Goal: Task Accomplishment & Management: Use online tool/utility

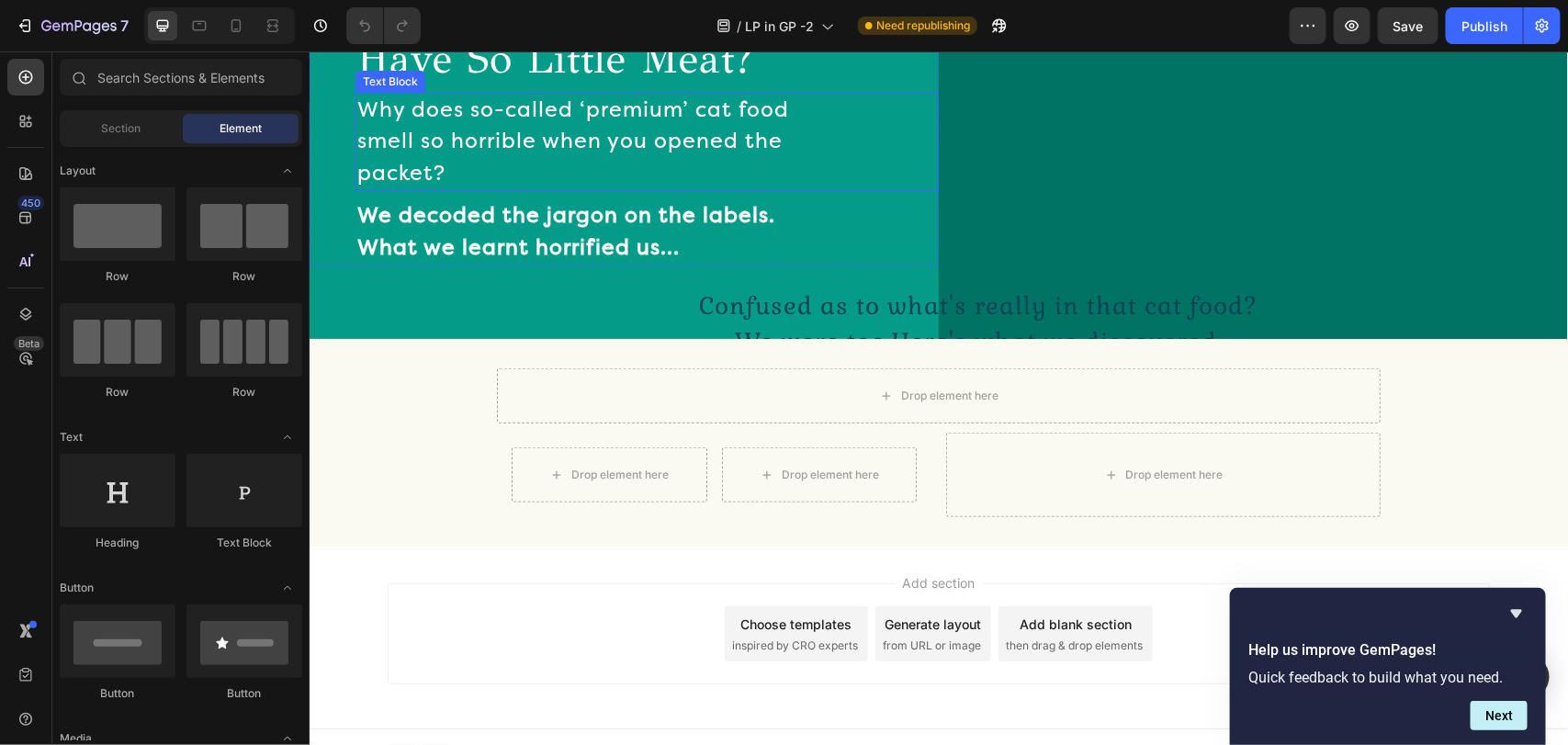
scroll to position [949, 0]
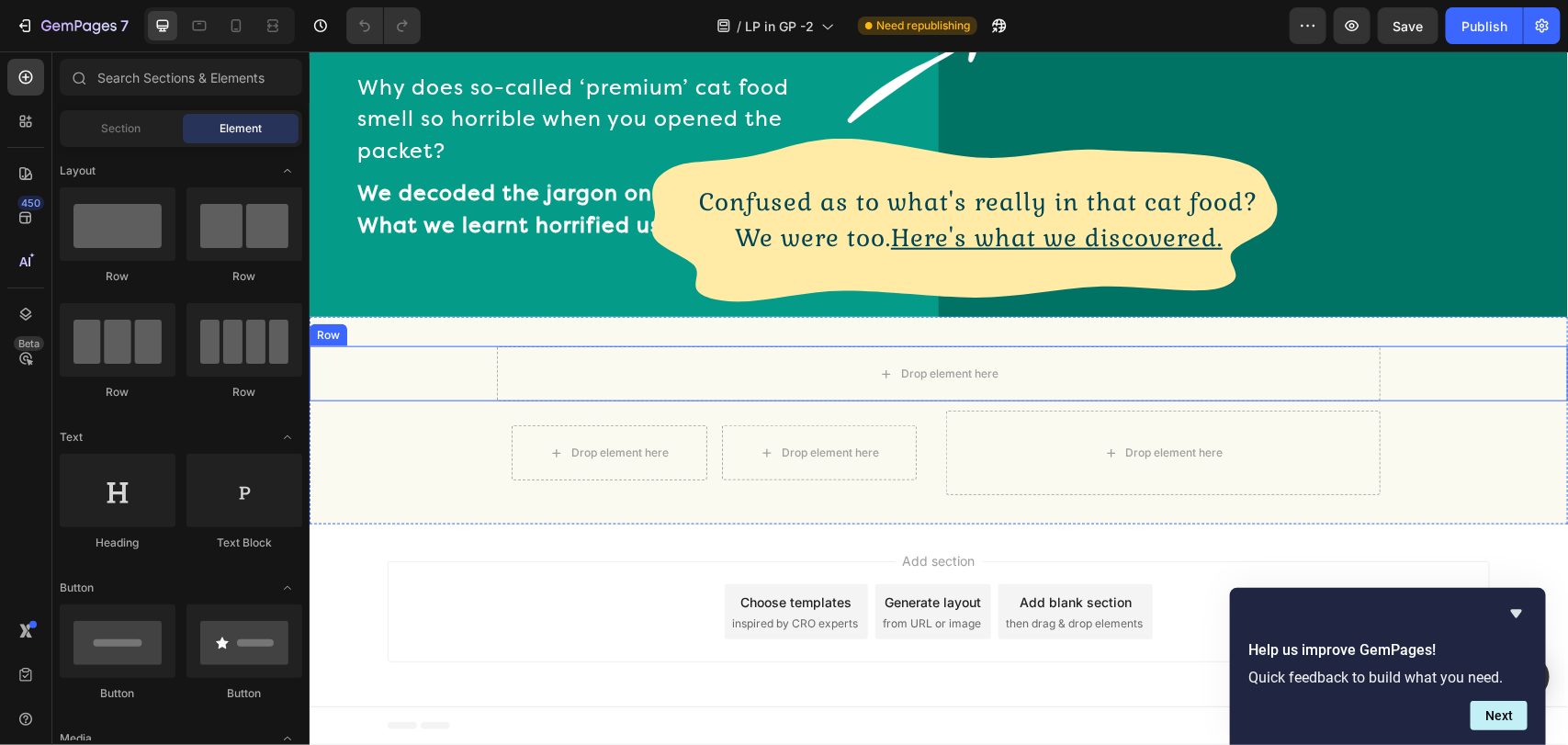
click at [434, 378] on div "Drop element here Row" at bounding box center [938, 372] width 1259 height 55
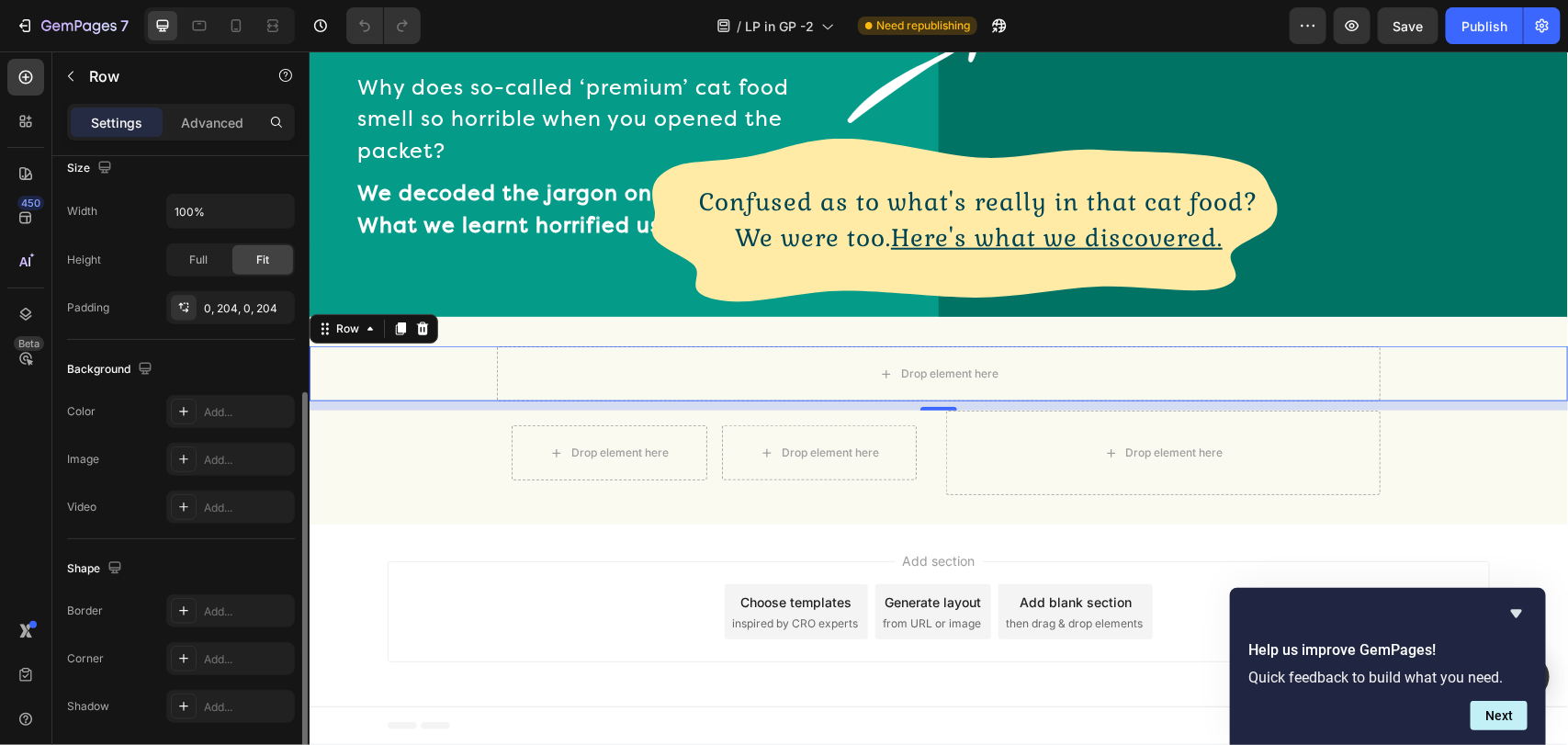
scroll to position [276, 0]
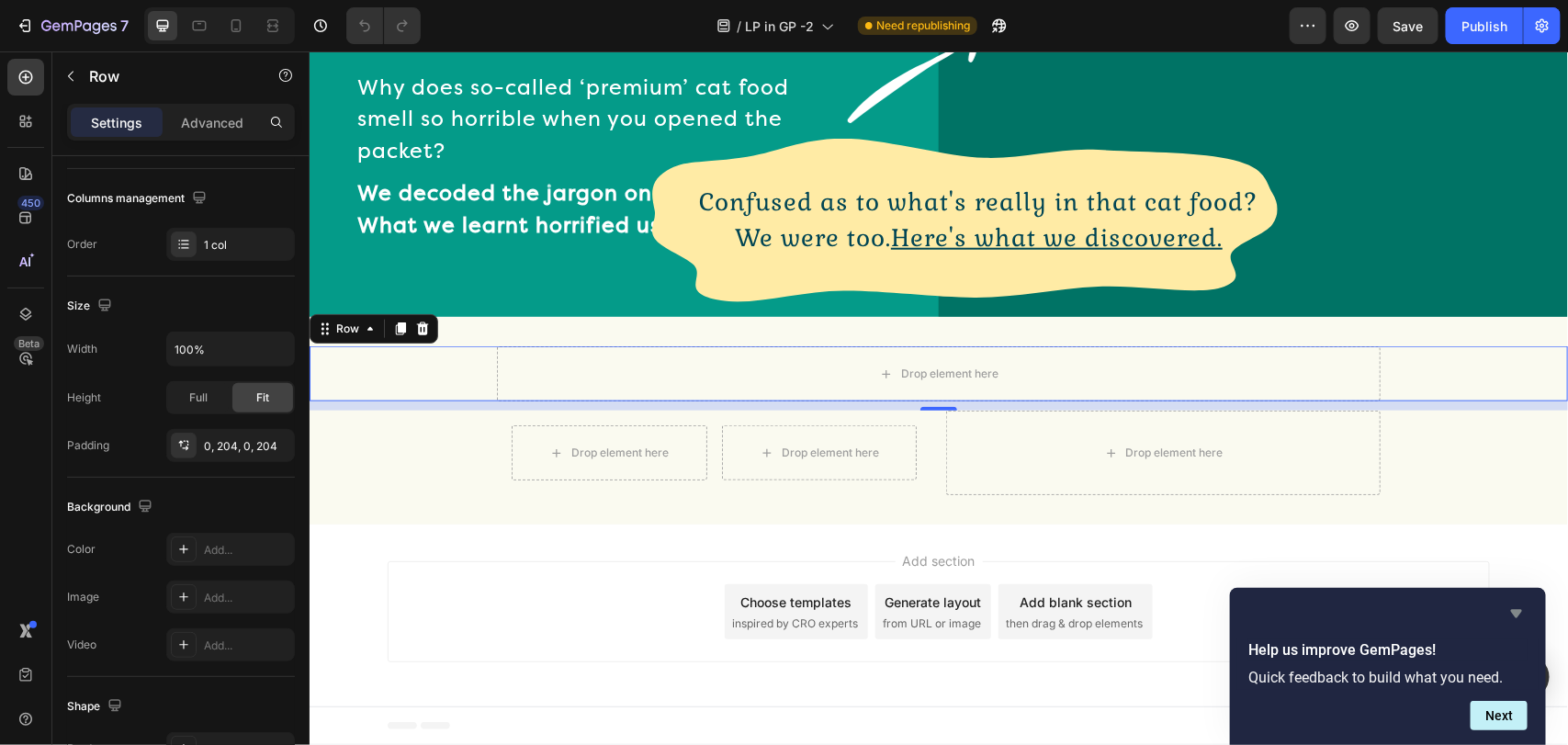
click at [1522, 613] on icon "Hide survey" at bounding box center [1517, 613] width 22 height 22
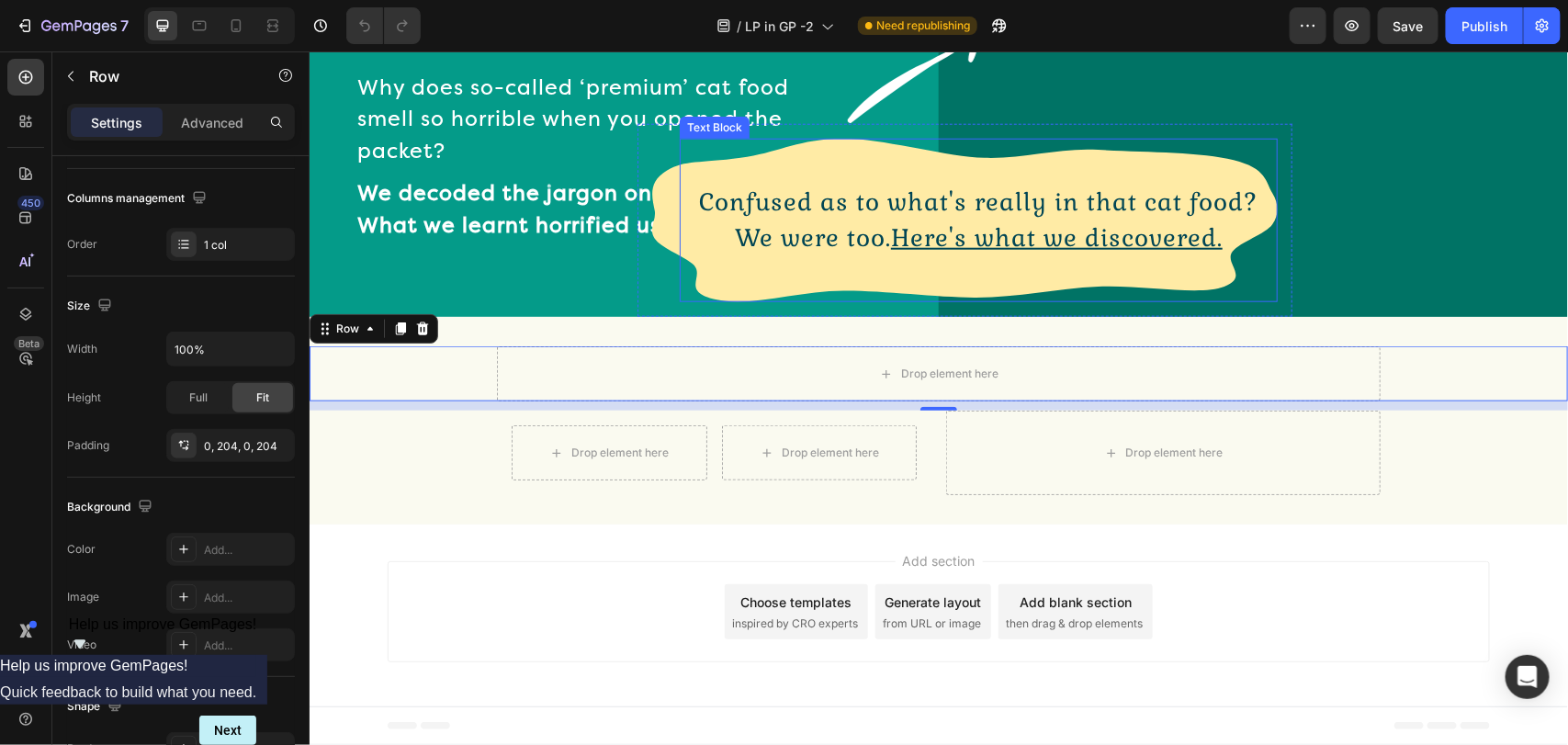
scroll to position [949, 0]
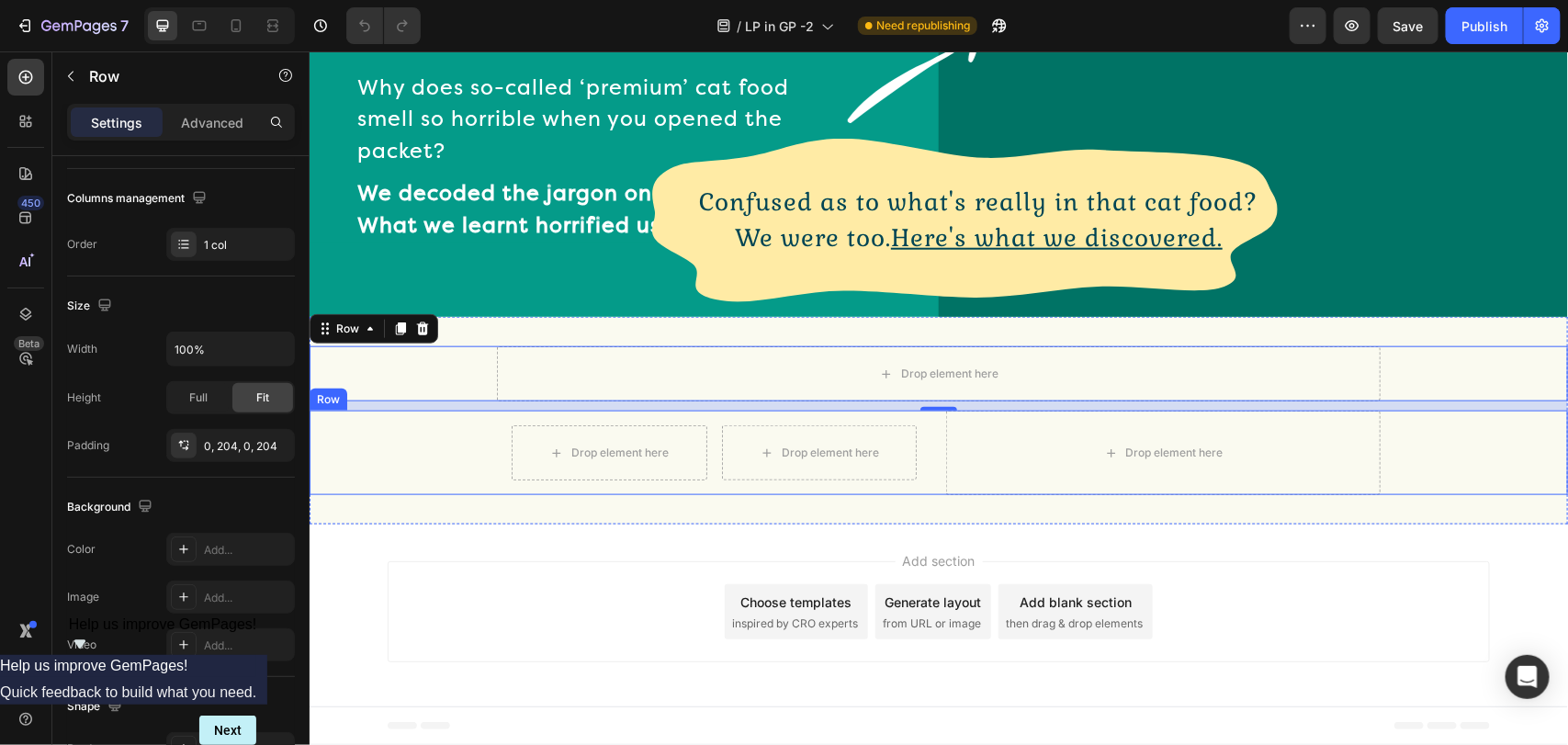
drag, startPoint x: 352, startPoint y: 465, endPoint x: 383, endPoint y: 455, distance: 32.6
click at [352, 466] on div "Drop element here Drop element here Row Drop element here Row" at bounding box center [938, 451] width 1259 height 84
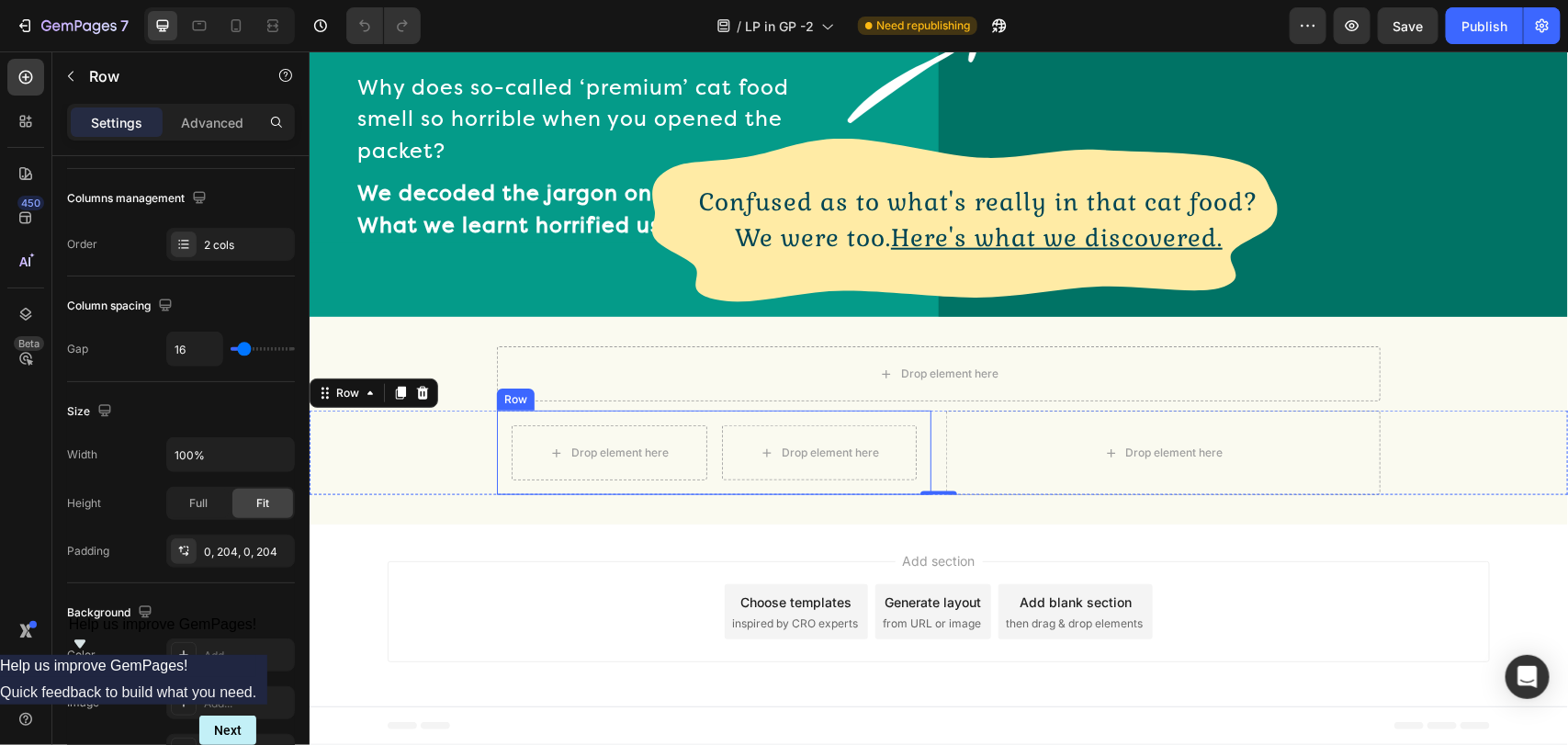
click at [919, 441] on div "Drop element here Drop element here Row" at bounding box center [712, 451] width 435 height 84
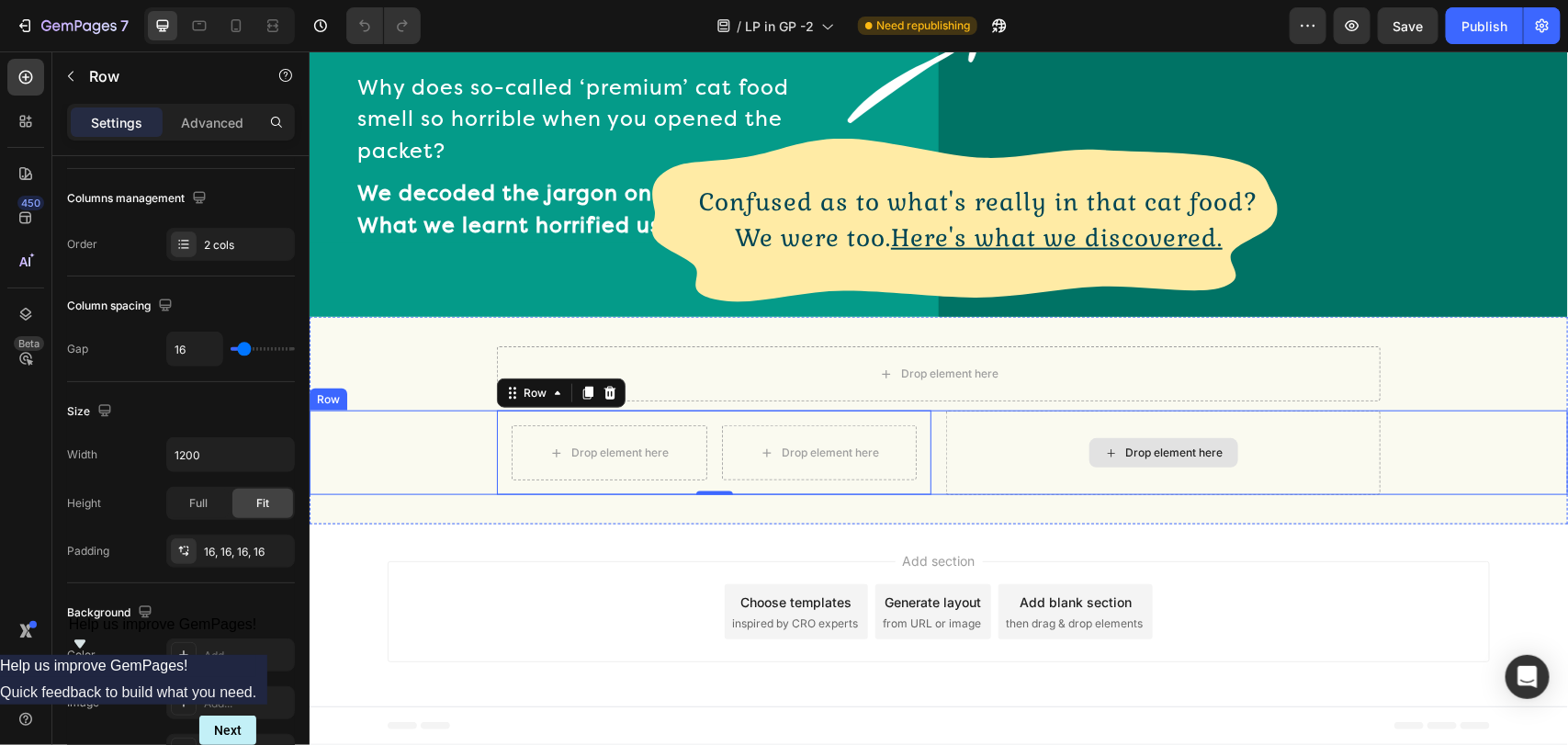
click at [1066, 451] on div "Drop element here" at bounding box center [1162, 451] width 435 height 84
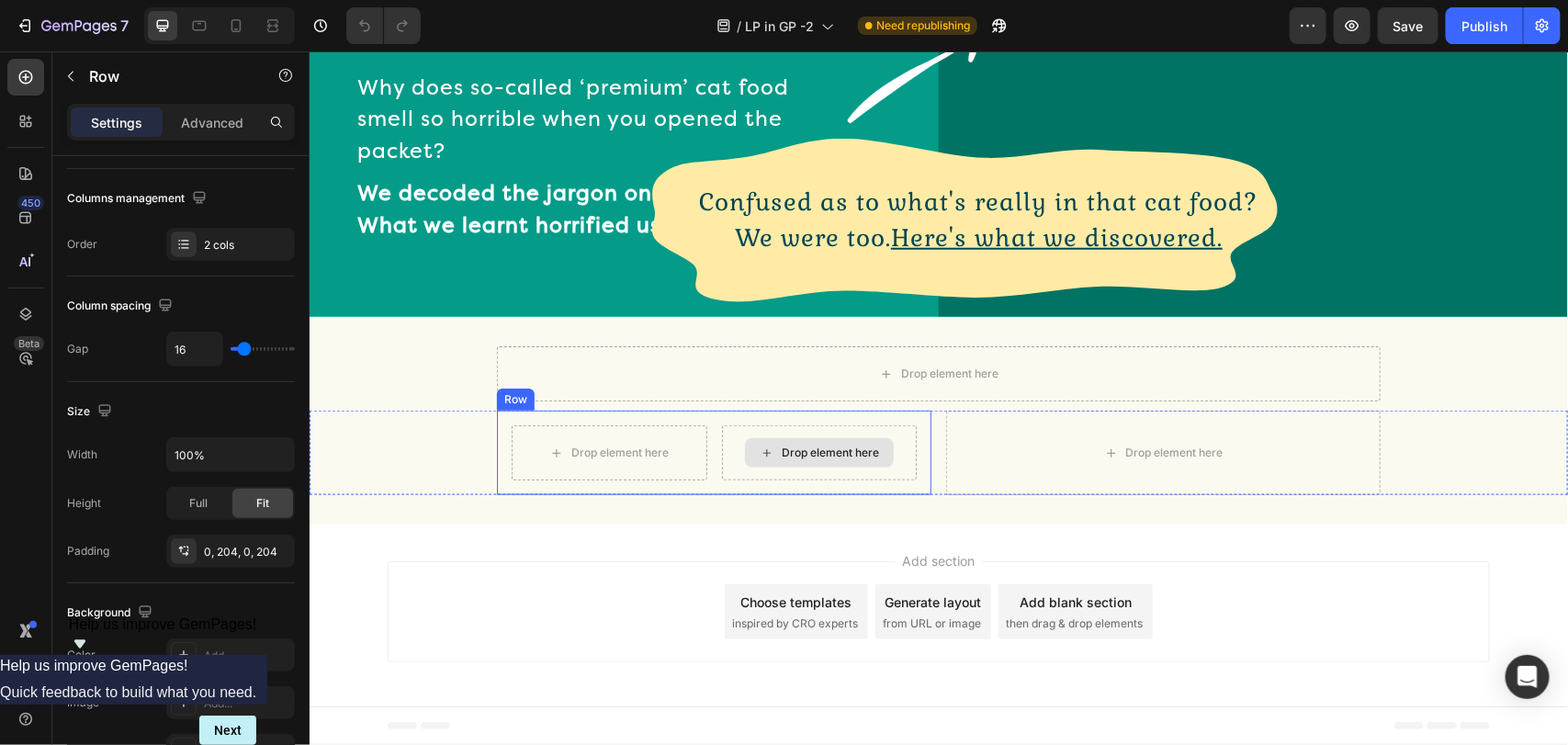
click at [868, 449] on div "Drop element here" at bounding box center [829, 451] width 97 height 15
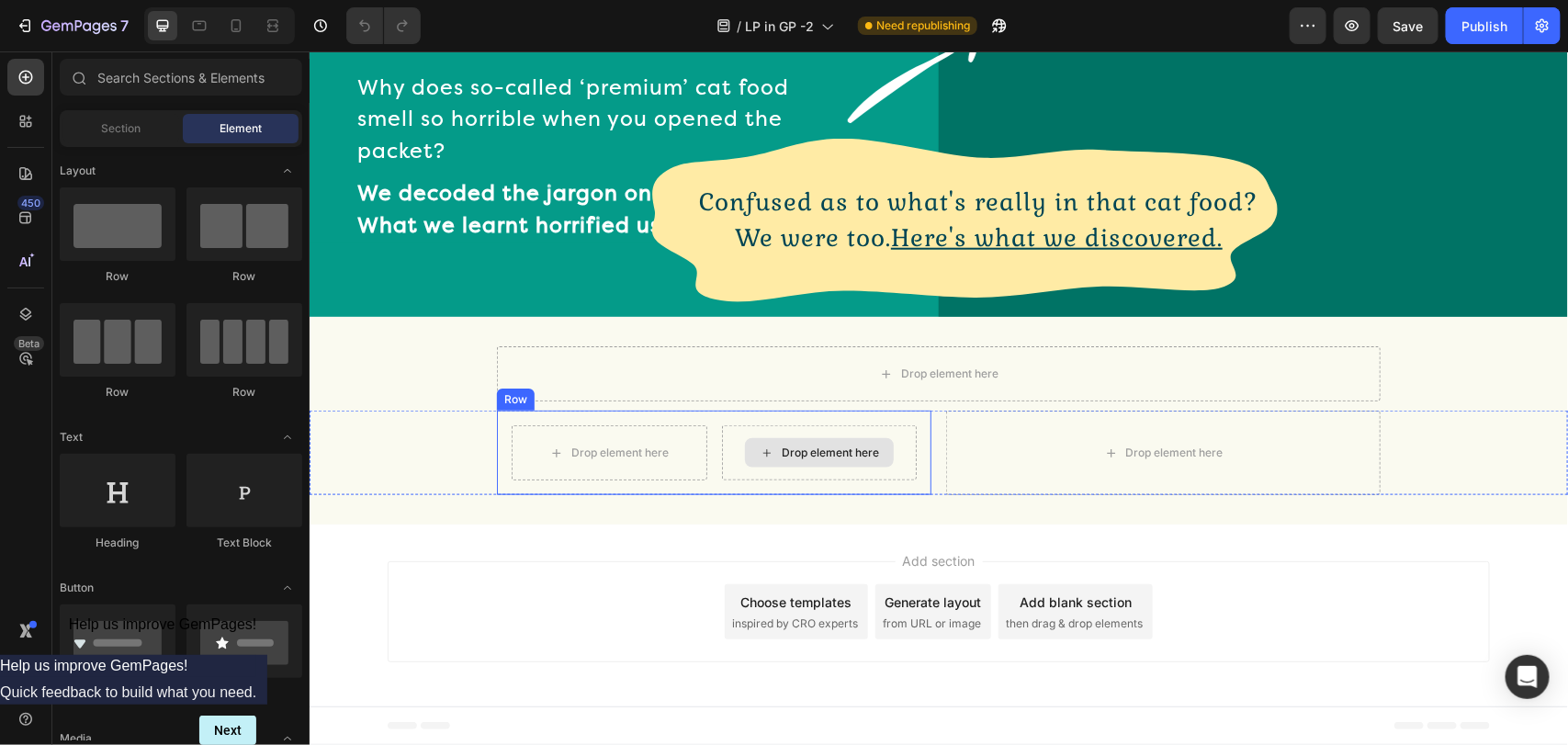
click at [869, 473] on div "Drop element here" at bounding box center [818, 451] width 195 height 55
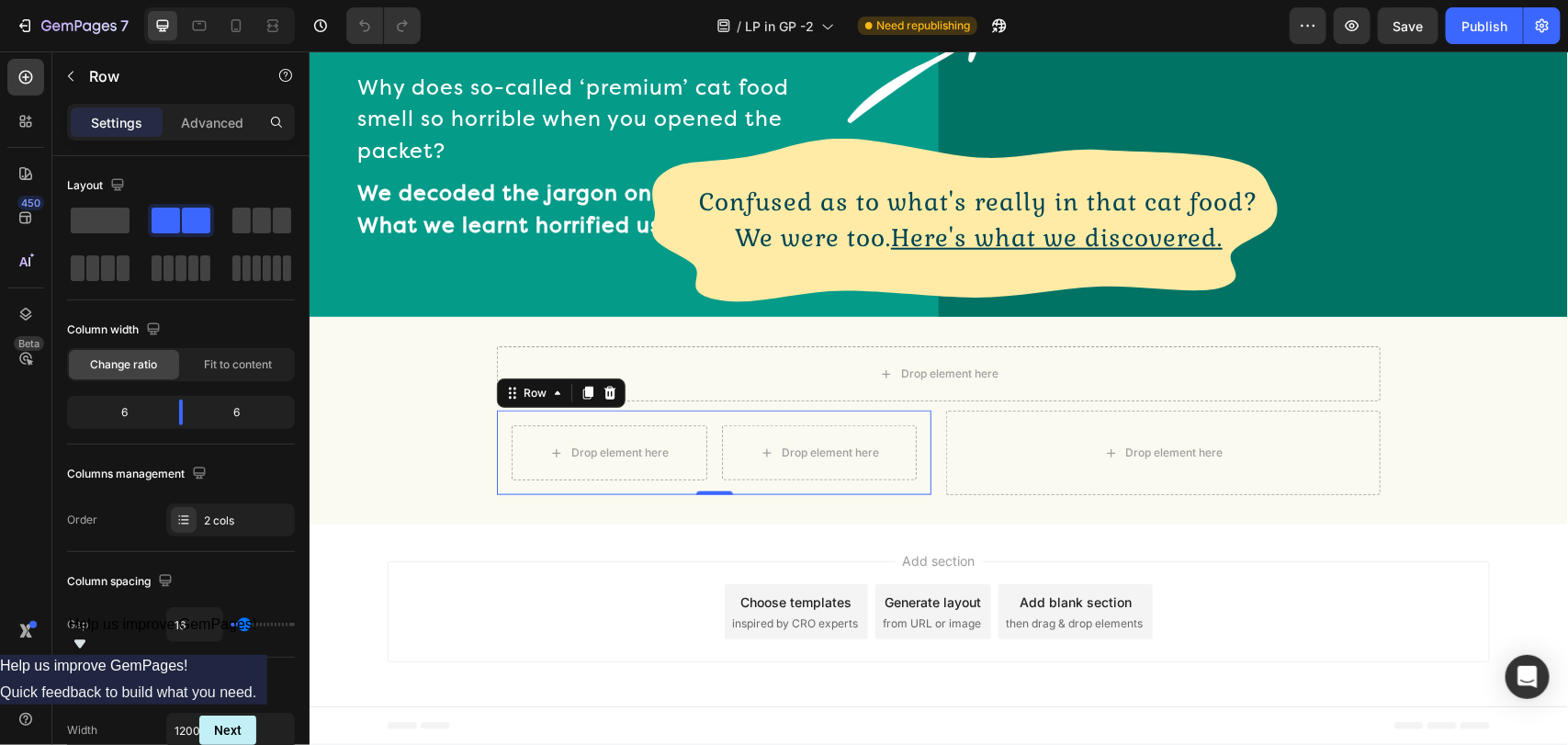
click at [520, 378] on div "Row" at bounding box center [560, 392] width 129 height 29
click at [521, 387] on div "Row" at bounding box center [534, 393] width 30 height 17
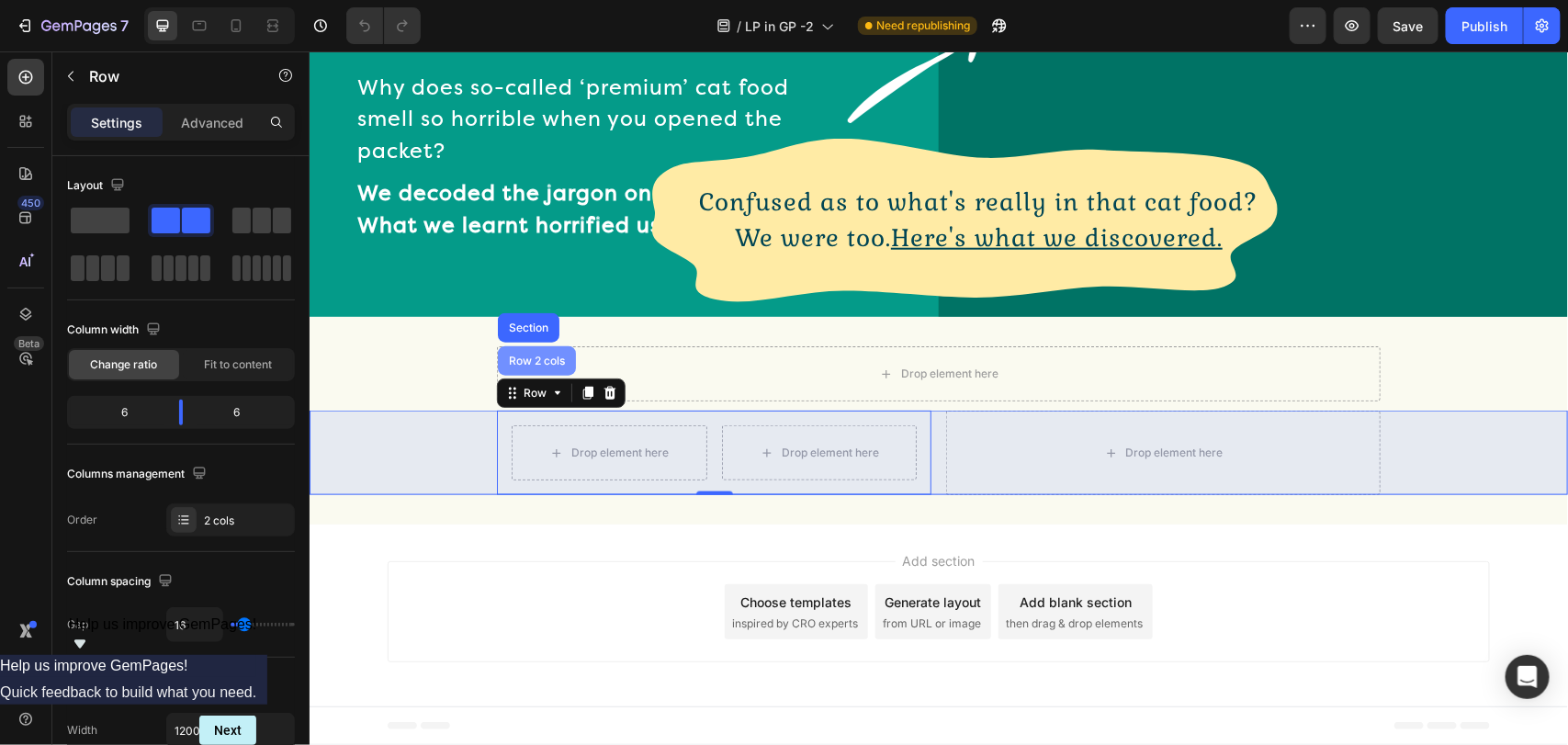
click at [536, 358] on div "Row 2 cols" at bounding box center [536, 360] width 64 height 11
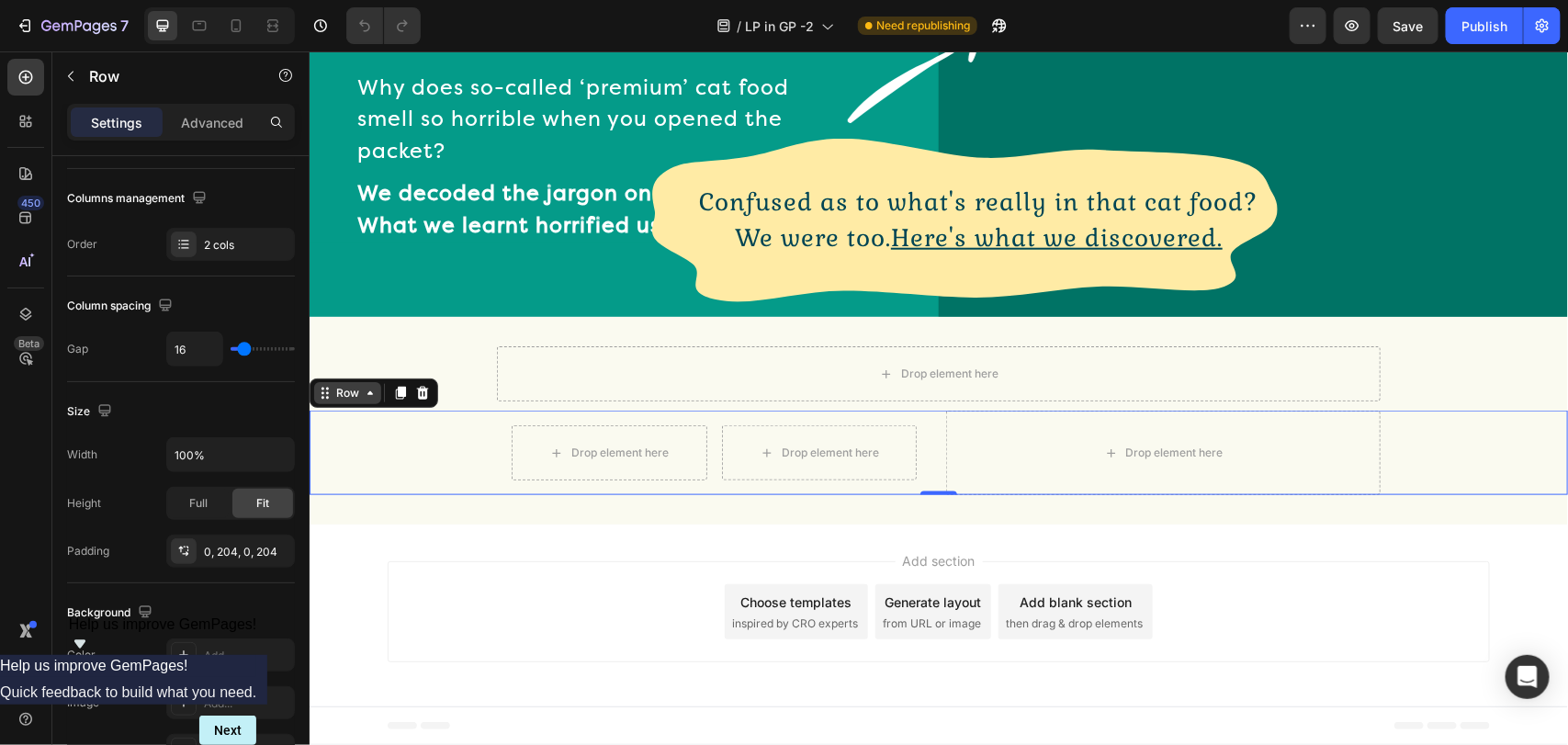
click at [340, 394] on div "Row" at bounding box center [347, 393] width 30 height 17
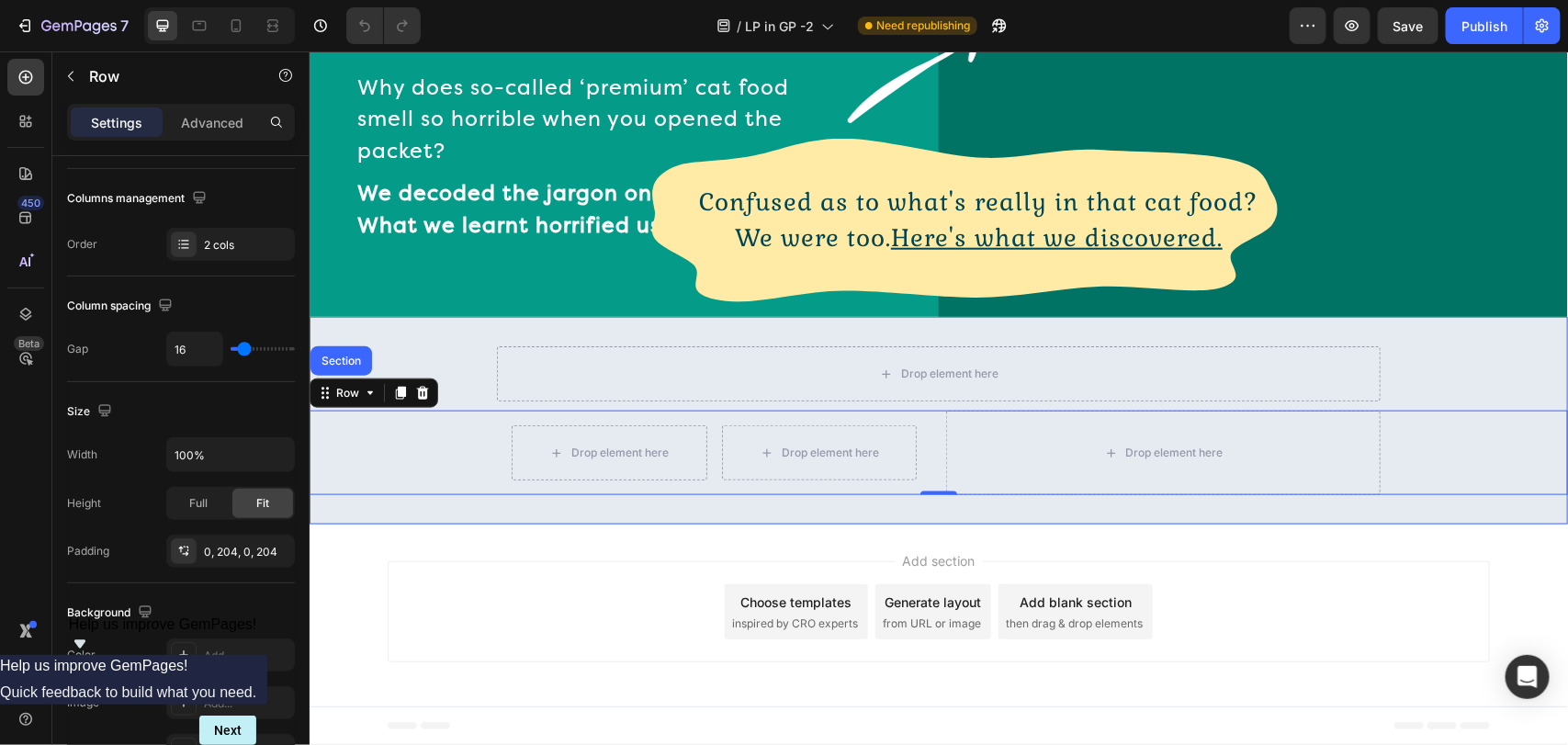
click at [331, 336] on div "Drop element here Row Drop element here Drop element here Row Drop element here…" at bounding box center [938, 420] width 1259 height 208
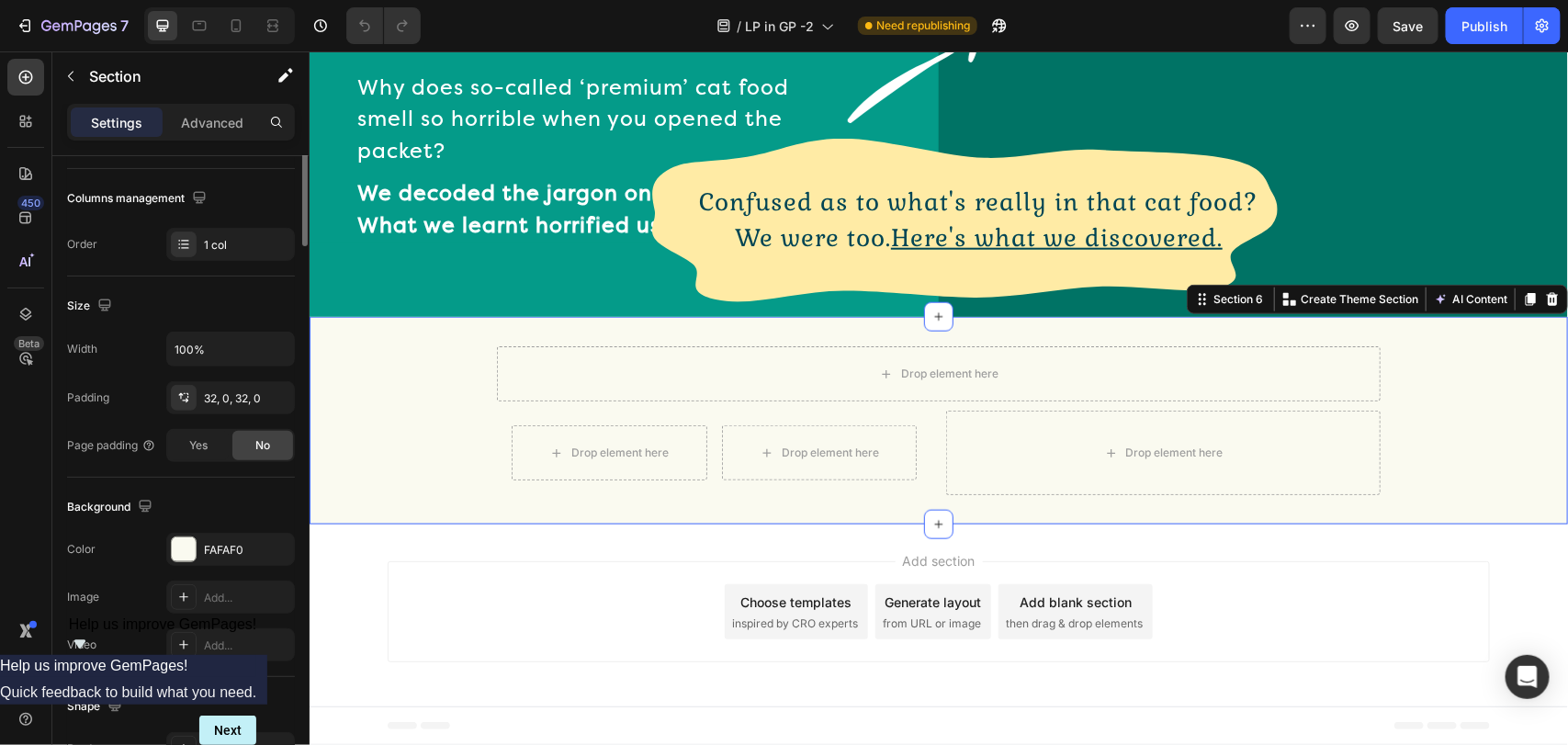
scroll to position [0, 0]
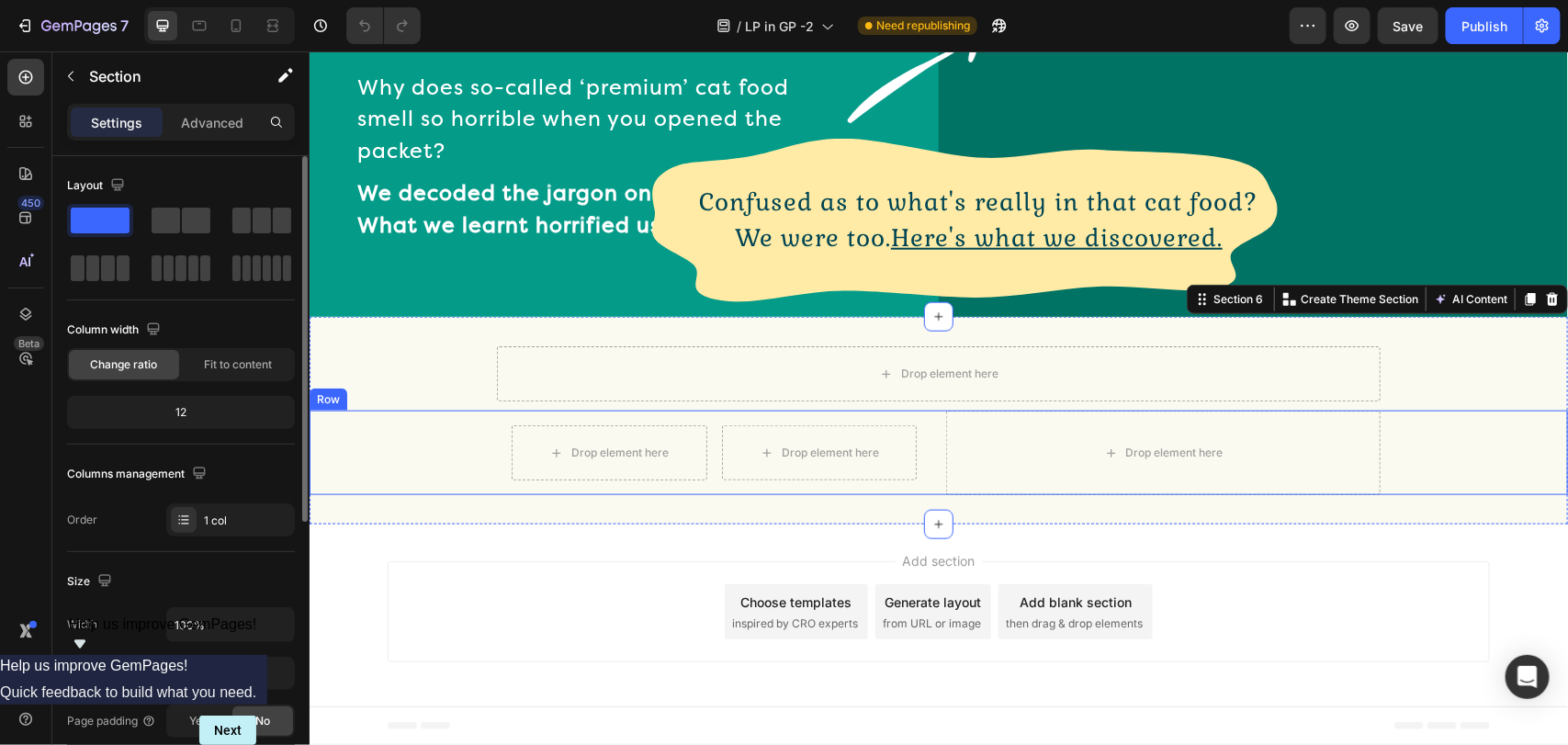
click at [406, 492] on div "Drop element here Drop element here Row Drop element here Row" at bounding box center [938, 451] width 1259 height 84
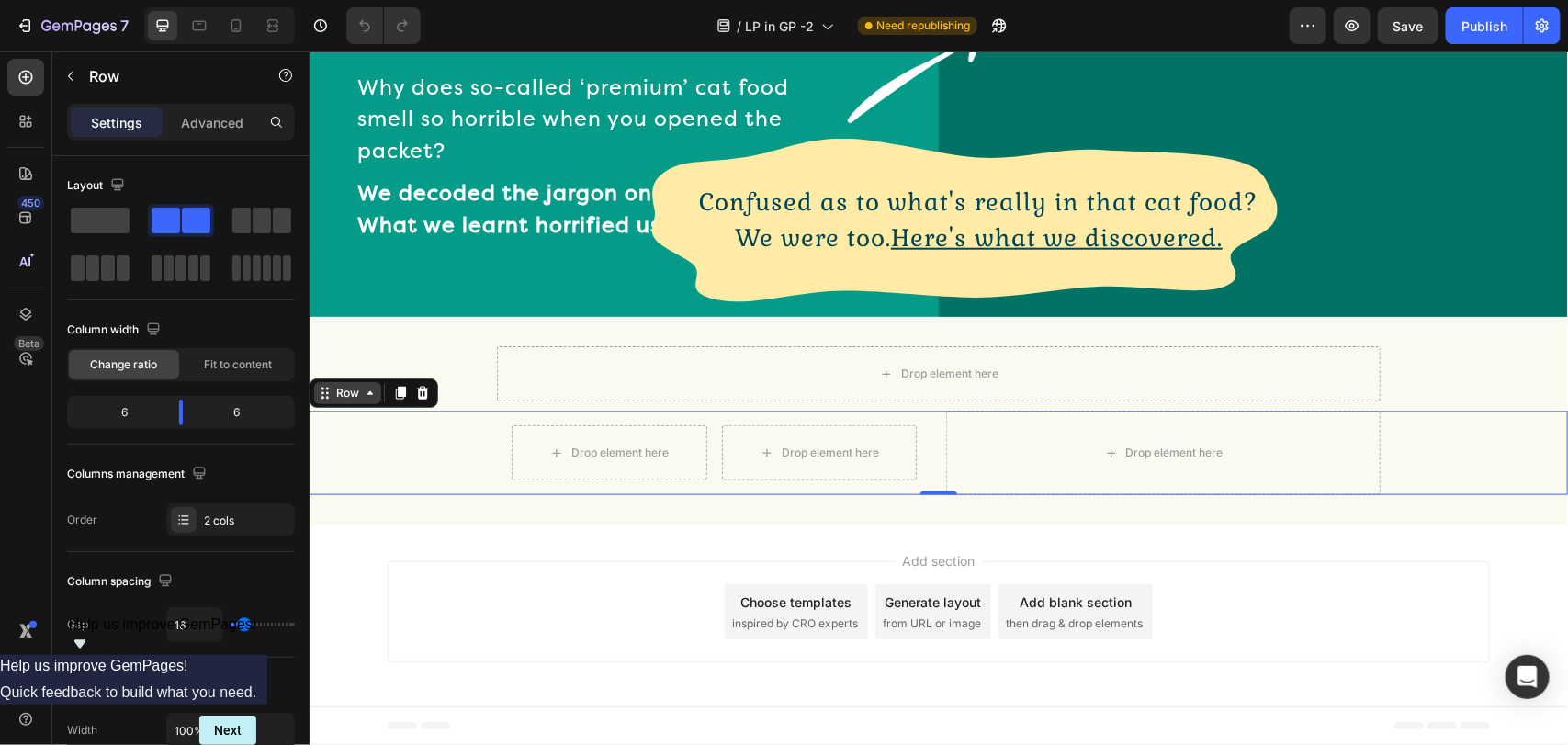
click at [363, 391] on icon at bounding box center [369, 393] width 15 height 15
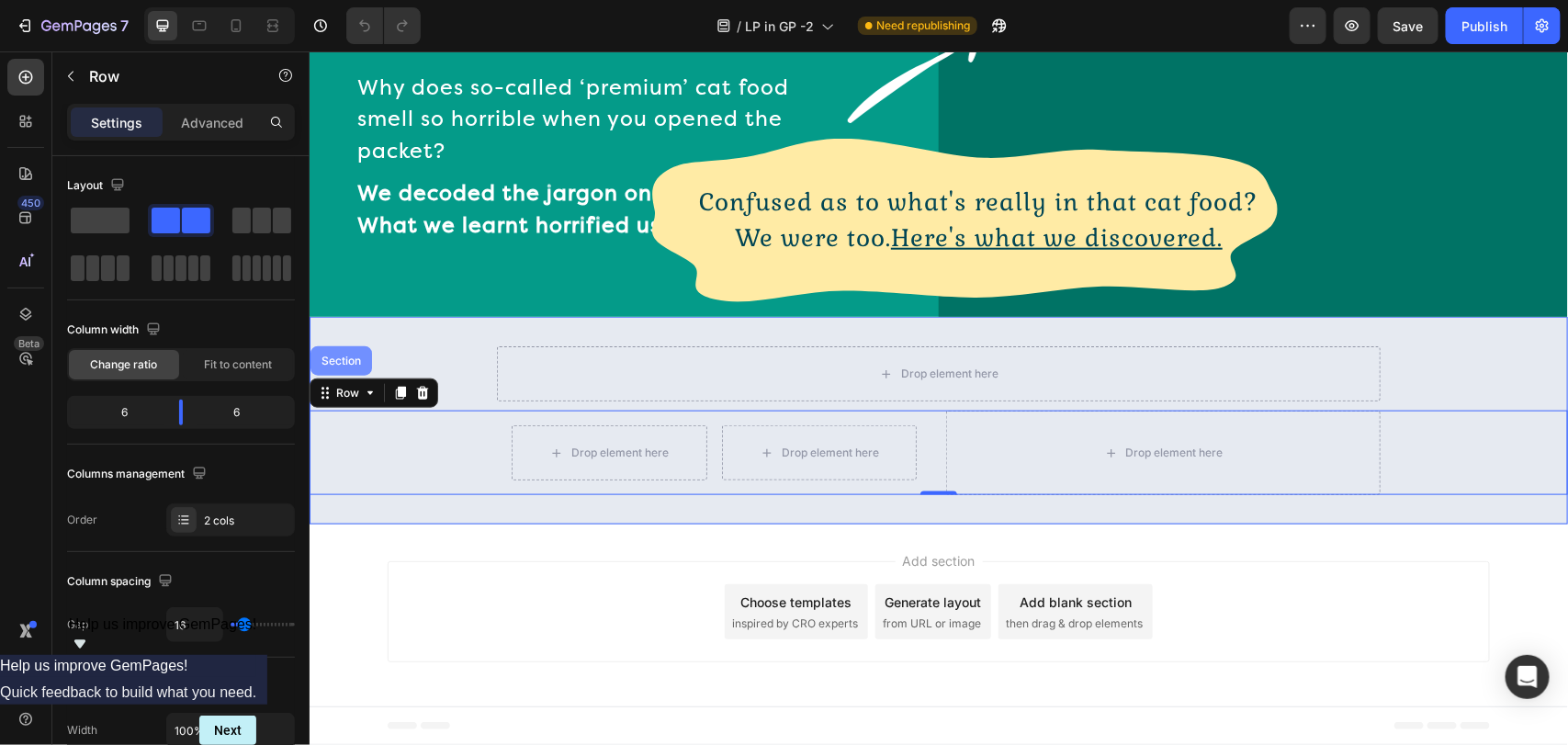
click at [346, 351] on div "Section" at bounding box center [340, 359] width 62 height 29
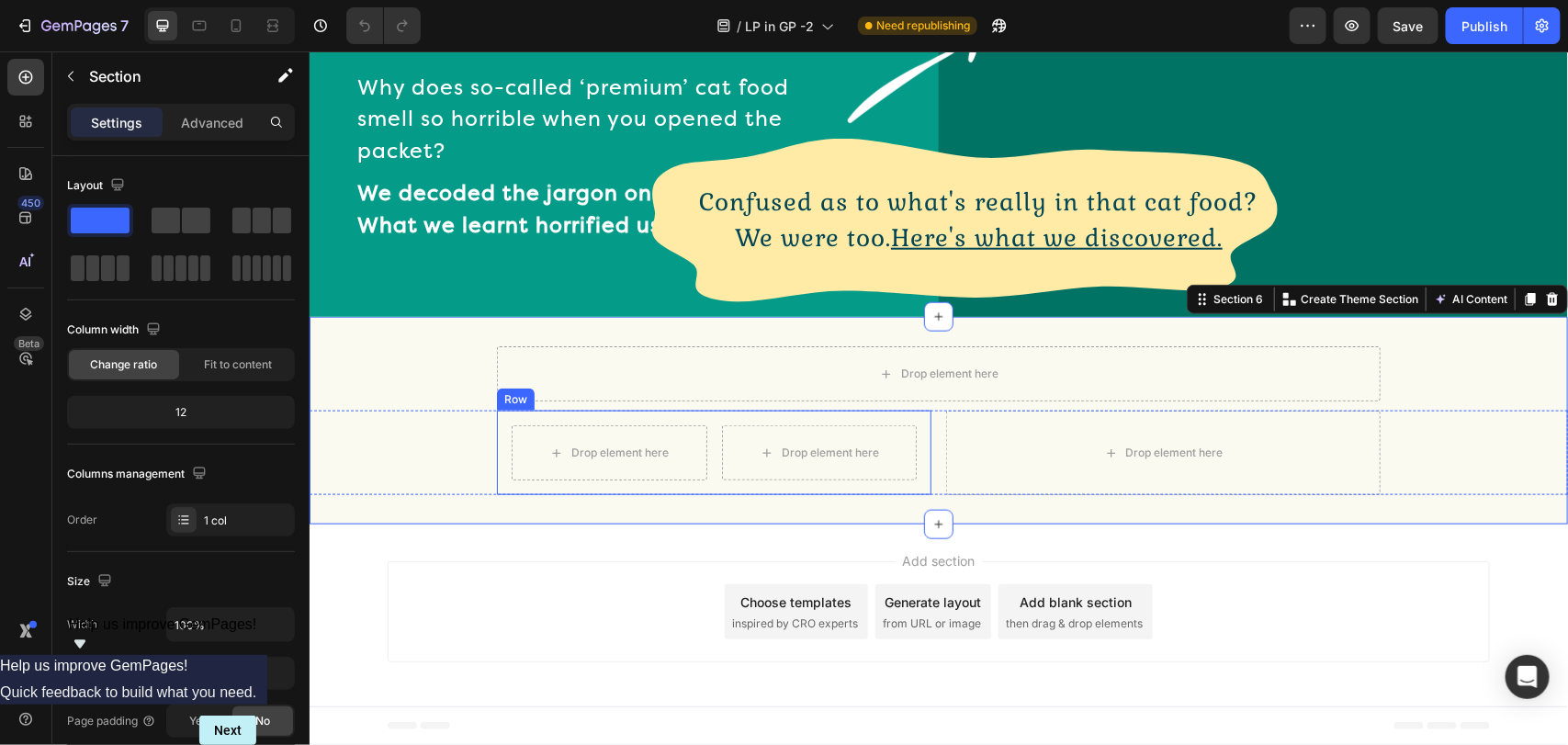
click at [721, 451] on div "Drop element here" at bounding box center [818, 451] width 195 height 55
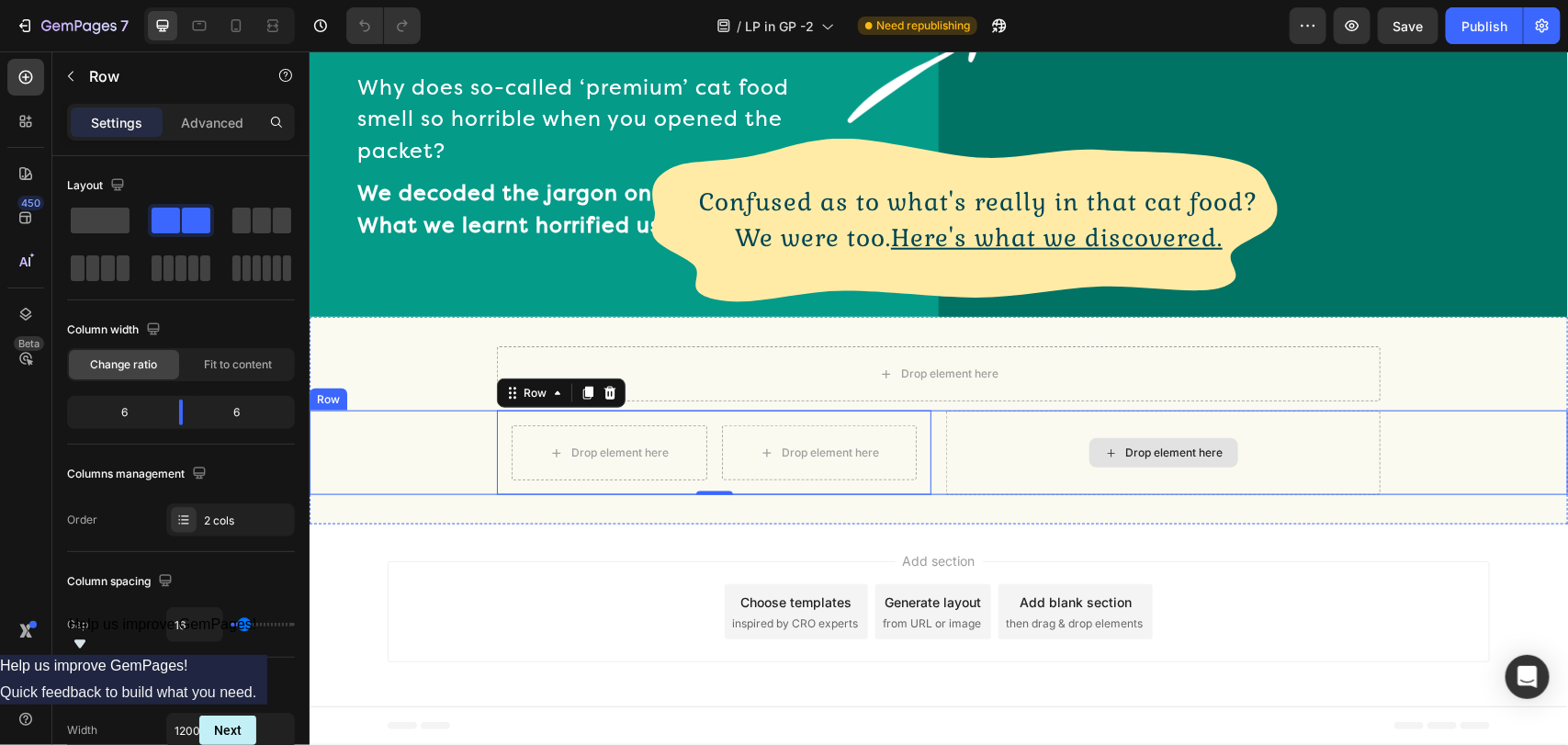
click at [945, 458] on div "Drop element here" at bounding box center [1162, 451] width 435 height 84
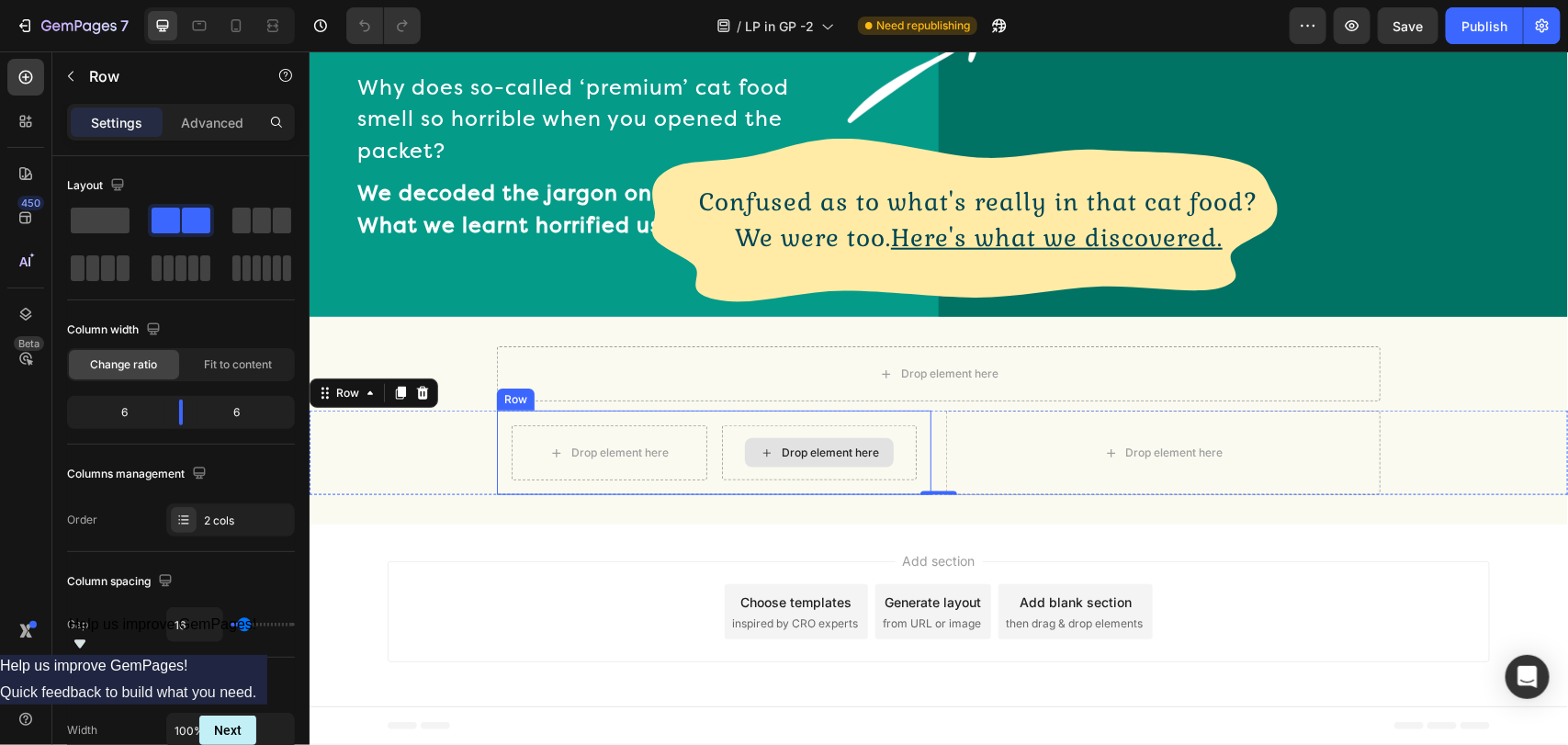
click at [901, 451] on div "Drop element here" at bounding box center [818, 451] width 195 height 55
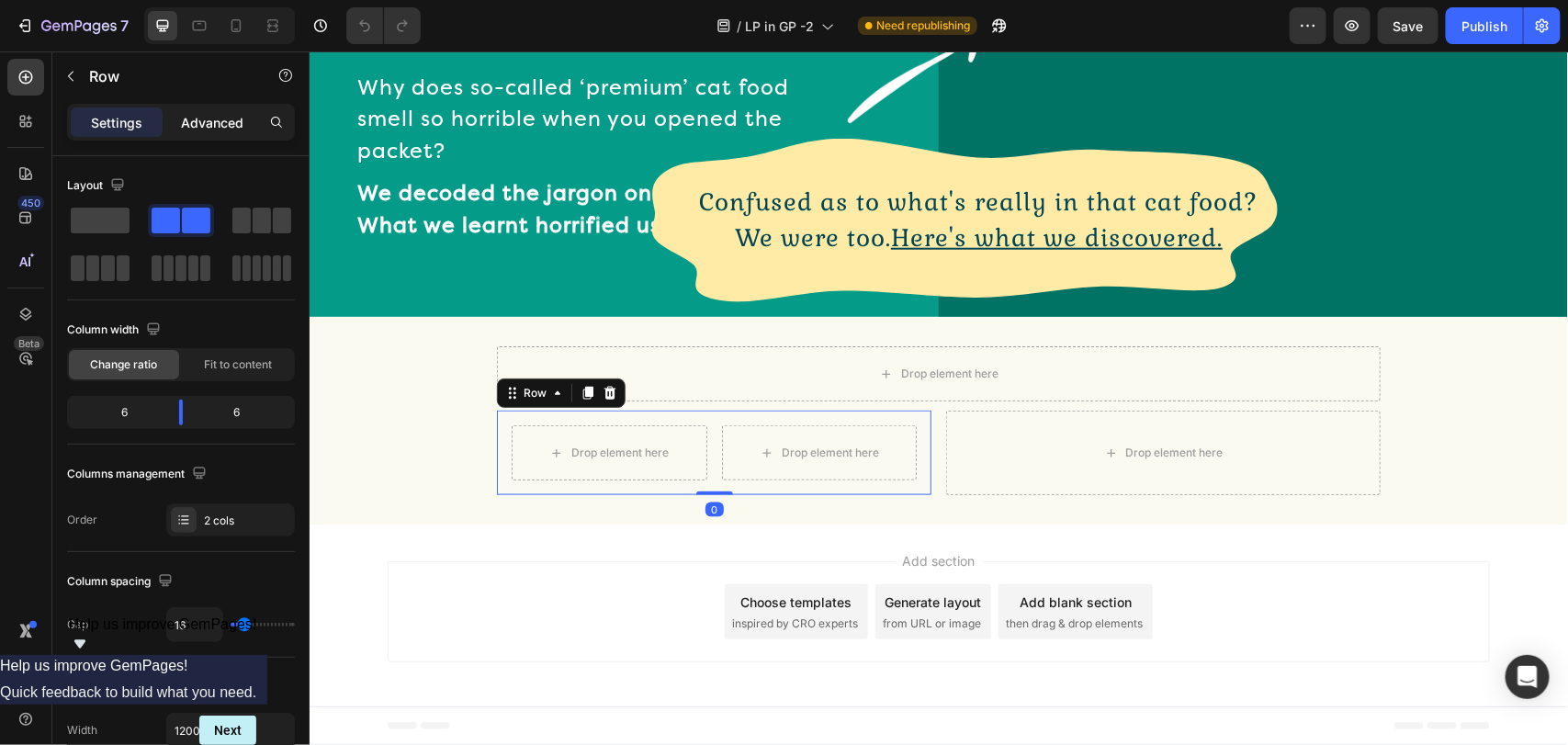
click at [186, 133] on div "Advanced" at bounding box center [212, 122] width 92 height 29
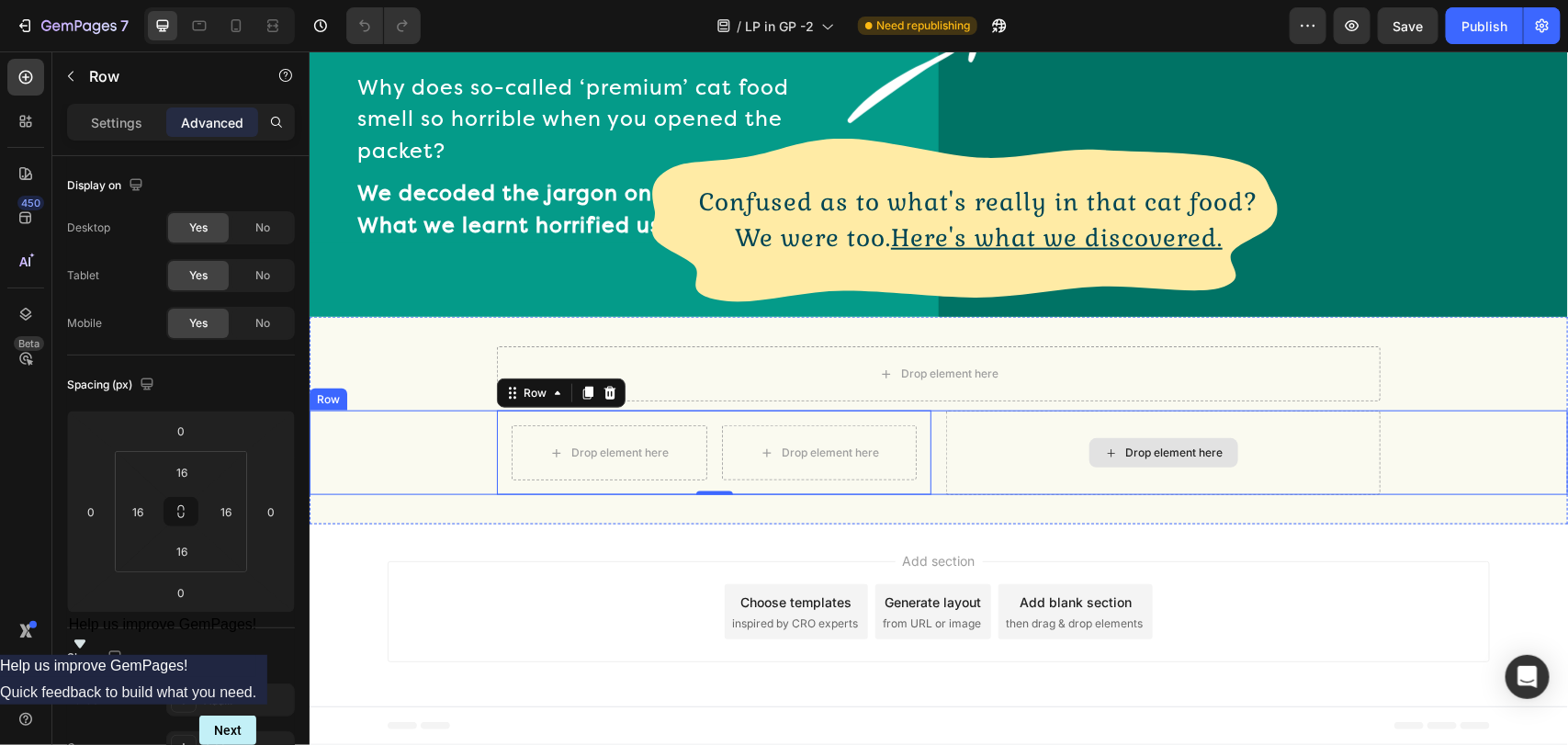
click at [975, 458] on div "Drop element here" at bounding box center [1162, 451] width 435 height 84
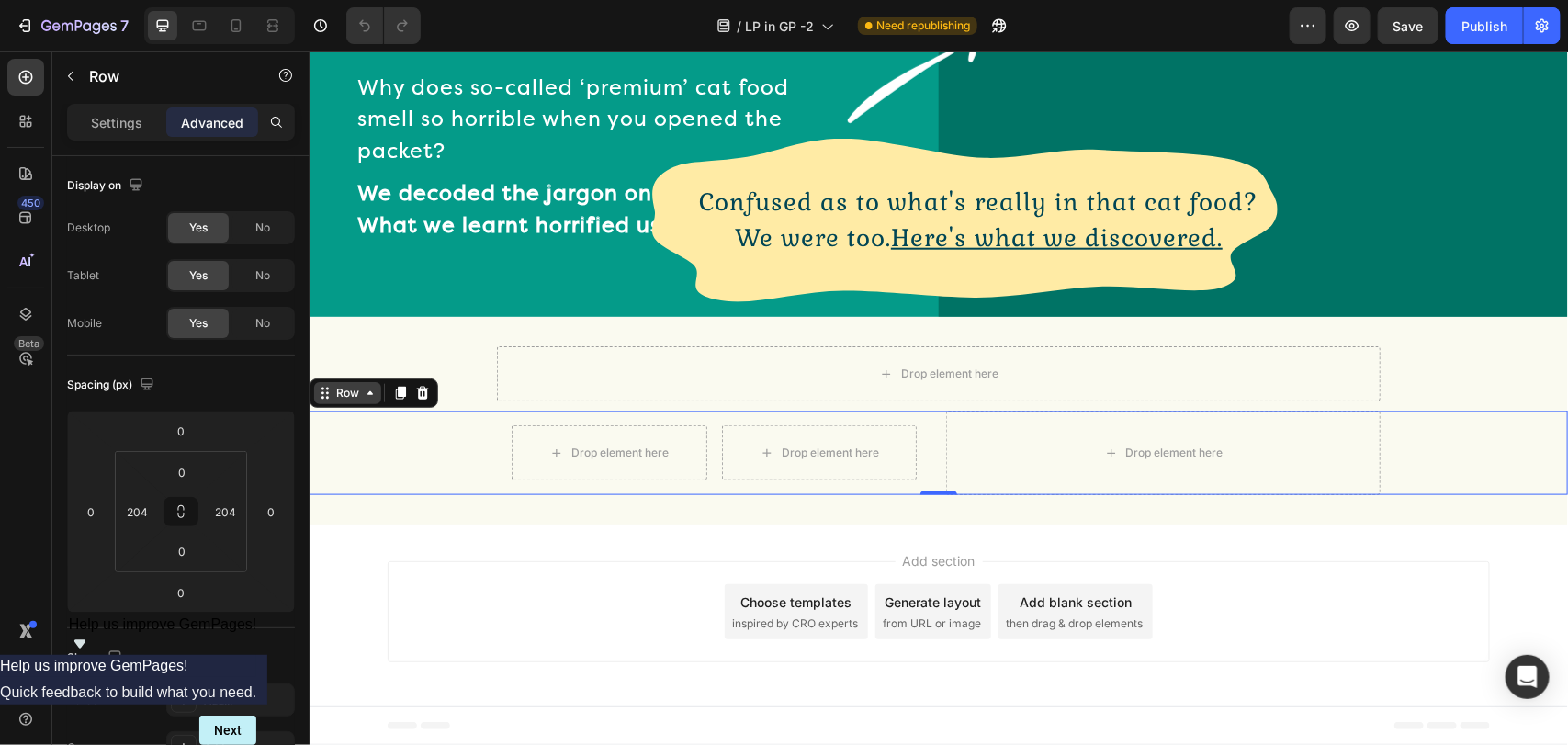
click at [345, 385] on div "Row" at bounding box center [347, 393] width 30 height 17
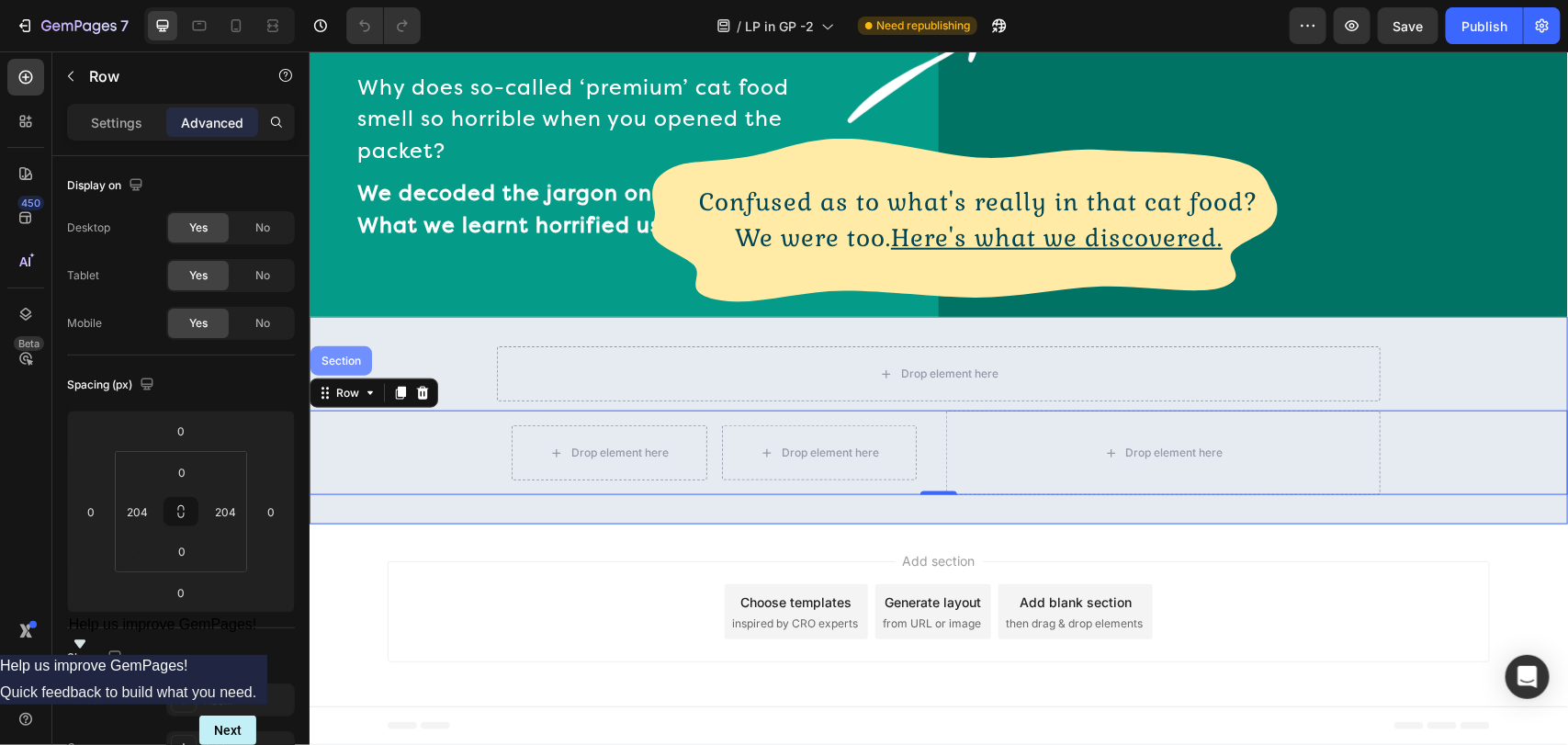
click at [339, 359] on div "Section" at bounding box center [340, 360] width 47 height 11
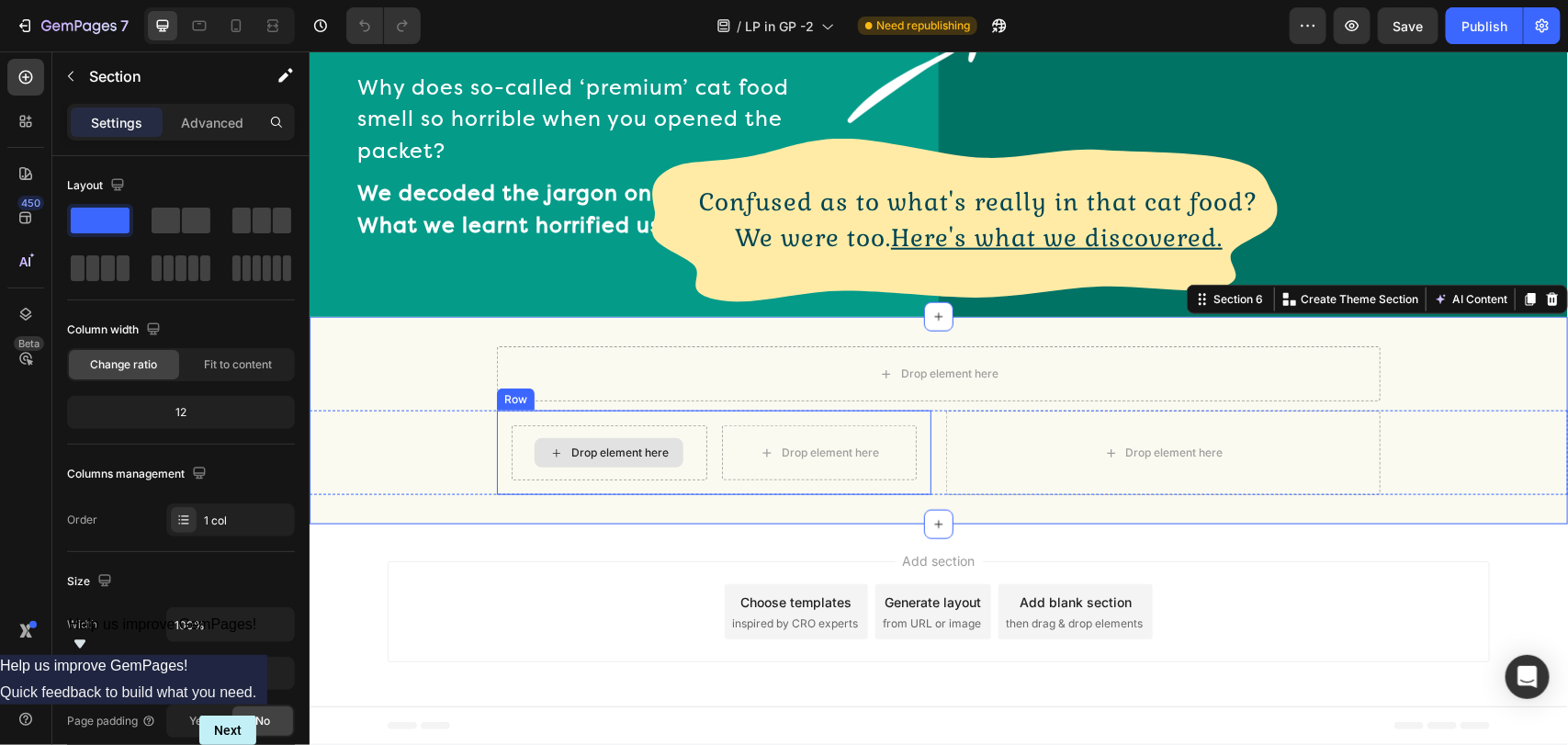
click at [553, 437] on div "Drop element here" at bounding box center [608, 451] width 149 height 29
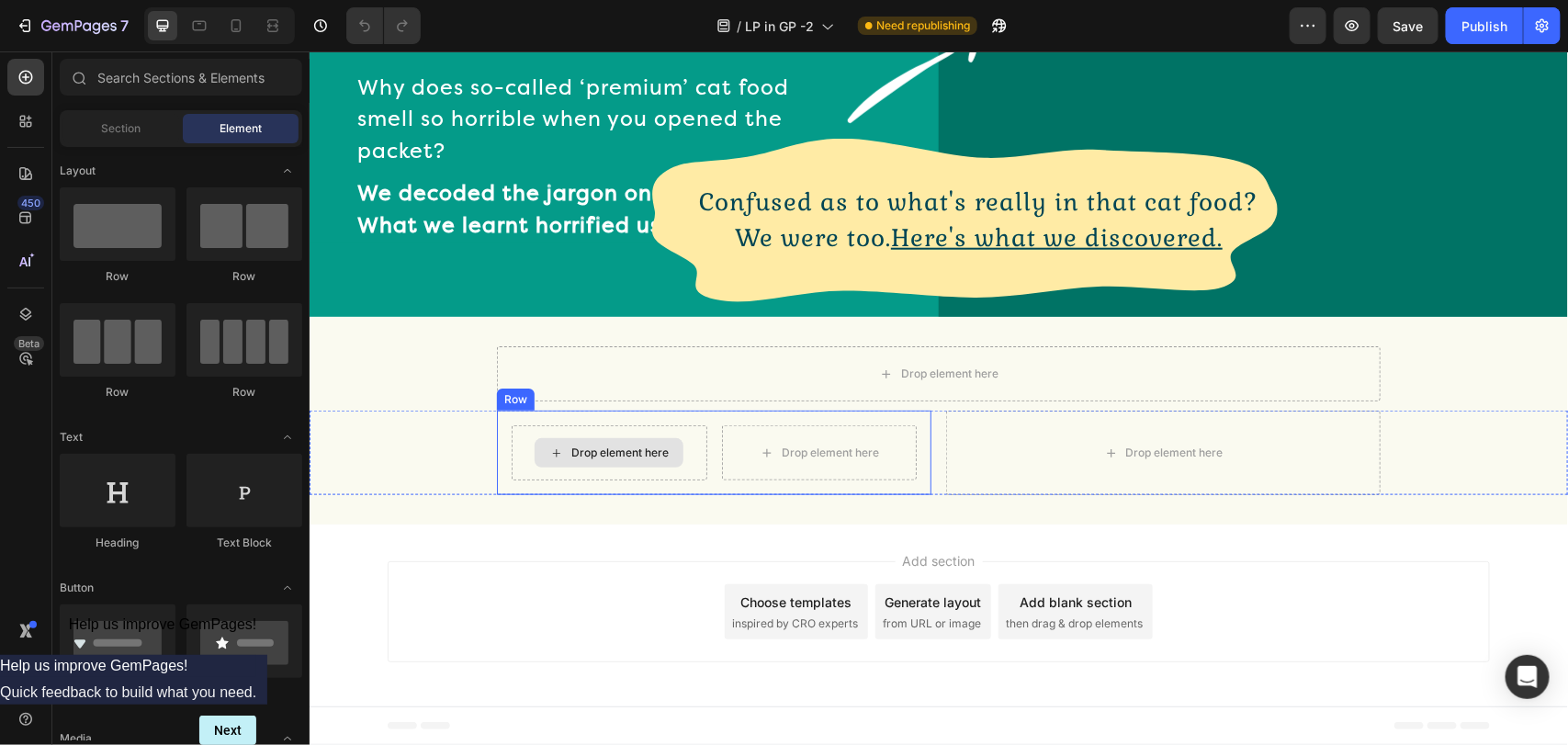
click at [557, 449] on icon at bounding box center [555, 451] width 15 height 16
click at [511, 417] on div "Drop element here Drop element here Row" at bounding box center [712, 451] width 435 height 84
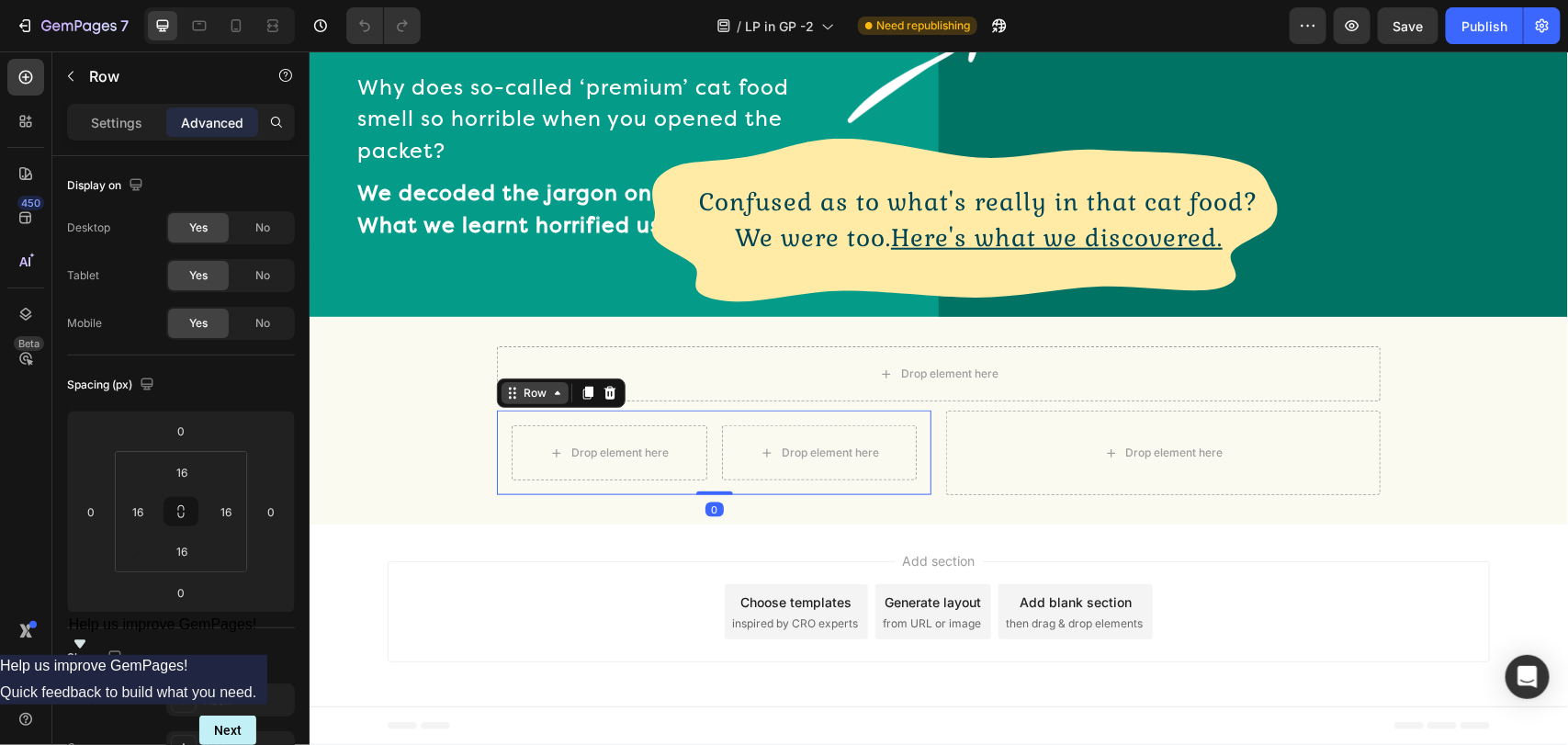
click at [521, 391] on div "Row" at bounding box center [534, 393] width 30 height 17
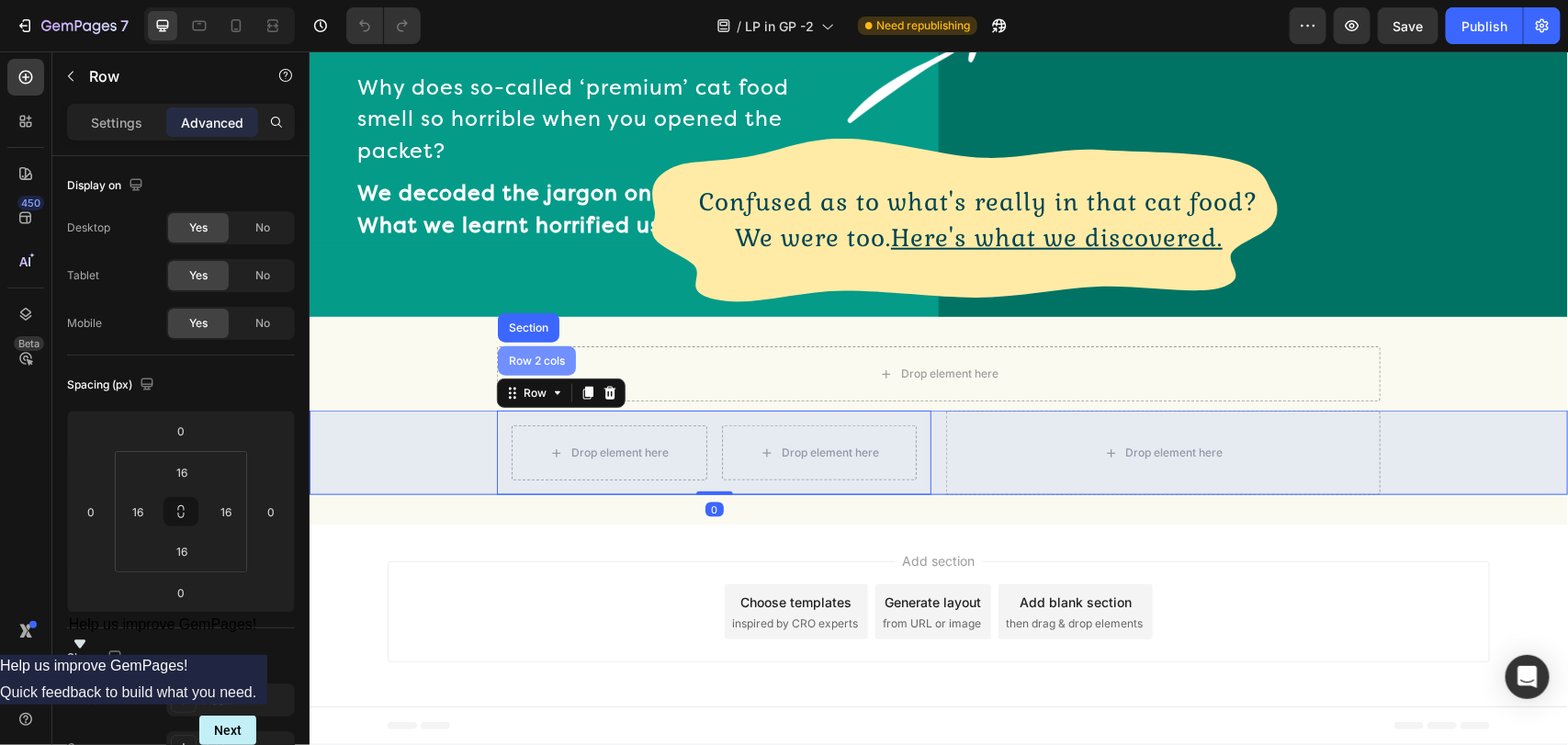
click at [544, 362] on div "Row 2 cols" at bounding box center [536, 360] width 64 height 11
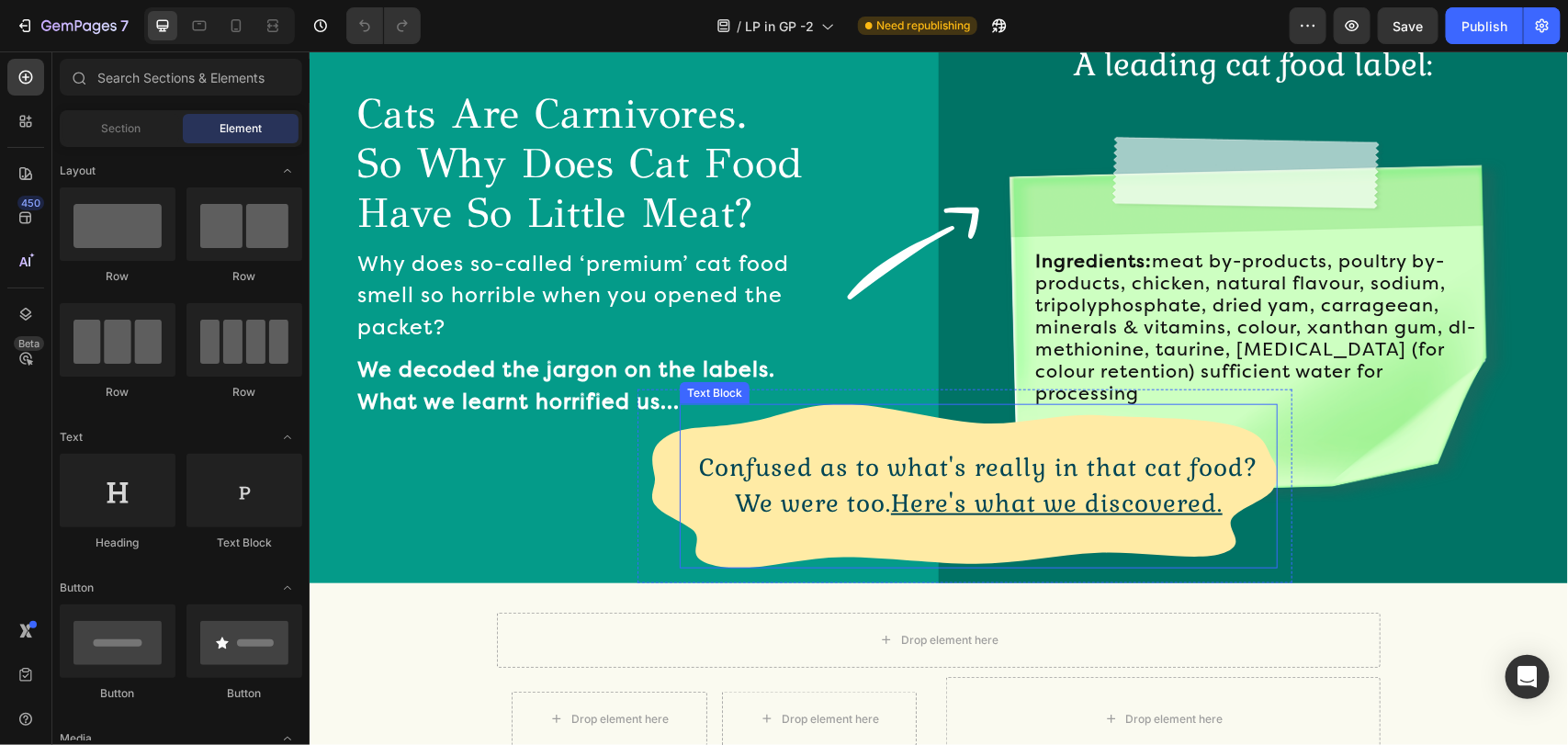
scroll to position [949, 0]
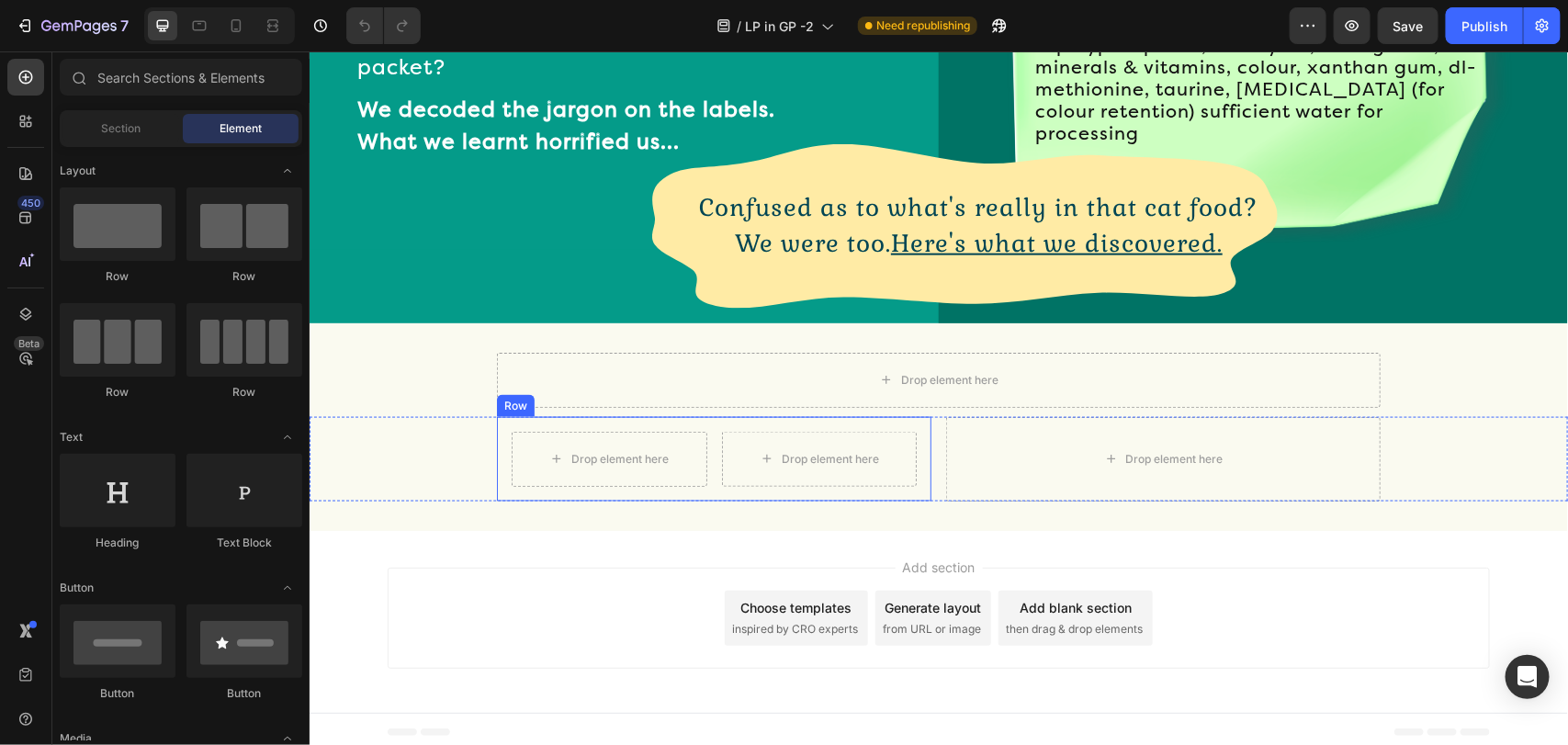
click at [811, 417] on div "Drop element here Drop element here Row" at bounding box center [712, 458] width 435 height 84
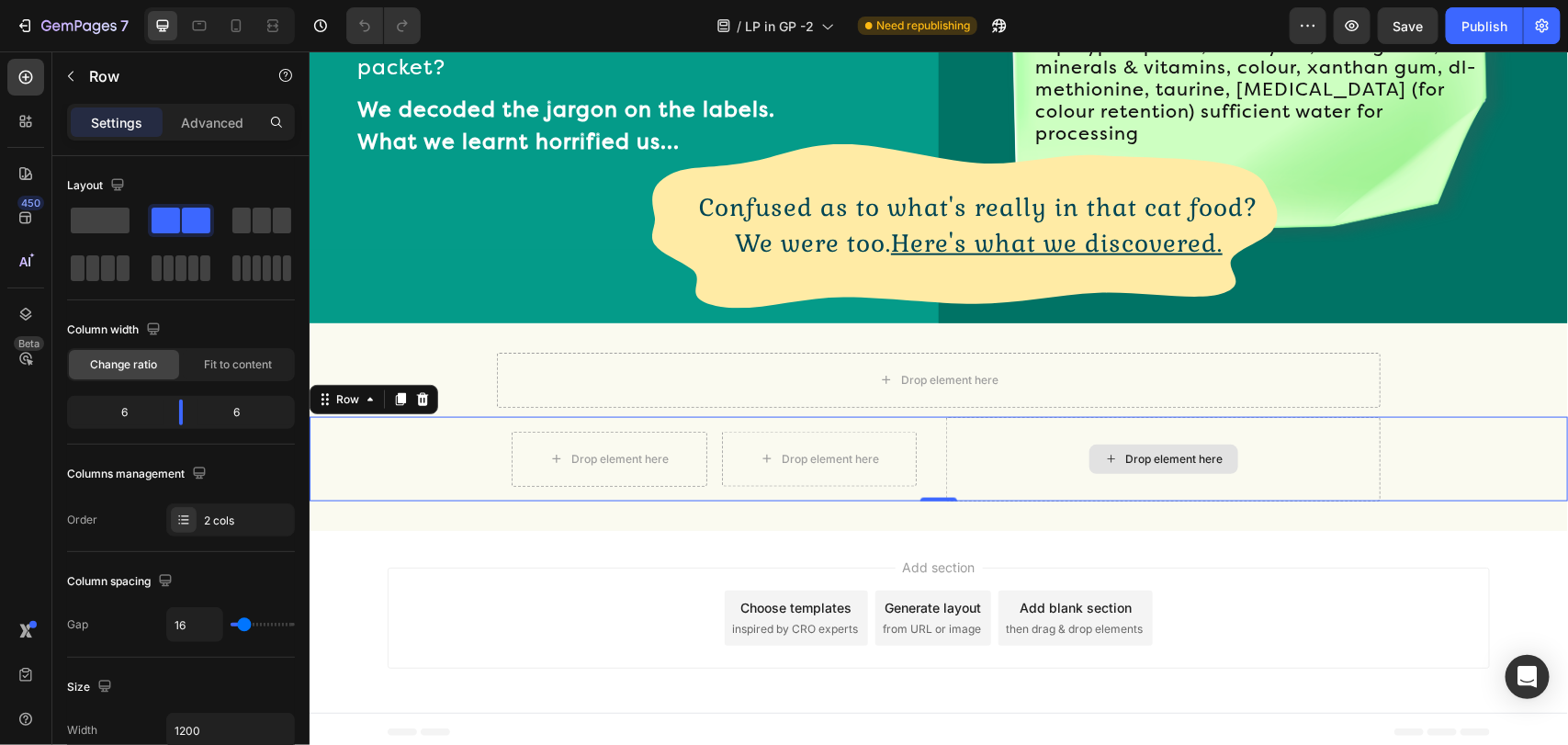
click at [1039, 446] on div "Drop element here" at bounding box center [1162, 458] width 435 height 84
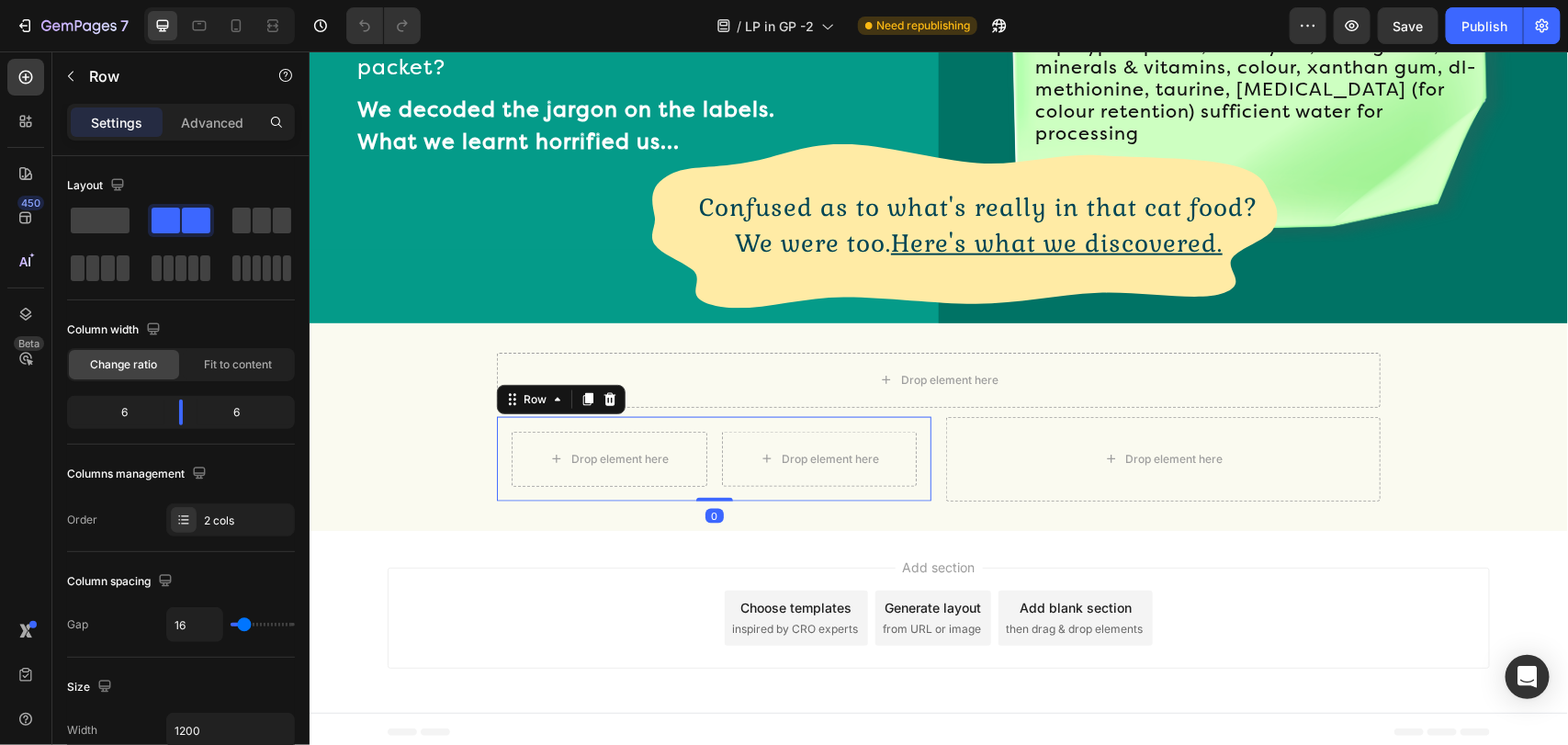
click at [800, 416] on div "Drop element here Drop element here Row 0" at bounding box center [712, 458] width 435 height 84
click at [538, 390] on div "Row" at bounding box center [534, 398] width 30 height 17
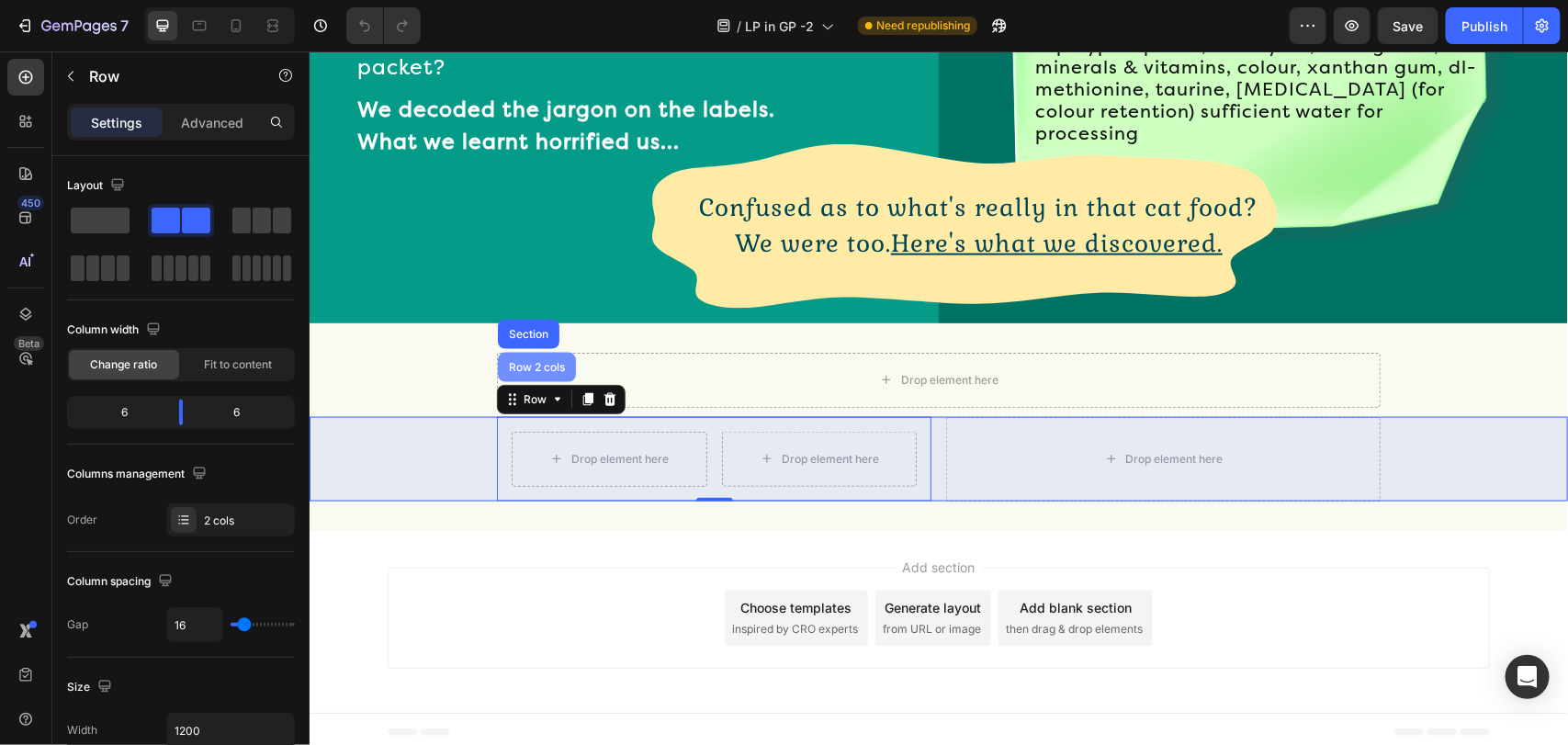
click at [539, 352] on div "Row 2 cols" at bounding box center [535, 365] width 78 height 29
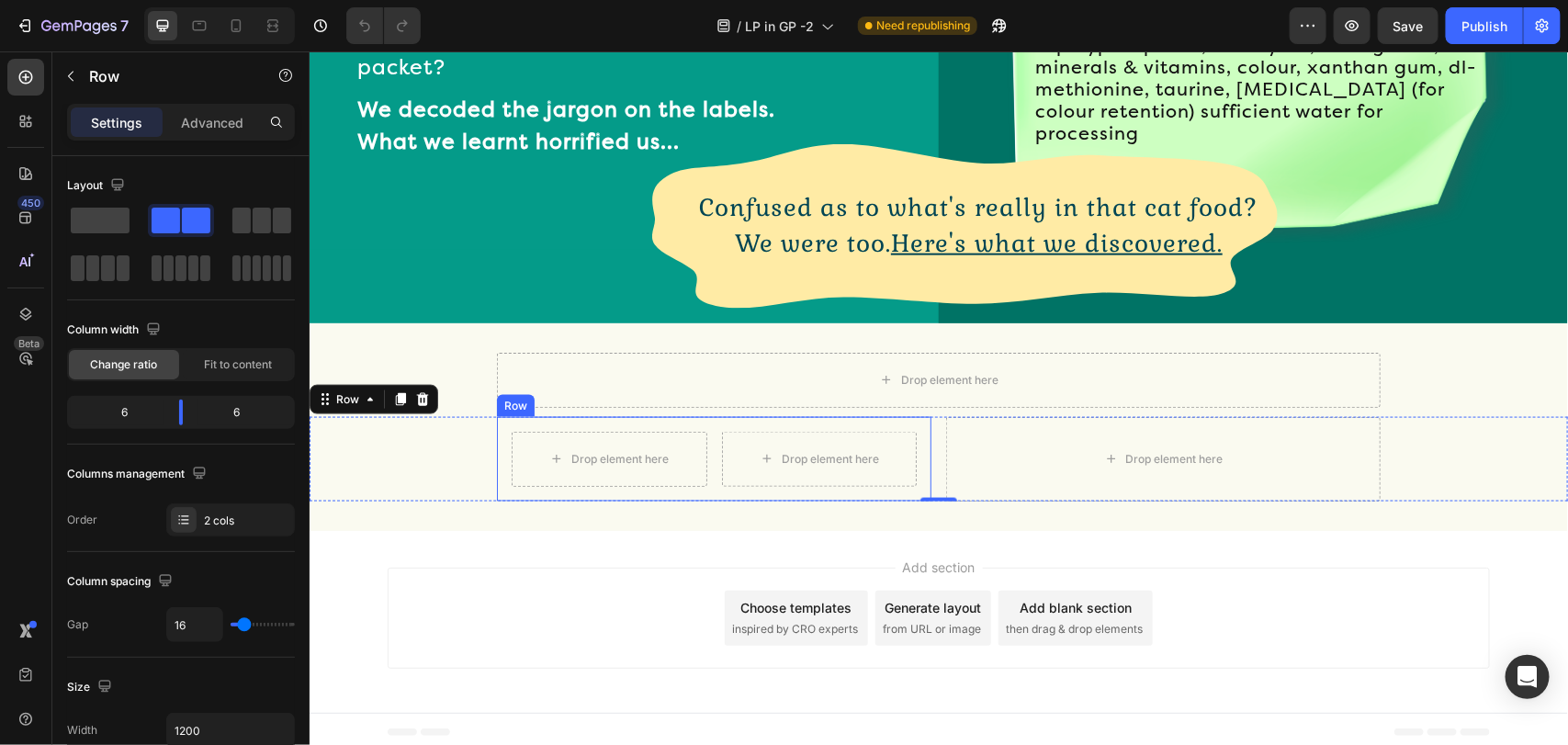
click at [511, 419] on div "Drop element here Drop element here Row" at bounding box center [712, 458] width 435 height 84
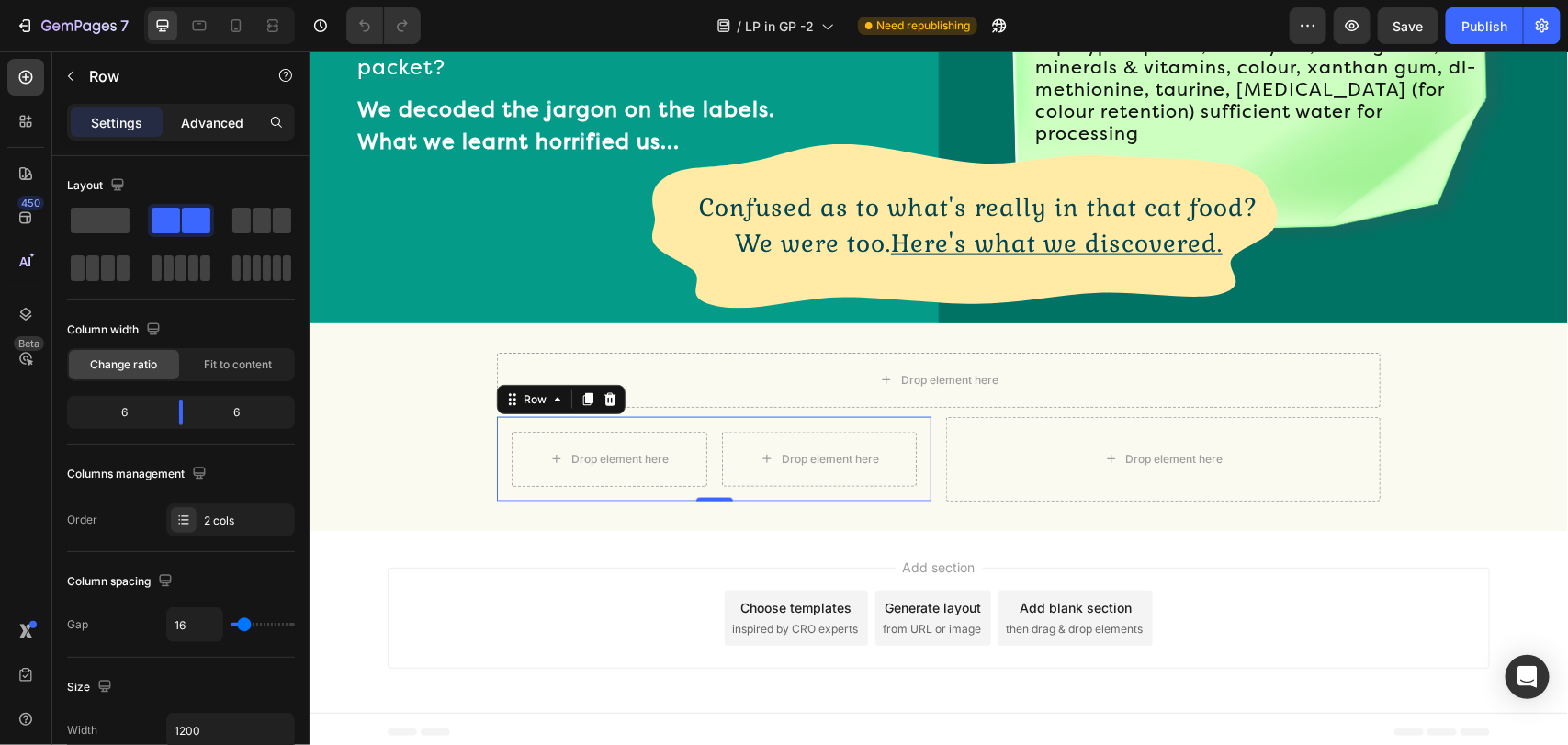
click at [190, 122] on p "Advanced" at bounding box center [211, 122] width 63 height 20
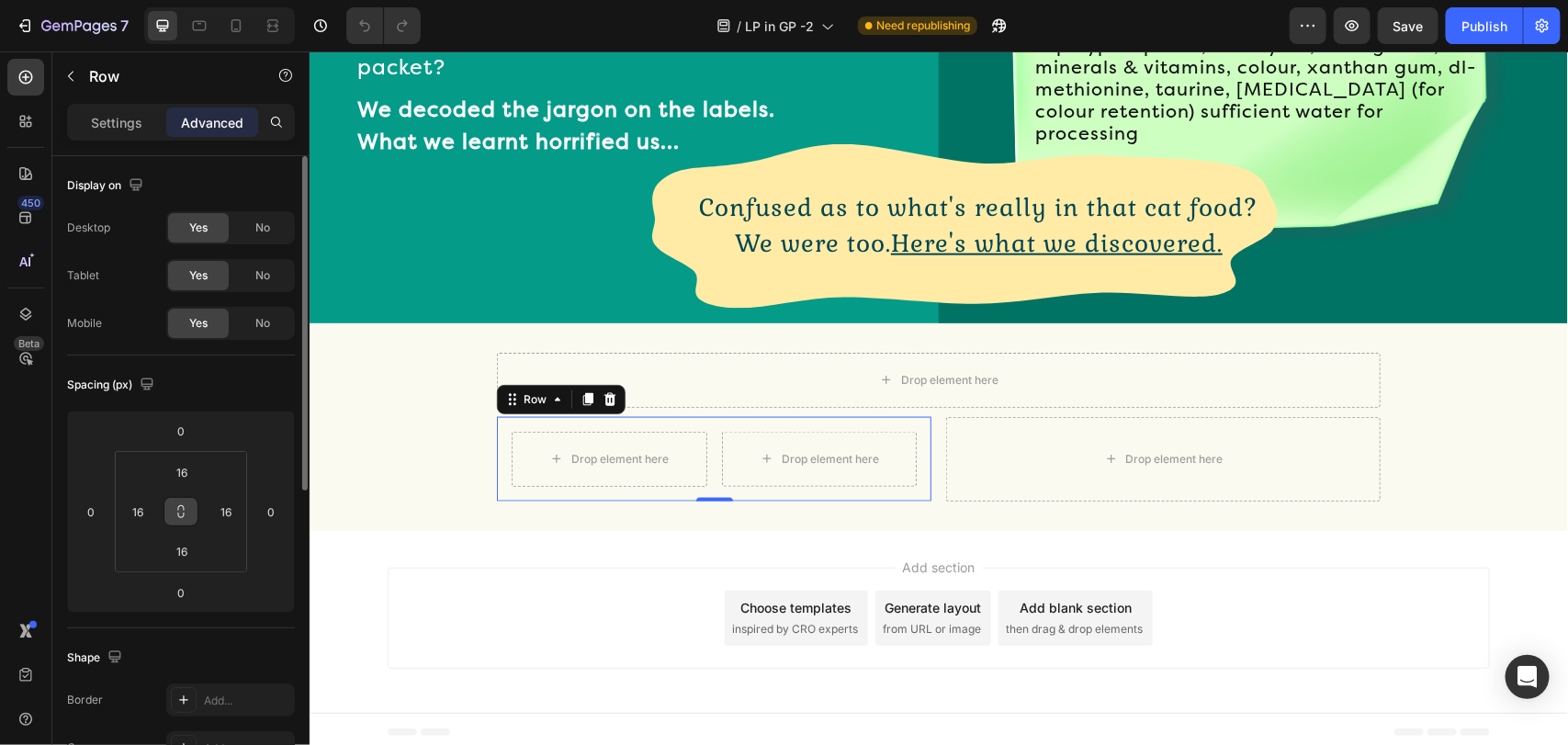
drag, startPoint x: 186, startPoint y: 520, endPoint x: 190, endPoint y: 448, distance: 72.1
click at [184, 516] on button at bounding box center [180, 510] width 35 height 29
click at [193, 457] on div "16" at bounding box center [181, 471] width 46 height 29
click at [181, 470] on input "16" at bounding box center [181, 471] width 36 height 27
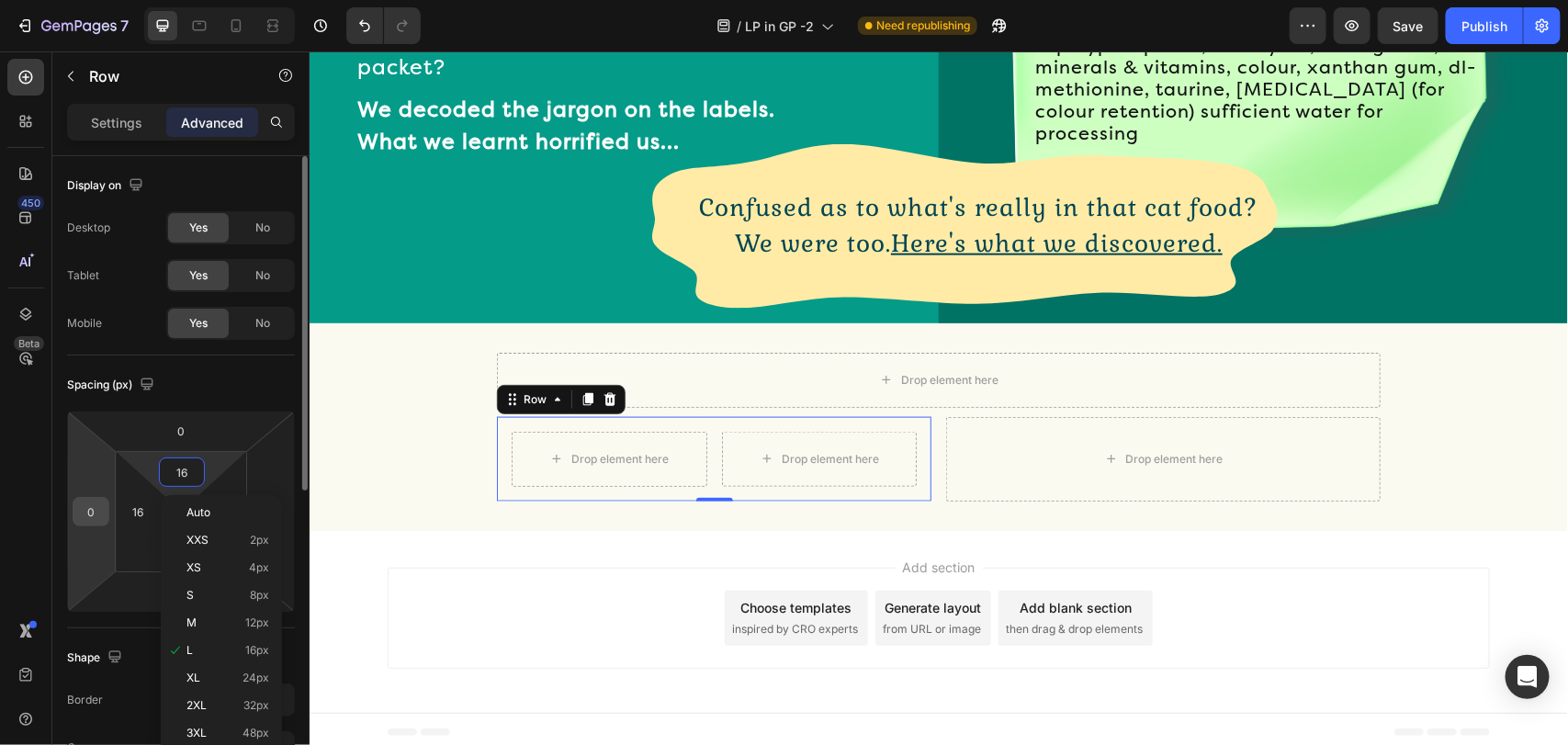
type input "0"
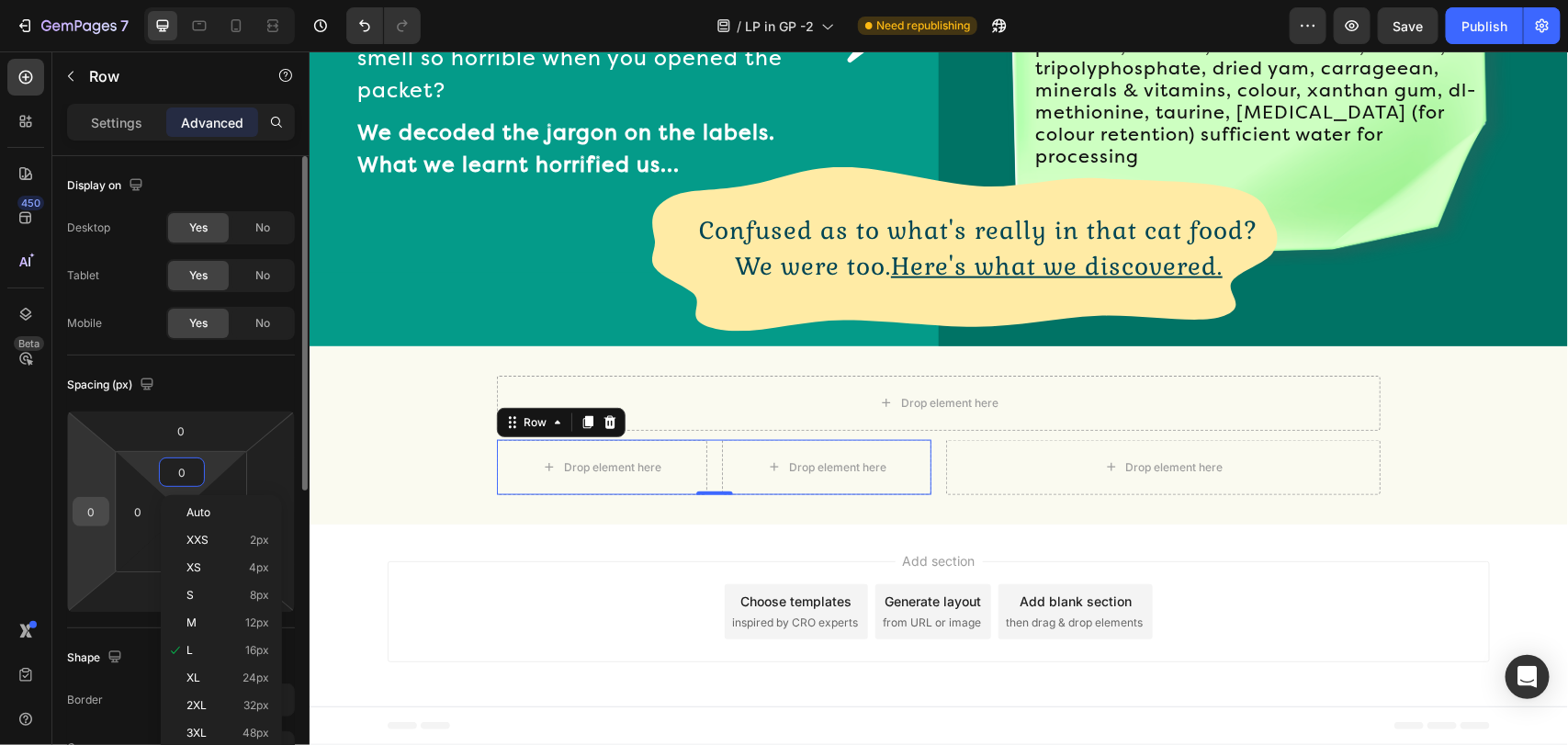
scroll to position [920, 0]
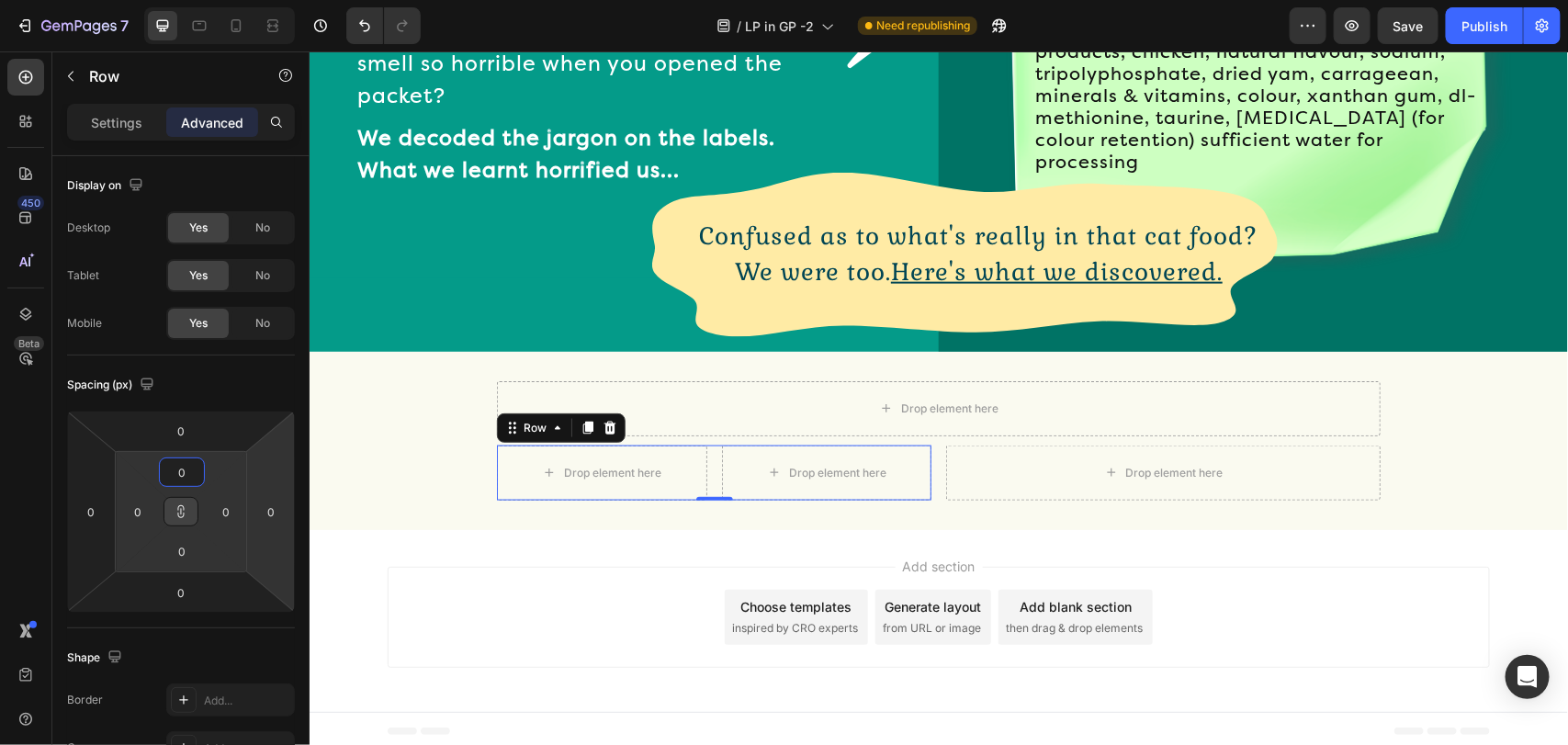
click at [691, 652] on div "Add section Choose templates inspired by CRO experts Generate layout from URL o…" at bounding box center [938, 616] width 1102 height 101
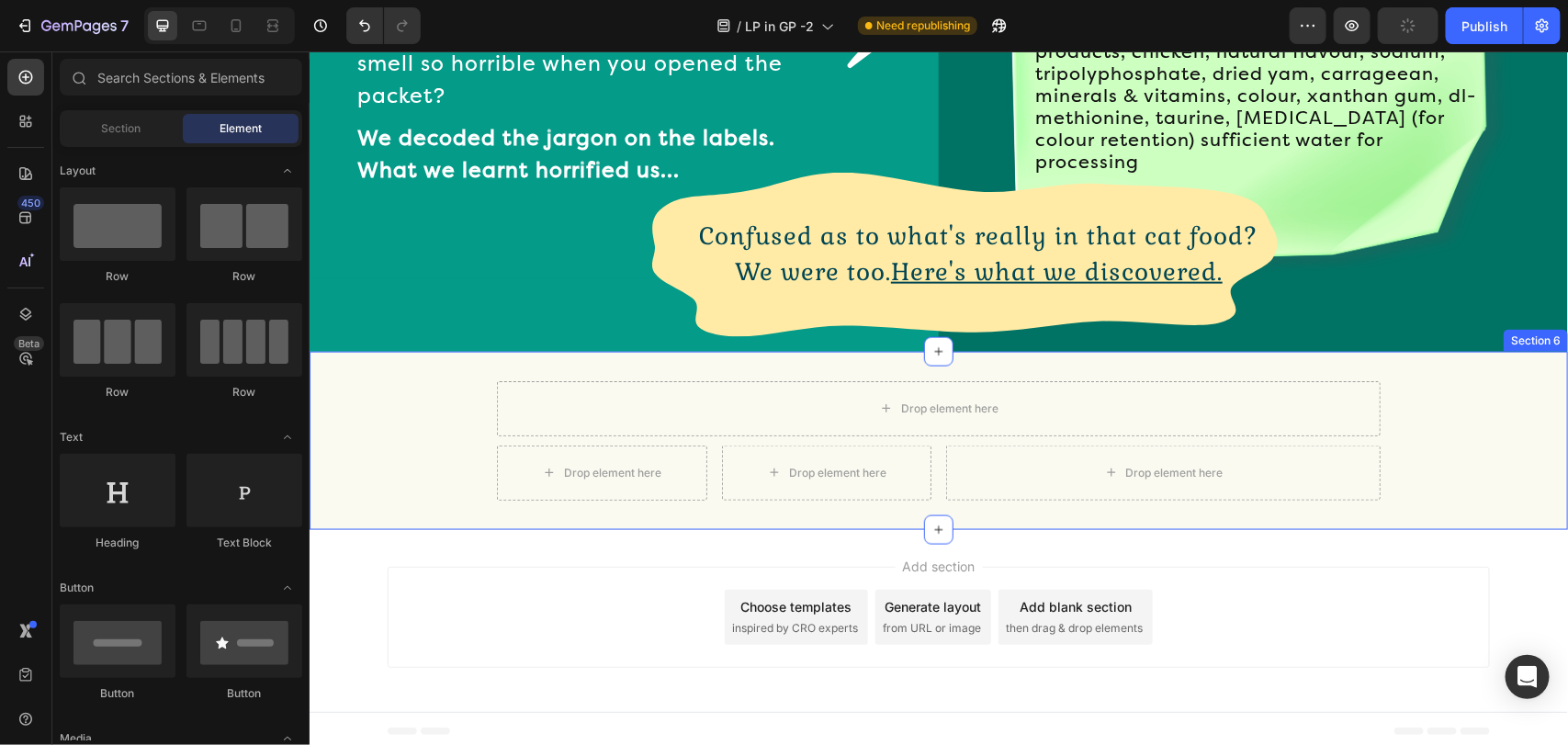
click at [1423, 366] on div "Drop element here Row Drop element here Drop element here Row Drop element here…" at bounding box center [938, 439] width 1259 height 179
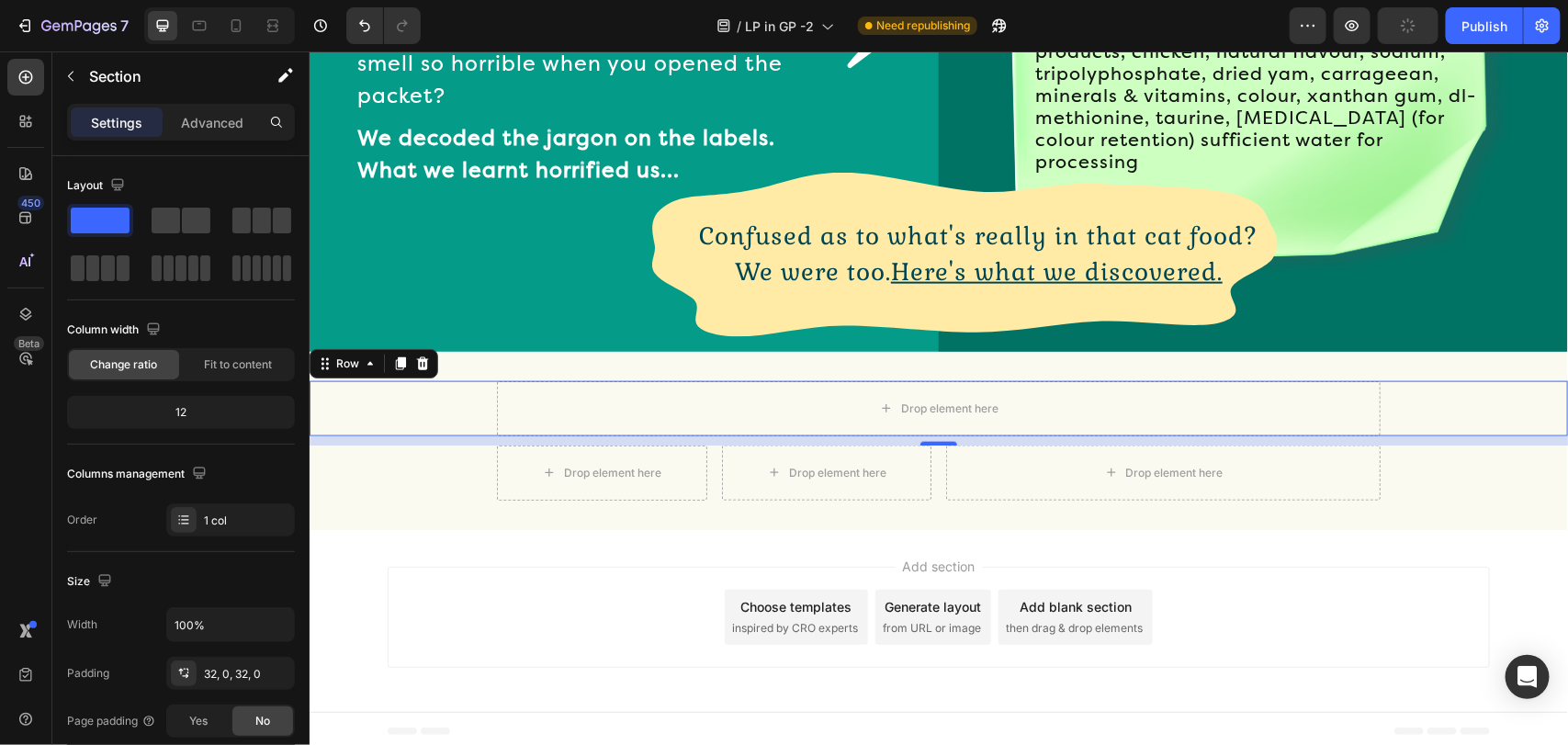
click at [1397, 394] on div "Drop element here Row 0" at bounding box center [938, 408] width 1259 height 55
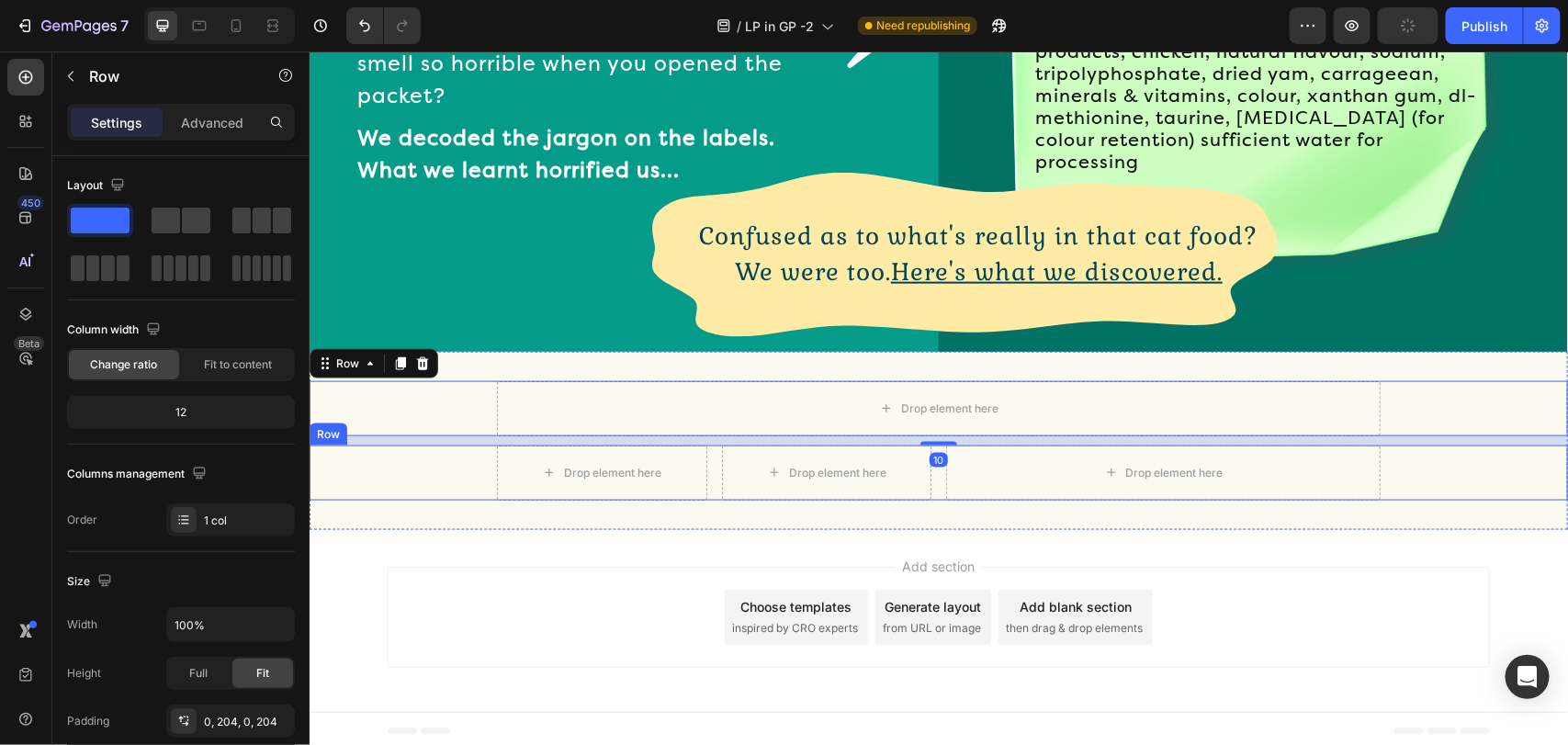
click at [446, 482] on div "Drop element here Drop element here Row Drop element here Row" at bounding box center [938, 471] width 1259 height 55
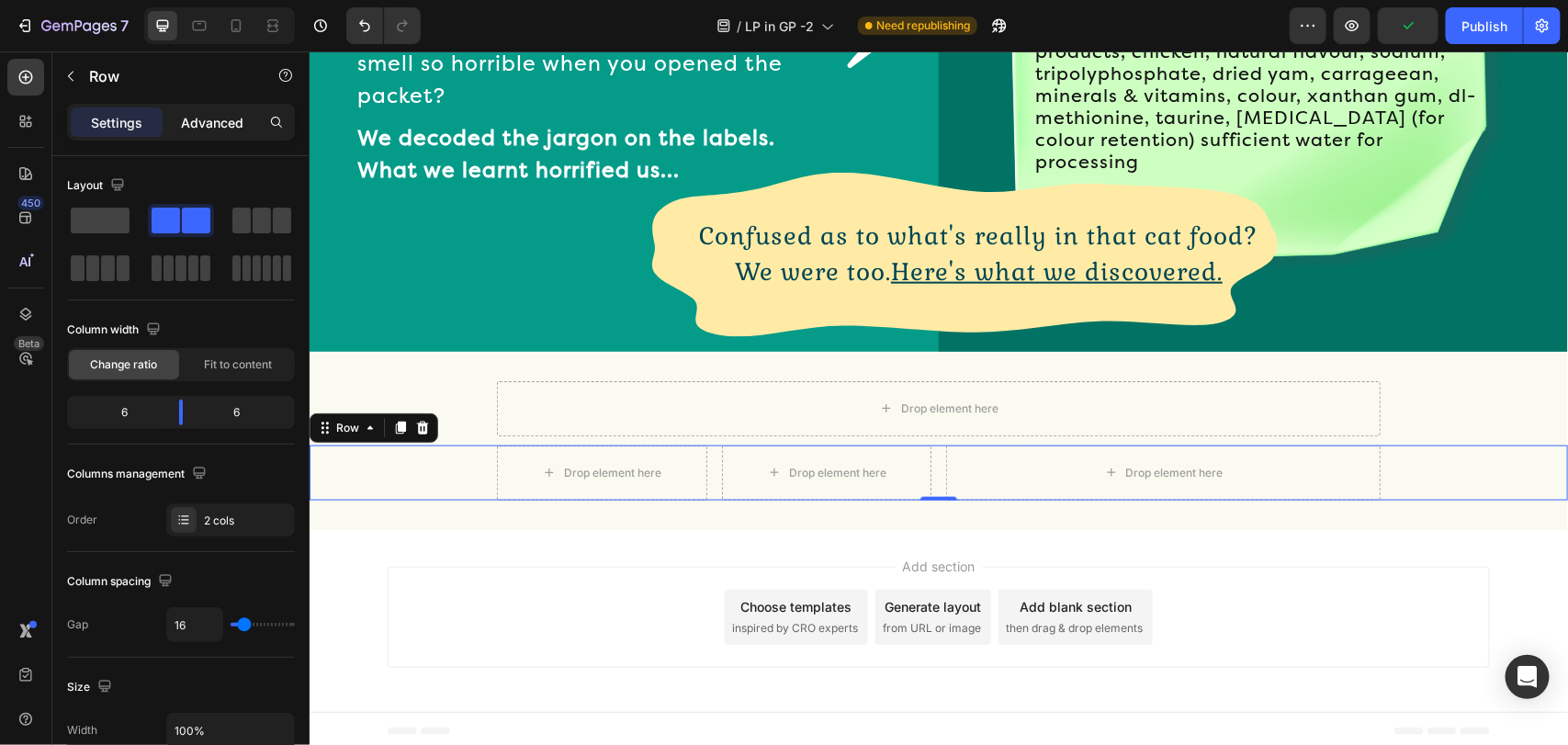
click at [193, 113] on p "Advanced" at bounding box center [211, 122] width 63 height 20
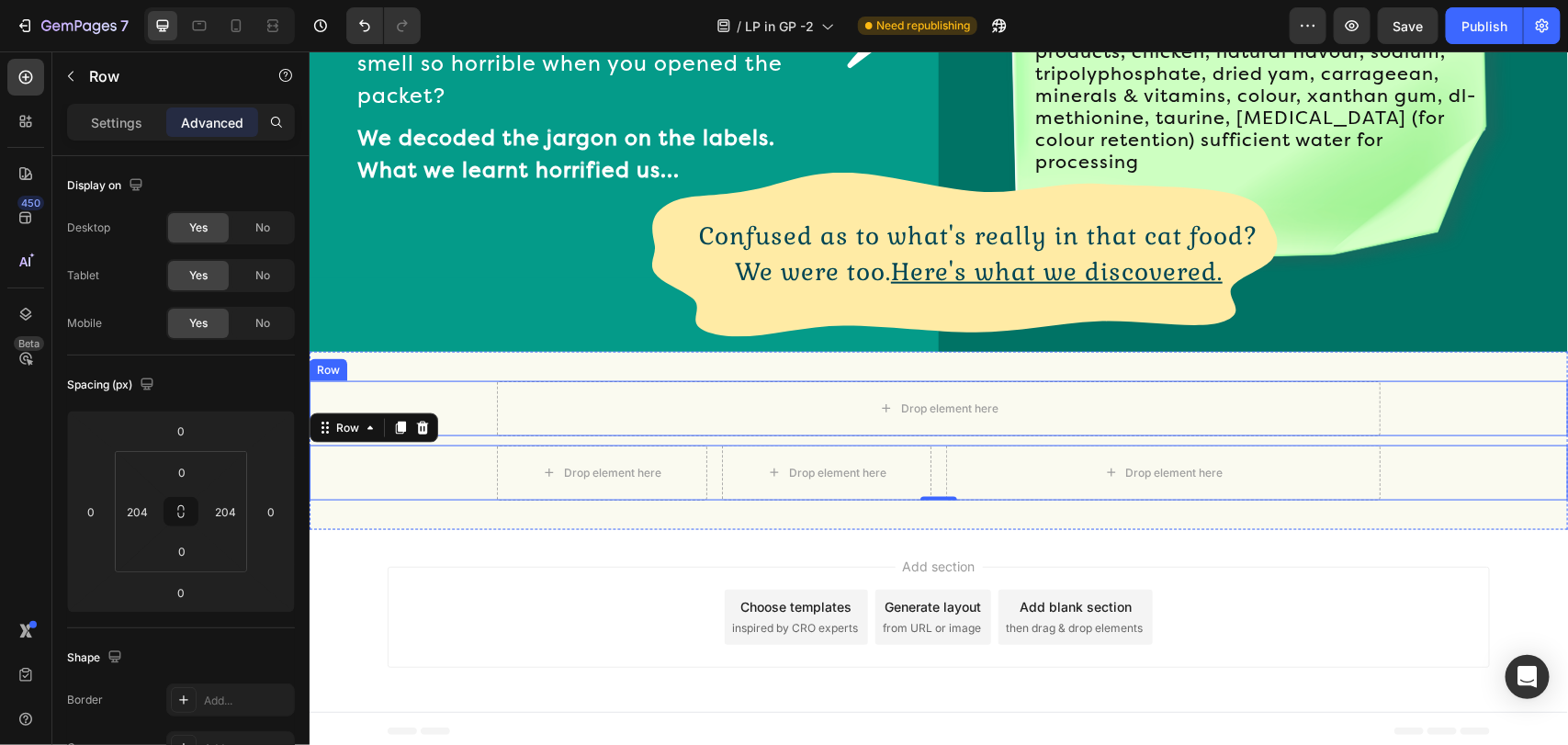
click at [404, 390] on div "Drop element here Row" at bounding box center [938, 408] width 1259 height 55
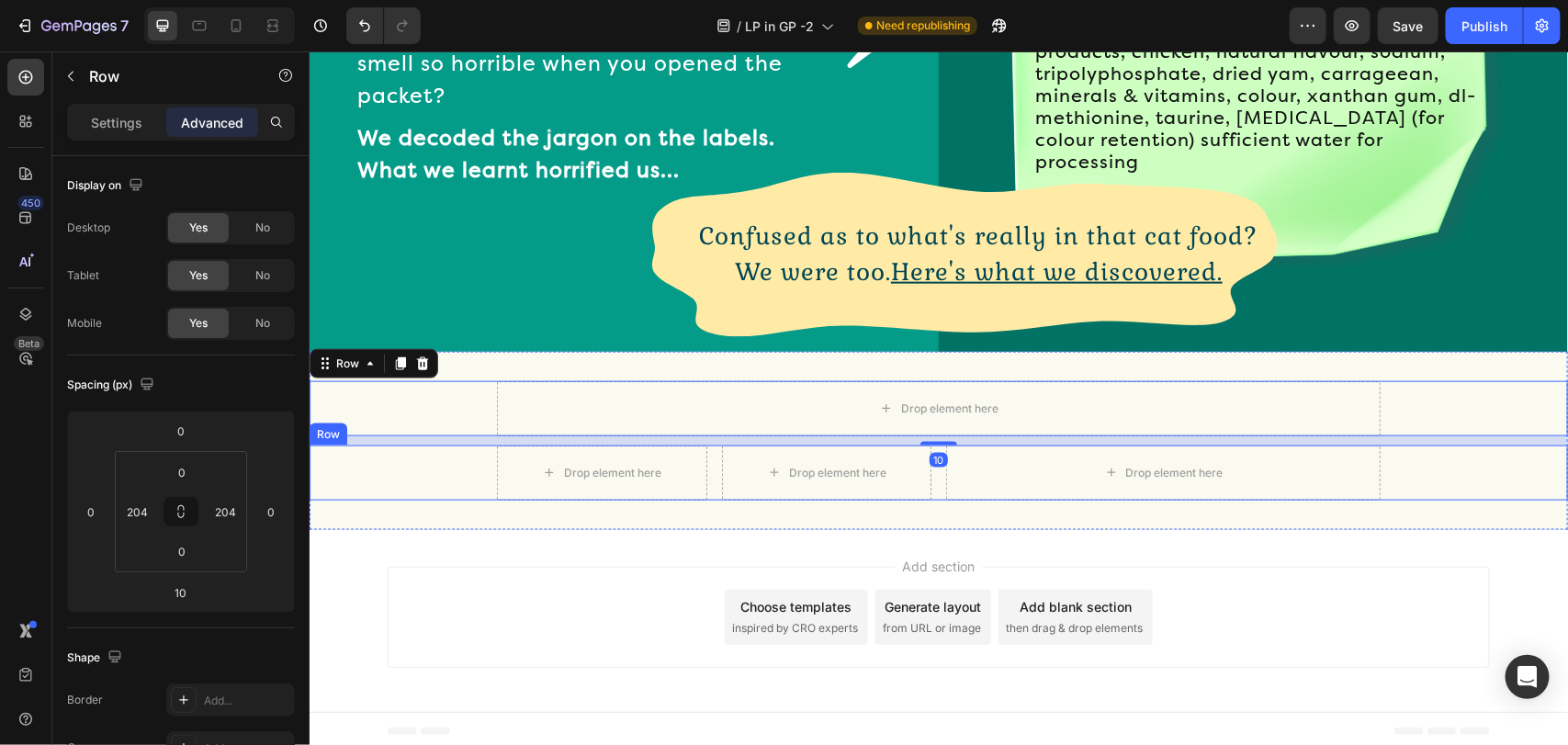
click at [430, 467] on div "Drop element here Drop element here Row Drop element here Row" at bounding box center [938, 471] width 1259 height 55
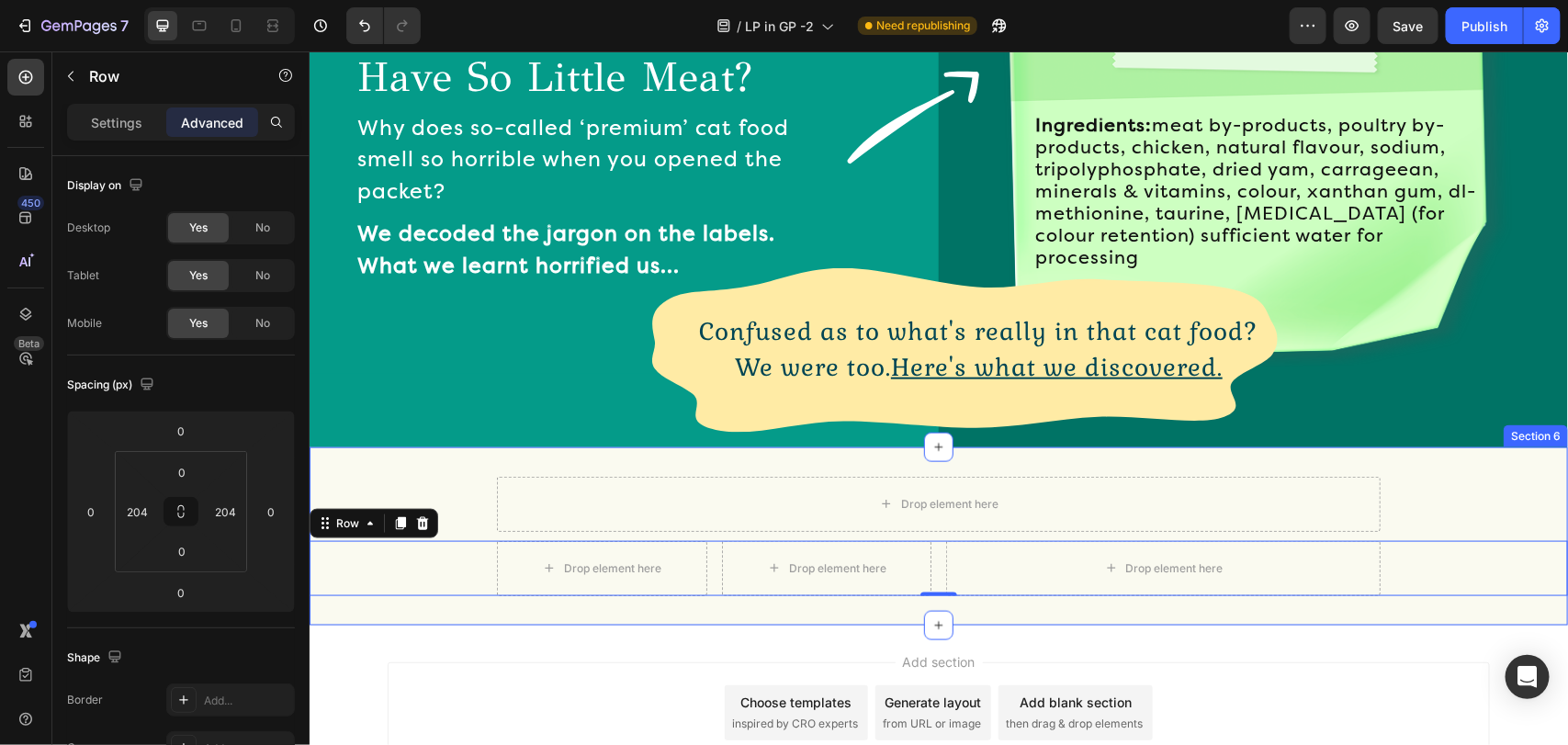
scroll to position [782, 0]
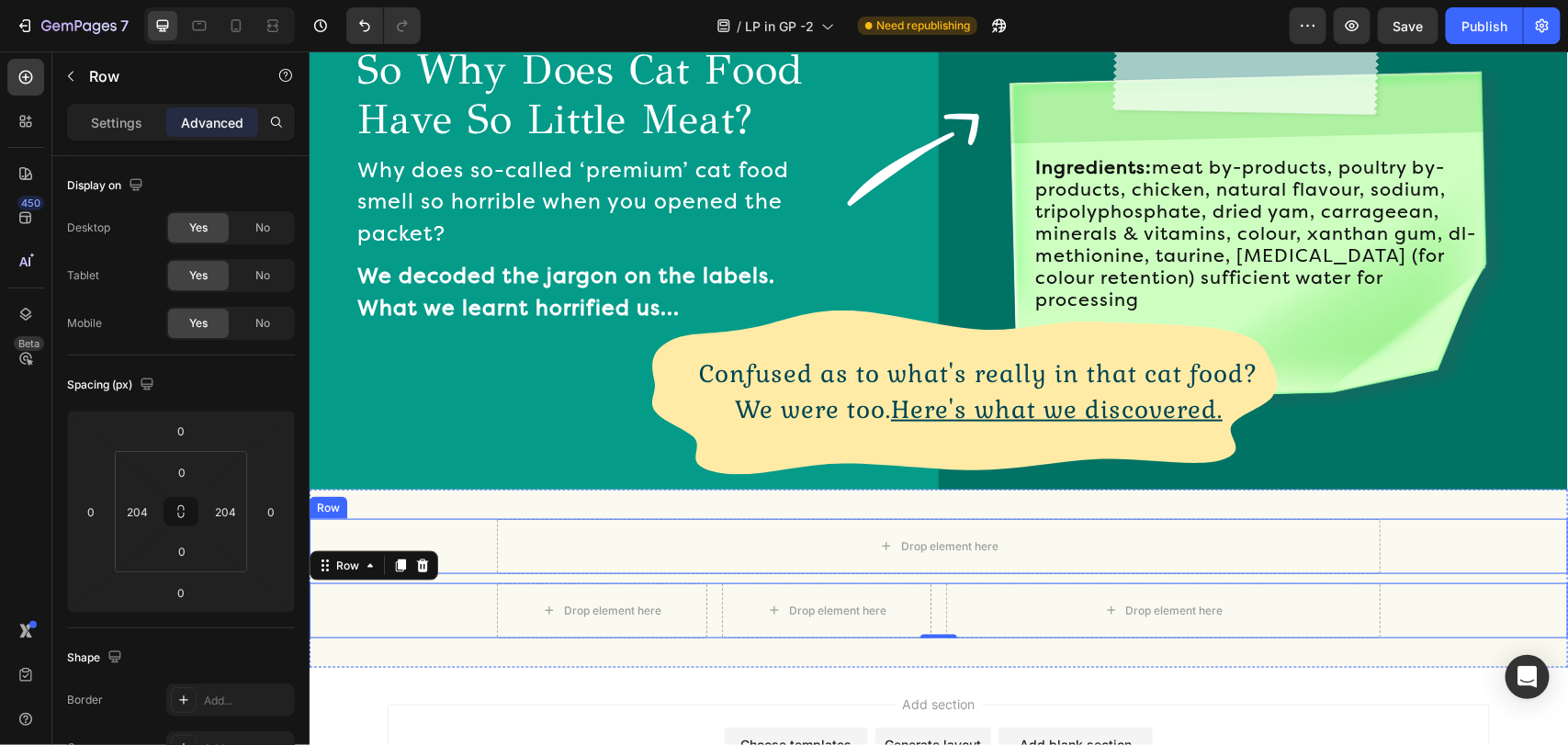
click at [466, 523] on div "Drop element here Row" at bounding box center [938, 545] width 1259 height 55
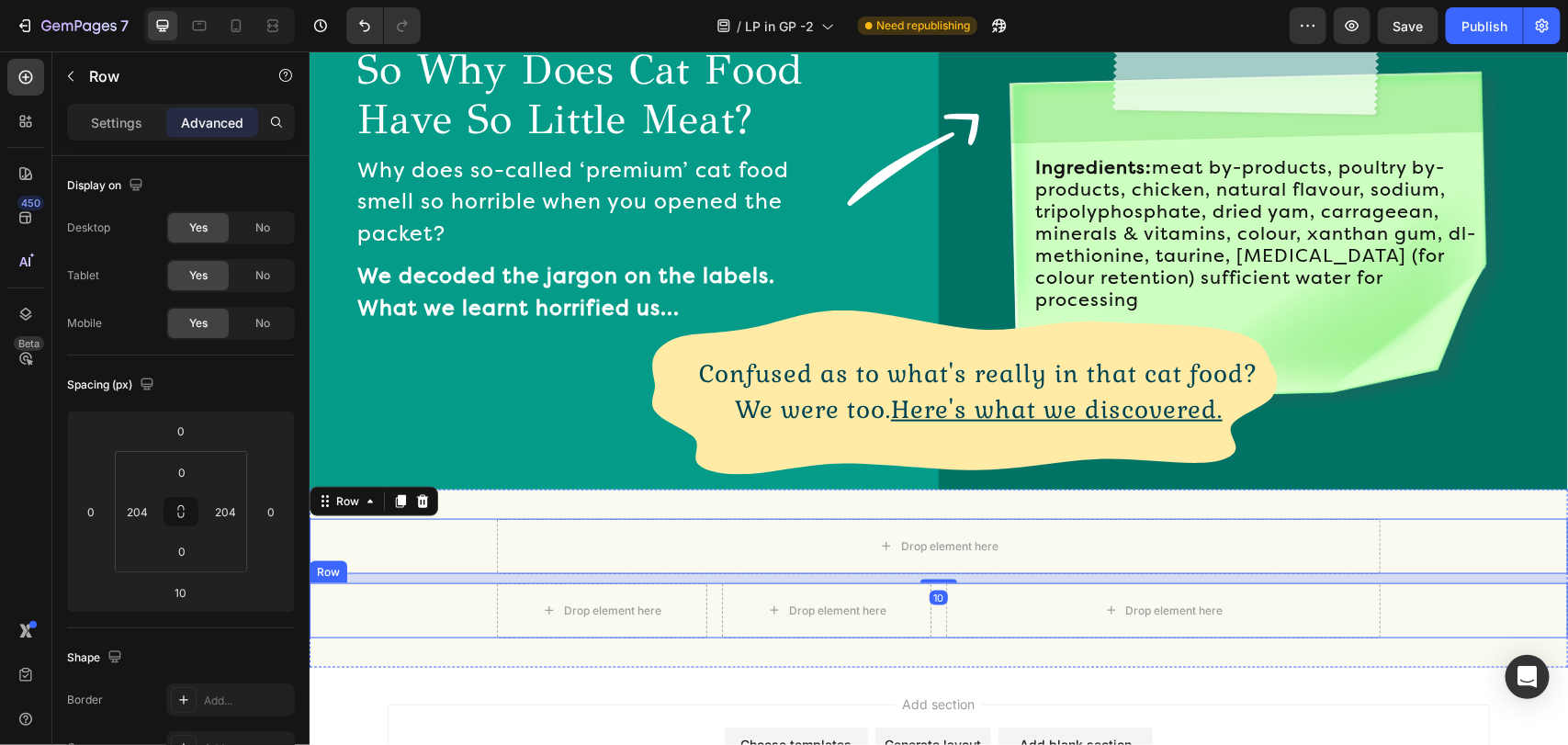
click at [492, 583] on div "Drop element here Drop element here Row Drop element here Row" at bounding box center [938, 609] width 1259 height 55
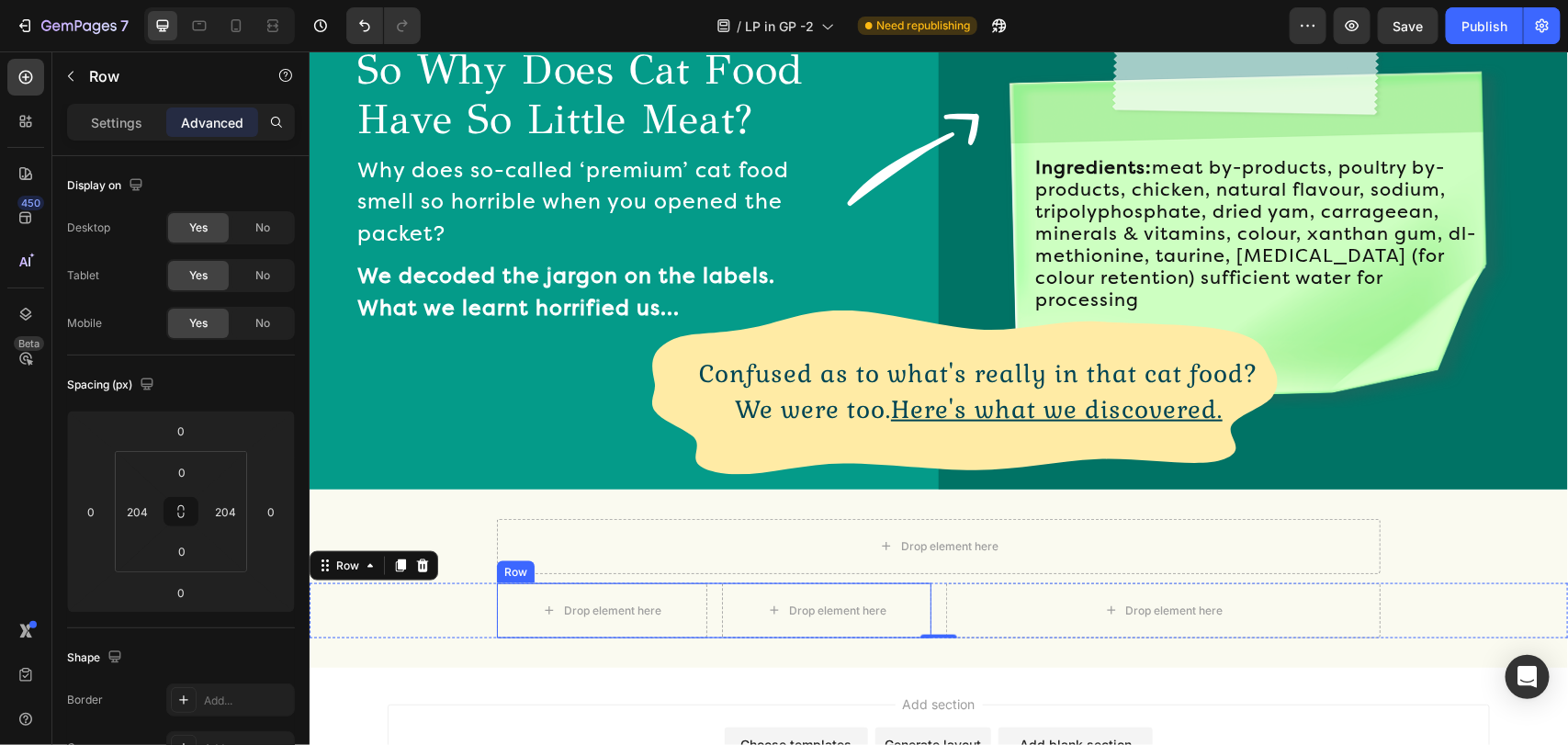
click at [710, 594] on div "Drop element here Drop element here Row" at bounding box center [712, 609] width 435 height 55
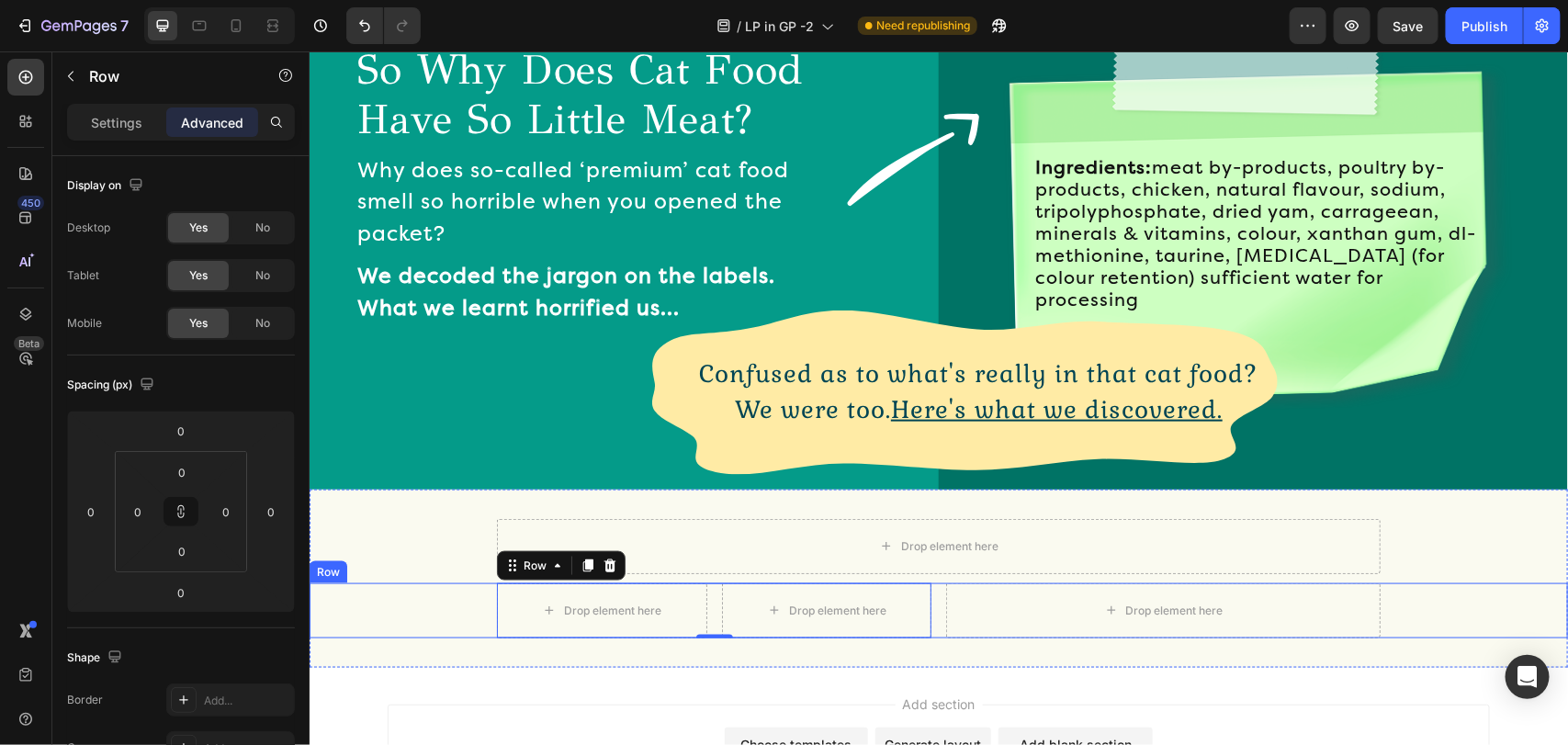
click at [424, 595] on div "Drop element here Drop element here Row 0 Drop element here Row" at bounding box center [938, 609] width 1259 height 55
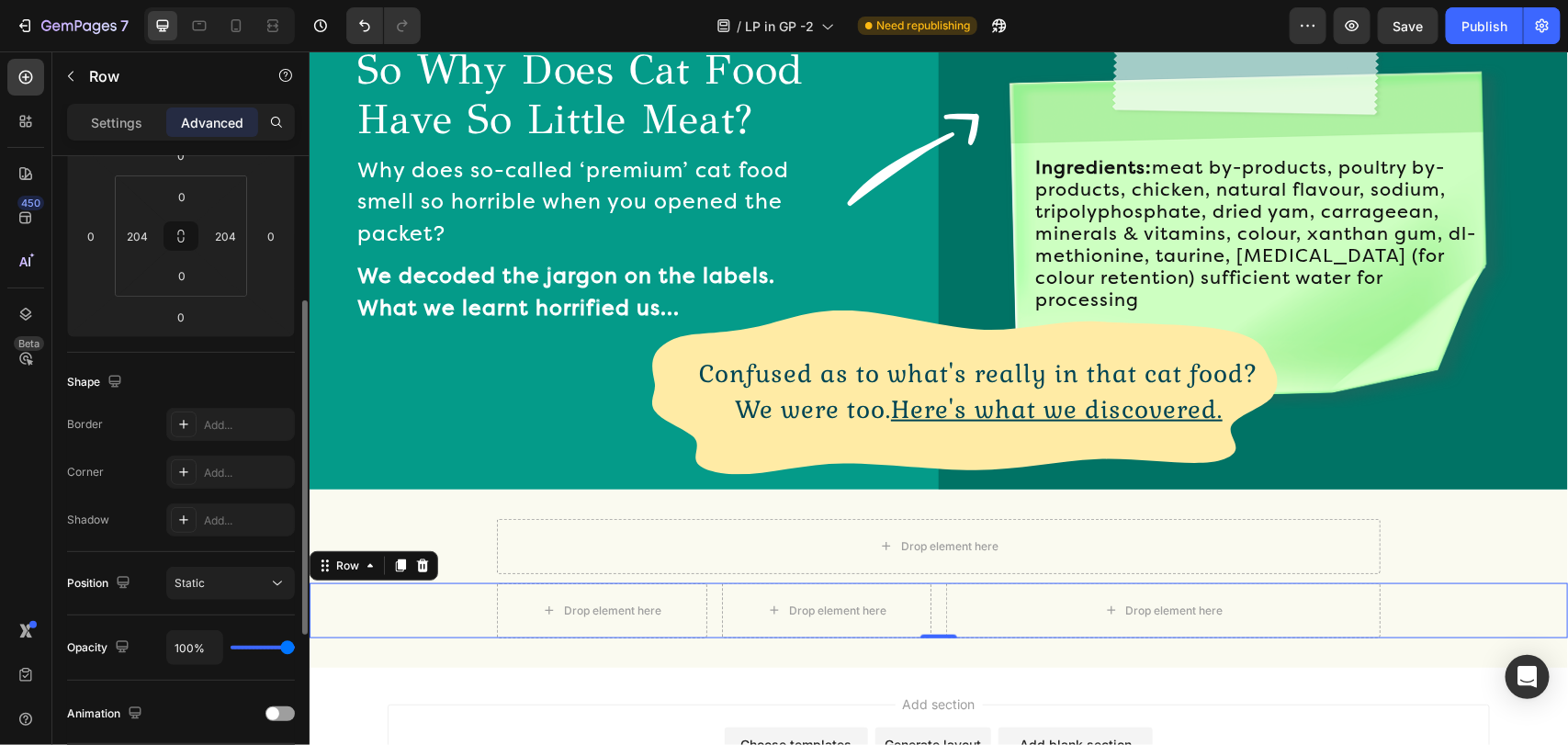
scroll to position [413, 0]
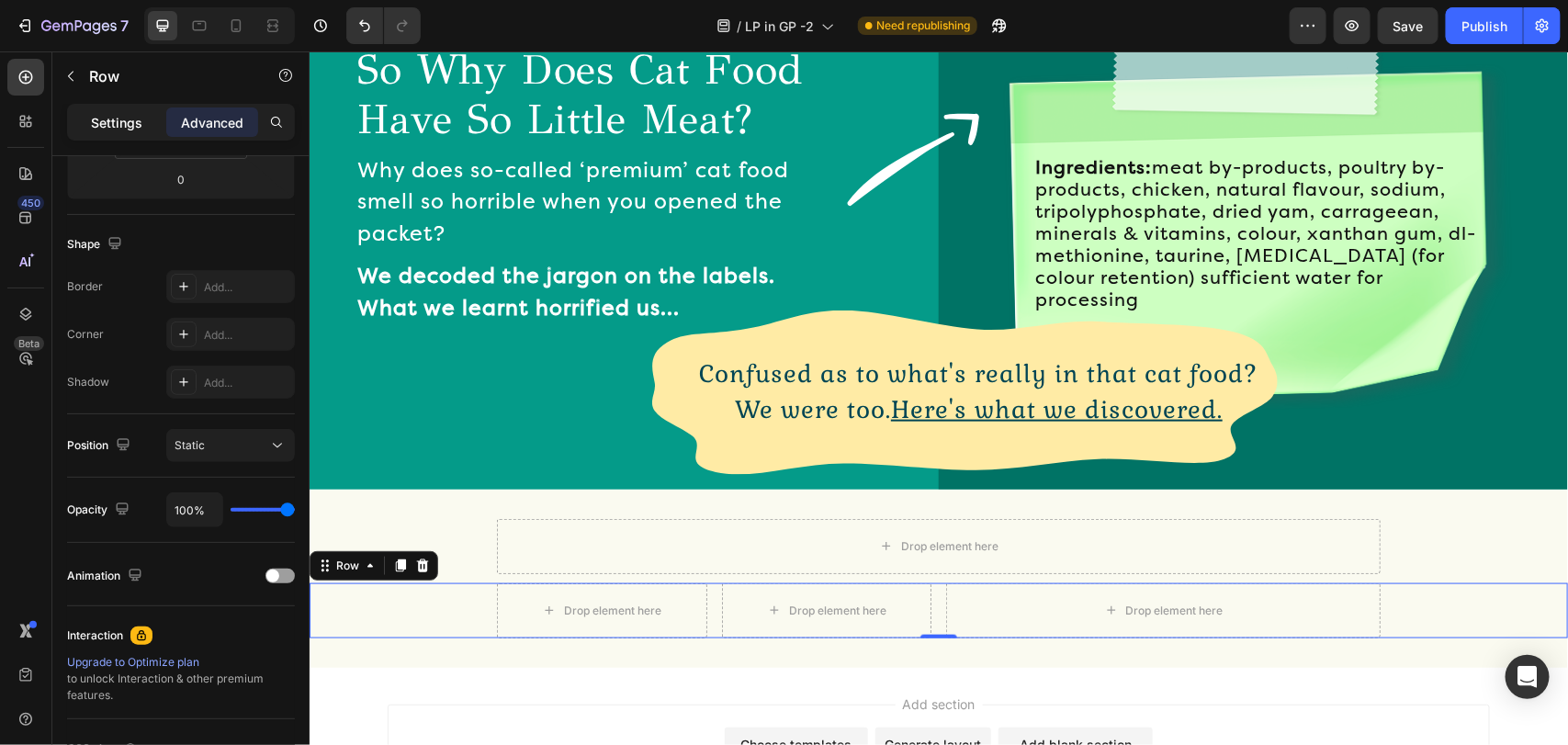
click at [92, 133] on div "Settings" at bounding box center [117, 122] width 92 height 29
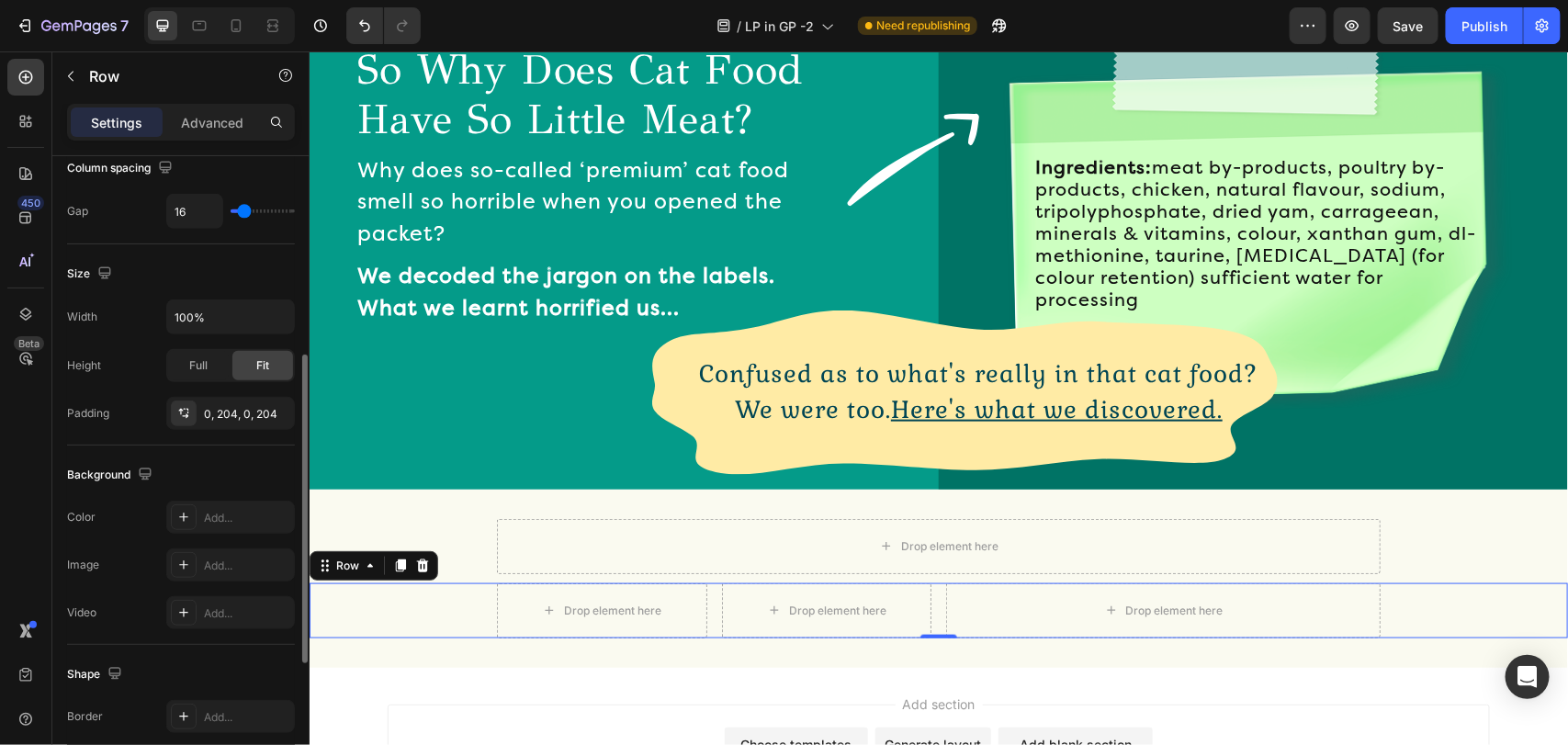
type input "11"
type input "0"
drag, startPoint x: 243, startPoint y: 211, endPoint x: 222, endPoint y: 217, distance: 21.8
type input "0"
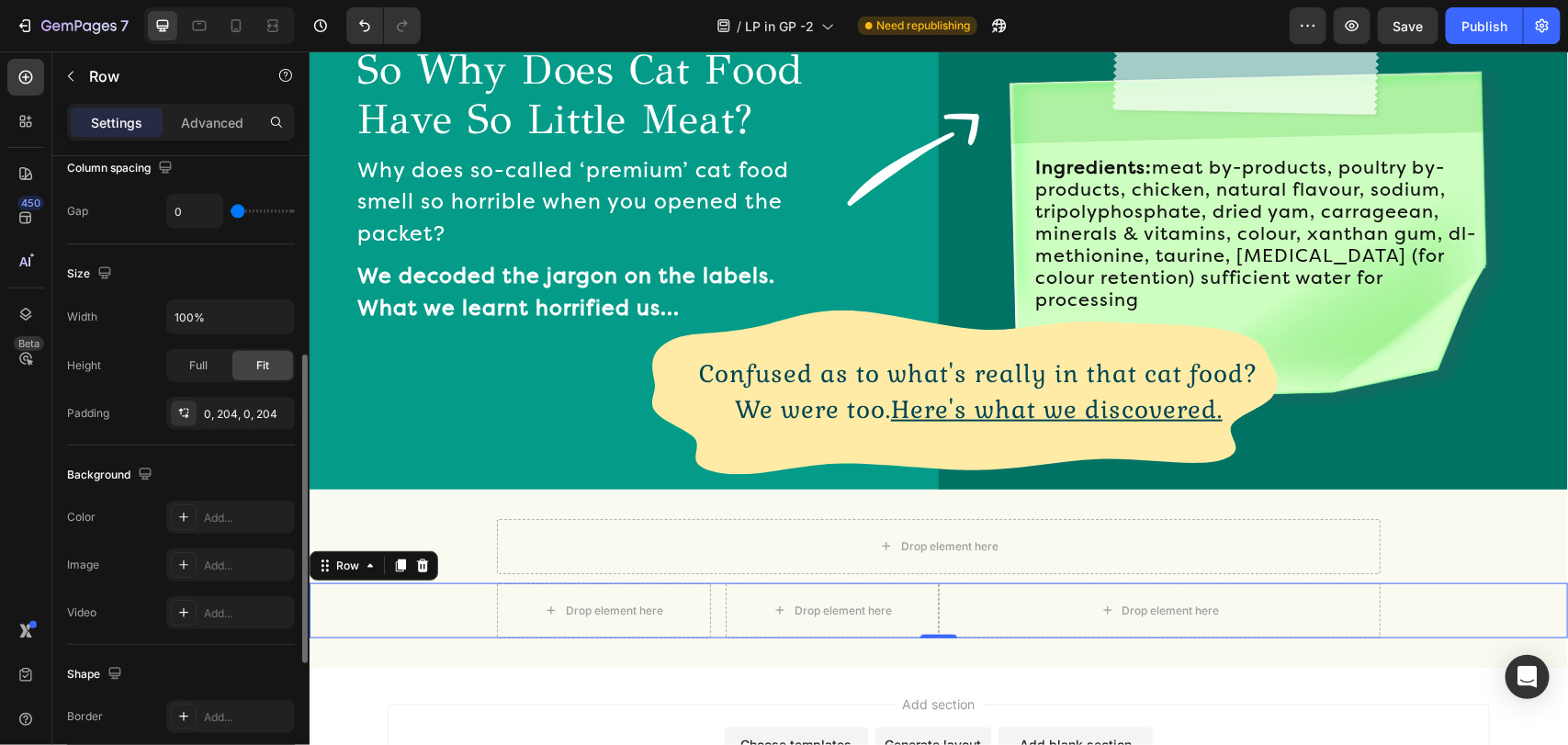
click at [231, 213] on input "range" at bounding box center [263, 211] width 65 height 4
type input "22"
type input "27"
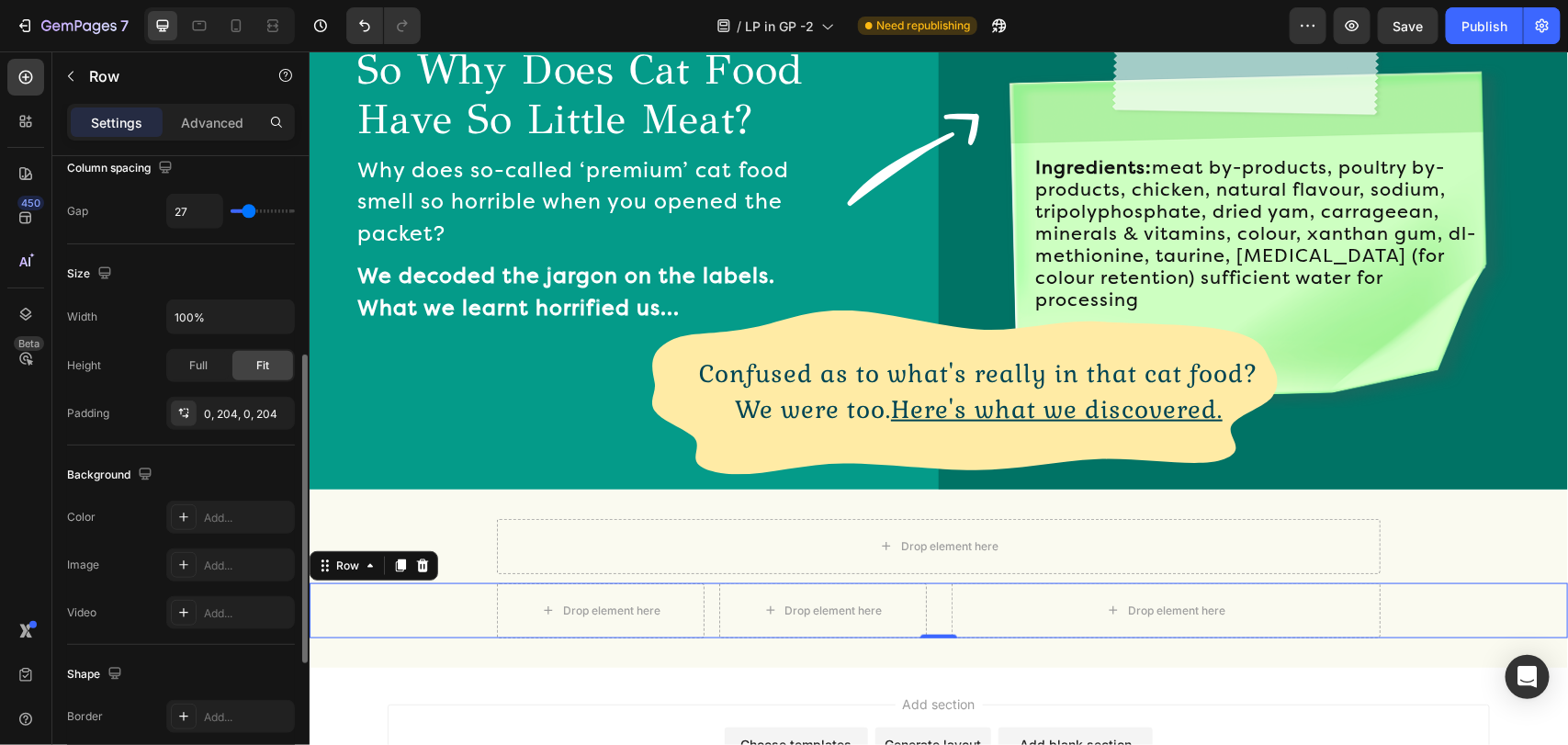
type input "25"
type input "22"
type input "16"
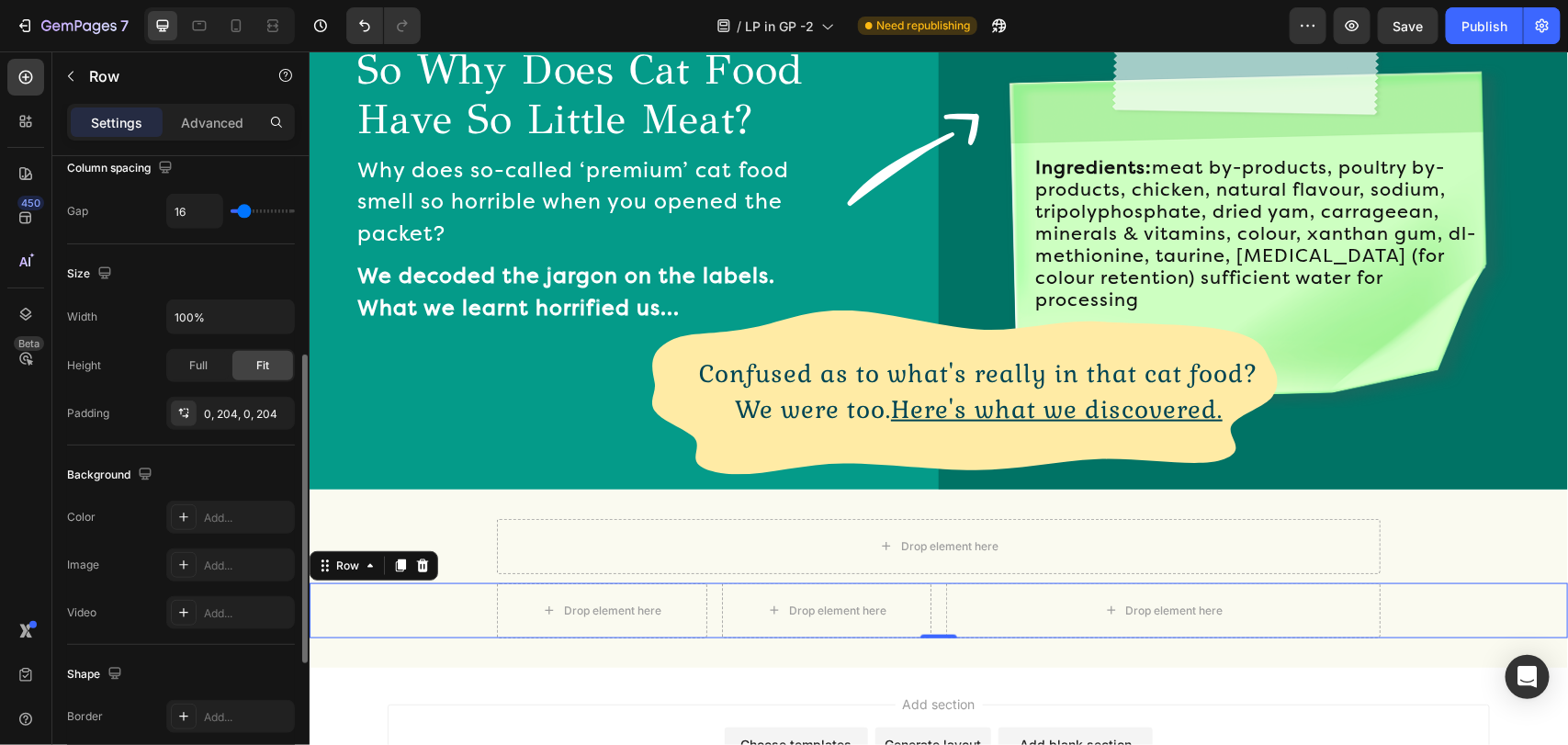
type input "16"
click at [244, 211] on input "range" at bounding box center [263, 211] width 65 height 4
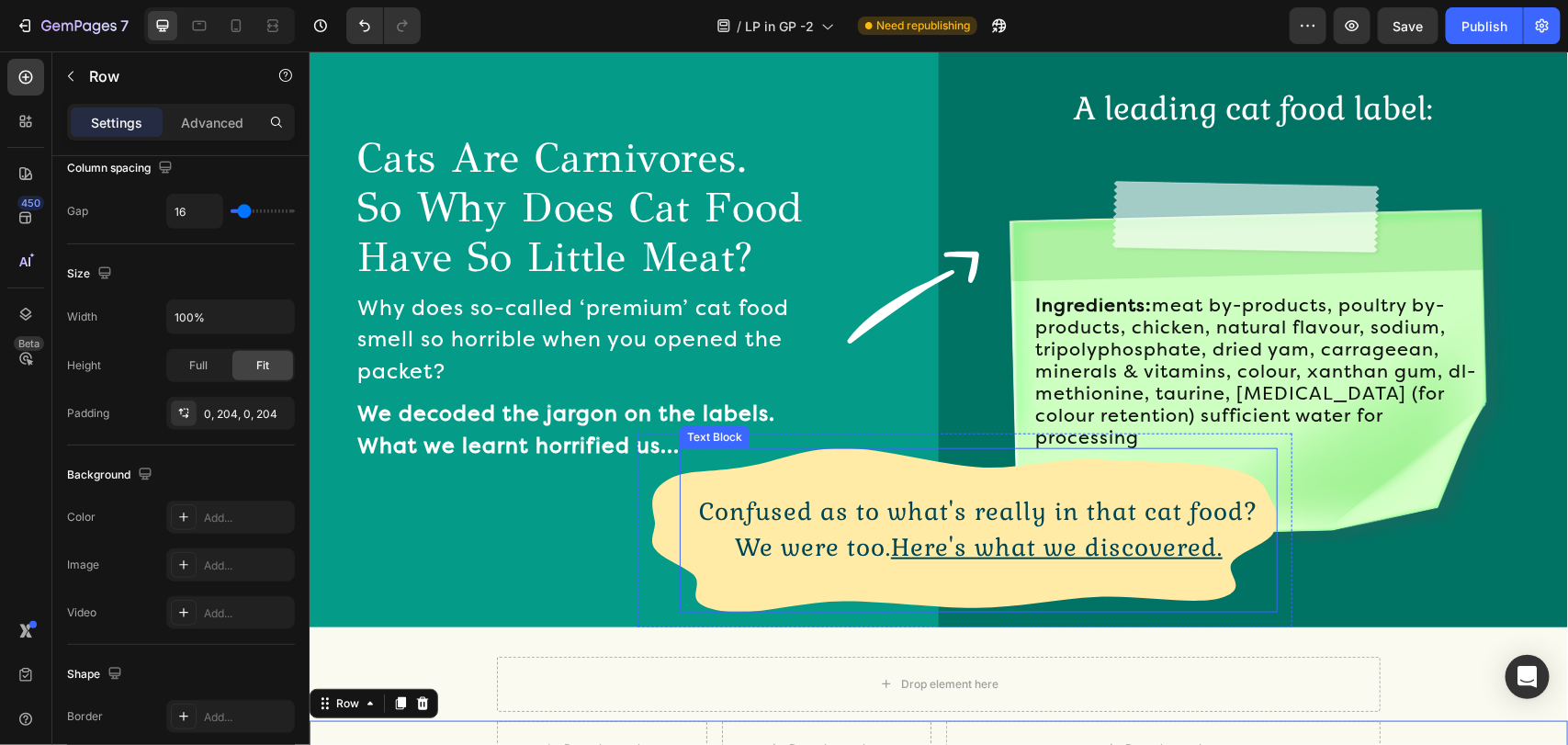
scroll to position [920, 0]
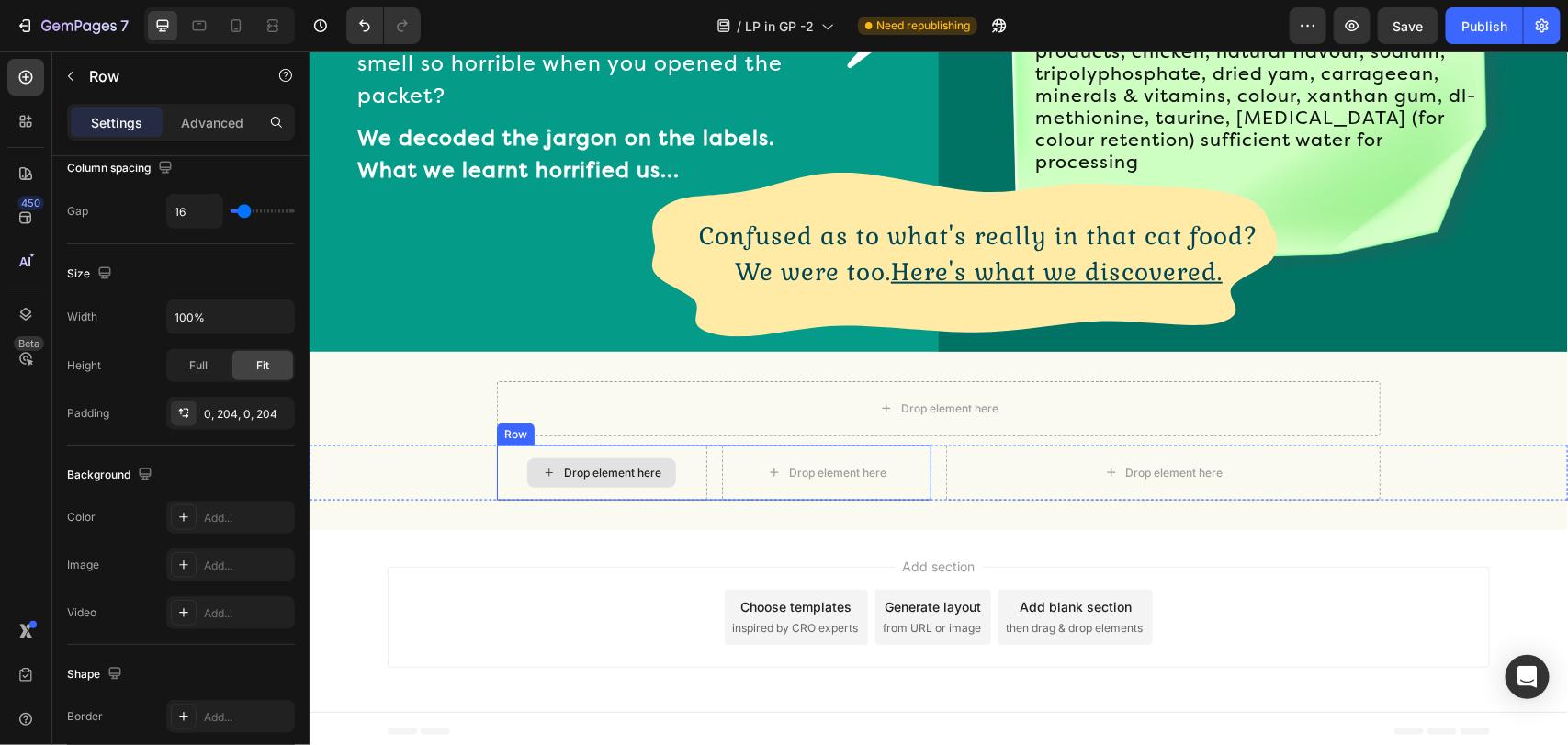
click at [629, 465] on div "Drop element here" at bounding box center [611, 472] width 97 height 15
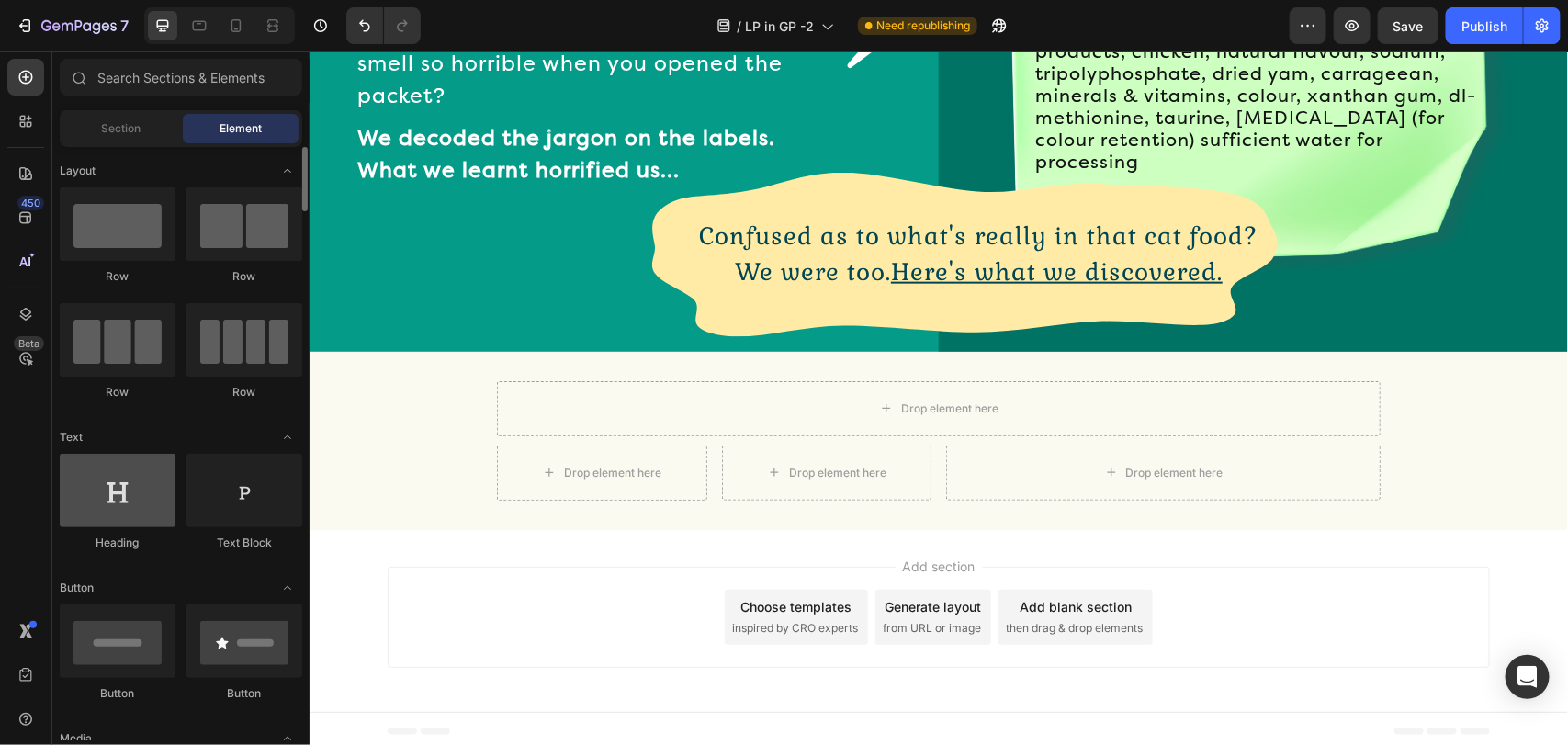
scroll to position [276, 0]
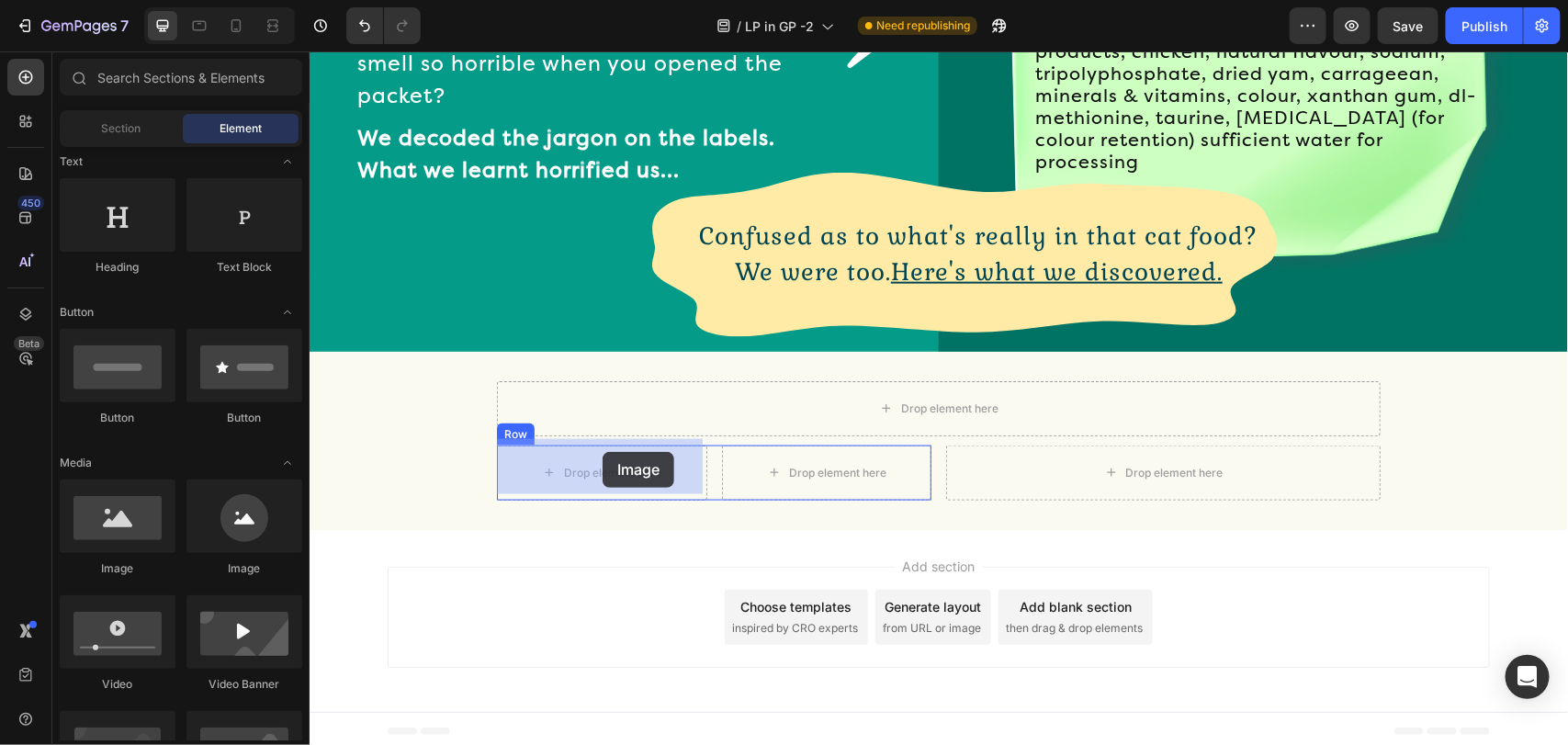
drag, startPoint x: 412, startPoint y: 580, endPoint x: 764, endPoint y: 477, distance: 366.8
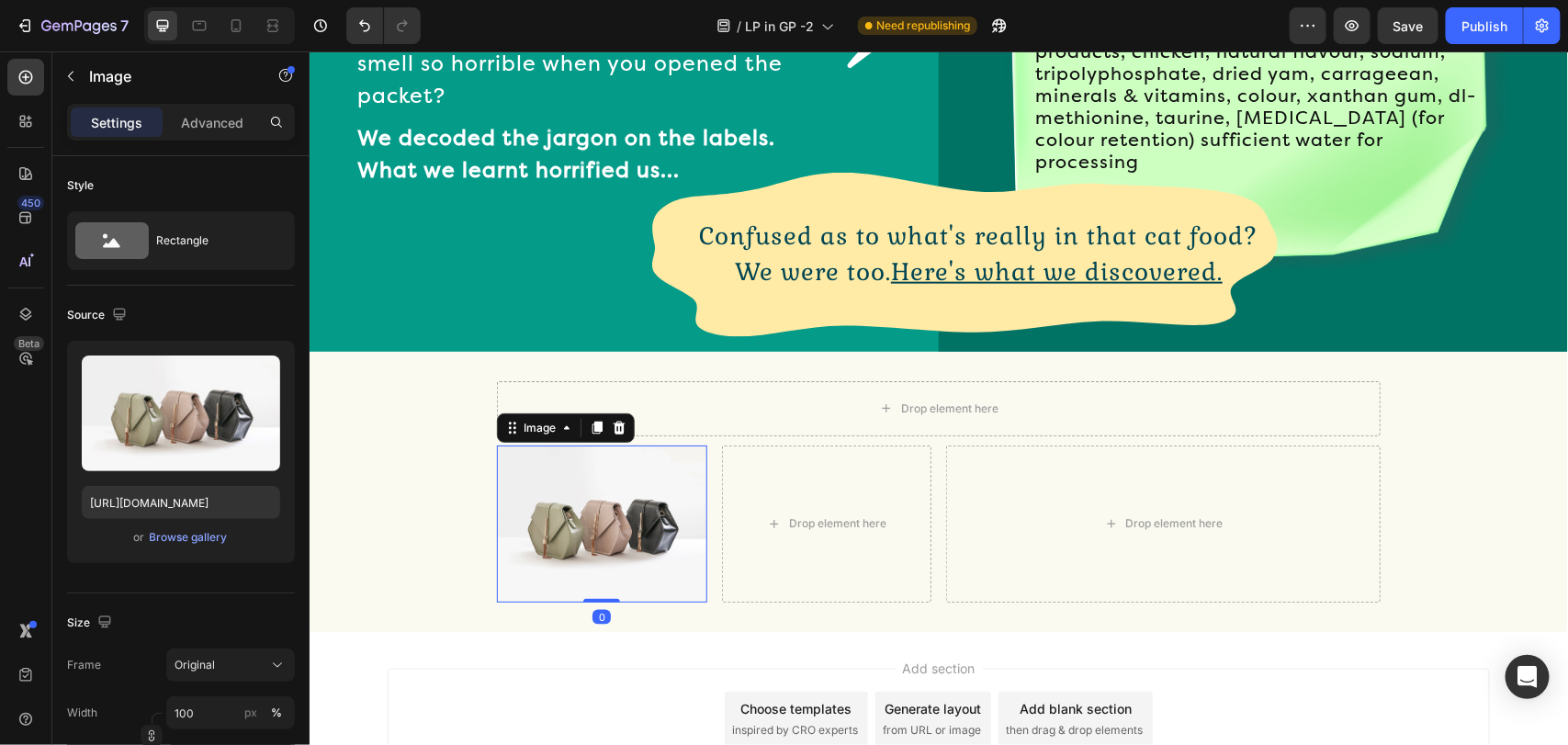
click at [568, 491] on img at bounding box center [600, 523] width 210 height 157
click at [180, 529] on div "Browse gallery" at bounding box center [188, 537] width 78 height 17
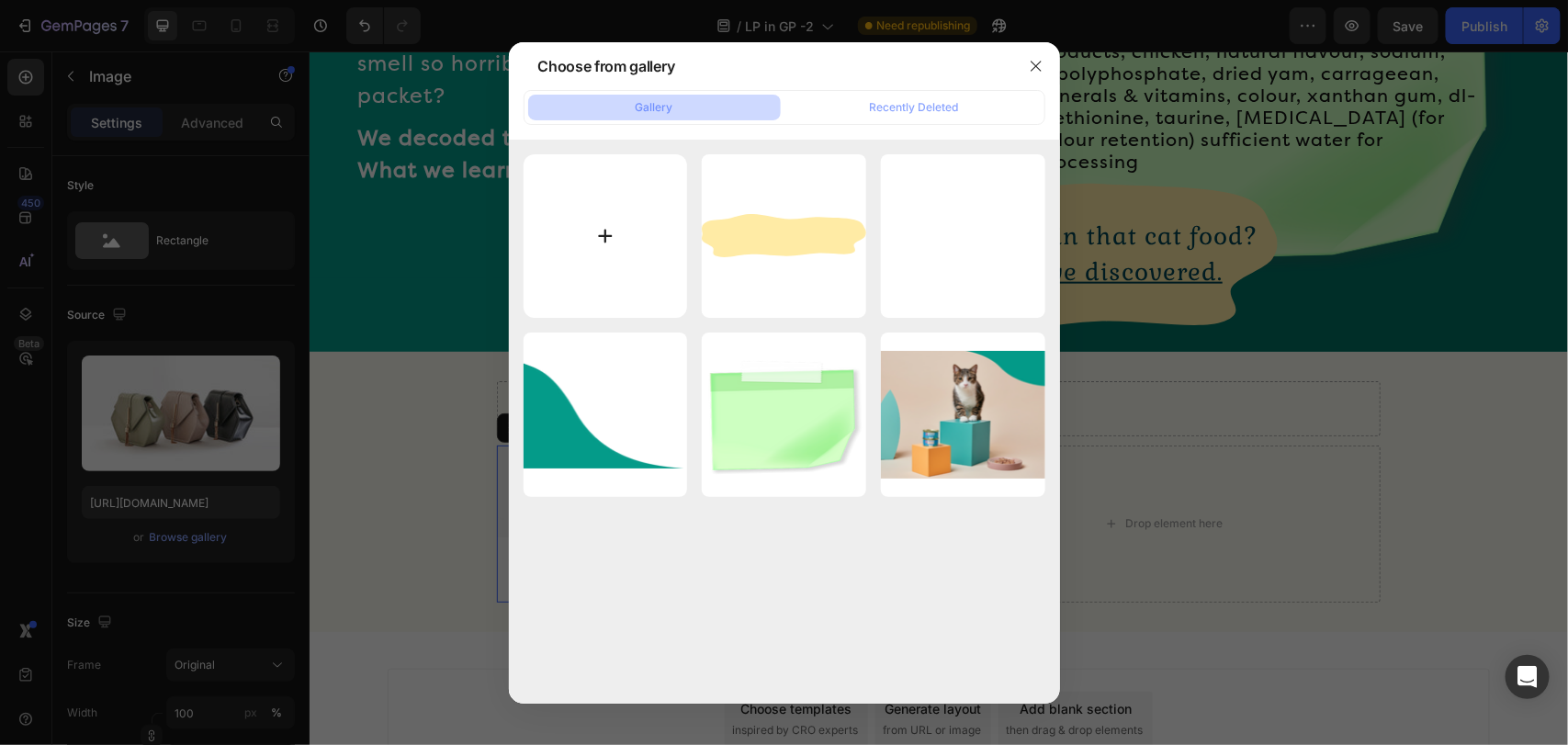
click at [582, 281] on input "file" at bounding box center [606, 236] width 165 height 165
type input "C:\fakepath\Group 2.svg"
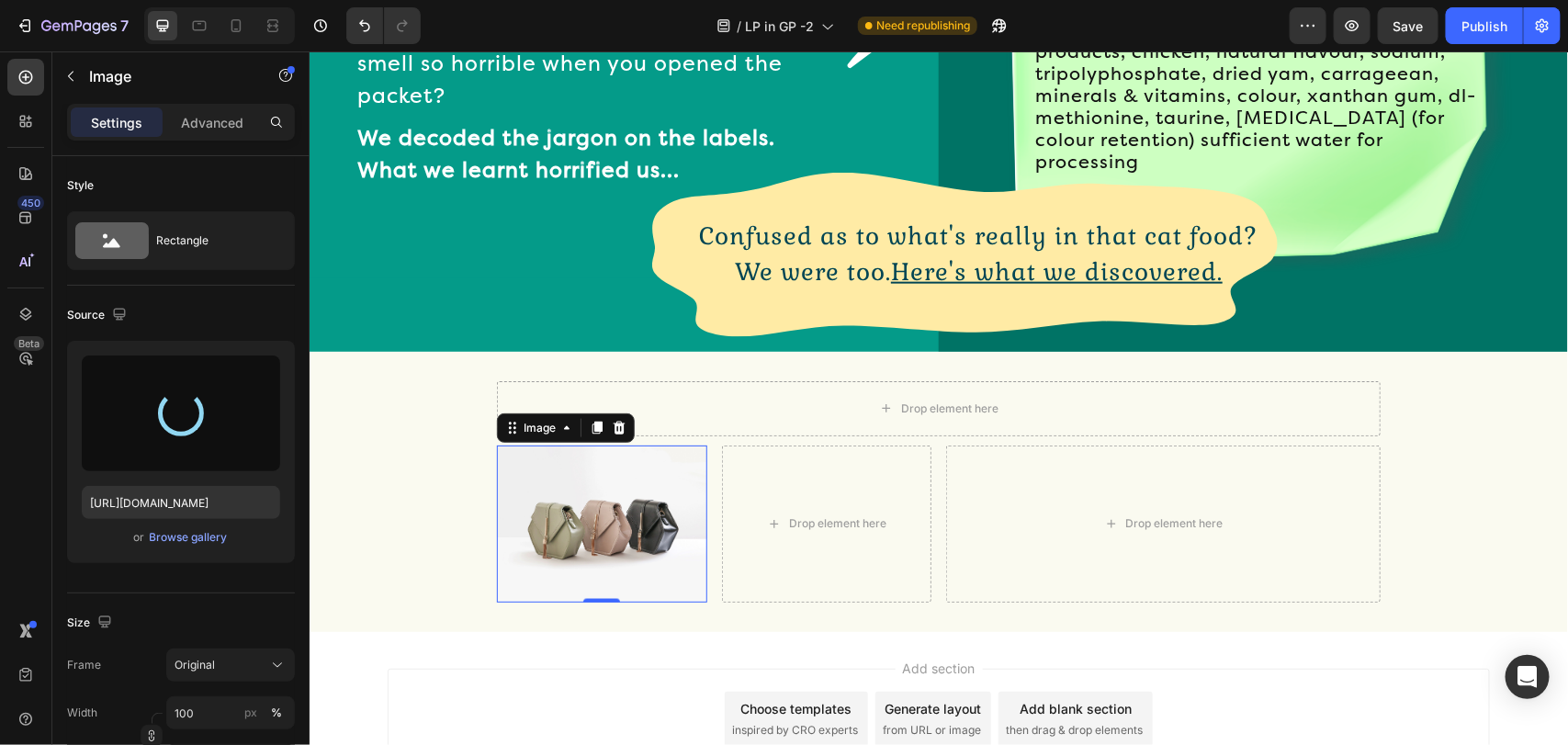
type input "[URL][DOMAIN_NAME]"
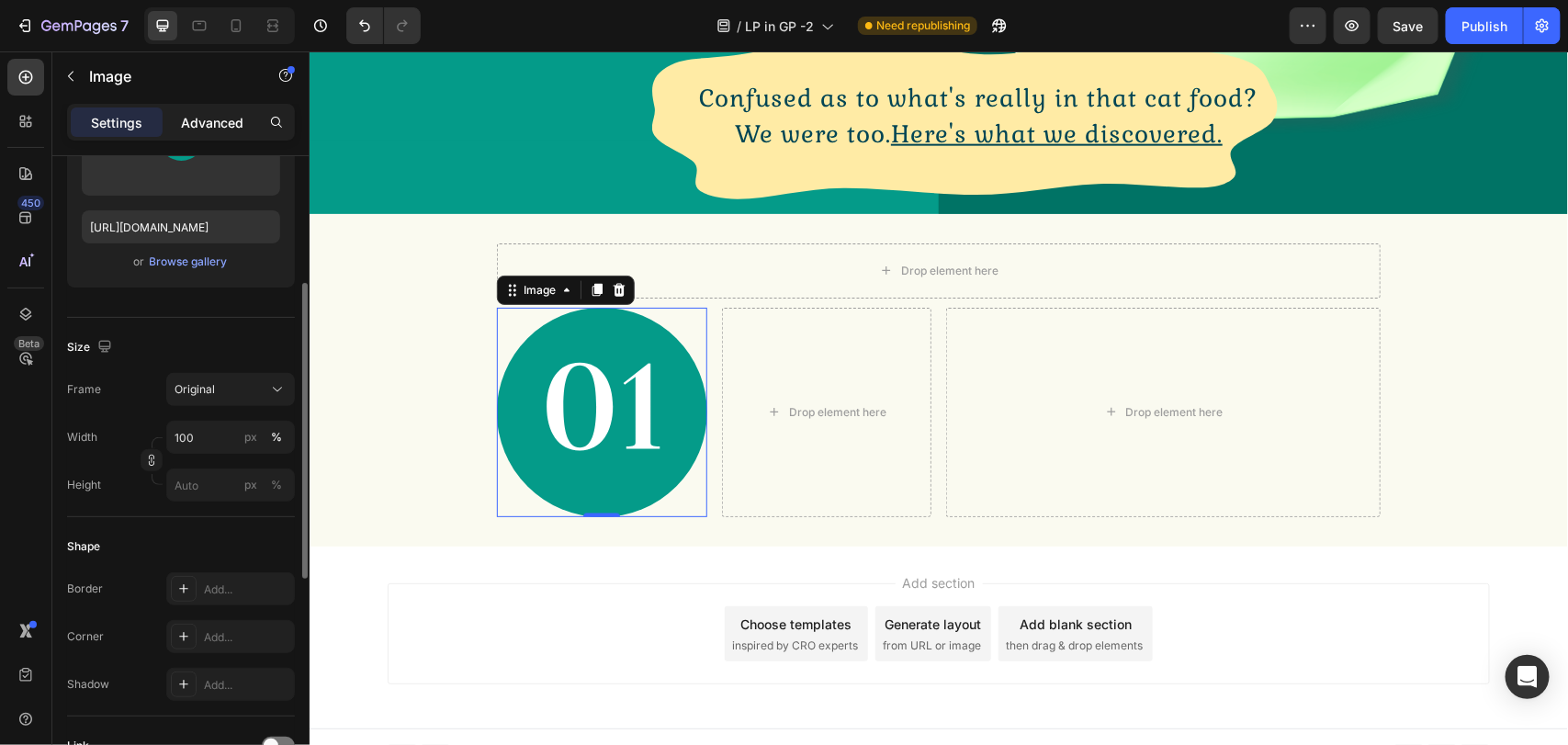
click at [191, 118] on p "Advanced" at bounding box center [211, 122] width 63 height 20
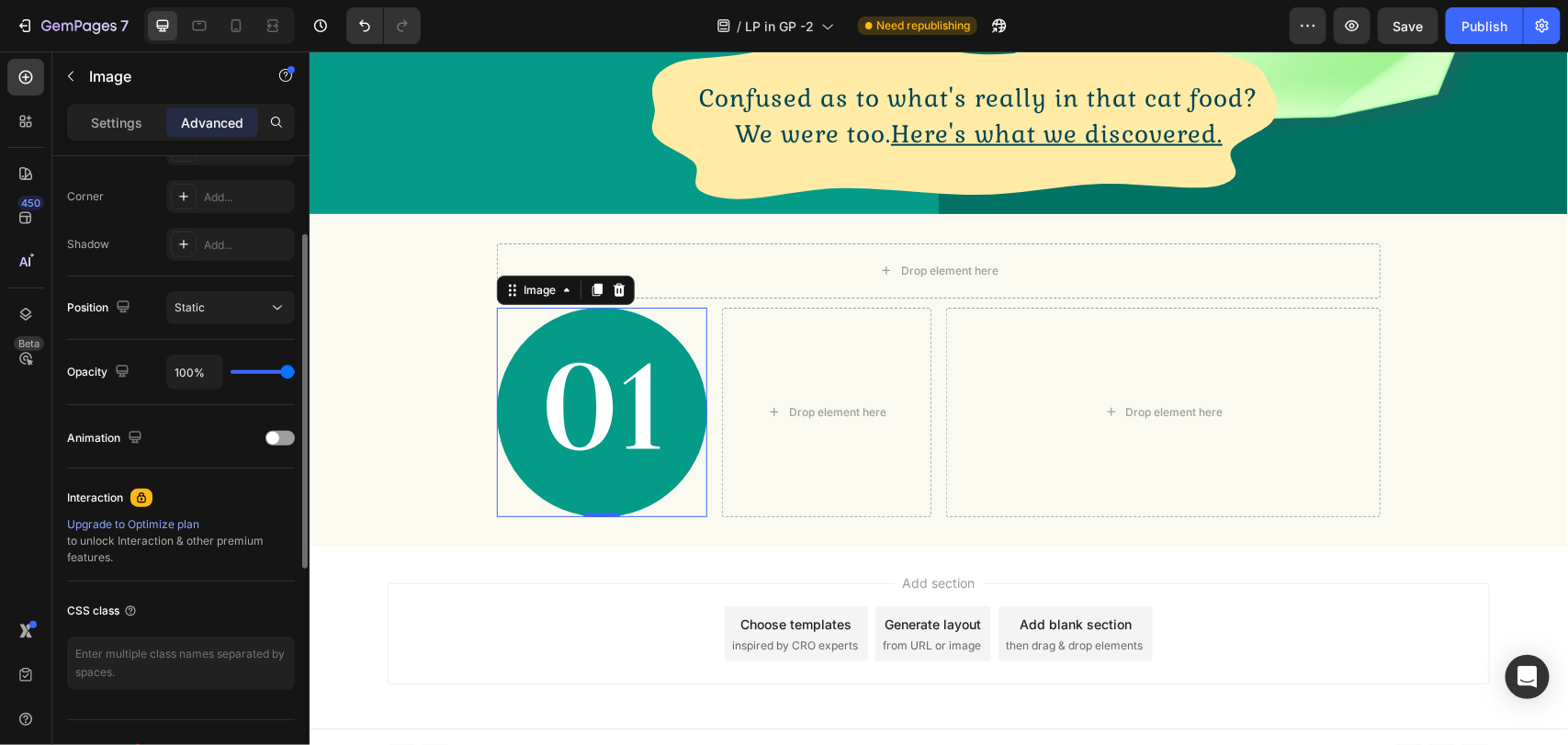
scroll to position [413, 0]
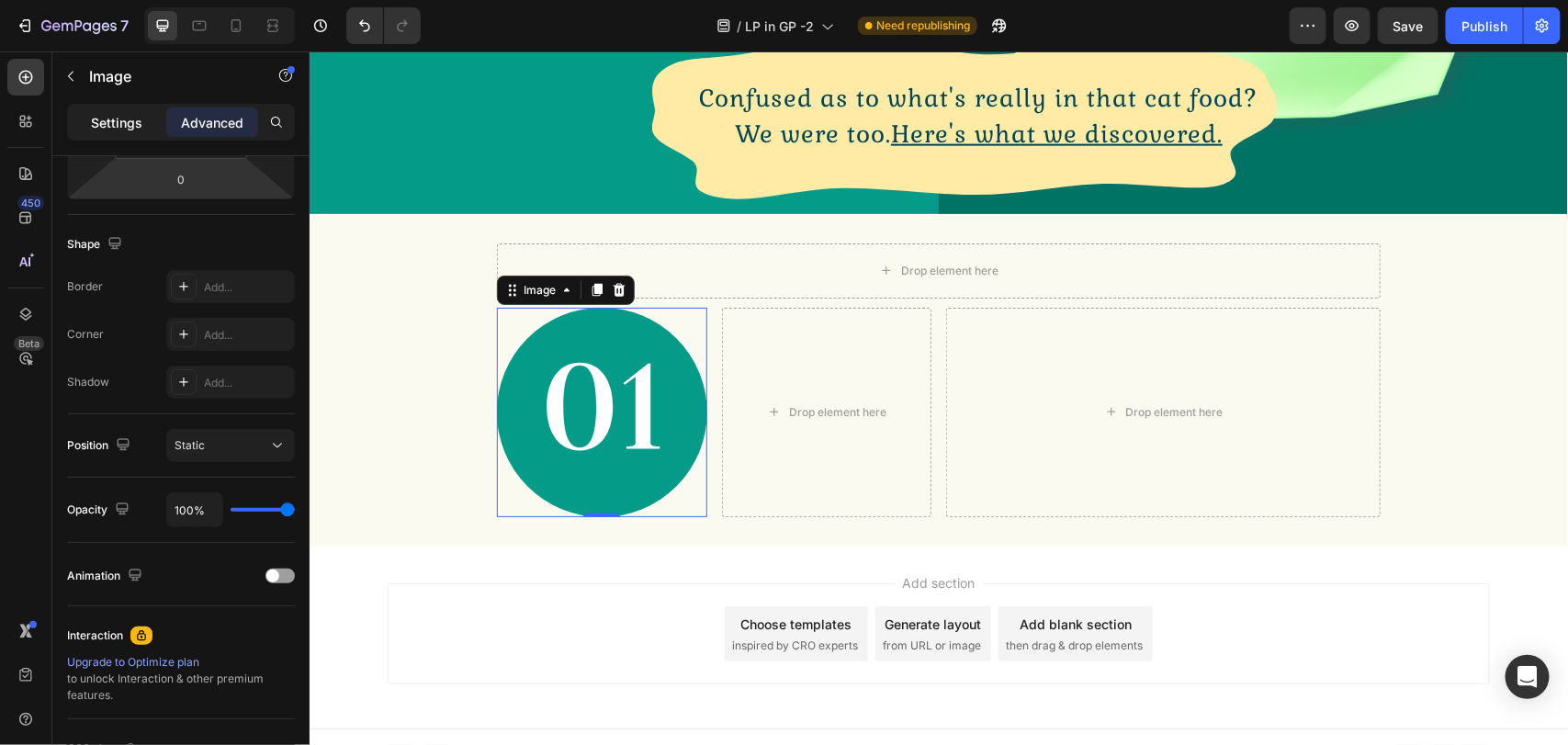
click at [85, 124] on div "Settings" at bounding box center [117, 122] width 92 height 29
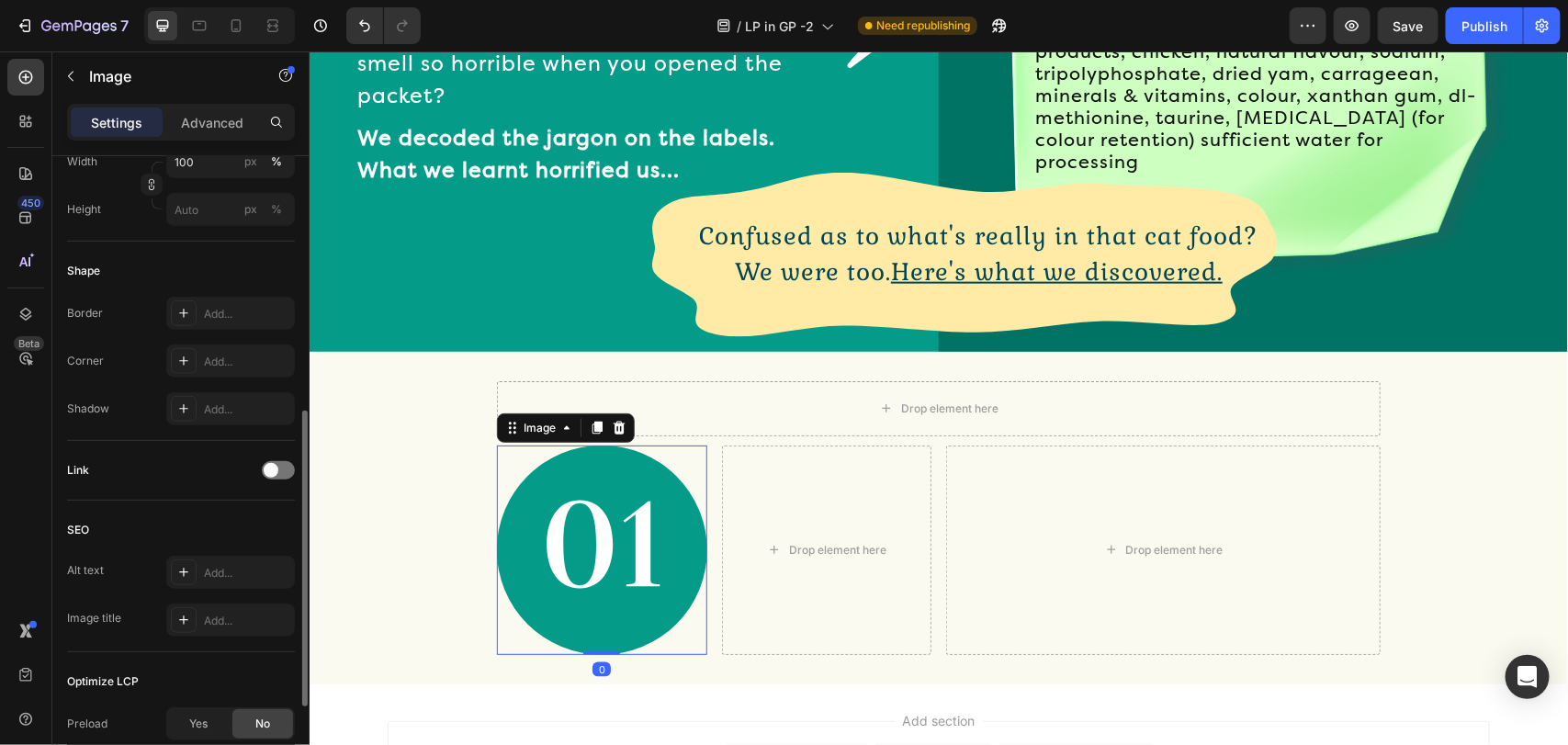
scroll to position [137, 0]
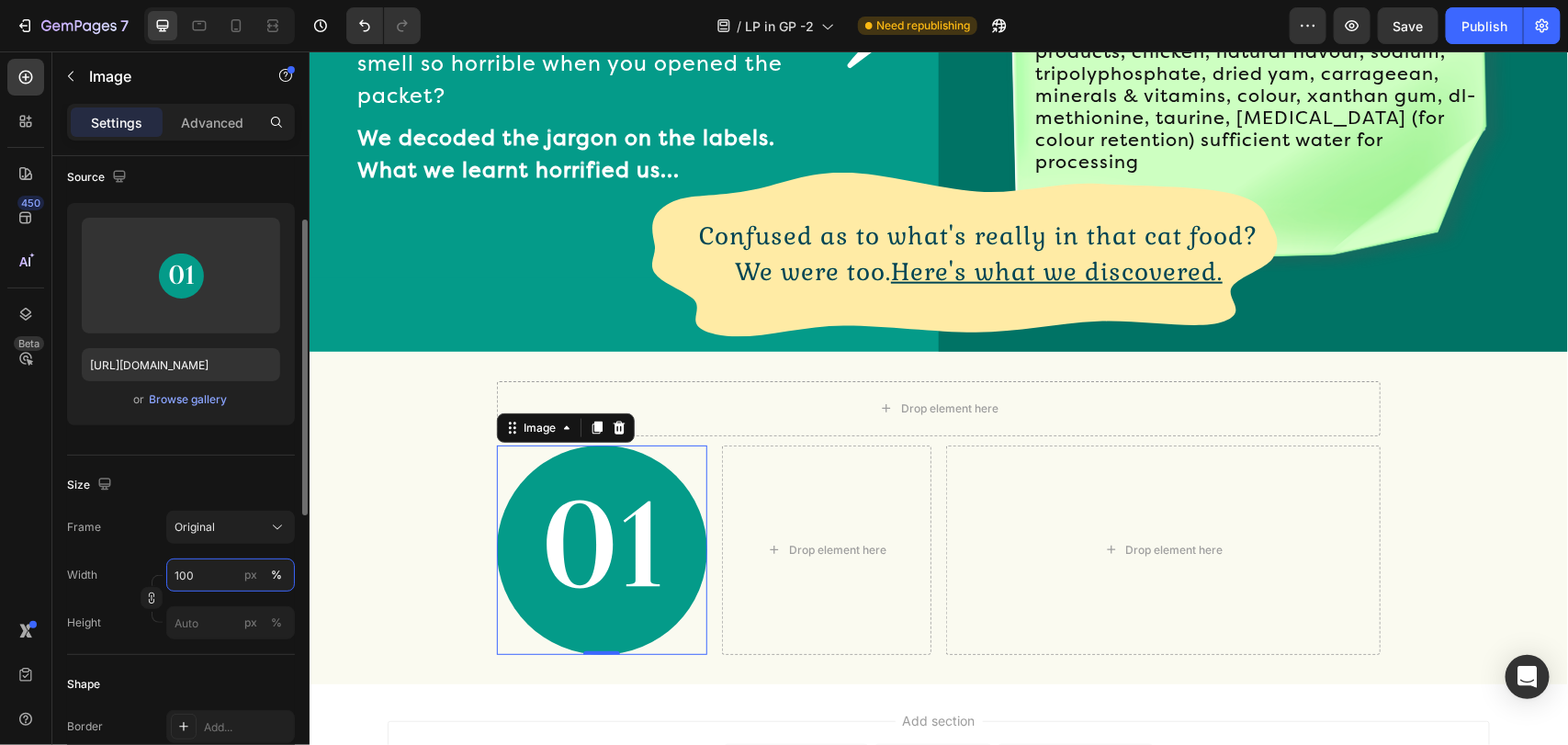
click at [209, 580] on input "100" at bounding box center [231, 574] width 129 height 33
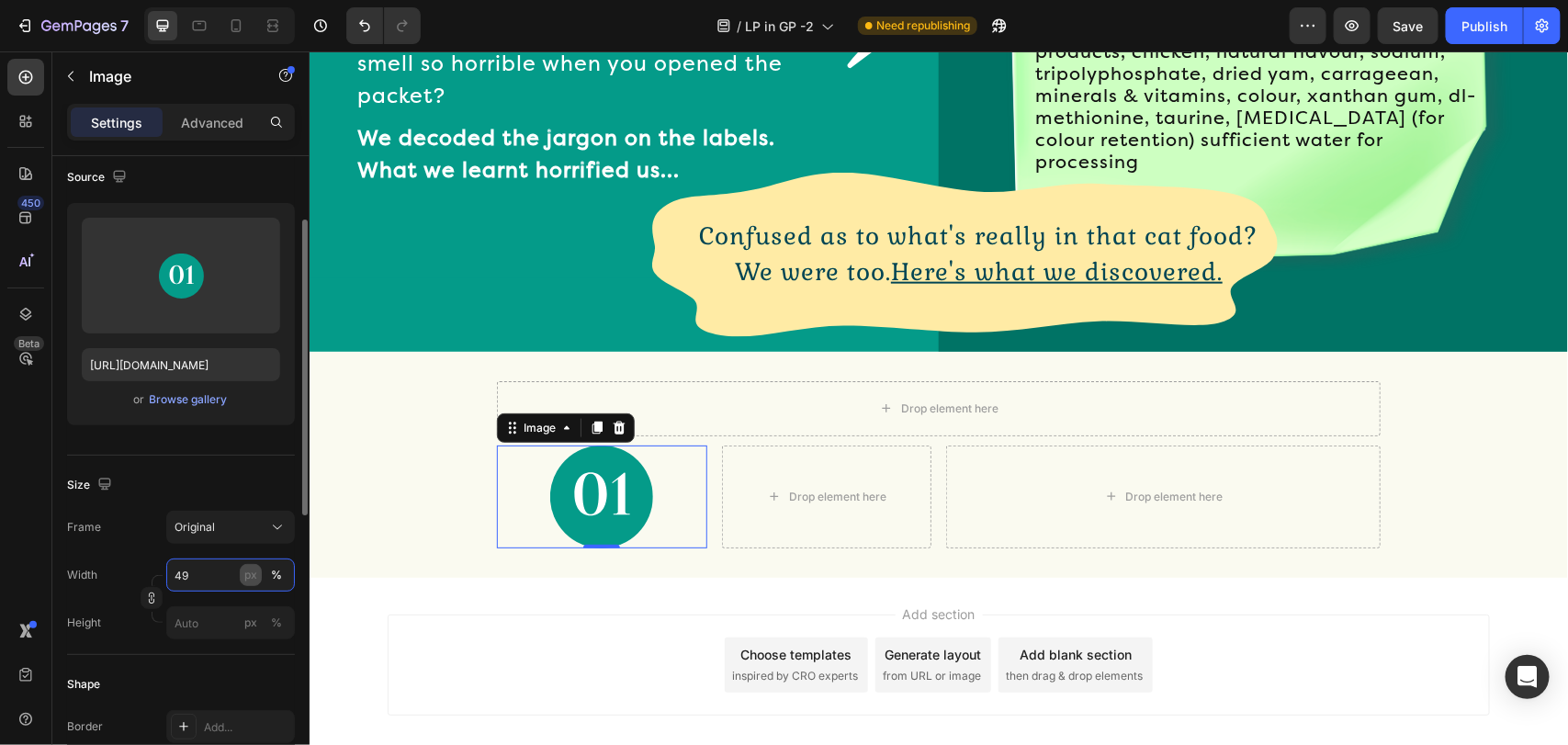
type input "49"
click at [249, 579] on div "px" at bounding box center [251, 575] width 13 height 17
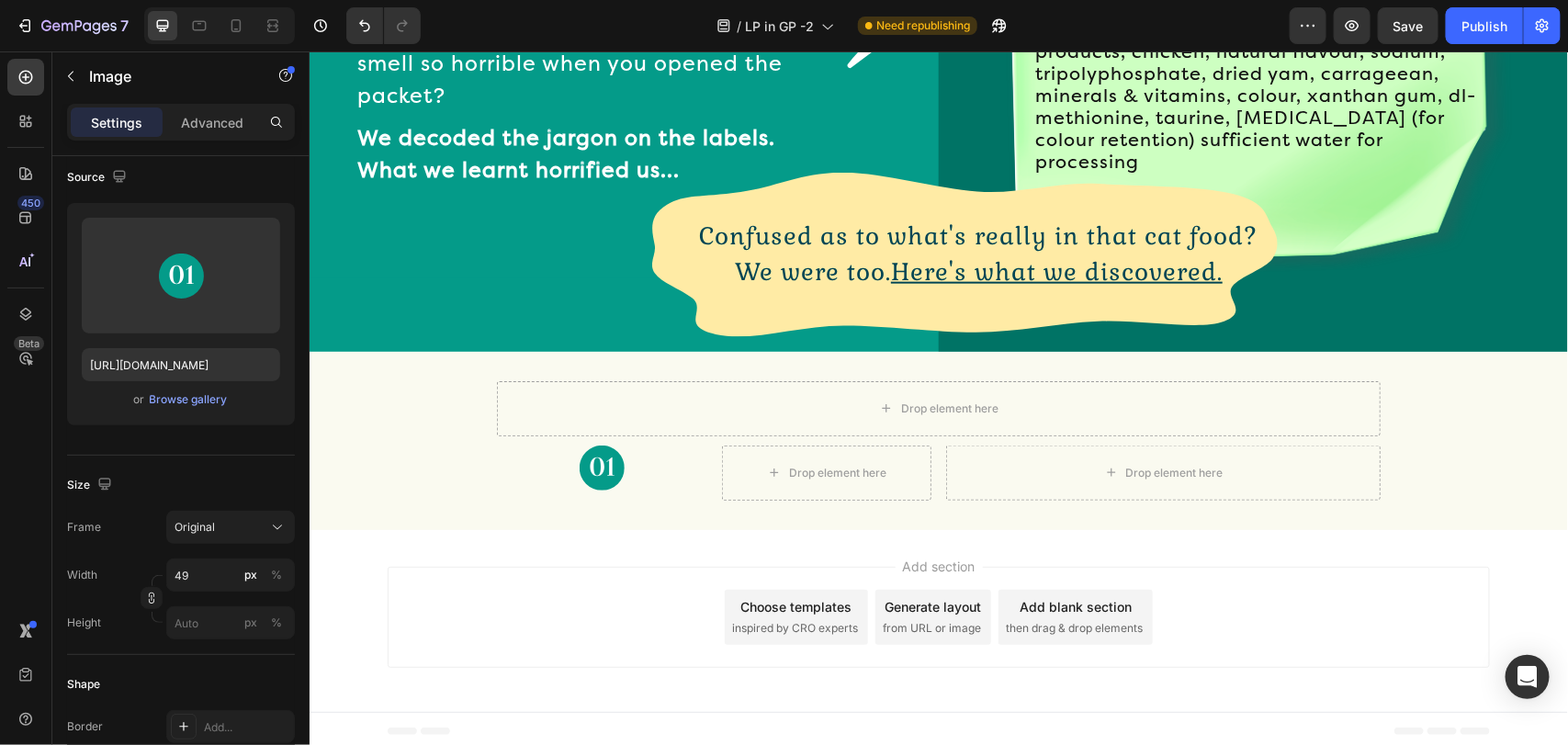
click at [561, 594] on div "Add section Choose templates inspired by CRO experts Generate layout from URL o…" at bounding box center [938, 616] width 1102 height 101
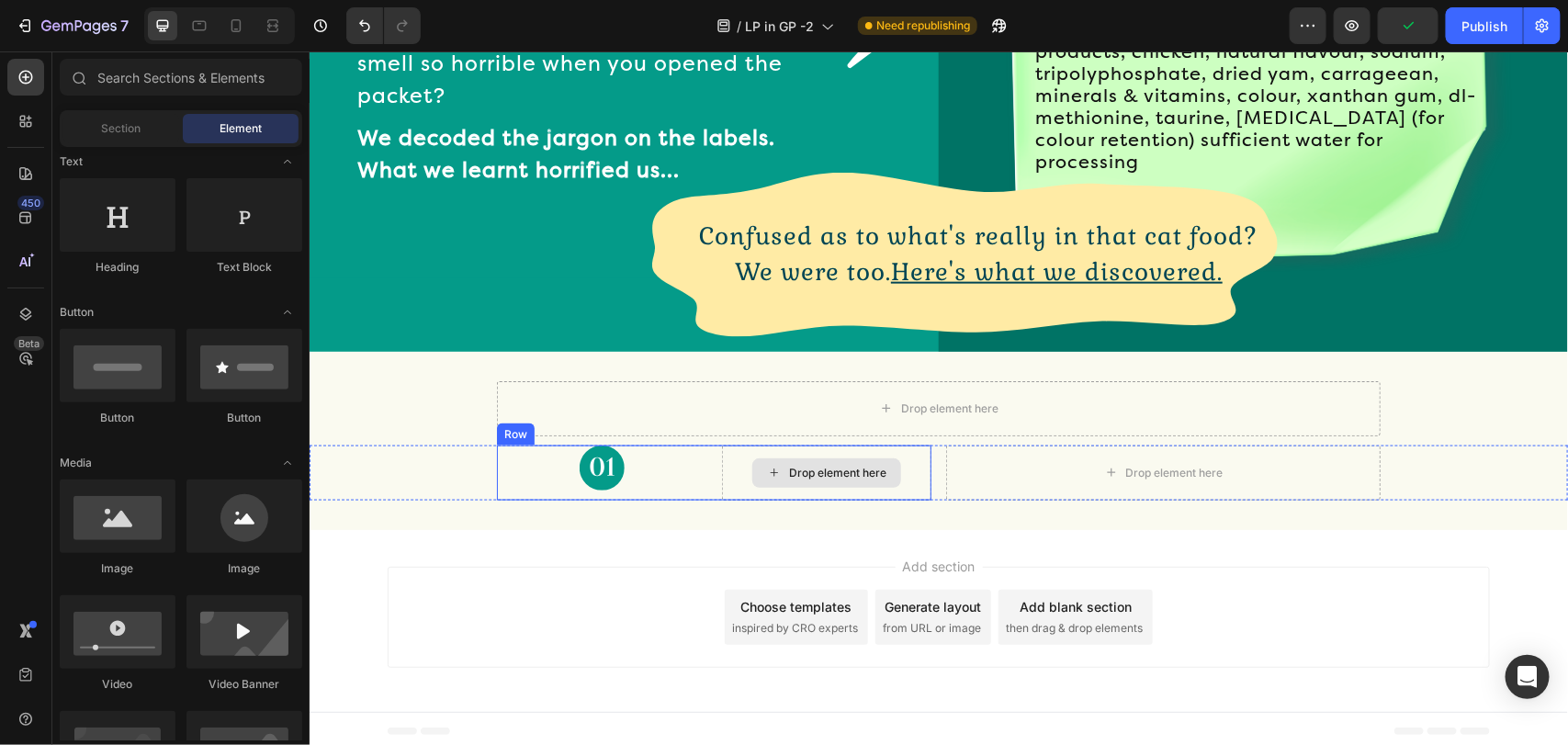
click at [741, 460] on div "Drop element here" at bounding box center [826, 471] width 210 height 55
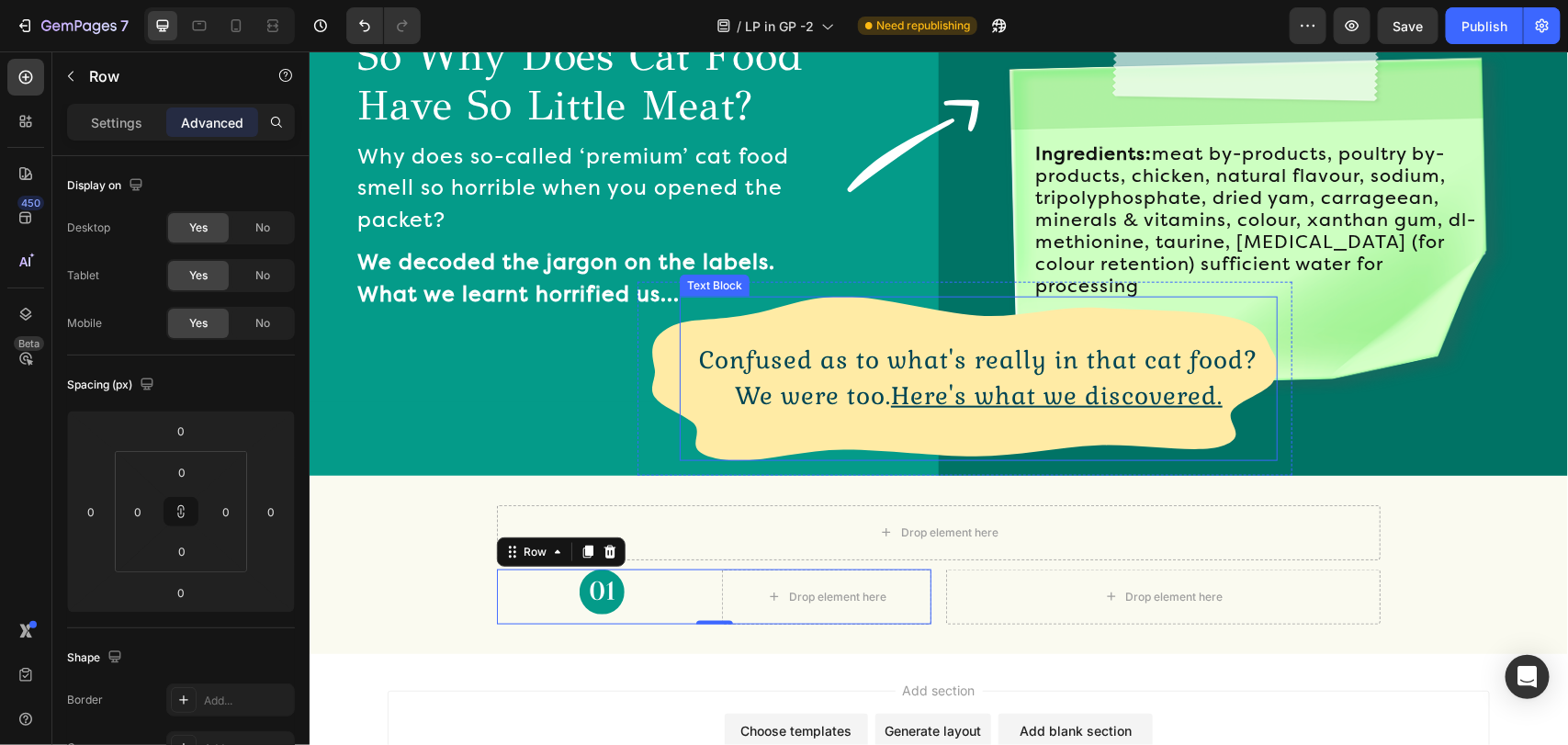
scroll to position [920, 0]
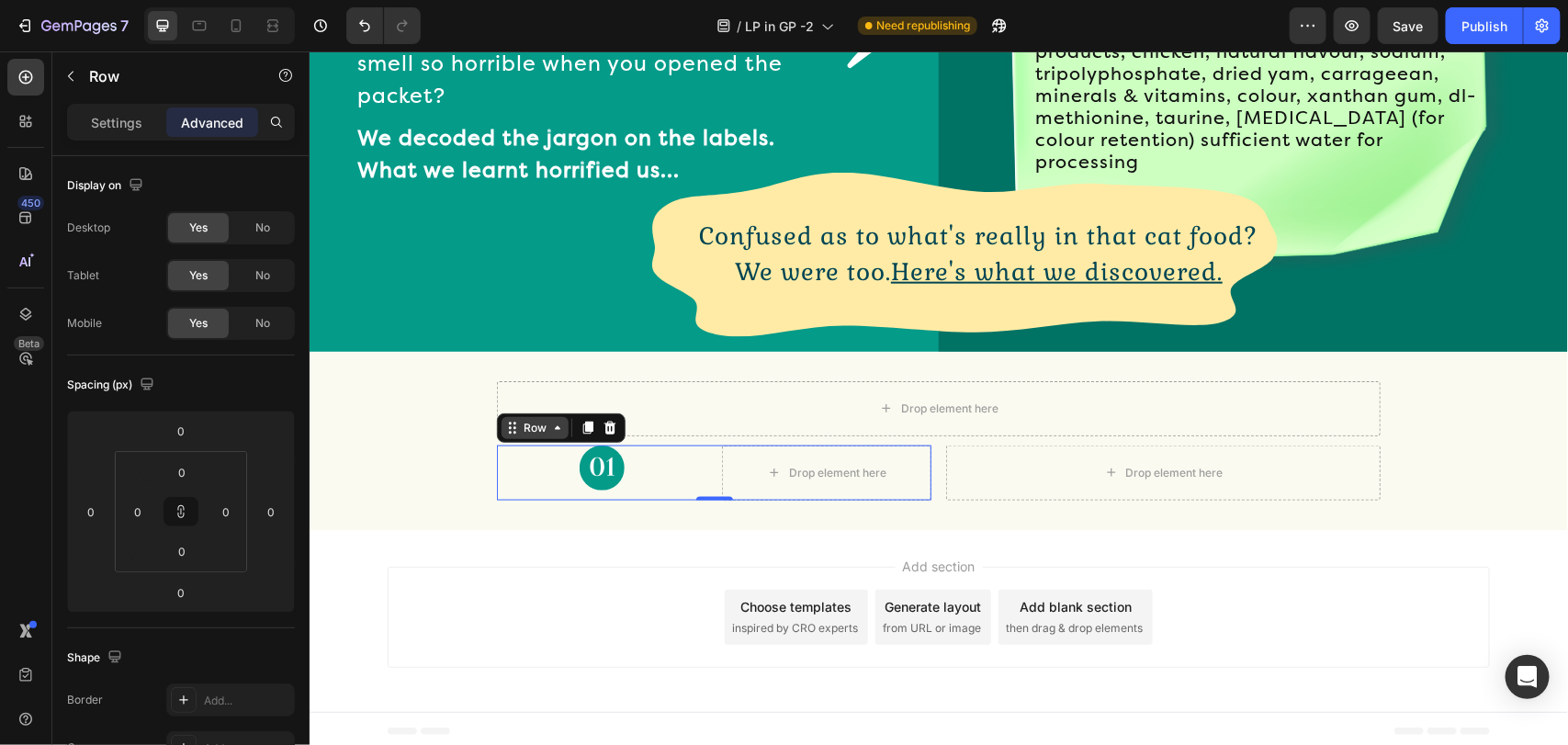
click at [529, 420] on div "Row" at bounding box center [534, 427] width 30 height 17
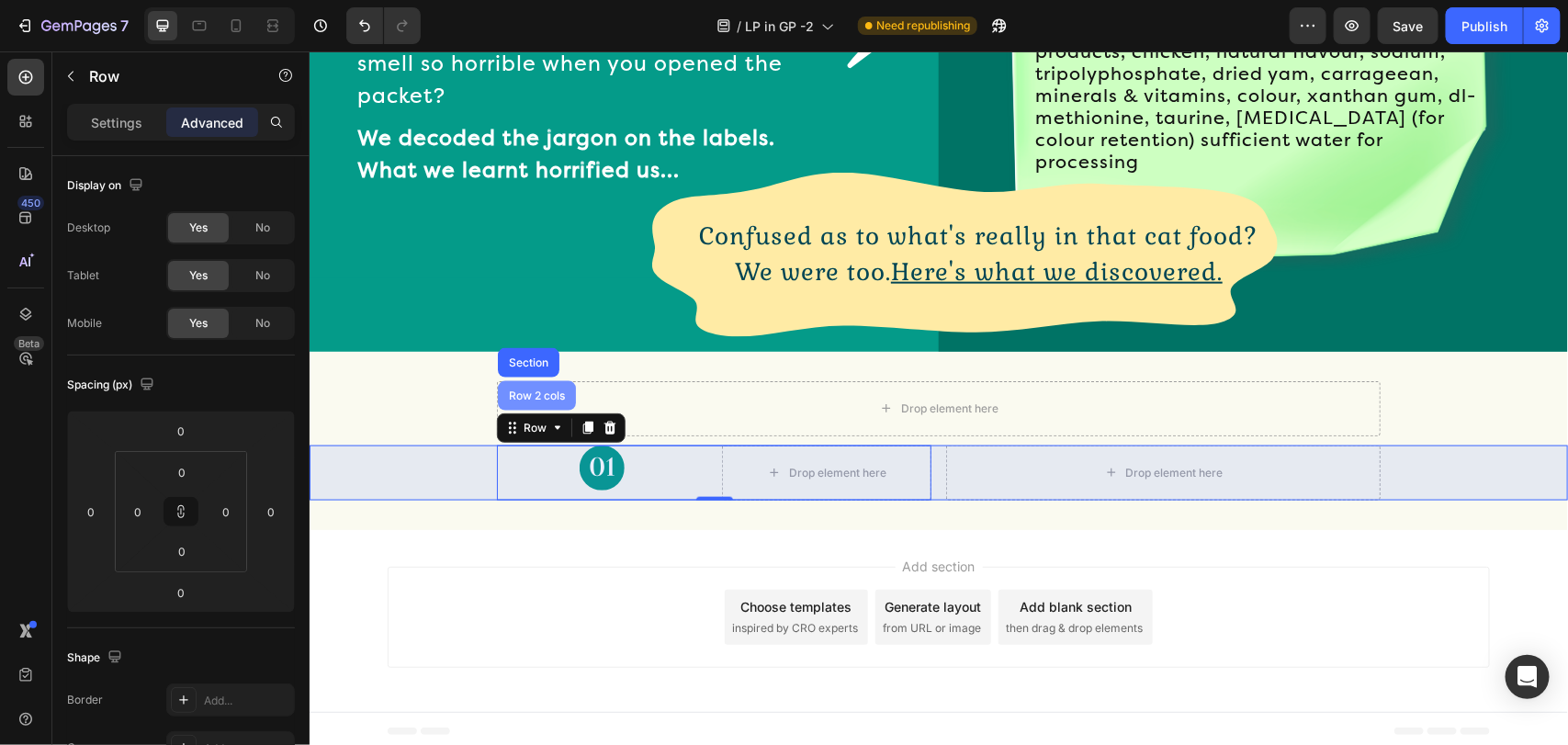
click at [521, 389] on div "Row 2 cols" at bounding box center [536, 394] width 64 height 11
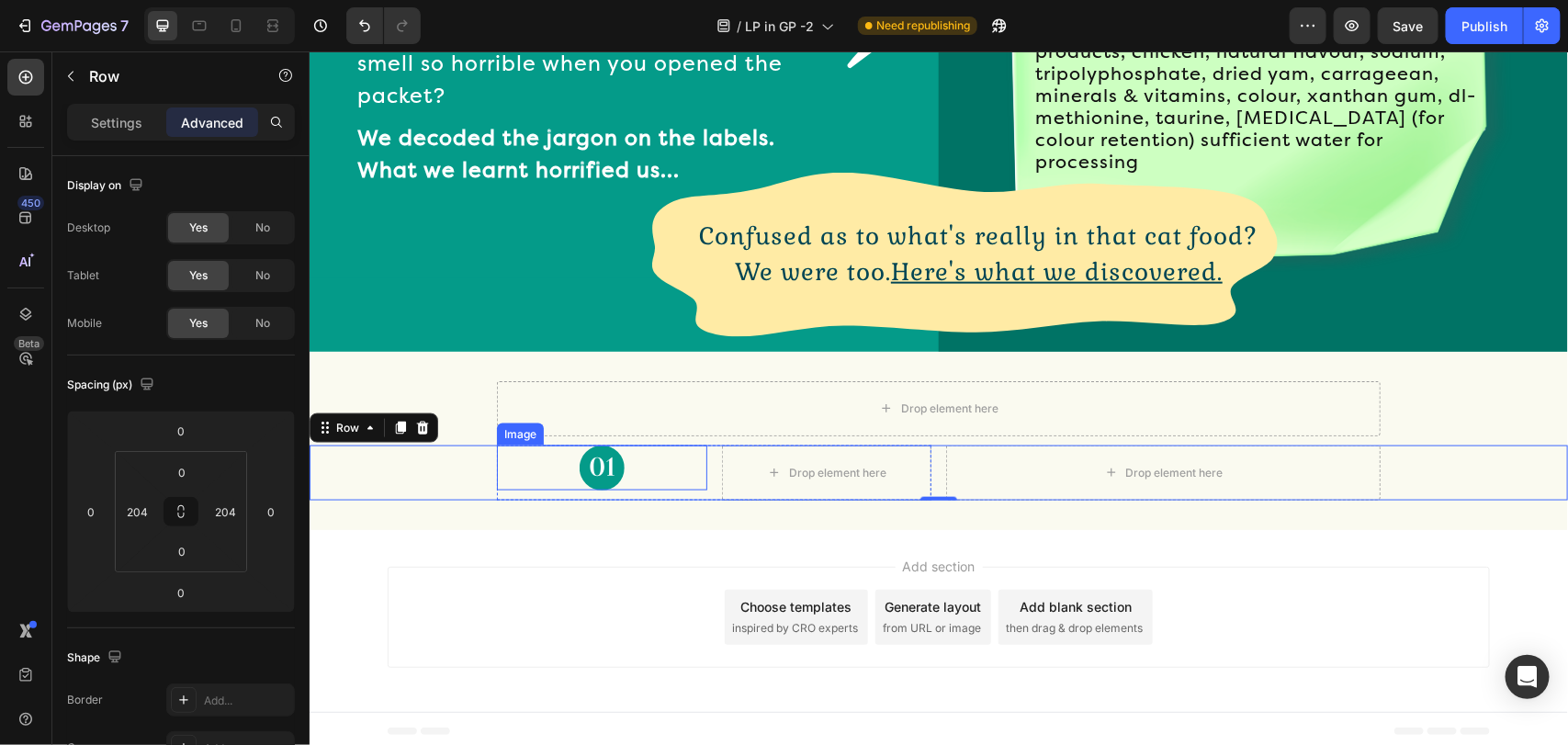
click at [689, 464] on div at bounding box center [600, 466] width 210 height 45
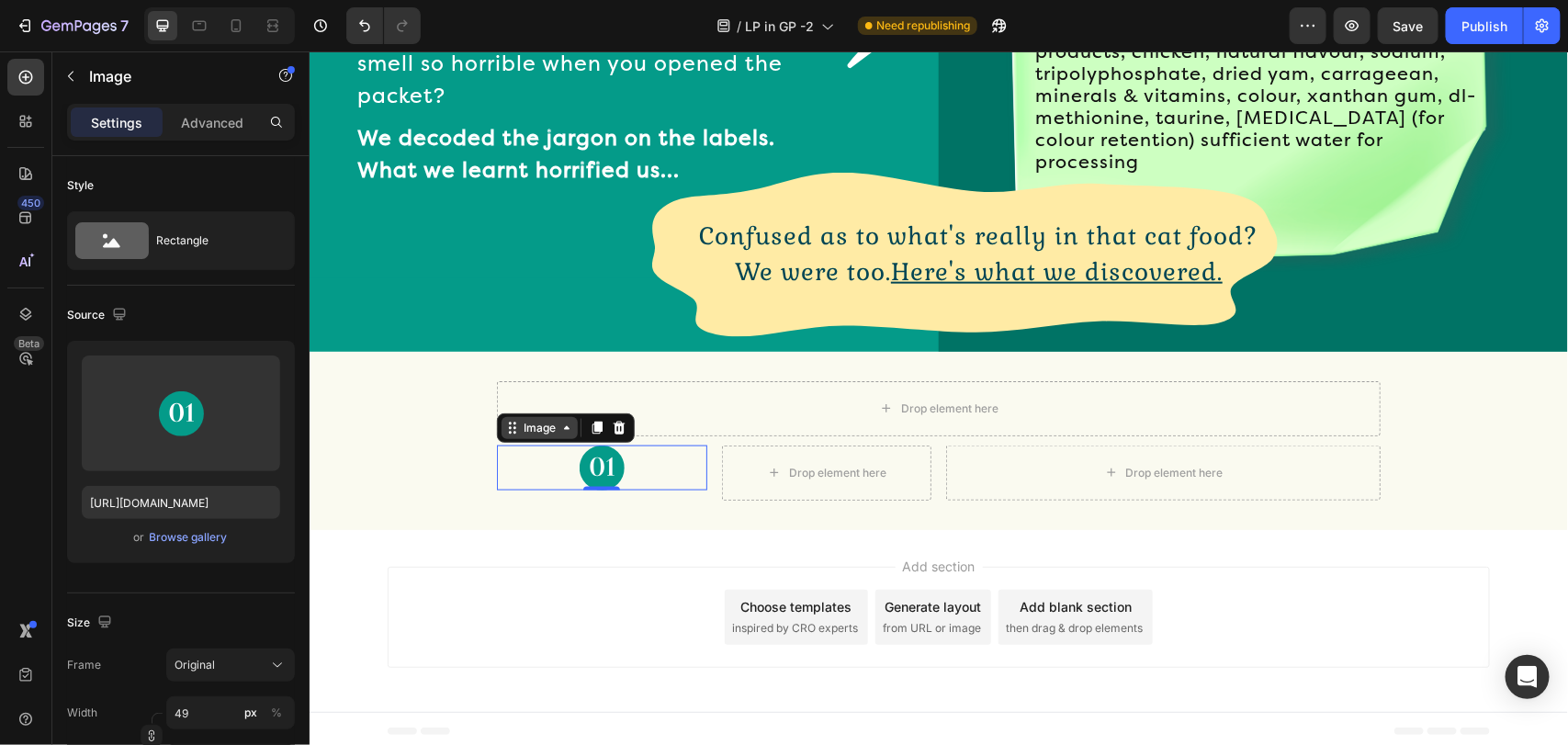
click at [553, 424] on div "Image" at bounding box center [539, 427] width 39 height 17
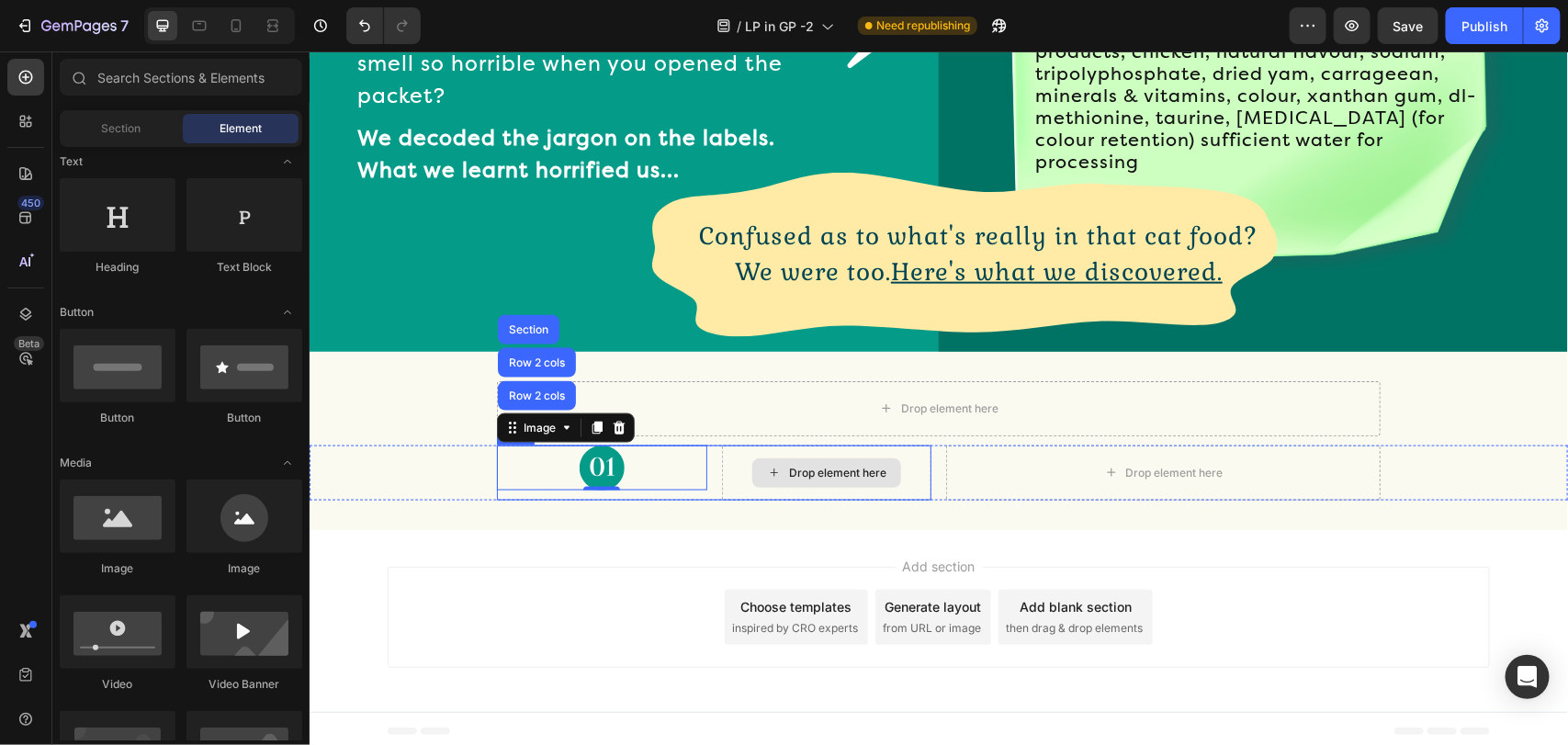
click at [751, 468] on div "Drop element here" at bounding box center [825, 471] width 149 height 29
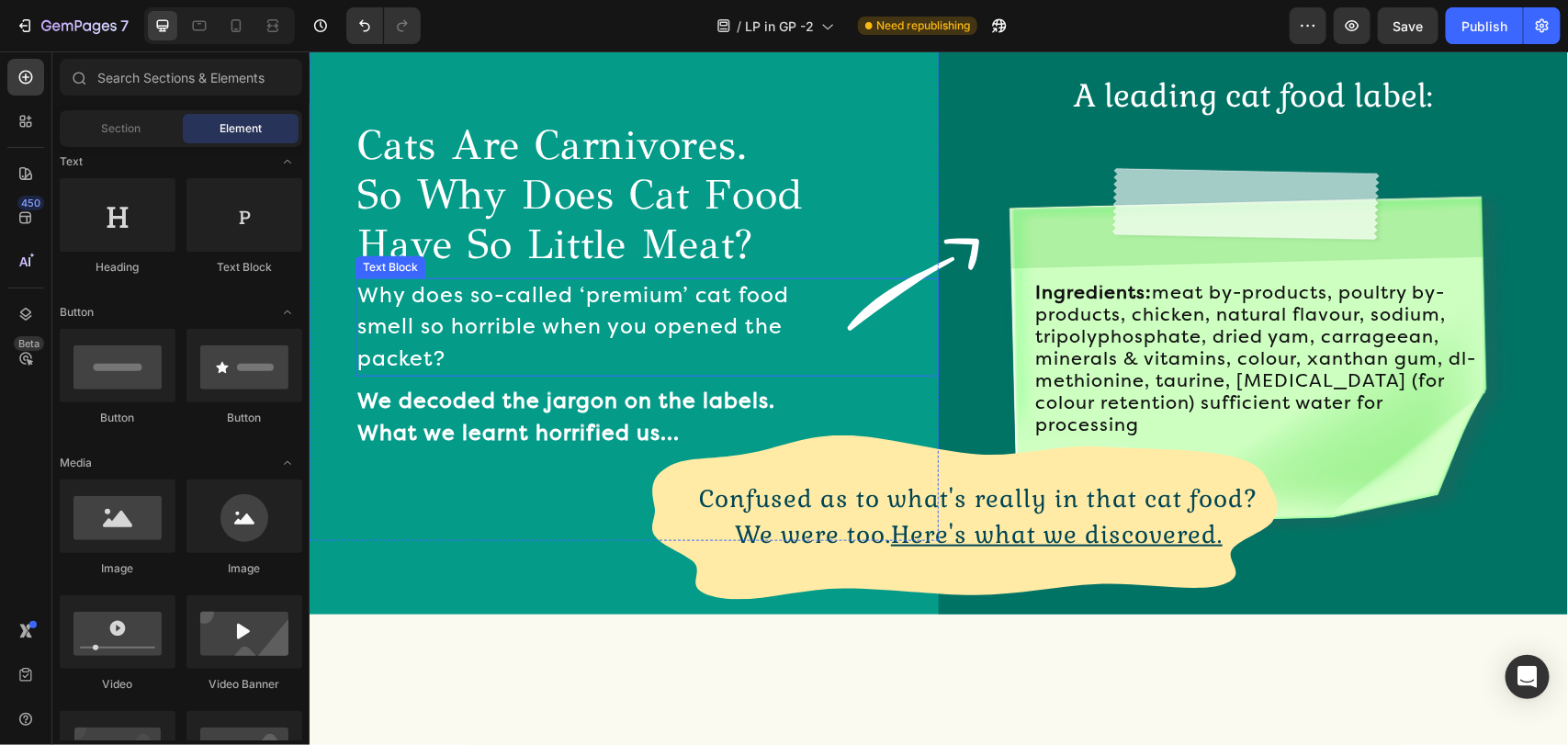
scroll to position [782, 0]
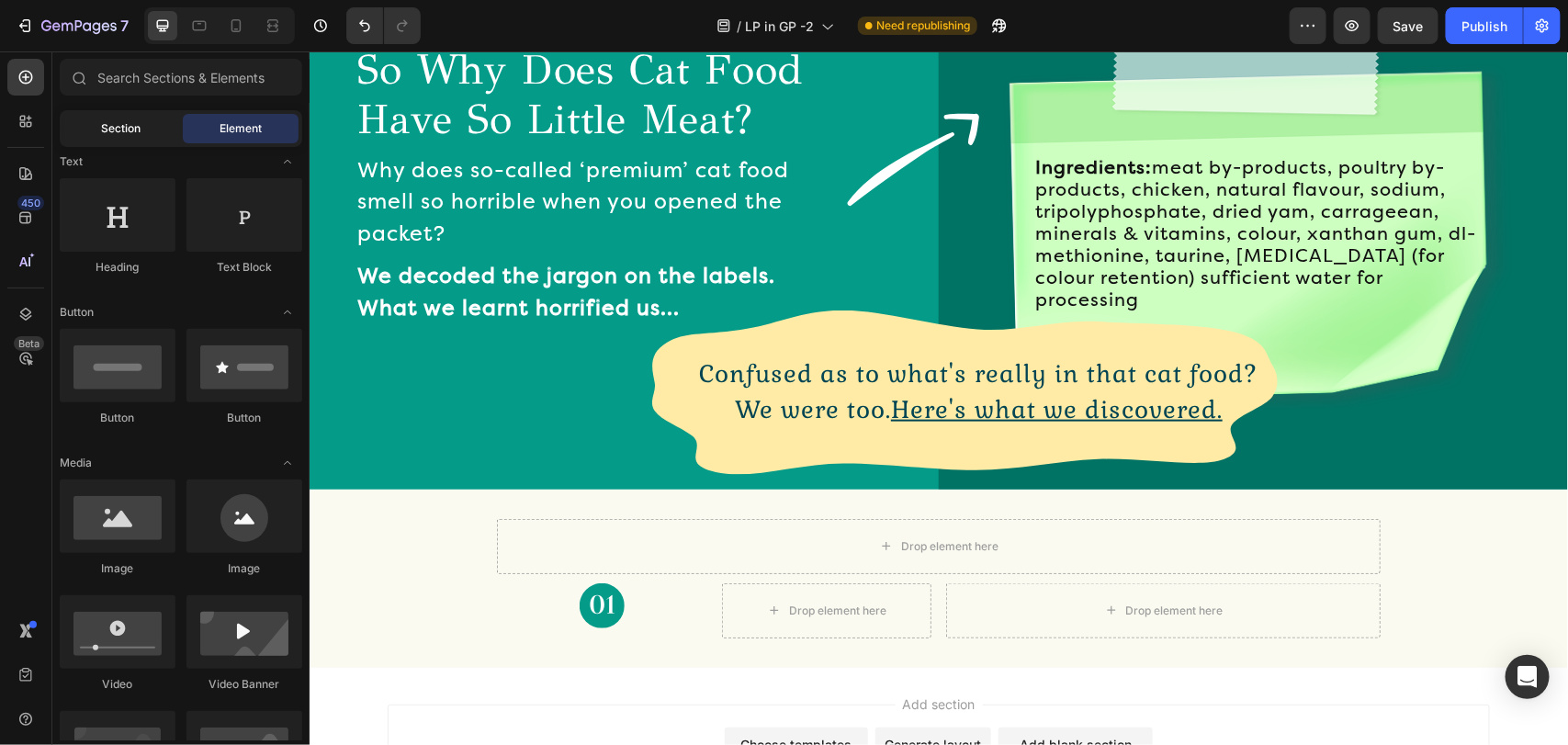
click at [88, 122] on div "Section" at bounding box center [122, 128] width 116 height 29
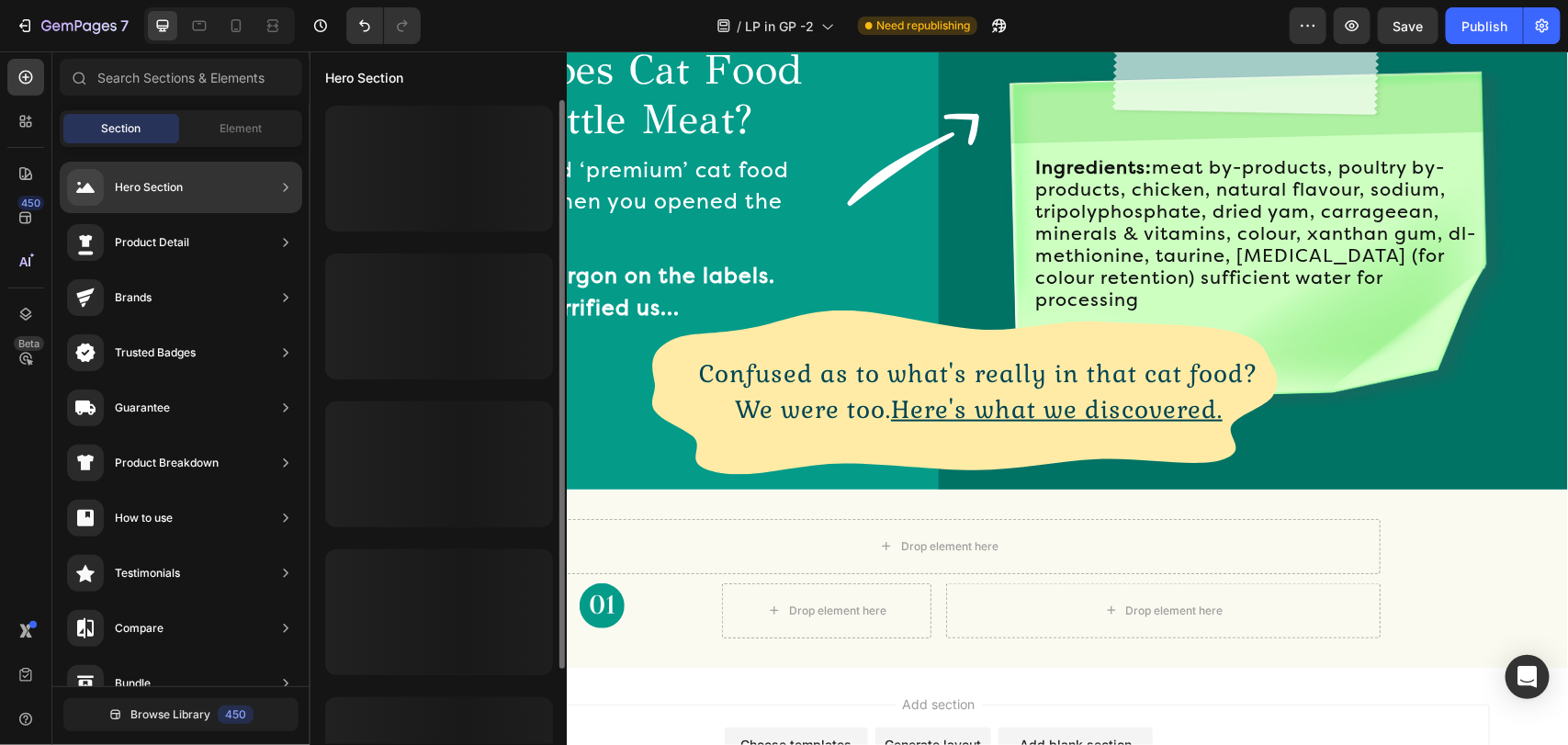
scroll to position [83, 0]
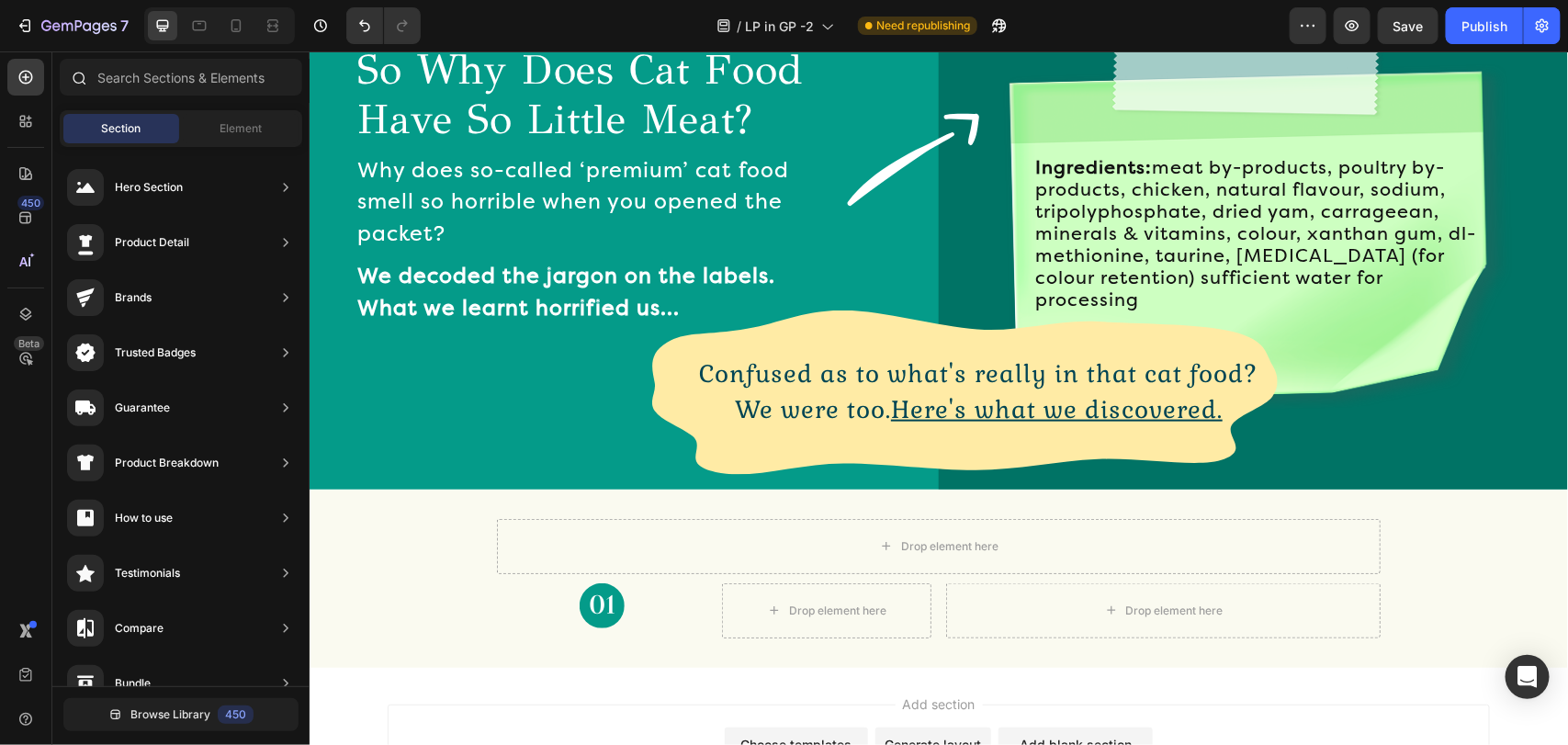
click at [248, 102] on div at bounding box center [180, 80] width 257 height 44
click at [227, 129] on span "Element" at bounding box center [240, 129] width 42 height 17
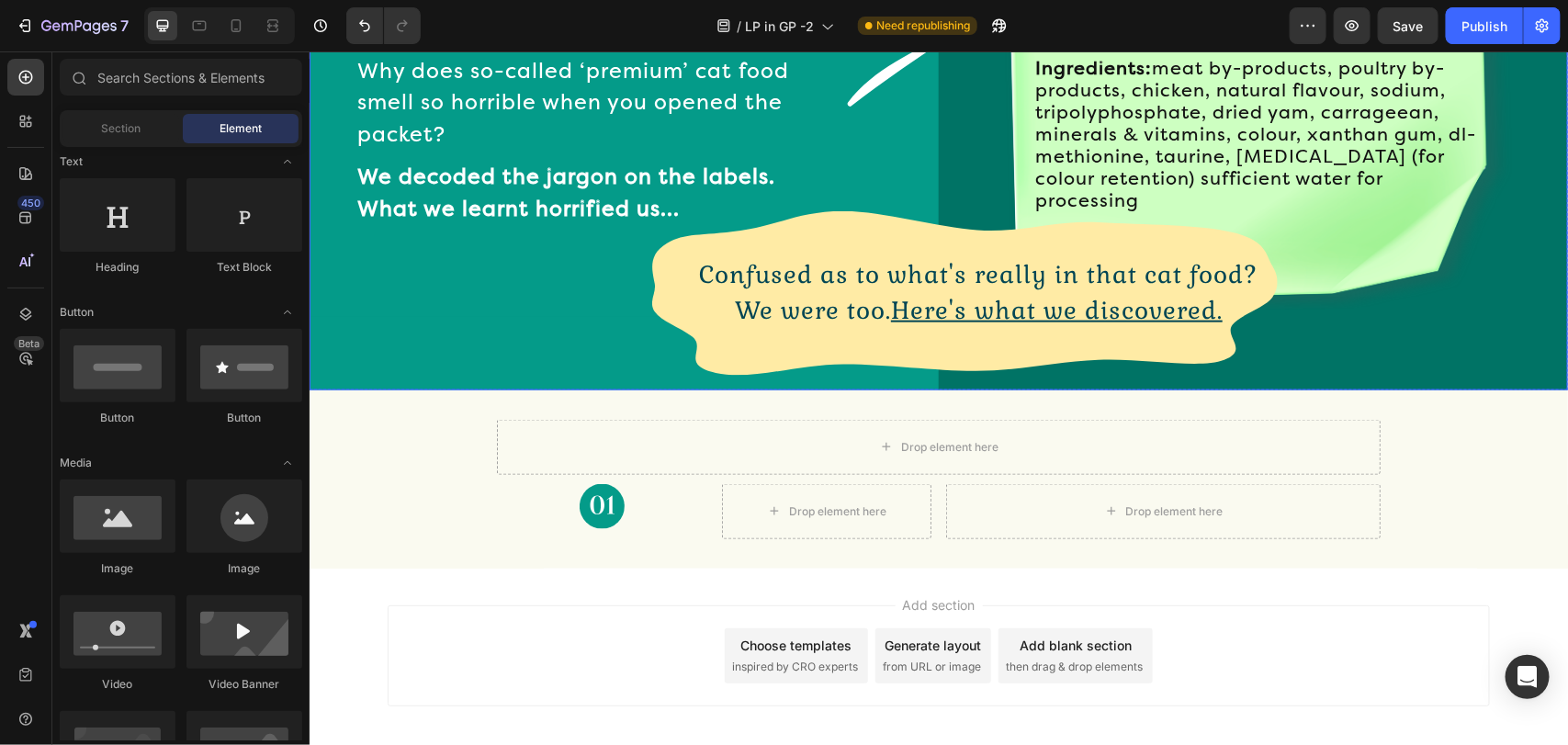
scroll to position [920, 0]
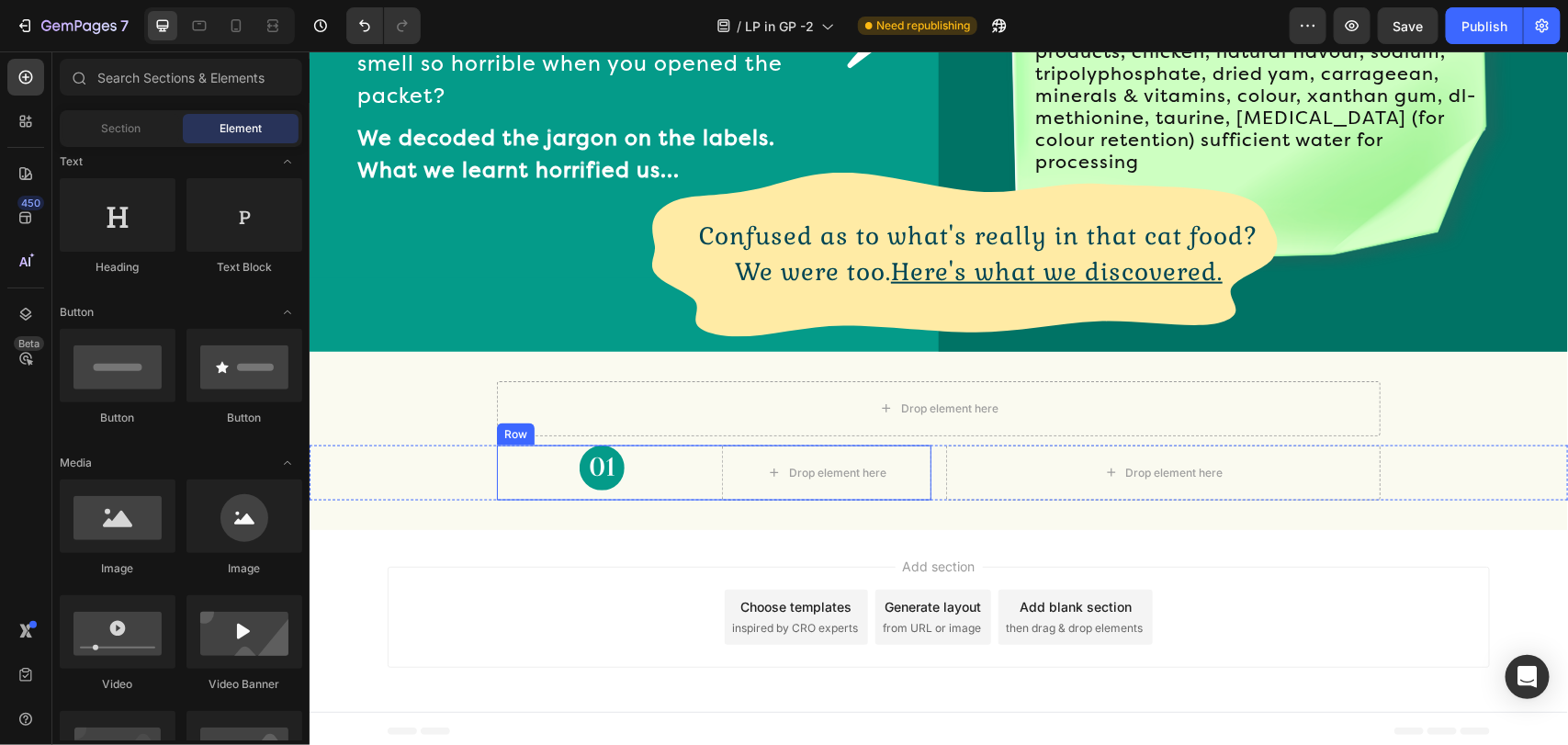
click at [707, 473] on div "Image Drop element here Row" at bounding box center [712, 471] width 435 height 55
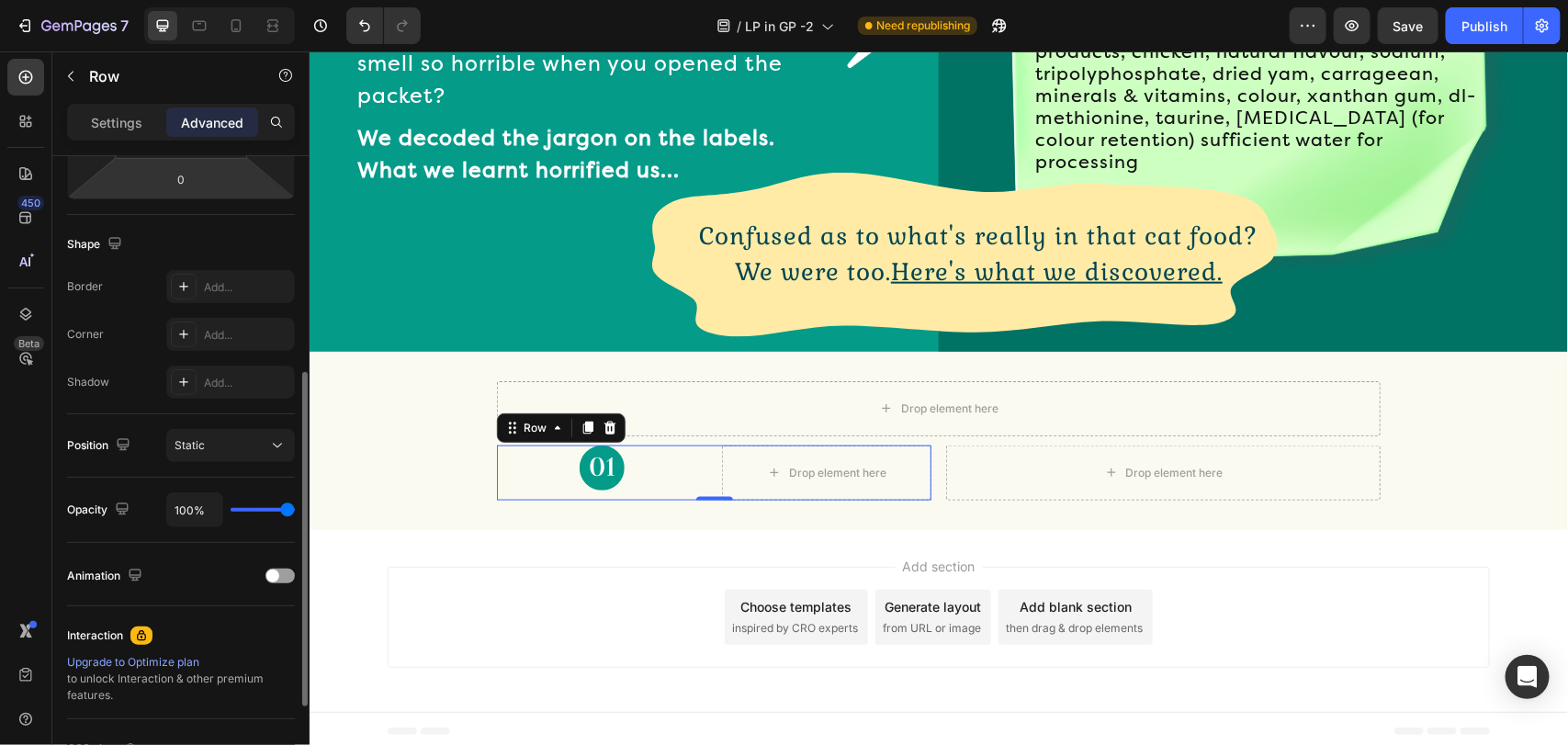
scroll to position [0, 0]
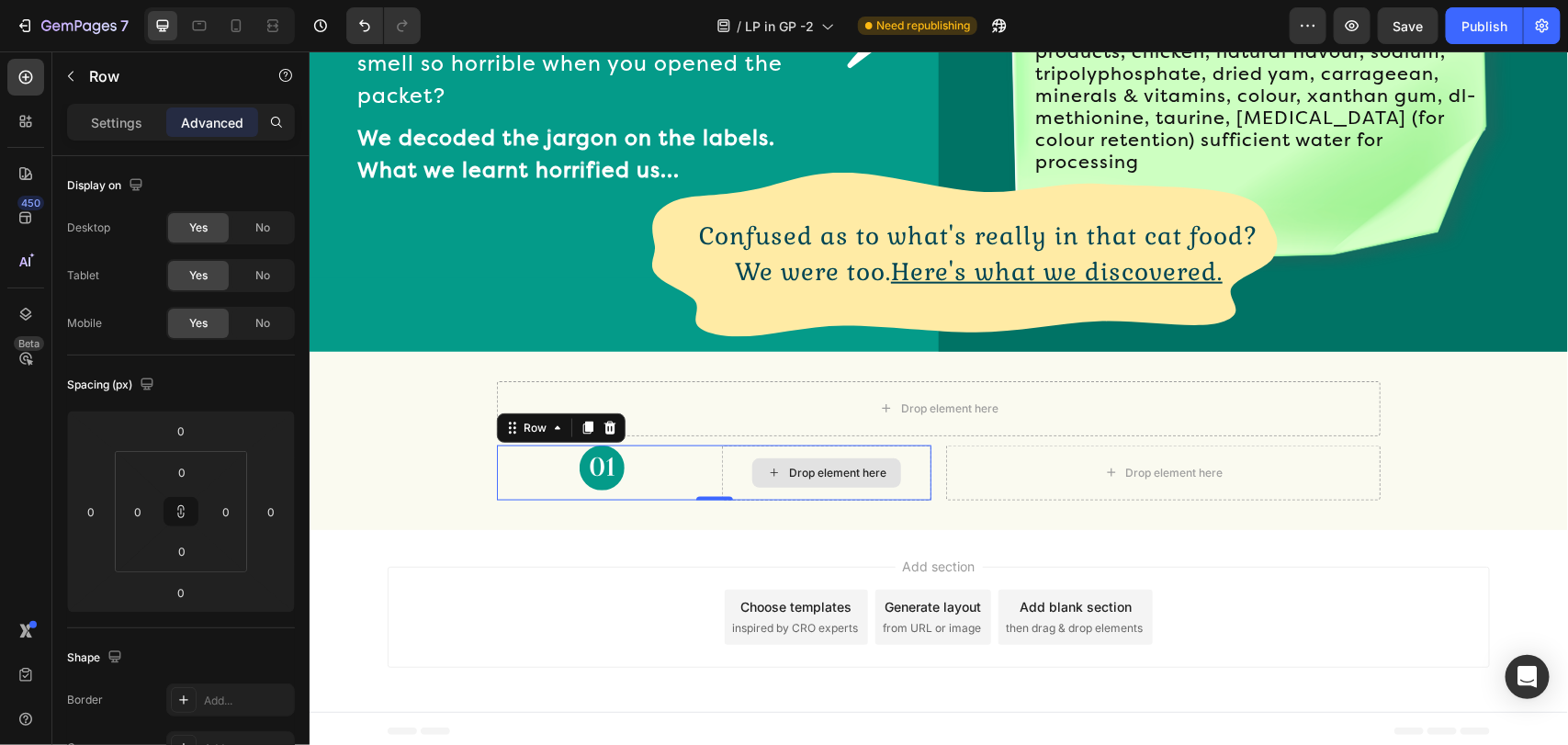
click at [740, 463] on div "Drop element here" at bounding box center [826, 471] width 210 height 55
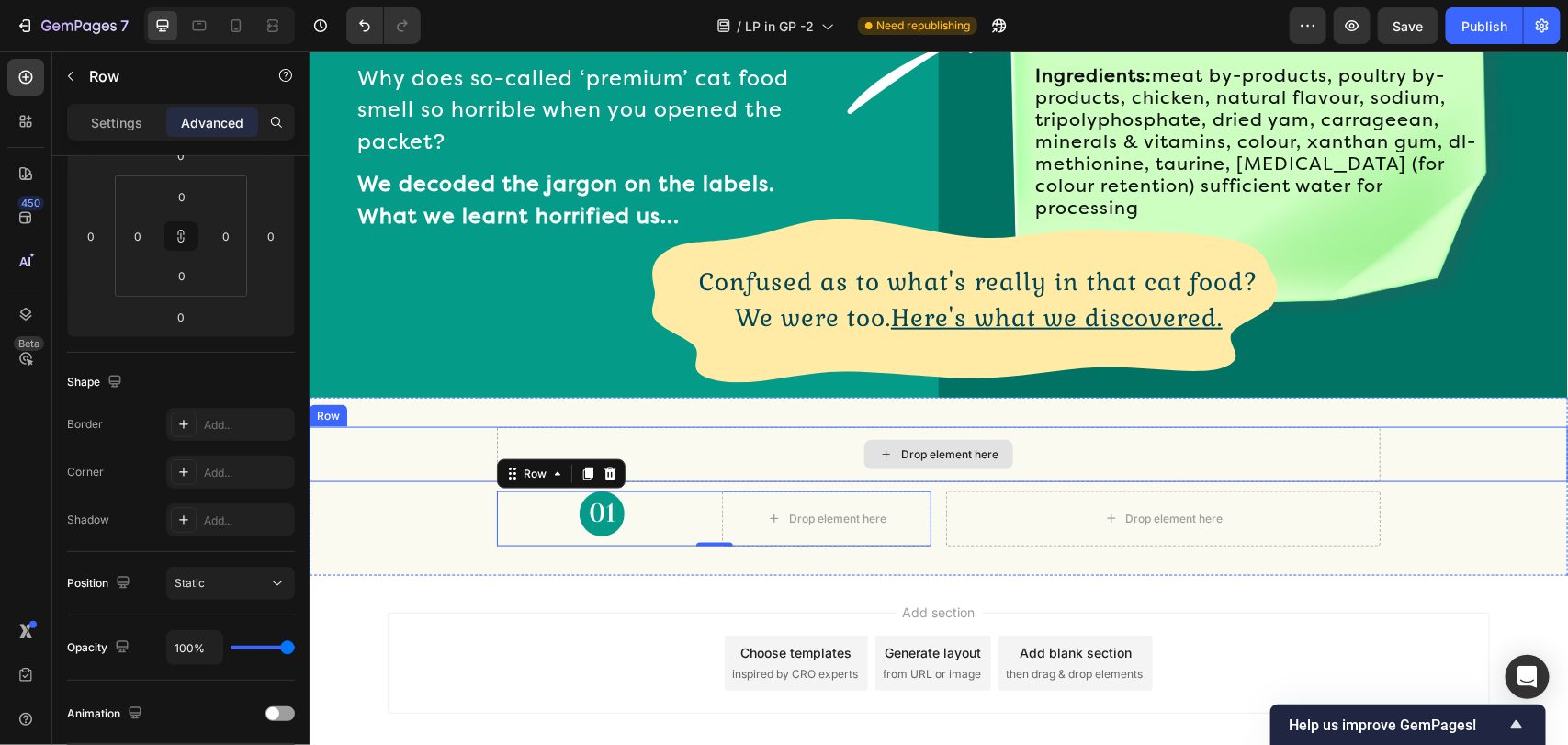
scroll to position [920, 0]
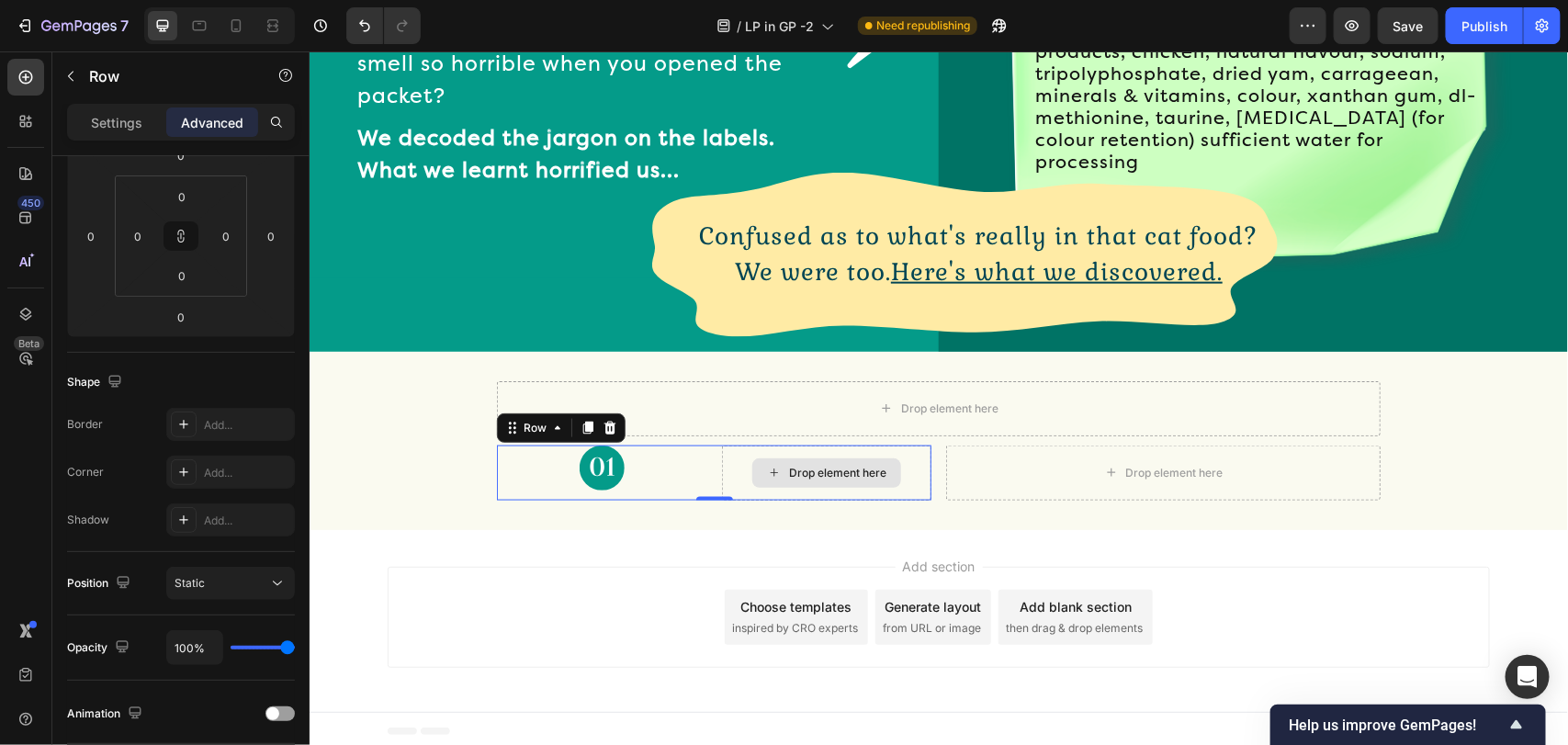
click at [737, 458] on div "Drop element here" at bounding box center [826, 471] width 210 height 55
click at [108, 79] on p "Row" at bounding box center [166, 77] width 156 height 22
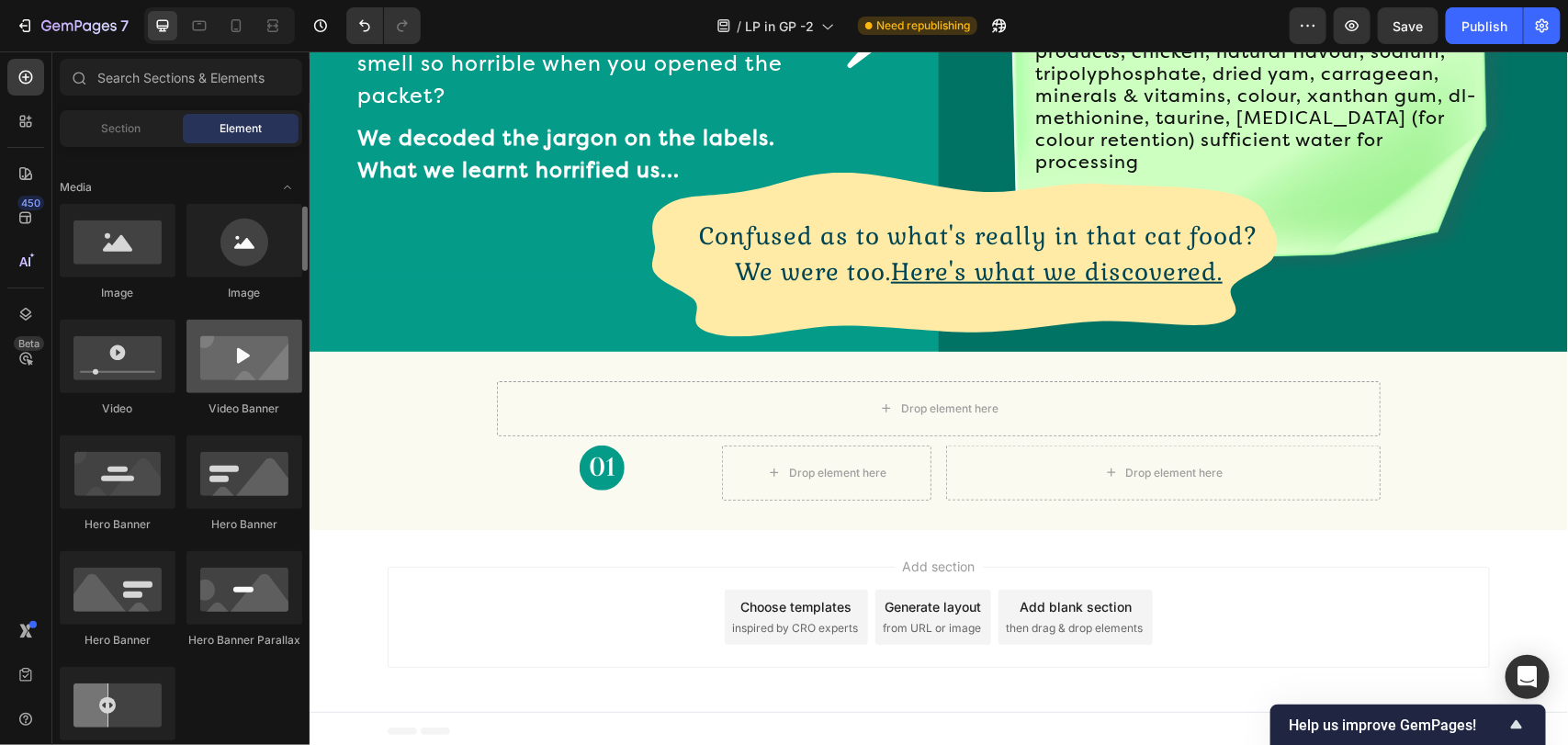
scroll to position [137, 0]
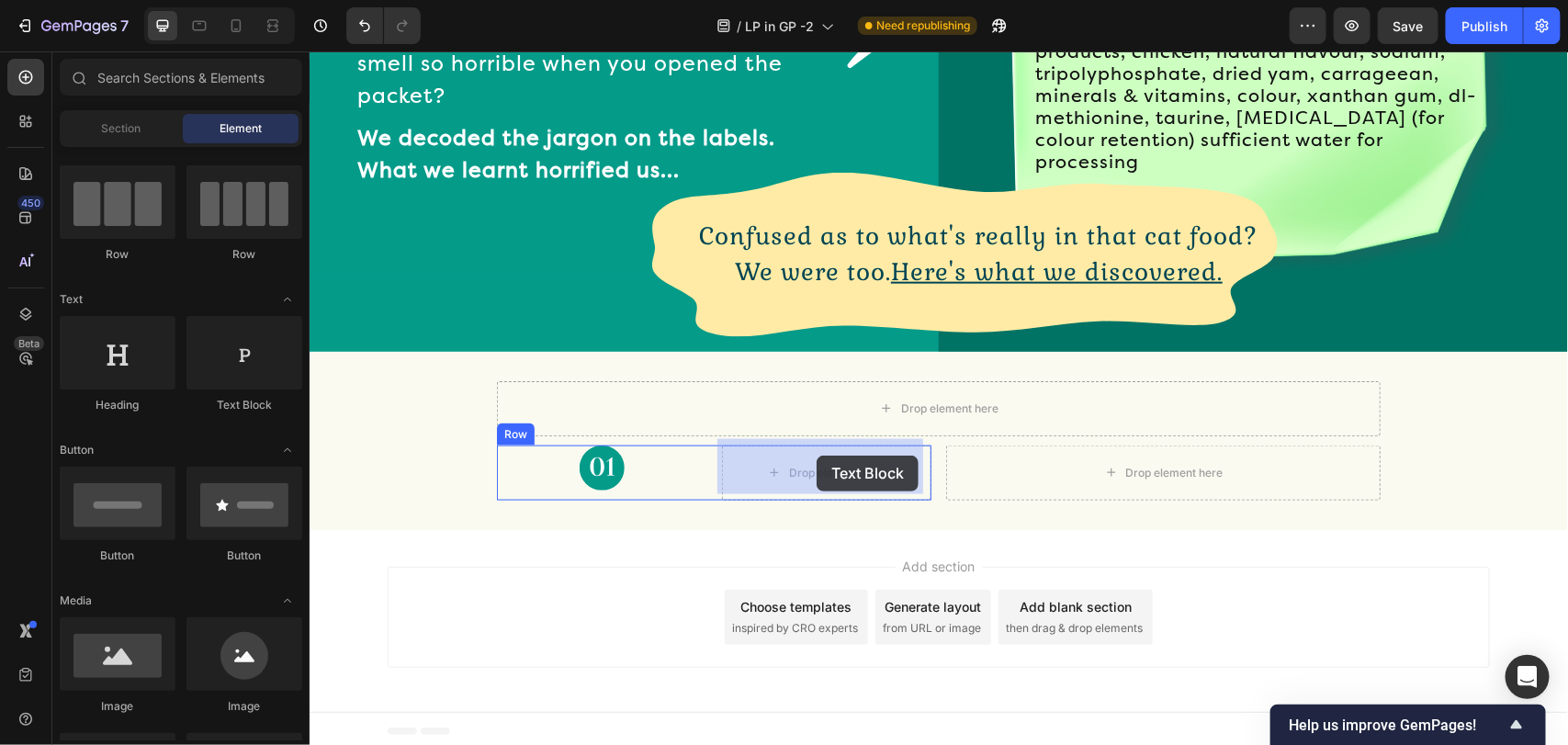
drag, startPoint x: 537, startPoint y: 416, endPoint x: 815, endPoint y: 454, distance: 280.6
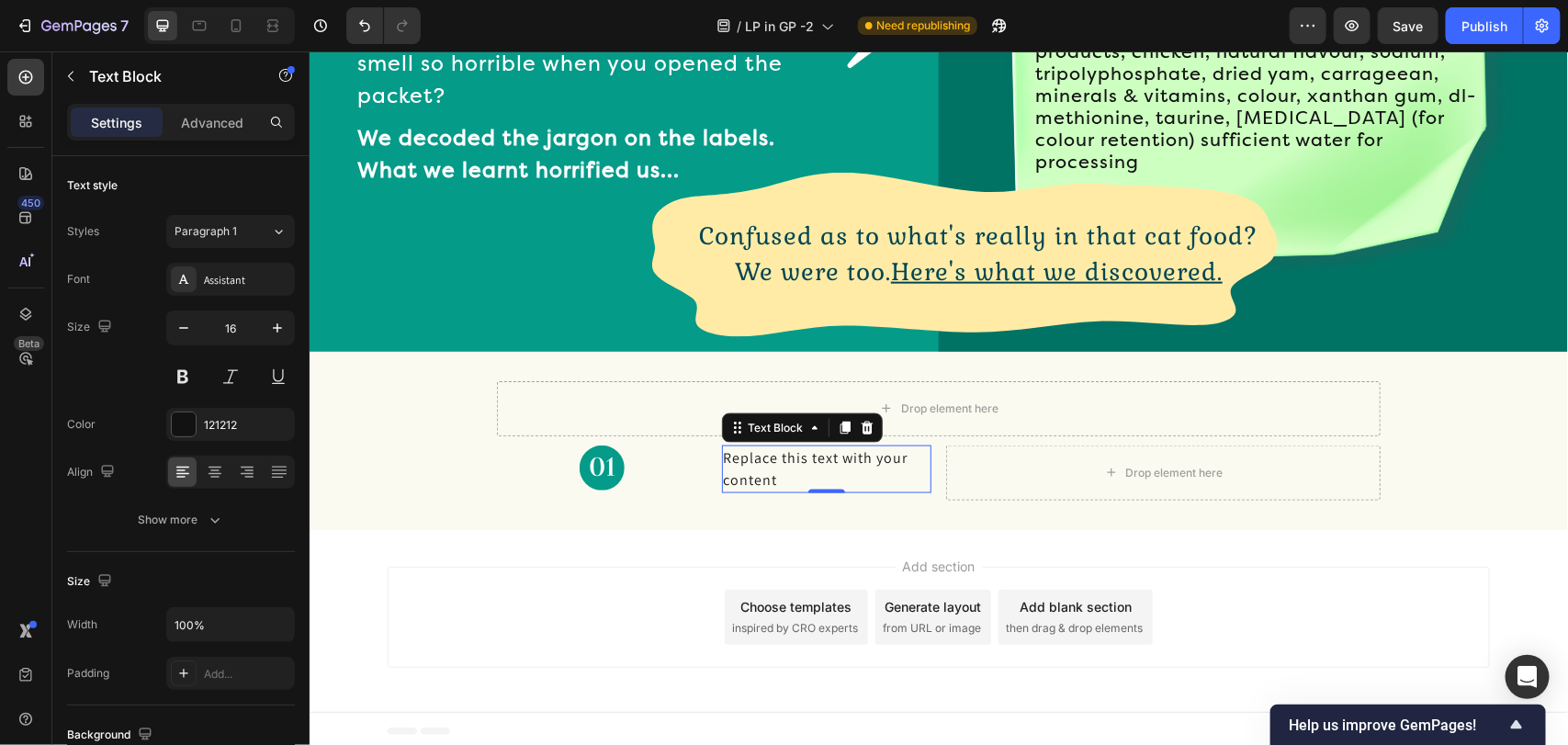
click at [808, 444] on div "Replace this text with your content" at bounding box center [826, 467] width 210 height 48
click at [808, 446] on p "Replace this text with your content" at bounding box center [826, 467] width 207 height 44
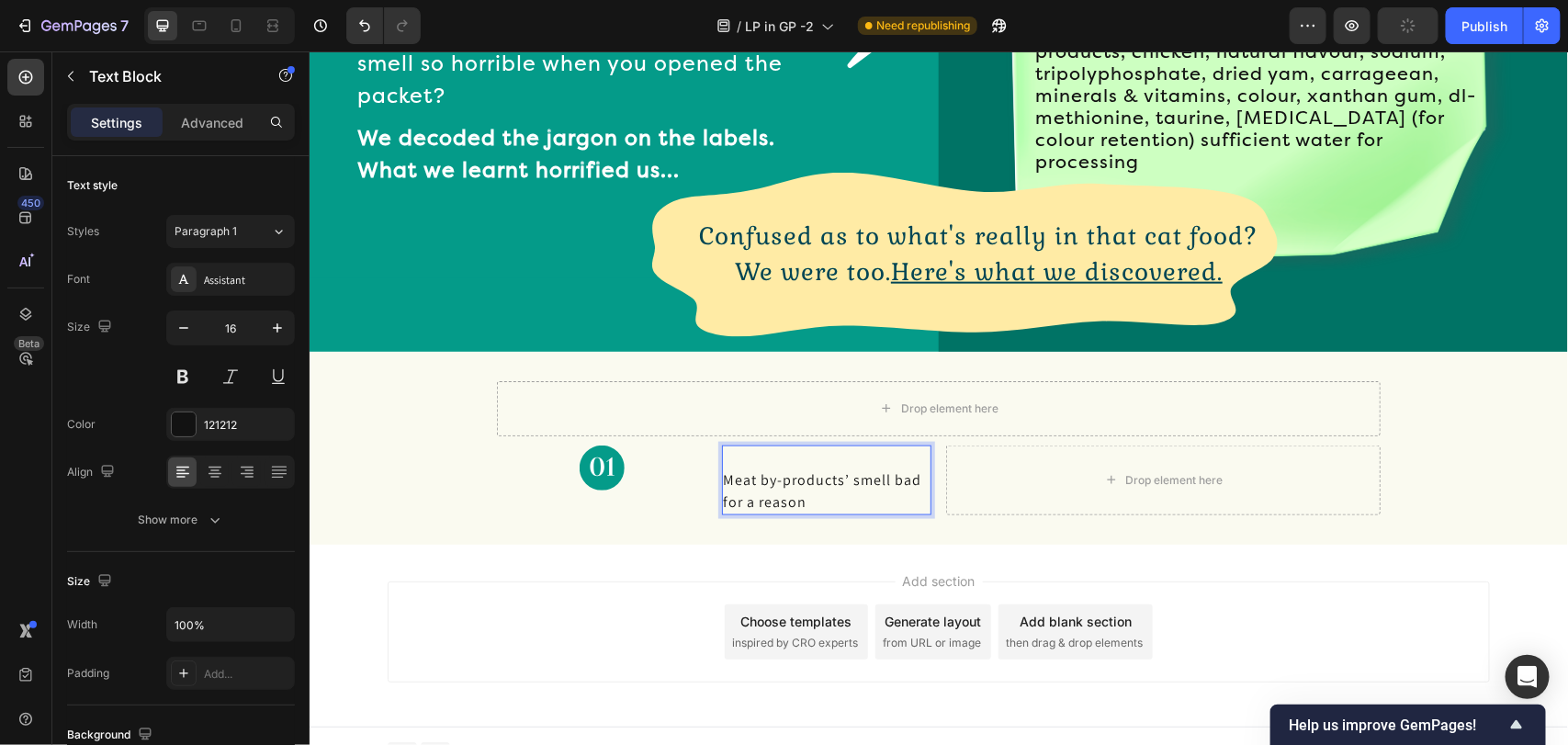
click at [747, 454] on p "Rich Text Editor. Editing area: main" at bounding box center [826, 457] width 207 height 22
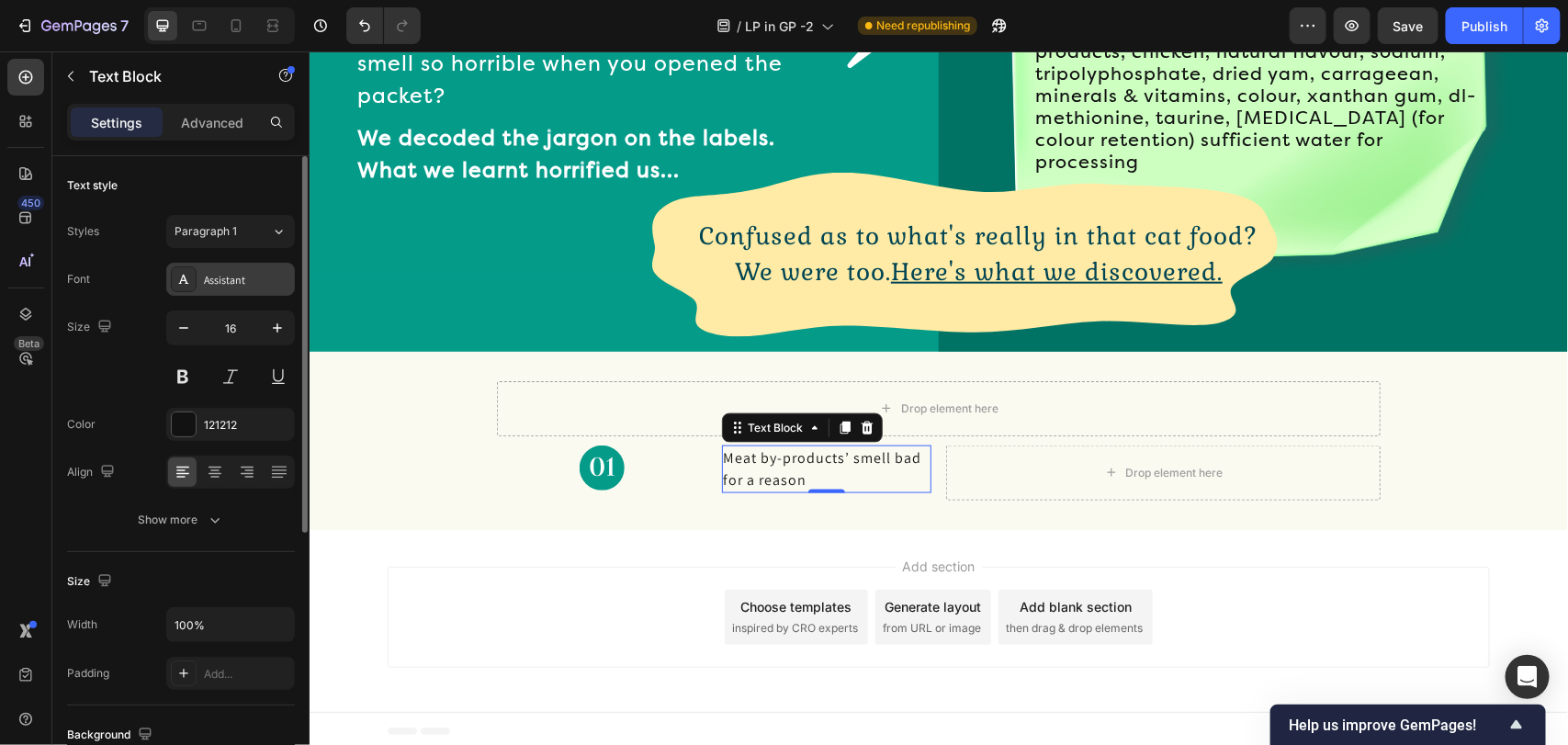
click at [245, 276] on div "Assistant" at bounding box center [247, 280] width 86 height 17
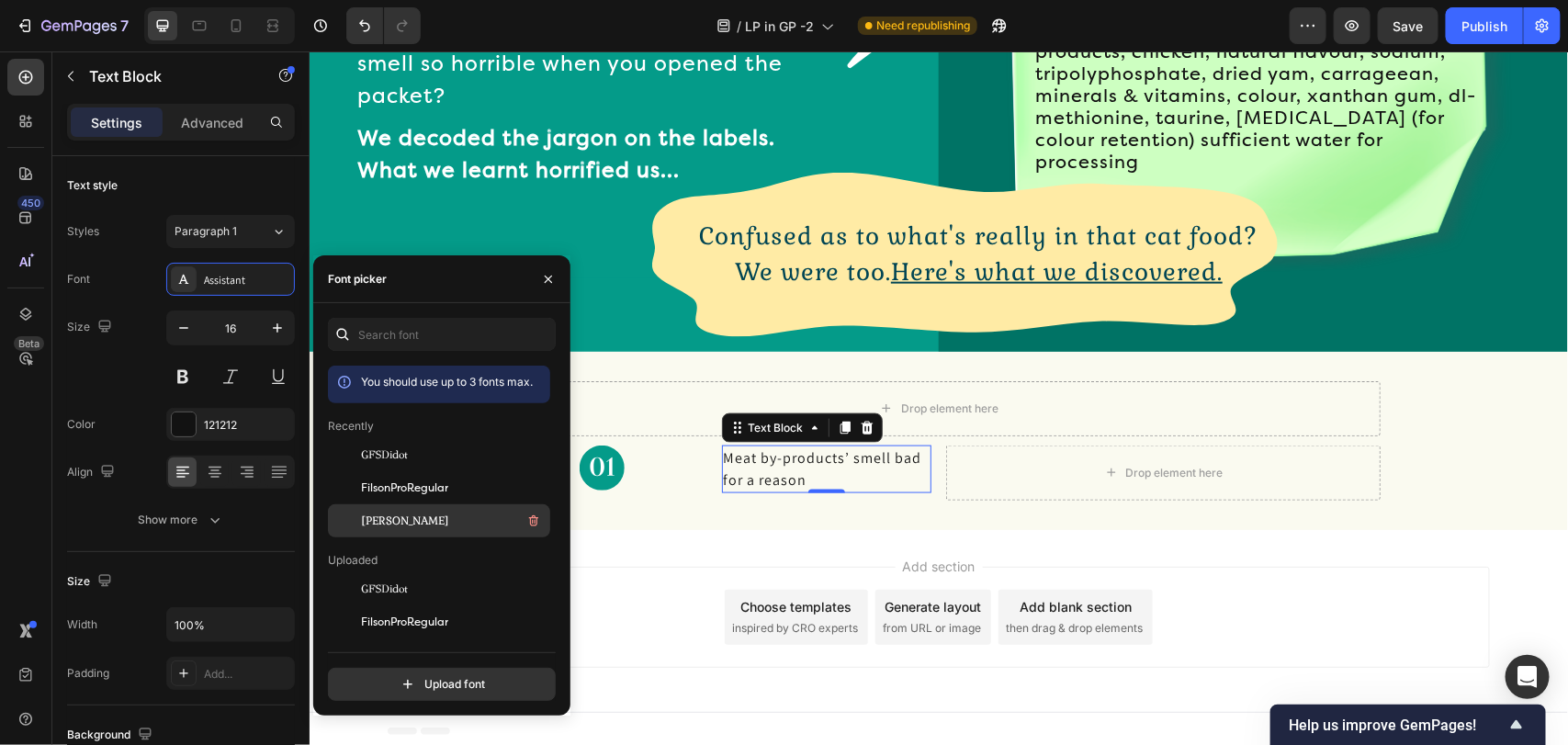
click at [425, 522] on div "Gabriela" at bounding box center [453, 521] width 185 height 22
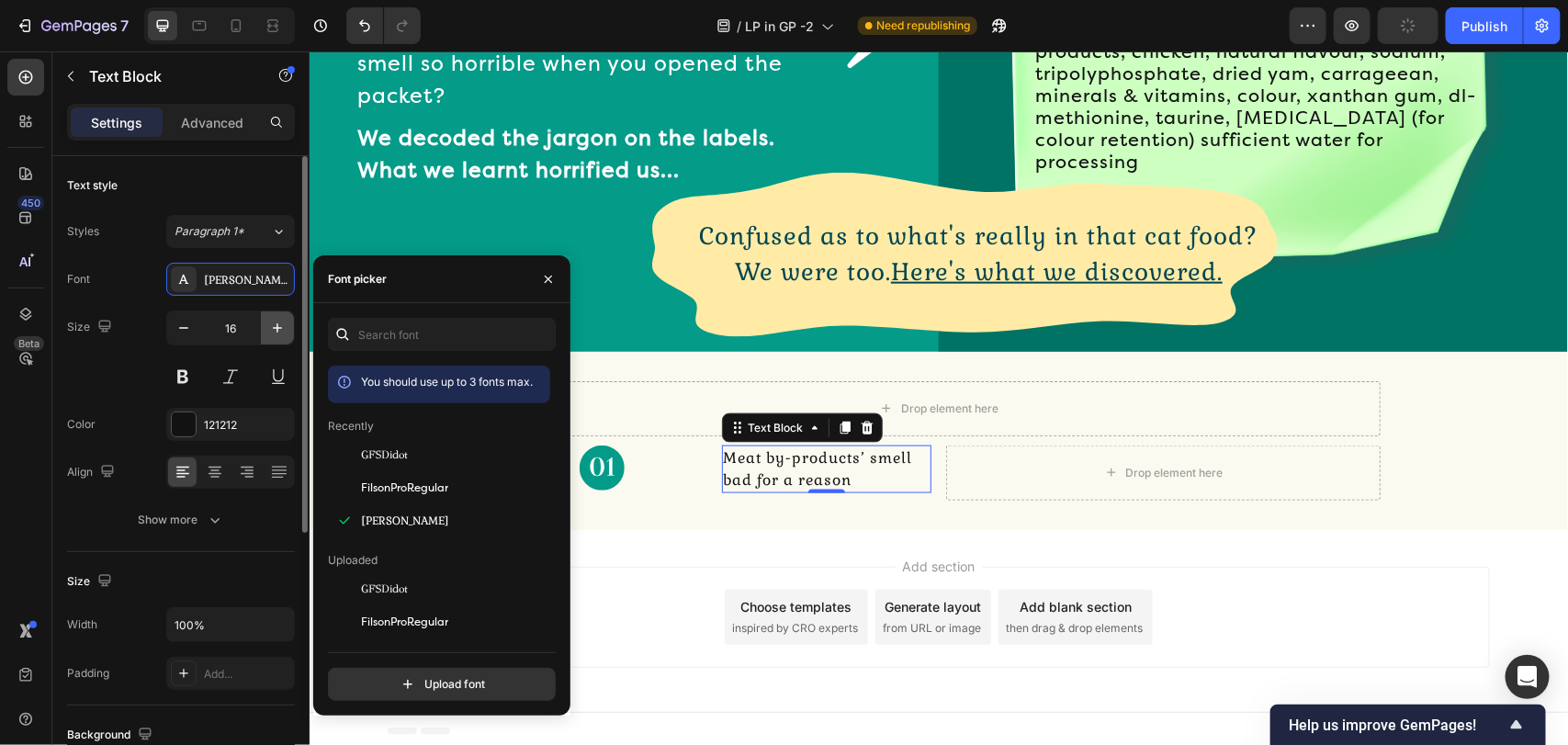
click at [274, 336] on icon "button" at bounding box center [278, 328] width 19 height 19
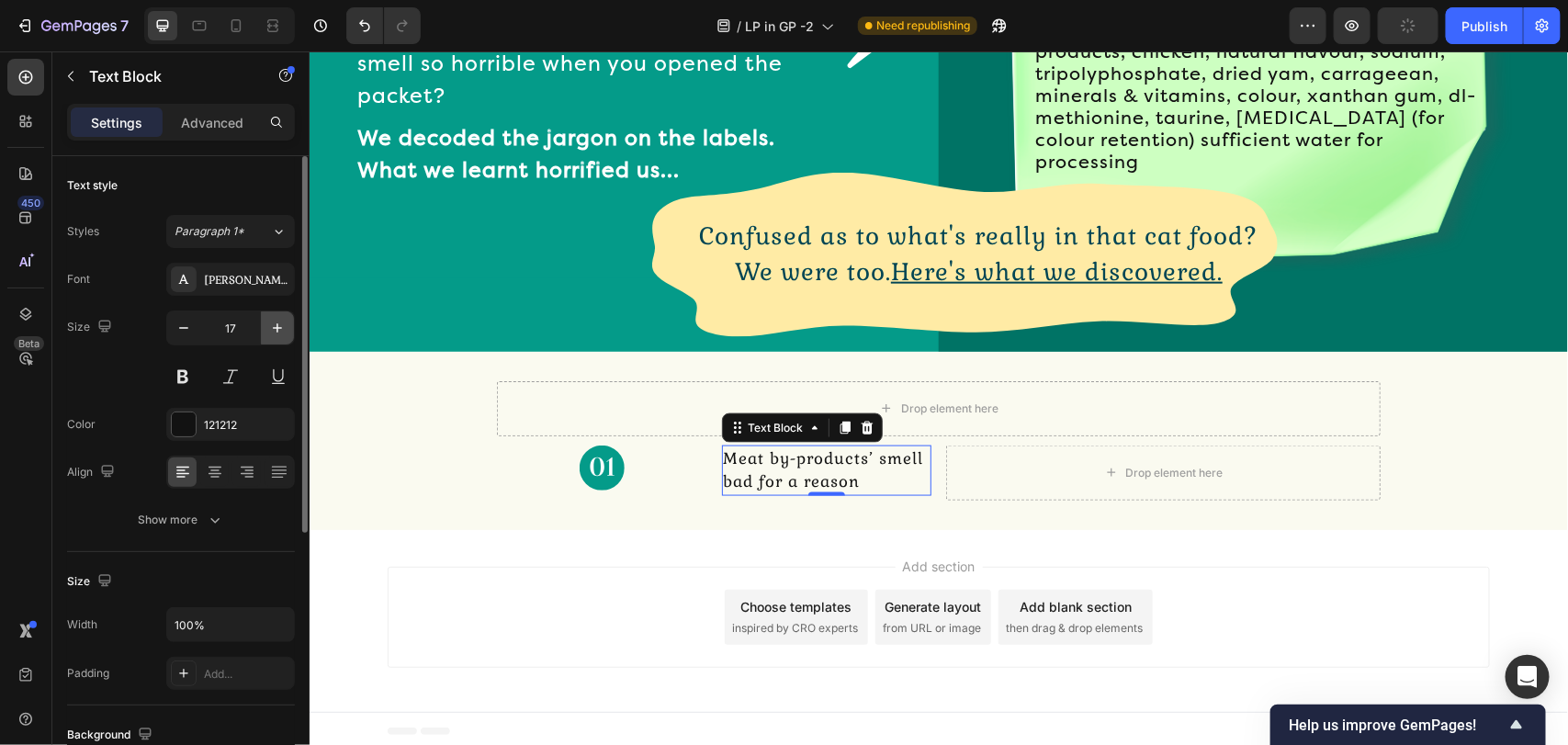
click at [274, 336] on icon "button" at bounding box center [278, 328] width 19 height 19
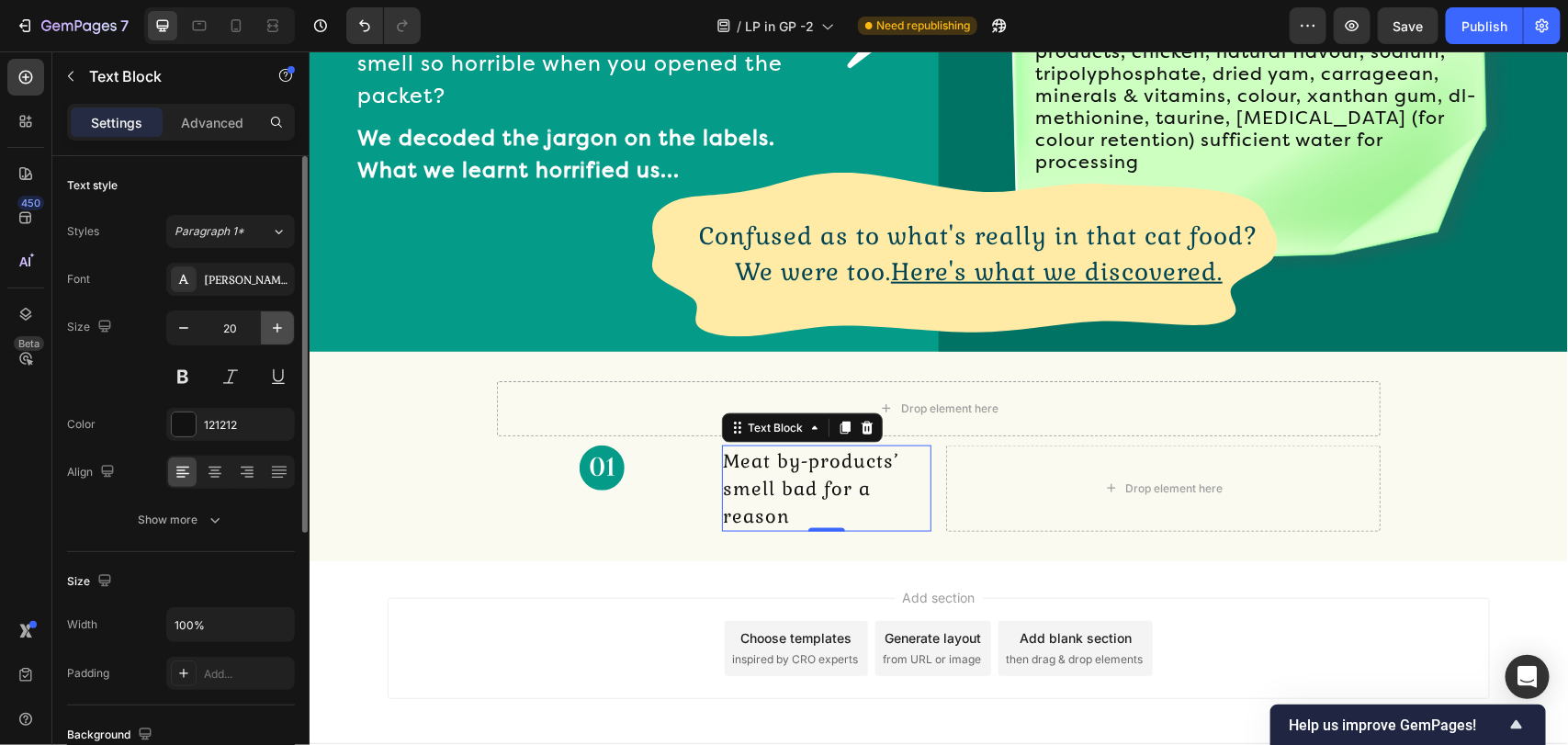
click at [272, 336] on icon "button" at bounding box center [278, 328] width 19 height 19
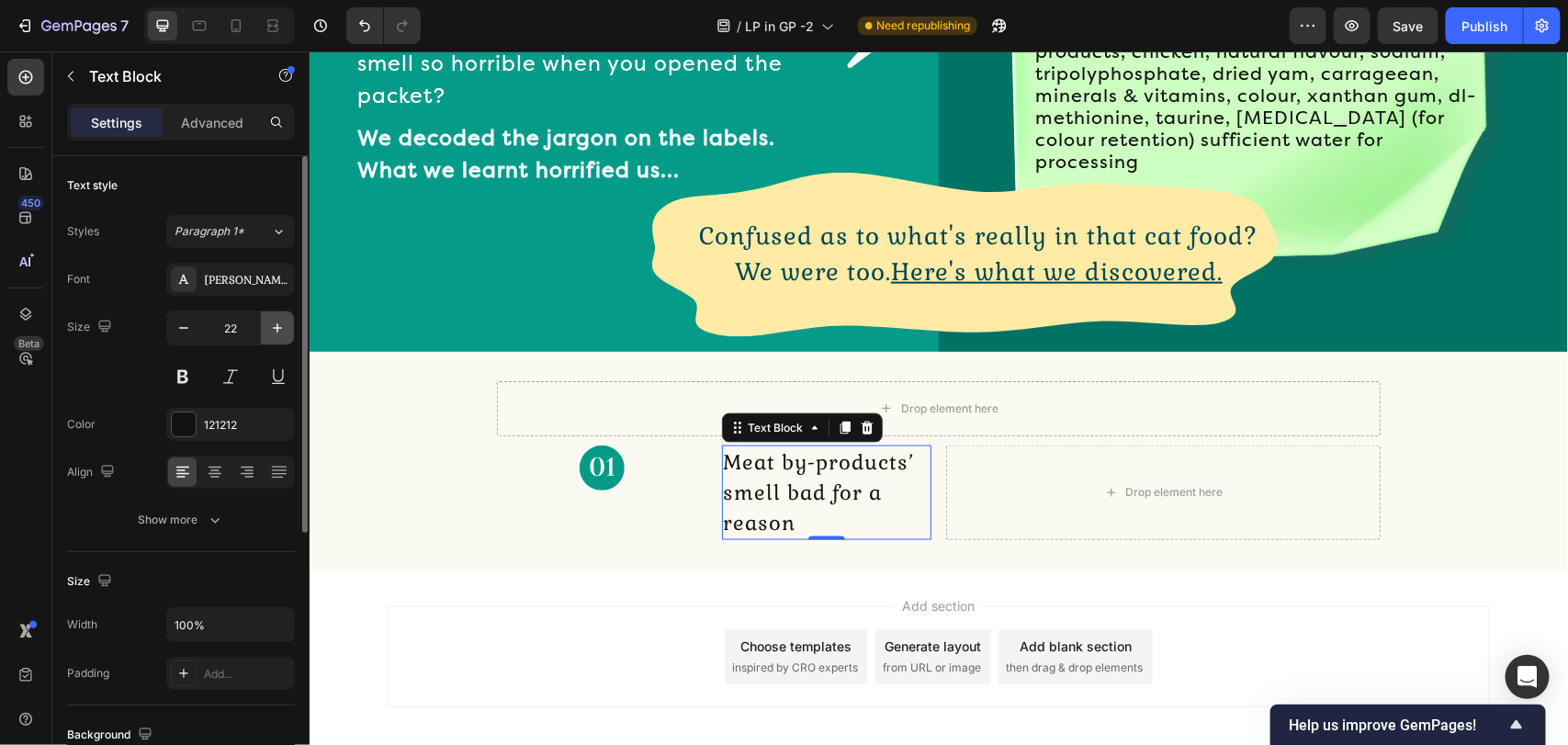
click at [273, 334] on icon "button" at bounding box center [278, 328] width 19 height 19
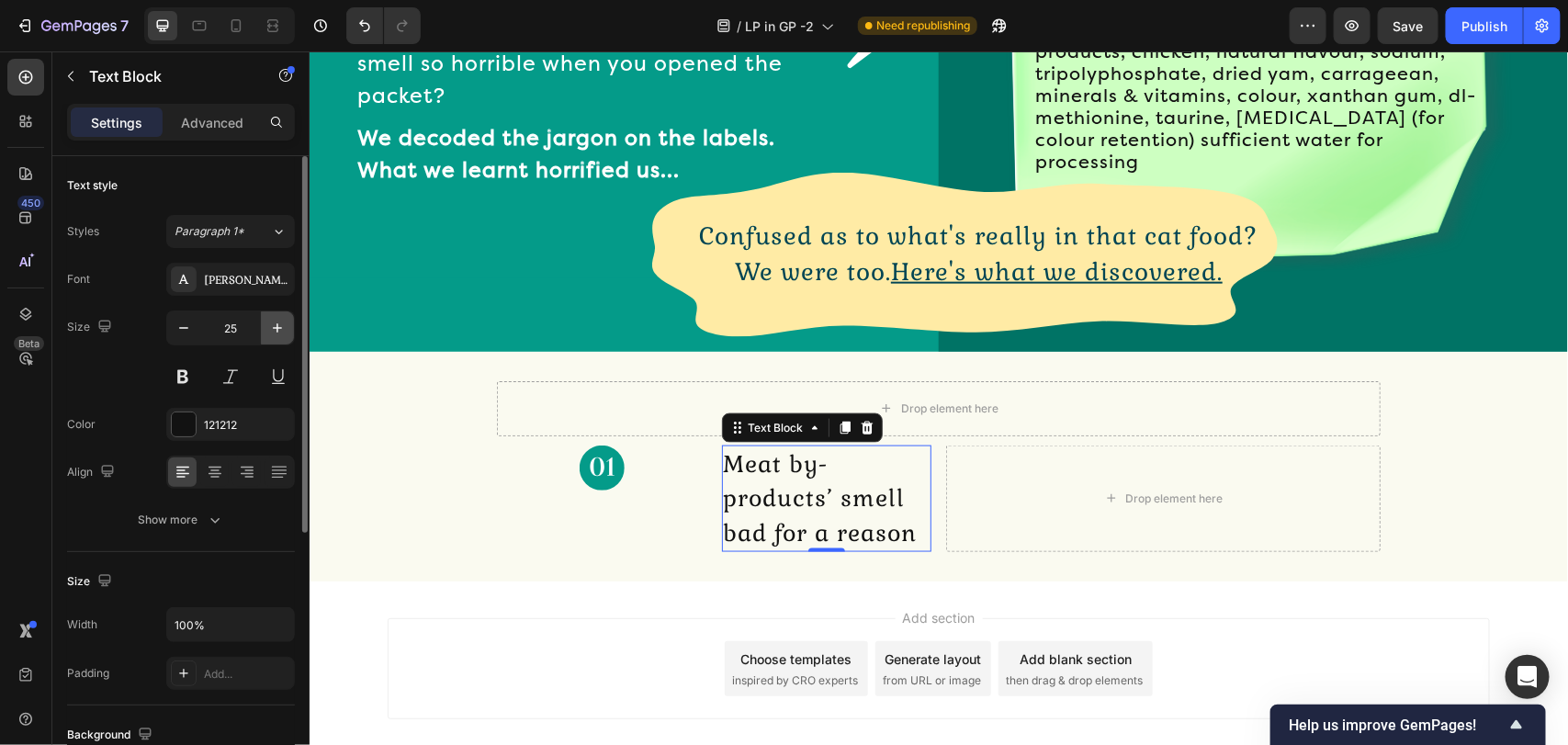
click at [273, 334] on icon "button" at bounding box center [278, 328] width 19 height 19
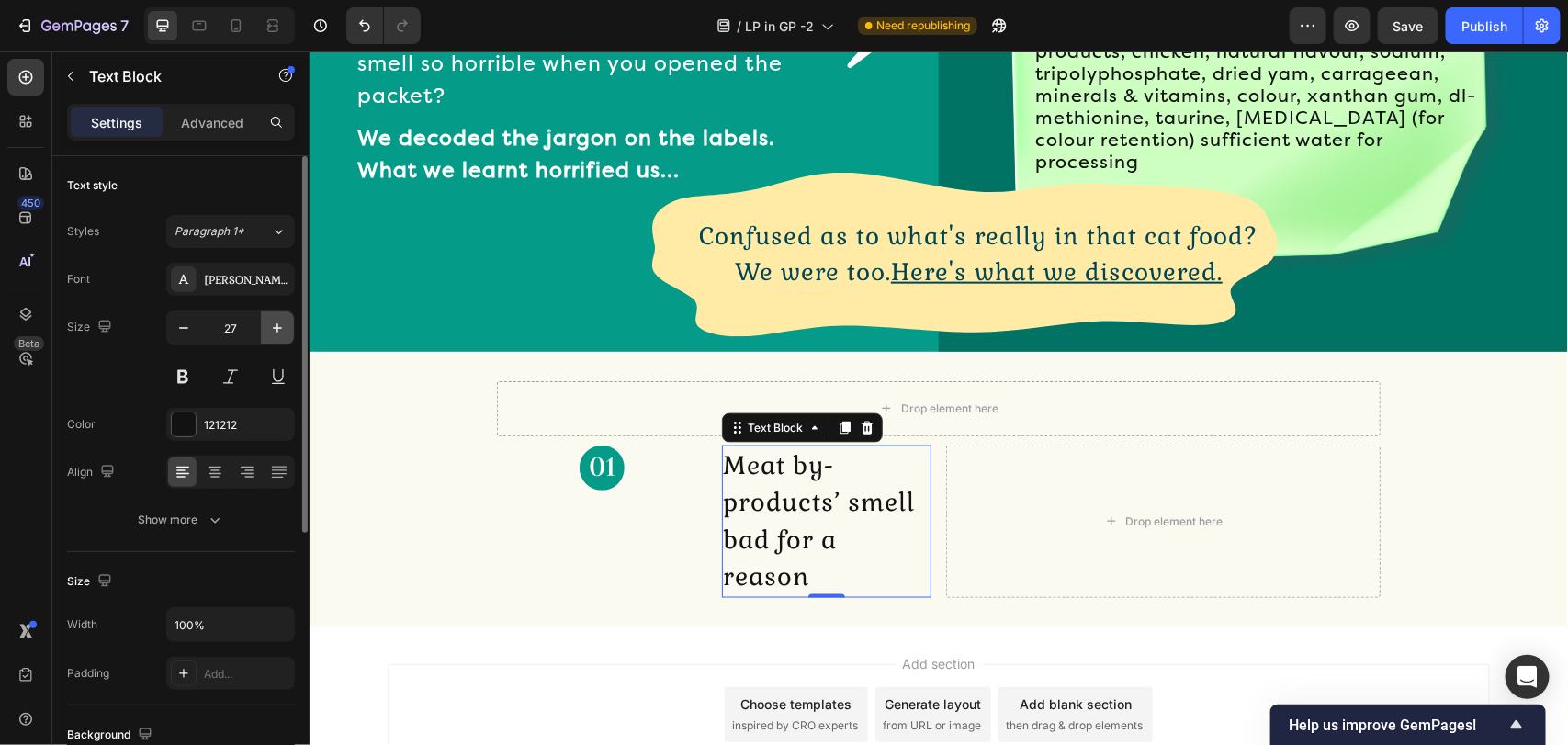
click at [273, 334] on icon "button" at bounding box center [278, 328] width 19 height 19
click at [274, 334] on icon "button" at bounding box center [278, 328] width 19 height 19
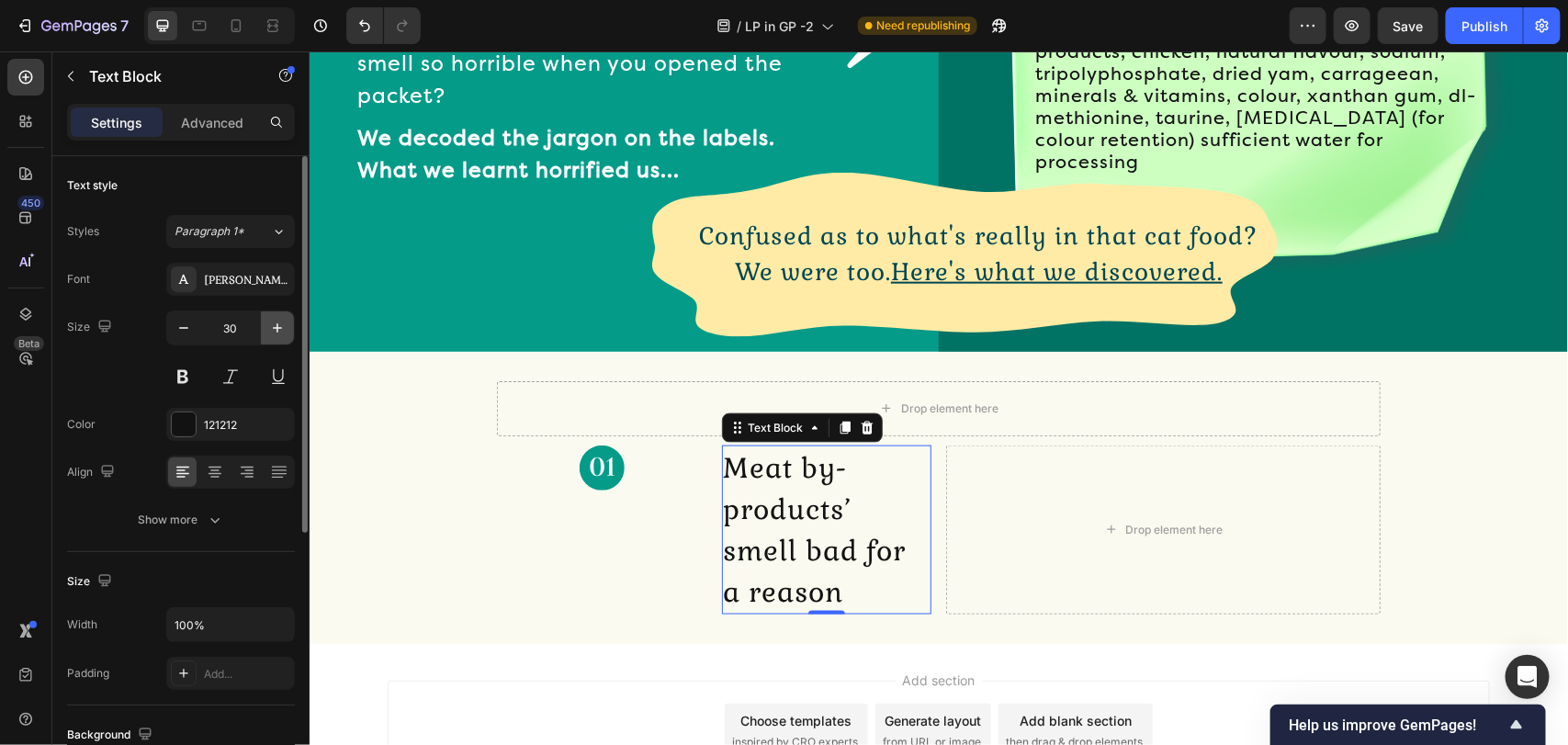
click at [274, 334] on icon "button" at bounding box center [278, 328] width 19 height 19
type input "31"
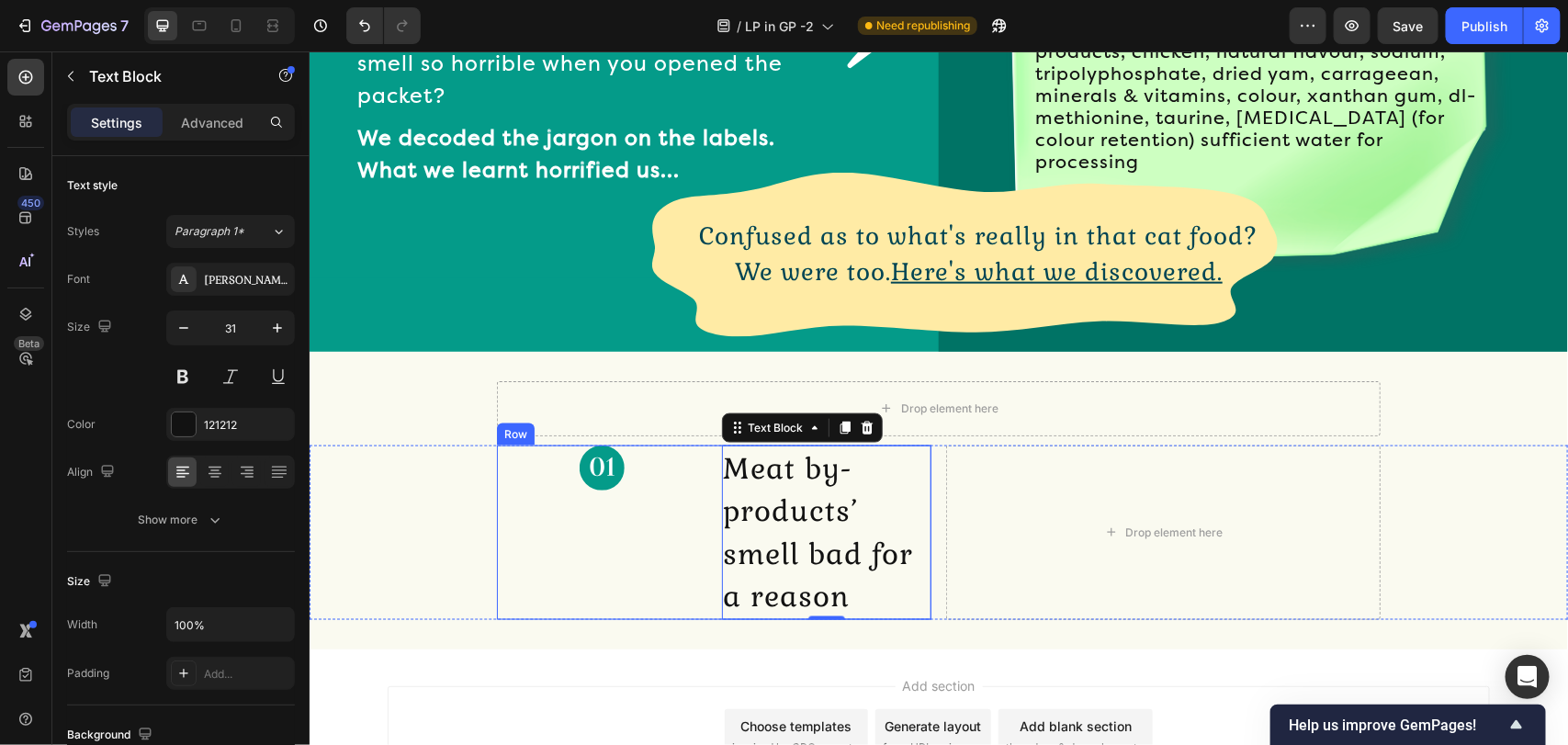
click at [648, 484] on div "Image" at bounding box center [600, 531] width 210 height 175
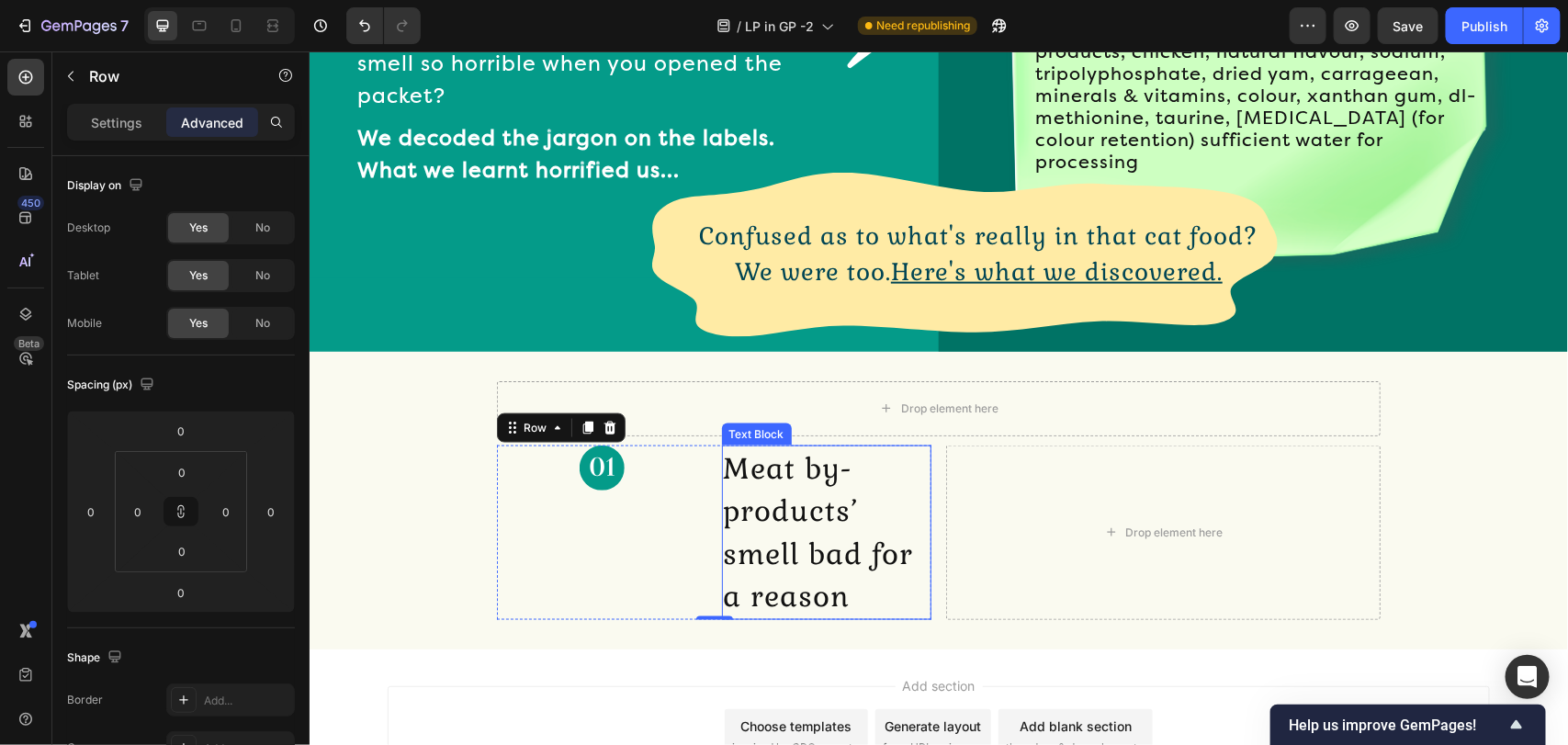
click at [727, 607] on p "Meat by-products’ smell bad for a reason" at bounding box center [826, 531] width 207 height 171
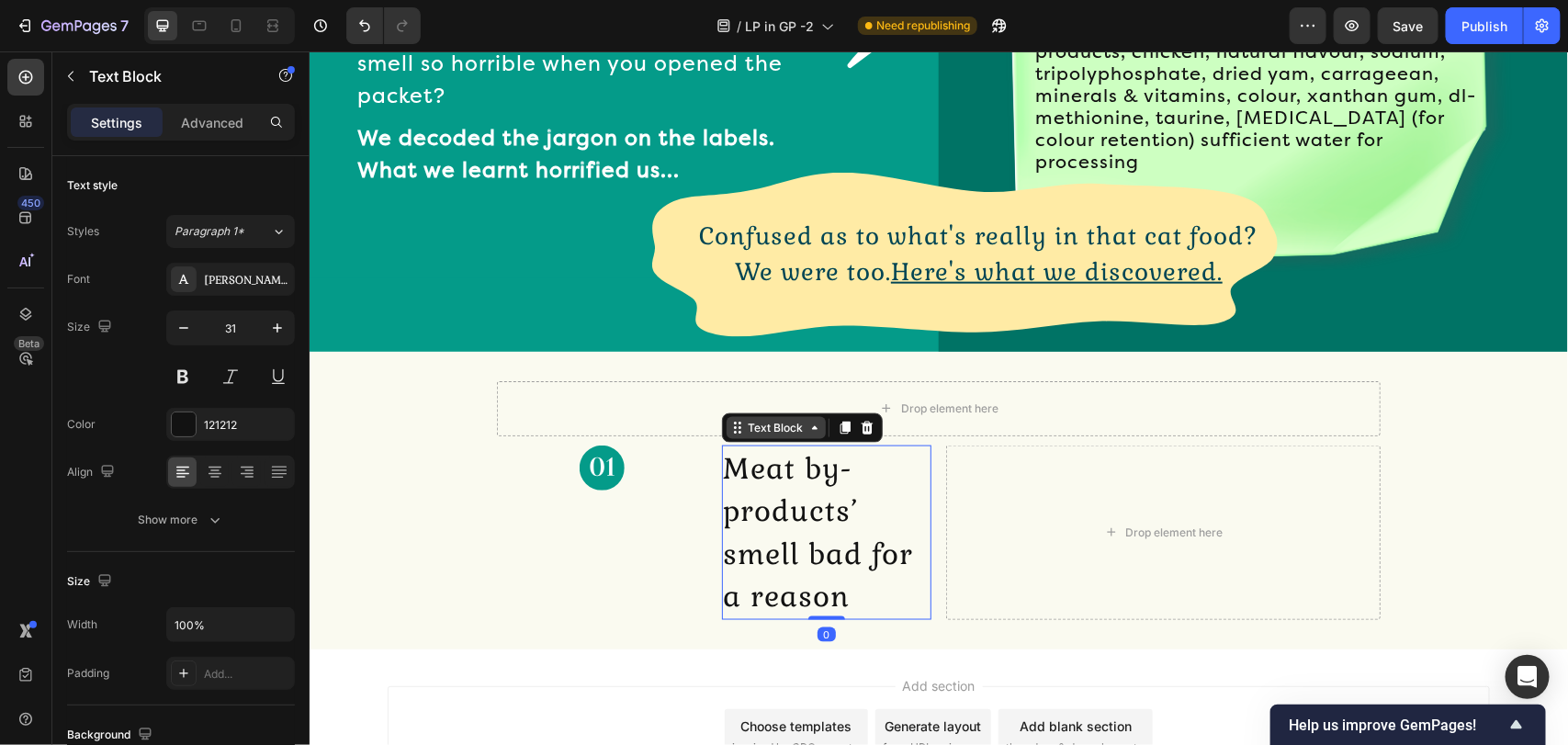
click at [749, 419] on div "Text Block" at bounding box center [775, 427] width 63 height 17
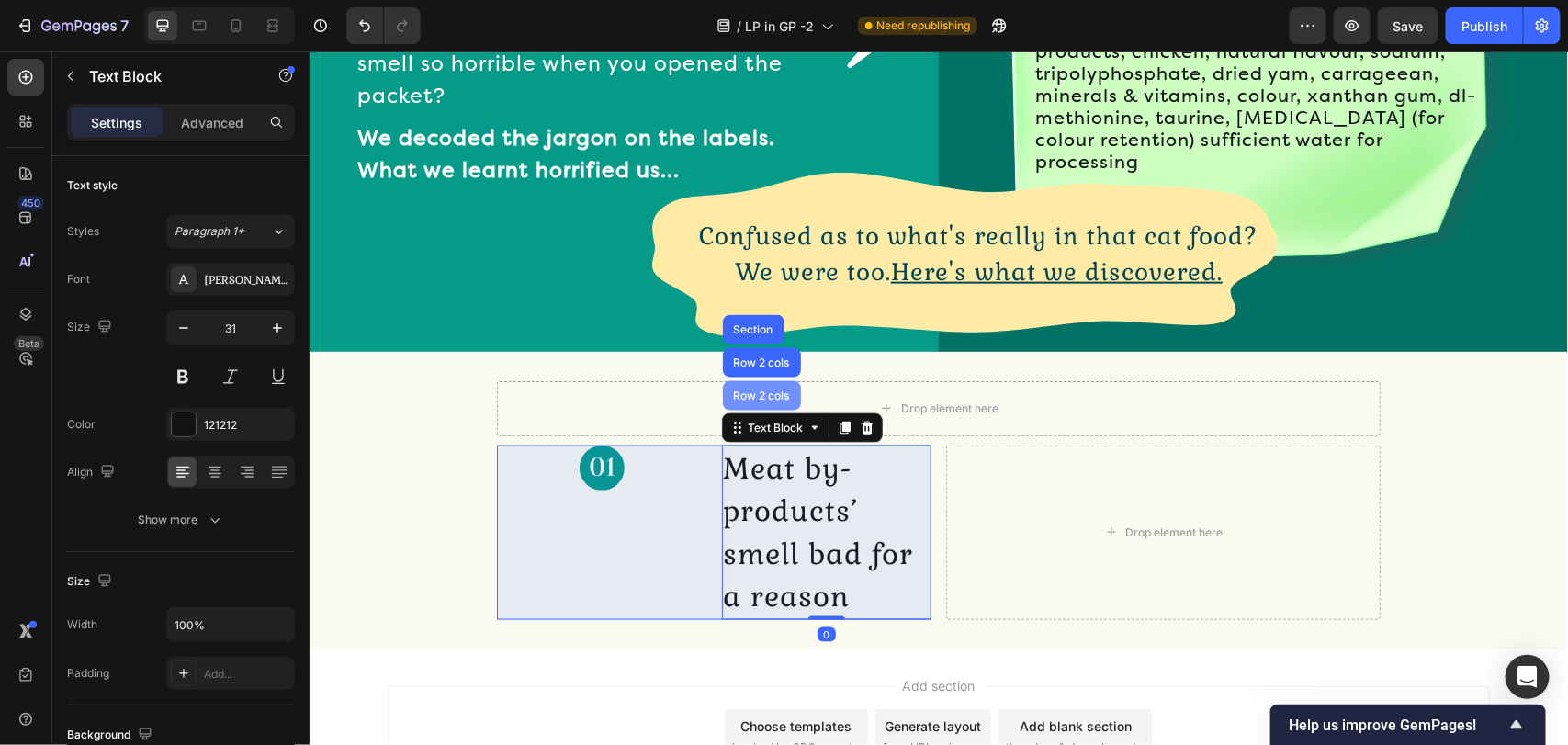
click at [744, 389] on div "Row 2 cols" at bounding box center [761, 394] width 64 height 11
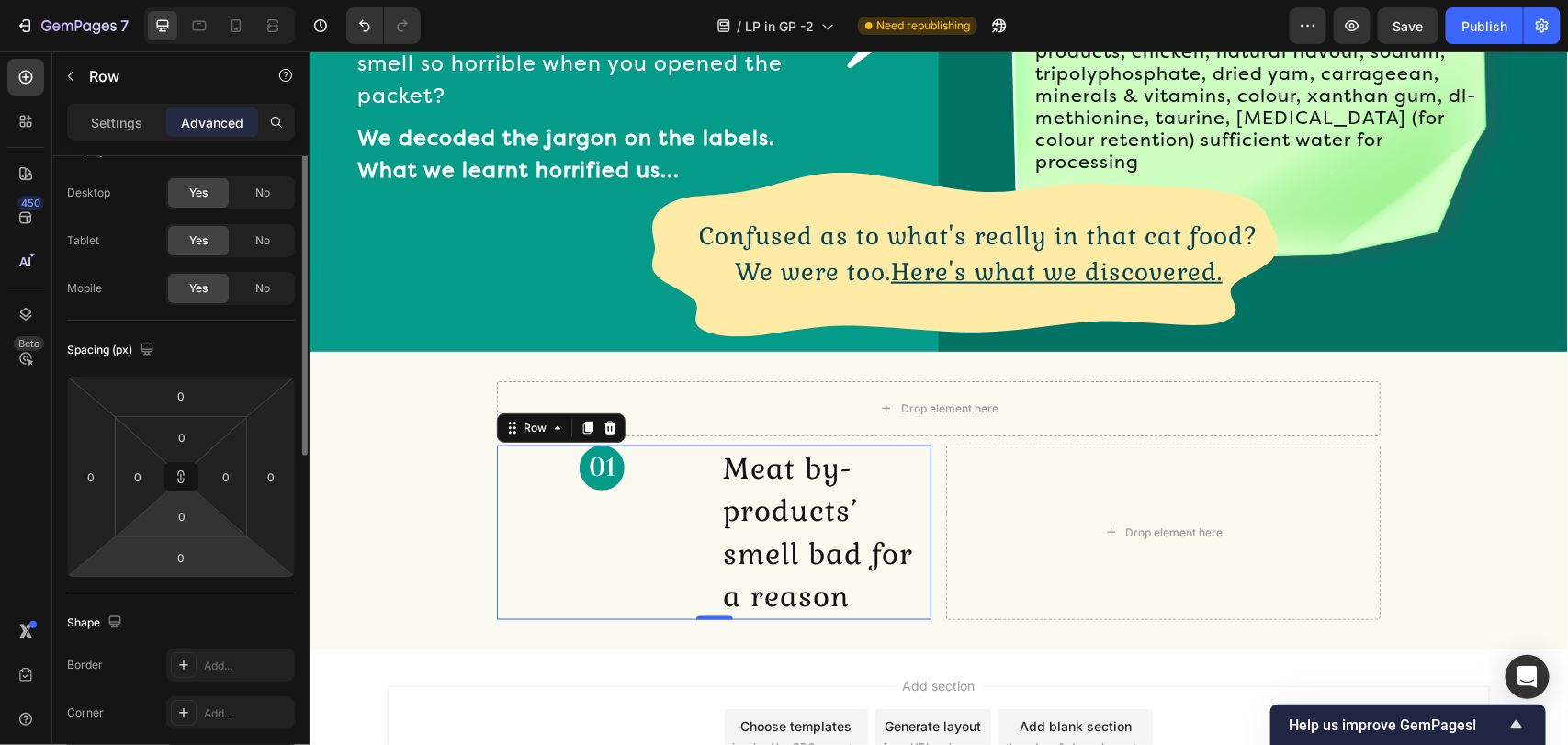
scroll to position [0, 0]
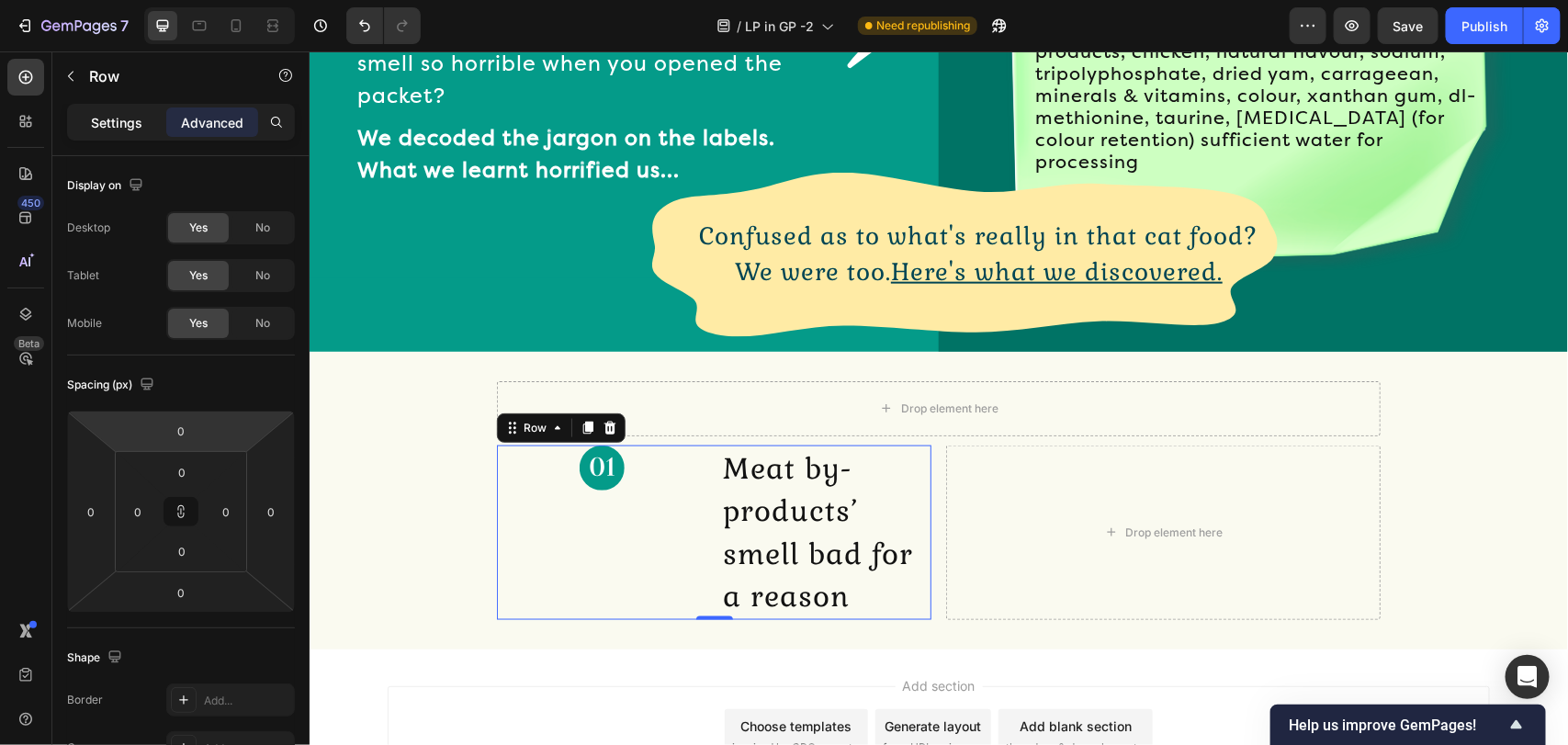
click at [148, 116] on div "Settings" at bounding box center [117, 122] width 92 height 29
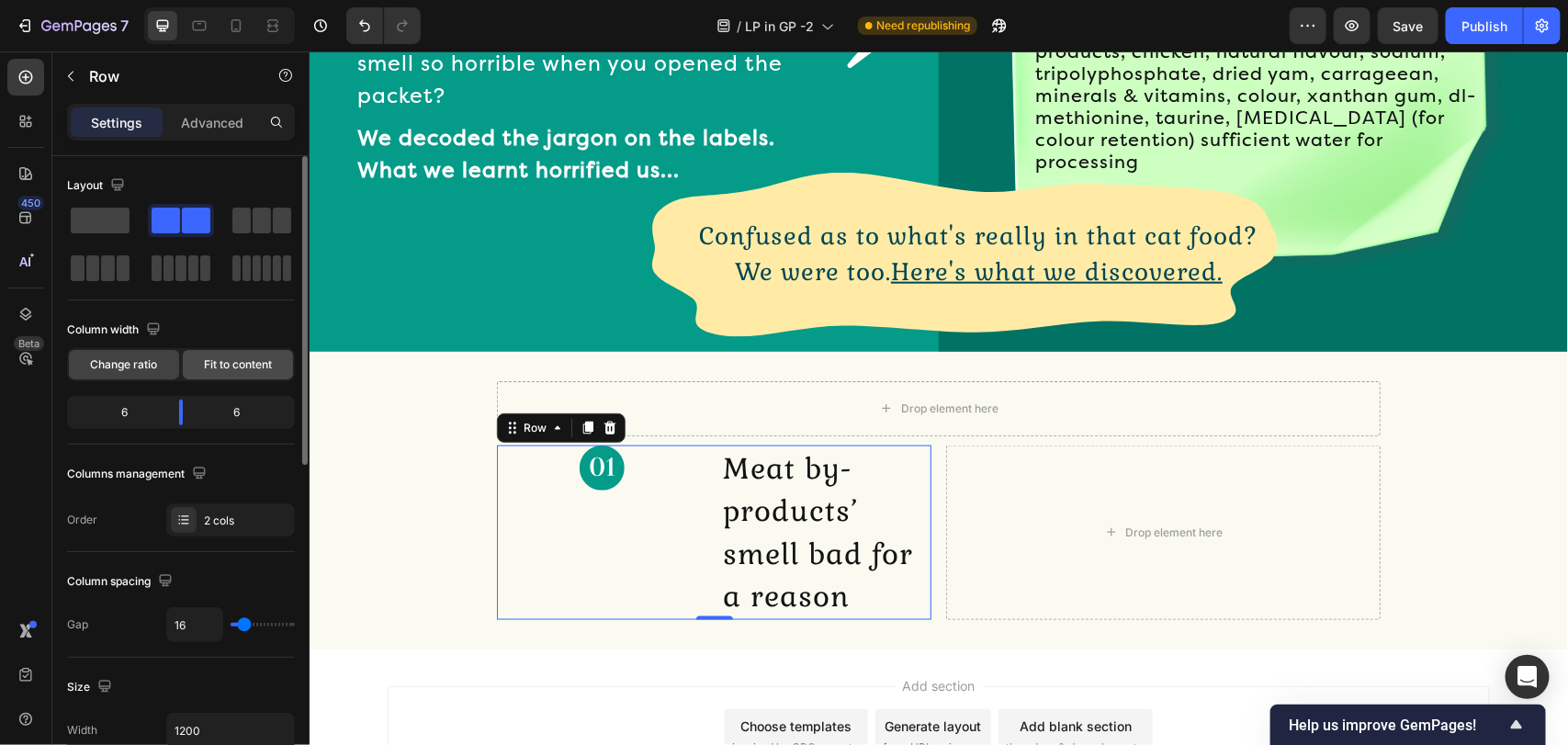
drag, startPoint x: 250, startPoint y: 360, endPoint x: 14, endPoint y: 408, distance: 240.8
click at [250, 360] on span "Fit to content" at bounding box center [237, 365] width 68 height 17
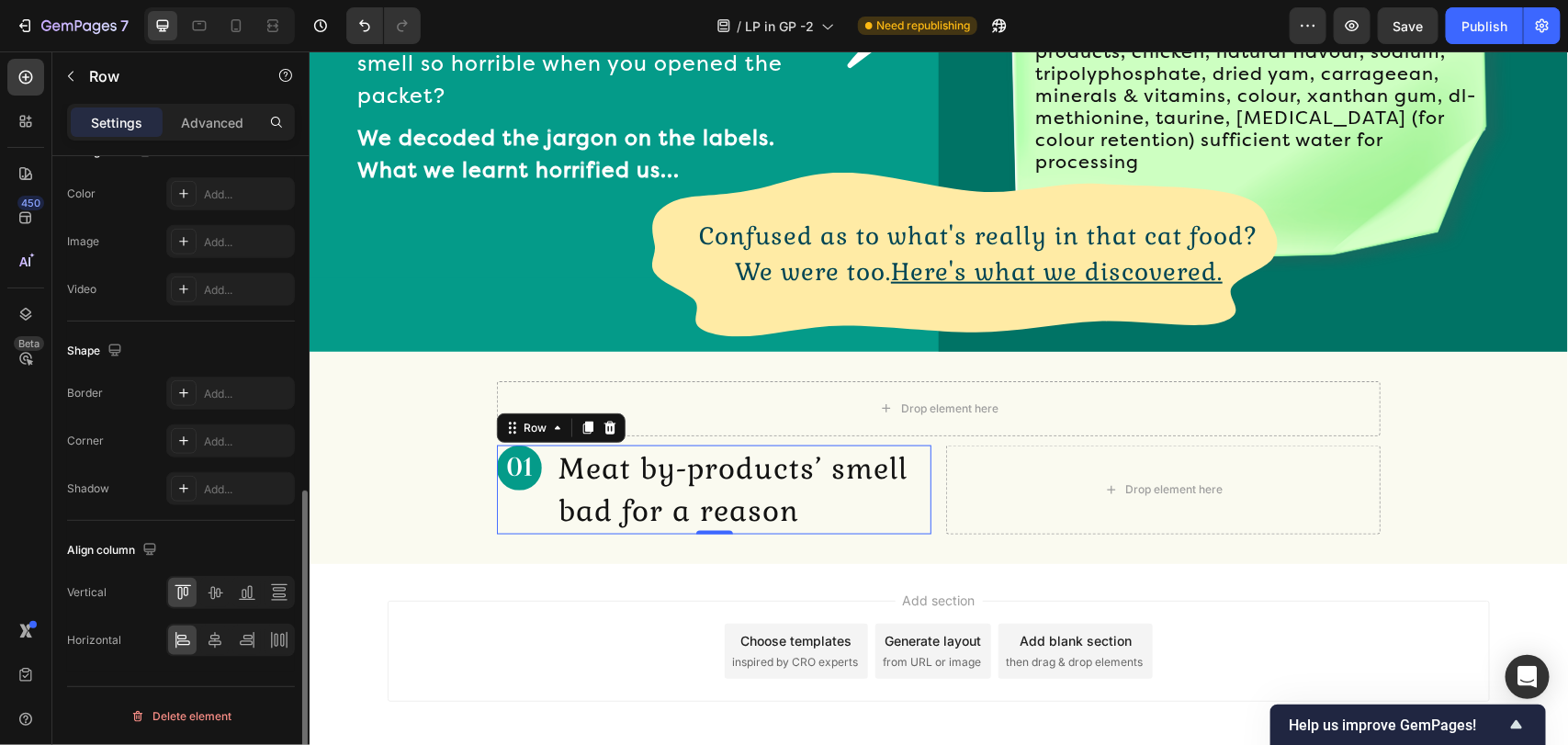
scroll to position [691, 0]
click at [214, 590] on icon at bounding box center [215, 591] width 19 height 19
click at [636, 475] on p "Meat by-products’ smell bad for a reason" at bounding box center [742, 488] width 371 height 85
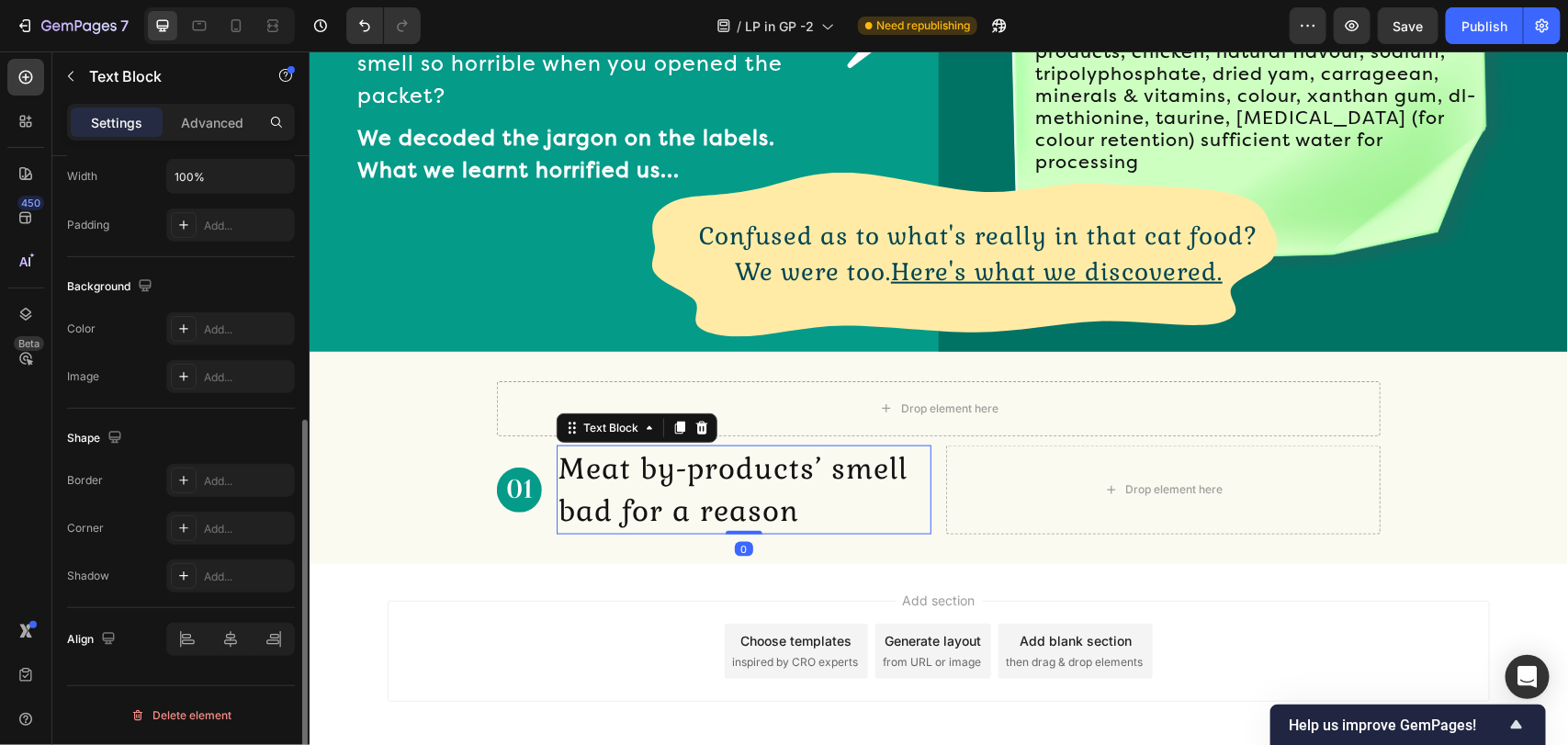
scroll to position [0, 0]
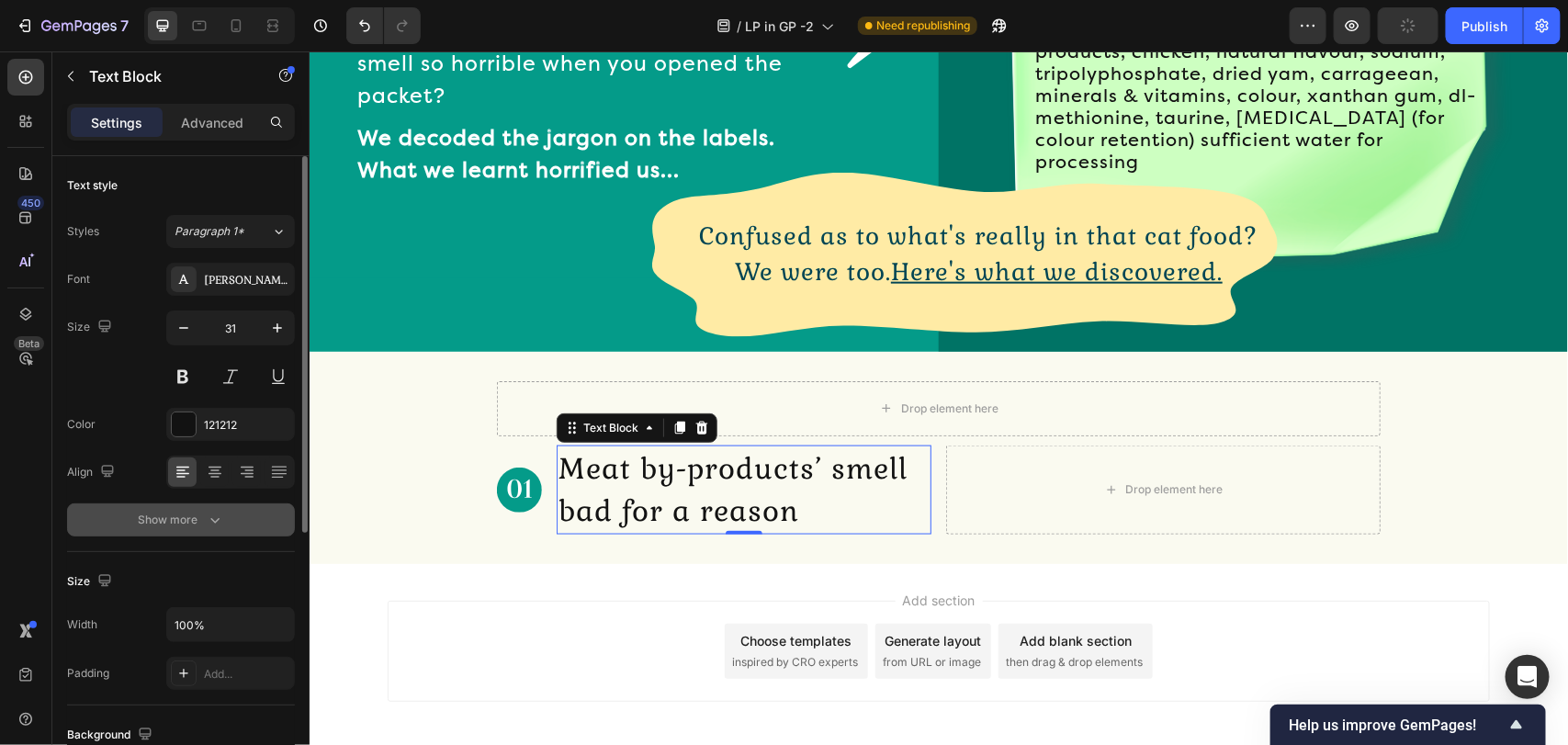
click at [212, 517] on icon "button" at bounding box center [215, 520] width 19 height 19
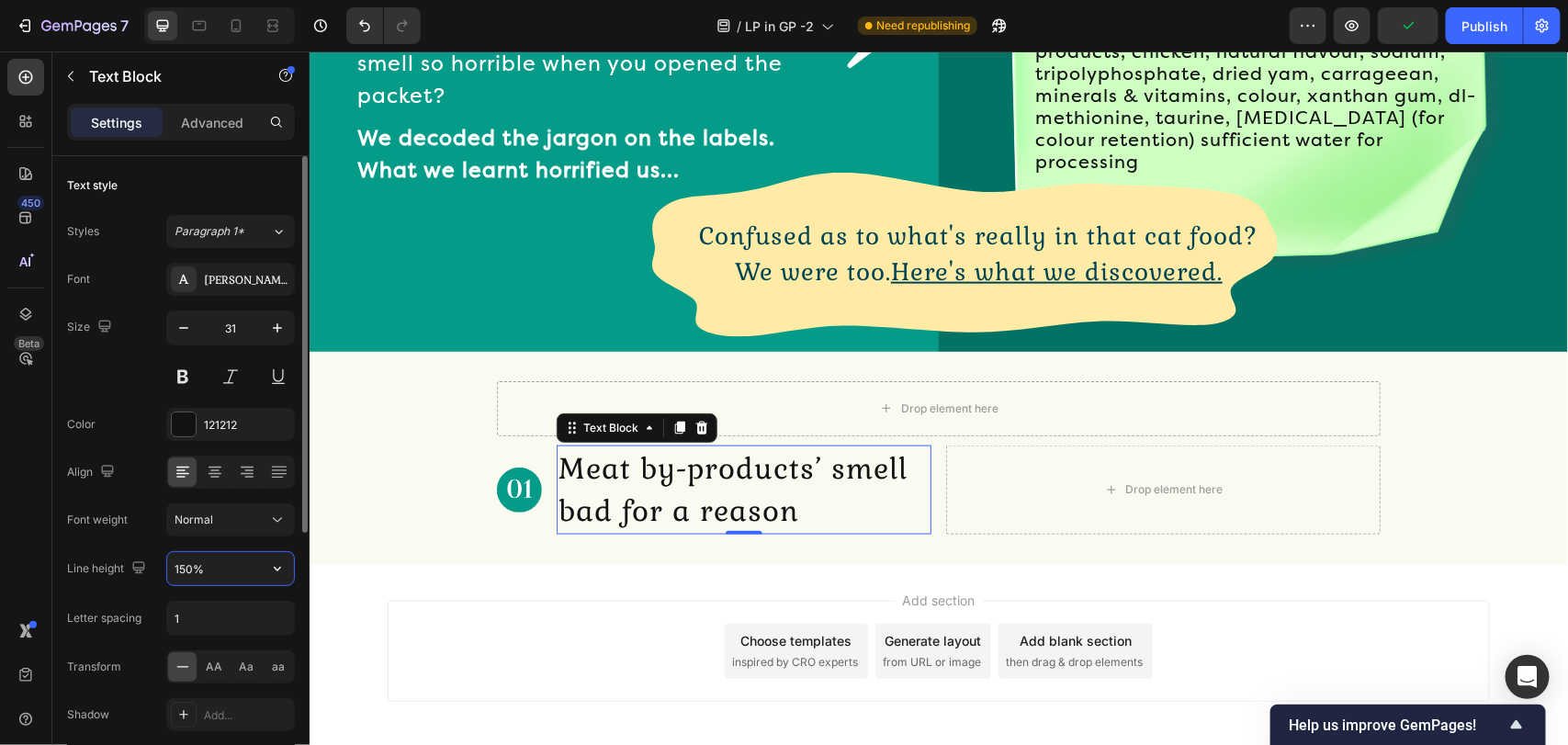
click at [221, 569] on input "150%" at bounding box center [231, 567] width 127 height 33
click at [278, 572] on icon "button" at bounding box center [278, 568] width 19 height 19
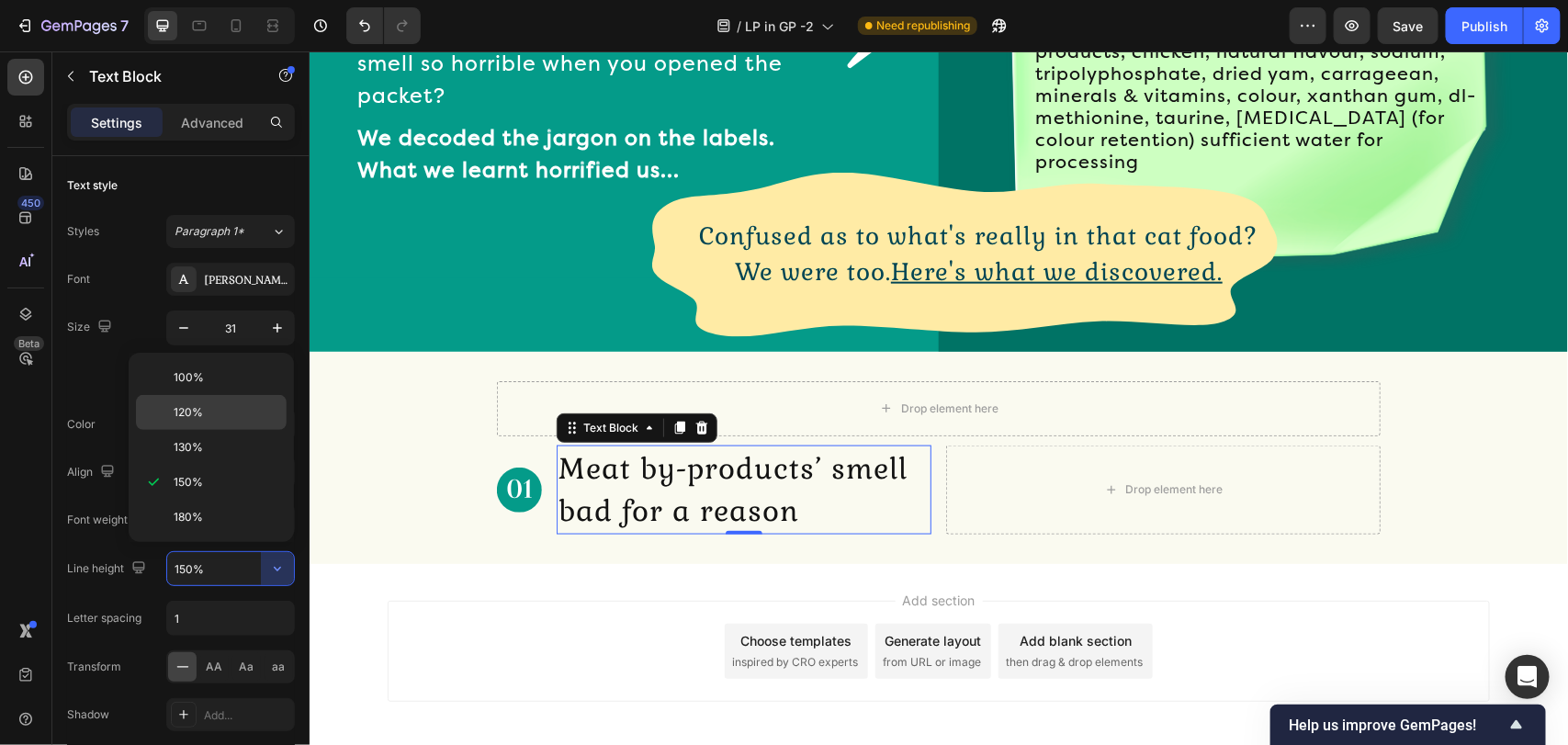
click at [207, 409] on p "120%" at bounding box center [226, 412] width 105 height 17
type input "120%"
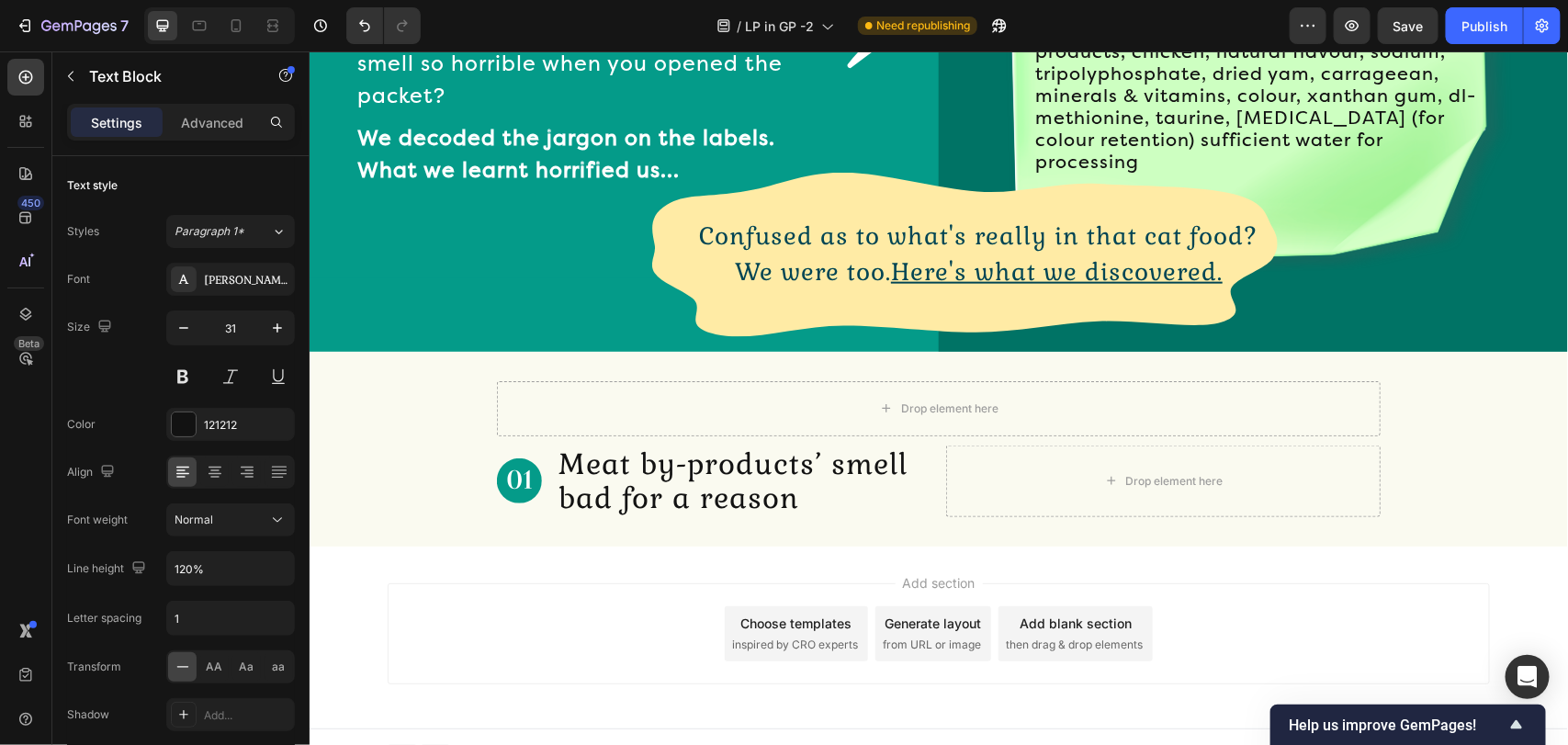
drag, startPoint x: 627, startPoint y: 555, endPoint x: 548, endPoint y: 582, distance: 83.5
click at [627, 555] on div "Add section Choose templates inspired by CRO experts Generate layout from URL o…" at bounding box center [938, 636] width 1259 height 181
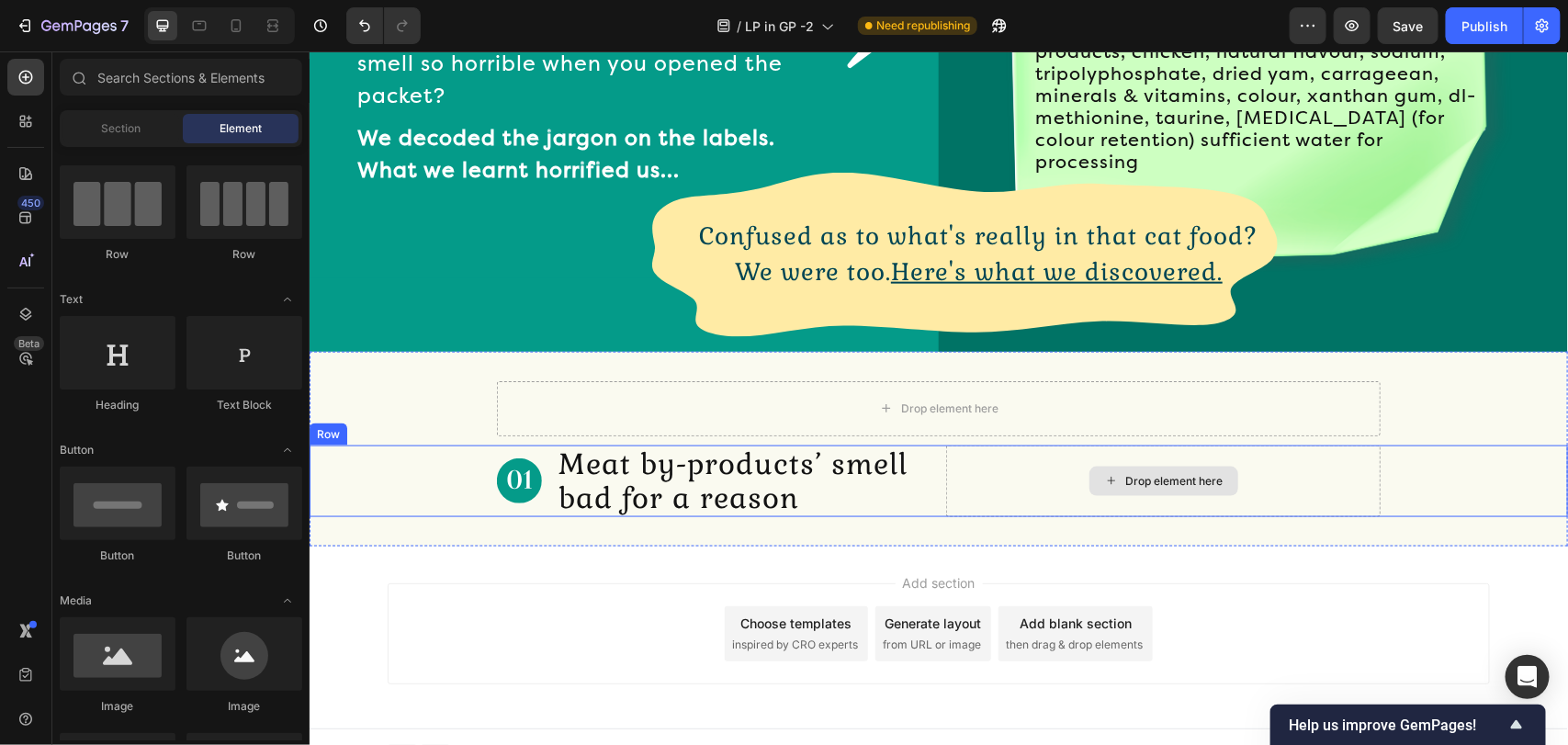
click at [1008, 481] on div "Drop element here" at bounding box center [1162, 480] width 435 height 72
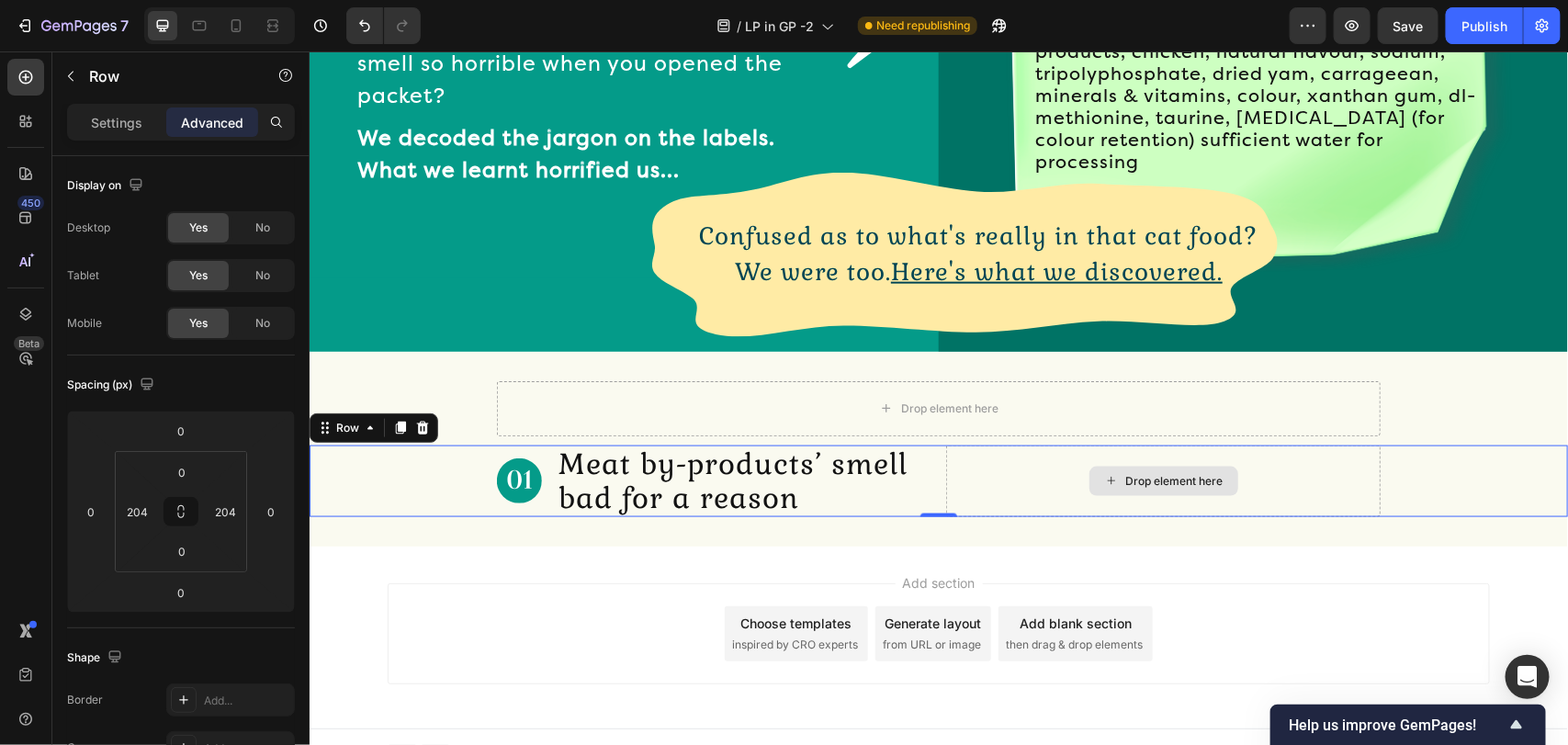
click at [1067, 467] on div "Drop element here" at bounding box center [1162, 480] width 435 height 72
click at [107, 108] on div "Settings" at bounding box center [117, 122] width 92 height 29
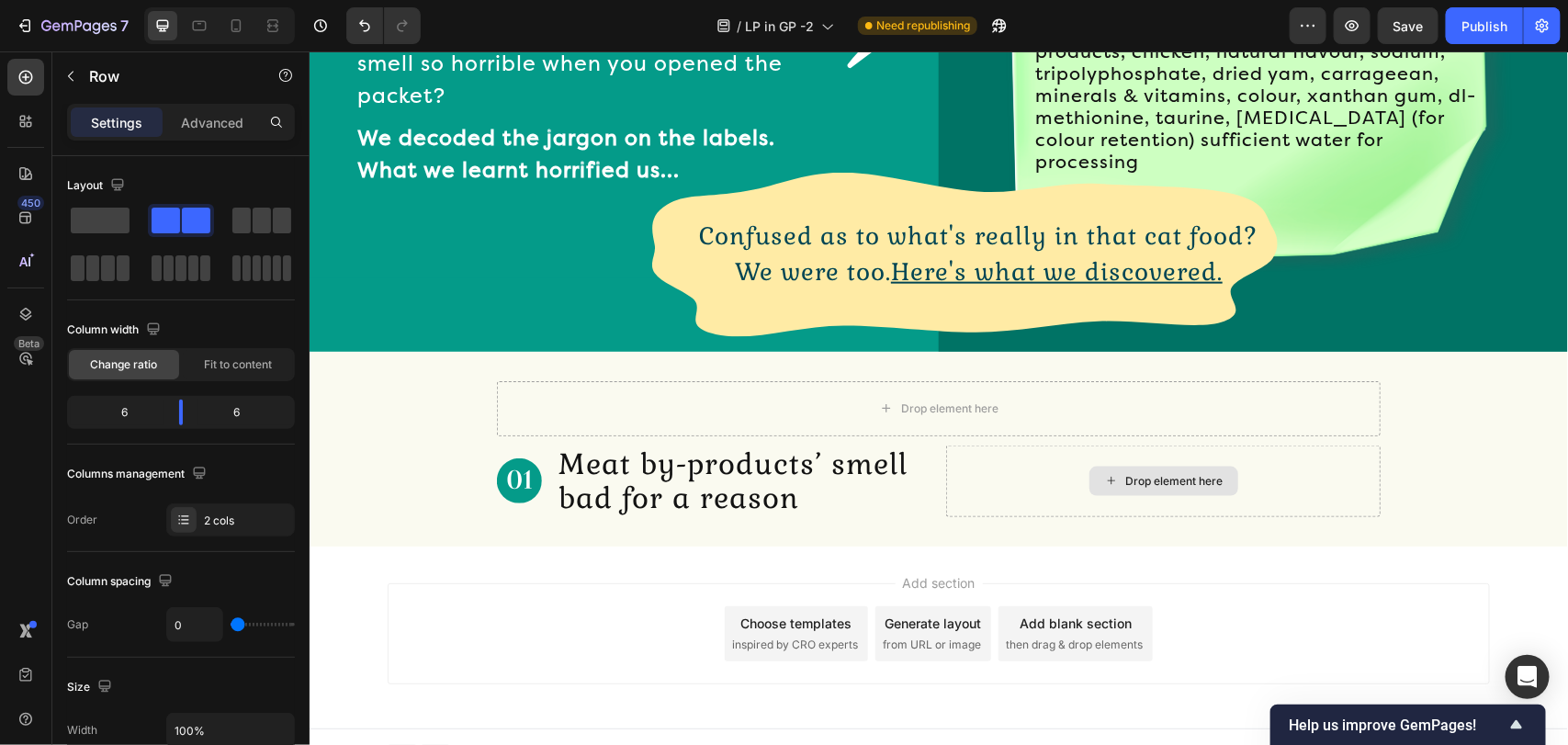
click at [1112, 466] on div "Drop element here" at bounding box center [1162, 480] width 149 height 29
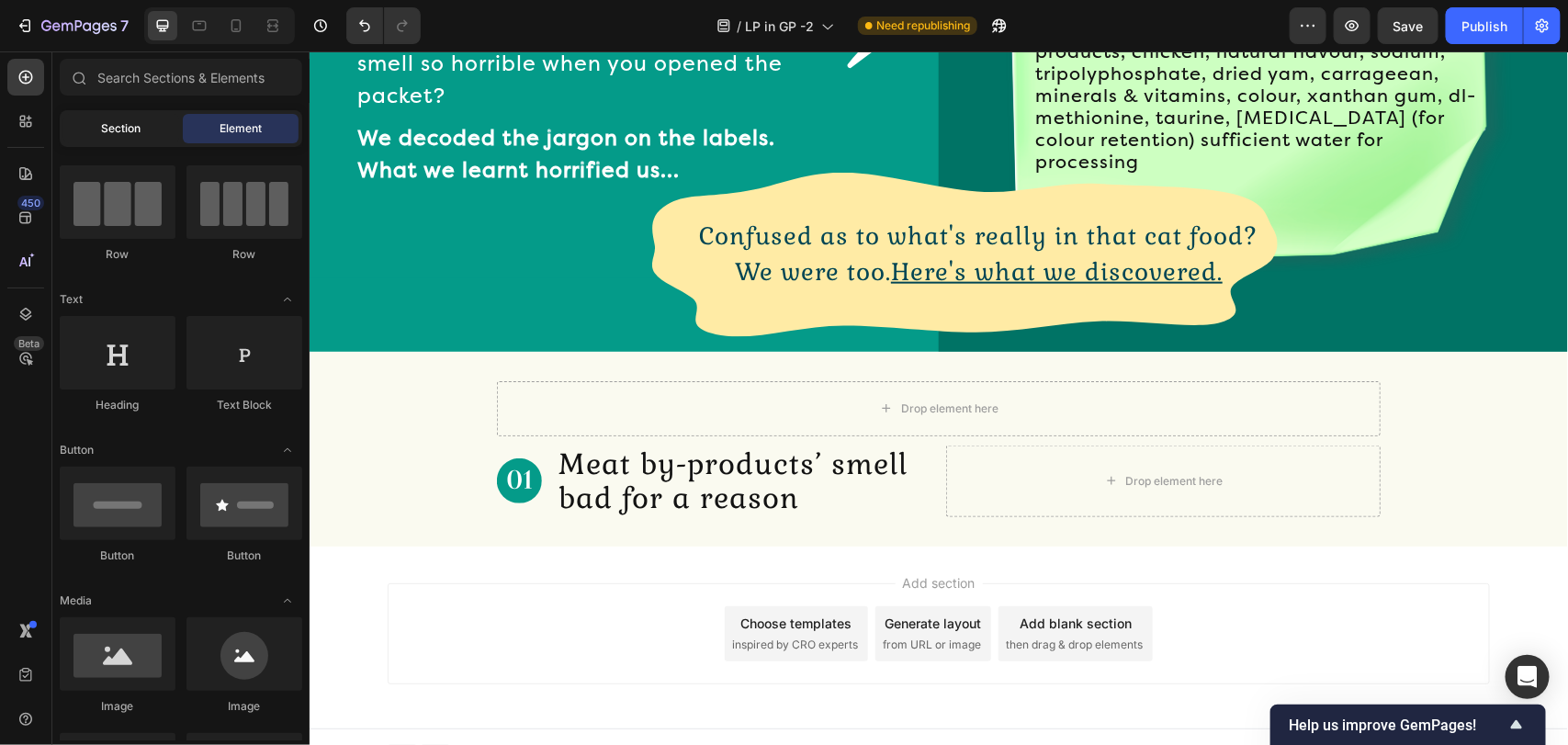
click at [108, 138] on div "Section" at bounding box center [122, 128] width 116 height 29
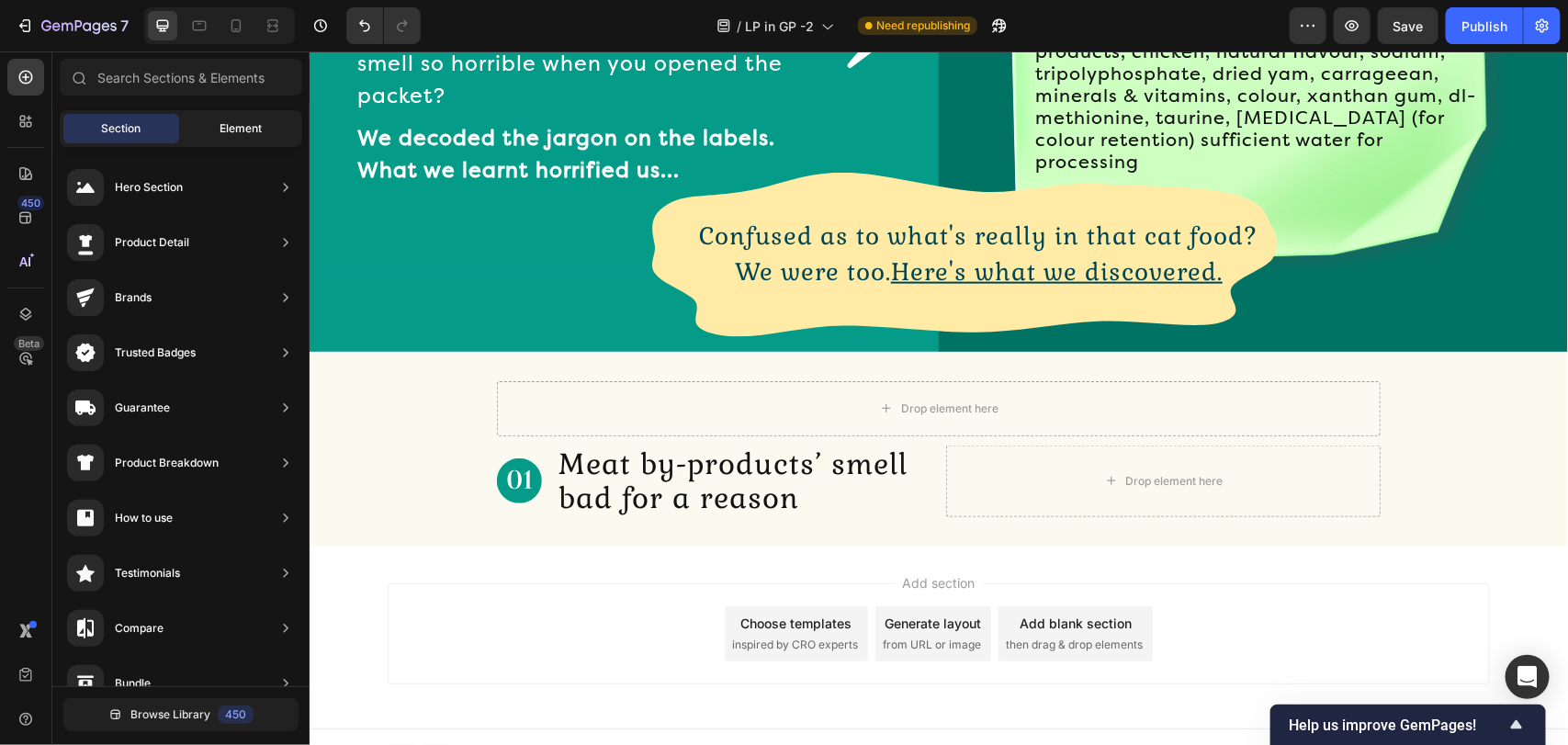
click at [235, 140] on div "Element" at bounding box center [240, 128] width 116 height 29
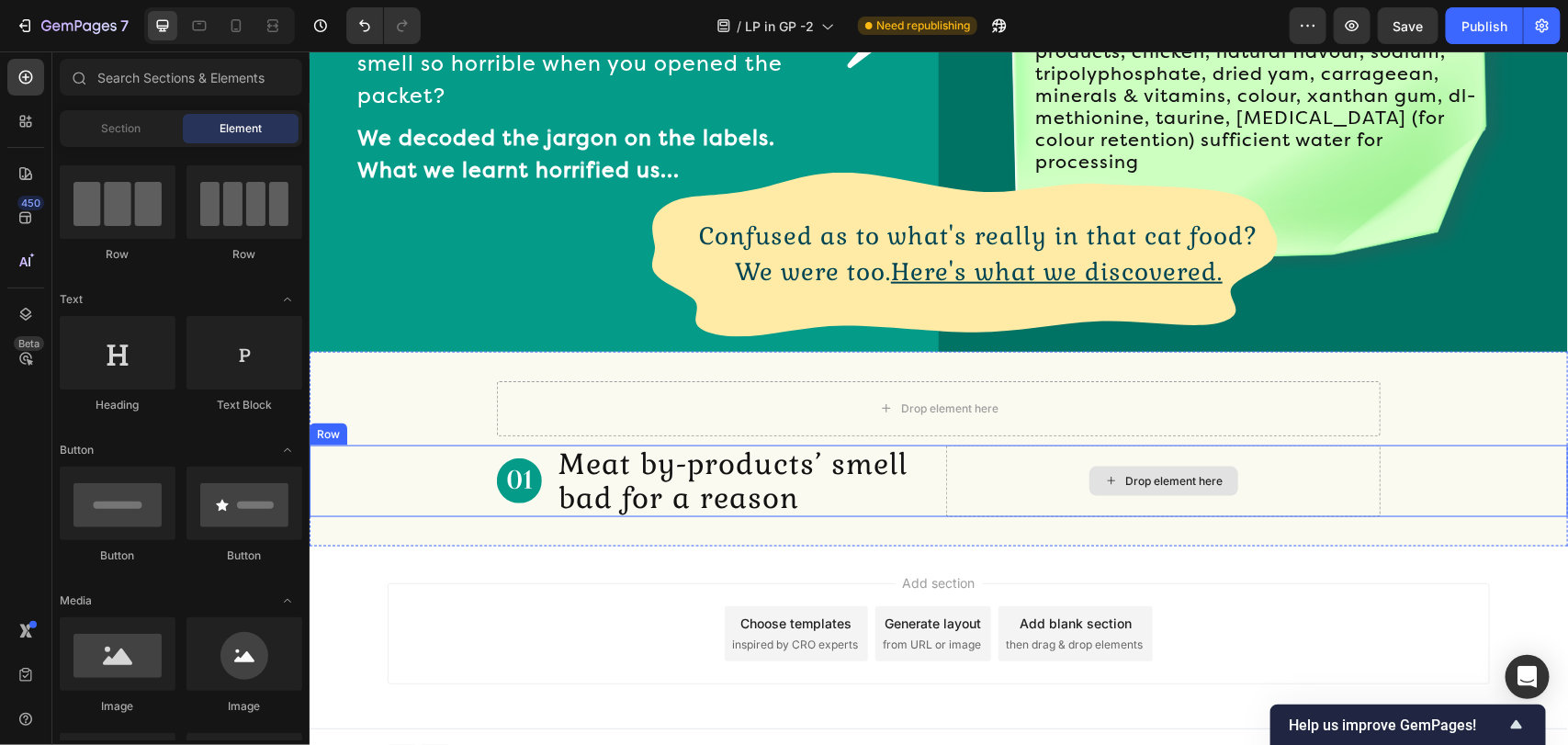
click at [976, 482] on div "Drop element here" at bounding box center [1162, 480] width 435 height 72
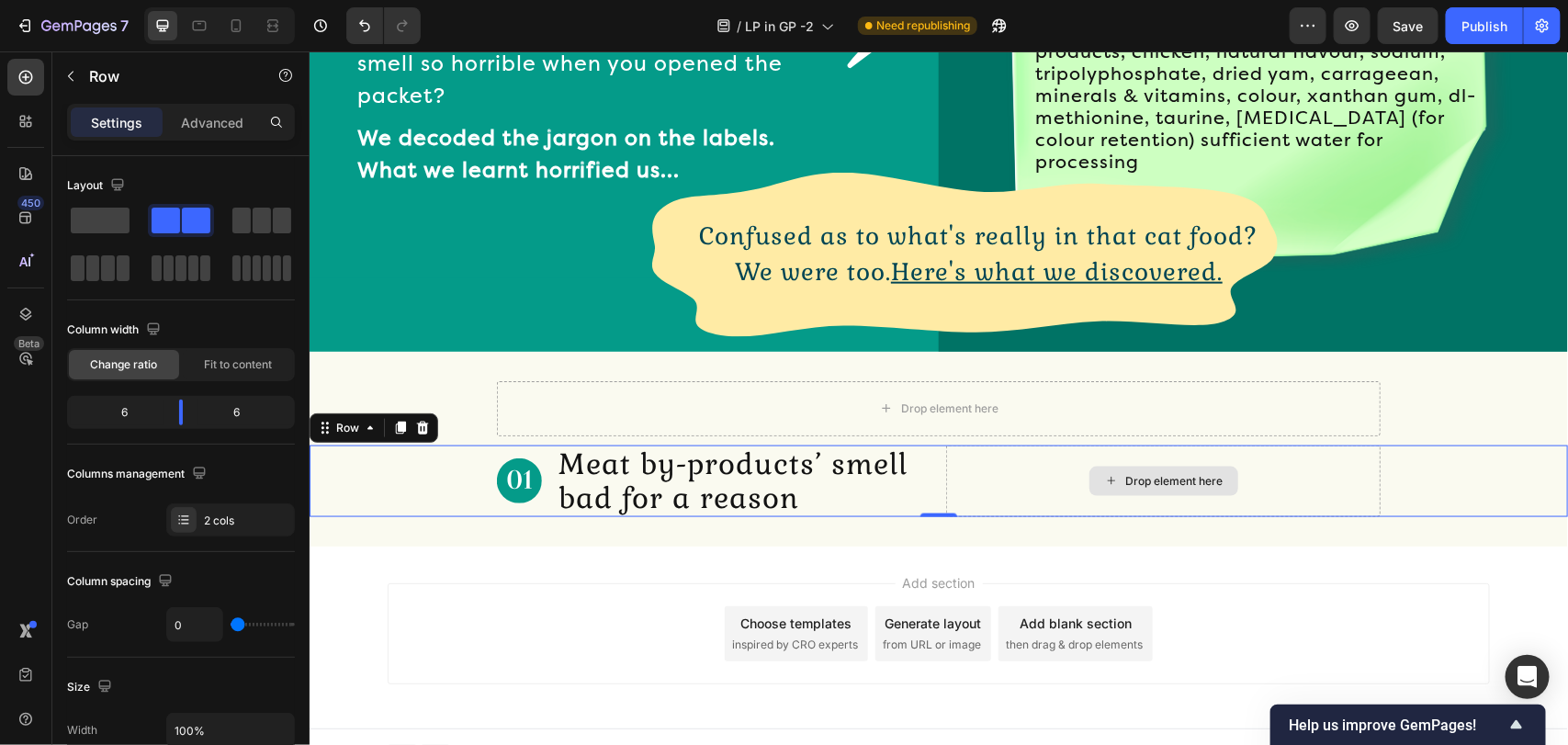
click at [976, 482] on div "Drop element here" at bounding box center [1162, 480] width 435 height 72
click at [997, 465] on div "Drop element here" at bounding box center [1162, 480] width 435 height 72
click at [106, 98] on div "Row" at bounding box center [157, 76] width 209 height 48
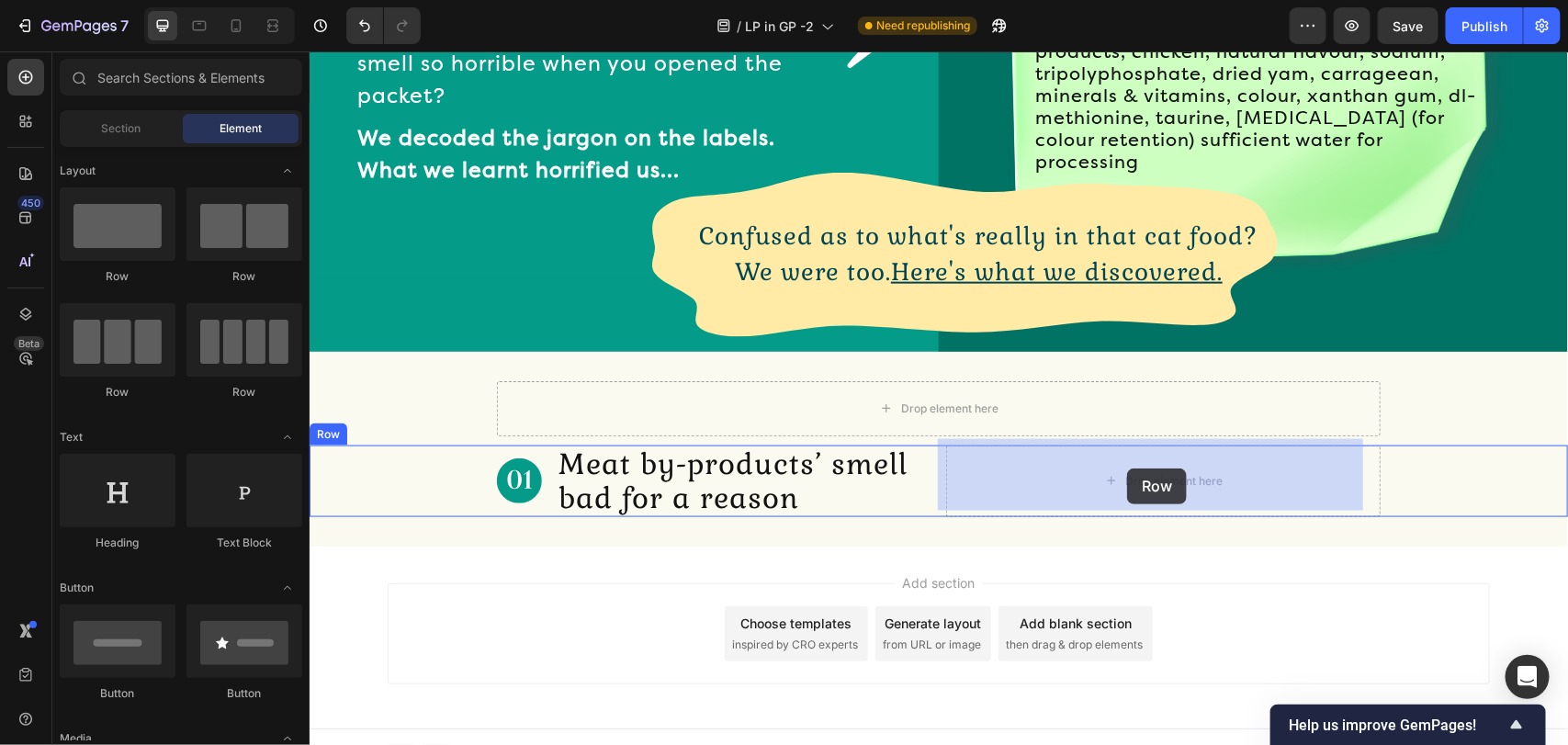
drag, startPoint x: 424, startPoint y: 286, endPoint x: 1126, endPoint y: 467, distance: 725.0
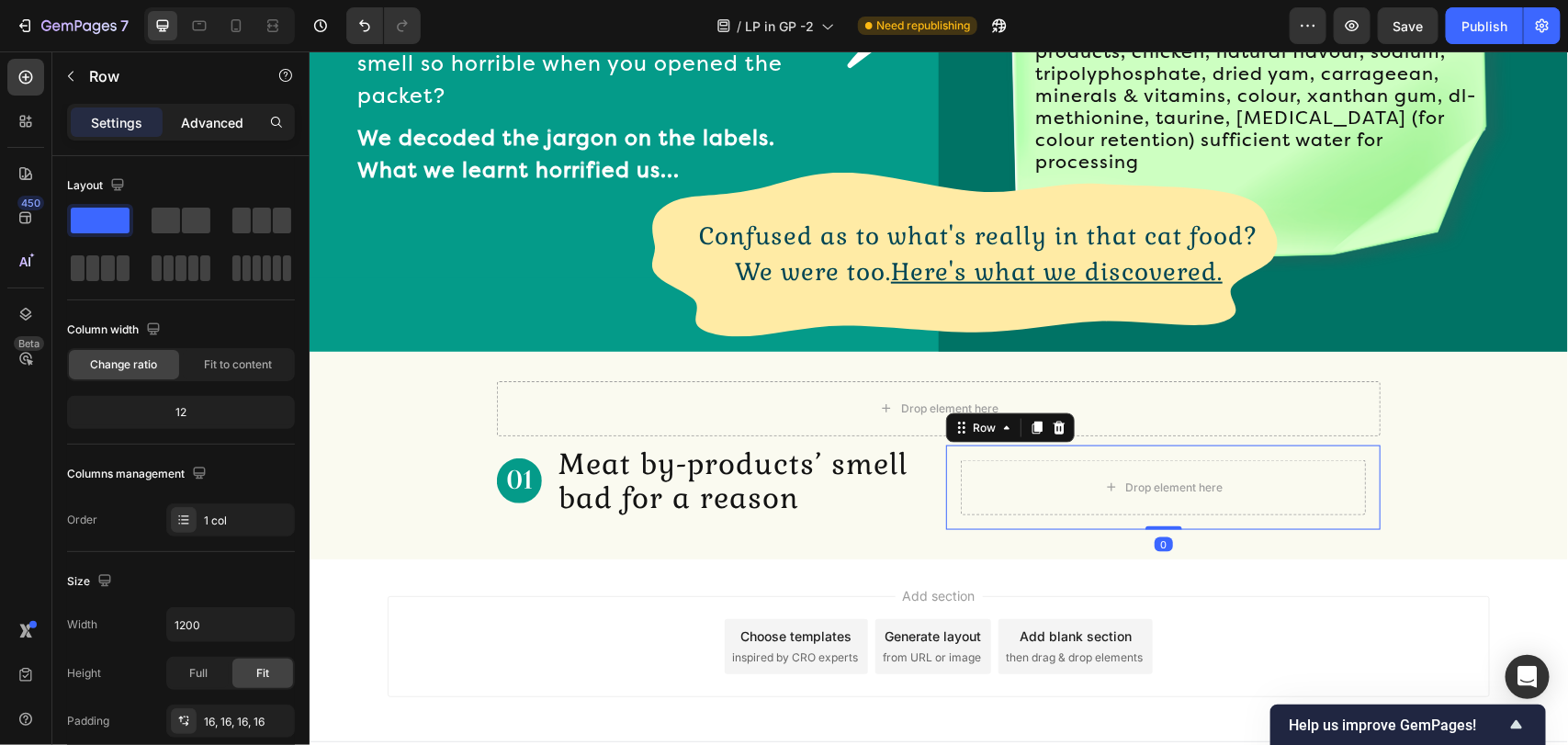
click at [178, 115] on div "Advanced" at bounding box center [212, 122] width 92 height 29
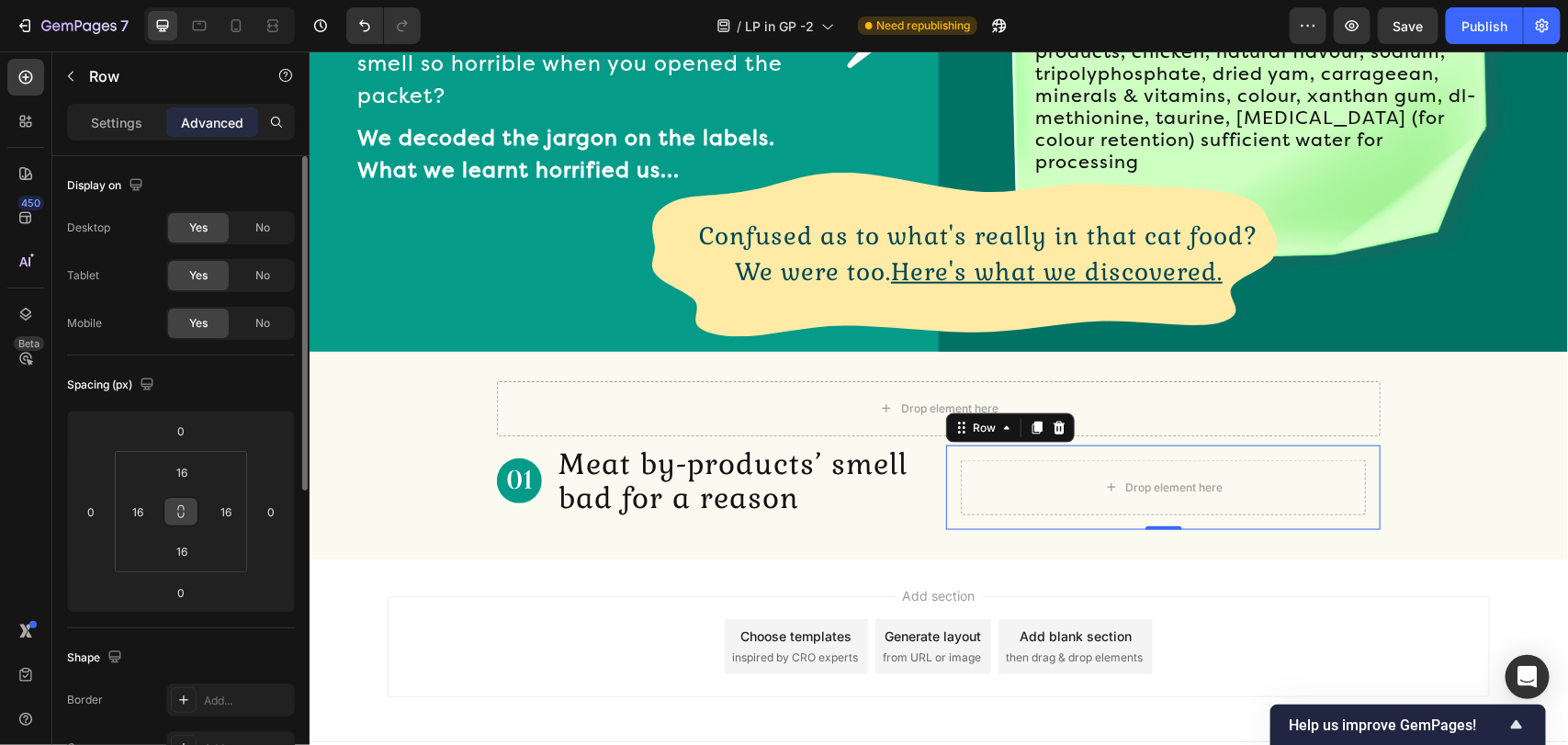
click at [186, 512] on icon at bounding box center [181, 511] width 15 height 15
click at [198, 468] on input "16" at bounding box center [181, 471] width 36 height 27
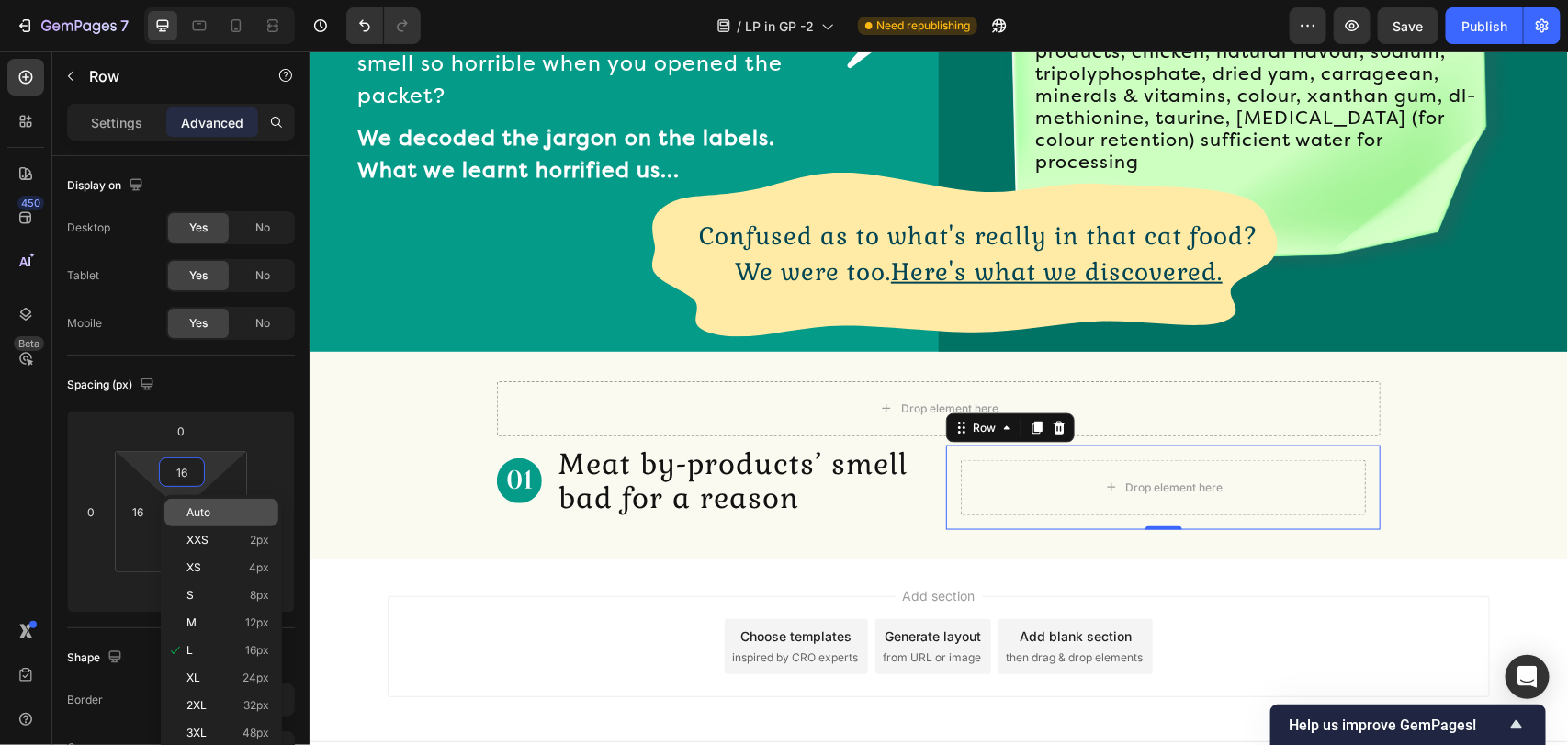
type input "0"
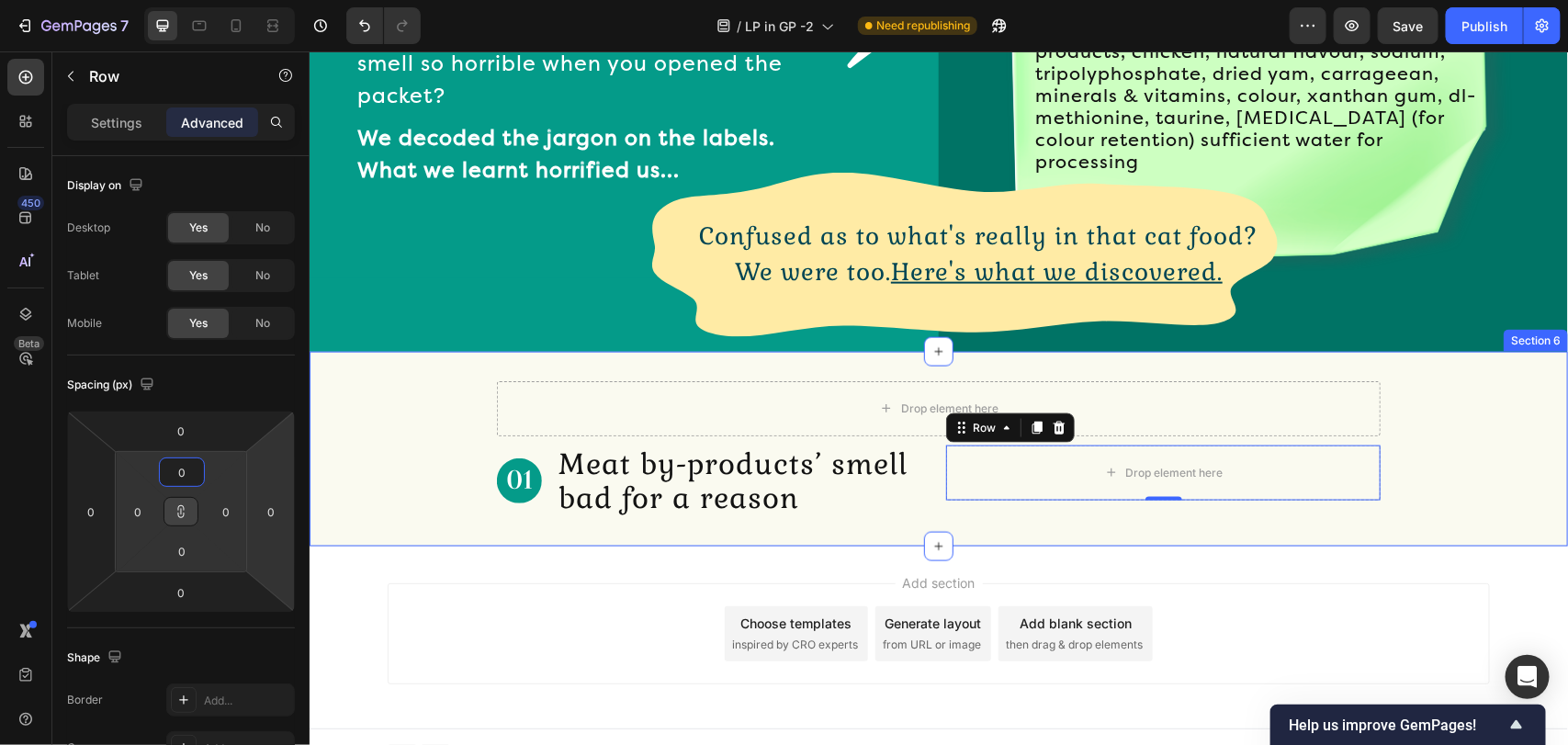
click at [942, 516] on div "Drop element here Row Image Meat by-products’ smell bad for a reason Text Block…" at bounding box center [938, 448] width 1259 height 194
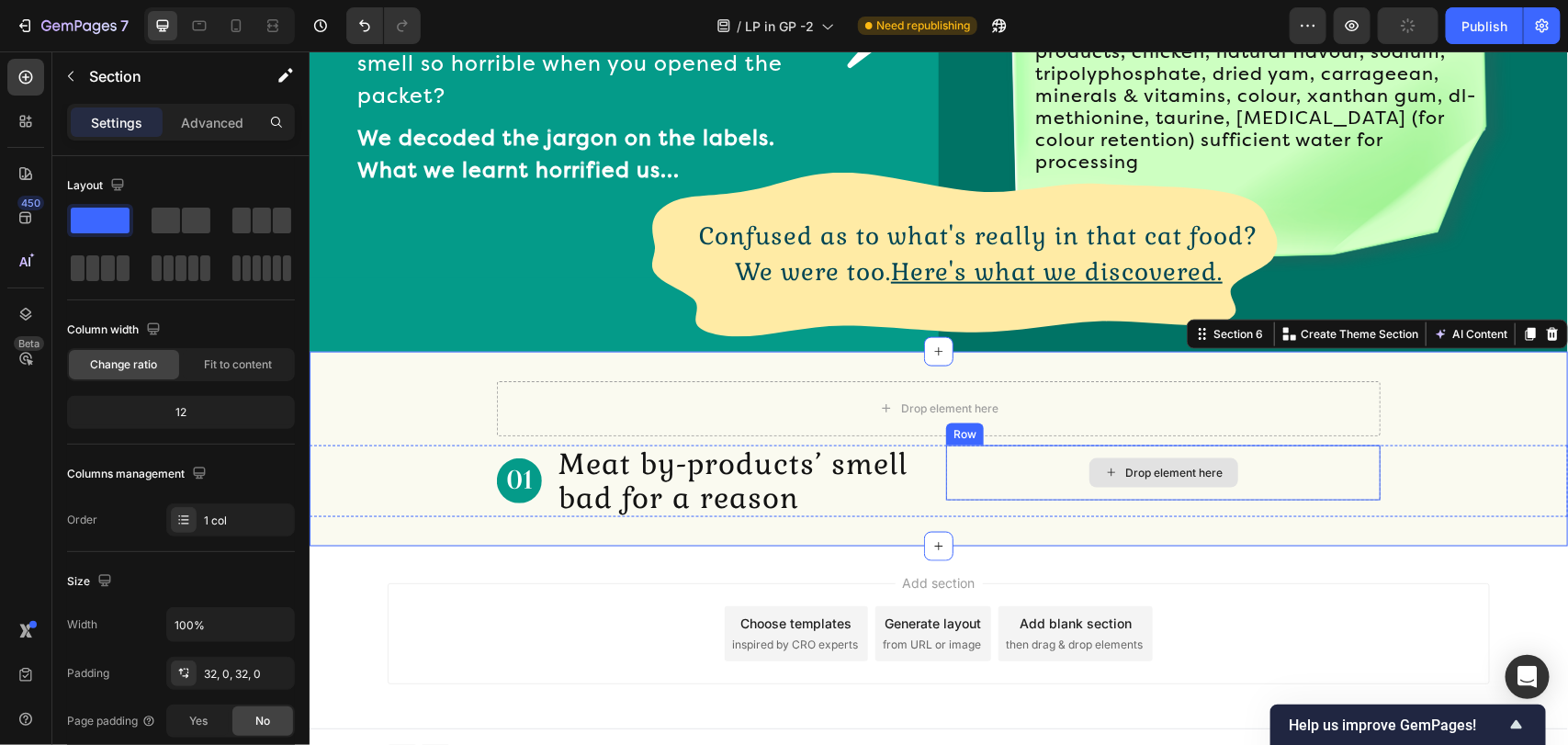
click at [1125, 465] on div "Drop element here" at bounding box center [1173, 472] width 97 height 15
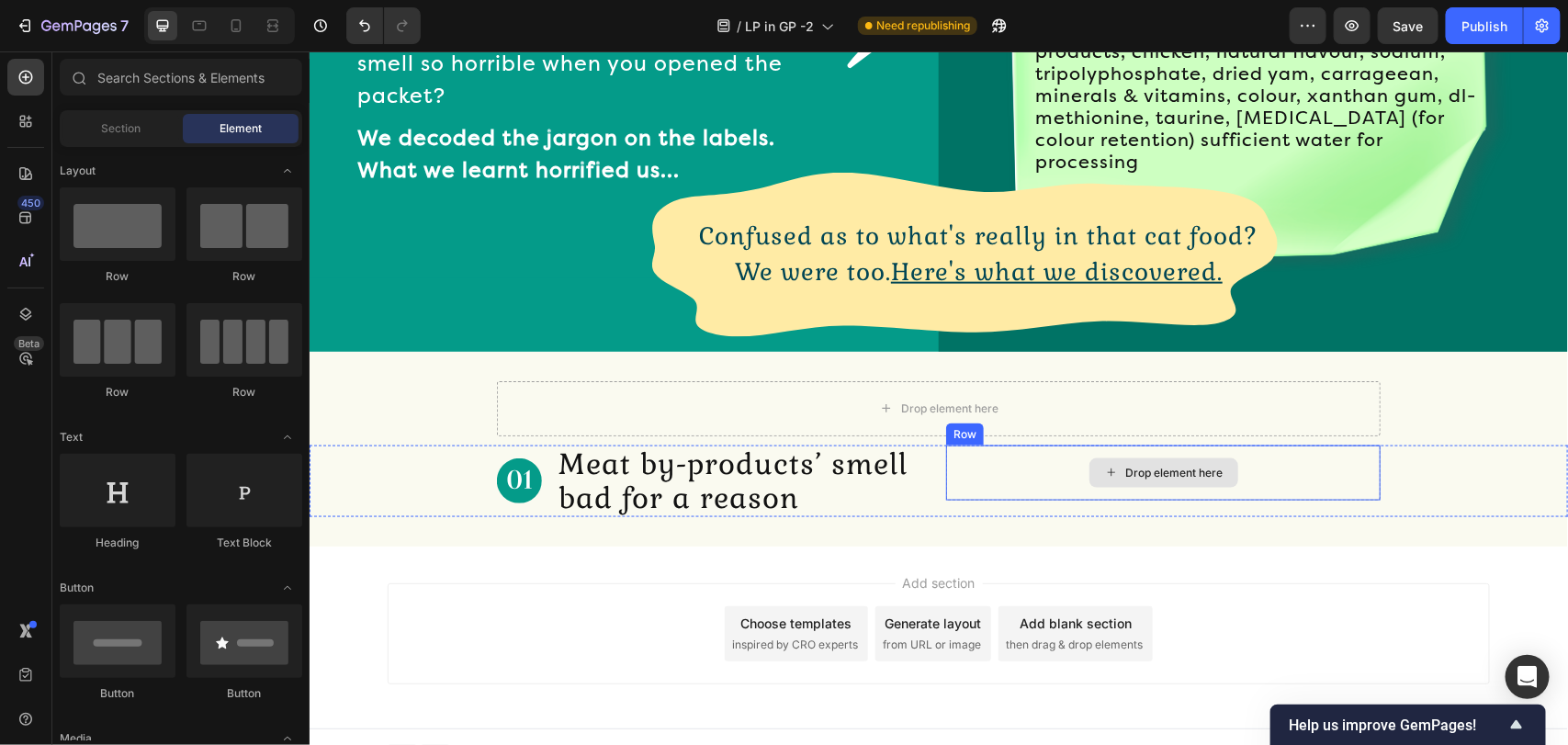
click at [1204, 457] on div "Drop element here" at bounding box center [1162, 471] width 149 height 29
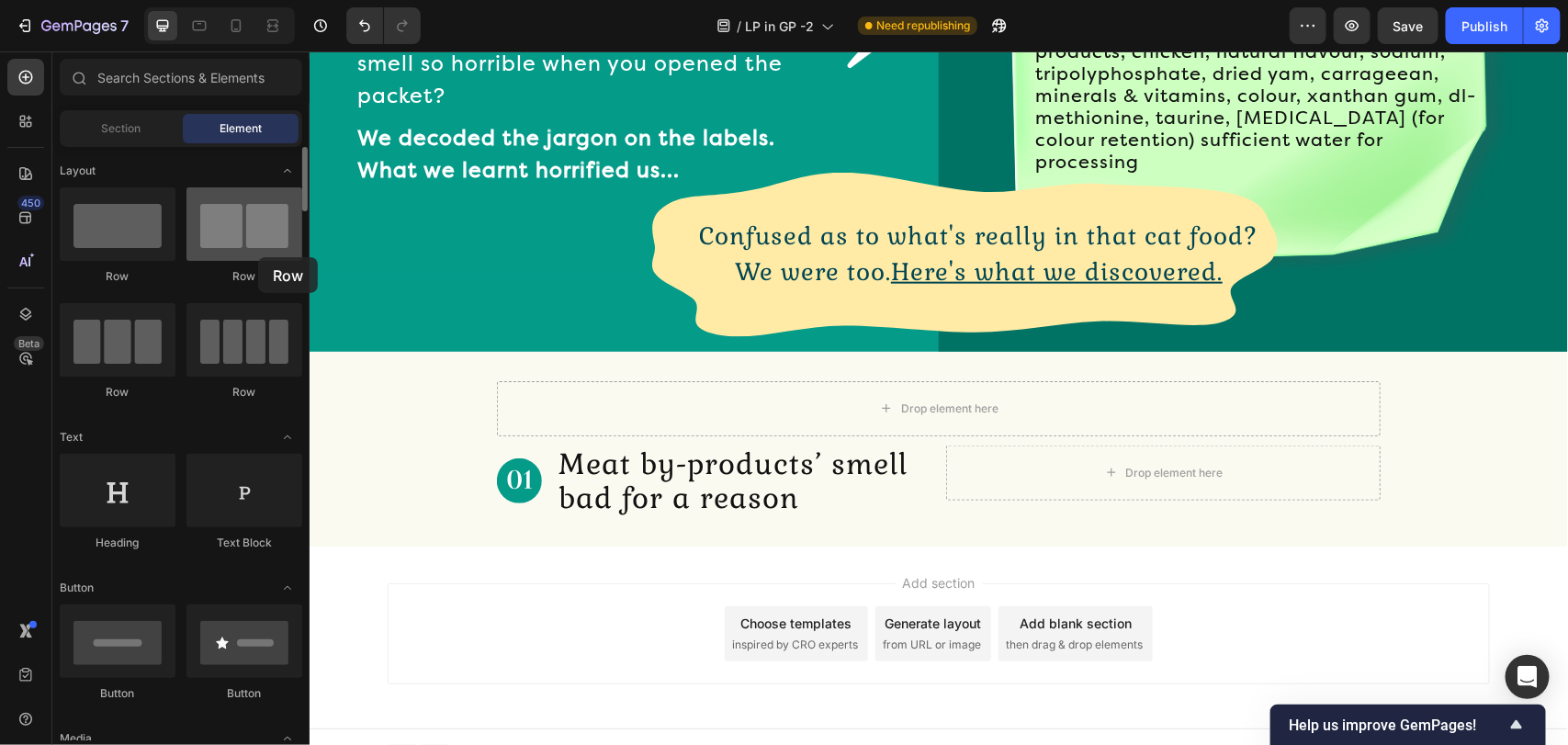
click at [258, 257] on div at bounding box center [244, 223] width 116 height 74
click at [249, 226] on div at bounding box center [244, 223] width 116 height 74
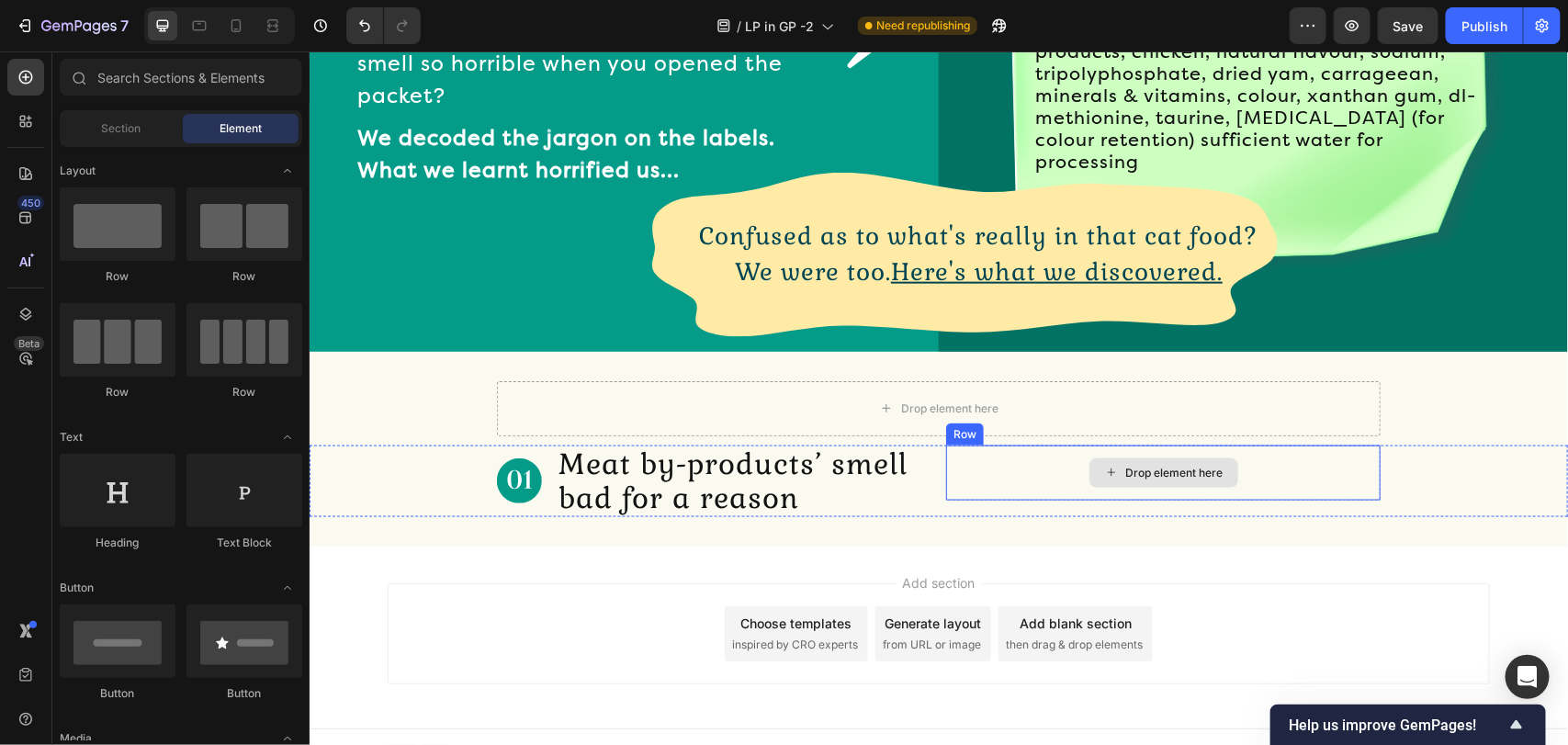
click at [1103, 464] on icon at bounding box center [1111, 471] width 15 height 16
click at [1007, 459] on div "Drop element here" at bounding box center [1162, 471] width 435 height 55
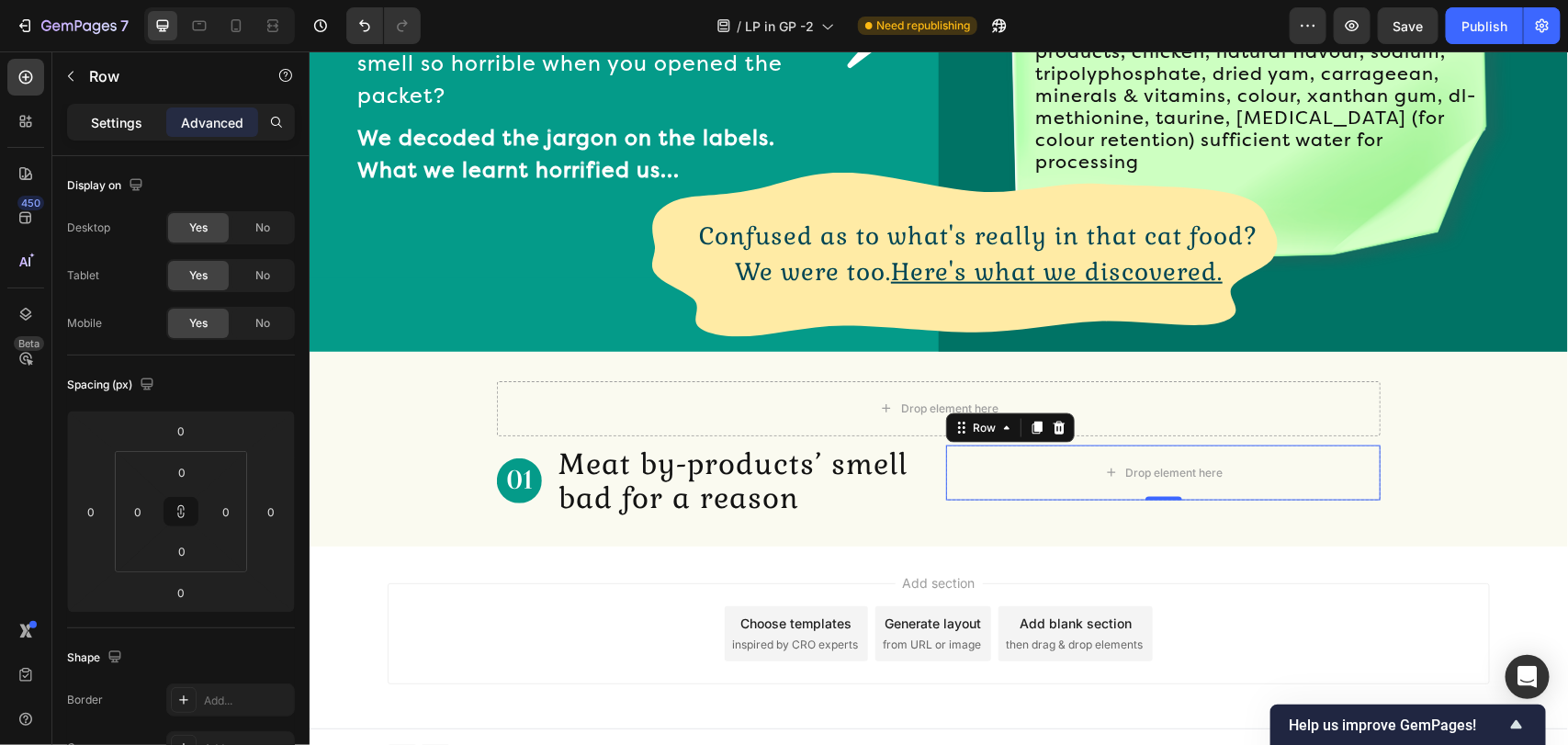
click at [138, 129] on p "Settings" at bounding box center [116, 122] width 51 height 20
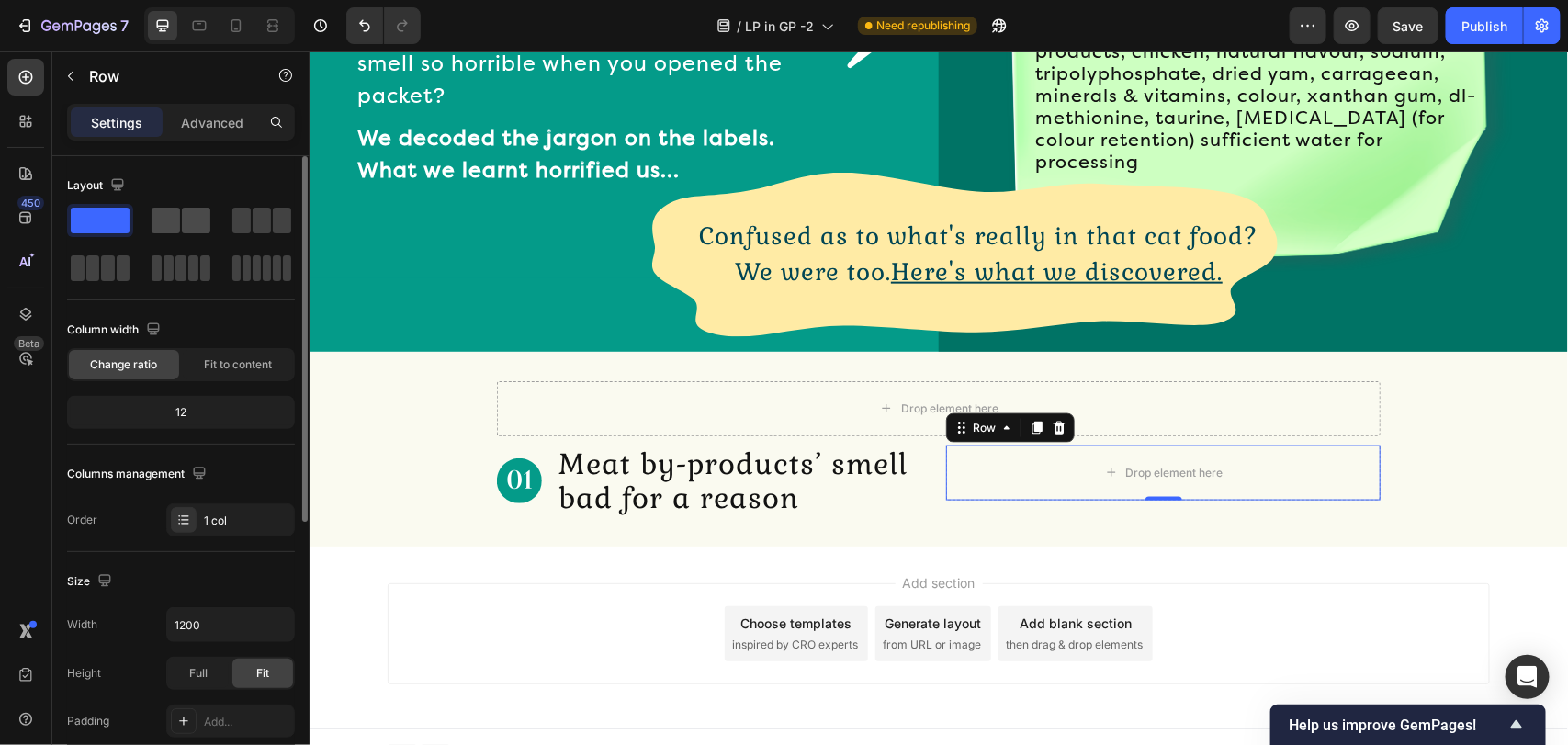
click at [205, 212] on span at bounding box center [195, 221] width 28 height 26
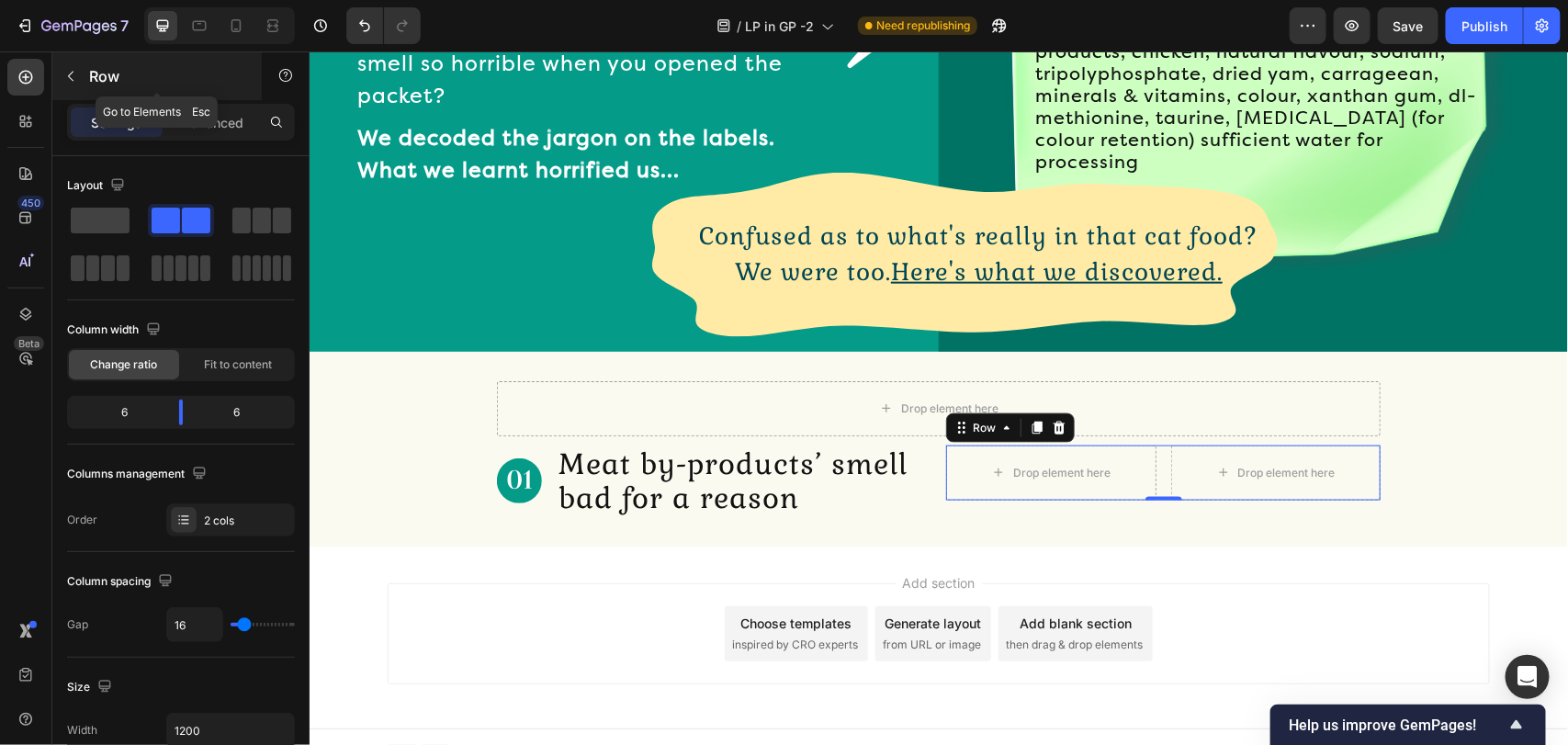
click at [102, 76] on p "Row" at bounding box center [166, 77] width 156 height 22
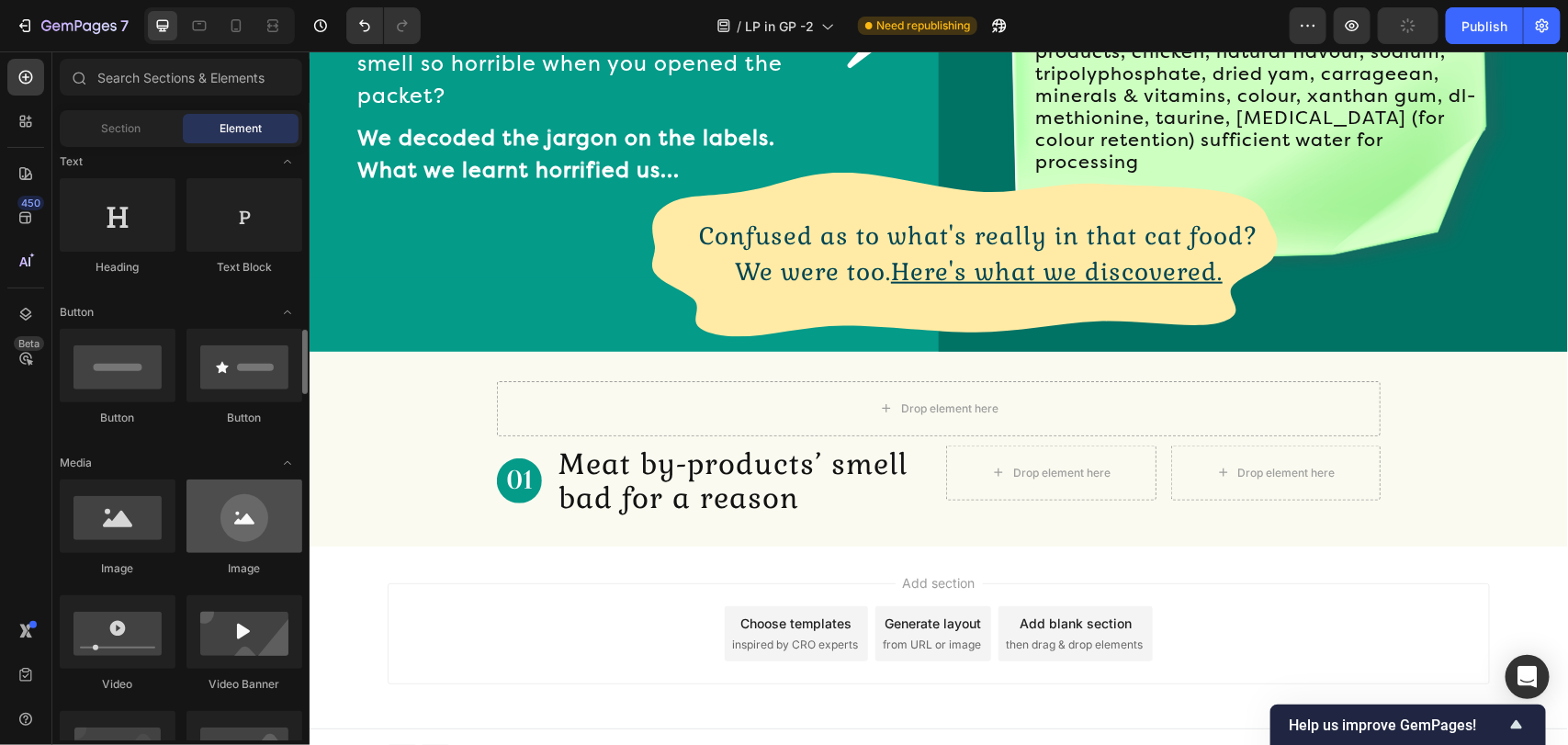
scroll to position [413, 0]
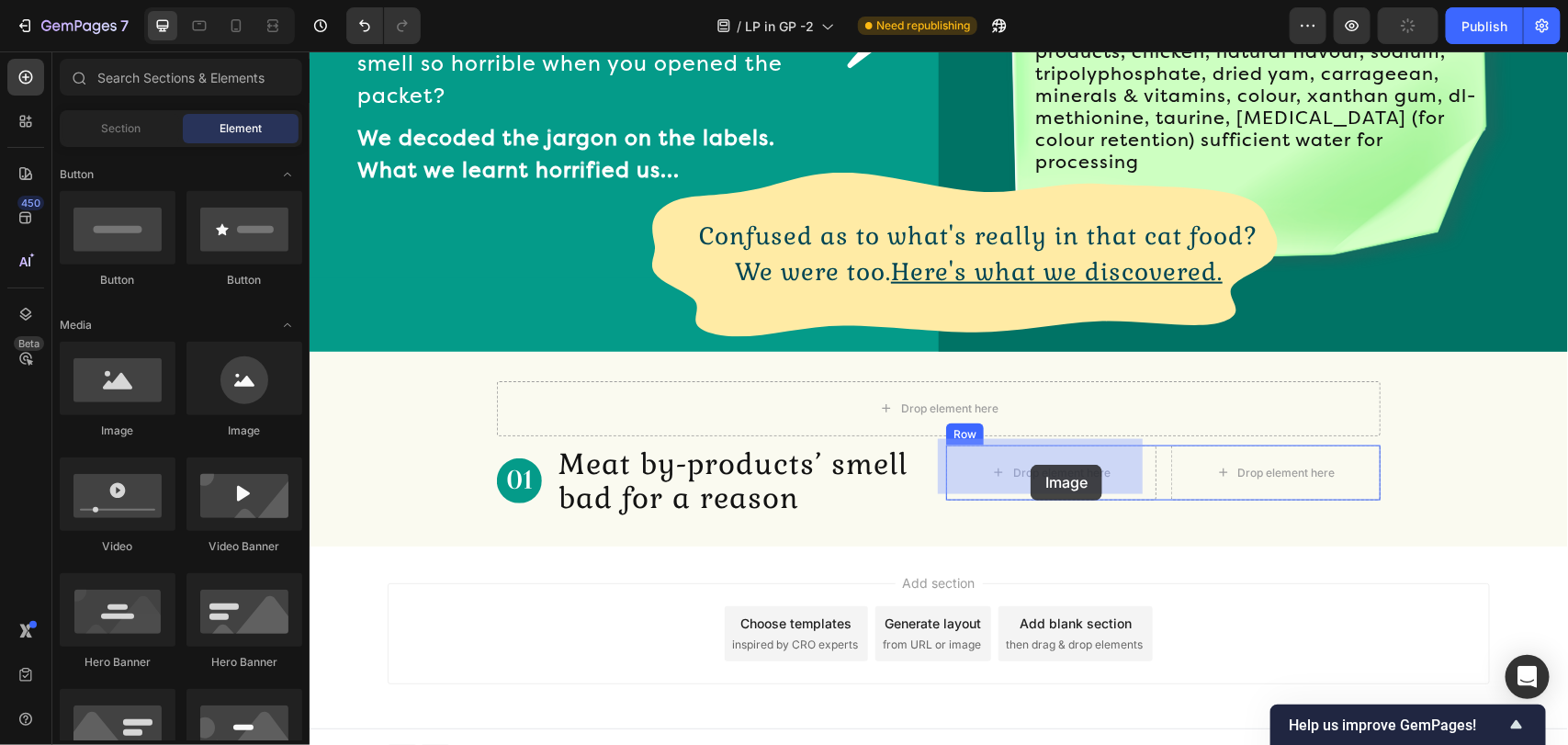
drag, startPoint x: 424, startPoint y: 440, endPoint x: 1029, endPoint y: 464, distance: 605.5
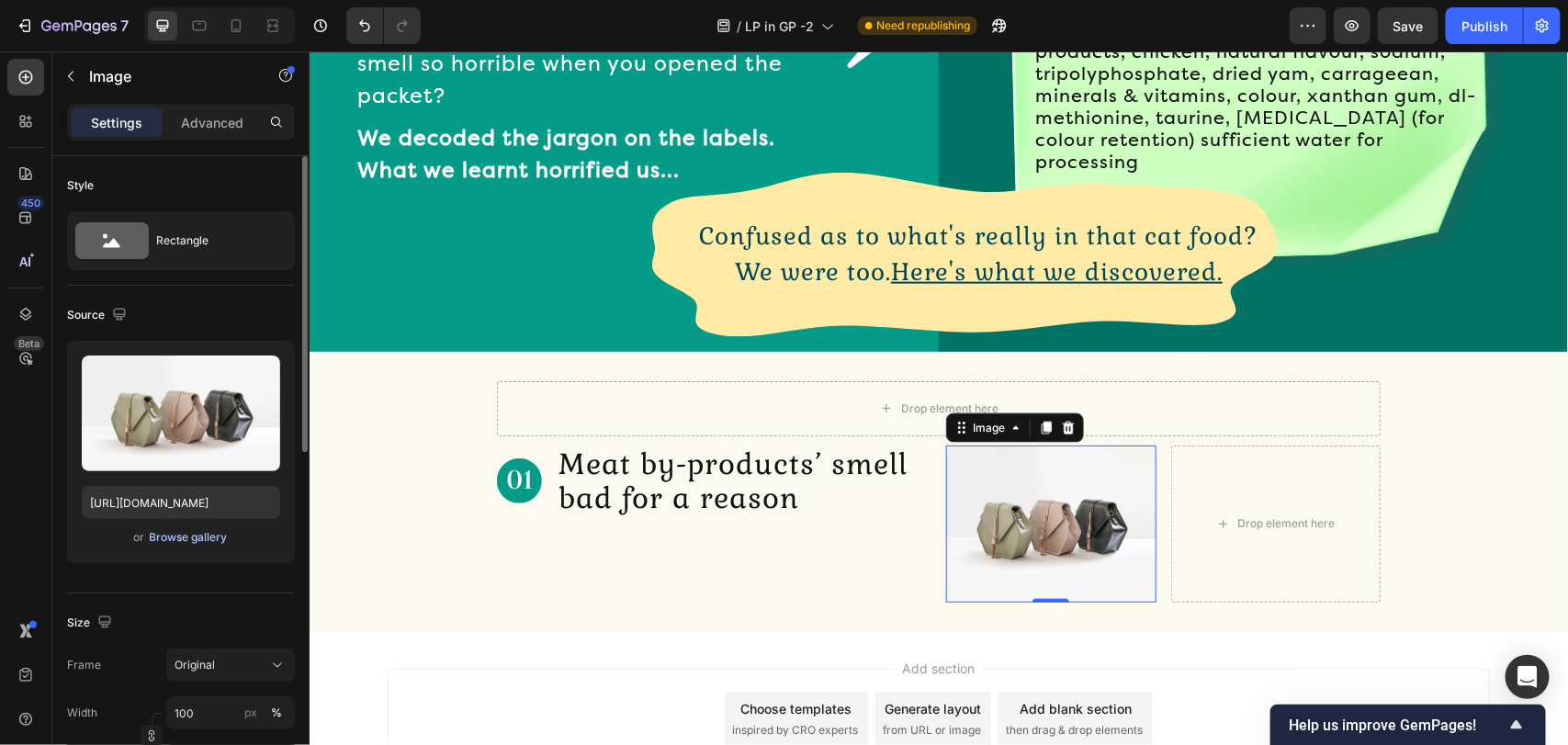
click at [170, 534] on div "Browse gallery" at bounding box center [188, 537] width 78 height 17
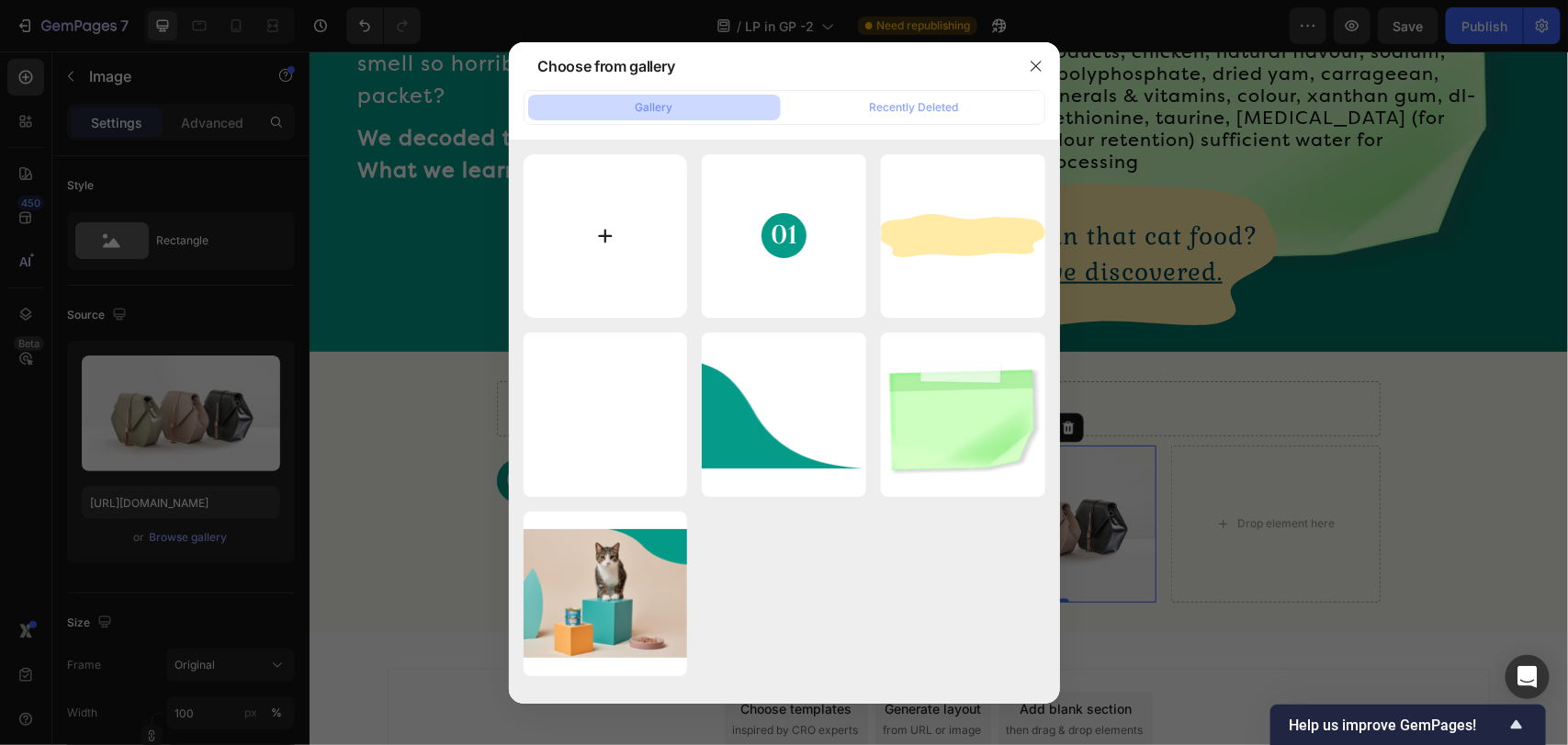
click at [622, 241] on input "file" at bounding box center [606, 236] width 165 height 165
type input "C:\fakepath\Group 5.svg"
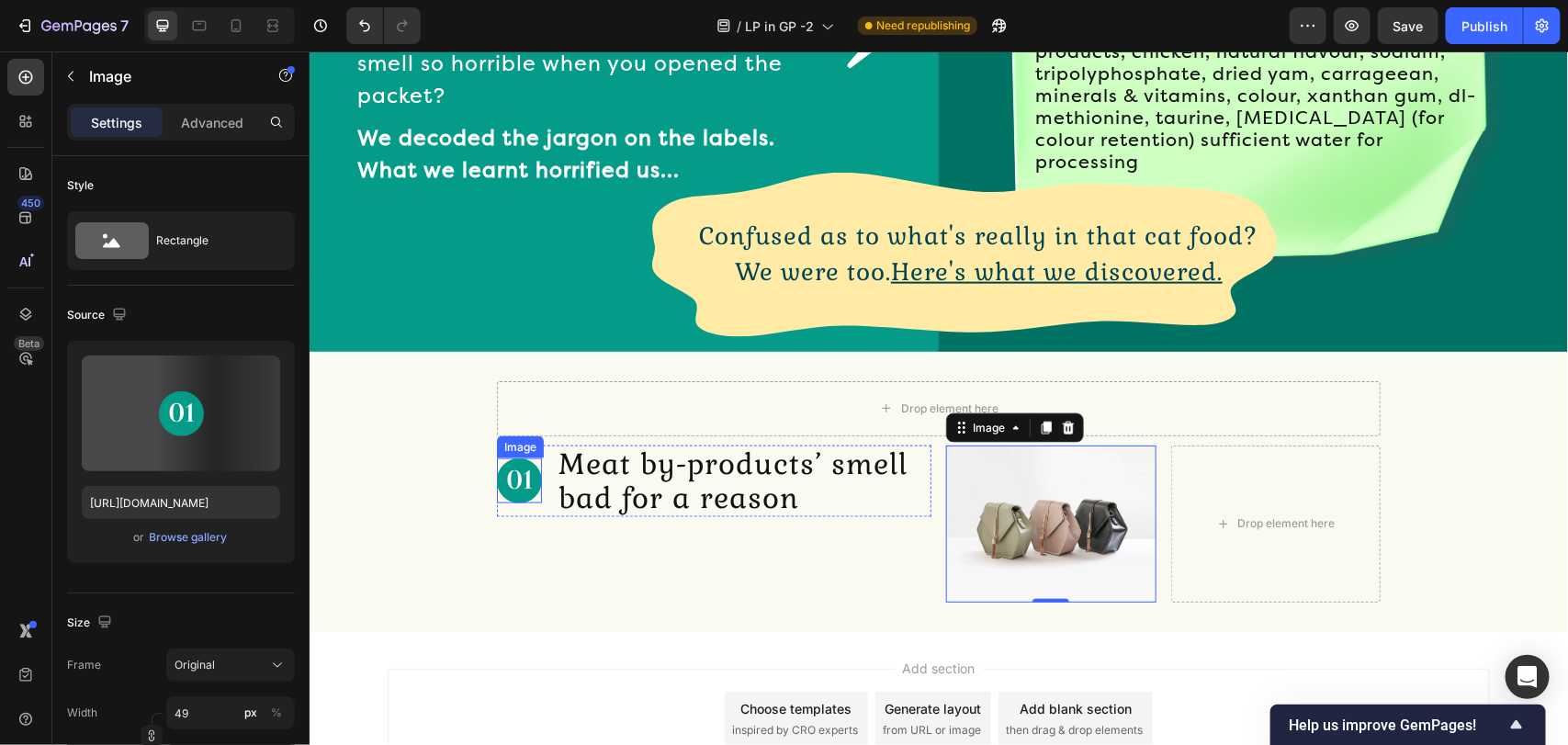
click at [511, 466] on img at bounding box center [518, 480] width 45 height 45
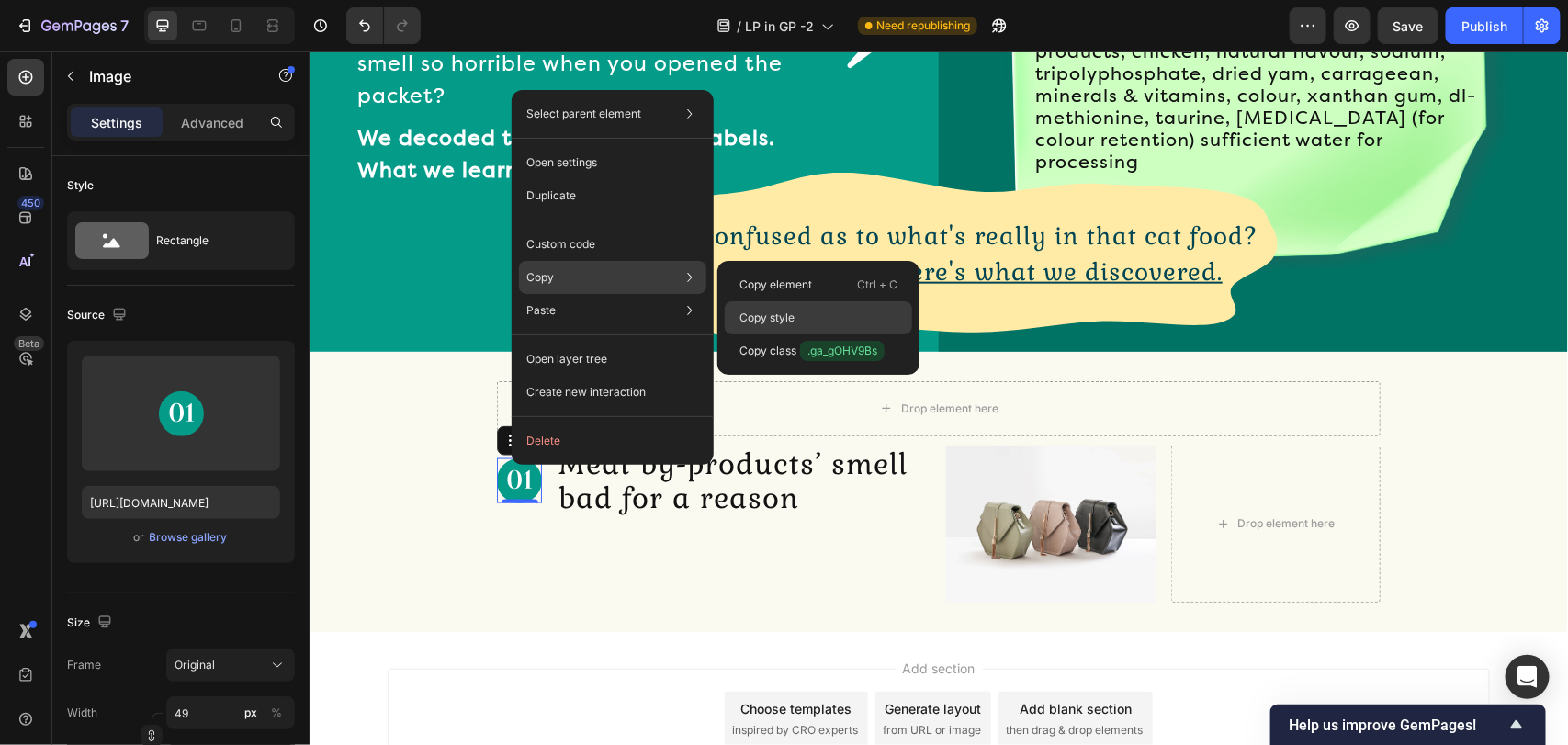
click at [764, 309] on p "Copy style" at bounding box center [767, 318] width 55 height 17
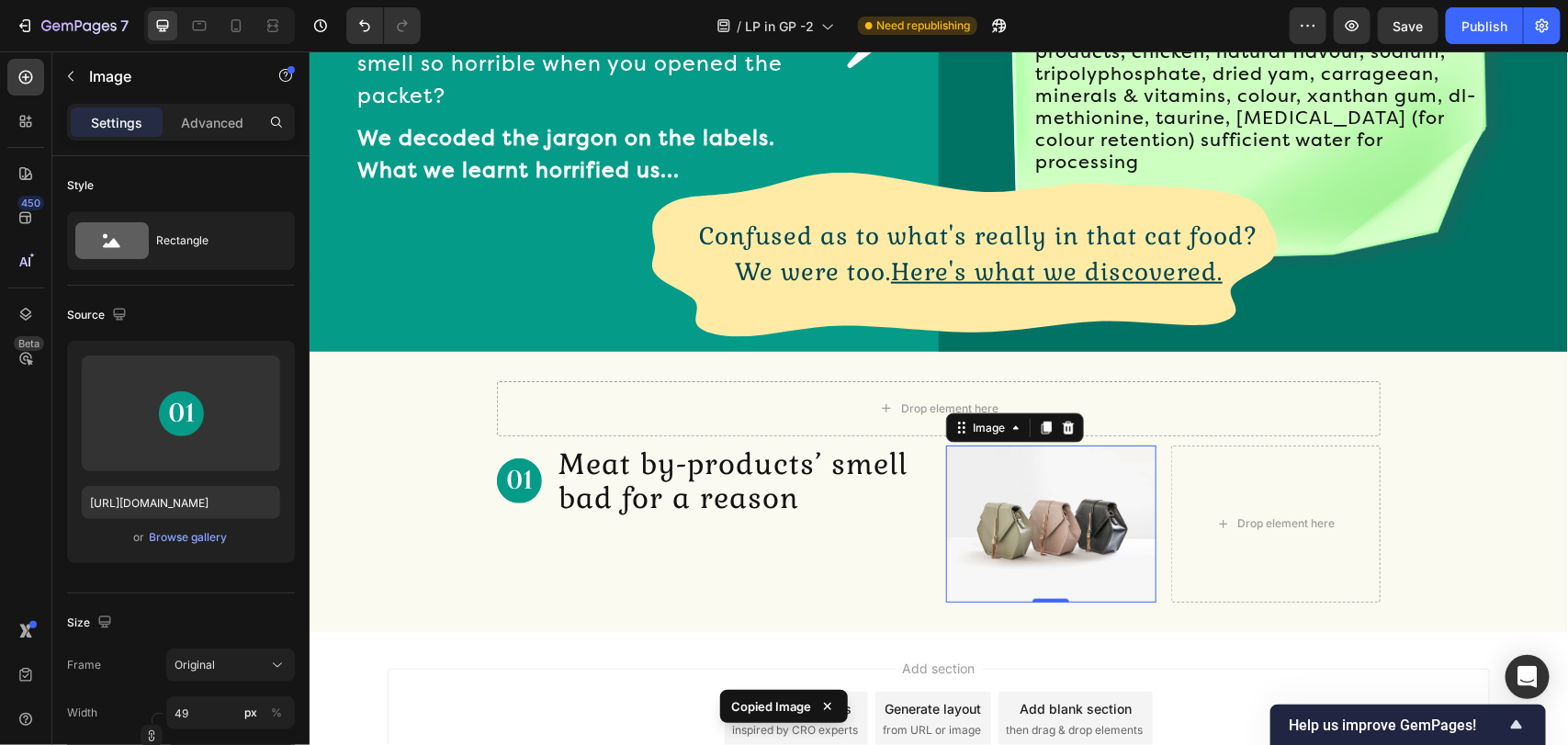
click at [1013, 511] on img at bounding box center [1050, 523] width 210 height 157
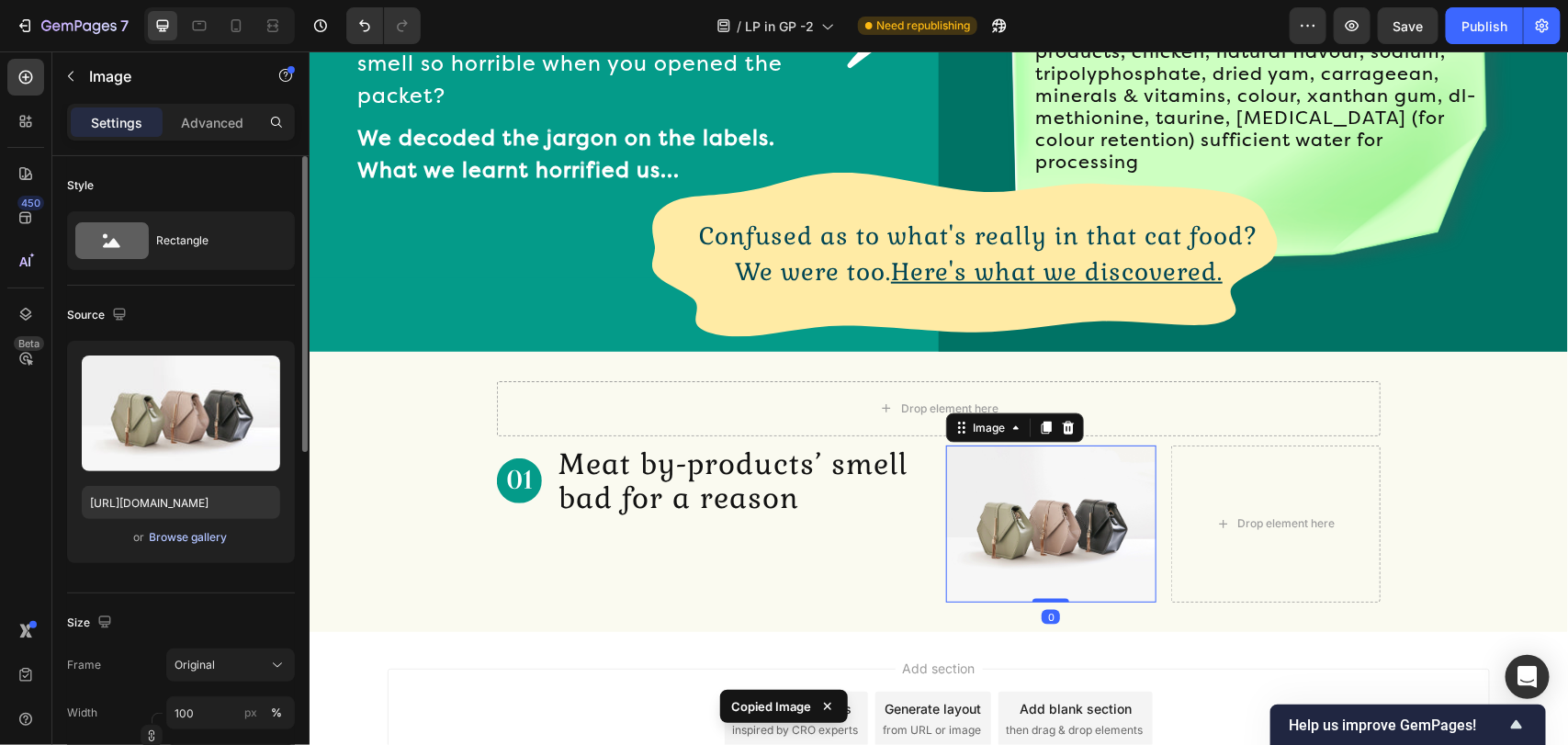
click at [202, 535] on div "Browse gallery" at bounding box center [188, 537] width 78 height 17
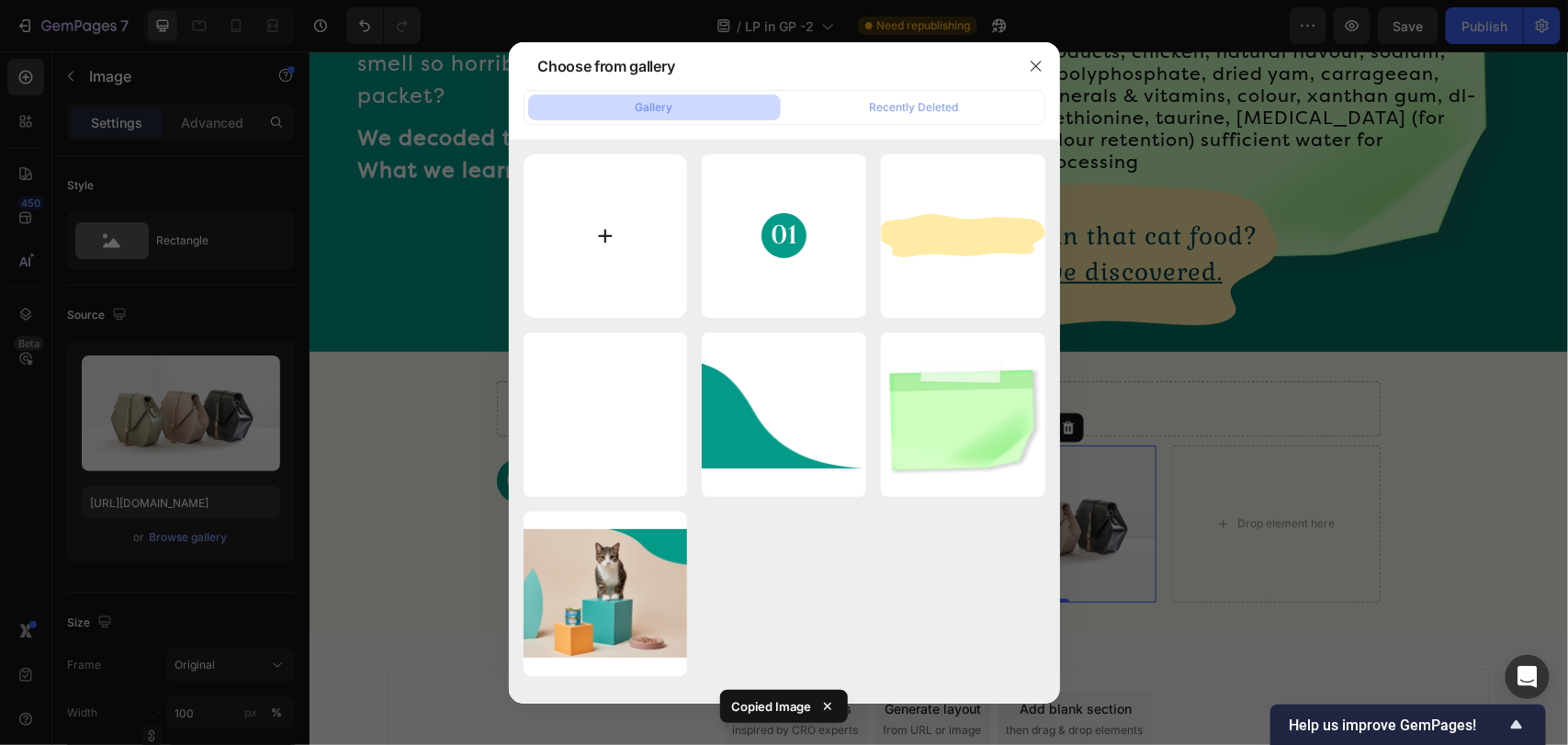
click at [648, 241] on input "file" at bounding box center [606, 236] width 165 height 165
type input "C:\fakepath\Group 5.svg"
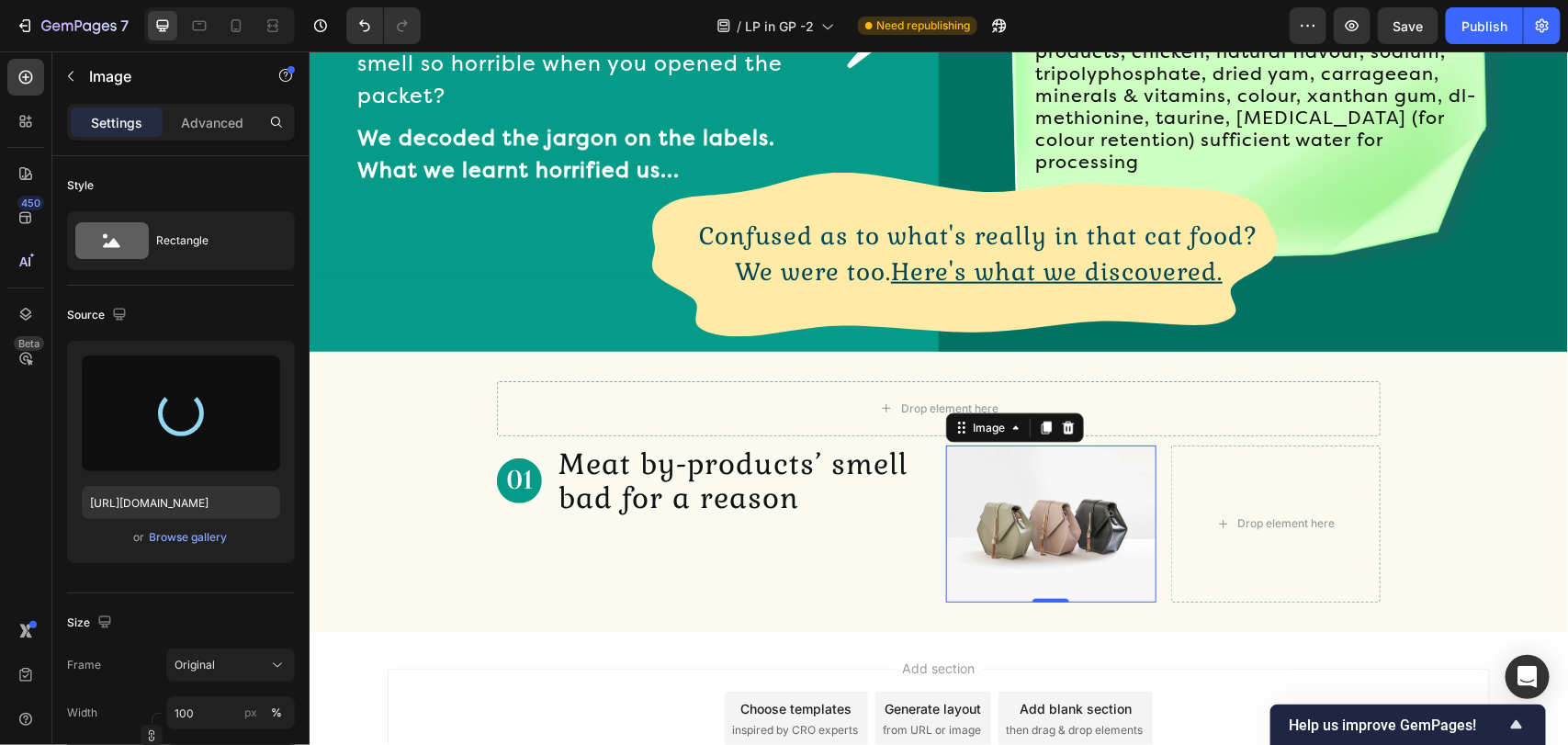
type input "https://cdn.shopify.com/s/files/1/0935/0889/5064/files/gempages_582624436331479…"
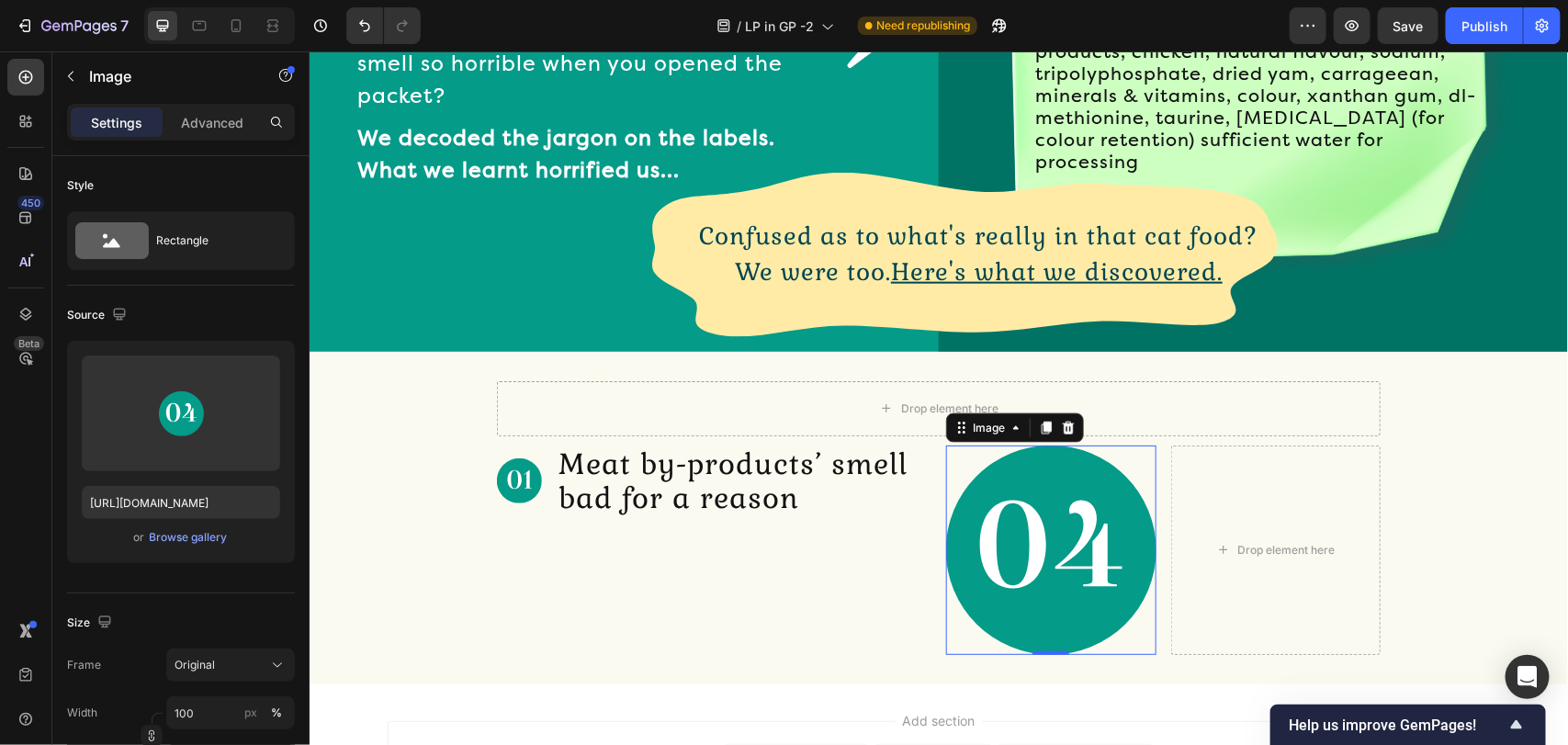
click at [984, 499] on img at bounding box center [1050, 549] width 210 height 210
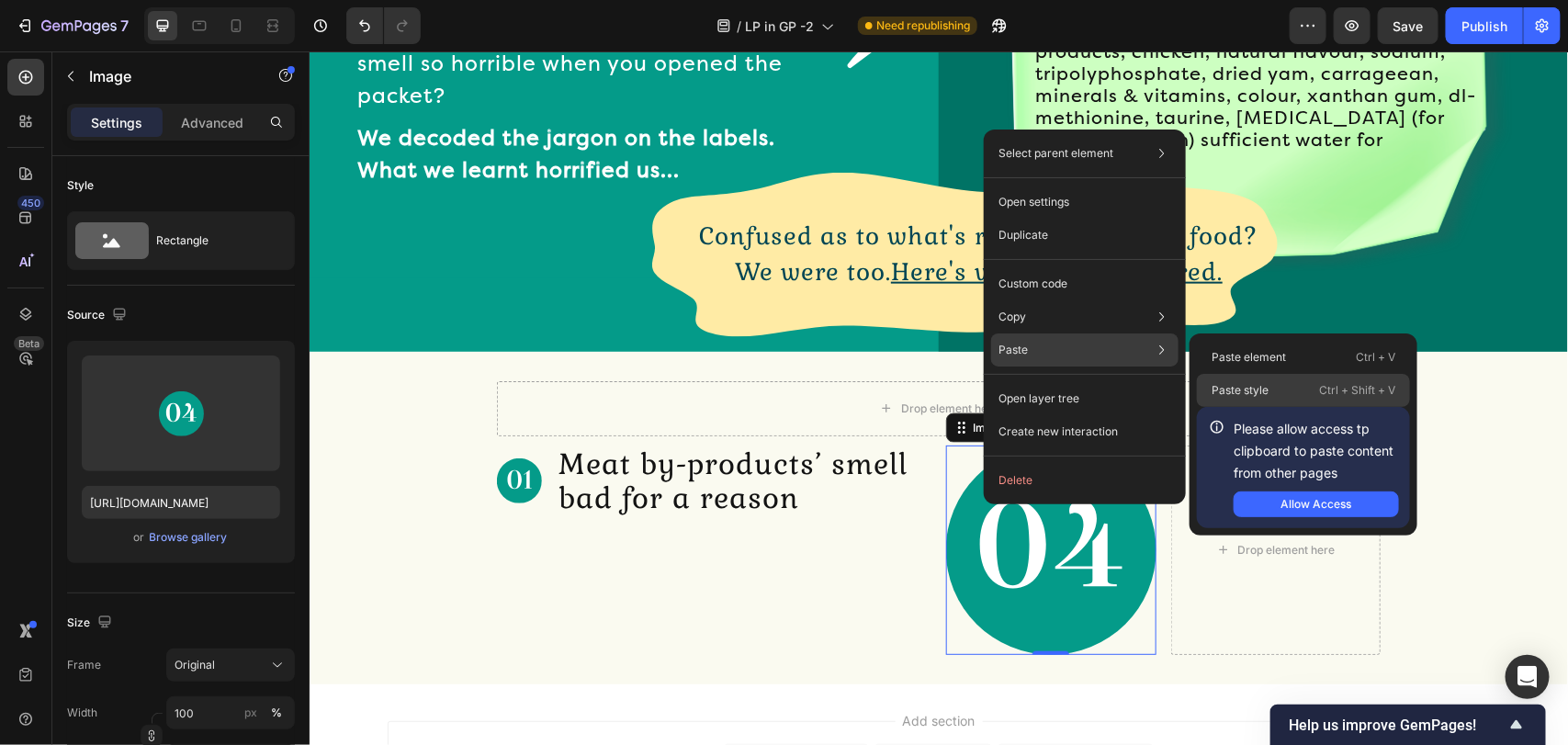
click at [1252, 379] on div "Paste style Ctrl + Shift + V" at bounding box center [1303, 390] width 213 height 33
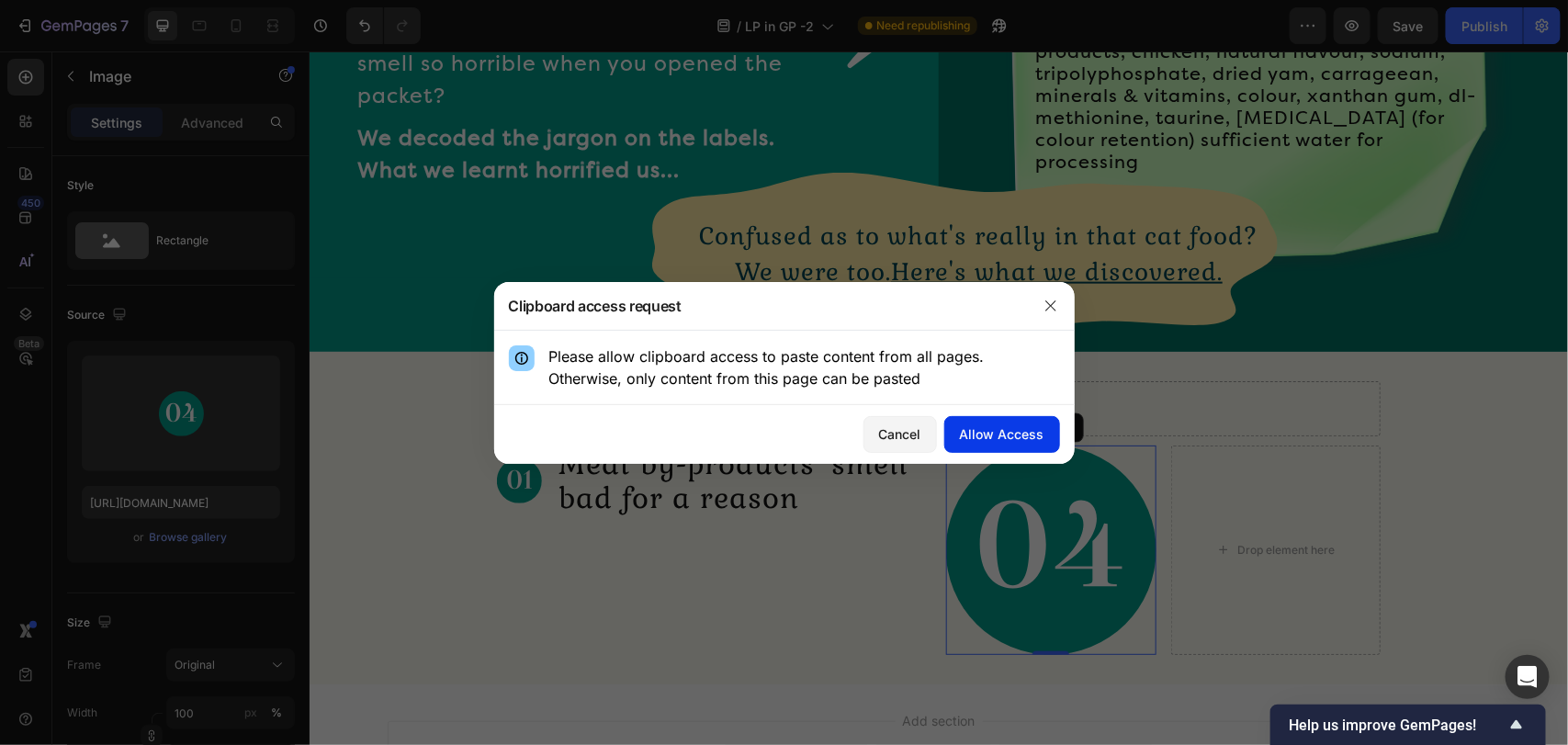
click at [990, 438] on div "Allow Access" at bounding box center [1001, 434] width 84 height 20
type input "49"
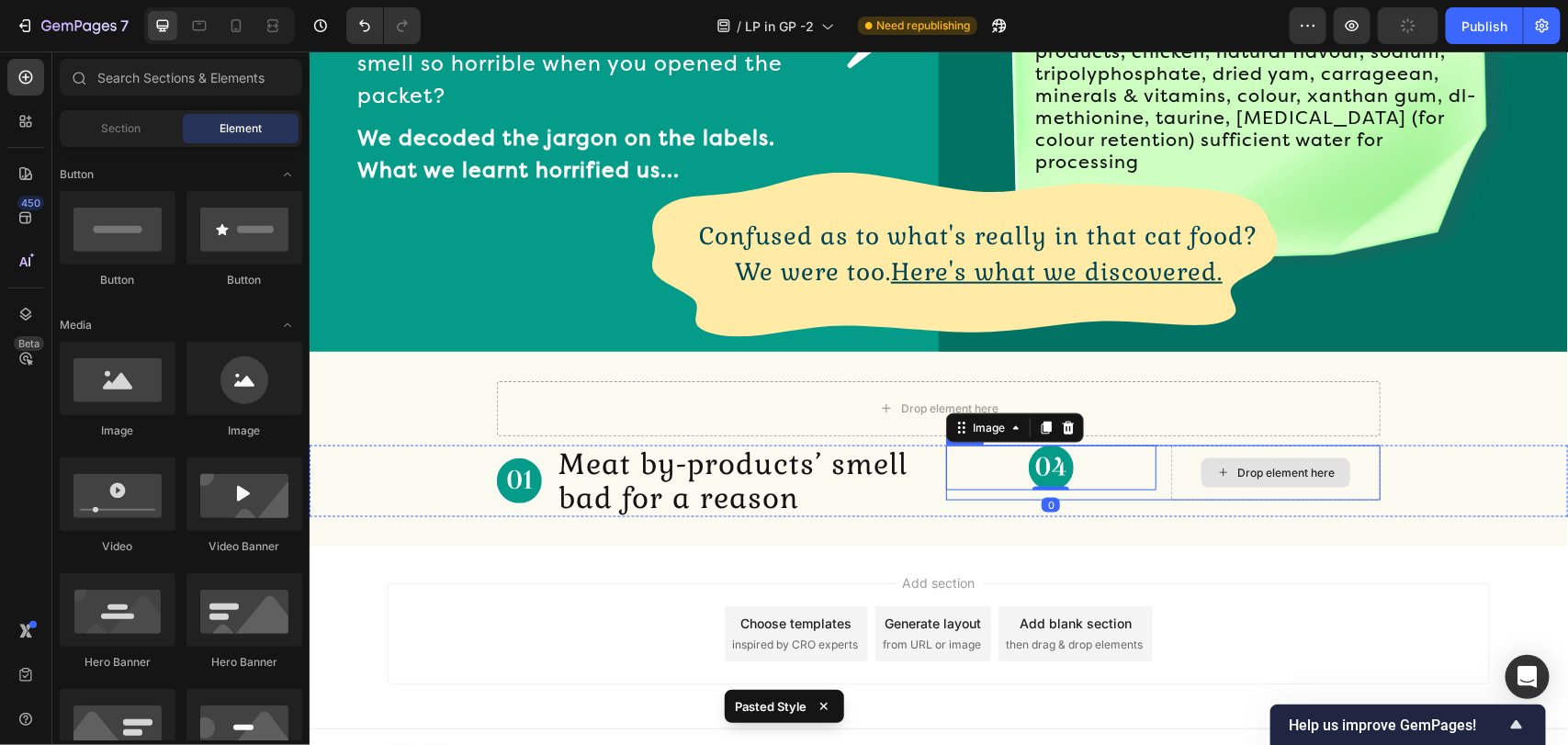
click at [1230, 457] on div "Drop element here" at bounding box center [1274, 471] width 149 height 29
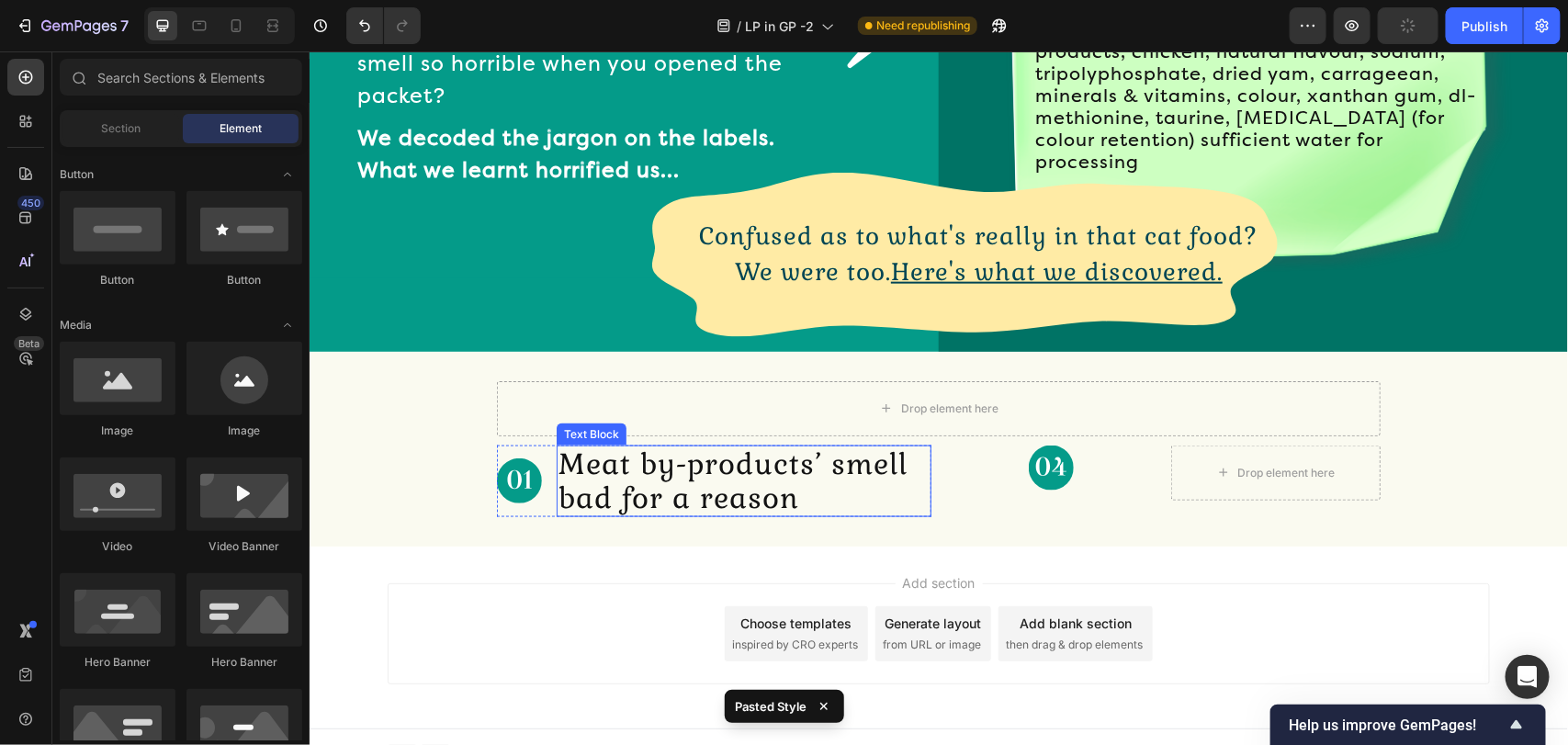
click at [636, 496] on p "Meat by-products’ smell bad for a reason" at bounding box center [742, 480] width 371 height 68
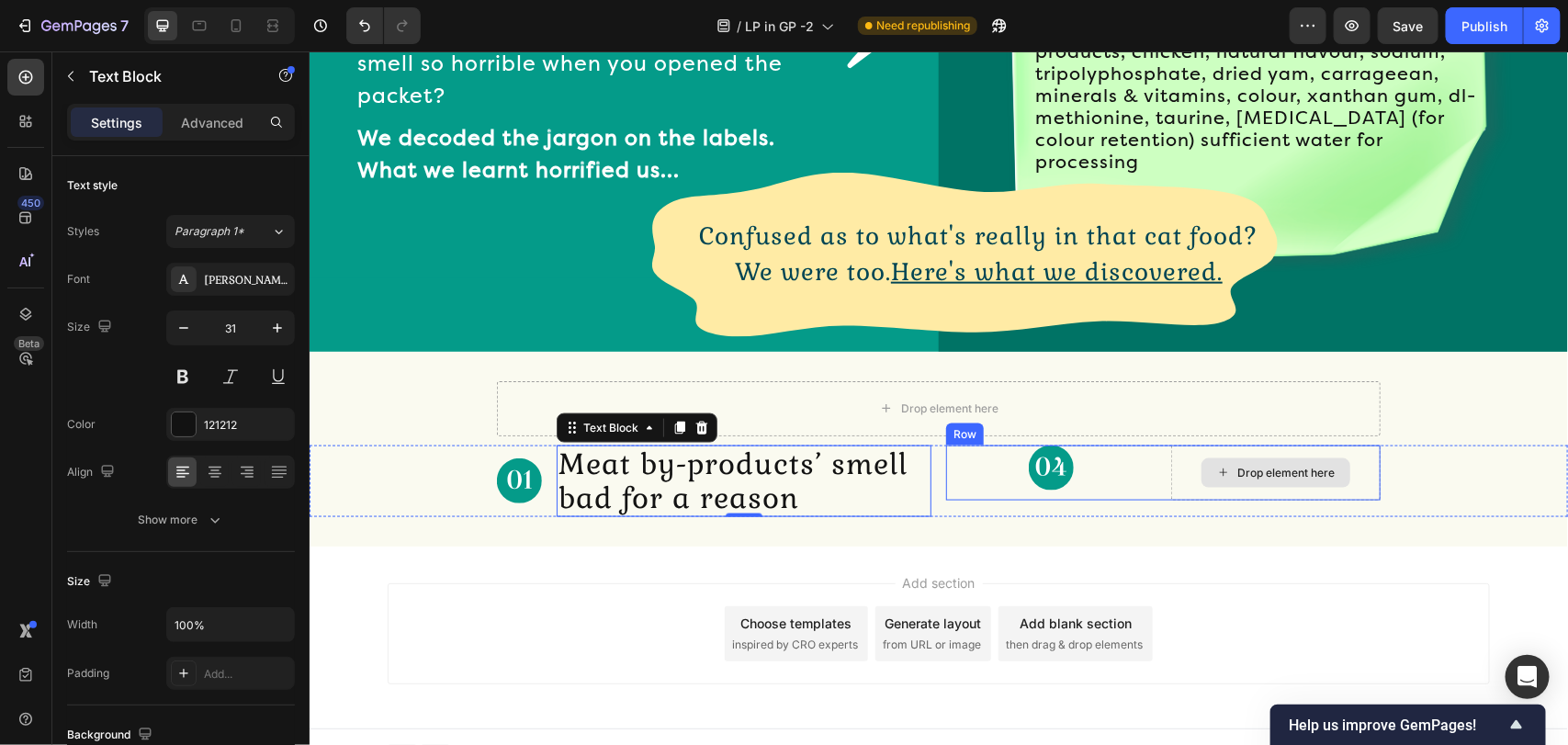
click at [1172, 460] on div "Drop element here" at bounding box center [1274, 471] width 210 height 55
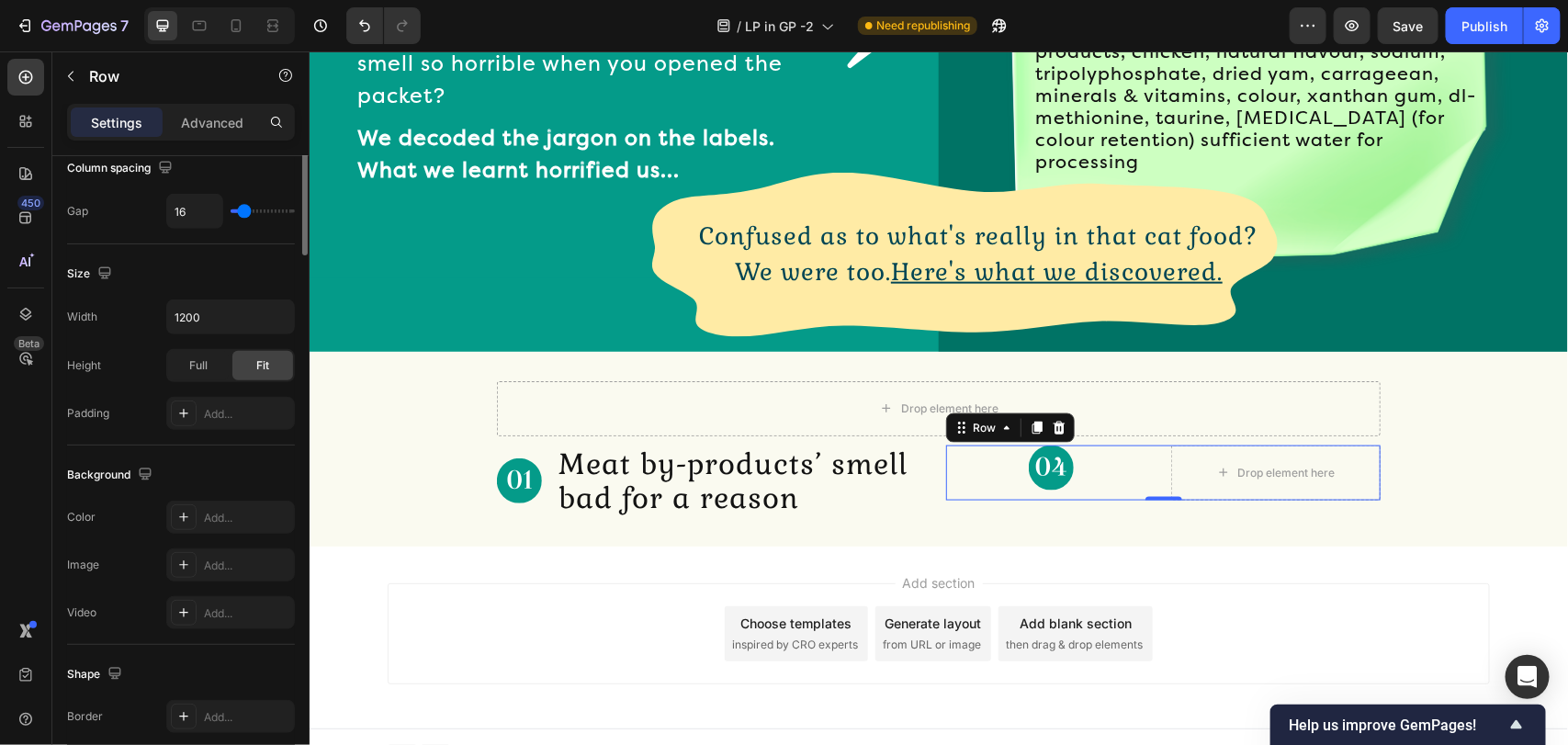
scroll to position [0, 0]
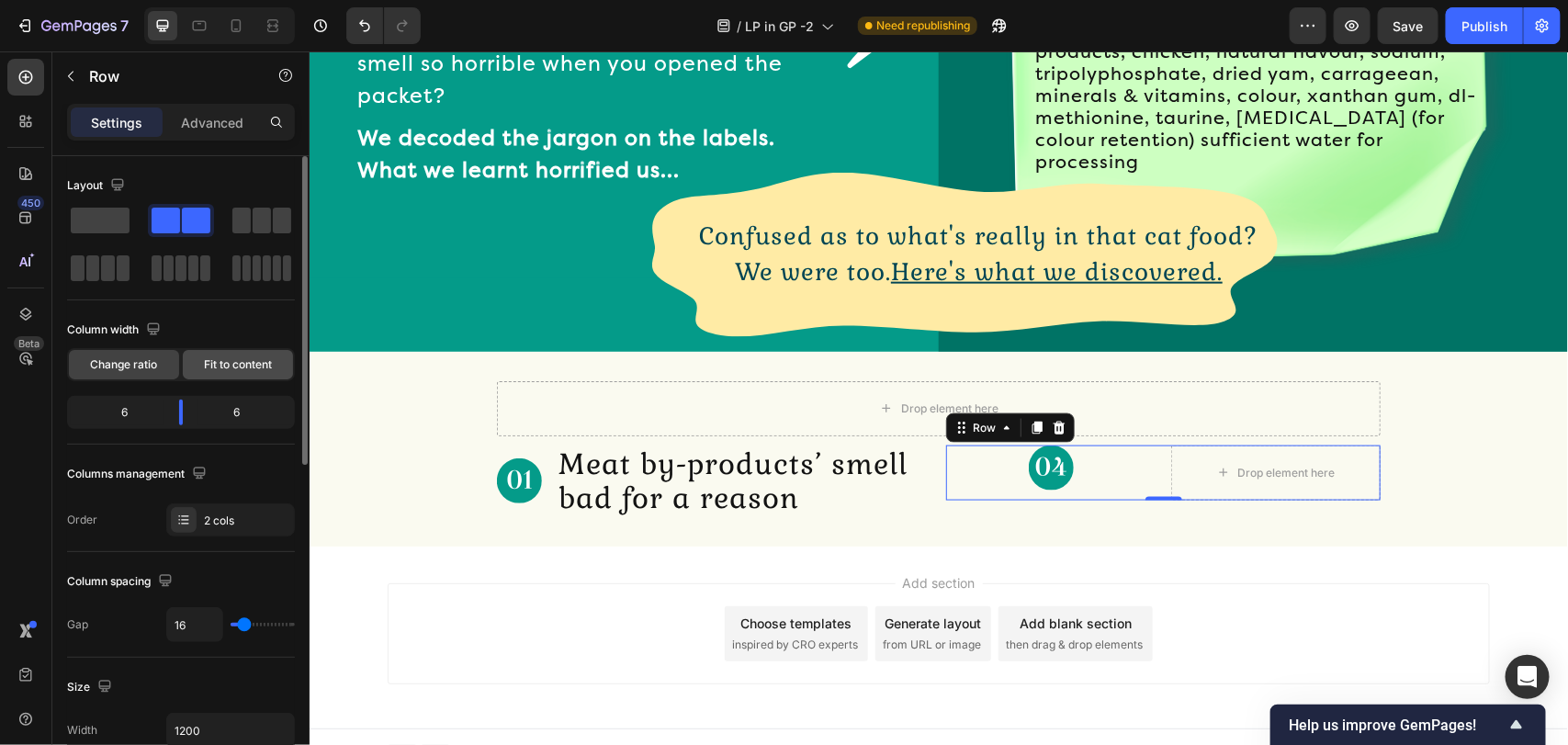
click at [253, 361] on span "Fit to content" at bounding box center [237, 365] width 68 height 17
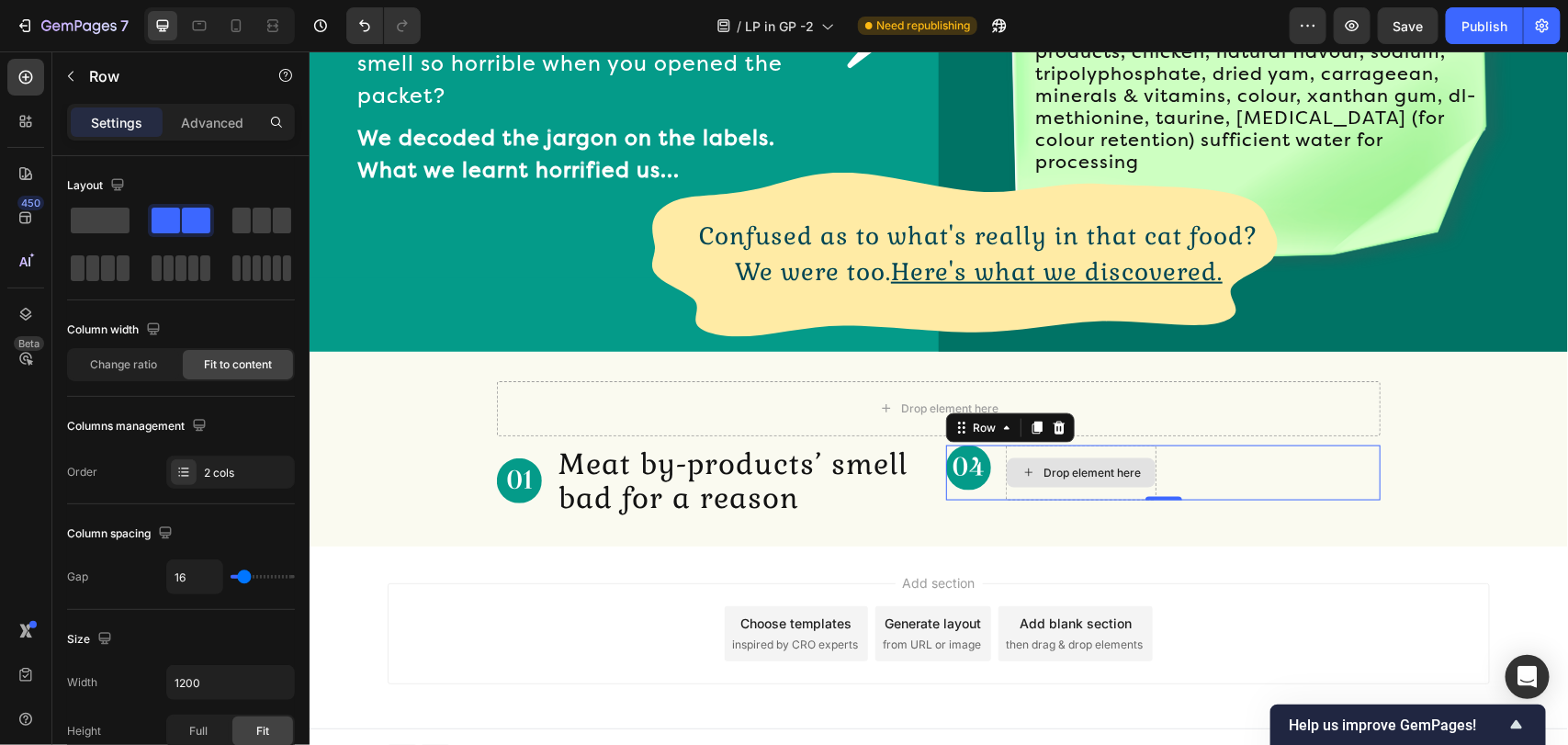
click at [1082, 449] on div "Drop element here" at bounding box center [1080, 471] width 151 height 55
click at [127, 78] on p "Row" at bounding box center [166, 77] width 156 height 22
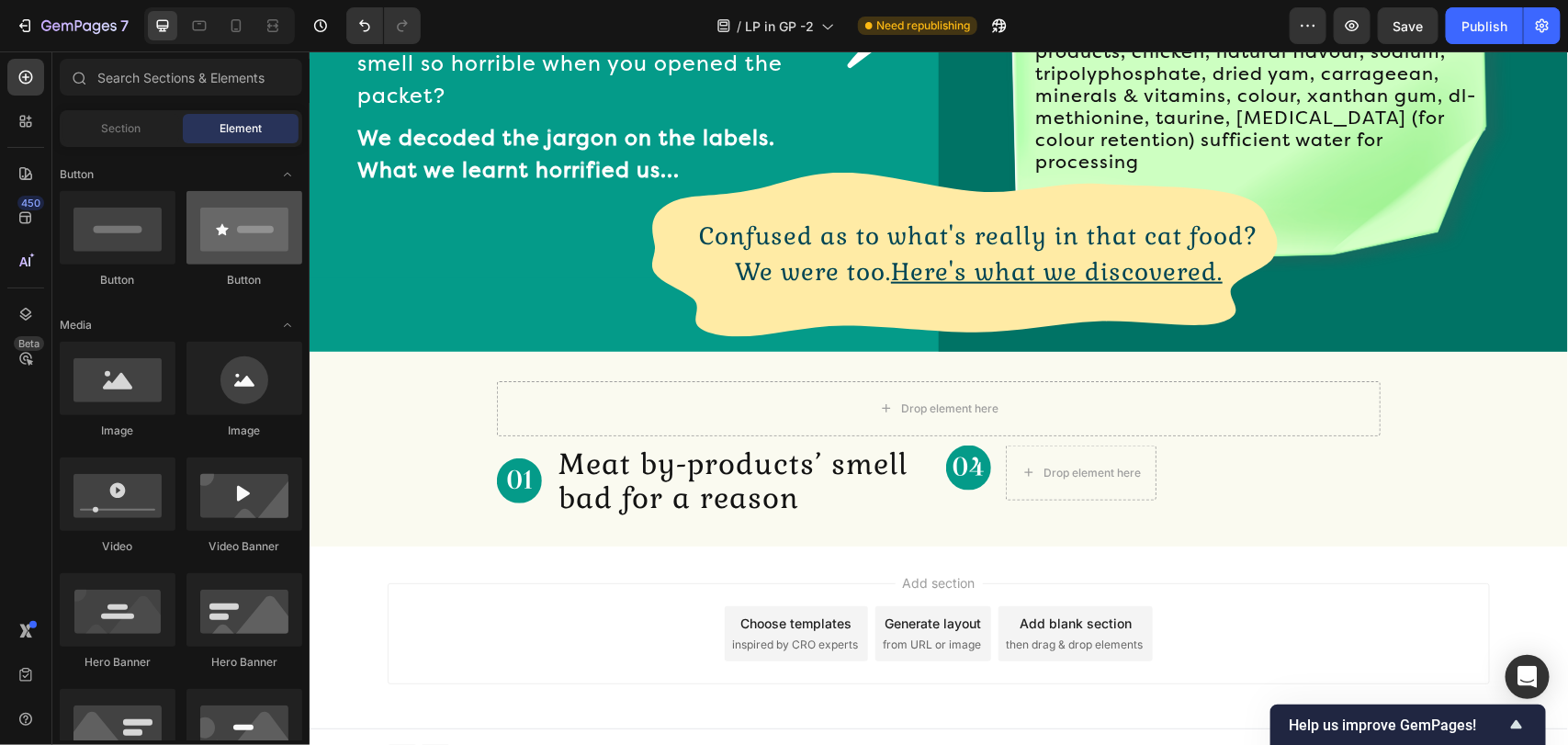
scroll to position [276, 0]
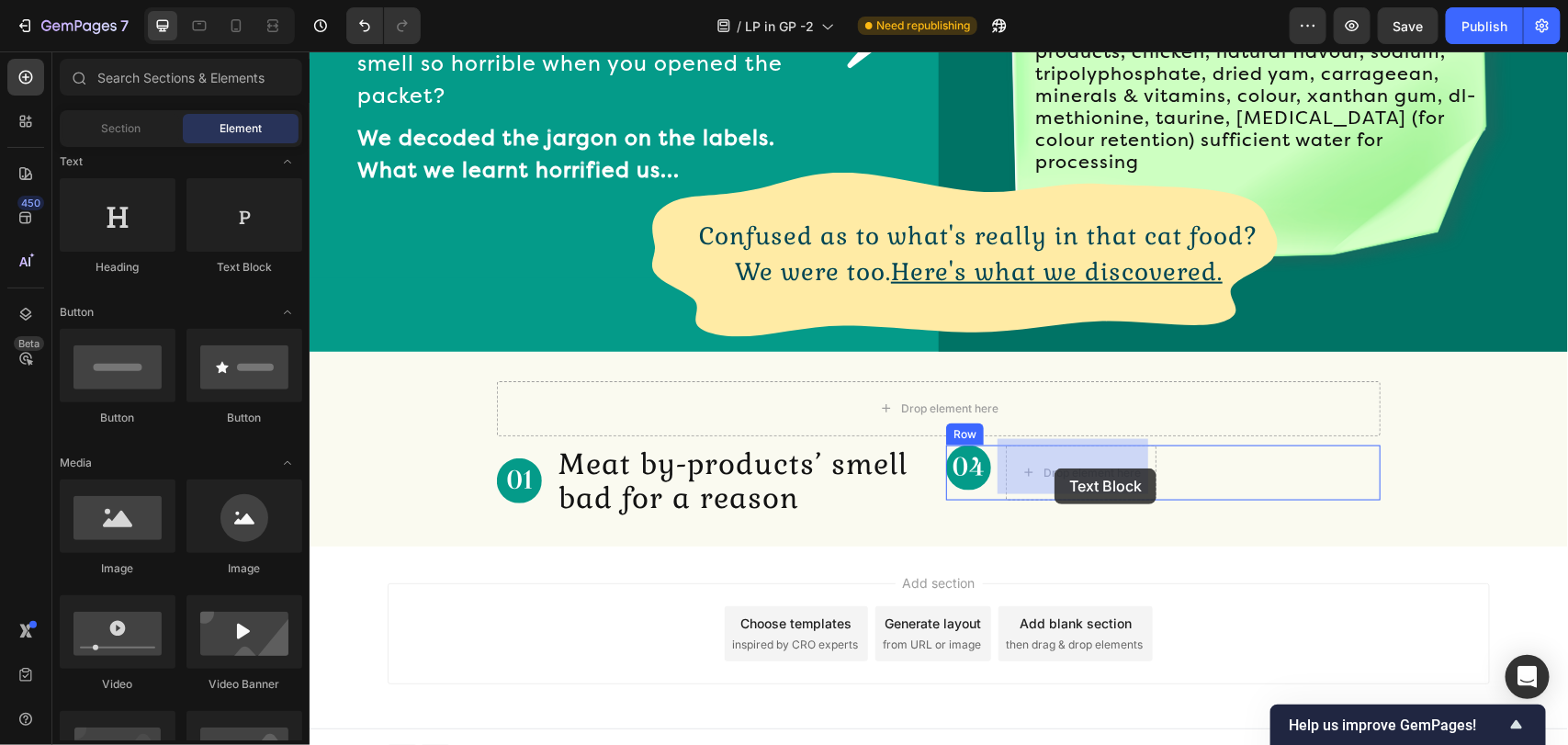
drag, startPoint x: 575, startPoint y: 285, endPoint x: 988, endPoint y: 409, distance: 431.2
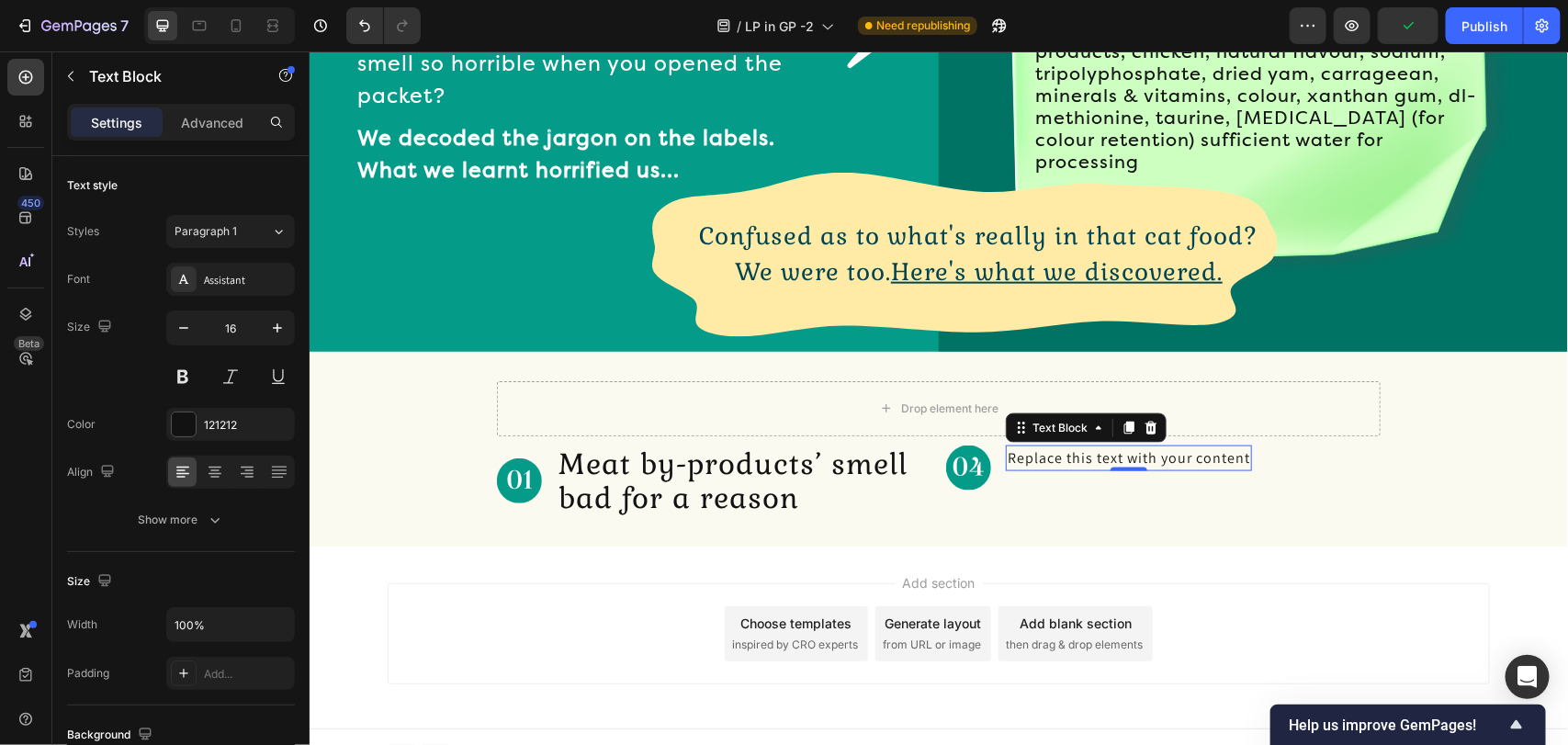
click at [1091, 444] on div "Replace this text with your content" at bounding box center [1128, 457] width 246 height 26
click at [1091, 446] on p "Replace this text with your content" at bounding box center [1128, 457] width 242 height 22
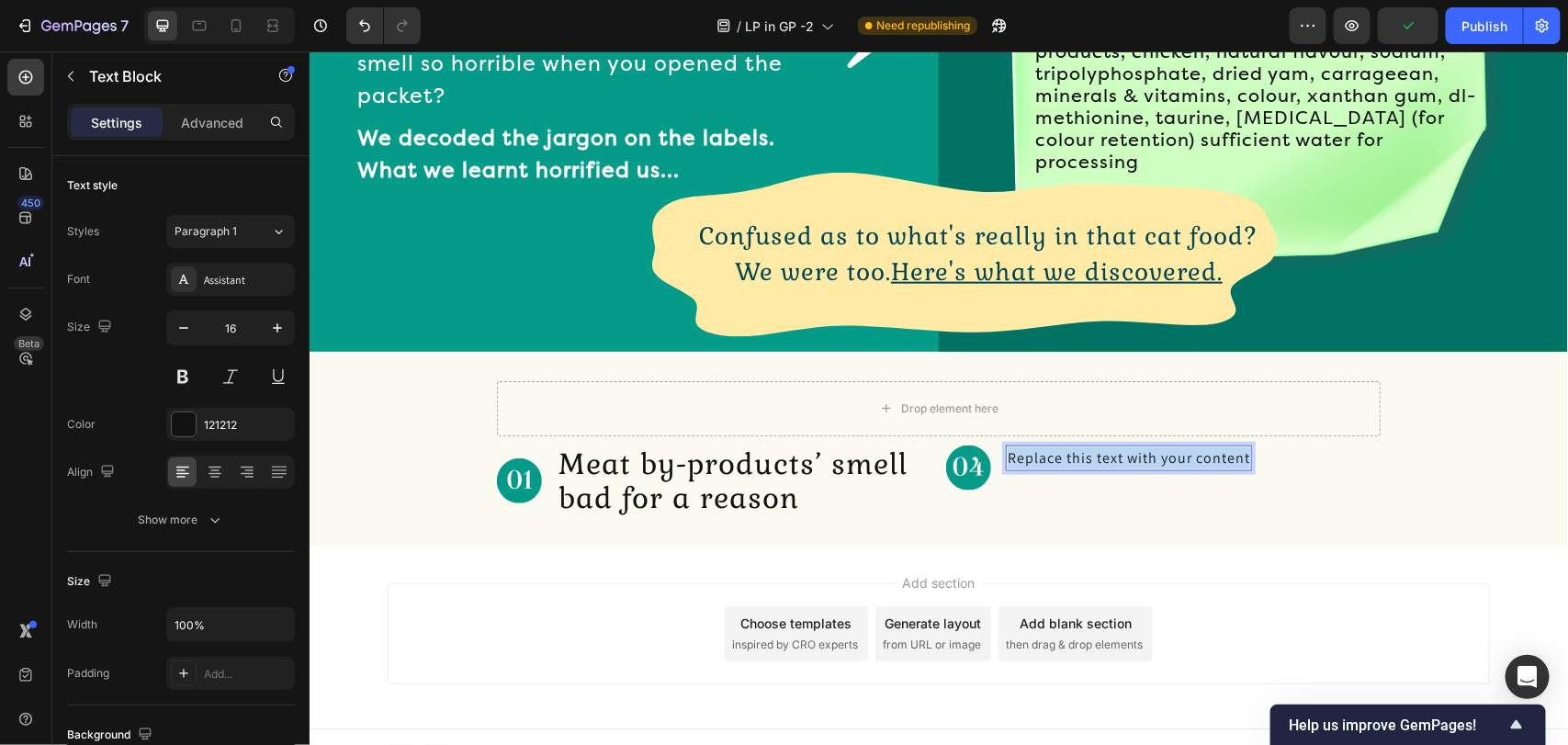
click at [1091, 446] on p "Replace this text with your content" at bounding box center [1128, 457] width 242 height 22
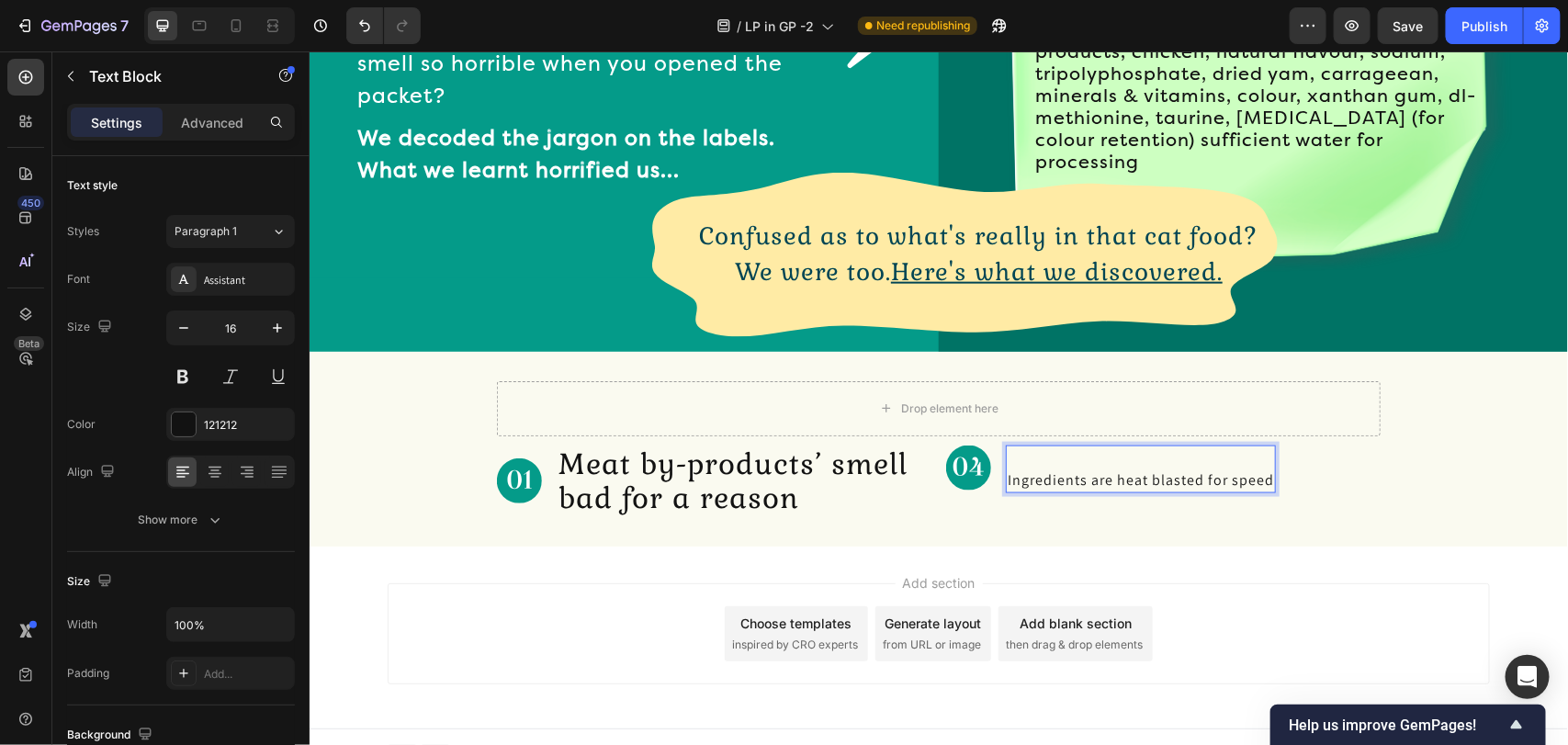
click at [1053, 458] on p "Rich Text Editor. Editing area: main" at bounding box center [1140, 457] width 266 height 22
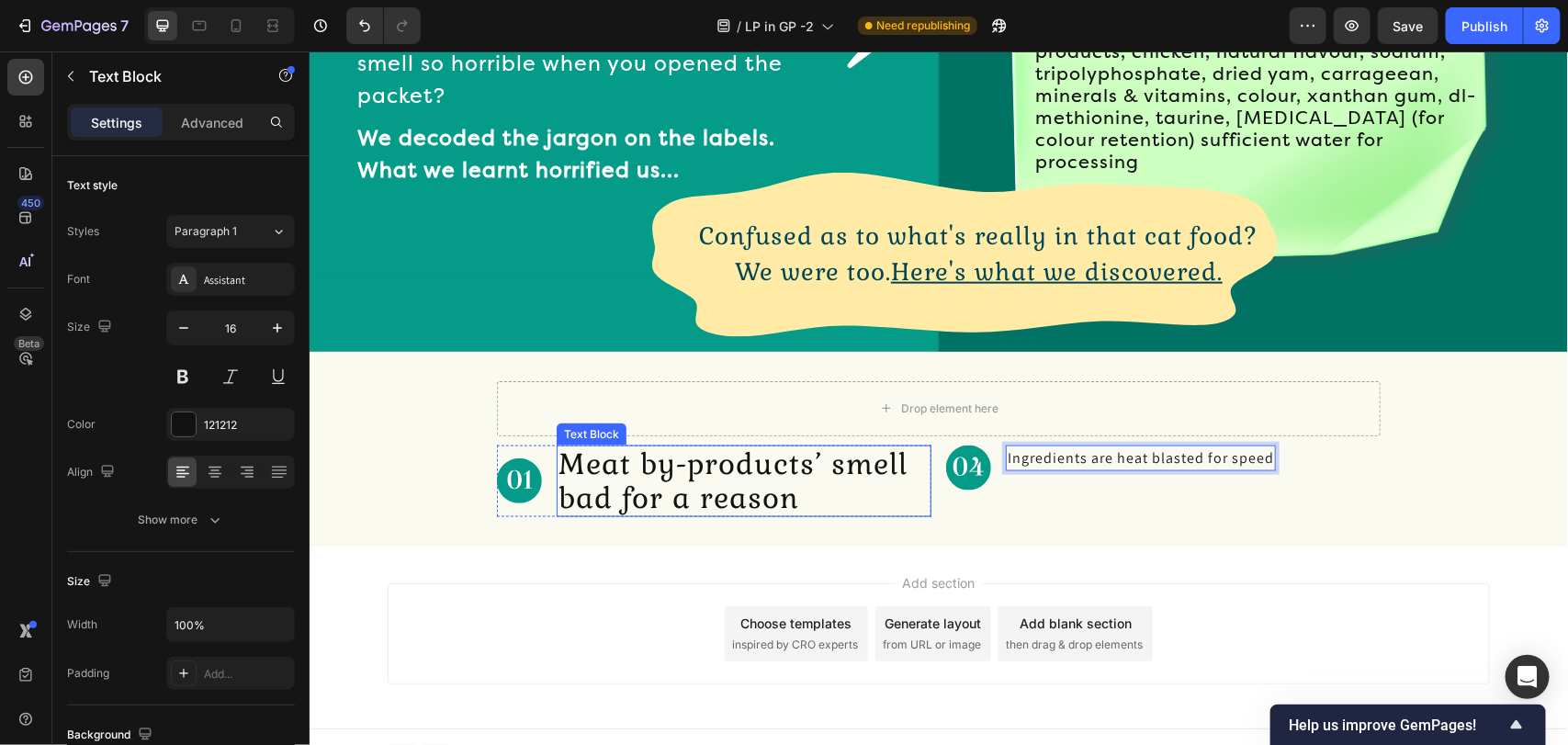
click at [751, 481] on p "Meat by-products’ smell bad for a reason" at bounding box center [742, 480] width 371 height 68
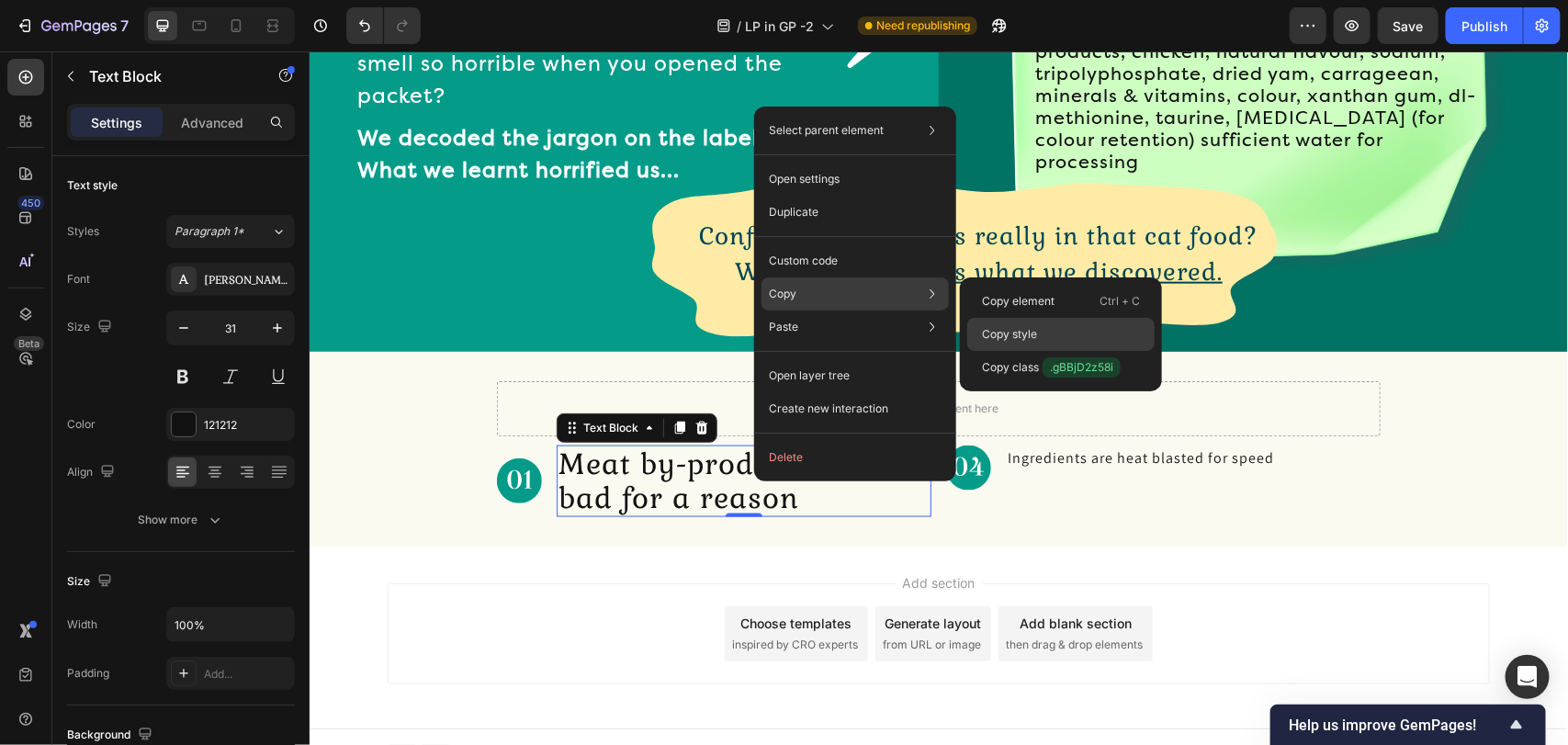
click at [1013, 337] on p "Copy style" at bounding box center [1009, 335] width 55 height 17
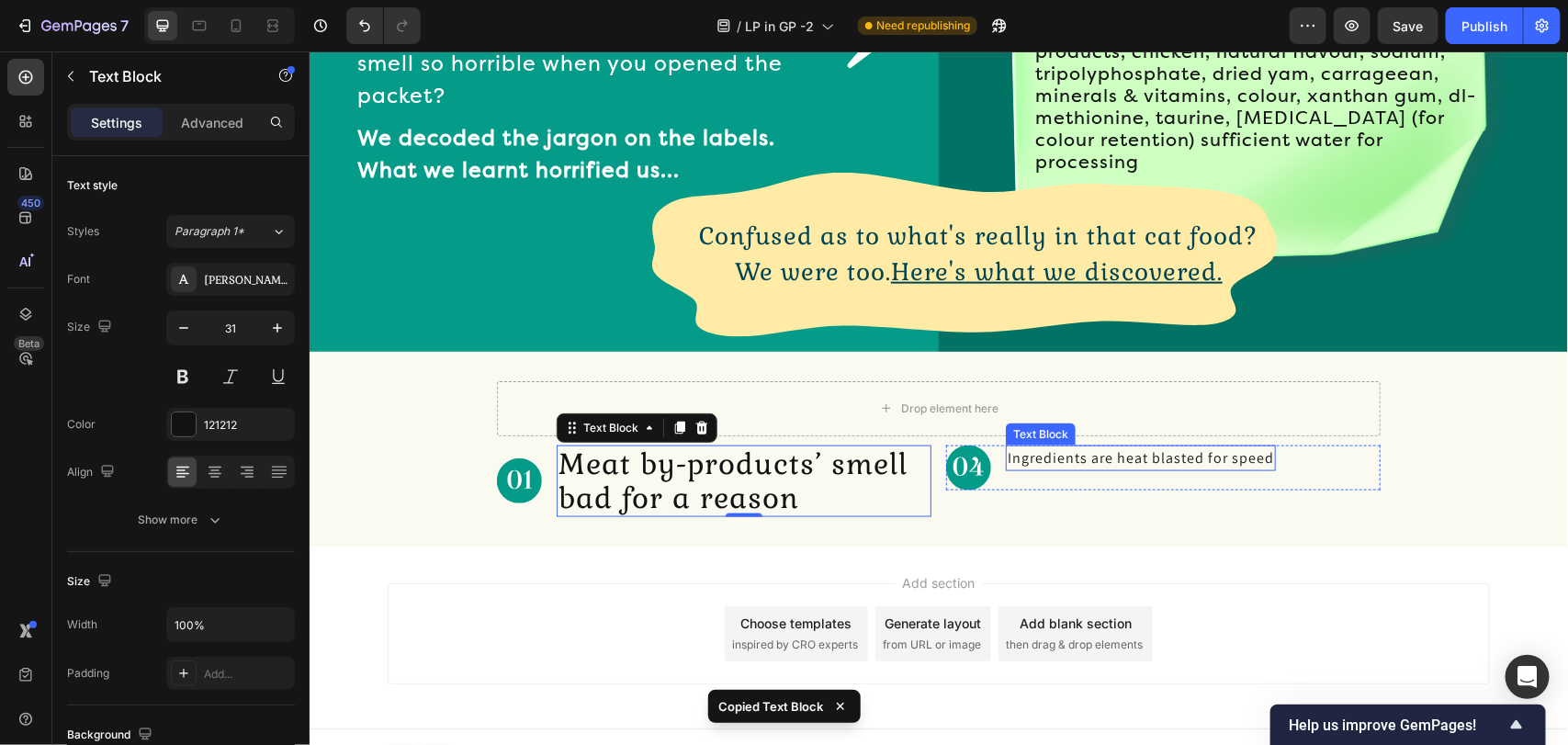
click at [1021, 454] on p "Ingredients are heat blasted for speed" at bounding box center [1140, 457] width 266 height 22
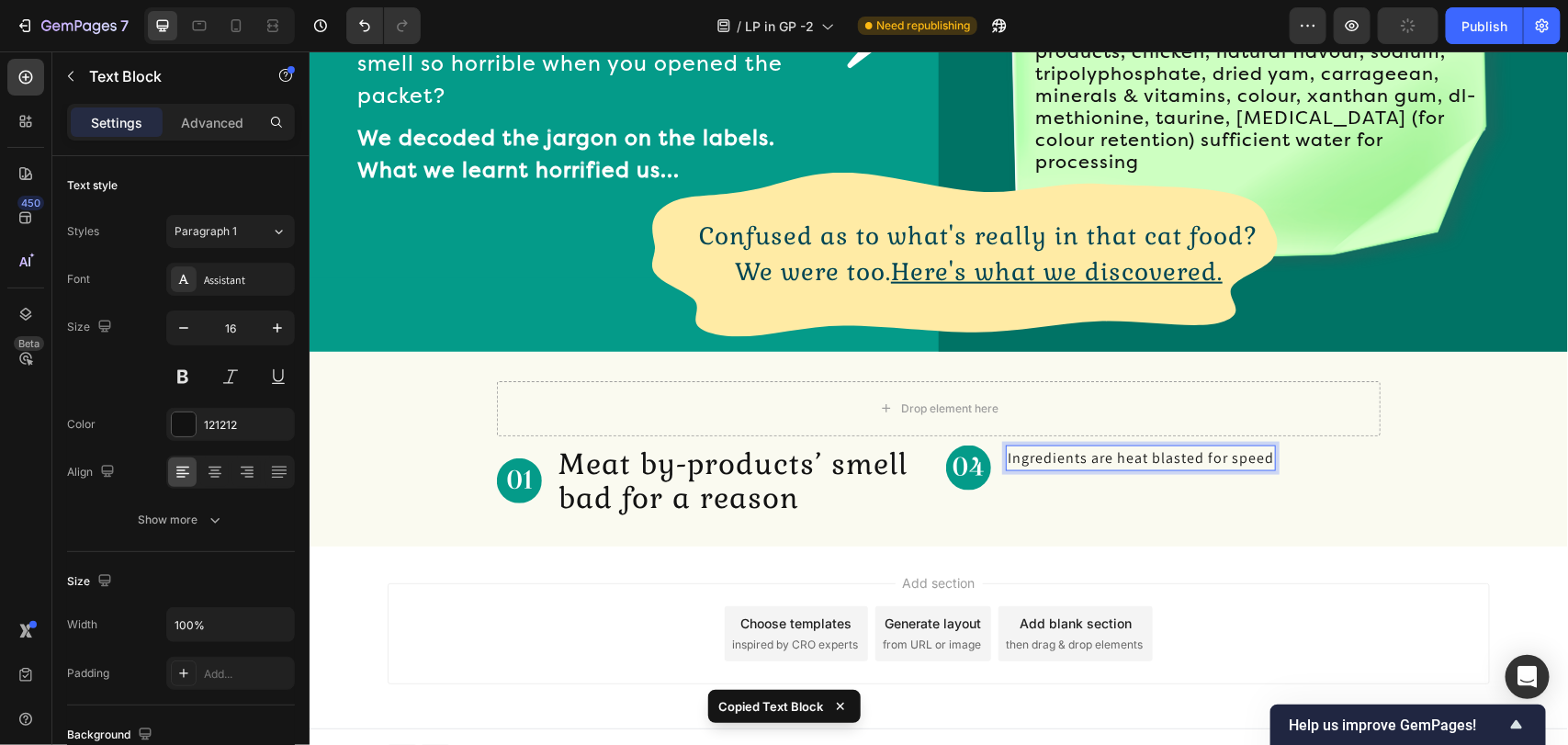
click at [1020, 451] on p "Ingredients are heat blasted for speed" at bounding box center [1140, 457] width 266 height 22
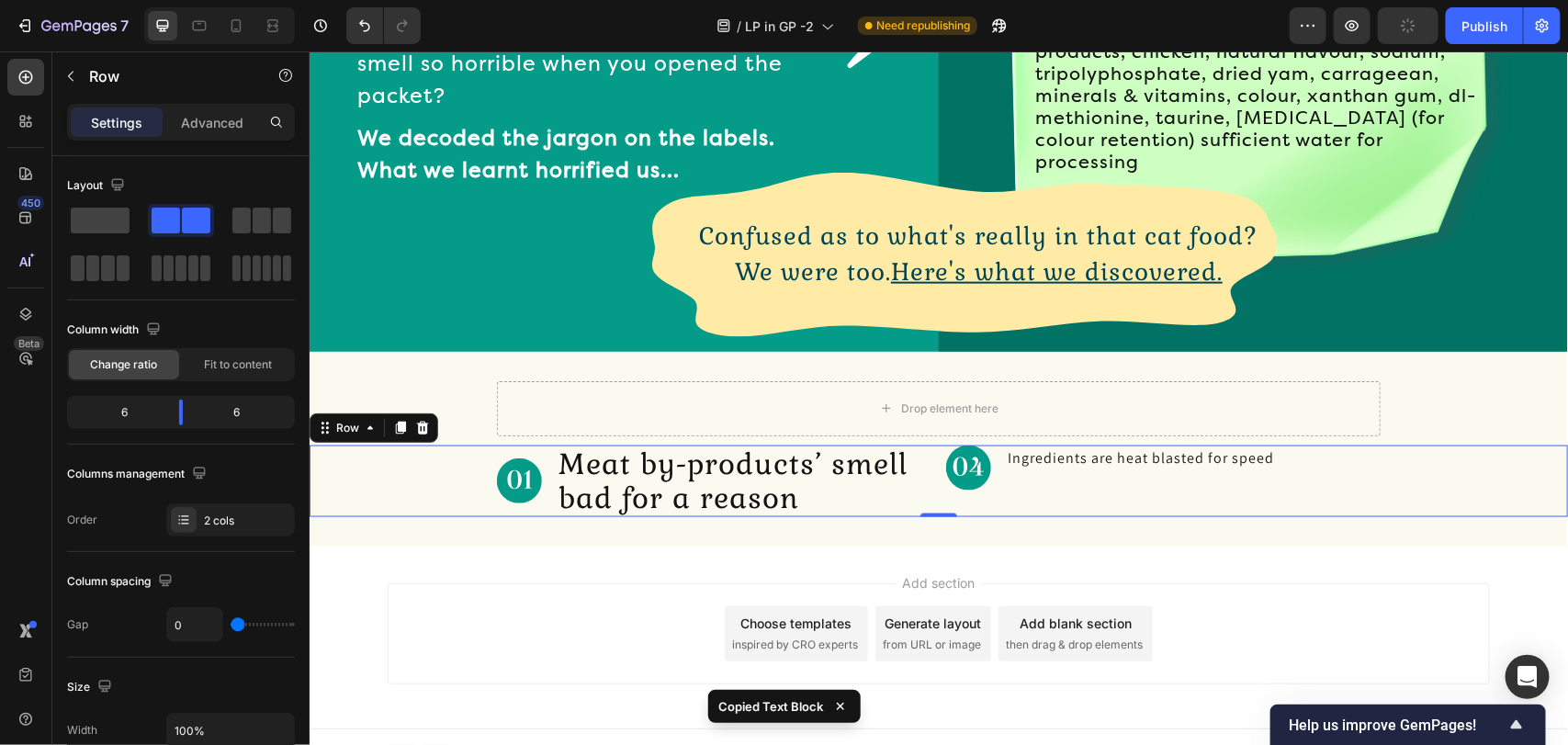
click at [1001, 497] on div "Image Ingredients are heat blasted for speed Text Block Row" at bounding box center [1162, 480] width 435 height 72
click at [1066, 446] on p "Ingredients are heat blasted for speed" at bounding box center [1140, 457] width 266 height 22
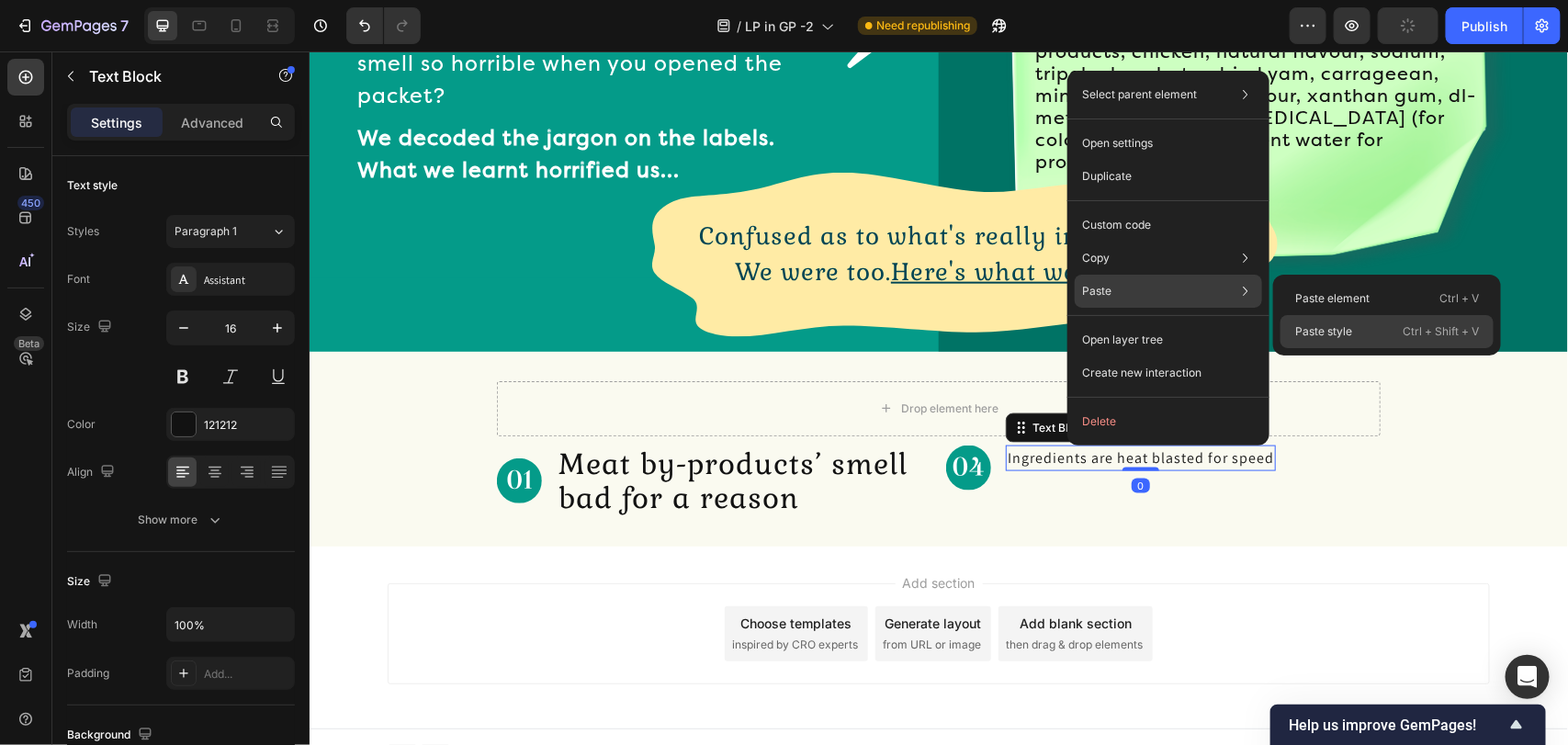
click at [1315, 319] on div "Paste style Ctrl + Shift + V" at bounding box center [1387, 331] width 213 height 33
type input "31"
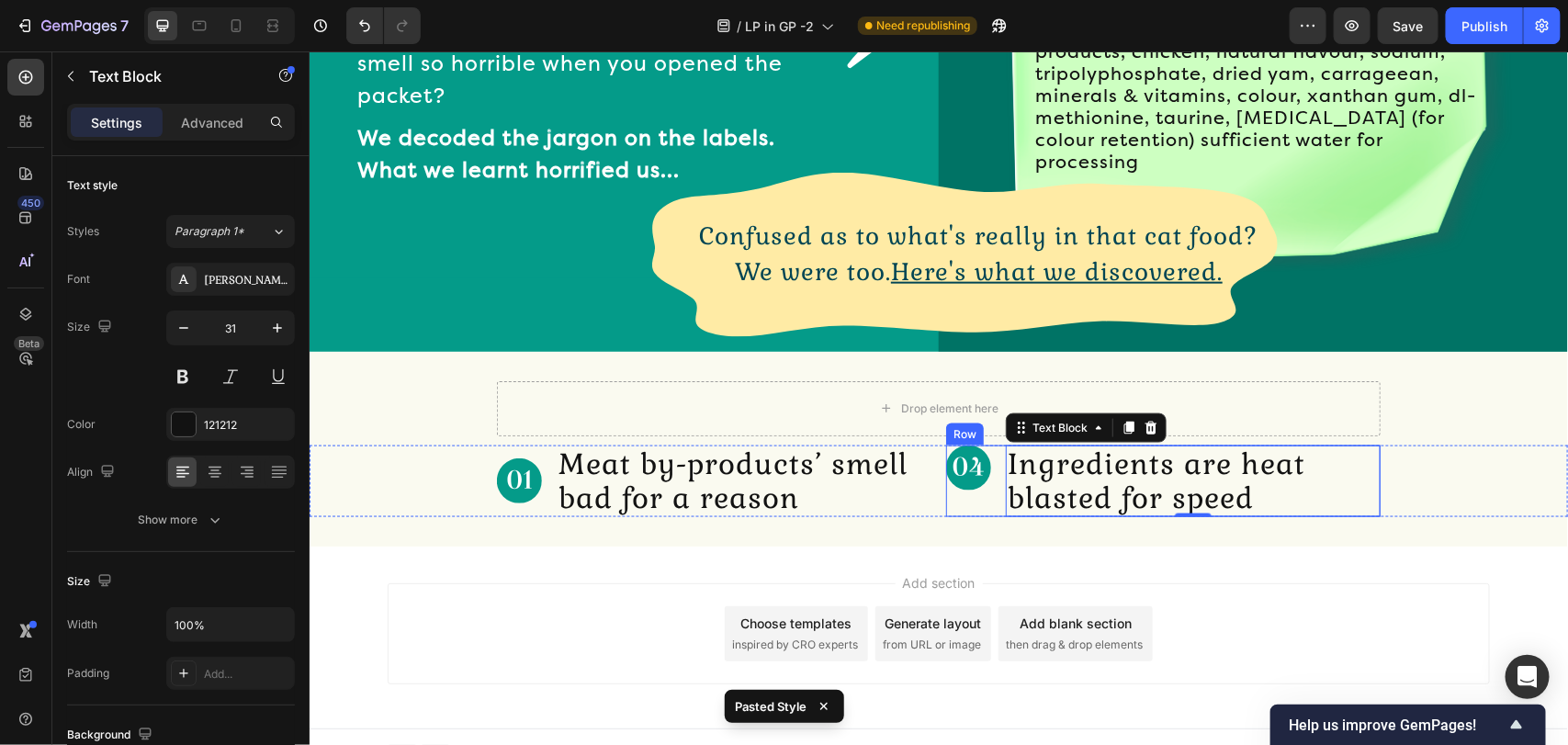
click at [970, 486] on div "Image" at bounding box center [968, 480] width 45 height 72
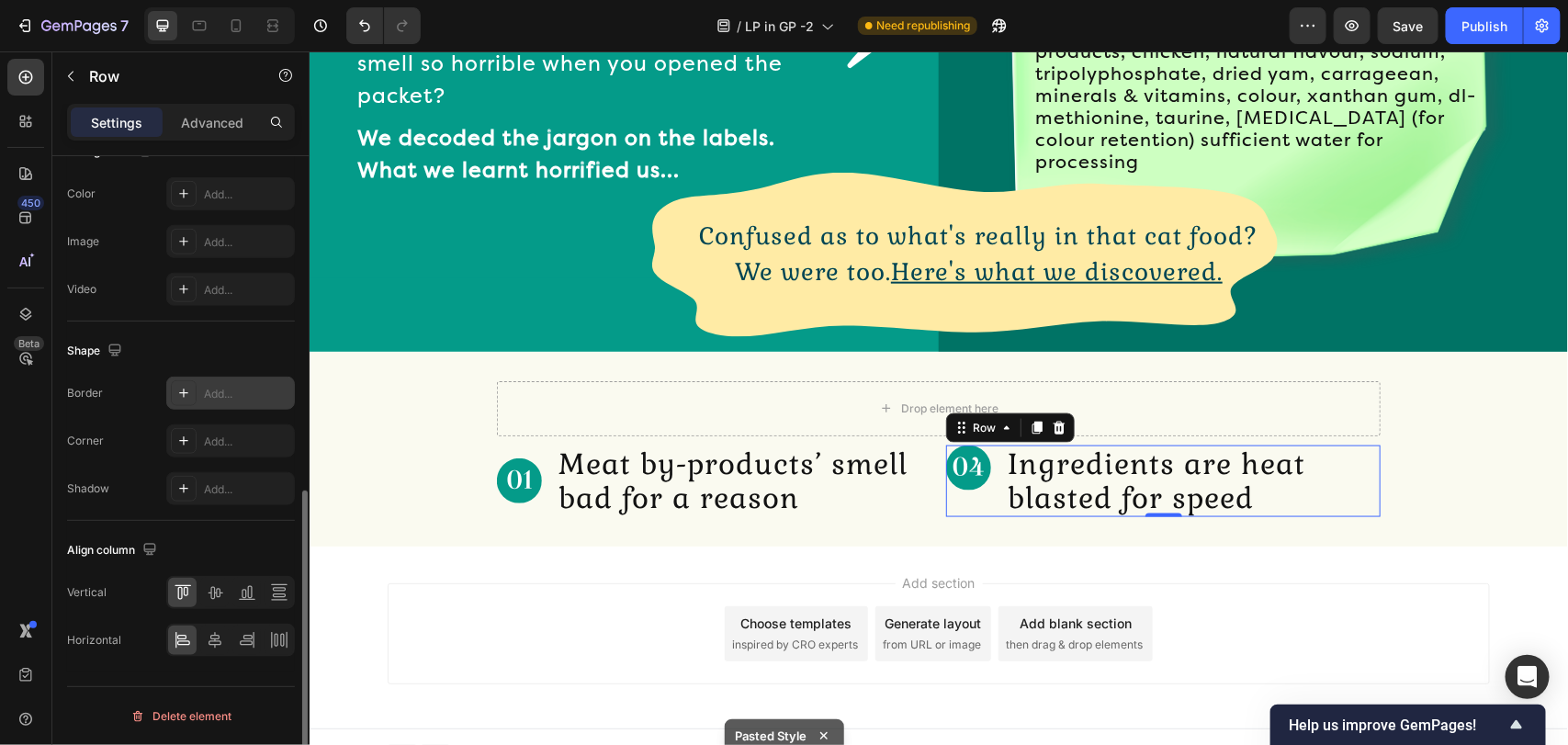
scroll to position [691, 0]
click at [213, 595] on icon at bounding box center [215, 592] width 15 height 13
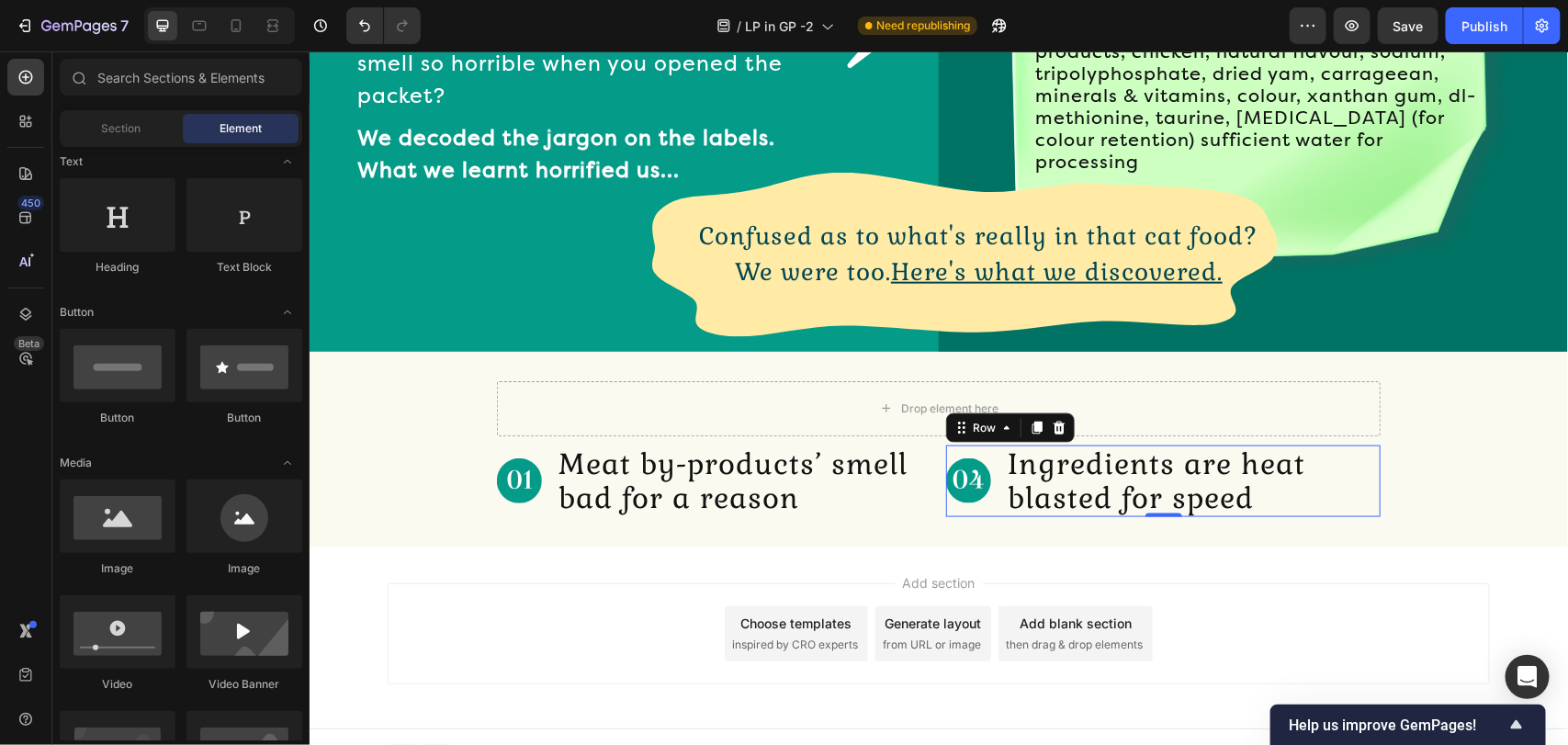
click at [686, 556] on div "Add section Choose templates inspired by CRO experts Generate layout from URL o…" at bounding box center [938, 636] width 1259 height 181
click at [1100, 478] on p "Ingredients are heat blasted for speed" at bounding box center [1192, 480] width 371 height 68
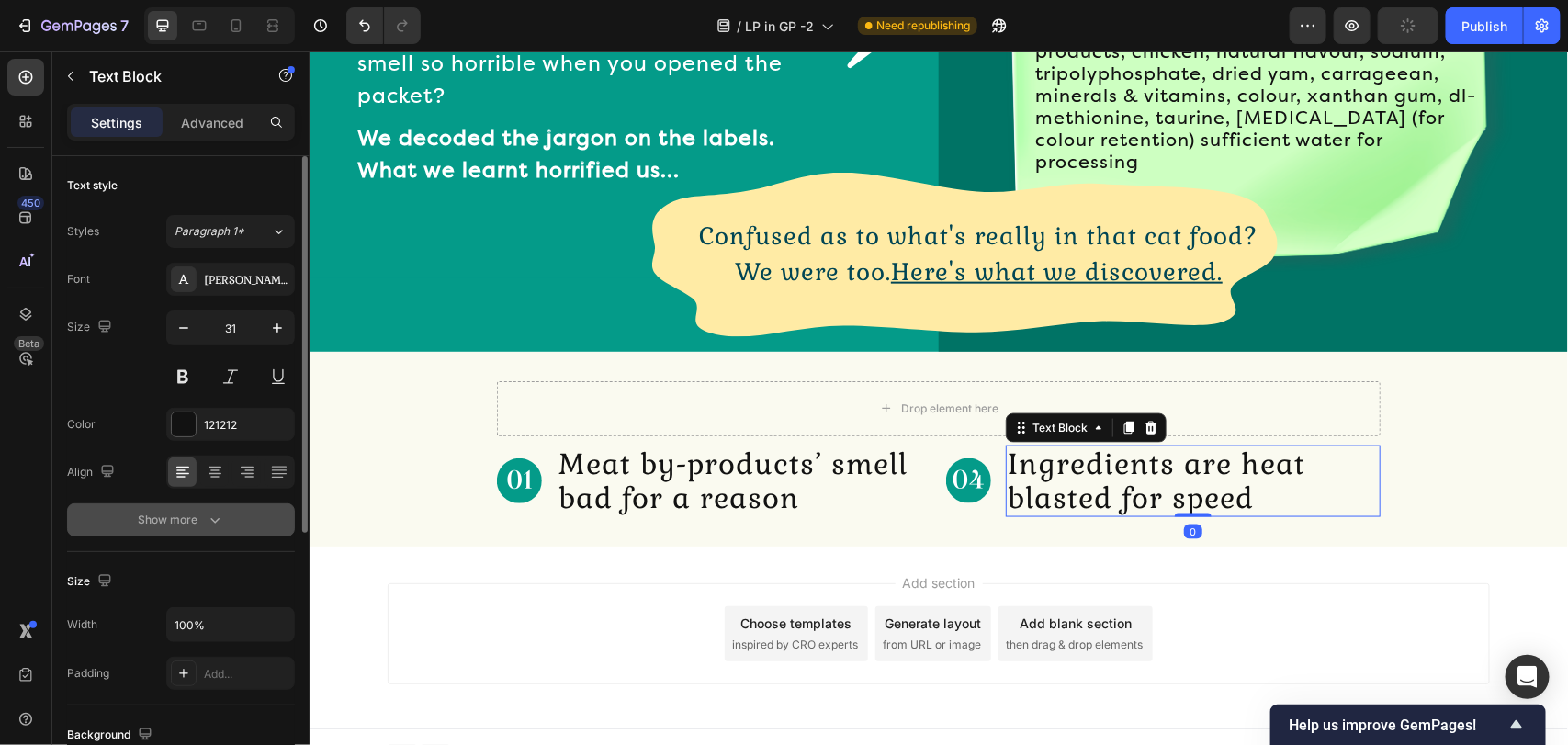
click at [184, 525] on div "Show more" at bounding box center [180, 520] width 85 height 19
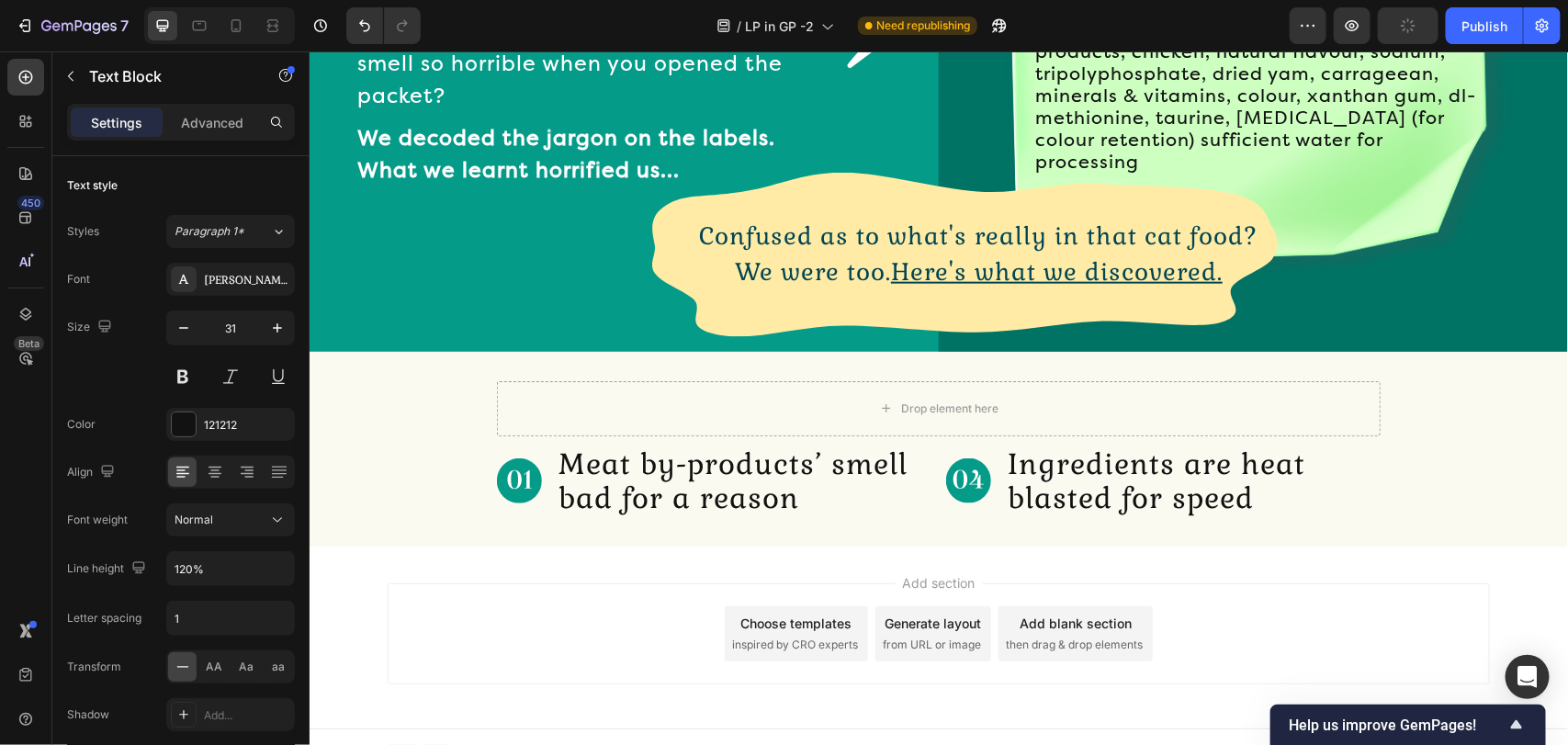
click at [845, 550] on div "Add section Choose templates inspired by CRO experts Generate layout from URL o…" at bounding box center [938, 636] width 1259 height 181
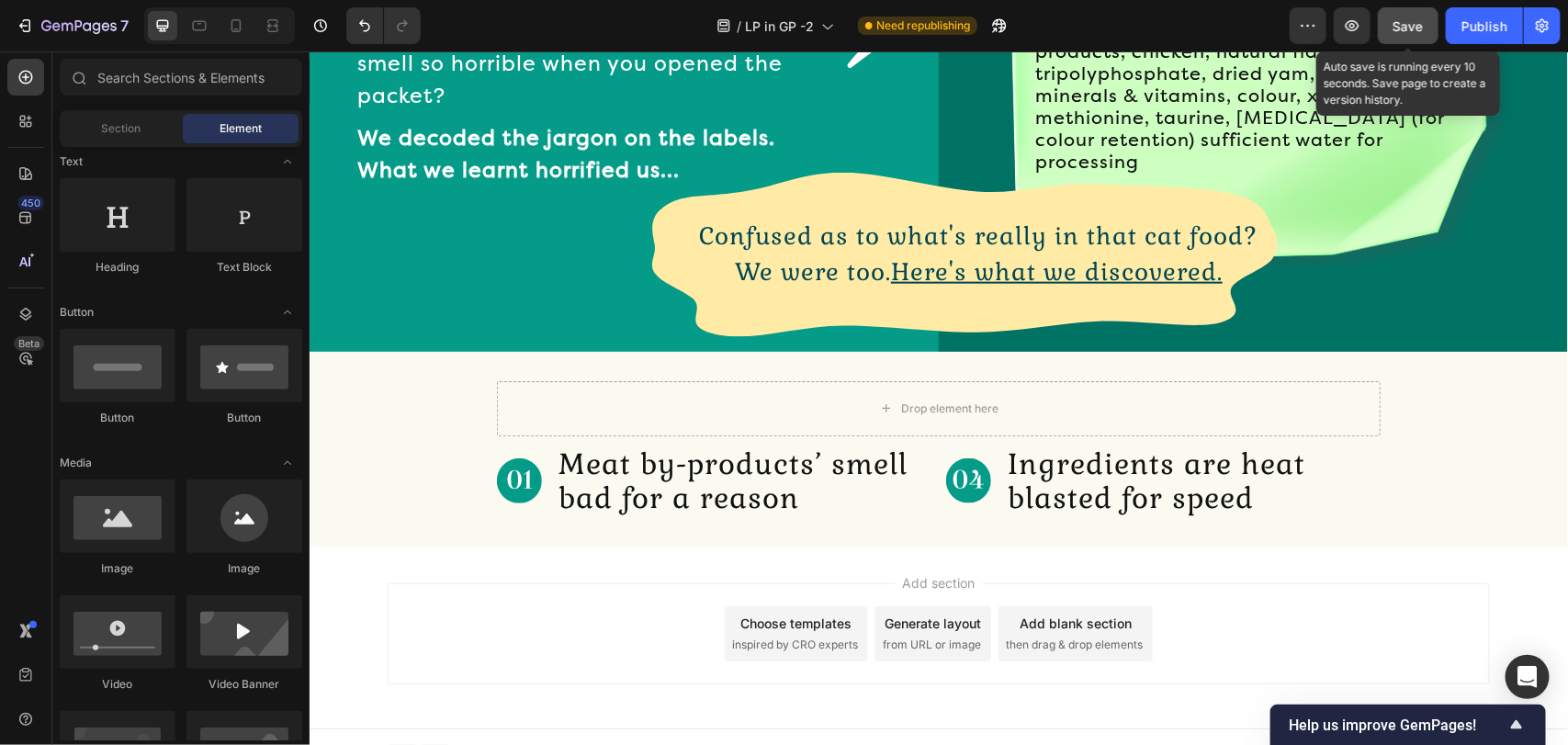
click at [1396, 29] on span "Save" at bounding box center [1408, 26] width 30 height 16
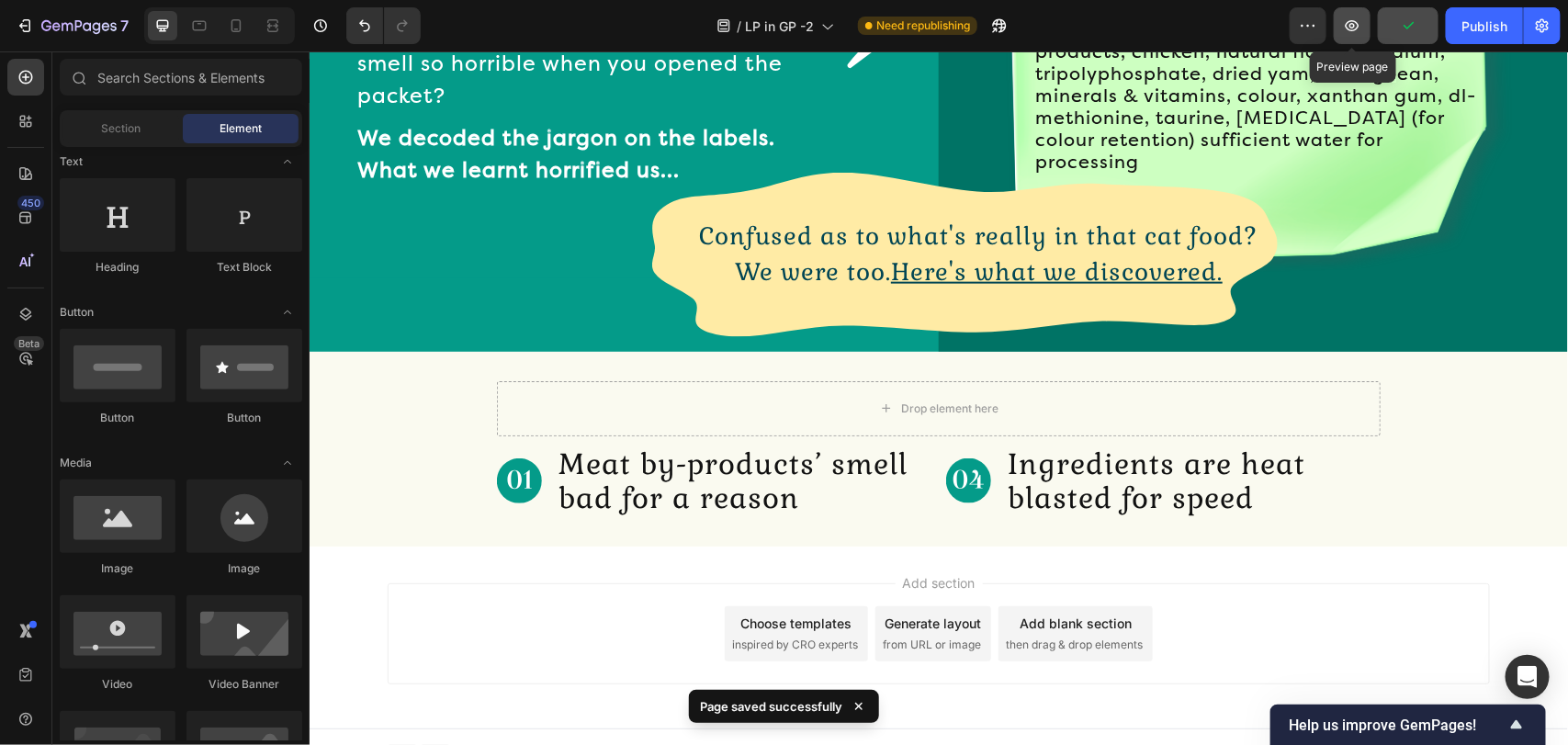
click at [1339, 29] on button "button" at bounding box center [1351, 25] width 36 height 36
click at [1344, 25] on icon "button" at bounding box center [1352, 26] width 19 height 19
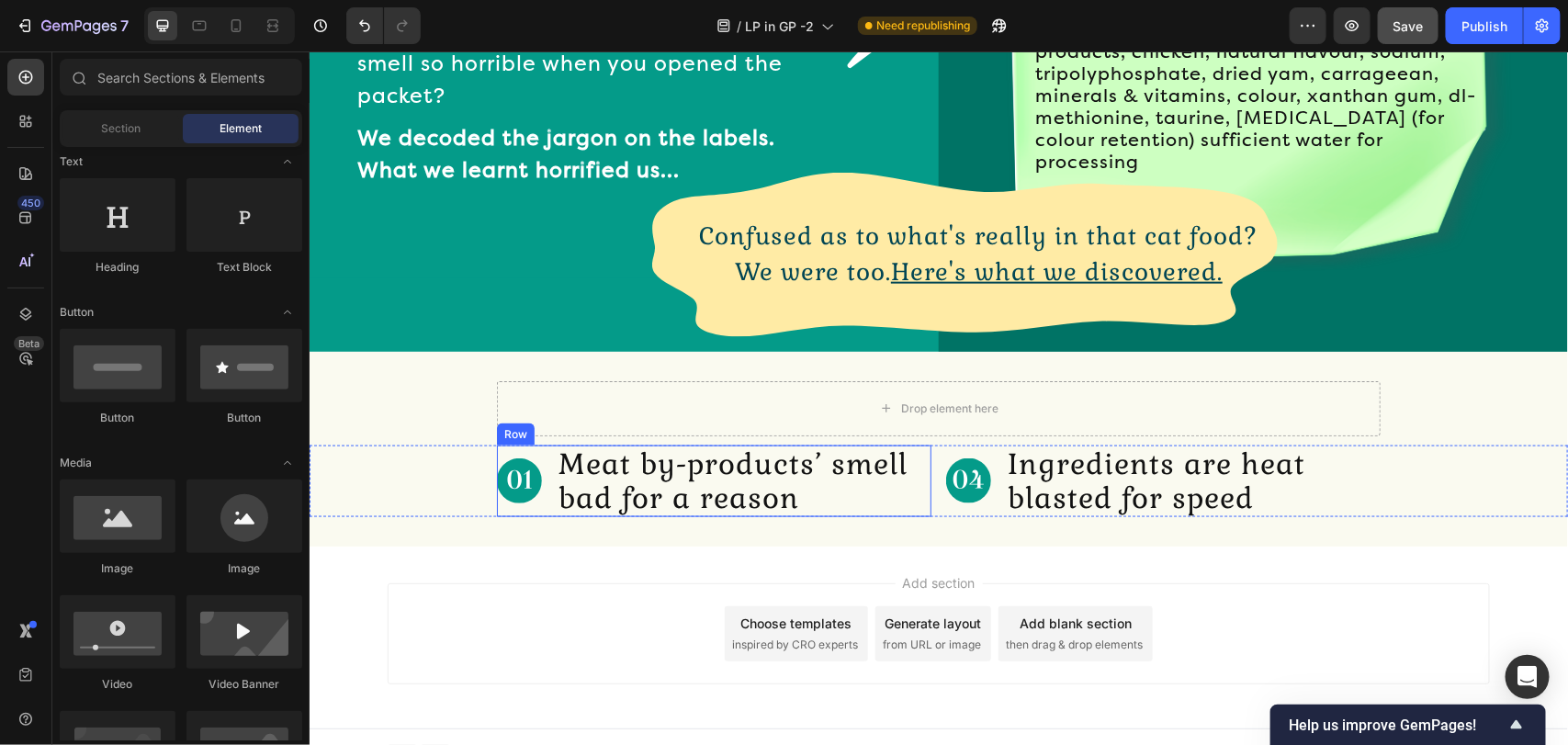
click at [538, 501] on div "Image" at bounding box center [518, 480] width 45 height 72
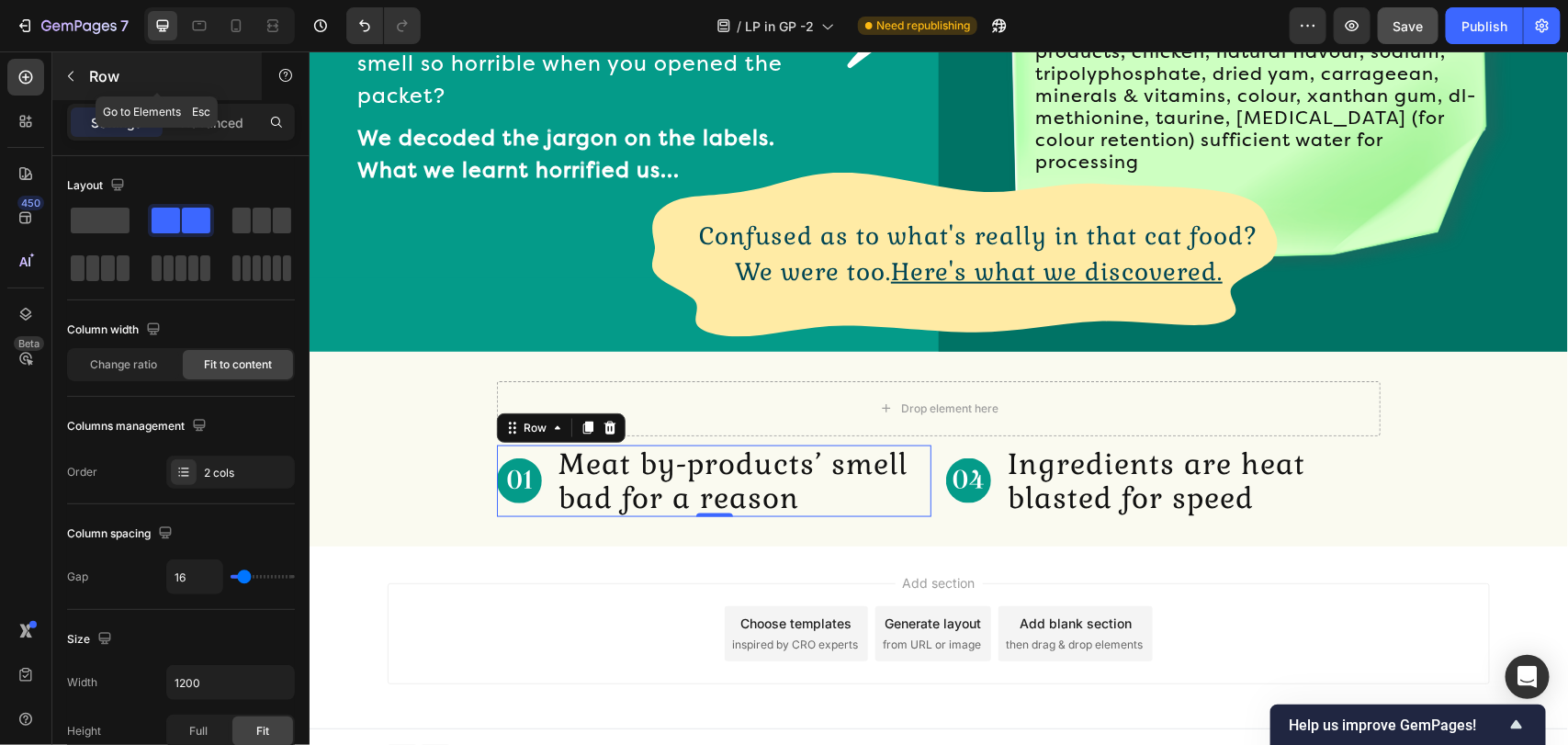
click at [61, 80] on button "button" at bounding box center [70, 76] width 29 height 29
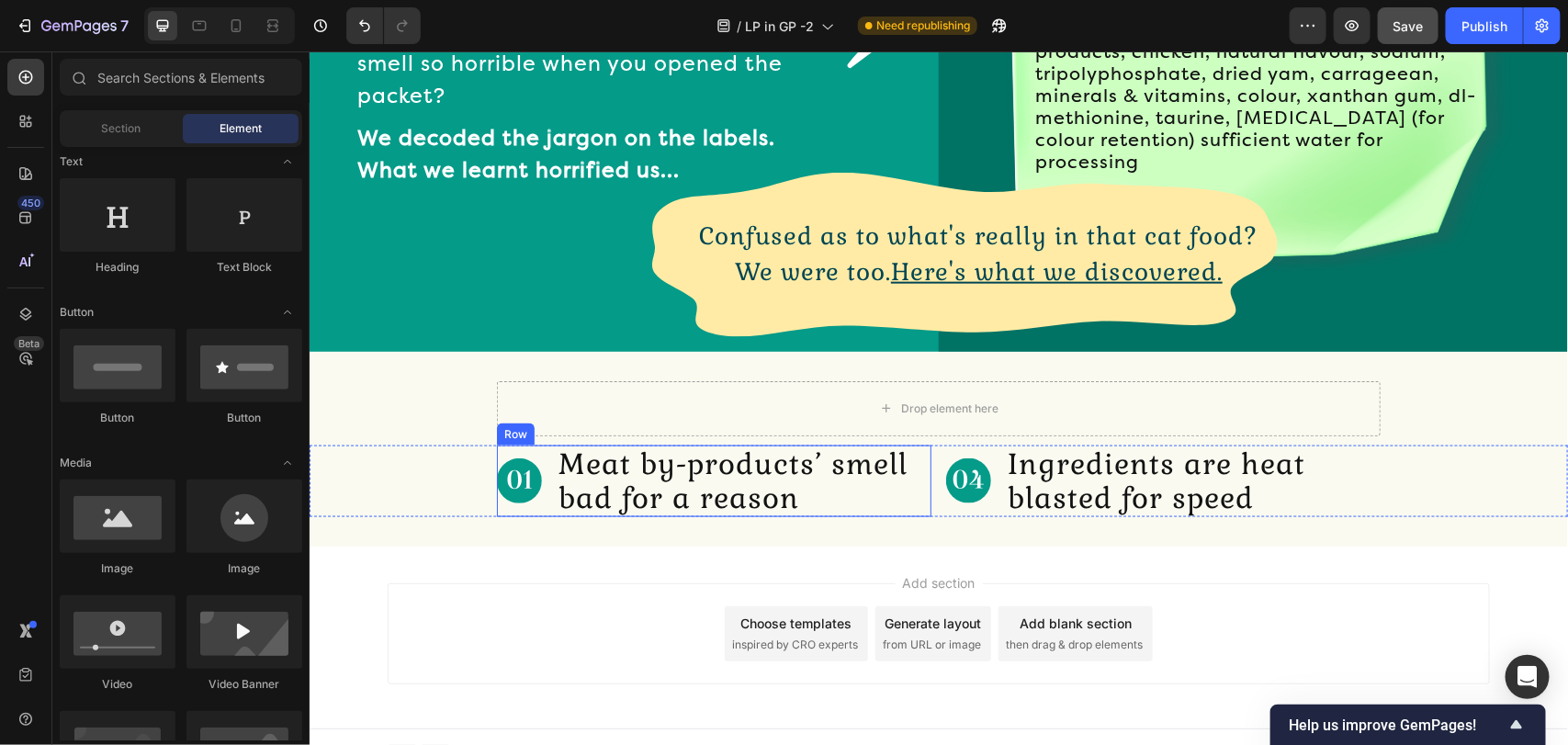
click at [546, 499] on div "Image Meat by-products’ smell bad for a reason Text Block Row" at bounding box center [712, 480] width 435 height 72
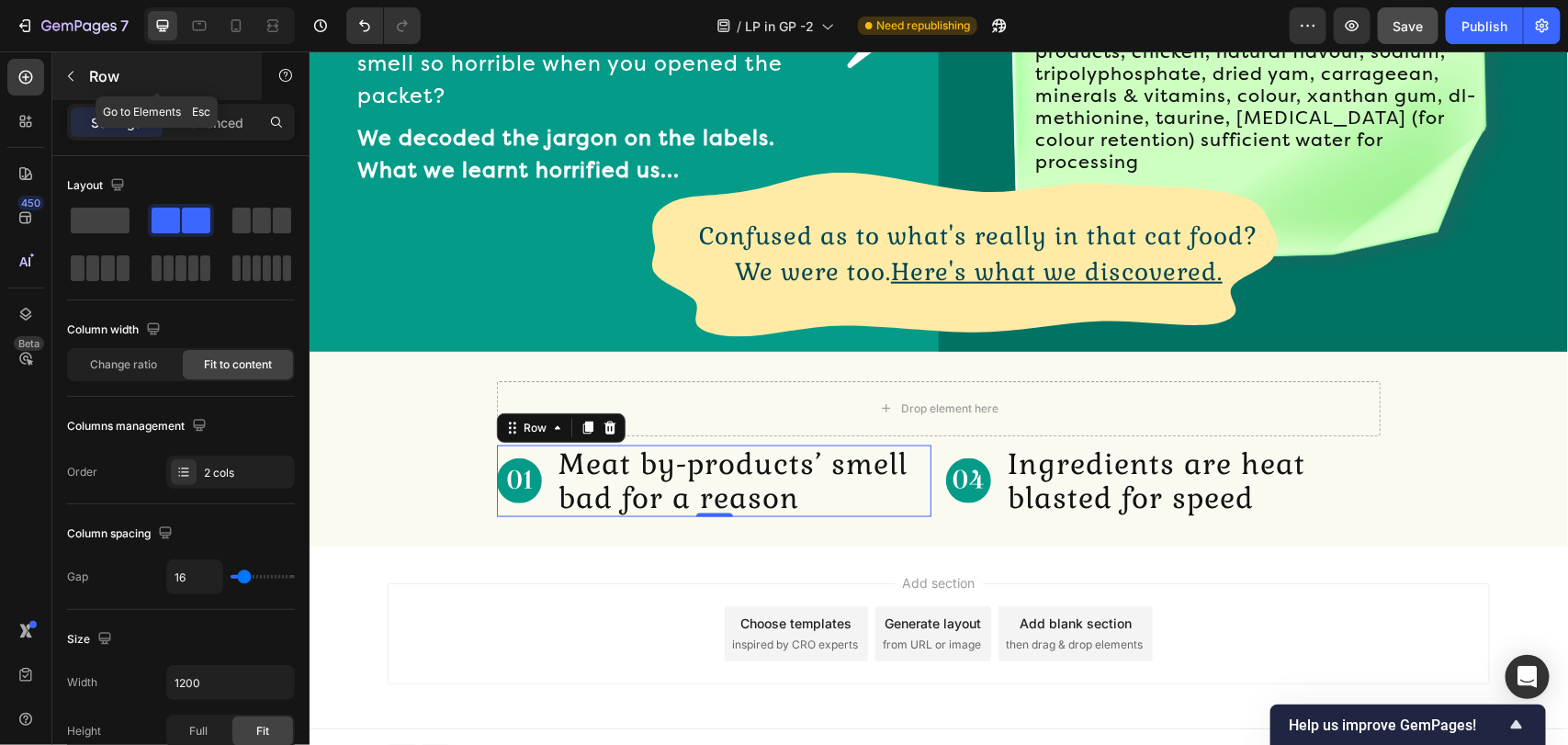
click at [74, 74] on icon "button" at bounding box center [71, 77] width 15 height 15
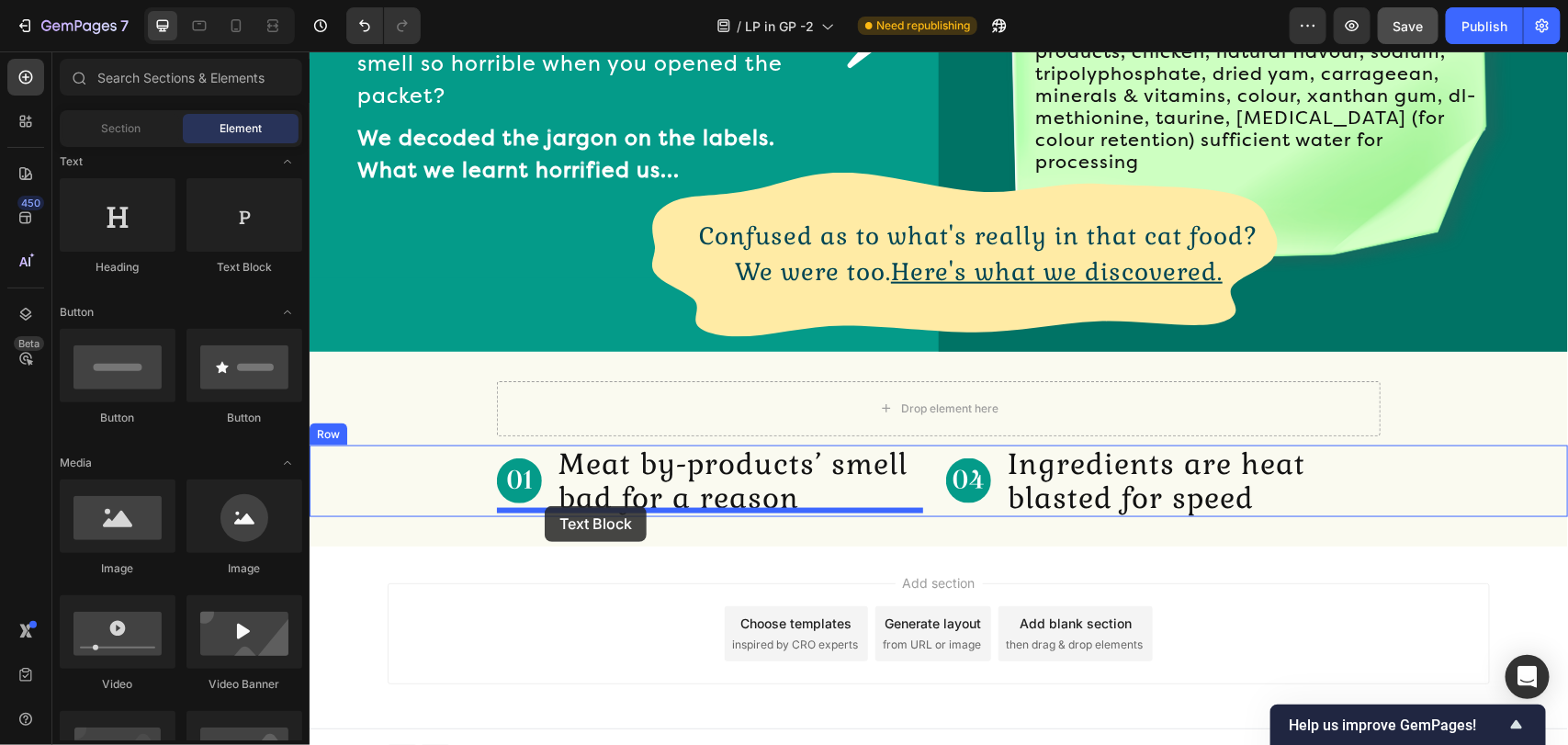
drag, startPoint x: 541, startPoint y: 271, endPoint x: 543, endPoint y: 505, distance: 234.0
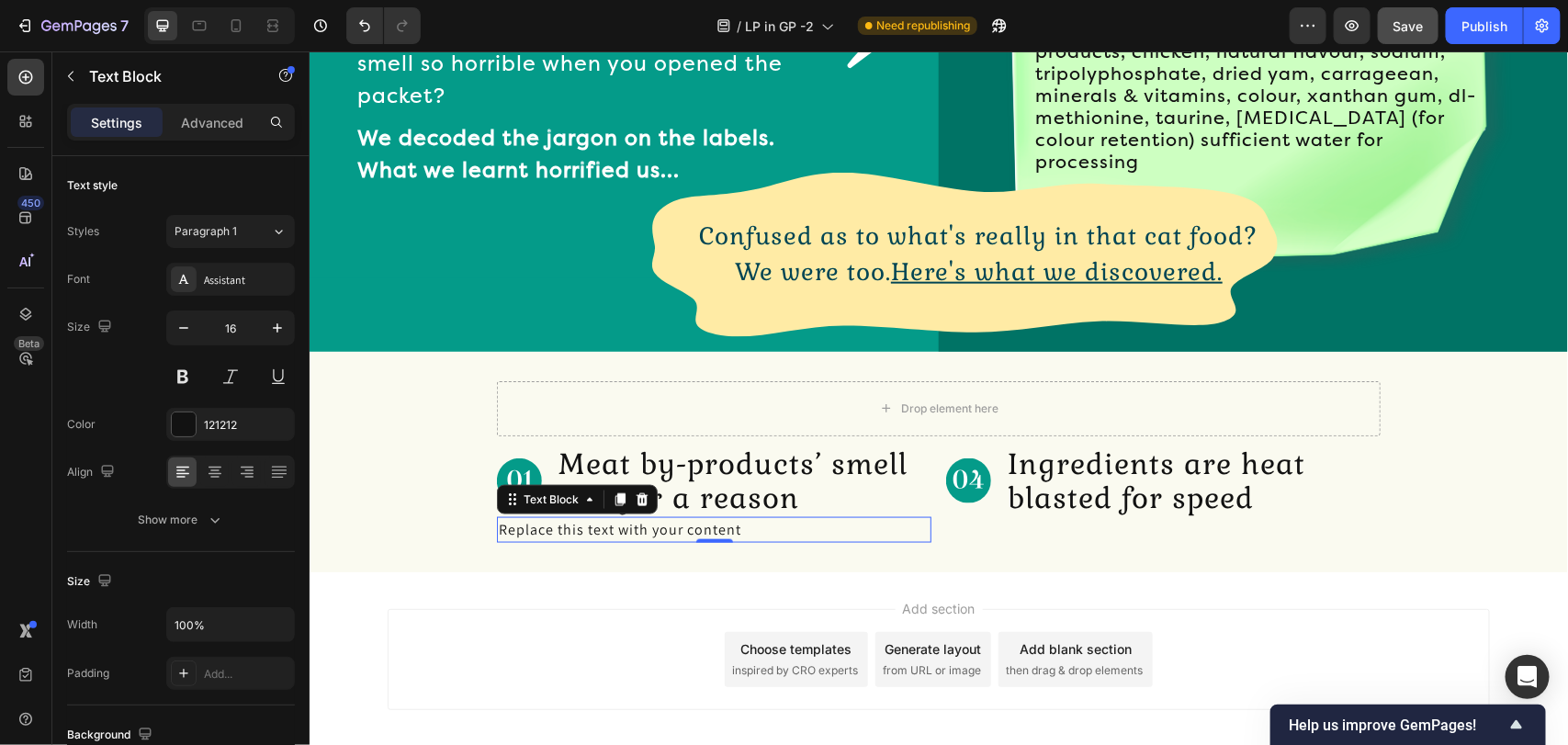
click at [625, 523] on div "Replace this text with your content" at bounding box center [712, 529] width 435 height 26
click at [625, 523] on p "Replace this text with your content" at bounding box center [712, 529] width 431 height 22
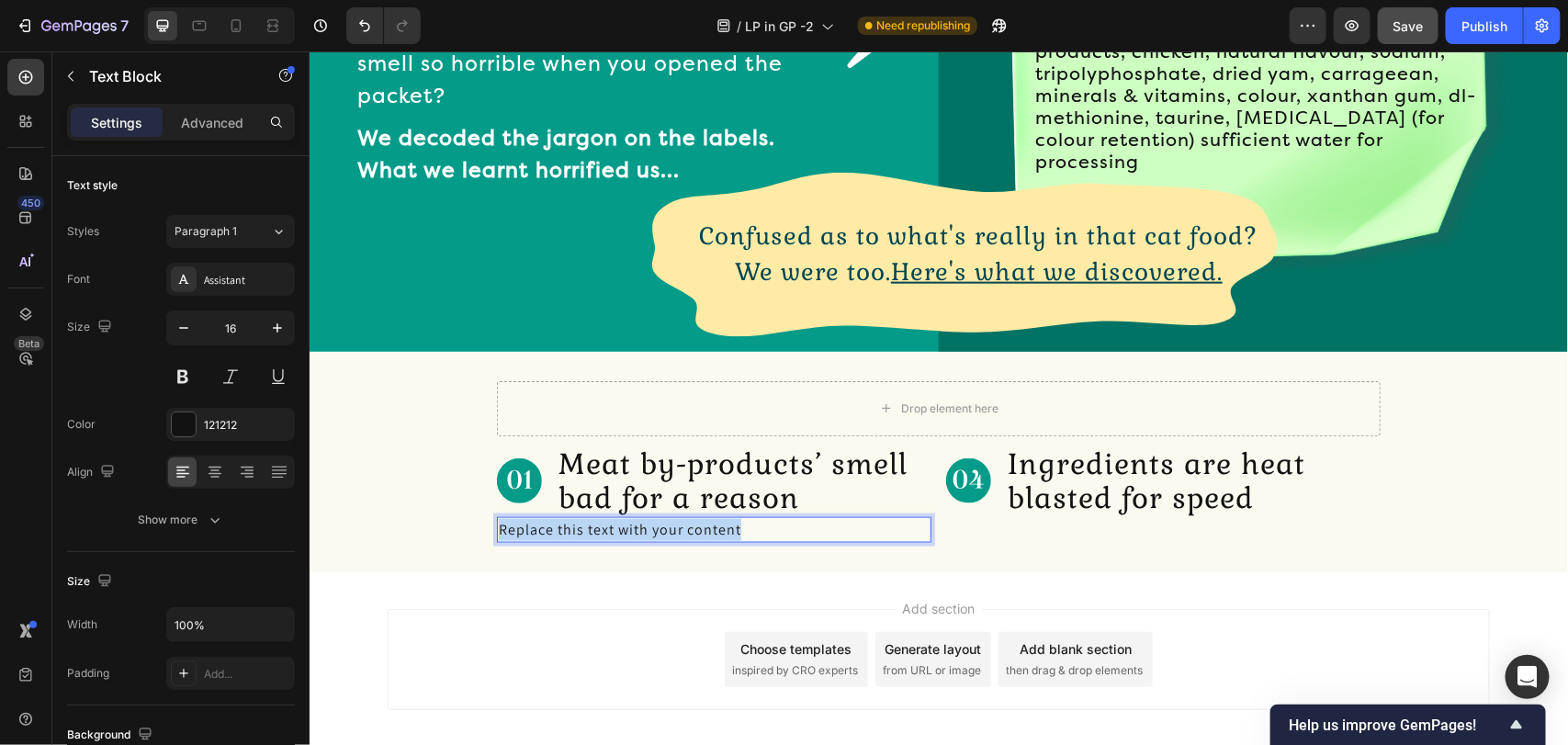
click at [625, 523] on p "Replace this text with your content" at bounding box center [712, 529] width 431 height 22
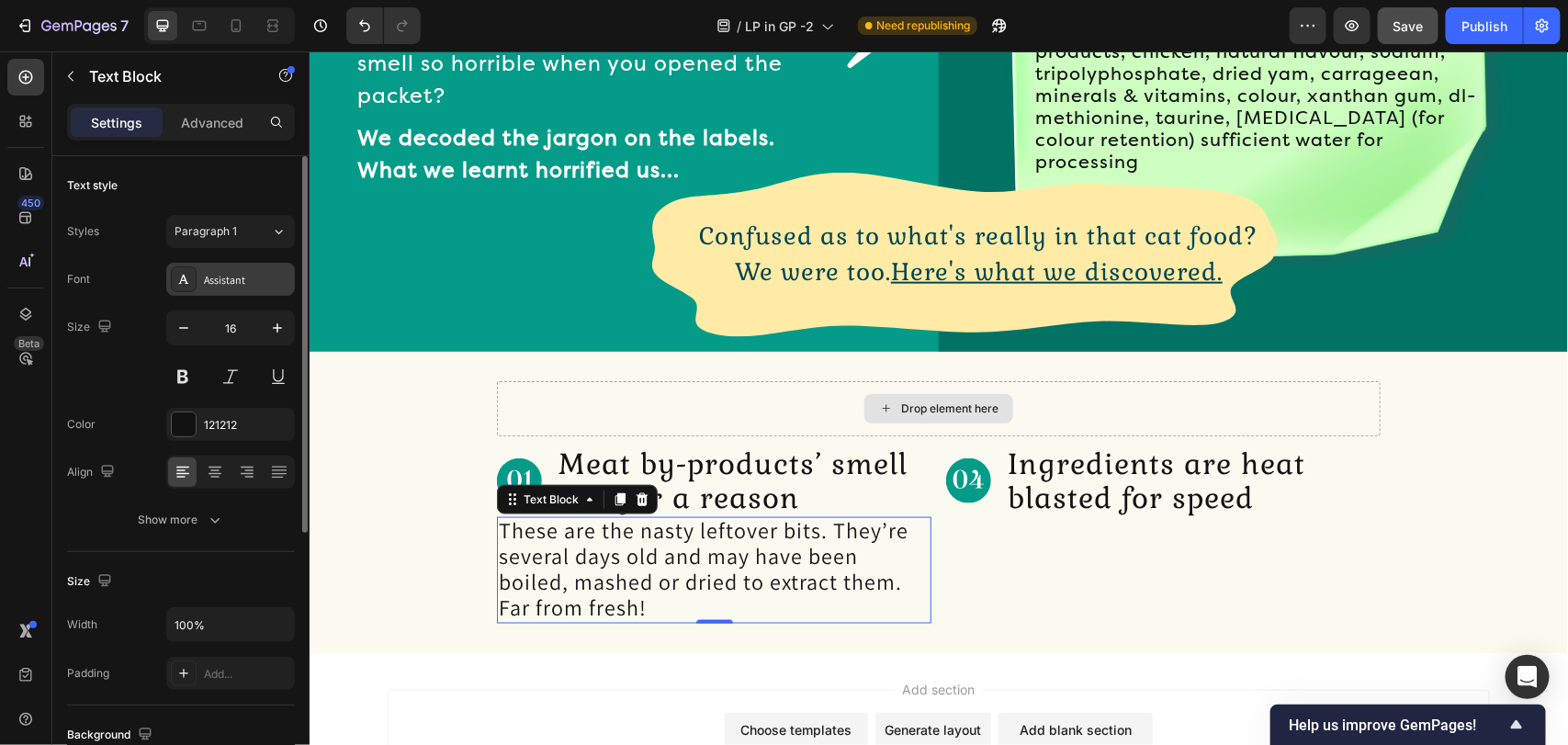
click at [212, 264] on div "Assistant" at bounding box center [231, 279] width 129 height 33
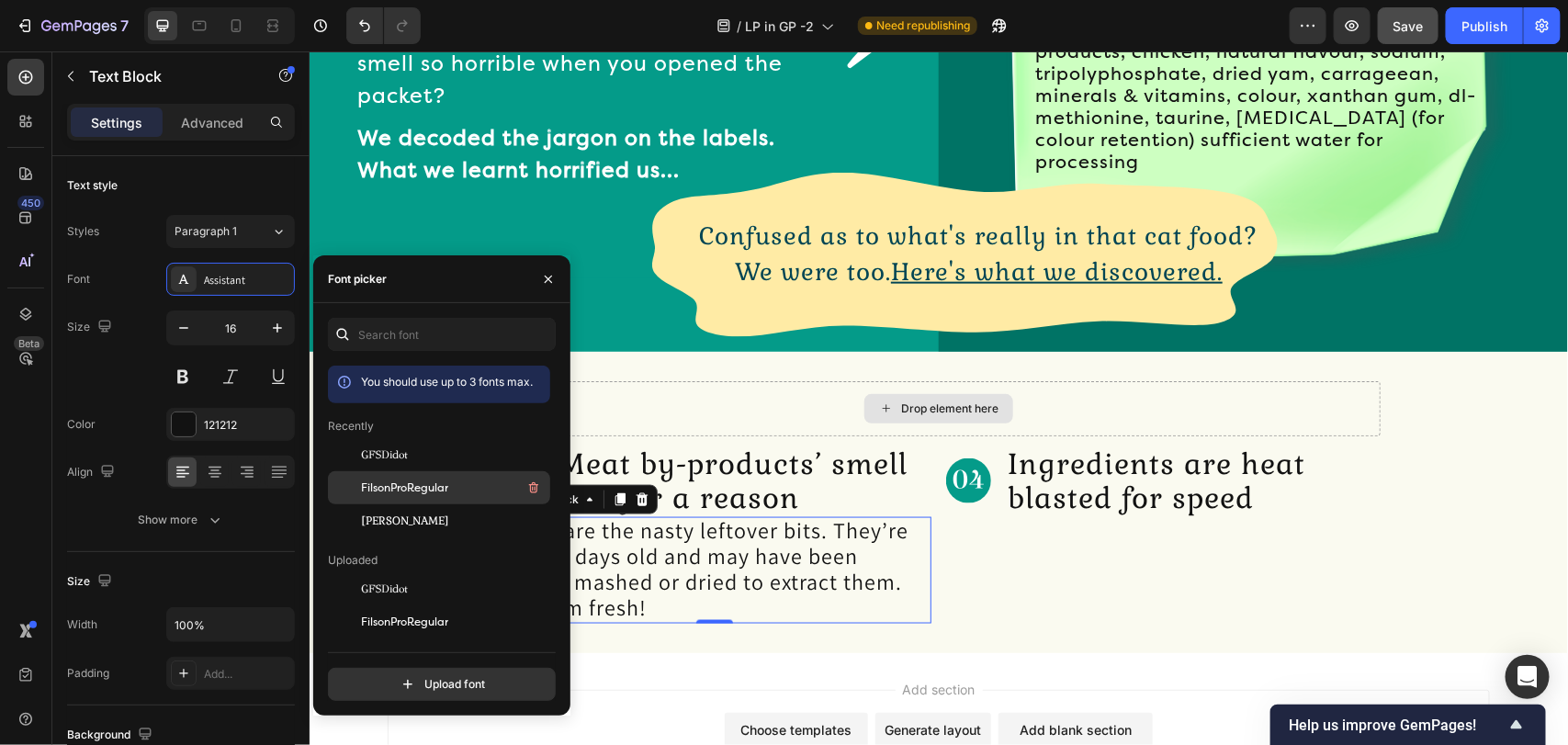
click at [378, 488] on span "FilsonProRegular" at bounding box center [404, 488] width 87 height 17
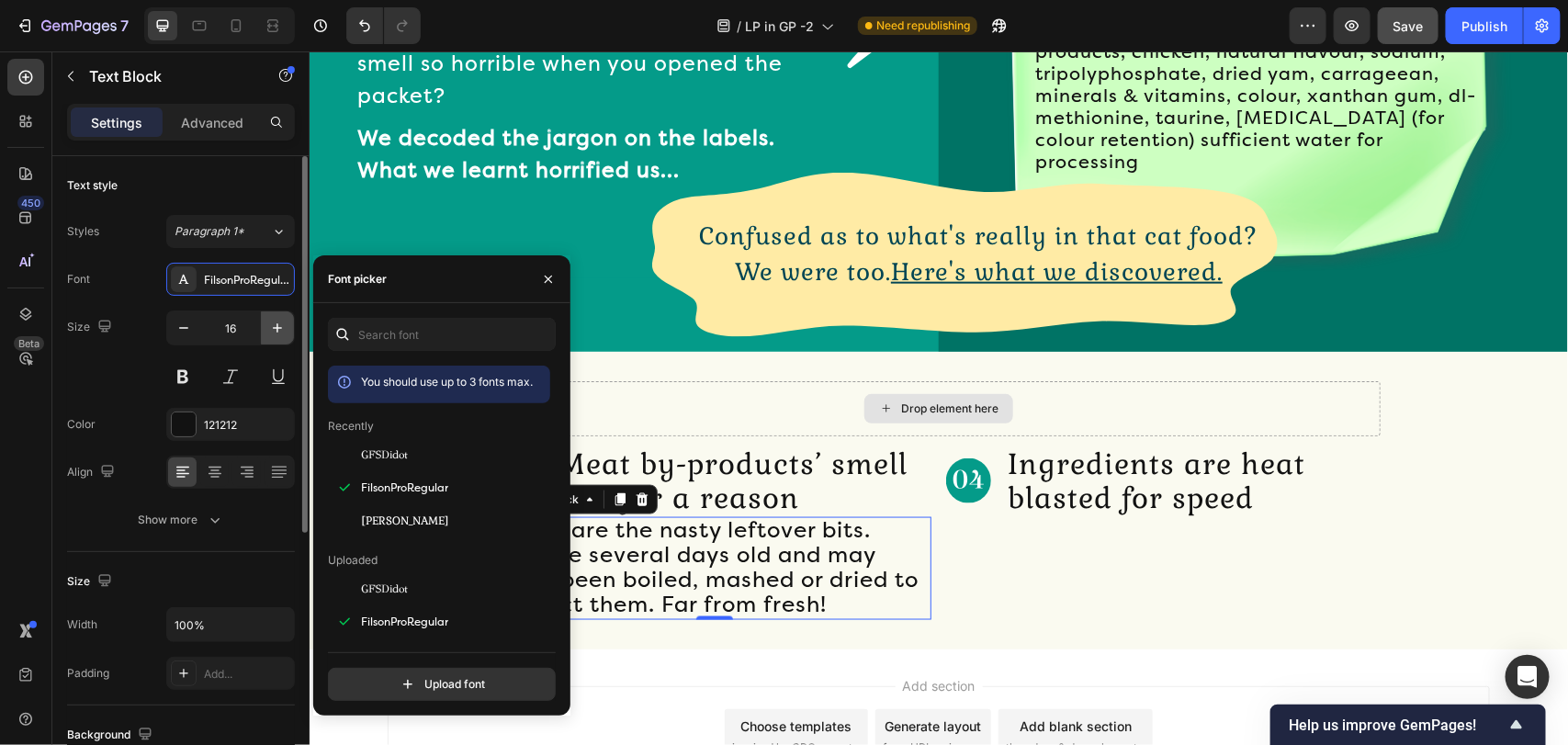
click at [272, 324] on icon "button" at bounding box center [278, 328] width 19 height 19
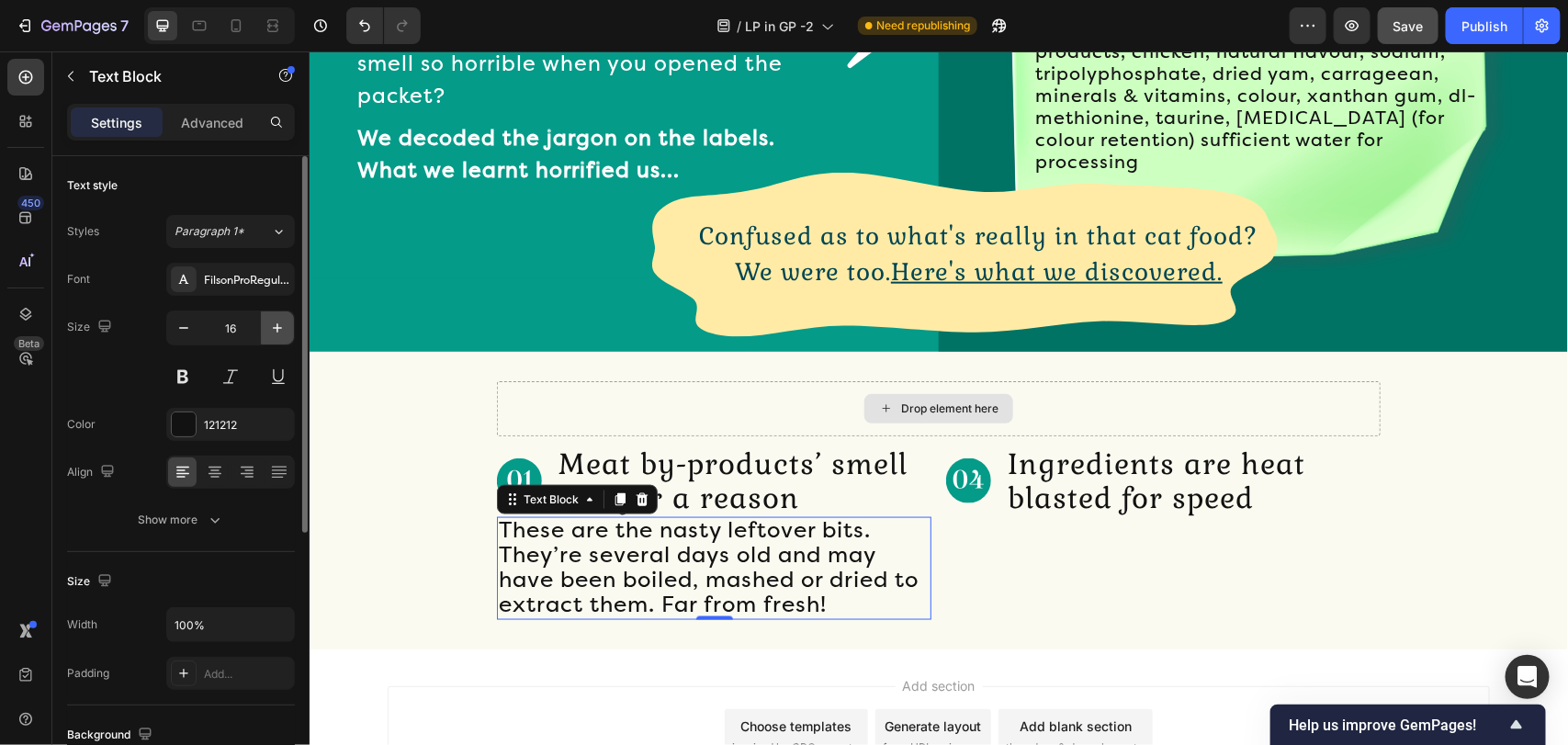
click at [272, 324] on icon "button" at bounding box center [278, 328] width 19 height 19
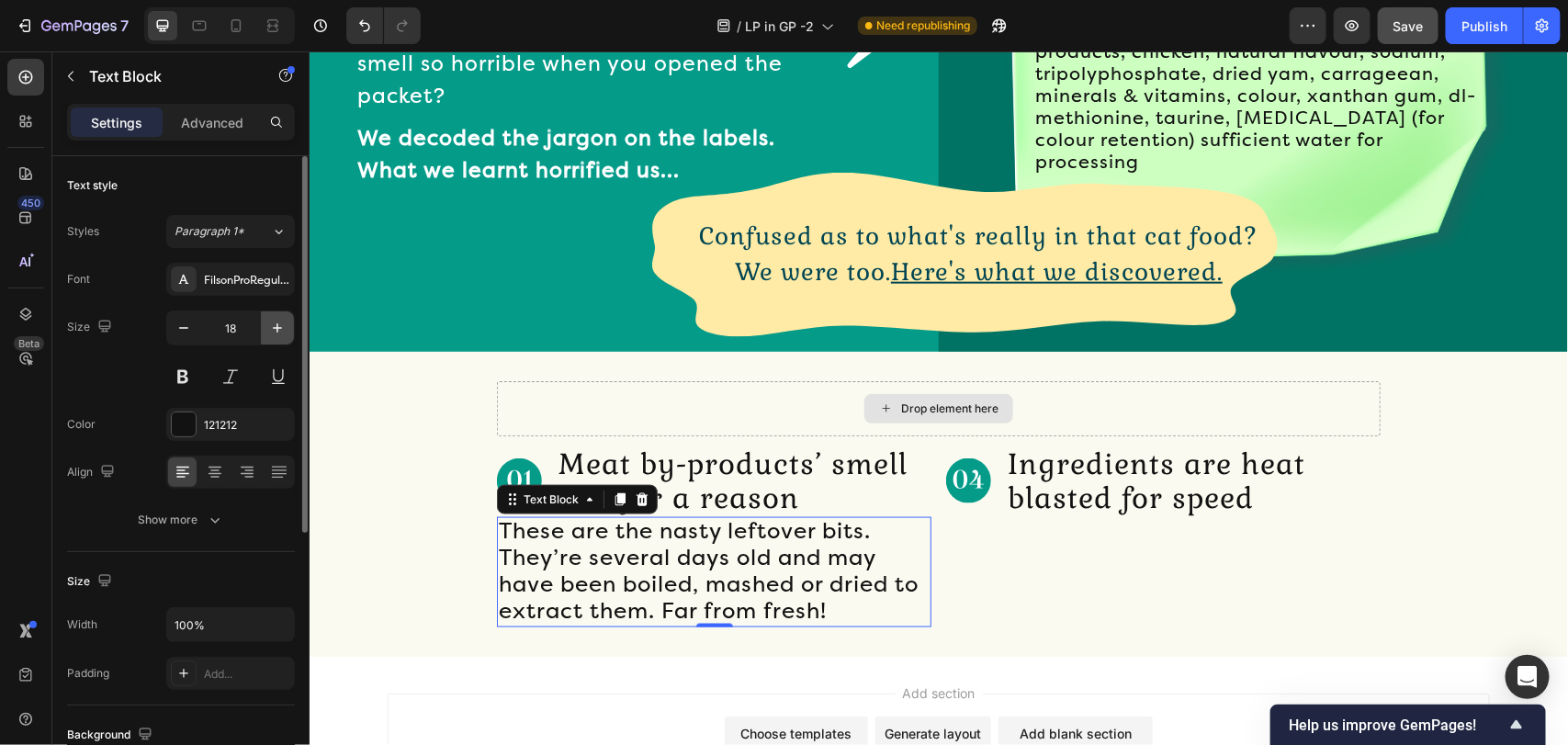
click at [272, 324] on icon "button" at bounding box center [278, 328] width 19 height 19
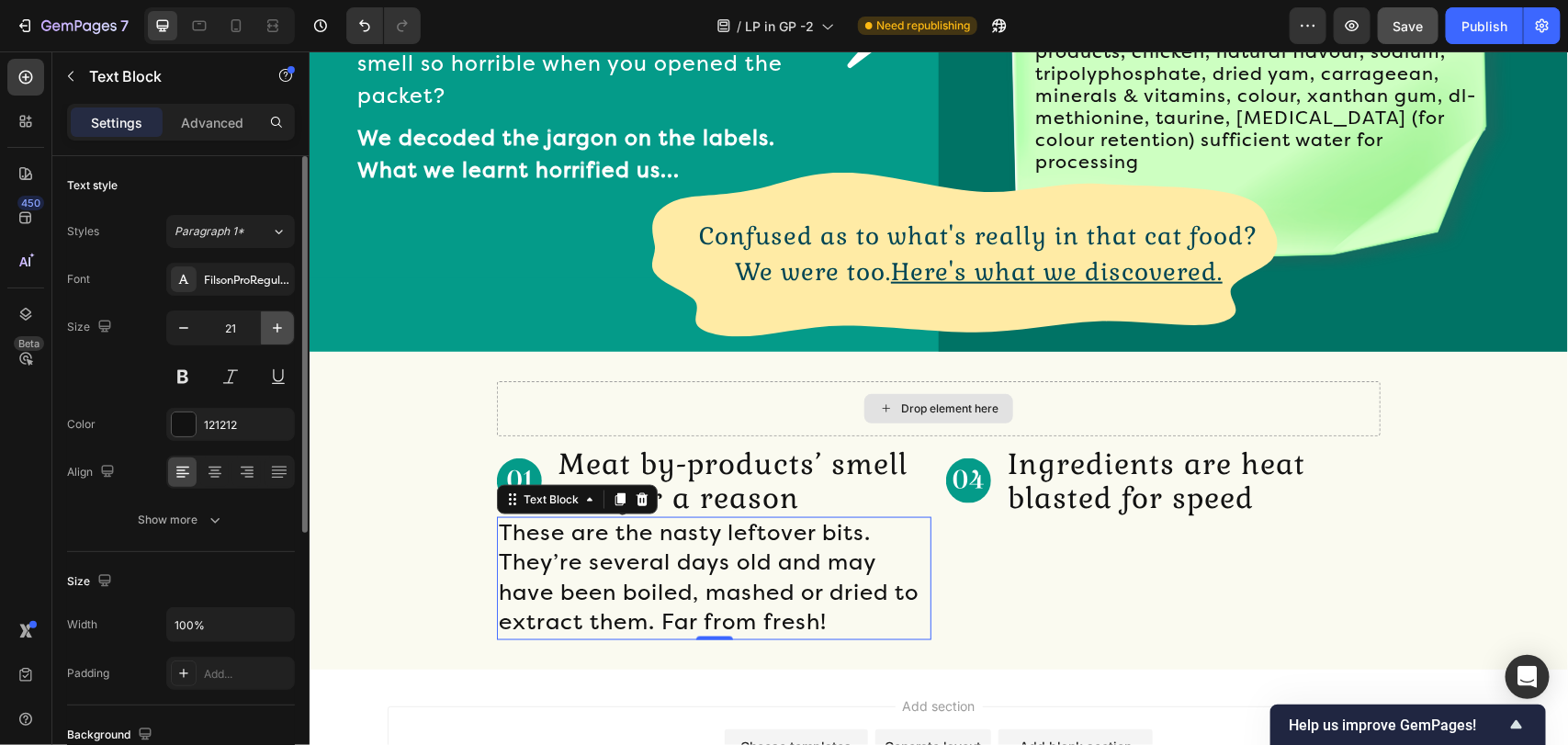
click at [272, 324] on icon "button" at bounding box center [278, 328] width 19 height 19
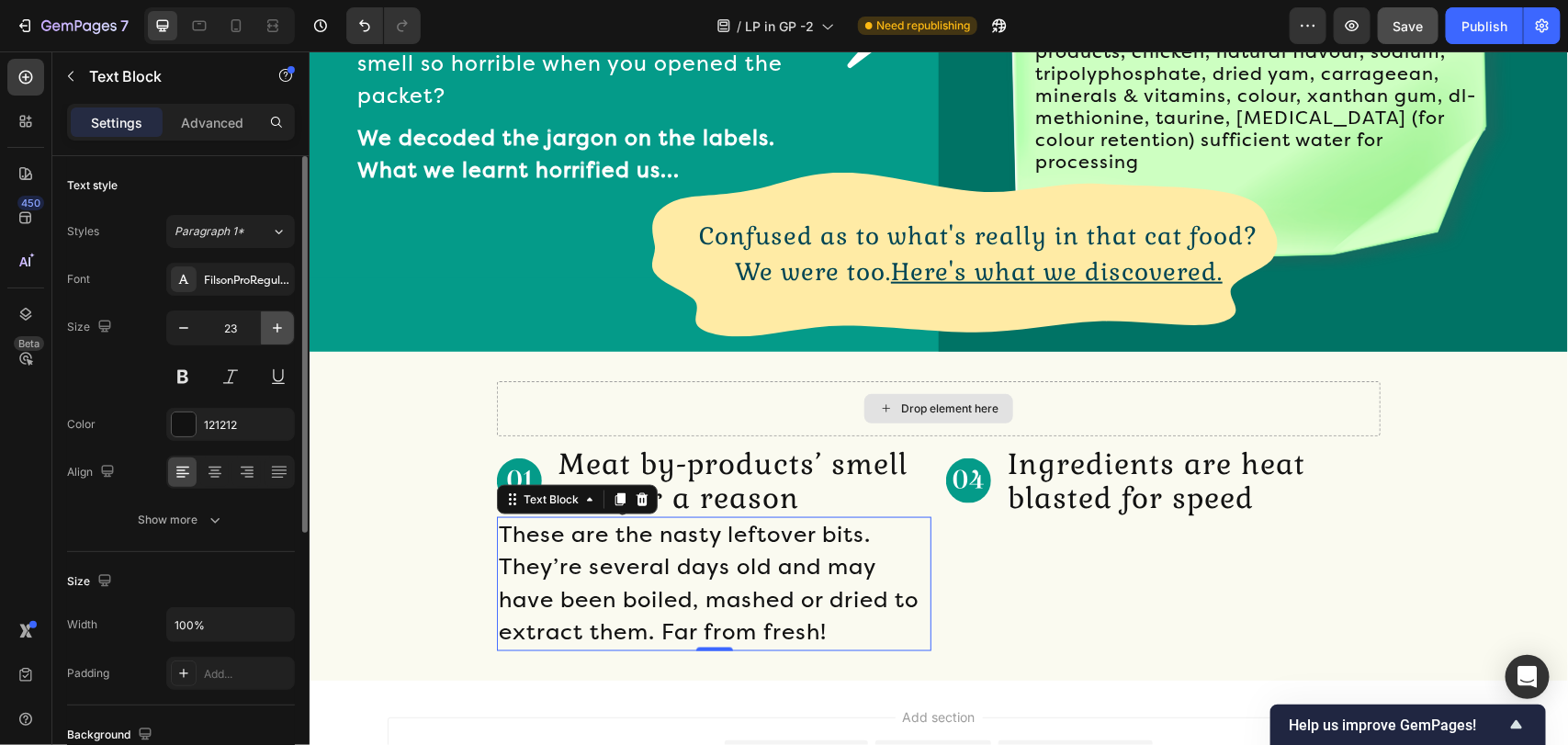
click at [272, 324] on icon "button" at bounding box center [278, 328] width 19 height 19
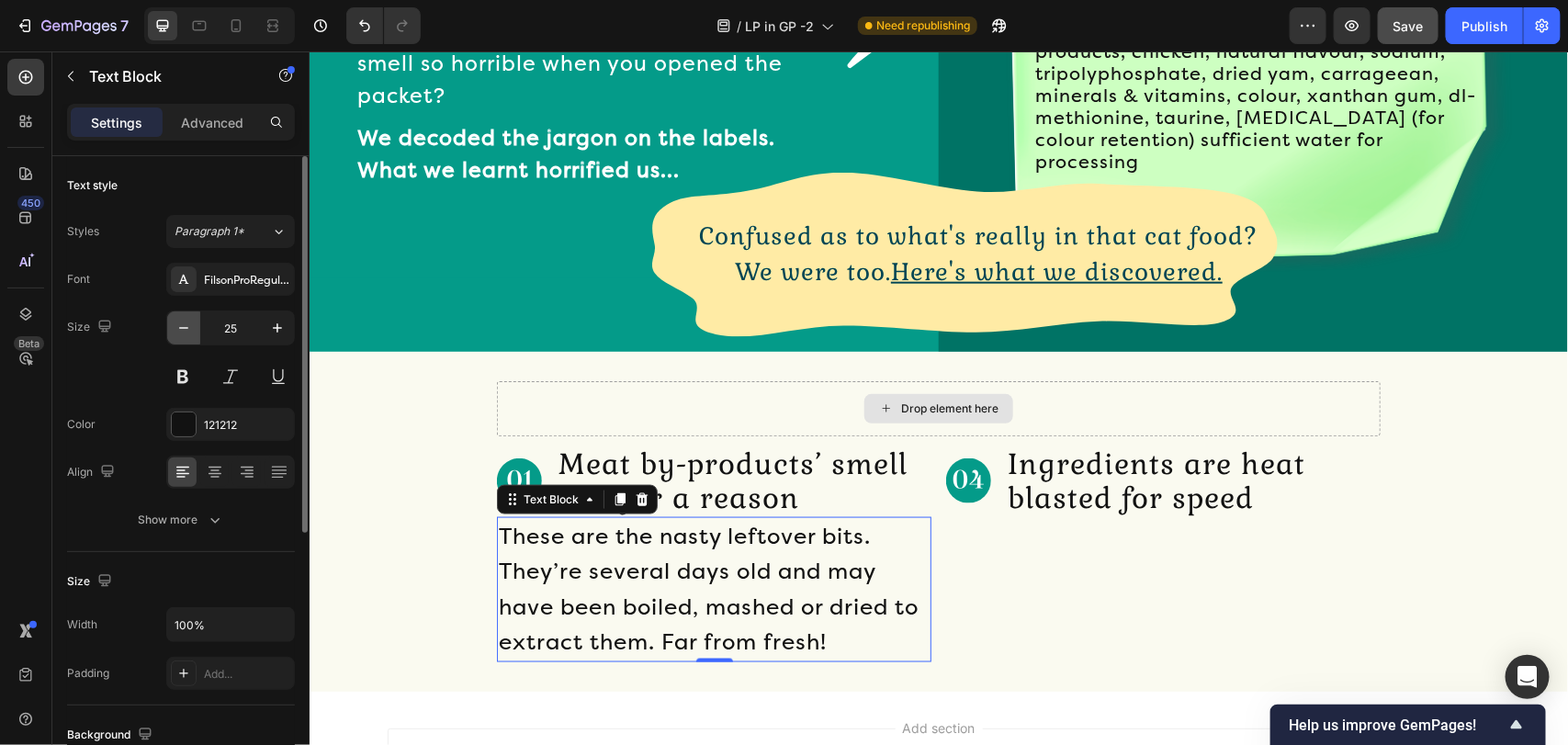
click at [188, 328] on icon "button" at bounding box center [184, 328] width 19 height 19
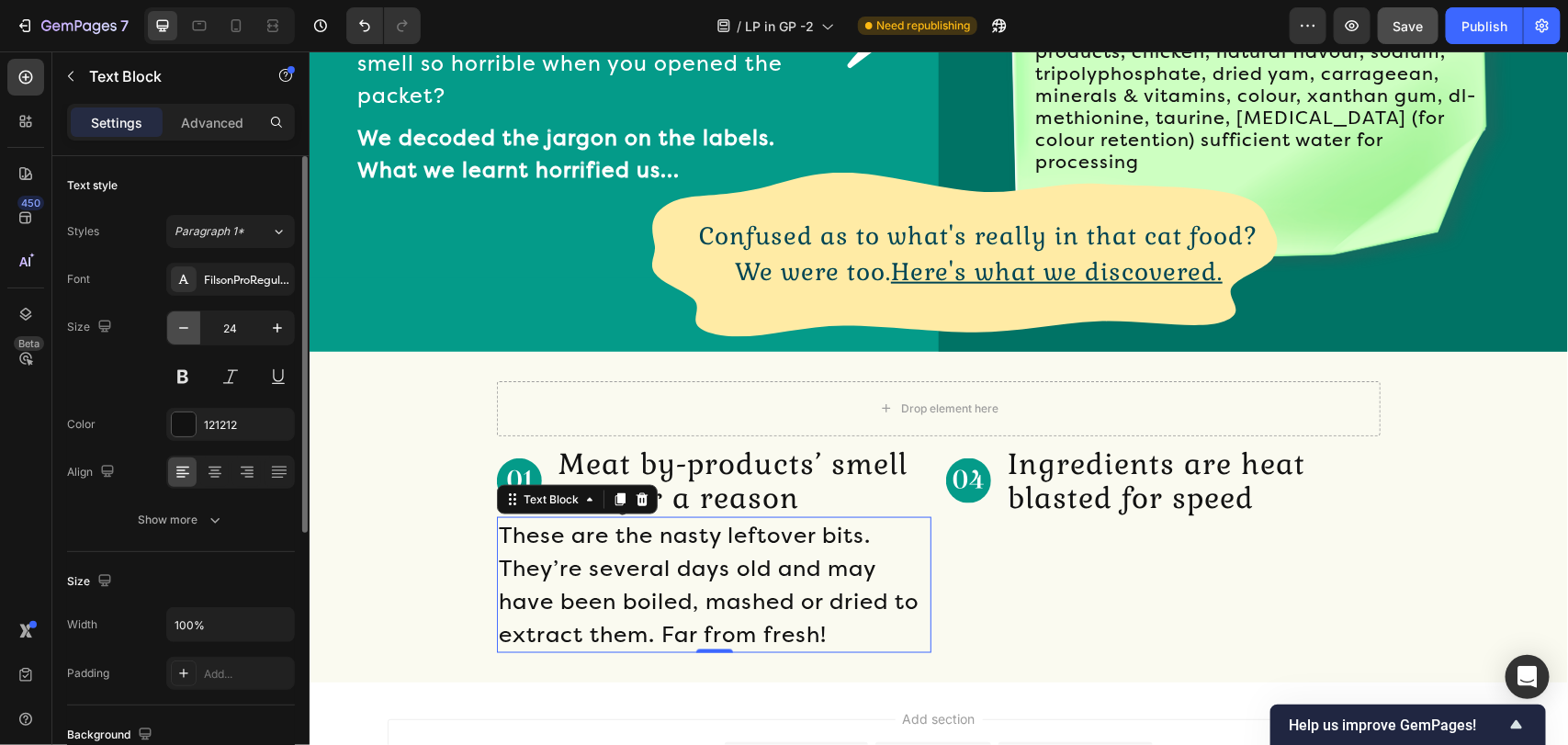
click at [180, 327] on icon "button" at bounding box center [184, 328] width 19 height 19
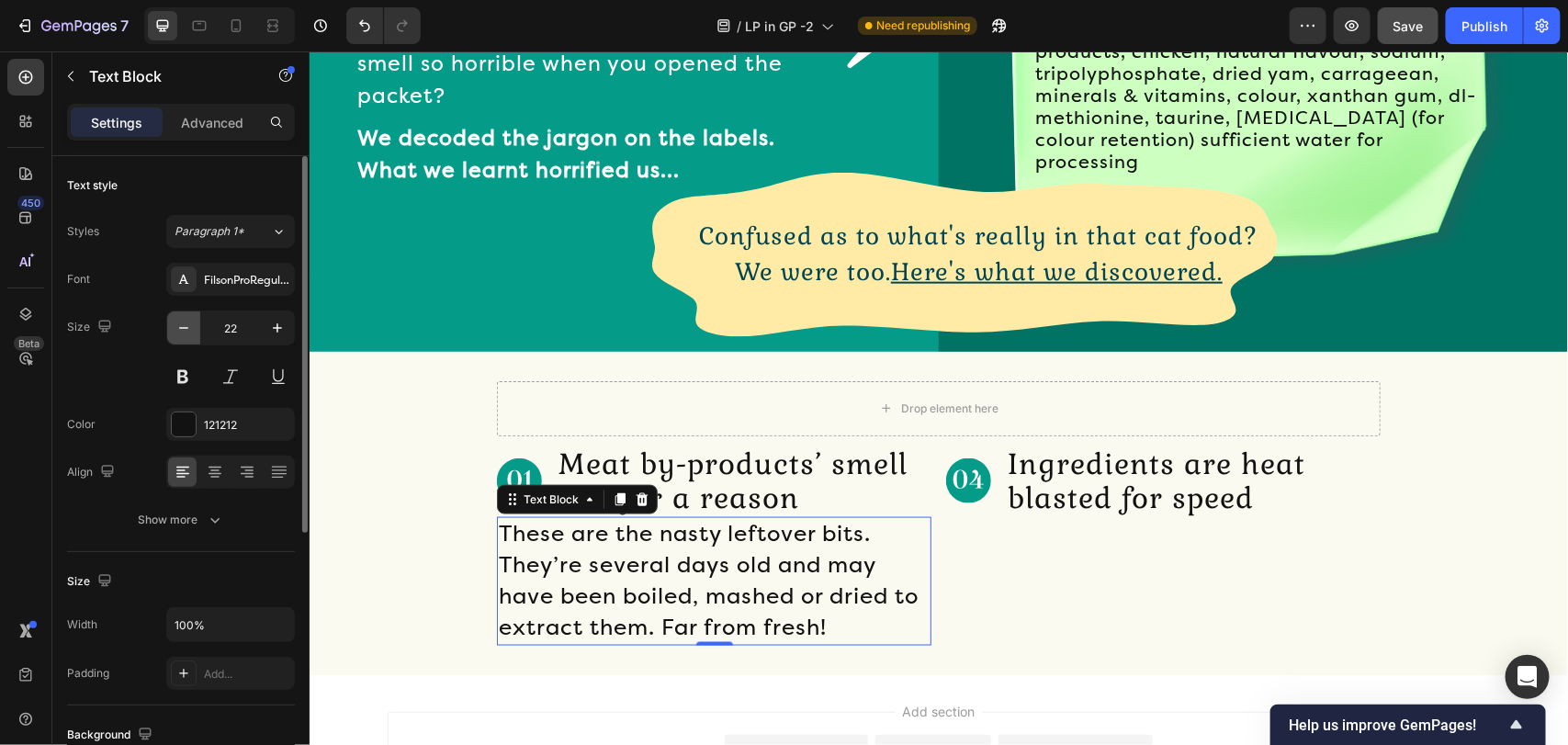
click at [180, 327] on icon "button" at bounding box center [184, 328] width 19 height 19
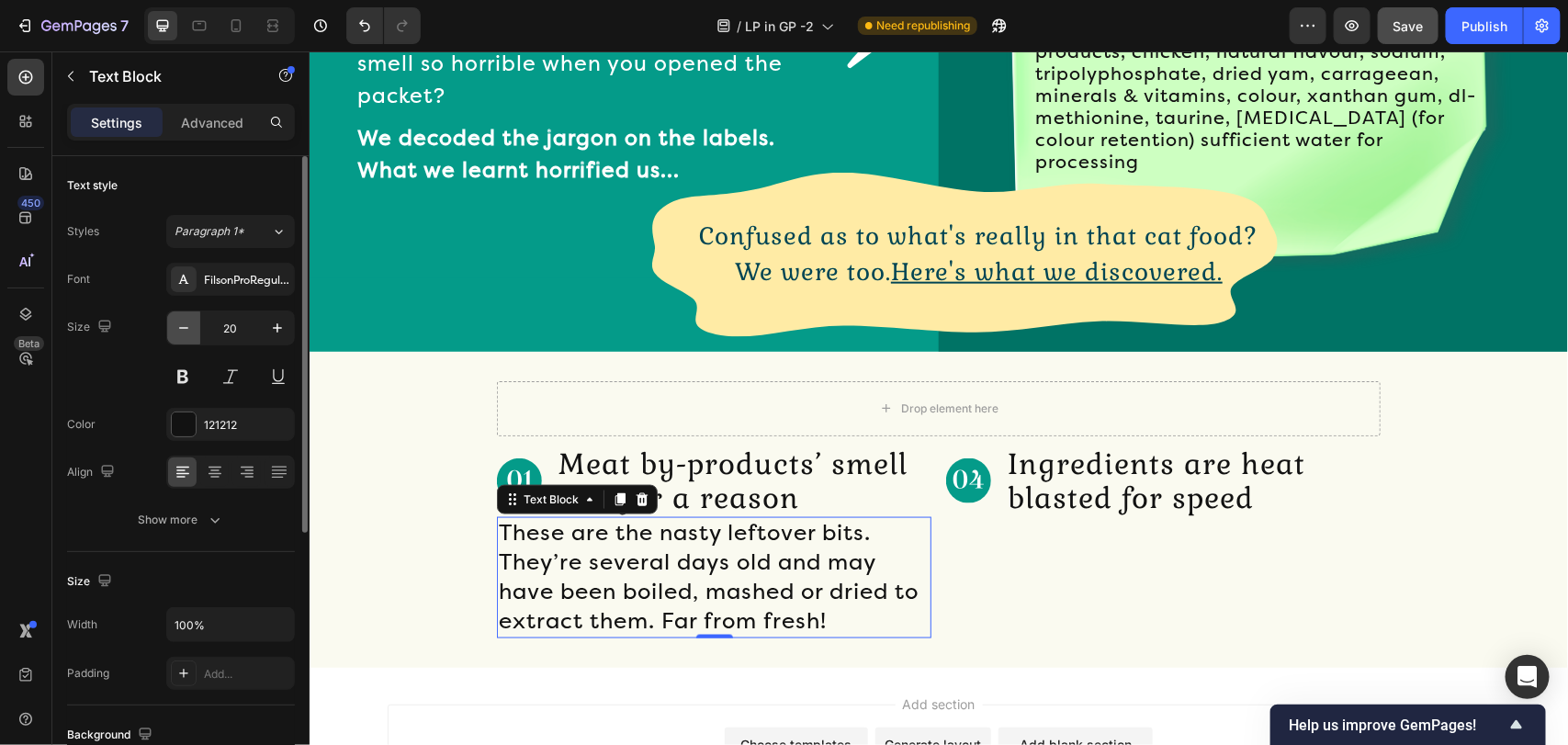
click at [180, 327] on icon "button" at bounding box center [184, 328] width 19 height 19
type input "18"
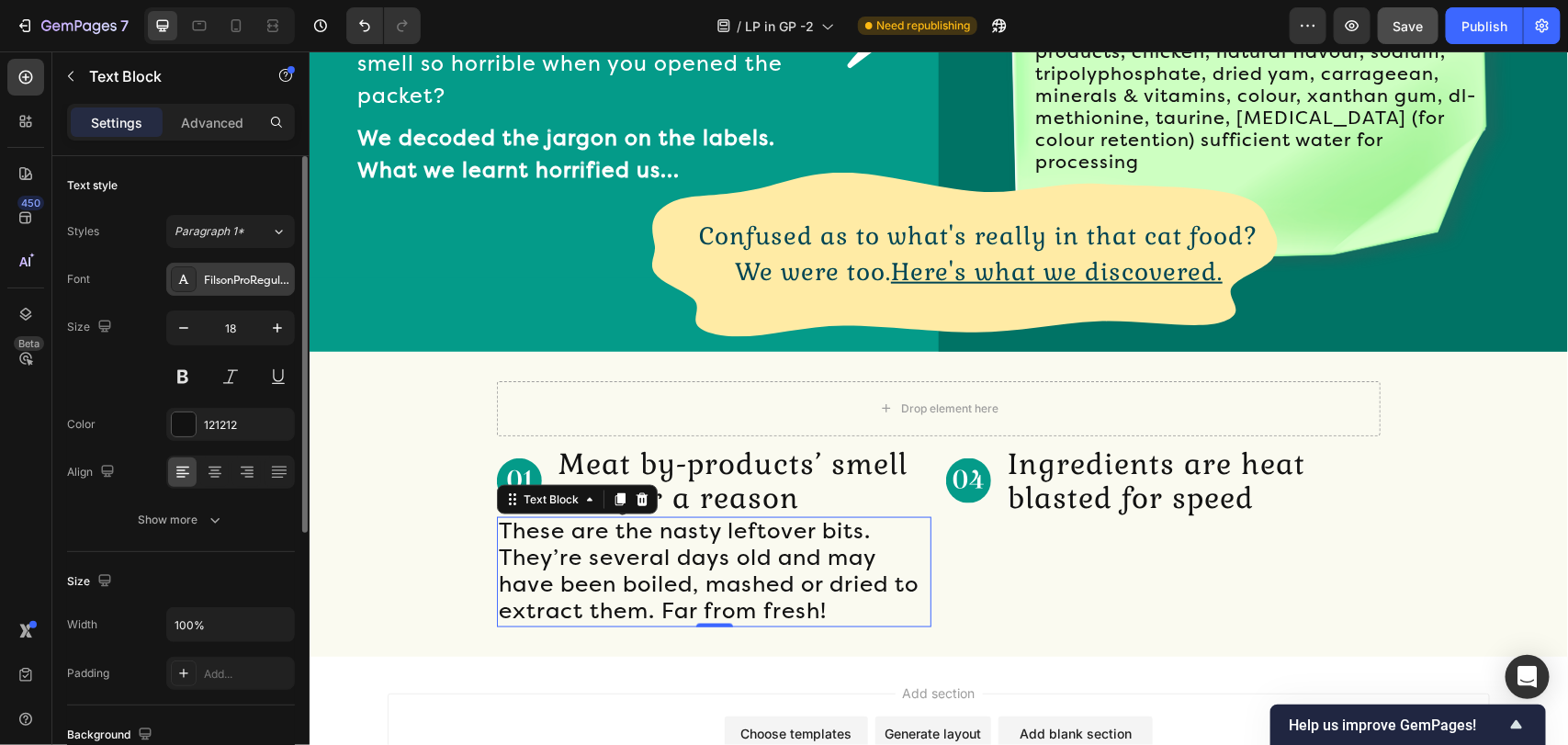
click at [219, 274] on div "FilsonProRegular" at bounding box center [247, 280] width 86 height 17
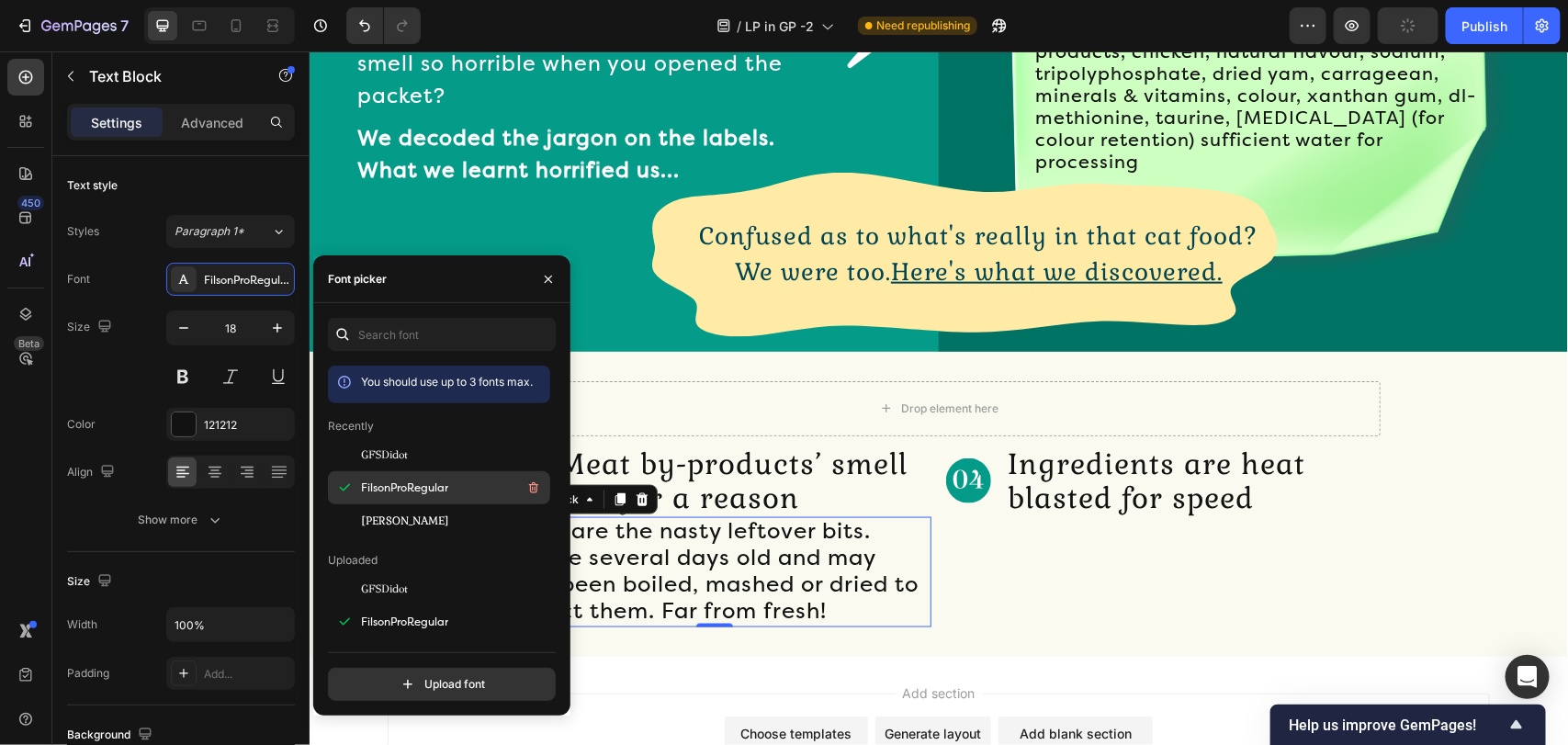
click at [402, 480] on span "FilsonProRegular" at bounding box center [404, 488] width 87 height 17
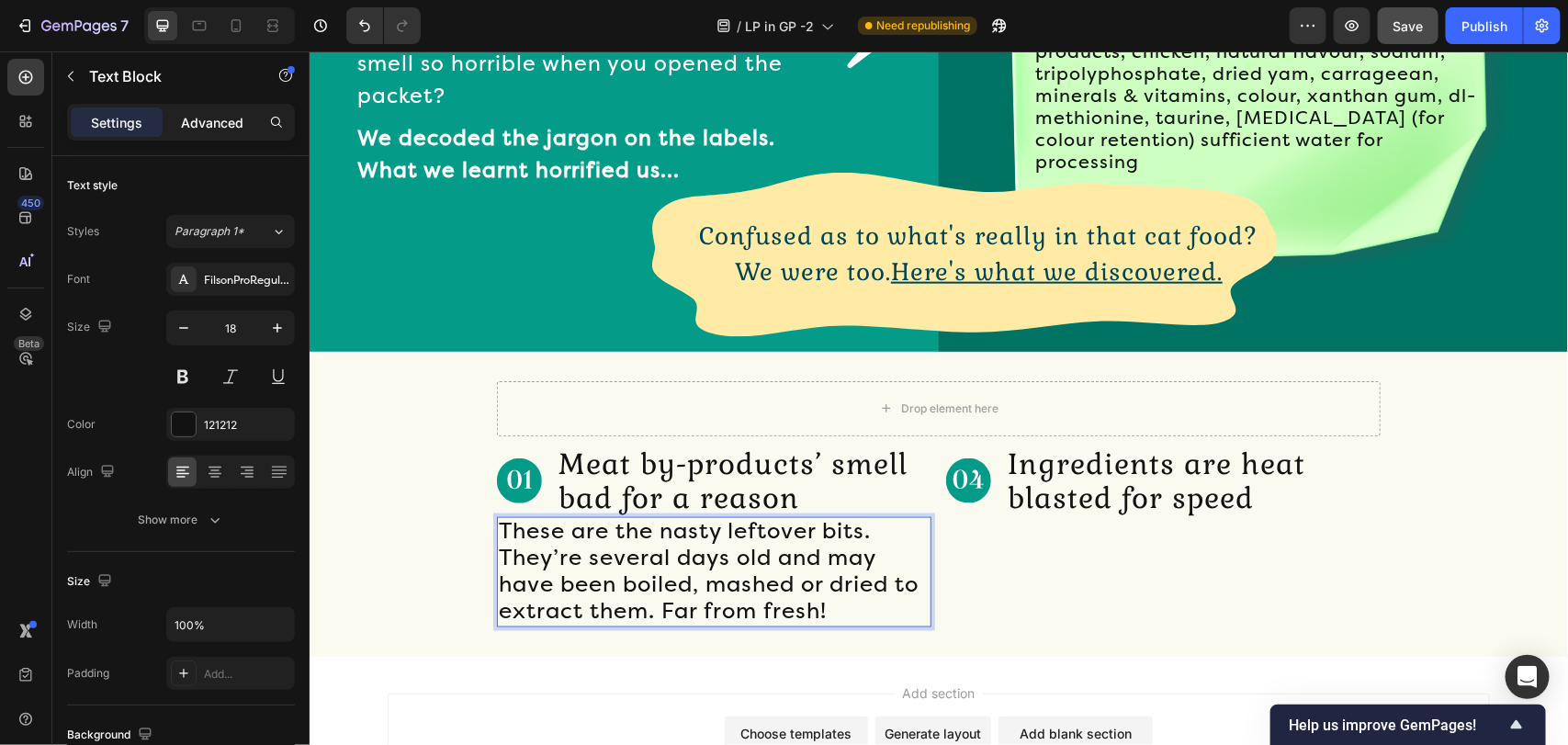
click at [237, 116] on p "Advanced" at bounding box center [211, 122] width 63 height 20
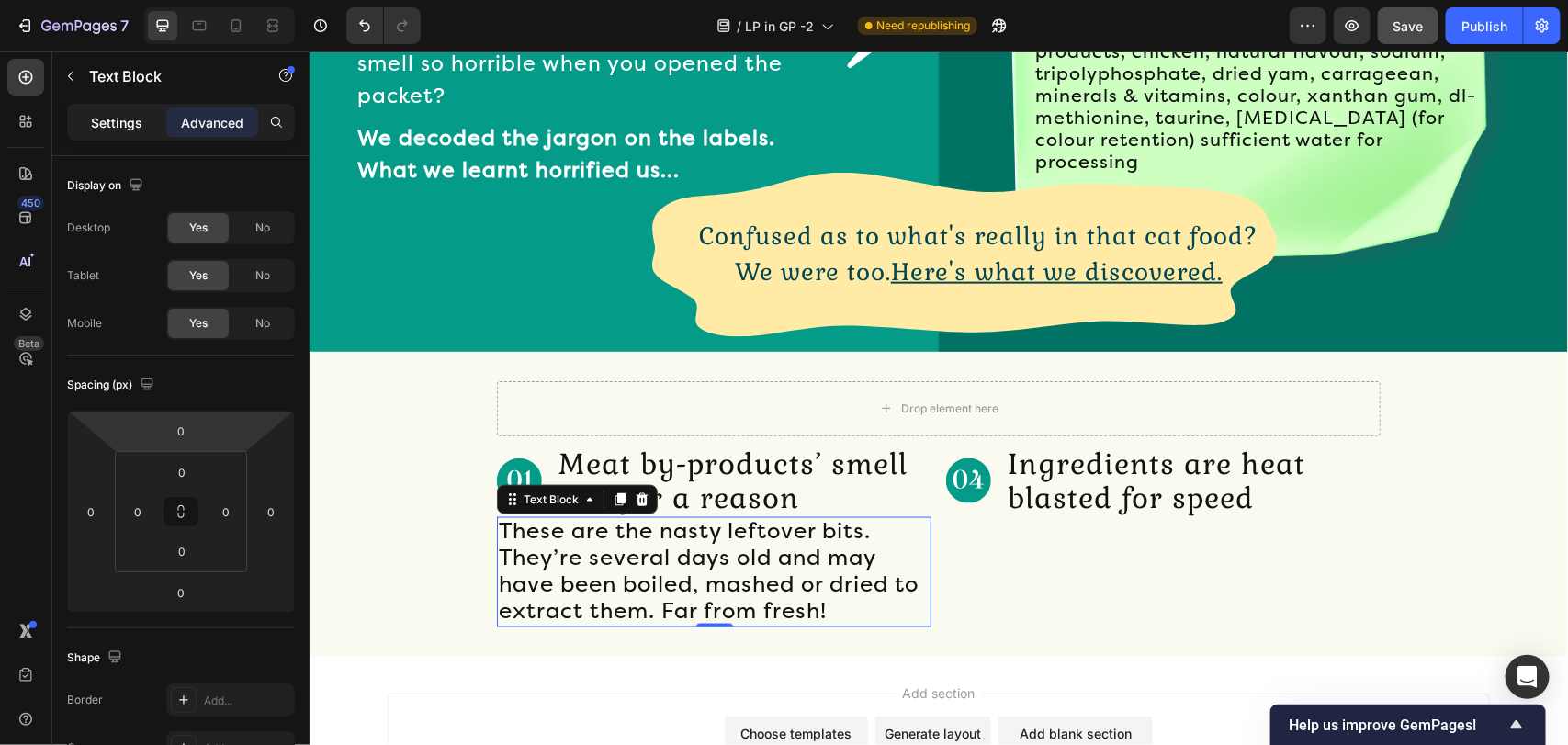
click at [115, 136] on div "Settings" at bounding box center [117, 122] width 92 height 29
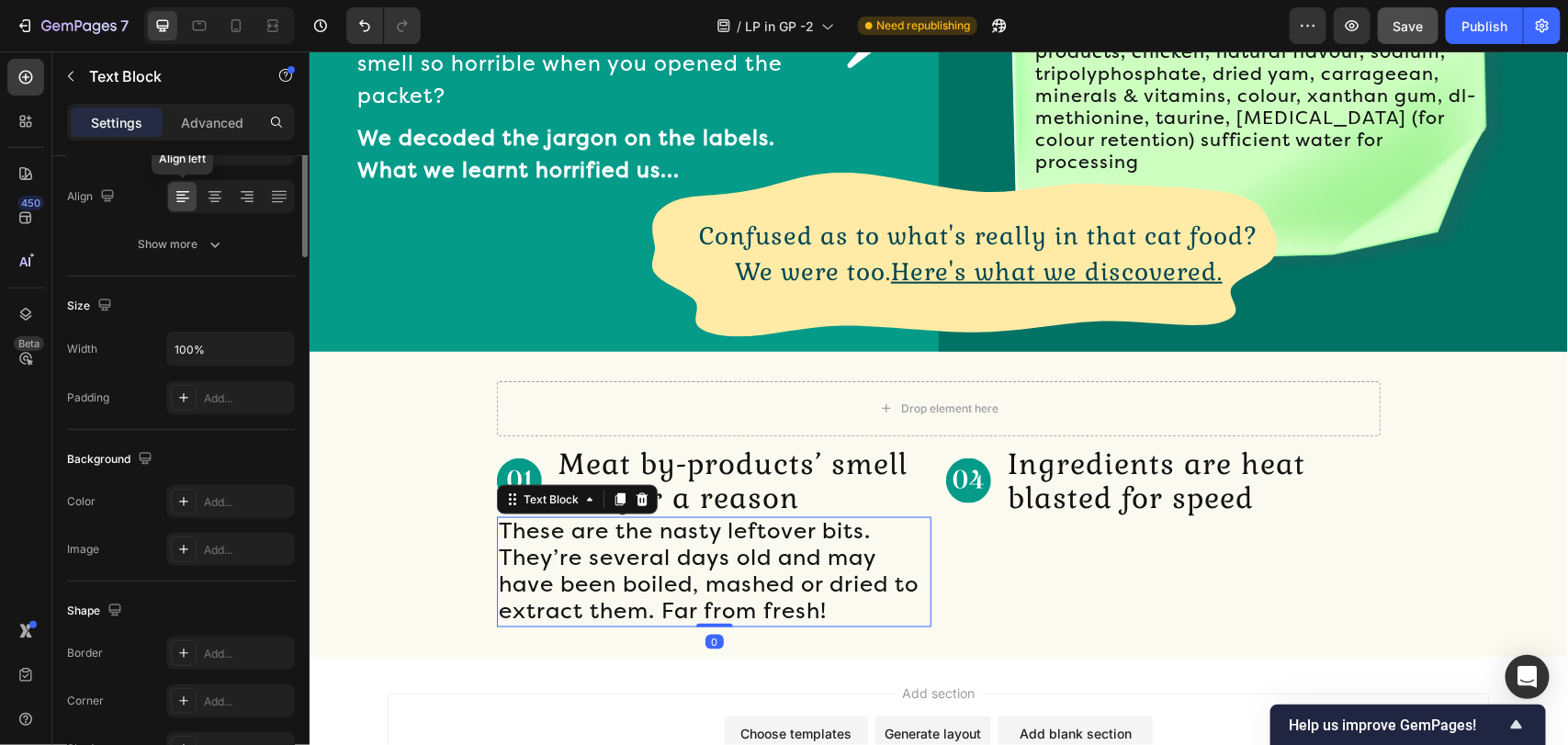
scroll to position [0, 0]
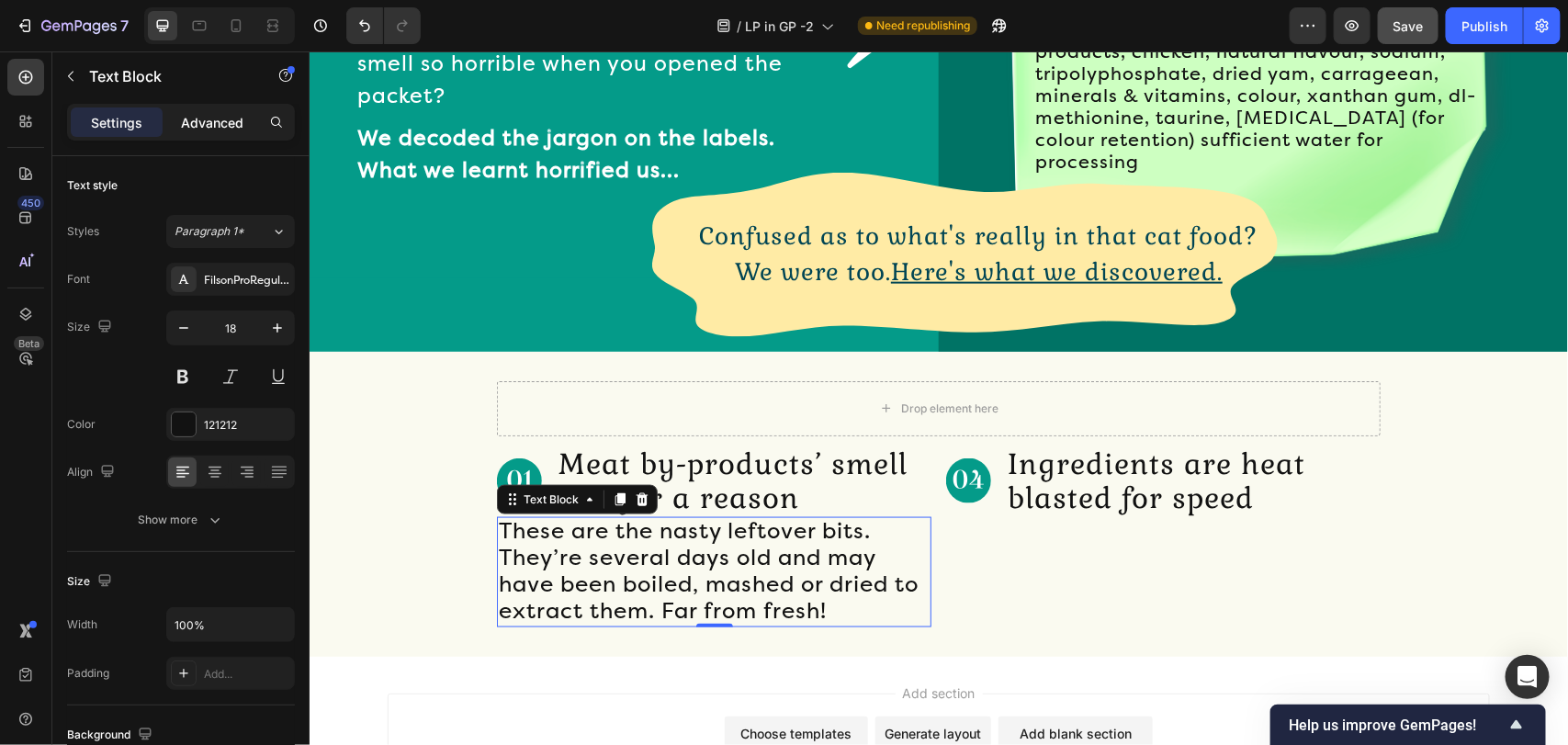
click at [214, 130] on p "Advanced" at bounding box center [211, 122] width 63 height 20
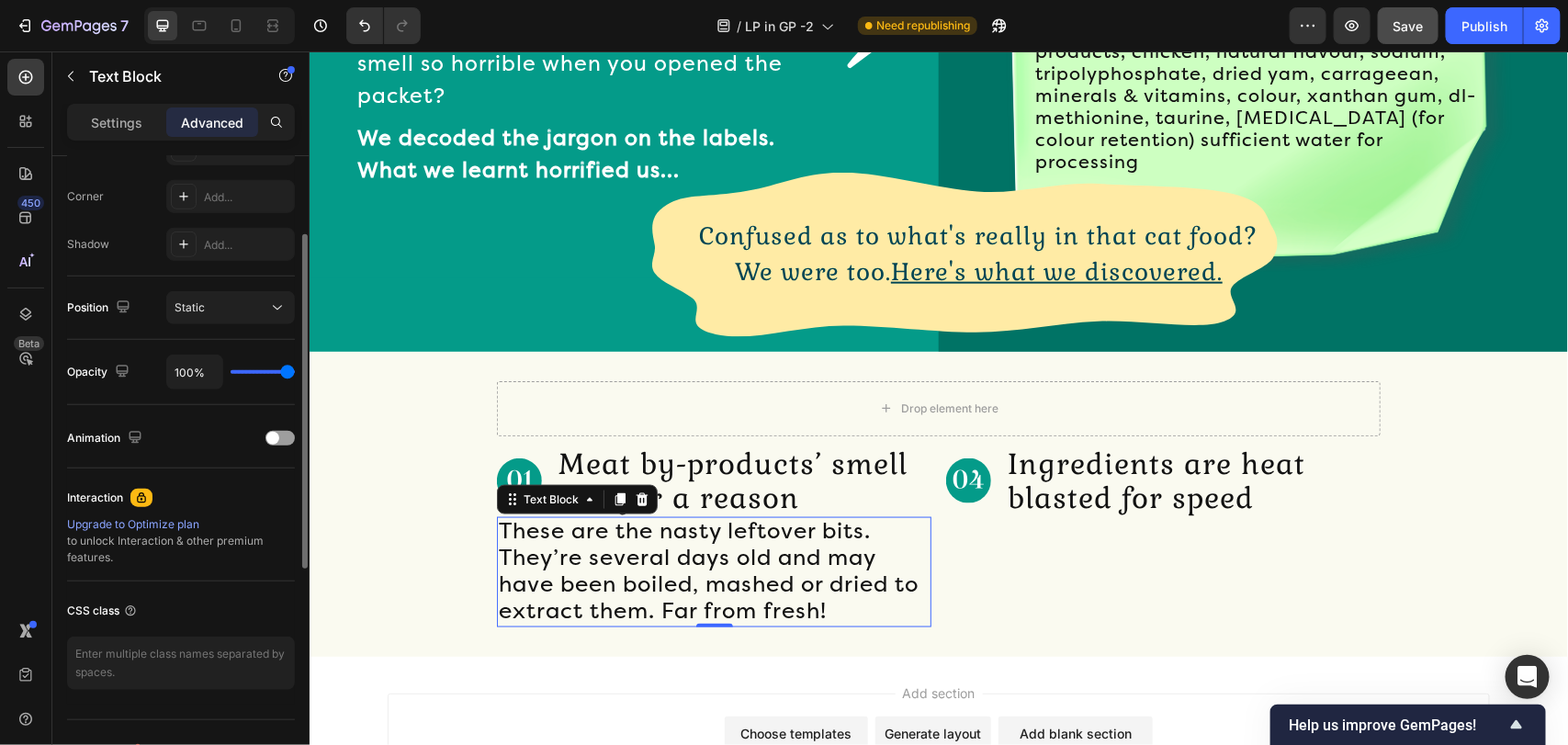
scroll to position [413, 0]
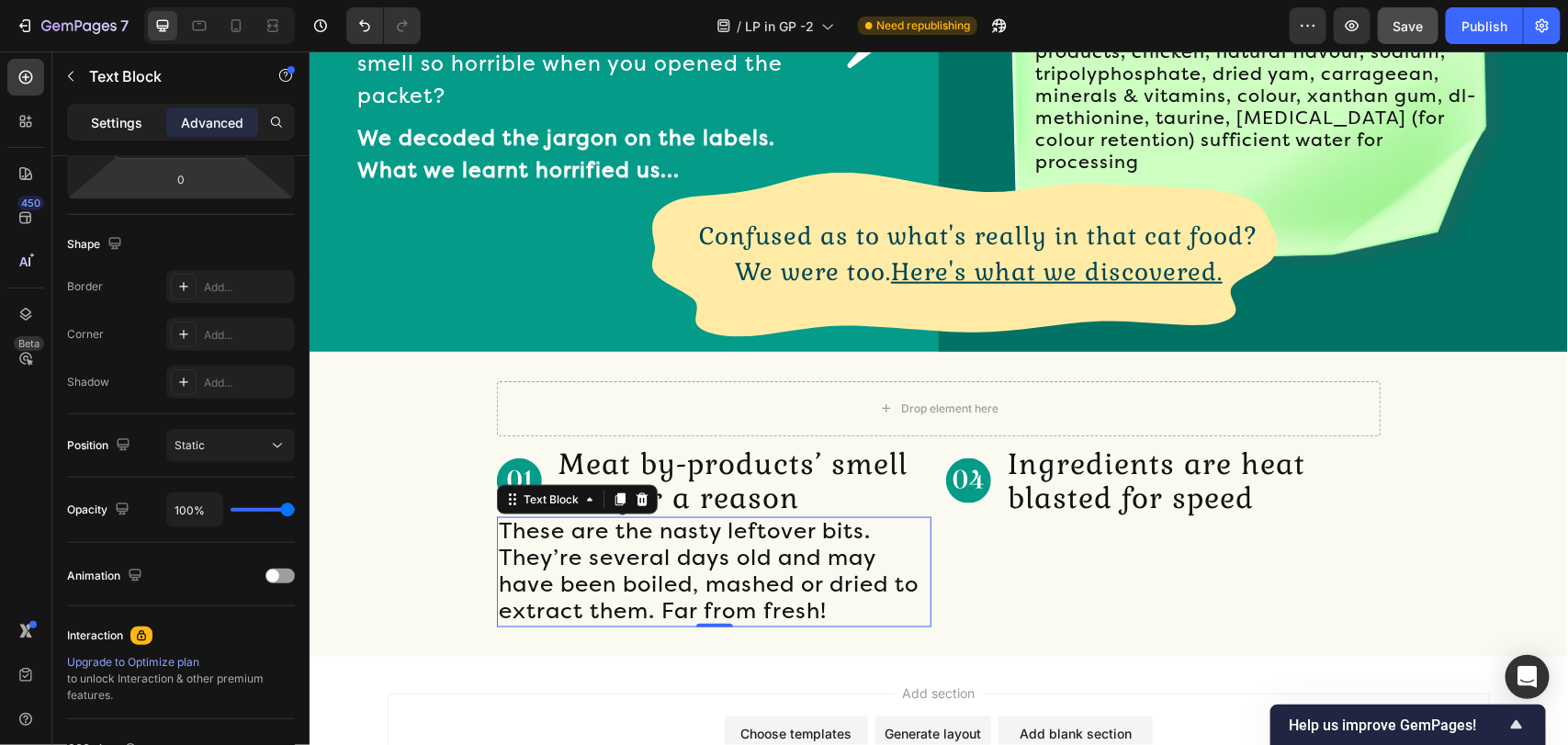
click at [104, 117] on p "Settings" at bounding box center [116, 122] width 51 height 20
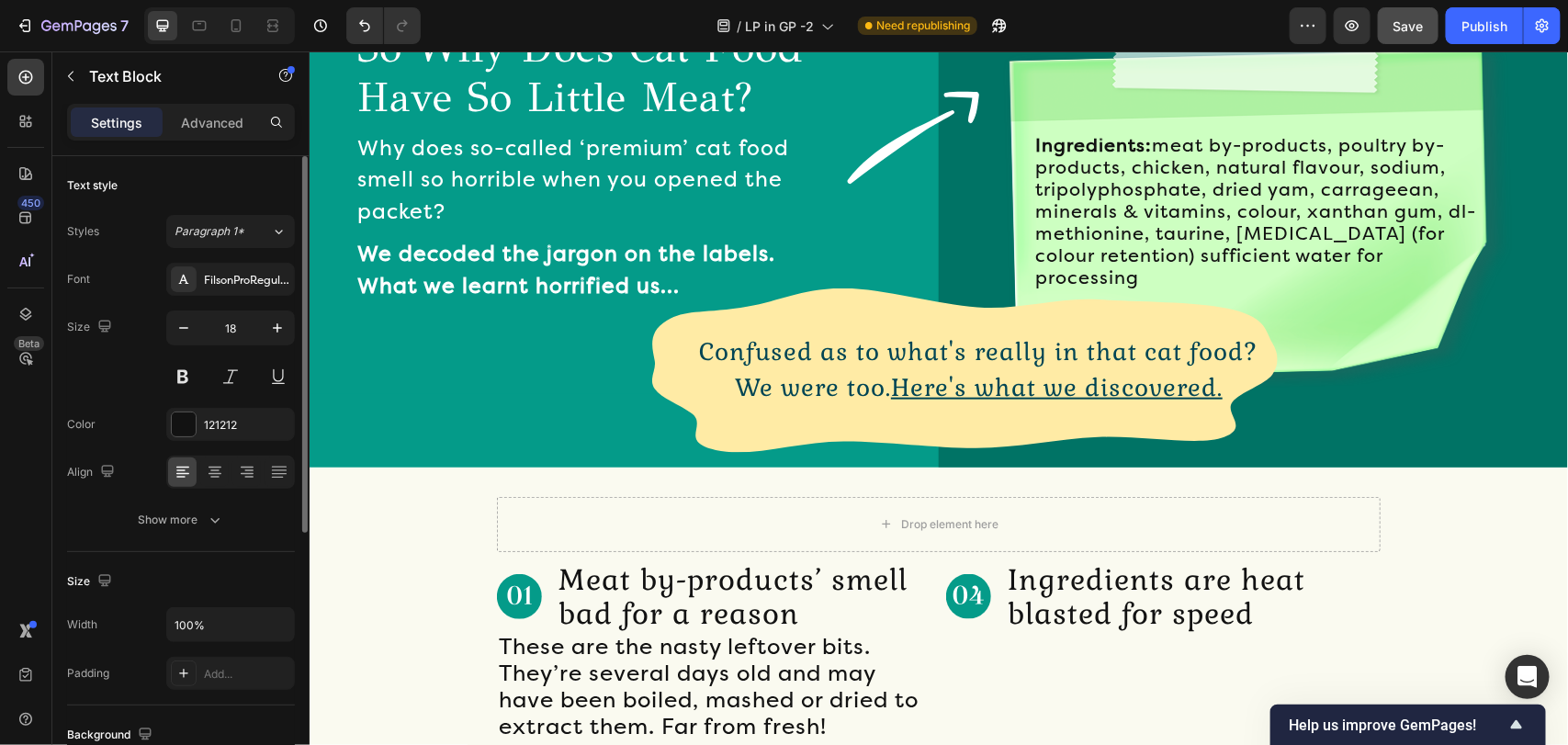
scroll to position [920, 0]
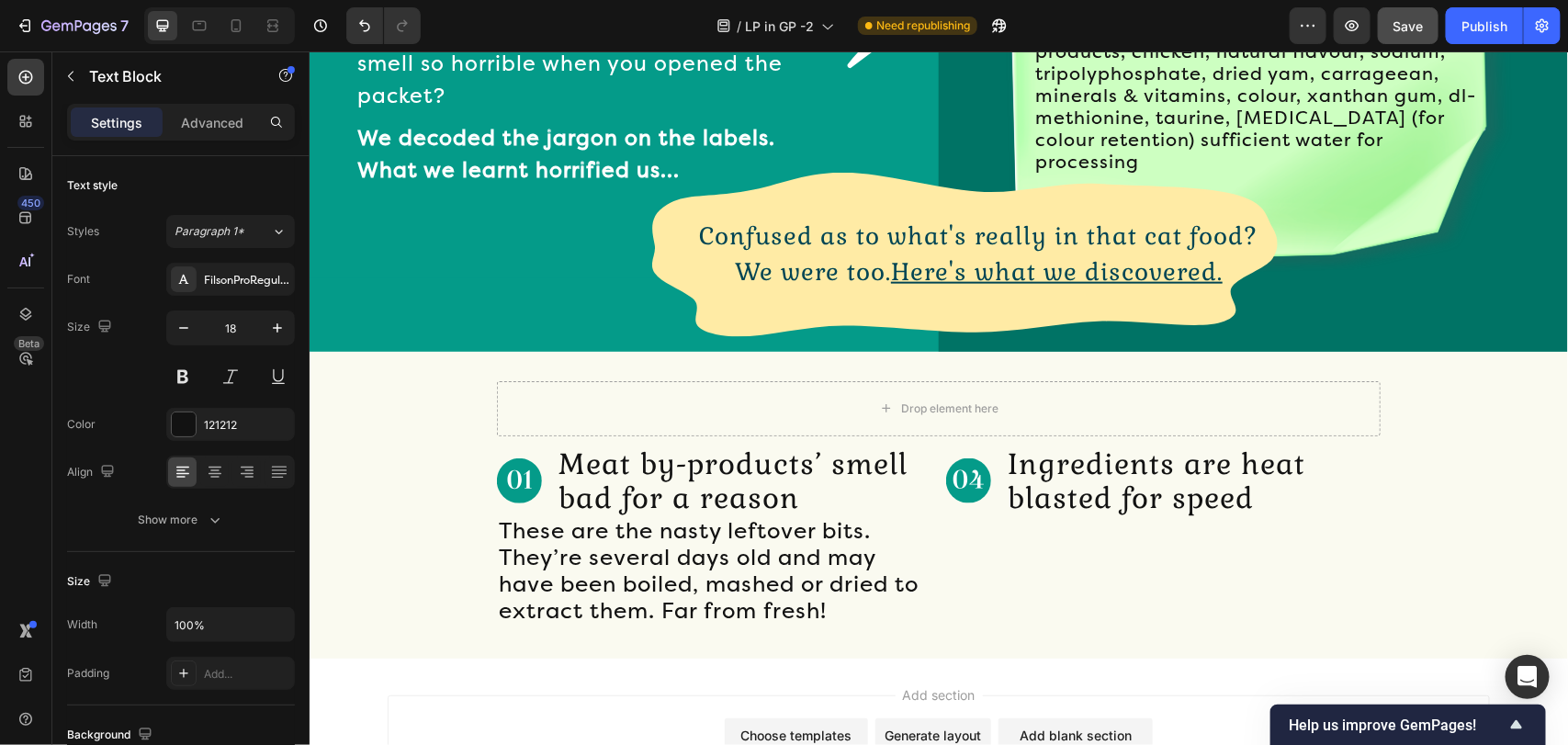
click at [589, 569] on span "These are the nasty leftover bits. They’re several days old and may have been b…" at bounding box center [707, 569] width 420 height 106
click at [586, 561] on span "These are the nasty leftover bits. They’re several days old and may have been b…" at bounding box center [707, 569] width 420 height 106
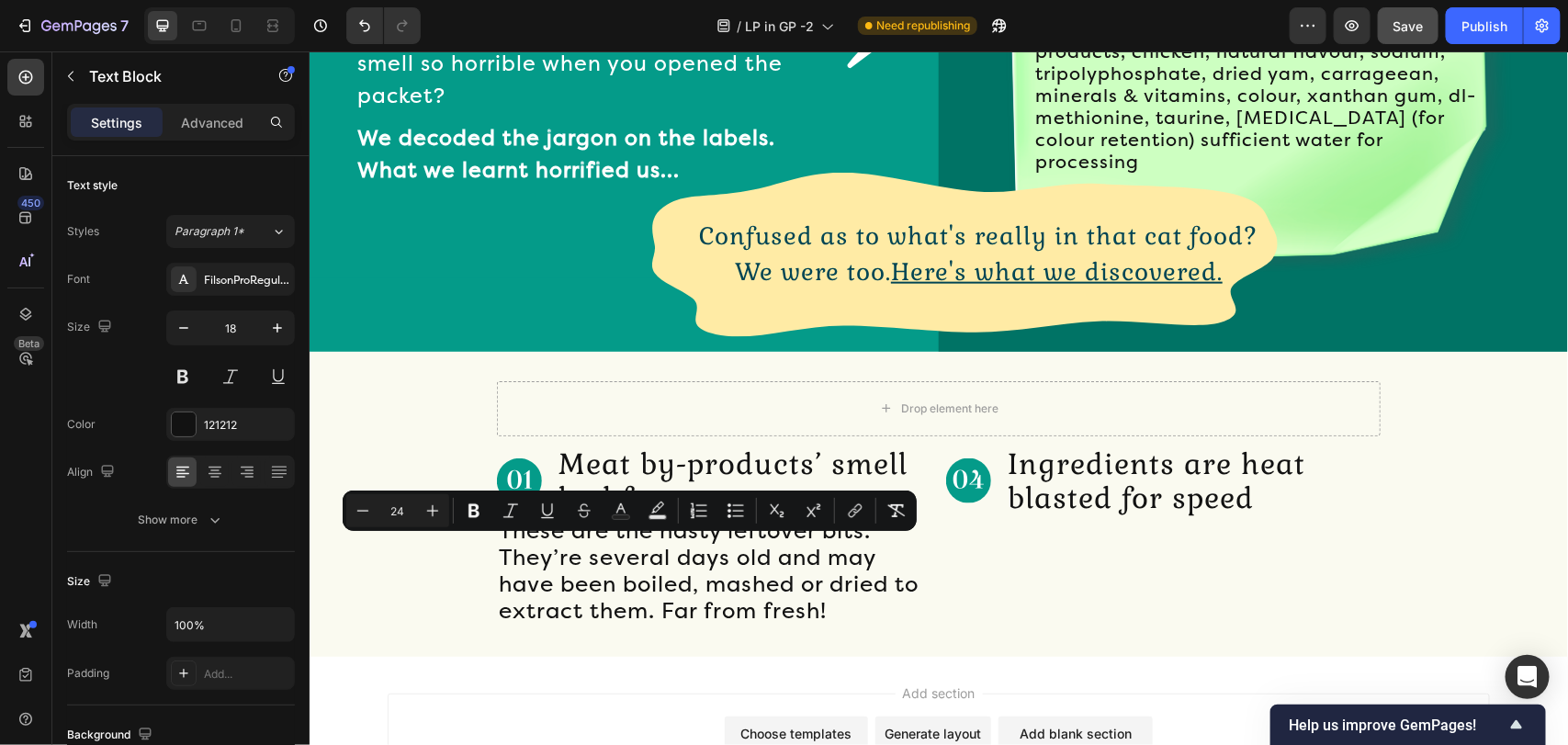
click at [552, 551] on span "These are the nasty leftover bits. They’re several days old and may have been b…" at bounding box center [707, 569] width 420 height 106
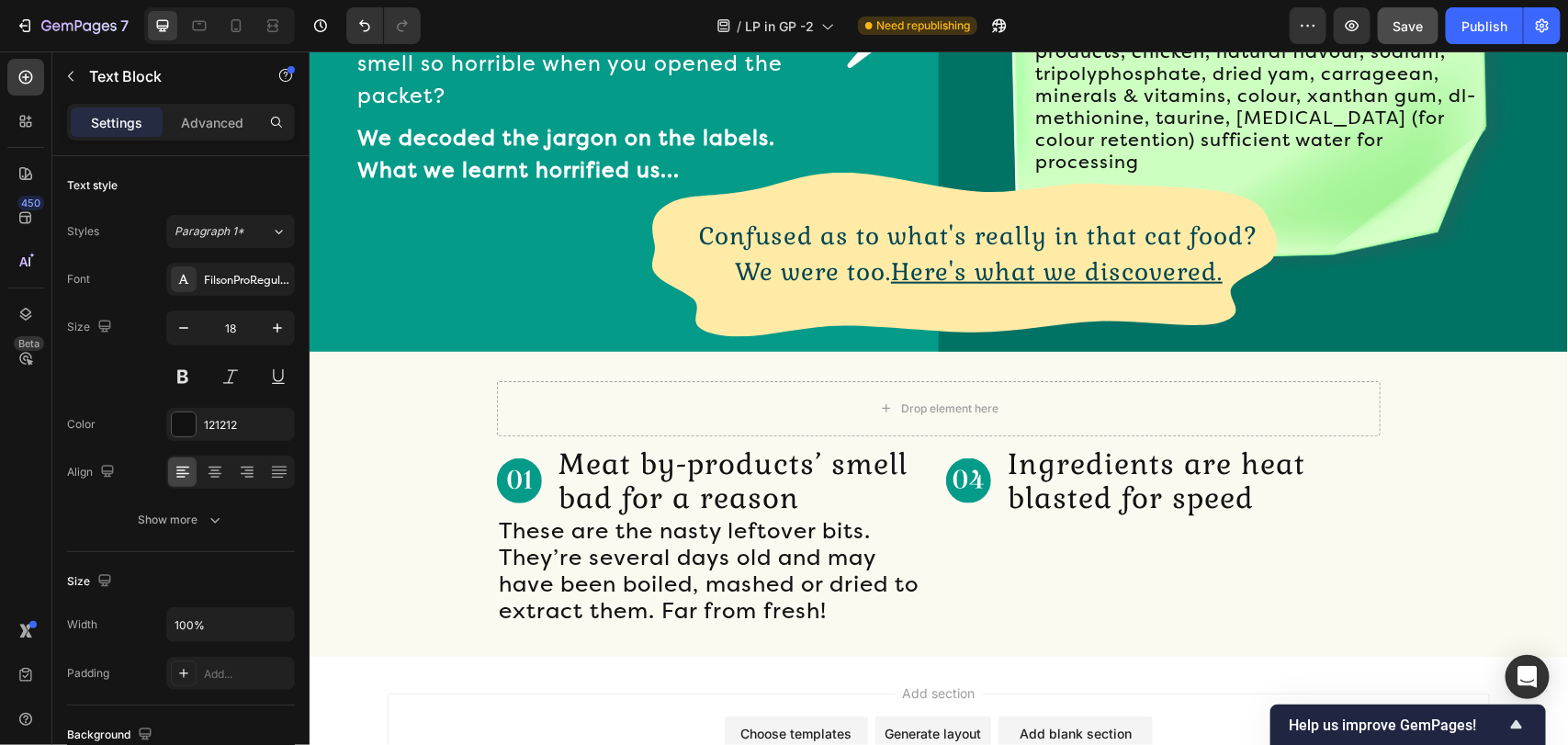
click at [507, 559] on span "These are the nasty leftover bits. They’re several days old and may have been b…" at bounding box center [707, 569] width 420 height 106
click at [519, 551] on span "These are the nasty leftover bits. They’re several days old and may have been b…" at bounding box center [707, 569] width 420 height 106
click at [776, 533] on span "These are the nasty leftover bits. They’re several days old and may have been b…" at bounding box center [707, 569] width 420 height 106
click at [759, 494] on p "Meat by-products’ smell bad for a reason" at bounding box center [742, 480] width 371 height 68
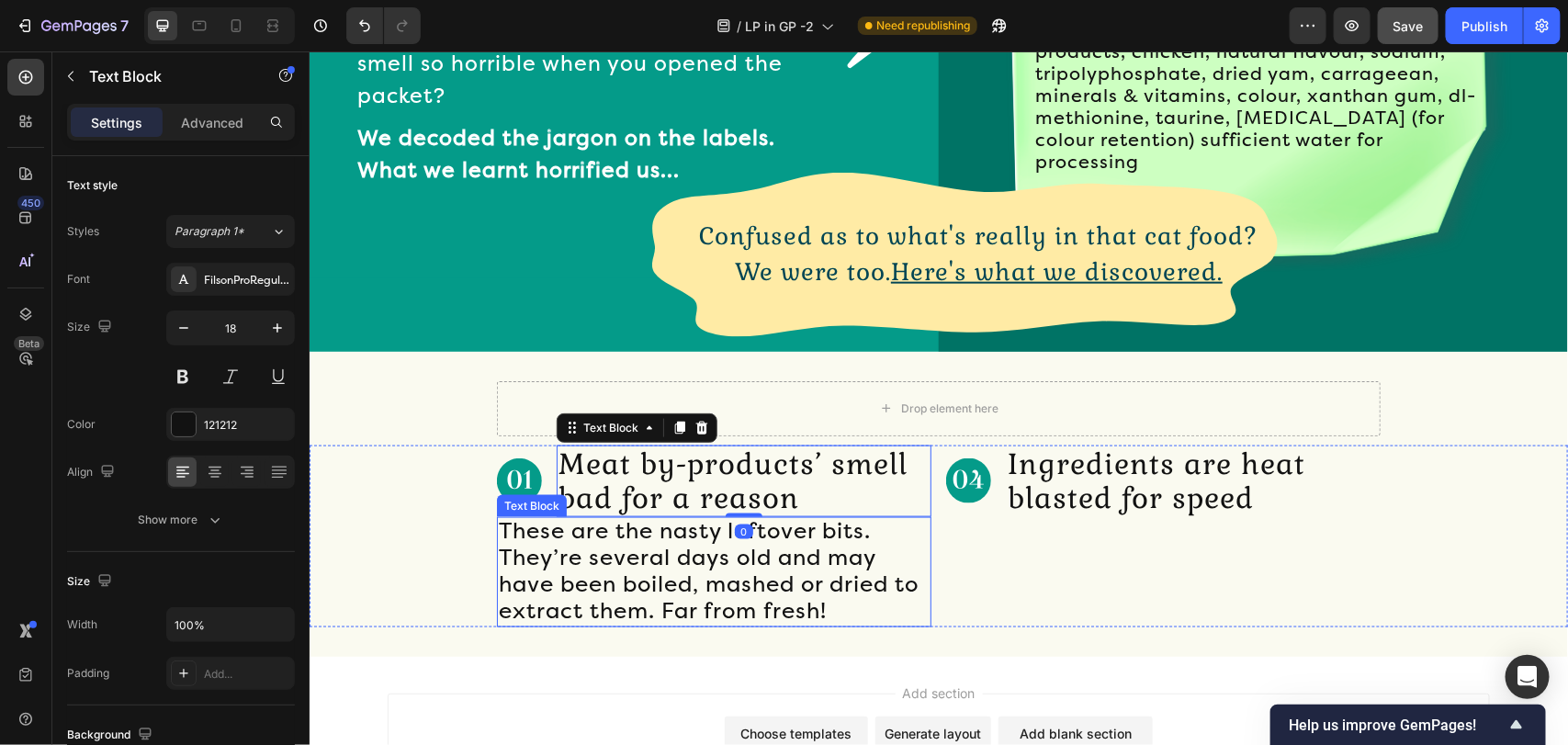
click at [783, 543] on span "These are the nasty leftover bits. They’re several days old and may have been b…" at bounding box center [707, 569] width 420 height 106
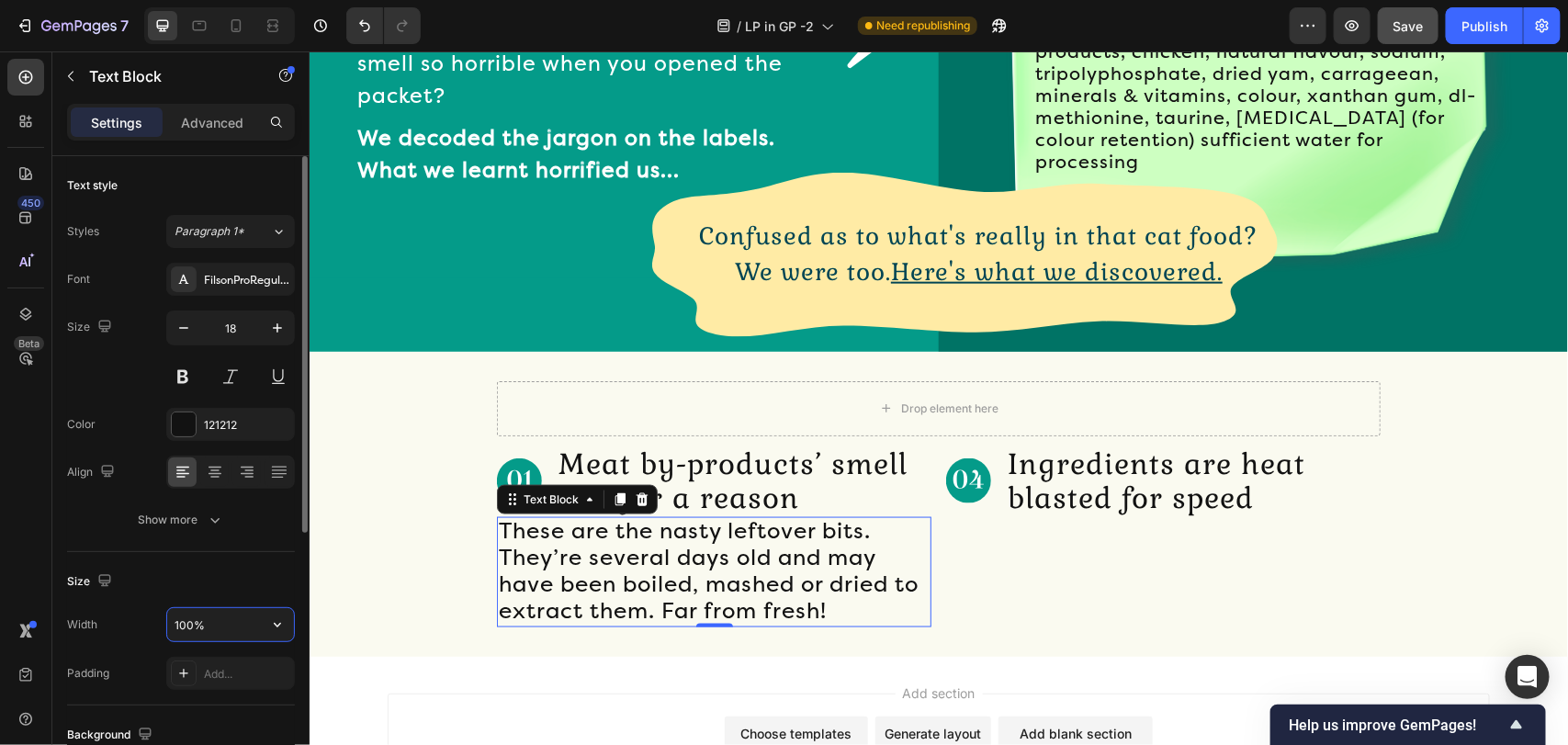
click at [213, 616] on input "100%" at bounding box center [231, 623] width 127 height 33
click at [278, 616] on icon "button" at bounding box center [278, 624] width 19 height 19
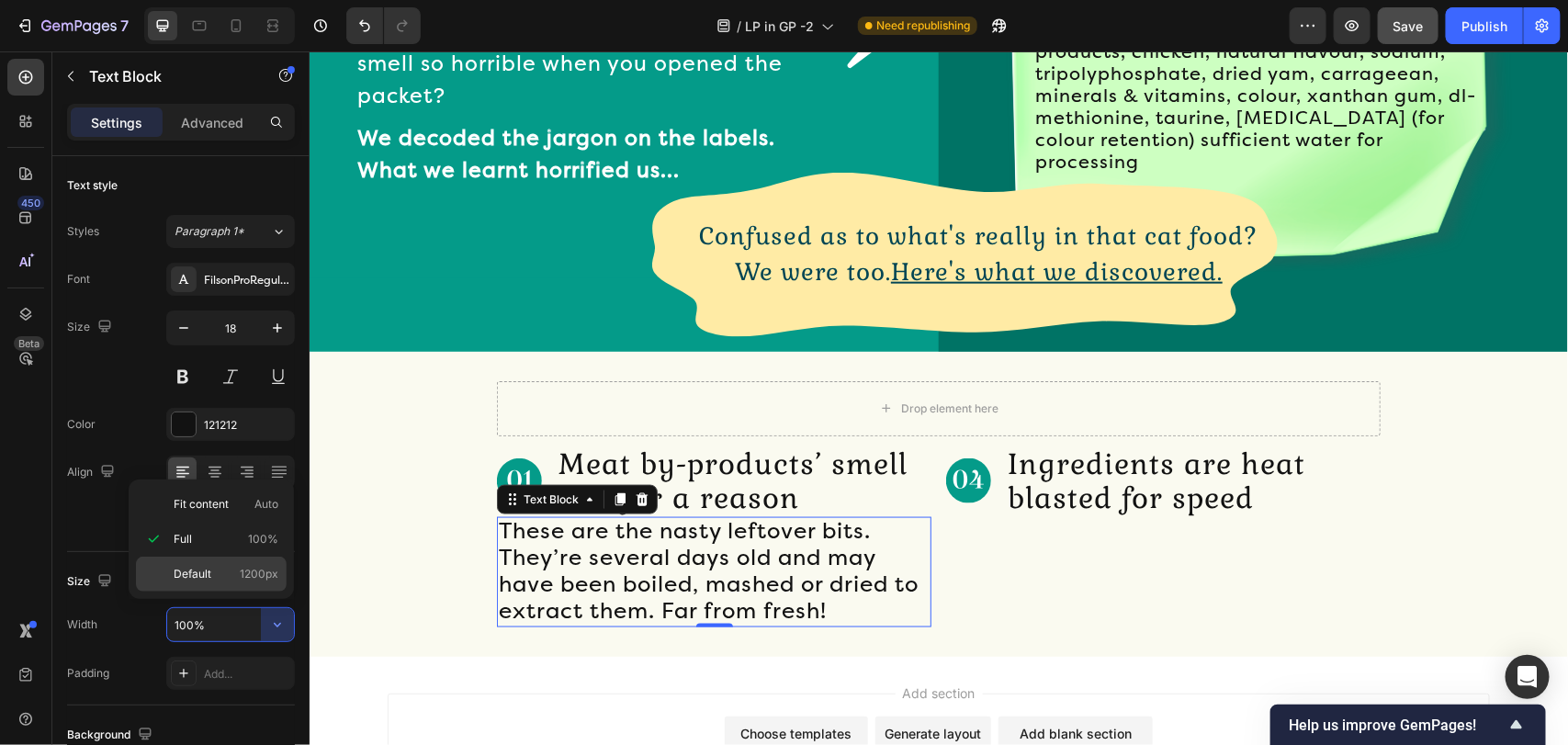
click at [198, 577] on span "Default" at bounding box center [193, 574] width 37 height 17
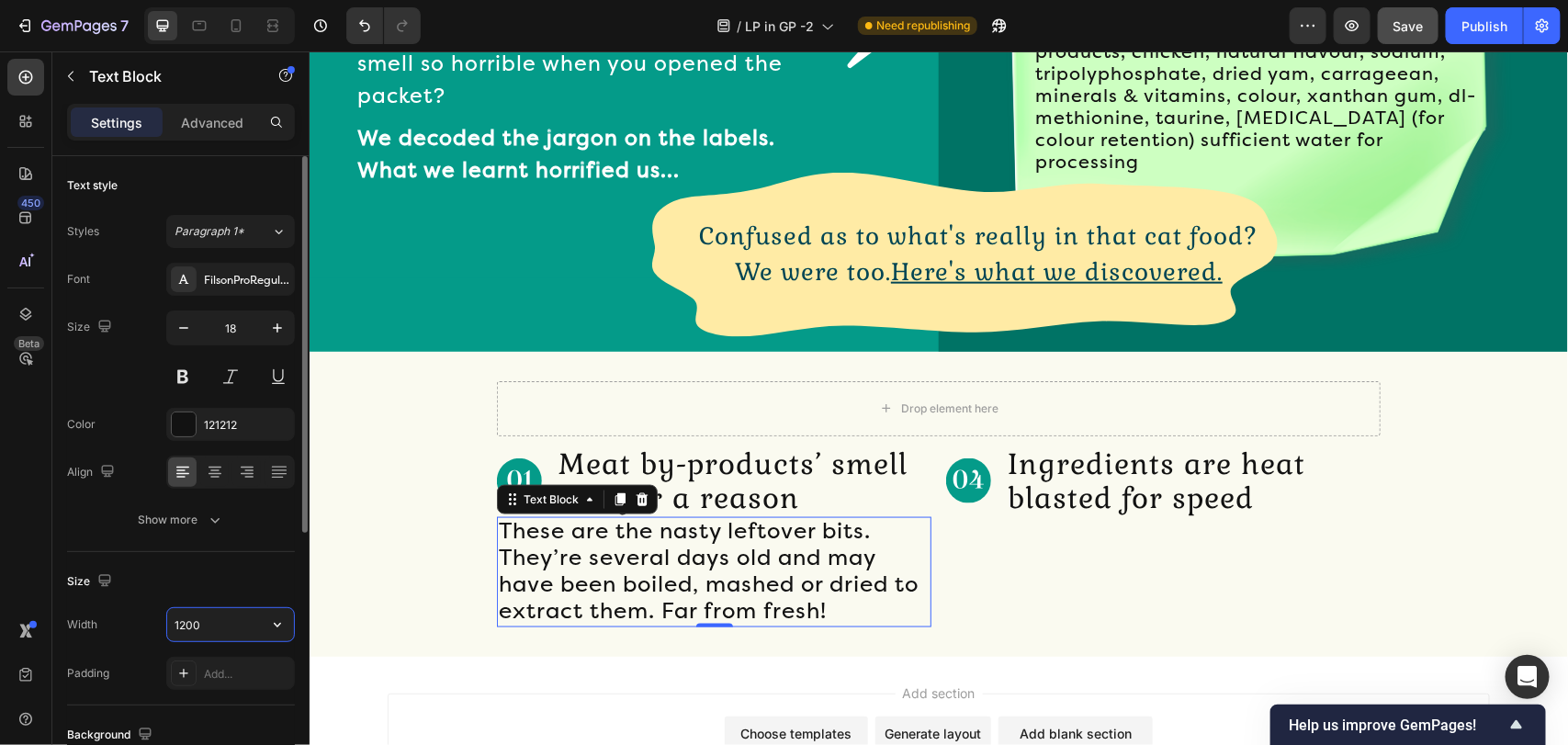
click at [243, 623] on input "1200" at bounding box center [231, 623] width 127 height 33
click at [200, 632] on input "516" at bounding box center [231, 623] width 127 height 33
type input "970"
click at [227, 588] on div "Size" at bounding box center [181, 580] width 228 height 29
click at [228, 637] on input "970" at bounding box center [231, 623] width 127 height 33
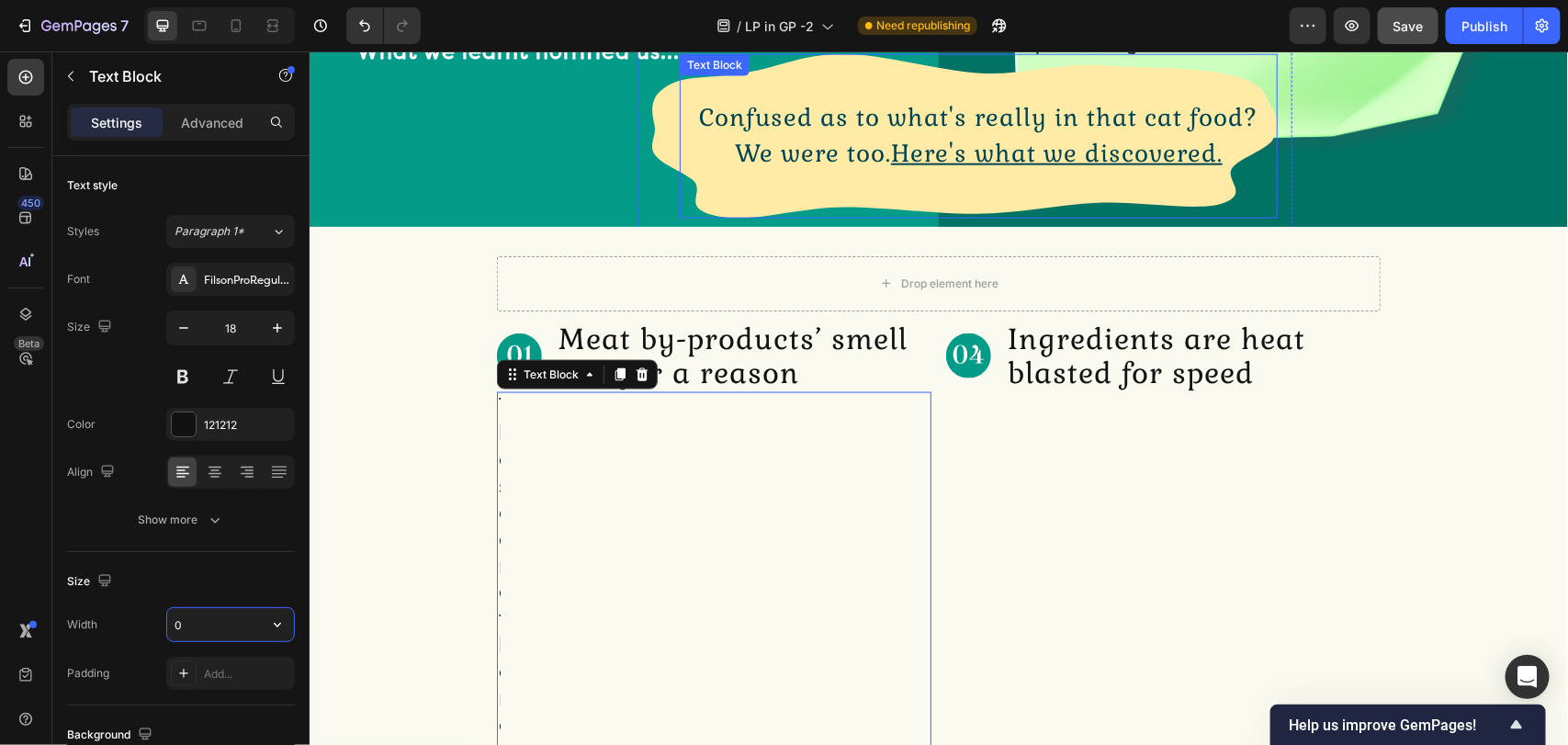
scroll to position [1168, 0]
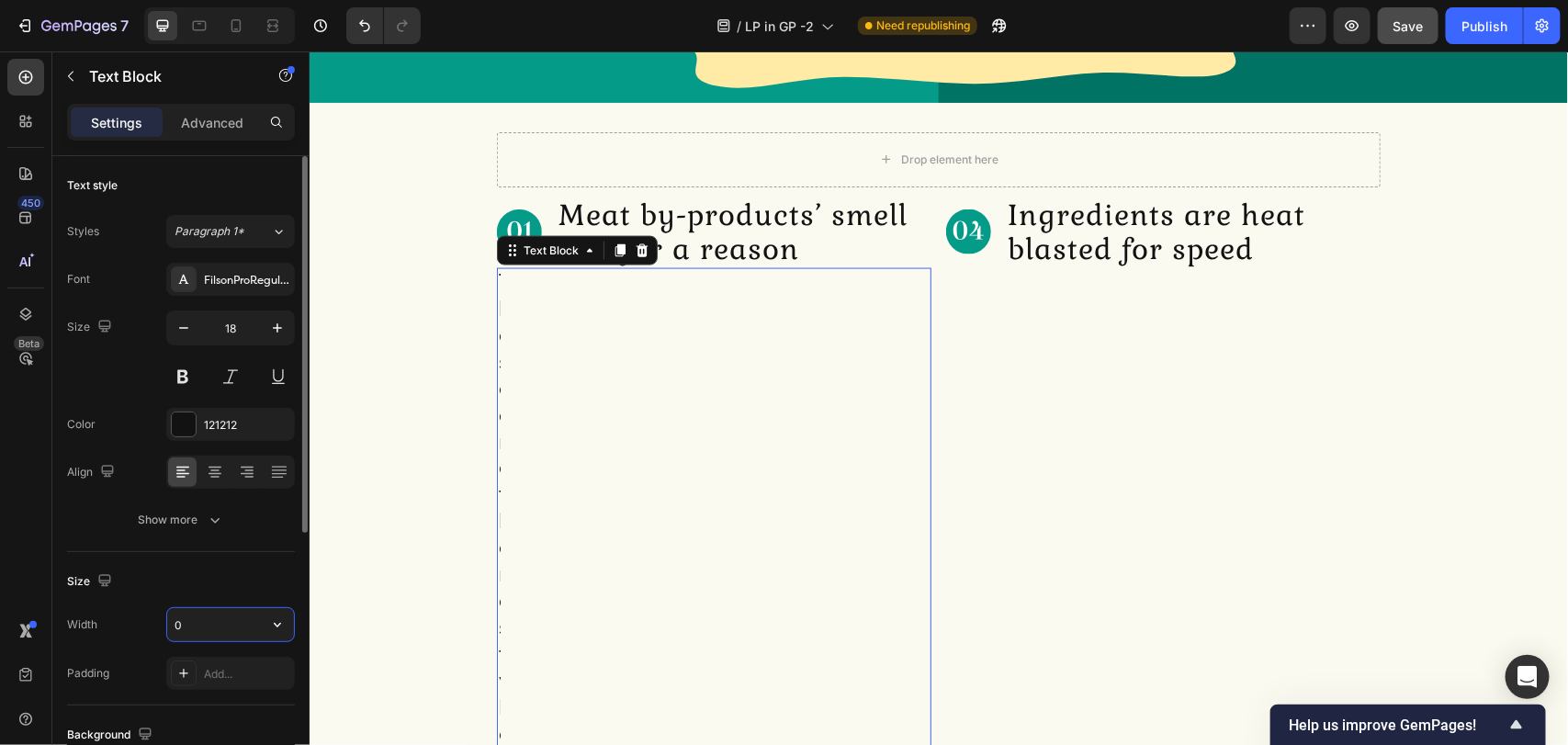
click at [230, 632] on input "0" at bounding box center [231, 623] width 127 height 33
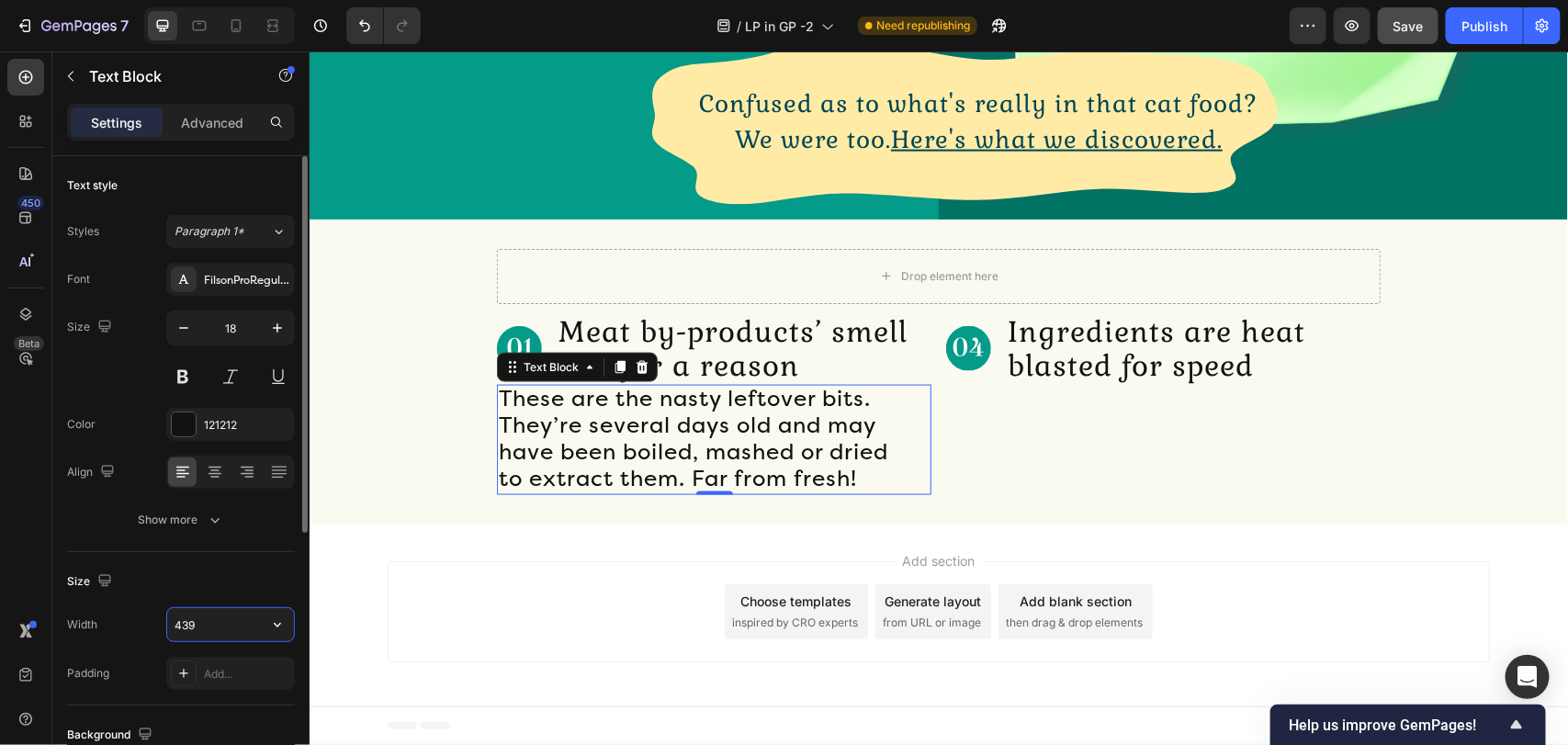
scroll to position [1049, 0]
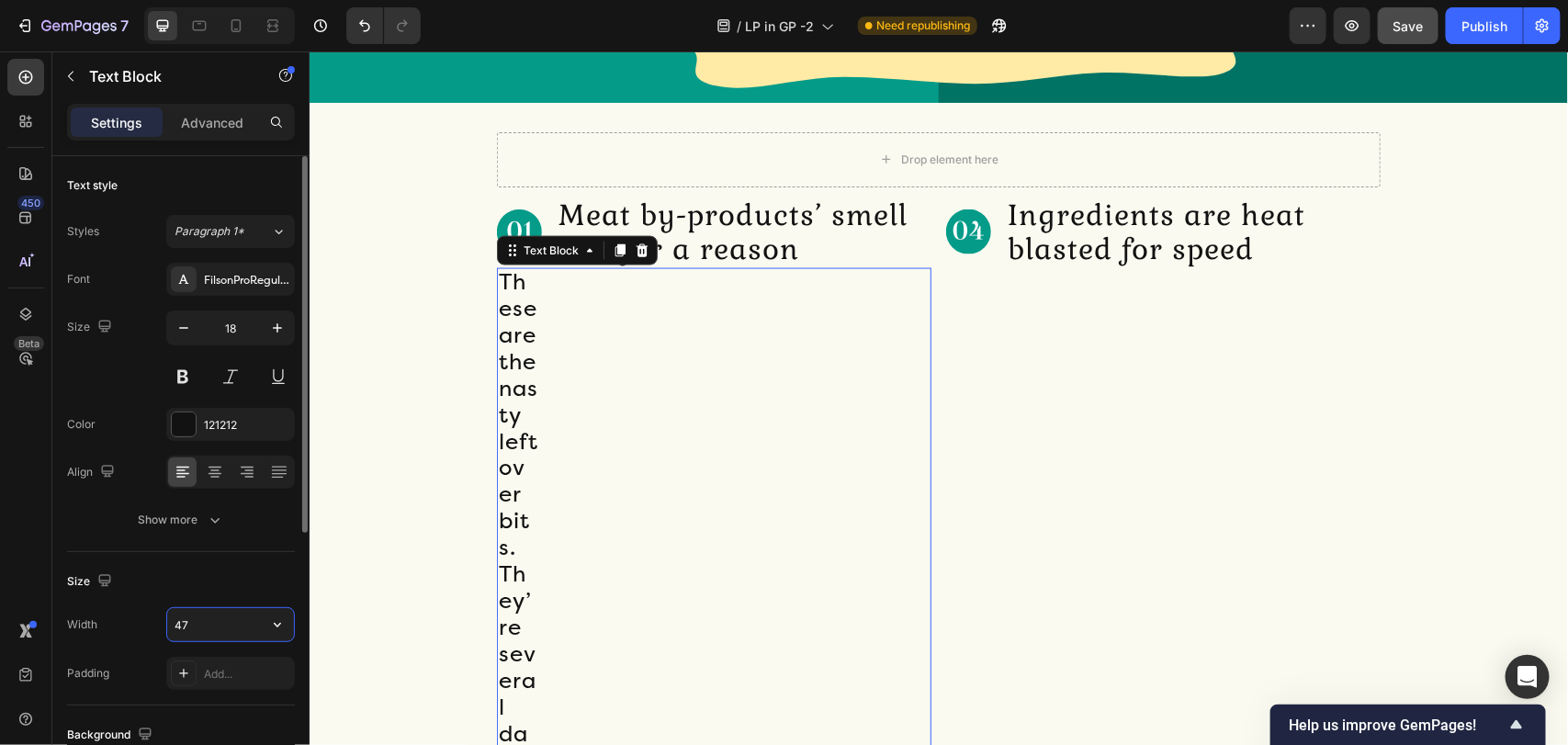
type input "4"
type input "1"
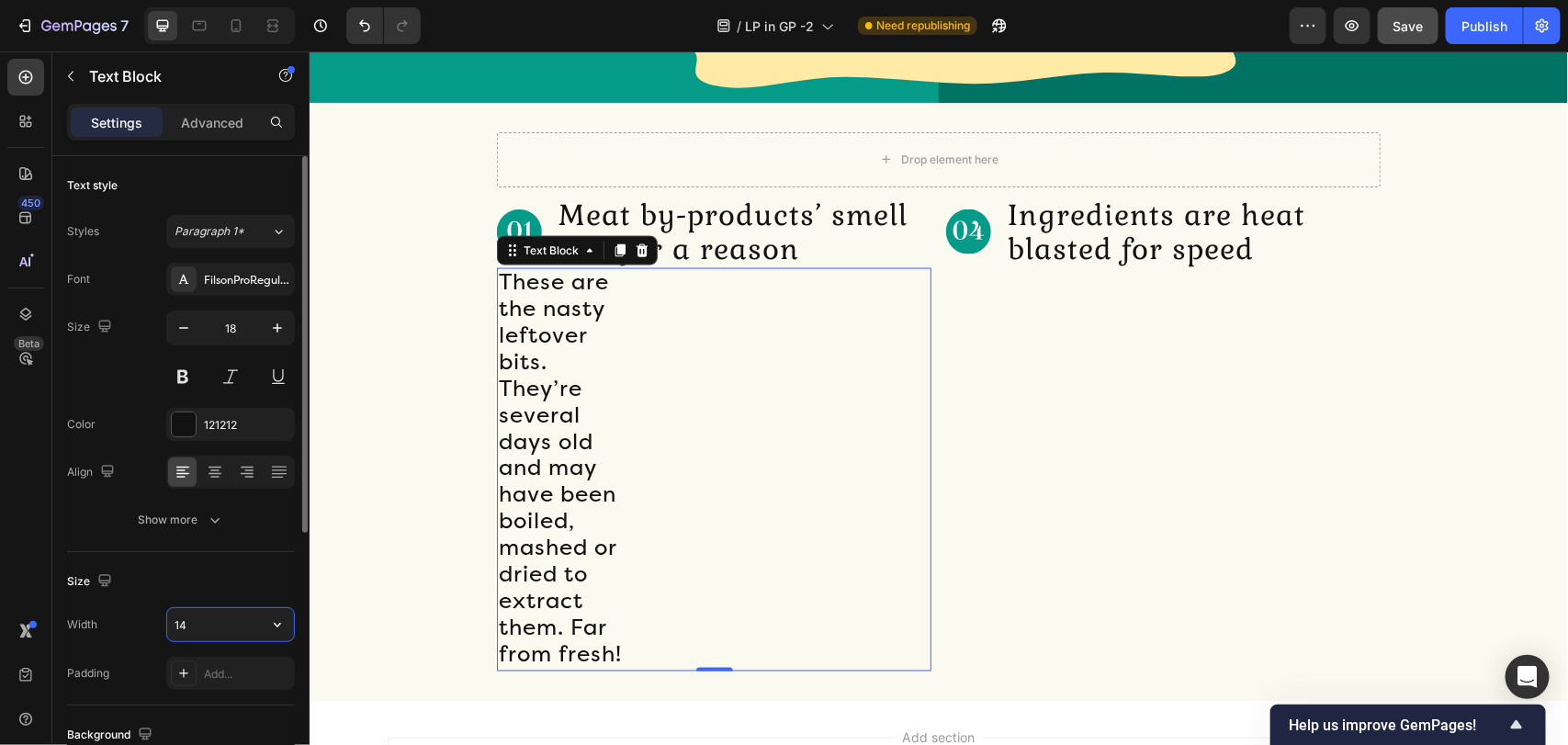
type input "1"
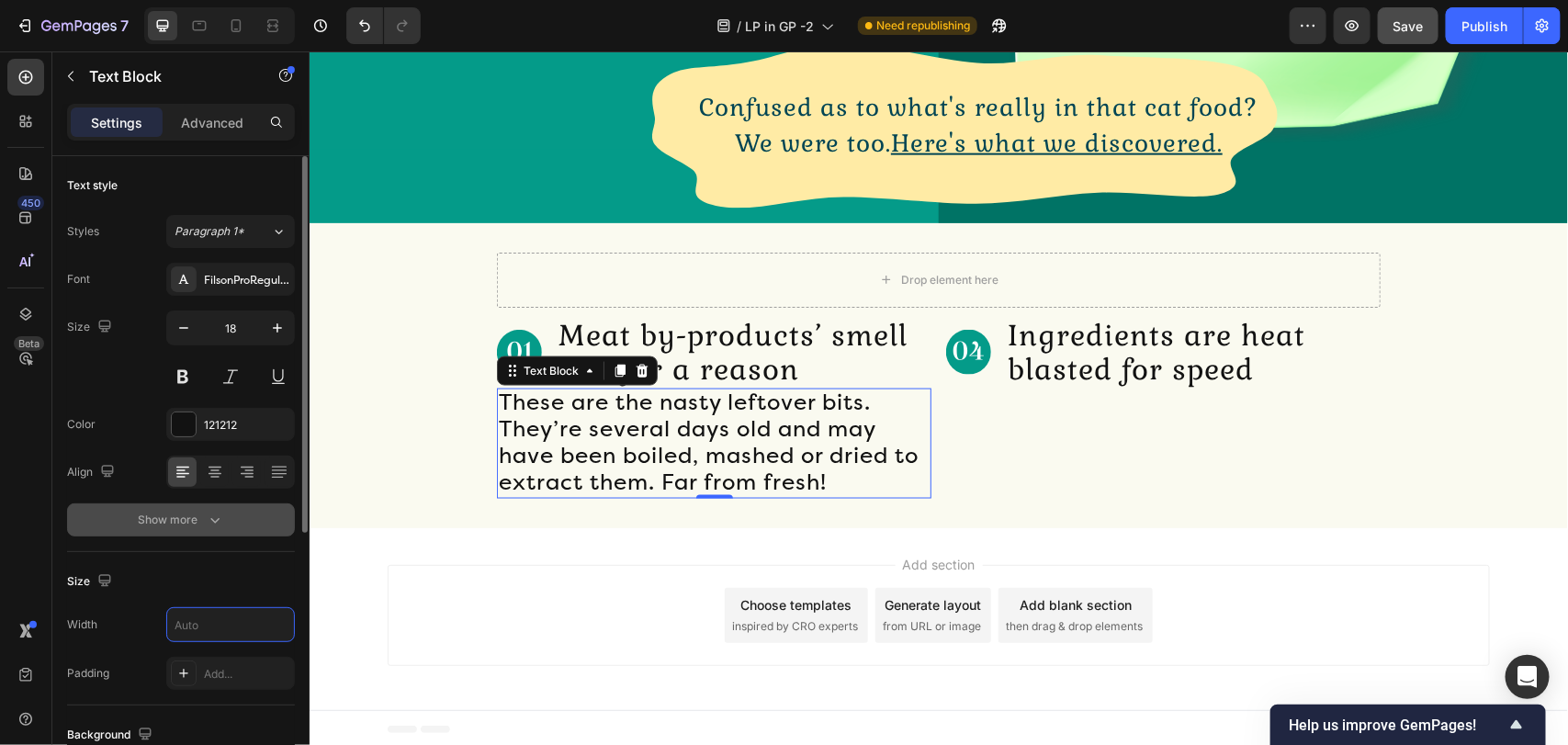
click at [159, 524] on div "Show more" at bounding box center [180, 520] width 85 height 19
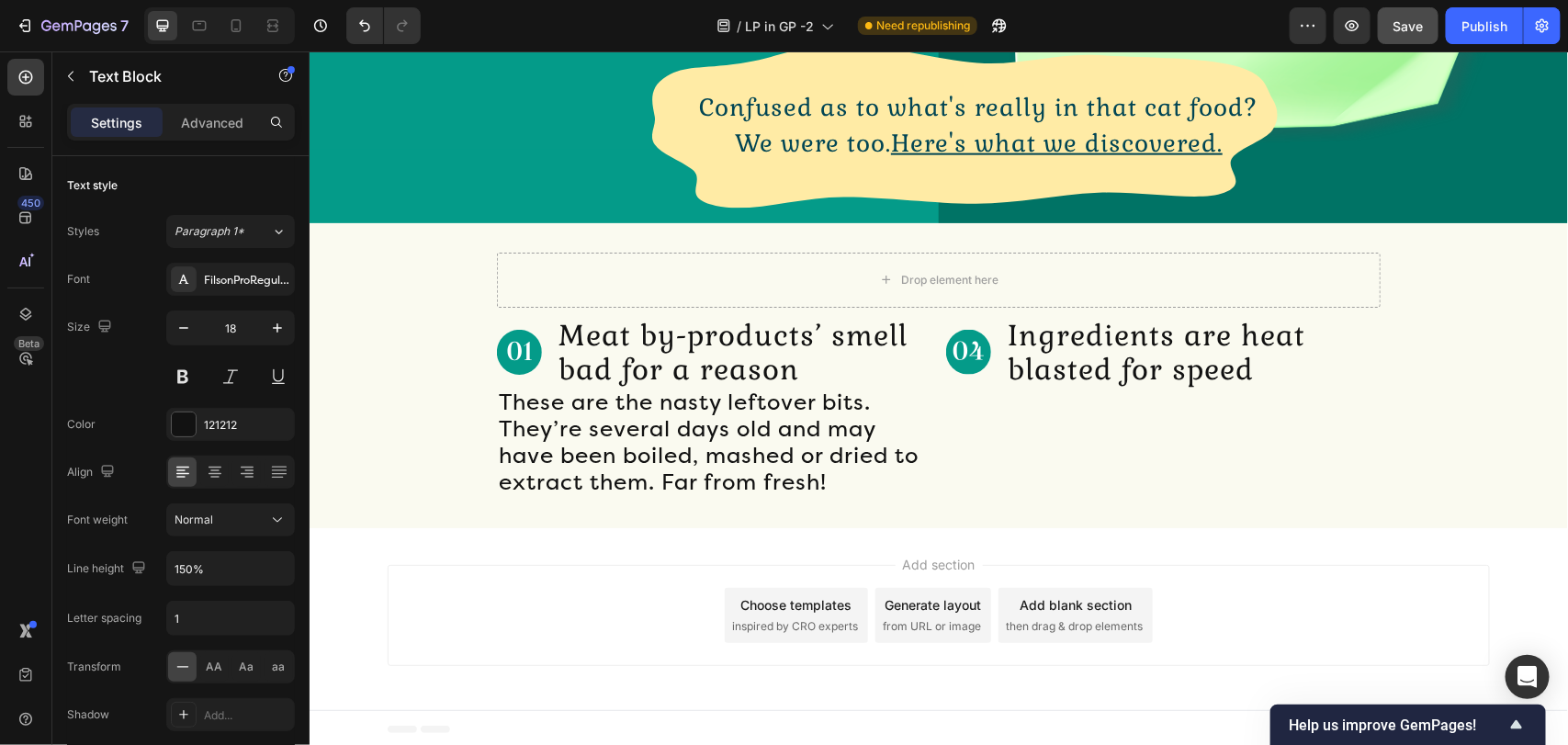
click at [707, 576] on div "Add section Choose templates inspired by CRO experts Generate layout from URL o…" at bounding box center [938, 614] width 1102 height 101
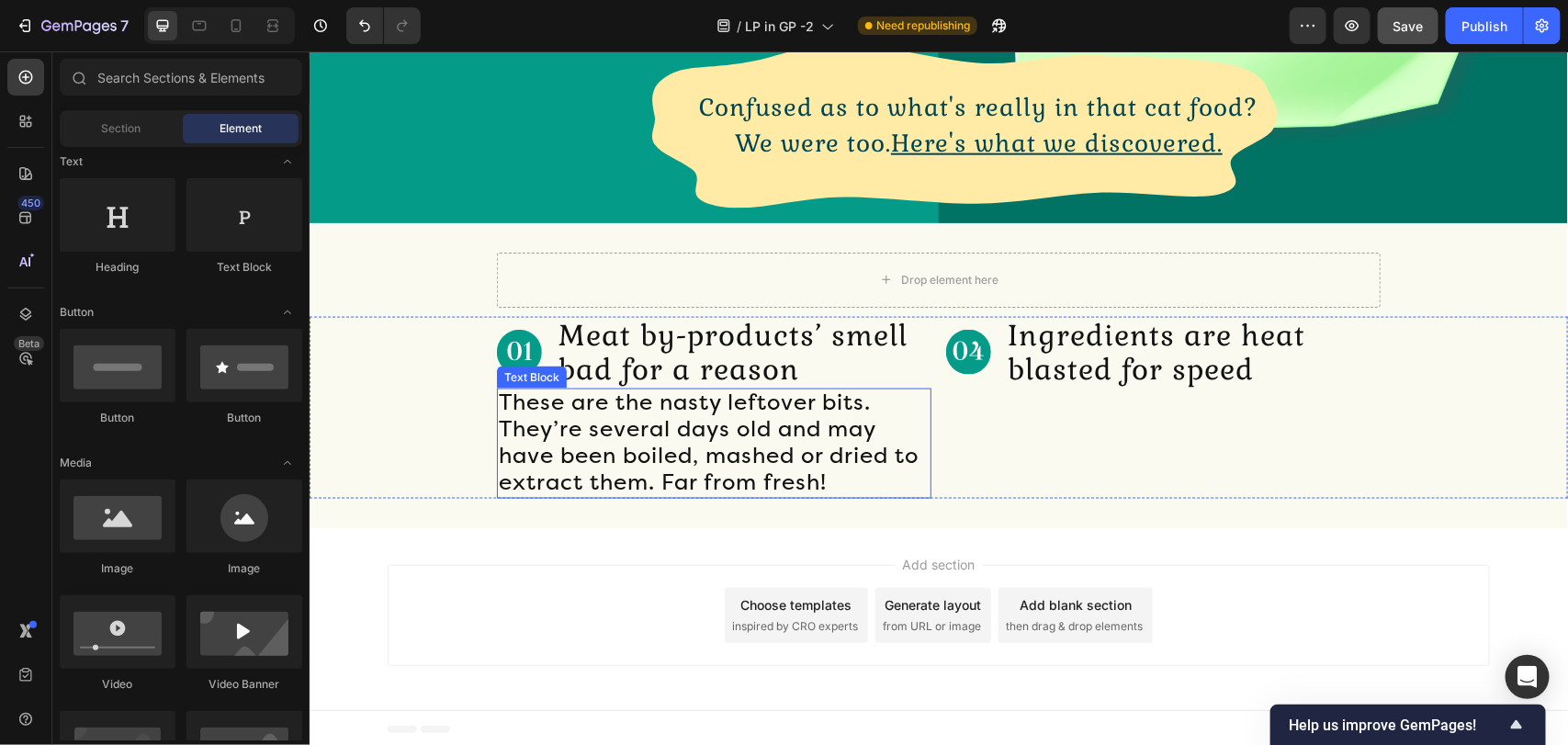
click at [686, 422] on span "These are the nasty leftover bits. They’re several days old and may have been b…" at bounding box center [707, 440] width 420 height 106
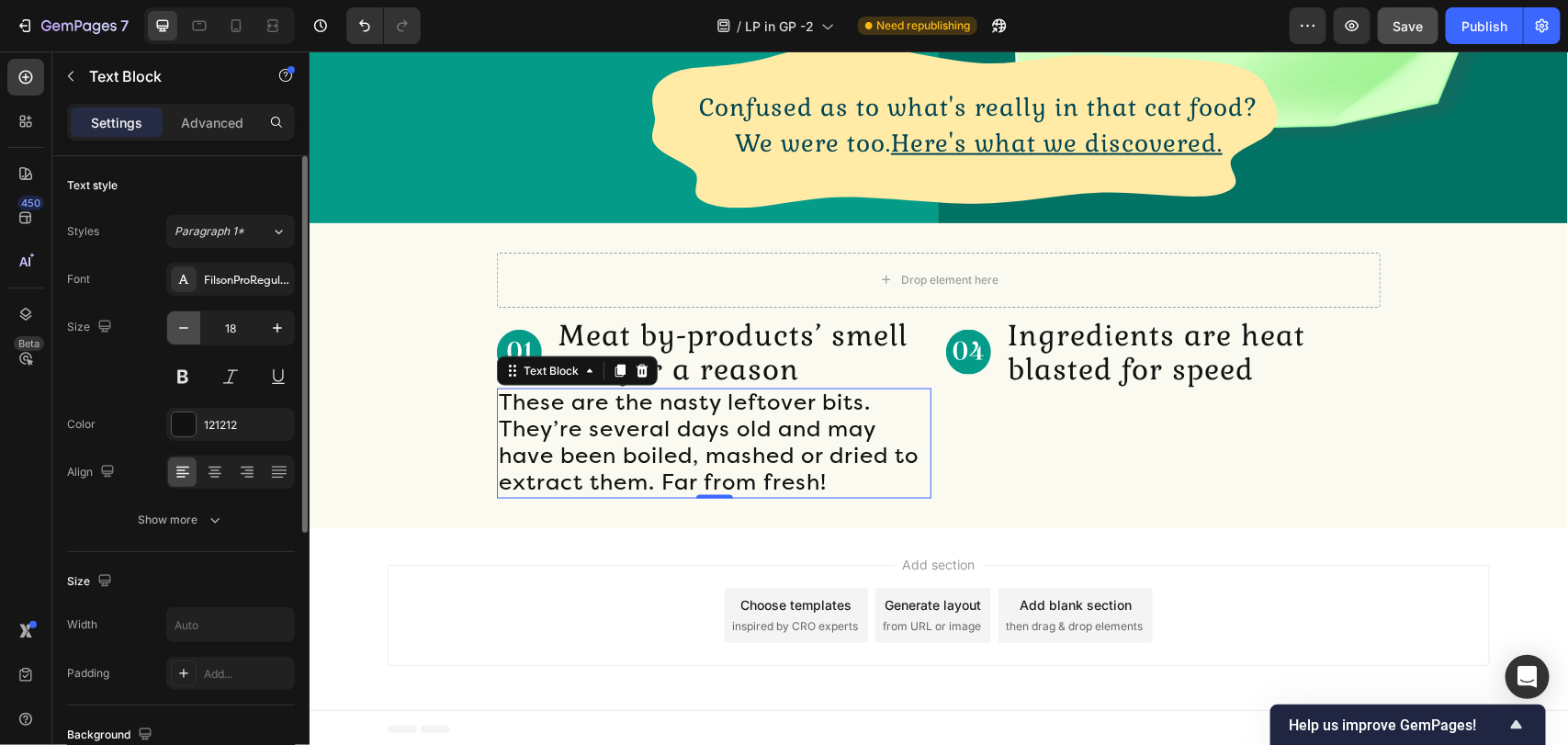
click at [180, 336] on icon "button" at bounding box center [184, 328] width 19 height 19
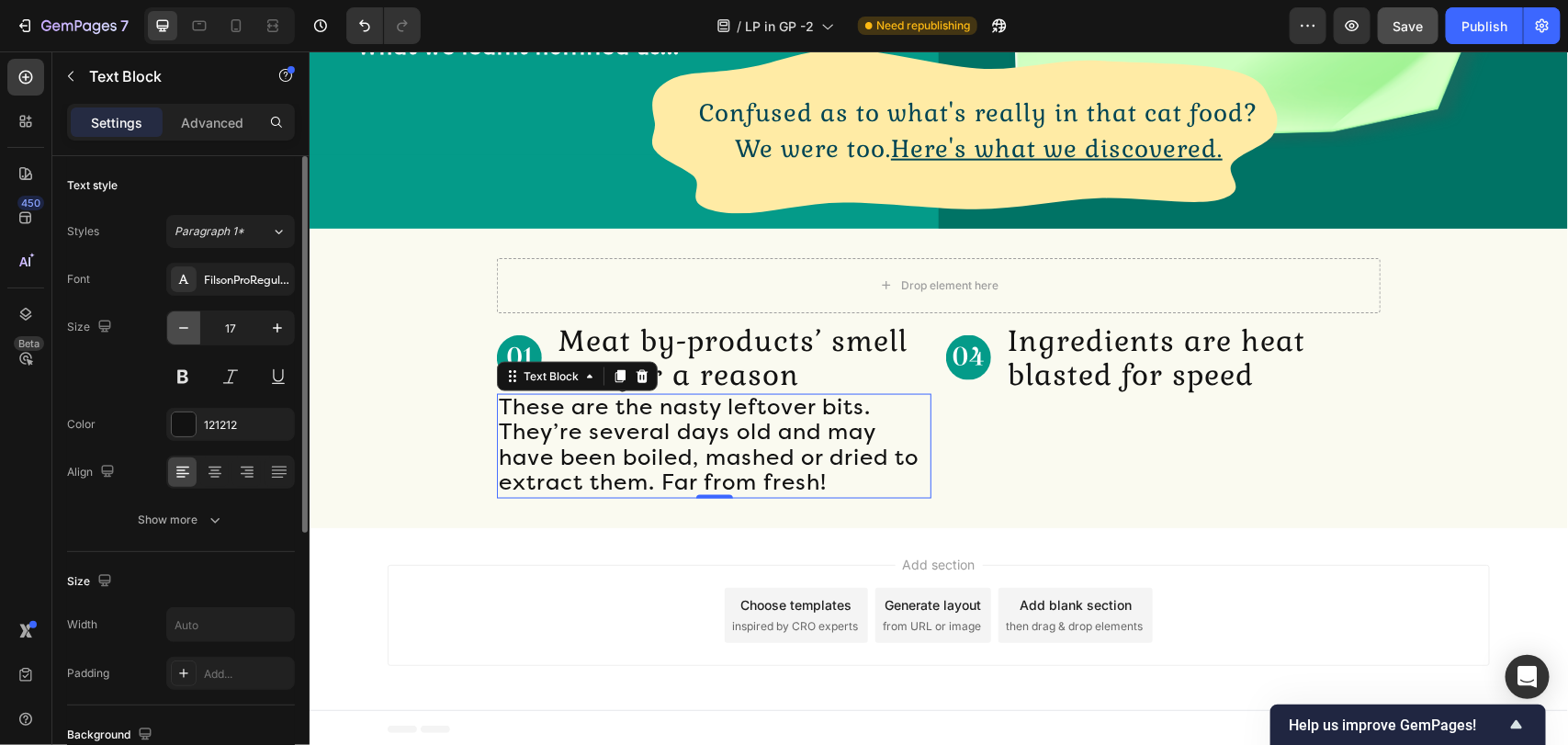
click at [180, 336] on icon "button" at bounding box center [184, 328] width 19 height 19
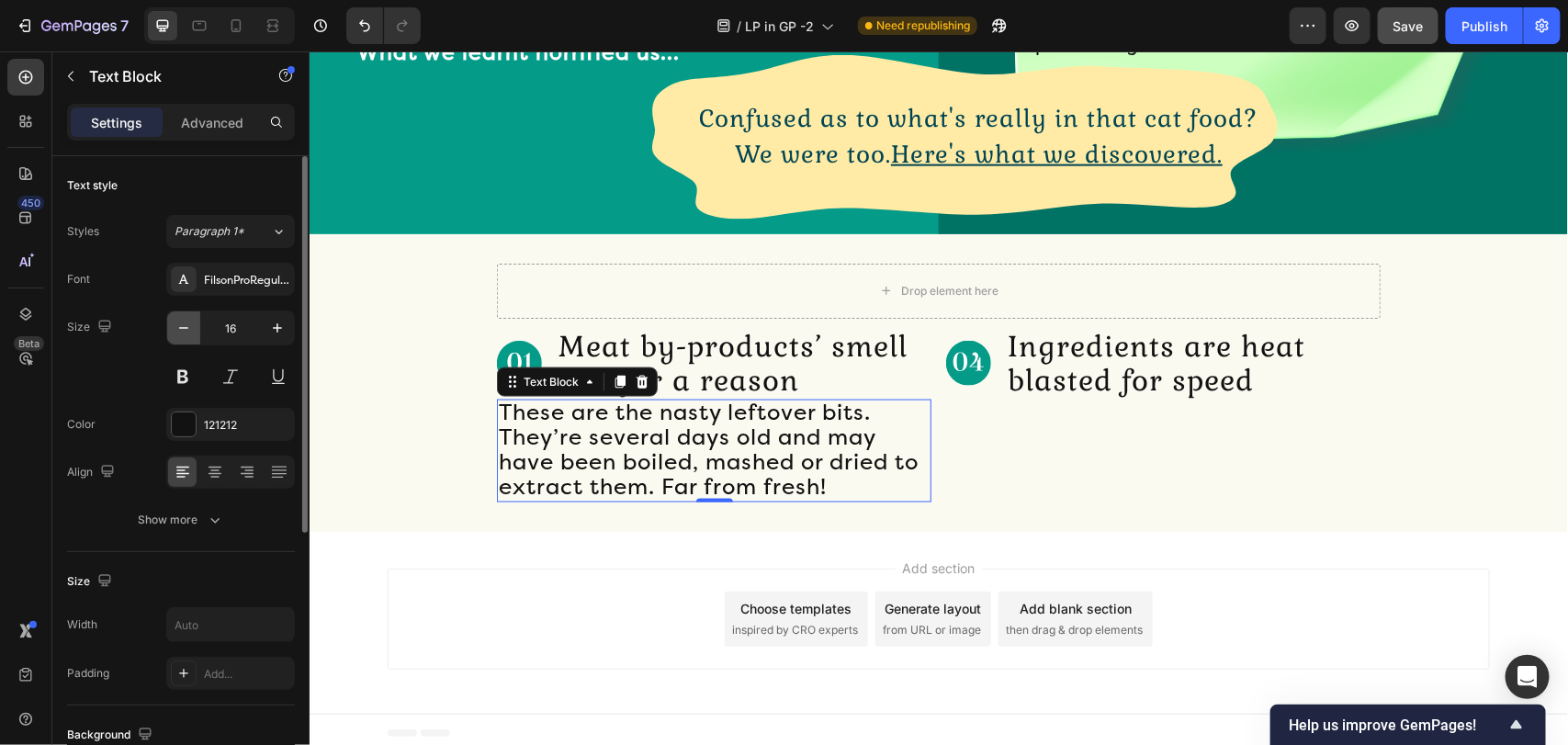
click at [186, 329] on icon "button" at bounding box center [184, 328] width 19 height 19
type input "15"
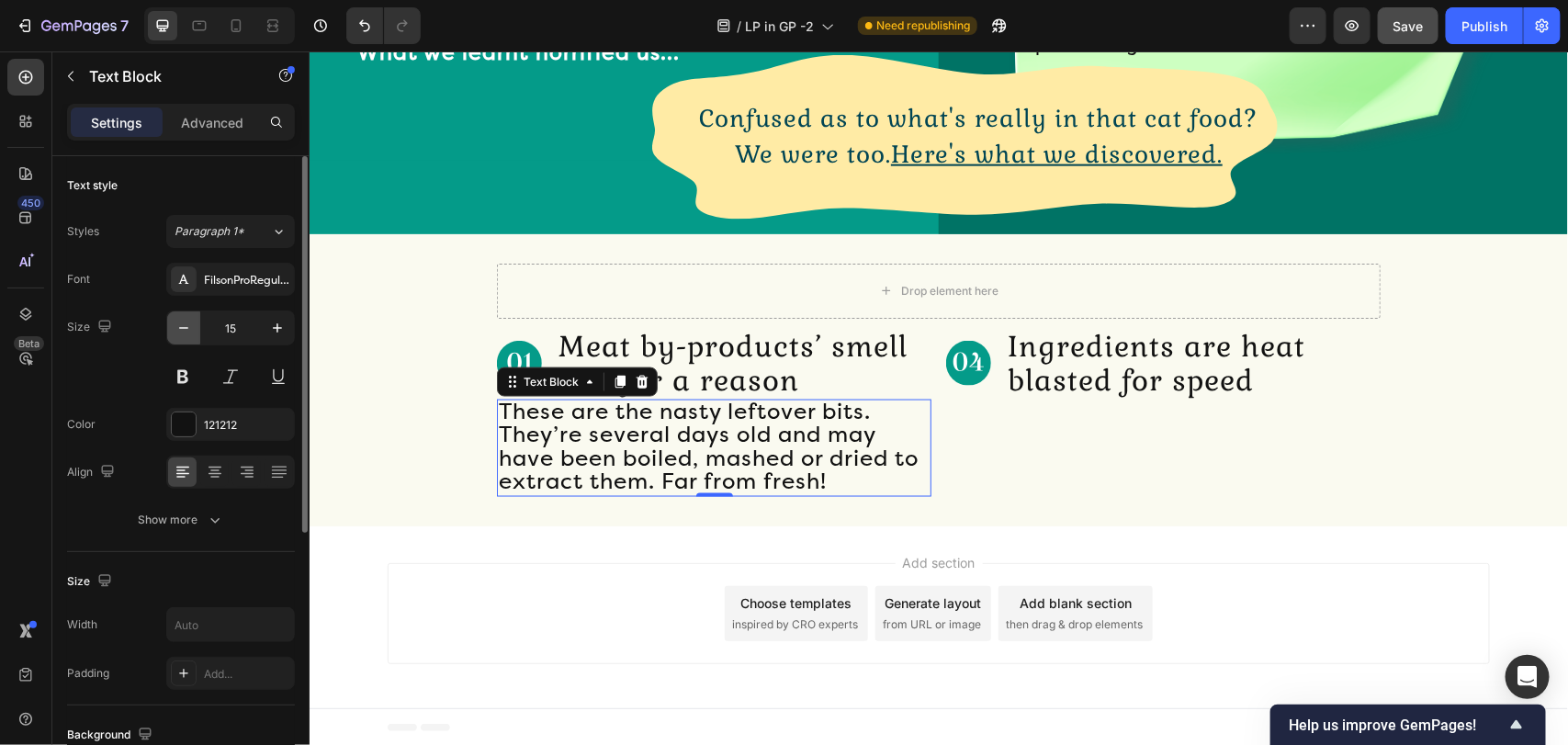
scroll to position [1031, 0]
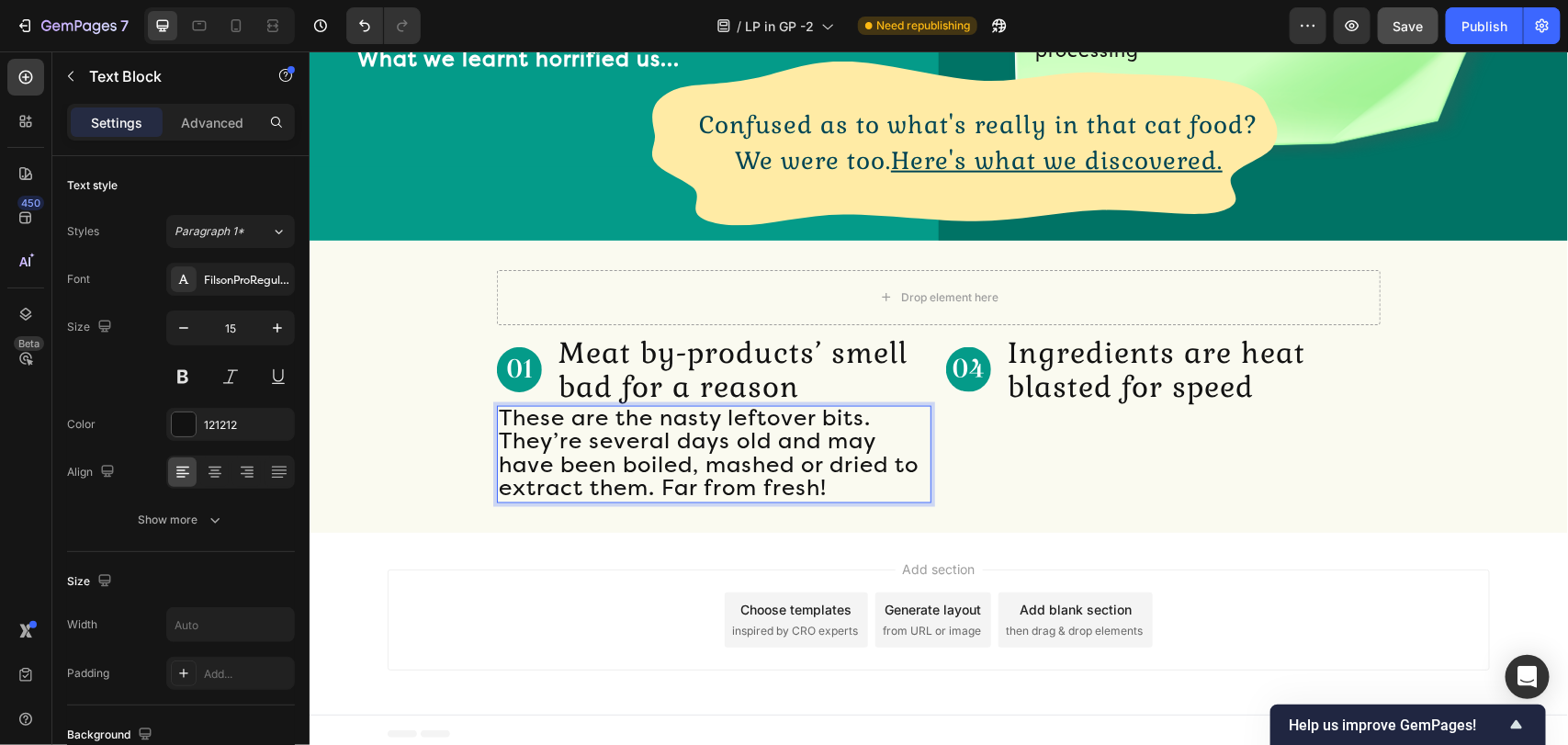
click at [574, 433] on span "These are the nasty leftover bits. They’re several days old and may have been b…" at bounding box center [707, 451] width 420 height 96
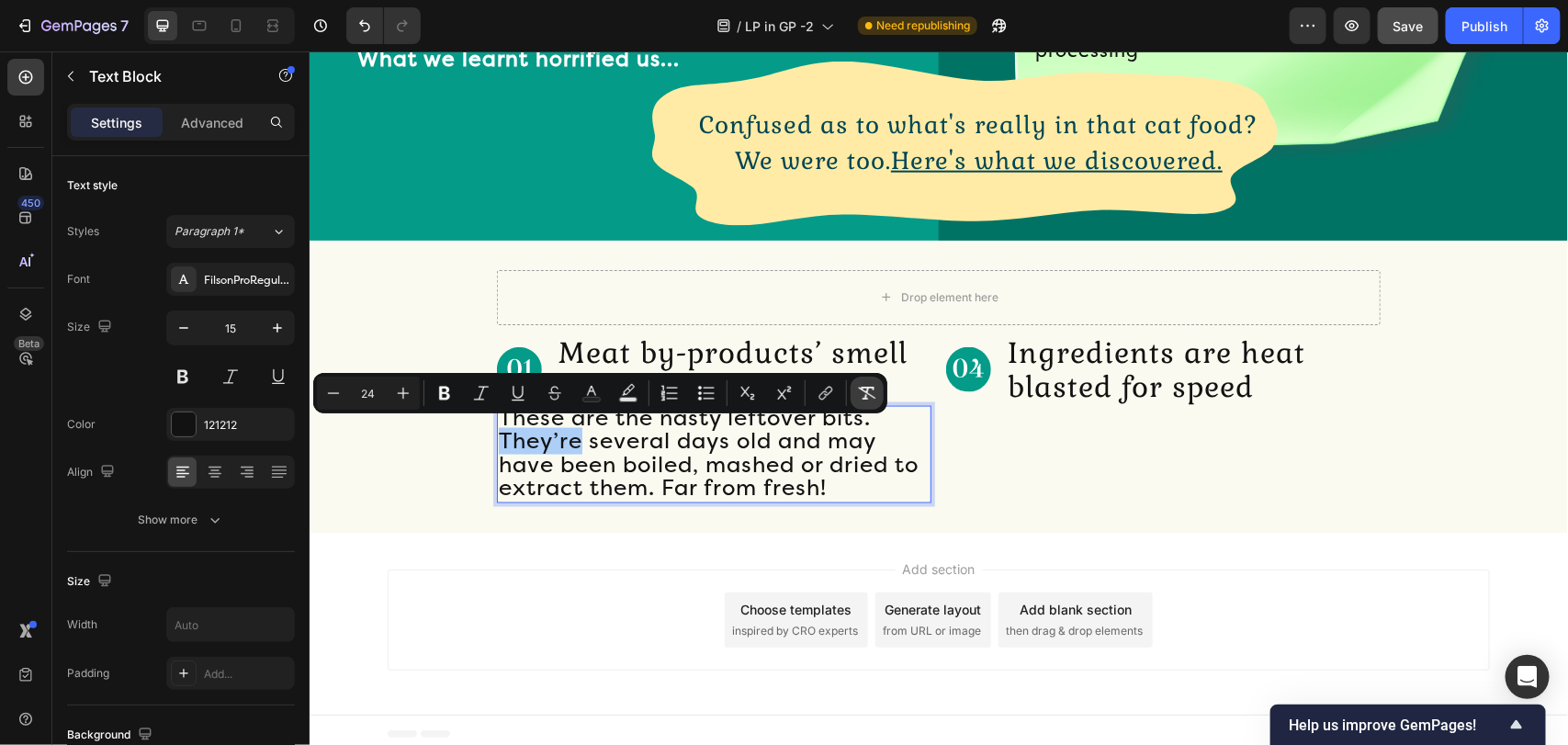
click at [858, 388] on icon "Editor contextual toolbar" at bounding box center [867, 394] width 19 height 19
type input "15"
click at [663, 473] on span "several days old and may have been boiled, mashed or dried to extract them. Far…" at bounding box center [707, 464] width 420 height 73
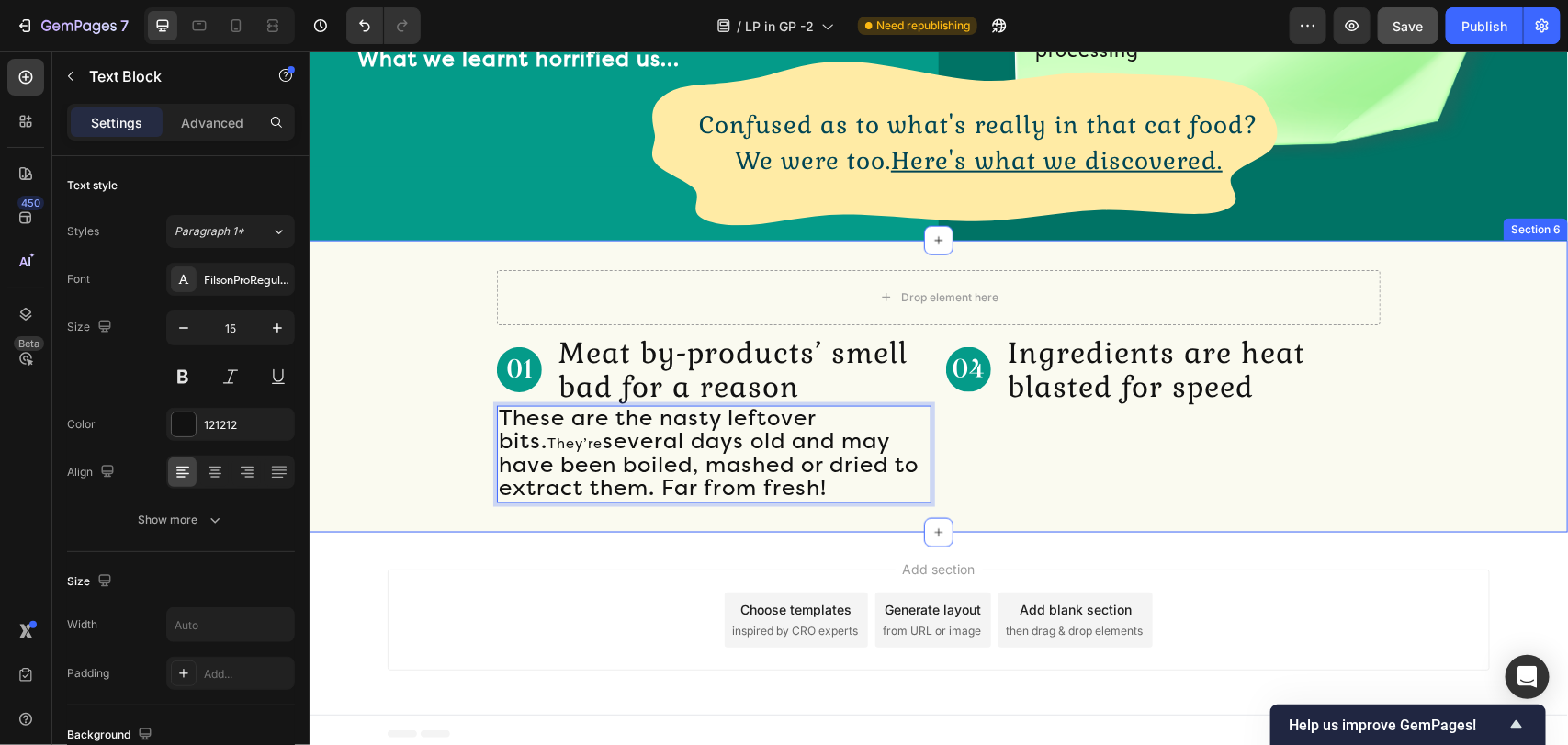
click at [570, 507] on div "Drop element here Row Image Meat by-products’ smell bad for a reason Text Block…" at bounding box center [938, 385] width 1259 height 292
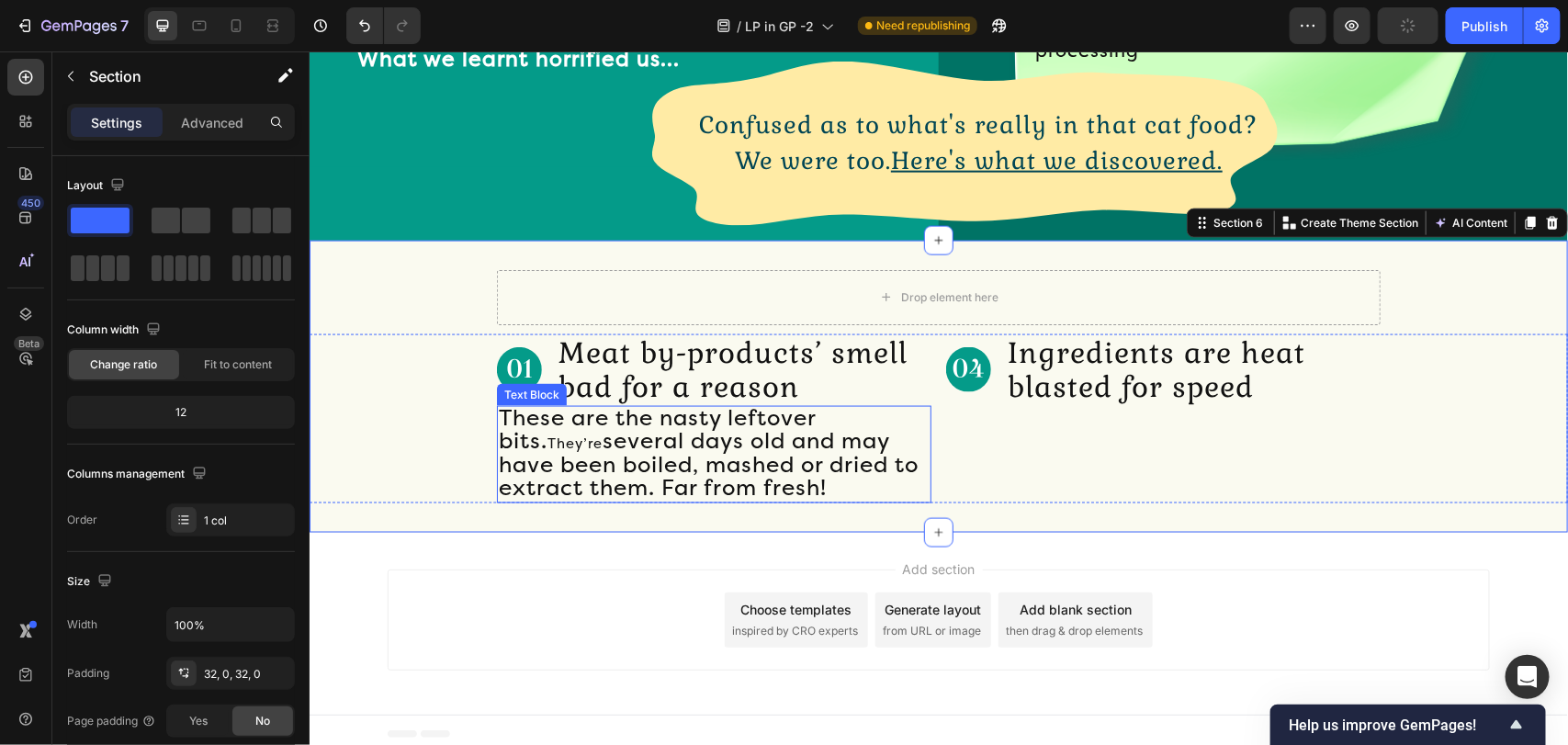
click at [667, 413] on span "These are the nasty leftover bits." at bounding box center [655, 428] width 317 height 50
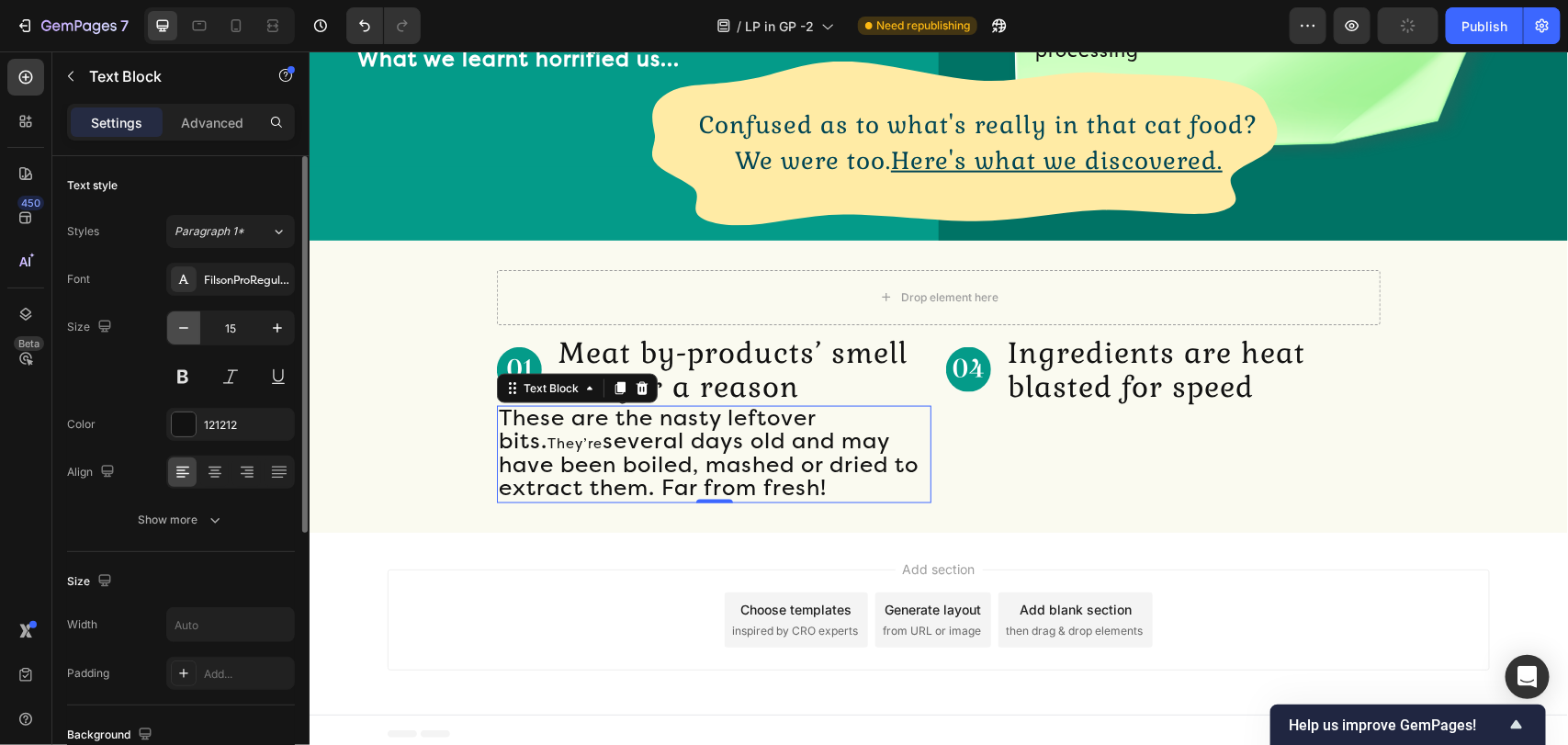
click at [183, 336] on icon "button" at bounding box center [184, 328] width 19 height 19
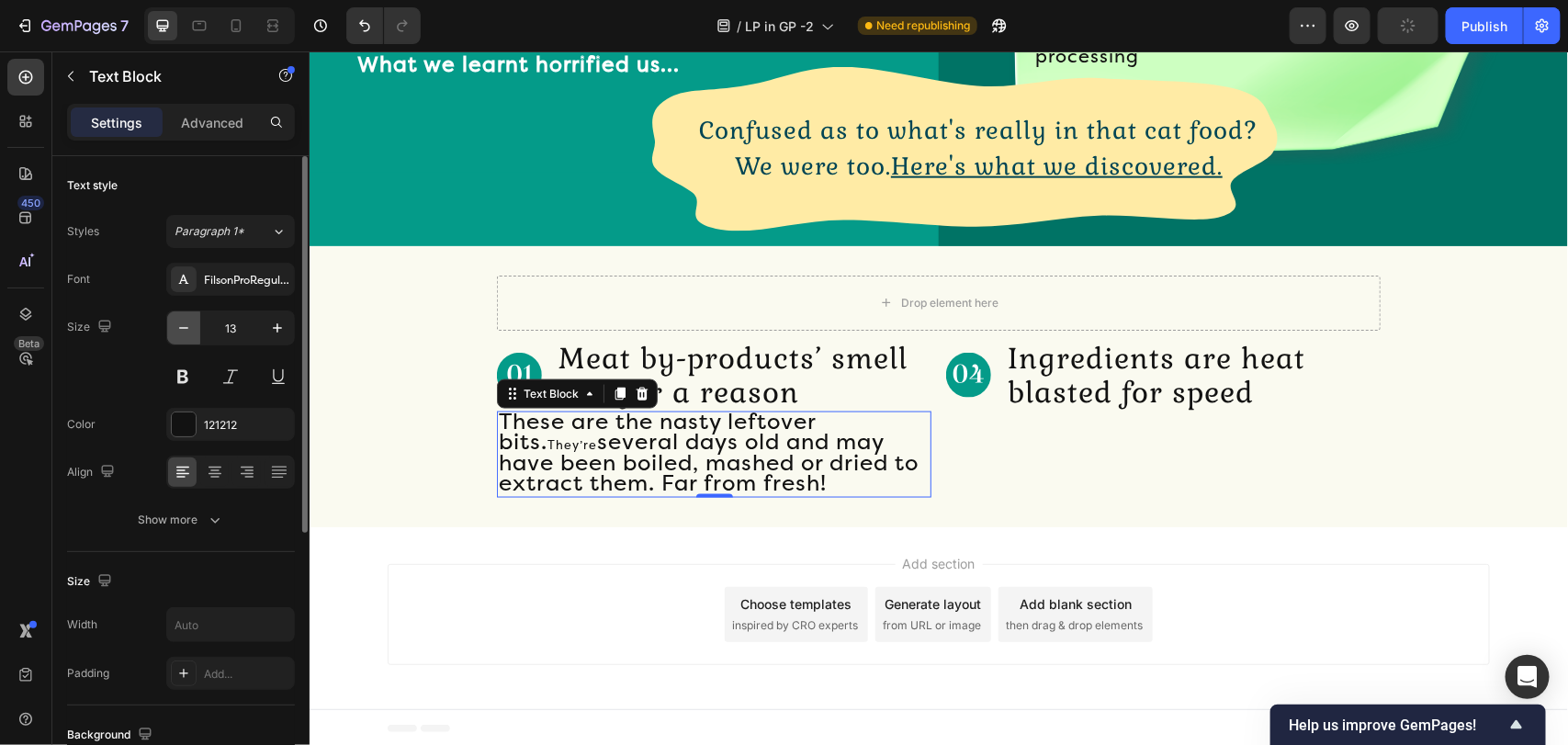
click at [180, 328] on icon "button" at bounding box center [184, 328] width 9 height 2
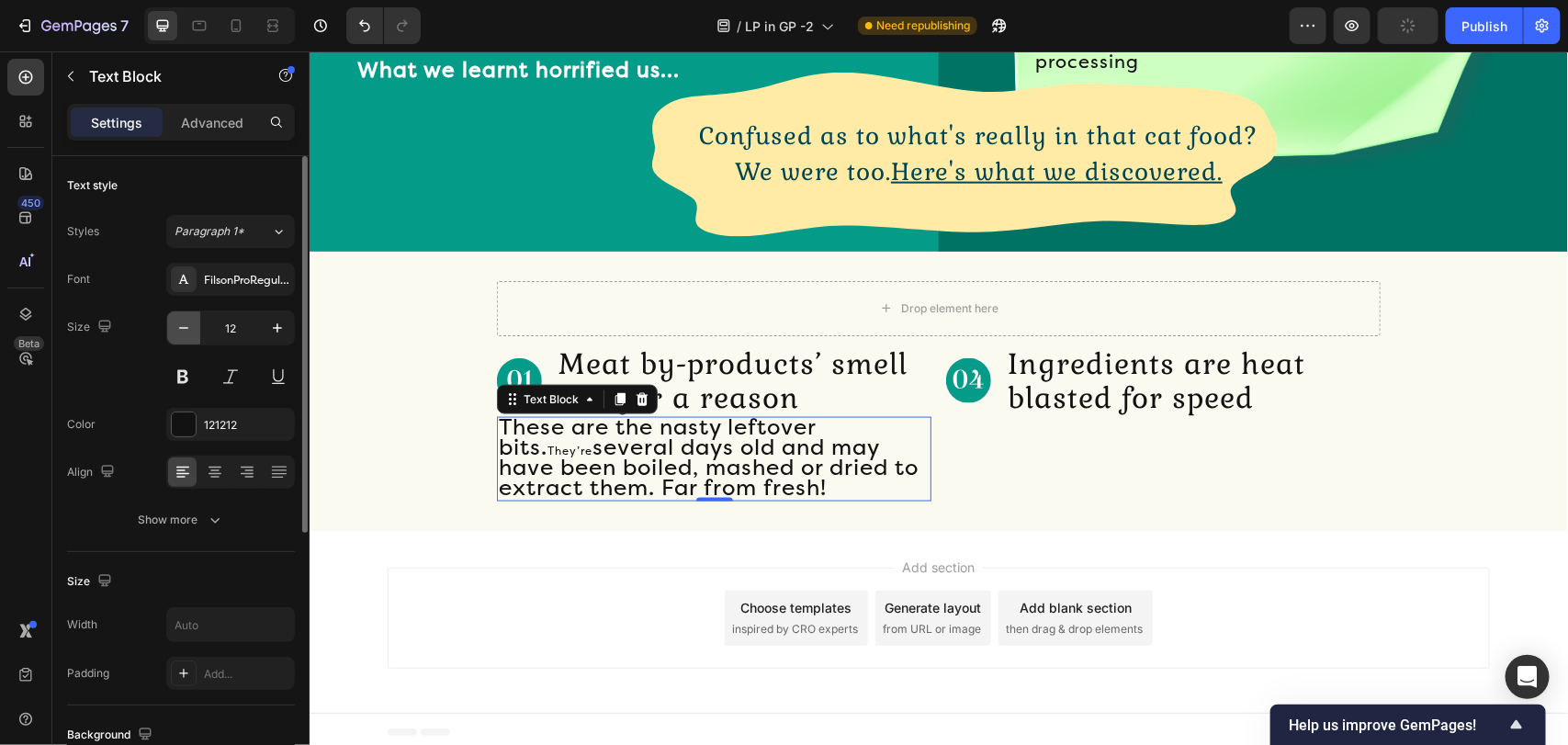
click at [180, 328] on icon "button" at bounding box center [184, 328] width 9 height 2
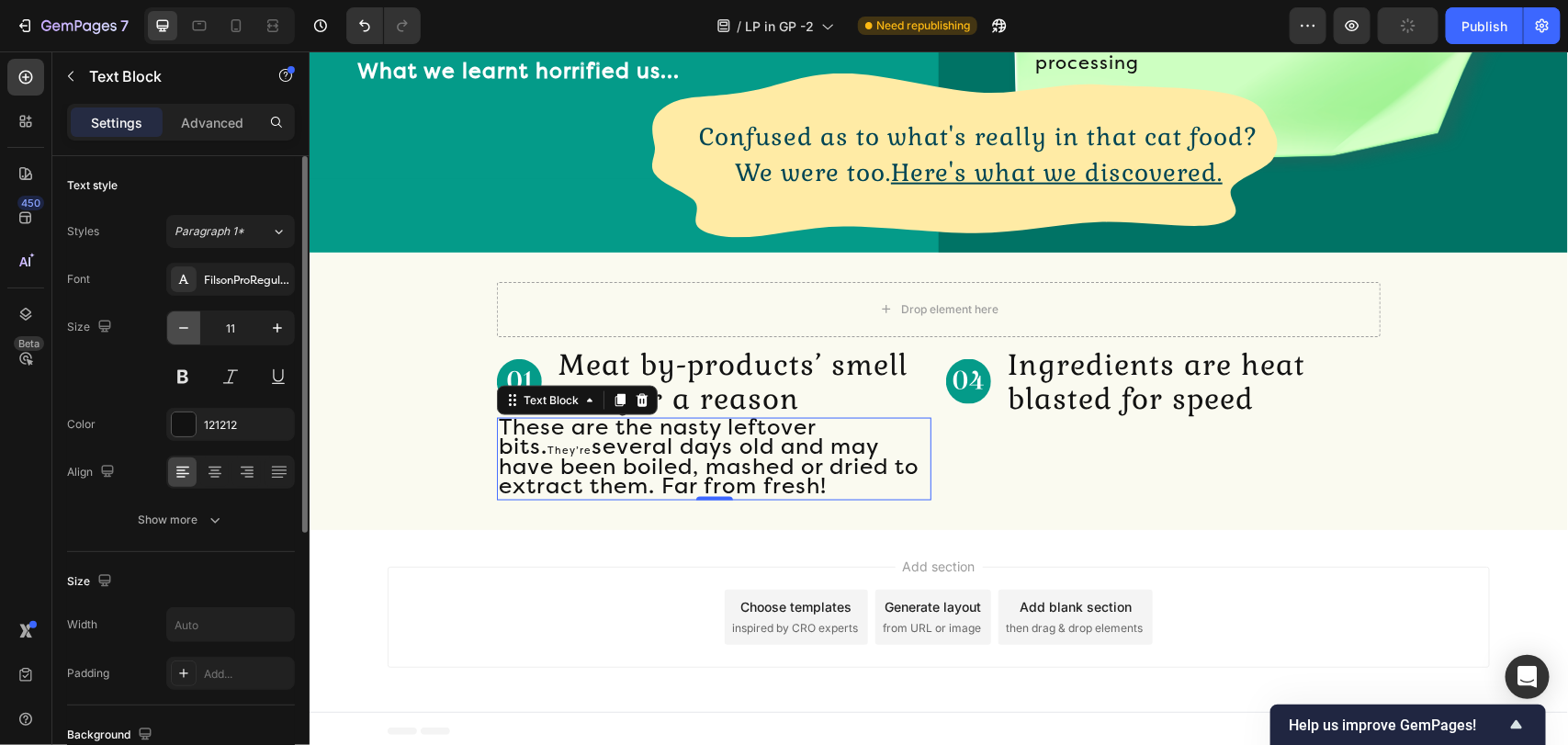
click at [180, 328] on icon "button" at bounding box center [184, 328] width 9 height 2
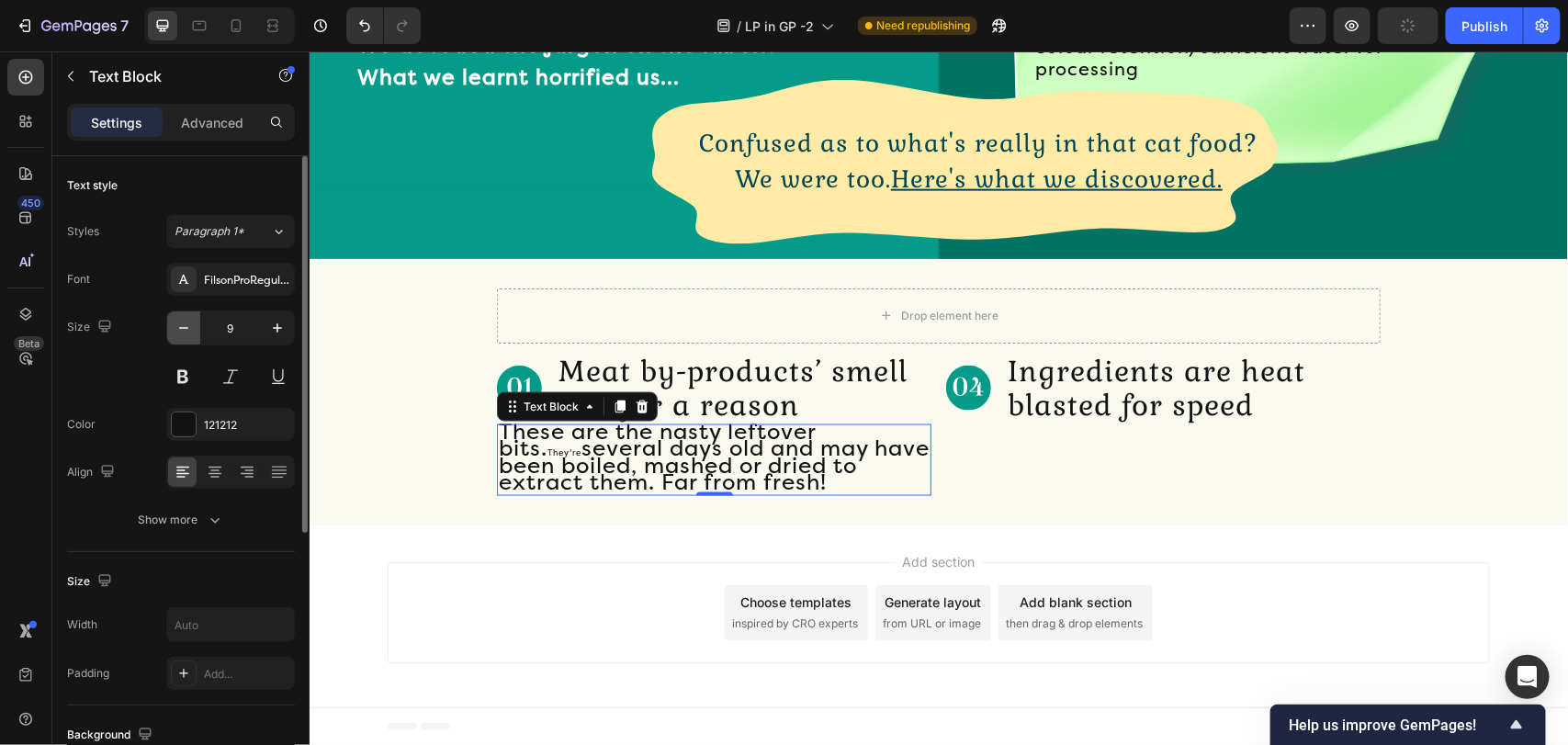
click at [180, 328] on icon "button" at bounding box center [184, 328] width 9 height 2
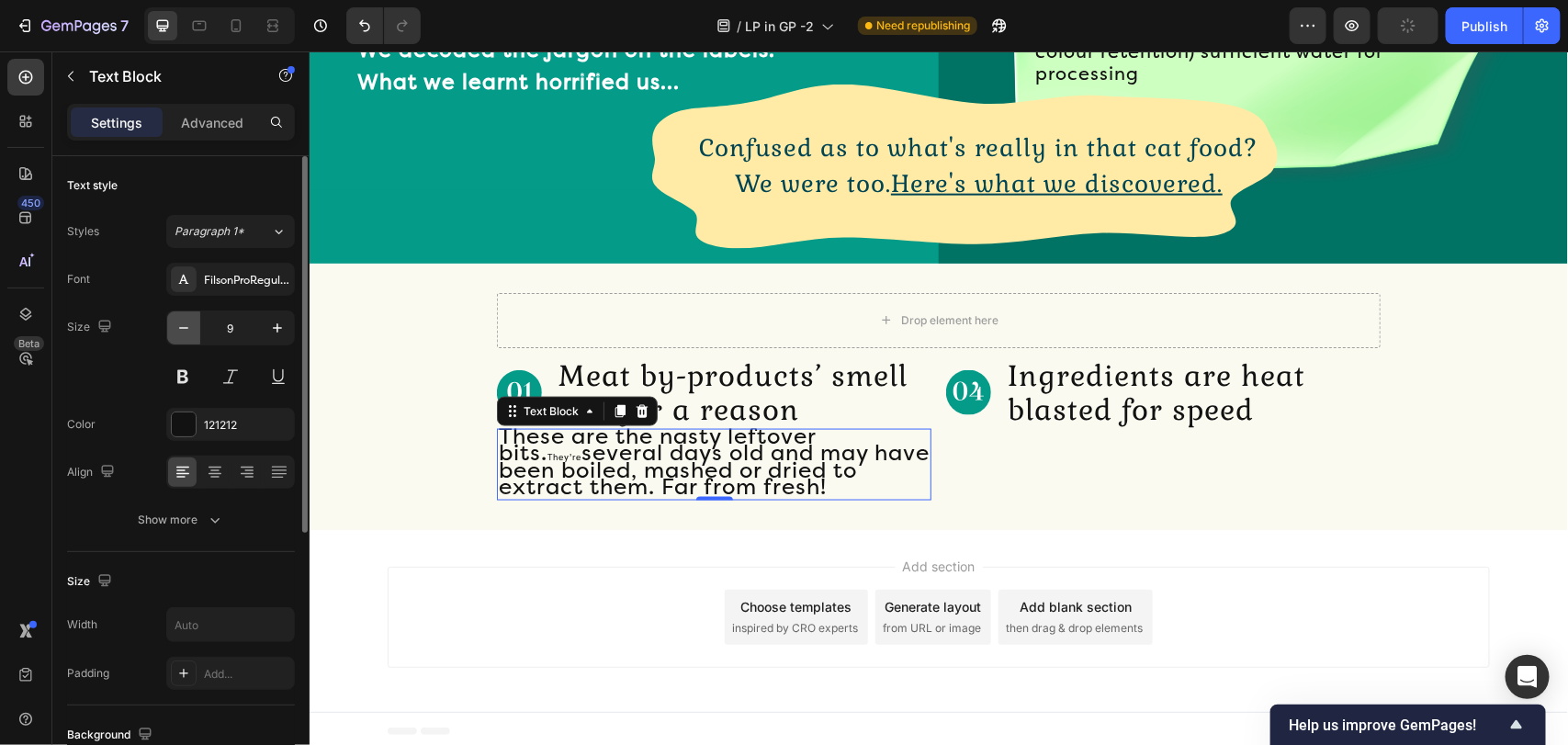
click at [180, 328] on icon "button" at bounding box center [184, 328] width 9 height 2
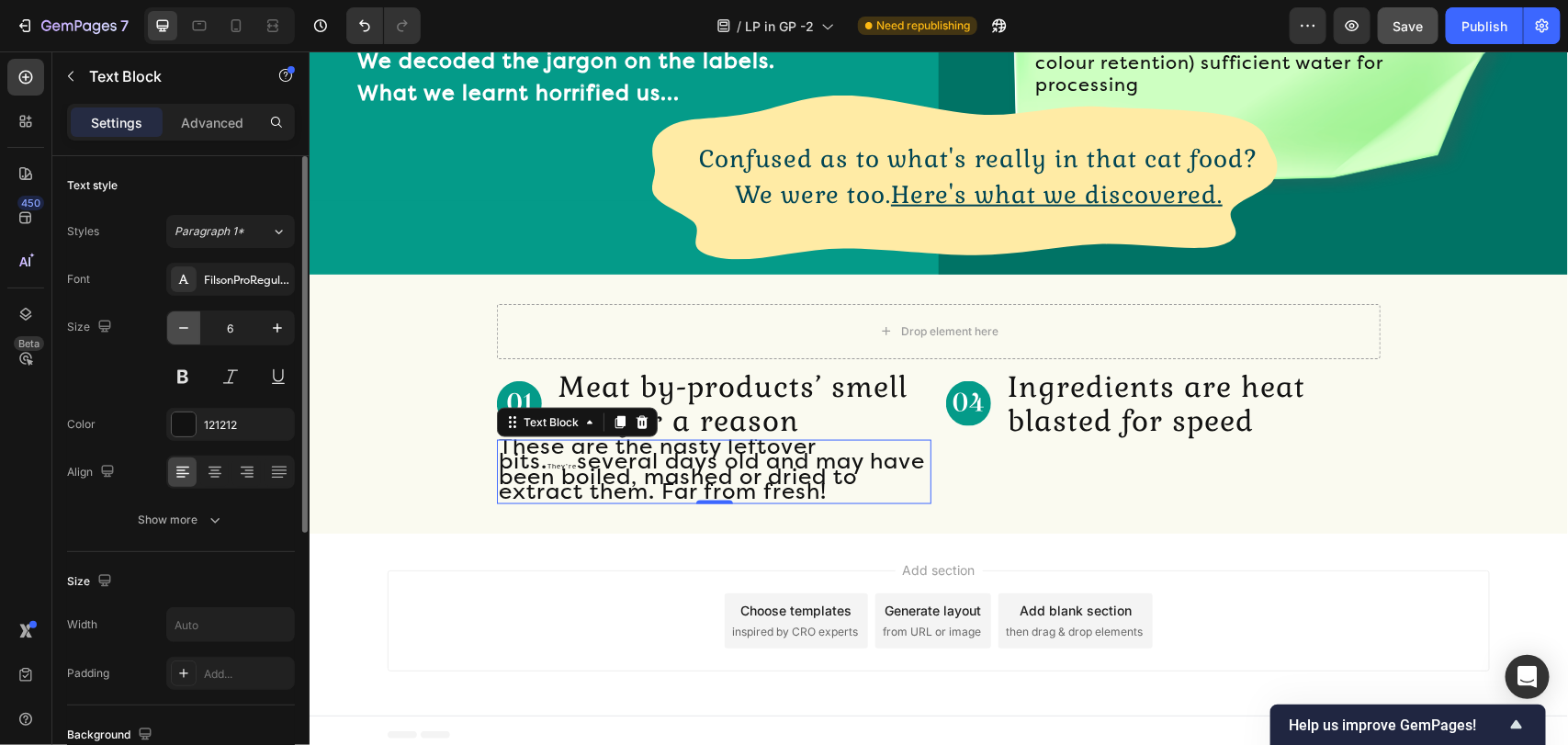
click at [180, 328] on icon "button" at bounding box center [184, 328] width 9 height 2
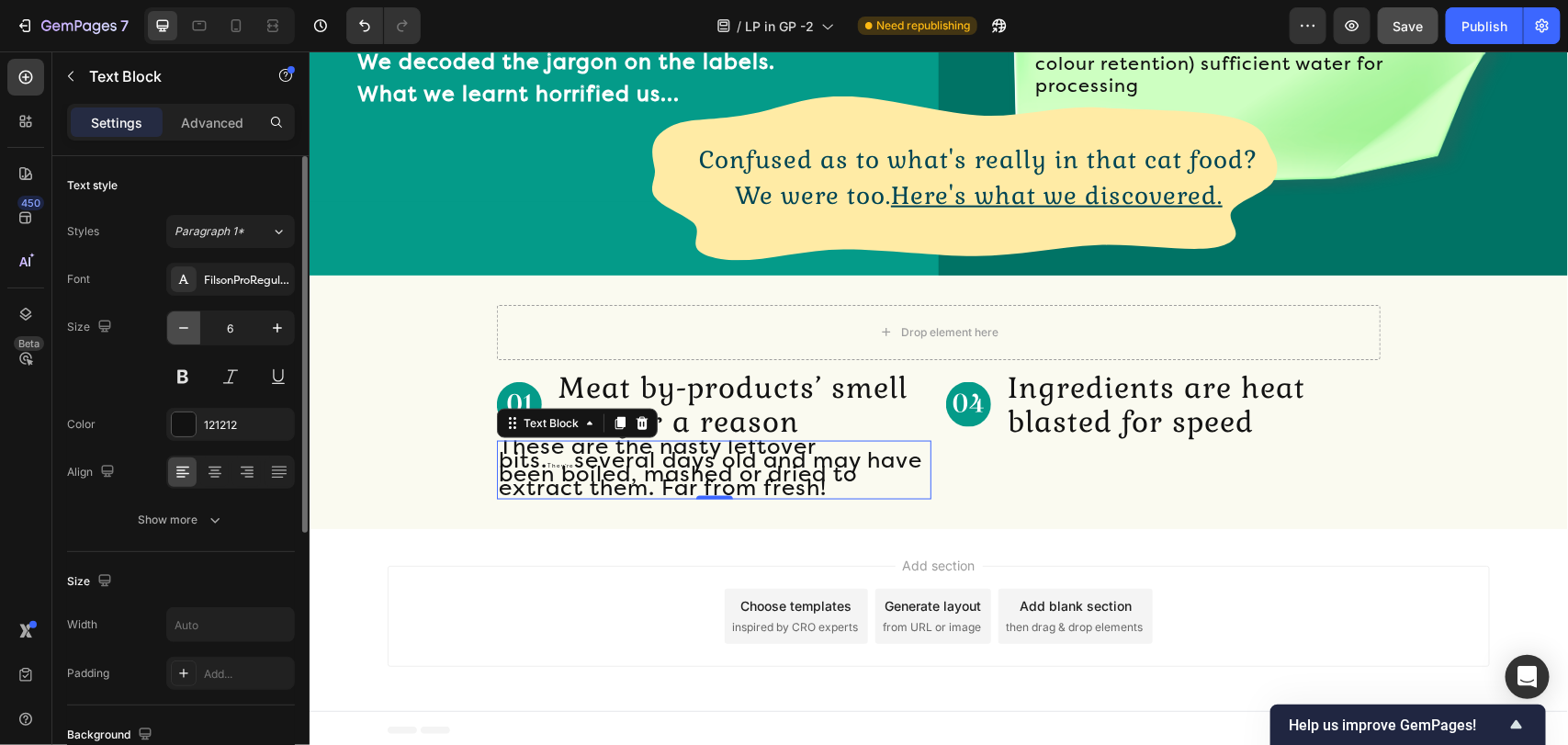
type input "5"
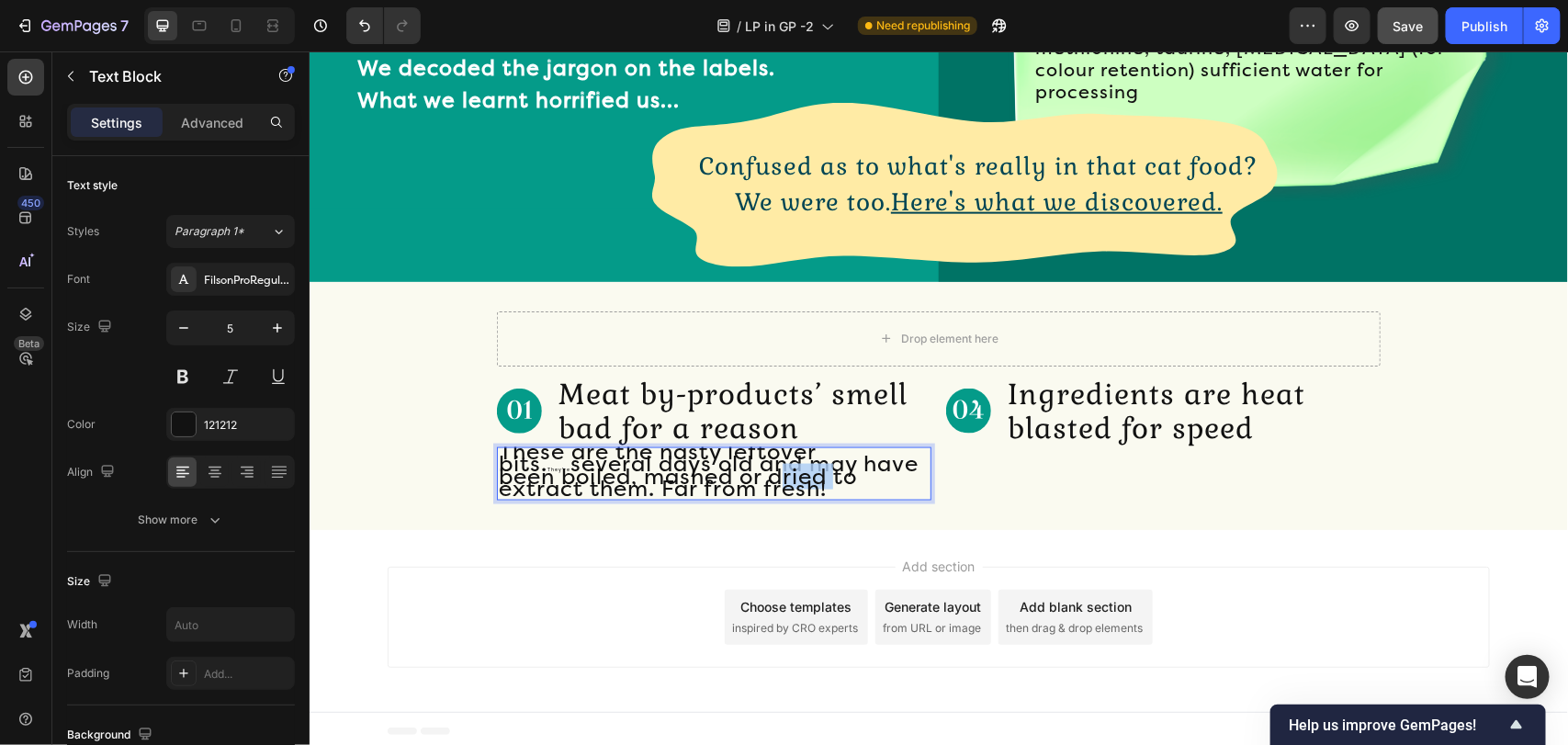
click at [709, 474] on span "several days old and may have been boiled, mashed or dried to extract them. Far…" at bounding box center [707, 475] width 420 height 50
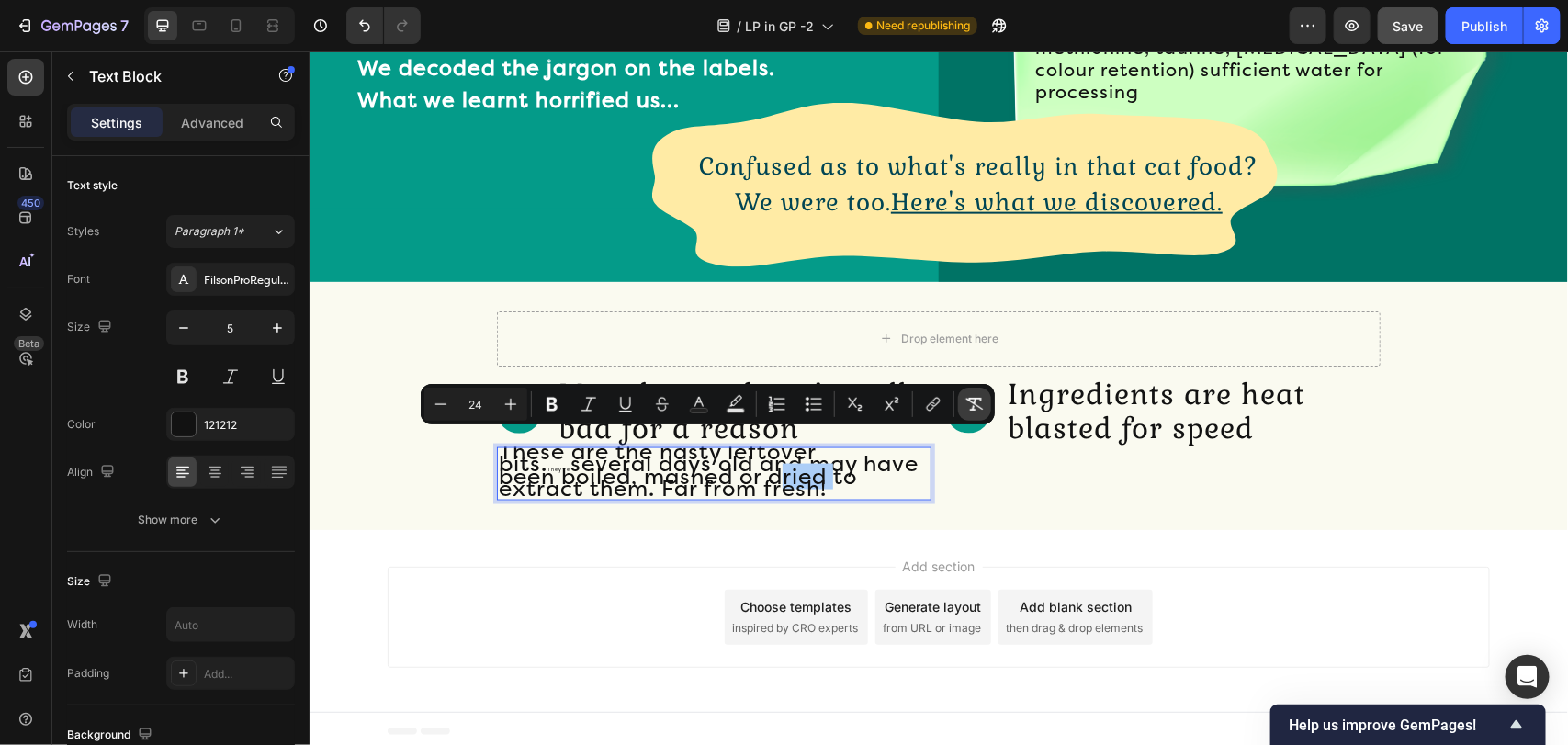
click at [983, 404] on icon "Editor contextual toolbar" at bounding box center [974, 404] width 19 height 19
type input "5"
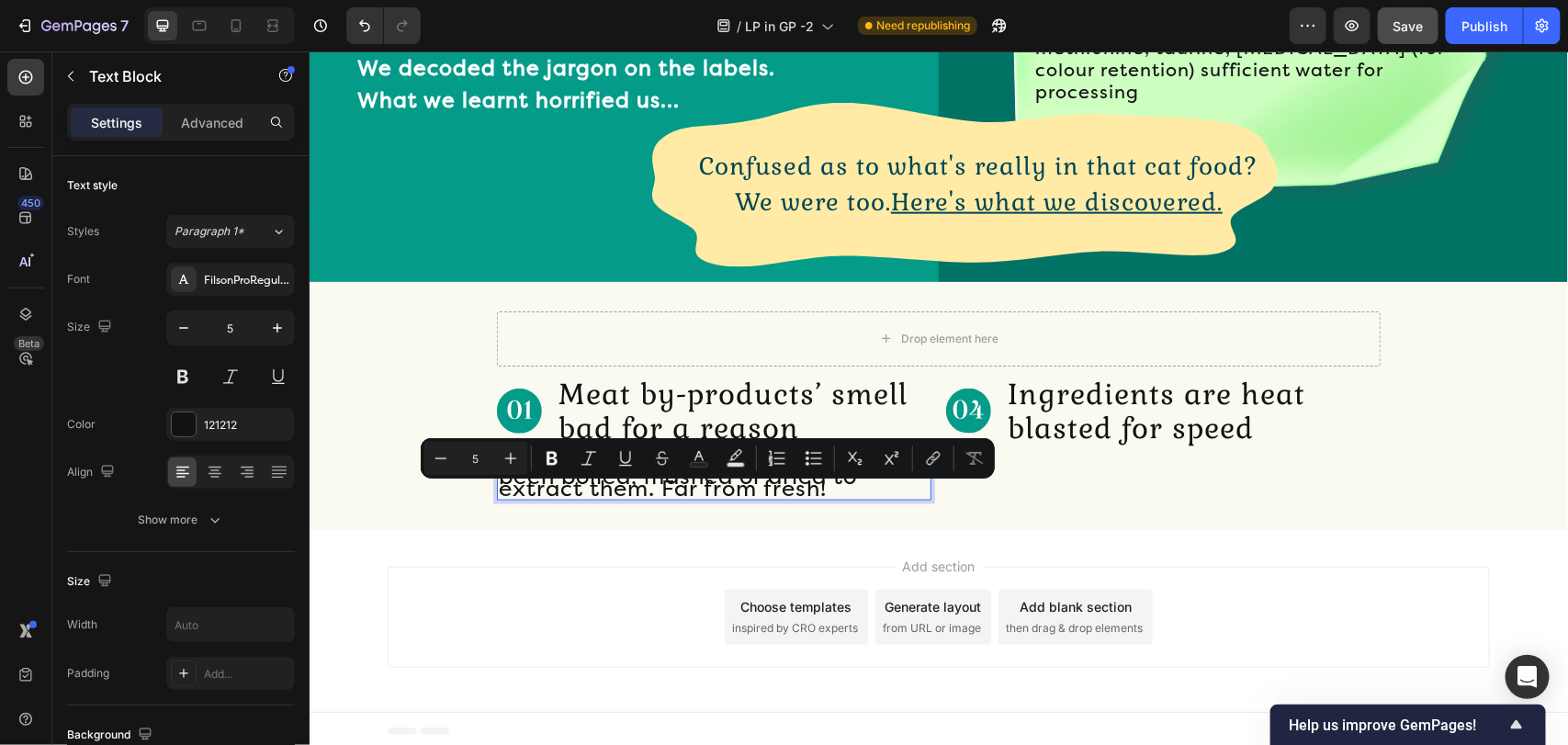
scroll to position [947, 0]
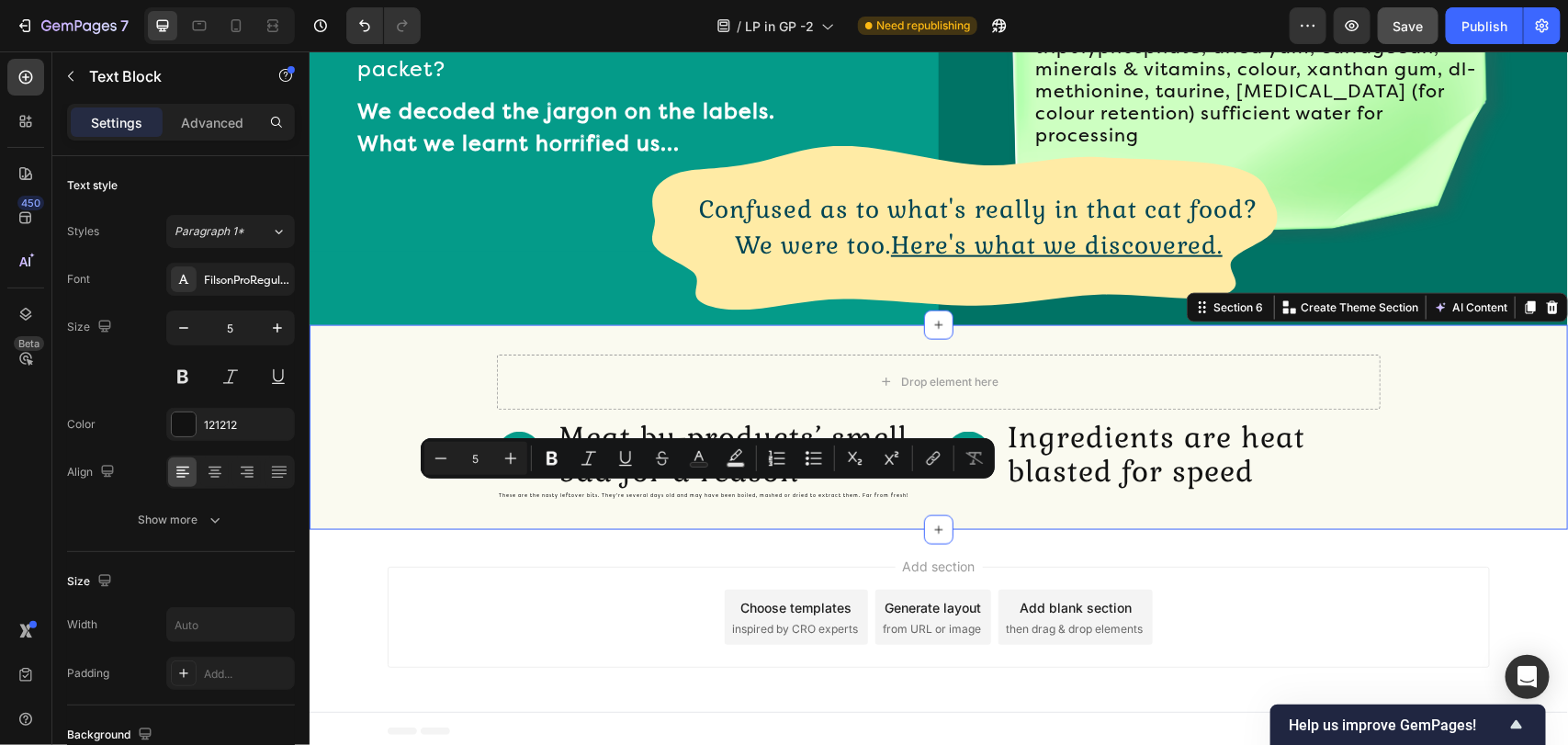
click at [630, 507] on div "Drop element here Row Image Meat by-products’ smell bad for a reason Text Block…" at bounding box center [938, 427] width 1259 height 206
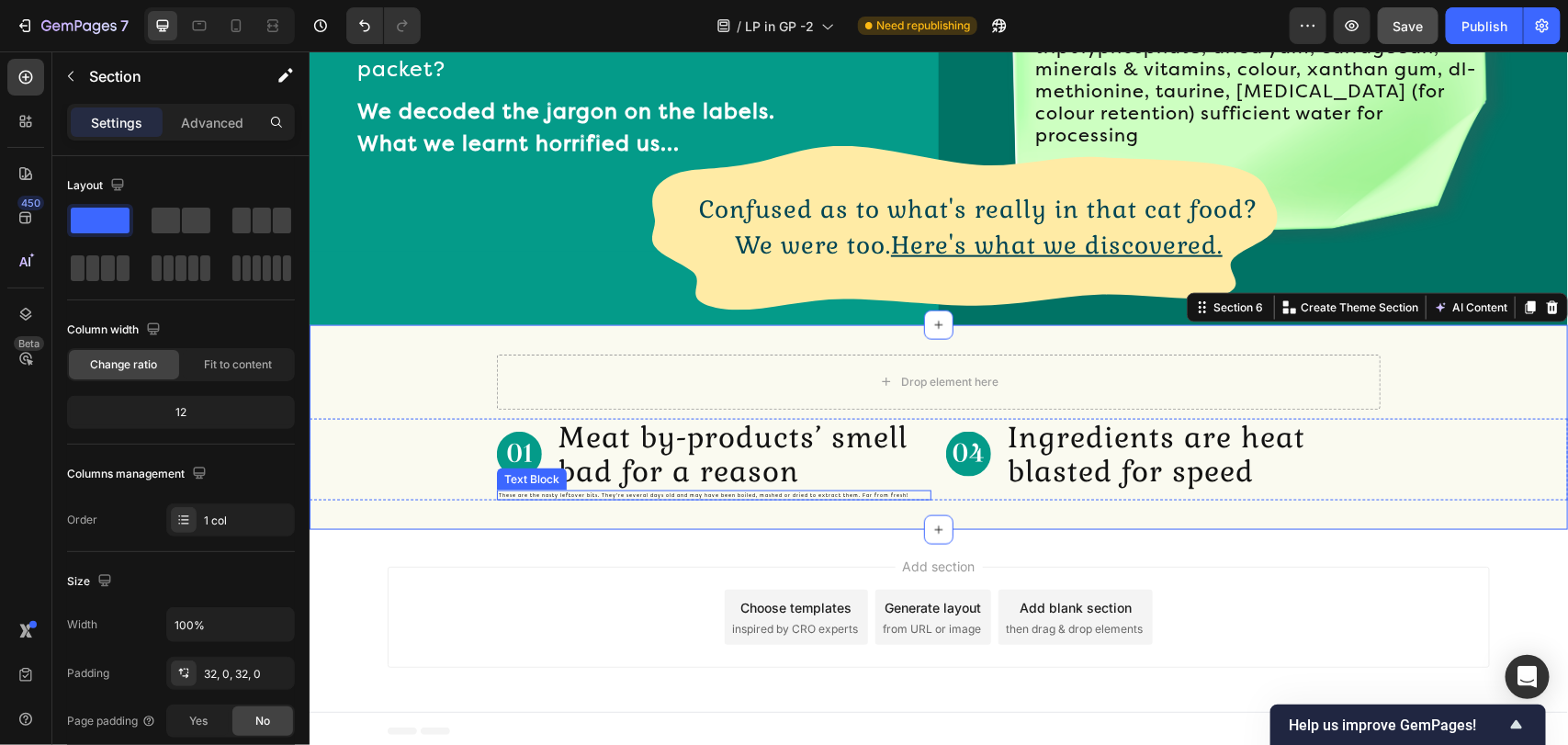
click at [626, 491] on p "These are the nasty leftover bits. They’re several days old and may have been b…" at bounding box center [712, 494] width 431 height 7
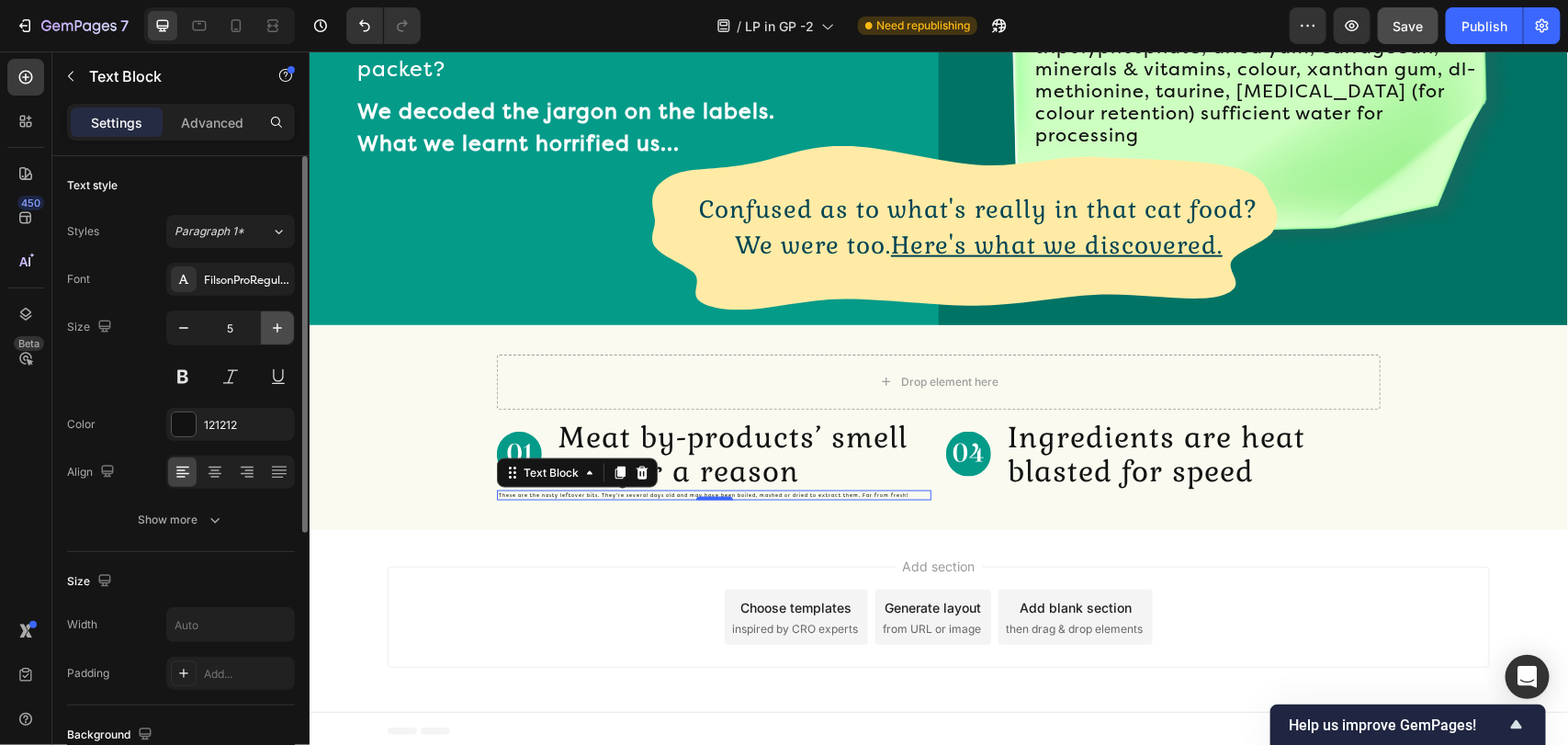
click at [272, 333] on icon "button" at bounding box center [278, 328] width 19 height 19
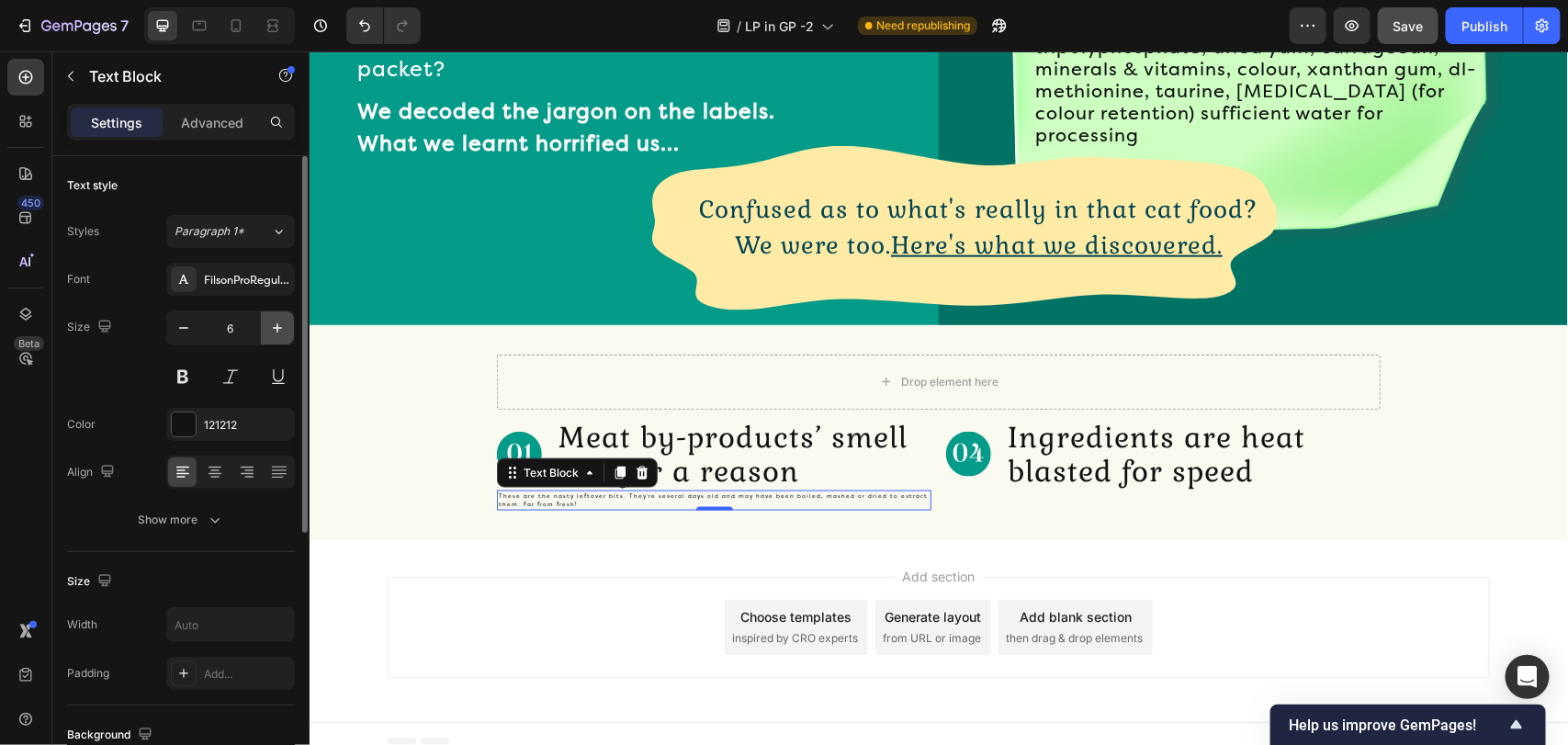
click at [272, 333] on icon "button" at bounding box center [278, 328] width 19 height 19
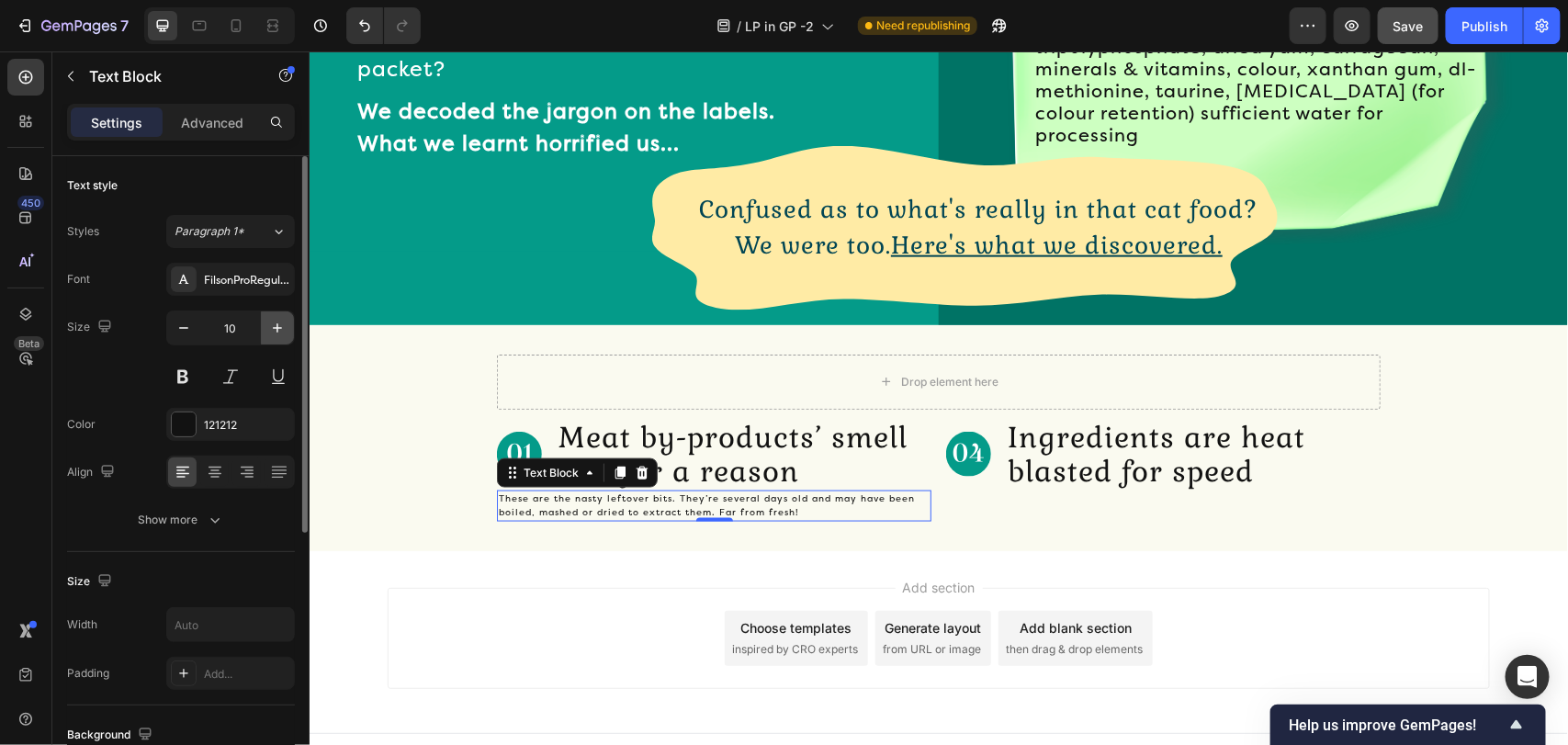
click at [272, 333] on icon "button" at bounding box center [278, 328] width 19 height 19
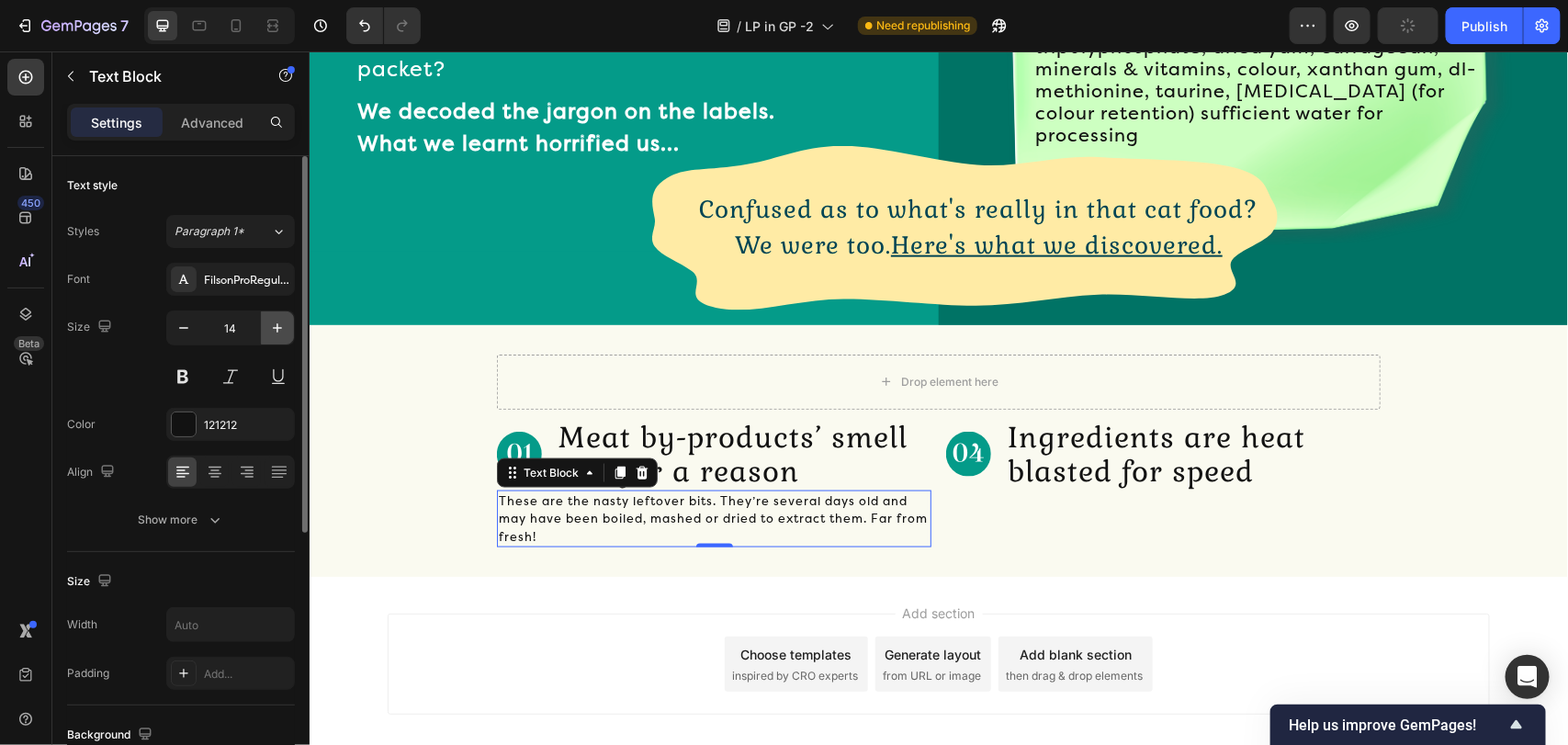
click at [272, 333] on icon "button" at bounding box center [278, 328] width 19 height 19
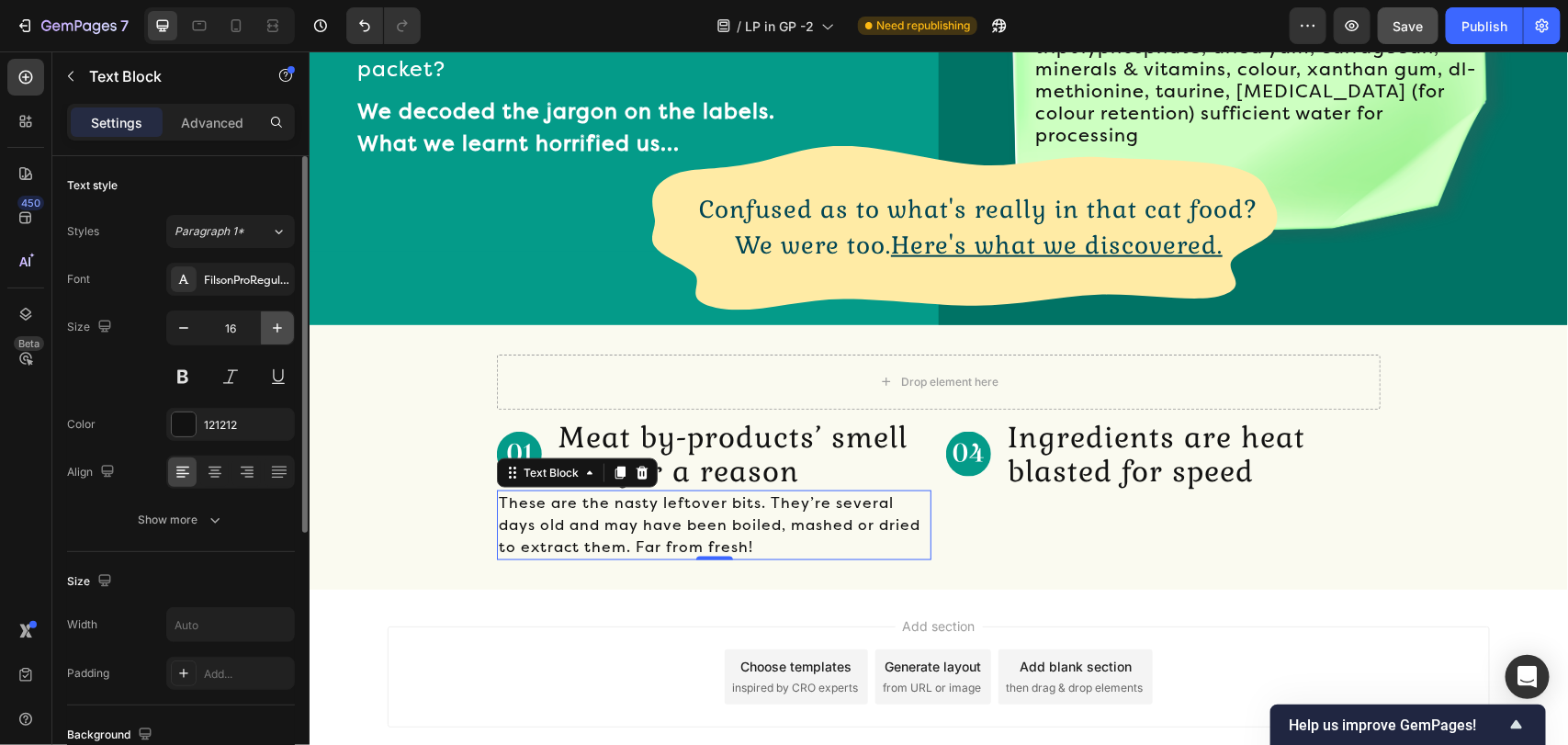
click at [272, 333] on icon "button" at bounding box center [278, 328] width 19 height 19
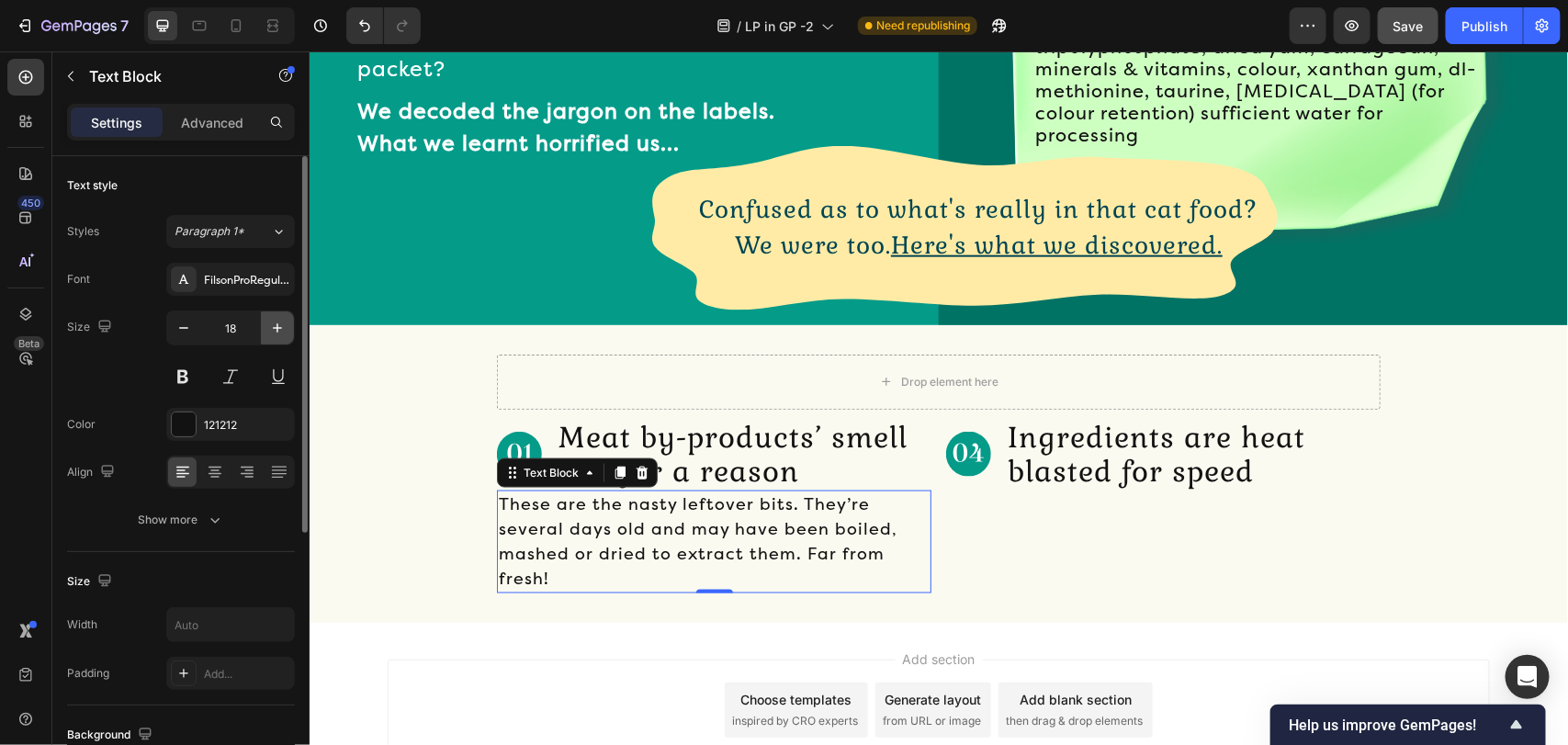
click at [272, 333] on icon "button" at bounding box center [278, 328] width 19 height 19
type input "20"
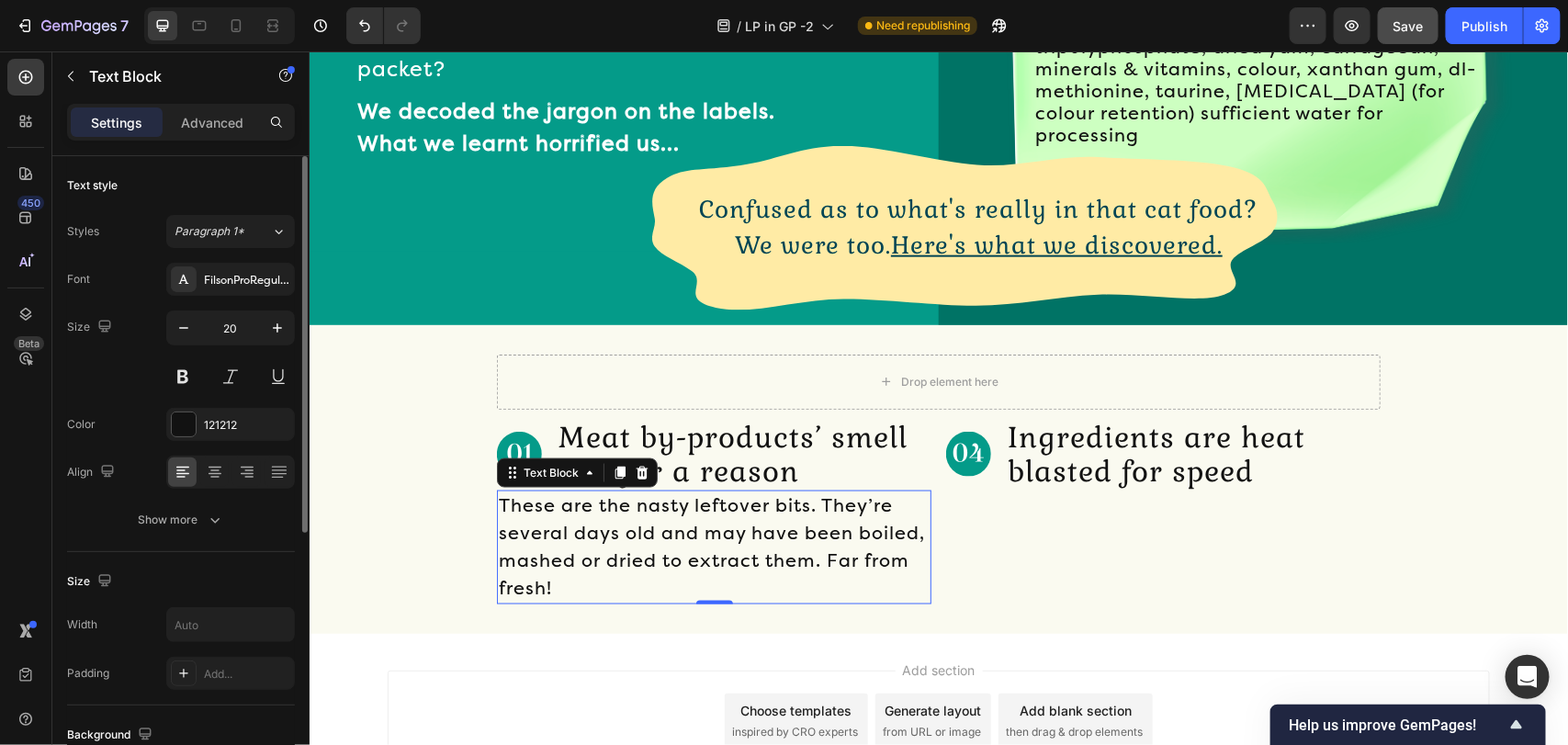
scroll to position [276, 0]
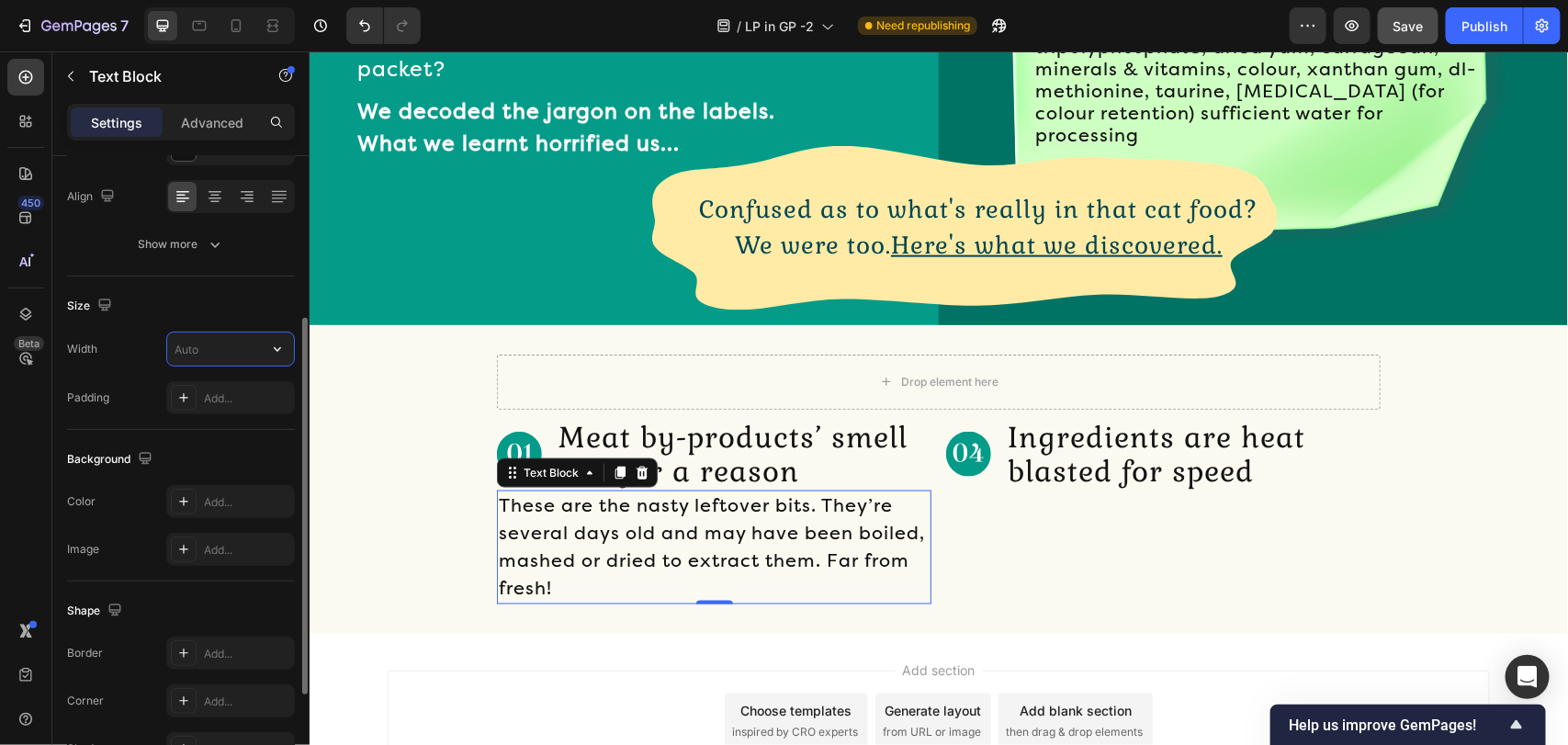
click at [246, 346] on input "text" at bounding box center [231, 349] width 127 height 33
click at [241, 351] on input "514" at bounding box center [231, 349] width 127 height 33
type input "661"
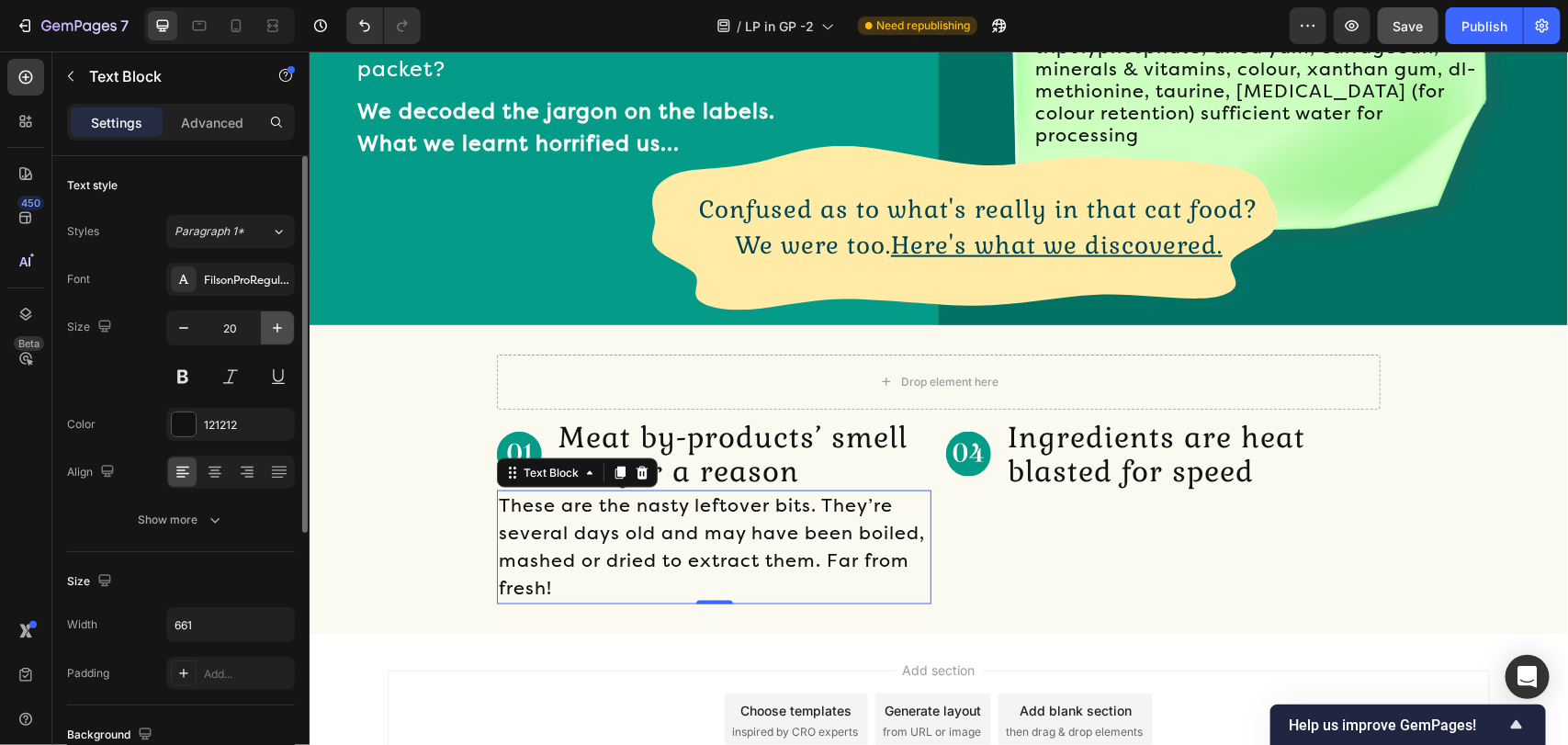
click at [263, 336] on button "button" at bounding box center [277, 327] width 33 height 33
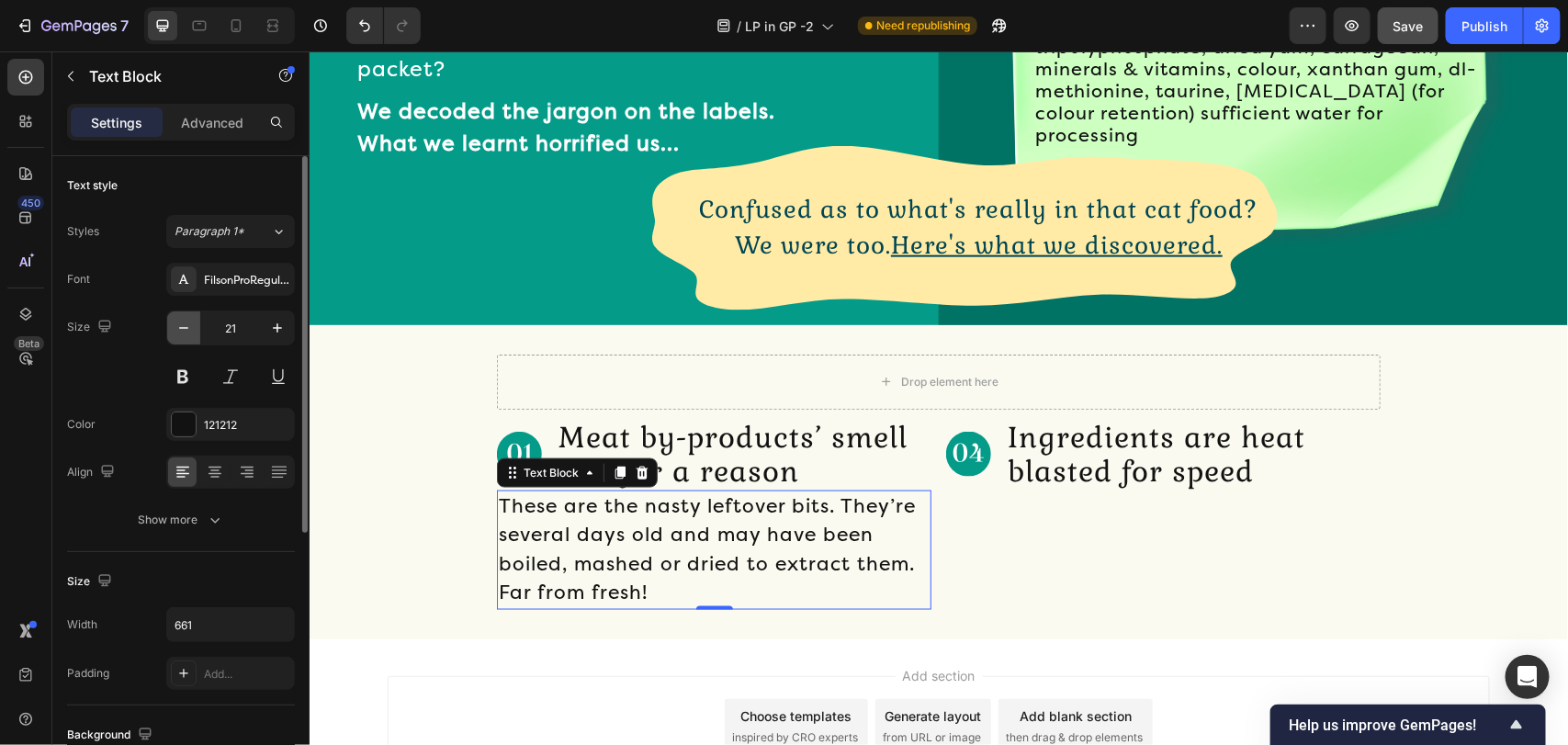
click at [173, 315] on button "button" at bounding box center [183, 327] width 33 height 33
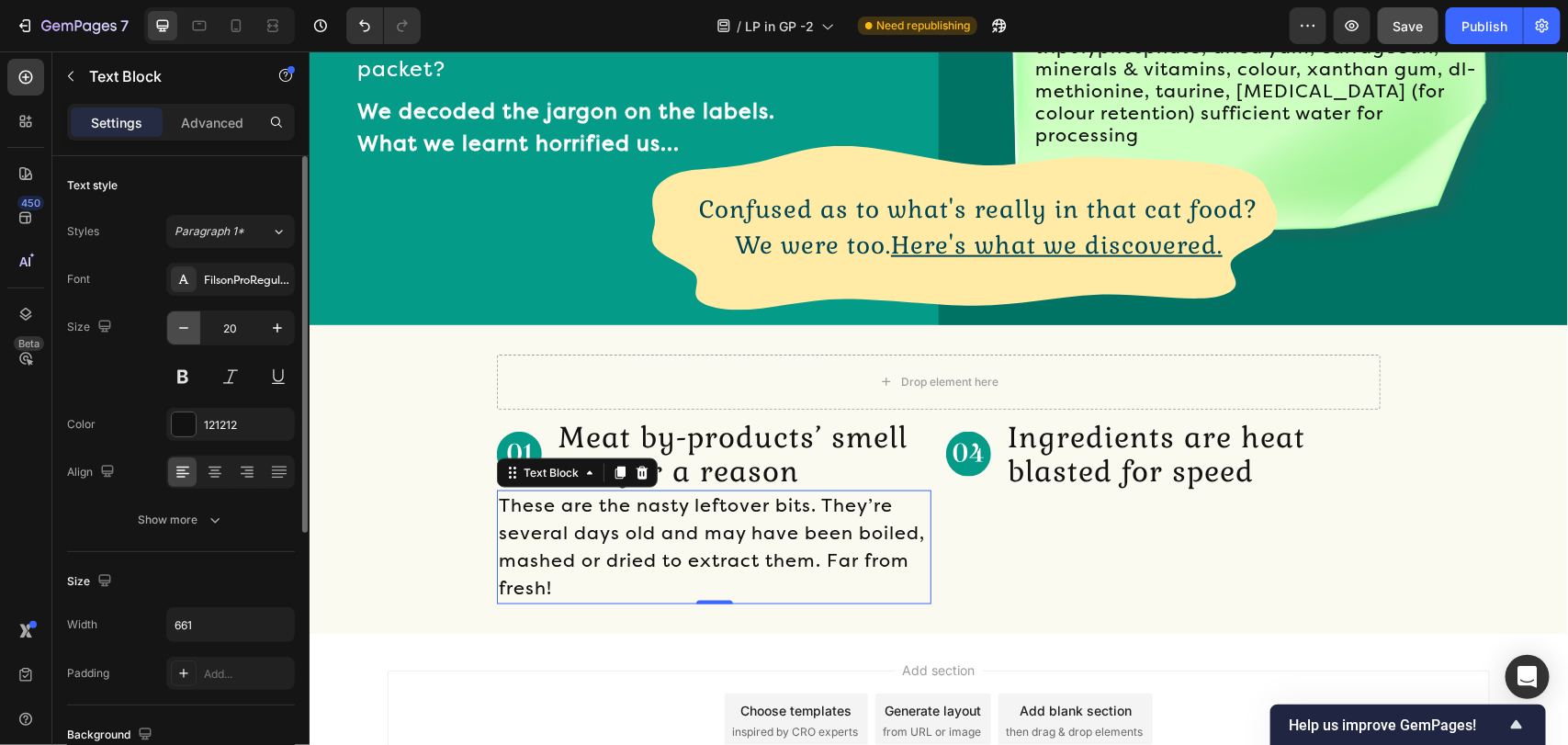
click at [173, 315] on button "button" at bounding box center [183, 327] width 33 height 33
type input "19"
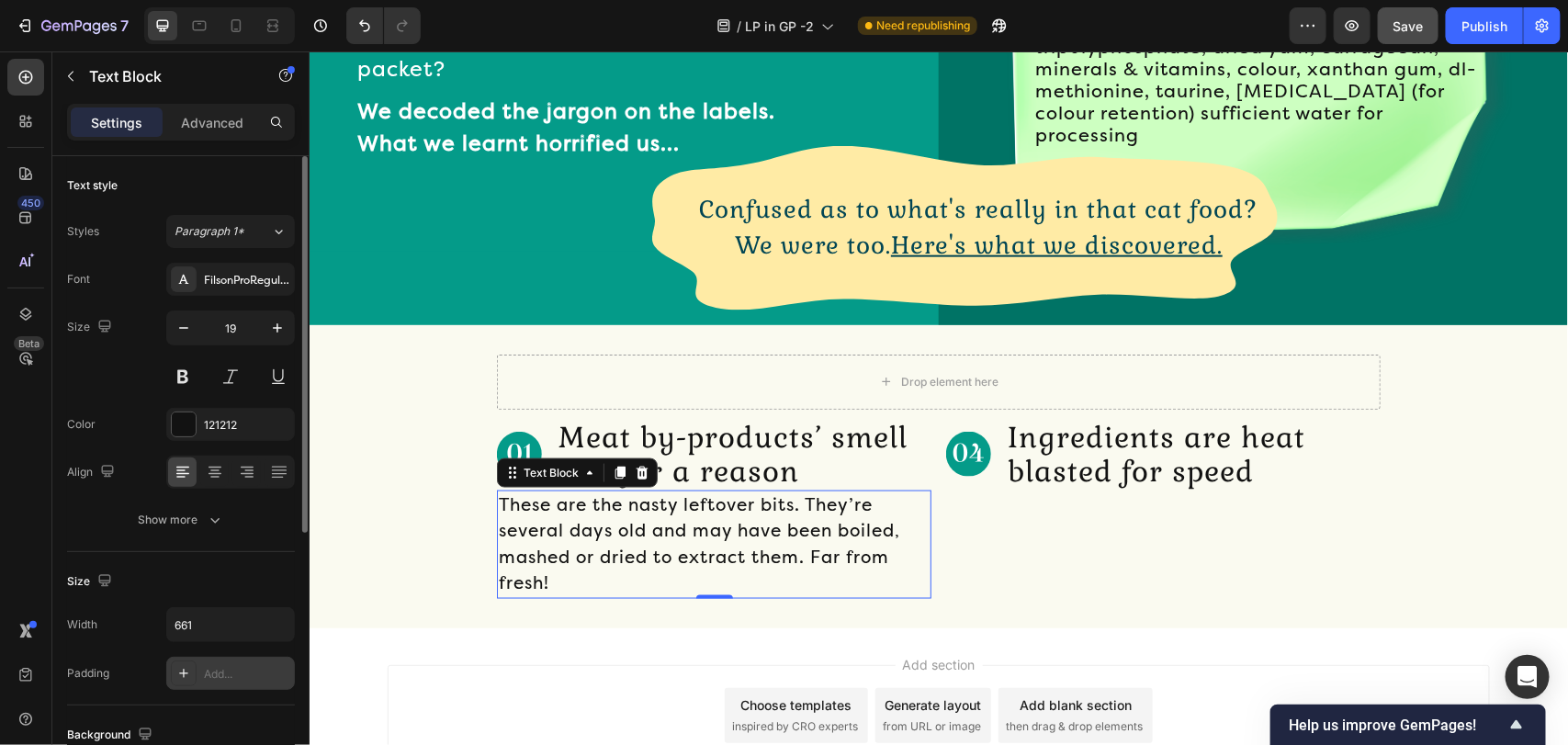
scroll to position [276, 0]
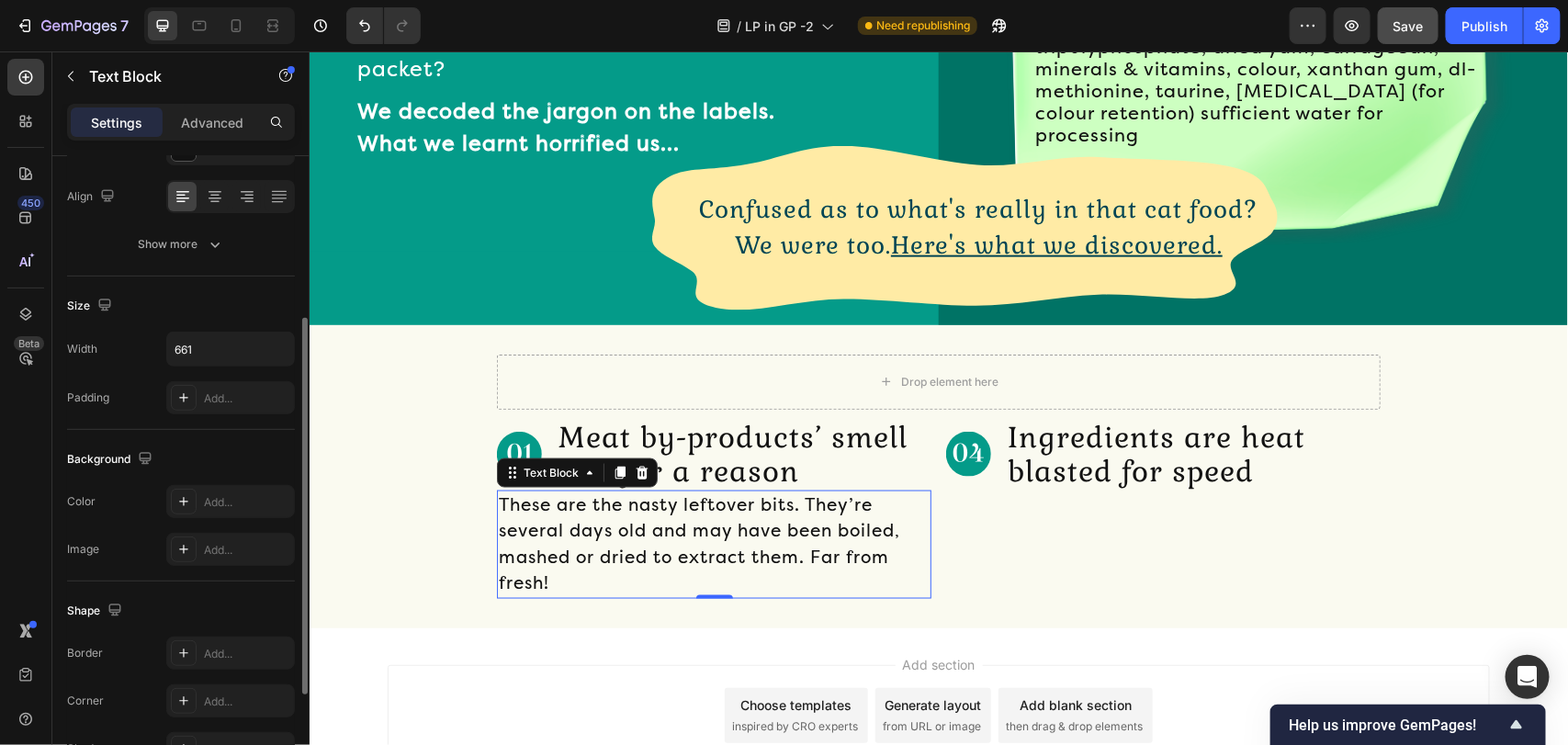
click at [260, 327] on div "Size Width 661 Padding Add..." at bounding box center [181, 353] width 228 height 153
click at [268, 358] on icon "button" at bounding box center [278, 349] width 19 height 19
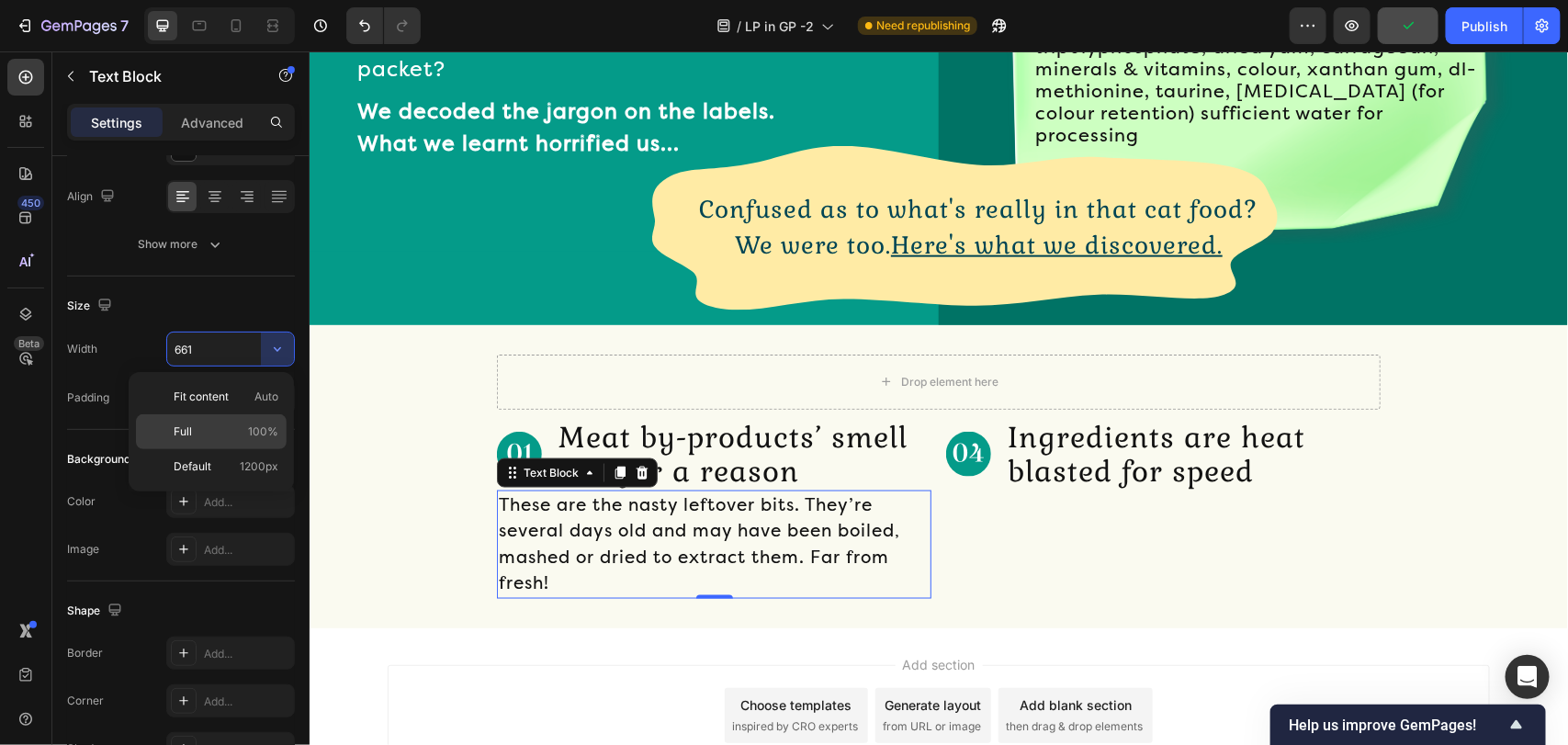
click at [238, 424] on p "Full 100%" at bounding box center [226, 432] width 105 height 17
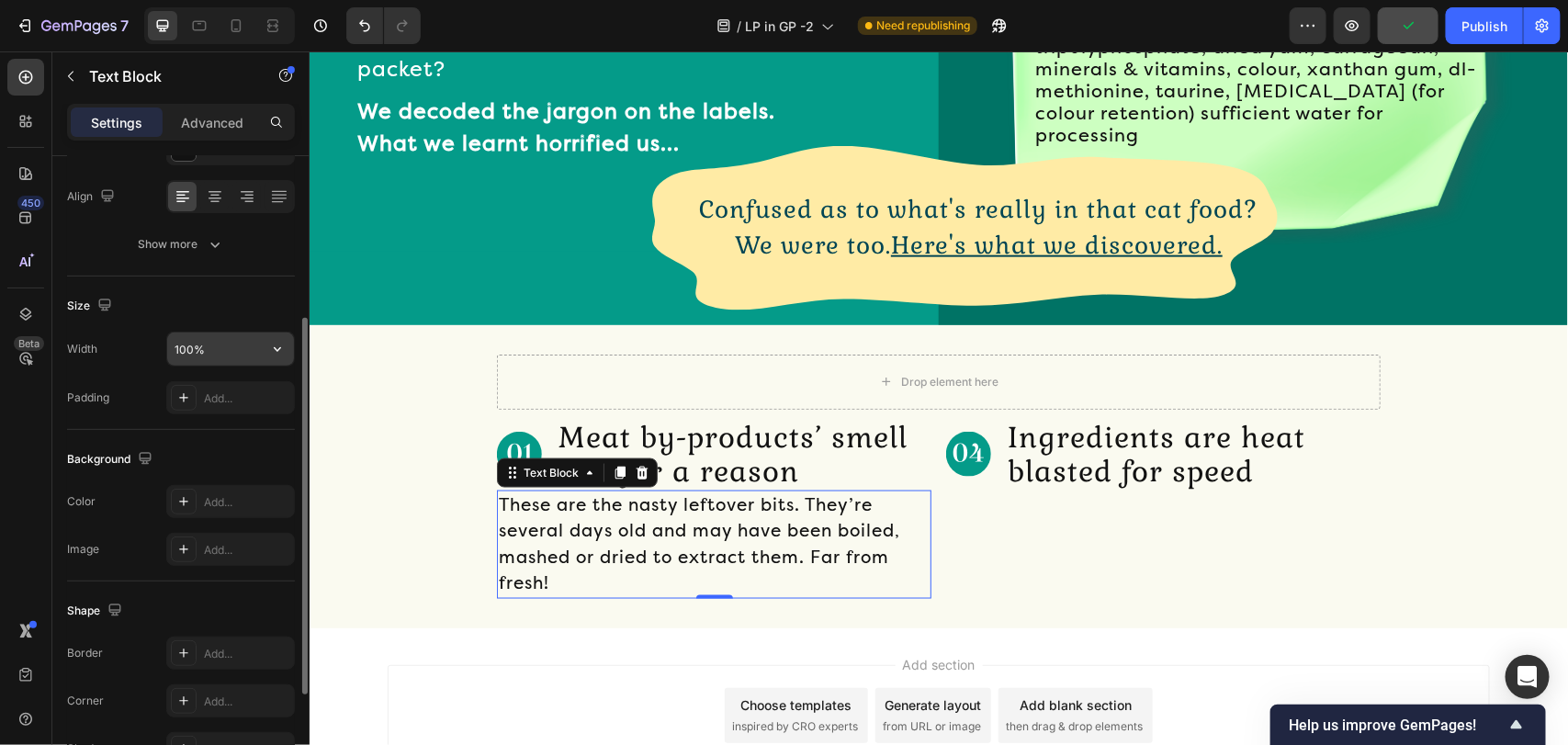
click at [261, 355] on button "button" at bounding box center [277, 349] width 33 height 33
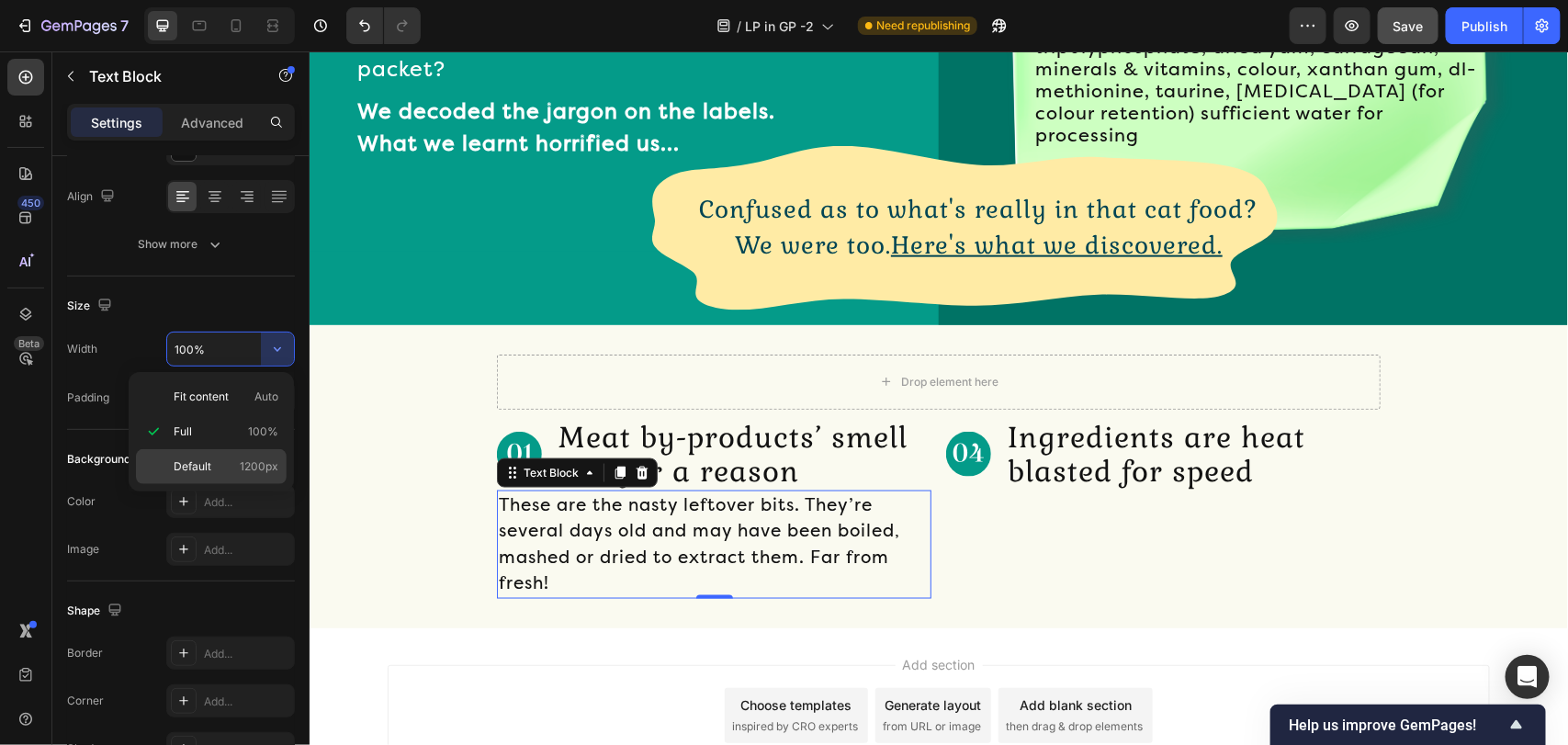
click at [216, 468] on p "Default 1200px" at bounding box center [226, 466] width 105 height 17
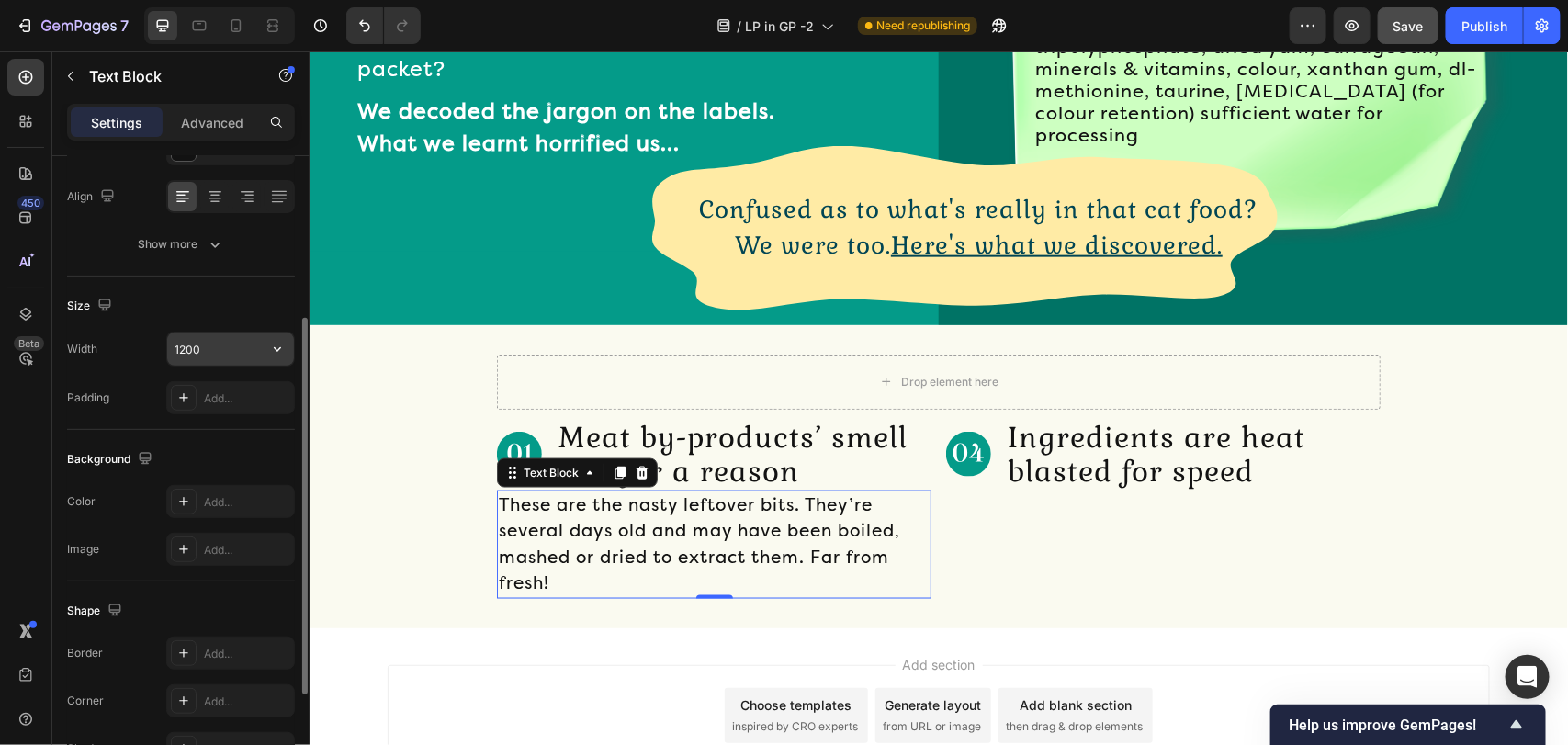
click at [283, 349] on icon "button" at bounding box center [278, 349] width 19 height 19
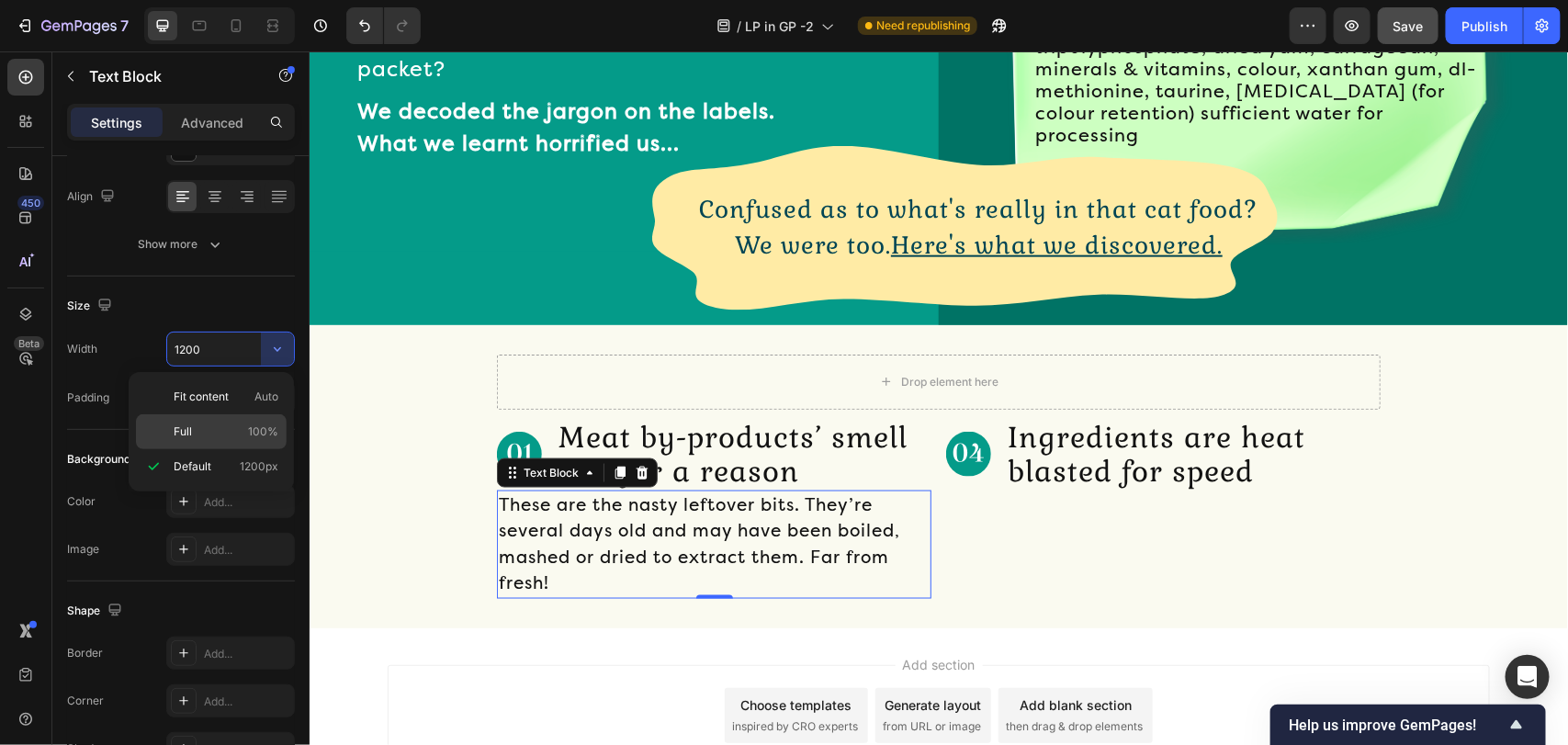
click at [236, 423] on div "Full 100%" at bounding box center [210, 431] width 151 height 35
type input "100%"
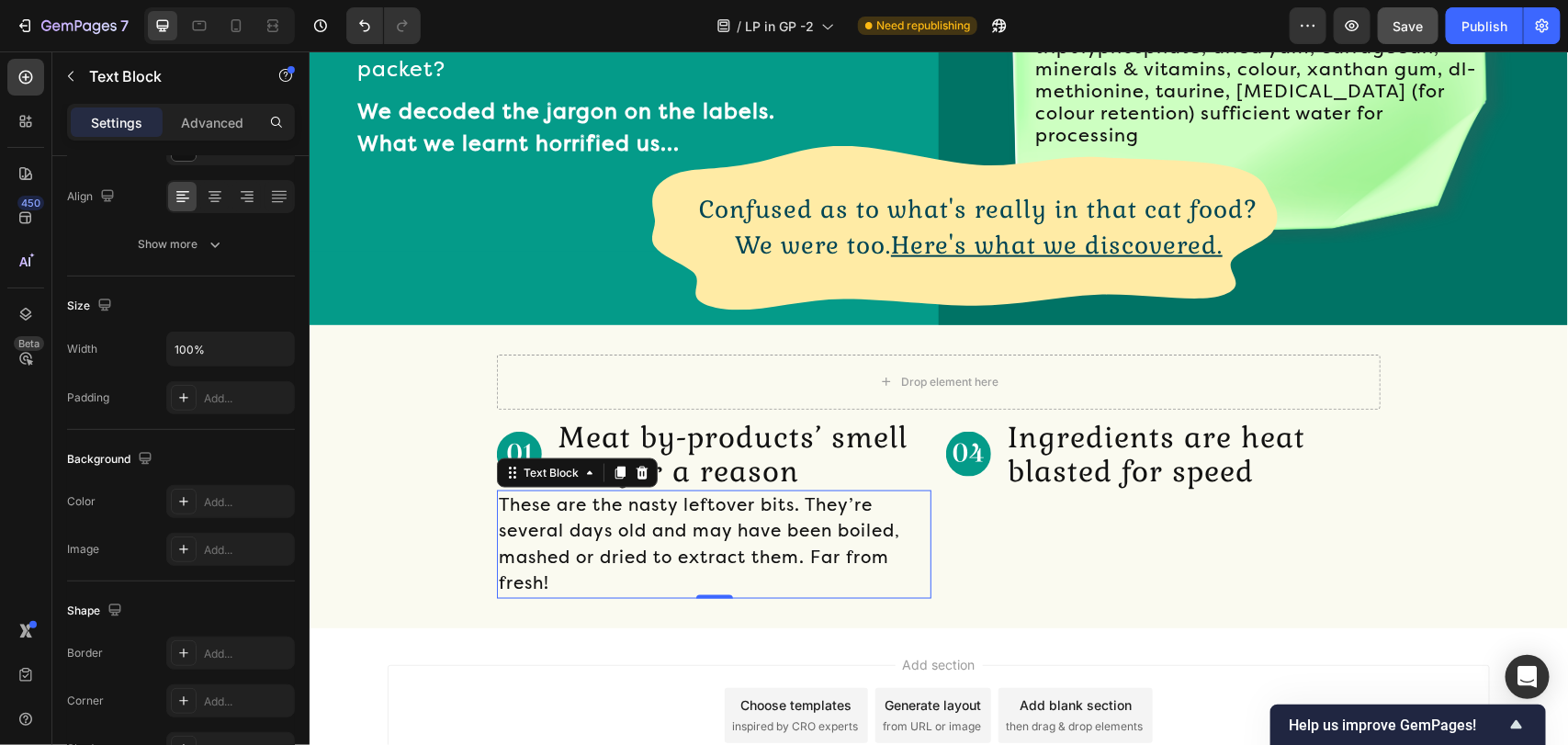
click at [777, 643] on div "Add section Choose templates inspired by CRO experts Generate layout from URL o…" at bounding box center [938, 718] width 1259 height 181
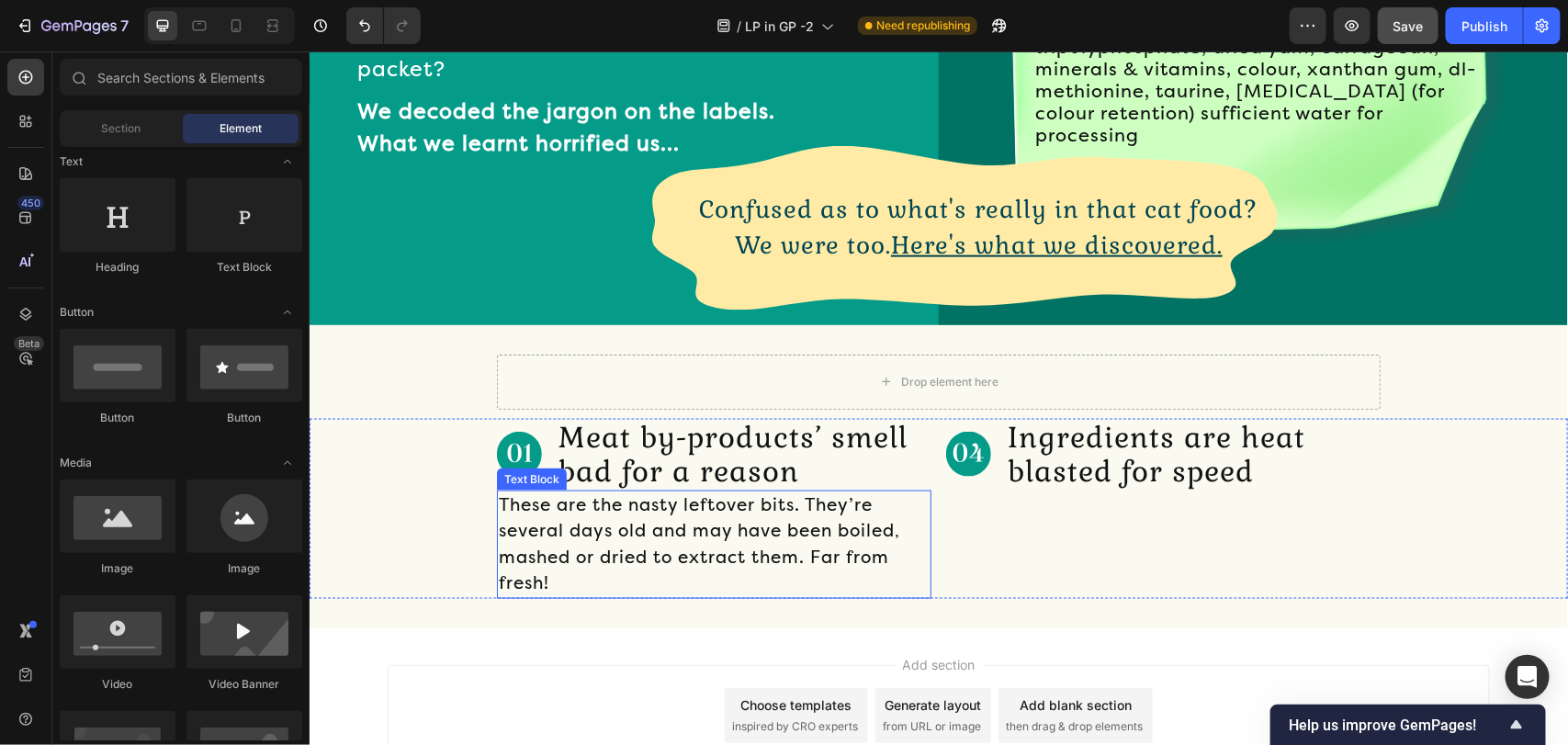
click at [774, 561] on p "These are the nasty leftover bits. They’re several days old and may have been b…" at bounding box center [712, 543] width 431 height 105
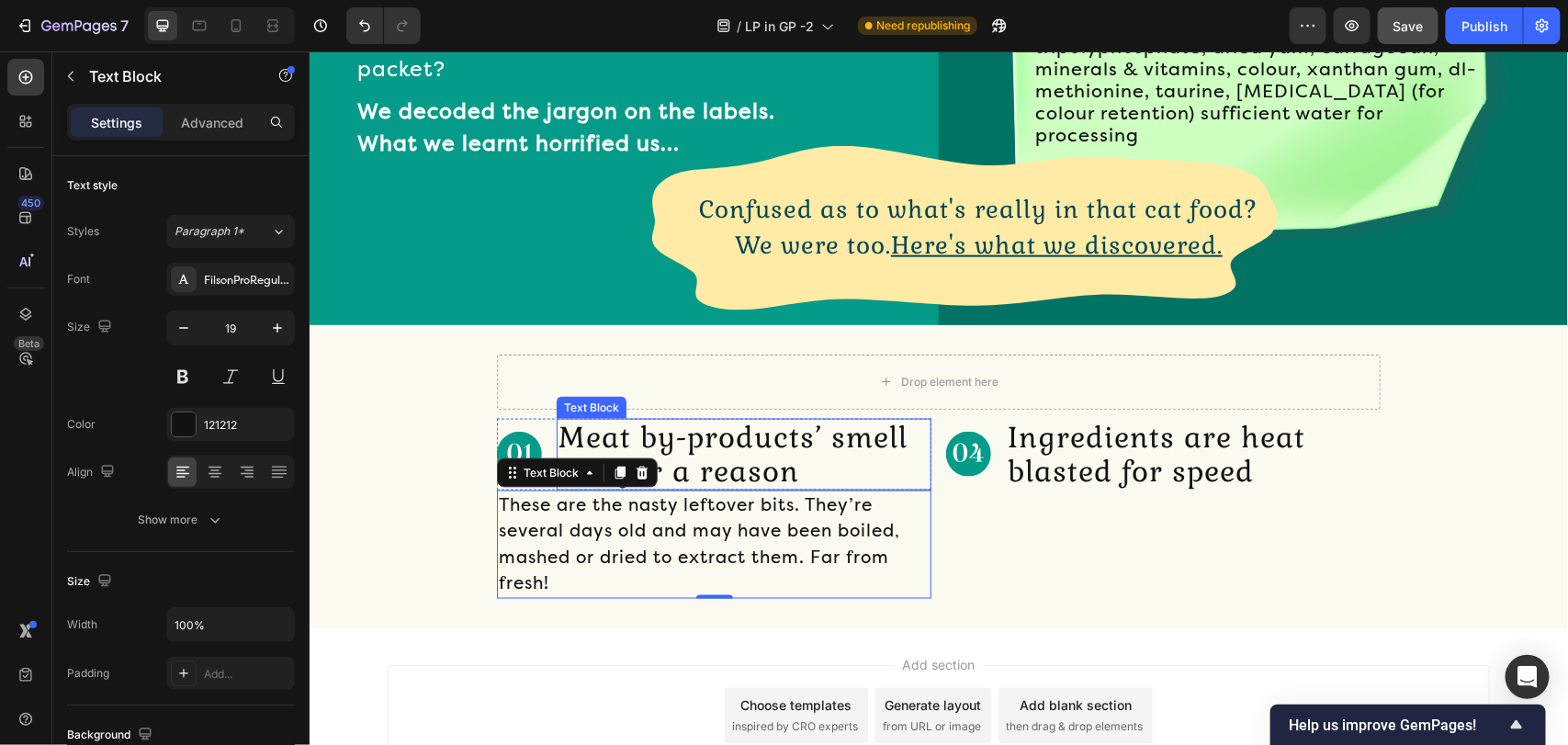
click at [686, 427] on p "Meat by-products’ smell bad for a reason" at bounding box center [742, 453] width 371 height 68
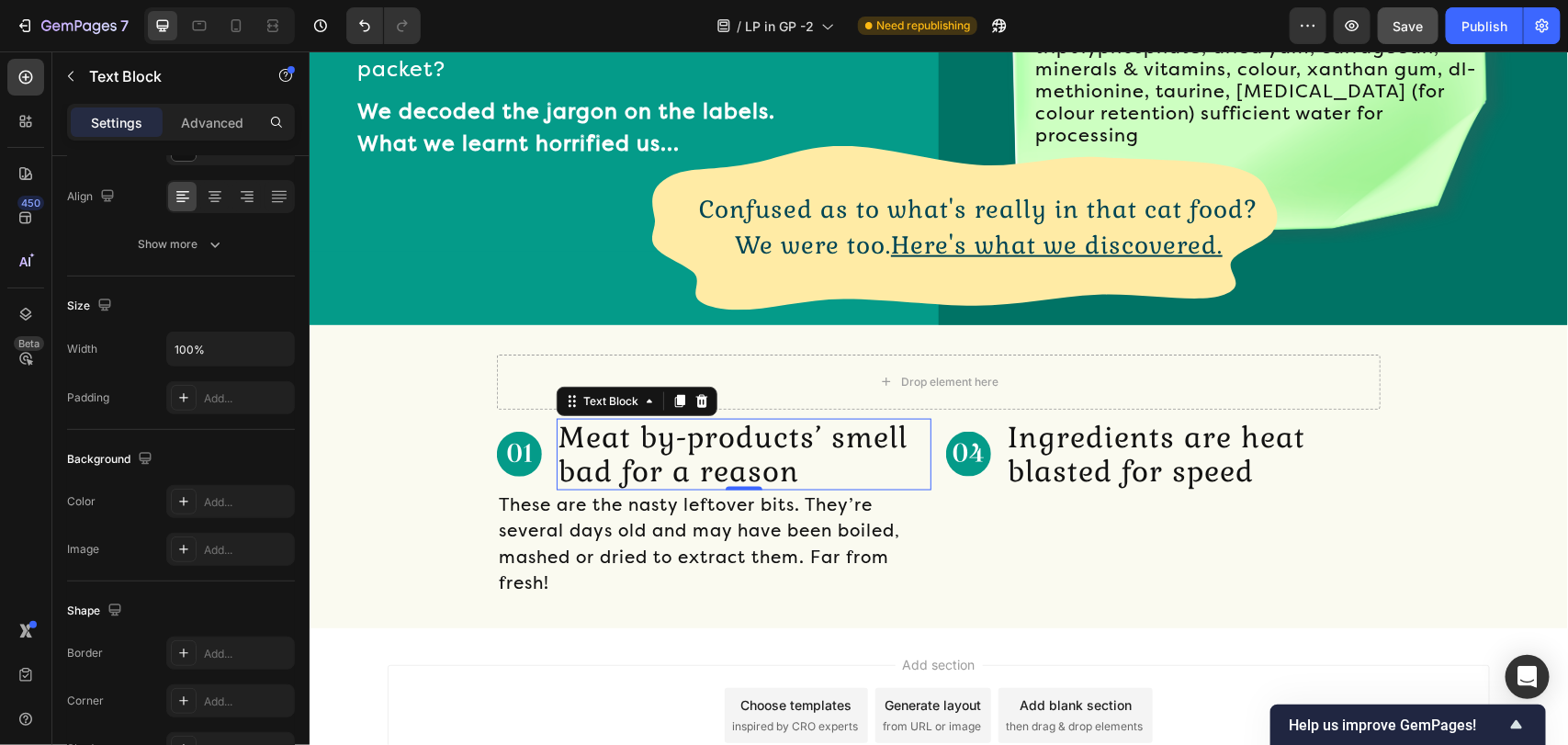
click at [686, 427] on p "Meat by-products’ smell bad for a reason" at bounding box center [742, 453] width 371 height 68
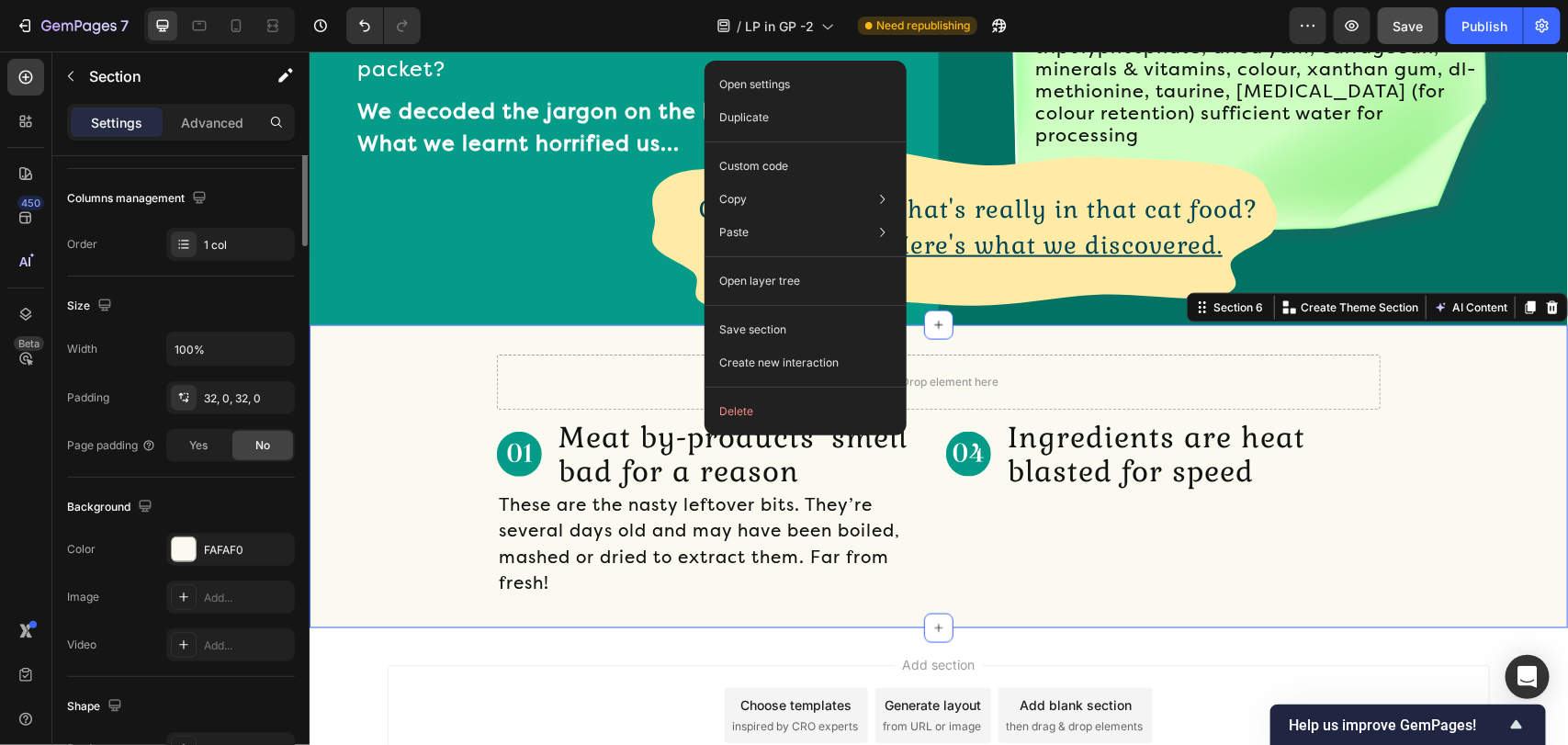
scroll to position [0, 0]
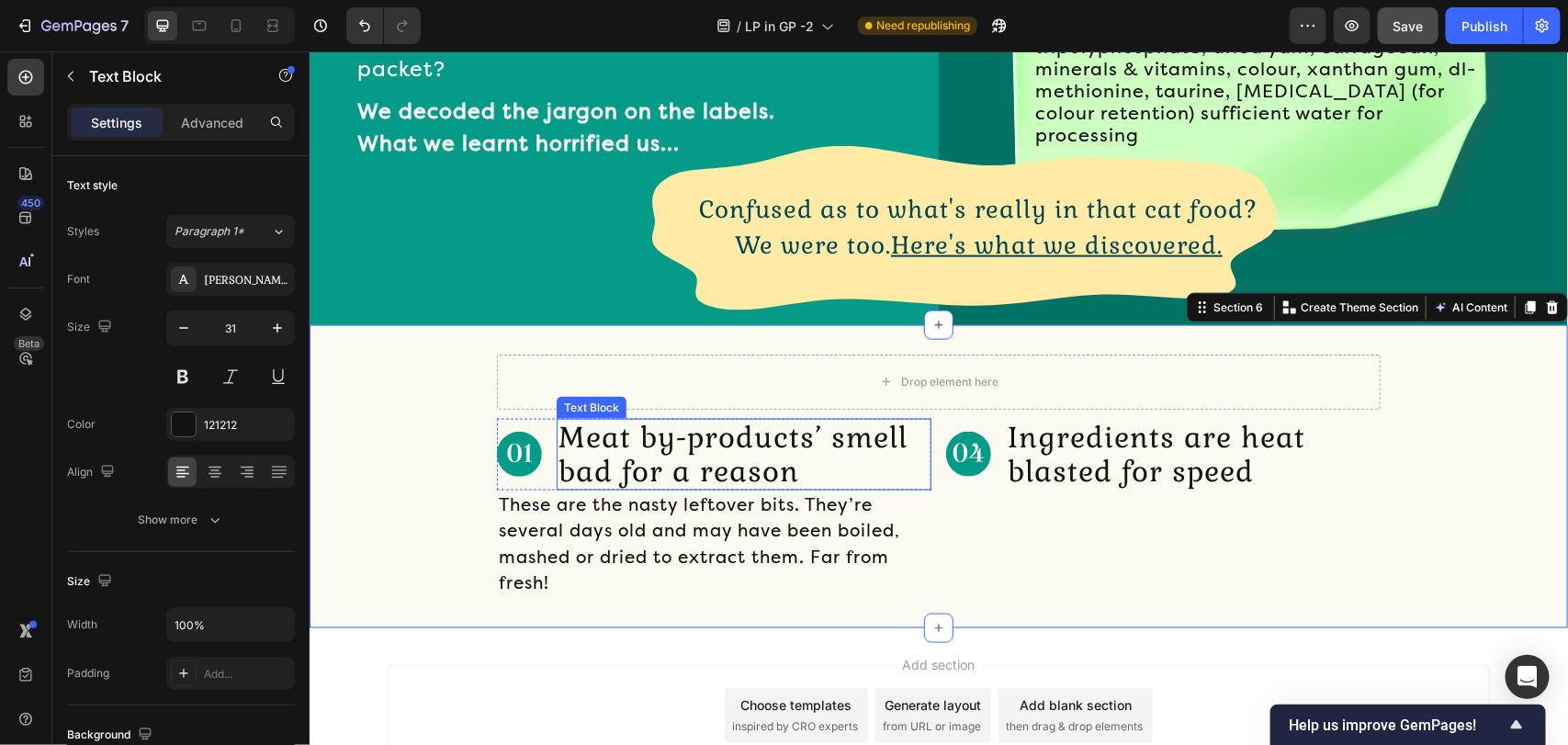
click at [640, 428] on p "Meat by-products’ smell bad for a reason" at bounding box center [742, 453] width 371 height 68
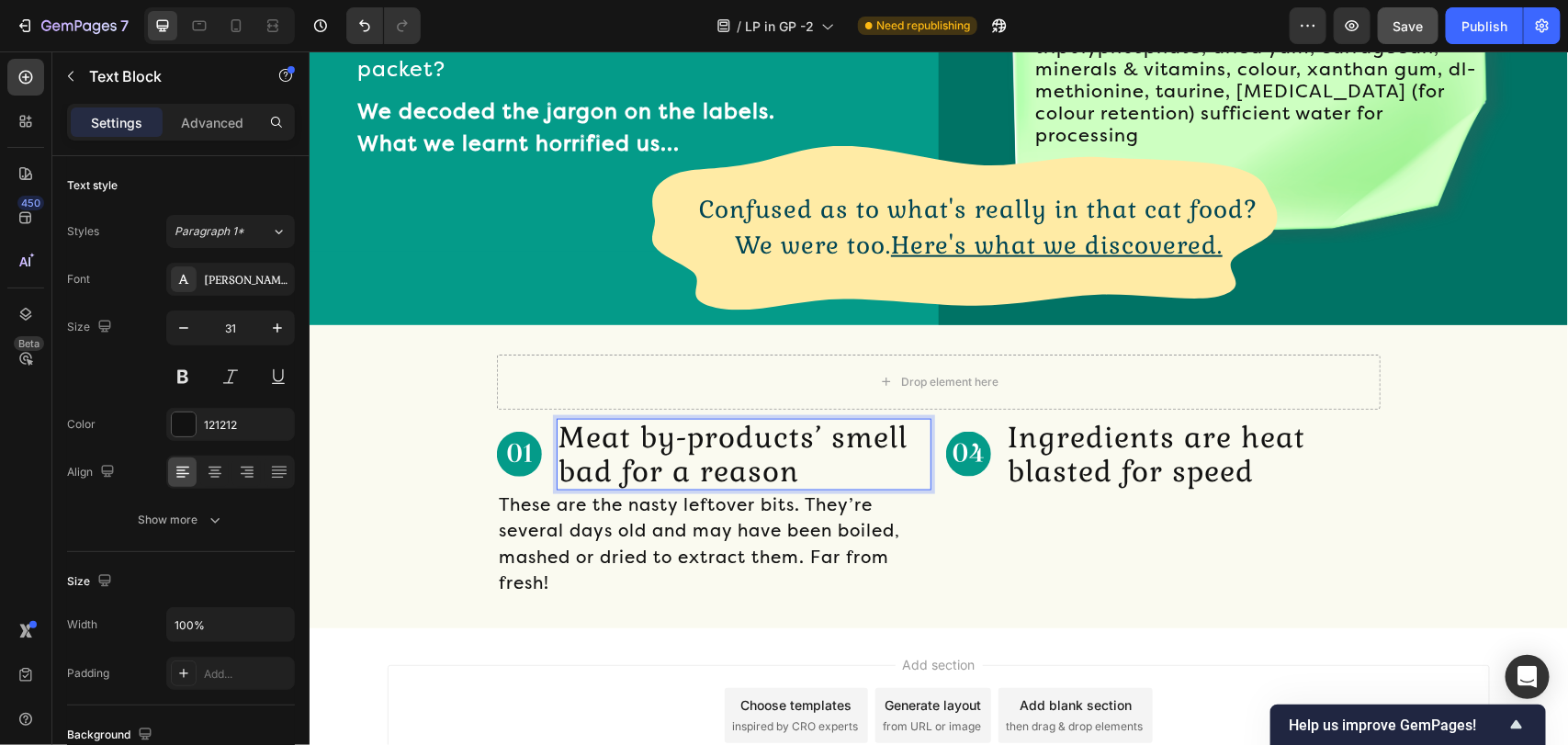
click at [640, 428] on p "Meat by-products’ smell bad for a reason" at bounding box center [742, 453] width 371 height 68
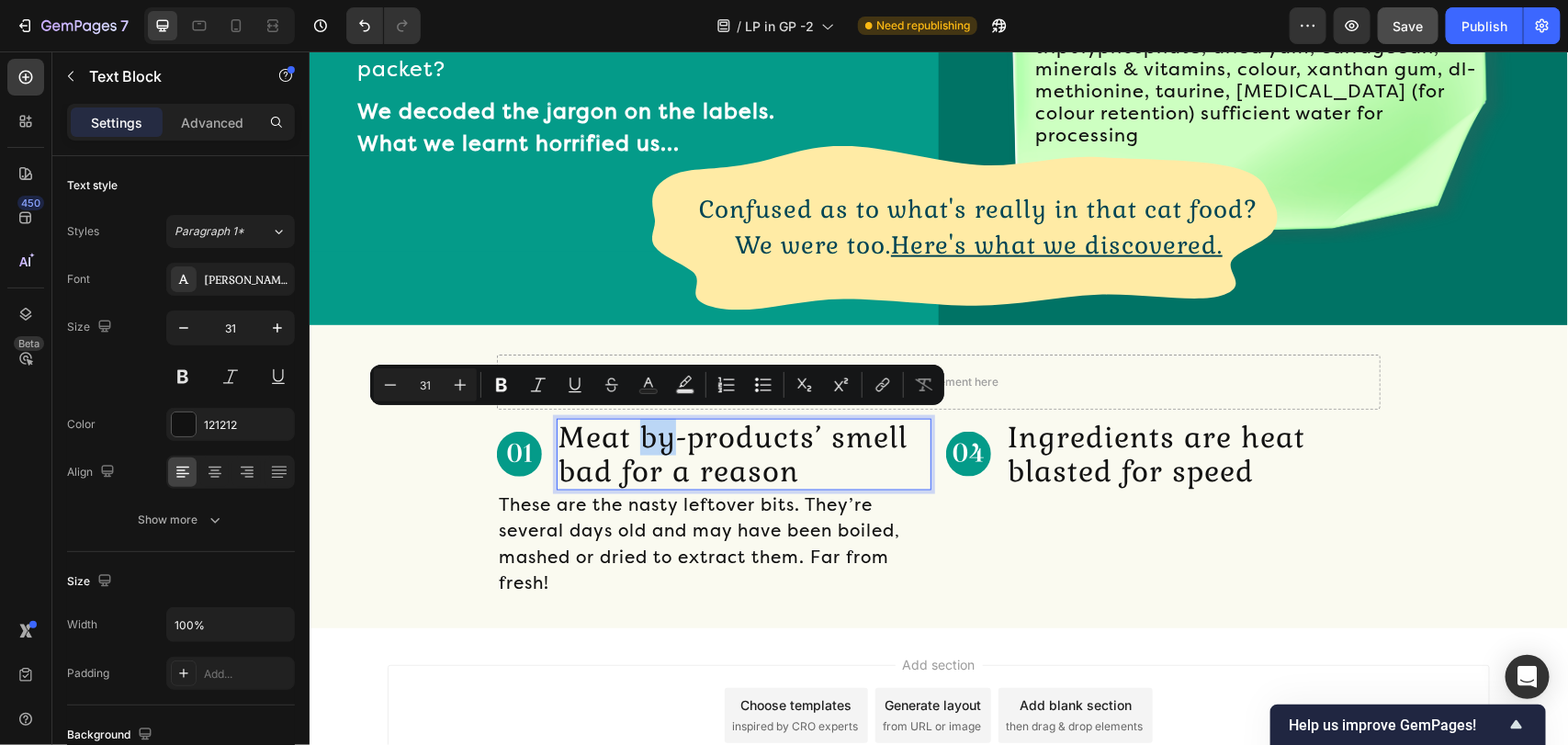
click at [640, 428] on p "Meat by-products’ smell bad for a reason" at bounding box center [742, 453] width 371 height 68
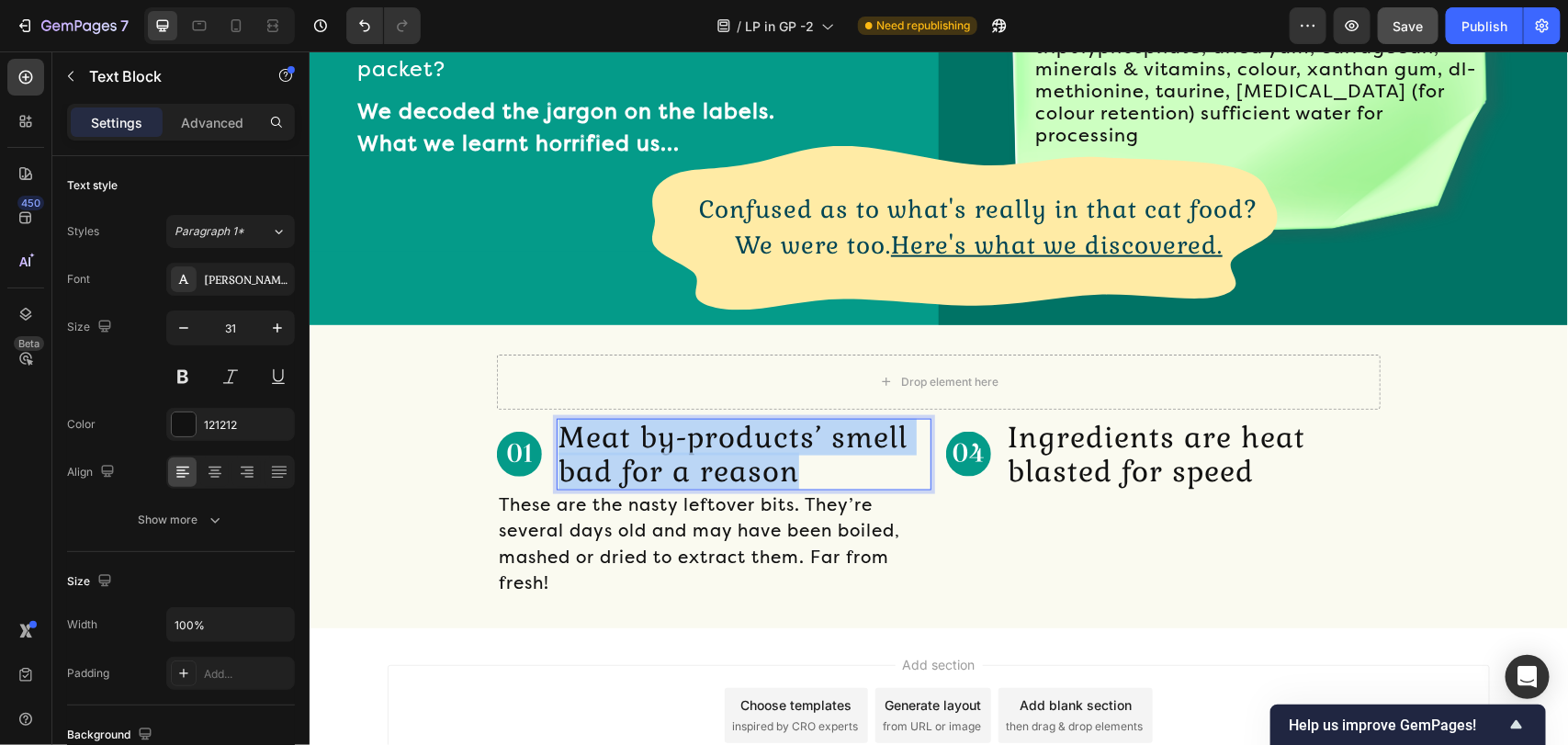
click at [640, 428] on p "Meat by-products’ smell bad for a reason" at bounding box center [742, 453] width 371 height 68
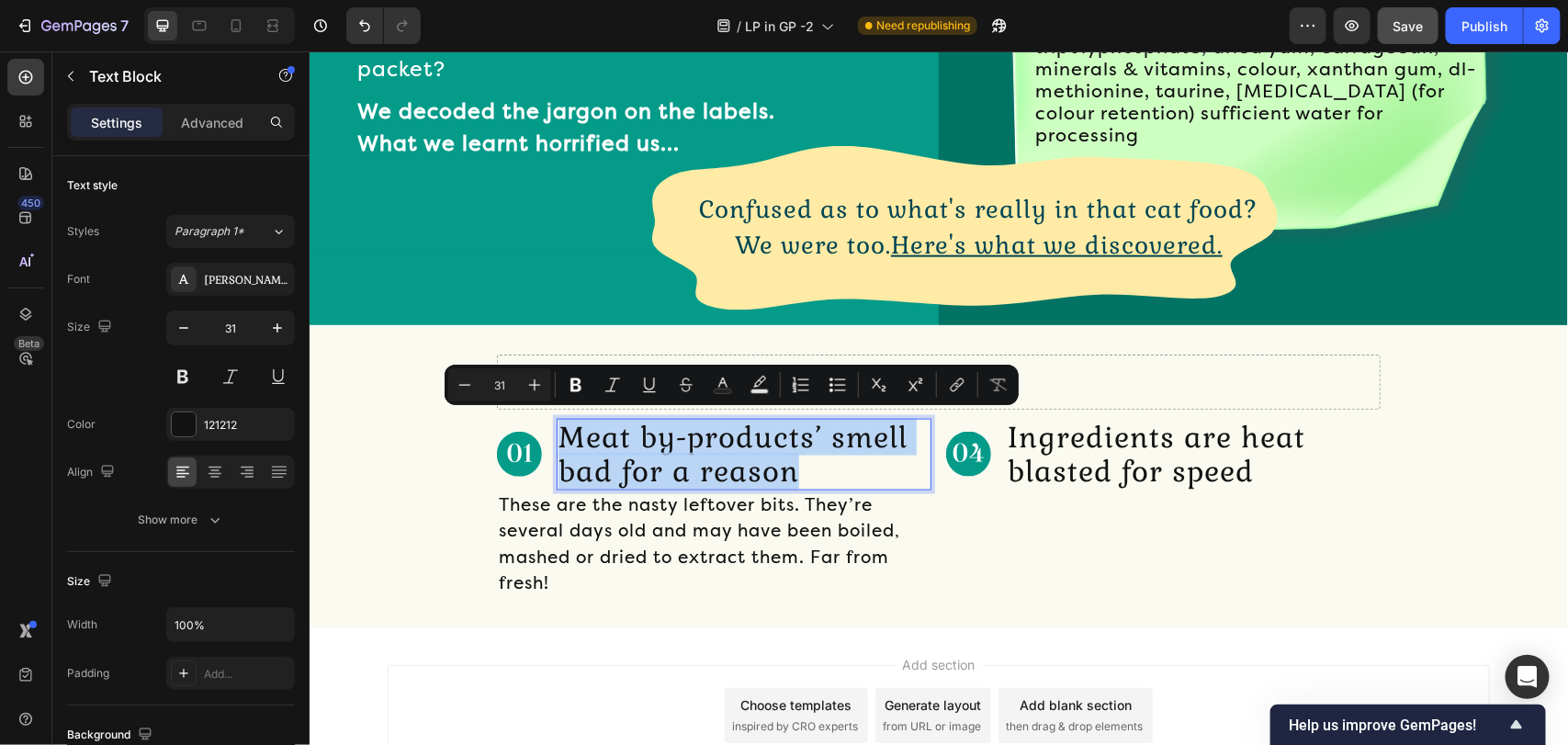
click at [640, 428] on p "Meat by-products’ smell bad for a reason" at bounding box center [742, 453] width 371 height 68
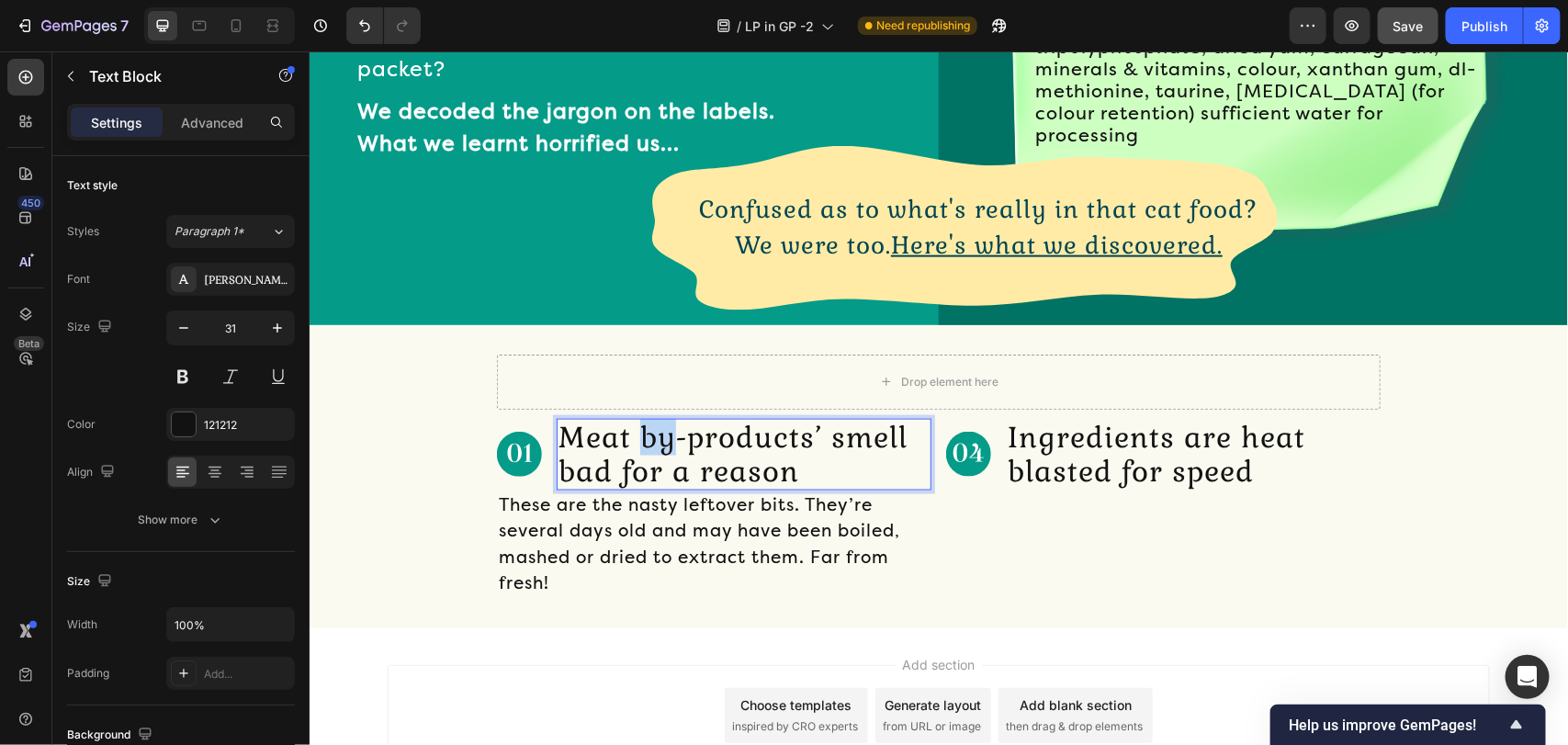
click at [640, 428] on p "Meat by-products’ smell bad for a reason" at bounding box center [742, 453] width 371 height 68
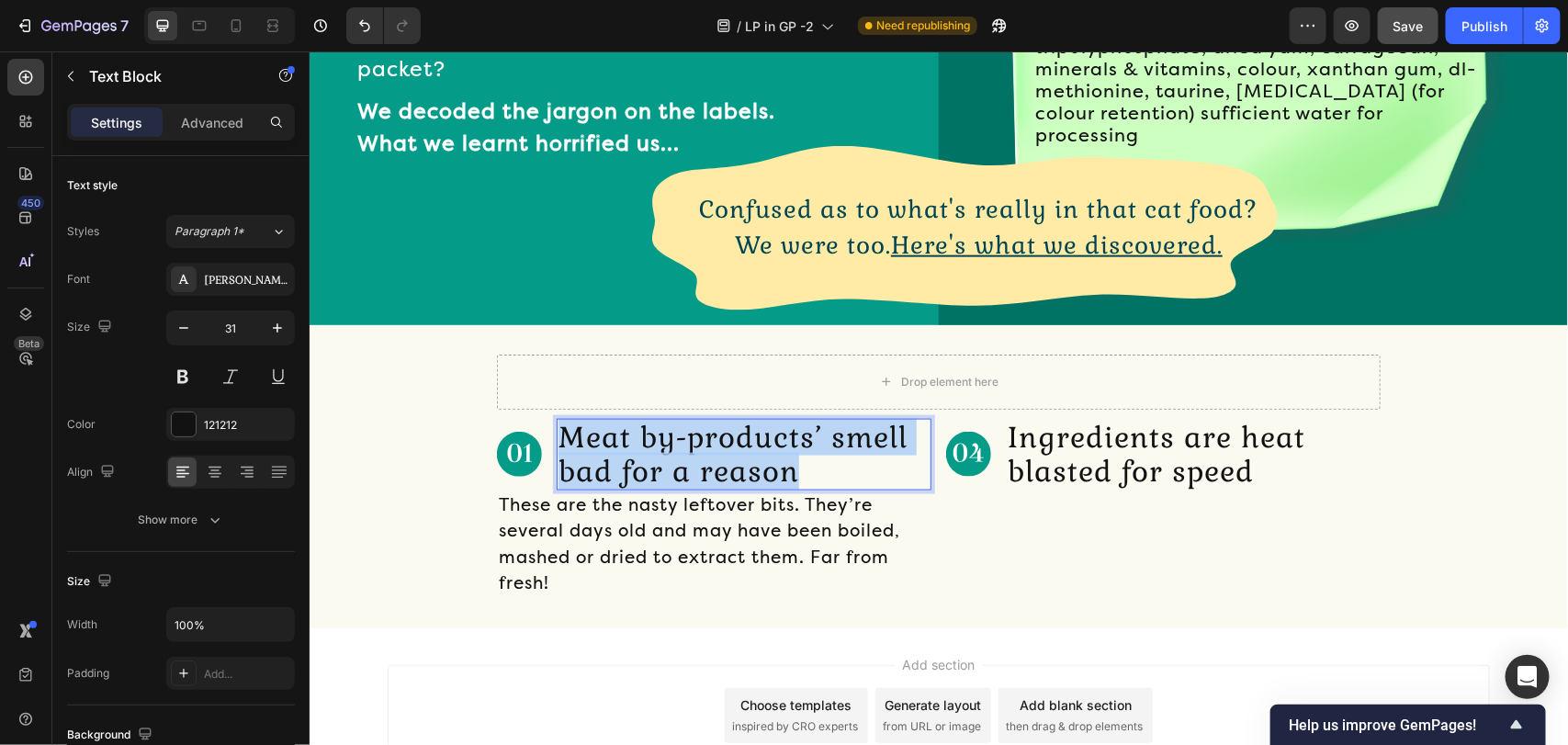
click at [640, 428] on p "Meat by-products’ smell bad for a reason" at bounding box center [742, 453] width 371 height 68
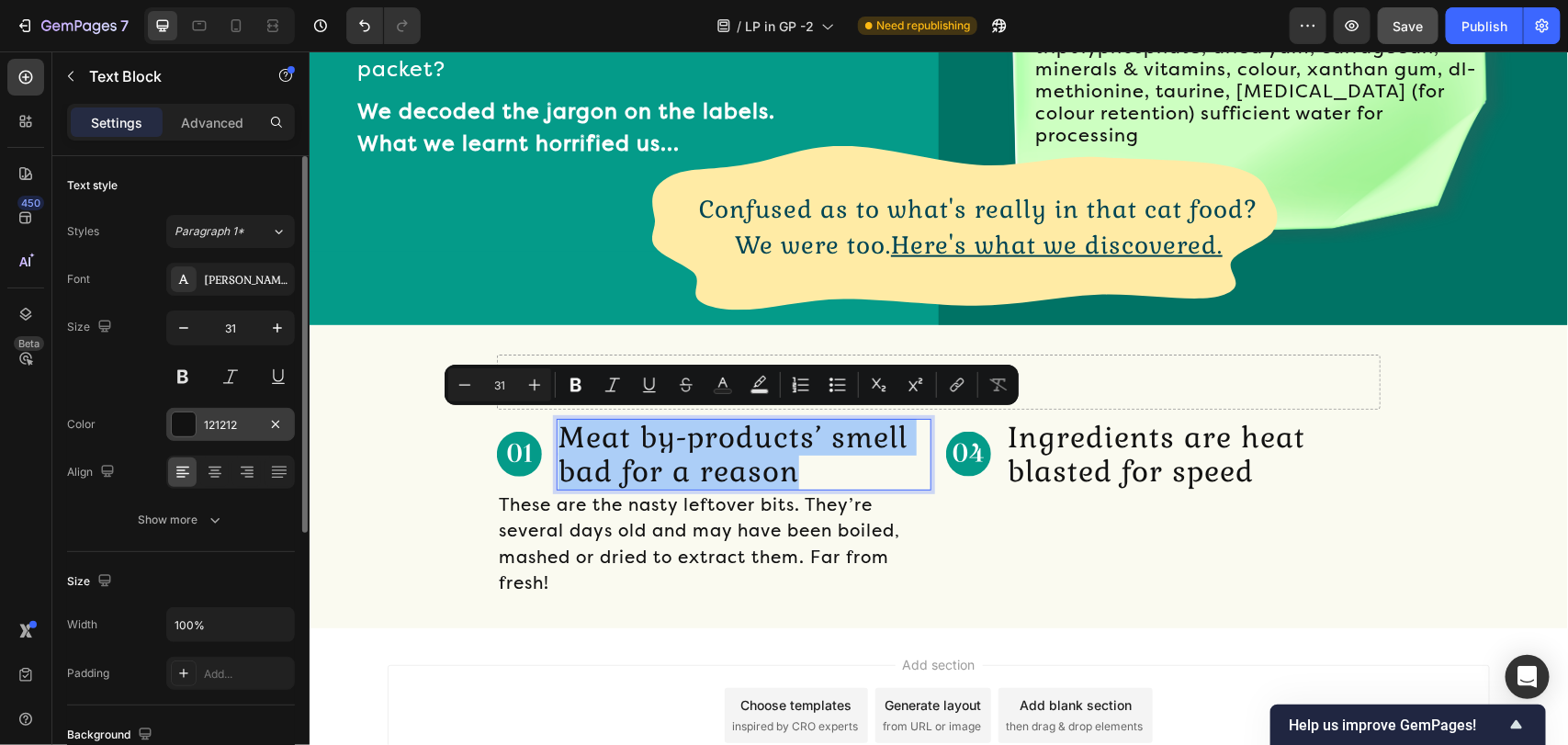
click at [235, 435] on div "121212" at bounding box center [231, 423] width 129 height 33
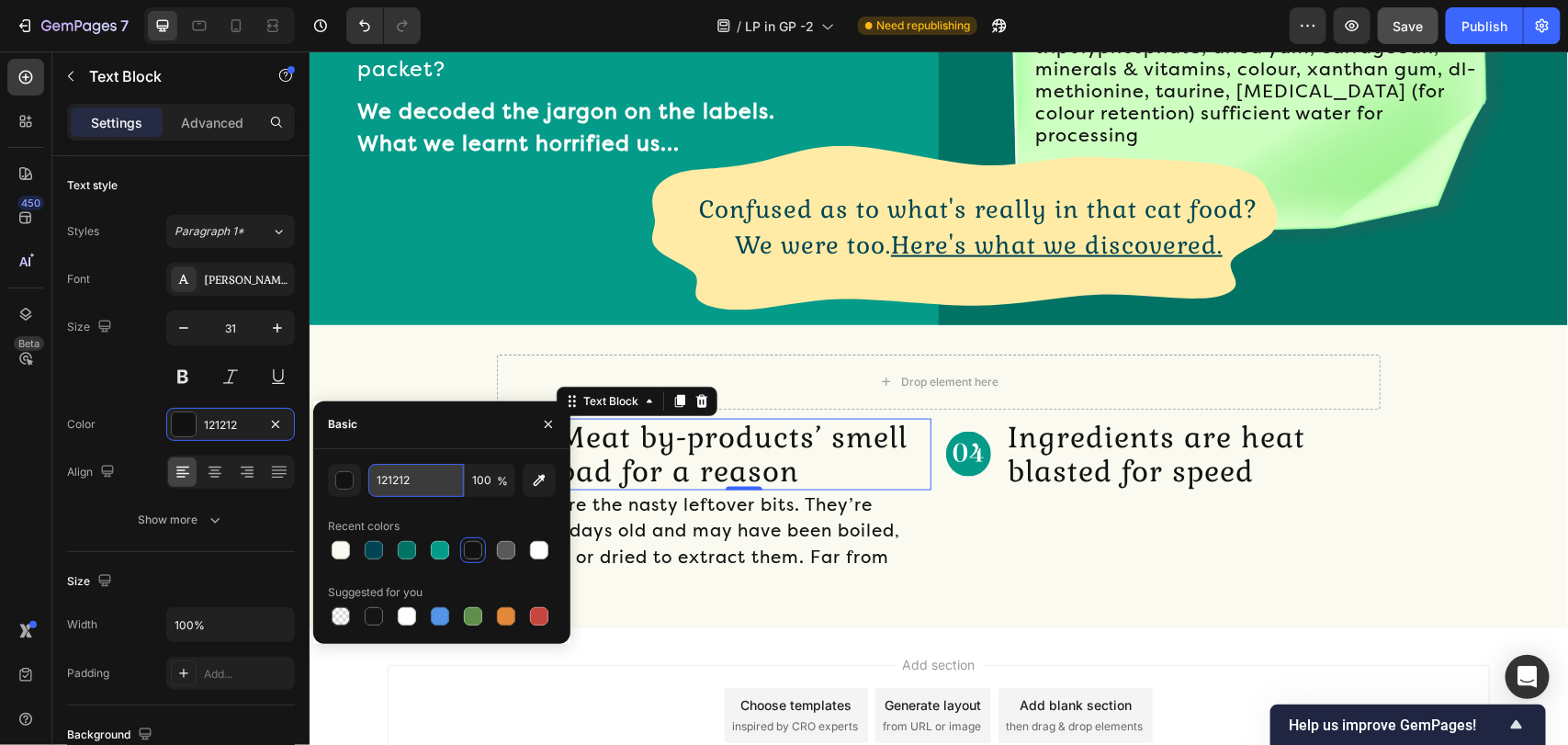
click at [415, 478] on input "121212" at bounding box center [416, 480] width 95 height 33
paste input "014554"
type input "014554"
click at [685, 644] on div "Add section Choose templates inspired by CRO experts Generate layout from URL o…" at bounding box center [938, 718] width 1259 height 181
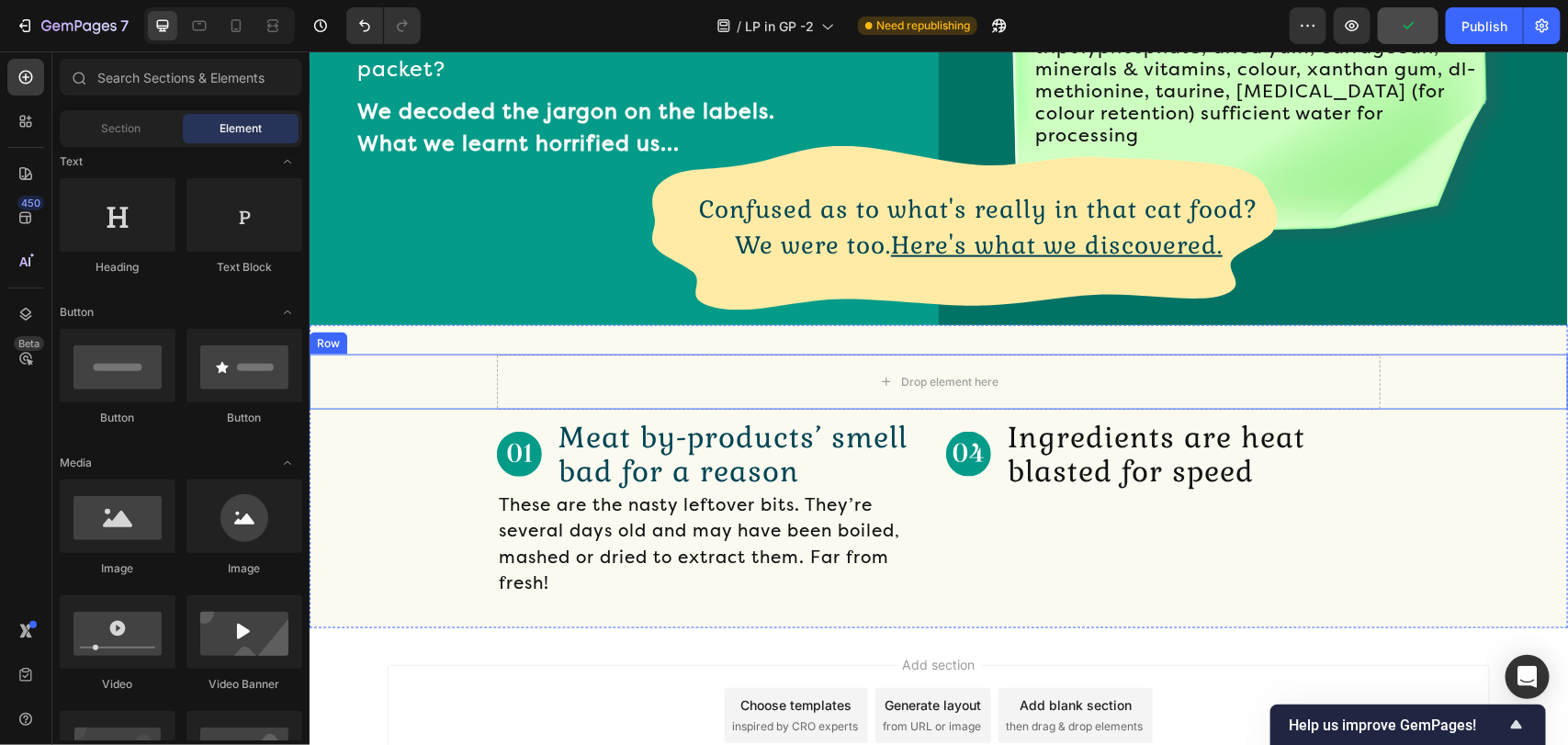
click at [384, 363] on div "Drop element here Row" at bounding box center [938, 380] width 1259 height 55
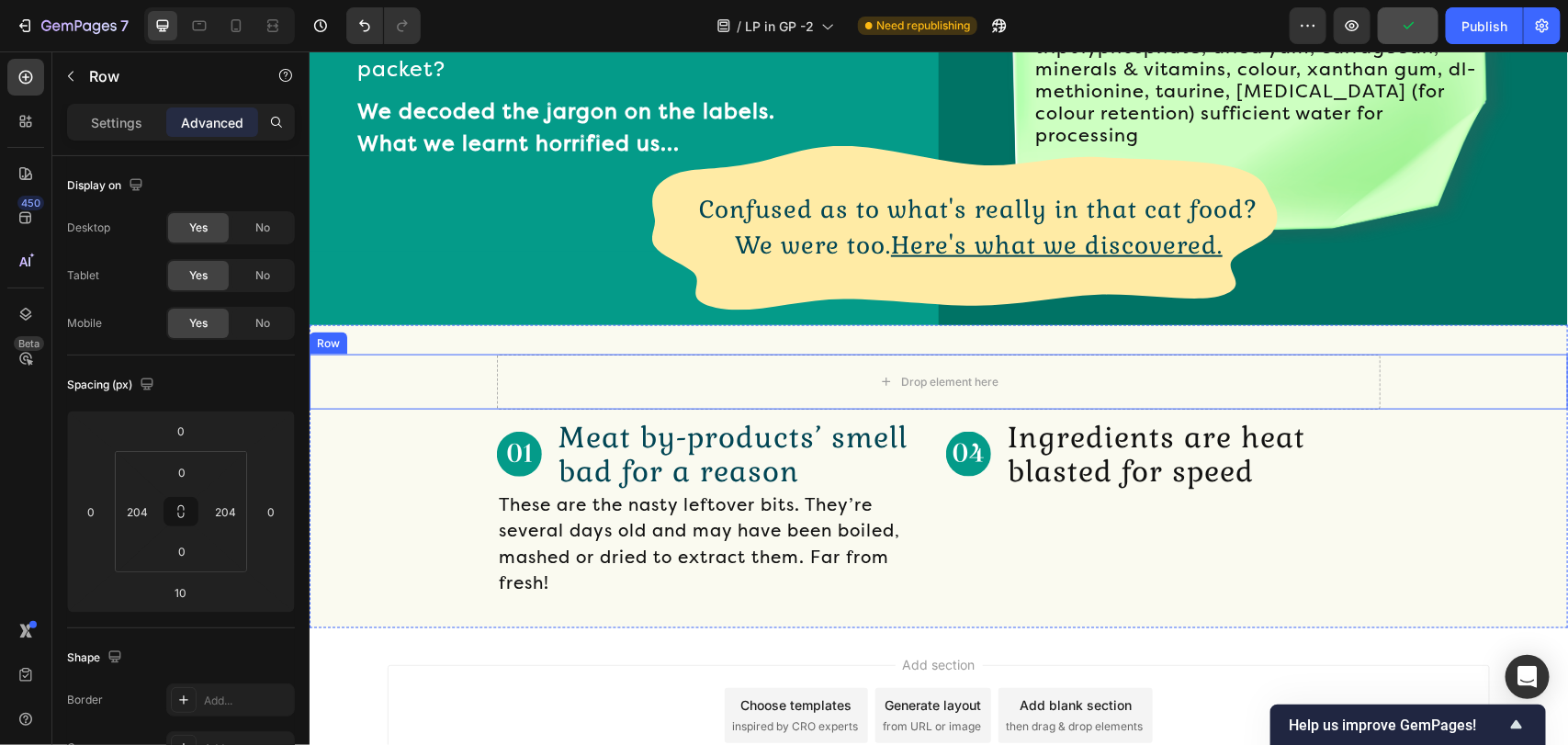
click at [384, 363] on div "Drop element here Row" at bounding box center [938, 380] width 1259 height 55
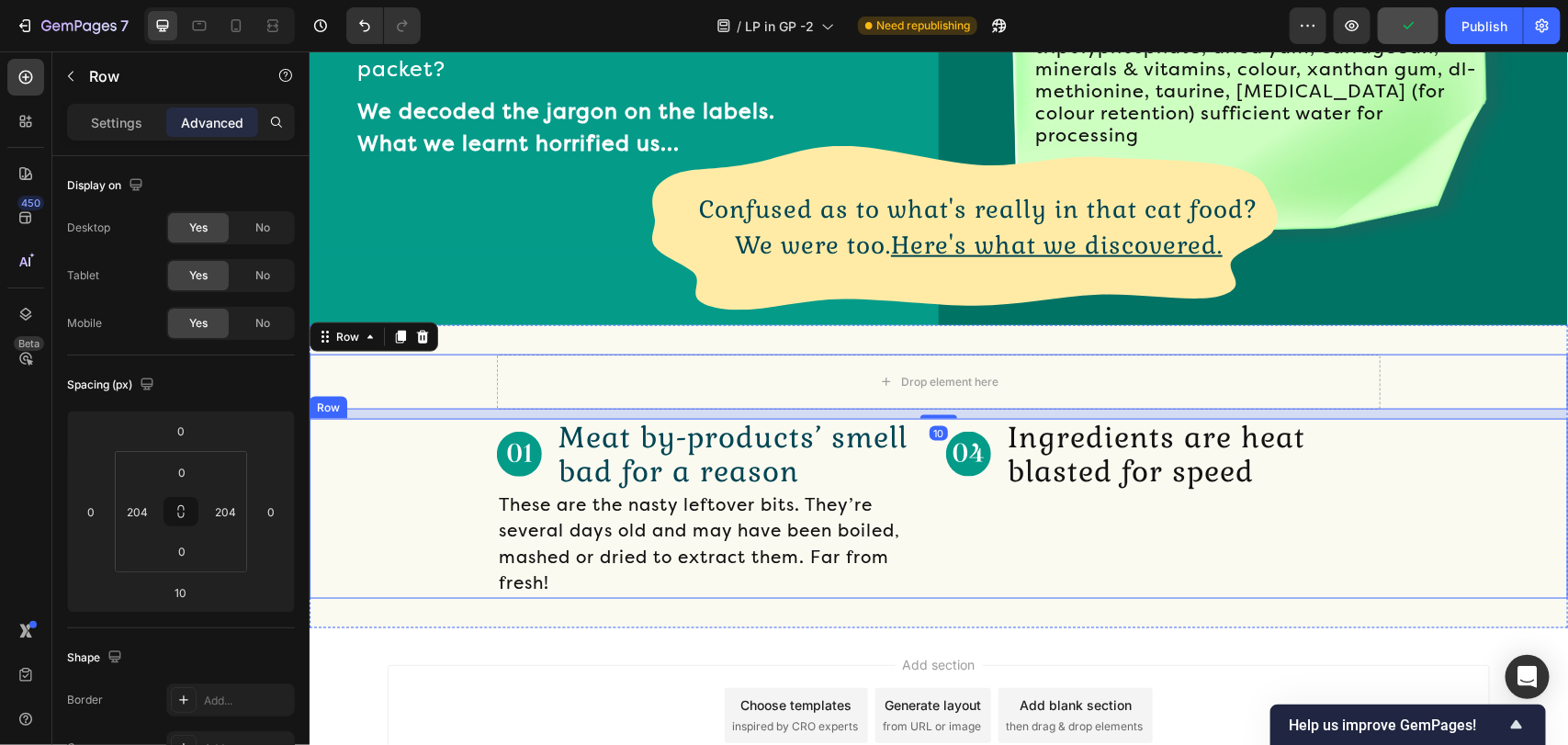
click at [382, 438] on div "Image Meat by-products’ smell bad for a reason Text Block Row These are the nas…" at bounding box center [938, 508] width 1259 height 180
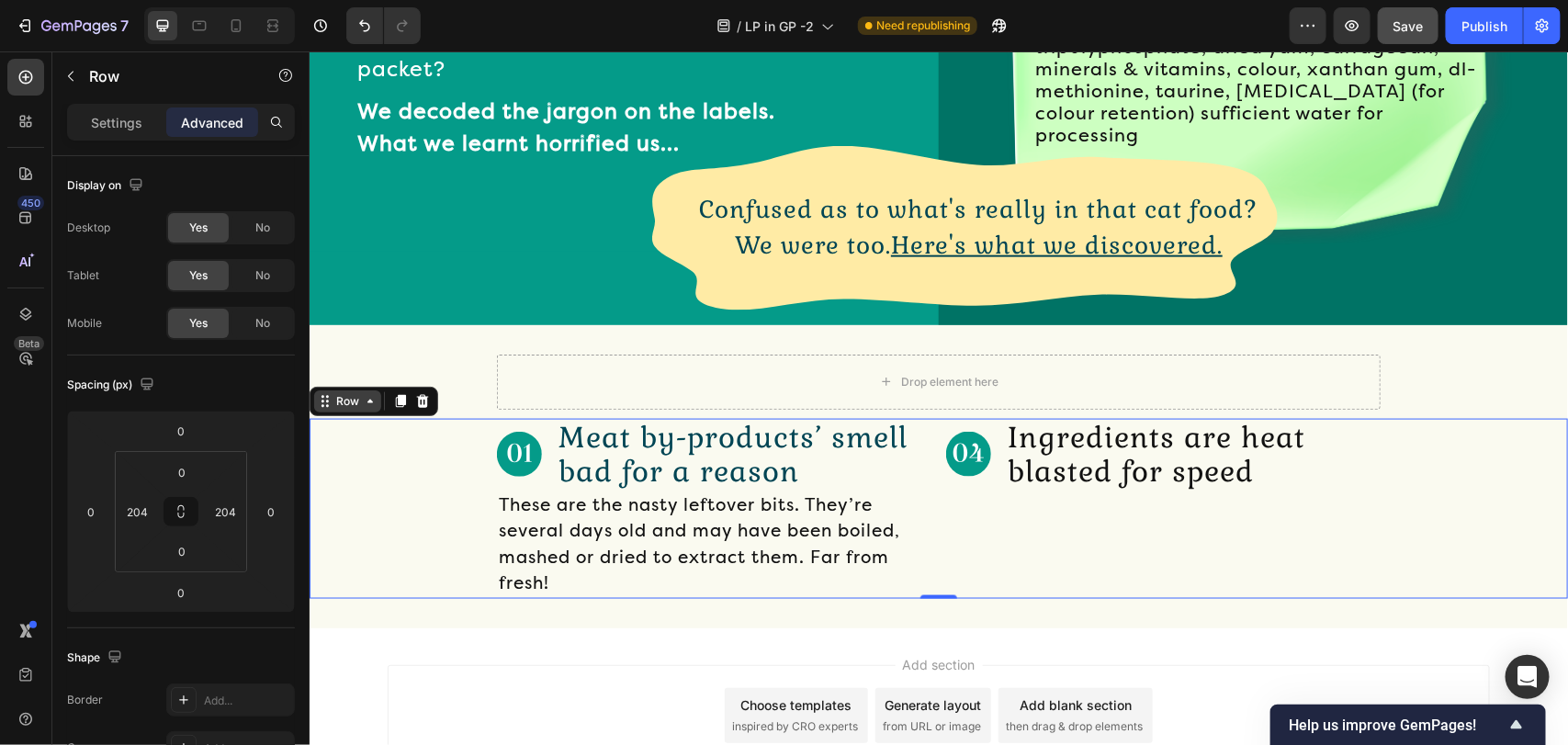
click at [338, 392] on div "Row" at bounding box center [347, 400] width 30 height 17
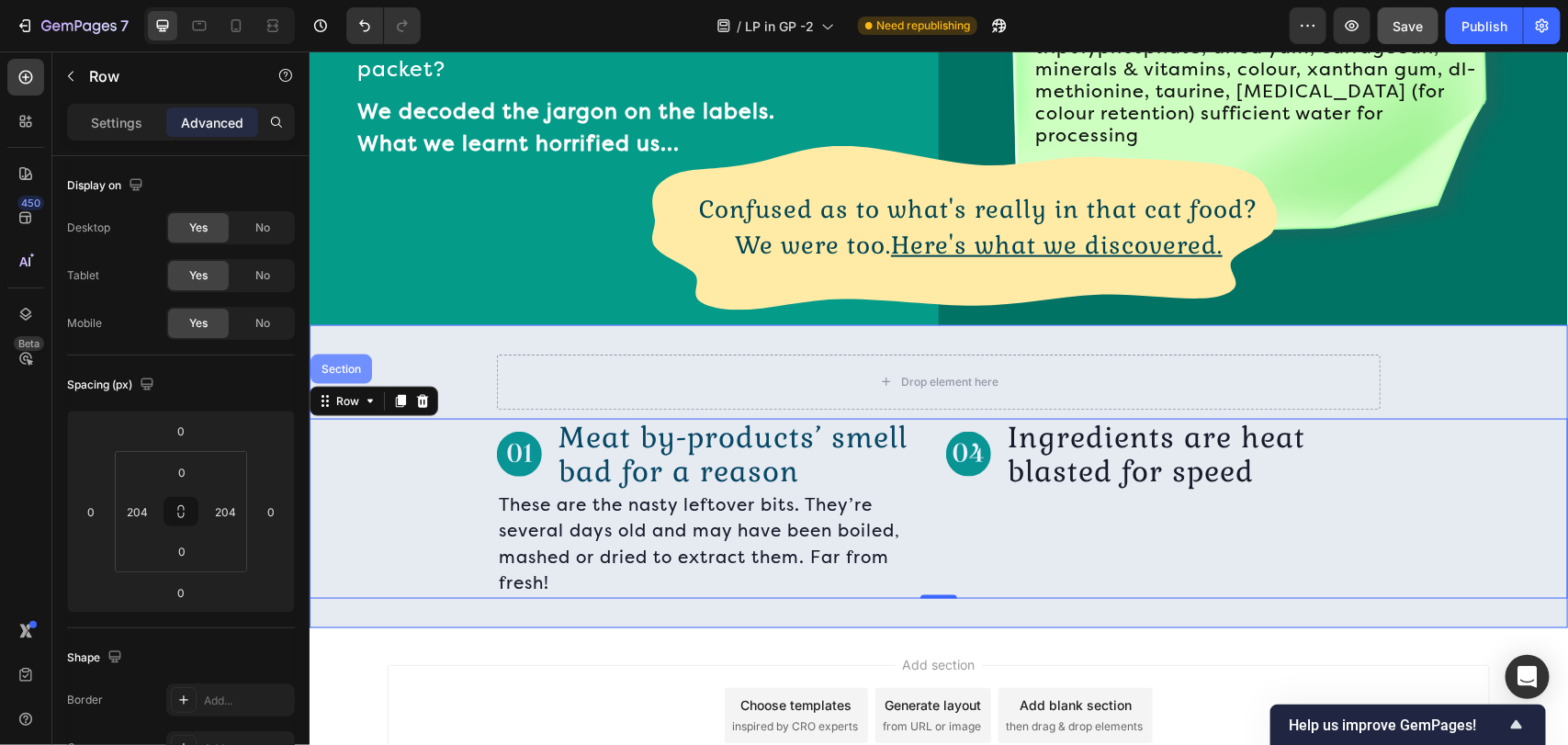
click at [356, 353] on div "Section" at bounding box center [340, 367] width 62 height 29
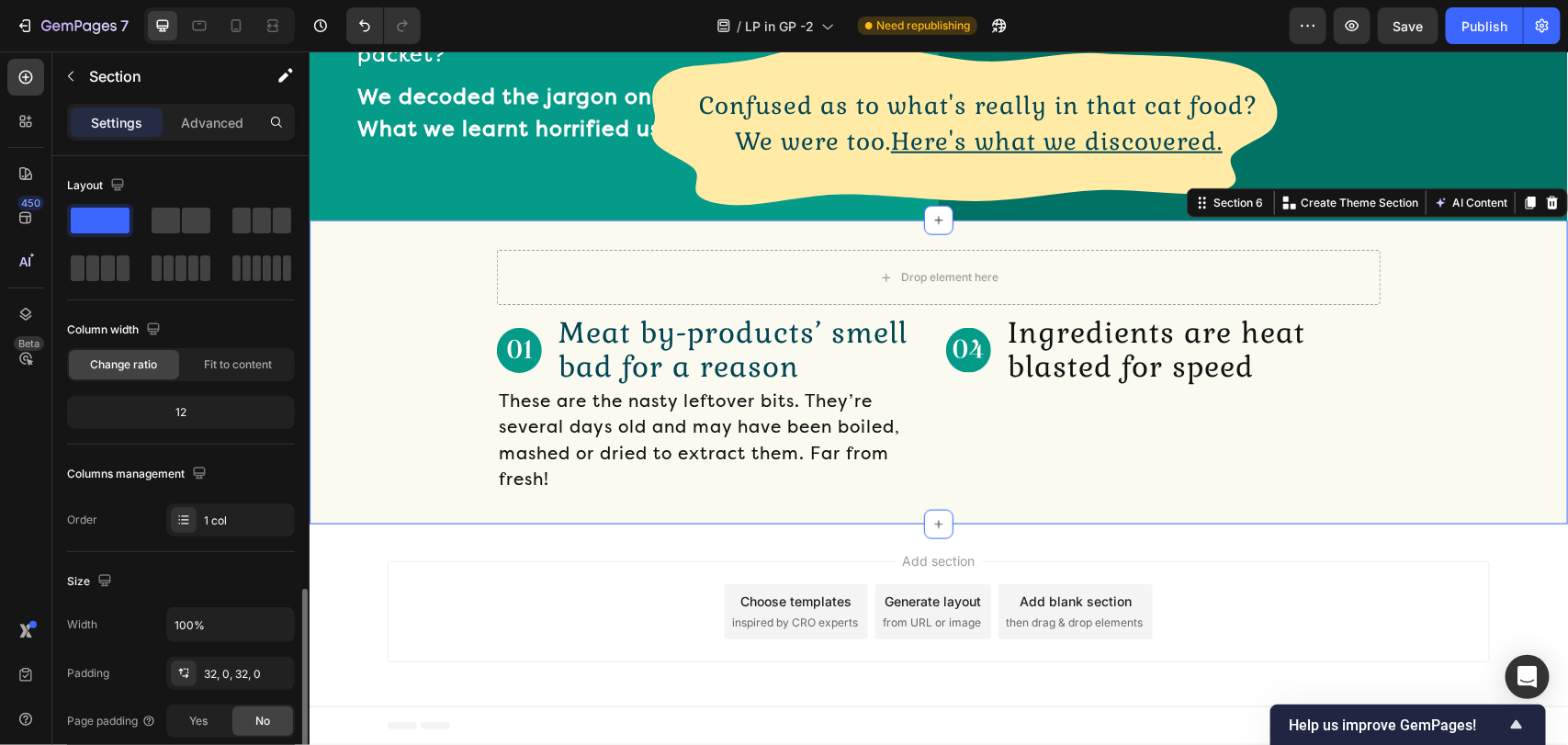
scroll to position [276, 0]
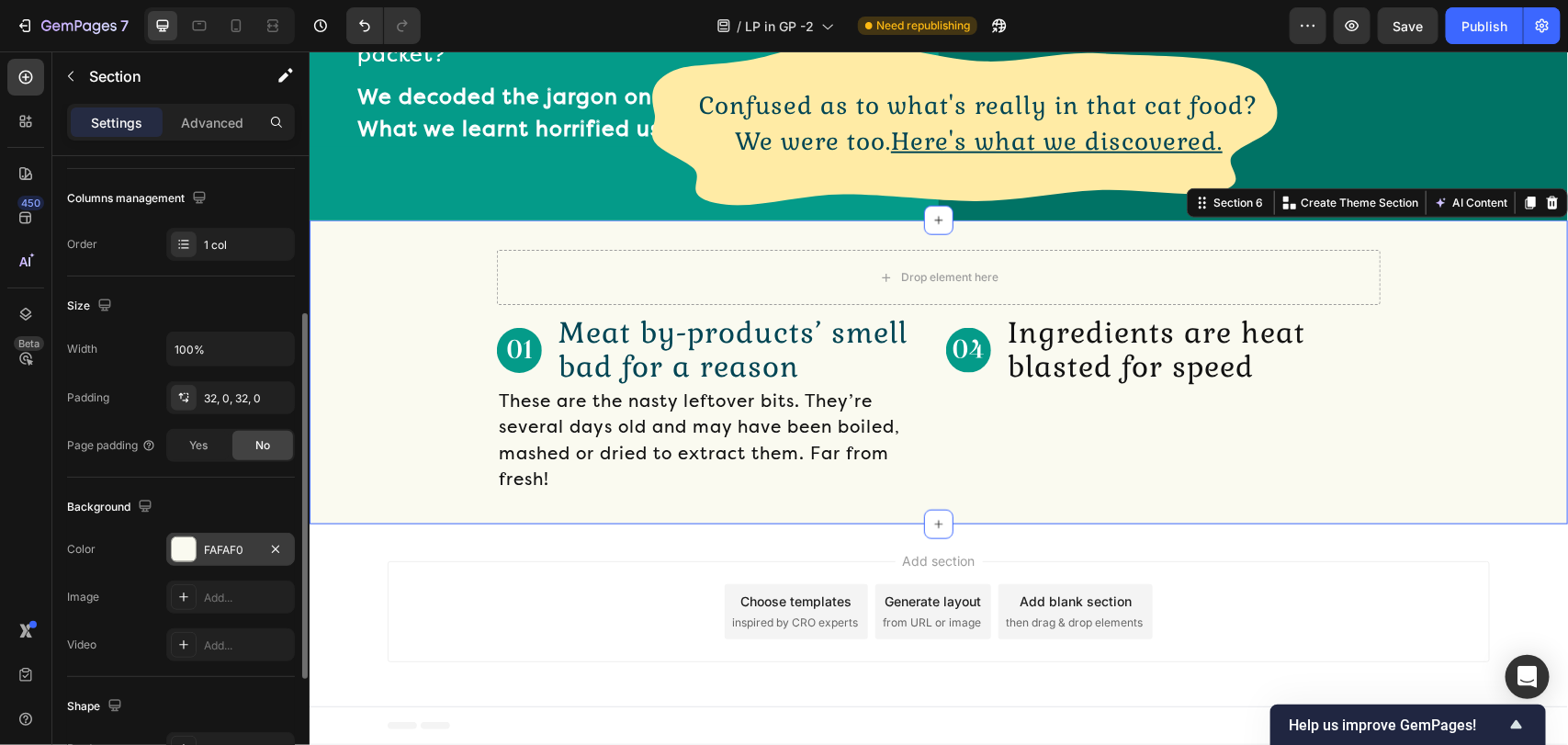
click at [219, 551] on div "FAFAF0" at bounding box center [230, 551] width 53 height 17
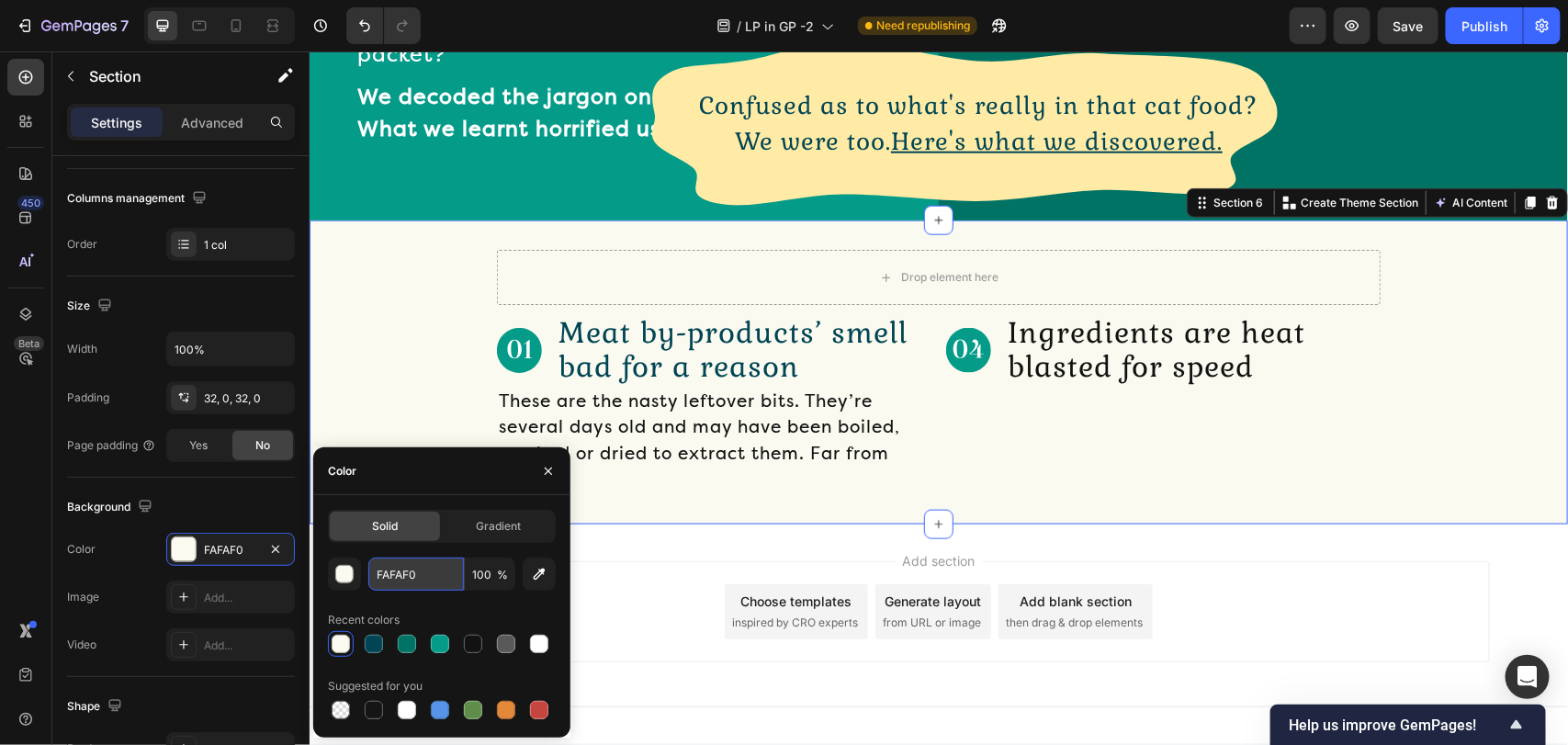
click at [392, 577] on input "FAFAF0" at bounding box center [416, 573] width 95 height 33
click at [424, 304] on div "Drop element here Row" at bounding box center [938, 276] width 1259 height 55
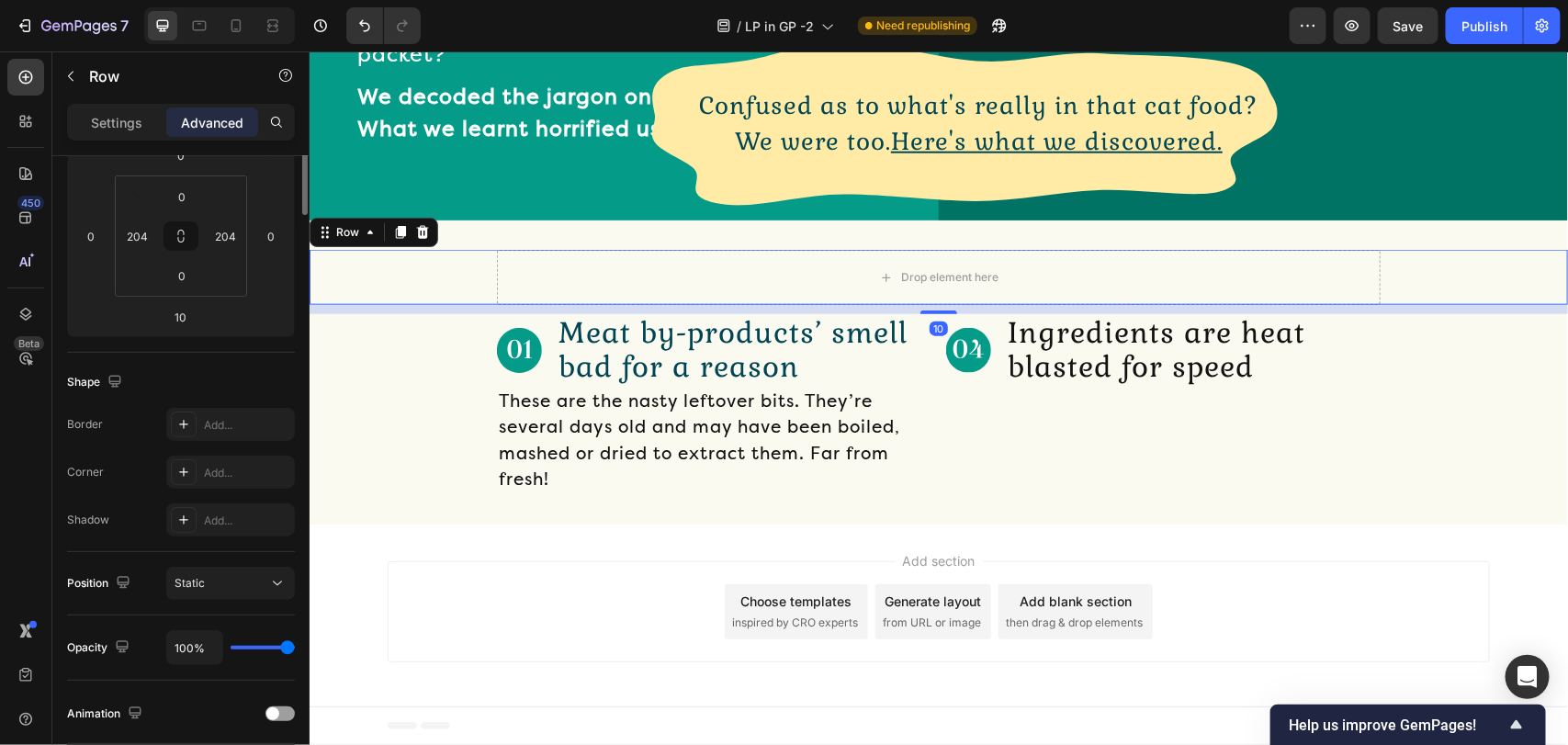
scroll to position [0, 0]
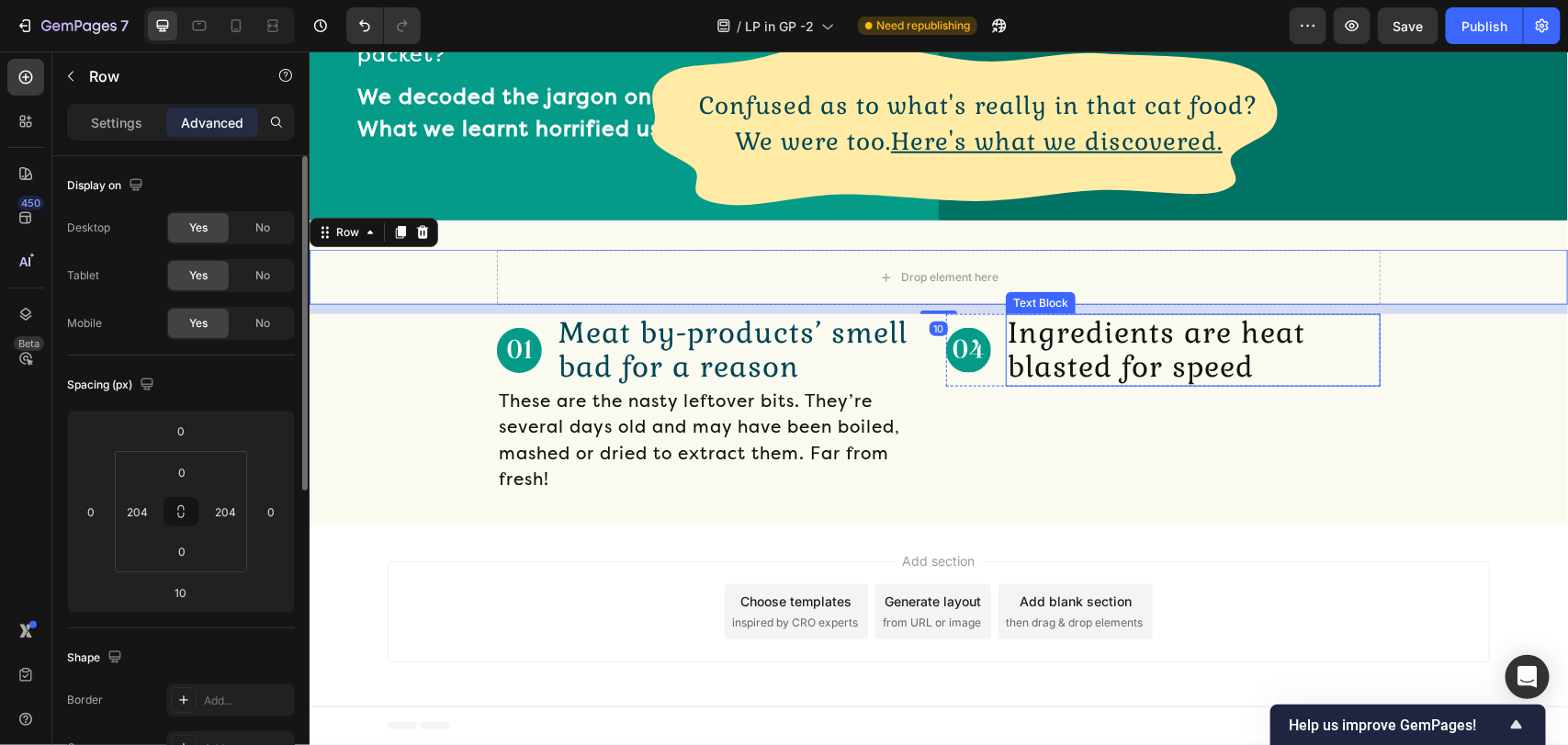
click at [1015, 383] on p "Ingredients are heat blasted for speed" at bounding box center [1192, 349] width 371 height 68
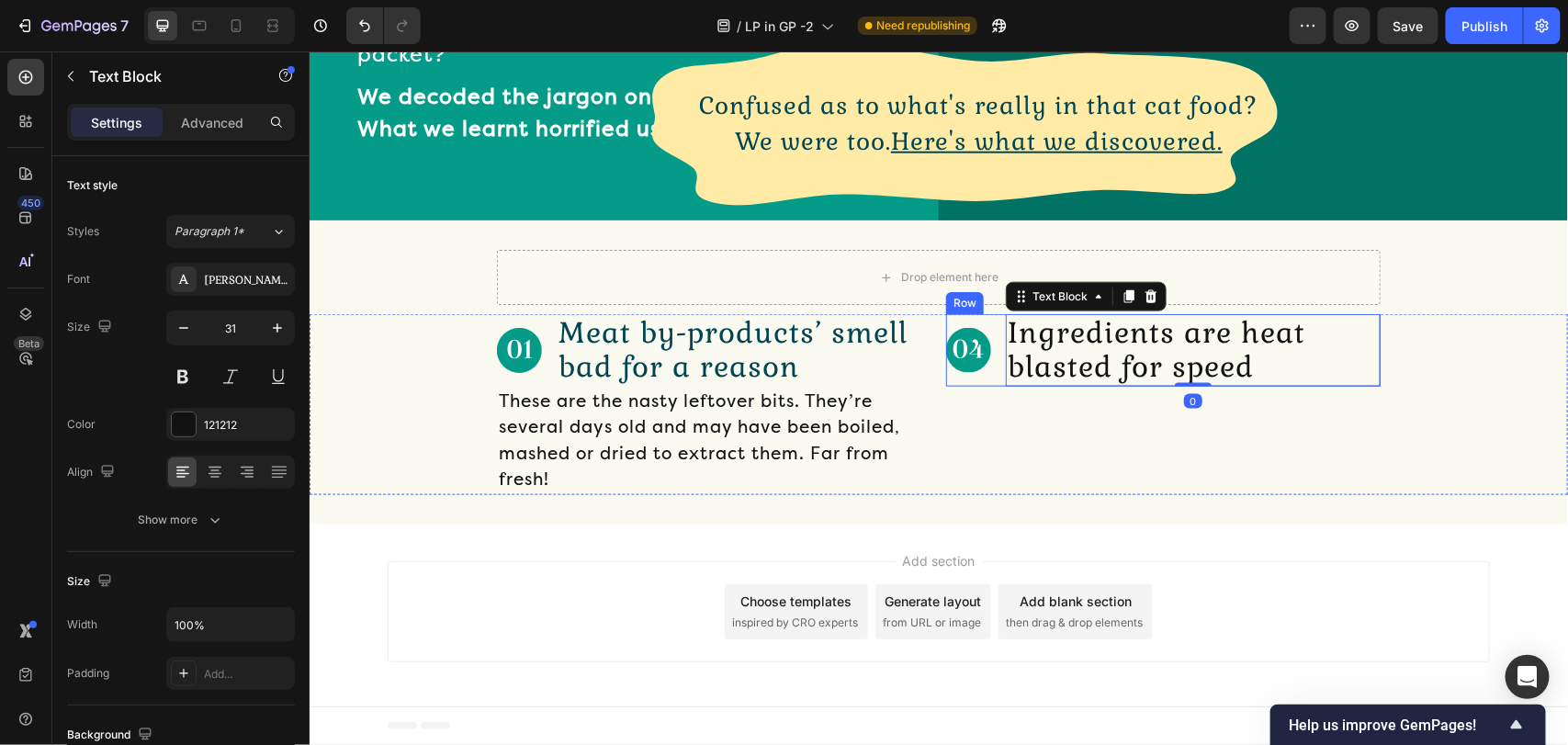
click at [960, 385] on div "Image" at bounding box center [968, 349] width 45 height 72
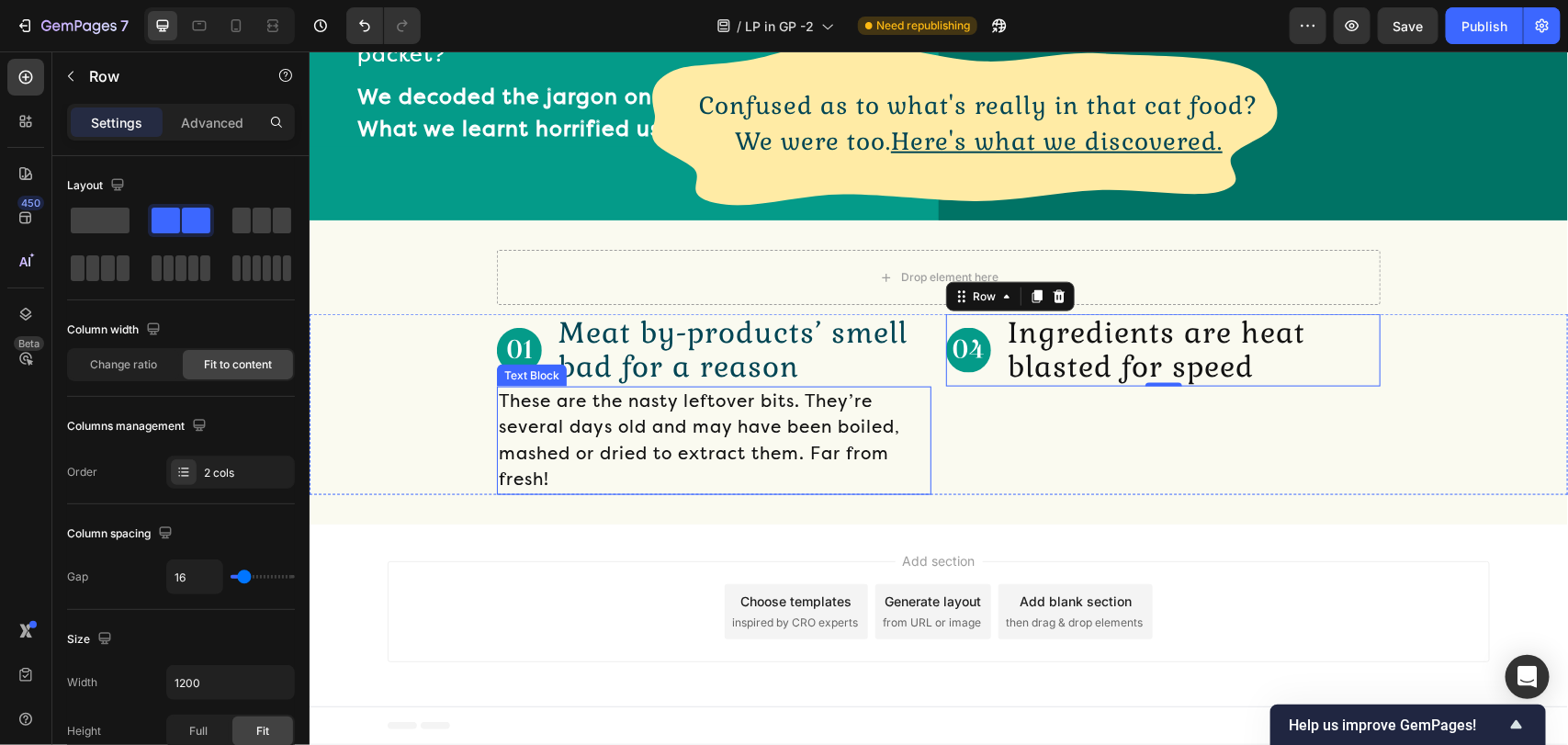
click at [560, 492] on p "These are the nasty leftover bits. They’re several days old and may have been b…" at bounding box center [712, 439] width 431 height 105
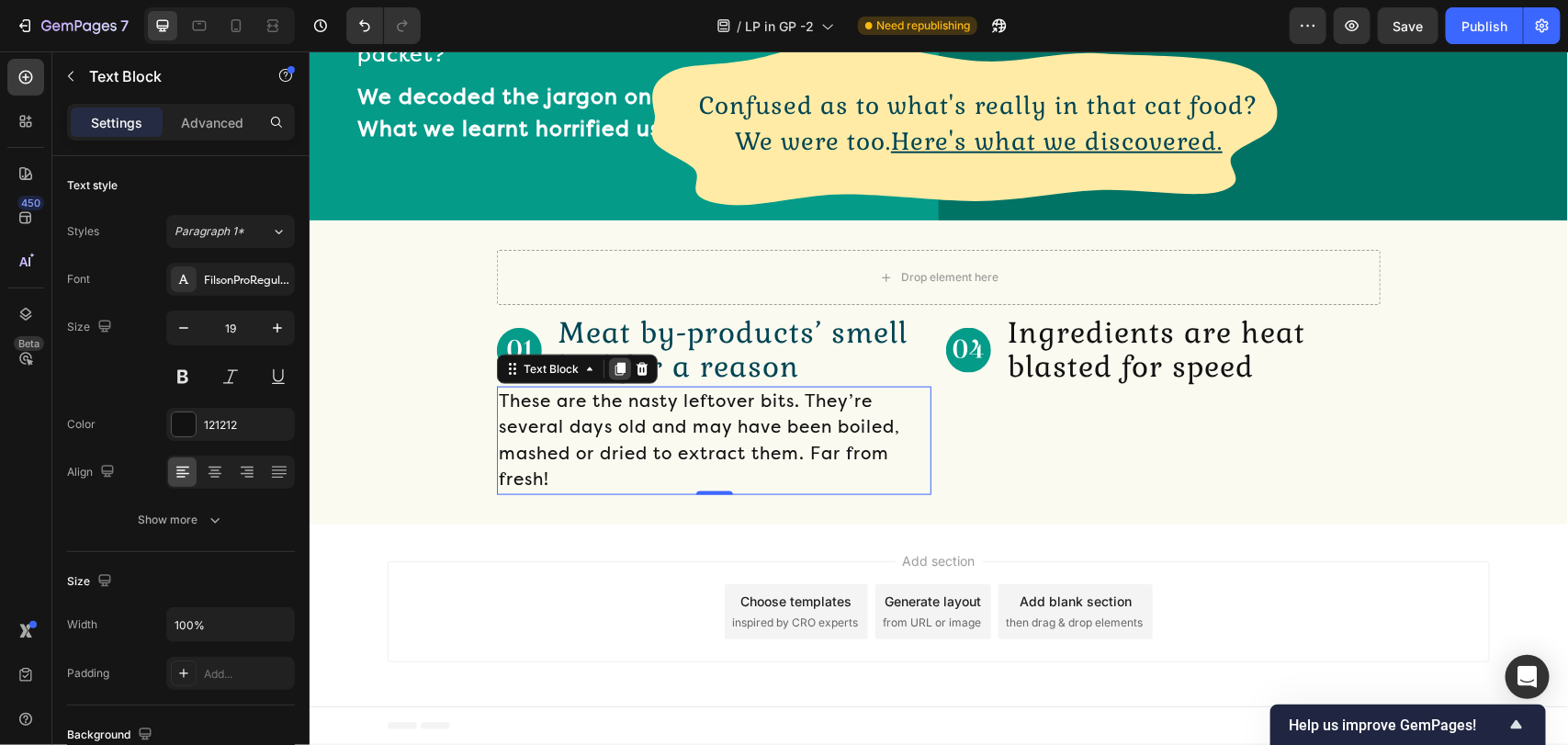
click at [612, 376] on icon at bounding box center [619, 368] width 15 height 15
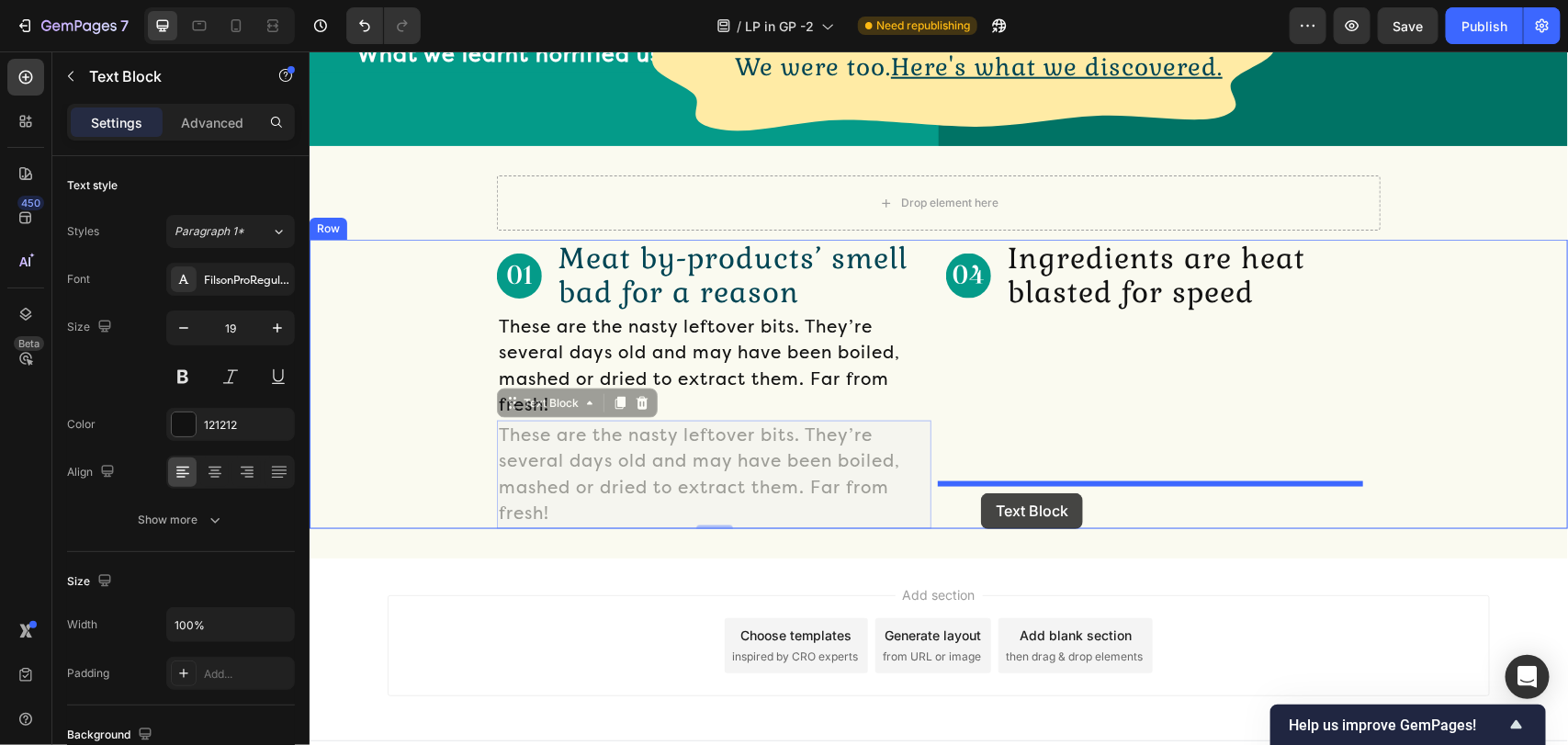
drag, startPoint x: 511, startPoint y: 575, endPoint x: 980, endPoint y: 492, distance: 476.3
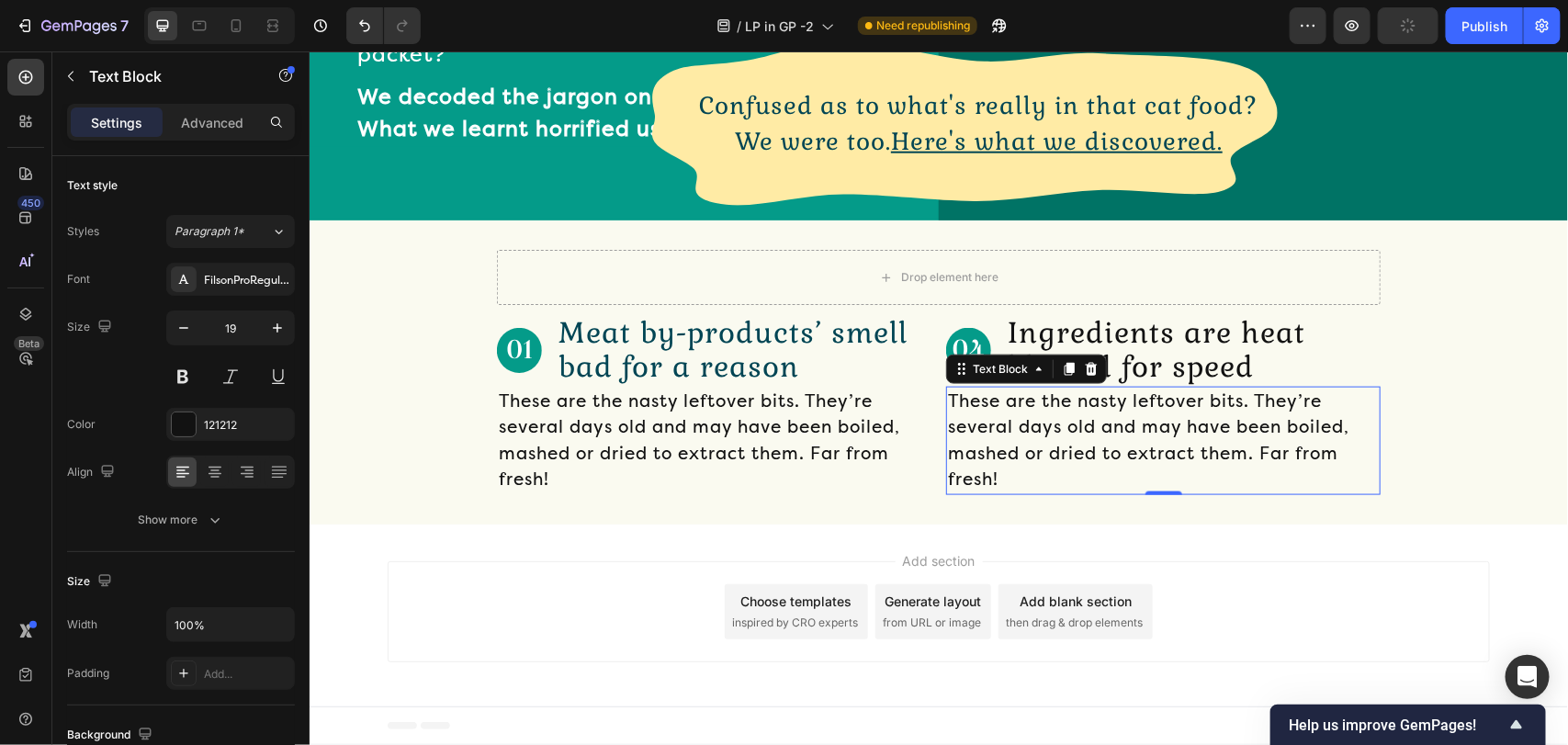
click at [973, 492] on p "These are the nasty leftover bits. They’re several days old and may have been b…" at bounding box center [1162, 439] width 431 height 105
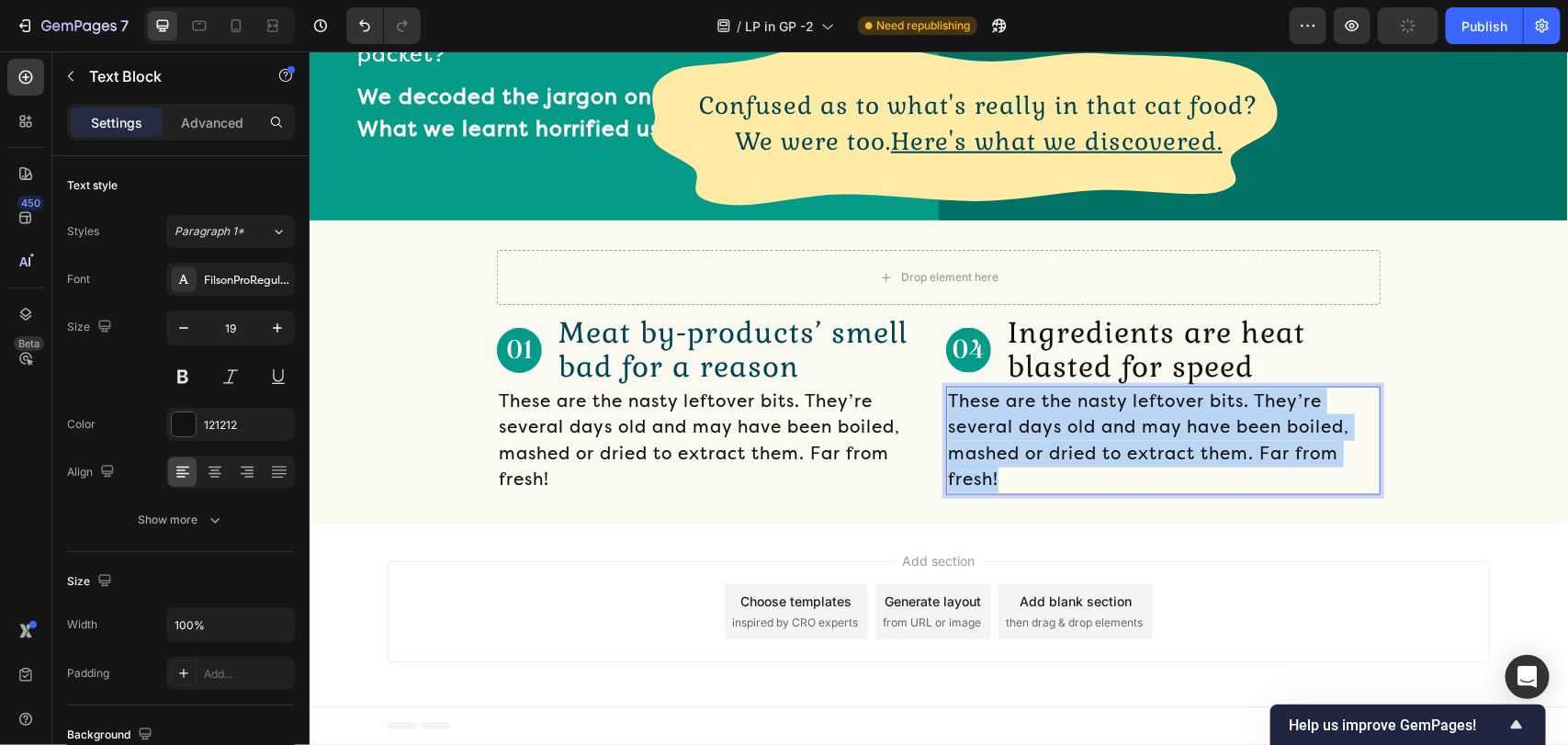
click at [974, 492] on p "These are the nasty leftover bits. They’re several days old and may have been b…" at bounding box center [1162, 439] width 431 height 105
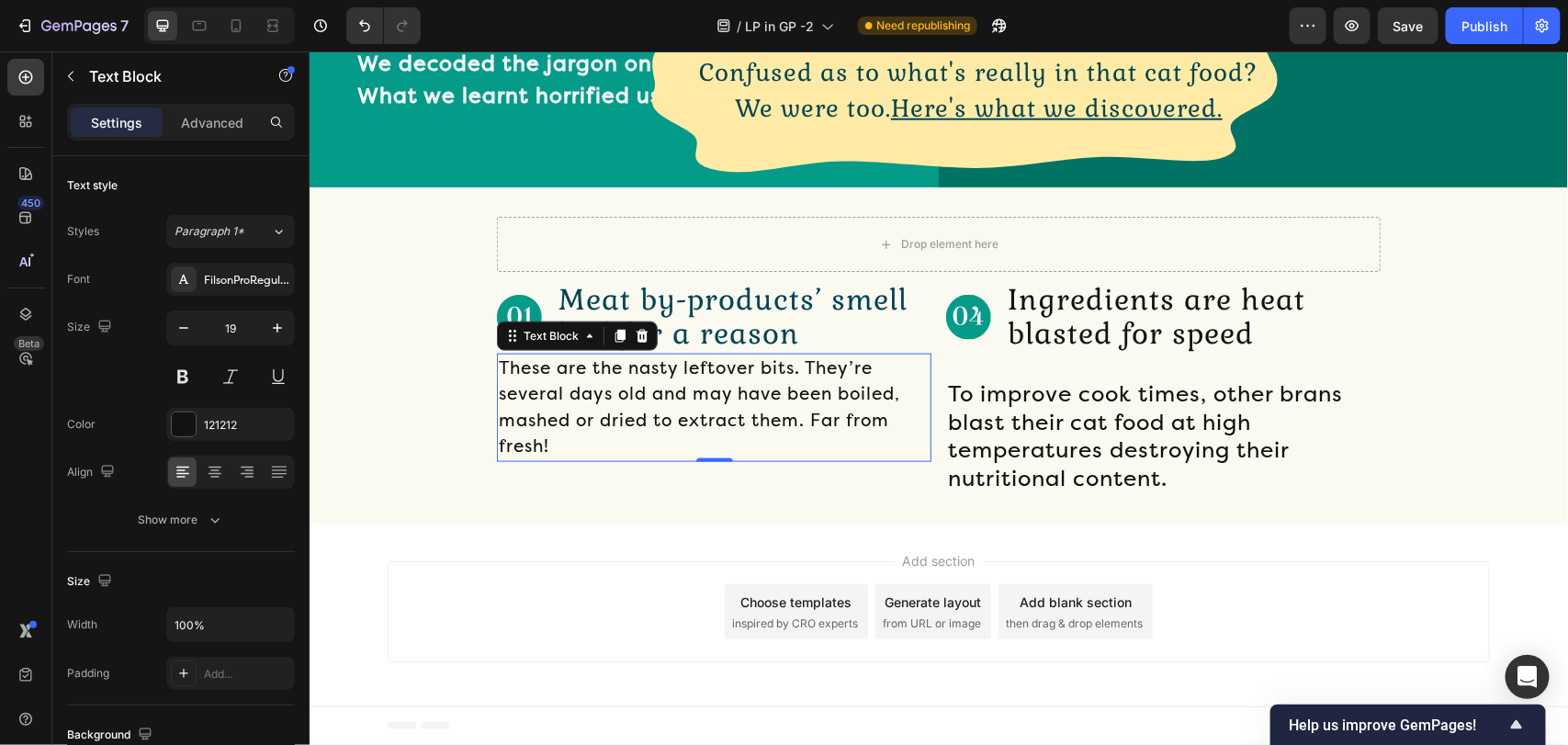
click at [796, 459] on p "These are the nasty leftover bits. They’re several days old and may have been b…" at bounding box center [712, 407] width 431 height 105
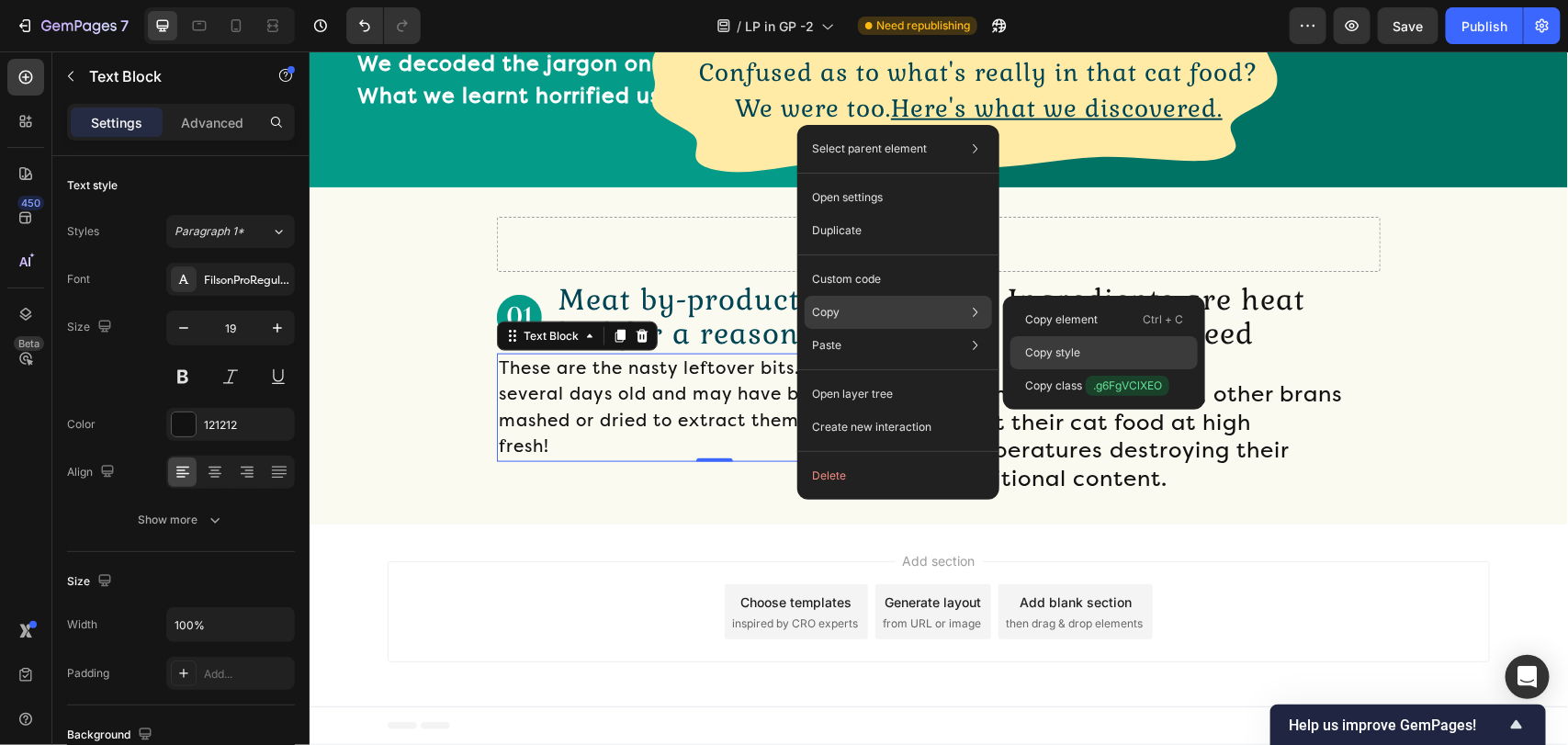
click at [1043, 345] on p "Copy style" at bounding box center [1052, 352] width 55 height 17
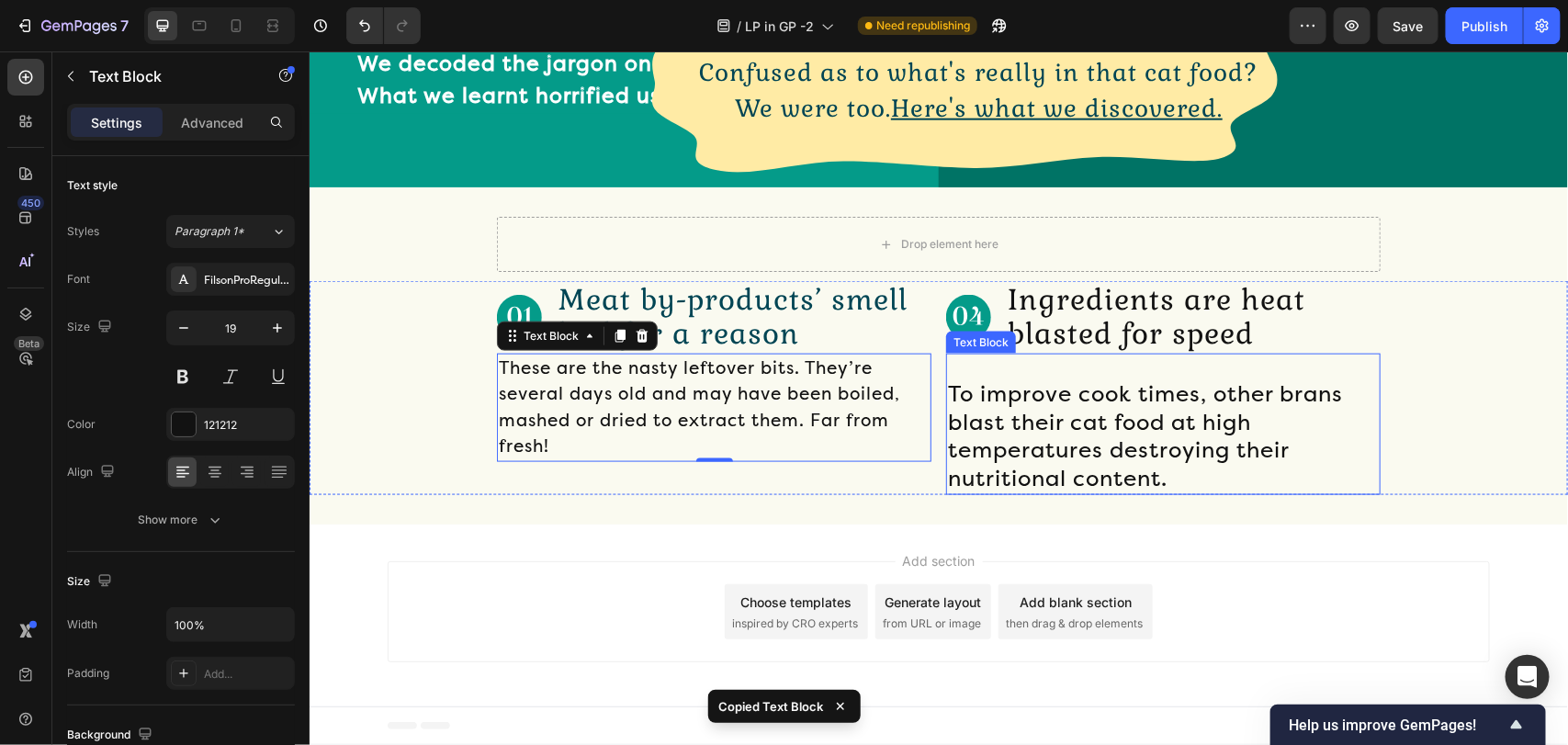
click at [1057, 491] on span "To improve cook times, other brans blast their cat food at high temperatures de…" at bounding box center [1144, 436] width 395 height 110
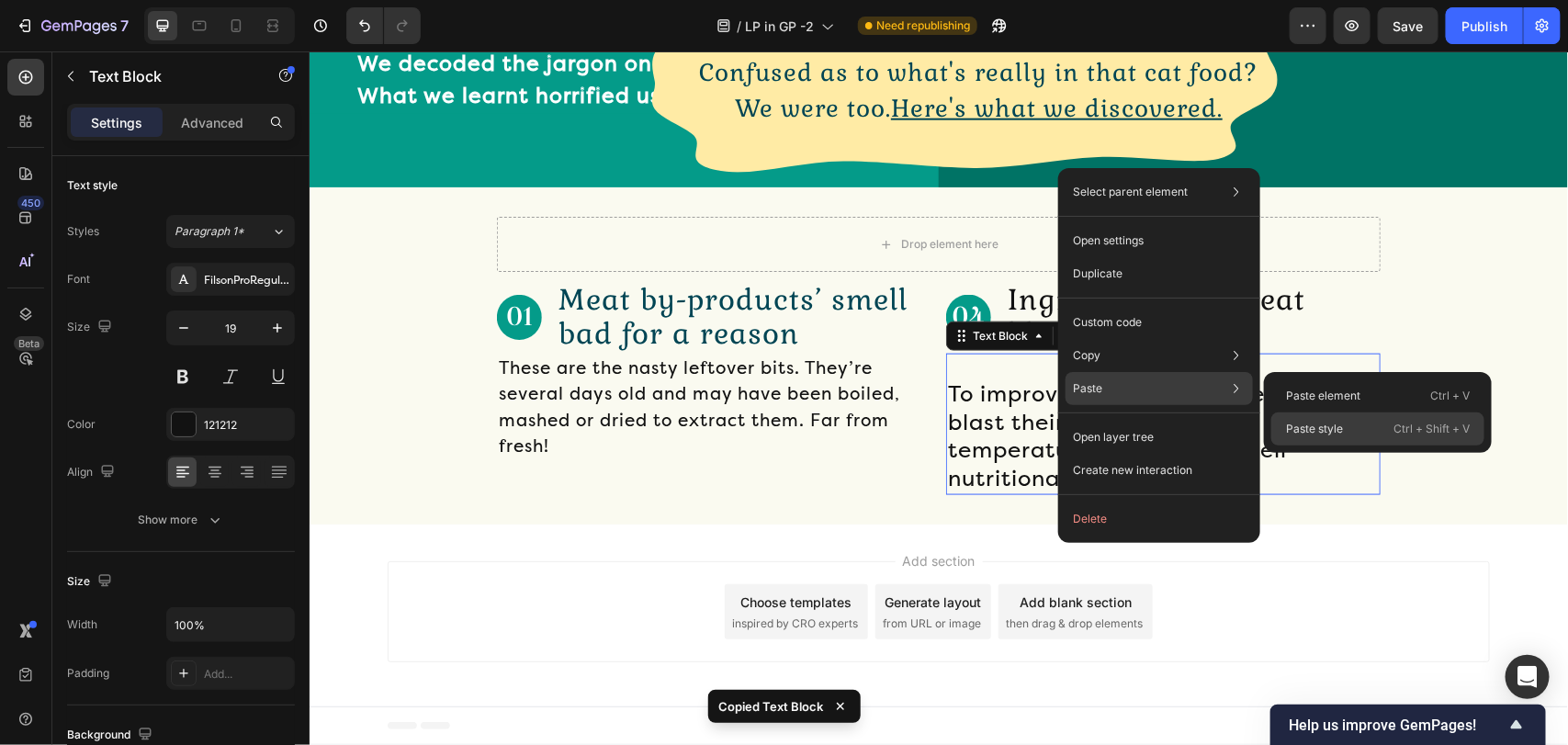
click at [1345, 420] on div "Paste style Ctrl + Shift + V" at bounding box center [1377, 428] width 213 height 33
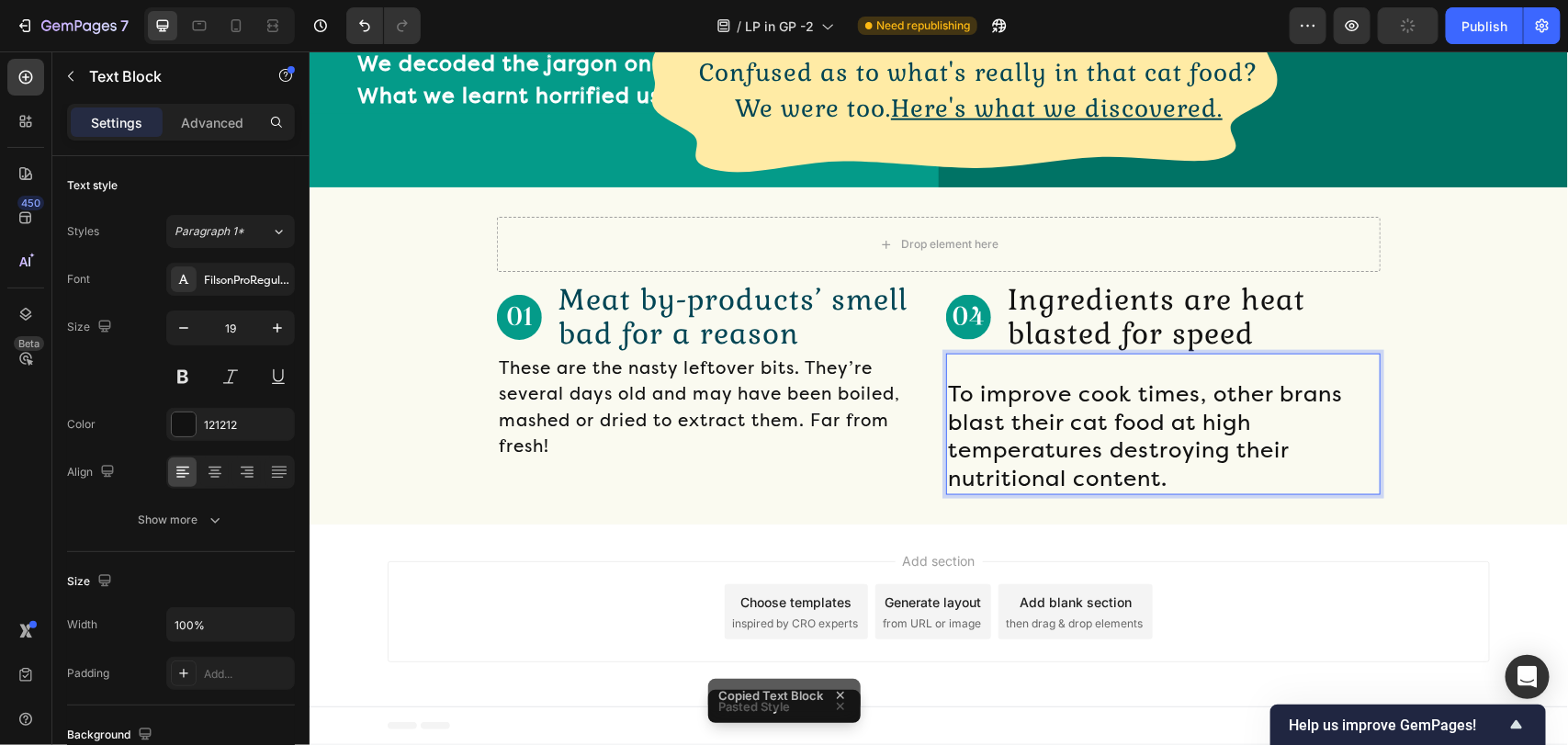
click at [1050, 491] on span "To improve cook times, other brans blast their cat food at high temperatures de…" at bounding box center [1144, 436] width 395 height 110
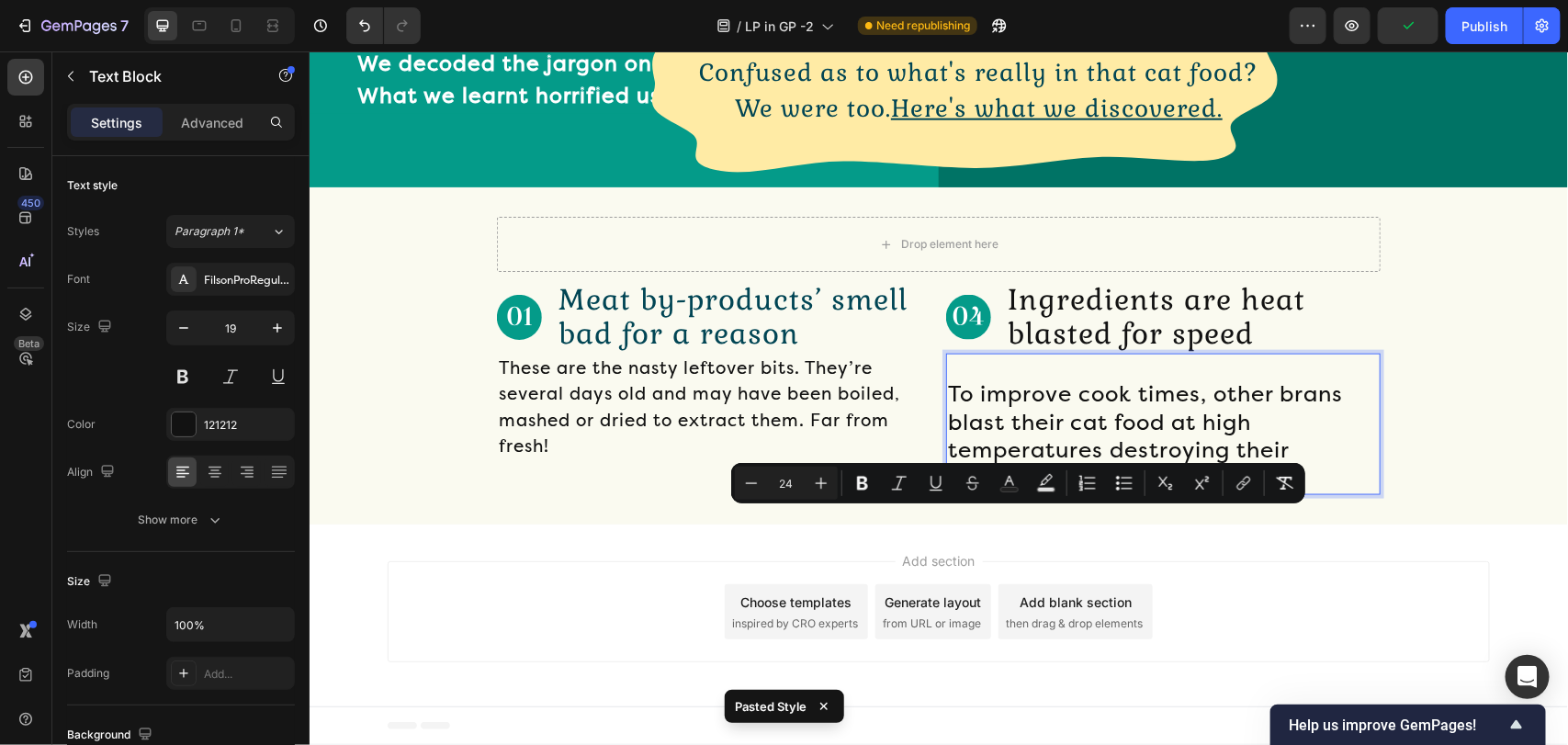
click at [949, 491] on span "To improve cook times, other brans blast their cat food at high temperatures de…" at bounding box center [1144, 436] width 395 height 110
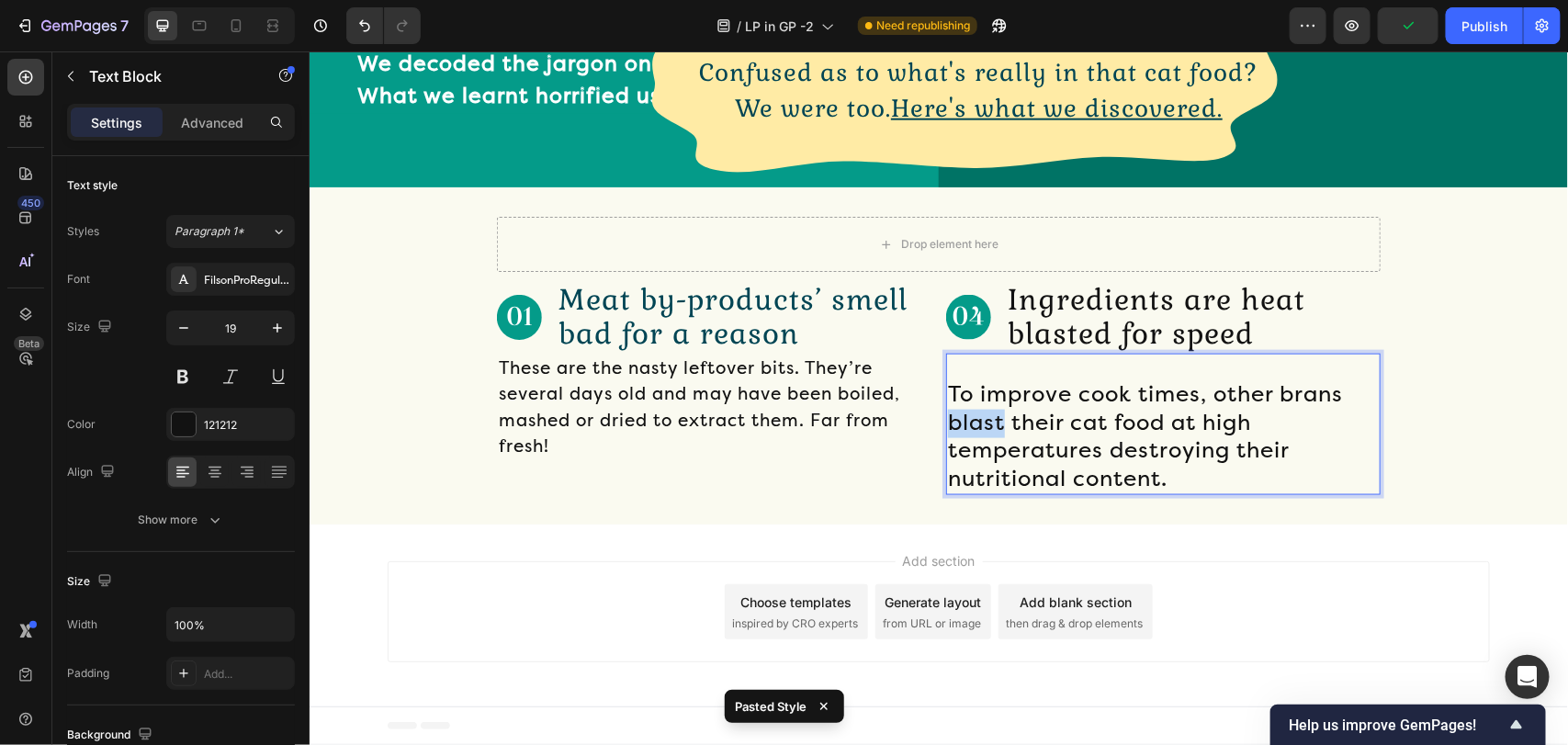
click at [949, 491] on span "To improve cook times, other brans blast their cat food at high temperatures de…" at bounding box center [1144, 436] width 395 height 110
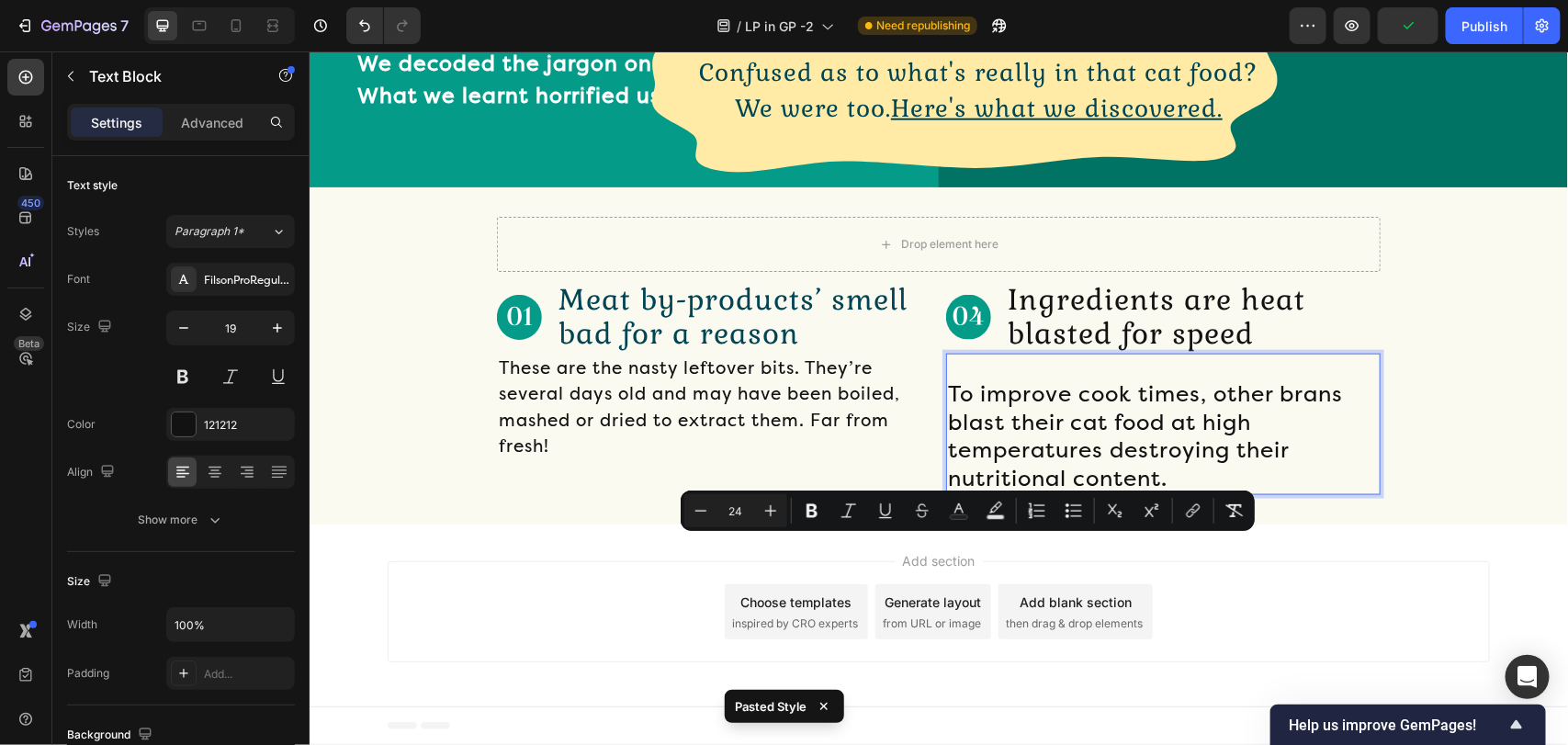
click at [952, 491] on span "To improve cook times, other brans blast their cat food at high temperatures de…" at bounding box center [1144, 436] width 395 height 110
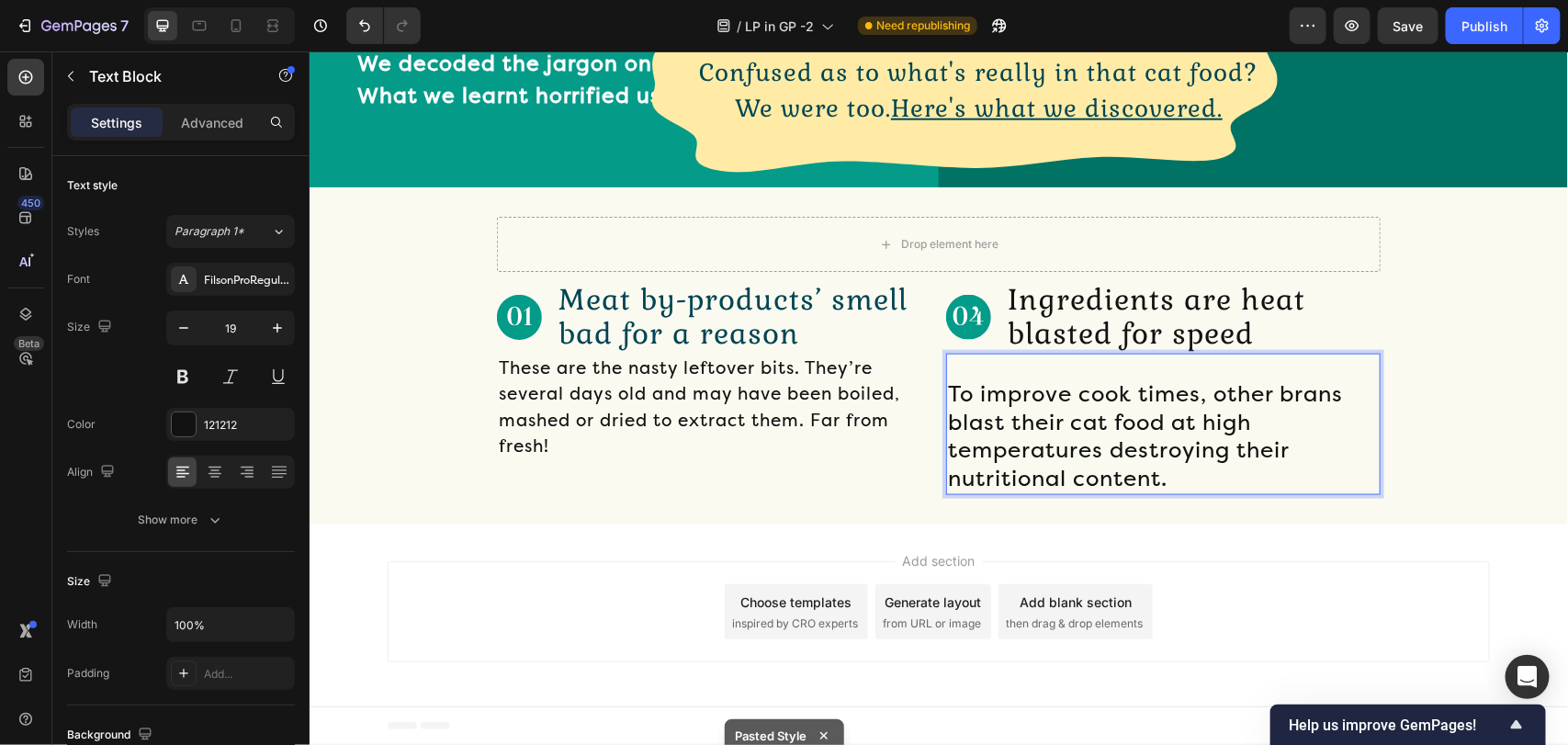
click at [1203, 491] on span "To improve cook times, other brans blast their cat food at high temperatures de…" at bounding box center [1144, 436] width 395 height 110
click at [1164, 492] on p "To improve cook times, other brans blast their cat food at high temperatures de…" at bounding box center [1162, 437] width 431 height 112
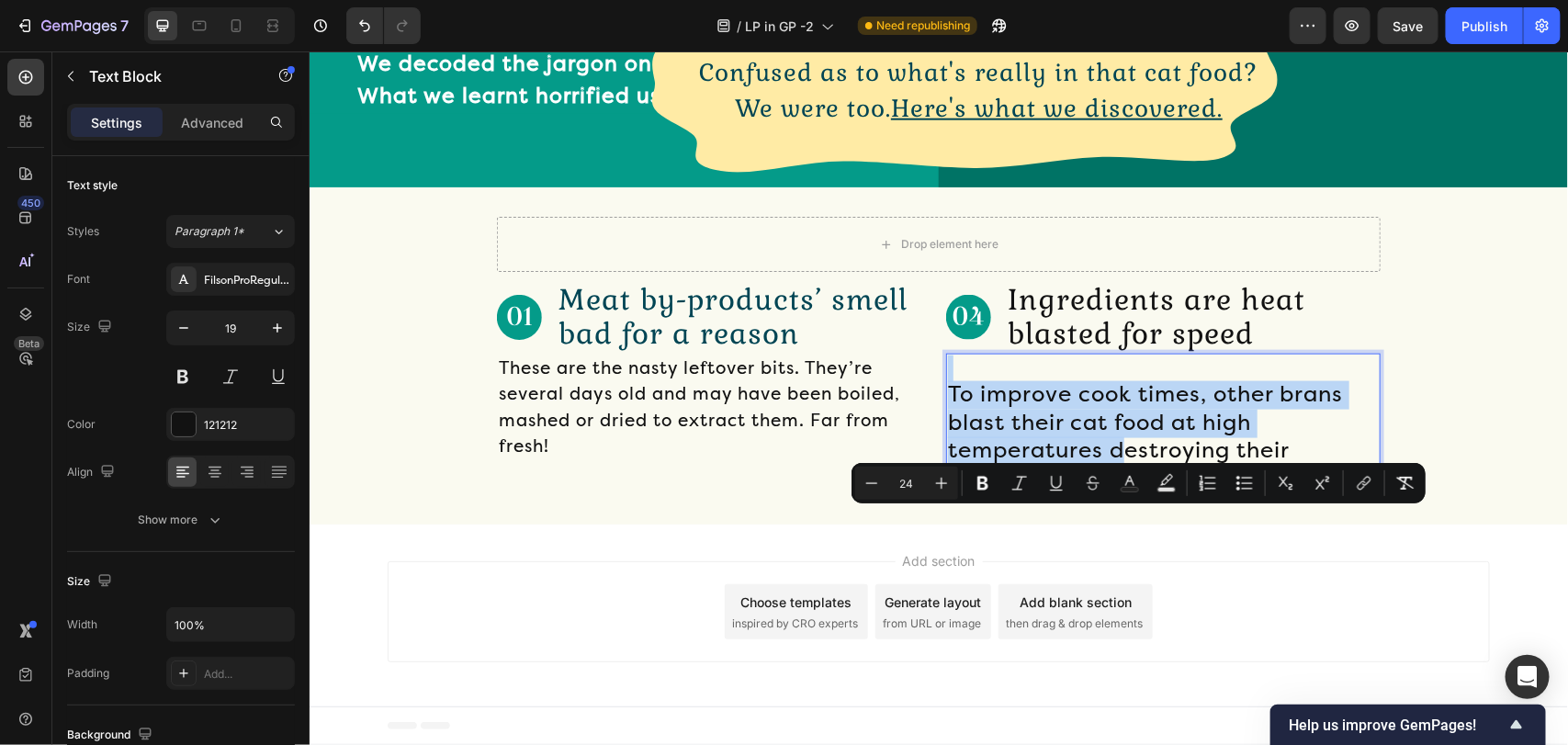
drag, startPoint x: 1017, startPoint y: 523, endPoint x: 956, endPoint y: 491, distance: 68.9
click at [956, 491] on div "To improve cook times, other brans blast their cat food at high temperatures de…" at bounding box center [1162, 423] width 435 height 142
click at [1278, 491] on span "To improve cook times, other brans blast their cat food at high temperatures de…" at bounding box center [1144, 436] width 395 height 110
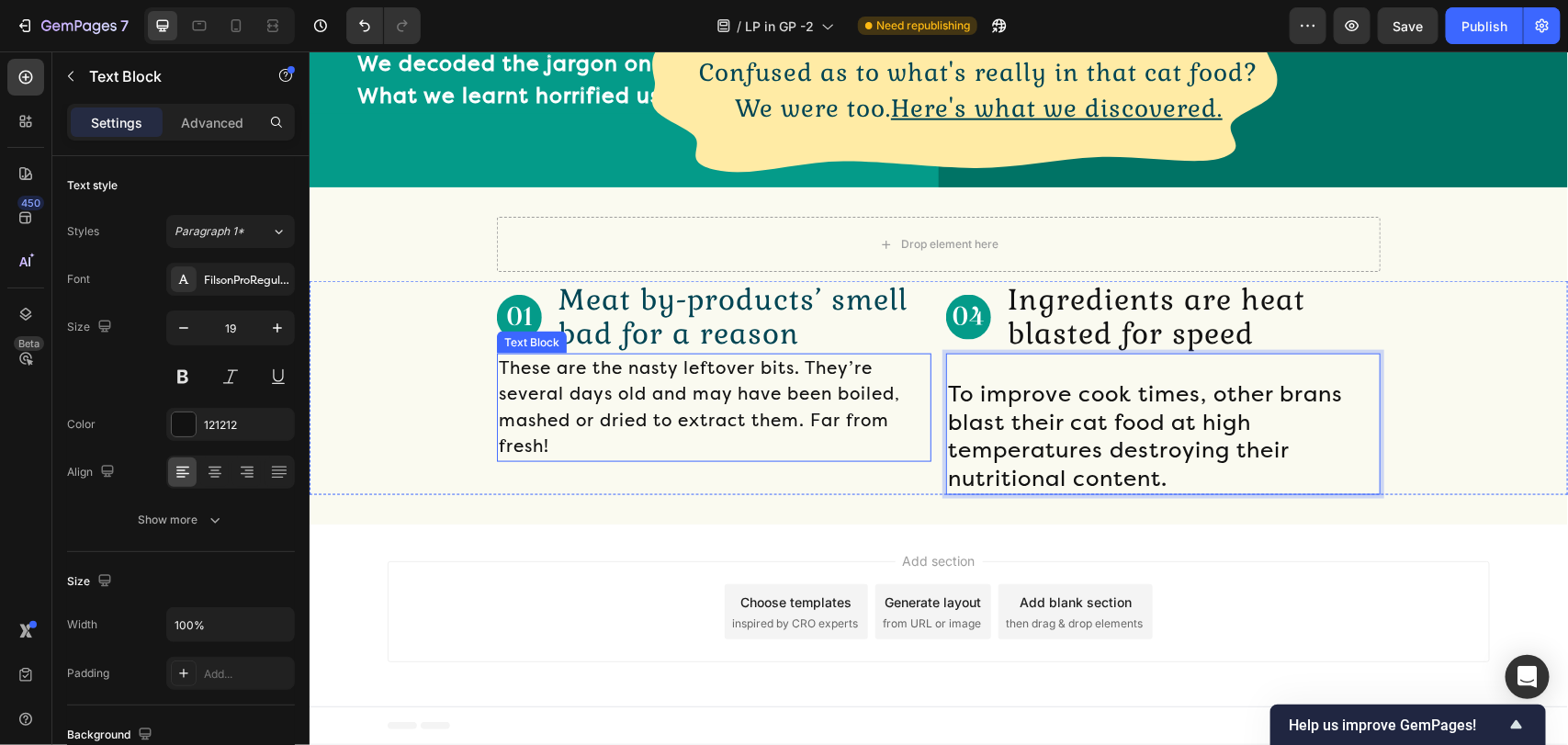
click at [622, 459] on p "These are the nasty leftover bits. They’re several days old and may have been b…" at bounding box center [712, 407] width 431 height 105
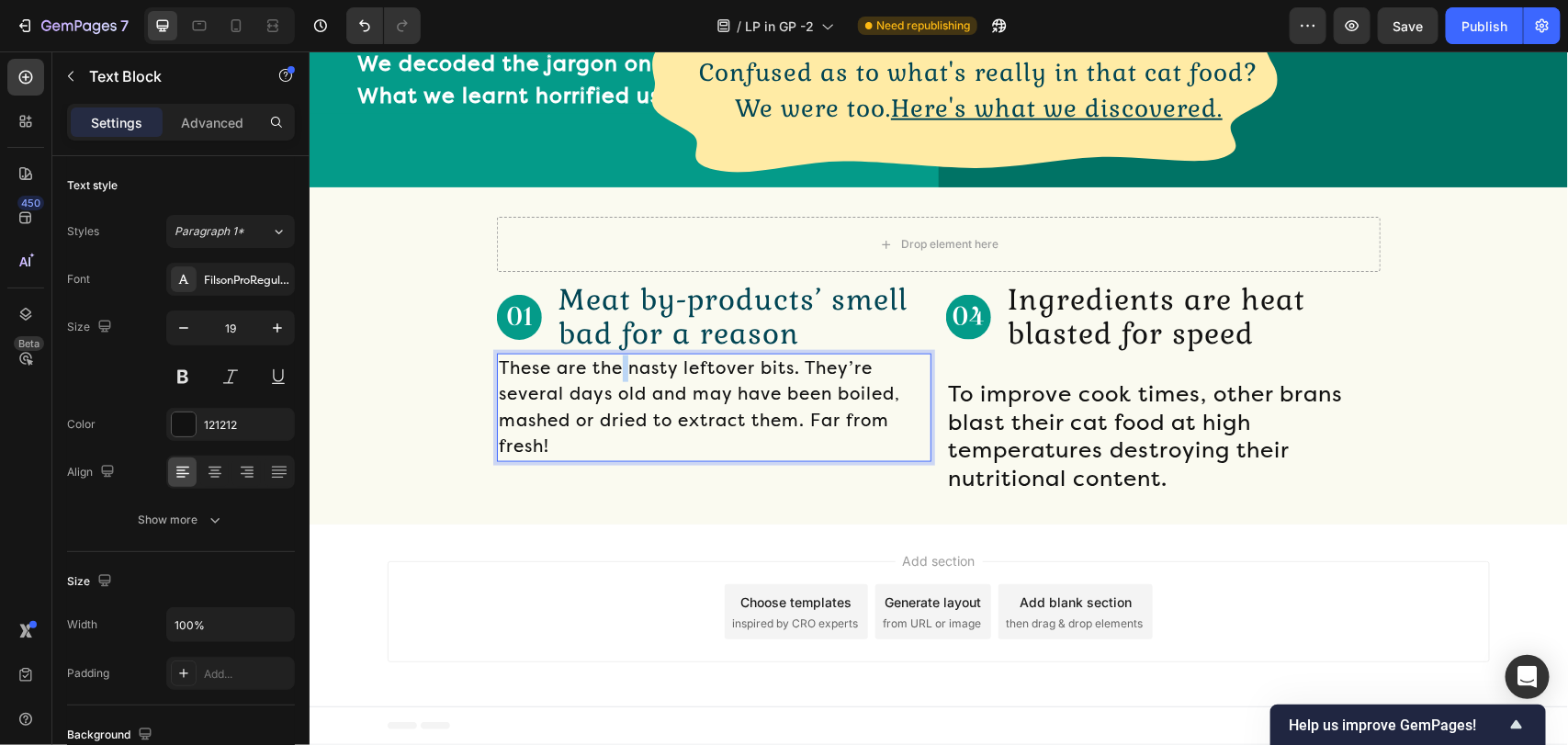
click at [622, 459] on p "These are the nasty leftover bits. They’re several days old and may have been b…" at bounding box center [712, 407] width 431 height 105
click at [657, 459] on p "These are the nasty leftover bits. They’re several days old and may have been b…" at bounding box center [712, 407] width 431 height 105
click at [1103, 491] on span "To improve cook times, other brans blast their cat food at high temperatures de…" at bounding box center [1144, 436] width 395 height 110
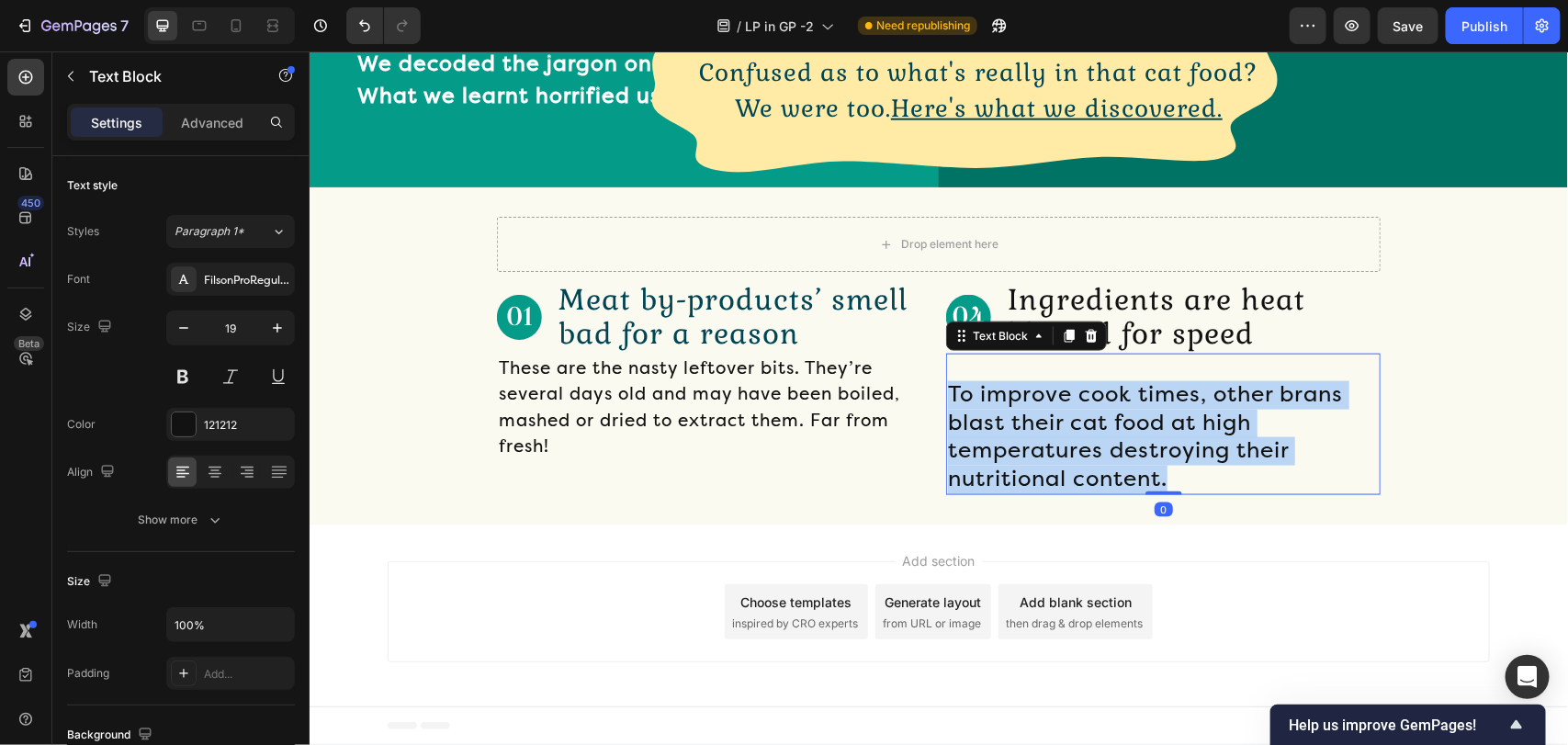
click at [1103, 491] on span "To improve cook times, other brans blast their cat food at high temperatures de…" at bounding box center [1144, 436] width 395 height 110
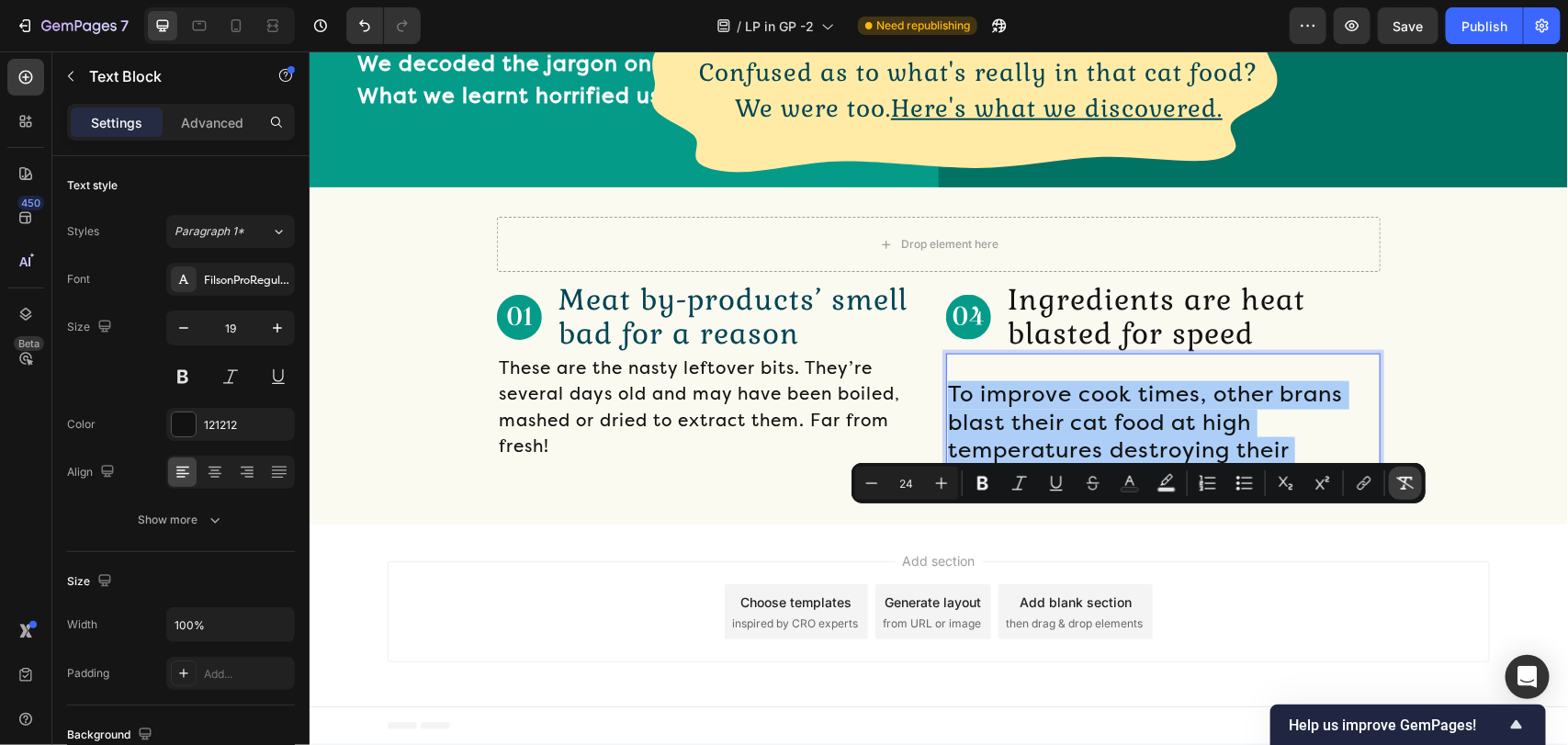
click at [1402, 480] on icon "Editor contextual toolbar" at bounding box center [1405, 483] width 18 height 13
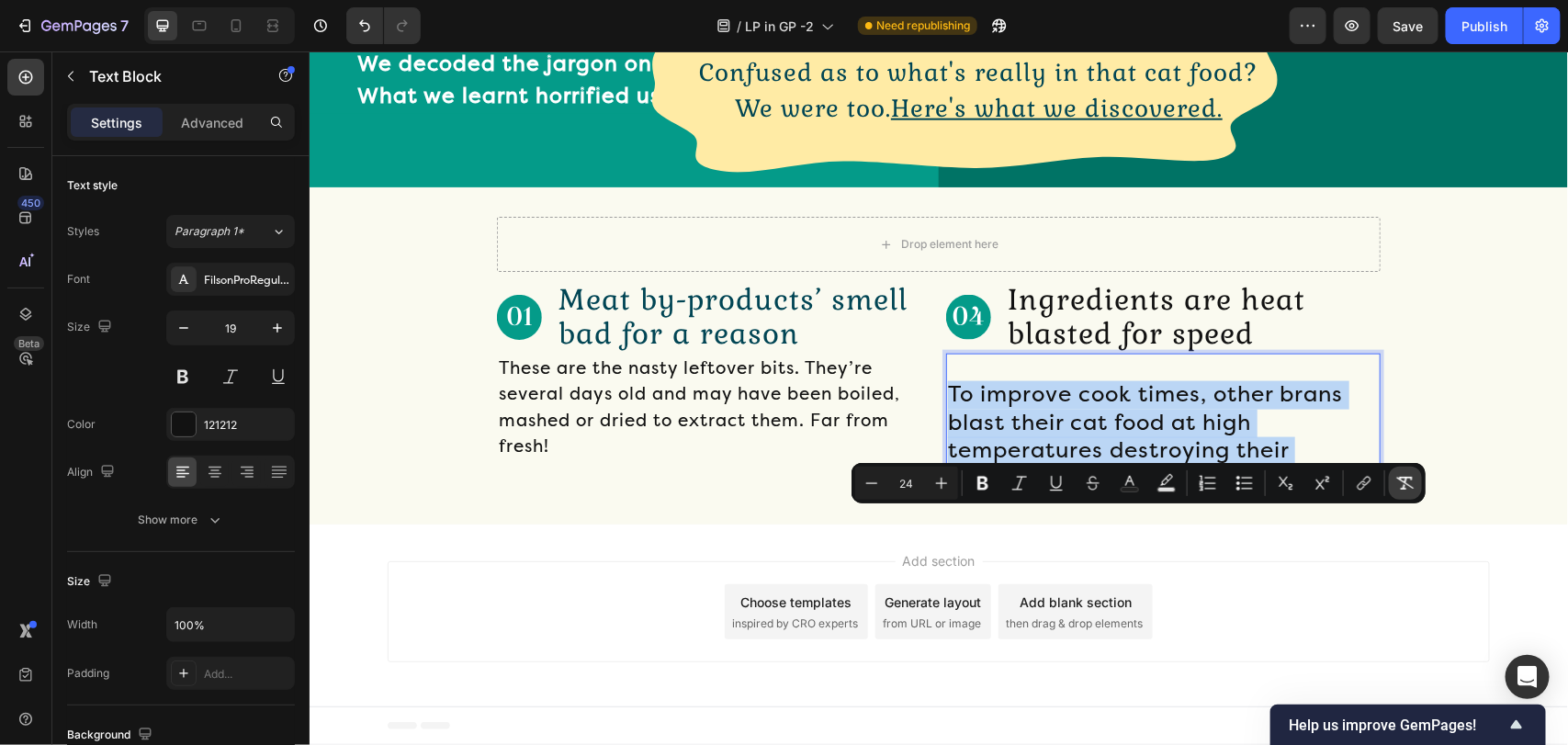
type input "19"
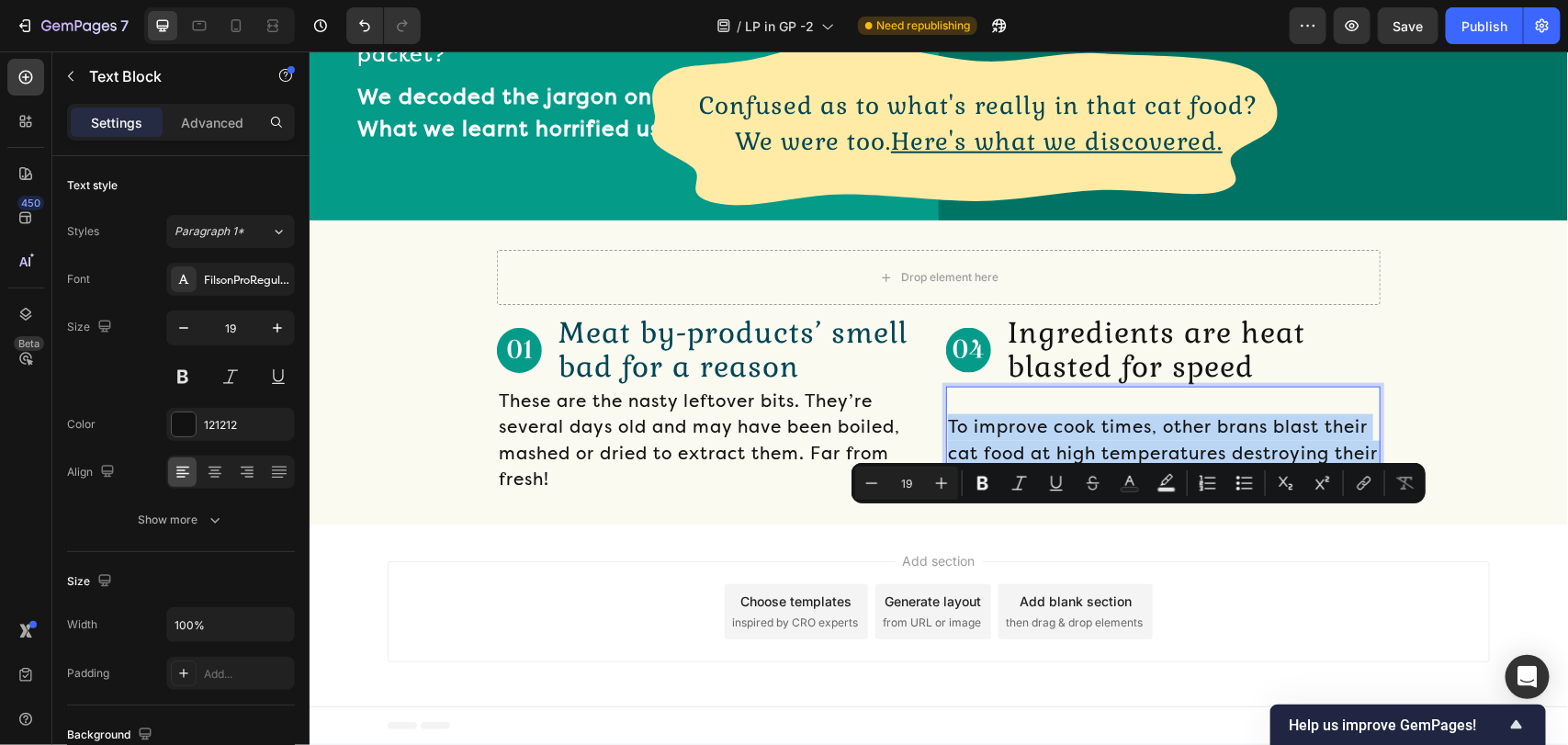
click at [1270, 492] on p "To improve cook times, other brans blast their cat food at high temperatures de…" at bounding box center [1162, 452] width 431 height 79
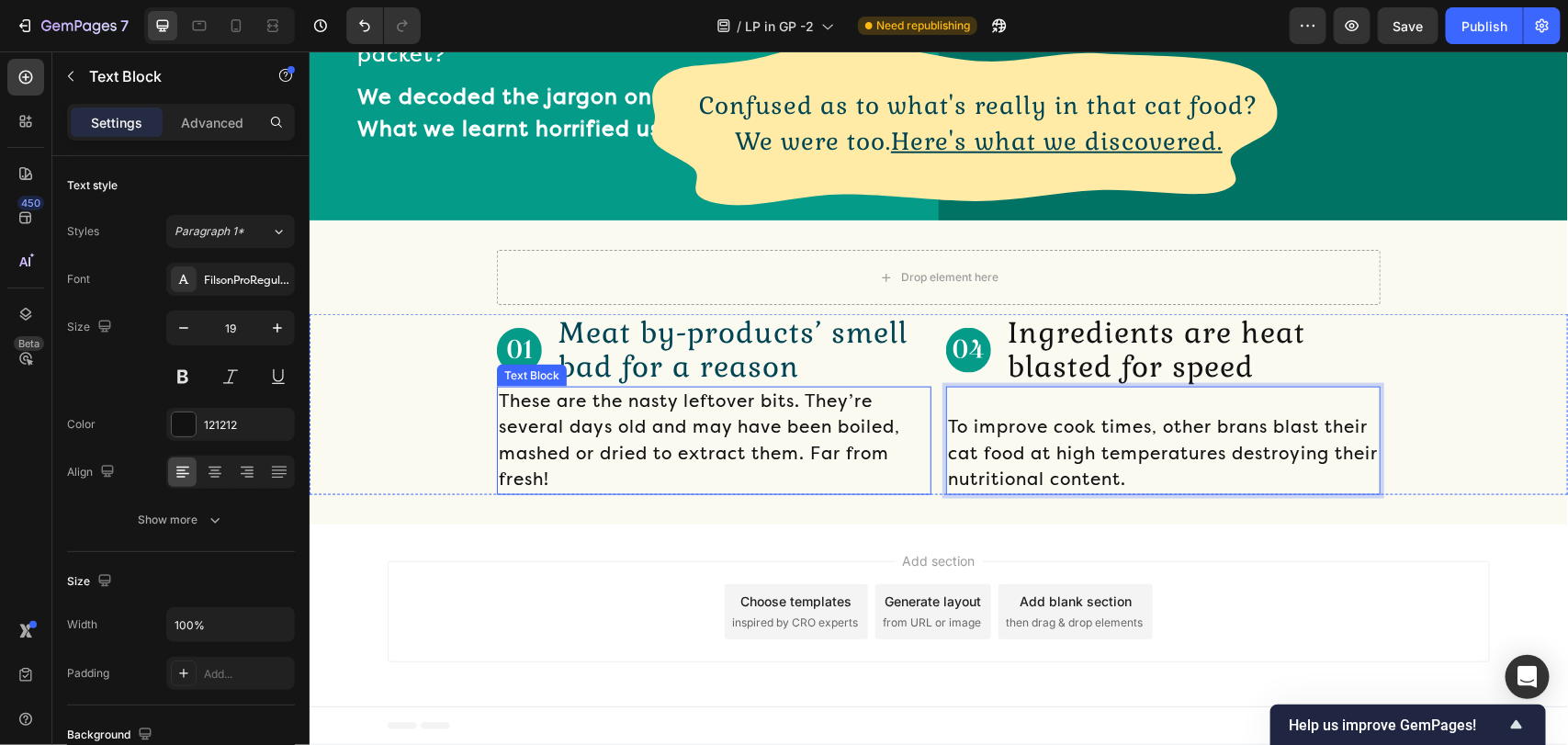
click at [656, 492] on p "These are the nasty leftover bits. They’re several days old and may have been b…" at bounding box center [712, 439] width 431 height 105
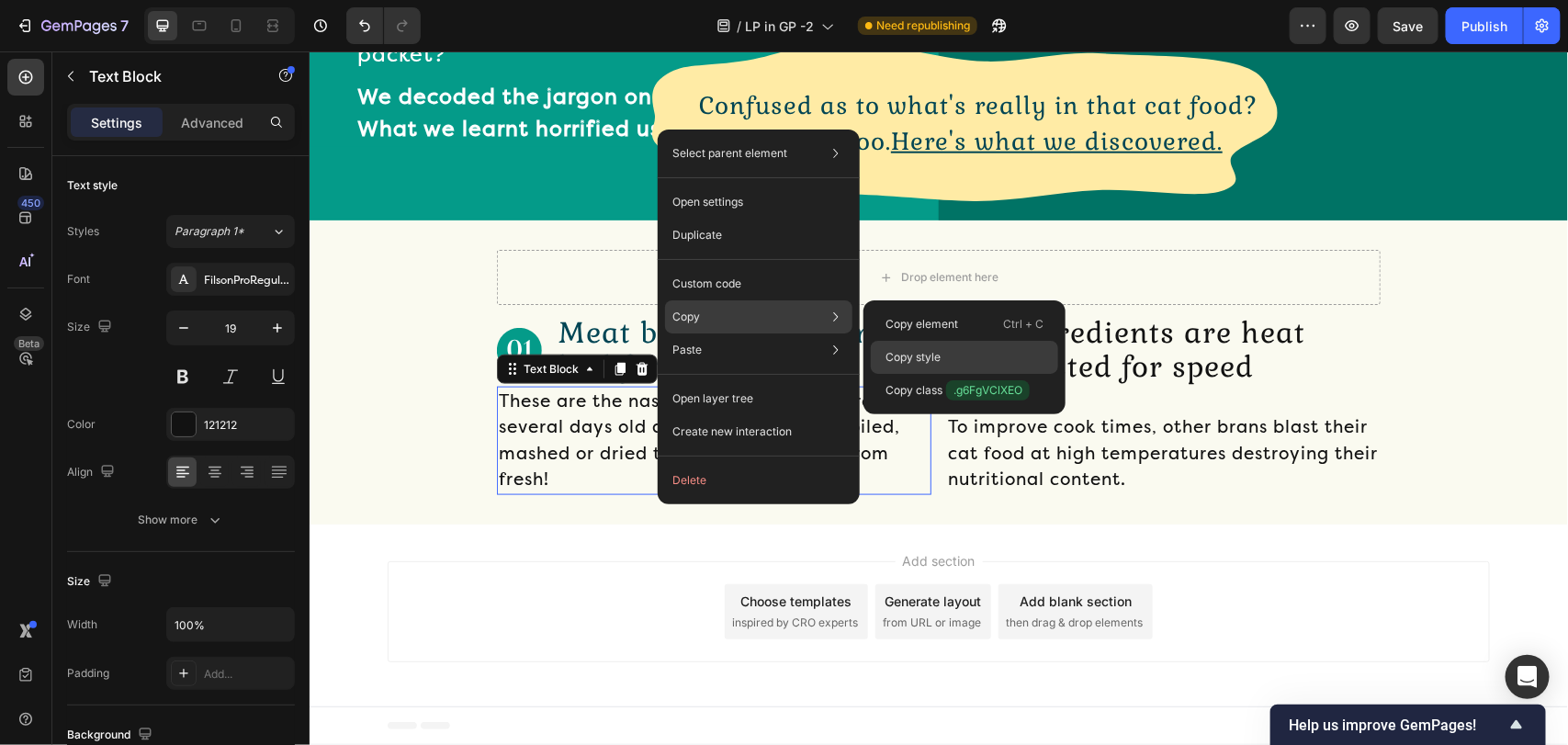
click at [1012, 347] on div "Copy style" at bounding box center [964, 356] width 187 height 33
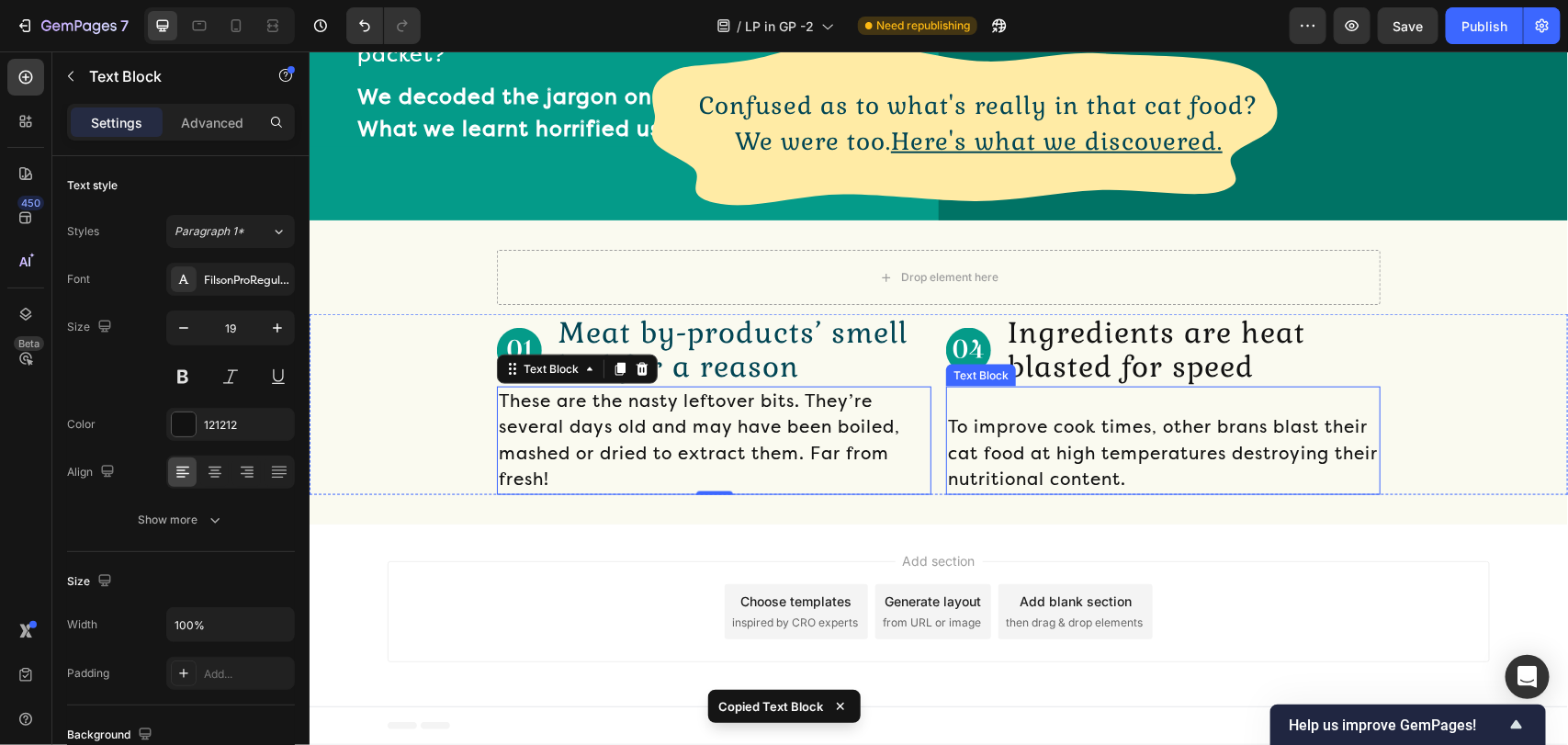
click at [1067, 492] on p "To improve cook times, other brans blast their cat food at high temperatures de…" at bounding box center [1162, 452] width 431 height 79
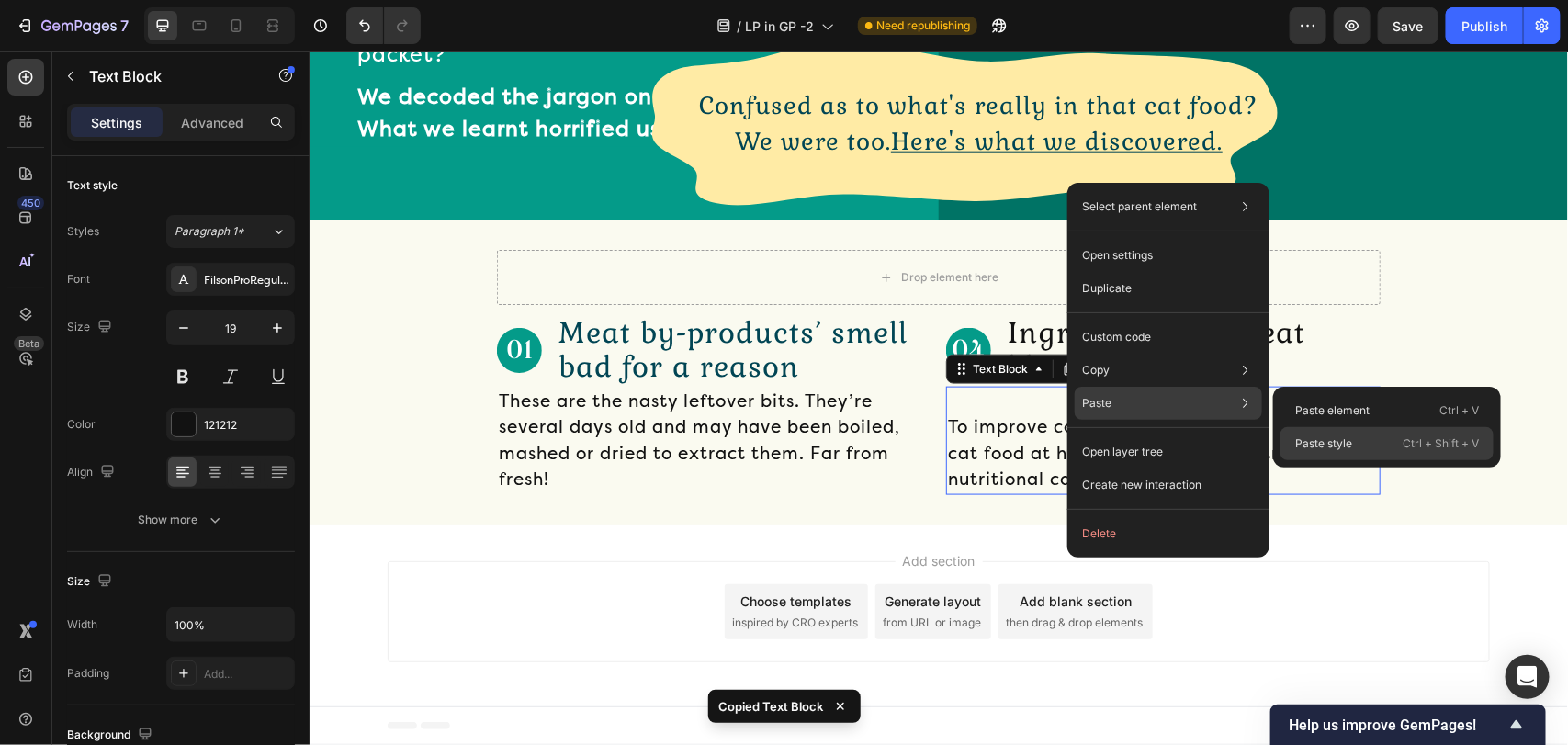
click at [1359, 437] on div "Paste style Ctrl + Shift + V" at bounding box center [1387, 443] width 213 height 33
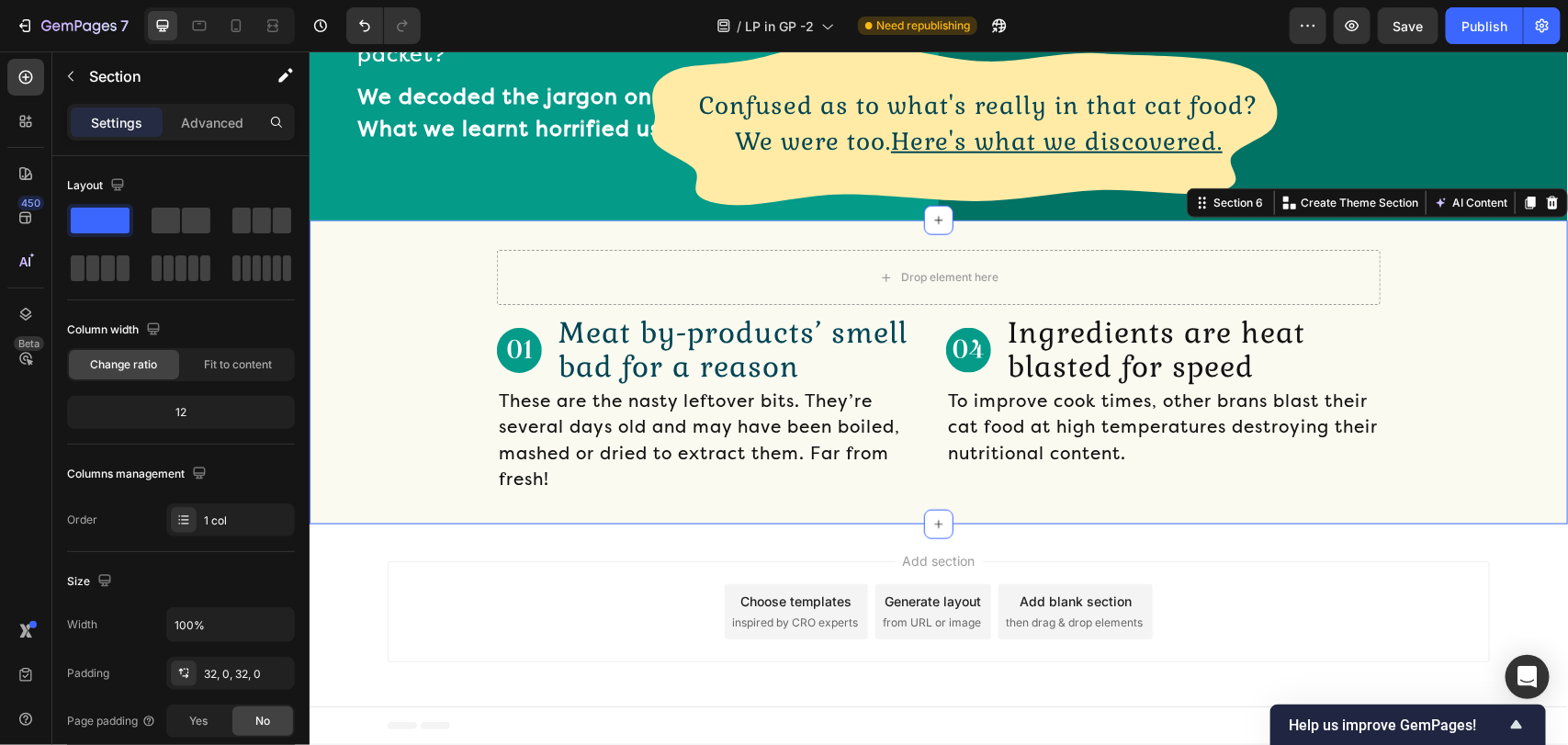
click at [957, 523] on div "Drop element here Row Image Meat by-products’ smell bad for a reason Text Block…" at bounding box center [938, 371] width 1259 height 303
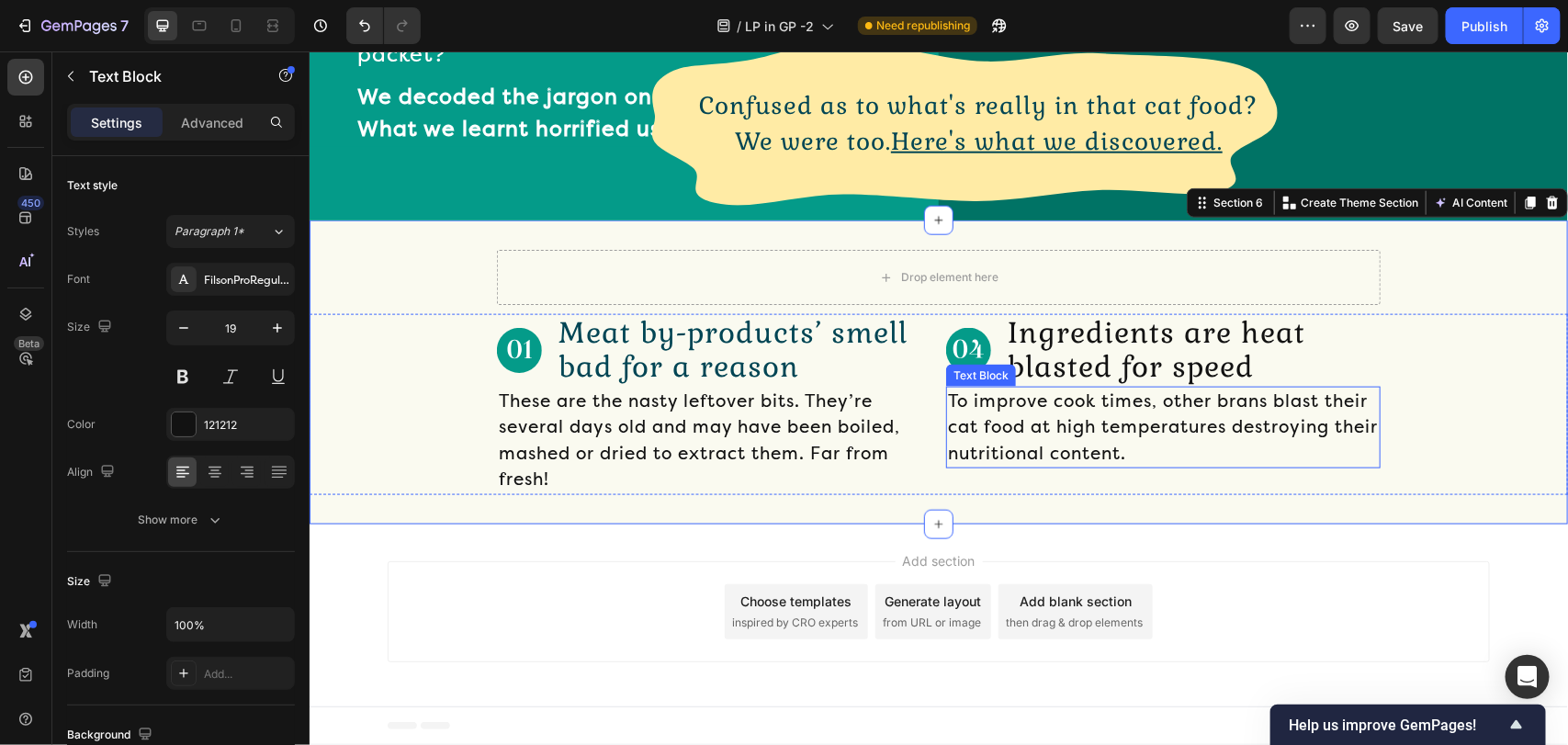
click at [1022, 466] on p "To improve cook times, other brans blast their cat food at high temperatures de…" at bounding box center [1162, 426] width 431 height 79
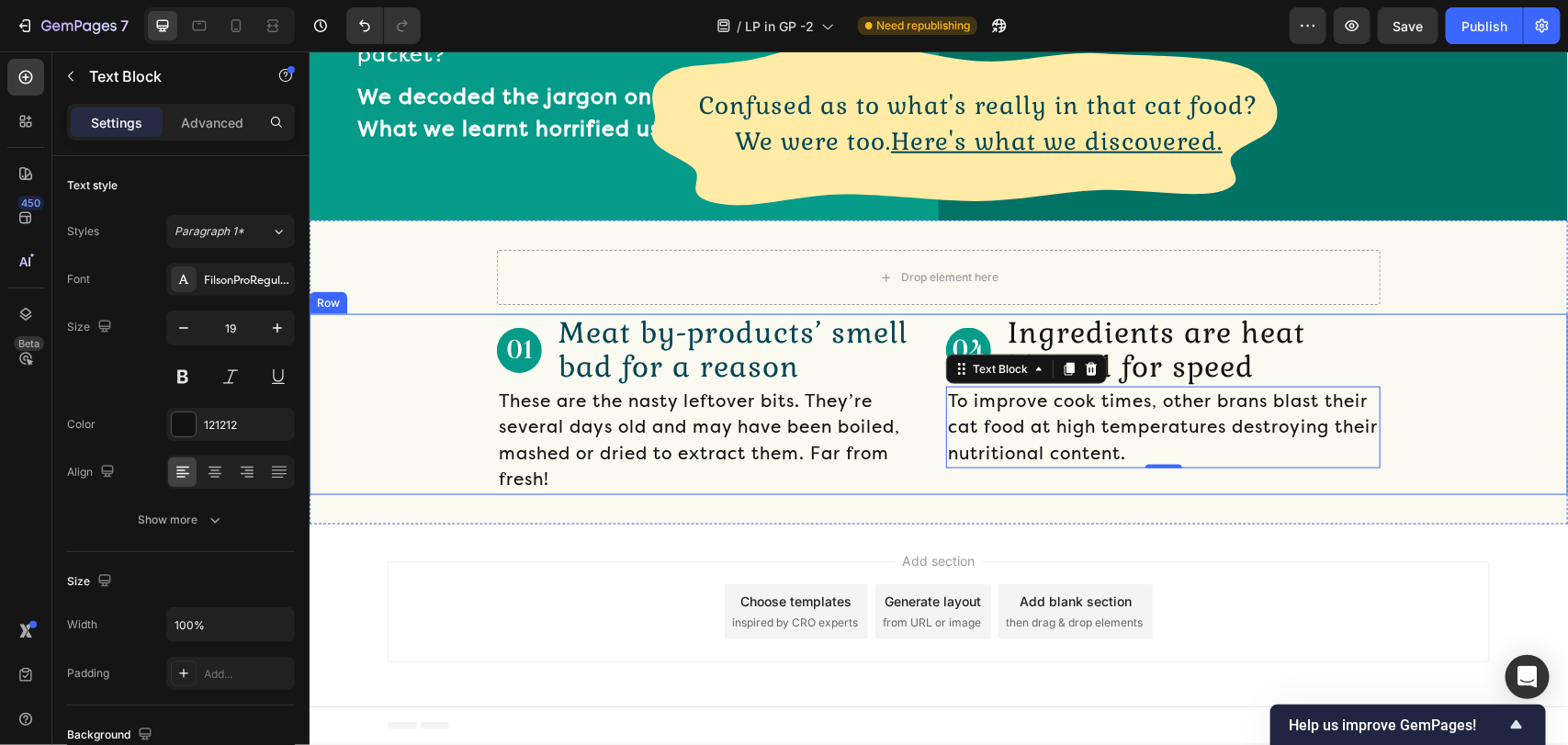
click at [482, 487] on div "Image Meat by-products’ smell bad for a reason Text Block Row These are the nas…" at bounding box center [938, 403] width 1259 height 180
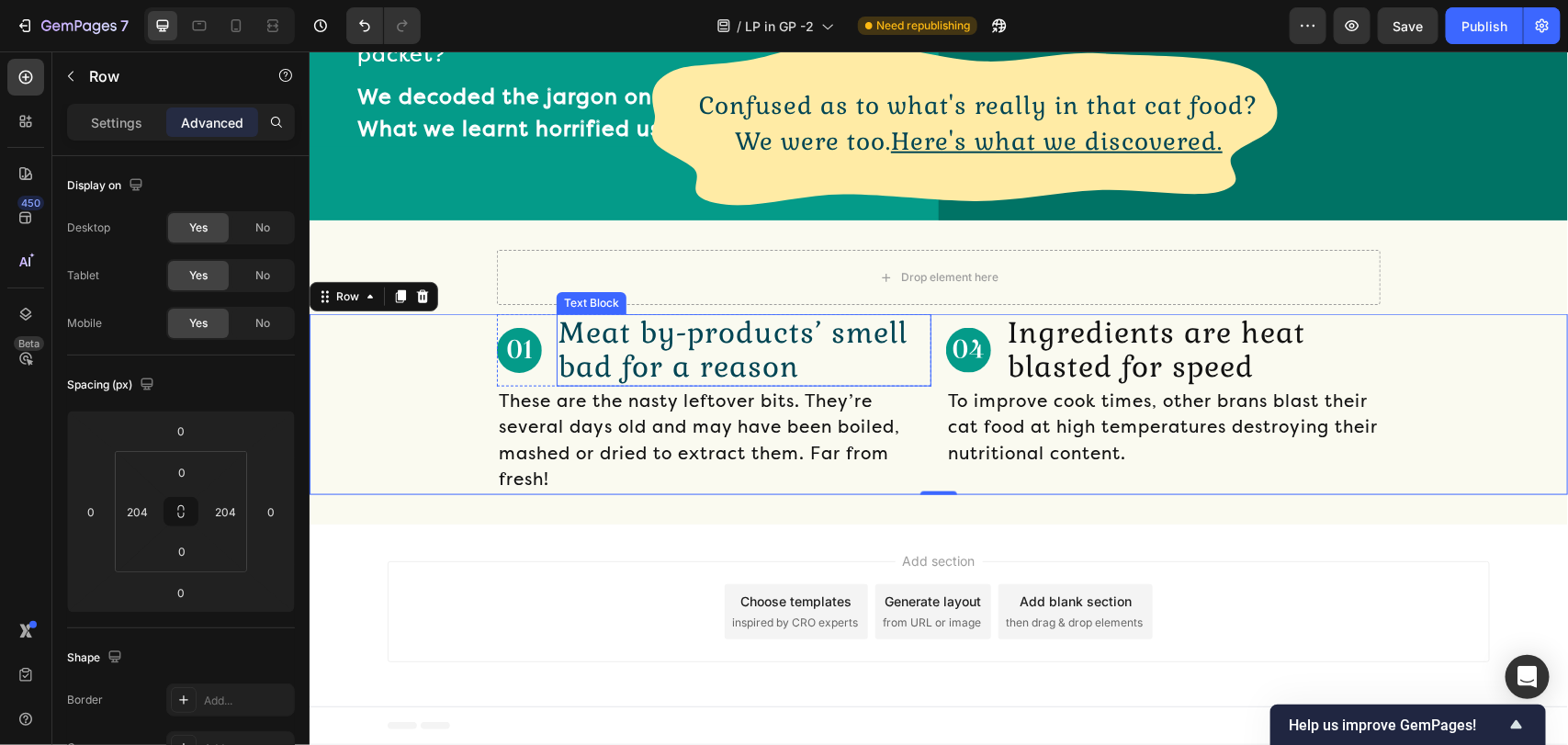
click at [827, 383] on p "Meat by-products’ smell bad for a reason" at bounding box center [742, 349] width 371 height 68
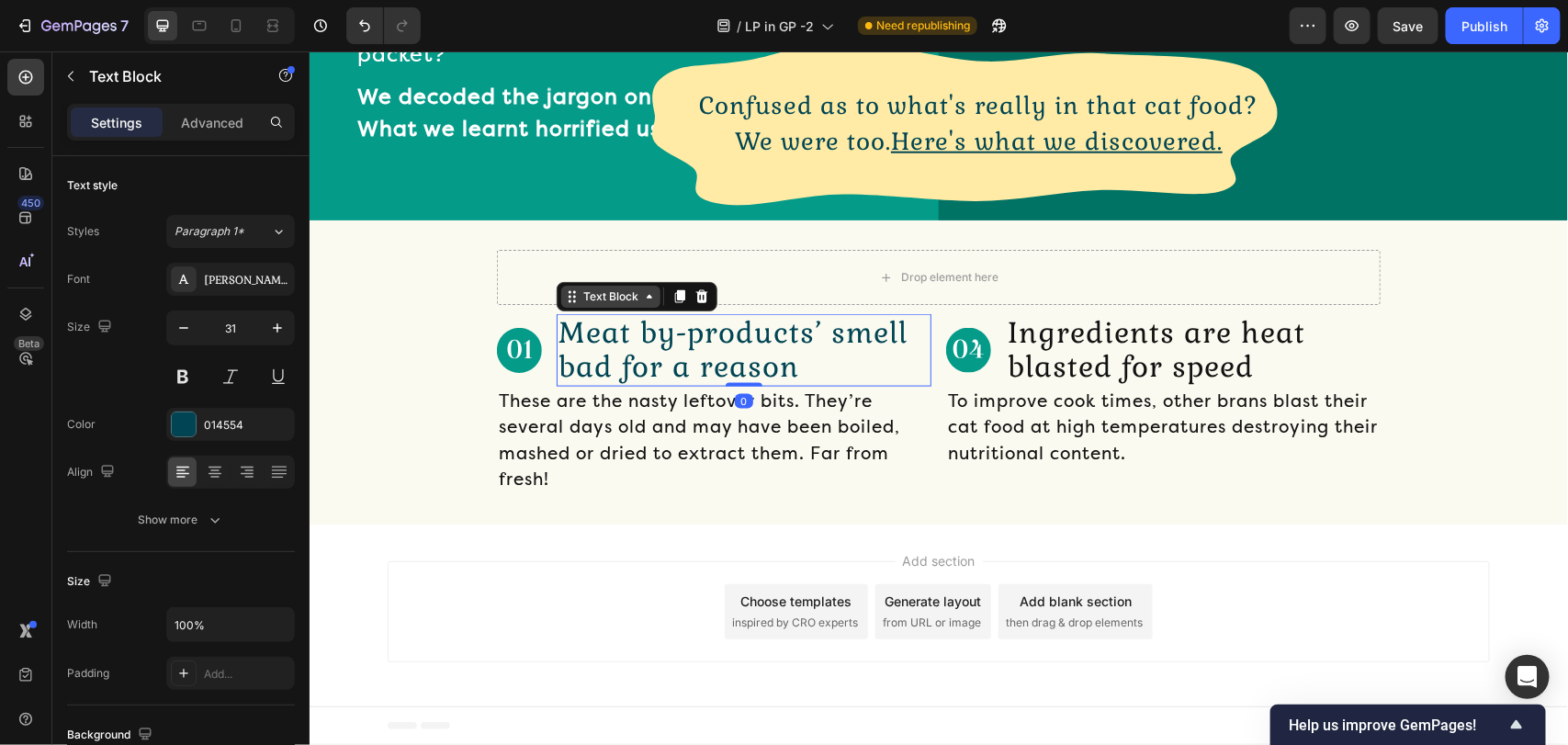
click at [595, 304] on div "Text Block" at bounding box center [610, 295] width 63 height 17
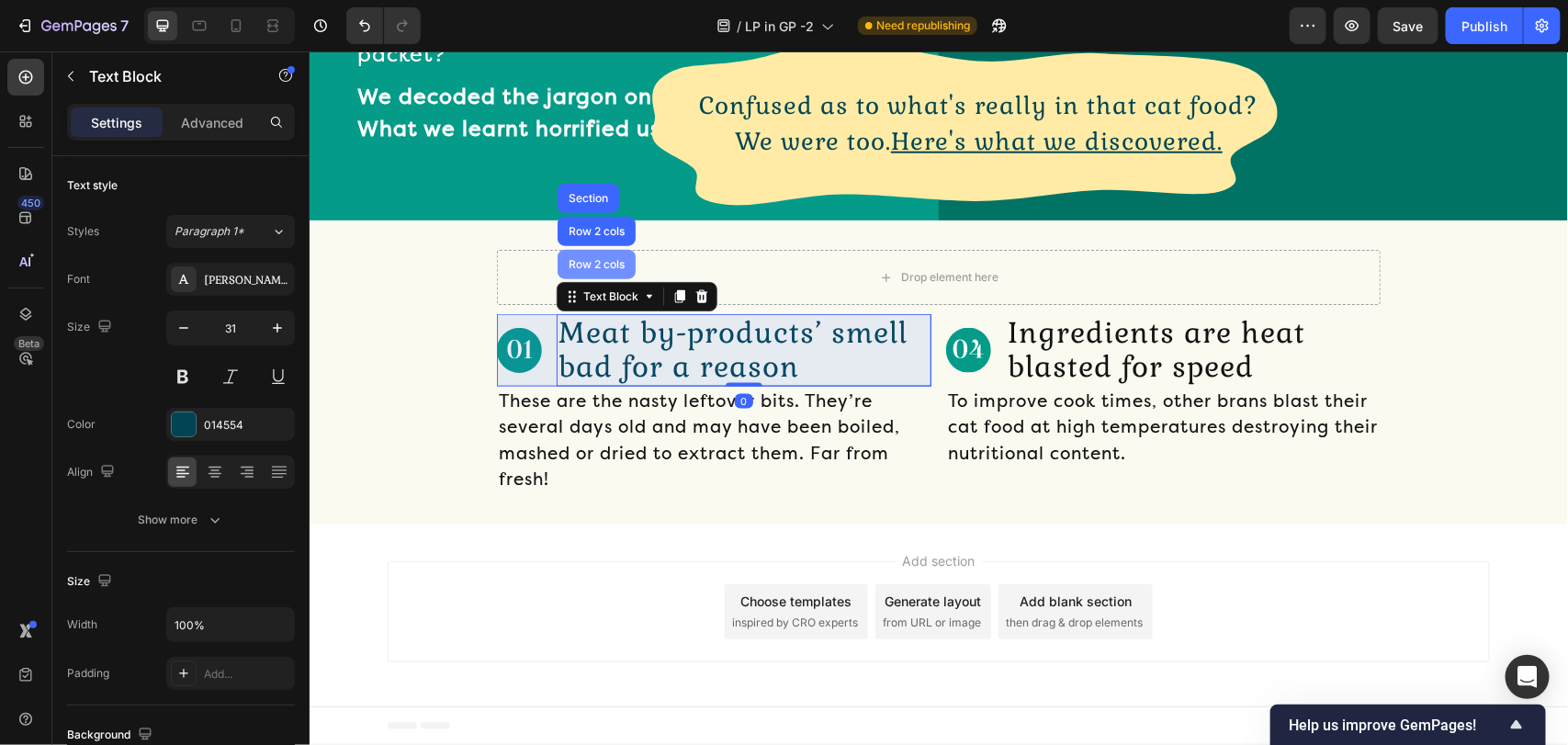
click at [589, 269] on div "Row 2 cols" at bounding box center [596, 264] width 64 height 11
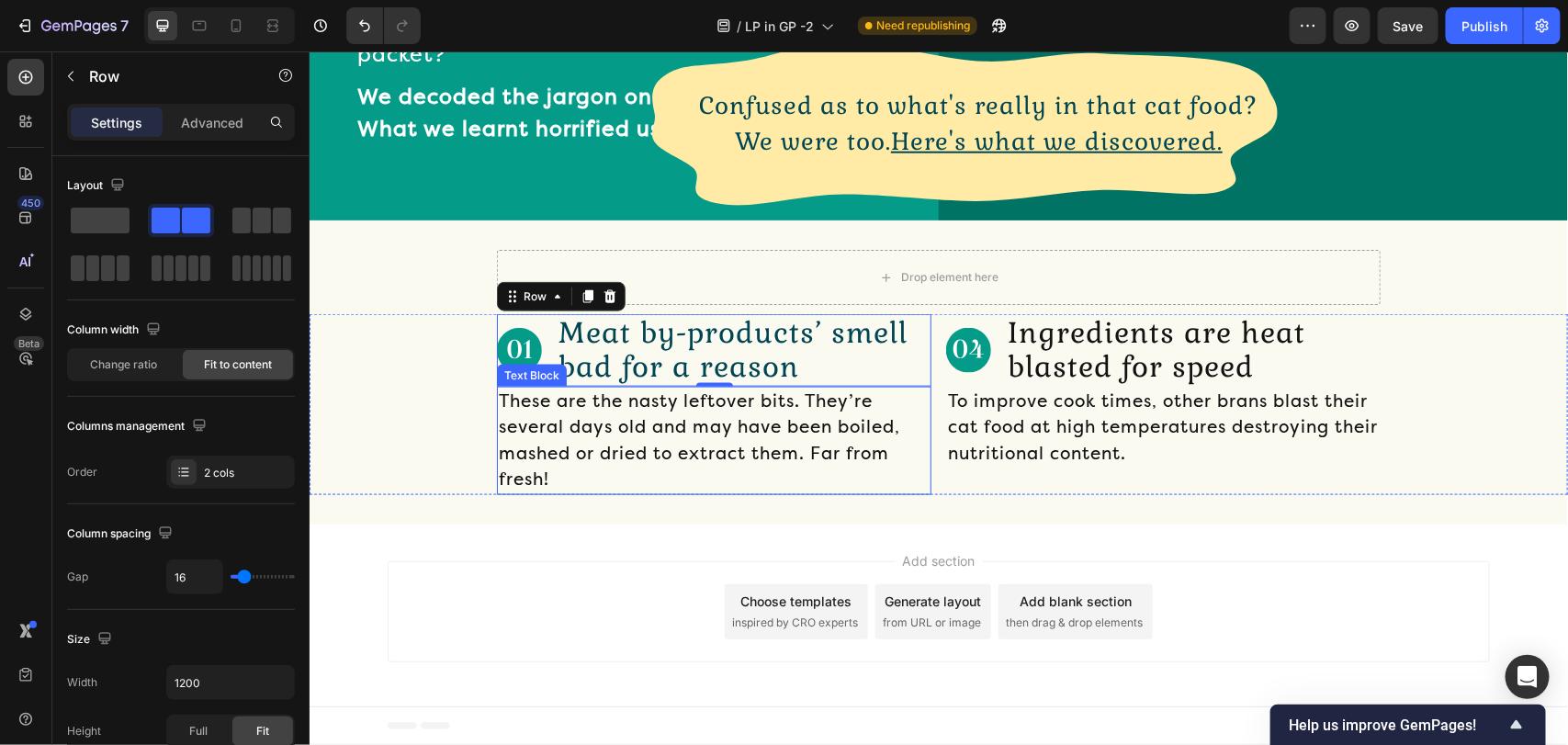
click at [561, 492] on p "These are the nasty leftover bits. They’re several days old and may have been b…" at bounding box center [712, 439] width 431 height 105
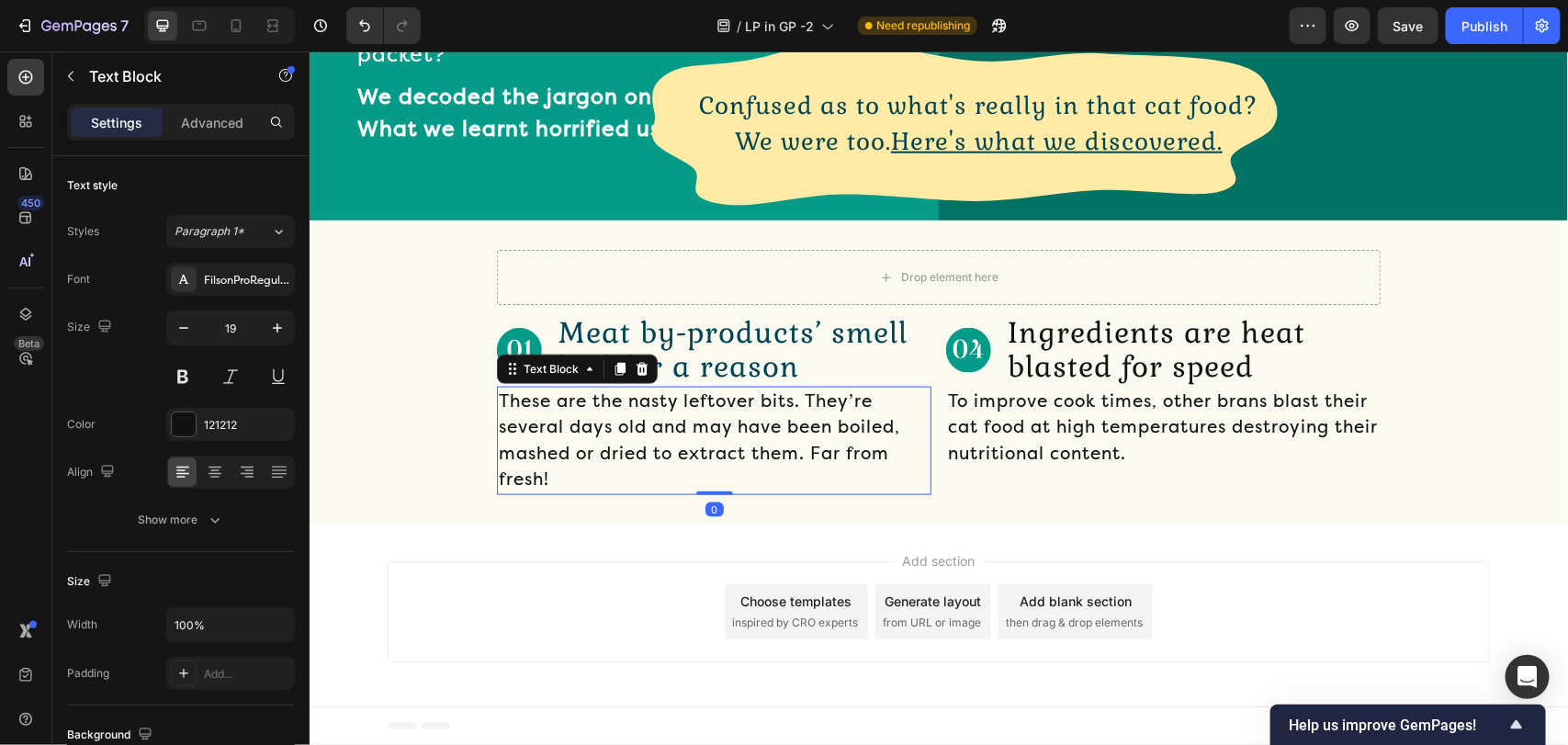
click at [539, 383] on div "Text Block" at bounding box center [576, 367] width 161 height 29
click at [542, 377] on div "Text Block" at bounding box center [550, 368] width 63 height 17
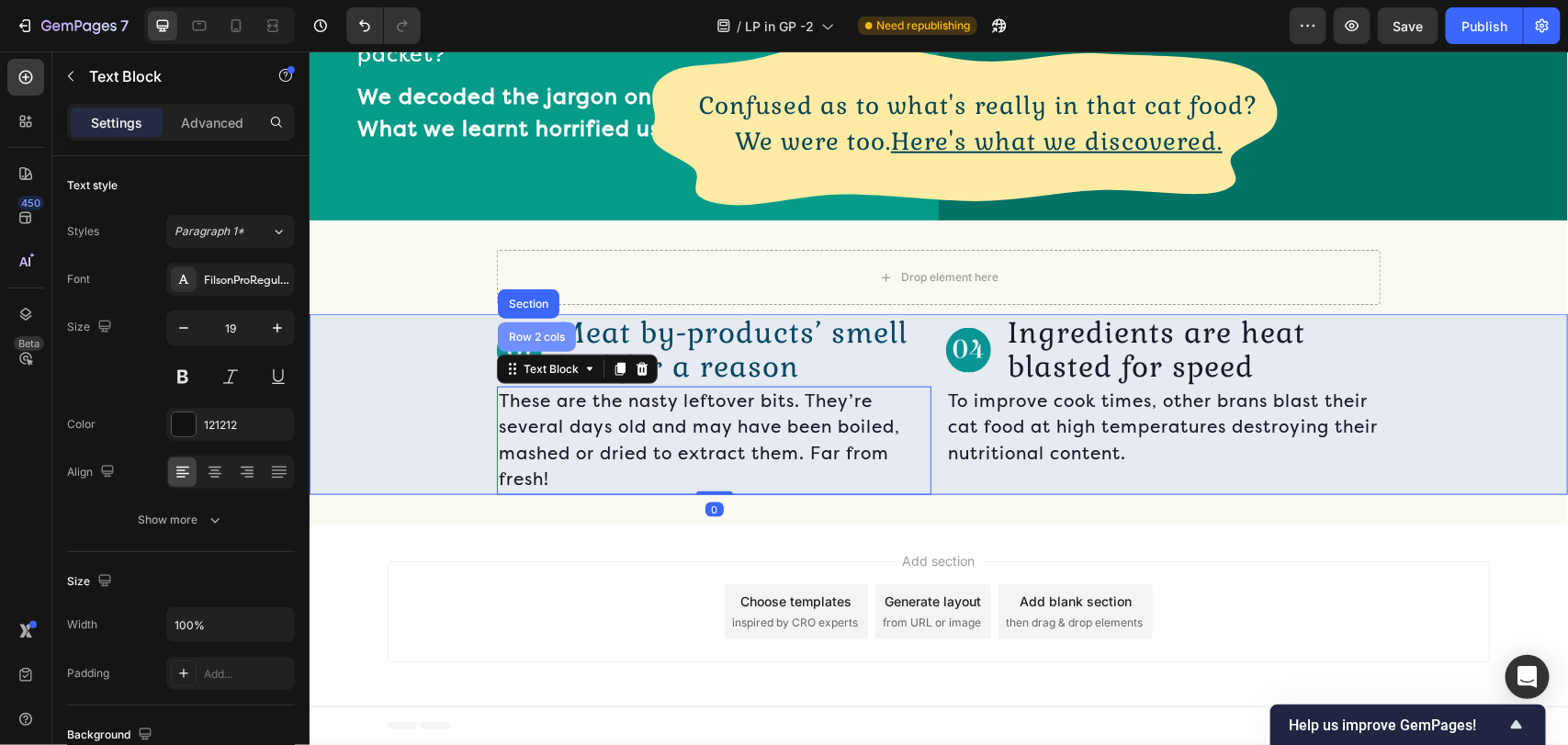
click at [529, 351] on div "Row 2 cols" at bounding box center [535, 336] width 78 height 29
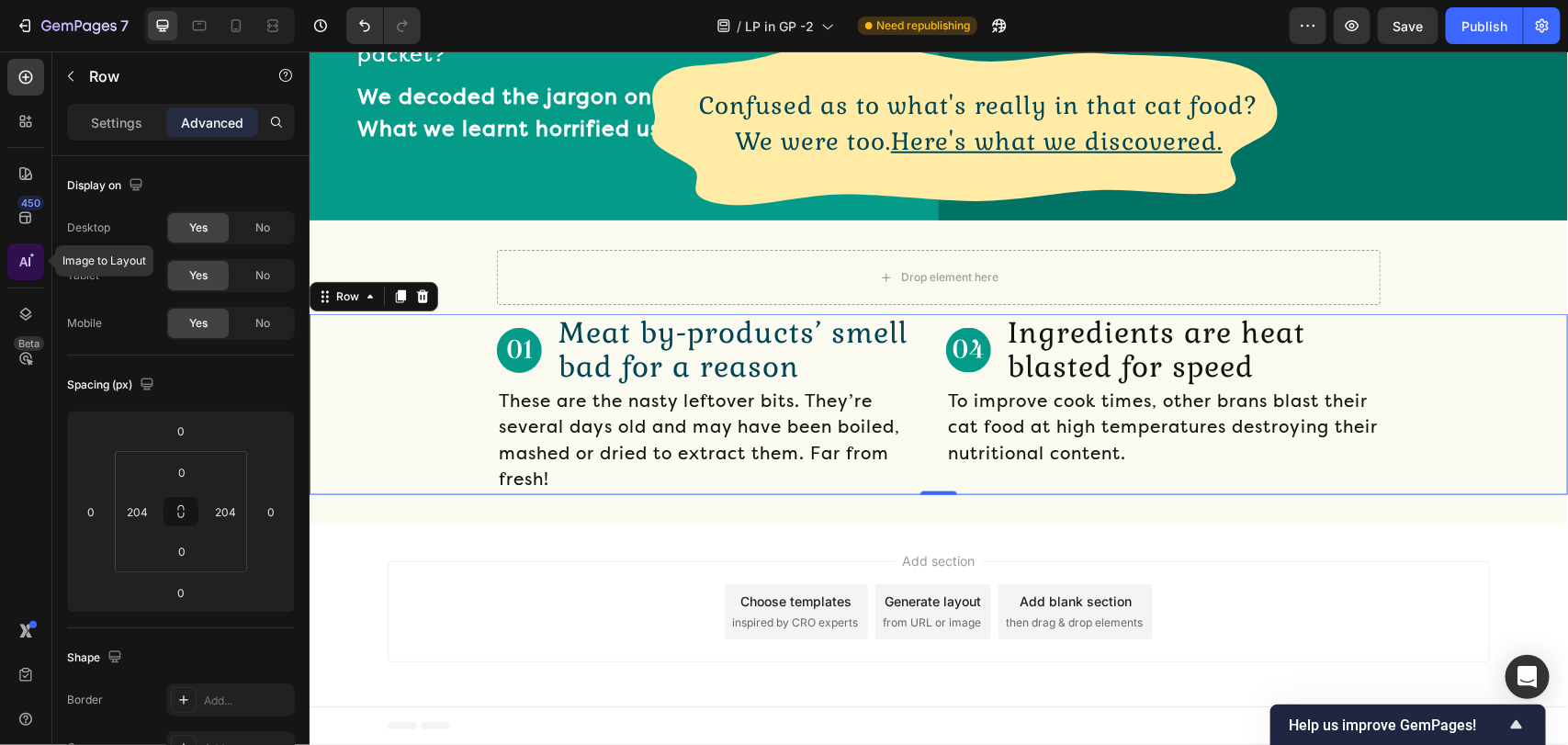
click at [26, 259] on icon at bounding box center [26, 262] width 19 height 19
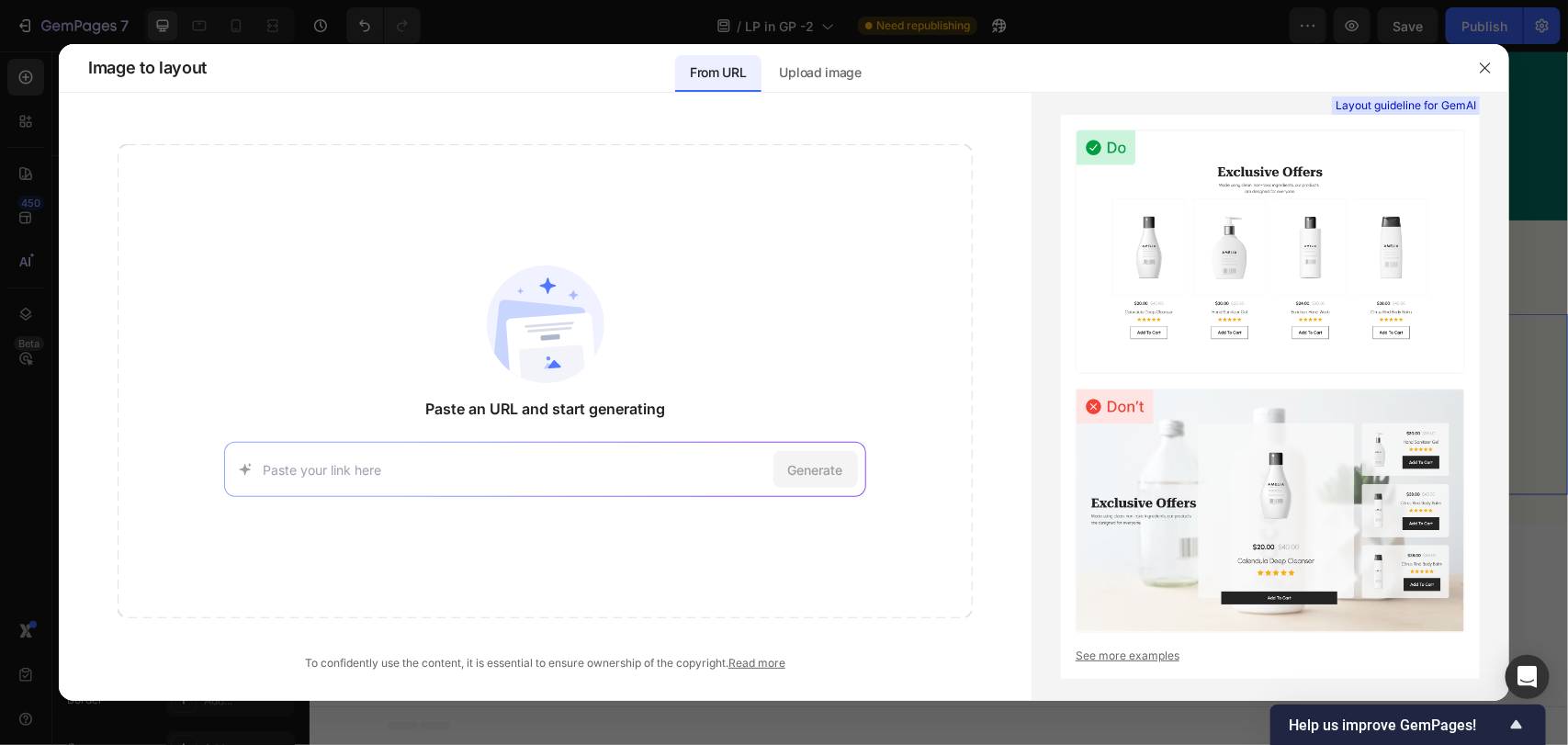
click at [1503, 71] on div at bounding box center [1485, 67] width 48 height 48
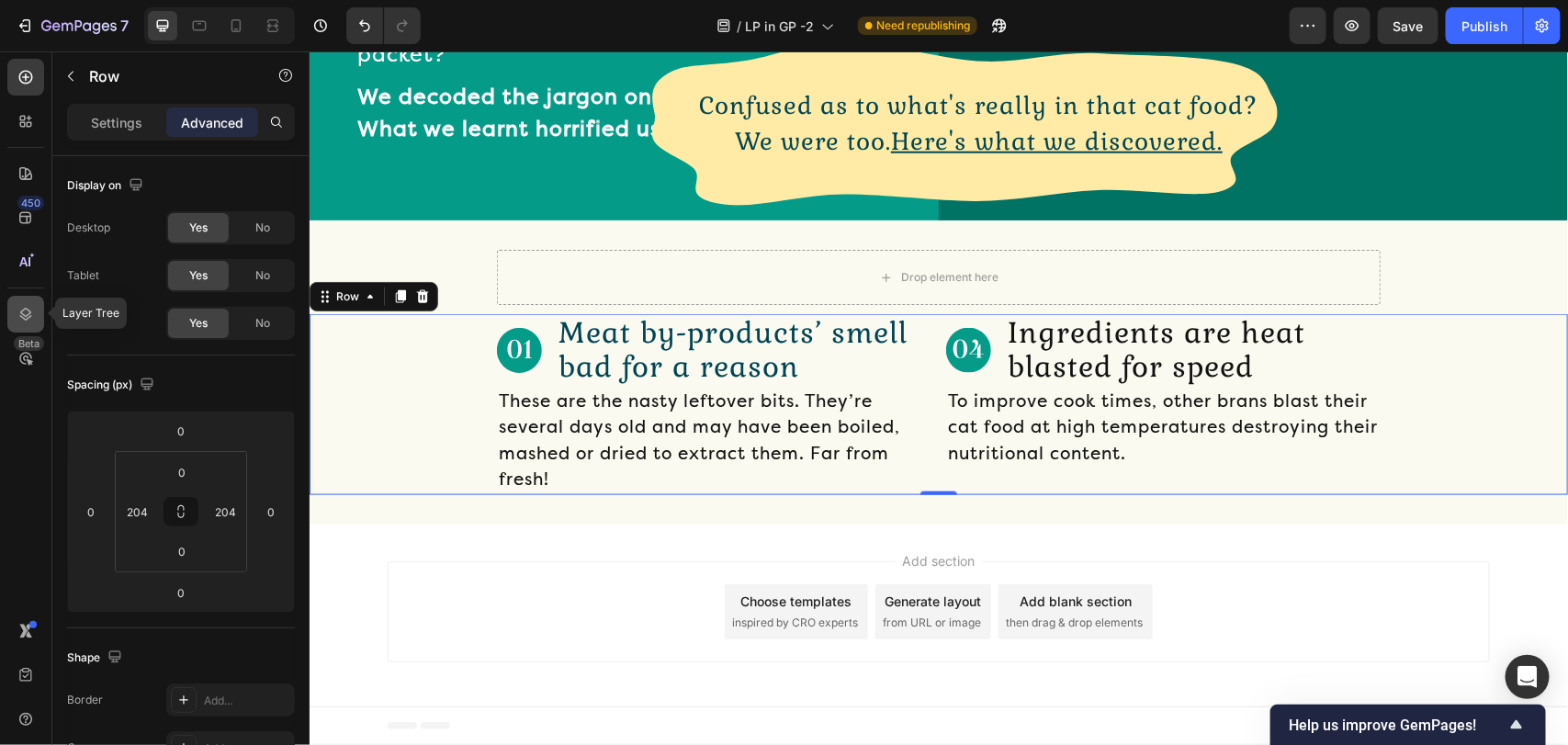
click at [26, 308] on icon at bounding box center [26, 314] width 19 height 19
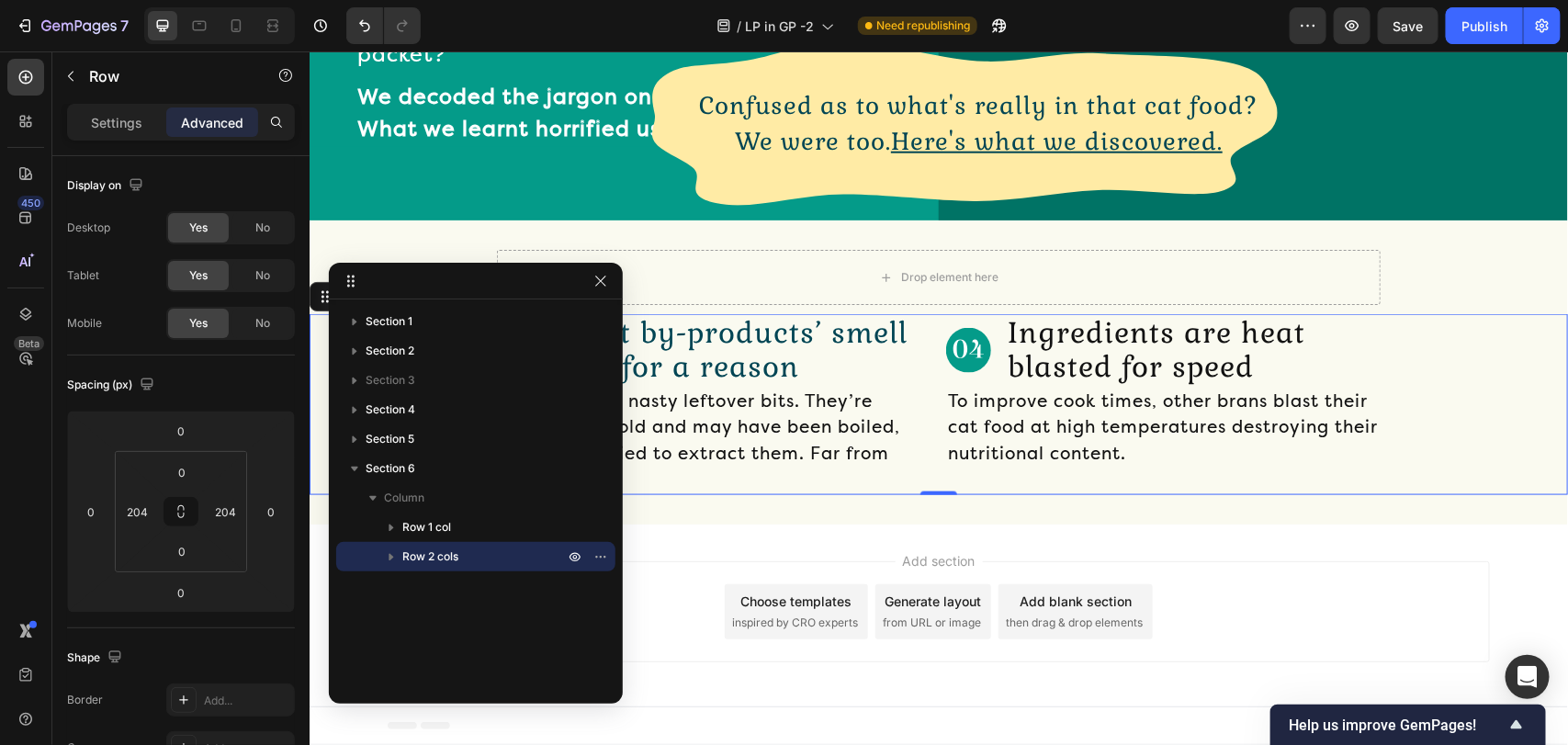
click at [439, 552] on span "Row 2 cols" at bounding box center [430, 556] width 56 height 19
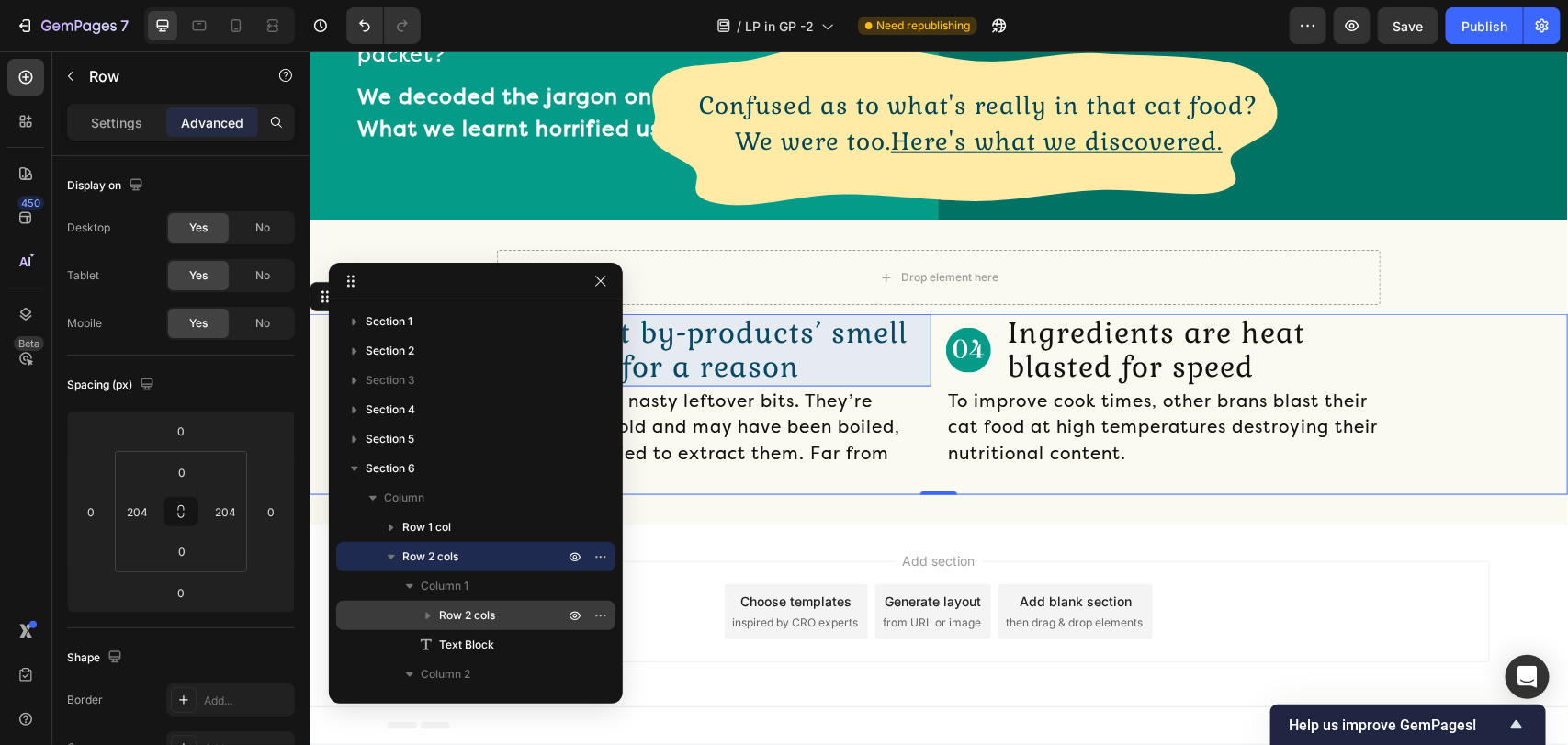
click at [429, 622] on icon "button" at bounding box center [428, 615] width 19 height 19
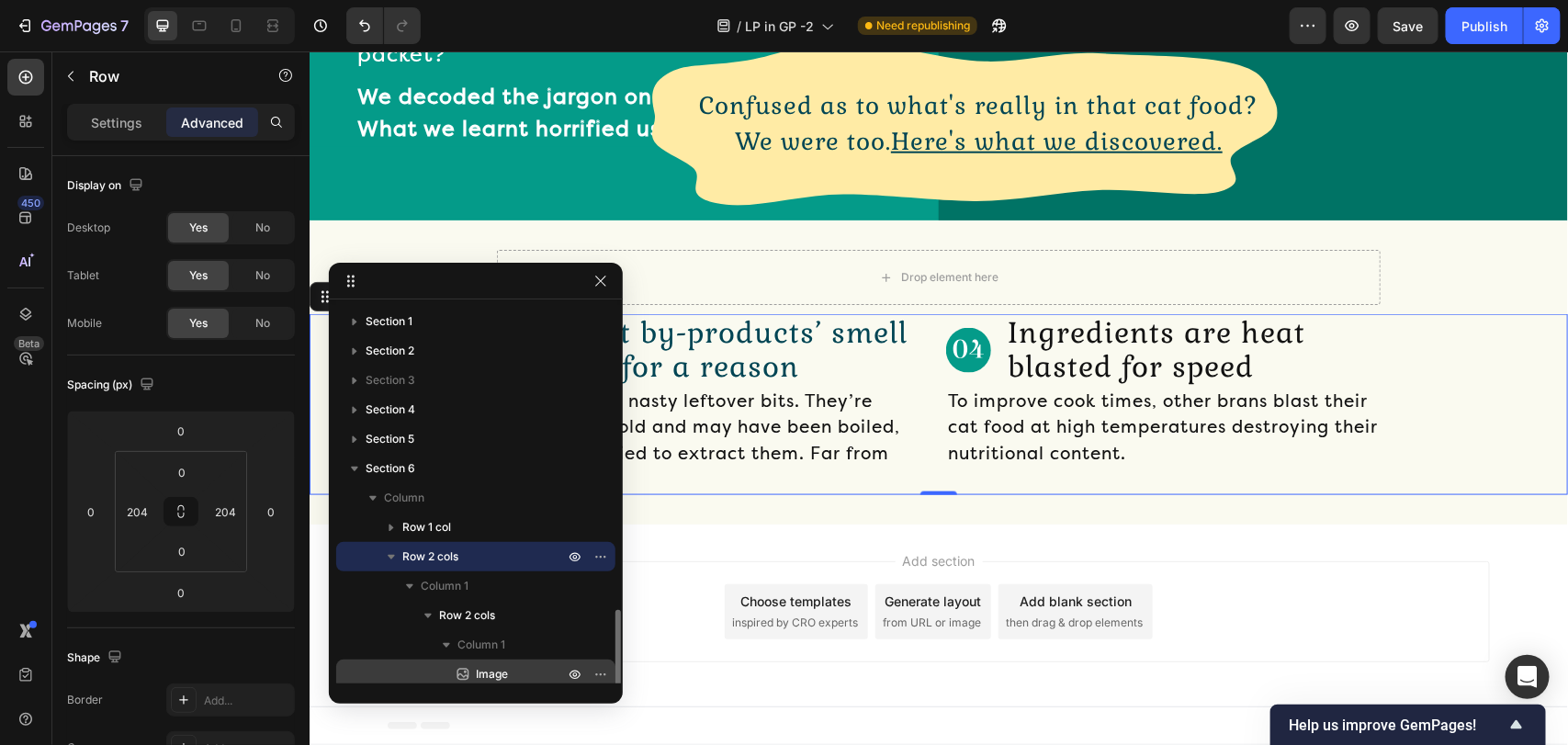
scroll to position [180, 0]
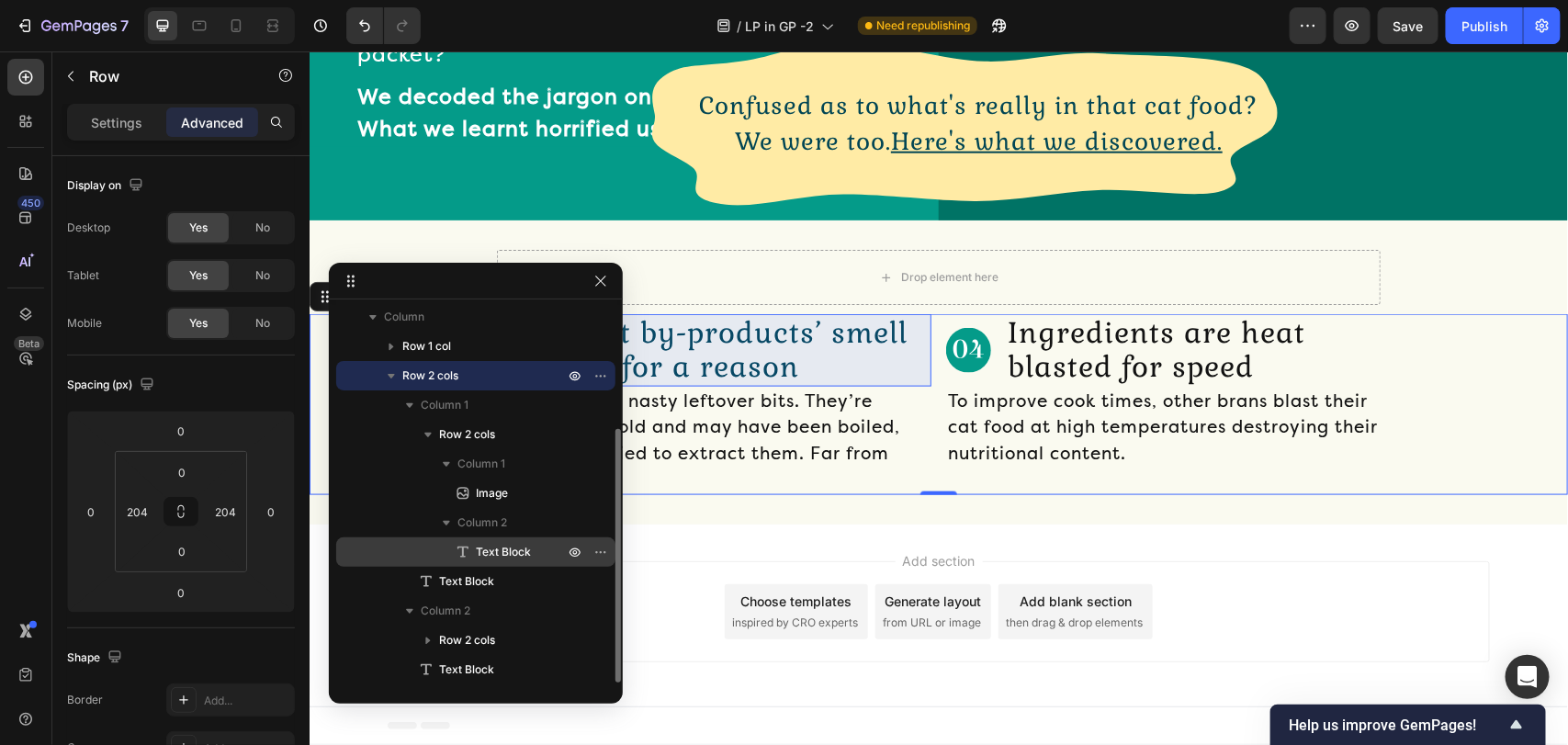
click at [478, 537] on div "Text Block" at bounding box center [475, 552] width 265 height 29
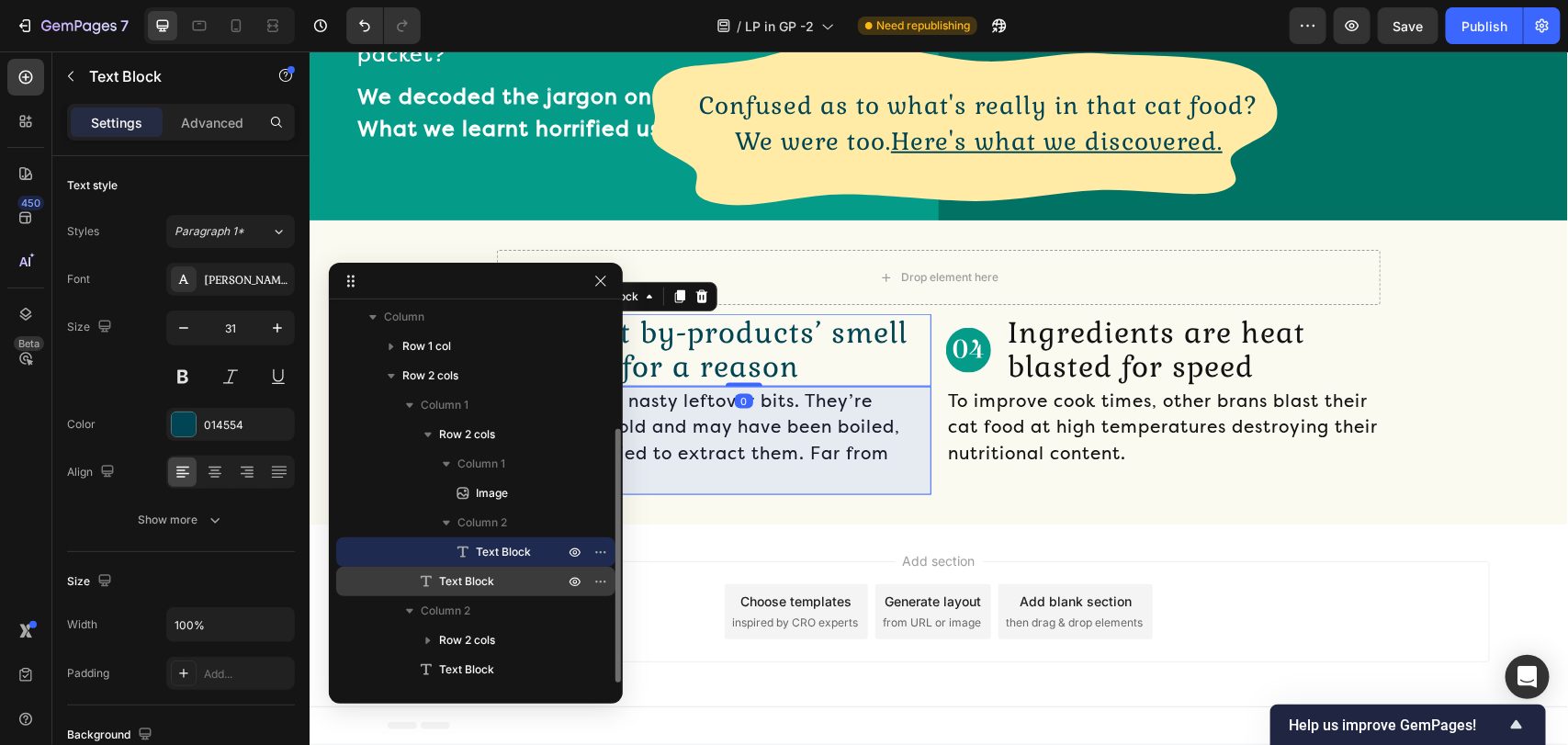
click at [476, 575] on span "Text Block" at bounding box center [467, 581] width 55 height 19
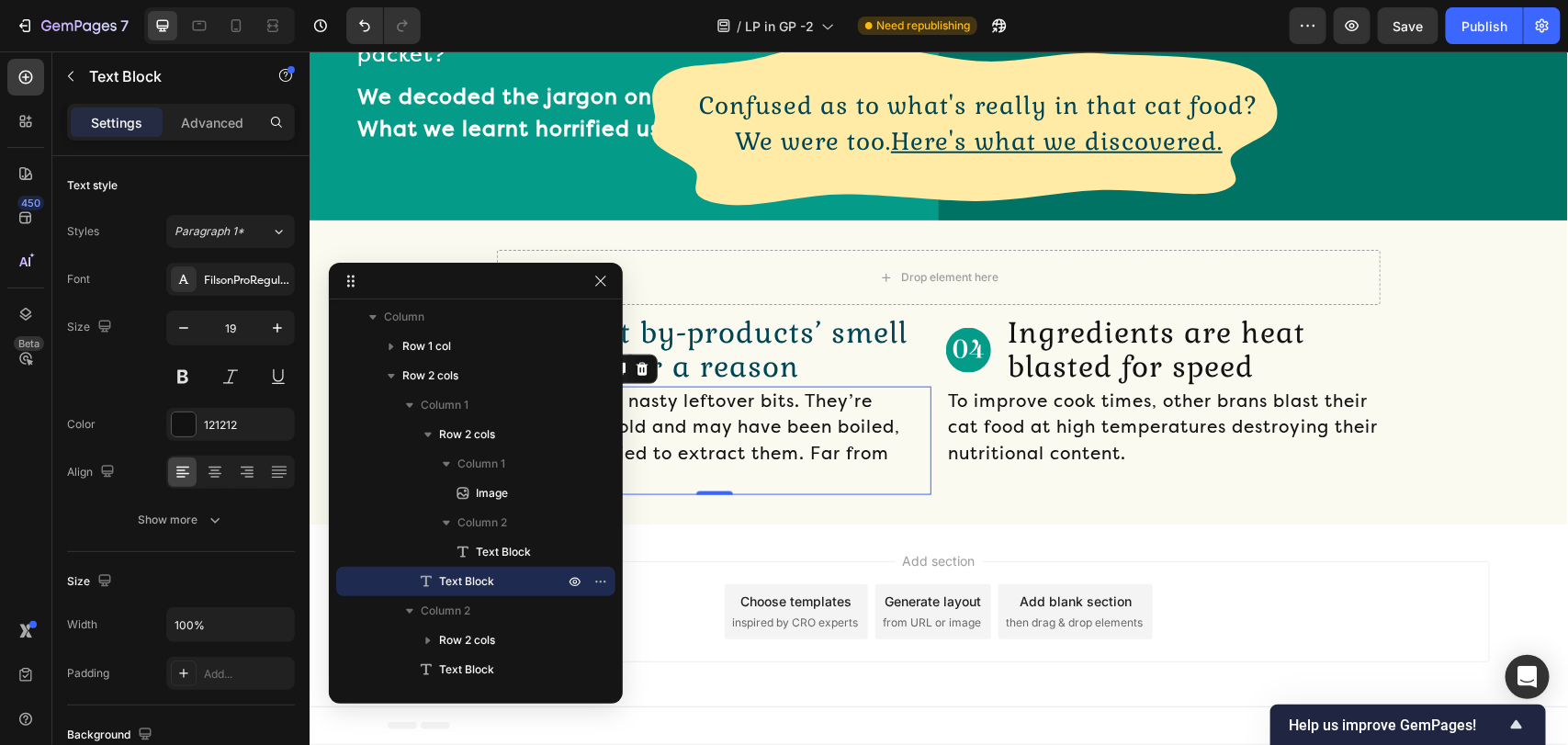
click at [1201, 628] on div "Add section Choose templates inspired by CRO experts Generate layout from URL o…" at bounding box center [938, 614] width 1259 height 181
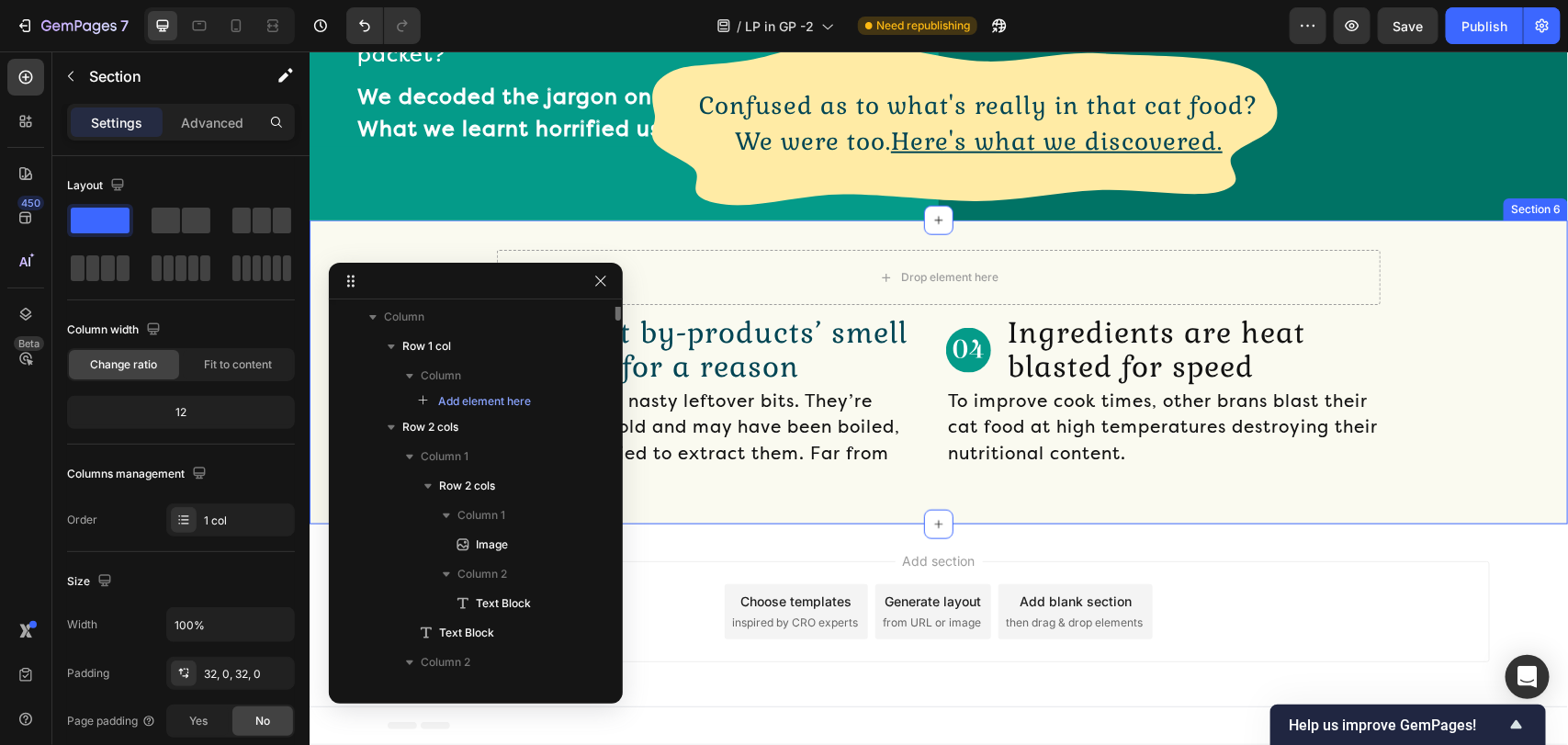
click at [1215, 523] on div "Drop element here Row Image Meat by-products’ smell bad for a reason Text Block…" at bounding box center [938, 371] width 1259 height 303
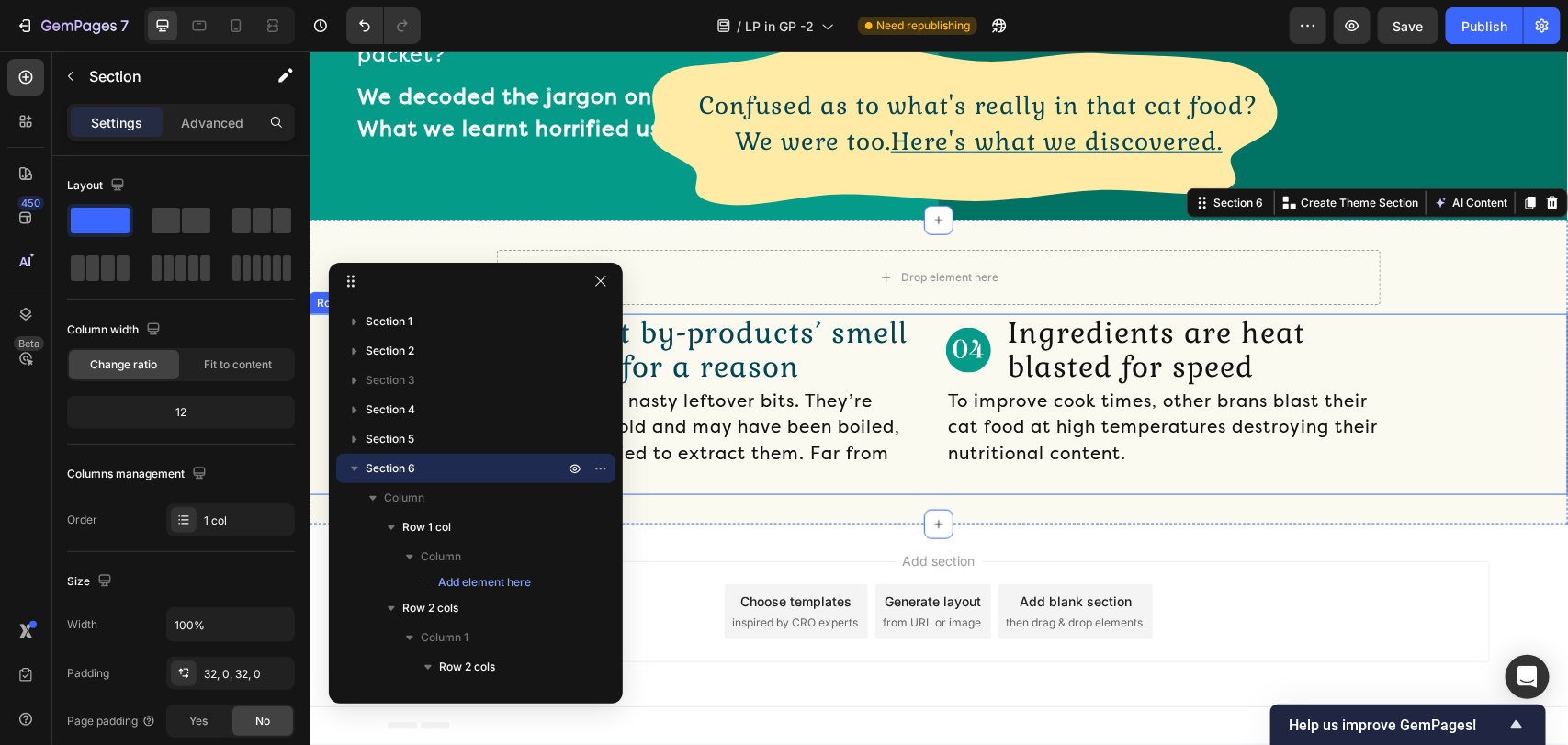
click at [1444, 493] on div "Image Meat by-products’ smell bad for a reason Text Block Row These are the nas…" at bounding box center [938, 403] width 1259 height 180
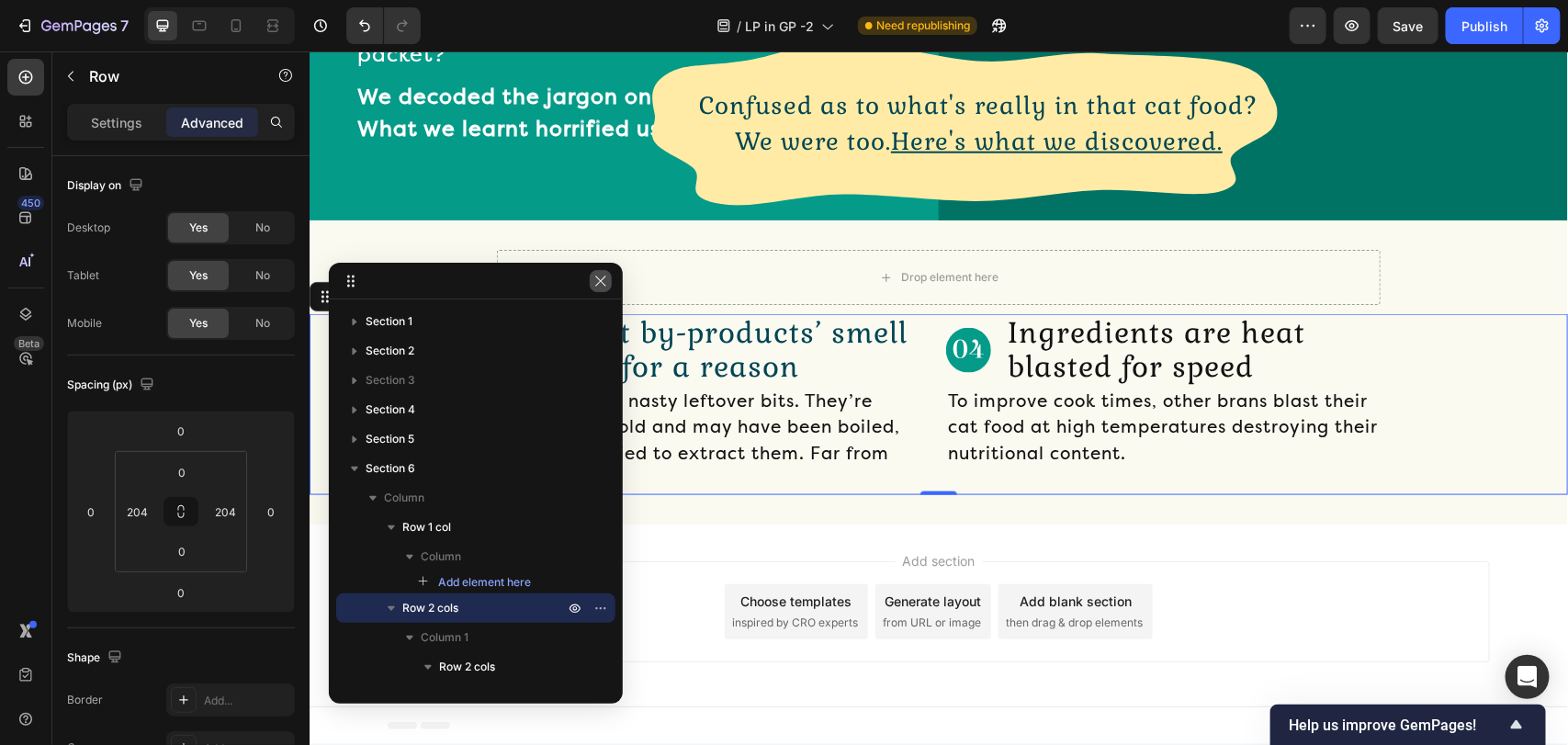
click at [604, 285] on icon "button" at bounding box center [599, 280] width 10 height 10
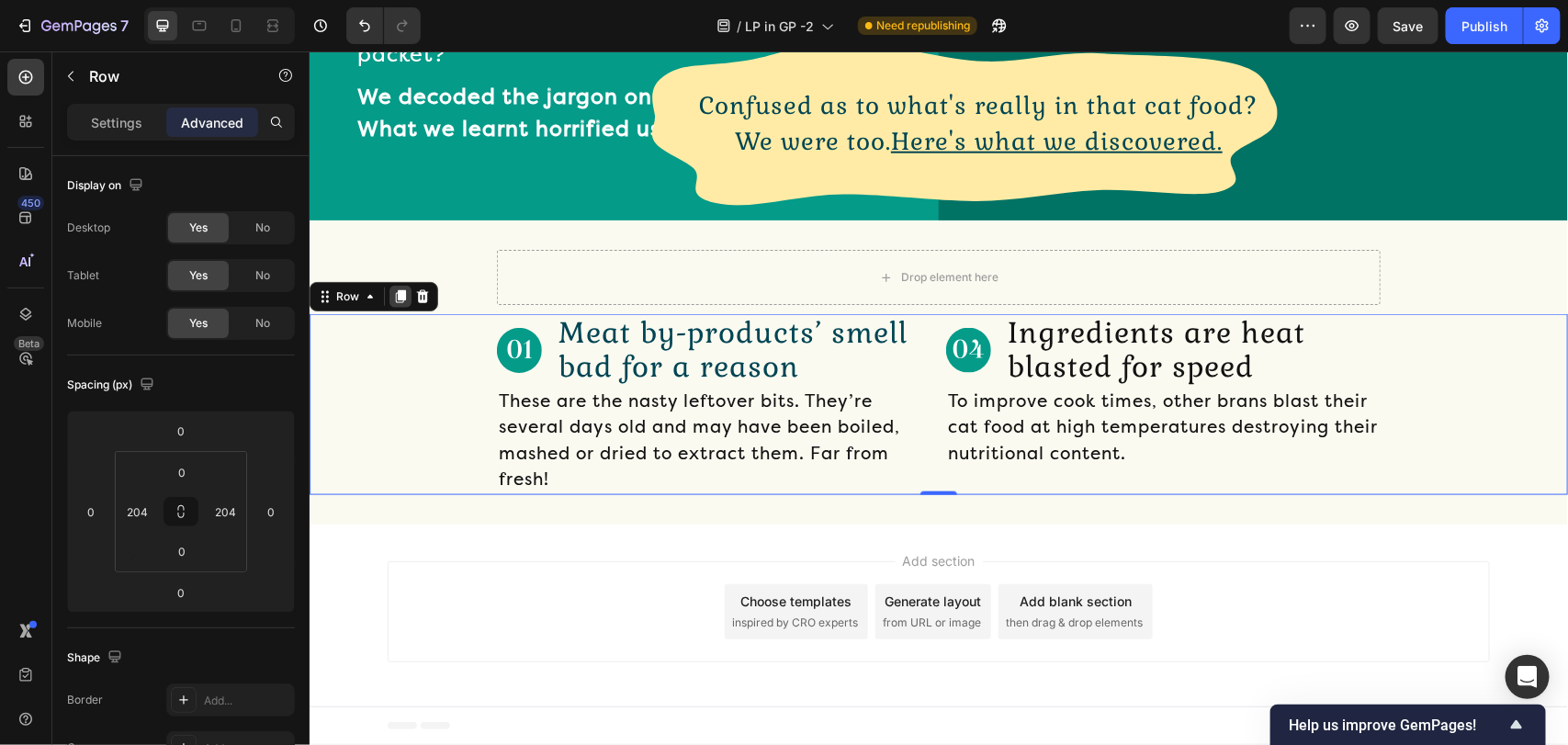
click at [402, 302] on icon at bounding box center [399, 295] width 10 height 13
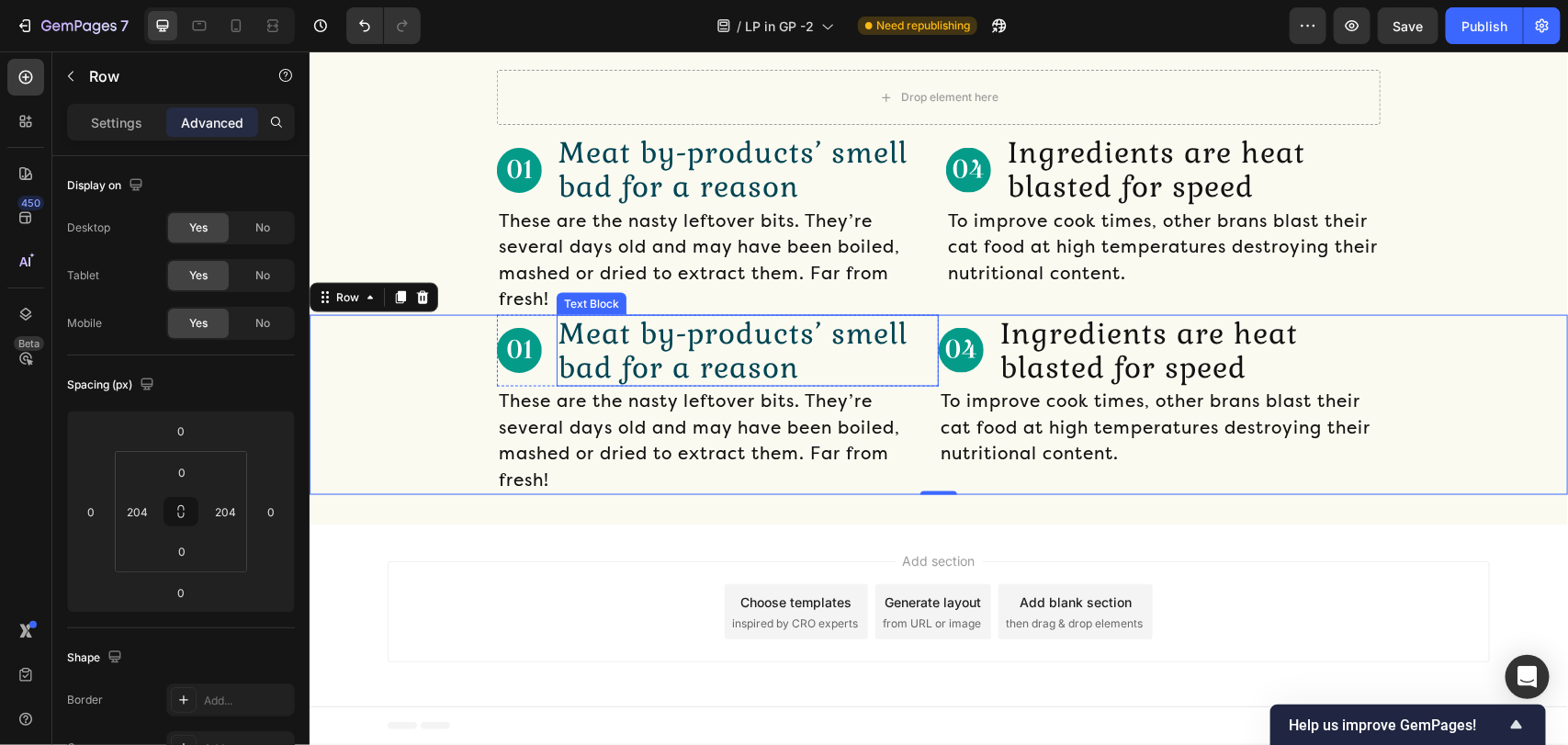
scroll to position [1222, 0]
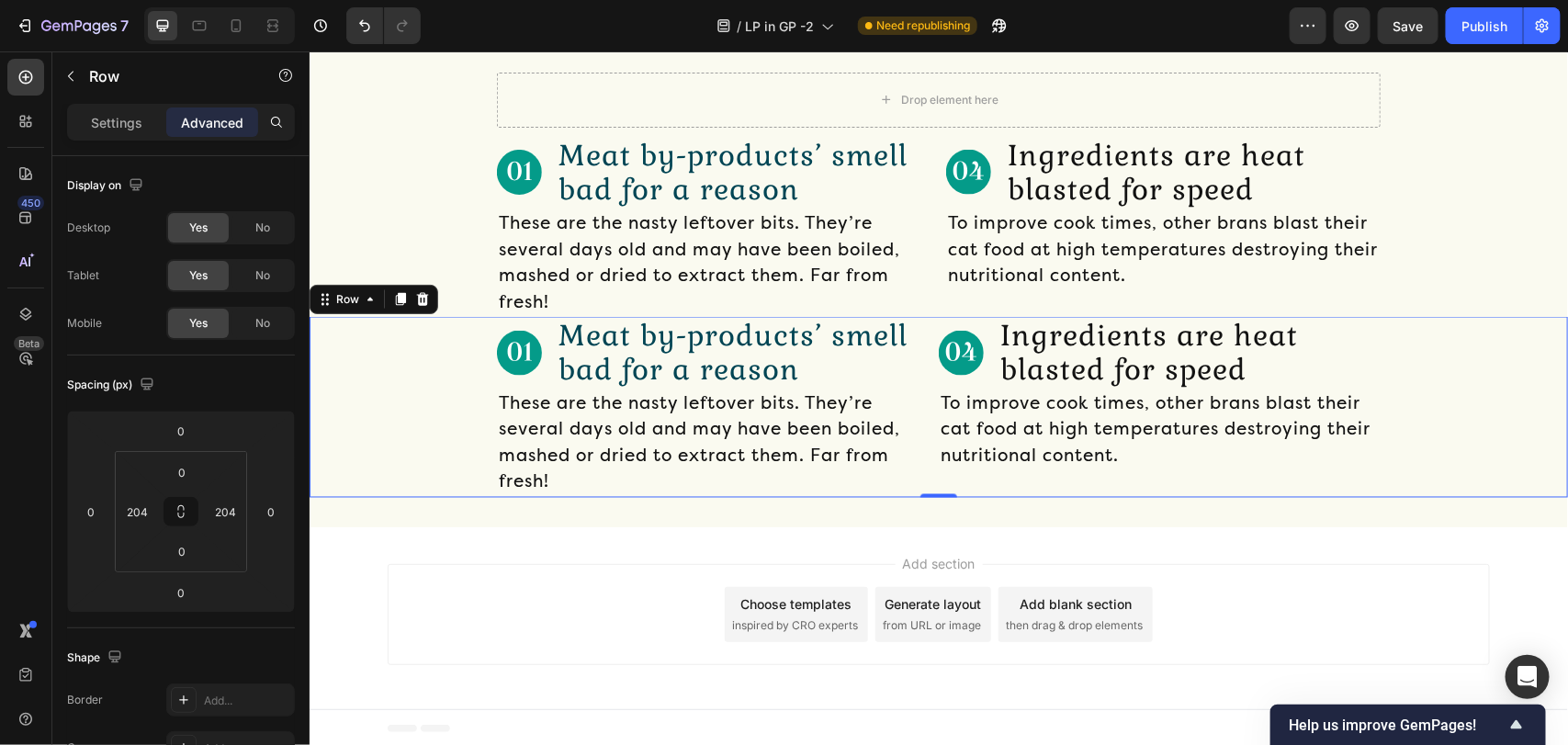
click at [433, 295] on div "Row" at bounding box center [373, 298] width 129 height 29
click at [414, 297] on icon at bounding box center [422, 298] width 15 height 15
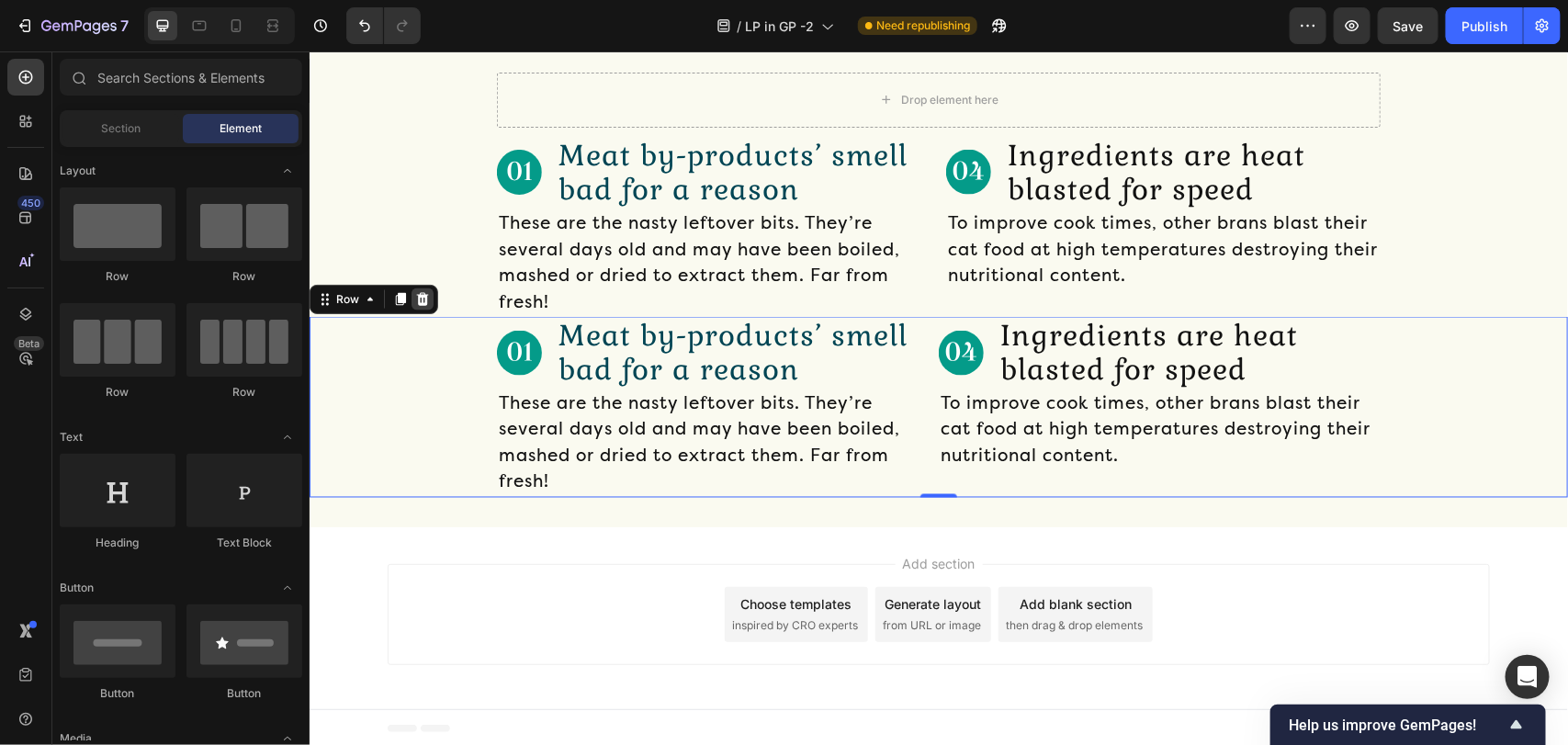
scroll to position [1045, 0]
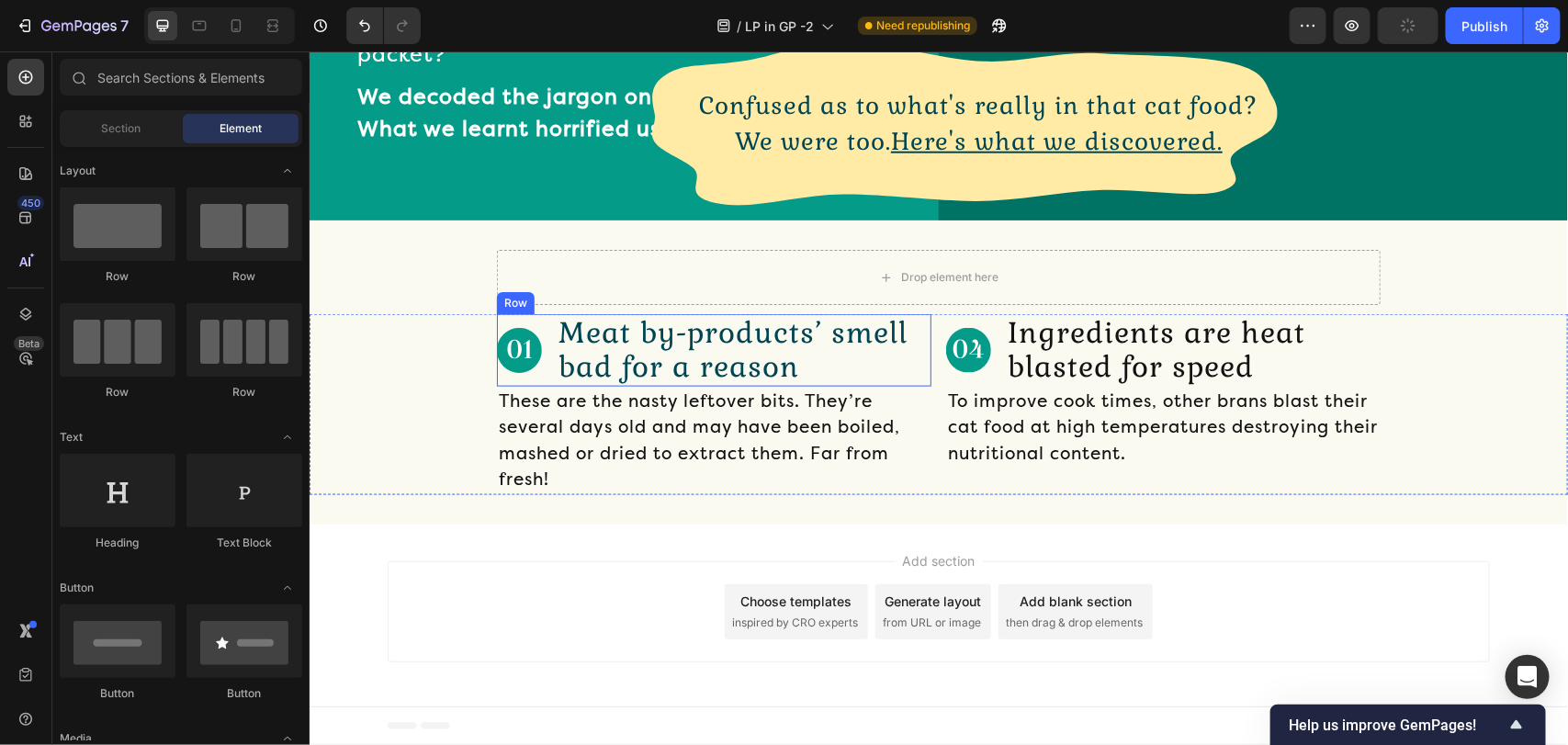
click at [548, 367] on div "Image Meat by-products’ smell bad for a reason Text Block Row" at bounding box center [712, 349] width 435 height 72
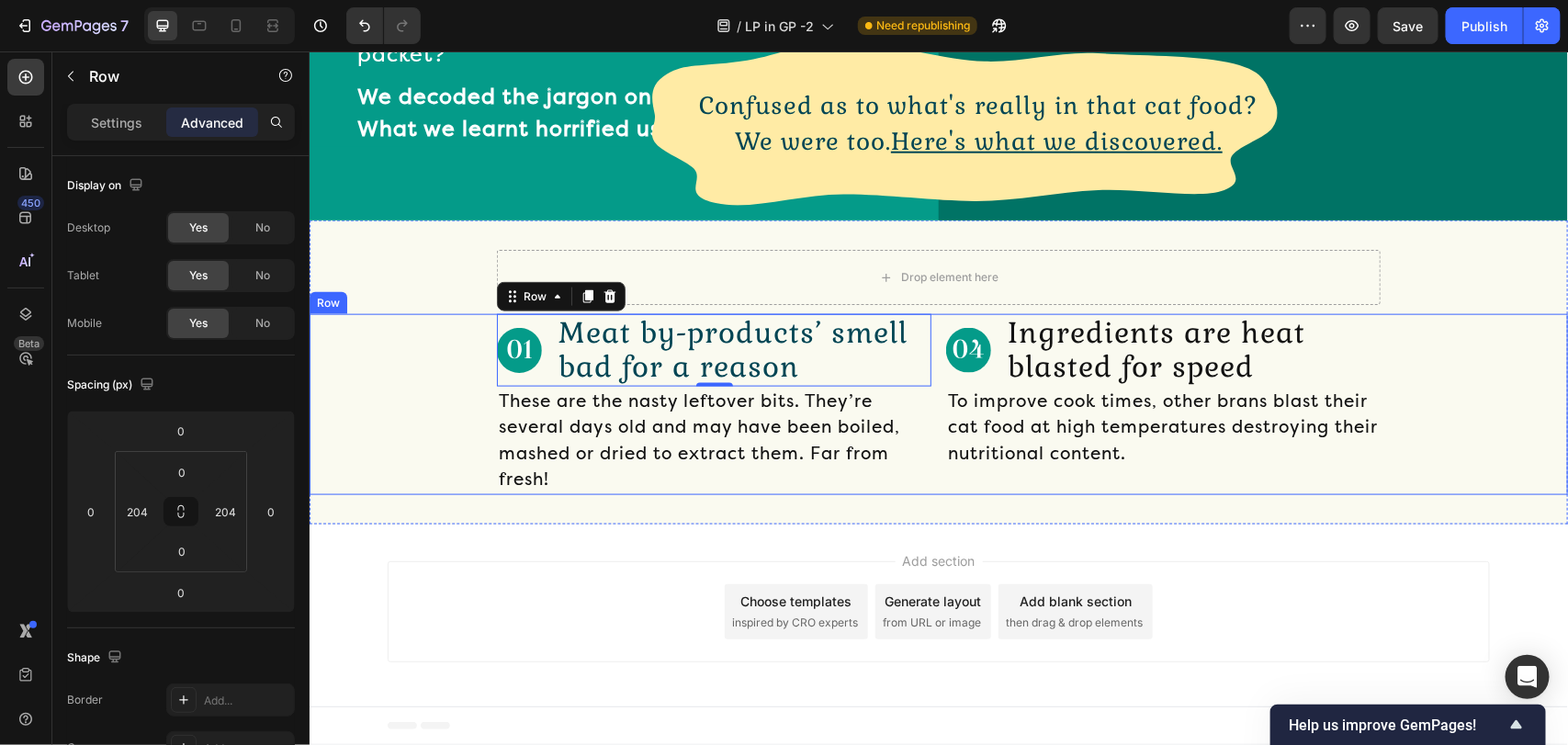
click at [427, 391] on div "Image Meat by-products’ smell bad for a reason Text Block Row 0 These are the n…" at bounding box center [938, 403] width 1259 height 180
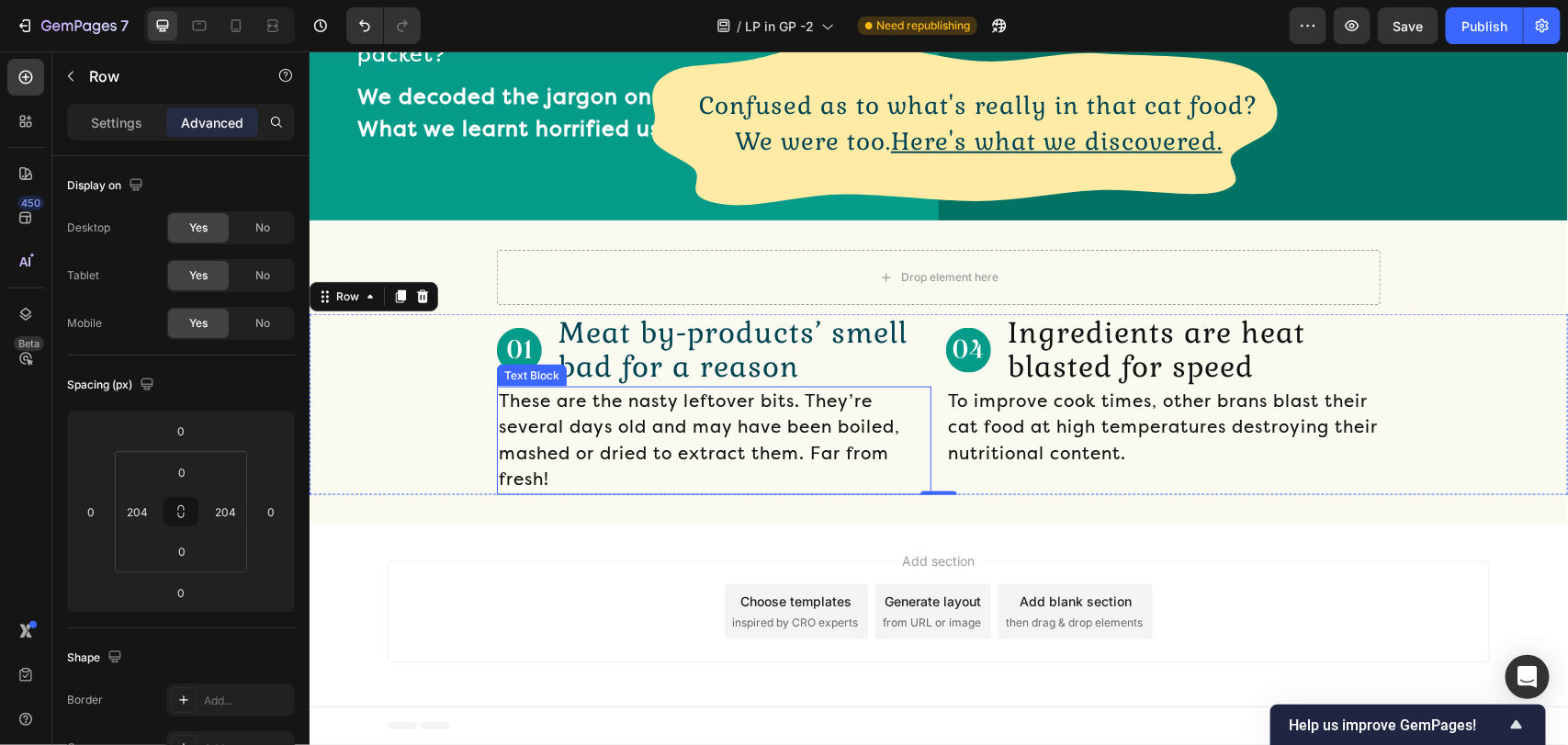
click at [643, 400] on p "These are the nasty leftover bits. They’re several days old and may have been b…" at bounding box center [712, 439] width 431 height 105
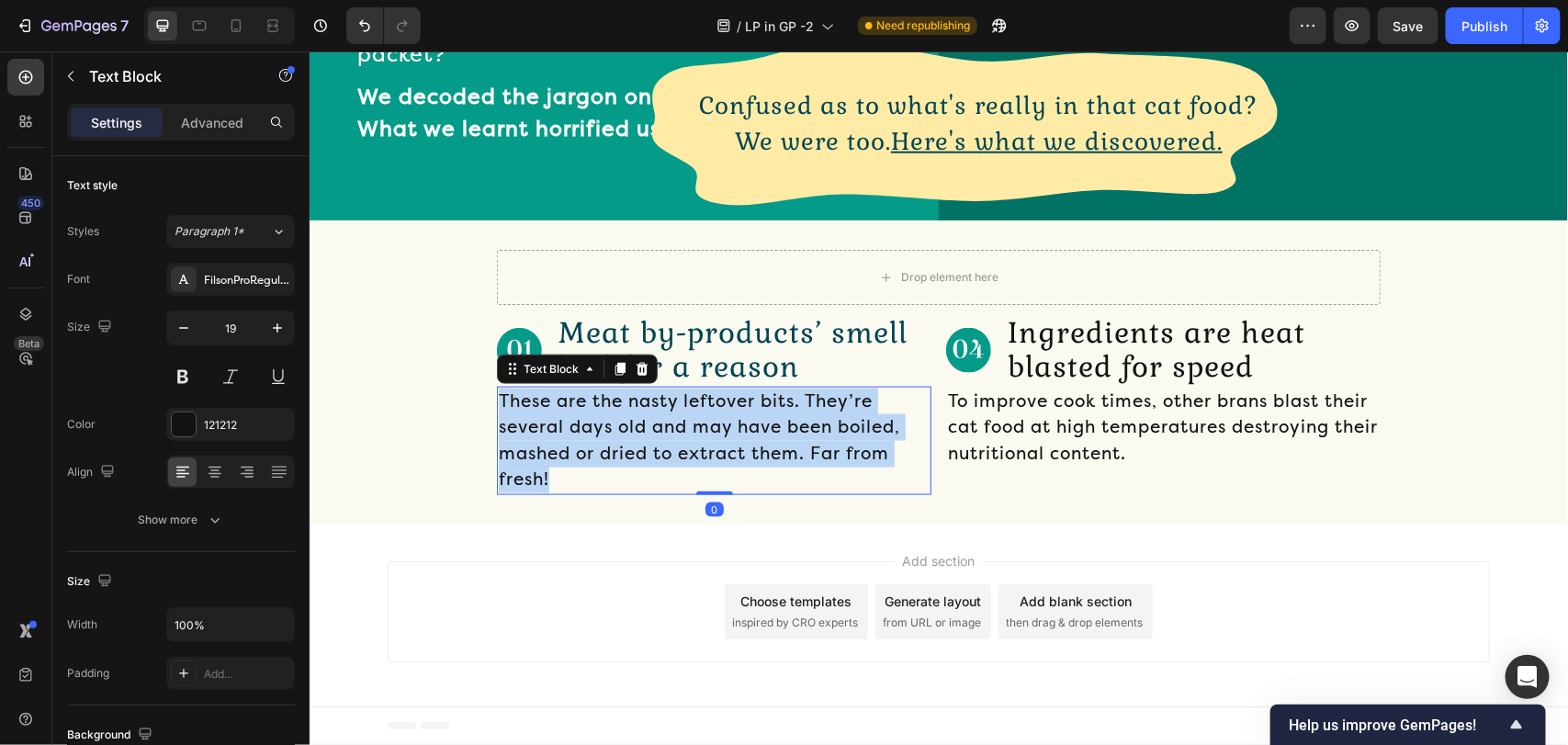
click at [643, 400] on p "These are the nasty leftover bits. They’re several days old and may have been b…" at bounding box center [712, 439] width 431 height 105
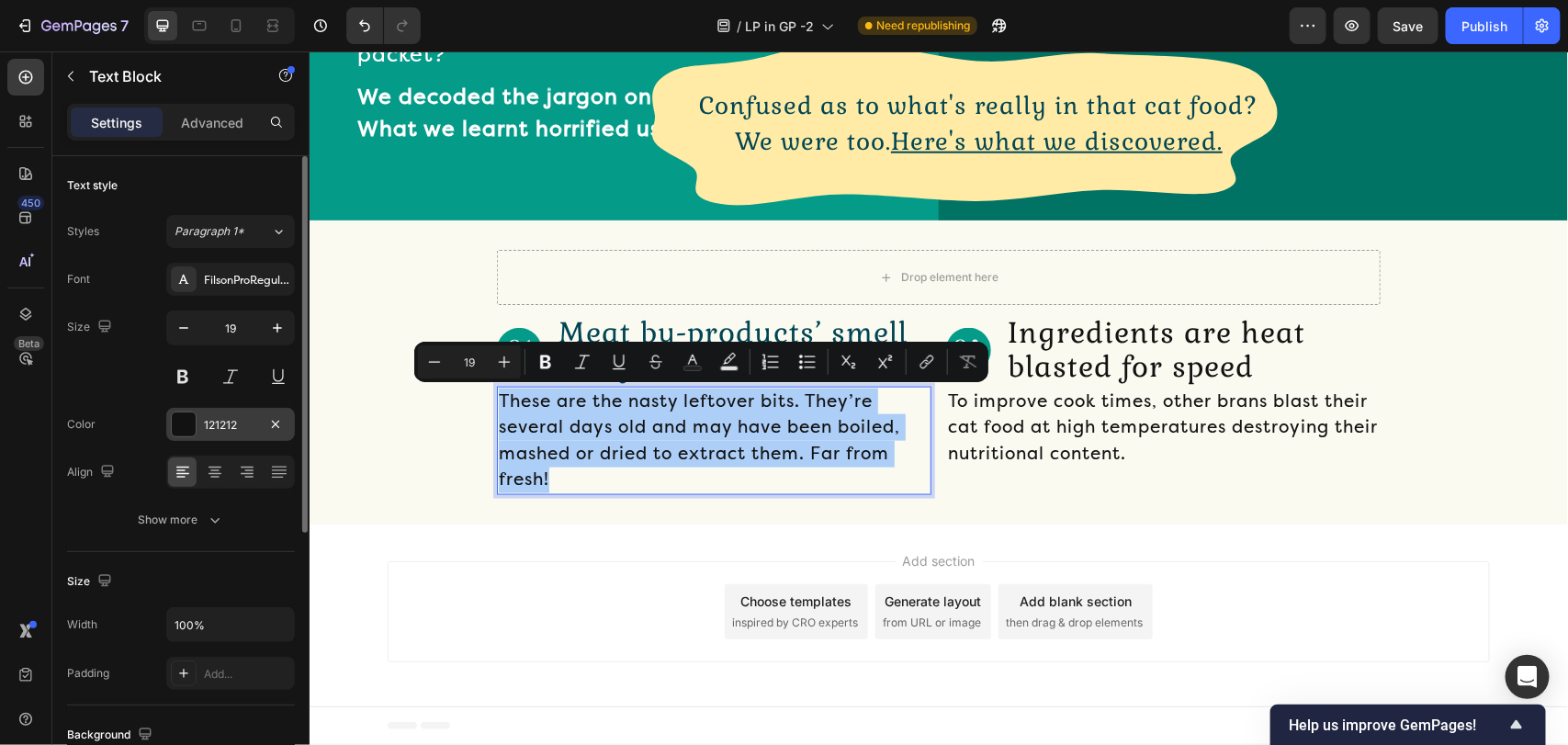
click at [230, 425] on div "121212" at bounding box center [230, 425] width 53 height 17
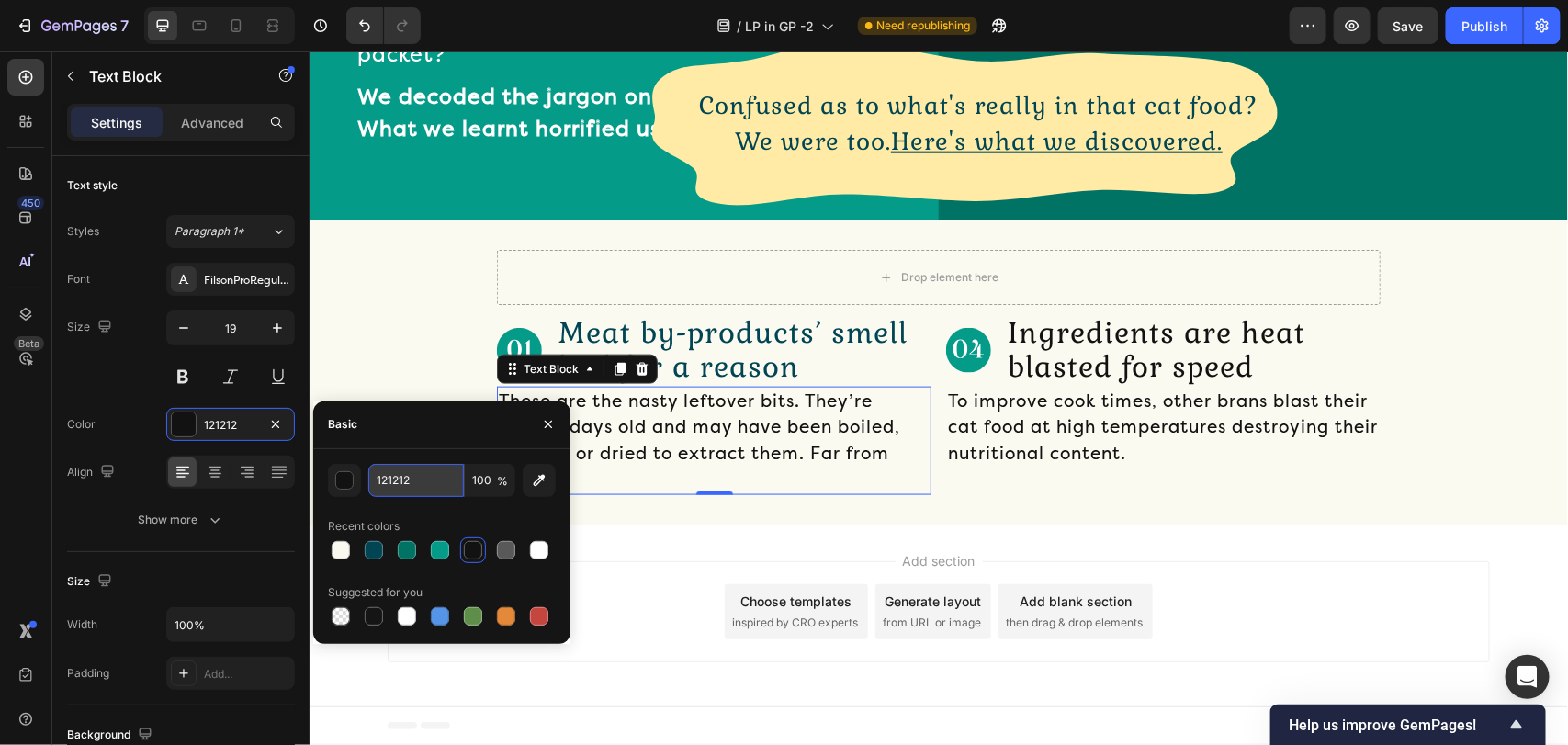
click at [409, 484] on input "121212" at bounding box center [416, 480] width 95 height 33
paste input "014554"
type input "014554"
click at [643, 527] on div "Add section Choose templates inspired by CRO experts Generate layout from URL o…" at bounding box center [938, 614] width 1259 height 181
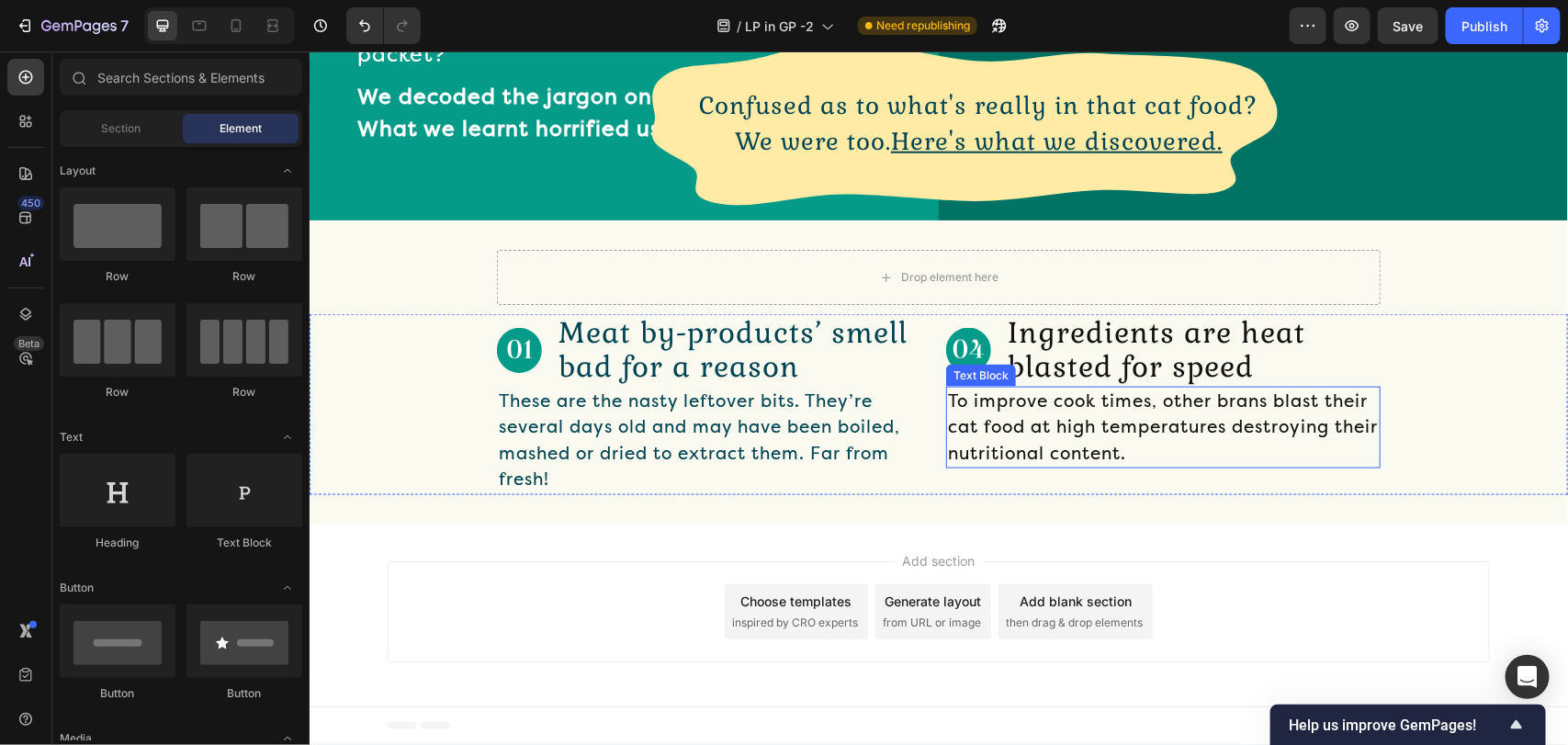
click at [1186, 415] on p "To improve cook times, other brans blast their cat food at high temperatures de…" at bounding box center [1162, 426] width 431 height 79
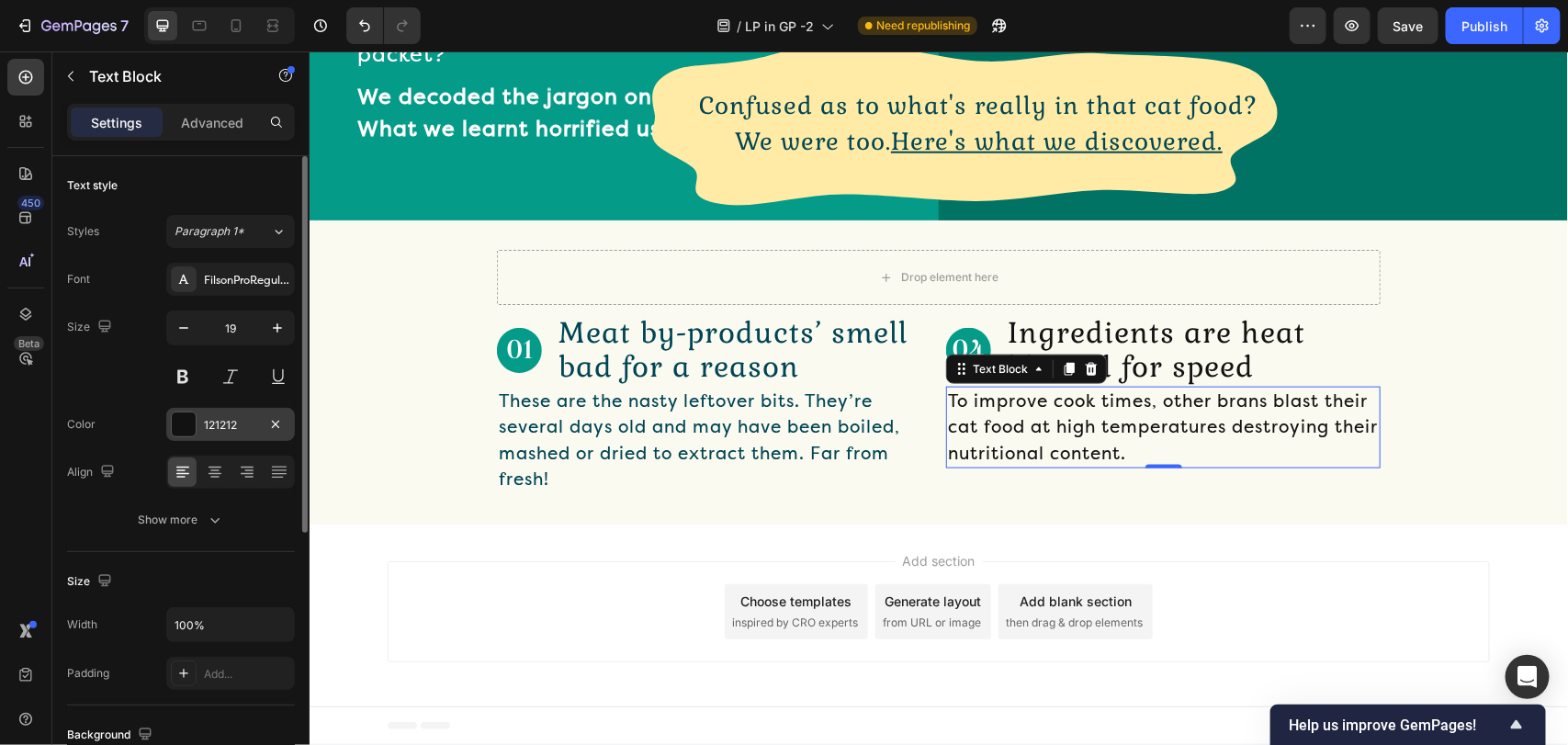
click at [244, 421] on div "121212" at bounding box center [230, 425] width 53 height 17
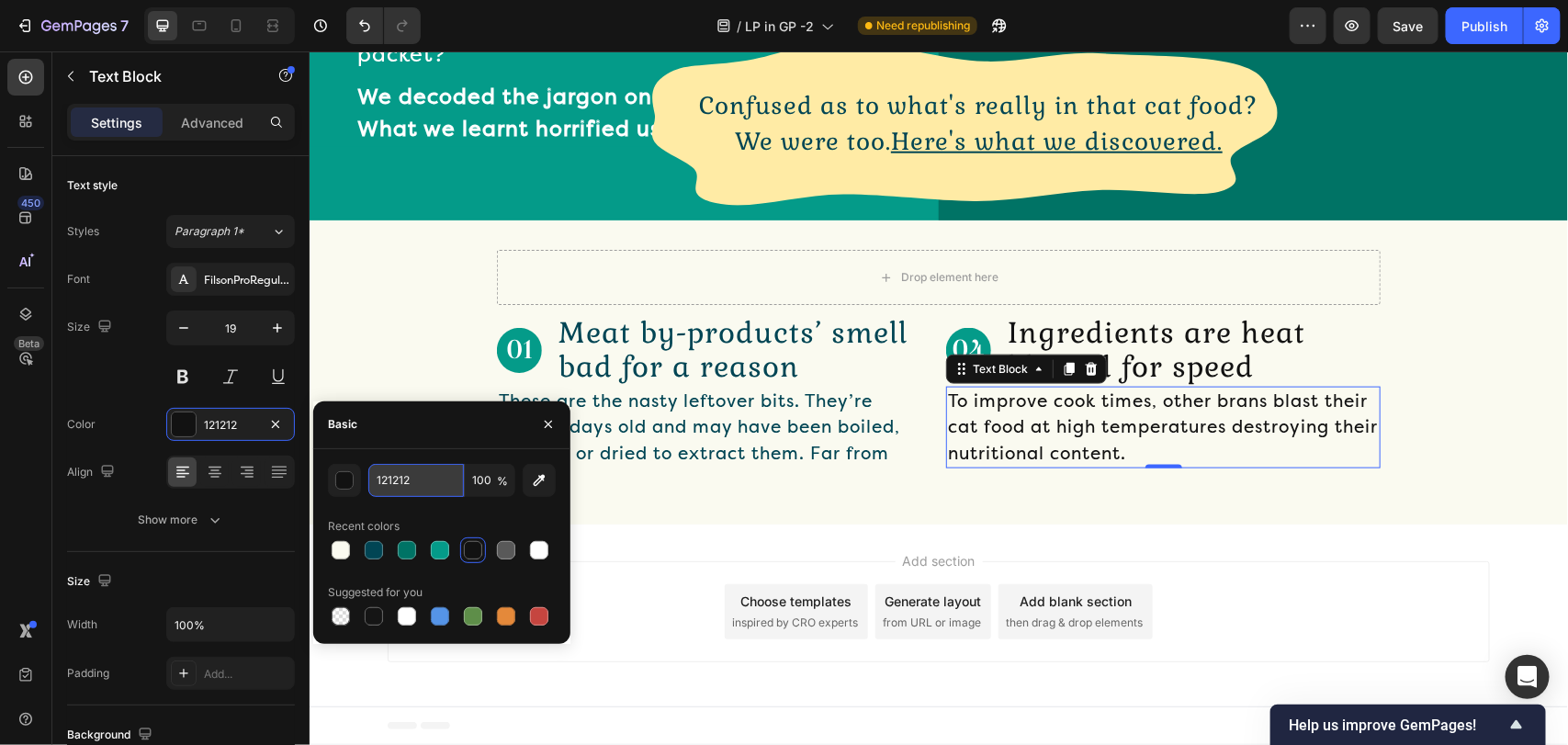
click at [421, 490] on input "121212" at bounding box center [416, 480] width 95 height 33
paste input "014554"
type input "014554"
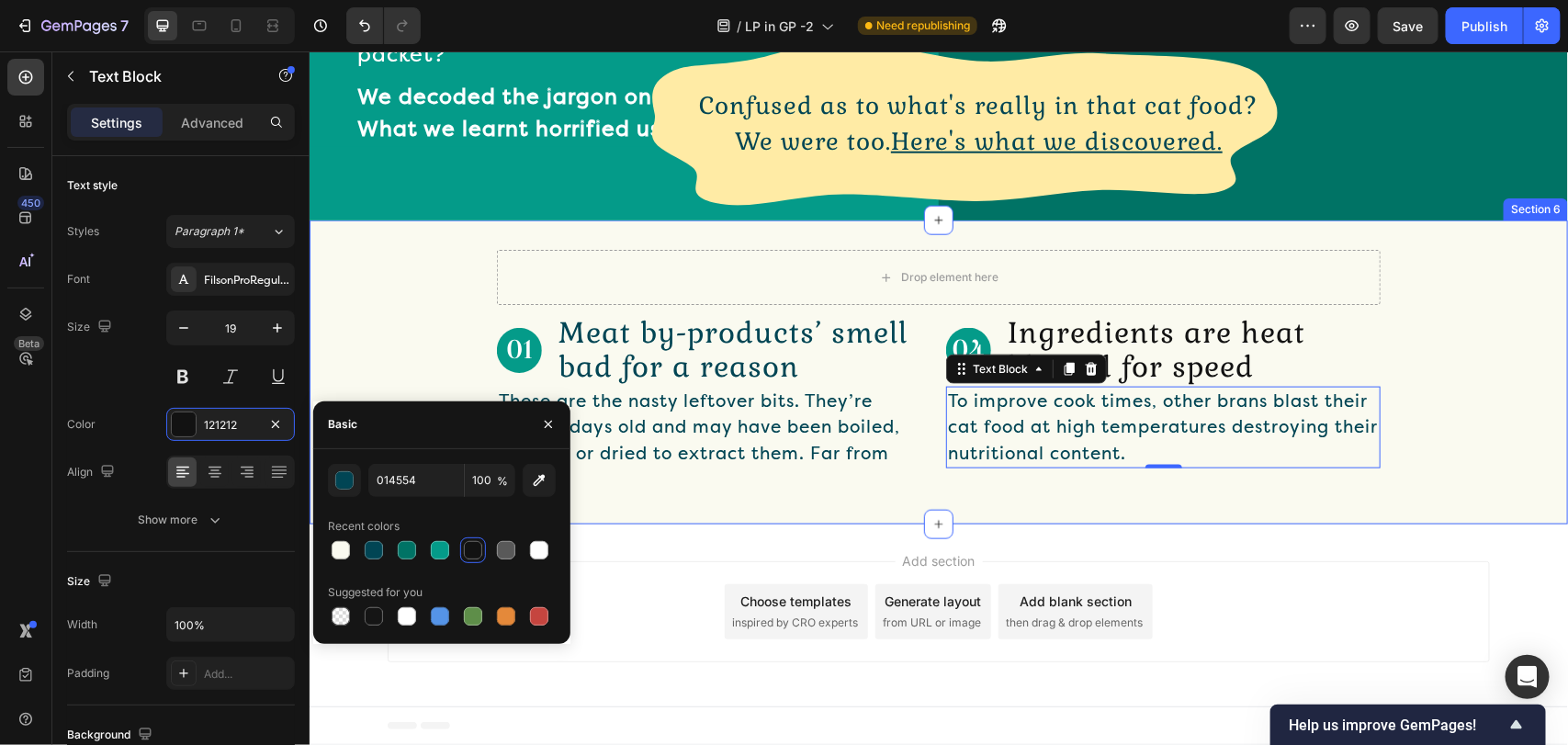
click at [1093, 518] on div "Drop element here Row Image Meat by-products’ smell bad for a reason Text Block…" at bounding box center [938, 371] width 1259 height 303
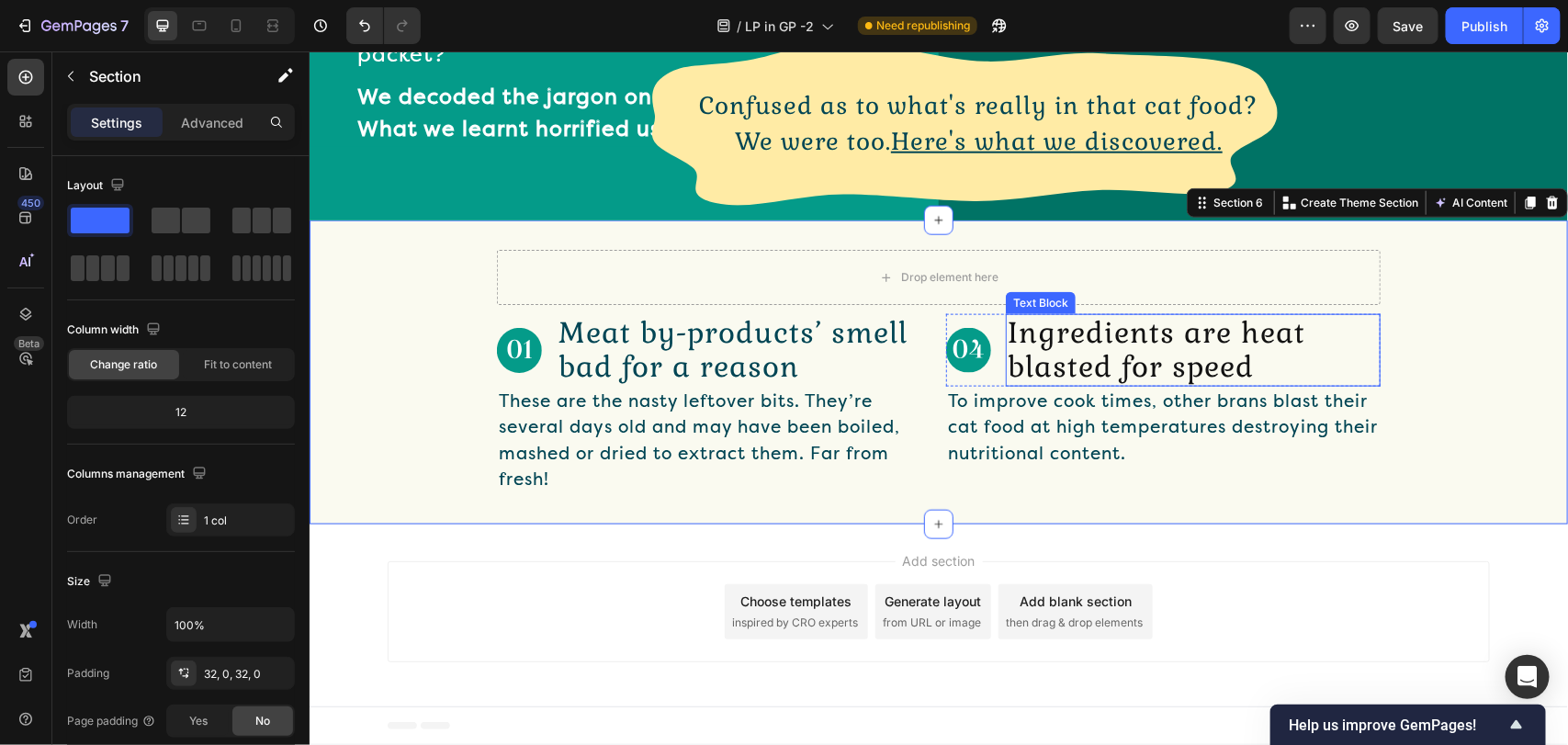
click at [1093, 355] on p "Ingredients are heat blasted for speed" at bounding box center [1192, 349] width 371 height 68
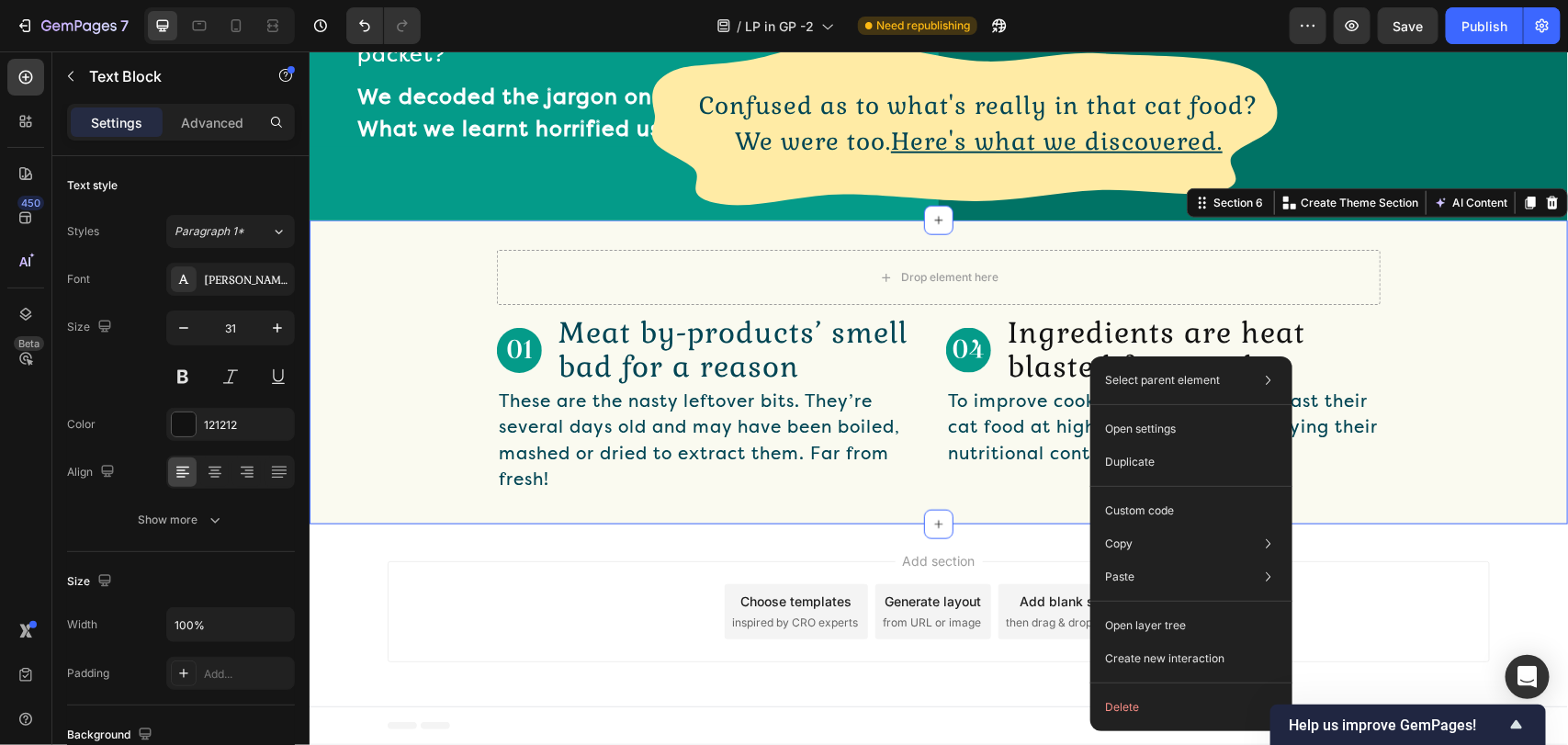
click at [935, 501] on div "Drop element here Row Image Meat by-products’ smell bad for a reason Text Block…" at bounding box center [938, 371] width 1259 height 303
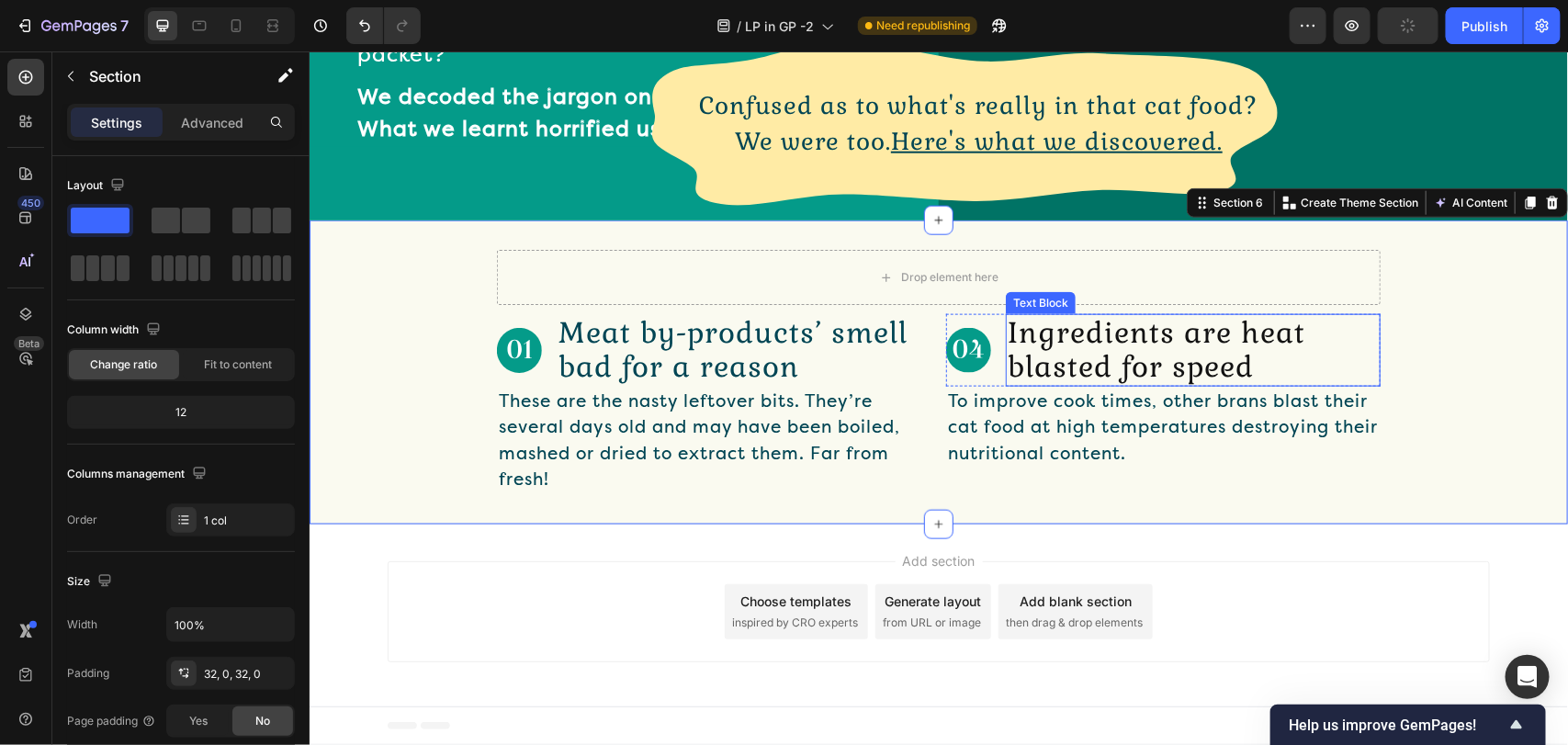
click at [1063, 358] on p "Ingredients are heat blasted for speed" at bounding box center [1192, 349] width 371 height 68
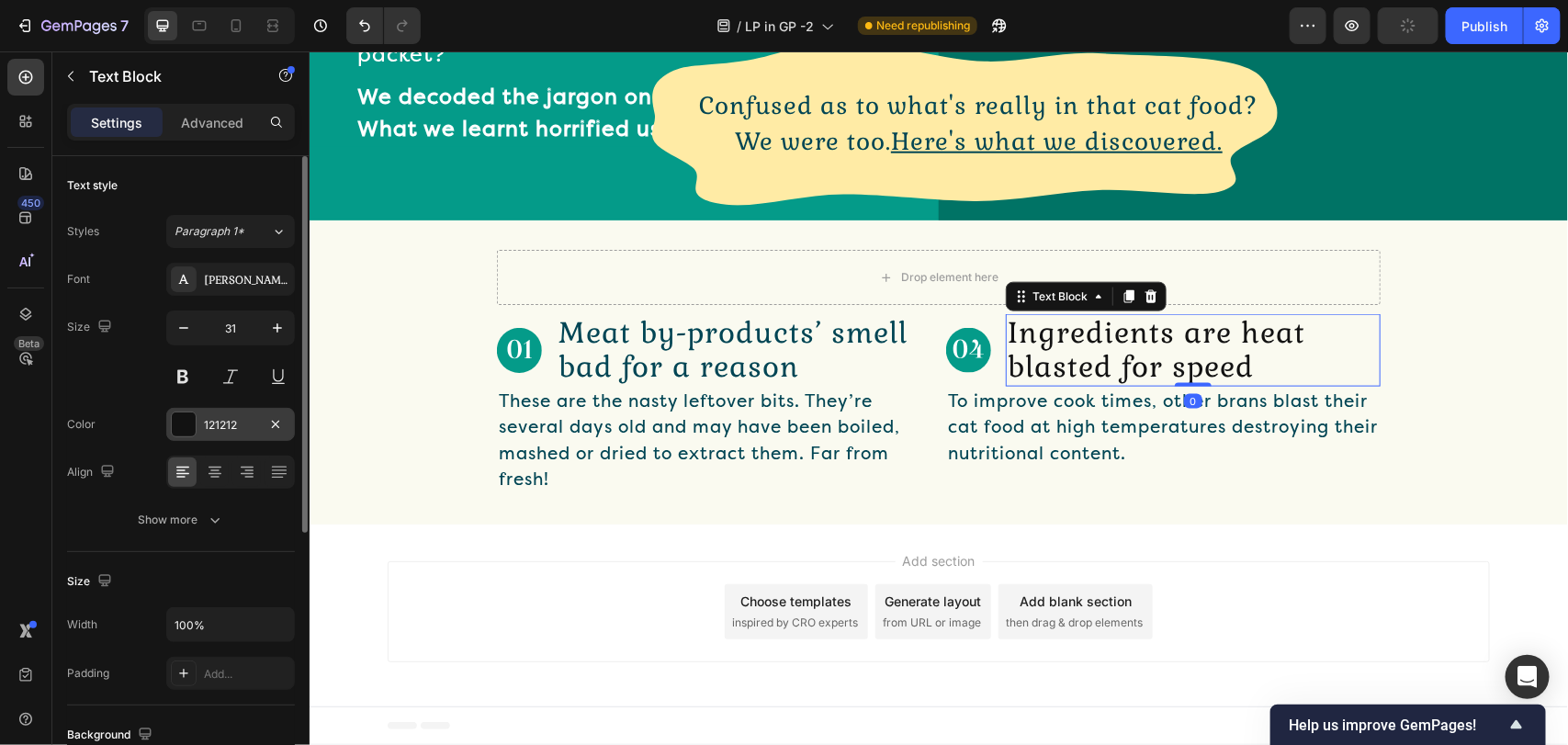
click at [228, 430] on div "121212" at bounding box center [230, 425] width 53 height 17
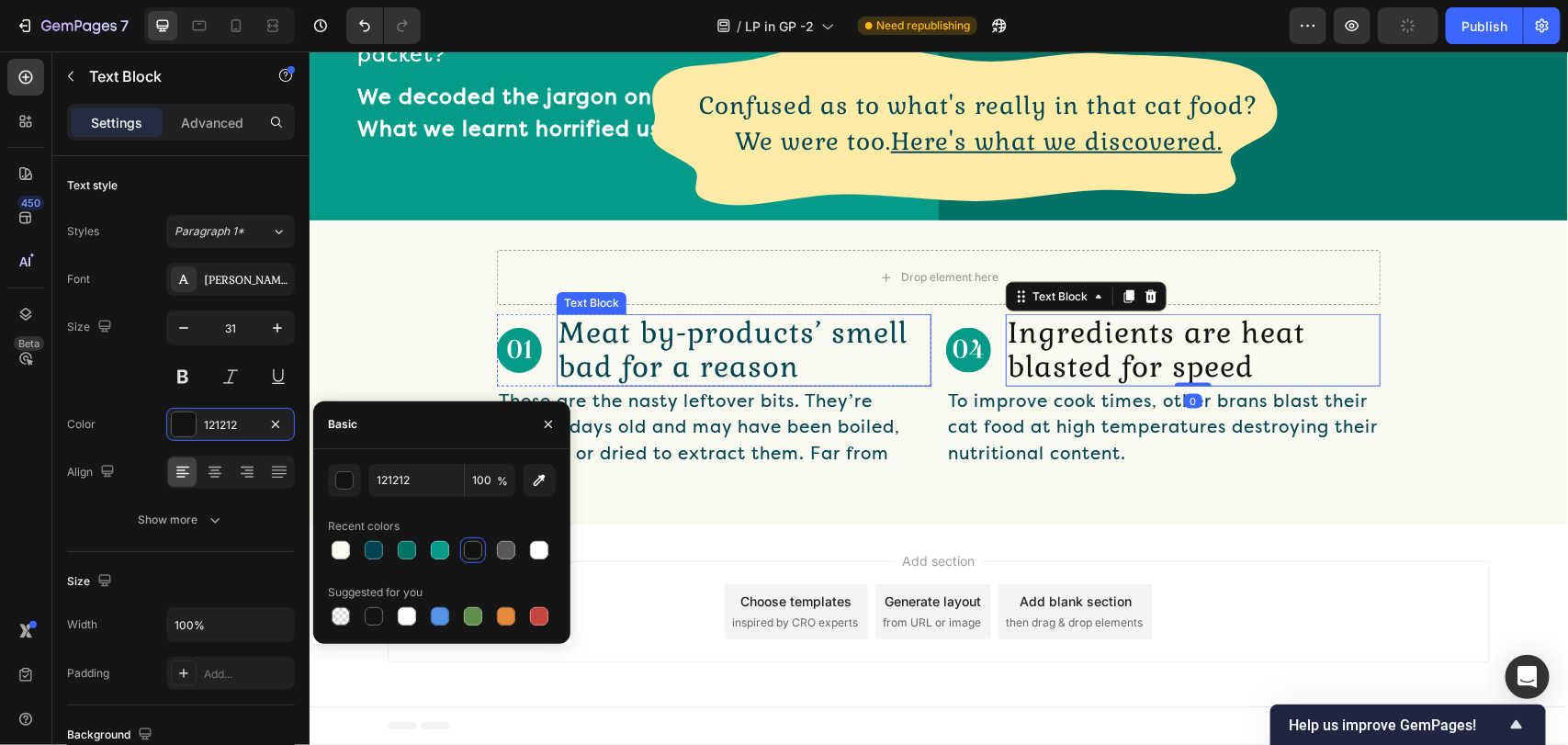
click at [637, 332] on p "Meat by-products’ smell bad for a reason" at bounding box center [742, 349] width 371 height 68
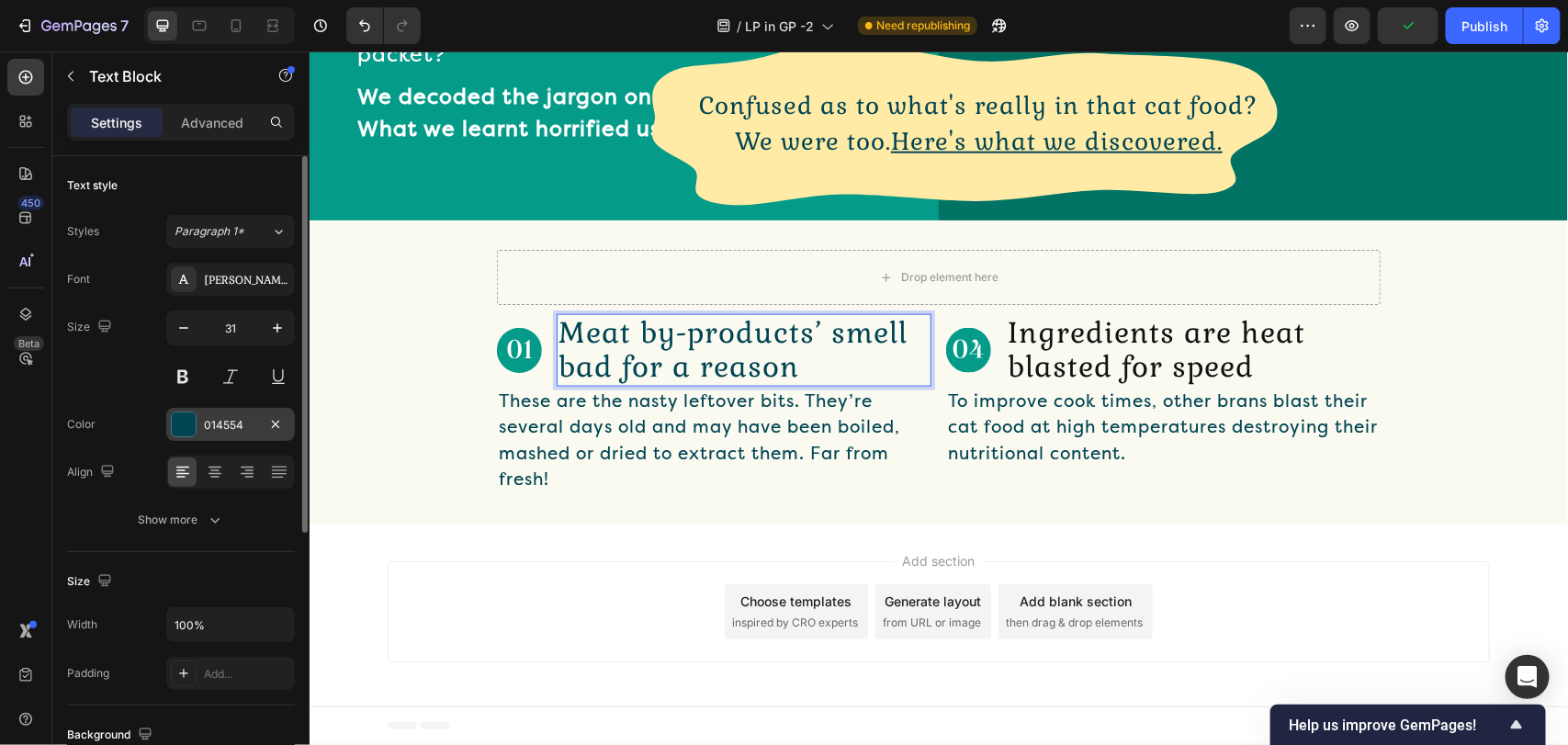
click at [230, 439] on div "014554" at bounding box center [231, 423] width 129 height 33
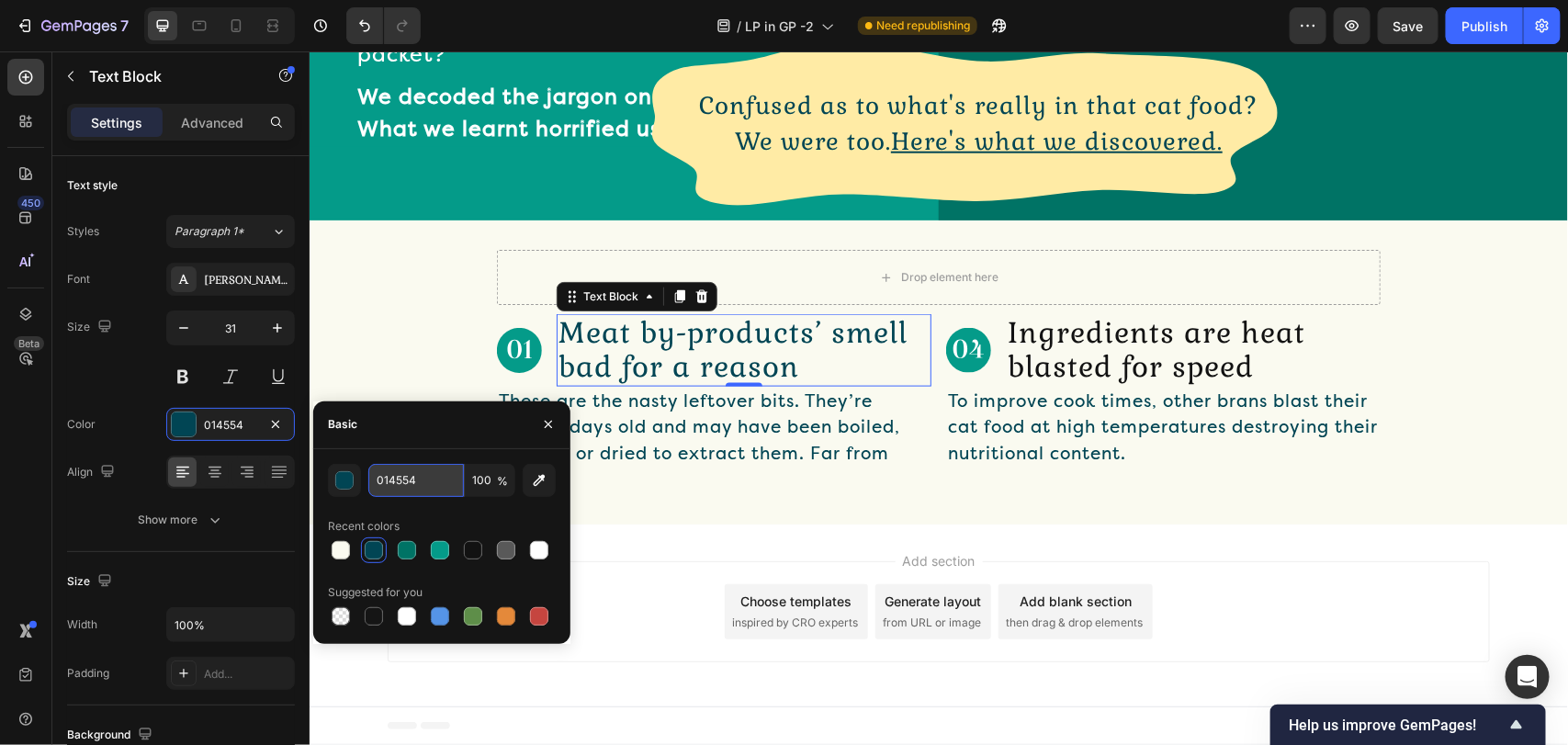
click at [414, 473] on input "014554" at bounding box center [416, 480] width 95 height 33
drag, startPoint x: 719, startPoint y: 524, endPoint x: 1384, endPoint y: 526, distance: 665.0
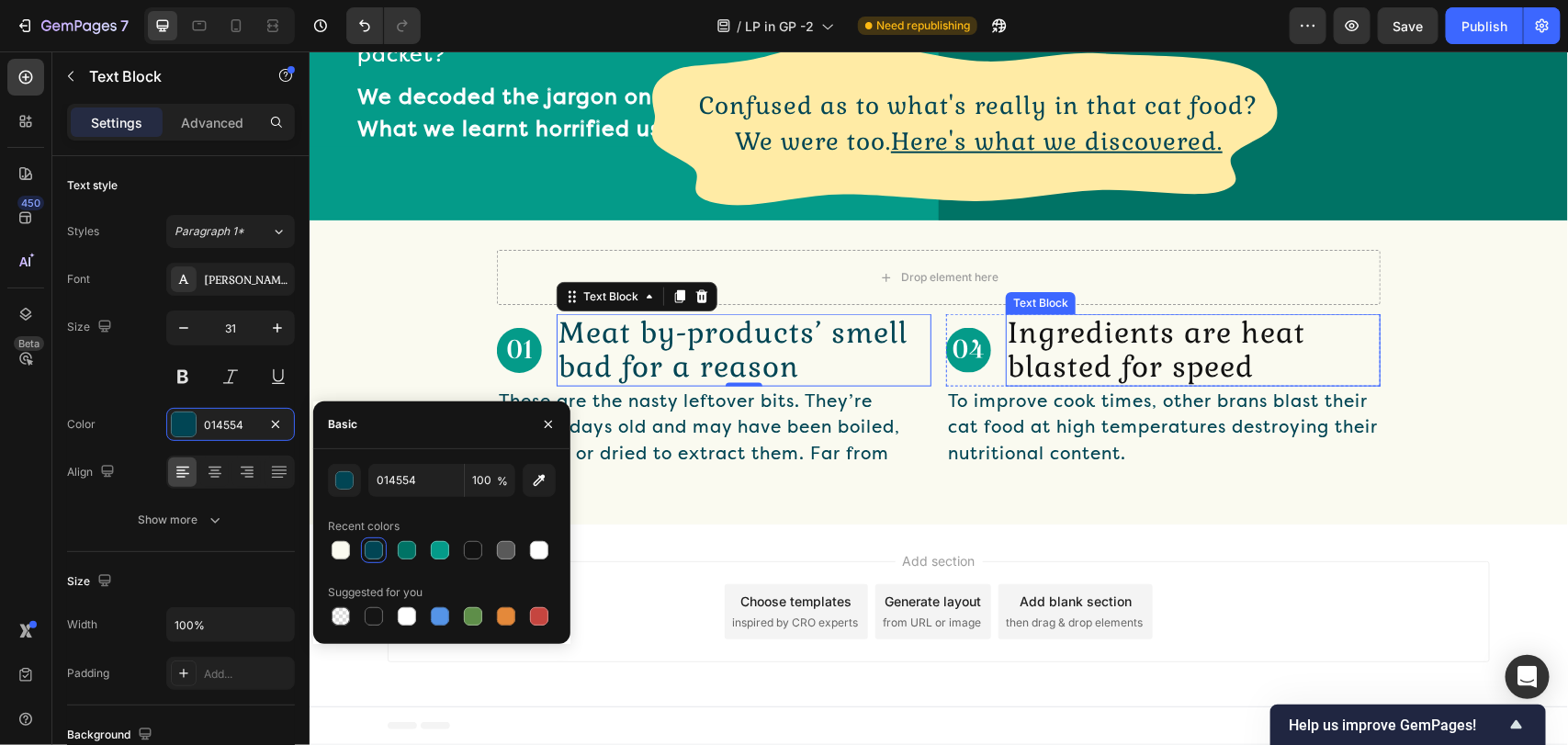
click at [1100, 377] on p "Ingredients are heat blasted for speed" at bounding box center [1192, 349] width 371 height 68
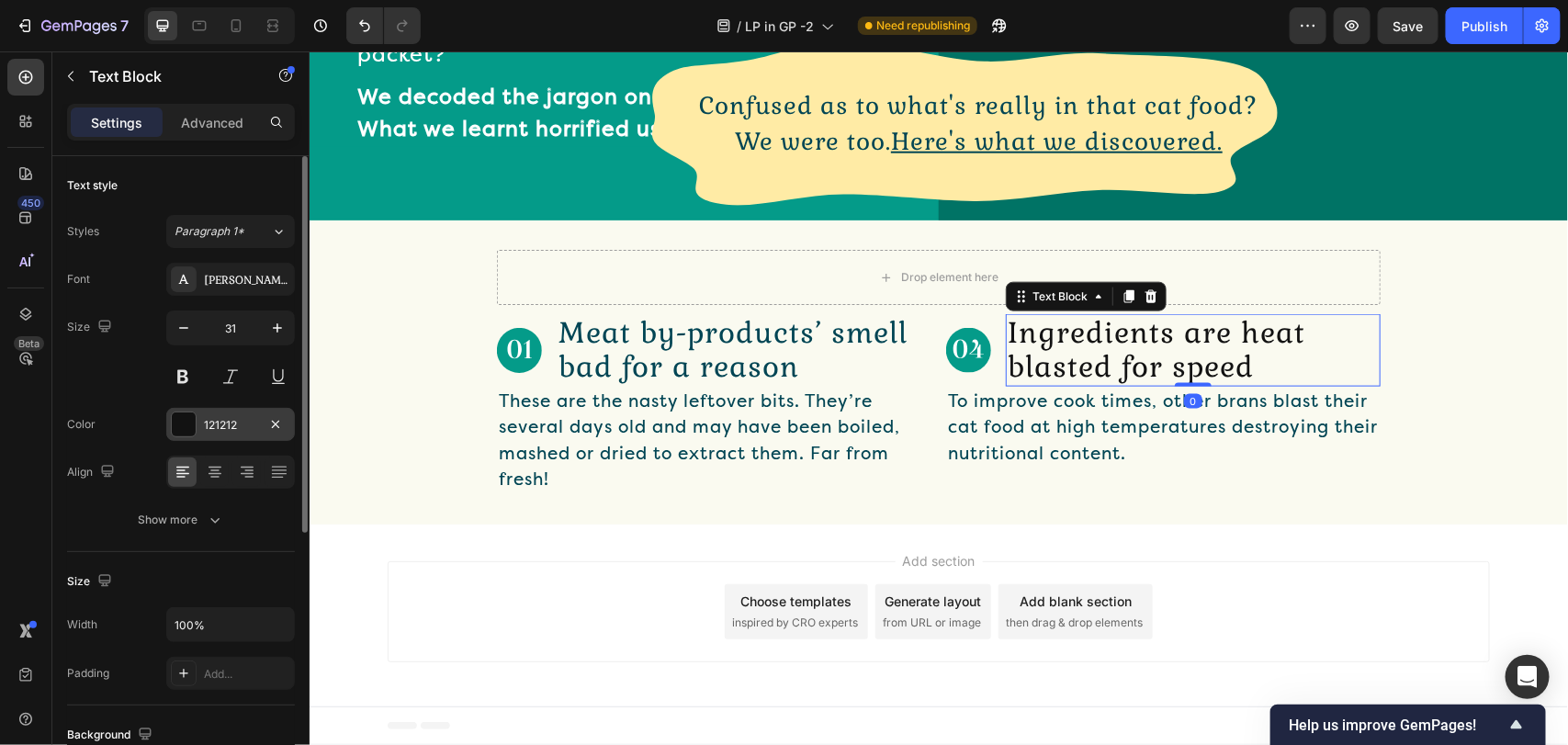
click at [216, 429] on div "121212" at bounding box center [230, 425] width 53 height 17
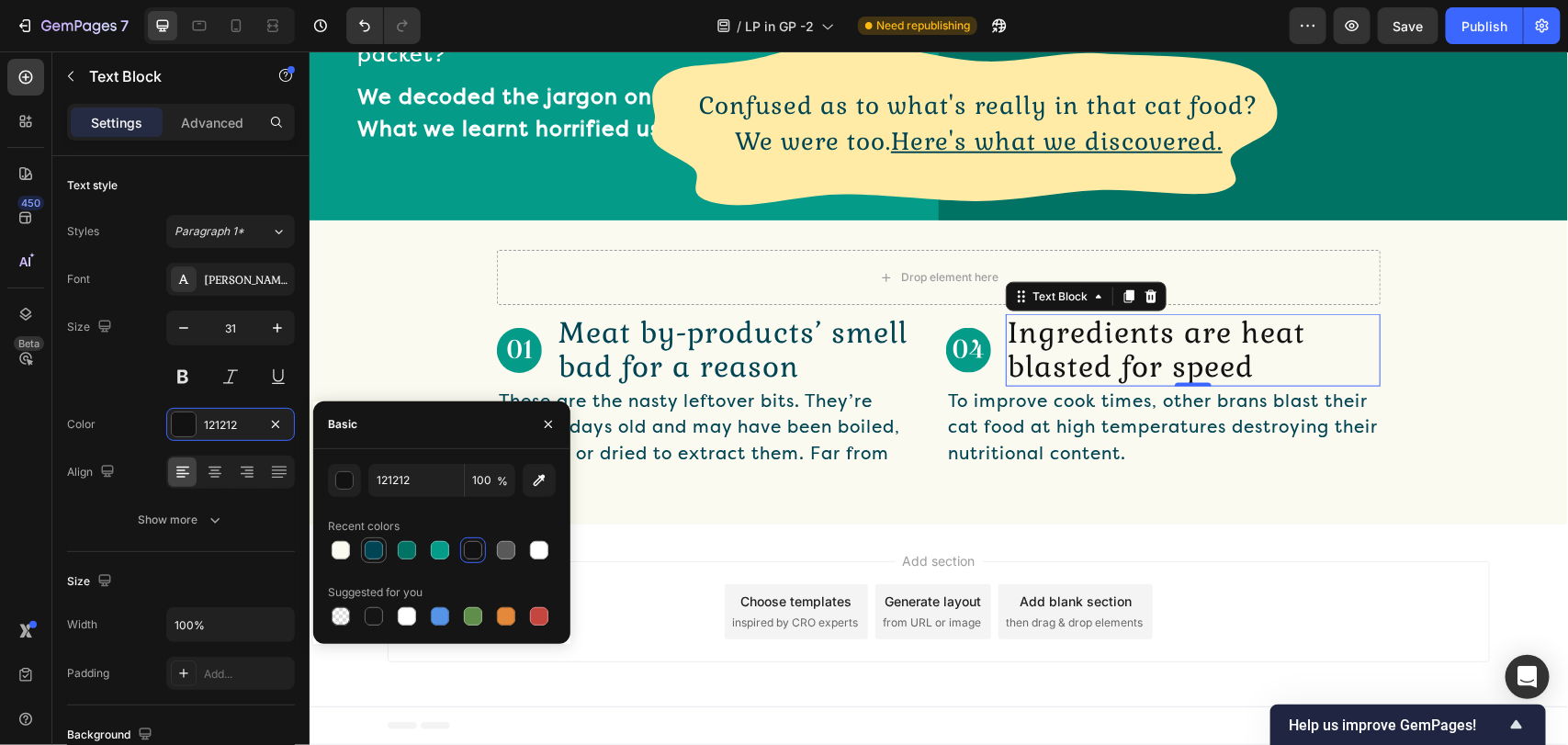
click at [372, 546] on div at bounding box center [374, 551] width 19 height 19
type input "014554"
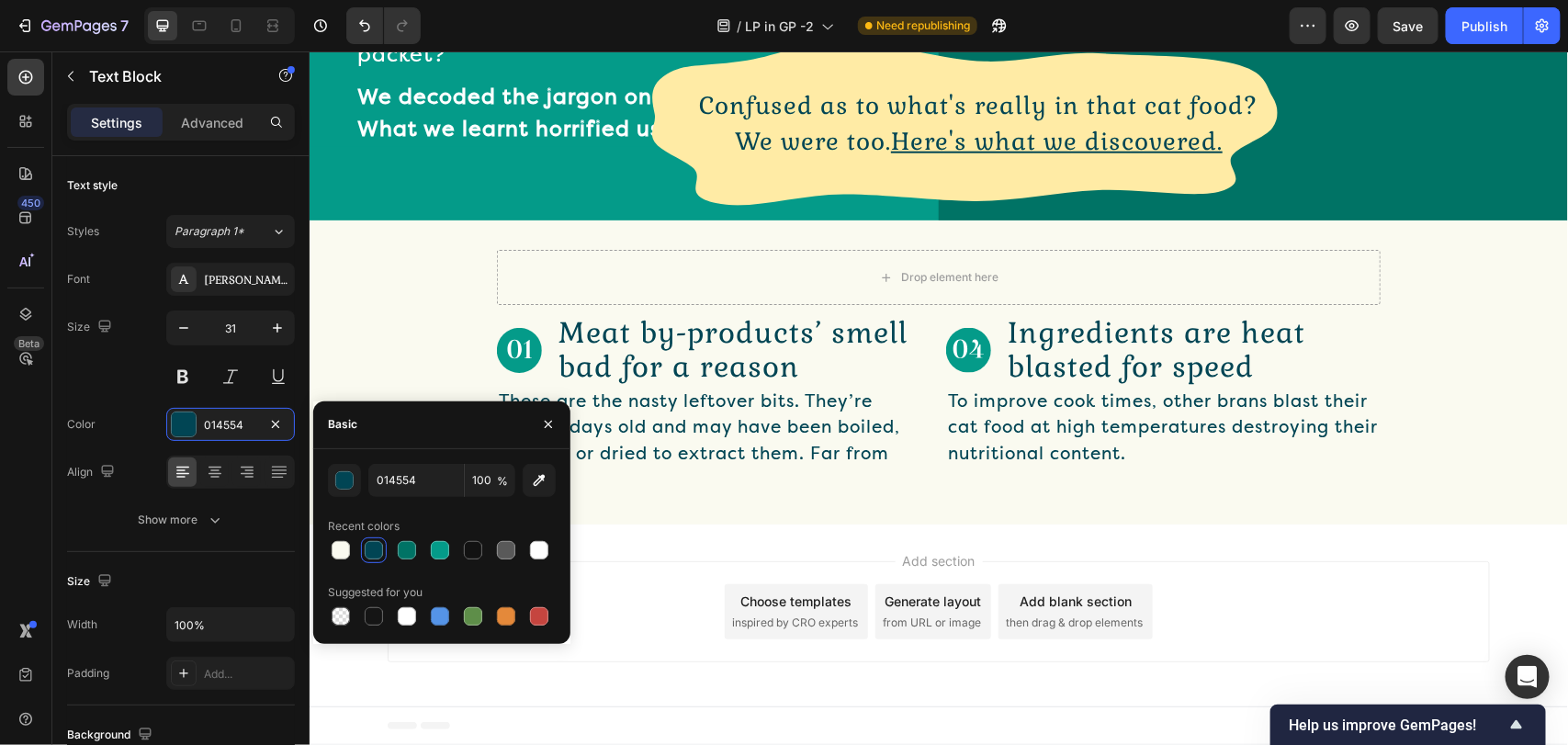
click at [778, 543] on div "Add section Choose templates inspired by CRO experts Generate layout from URL o…" at bounding box center [938, 614] width 1259 height 181
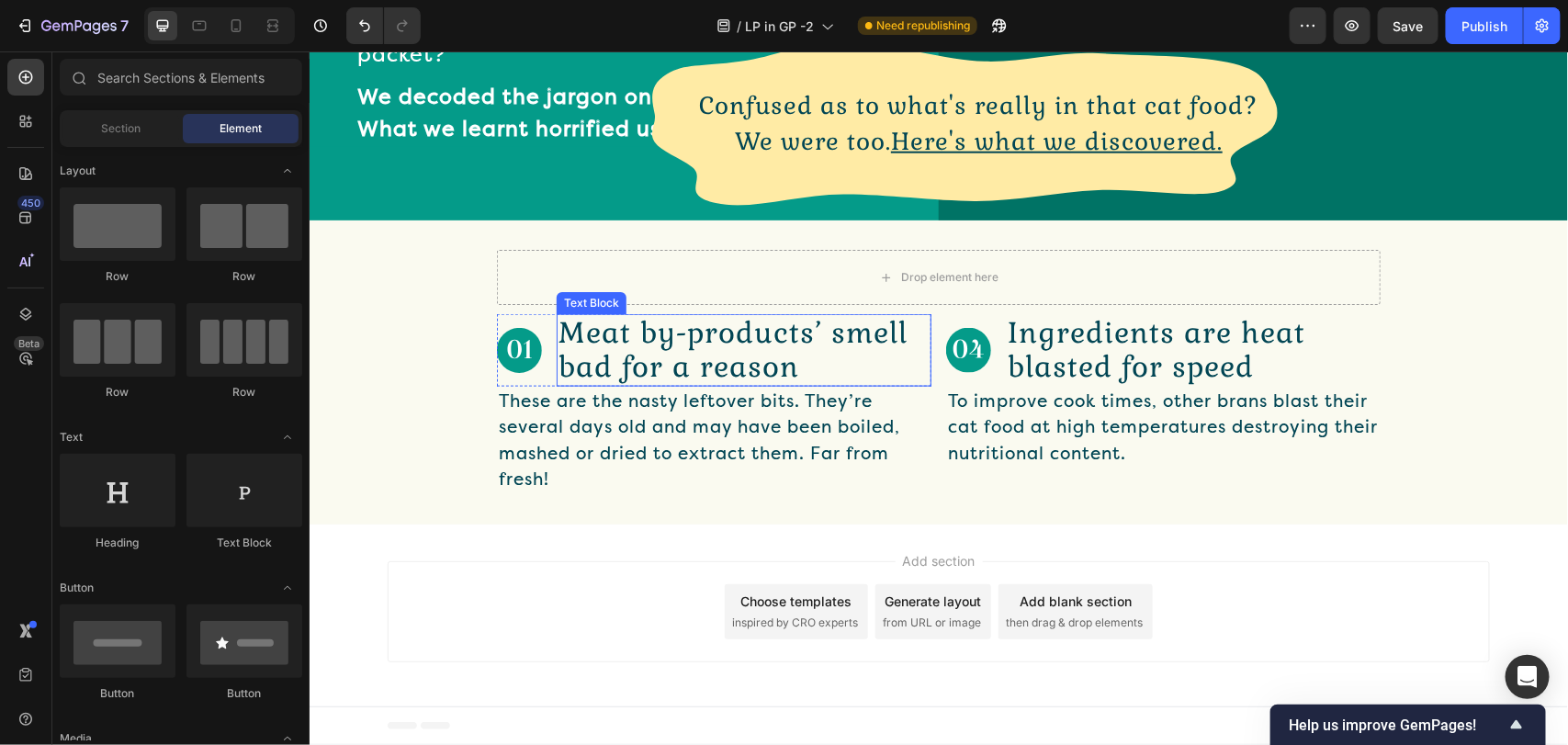
click at [741, 340] on p "Meat by-products’ smell bad for a reason" at bounding box center [742, 349] width 371 height 68
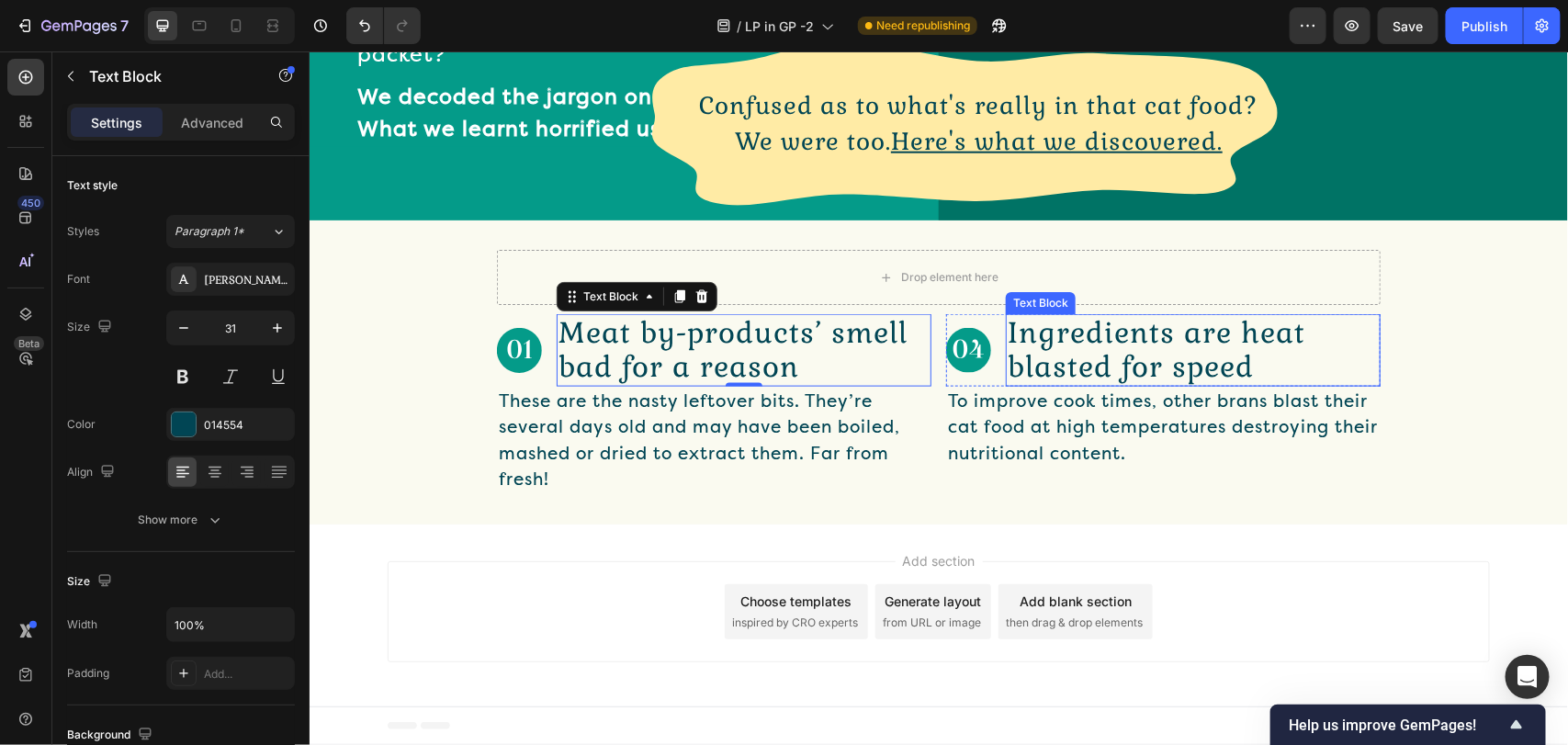
click at [1108, 345] on p "Ingredients are heat blasted for speed" at bounding box center [1192, 349] width 371 height 68
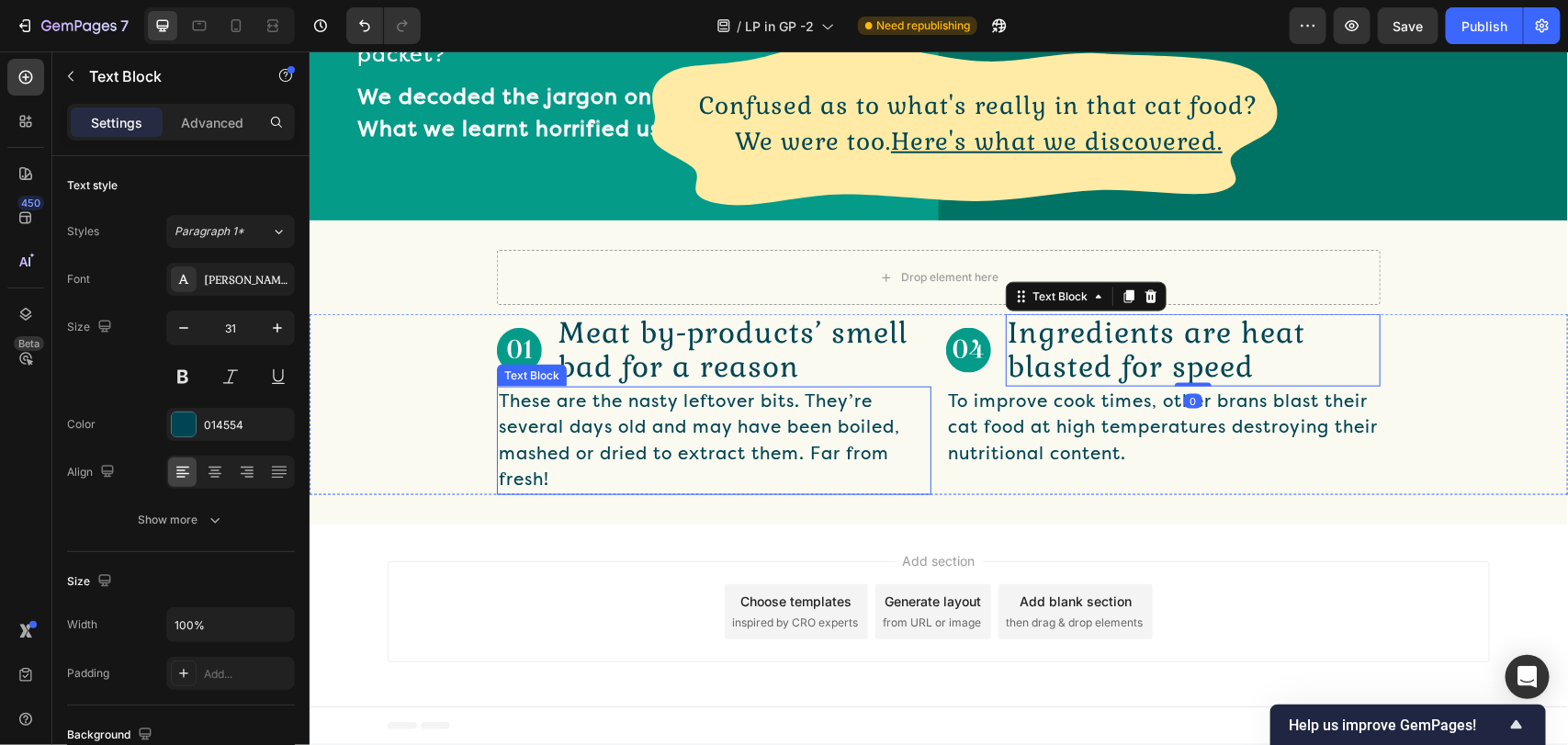
click at [757, 487] on p "These are the nasty leftover bits. They’re several days old and may have been b…" at bounding box center [712, 439] width 431 height 105
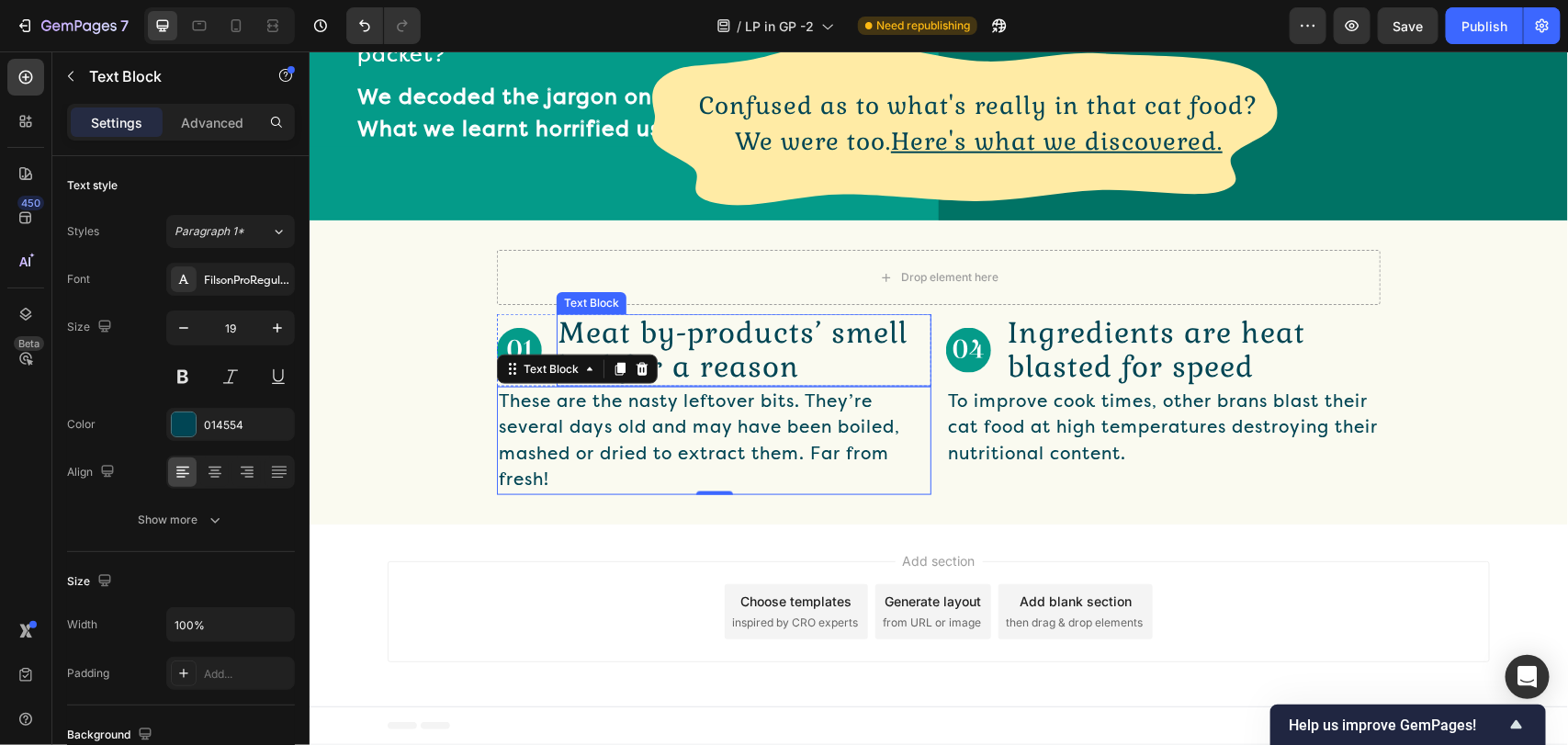
click at [894, 362] on p "Meat by-products’ smell bad for a reason" at bounding box center [742, 349] width 371 height 68
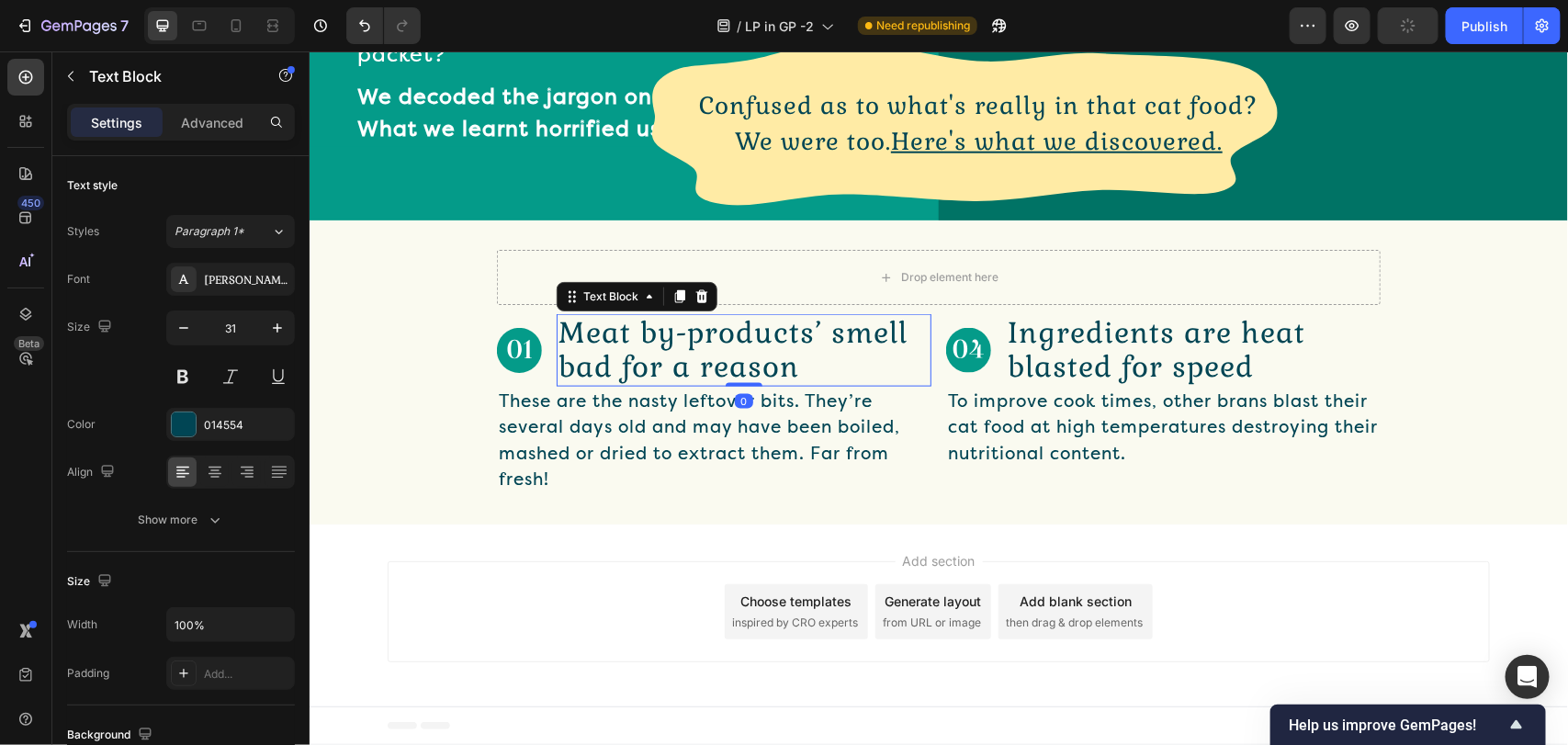
click at [673, 420] on p "These are the nasty leftover bits. They’re several days old and may have been b…" at bounding box center [712, 439] width 431 height 105
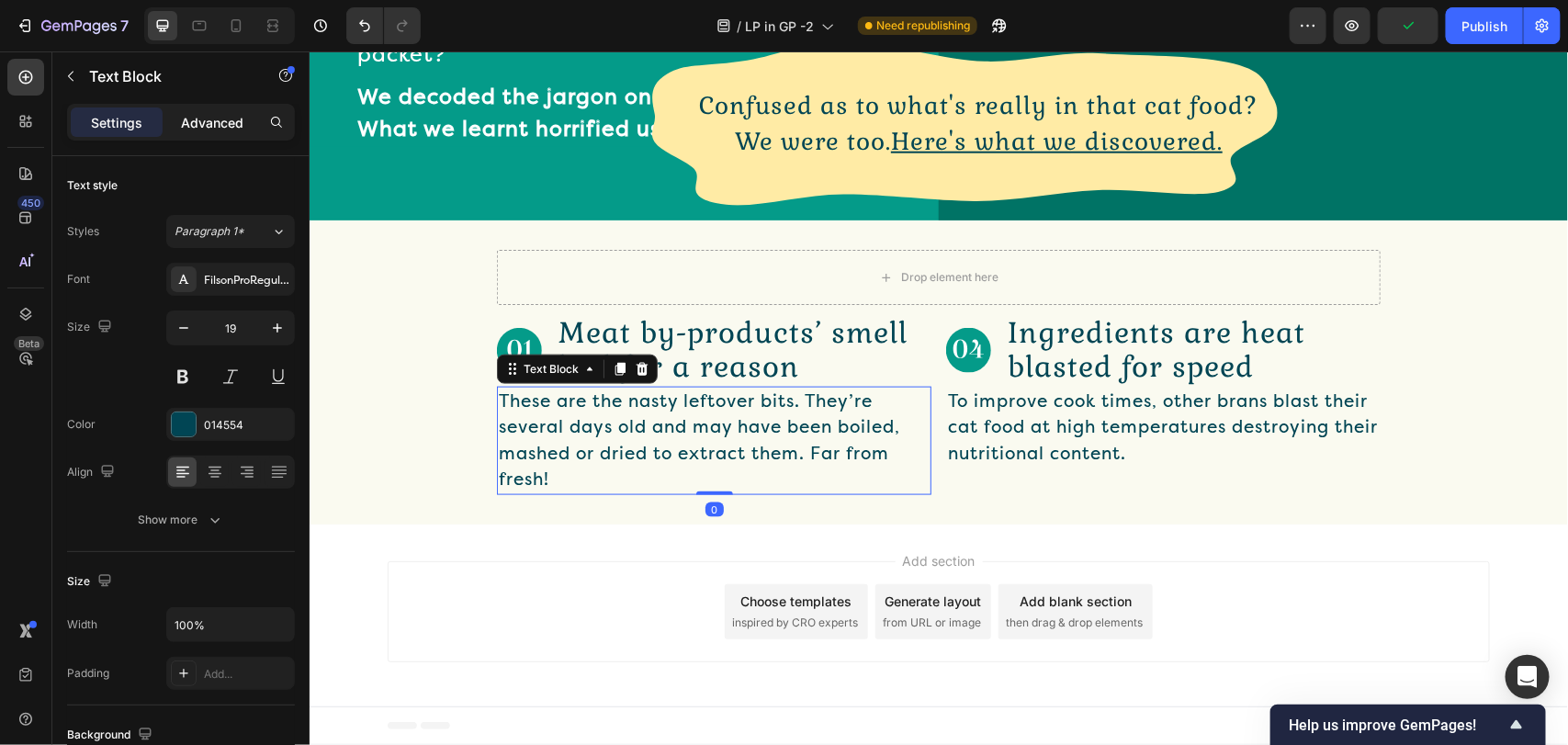
click at [222, 107] on div "Advanced" at bounding box center [212, 122] width 92 height 29
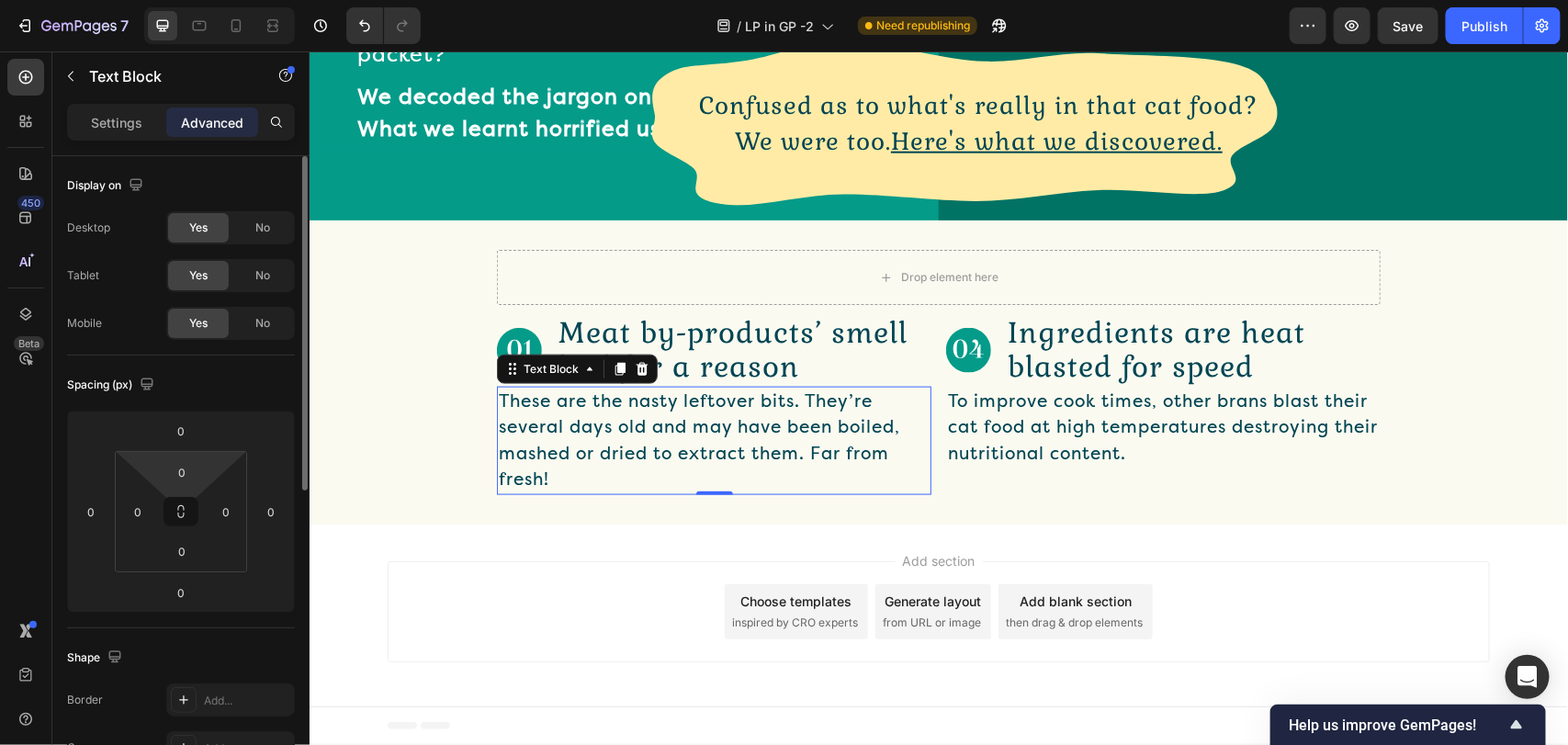
click at [216, 0] on html "7 Version history / LP in GP -2 Need republishing Preview Save Publish 450 Beta…" at bounding box center [784, 0] width 1568 height 0
click at [190, 466] on input "0" at bounding box center [181, 471] width 36 height 27
click at [211, 0] on html "7 Version history / LP in GP -2 Need republishing Preview Save Publish 450 Beta…" at bounding box center [784, 0] width 1568 height 0
click at [185, 468] on input "0" at bounding box center [181, 471] width 36 height 27
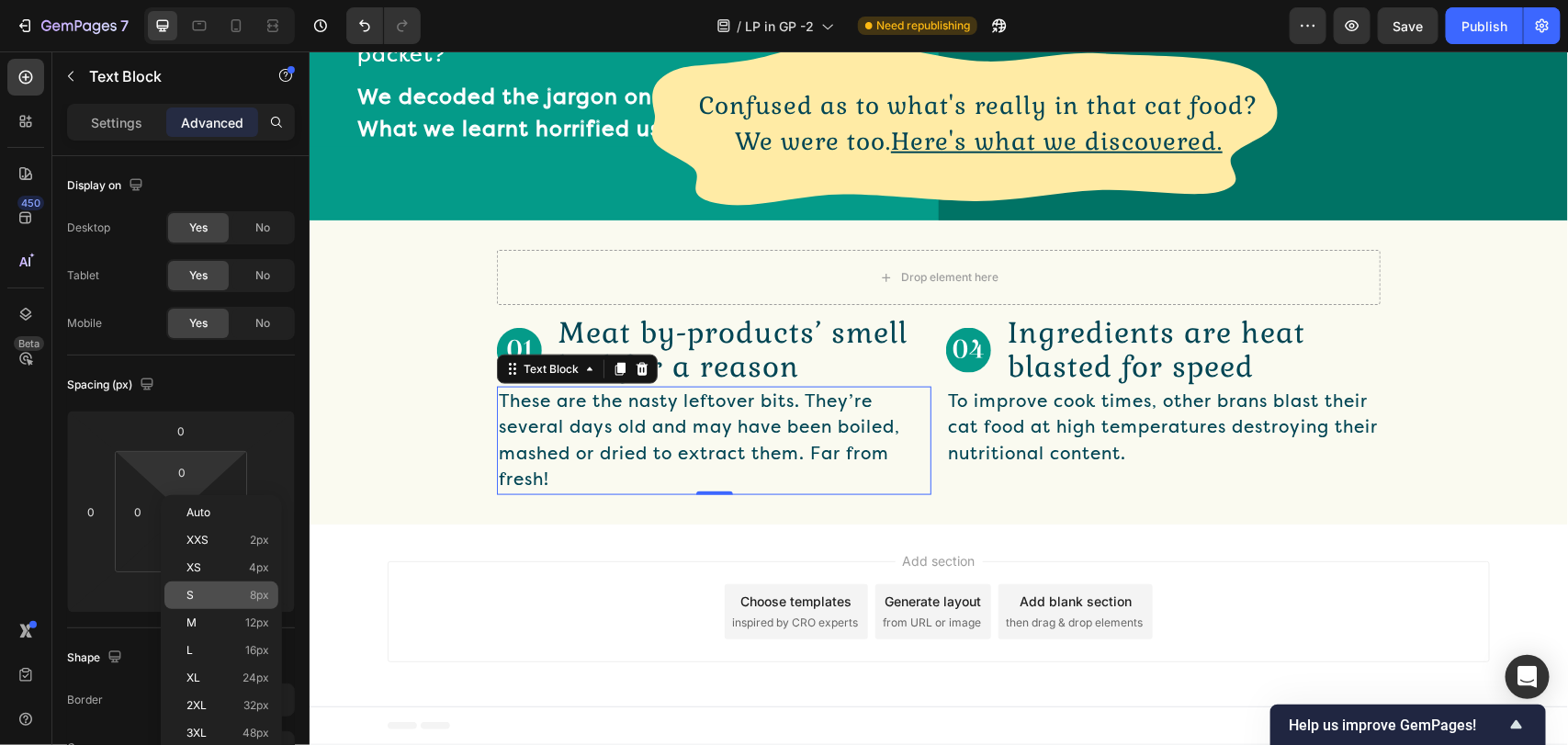
click at [226, 590] on p "S 8px" at bounding box center [227, 595] width 82 height 13
type input "8"
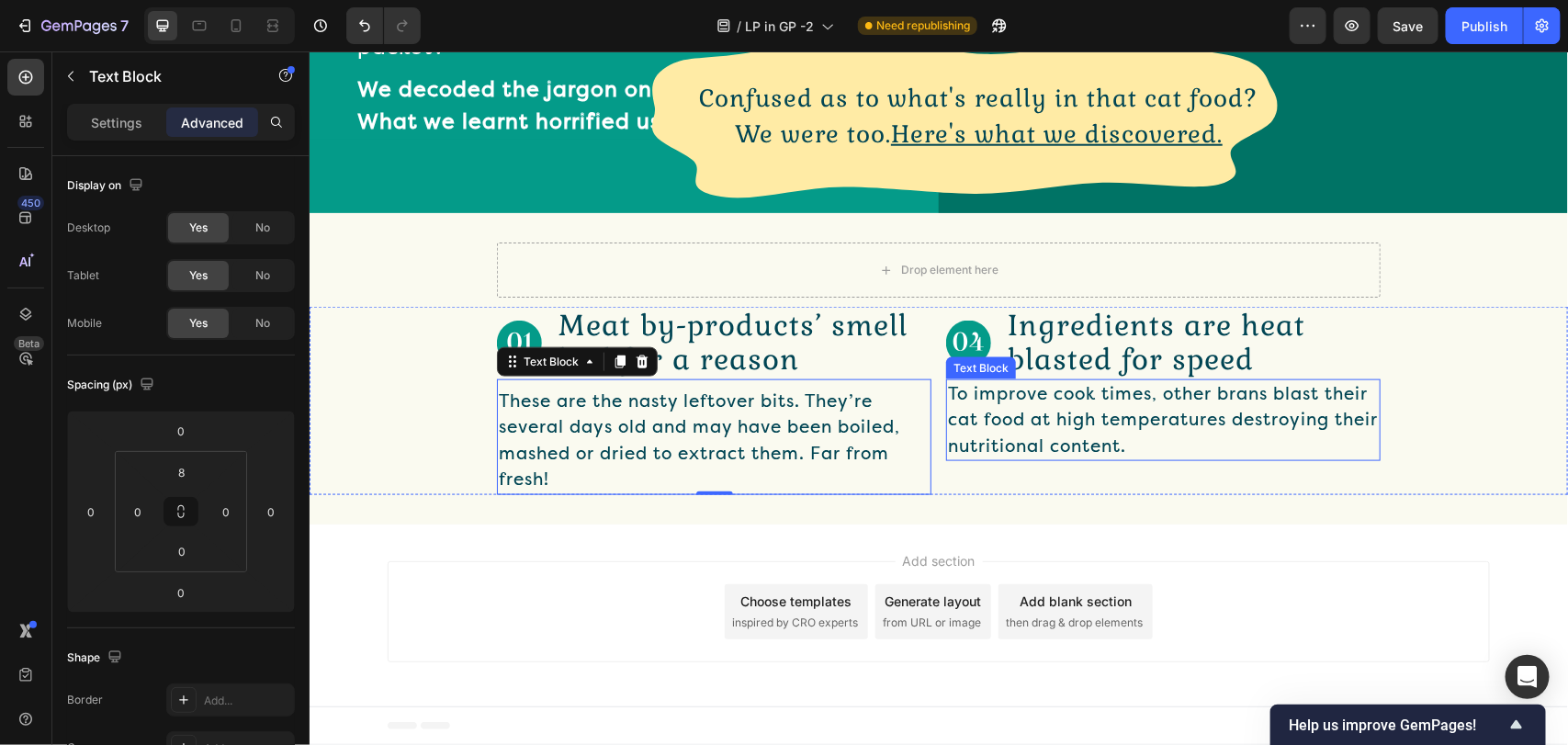
click at [1035, 412] on p "To improve cook times, other brans blast their cat food at high temperatures de…" at bounding box center [1162, 420] width 431 height 79
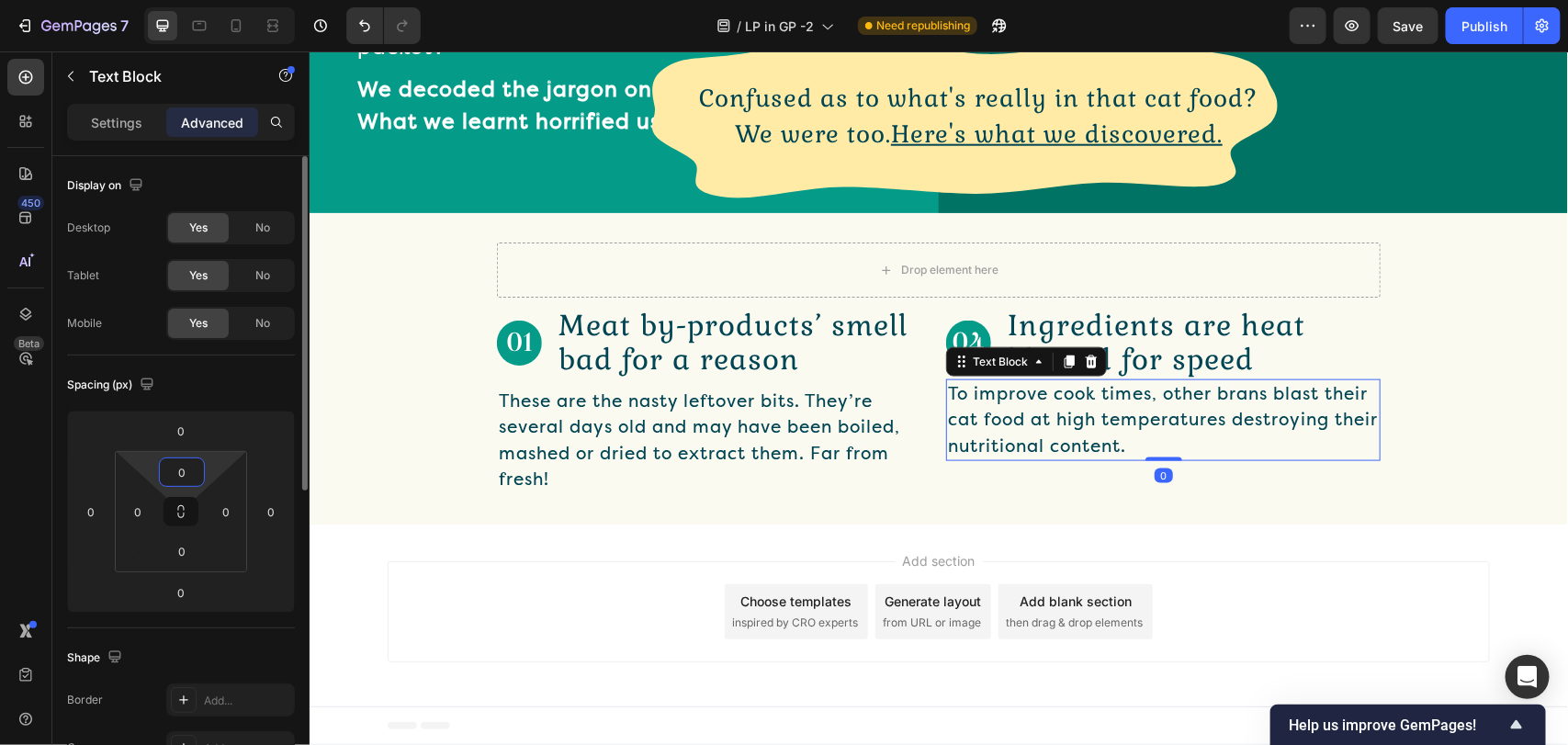
click at [180, 478] on input "0" at bounding box center [181, 471] width 36 height 27
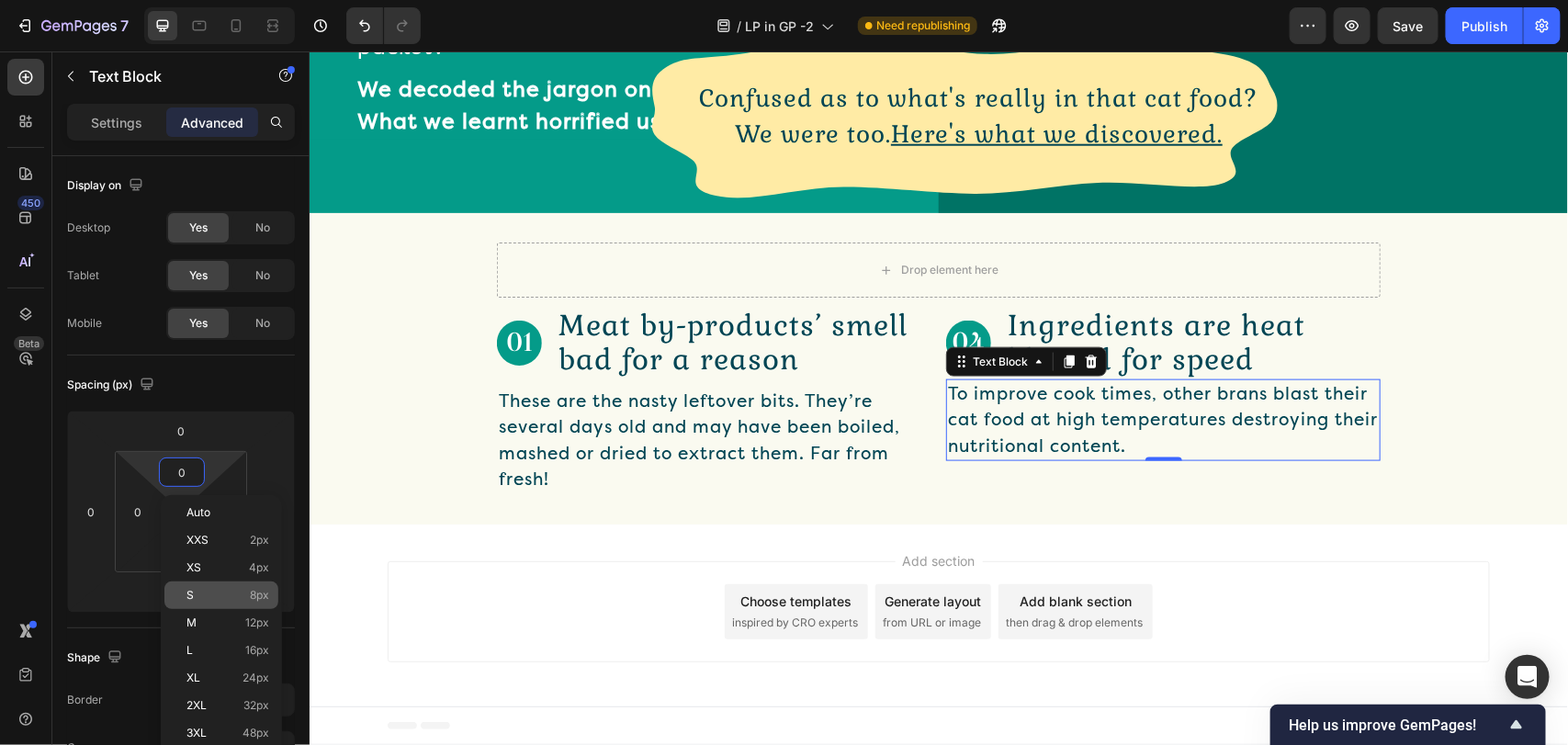
click at [211, 601] on div "S 8px" at bounding box center [222, 595] width 114 height 27
type input "8"
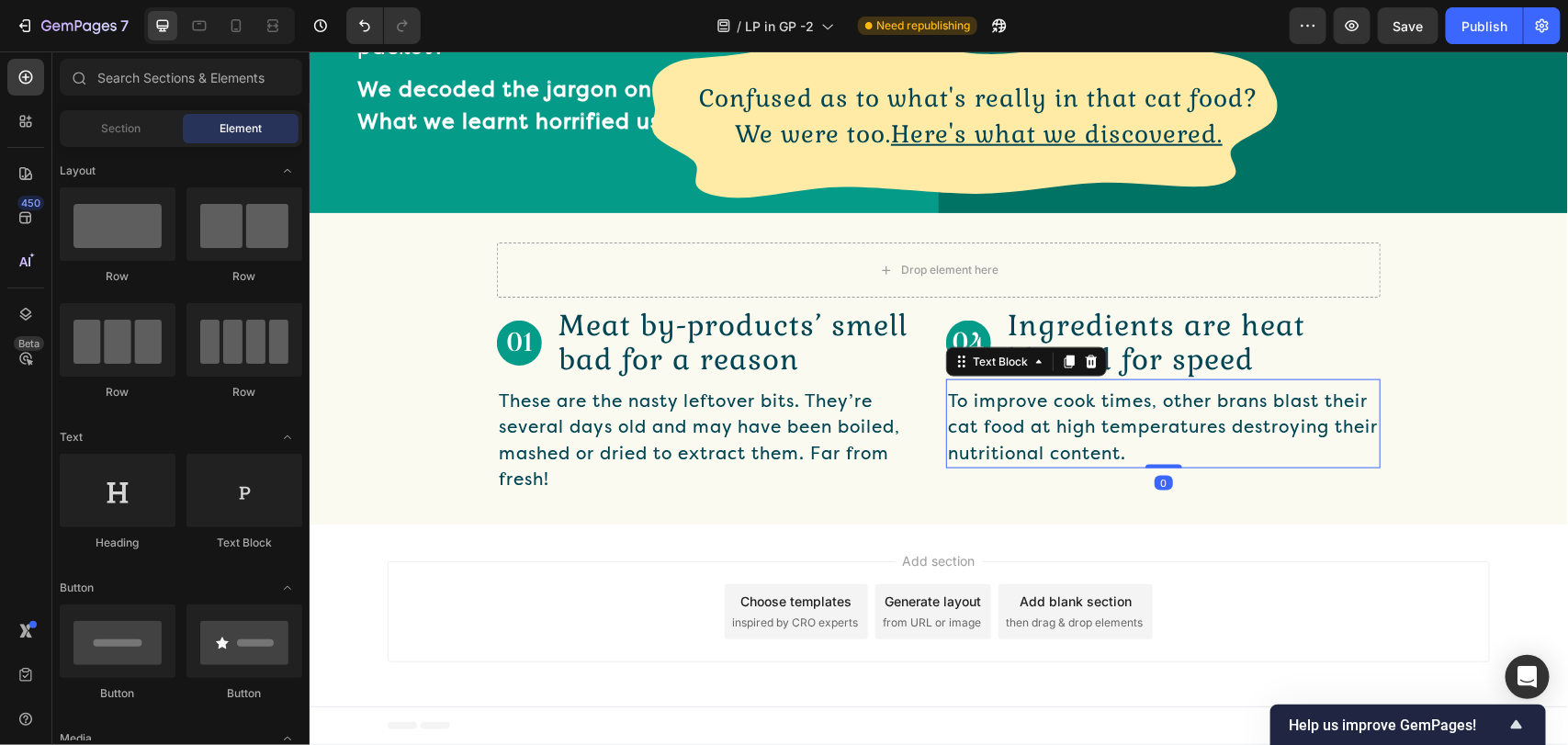
click at [662, 594] on div "Add section Choose templates inspired by CRO experts Generate layout from URL o…" at bounding box center [938, 610] width 1102 height 101
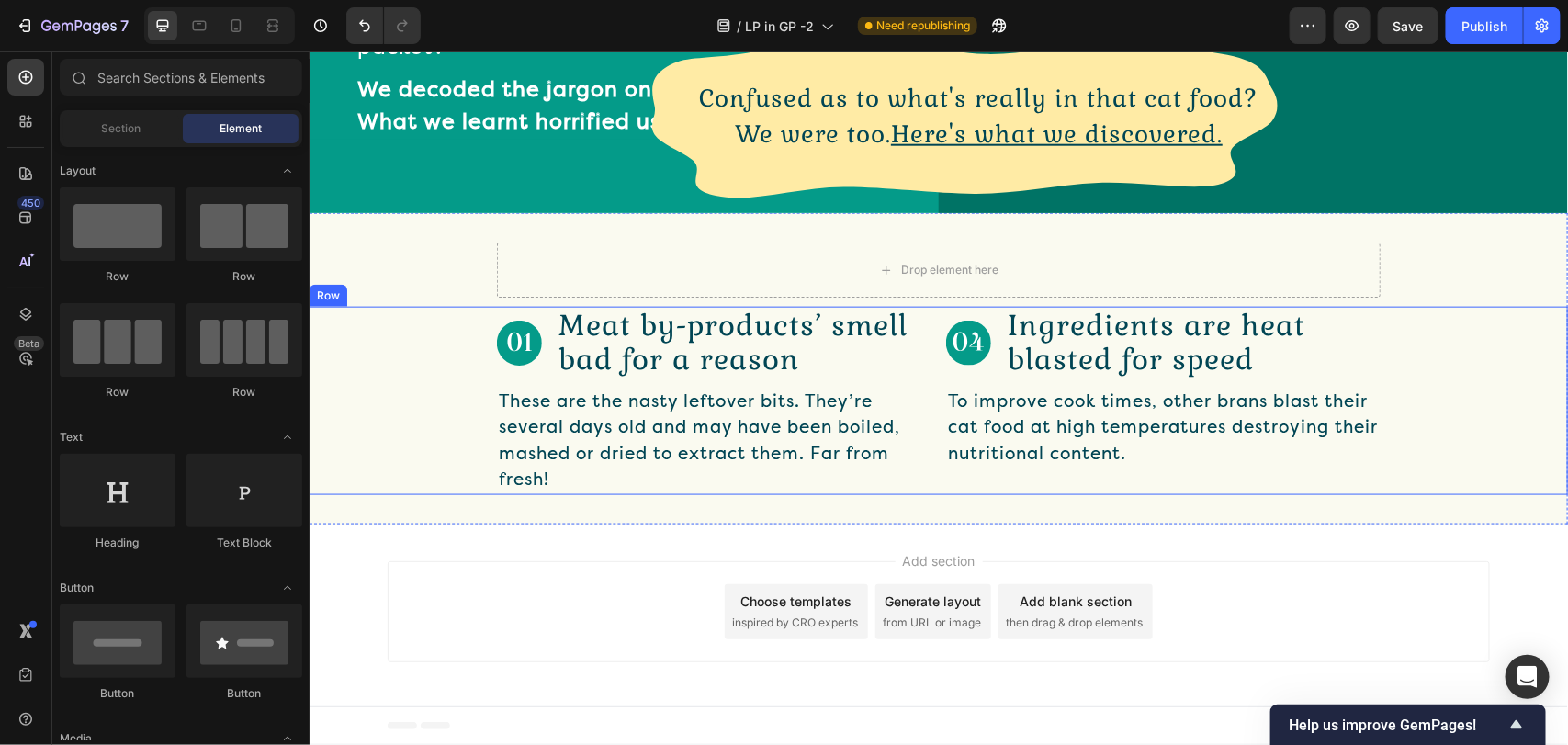
click at [1489, 369] on div "Image Meat by-products’ smell bad for a reason Text Block Row These are the nas…" at bounding box center [938, 399] width 1259 height 187
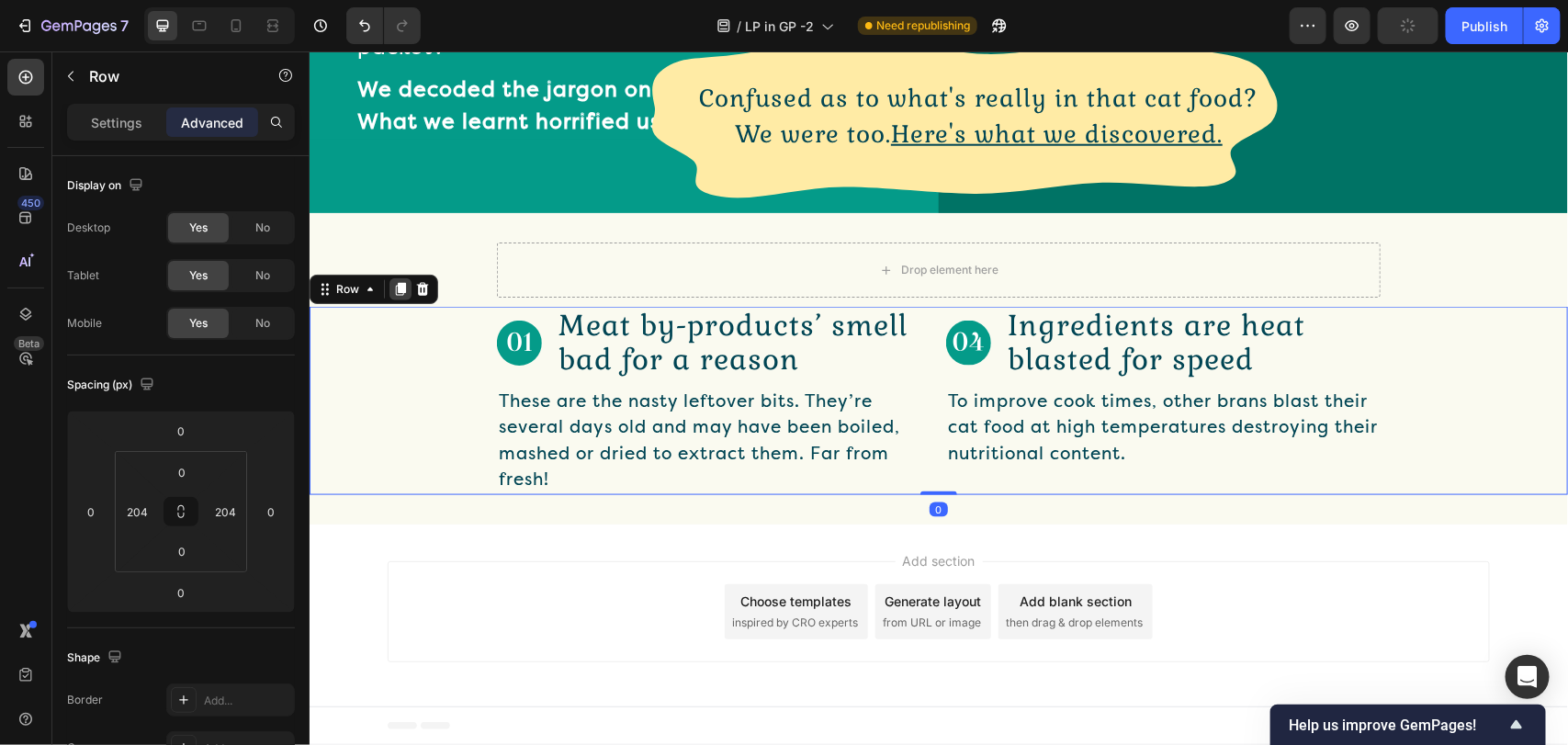
click at [390, 288] on div at bounding box center [399, 289] width 22 height 22
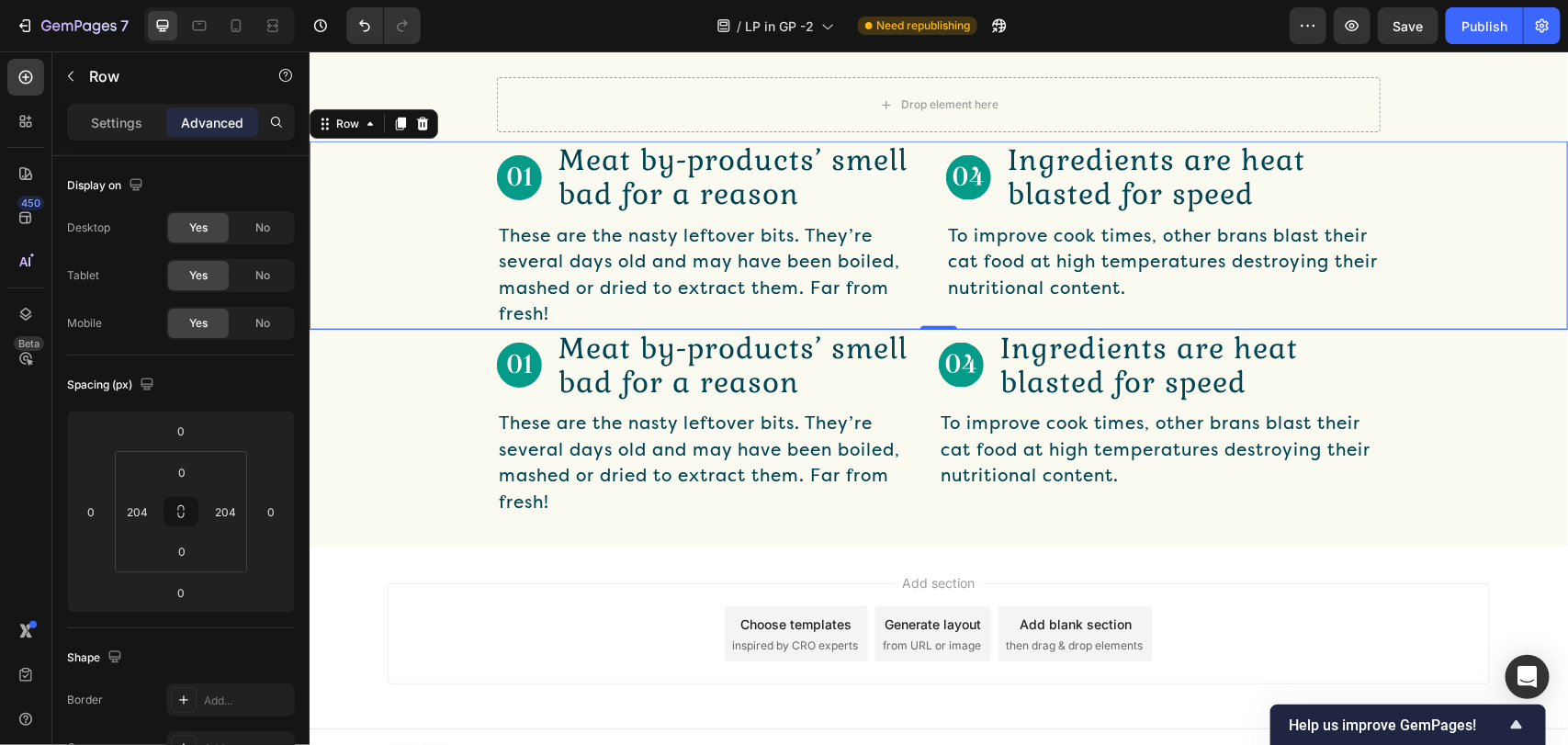
click at [428, 328] on div "Image Meat by-products’ smell bad for a reason Text Block Row These are the nas…" at bounding box center [938, 234] width 1259 height 187
click at [427, 131] on div "Drop element here Row" at bounding box center [938, 104] width 1259 height 55
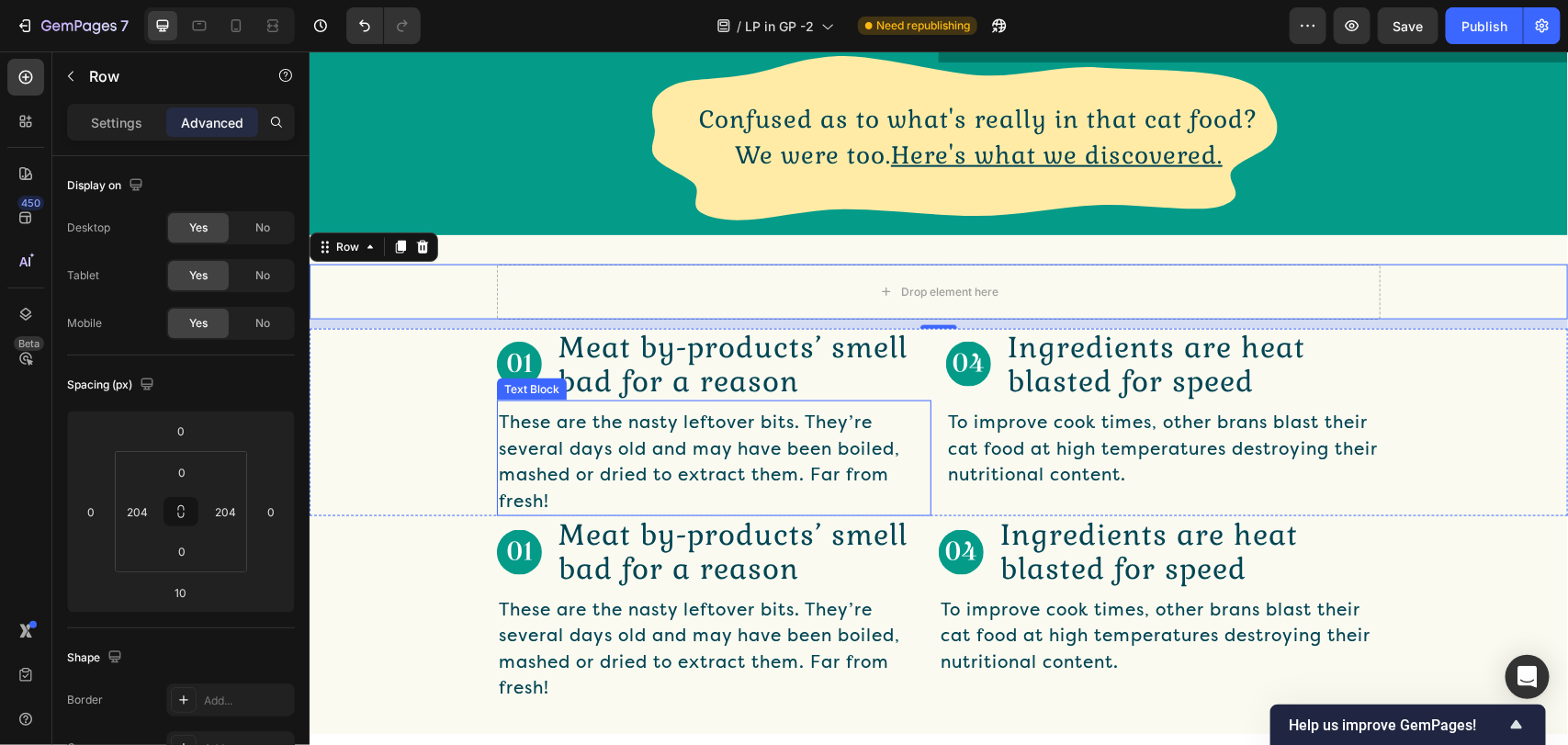
scroll to position [1076, 0]
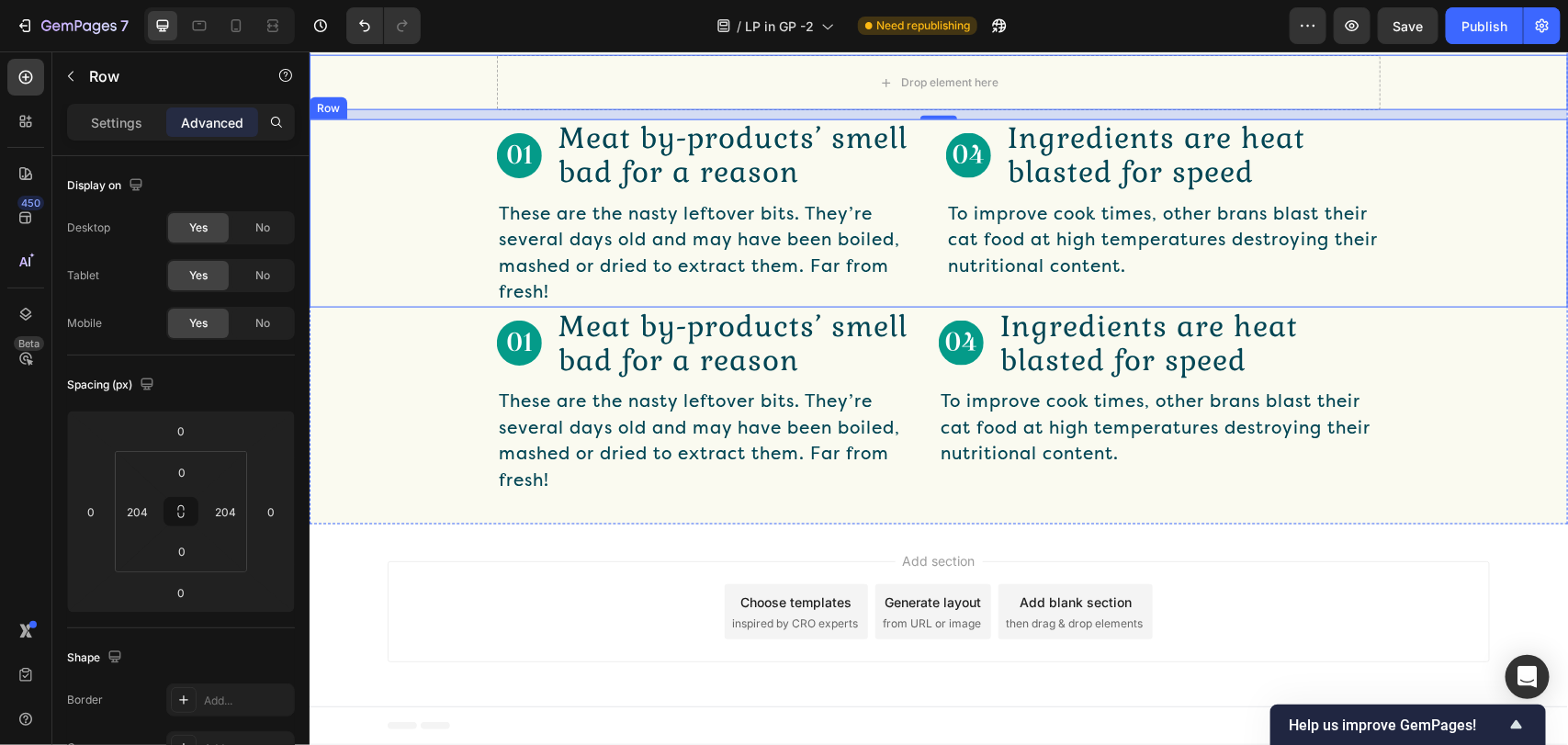
click at [450, 306] on div "Image Meat by-products’ smell bad for a reason Text Block Row These are the nas…" at bounding box center [938, 212] width 1259 height 187
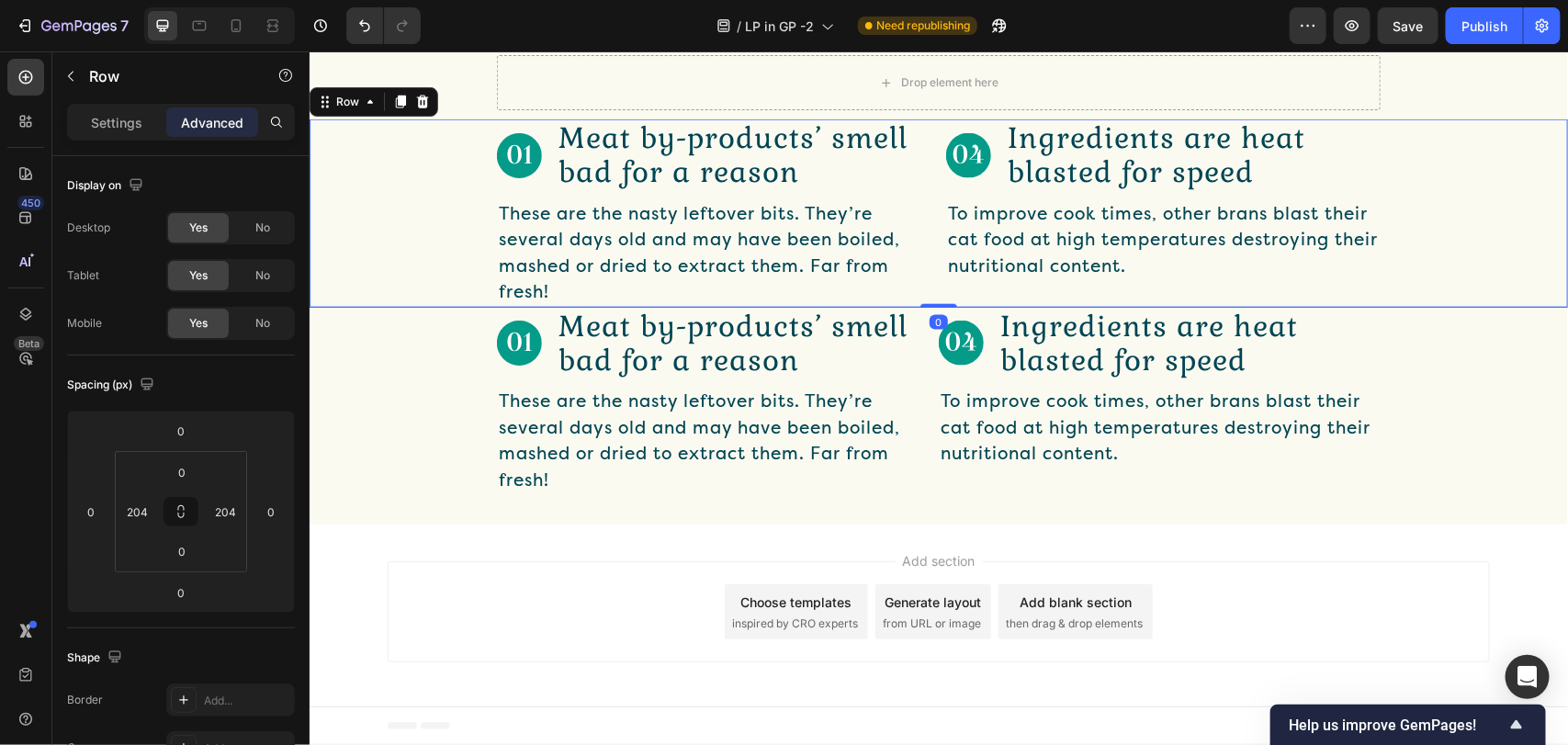
click at [396, 306] on div "Image Meat by-products’ smell bad for a reason Text Block Row These are the nas…" at bounding box center [938, 212] width 1259 height 187
click at [363, 108] on icon at bounding box center [369, 101] width 15 height 15
click at [361, 306] on div "Image Meat by-products’ smell bad for a reason Text Block Row These are the nas…" at bounding box center [938, 212] width 1259 height 187
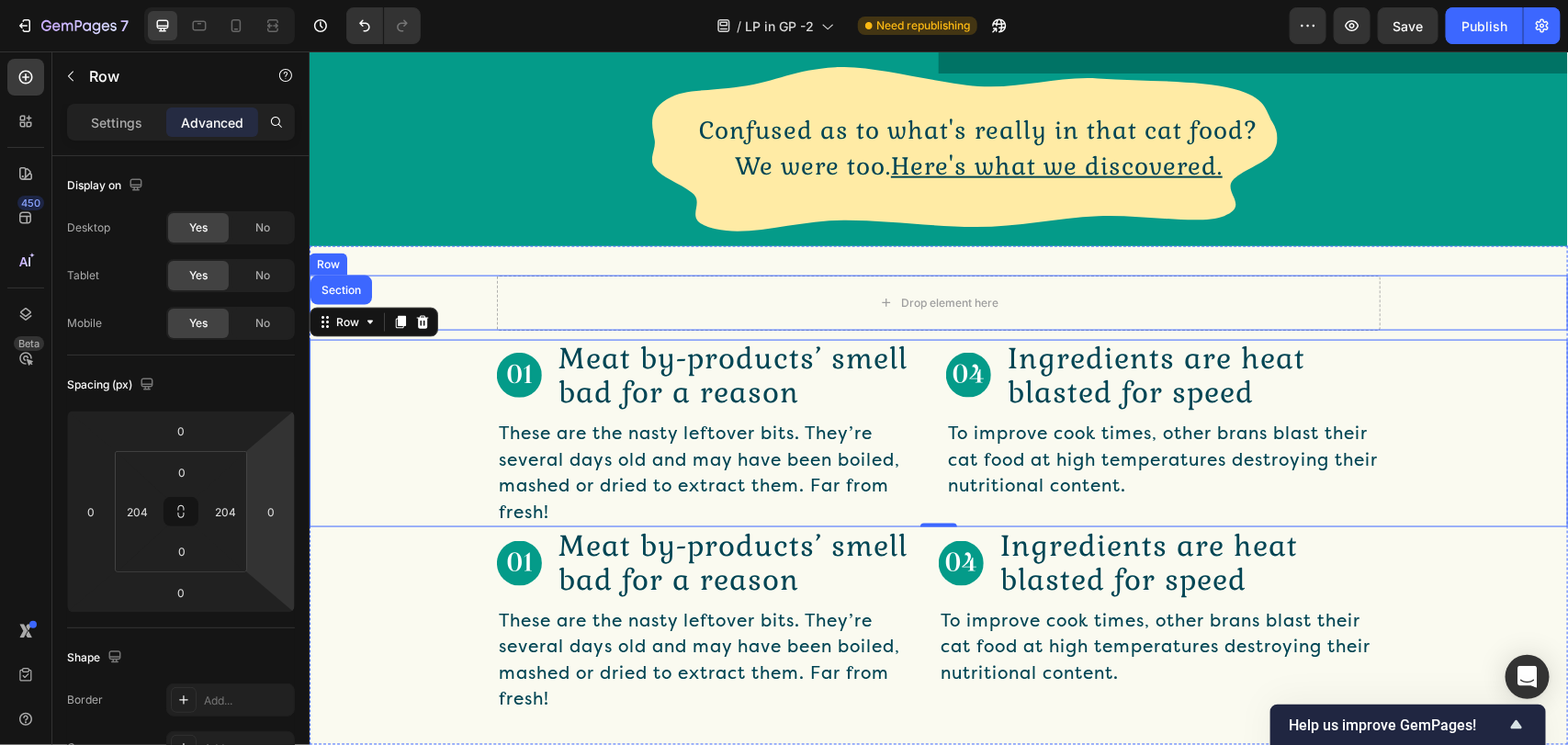
scroll to position [1214, 0]
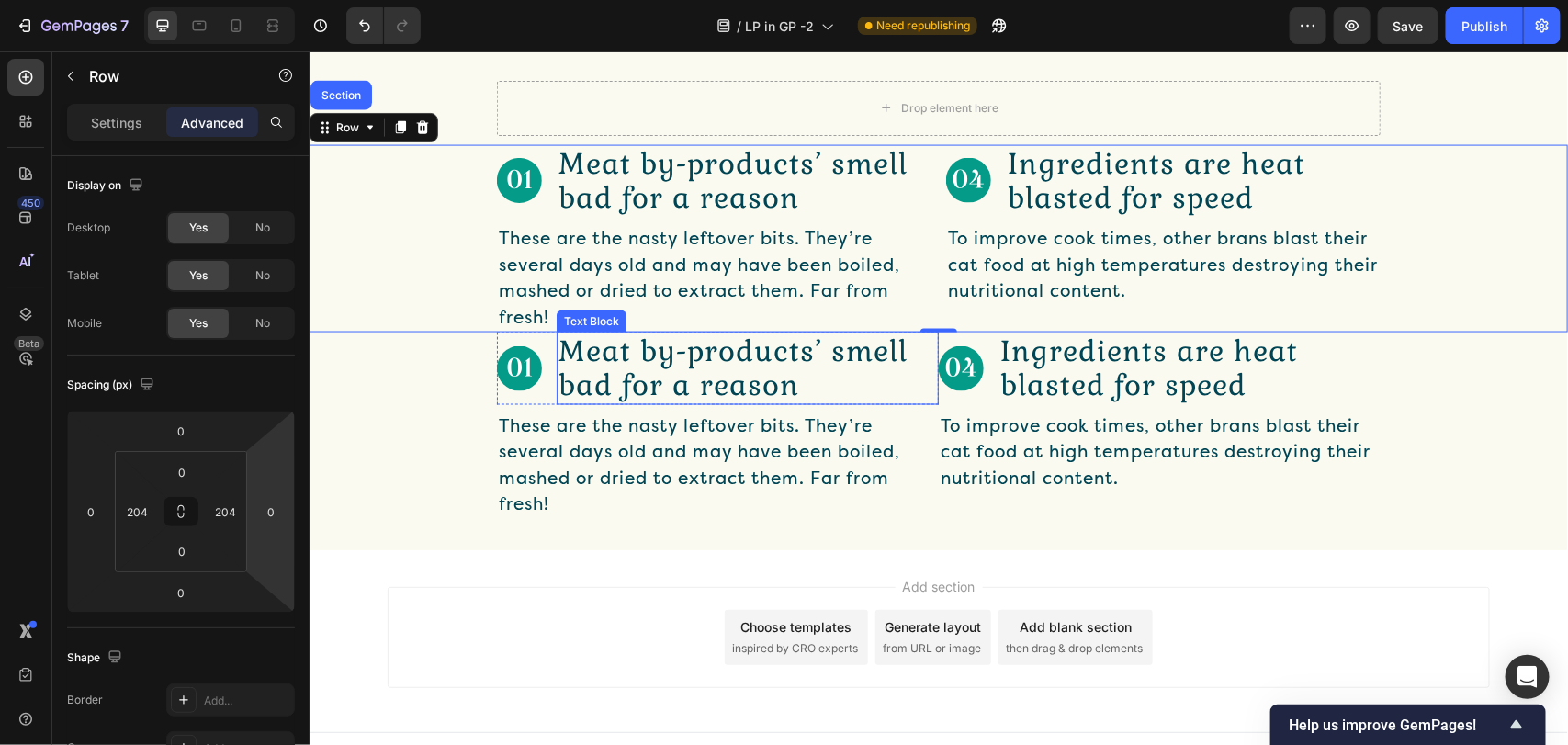
click at [648, 337] on p "Meat by-products’ smell bad for a reason" at bounding box center [746, 367] width 379 height 68
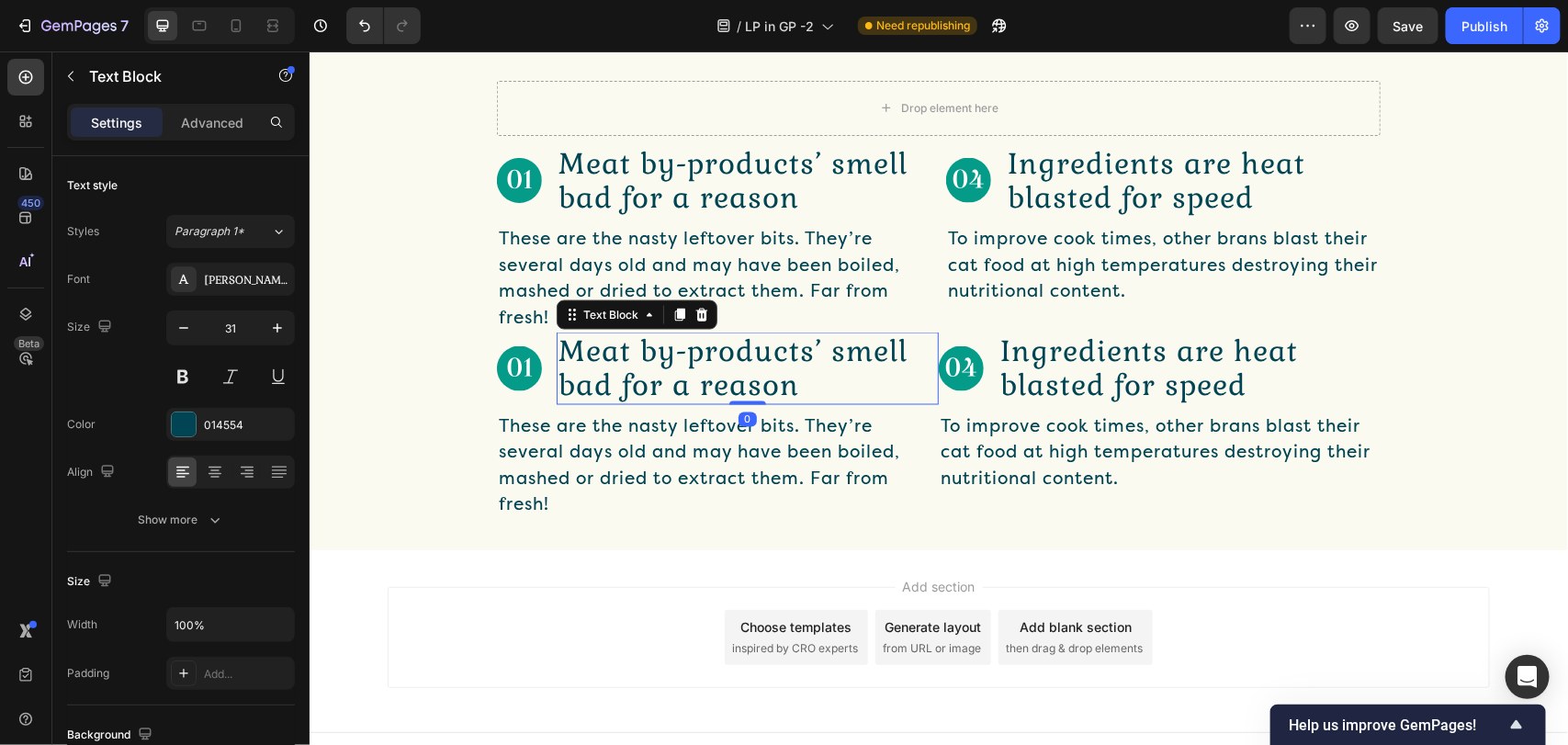
click at [648, 337] on p "Meat by-products’ smell bad for a reason" at bounding box center [746, 367] width 379 height 68
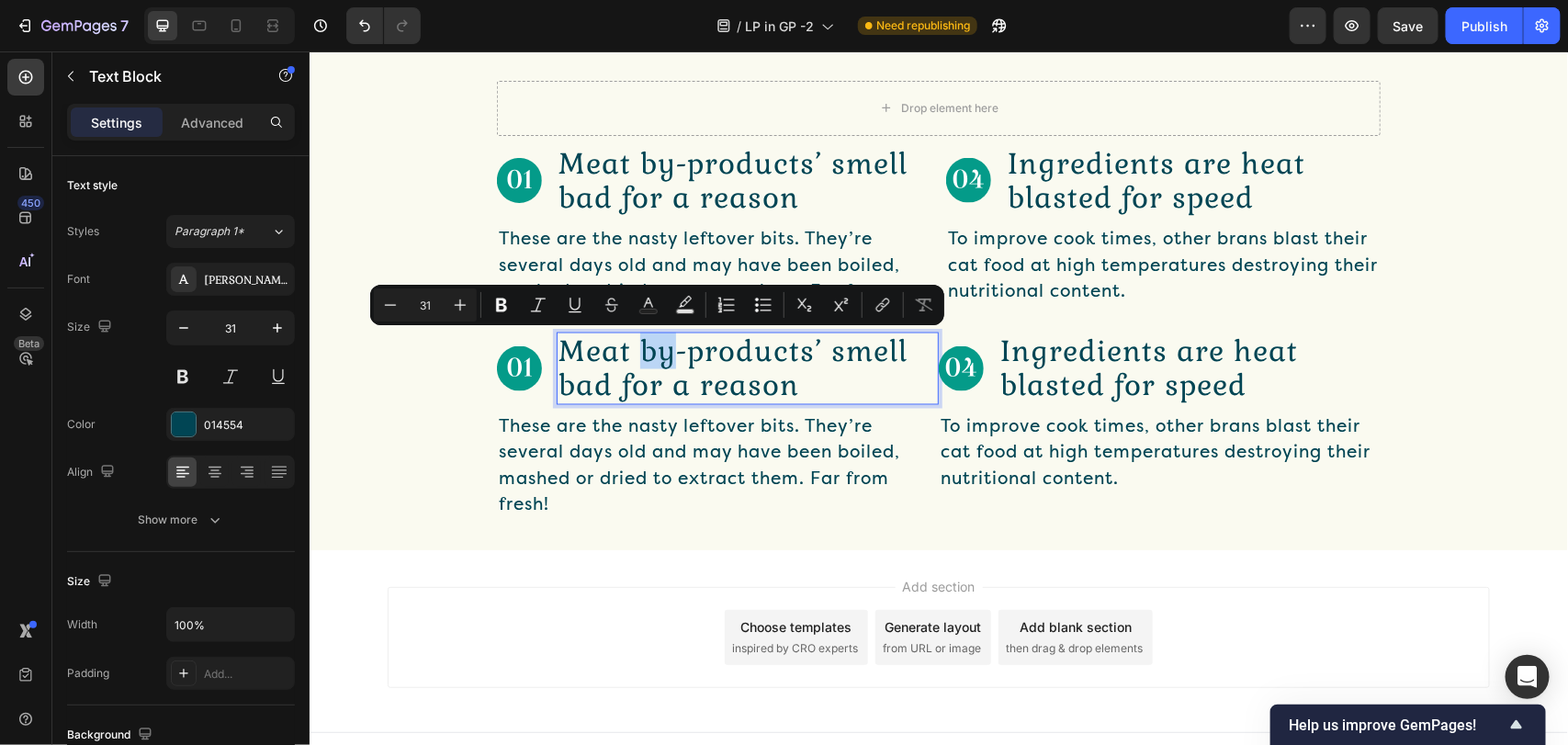
click at [648, 337] on p "Meat by-products’ smell bad for a reason" at bounding box center [746, 367] width 379 height 68
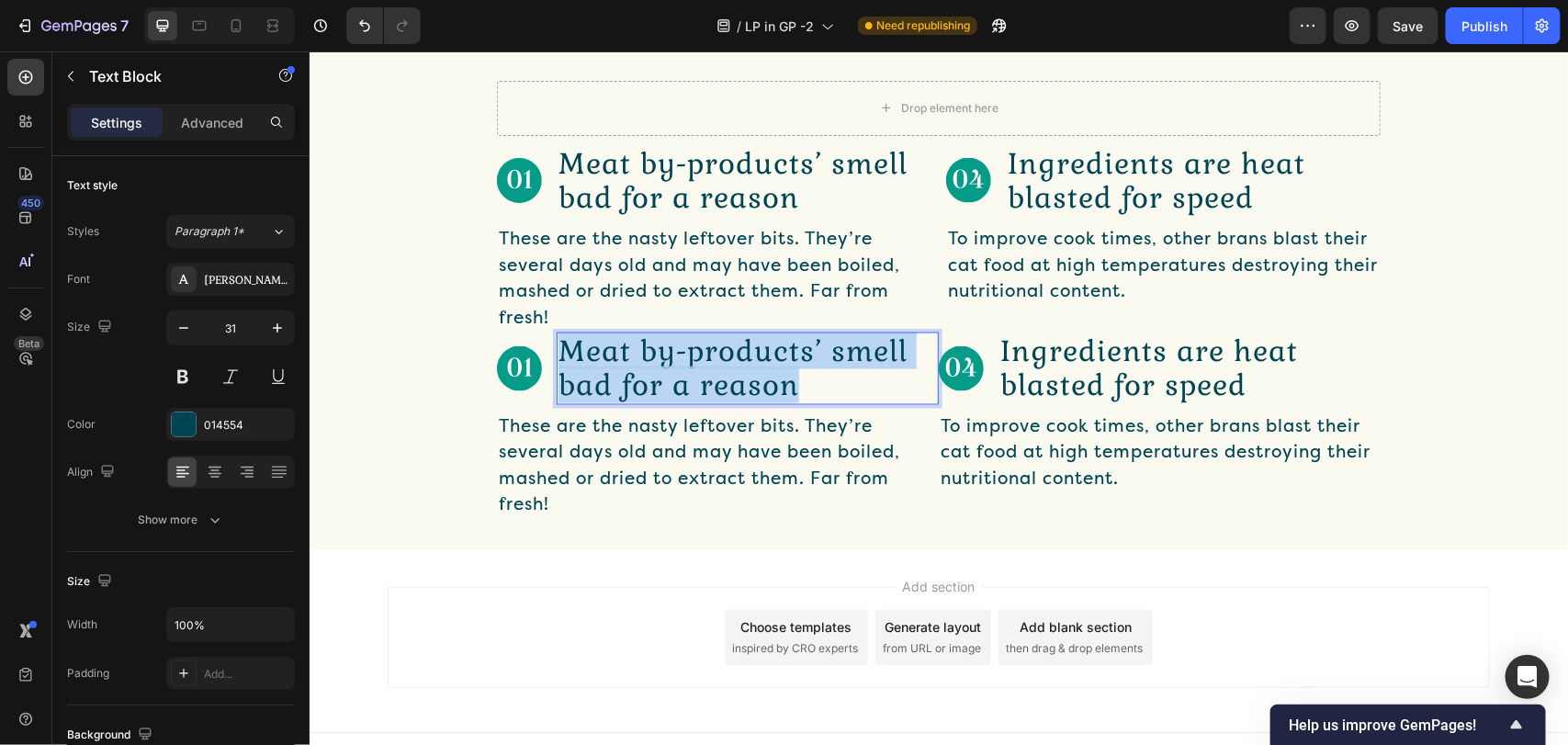
click at [648, 337] on p "Meat by-products’ smell bad for a reason" at bounding box center [746, 367] width 379 height 68
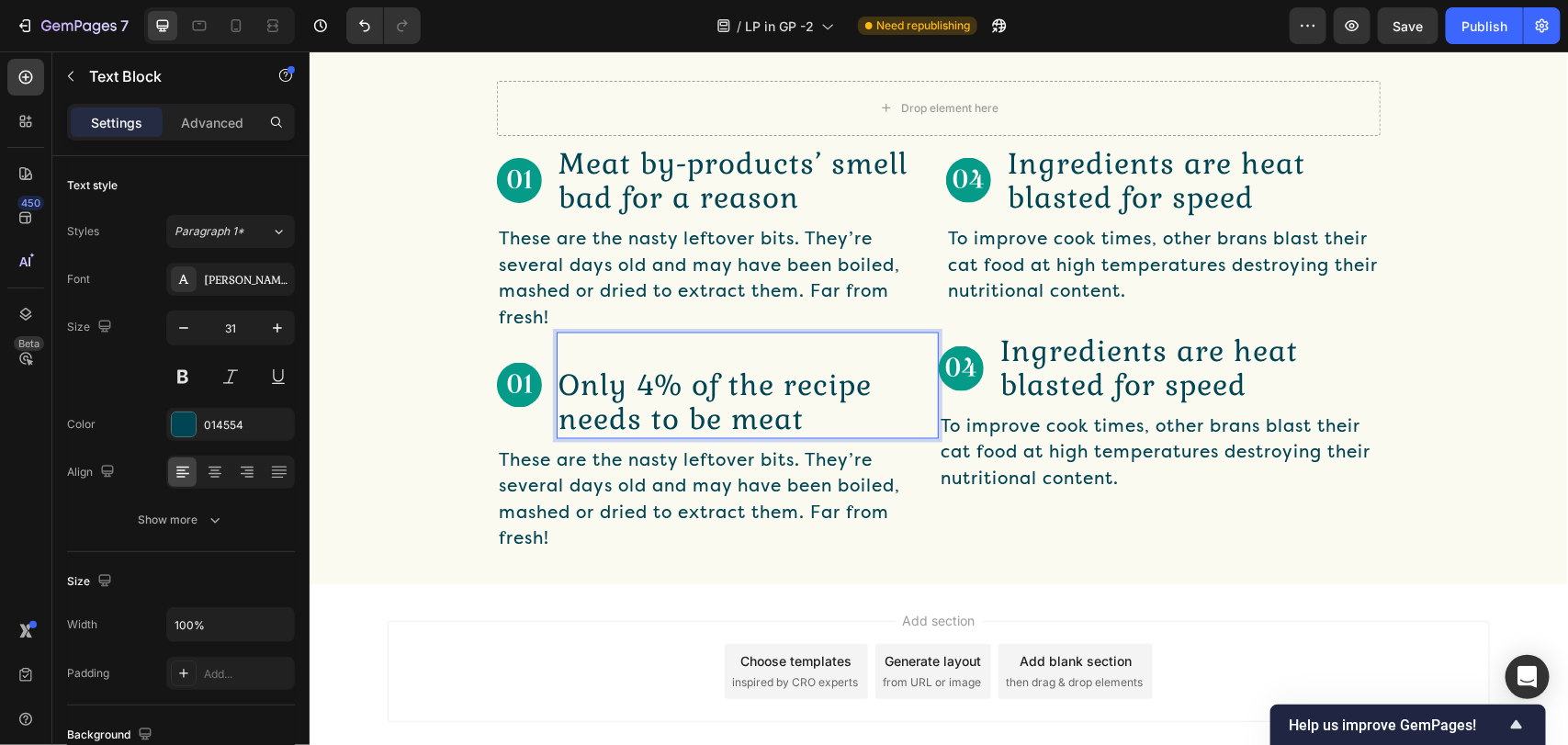
click at [661, 353] on p "Rich Text Editor. Editing area: main" at bounding box center [746, 351] width 379 height 34
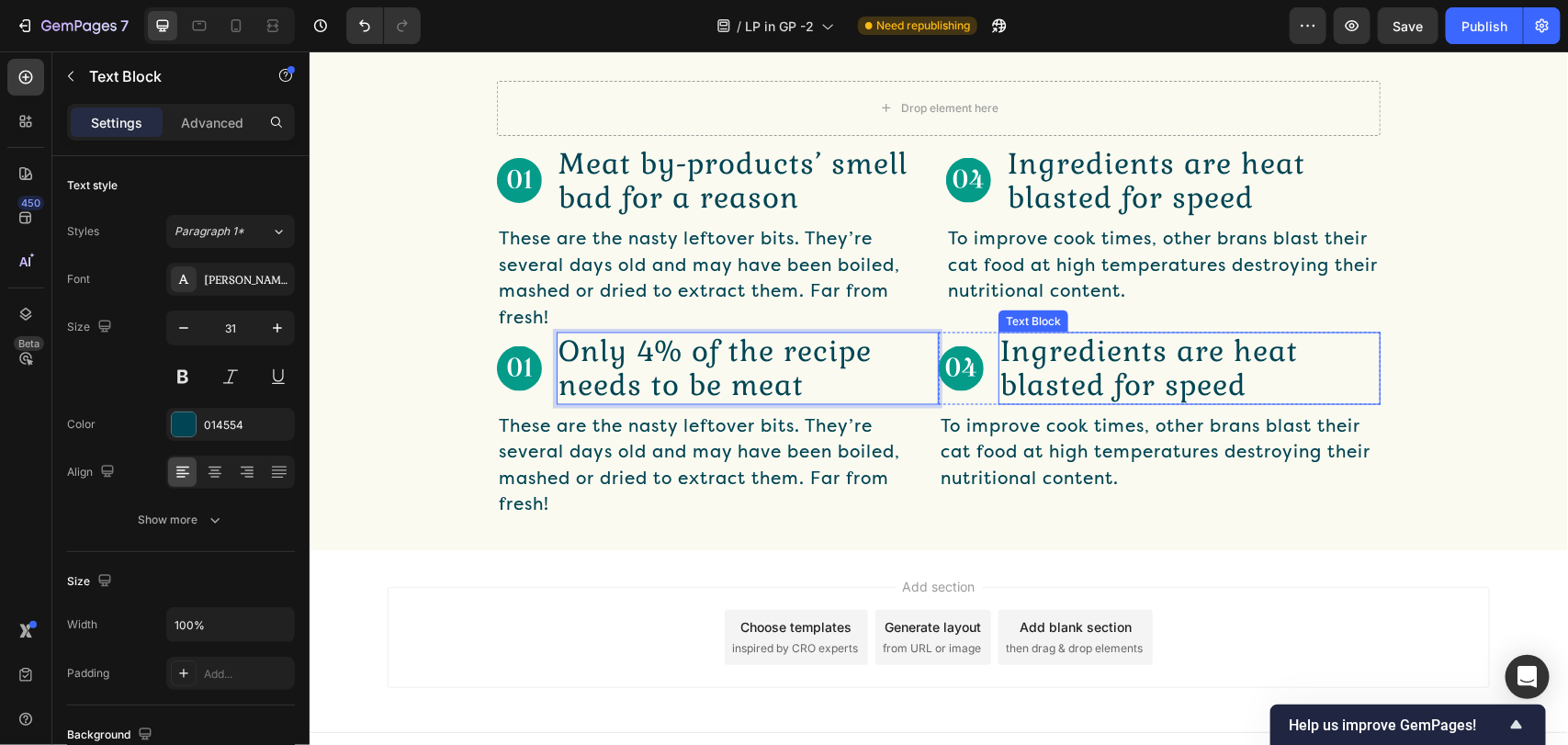
click at [1030, 339] on p "Ingredients are heat blasted for speed" at bounding box center [1188, 367] width 379 height 68
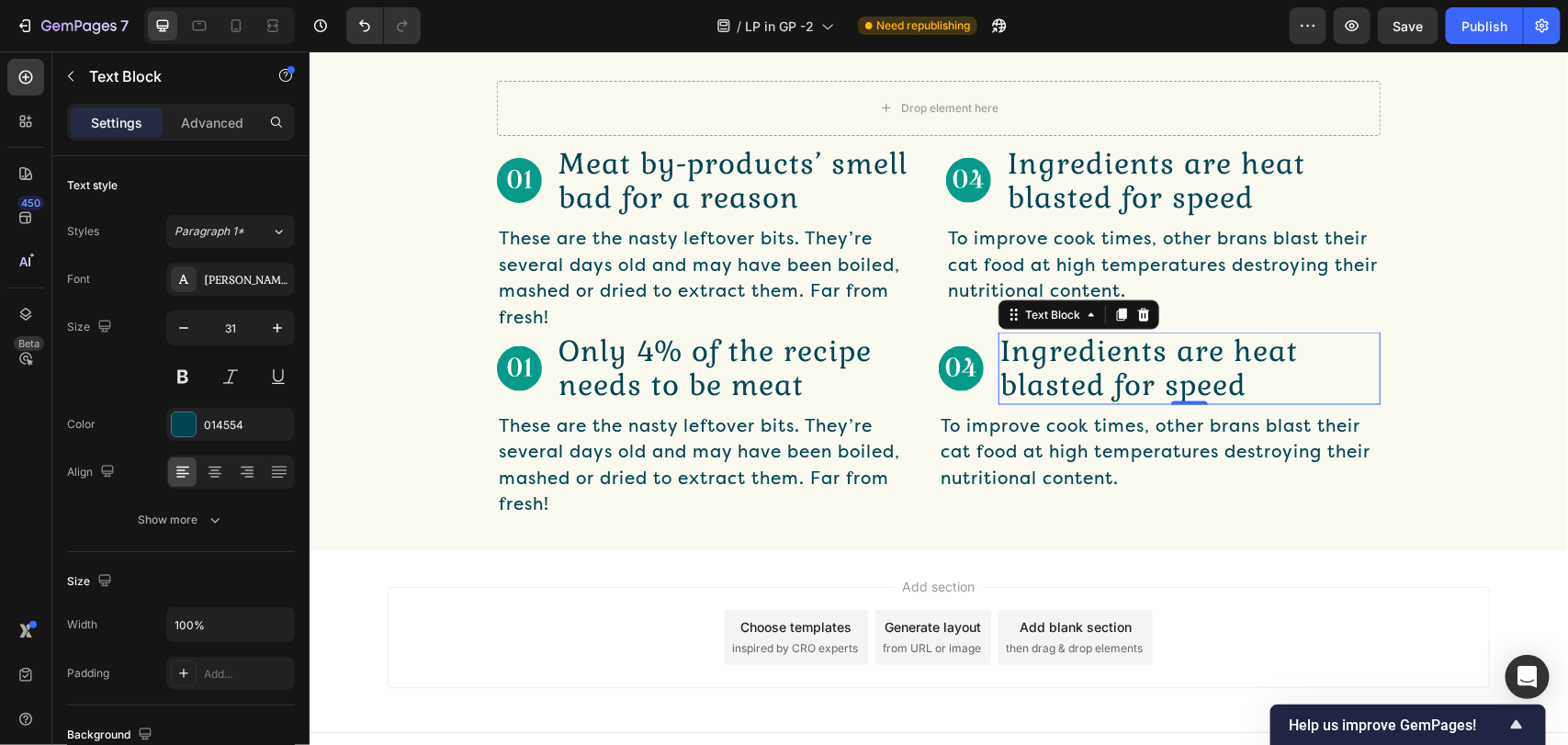
click at [1030, 339] on p "Ingredients are heat blasted for speed" at bounding box center [1188, 367] width 379 height 68
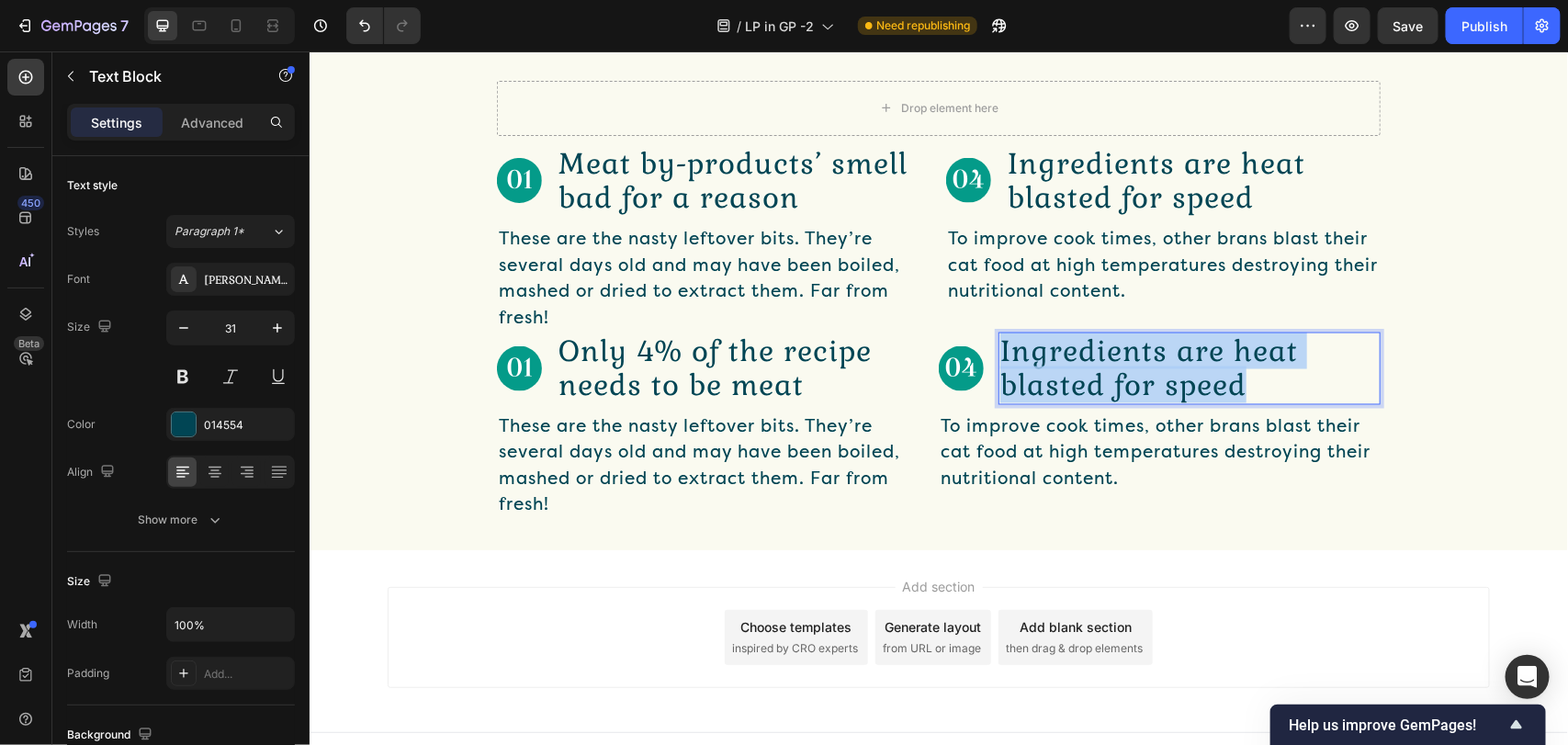
click at [1030, 339] on p "Ingredients are heat blasted for speed" at bounding box center [1188, 367] width 379 height 68
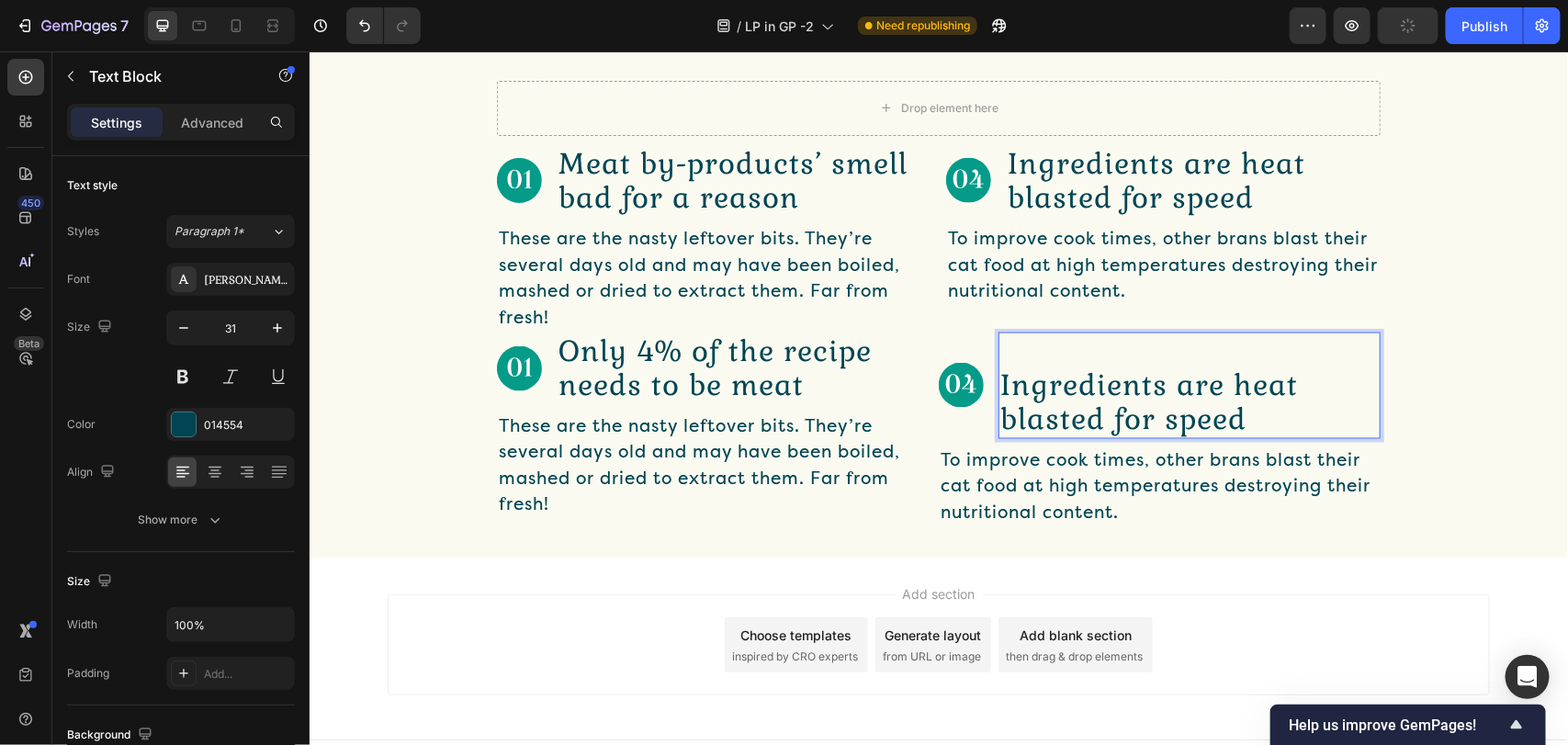
click at [1055, 351] on p "Rich Text Editor. Editing area: main" at bounding box center [1188, 351] width 379 height 34
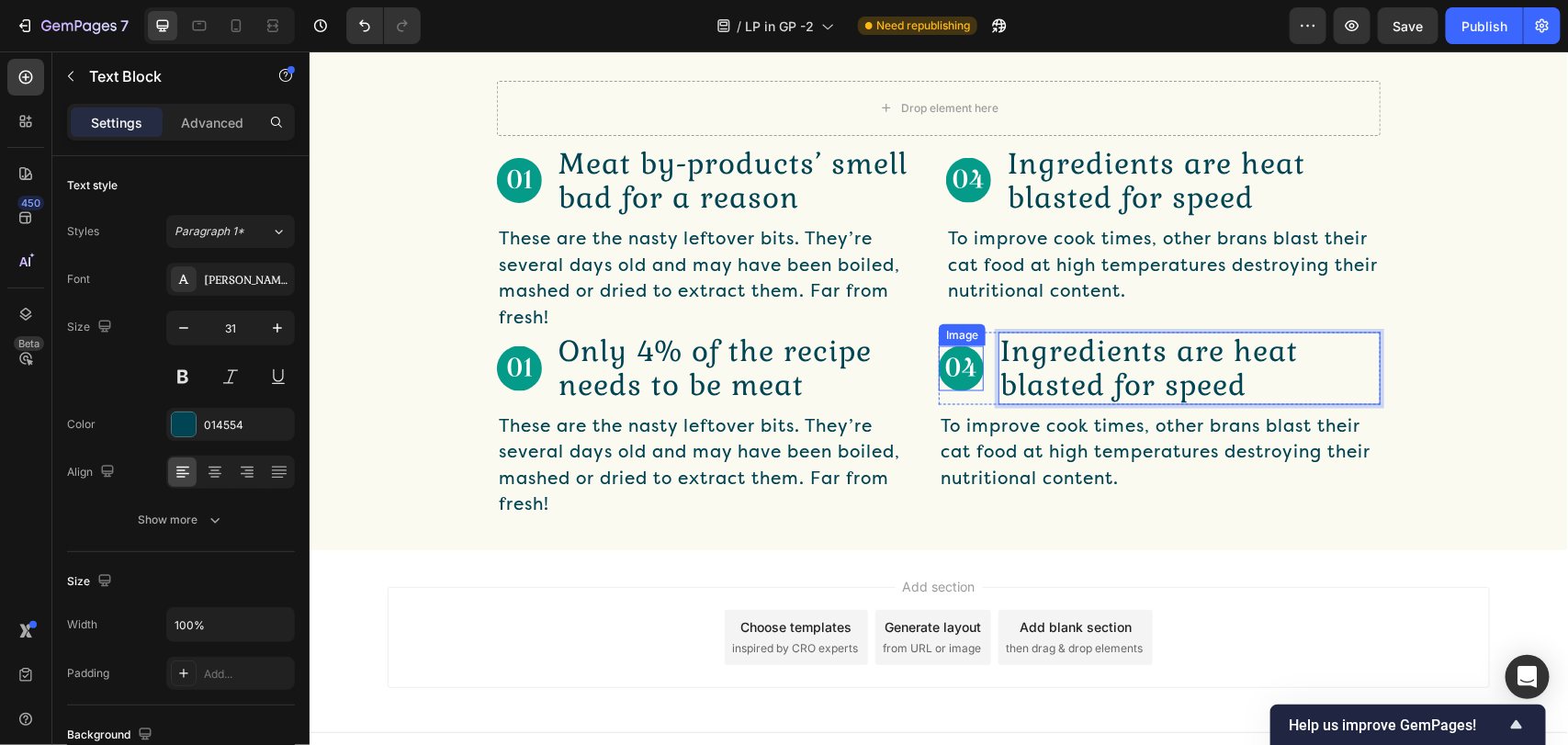
click at [942, 386] on img at bounding box center [960, 367] width 45 height 45
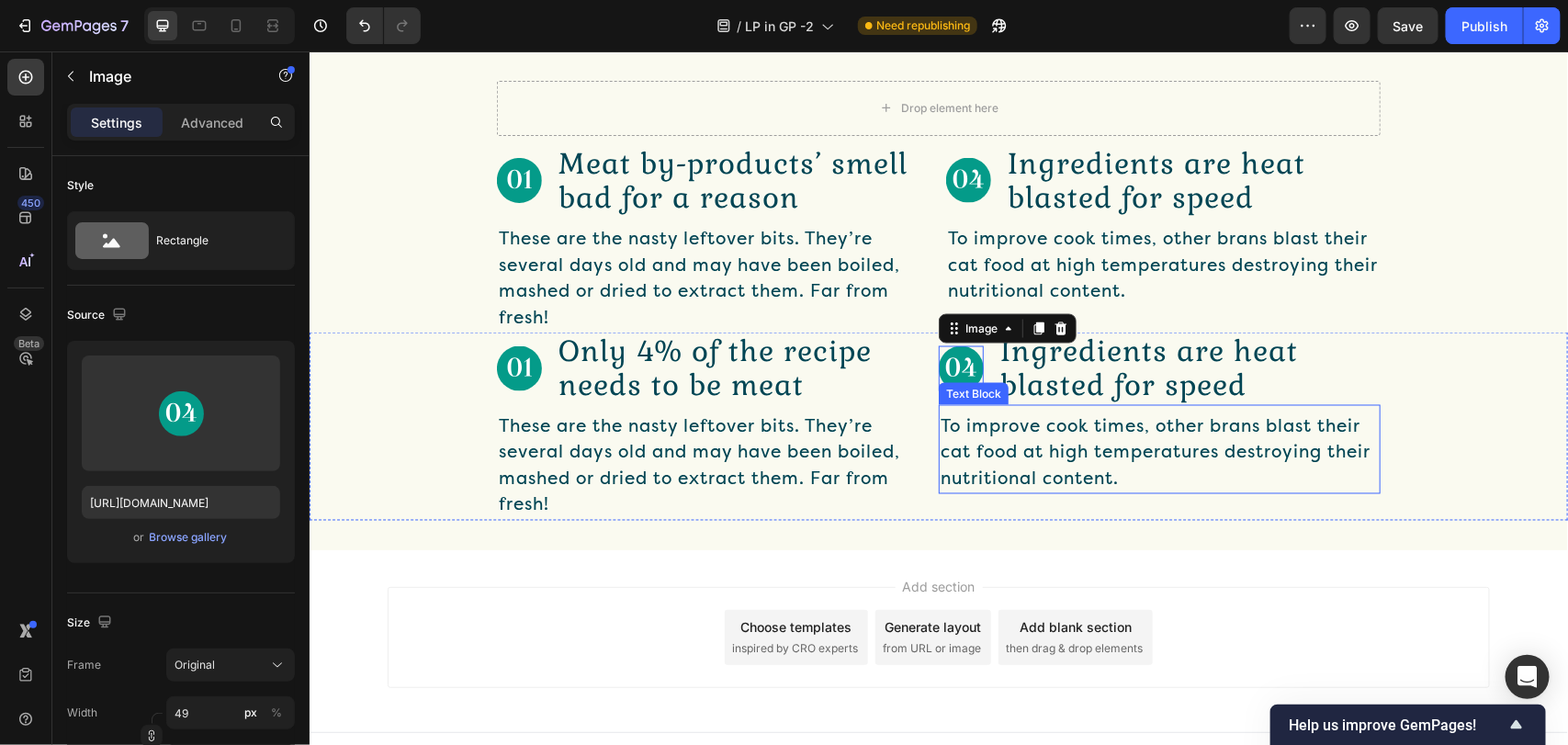
click at [974, 451] on p "To improve cook times, other brans blast their cat food at high temperatures de…" at bounding box center [1158, 452] width 439 height 79
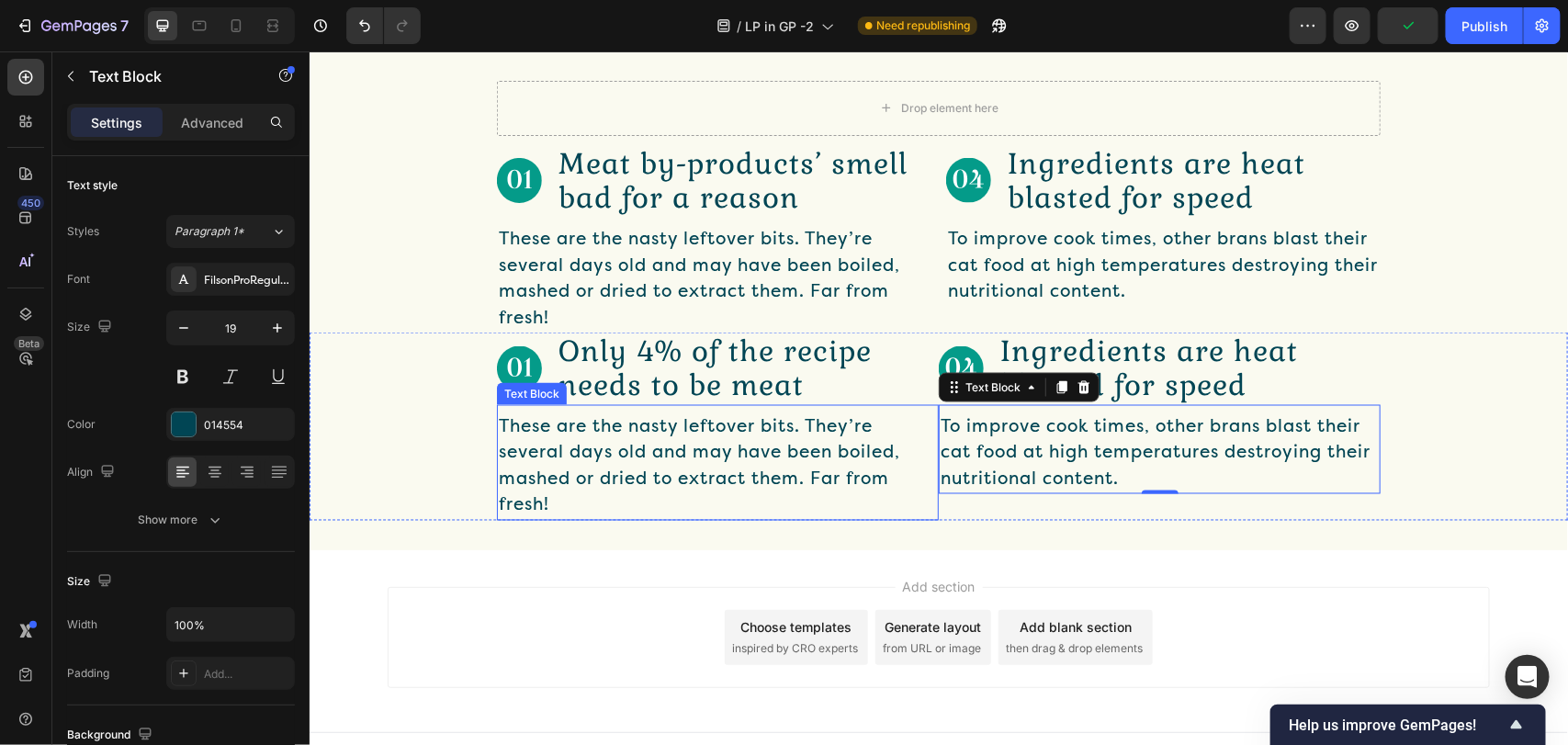
click at [723, 418] on p "These are the nasty leftover bits. They’re several days old and may have been b…" at bounding box center [716, 466] width 439 height 105
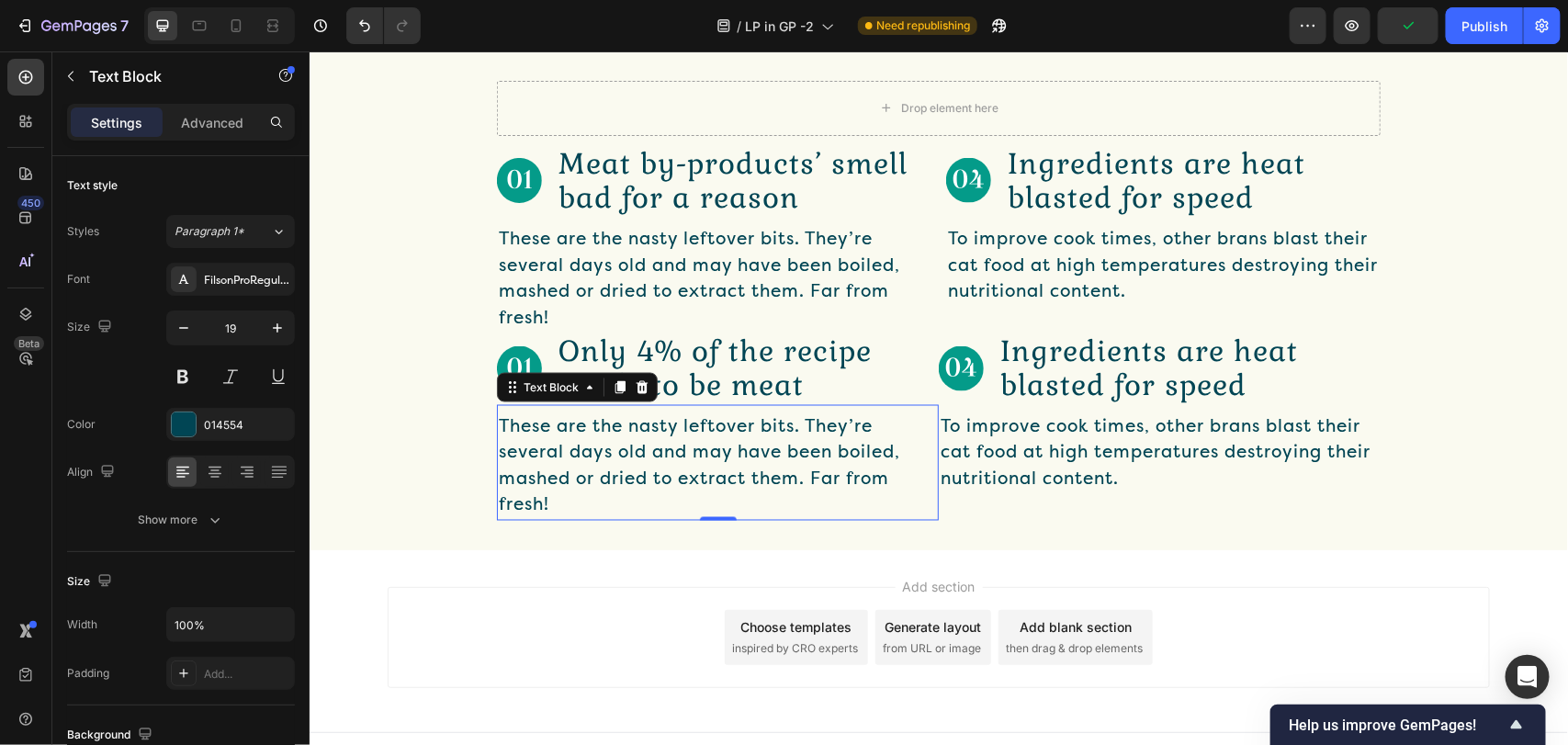
click at [723, 418] on p "These are the nasty leftover bits. They’re several days old and may have been b…" at bounding box center [716, 466] width 439 height 105
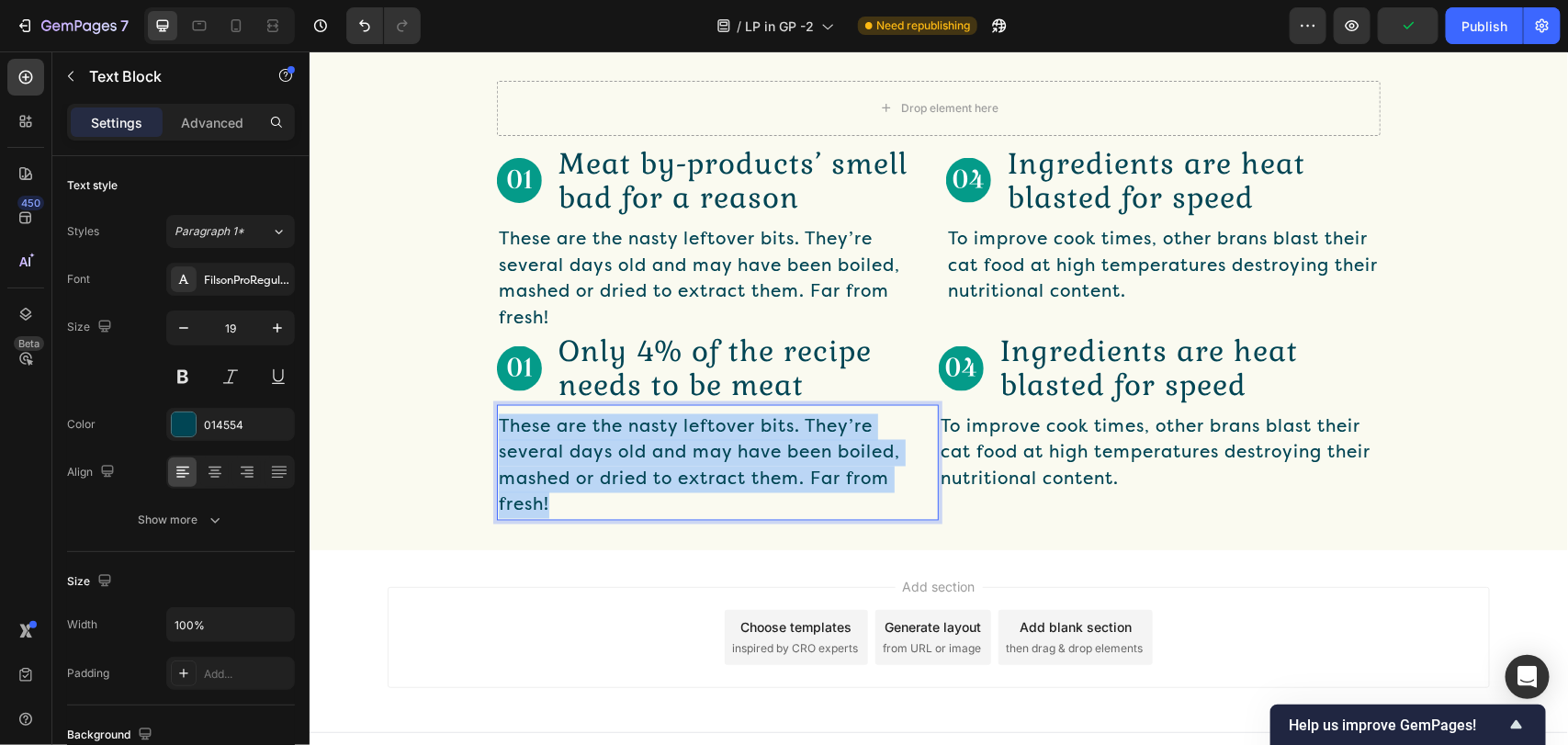
click at [723, 418] on p "These are the nasty leftover bits. They’re several days old and may have been b…" at bounding box center [716, 466] width 439 height 105
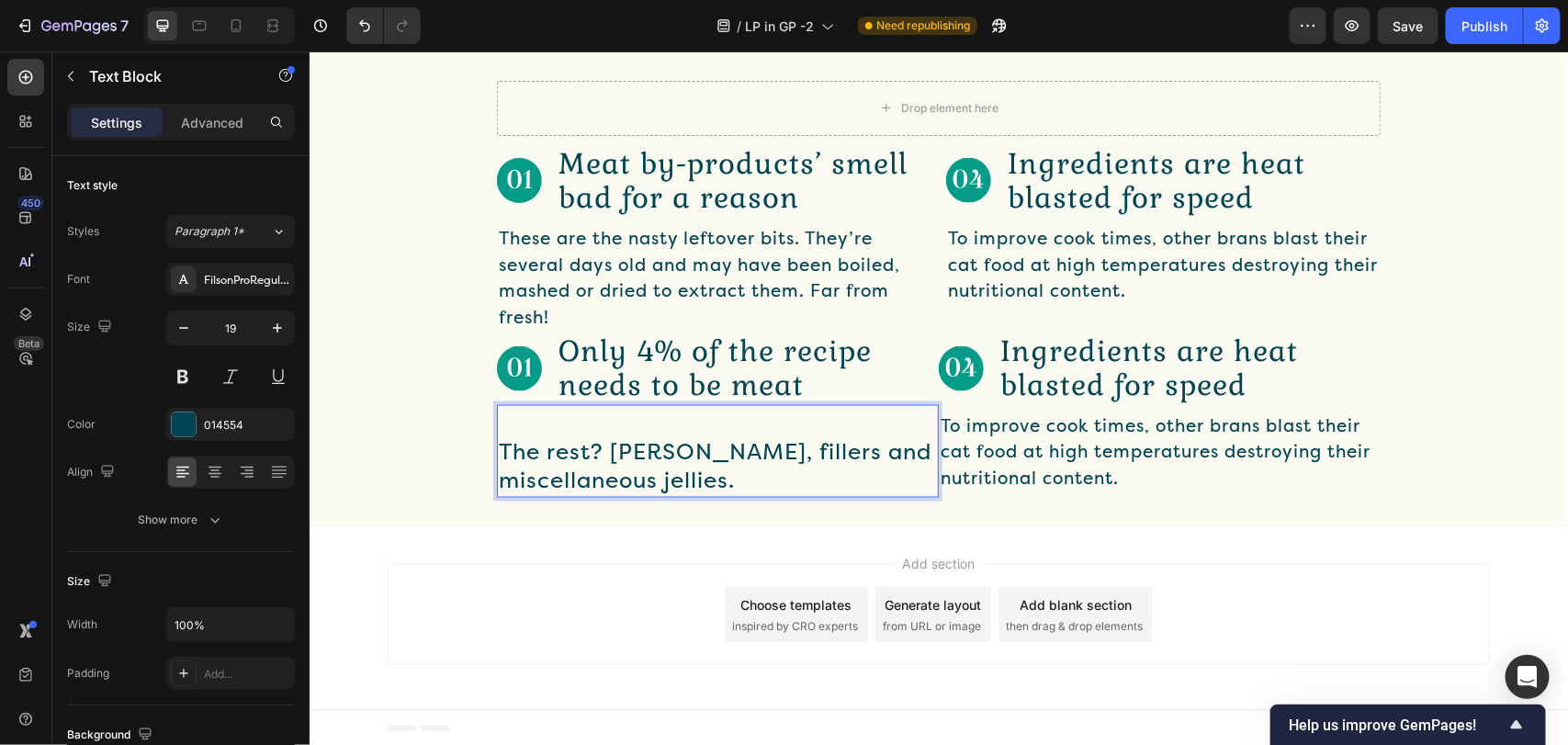
click at [542, 408] on div "The rest? Grains, fillers and miscellaneous jellies. Text Block 0" at bounding box center [716, 451] width 441 height 93
click at [533, 423] on p "Rich Text Editor. Editing area: main" at bounding box center [716, 426] width 439 height 26
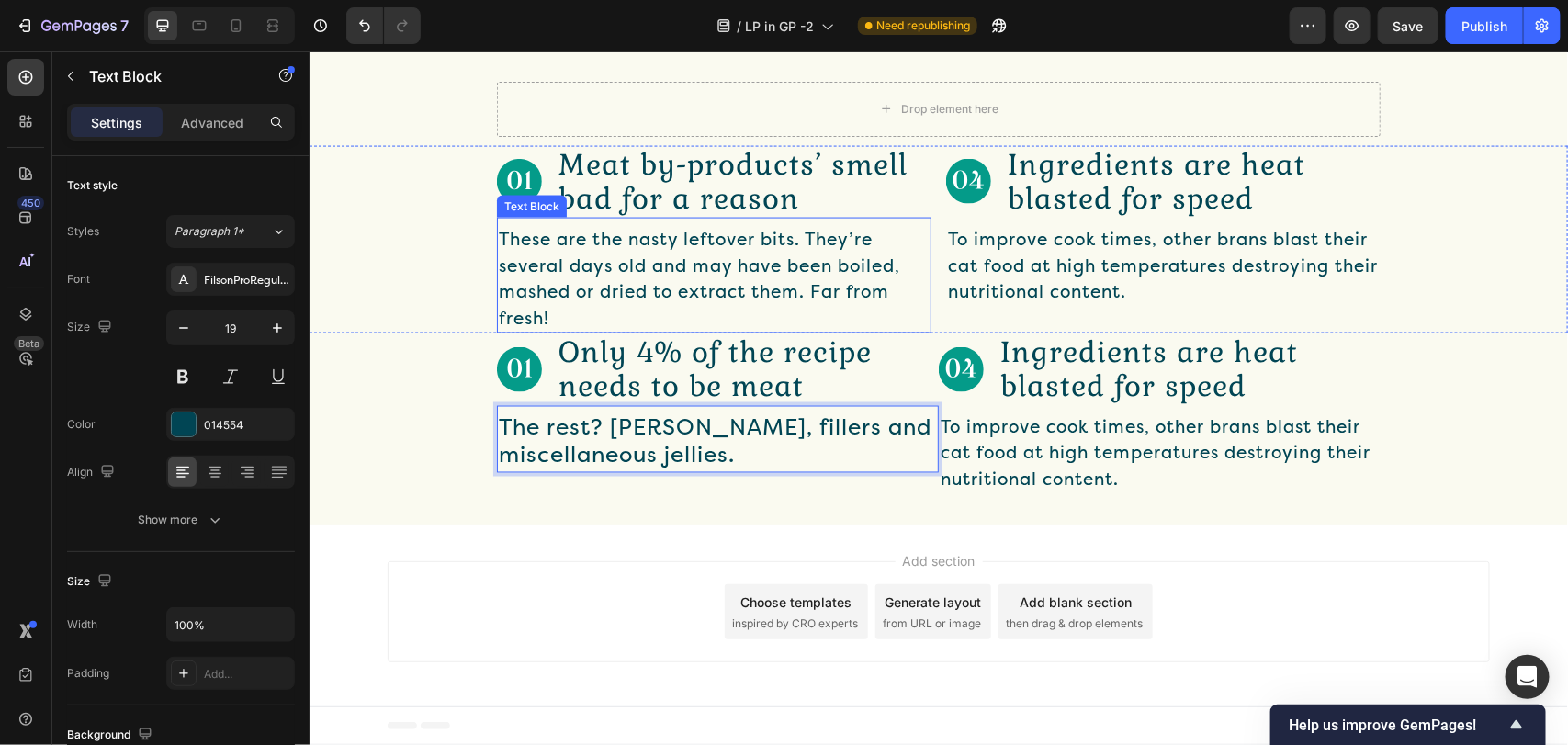
click at [698, 259] on p "These are the nasty leftover bits. They’re several days old and may have been b…" at bounding box center [712, 279] width 431 height 105
click at [698, 424] on span "The rest? [PERSON_NAME], fillers and miscellaneous jellies." at bounding box center [713, 441] width 433 height 54
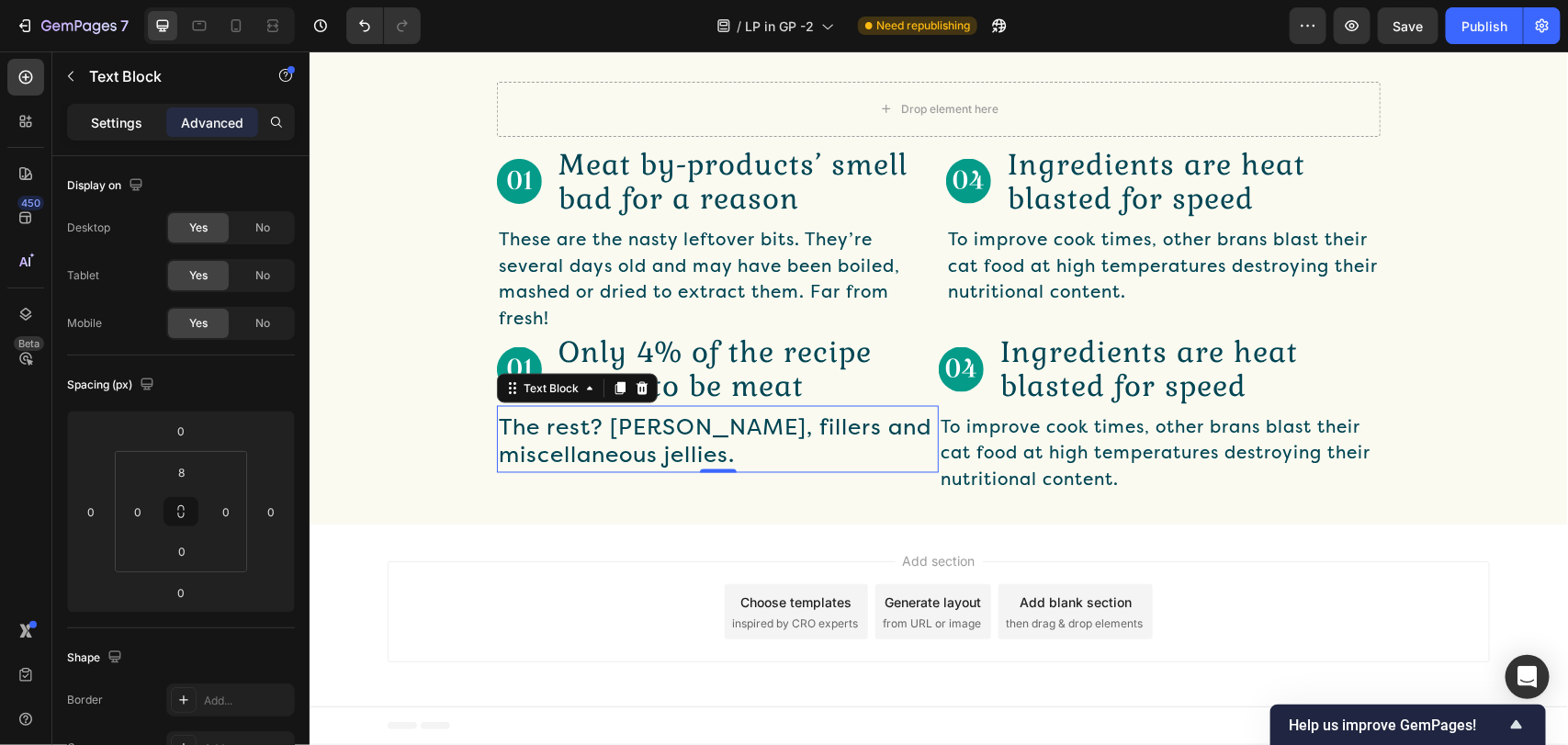
click at [112, 127] on p "Settings" at bounding box center [116, 122] width 51 height 20
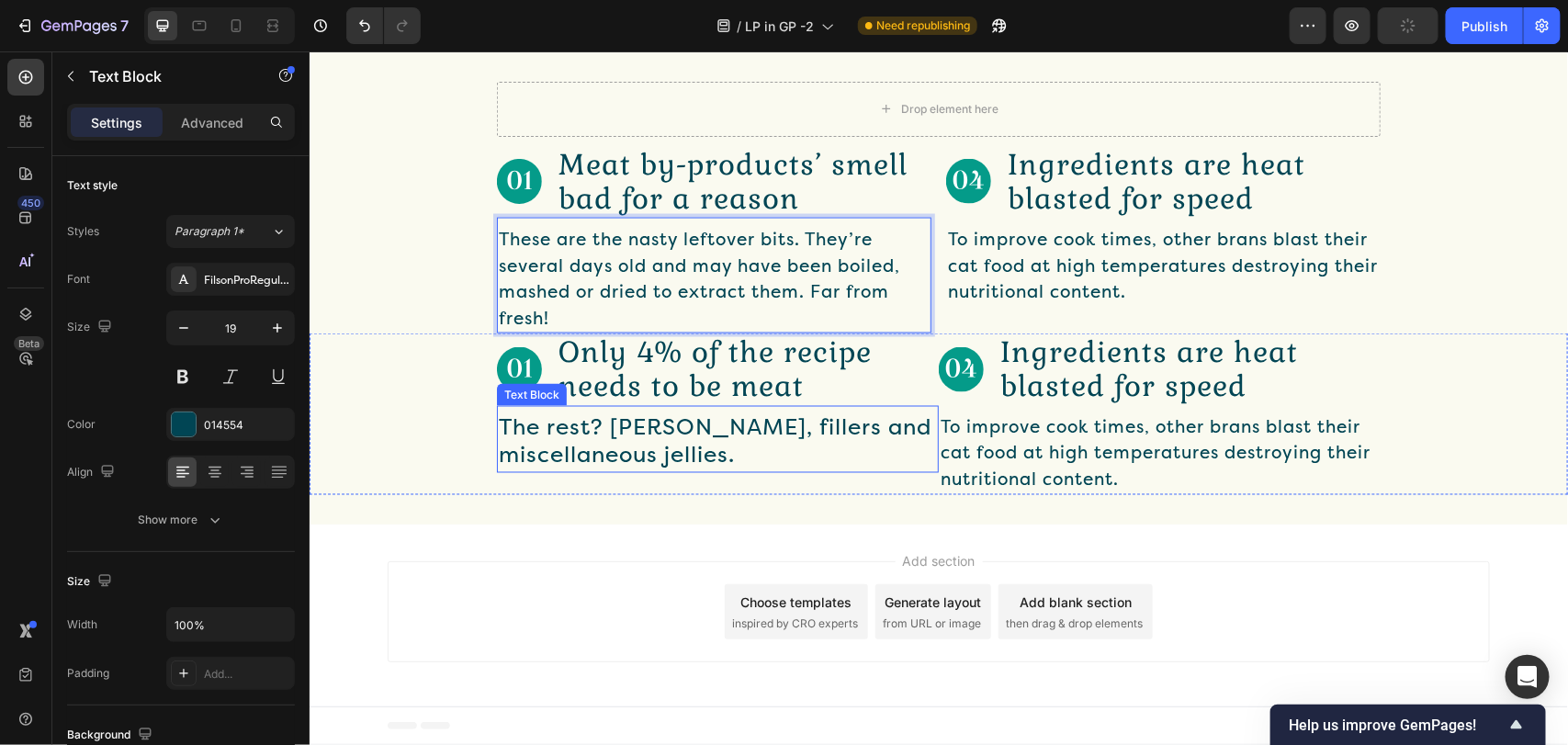
click at [641, 438] on span "The rest? [PERSON_NAME], fillers and miscellaneous jellies." at bounding box center [713, 441] width 433 height 54
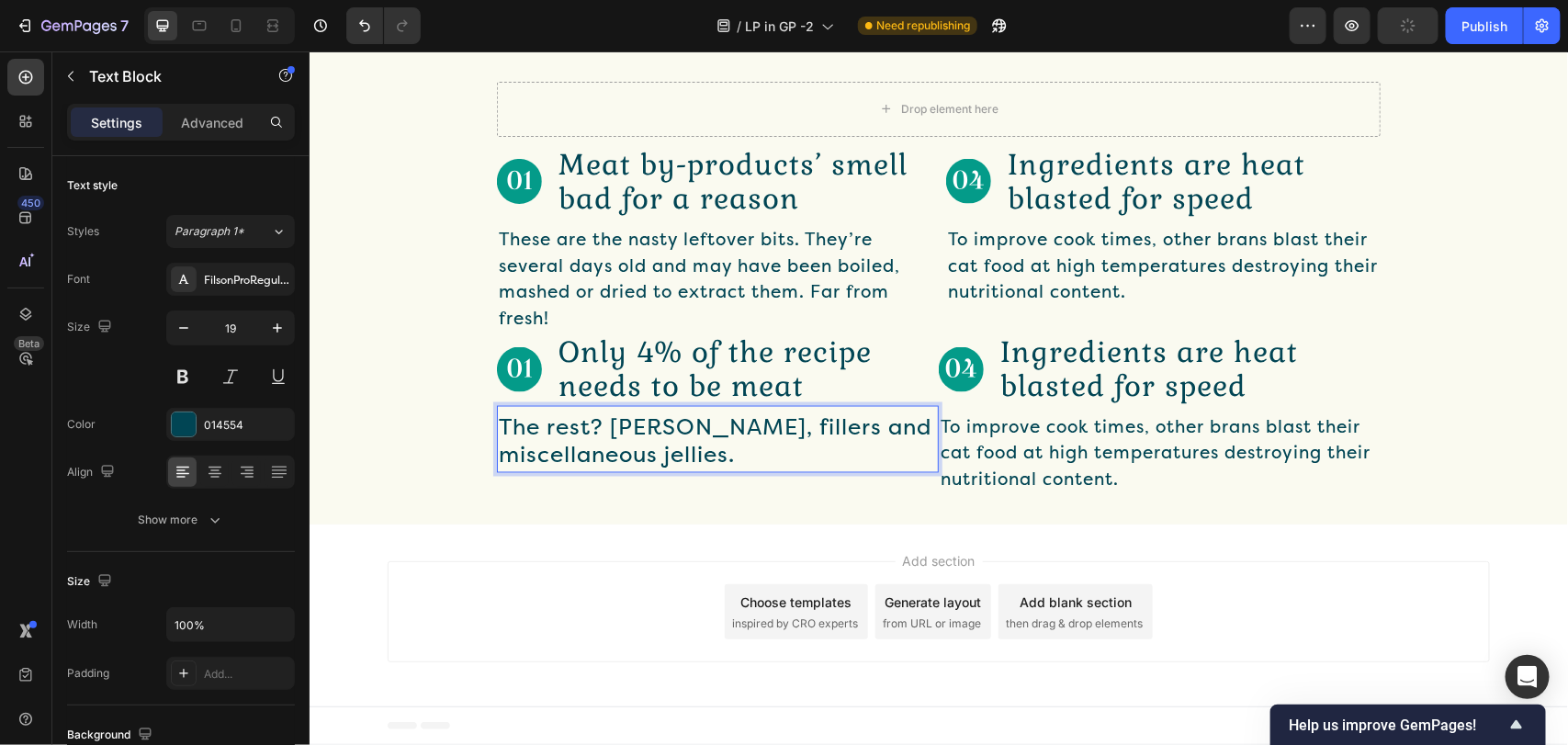
click at [641, 438] on span "The rest? [PERSON_NAME], fillers and miscellaneous jellies." at bounding box center [713, 441] width 433 height 54
click at [640, 434] on span "The rest? [PERSON_NAME], fillers and miscellaneous jellies." at bounding box center [713, 441] width 433 height 54
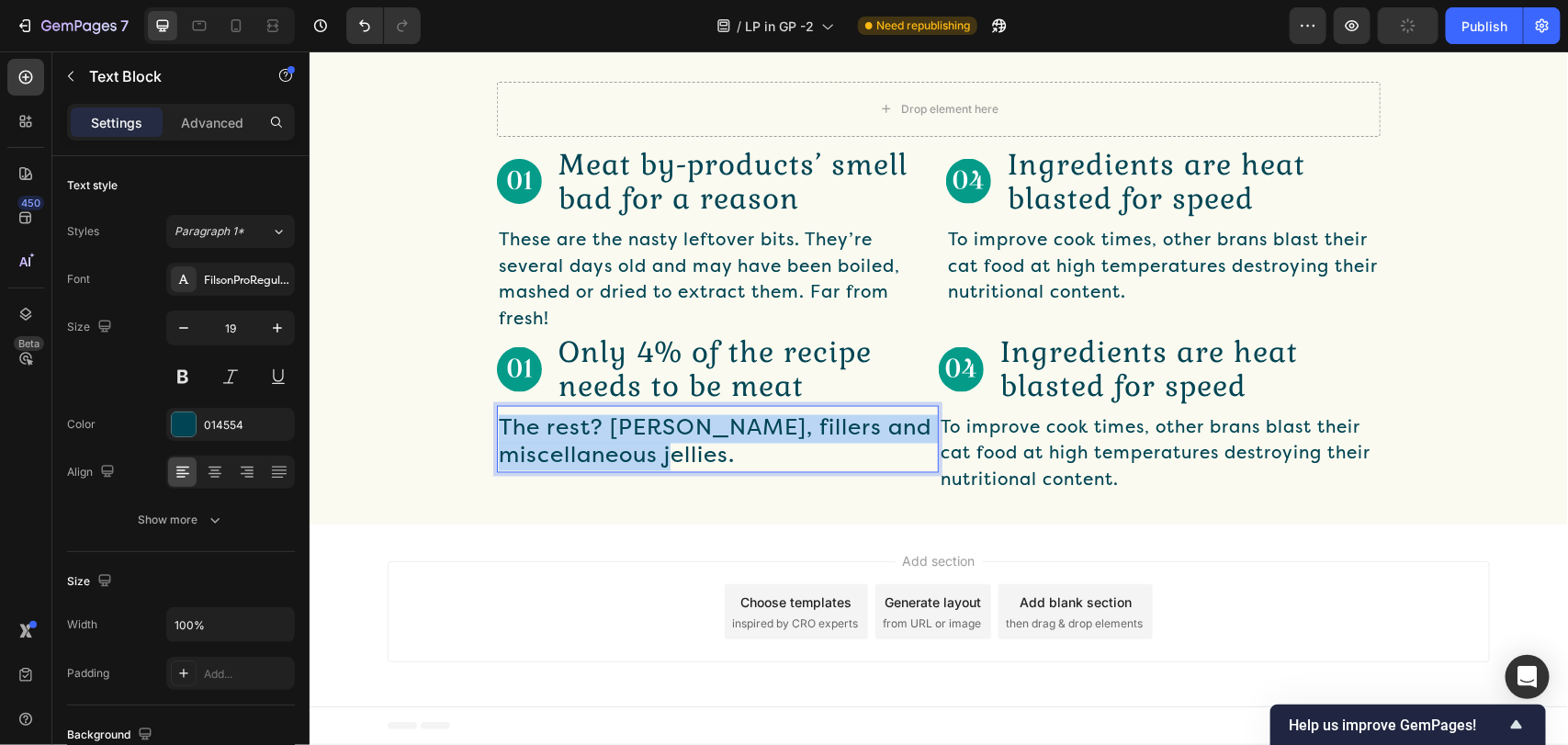
click at [640, 434] on span "The rest? [PERSON_NAME], fillers and miscellaneous jellies." at bounding box center [713, 441] width 433 height 54
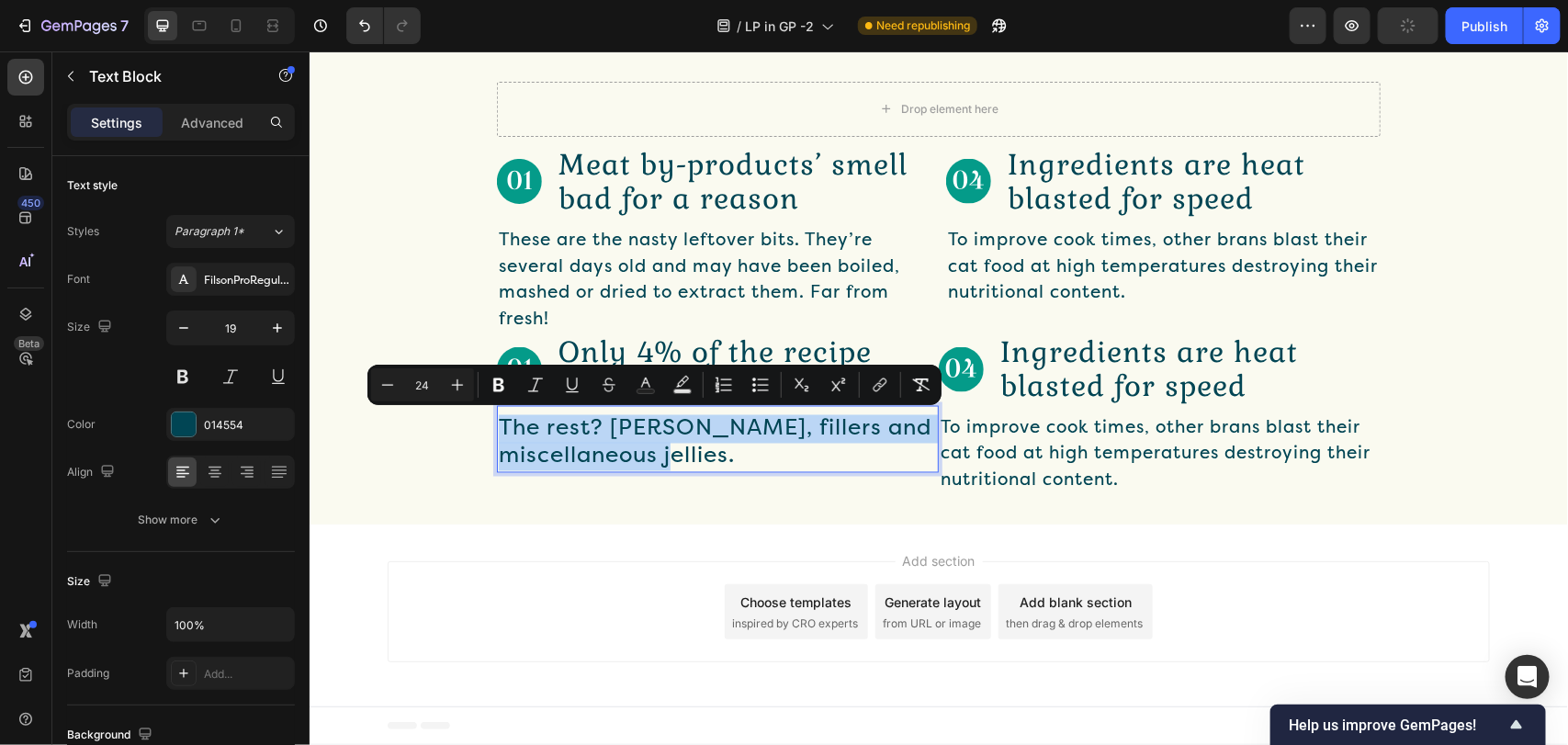
click at [640, 434] on span "The rest? [PERSON_NAME], fillers and miscellaneous jellies." at bounding box center [713, 441] width 433 height 54
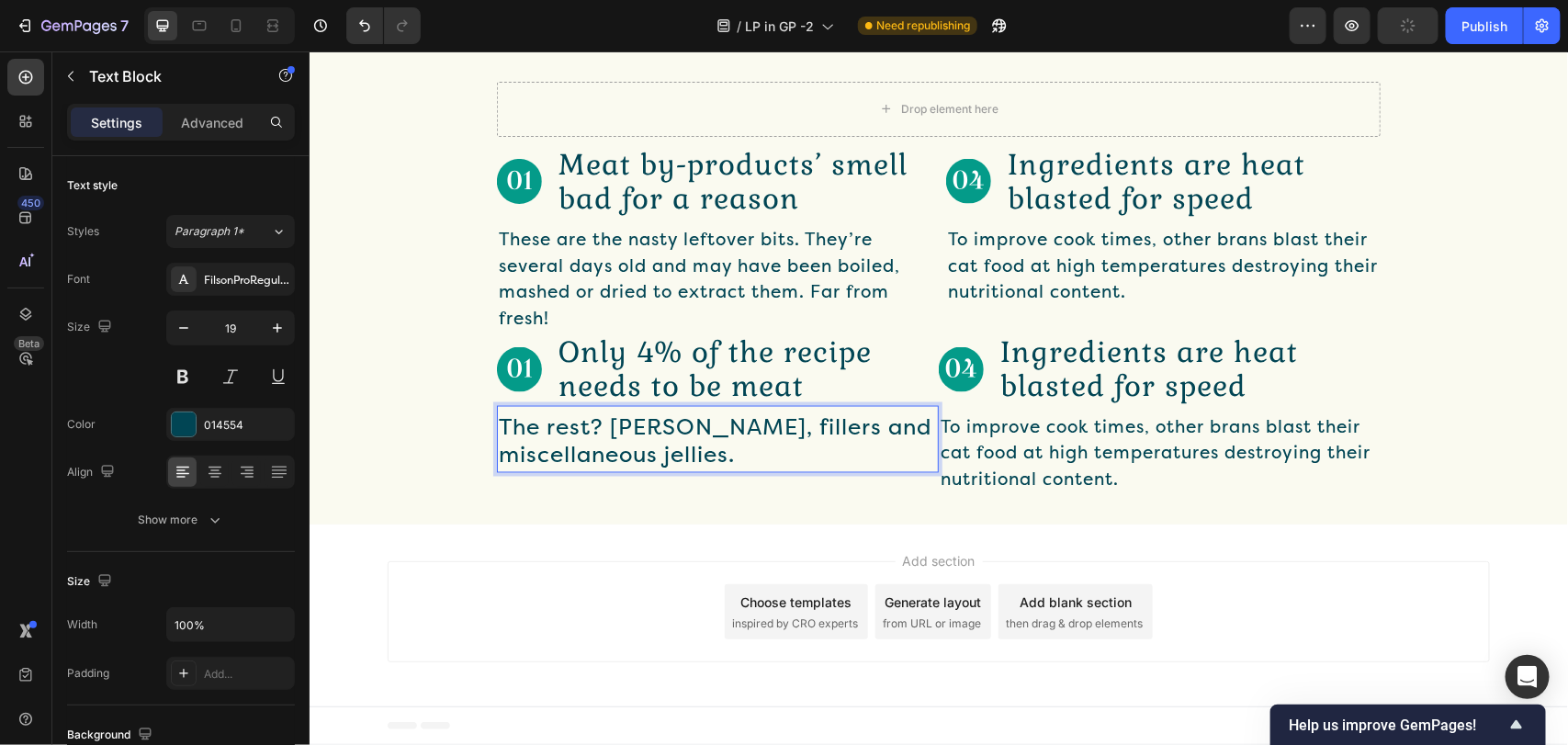
click at [640, 434] on span "The rest? [PERSON_NAME], fillers and miscellaneous jellies." at bounding box center [713, 441] width 433 height 54
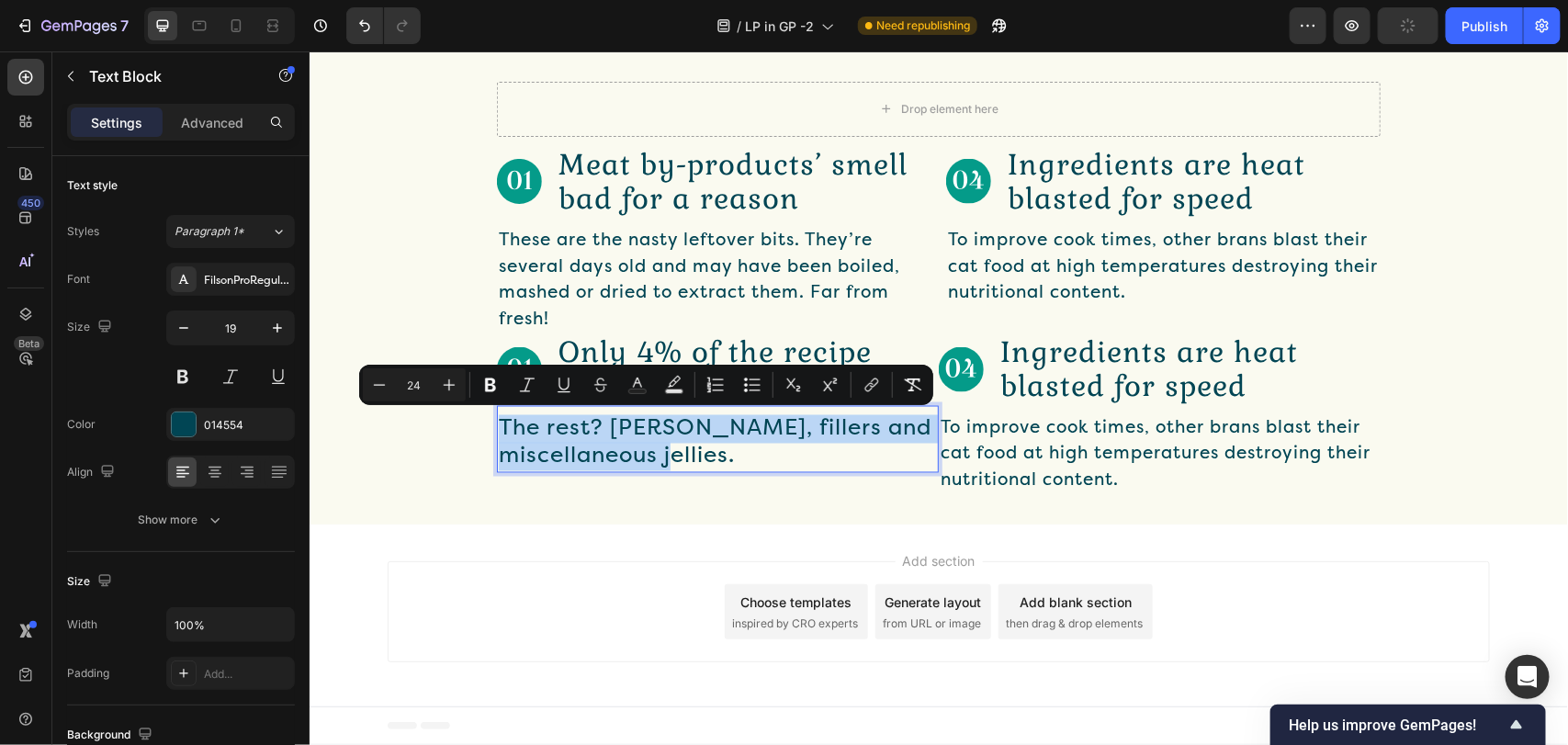
click at [640, 434] on span "The rest? [PERSON_NAME], fillers and miscellaneous jellies." at bounding box center [713, 441] width 433 height 54
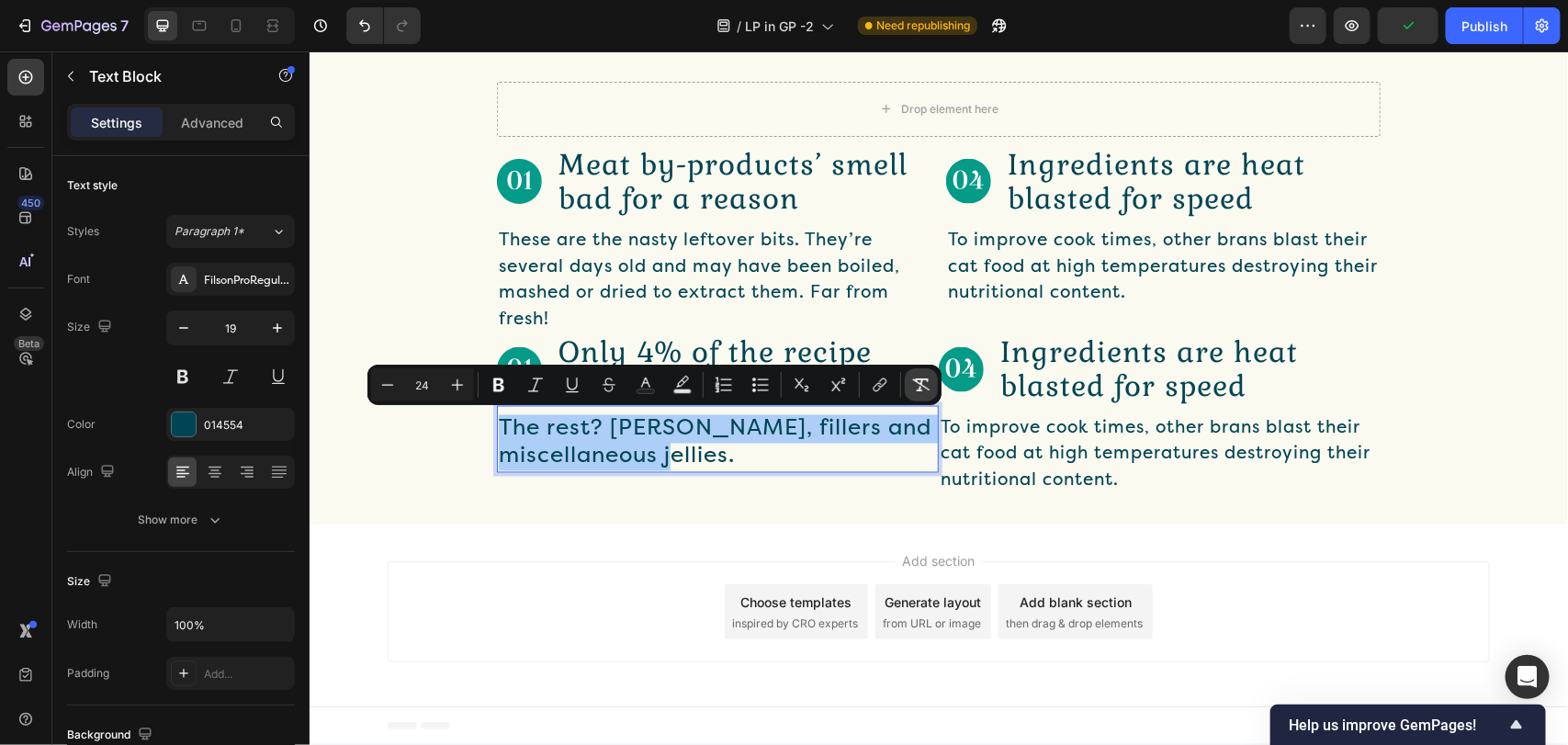
click at [923, 381] on icon "Editor contextual toolbar" at bounding box center [921, 385] width 19 height 19
type input "19"
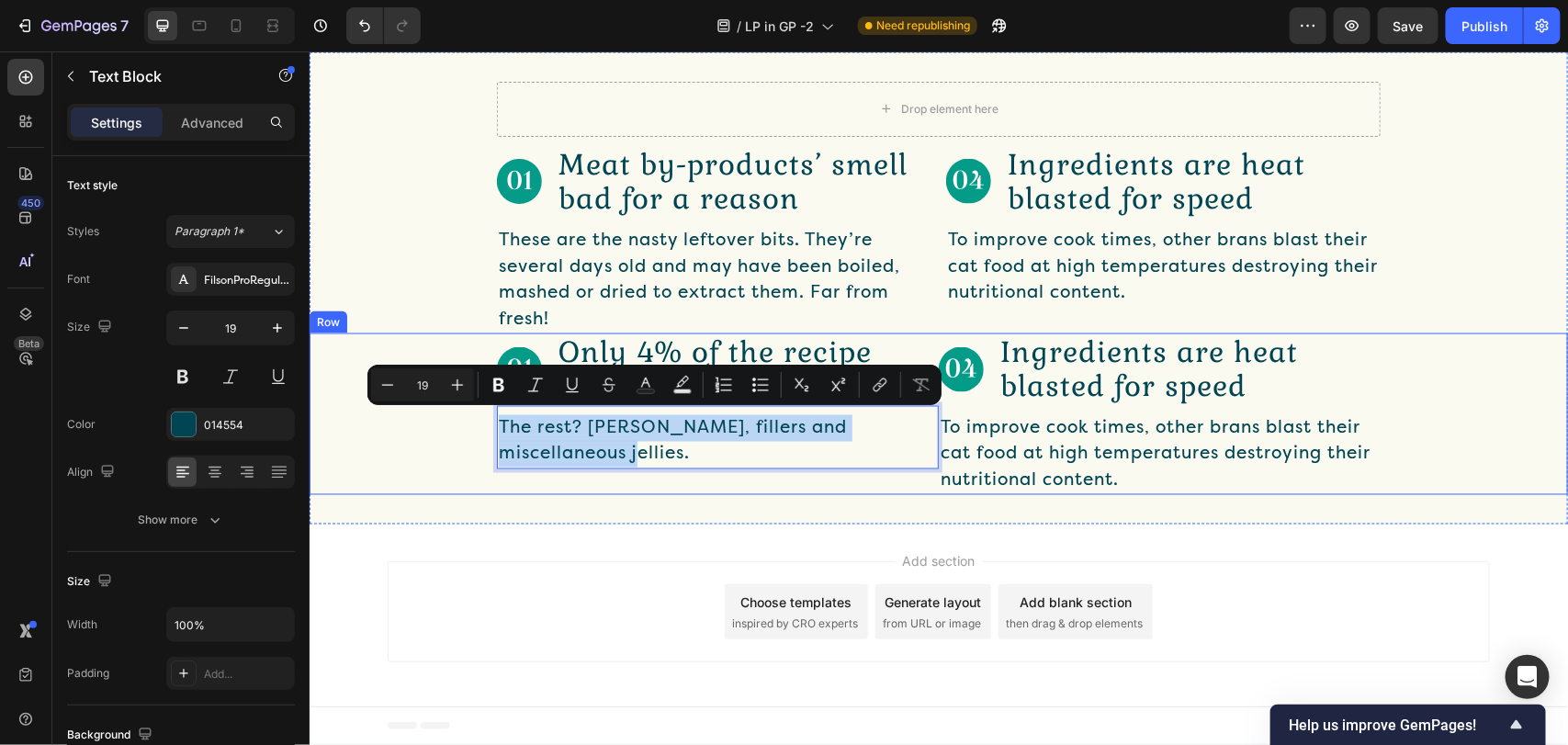
click at [430, 488] on div "Image Only 4% of the recipe needs to be meat Text Block Row The rest? Grains, f…" at bounding box center [938, 413] width 1259 height 162
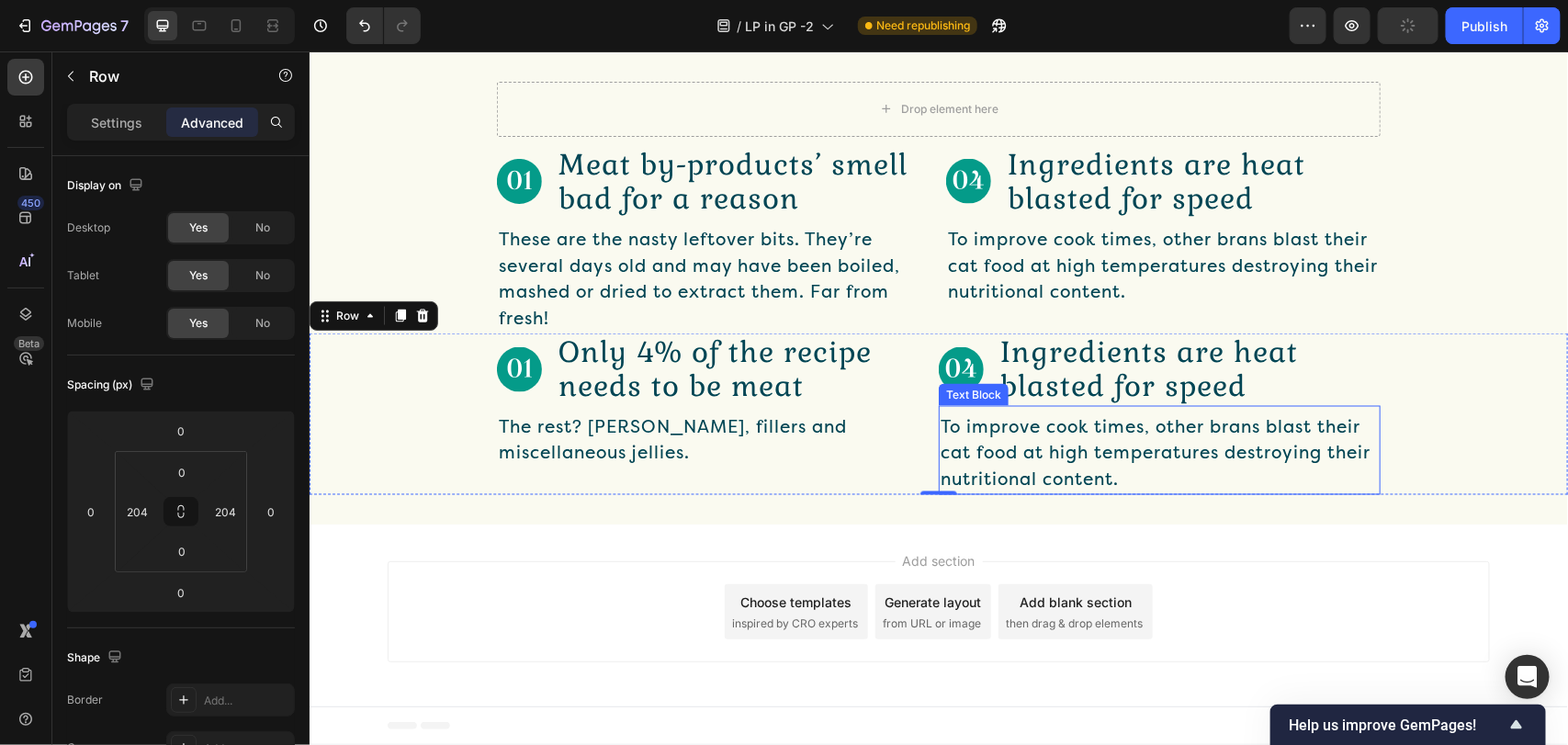
click at [1020, 453] on p "To improve cook times, other brans blast their cat food at high temperatures de…" at bounding box center [1158, 453] width 439 height 79
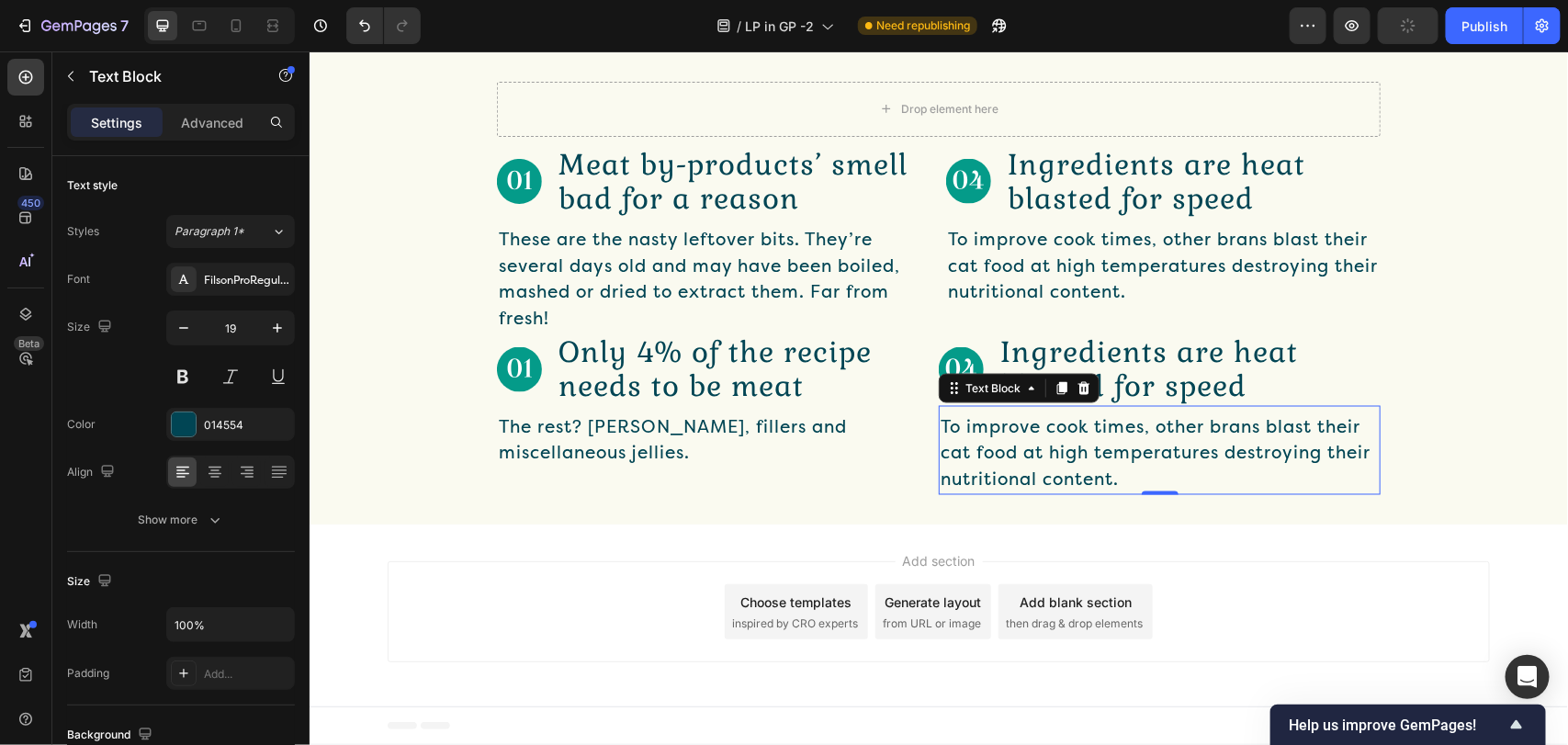
click at [1020, 453] on p "To improve cook times, other brans blast their cat food at high temperatures de…" at bounding box center [1158, 453] width 439 height 79
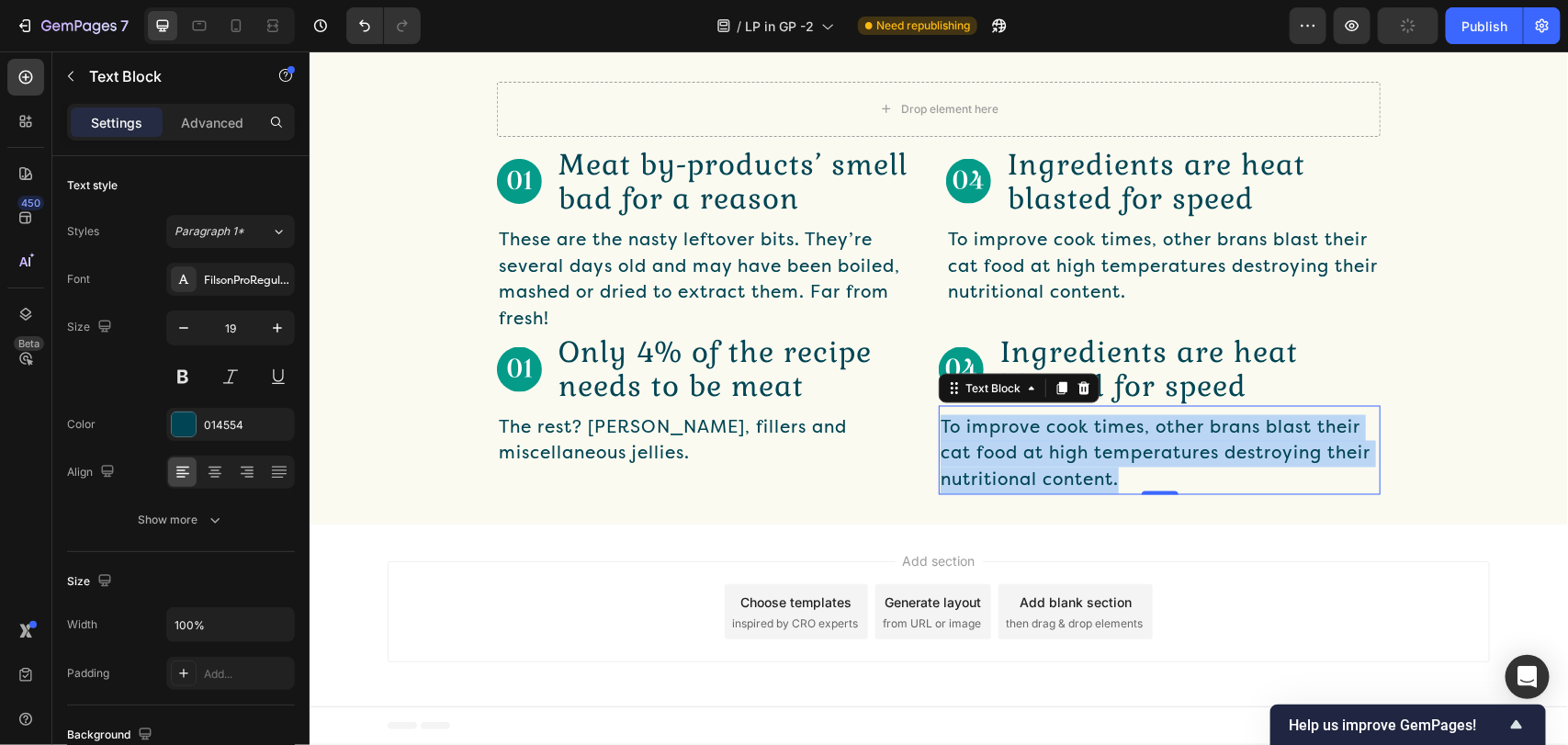
click at [1020, 453] on p "To improve cook times, other brans blast their cat food at high temperatures de…" at bounding box center [1158, 453] width 439 height 79
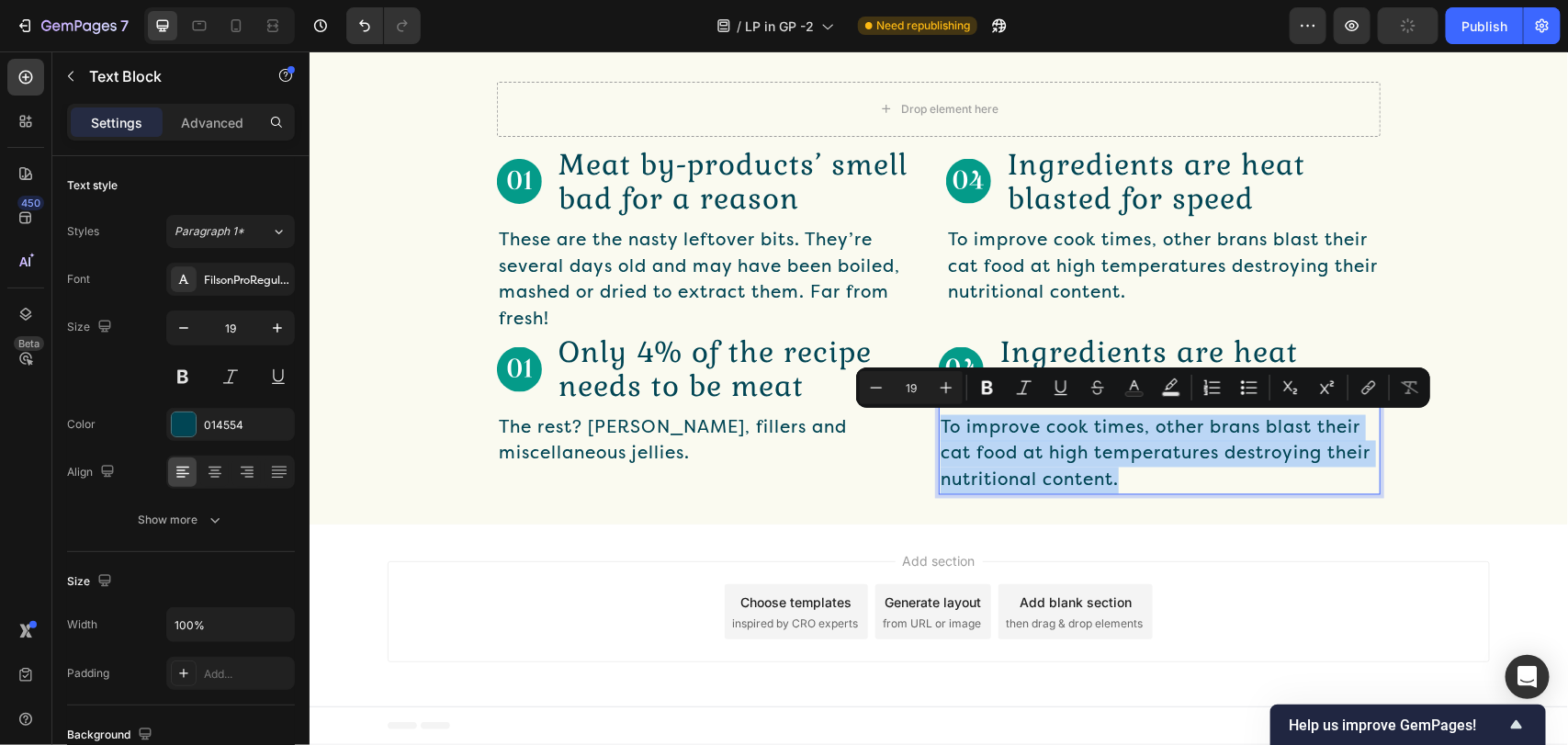
drag, startPoint x: 1137, startPoint y: 431, endPoint x: 1173, endPoint y: 434, distance: 36.1
click at [1173, 434] on p "To improve cook times, other brans blast their cat food at high temperatures de…" at bounding box center [1158, 453] width 439 height 79
copy p "To improve cook times, other brans blast their cat food at high temperatures de…"
type input "24"
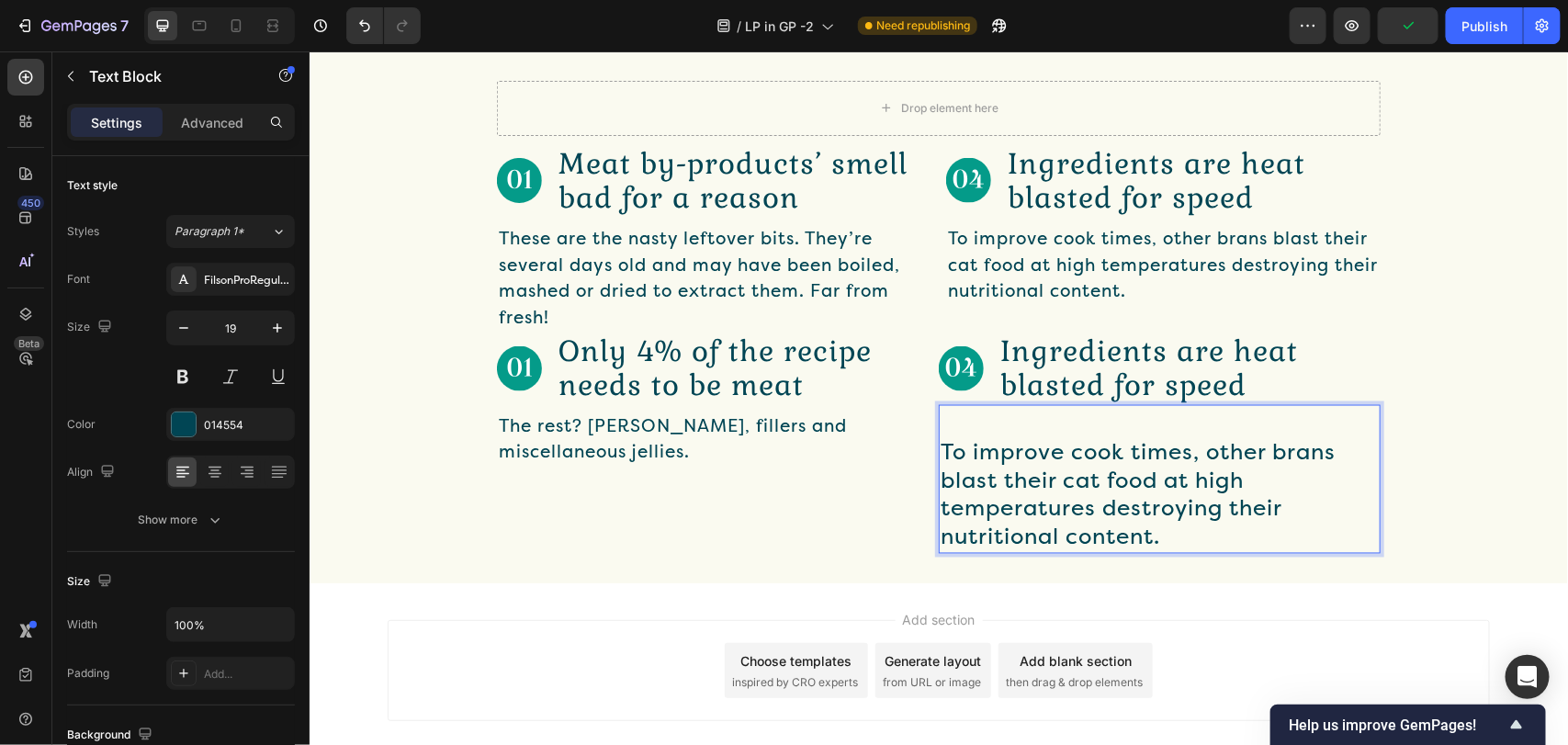
click at [952, 428] on p "Rich Text Editor. Editing area: main" at bounding box center [1158, 426] width 439 height 26
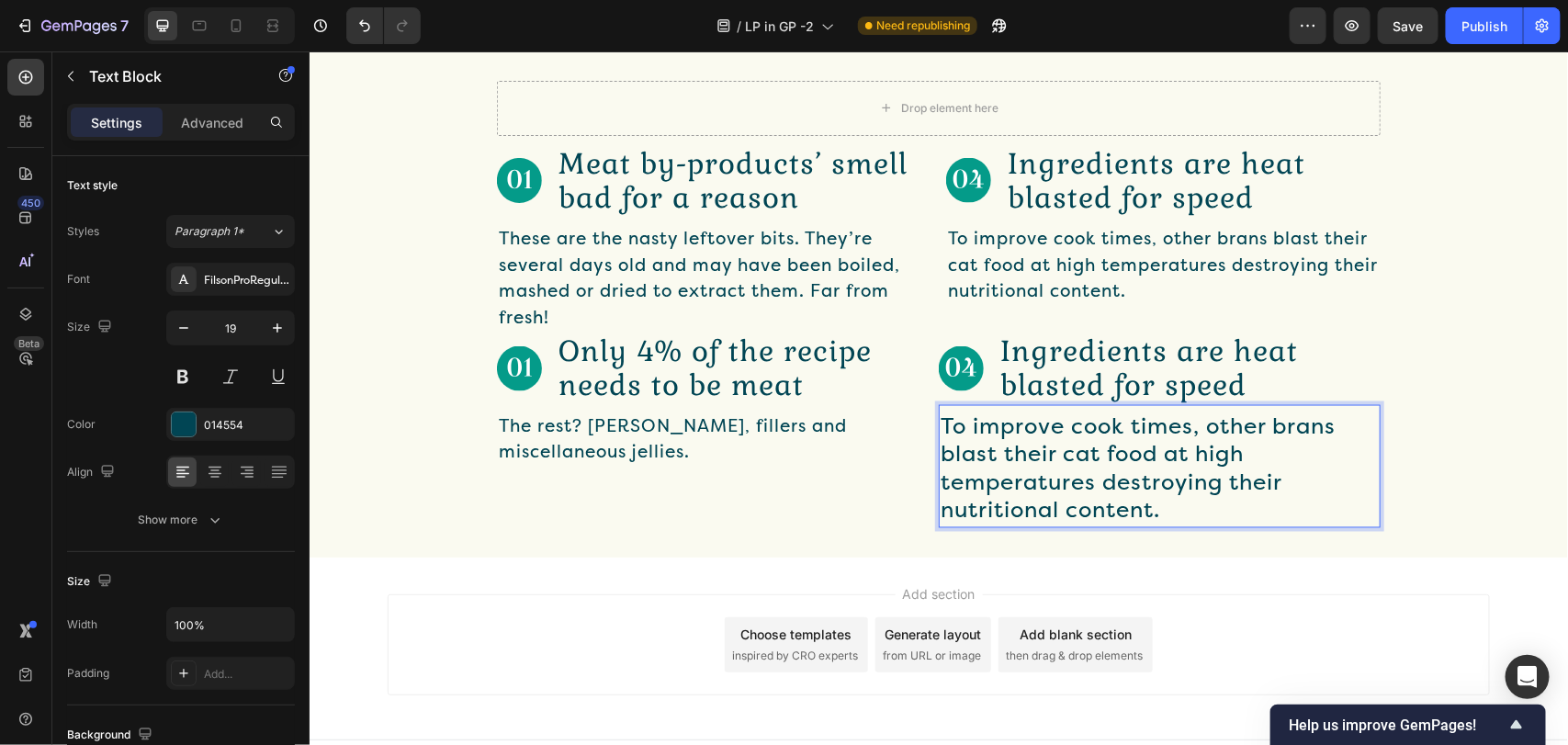
click at [959, 427] on span "To improve cook times, other brans blast their cat food at high temperatures de…" at bounding box center [1137, 468] width 395 height 110
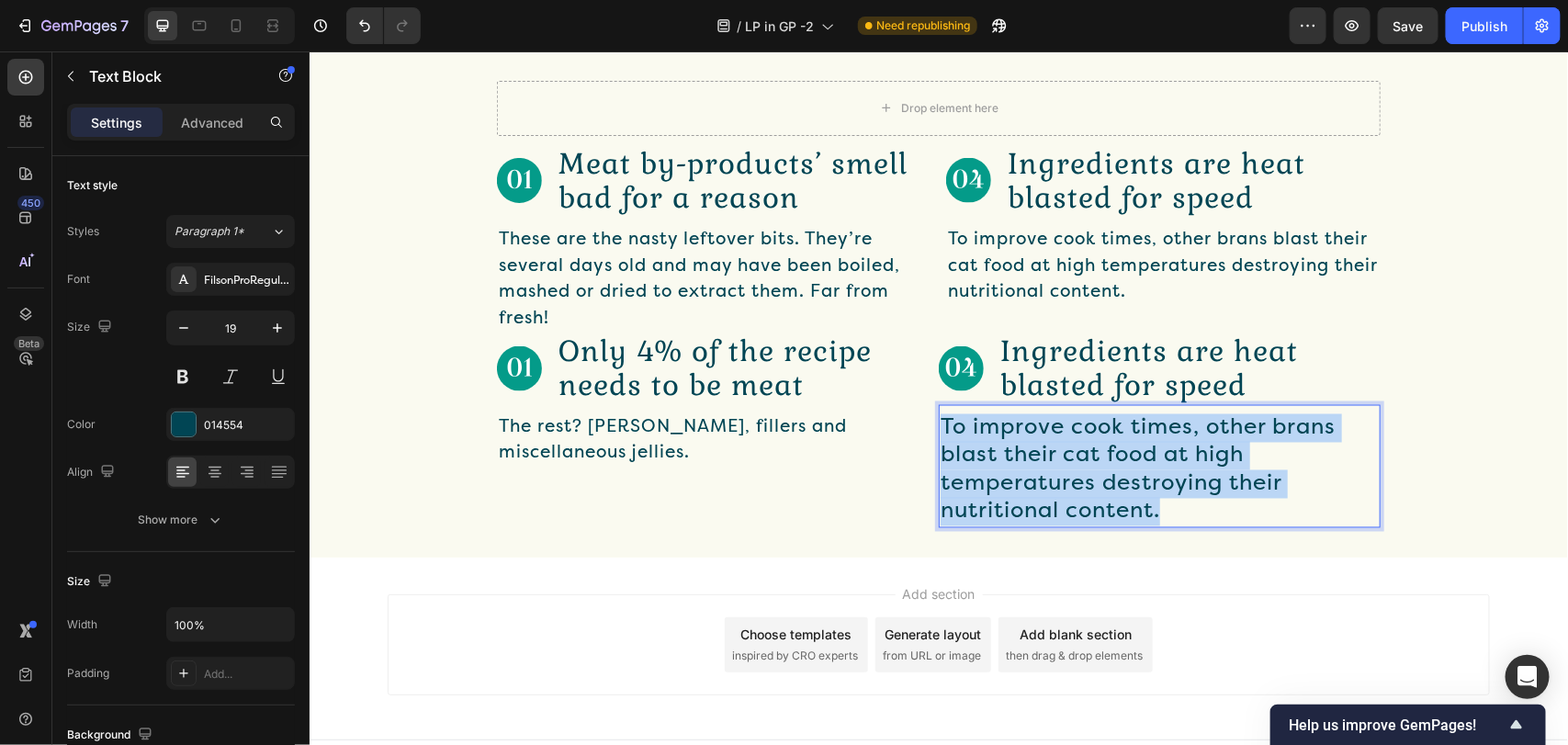
click at [959, 427] on span "To improve cook times, other brans blast their cat food at high temperatures de…" at bounding box center [1137, 468] width 395 height 110
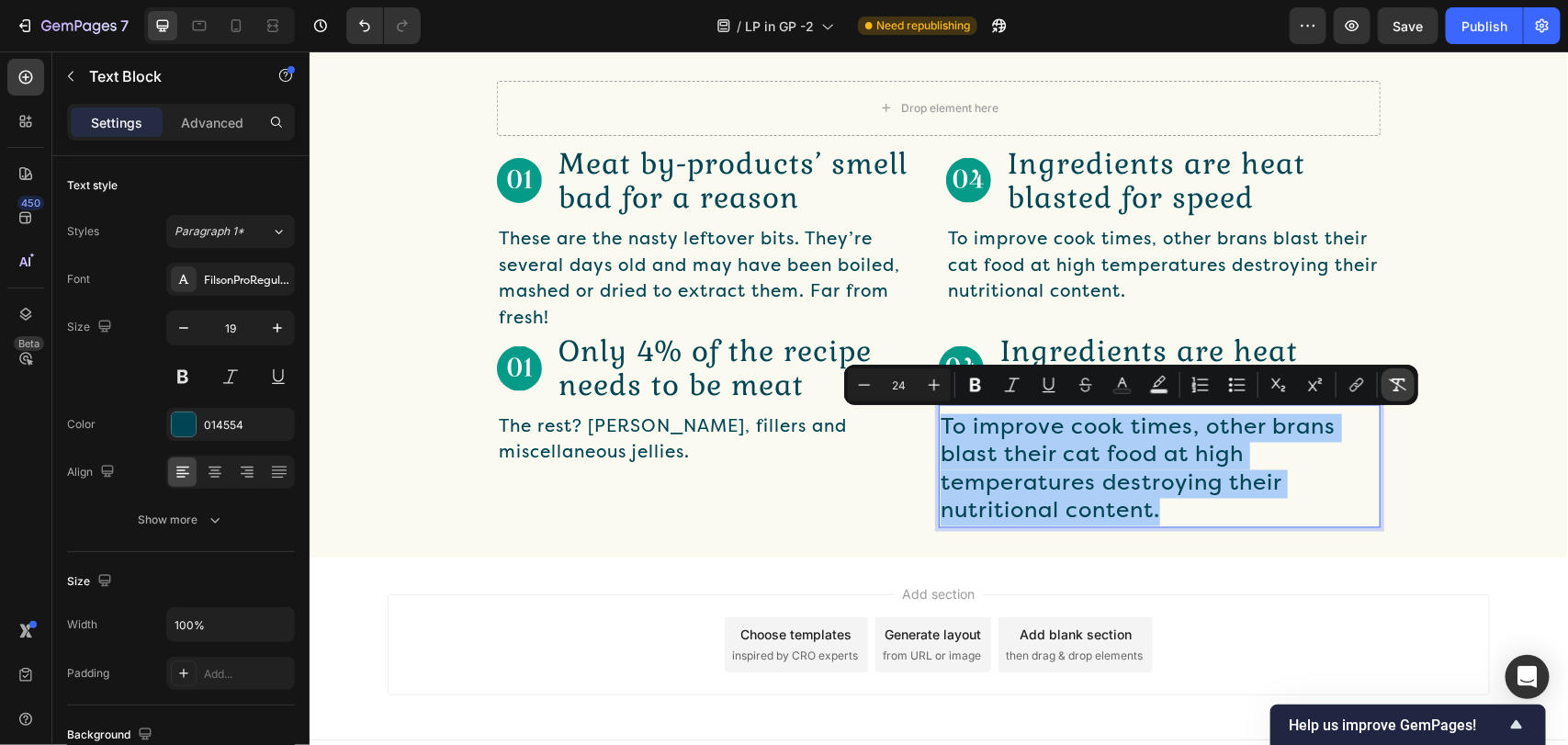
click at [1403, 377] on icon "Editor contextual toolbar" at bounding box center [1398, 385] width 19 height 19
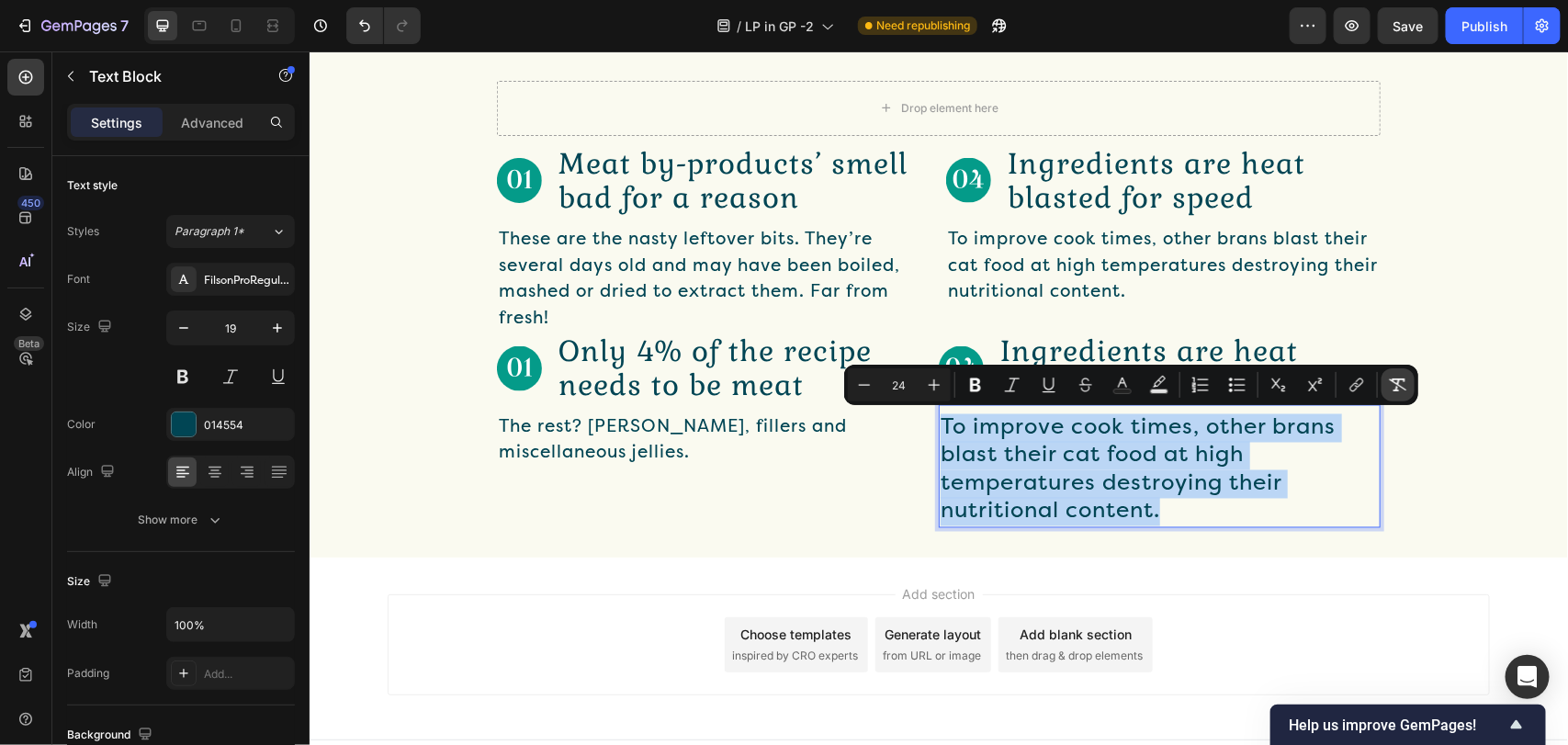
type input "19"
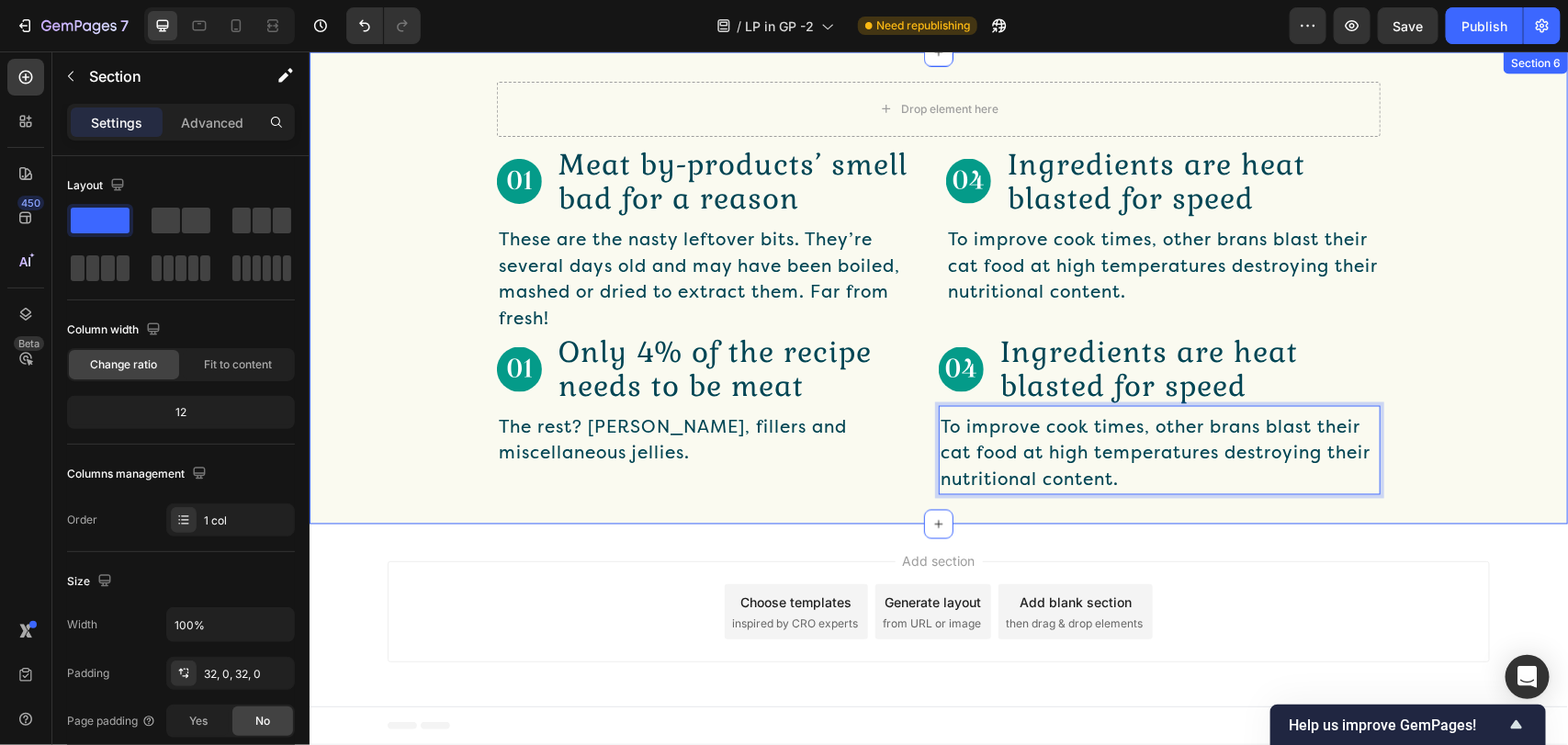
click at [1331, 495] on div "Drop element here Row Image Meat by-products’ smell bad for a reason Text Block…" at bounding box center [938, 287] width 1259 height 472
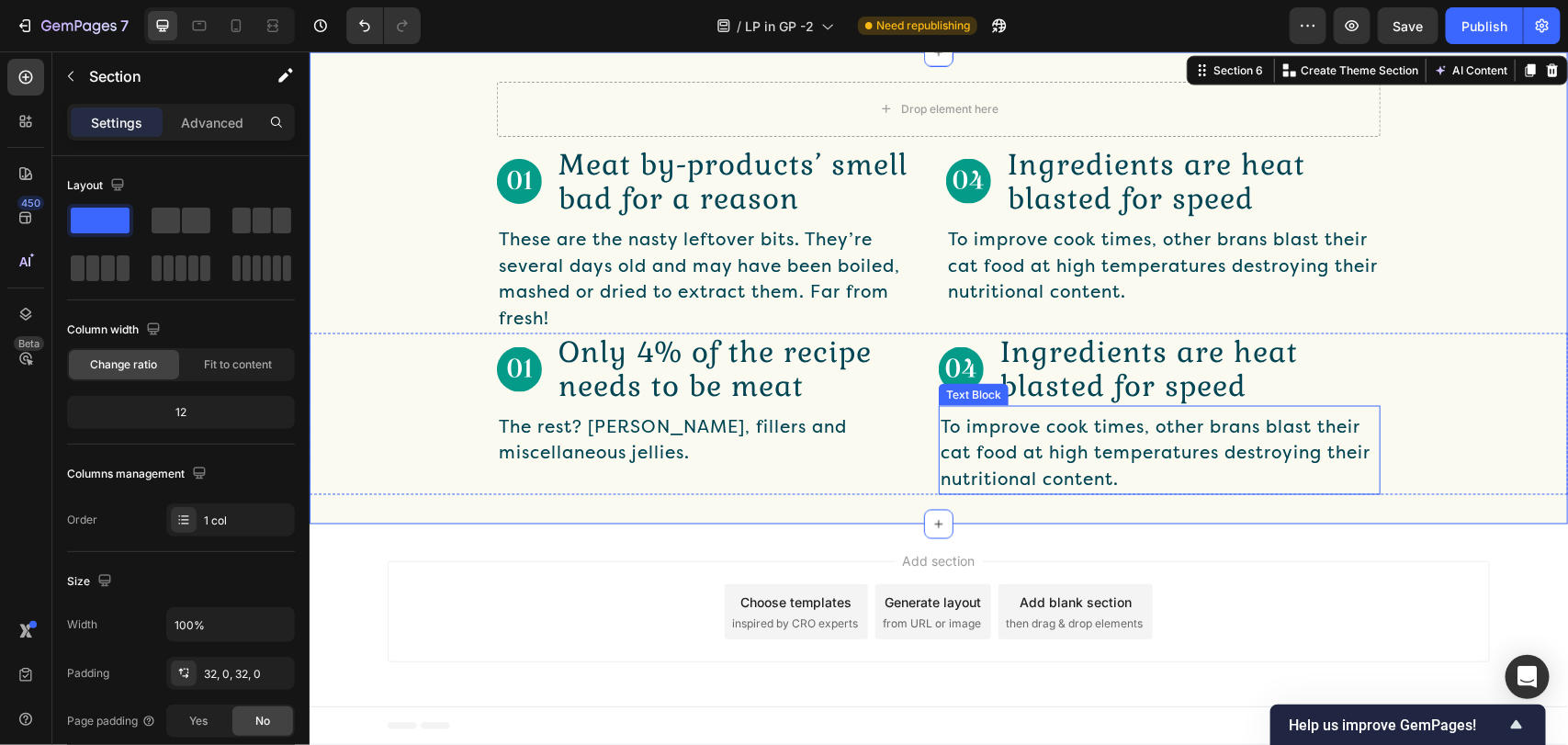
click at [1076, 467] on p "To improve cook times, other brans blast their cat food at high temperatures de…" at bounding box center [1158, 453] width 439 height 79
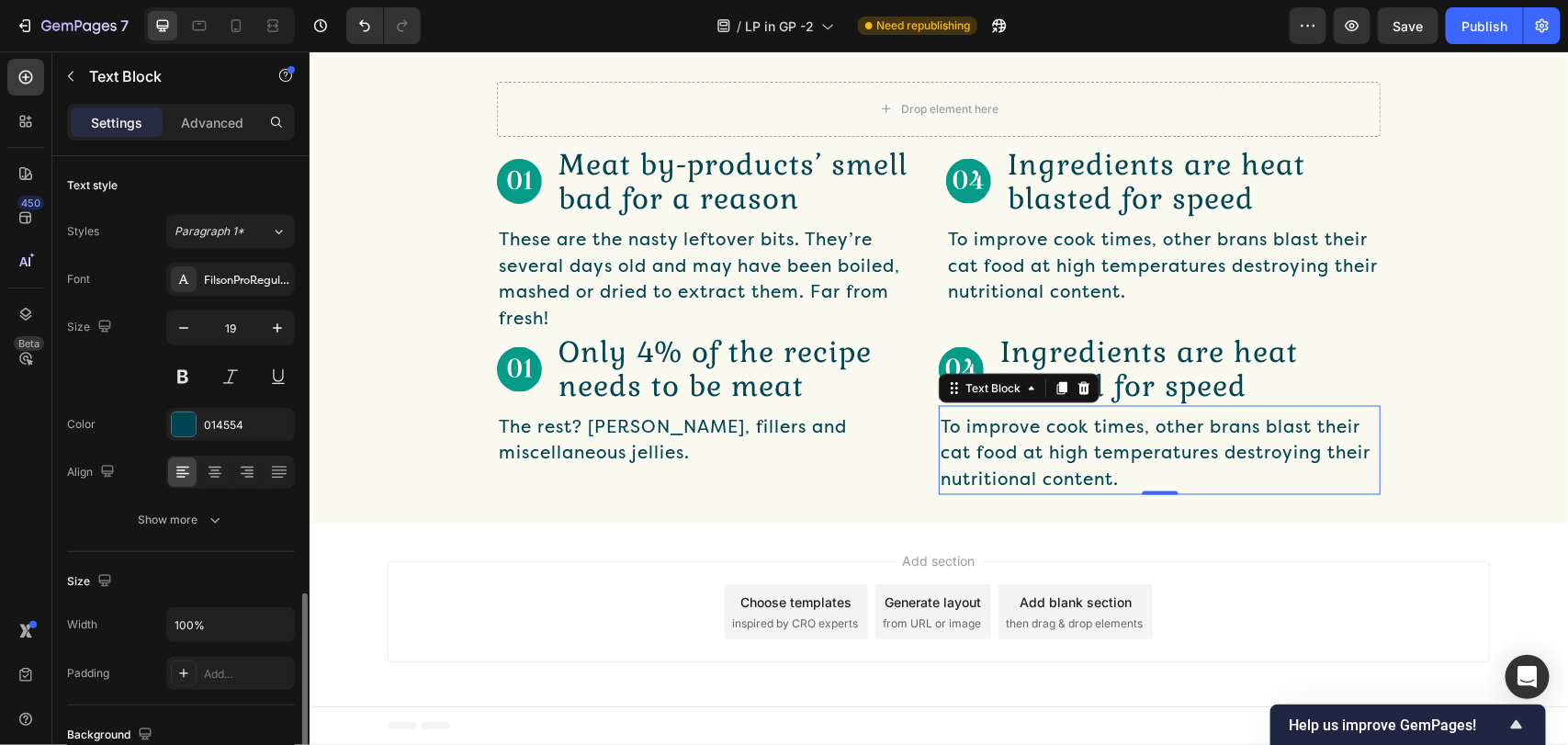
scroll to position [276, 0]
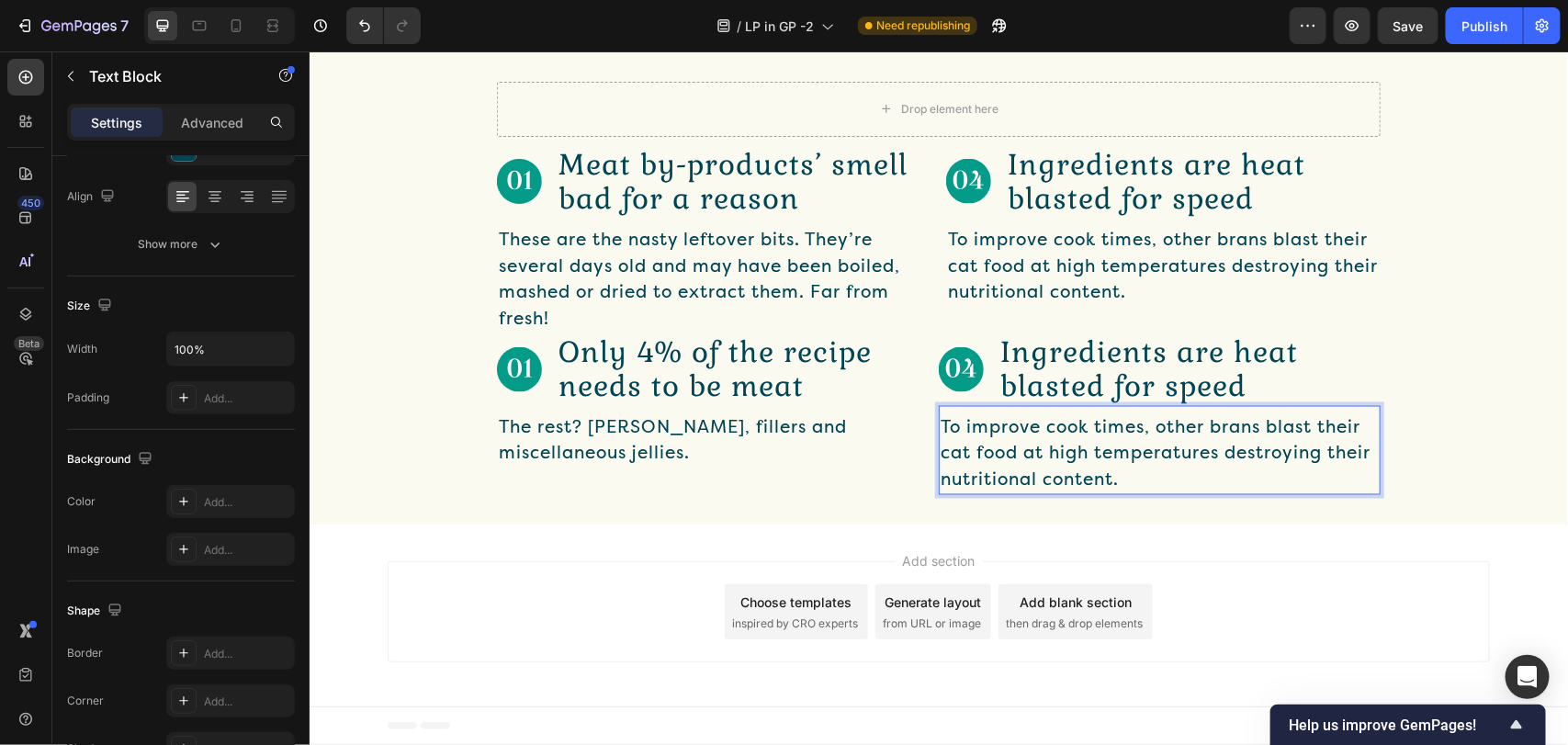
click at [1029, 442] on p "To improve cook times, other brans blast their cat food at high temperatures de…" at bounding box center [1158, 453] width 439 height 79
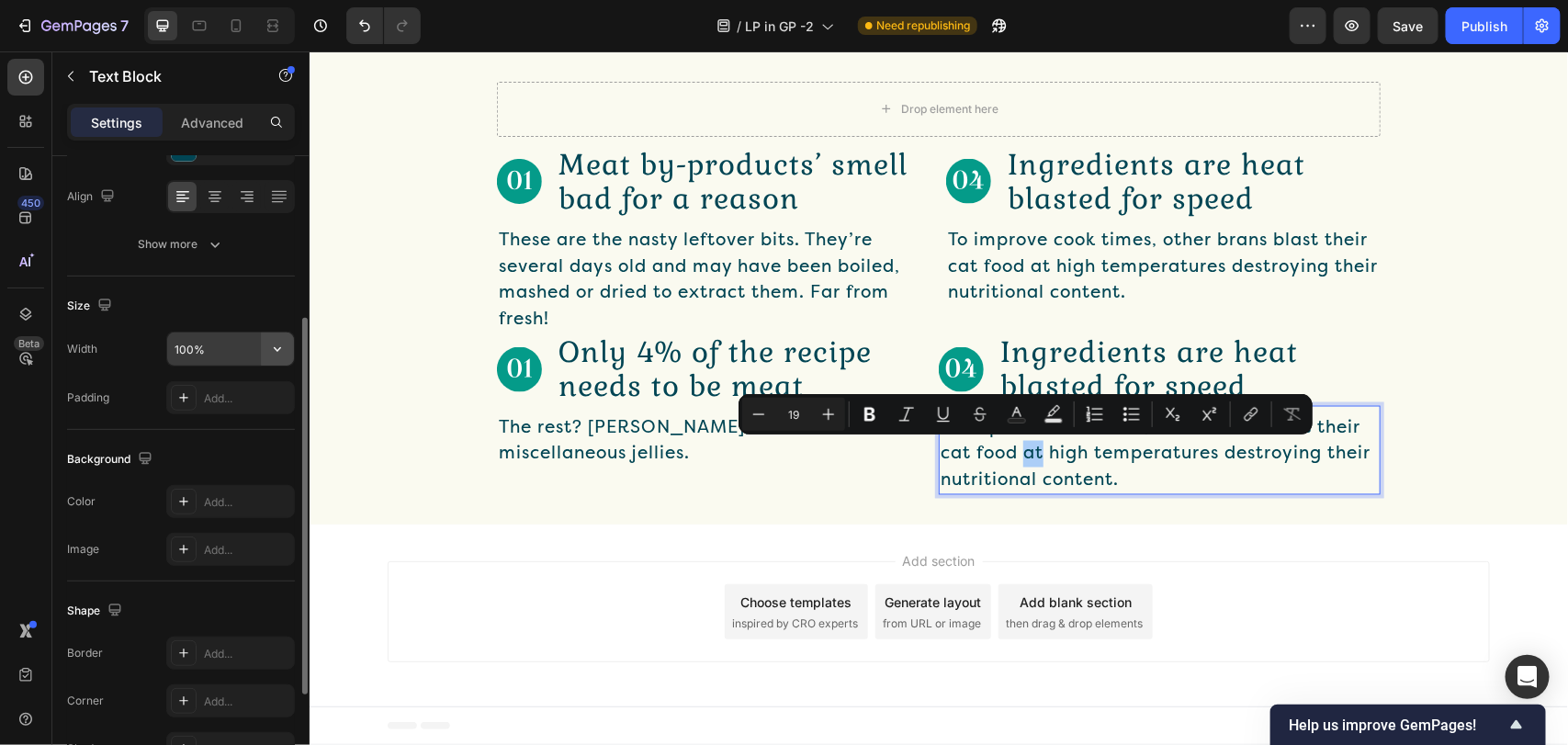
click at [263, 344] on button "button" at bounding box center [277, 349] width 33 height 33
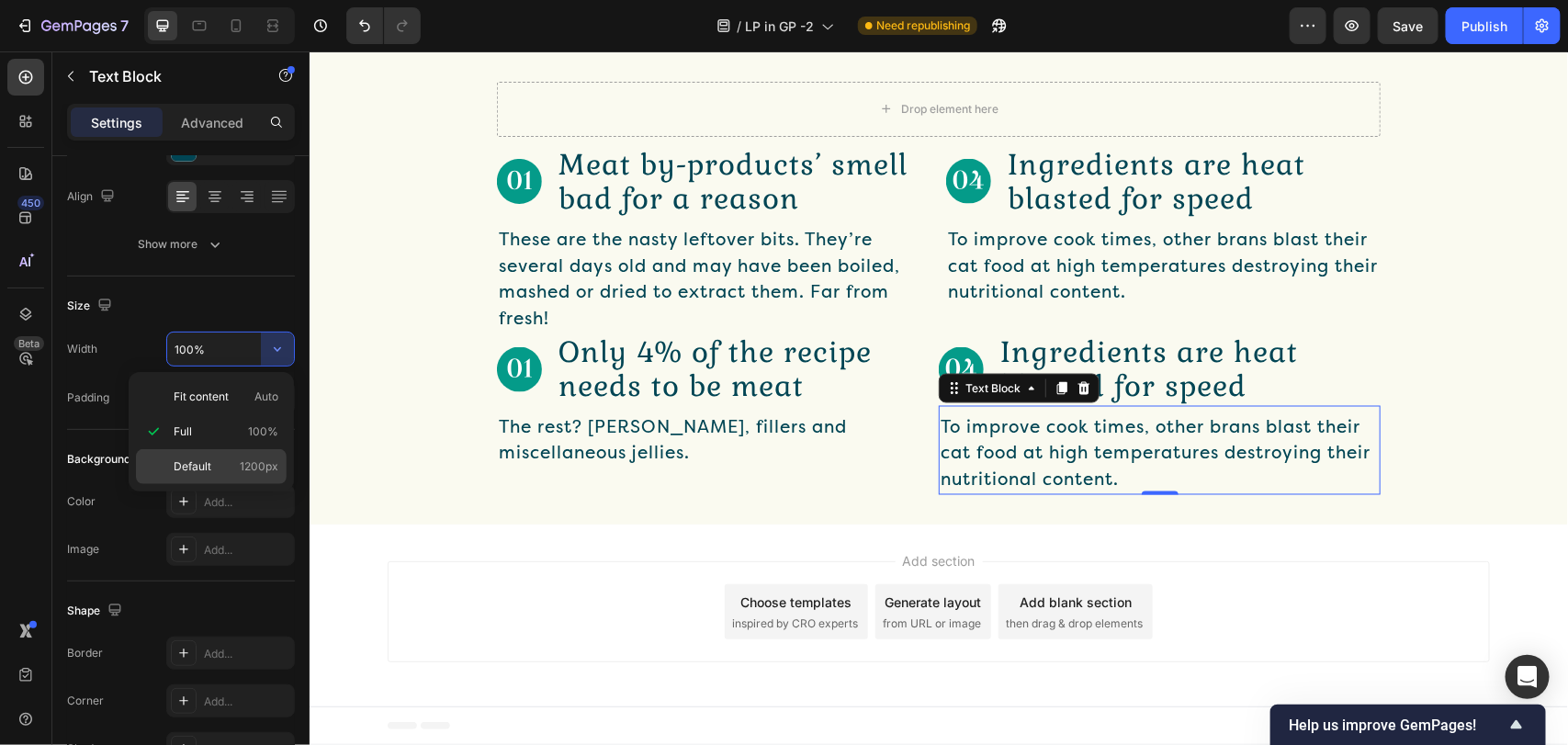
click at [208, 456] on div "Default 1200px" at bounding box center [210, 466] width 151 height 35
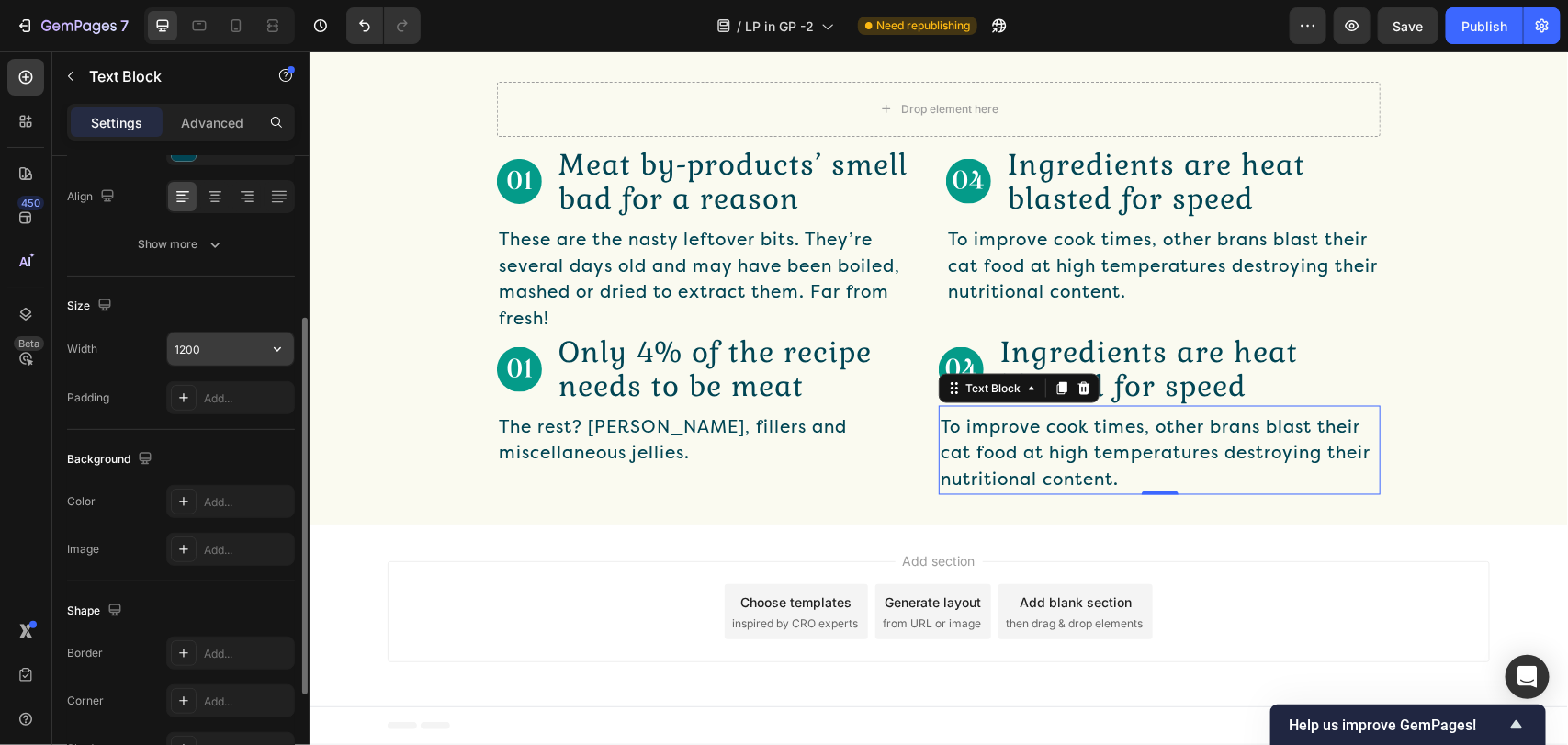
click at [223, 360] on input "1200" at bounding box center [231, 349] width 127 height 33
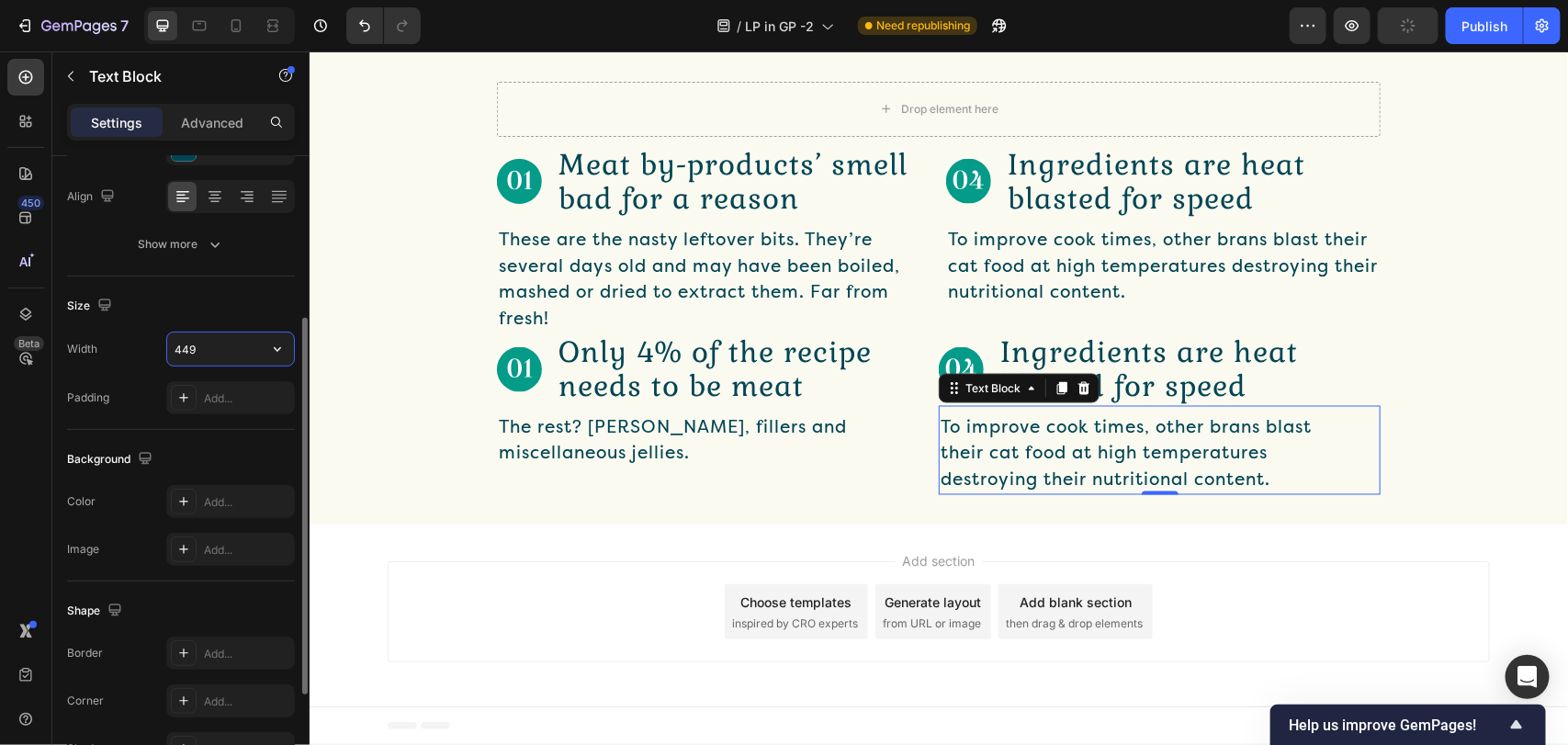
type input "450"
click at [749, 440] on p "The rest? [PERSON_NAME], fillers and miscellaneous jellies." at bounding box center [716, 440] width 439 height 52
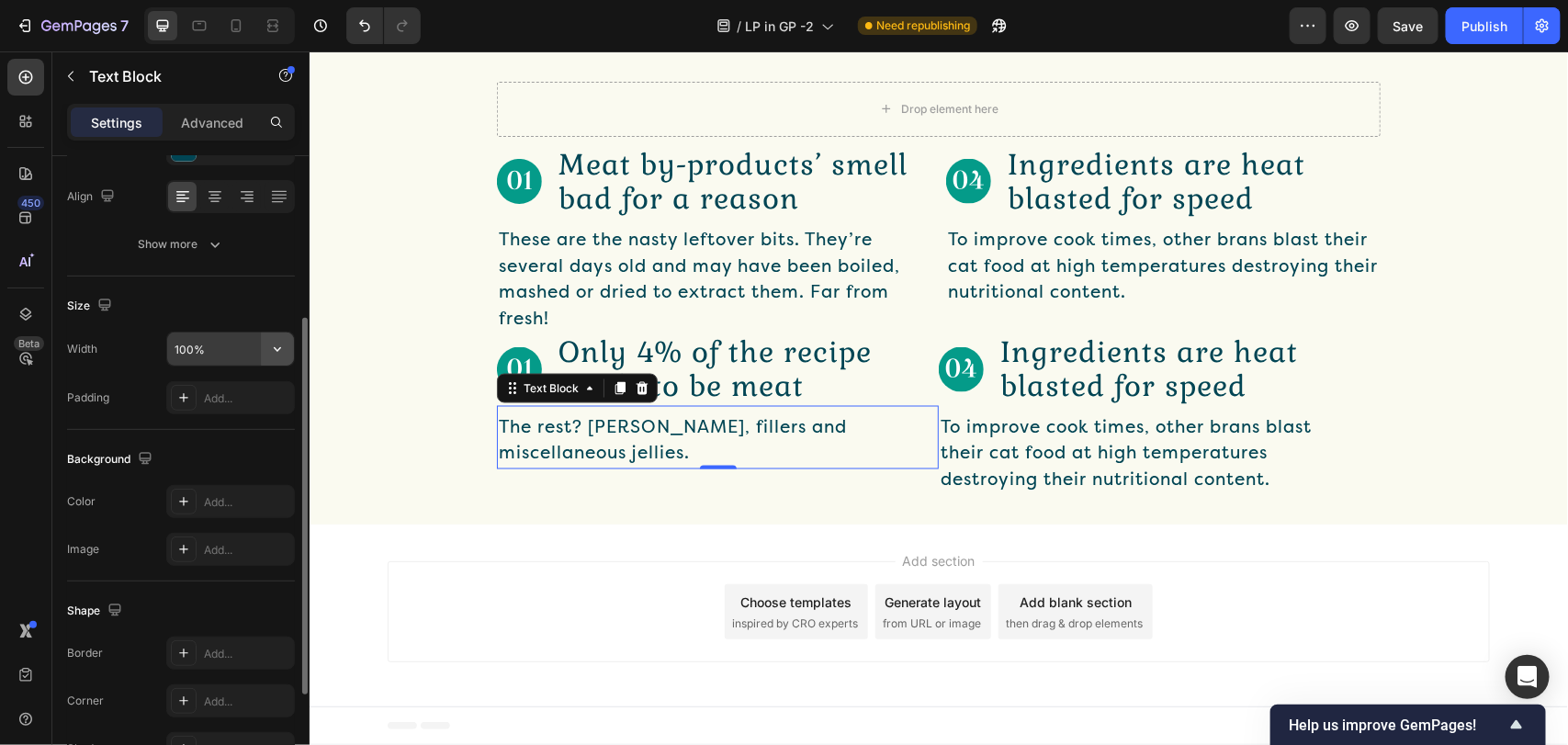
click at [291, 351] on button "button" at bounding box center [277, 349] width 33 height 33
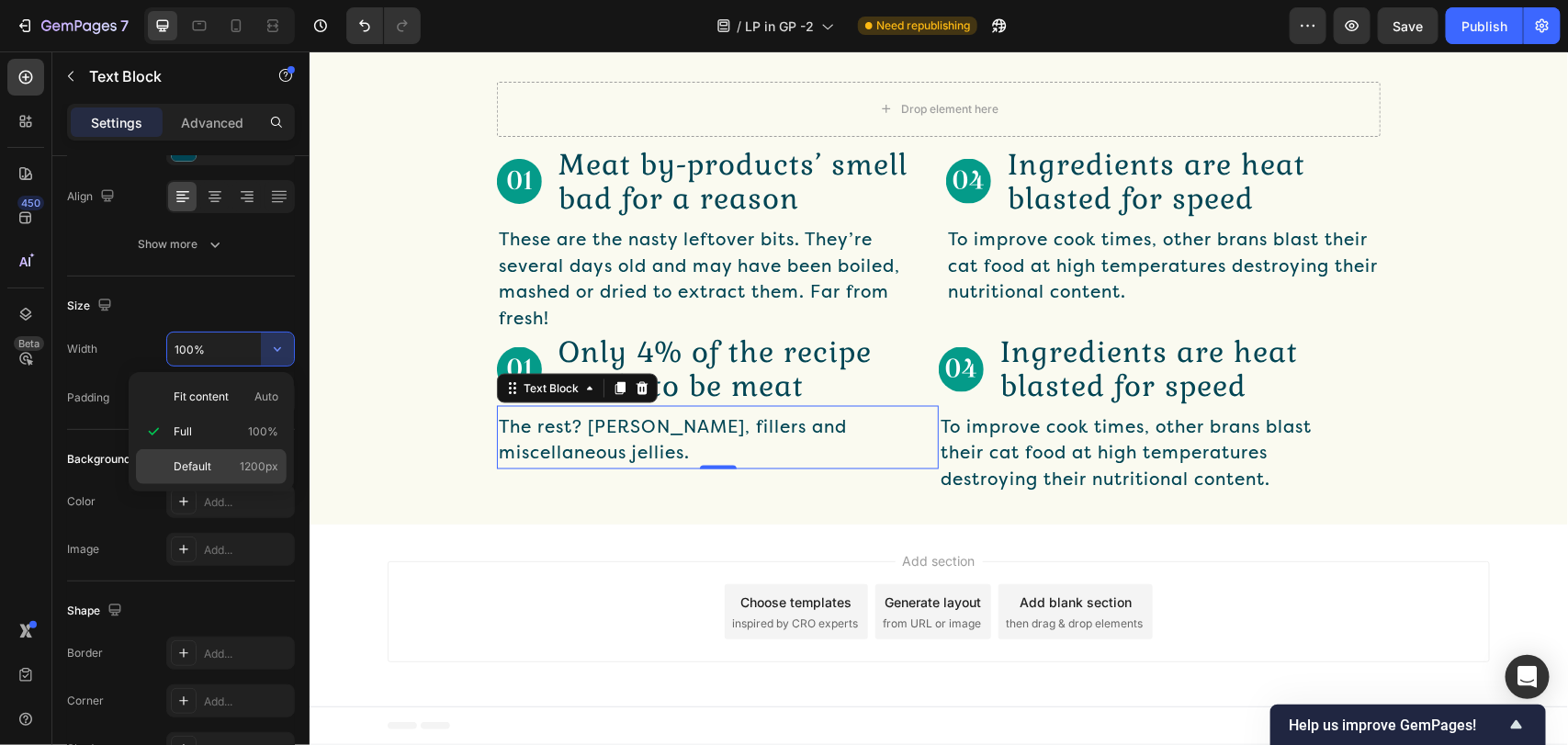
click at [202, 457] on div "Default 1200px" at bounding box center [210, 466] width 151 height 35
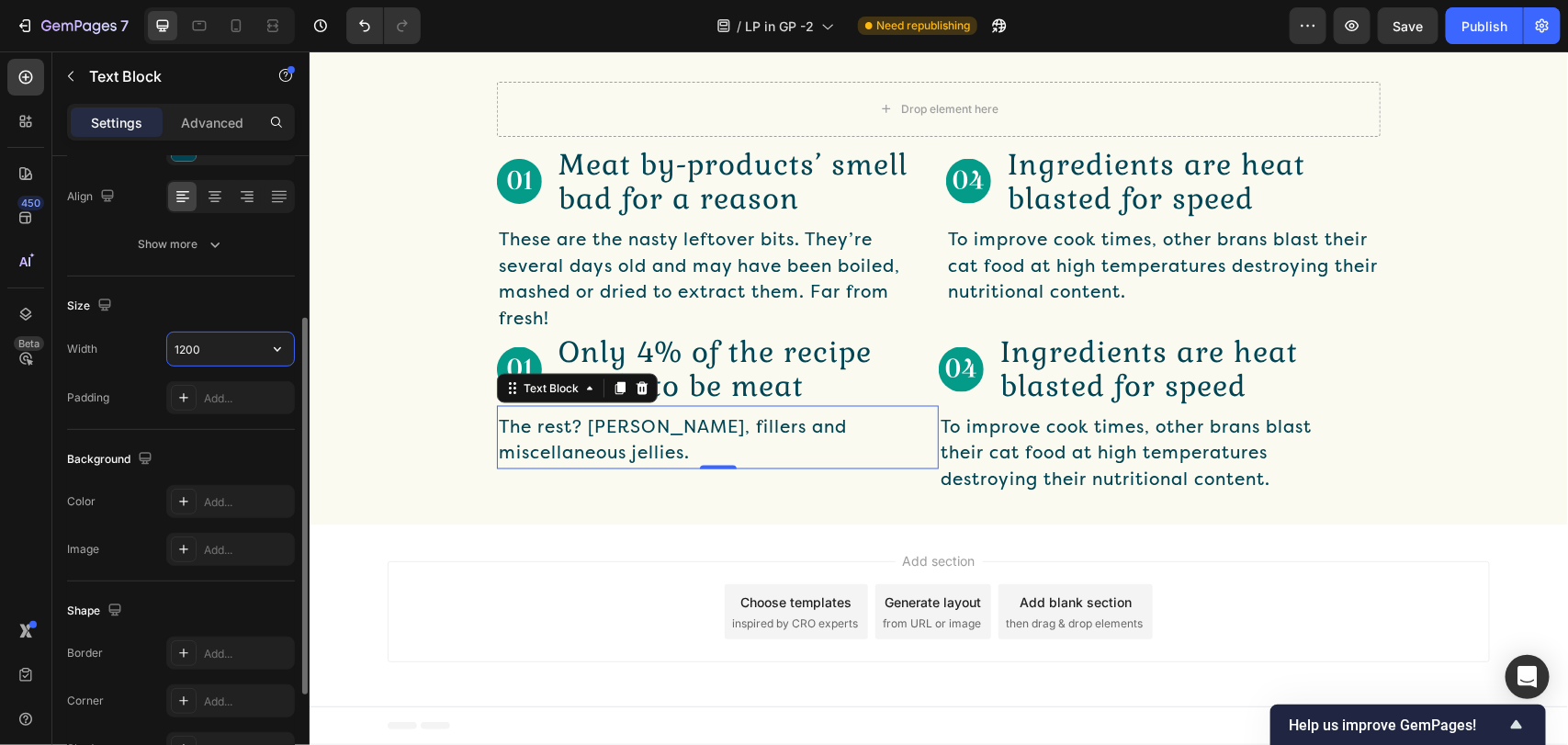
click at [235, 336] on input "1200" at bounding box center [231, 349] width 127 height 33
type input "400"
click at [635, 571] on div "Add section Choose templates inspired by CRO experts Generate layout from URL o…" at bounding box center [938, 610] width 1102 height 101
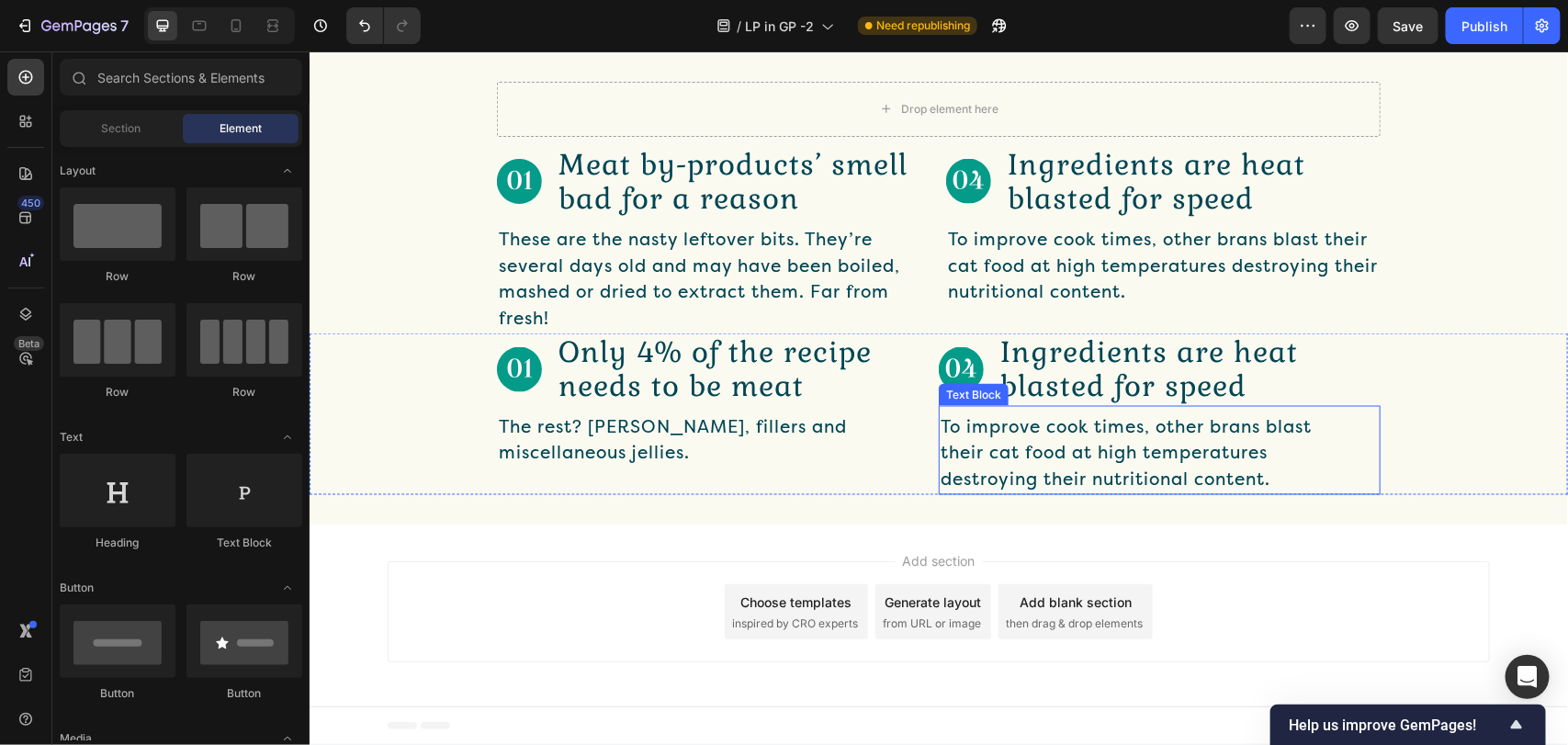
click at [965, 436] on p "To improve cook times, other brans blast their cat food at high temperatures de…" at bounding box center [1144, 453] width 410 height 79
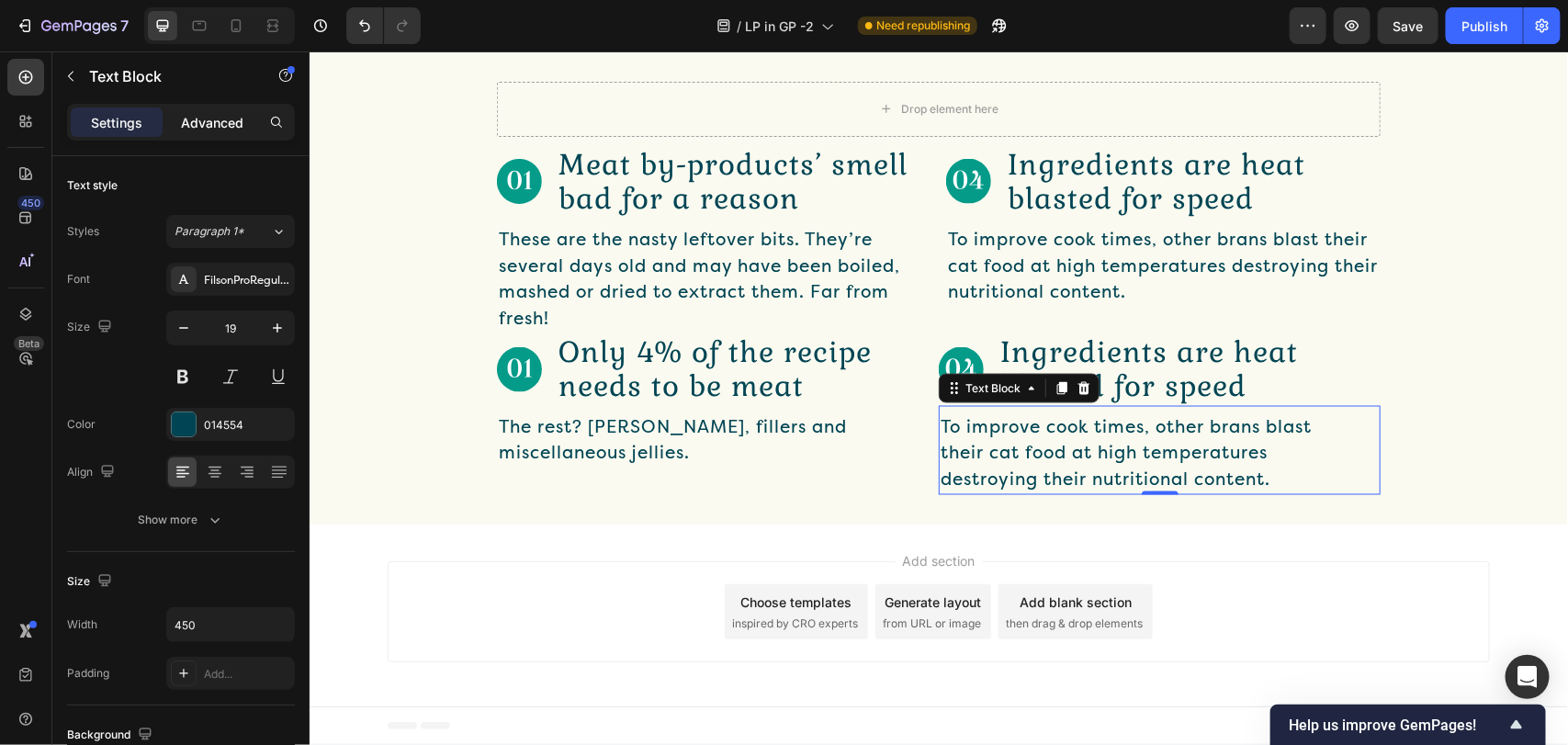
click at [203, 122] on p "Advanced" at bounding box center [211, 122] width 63 height 20
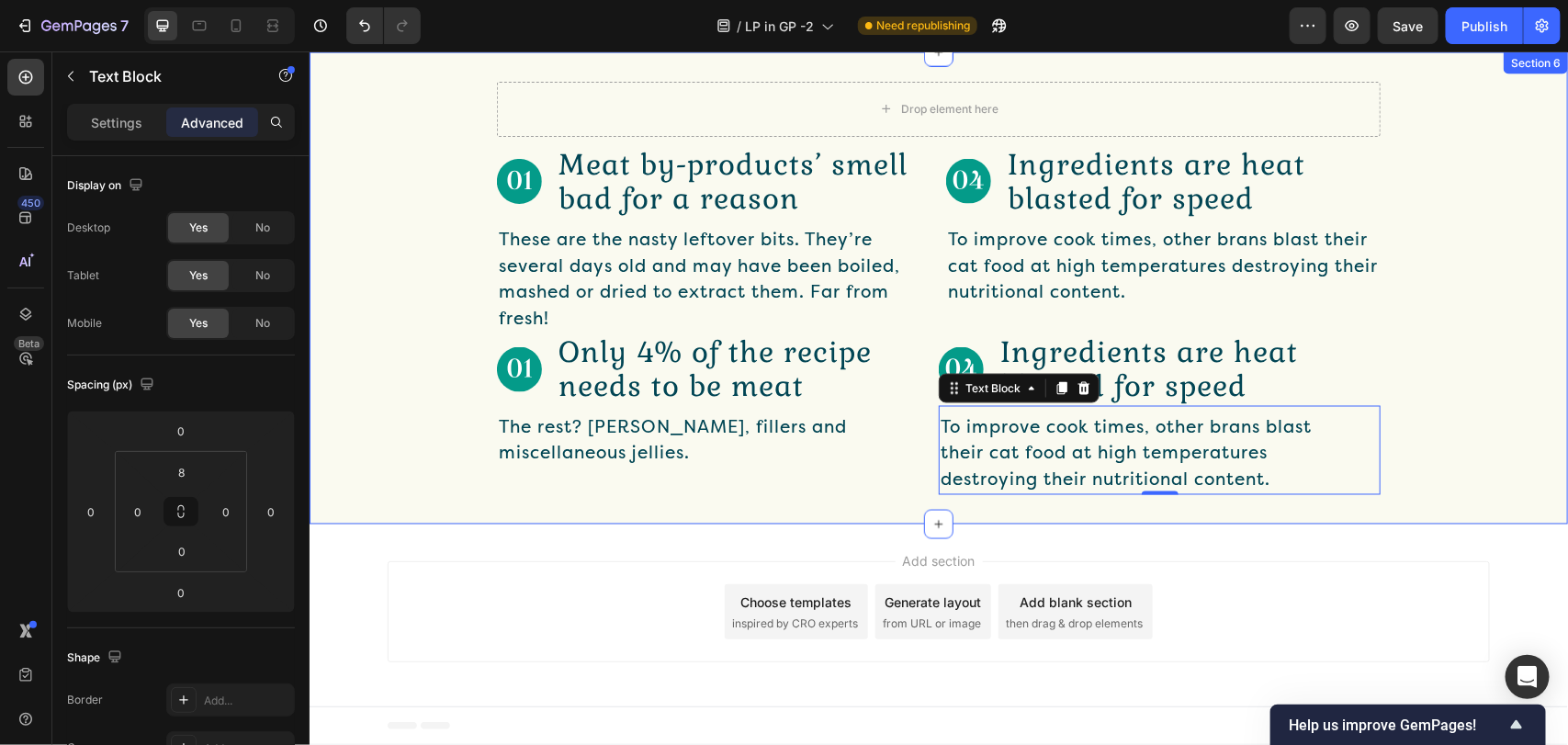
click at [680, 521] on div "Drop element here Row Image Meat by-products’ smell bad for a reason Text Block…" at bounding box center [938, 287] width 1259 height 472
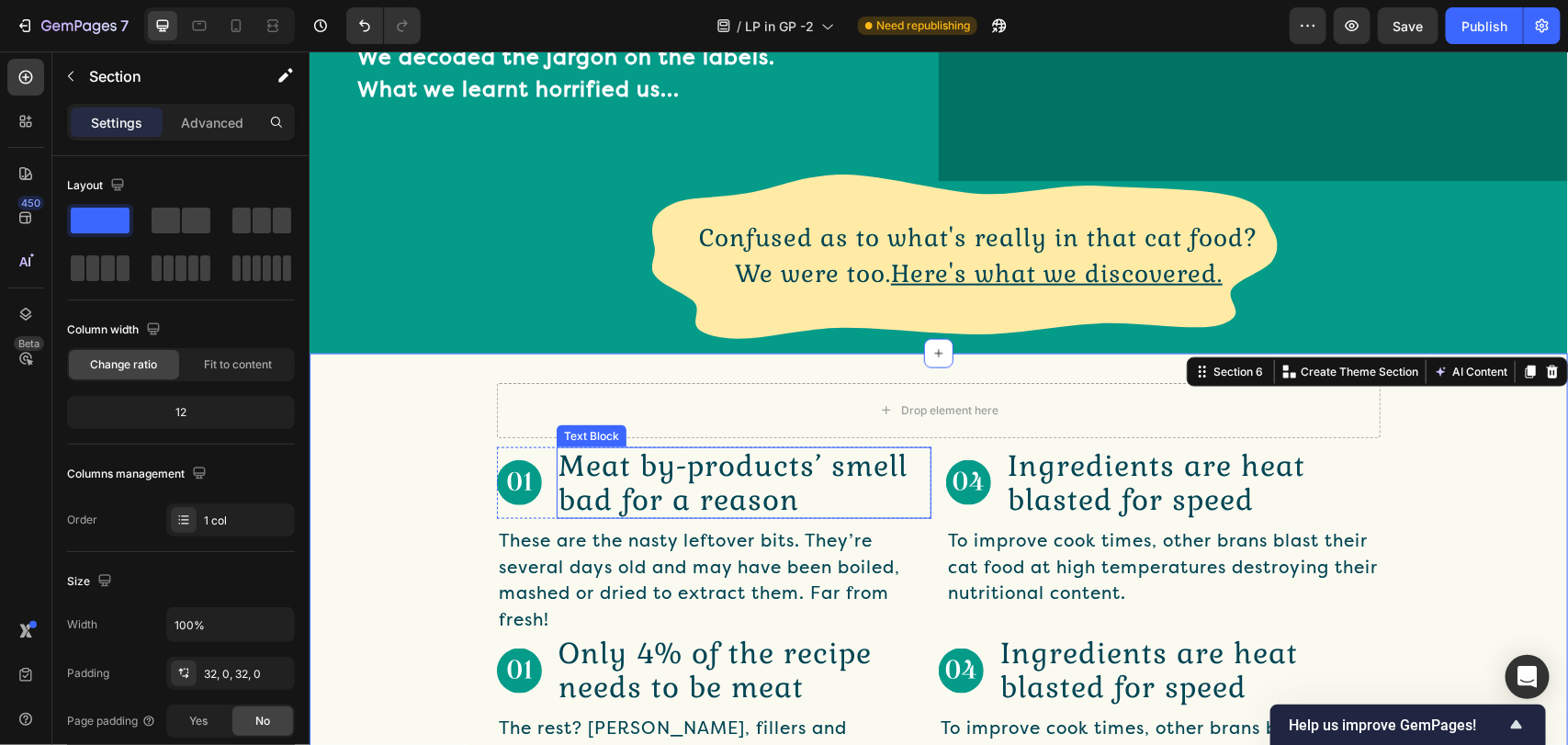
scroll to position [1050, 0]
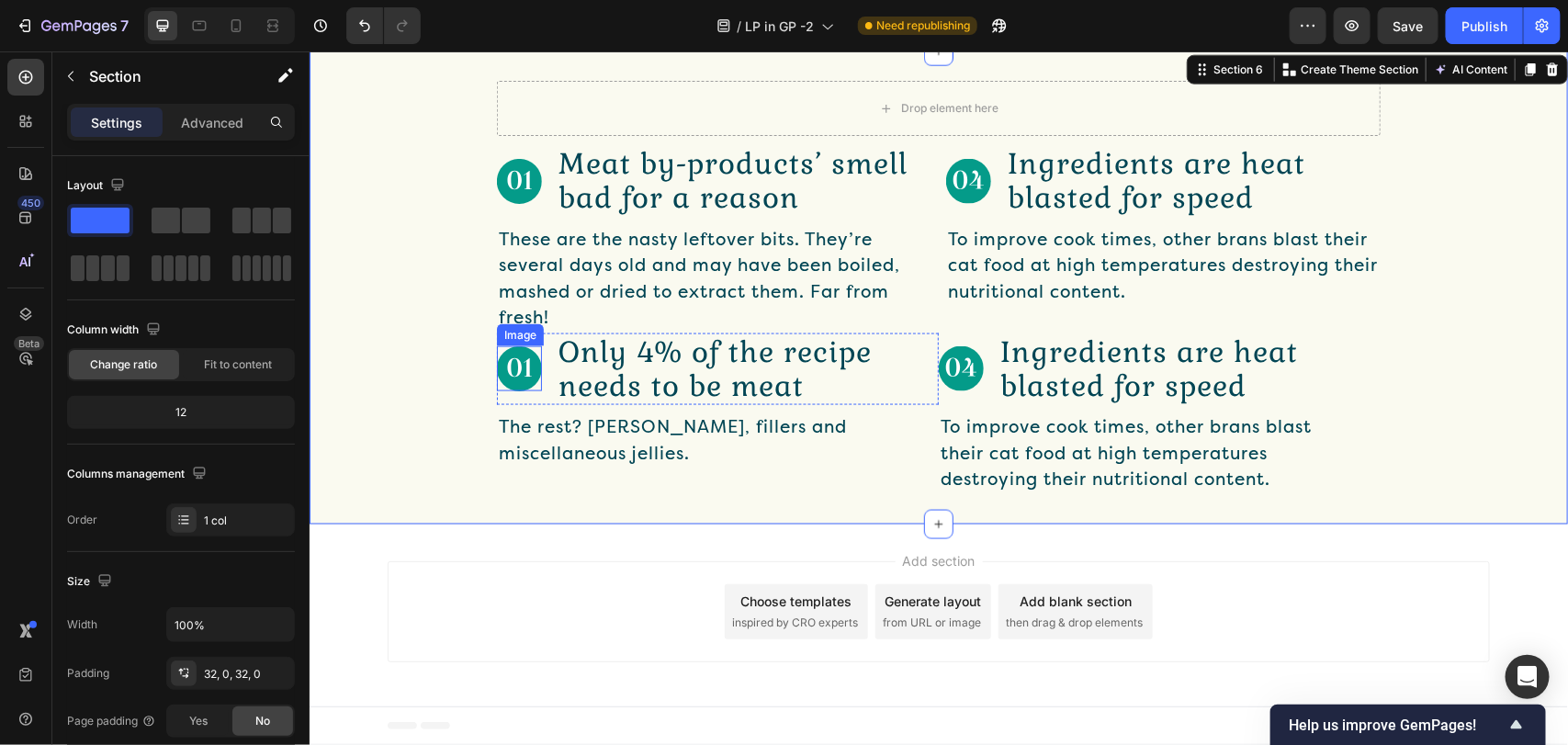
click at [519, 390] on img at bounding box center [518, 367] width 45 height 45
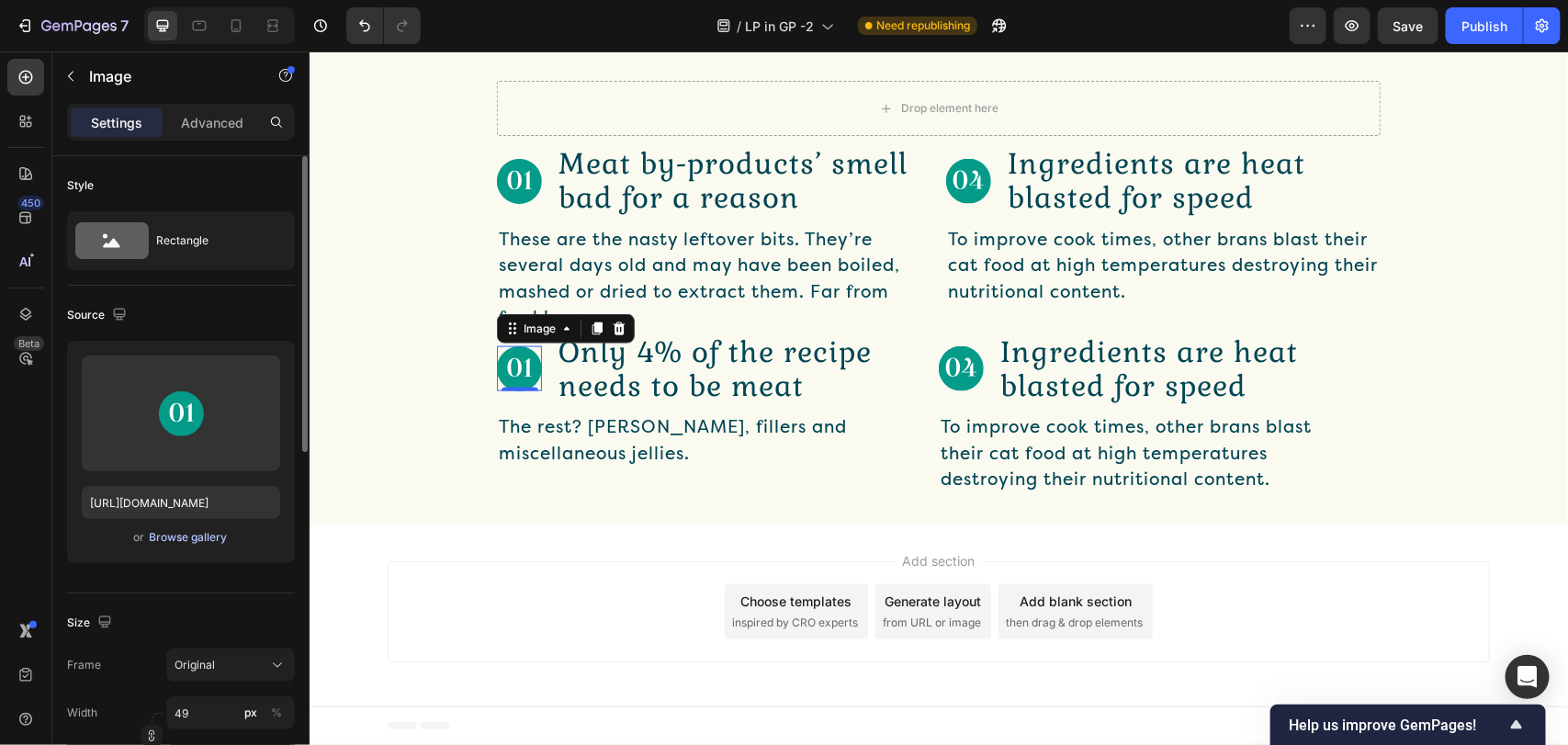
click at [158, 542] on div "Browse gallery" at bounding box center [188, 537] width 78 height 17
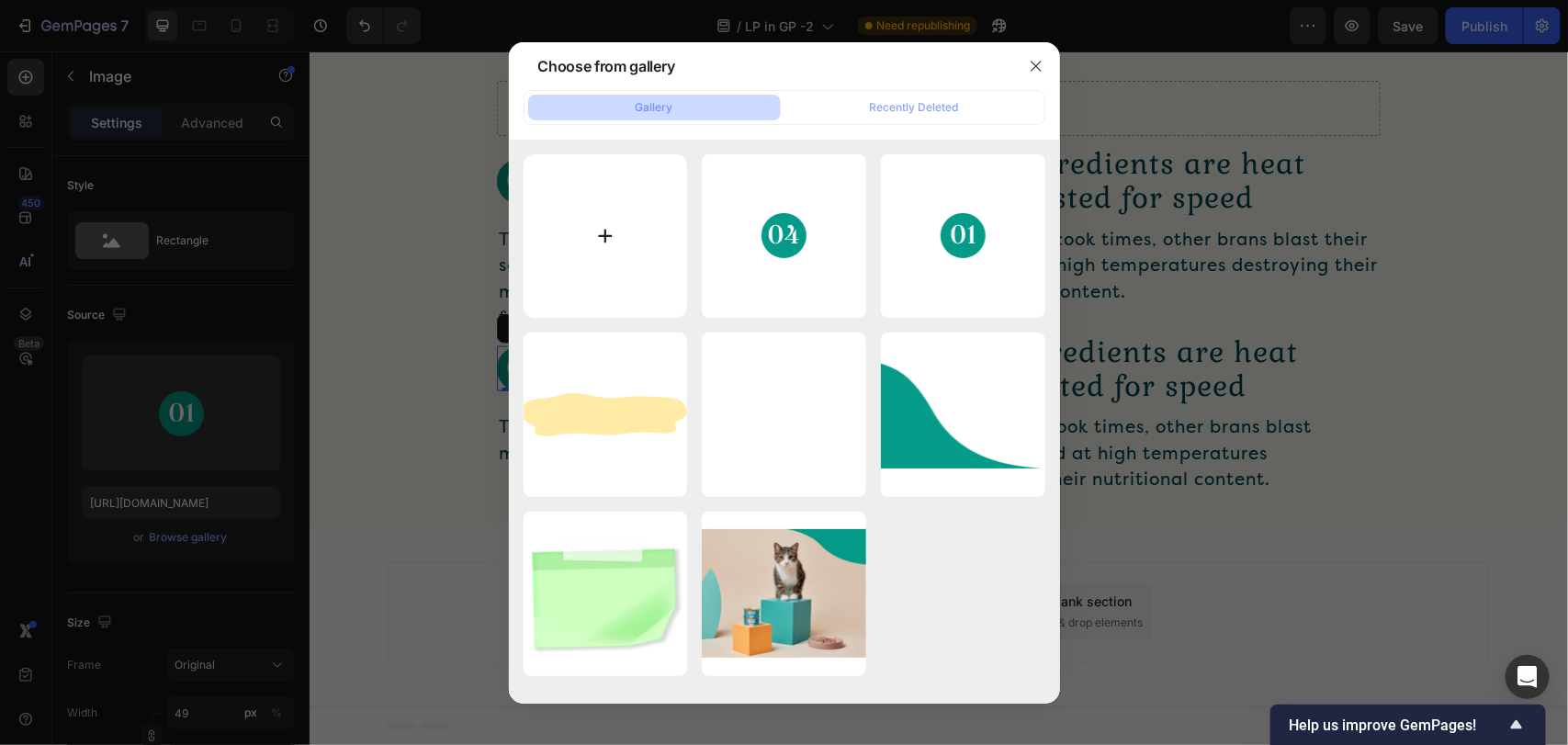
click at [616, 263] on input "file" at bounding box center [606, 236] width 165 height 165
type input "C:\fakepath\Group 3.svg"
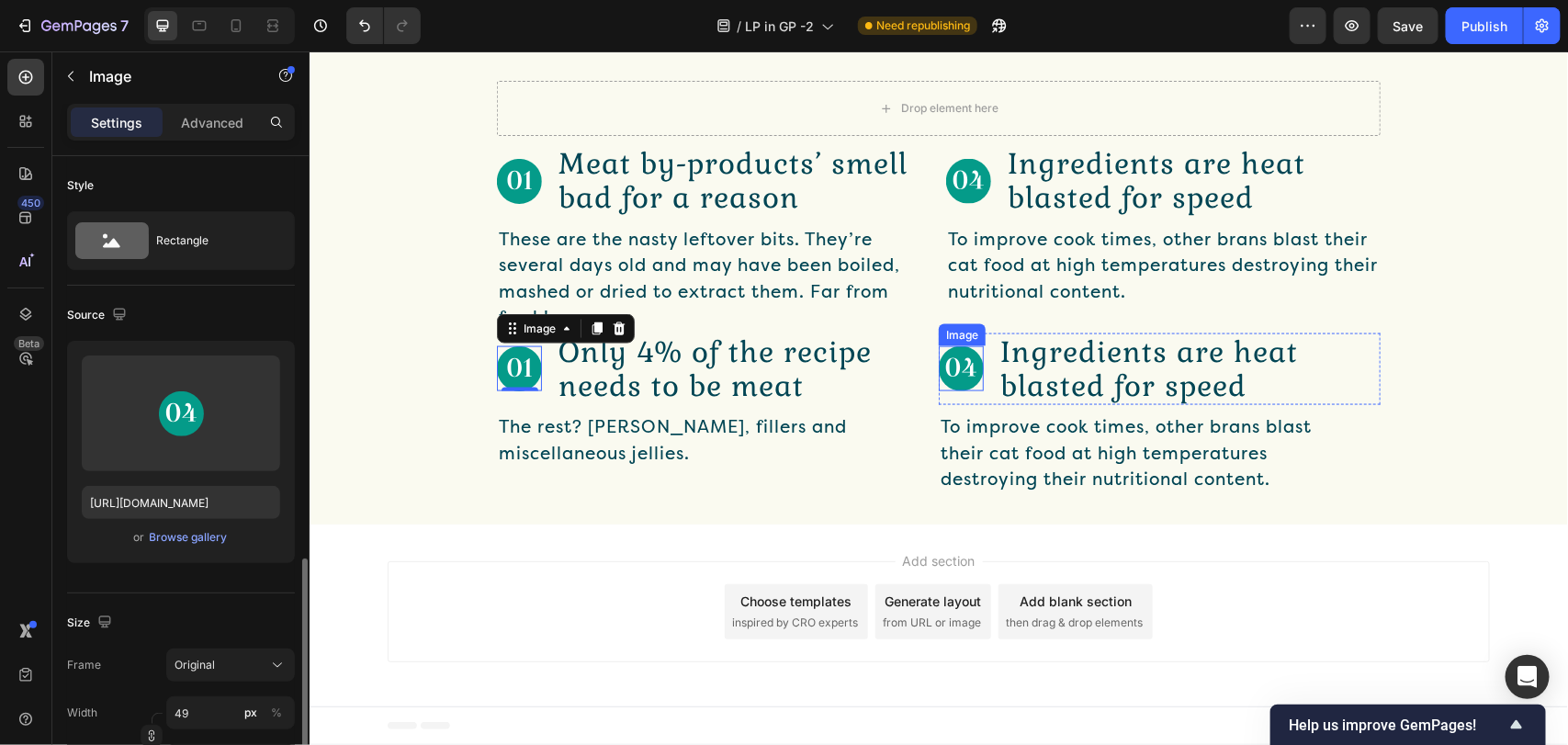
click at [942, 390] on img at bounding box center [960, 367] width 45 height 45
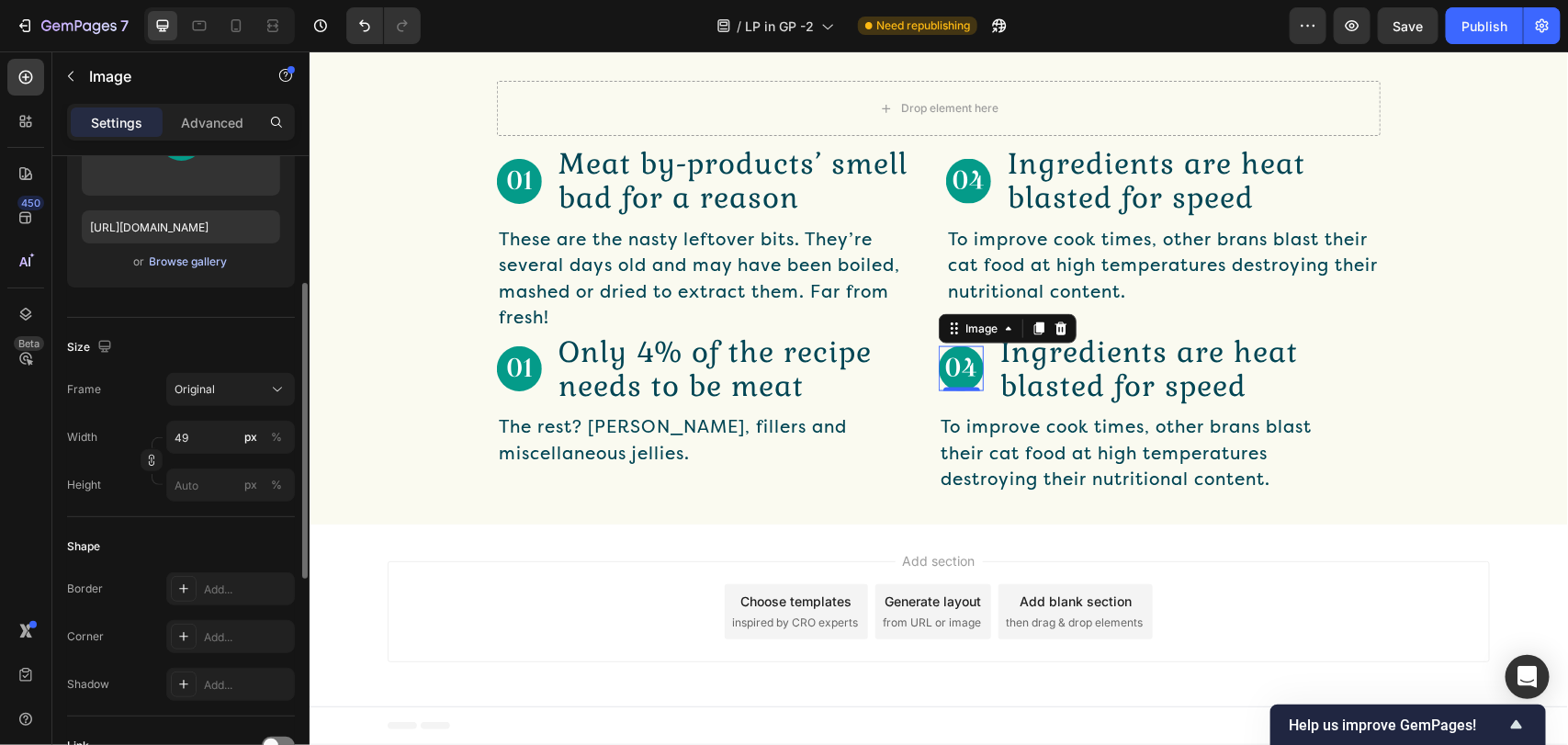
click at [184, 271] on button "Browse gallery" at bounding box center [188, 262] width 79 height 19
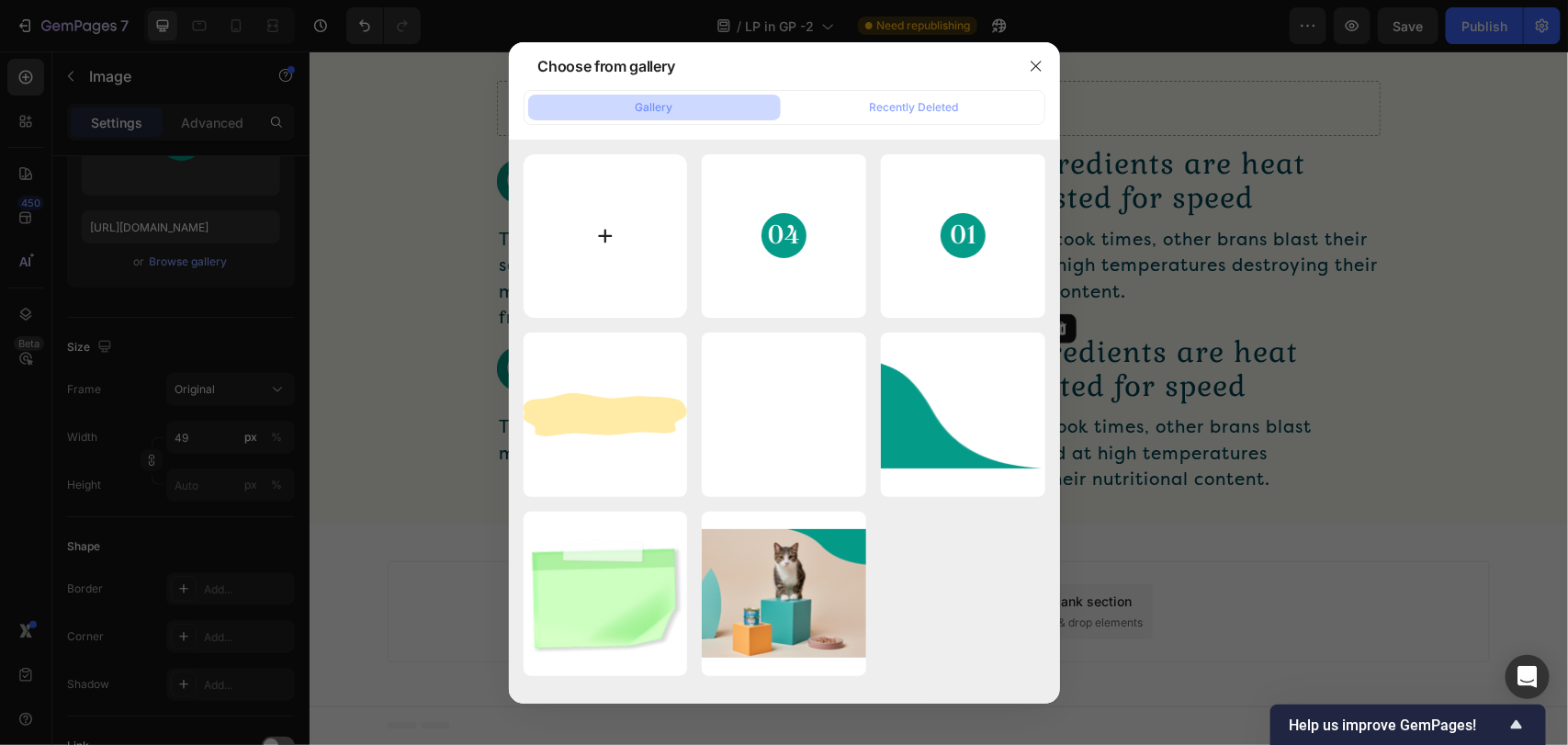
click at [598, 232] on input "file" at bounding box center [606, 236] width 165 height 165
type input "C:\fakepath\Group 6.svg"
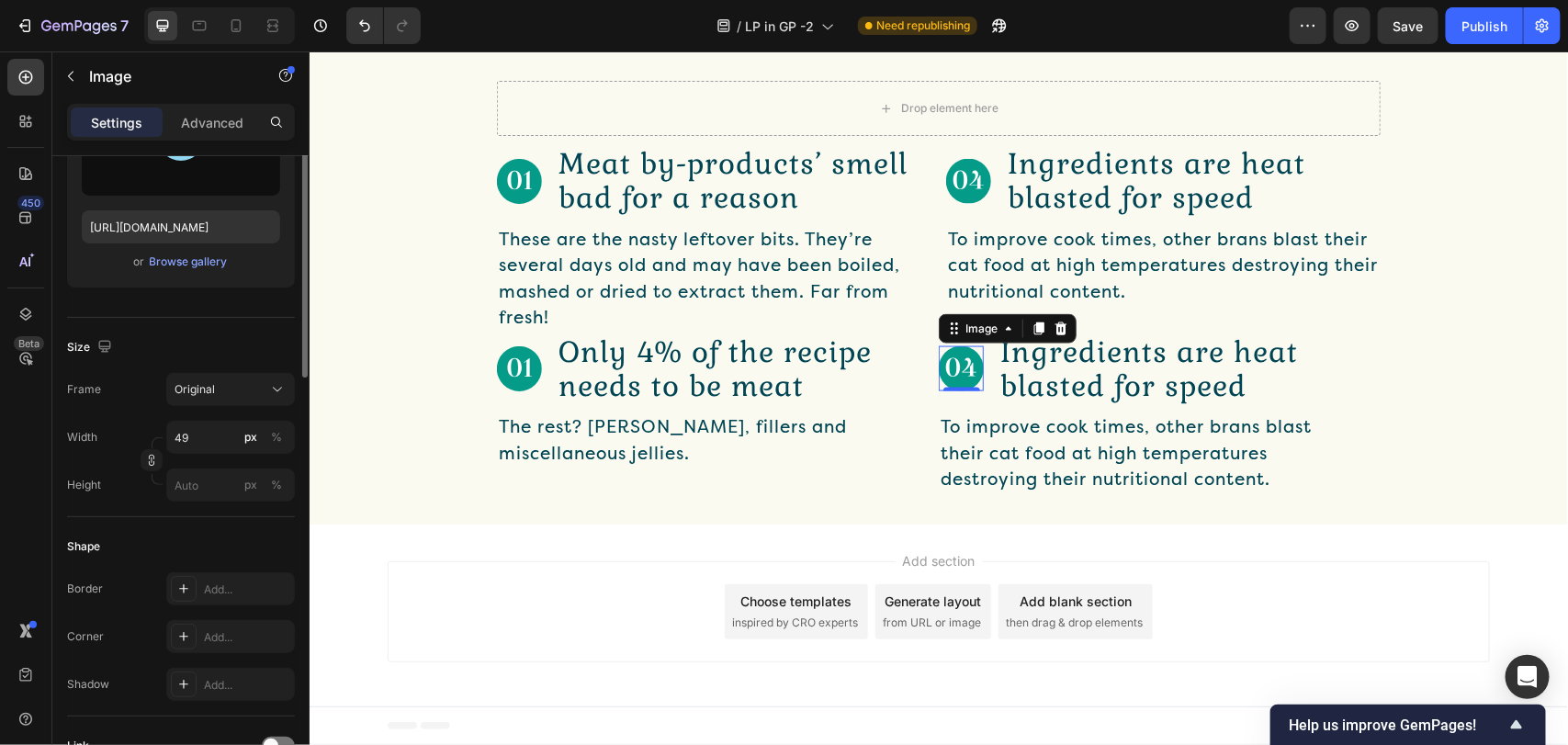
scroll to position [137, 0]
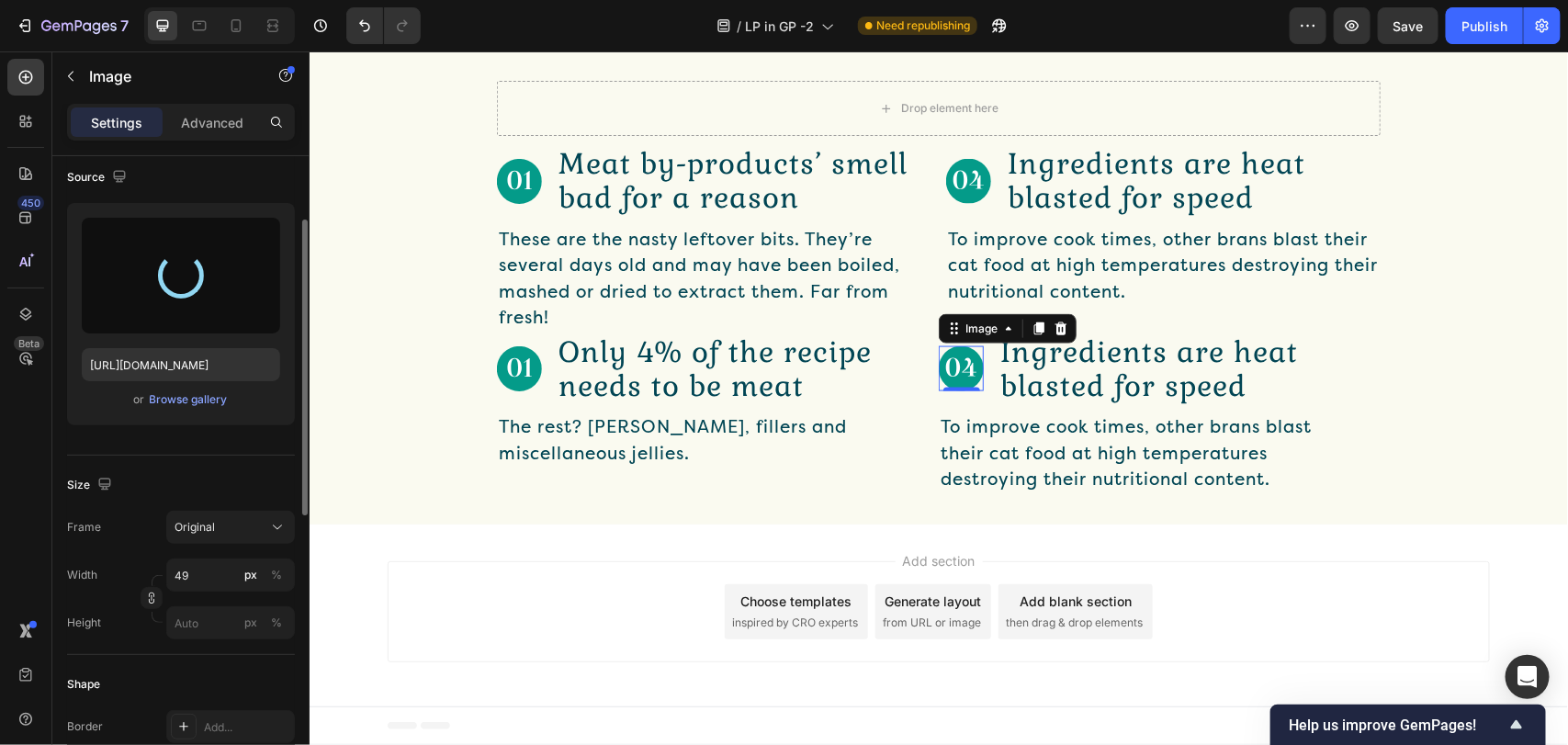
type input "https://cdn.shopify.com/s/files/1/0935/0889/5064/files/gempages_582624436331479…"
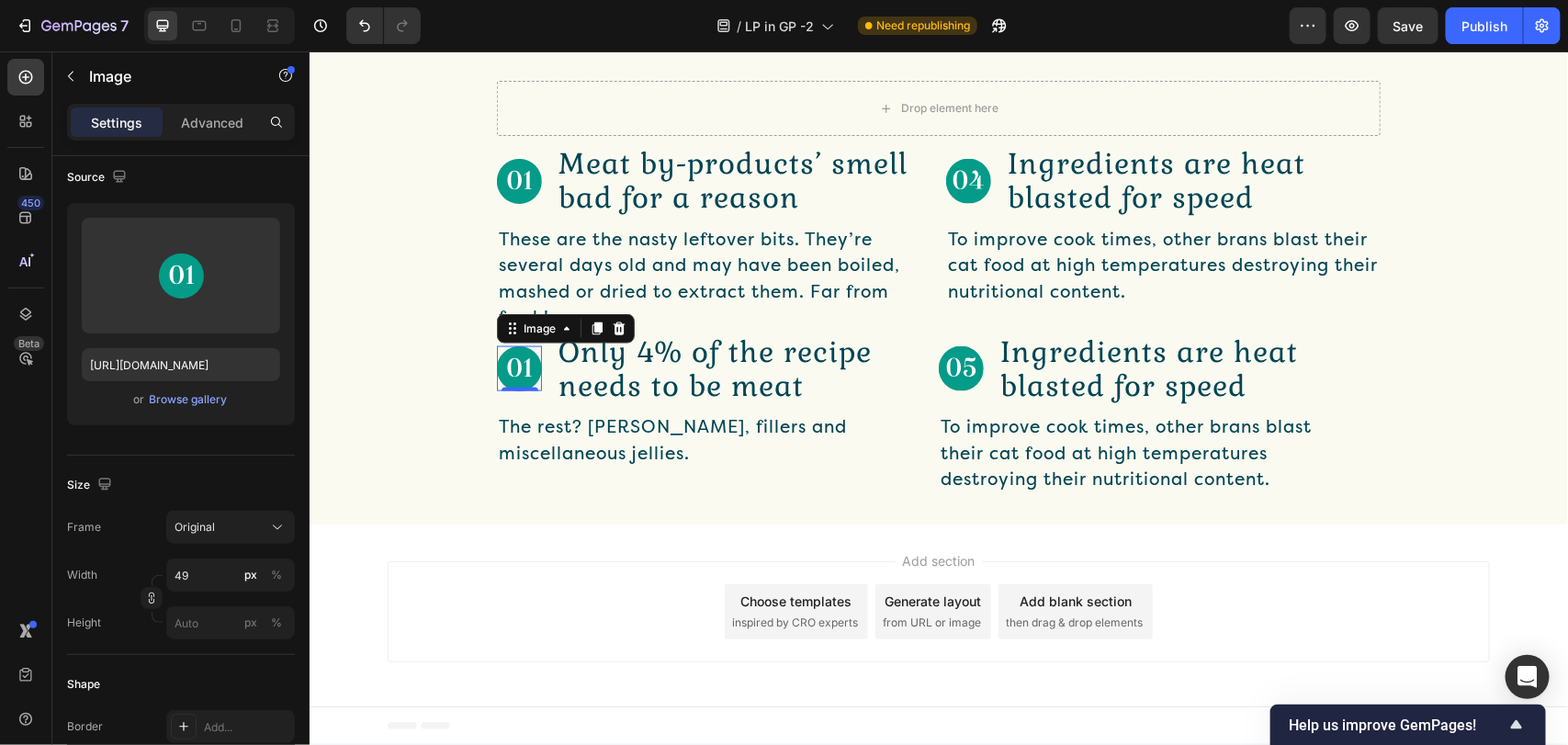
click at [535, 390] on img at bounding box center [518, 367] width 45 height 45
drag, startPoint x: 185, startPoint y: 413, endPoint x: 188, endPoint y: 401, distance: 12.4
click at [184, 413] on div "Upload Image https://cdn.shopify.com/s/files/1/0935/0889/5064/files/gempages_58…" at bounding box center [181, 314] width 228 height 222
click at [188, 401] on div "Browse gallery" at bounding box center [188, 399] width 78 height 17
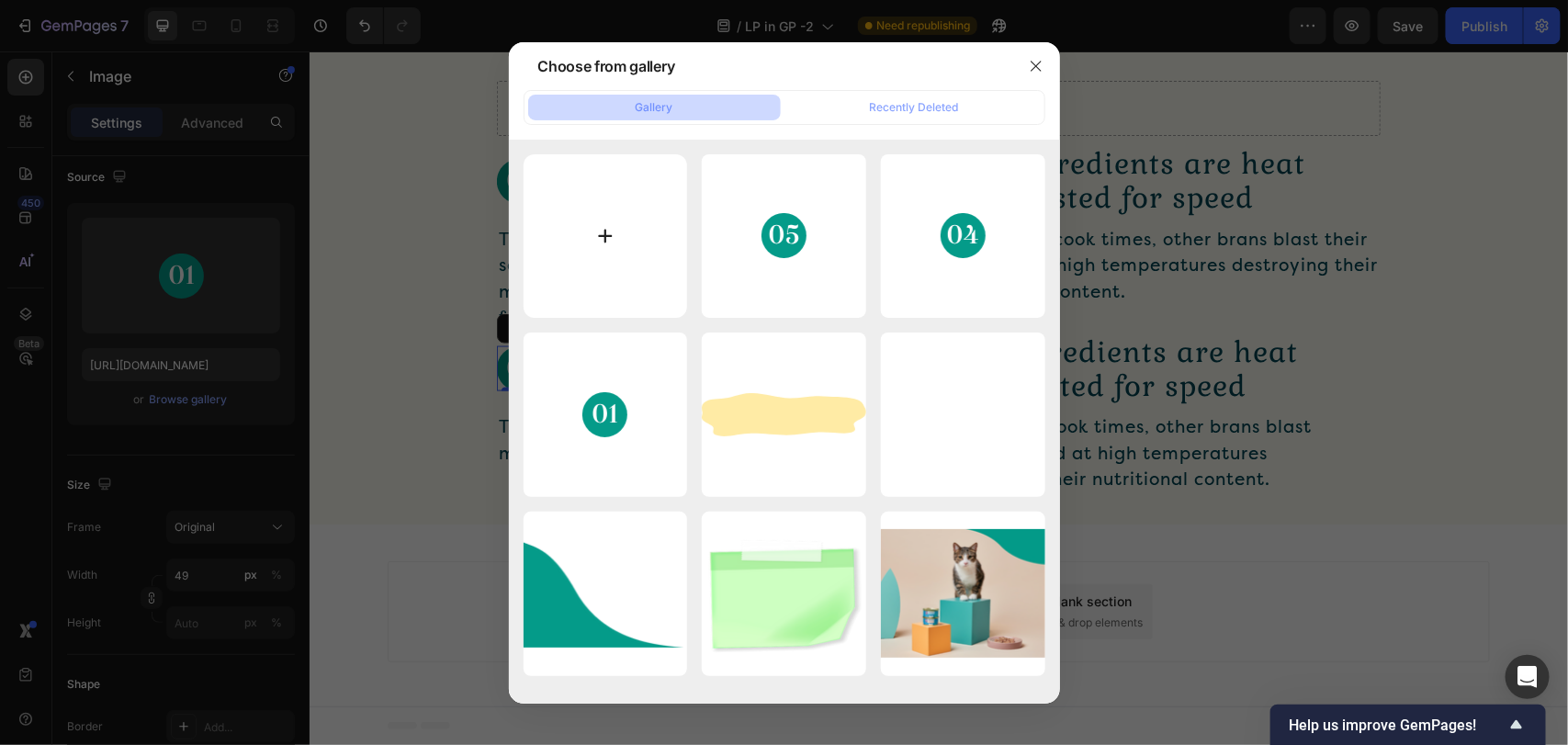
click at [653, 312] on input "file" at bounding box center [606, 236] width 165 height 165
type input "C:\fakepath\Group 3.svg"
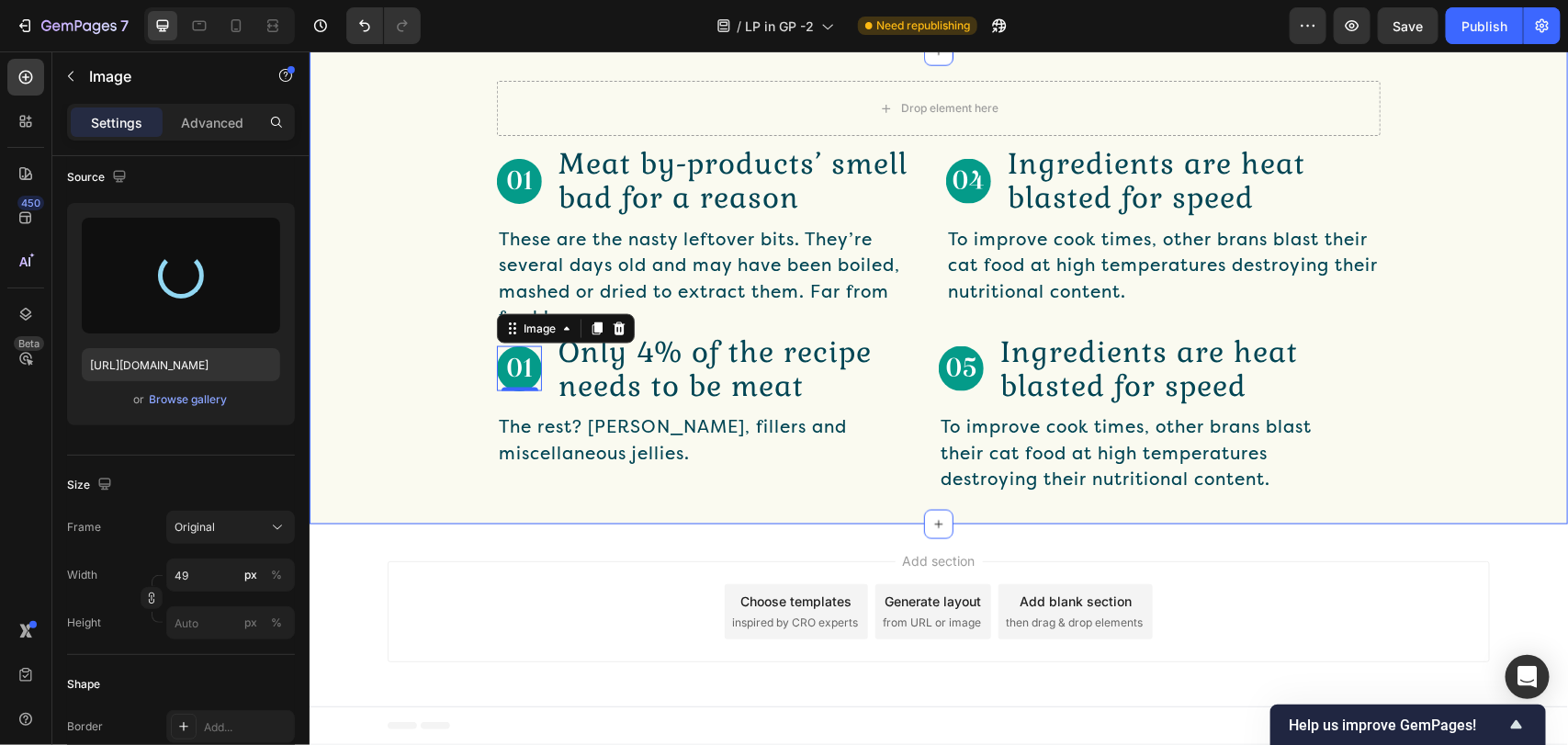
type input "https://cdn.shopify.com/s/files/1/0935/0889/5064/files/gempages_582624436331479…"
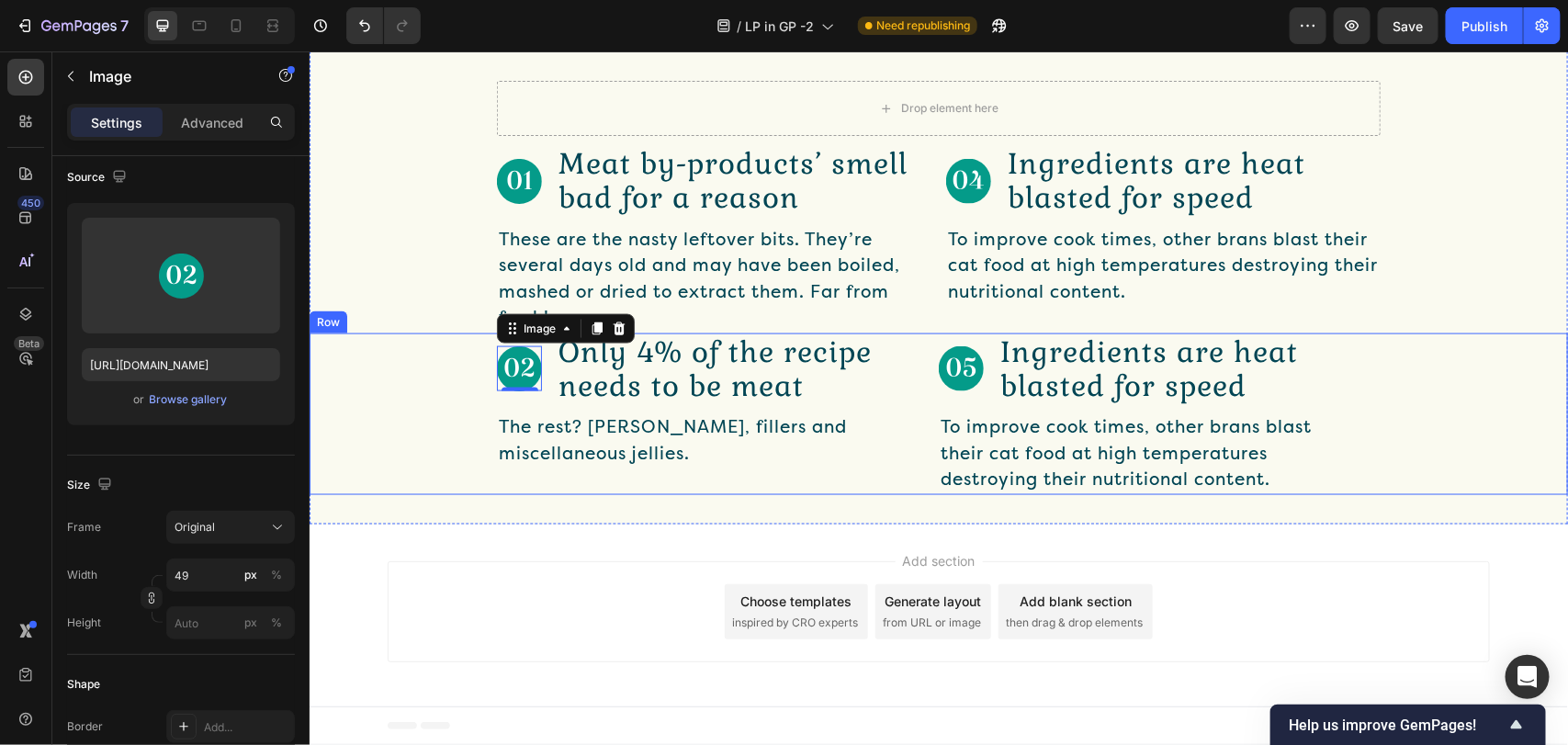
click at [476, 494] on div "Image 0 Only 4% of the recipe needs to be meat Text Block Row The rest? Grains,…" at bounding box center [938, 413] width 1259 height 162
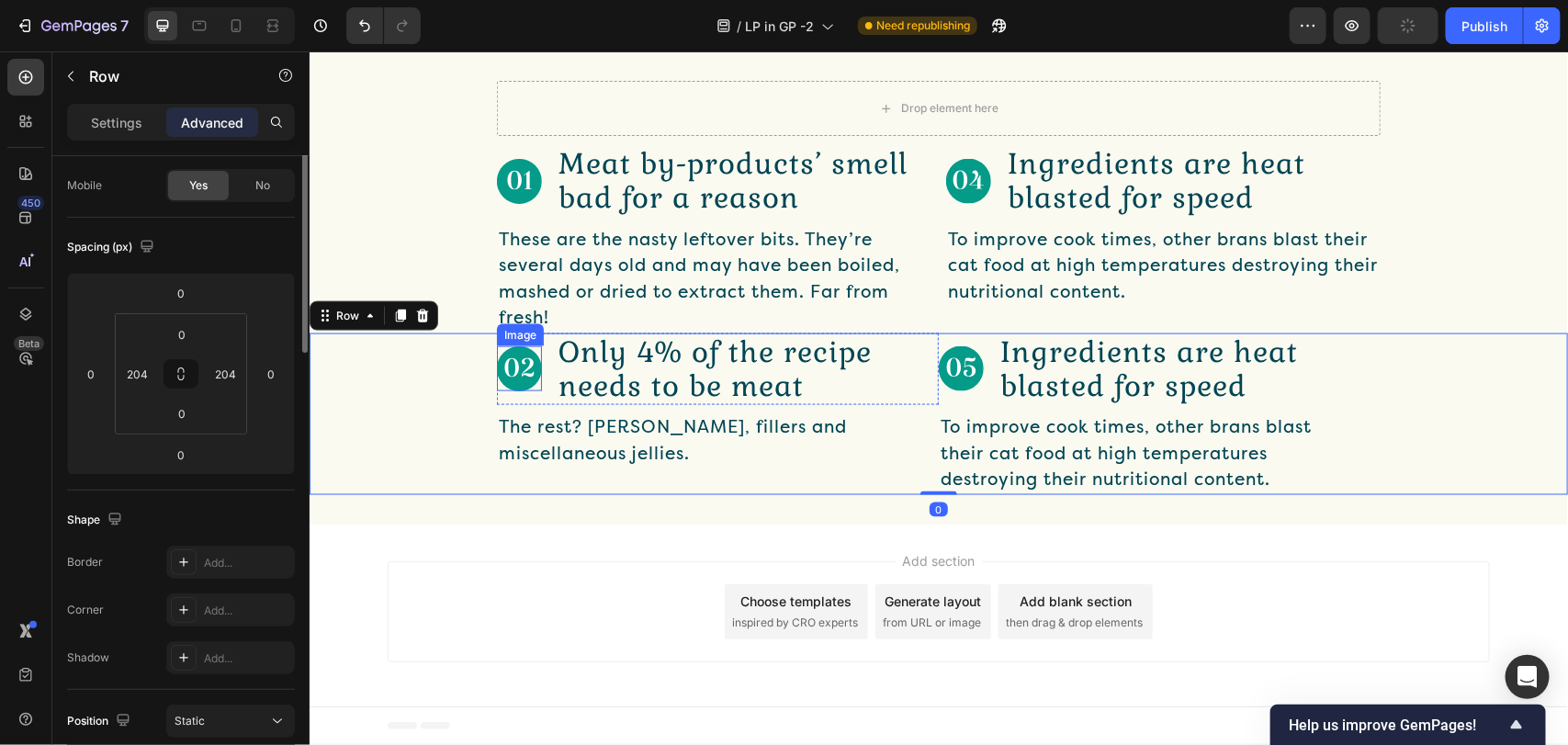
scroll to position [0, 0]
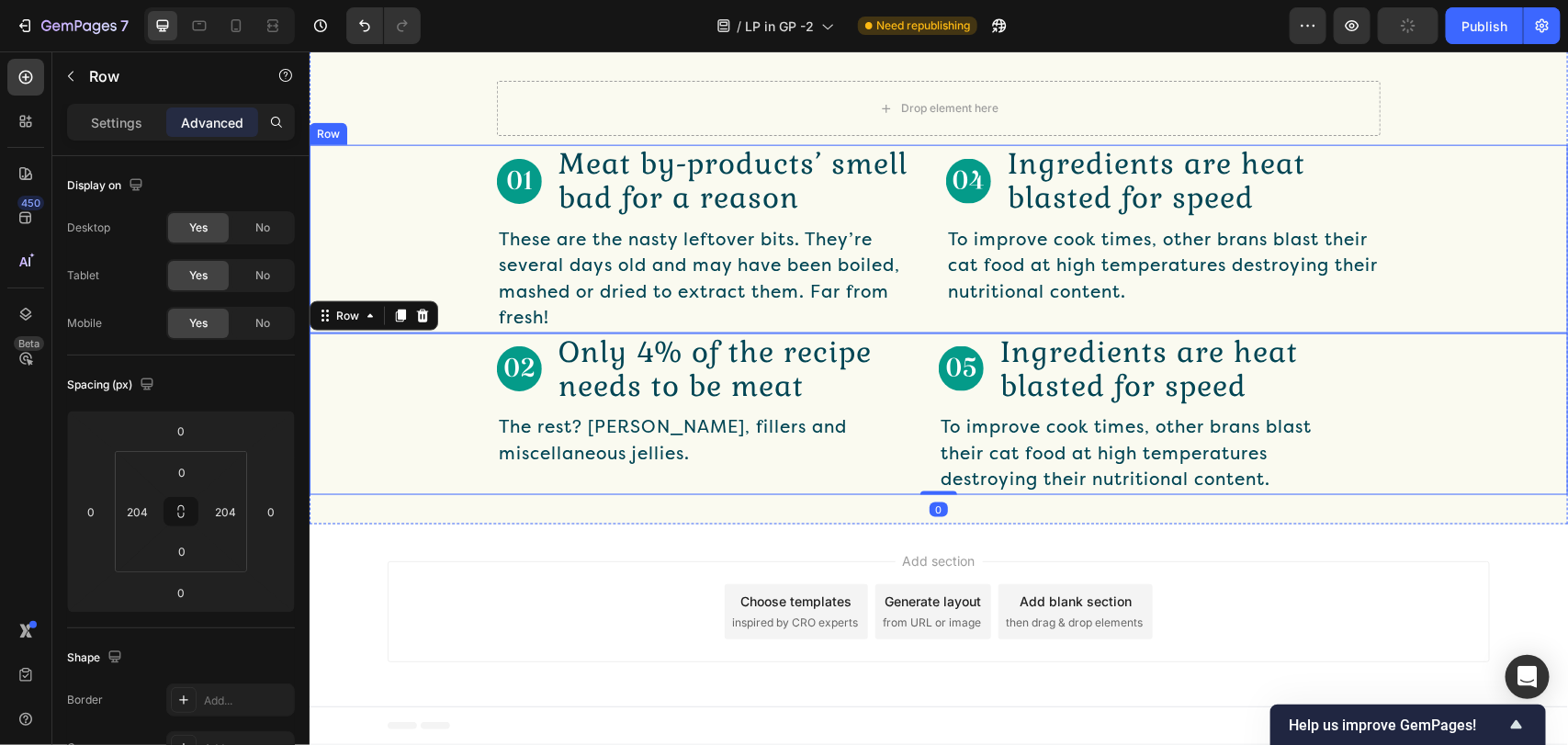
click at [400, 332] on div "Image Meat by-products’ smell bad for a reason Text Block Row These are the nas…" at bounding box center [938, 237] width 1259 height 187
click at [424, 494] on div "Image Only 4% of the recipe needs to be meat Text Block Row The rest? Grains, f…" at bounding box center [938, 413] width 1259 height 162
click at [396, 322] on icon at bounding box center [399, 315] width 15 height 15
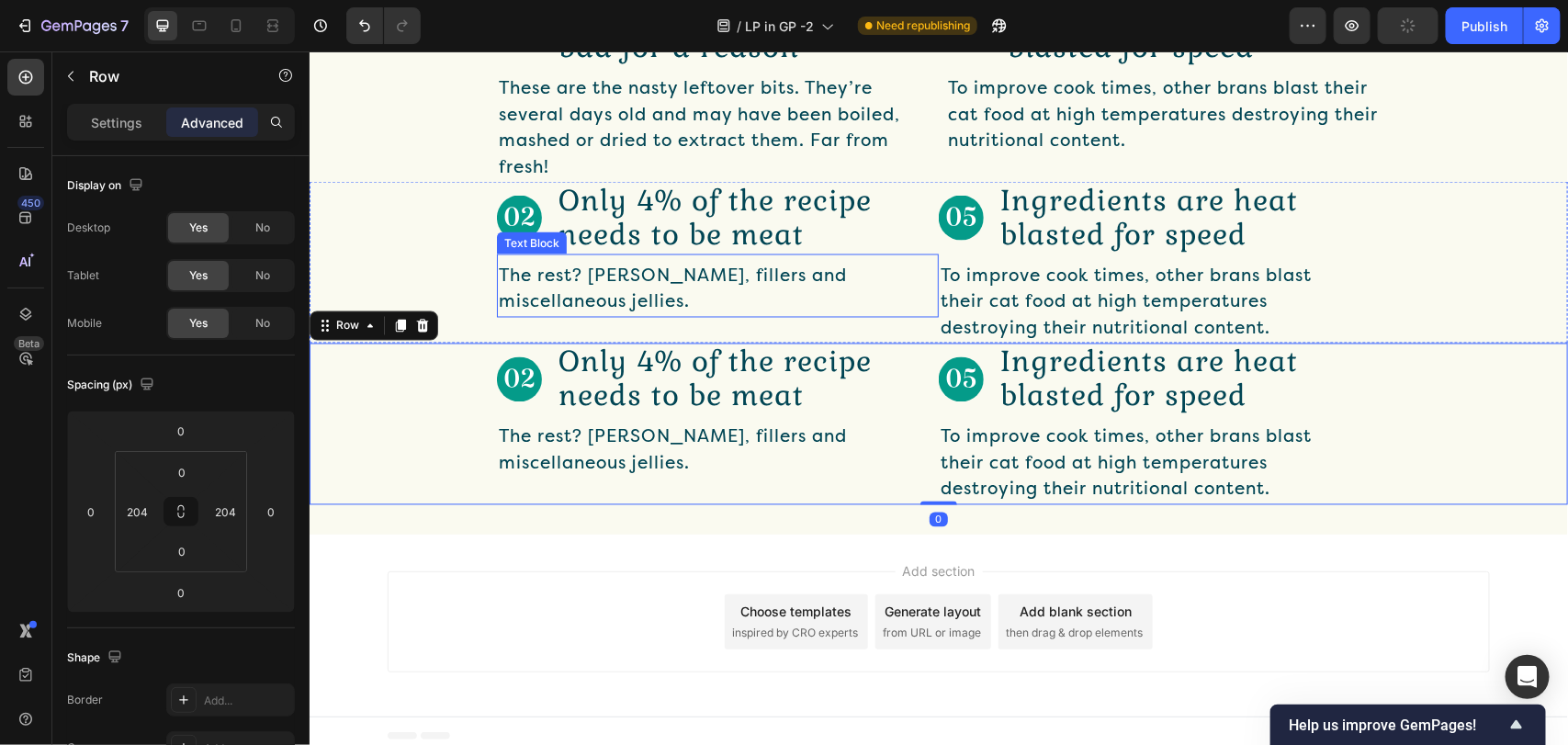
scroll to position [1374, 0]
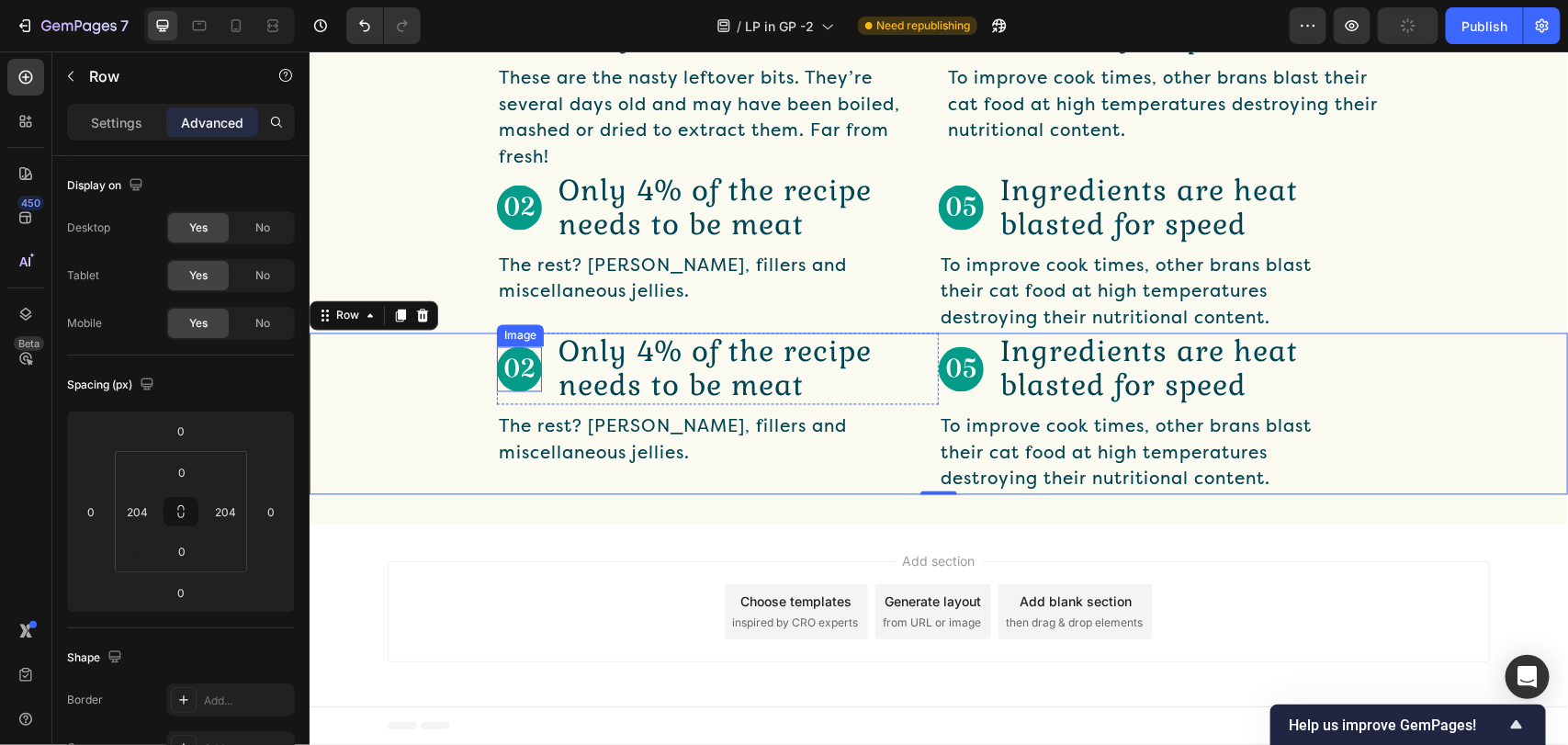
click at [520, 363] on img at bounding box center [518, 368] width 45 height 45
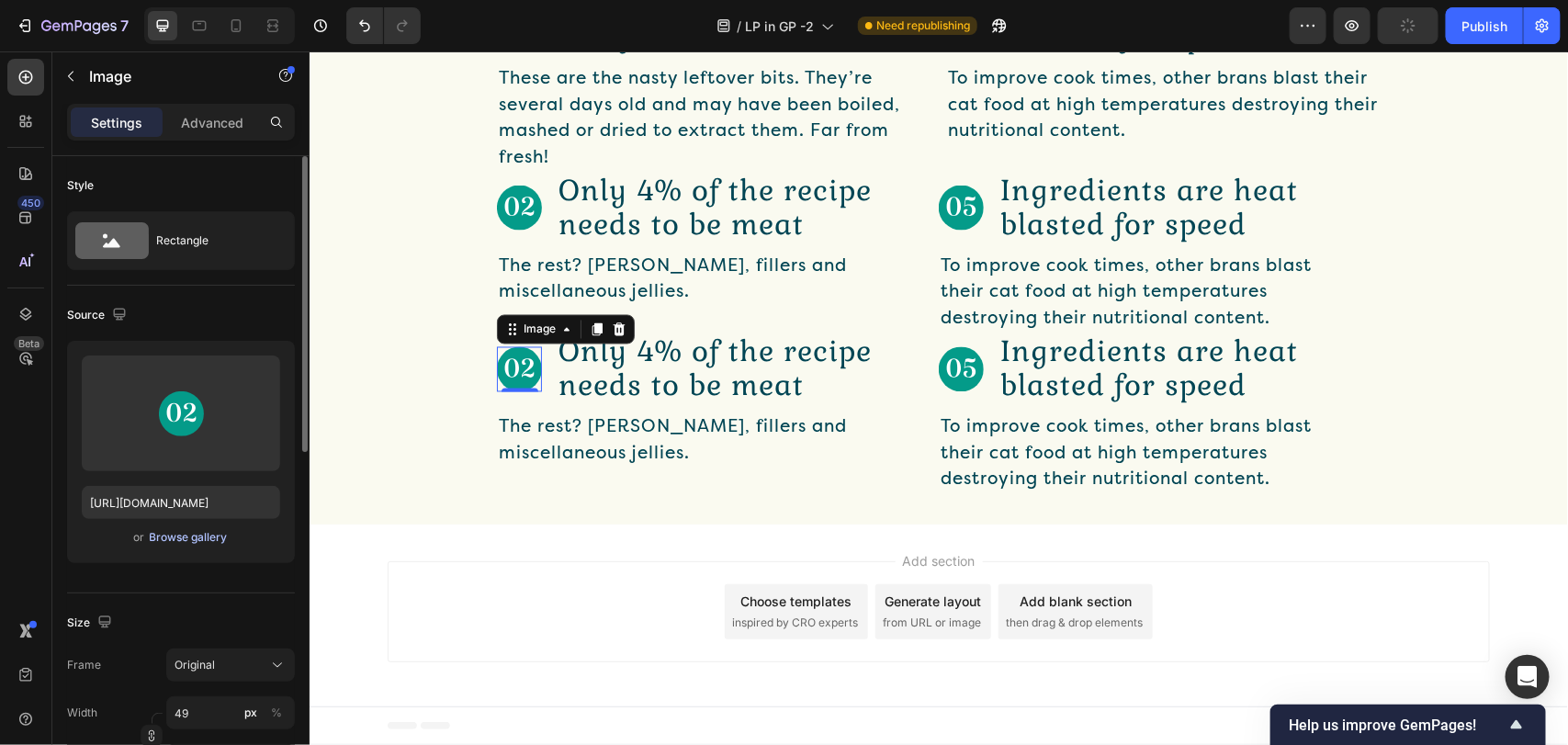
click at [158, 543] on div "Browse gallery" at bounding box center [188, 537] width 78 height 17
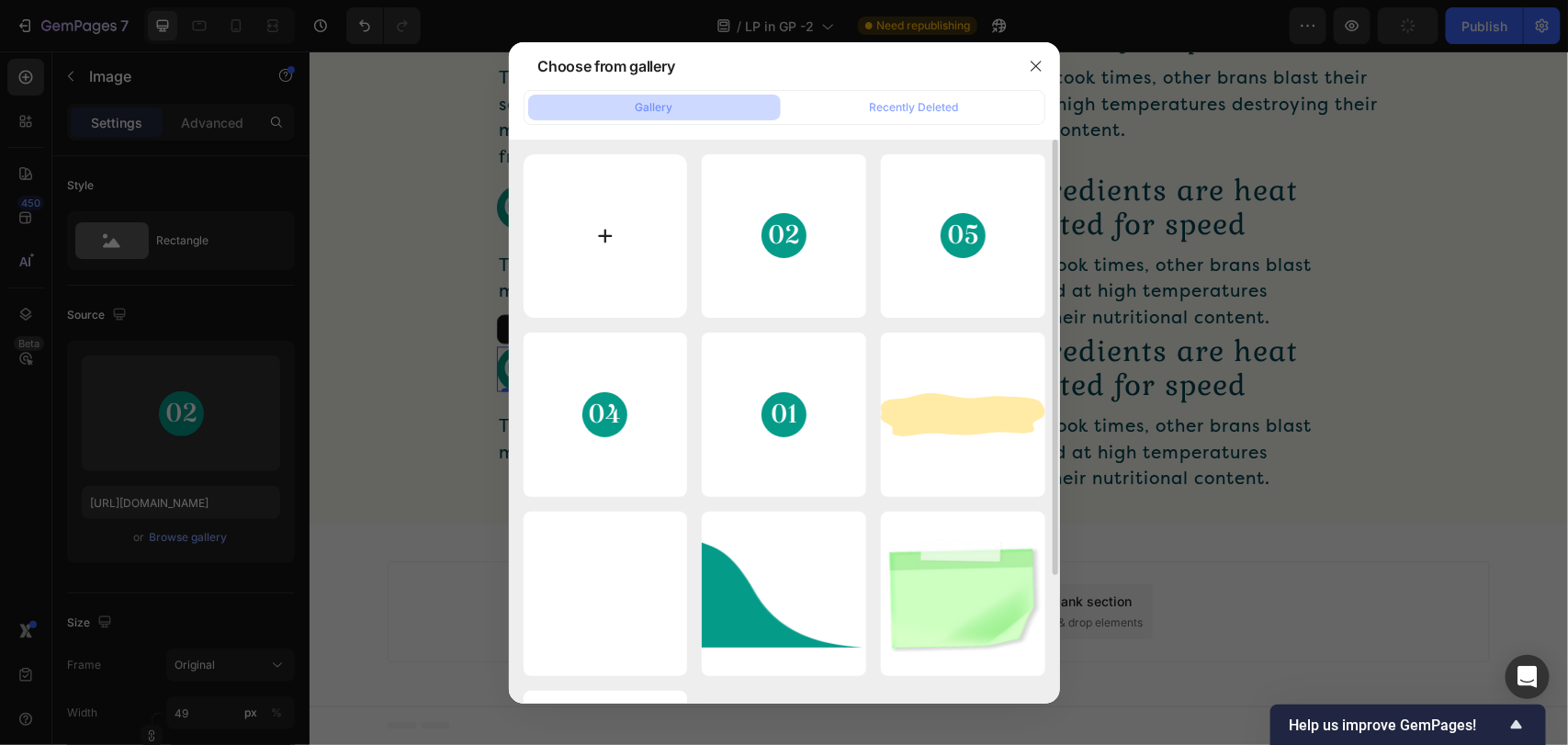
click at [636, 308] on input "file" at bounding box center [606, 236] width 165 height 165
type input "C:\fakepath\Group 4.svg"
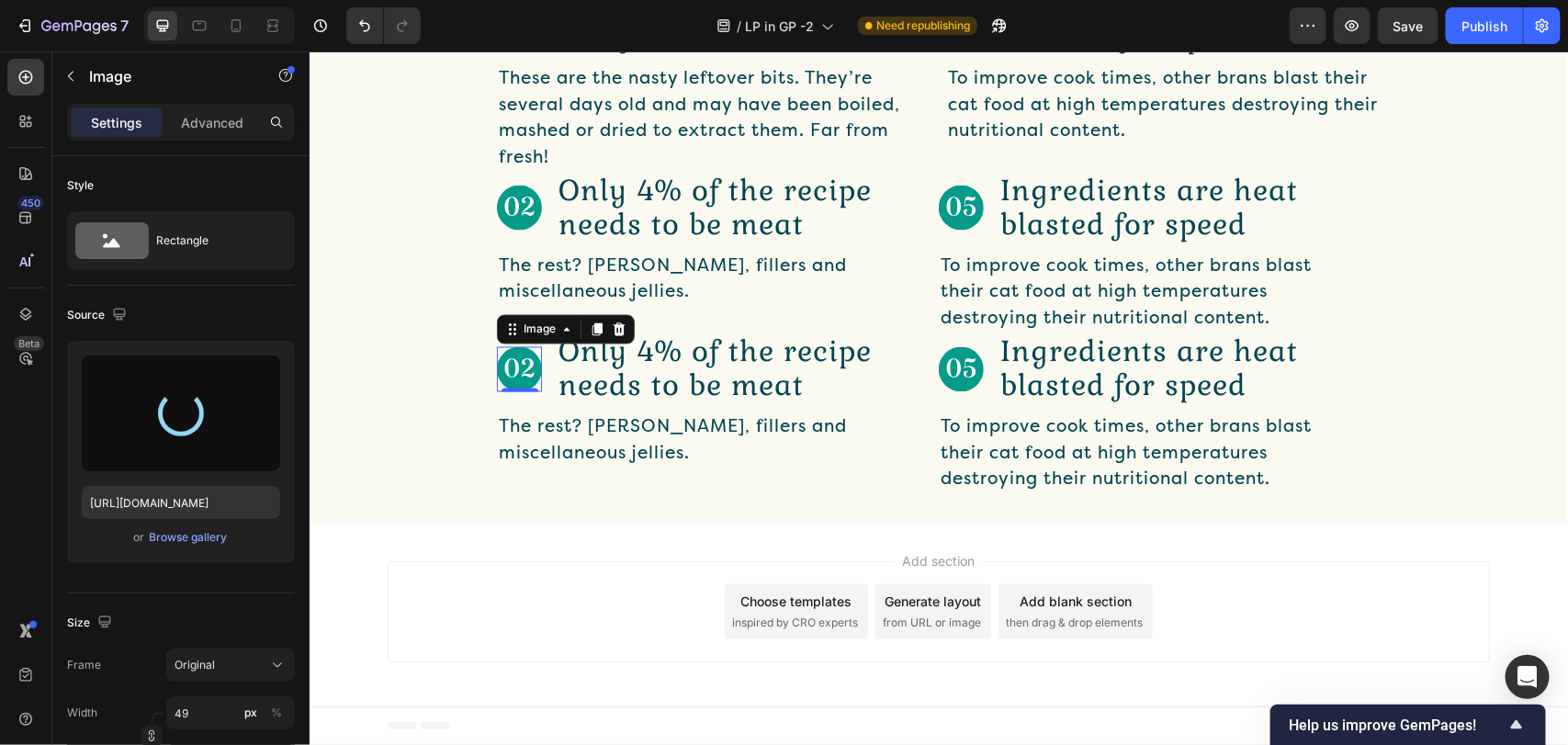
type input "https://cdn.shopify.com/s/files/1/0935/0889/5064/files/gempages_582624436331479…"
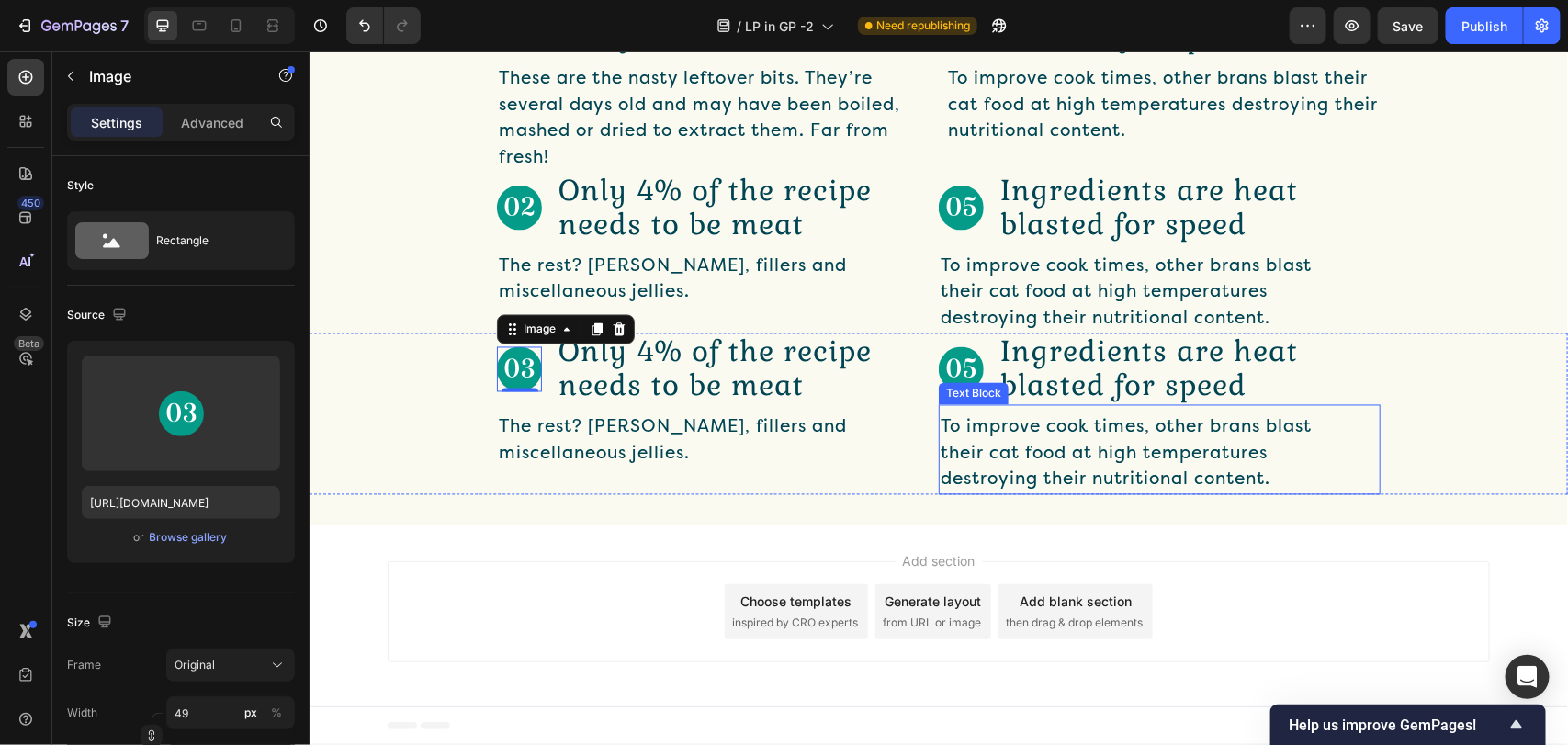
scroll to position [1237, 0]
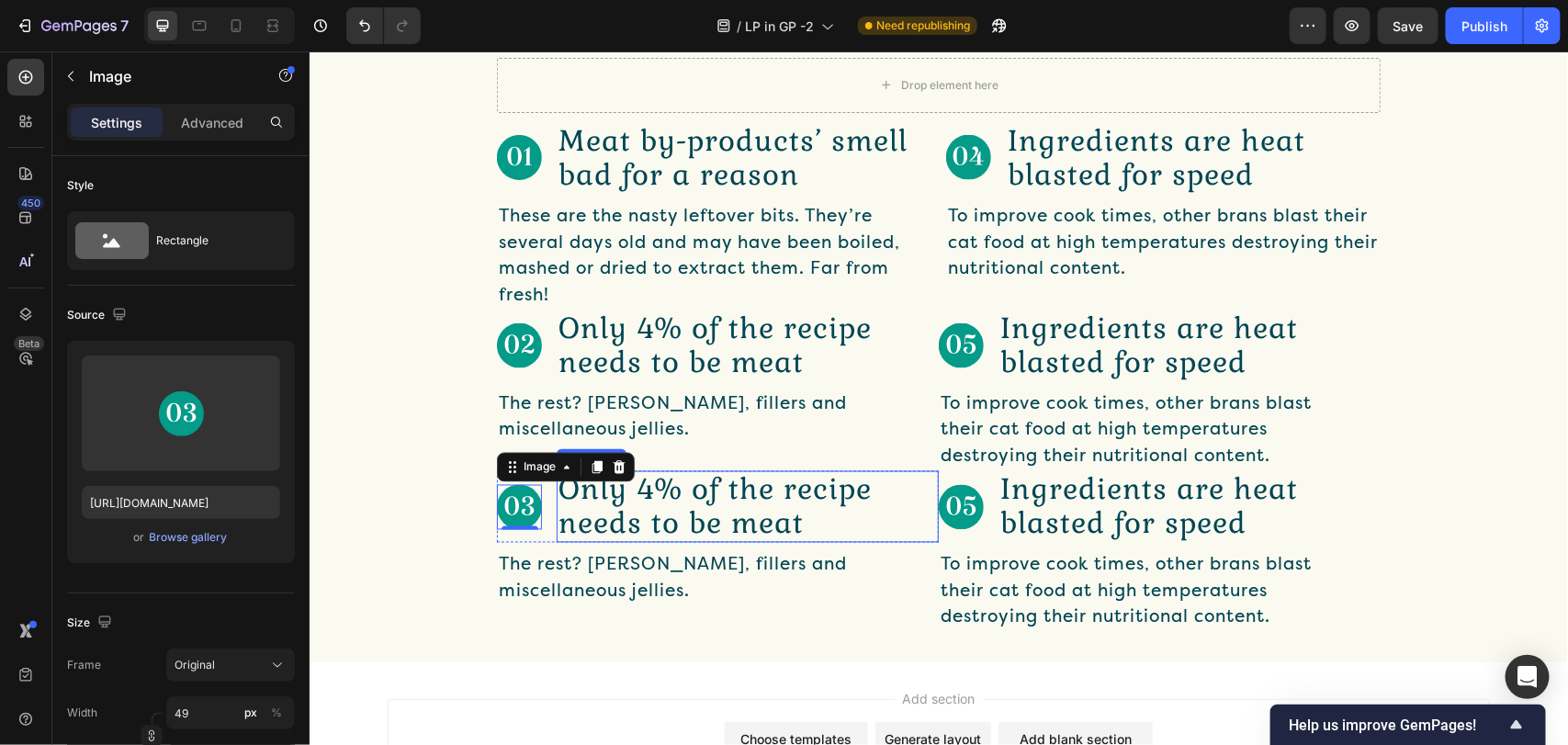
click at [672, 529] on p "Only 4% of the recipe needs to be meat" at bounding box center [746, 506] width 379 height 68
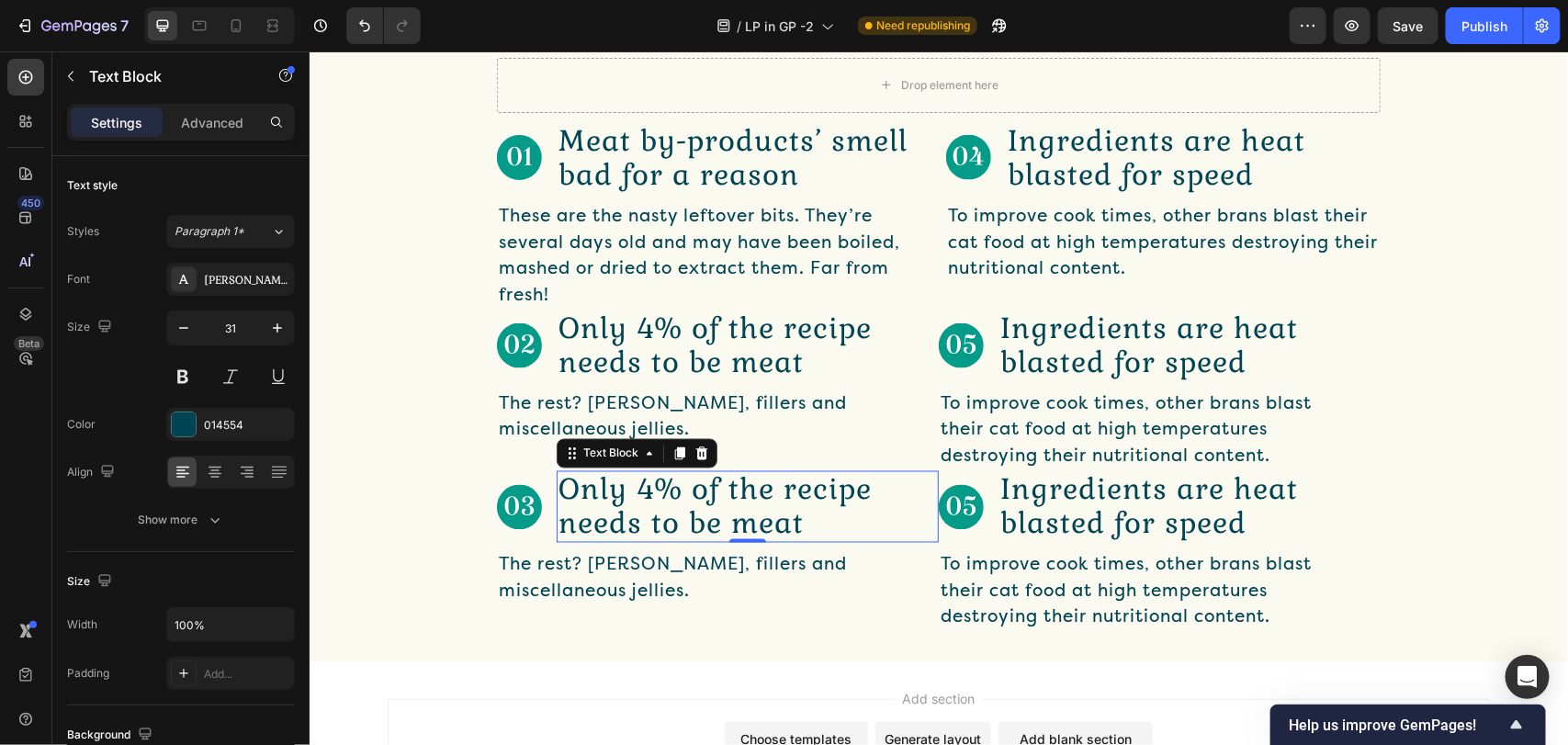
click at [680, 511] on p "Only 4% of the recipe needs to be meat" at bounding box center [746, 506] width 379 height 68
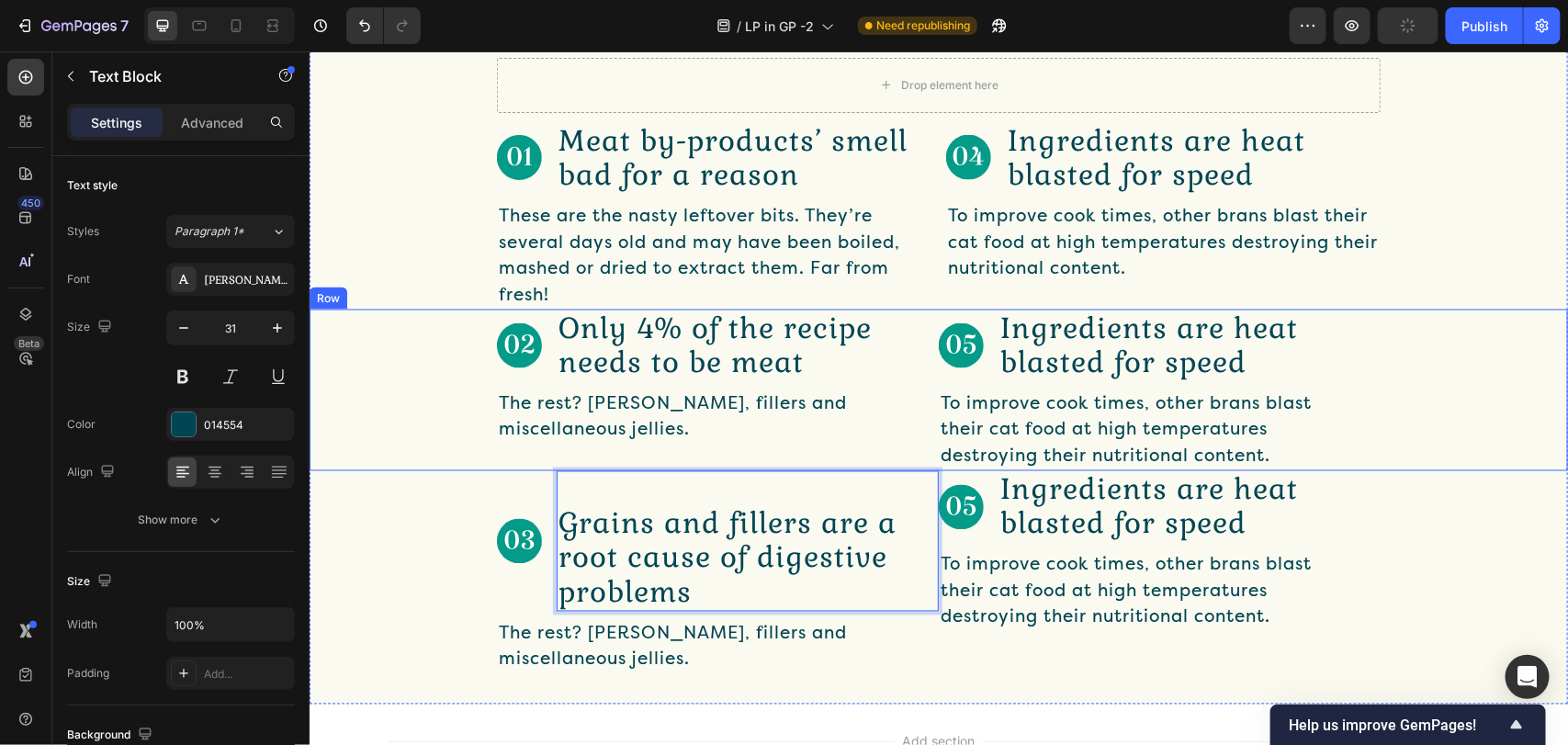
click at [611, 460] on div "Image Only 4% of the recipe needs to be meat Text Block Row The rest? Grains, f…" at bounding box center [716, 389] width 441 height 162
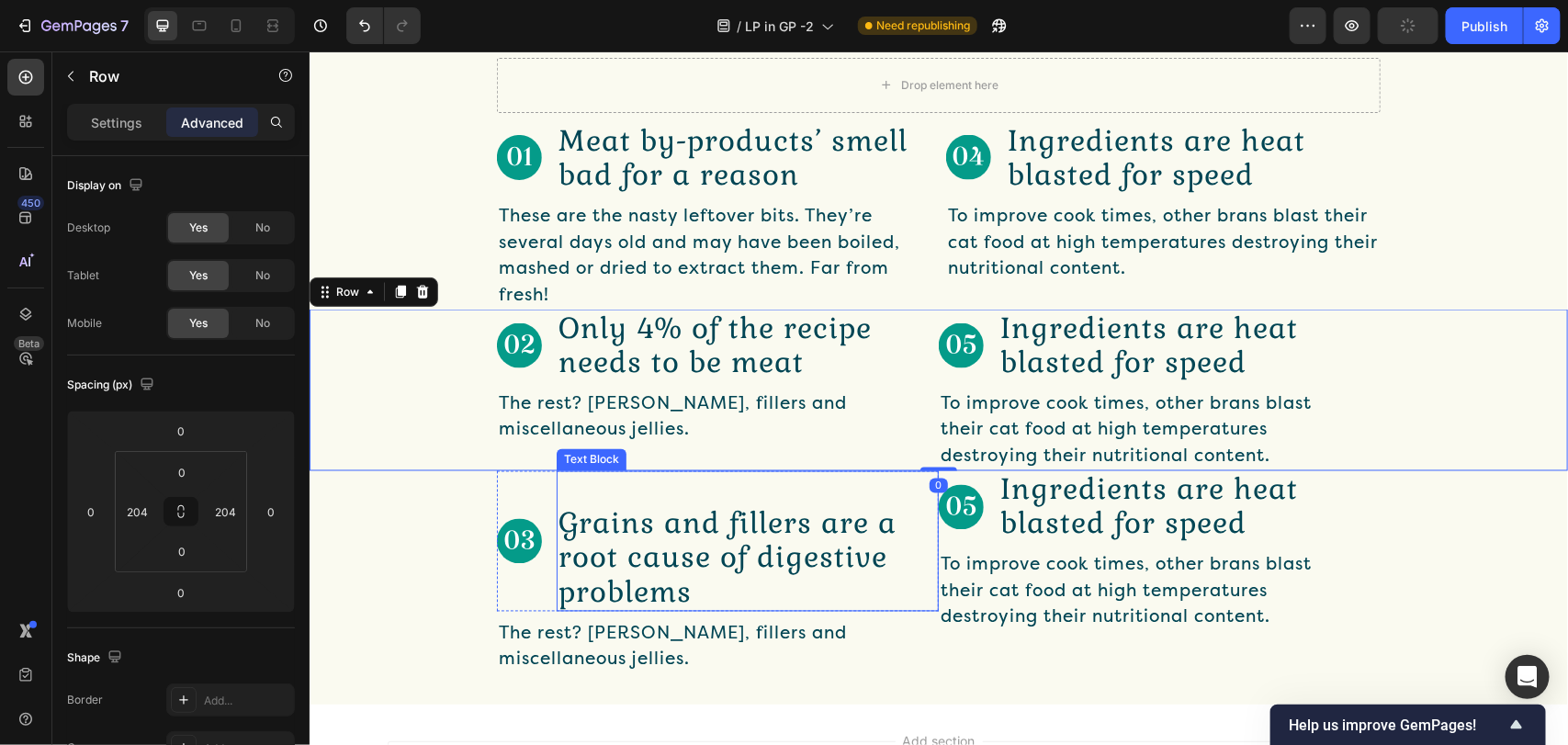
click at [612, 496] on p "Rich Text Editor. Editing area: main" at bounding box center [746, 489] width 379 height 34
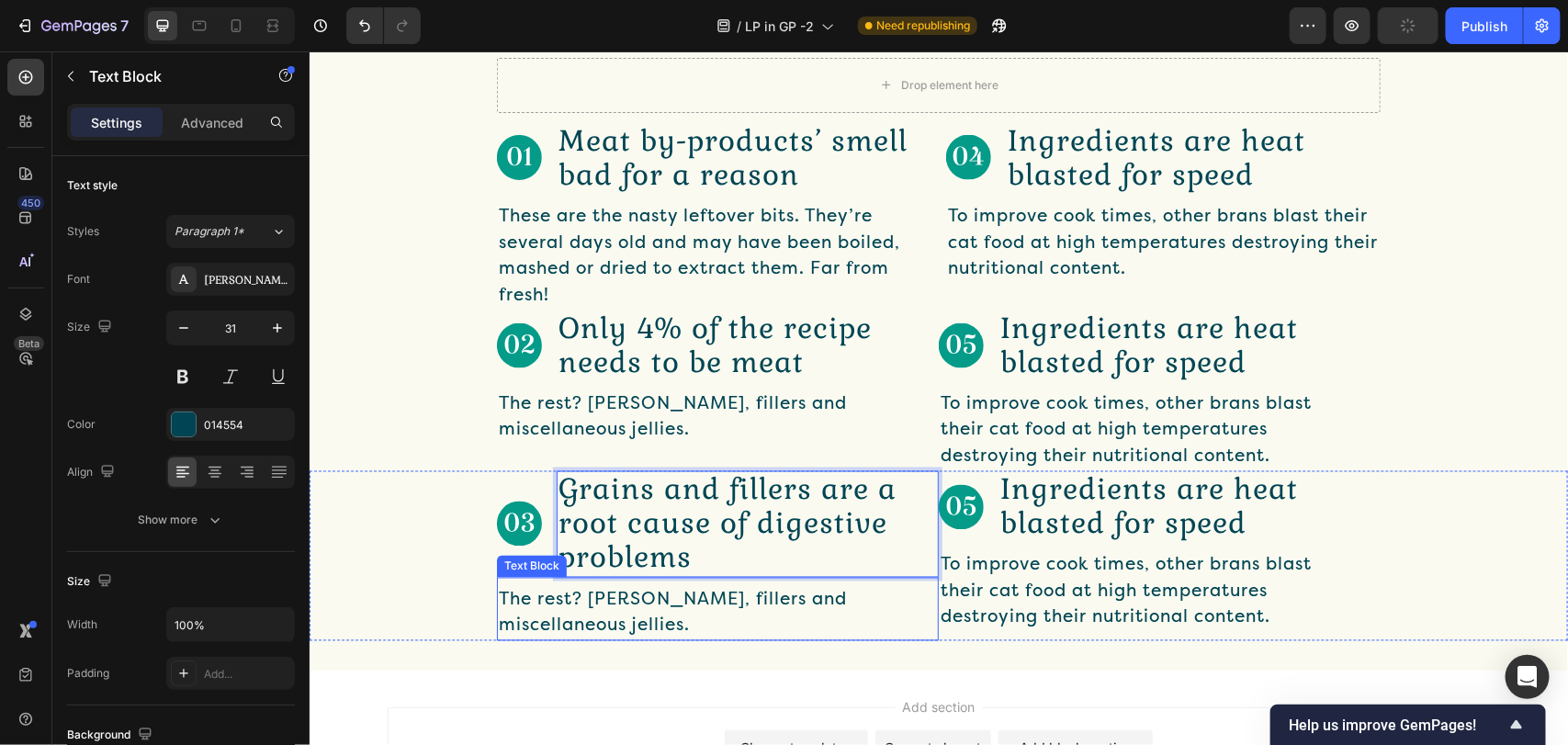
click at [819, 649] on div "Drop element here Row Image Meat by-products’ smell bad for a reason Text Block…" at bounding box center [938, 348] width 1259 height 642
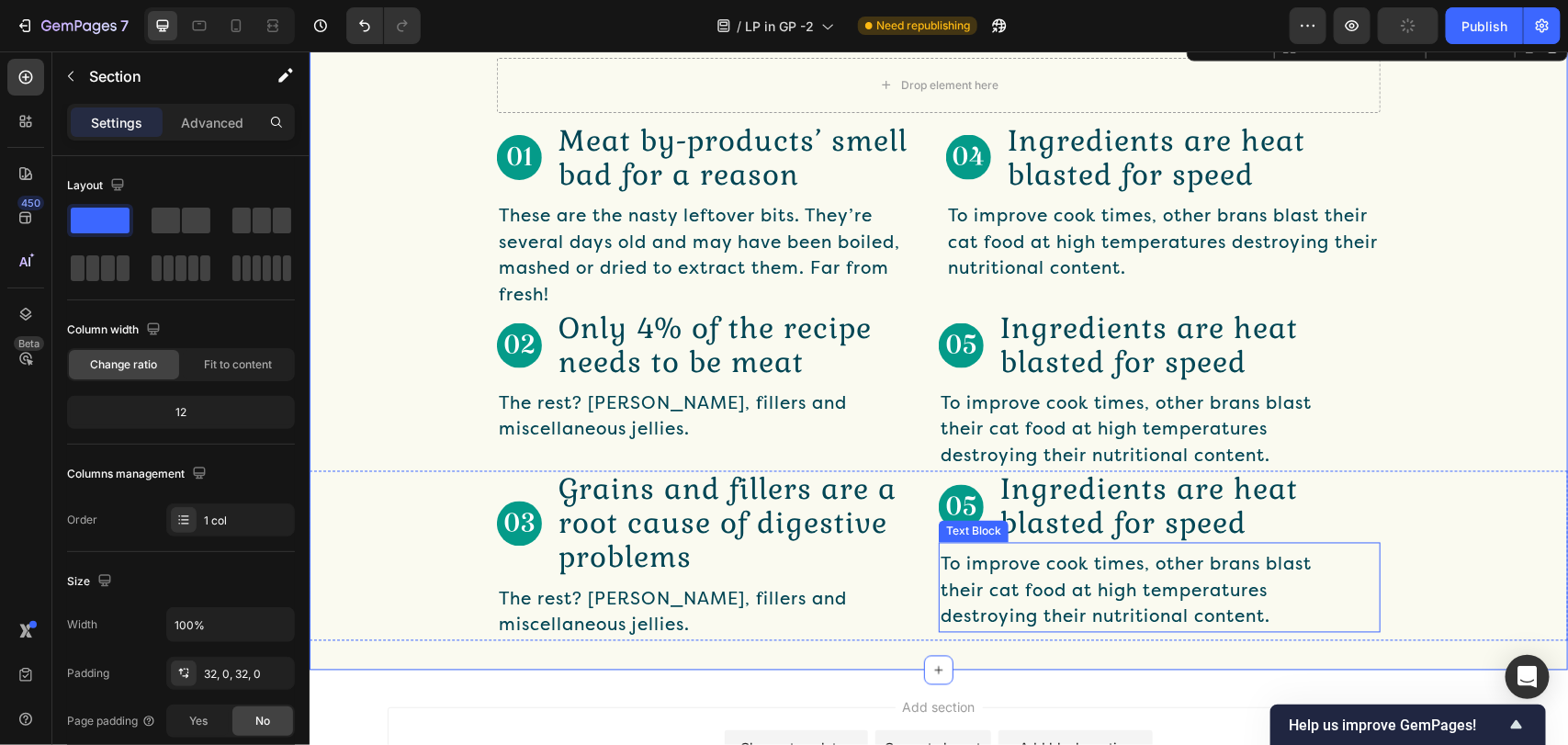
click at [1059, 590] on p "To improve cook times, other brans blast their cat food at high temperatures de…" at bounding box center [1144, 590] width 410 height 79
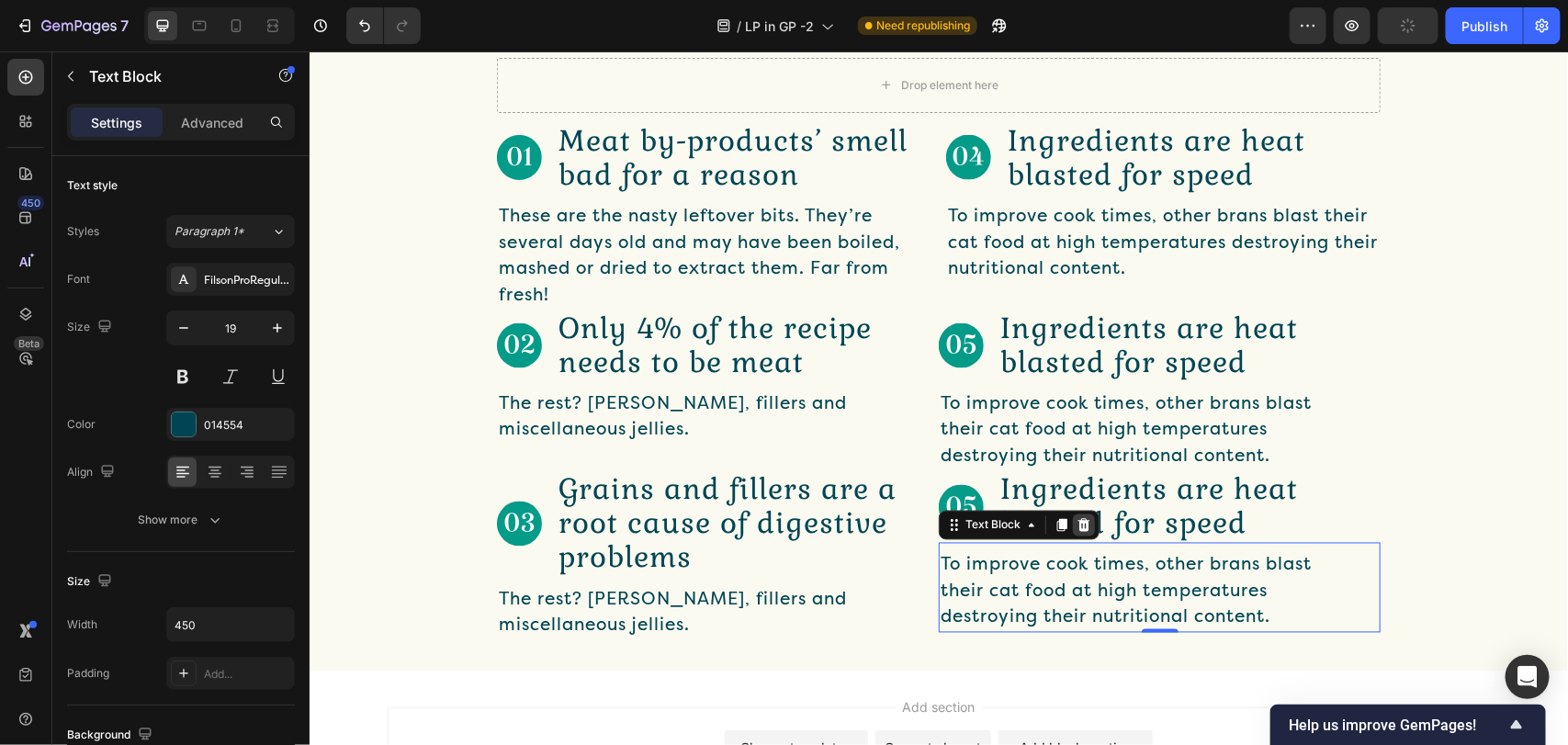
click at [1077, 529] on icon at bounding box center [1083, 524] width 12 height 13
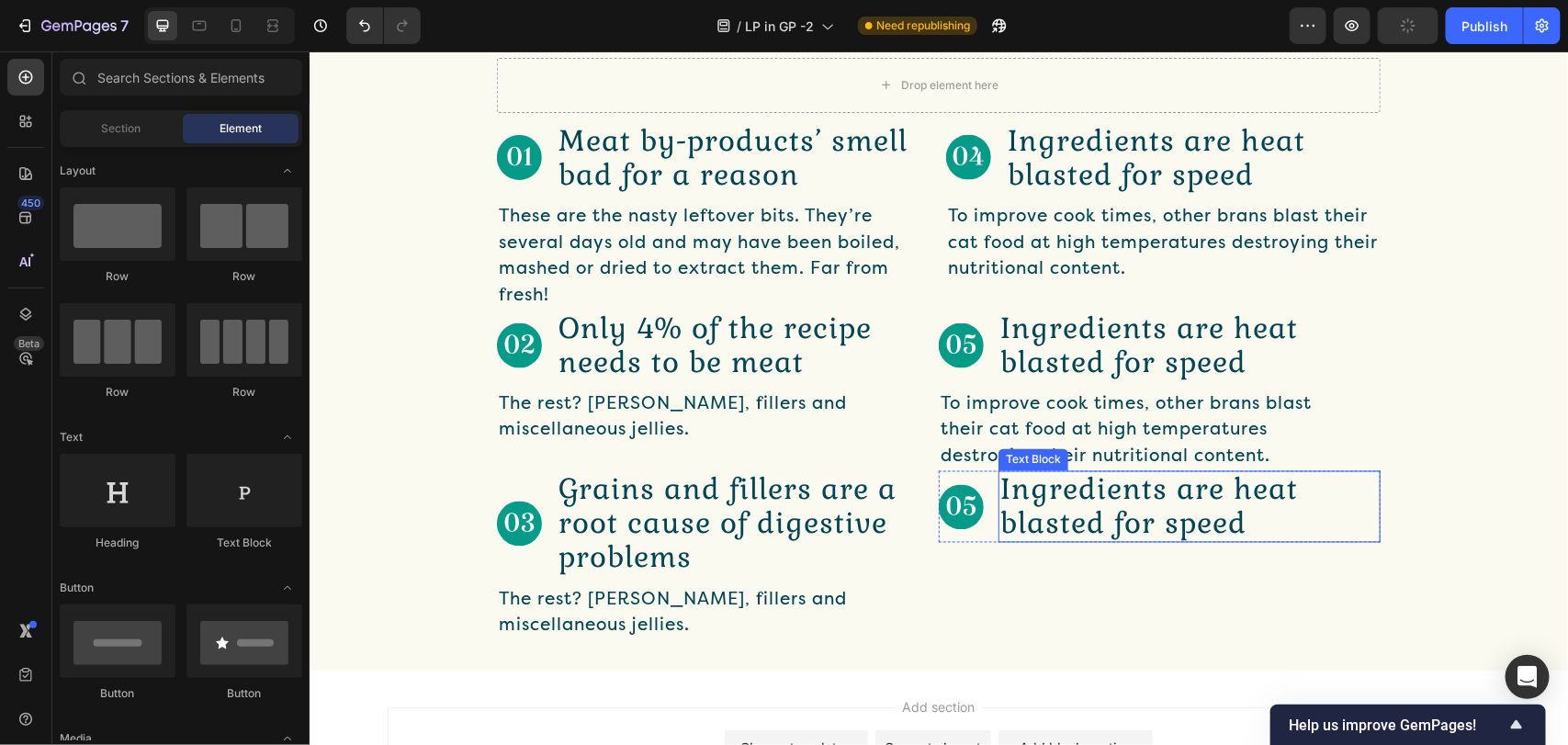
click at [1071, 506] on p "Ingredients are heat blasted for speed" at bounding box center [1188, 506] width 379 height 68
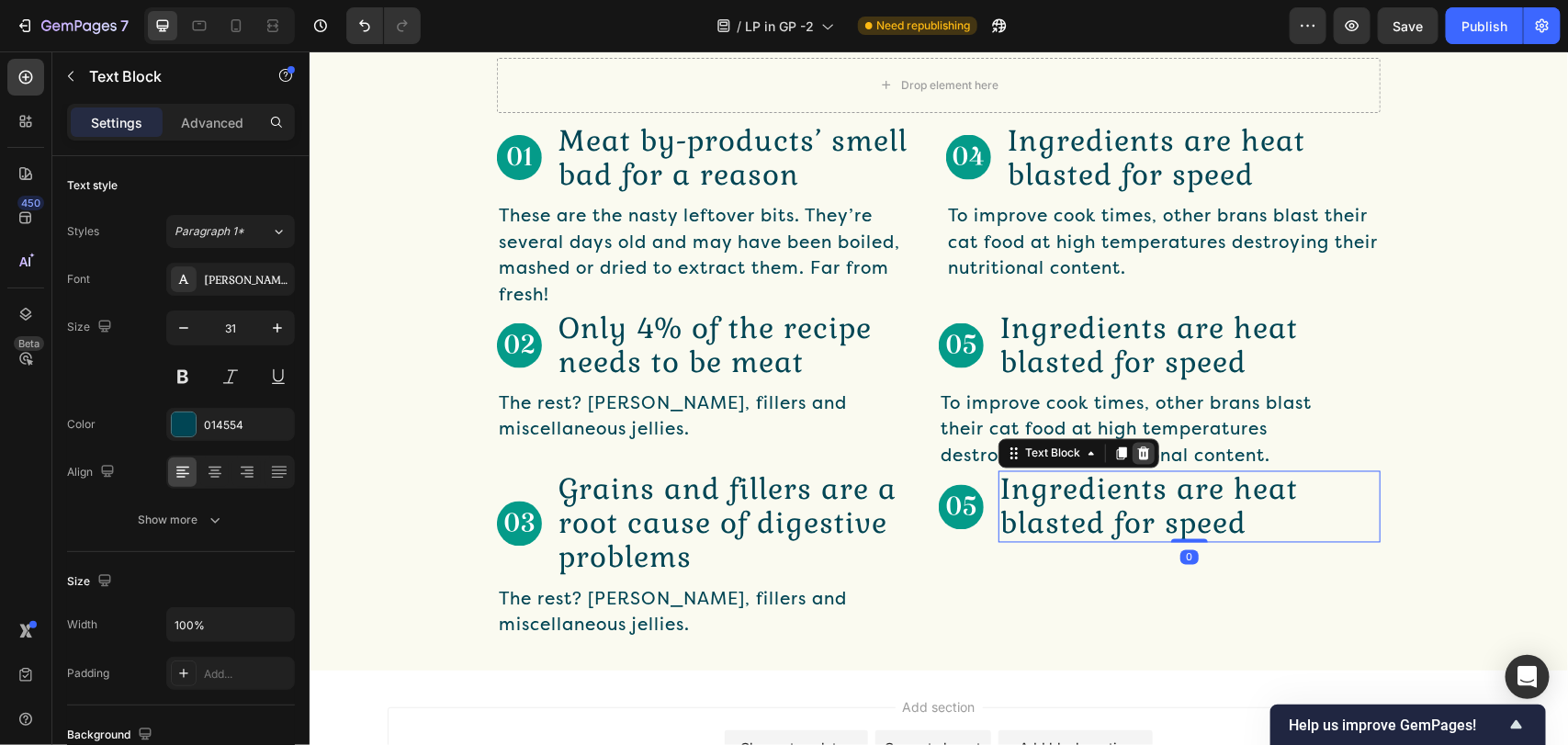
click at [1137, 455] on icon at bounding box center [1143, 452] width 12 height 13
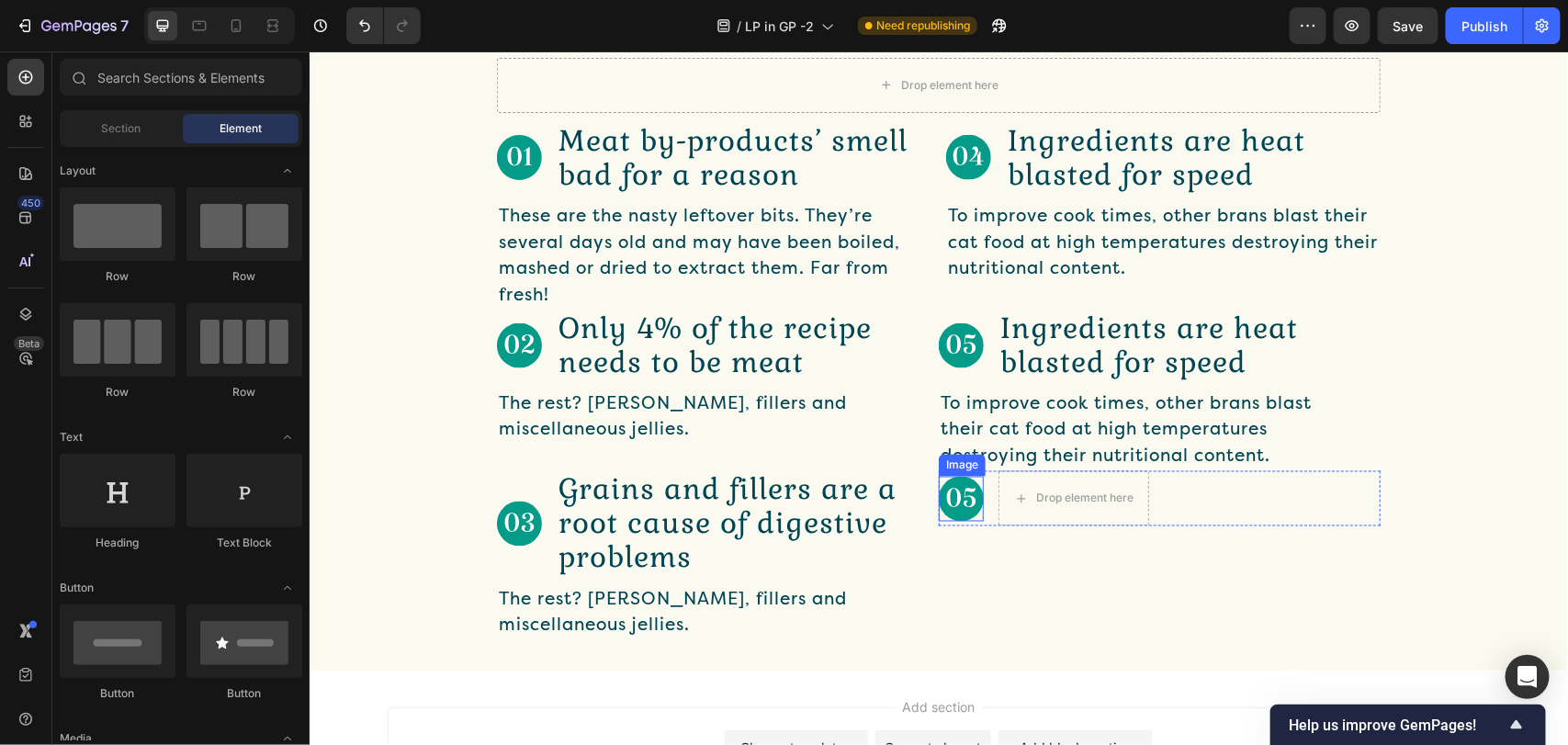
click at [971, 497] on img at bounding box center [960, 498] width 45 height 45
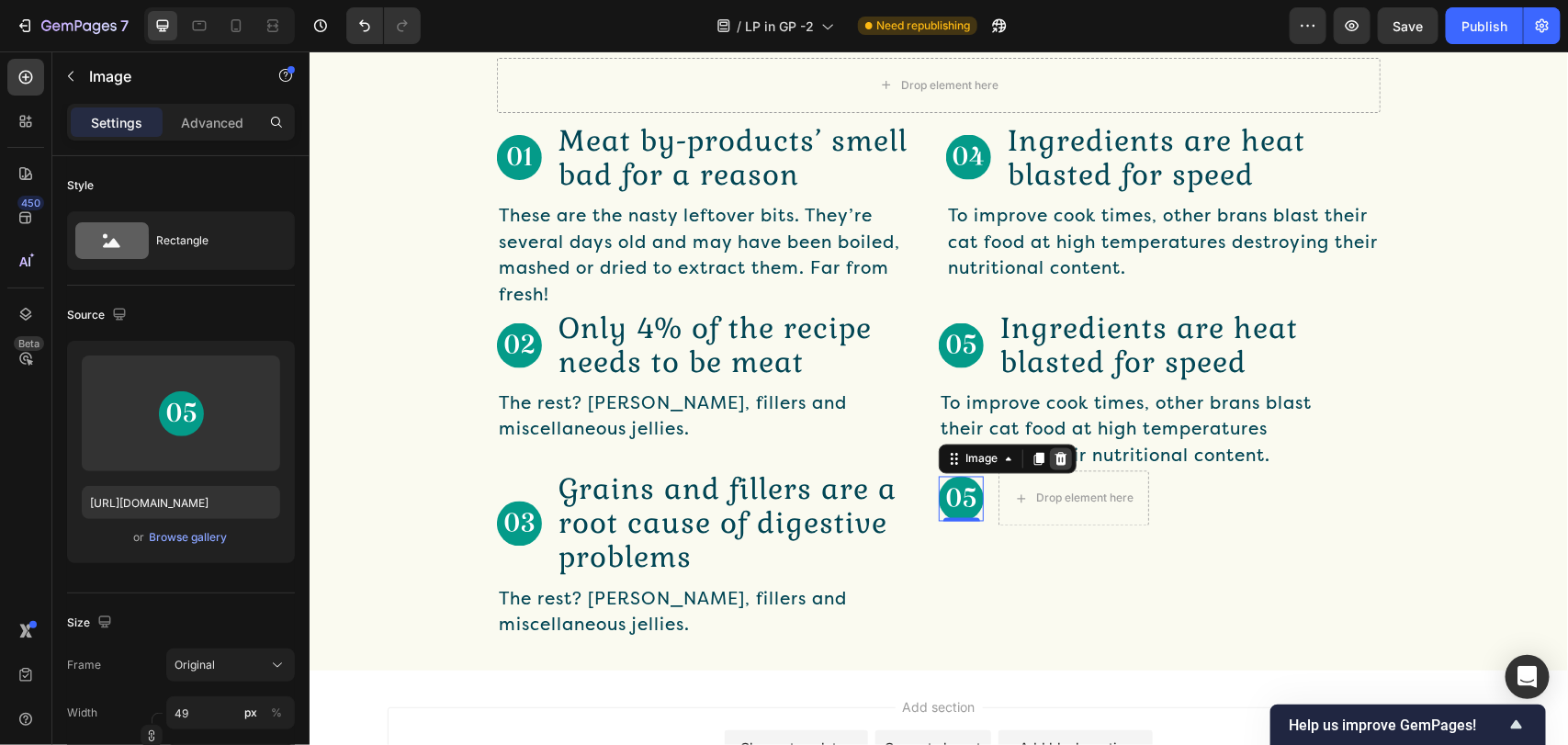
click at [1055, 464] on icon at bounding box center [1060, 457] width 12 height 13
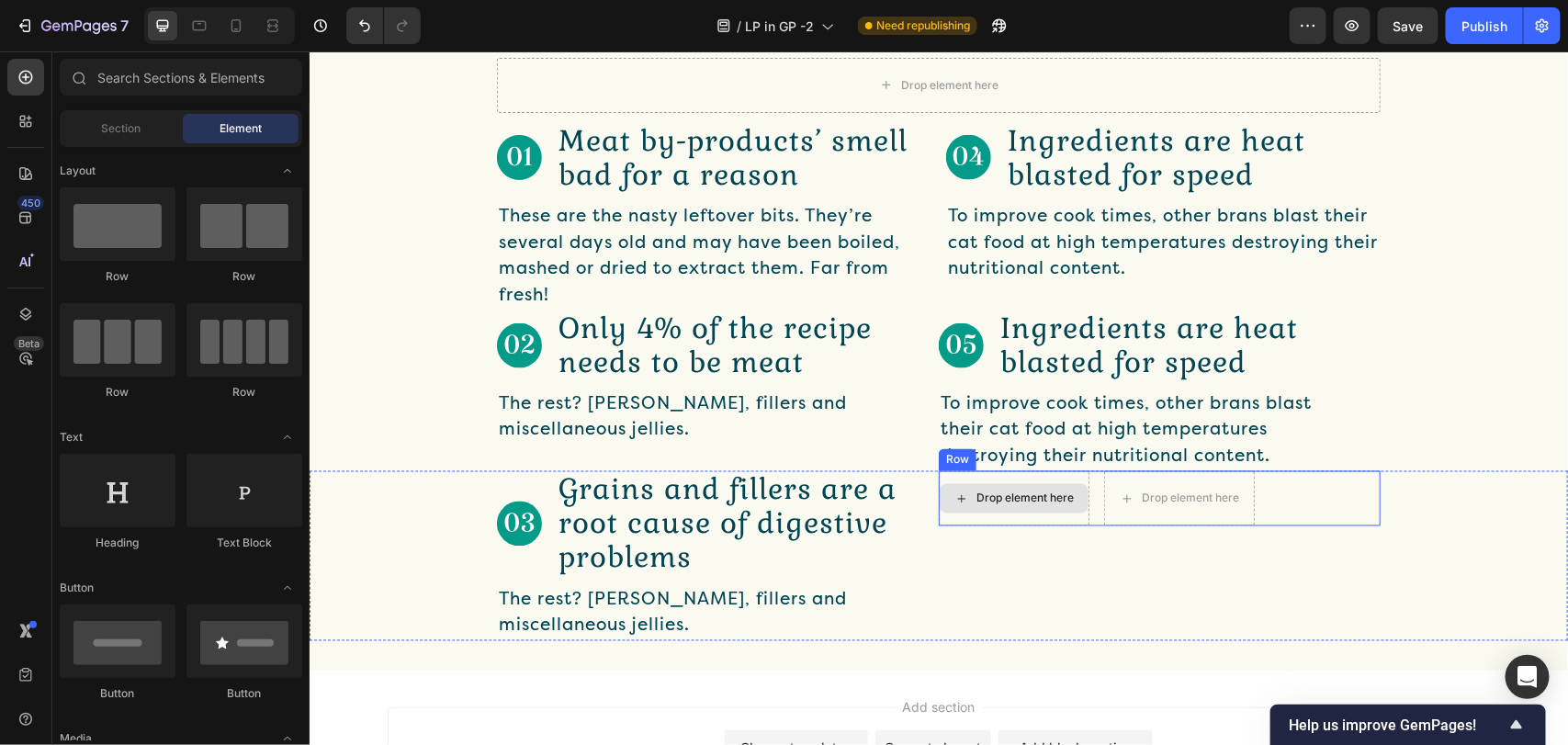
click at [1055, 511] on div "Drop element here" at bounding box center [1013, 497] width 151 height 55
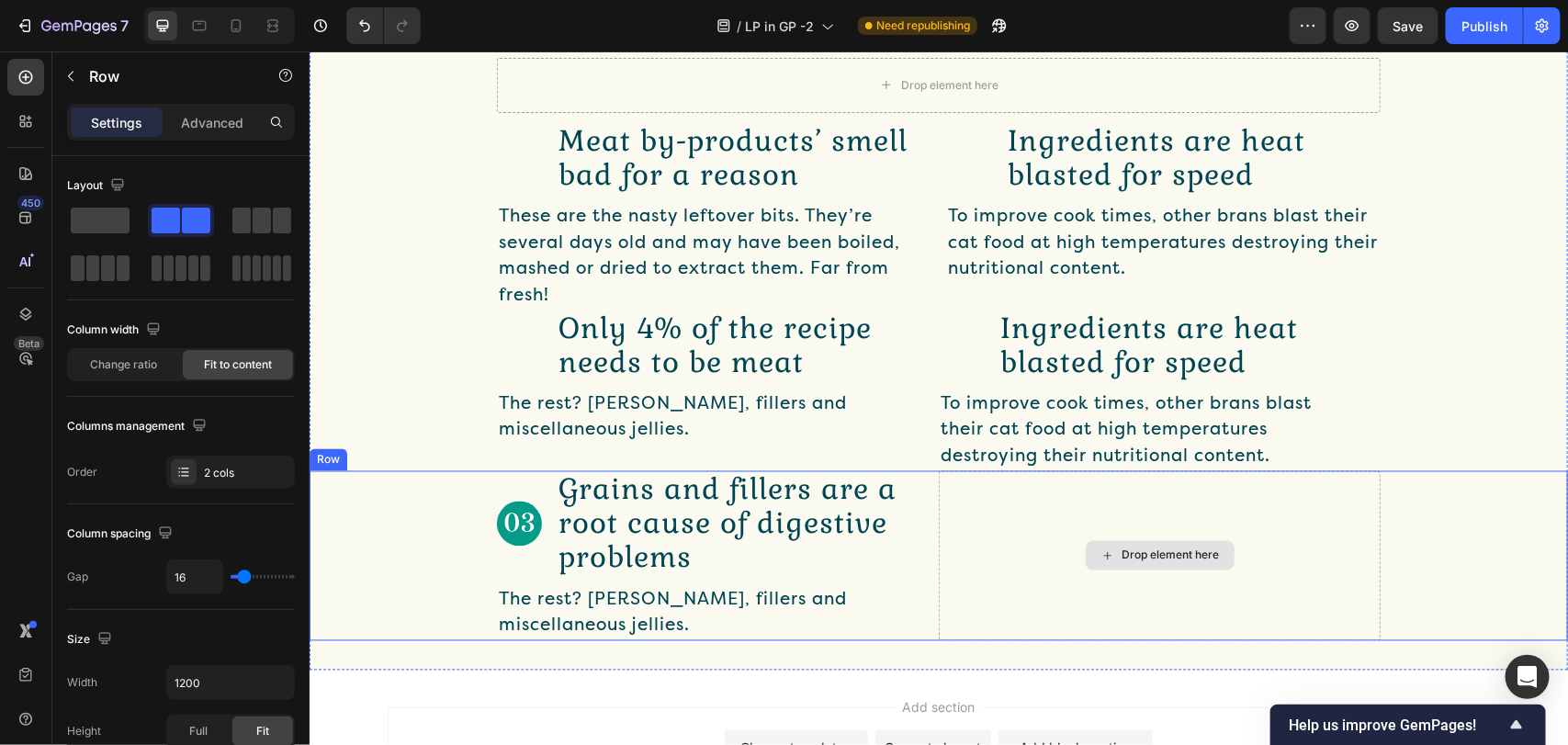
scroll to position [276, 0]
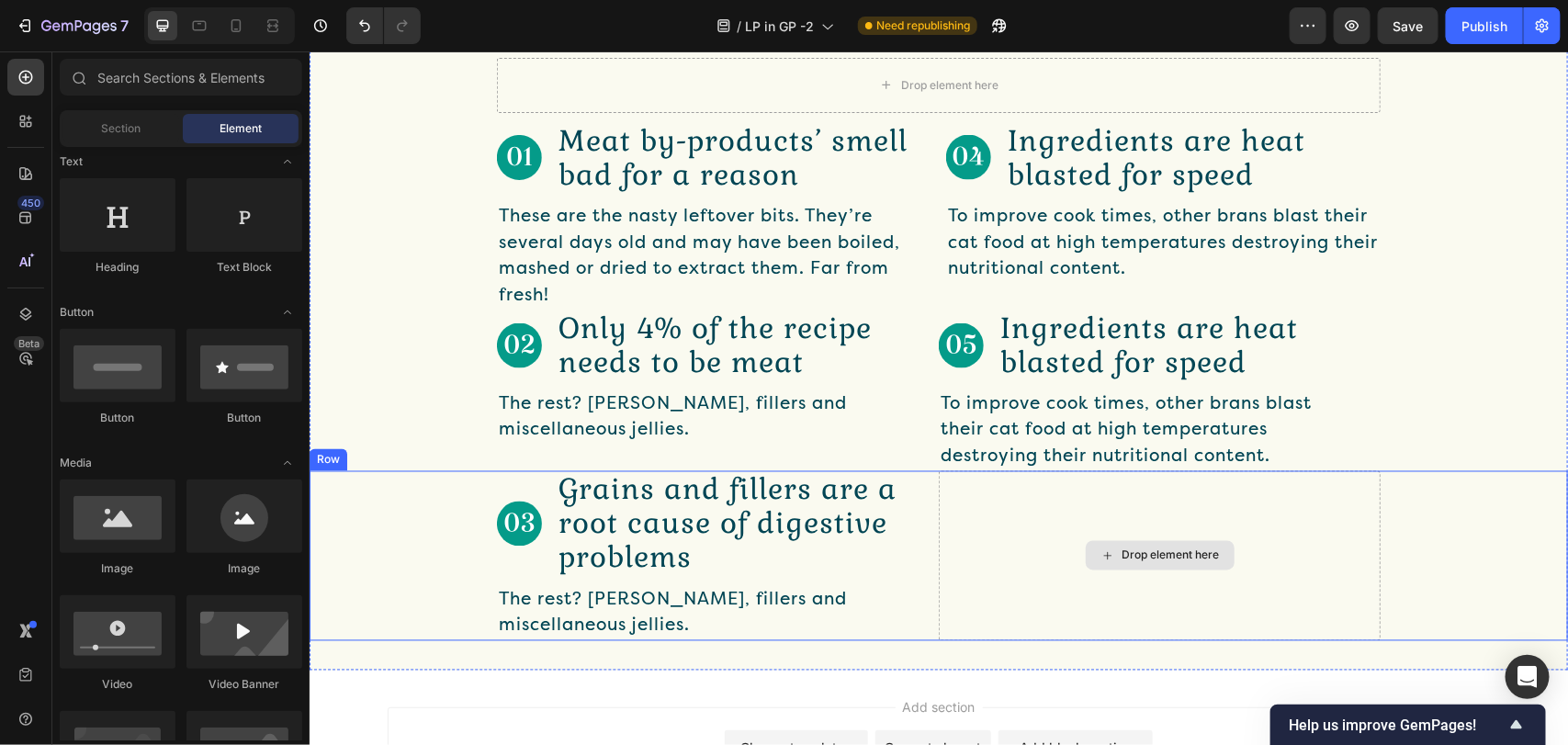
click at [1029, 573] on div "Drop element here" at bounding box center [1158, 555] width 441 height 170
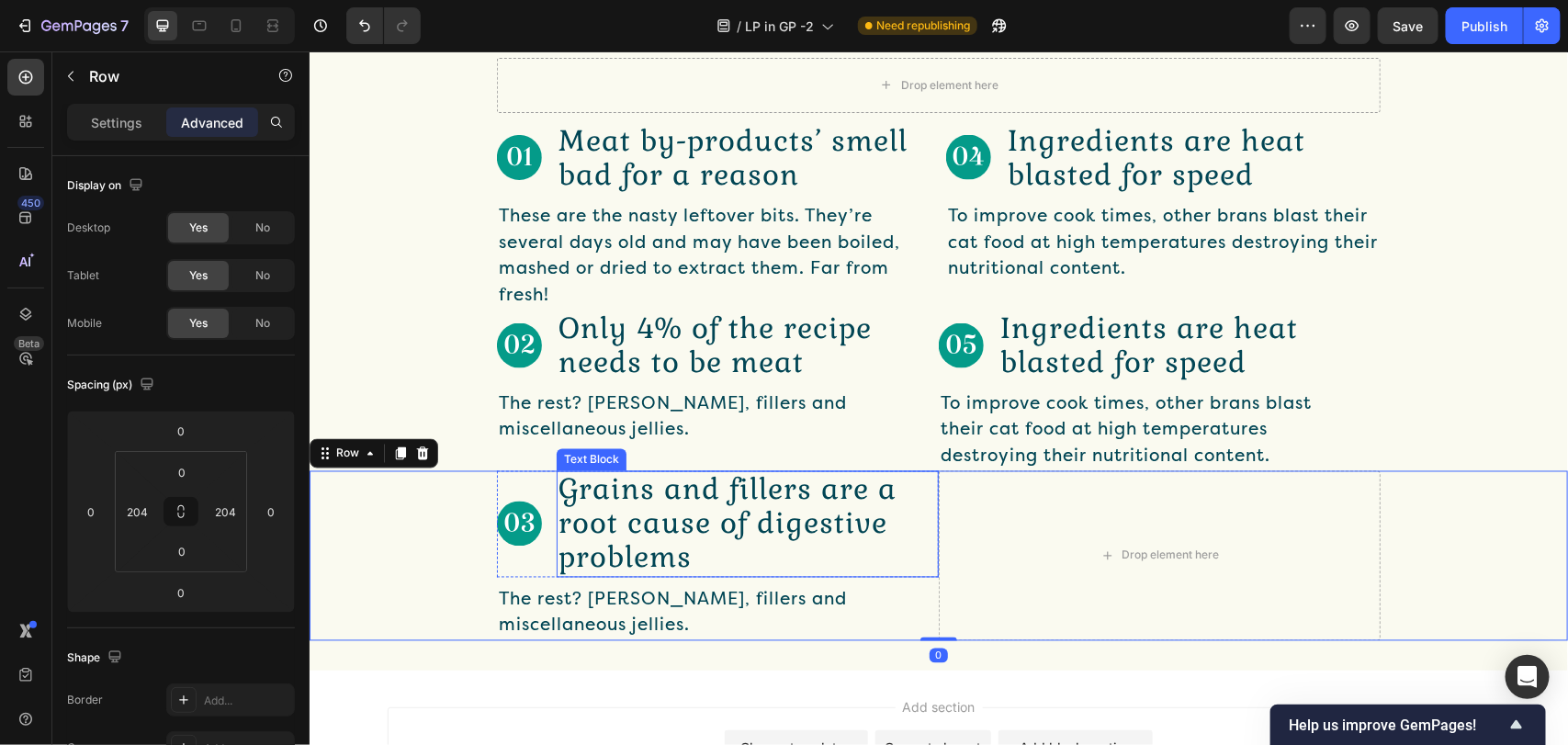
click at [892, 548] on p "Grains and fillers are a root cause of digestive problems" at bounding box center [746, 523] width 379 height 103
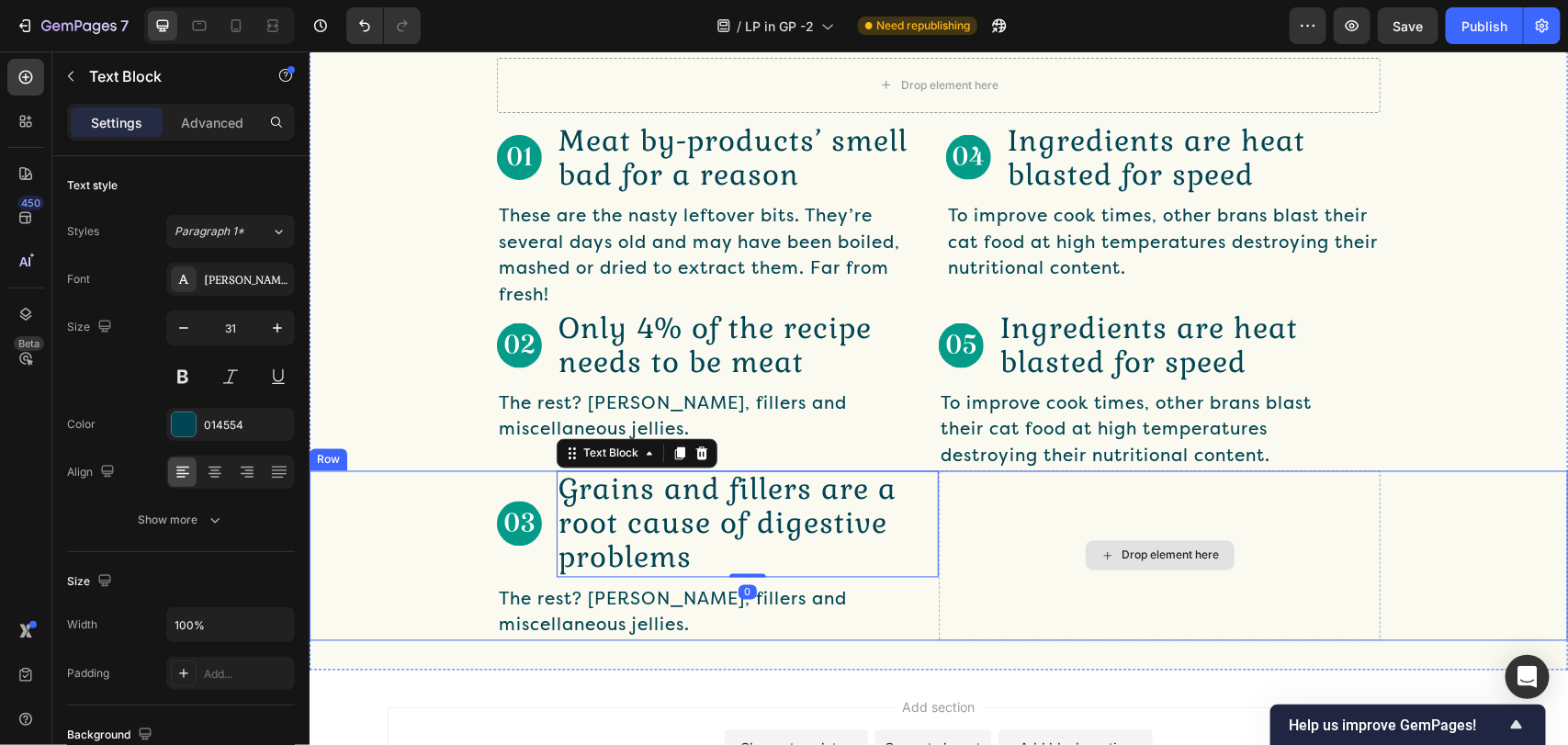
click at [1019, 576] on div "Drop element here" at bounding box center [1158, 555] width 441 height 170
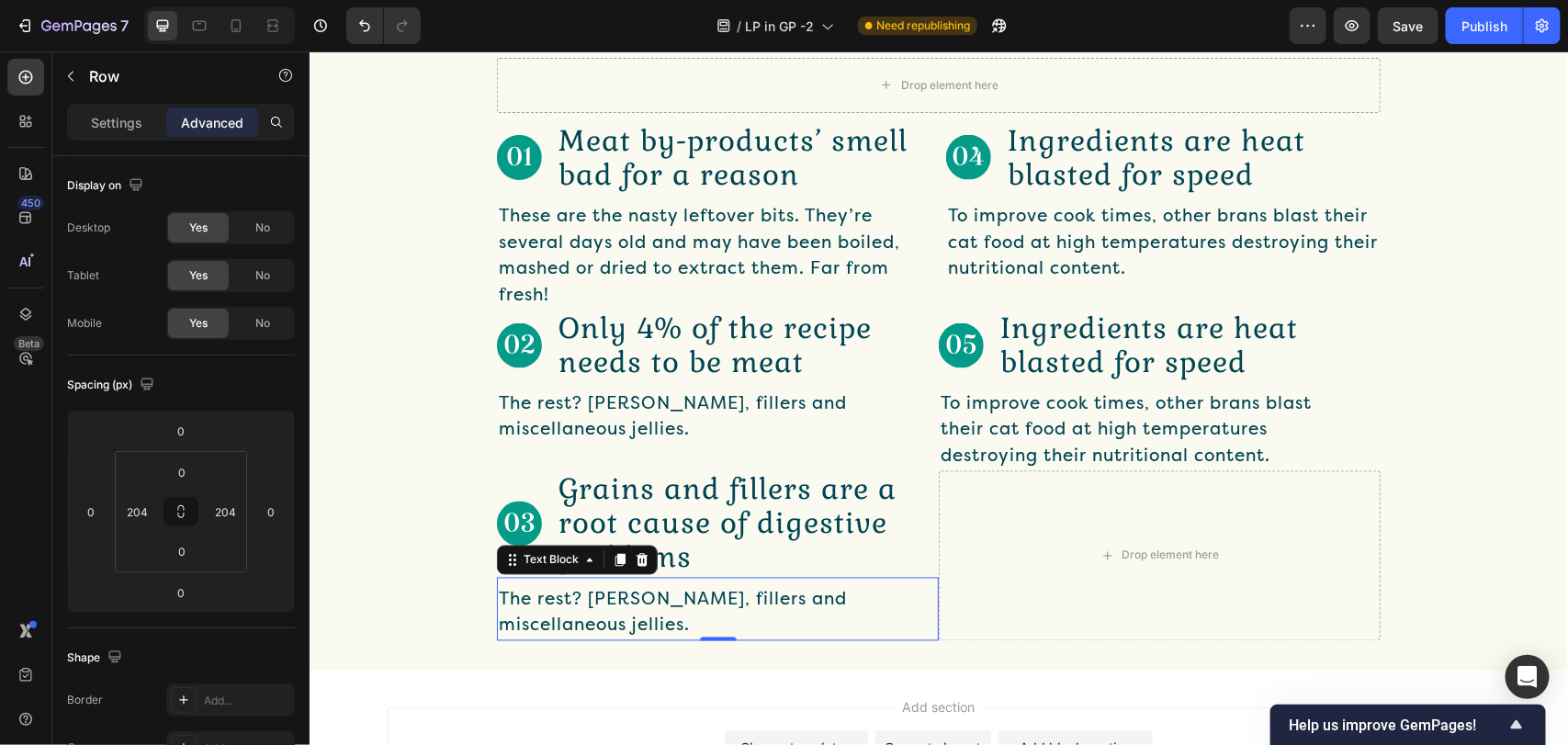
click at [697, 607] on p "The rest? [PERSON_NAME], fillers and miscellaneous jellies." at bounding box center [679, 612] width 364 height 52
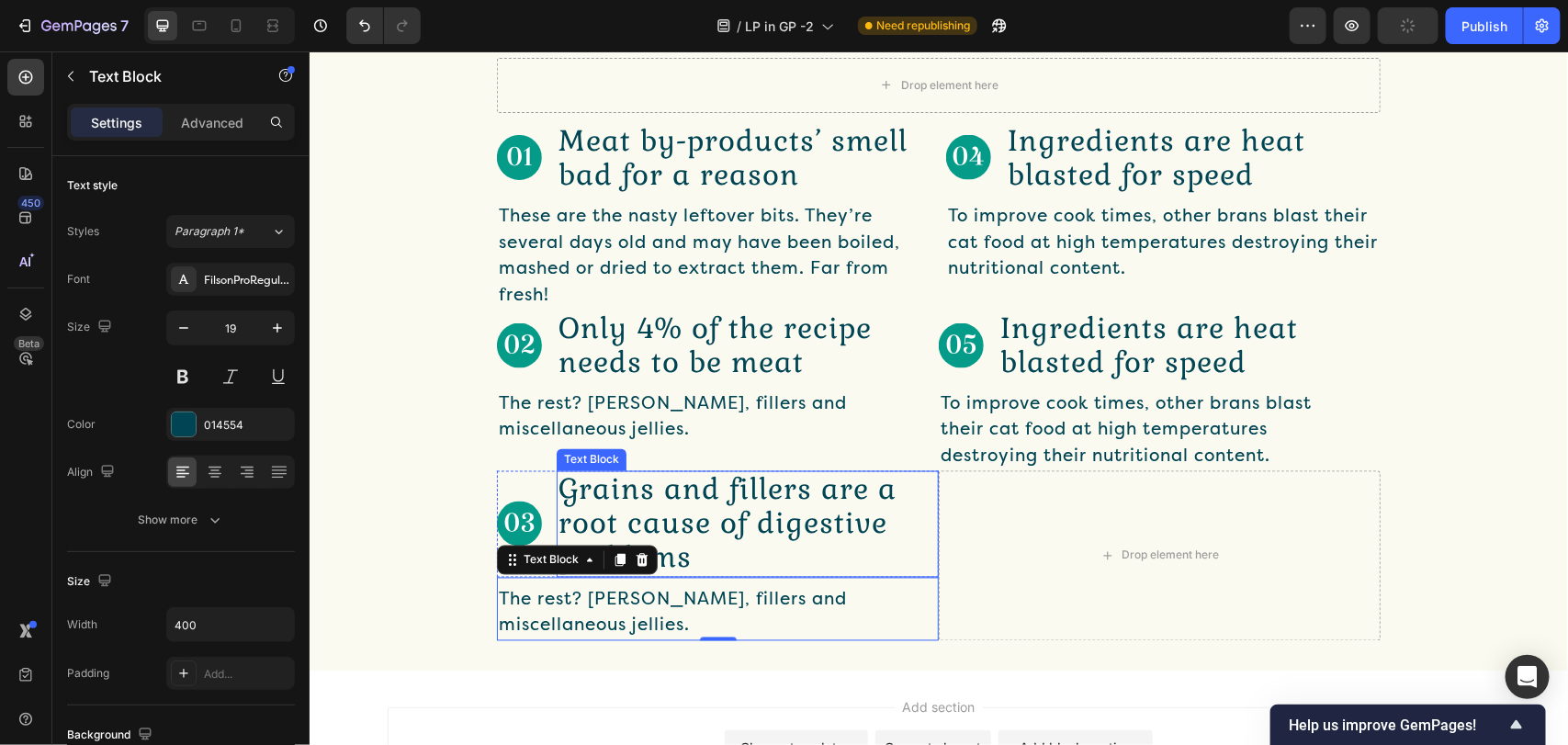
click at [653, 499] on p "Grains and fillers are a root cause of digestive problems" at bounding box center [746, 523] width 379 height 103
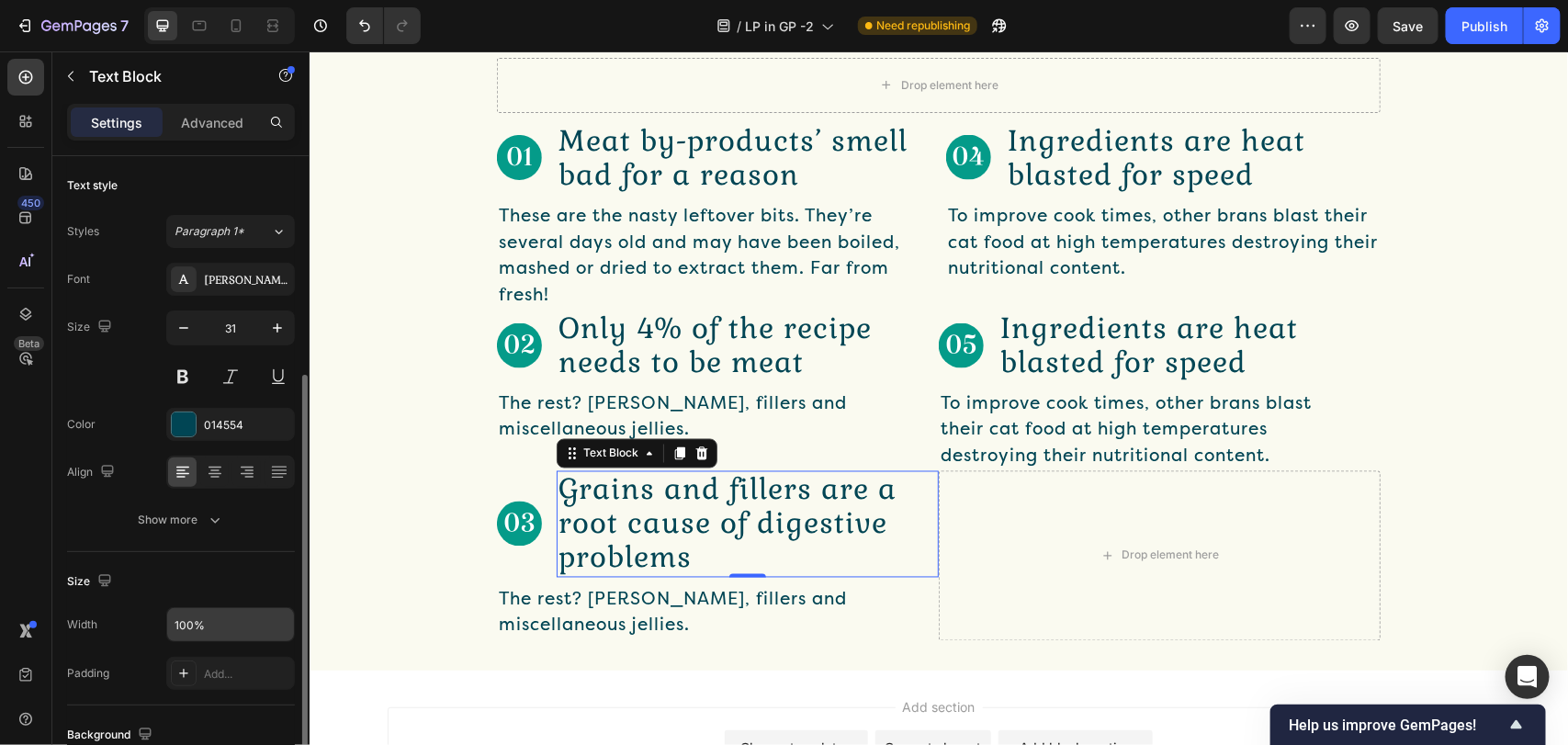
scroll to position [137, 0]
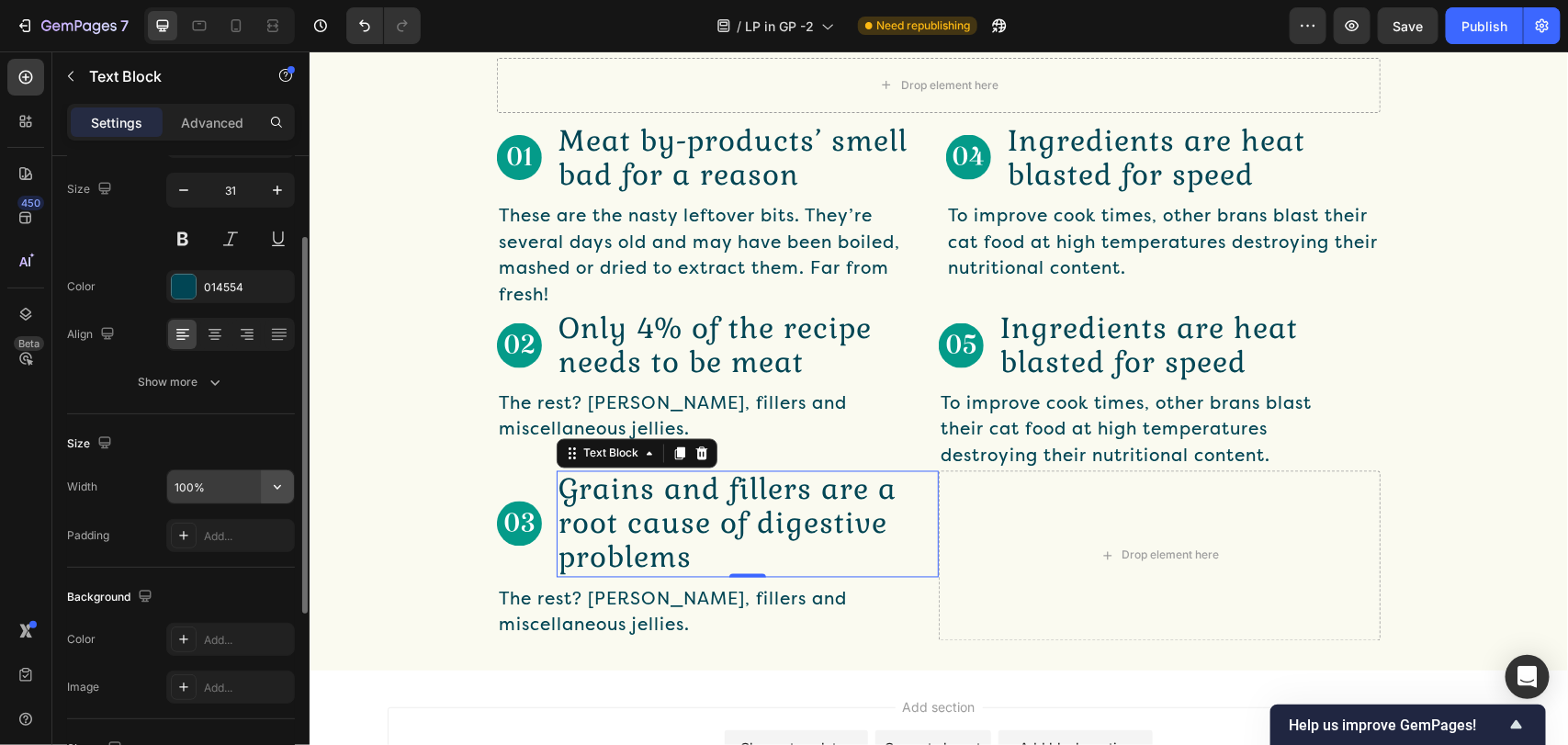
click at [277, 498] on button "button" at bounding box center [277, 486] width 33 height 33
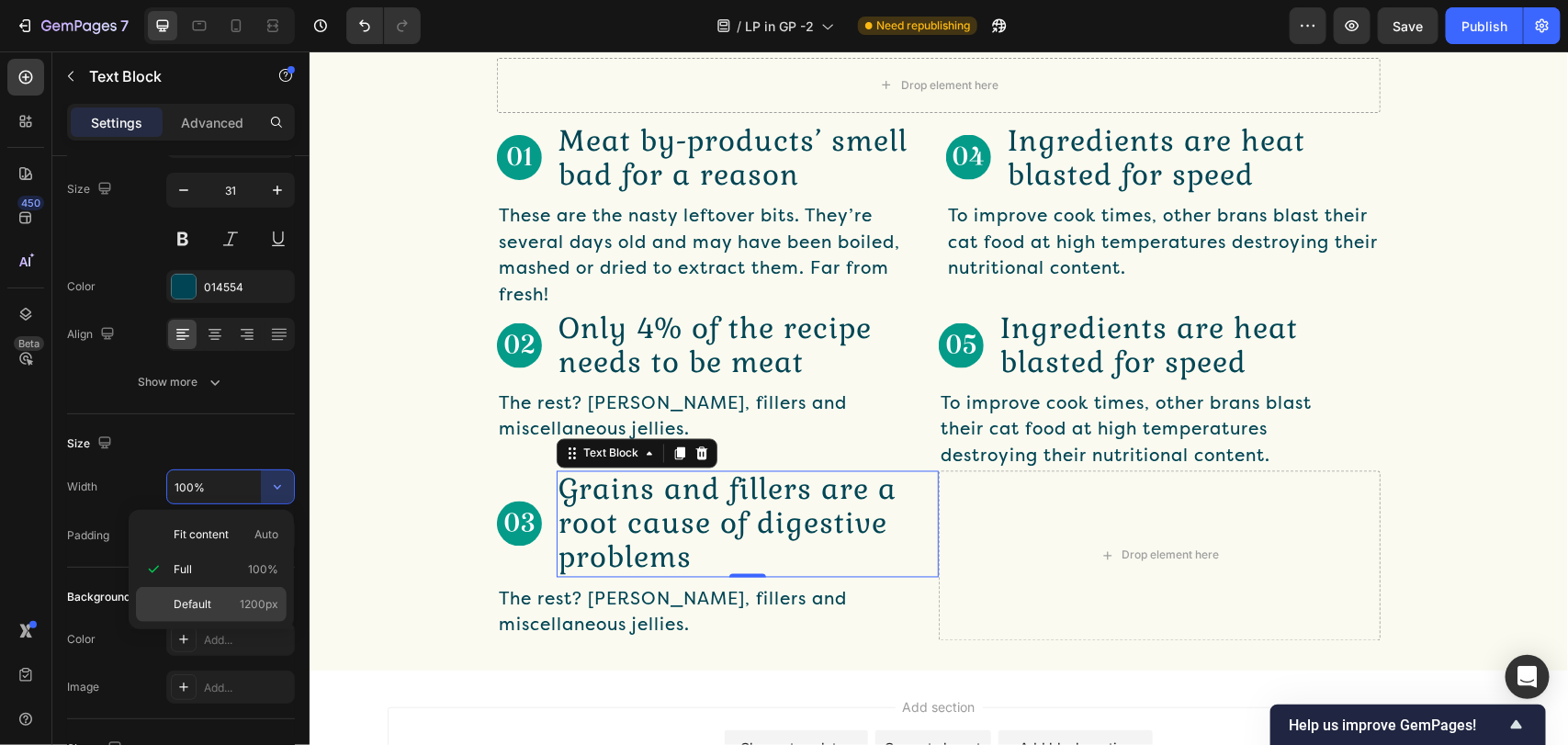
click at [227, 597] on p "Default 1200px" at bounding box center [226, 604] width 105 height 17
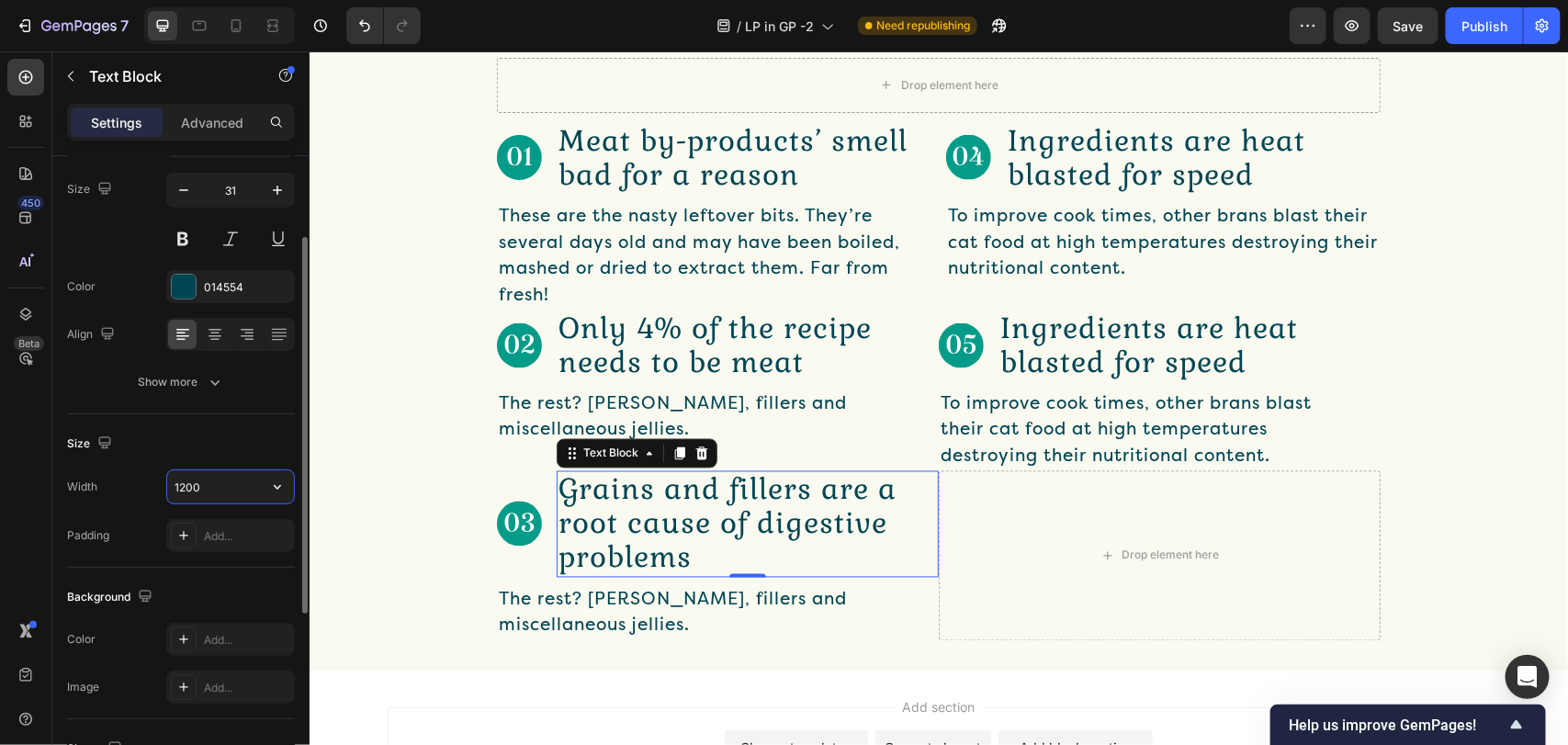
click at [233, 476] on input "1200" at bounding box center [231, 486] width 127 height 33
click at [221, 483] on input "423" at bounding box center [231, 486] width 127 height 33
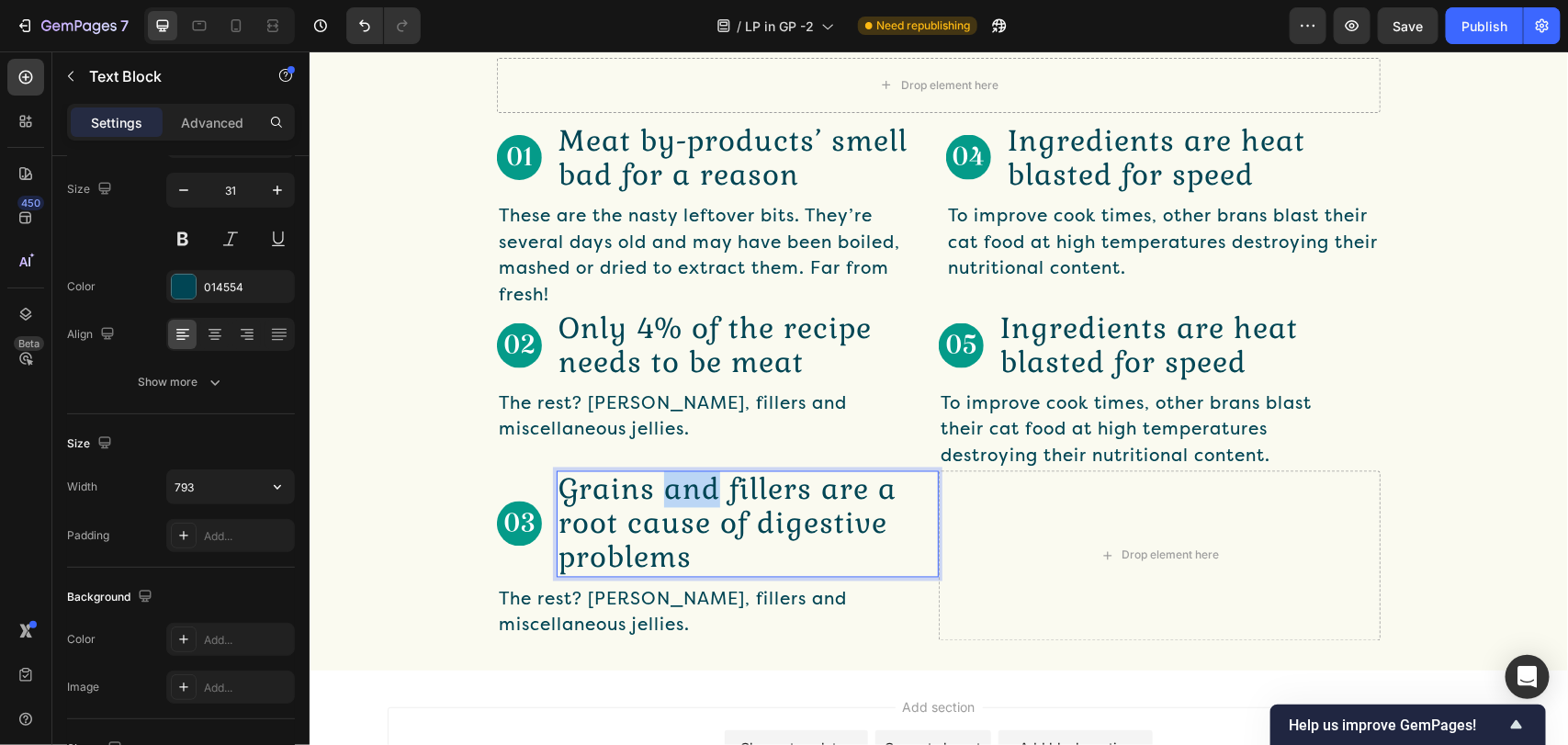
click at [690, 505] on p "Grains and fillers are a root cause of digestive problems" at bounding box center [746, 523] width 379 height 103
click at [856, 532] on p "Grains and fillers are a root cause of digestive problems" at bounding box center [746, 523] width 379 height 103
click at [848, 507] on p "Grains and fillers are a root cause of digestive problems" at bounding box center [746, 523] width 379 height 103
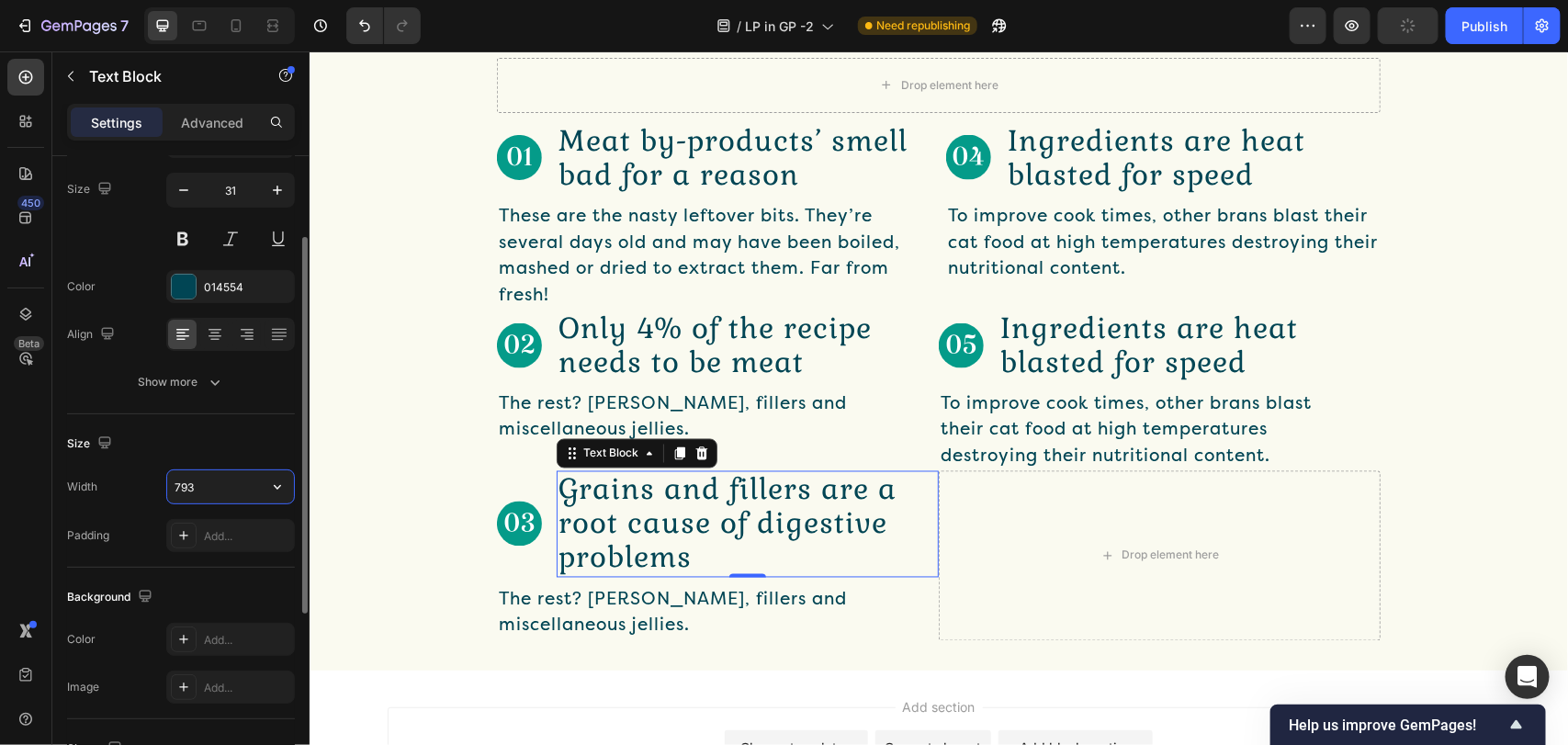
click at [222, 475] on input "793" at bounding box center [231, 486] width 127 height 33
click at [225, 489] on input "793" at bounding box center [231, 486] width 127 height 33
type input "7"
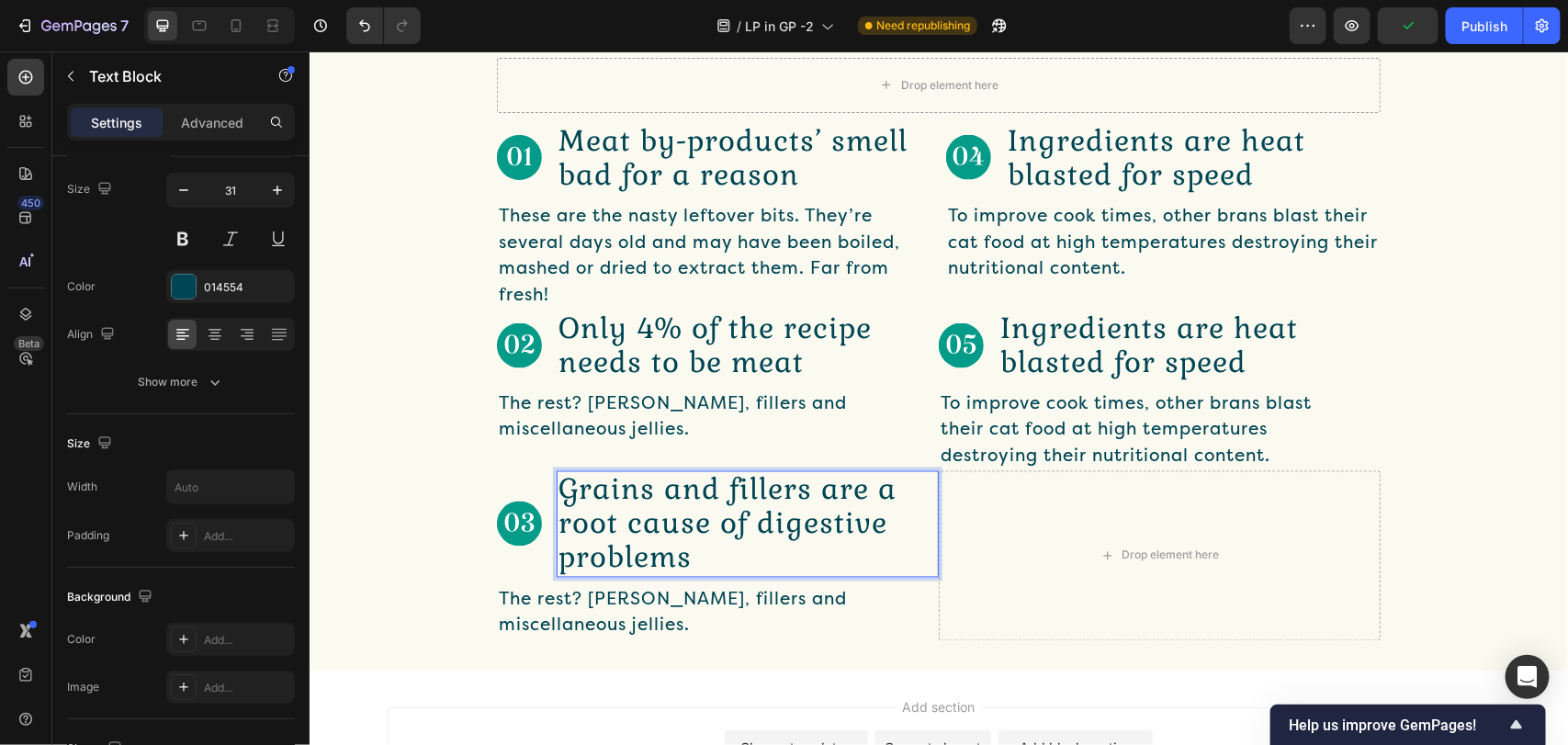
click at [1048, 524] on div "Drop element here" at bounding box center [1158, 555] width 441 height 170
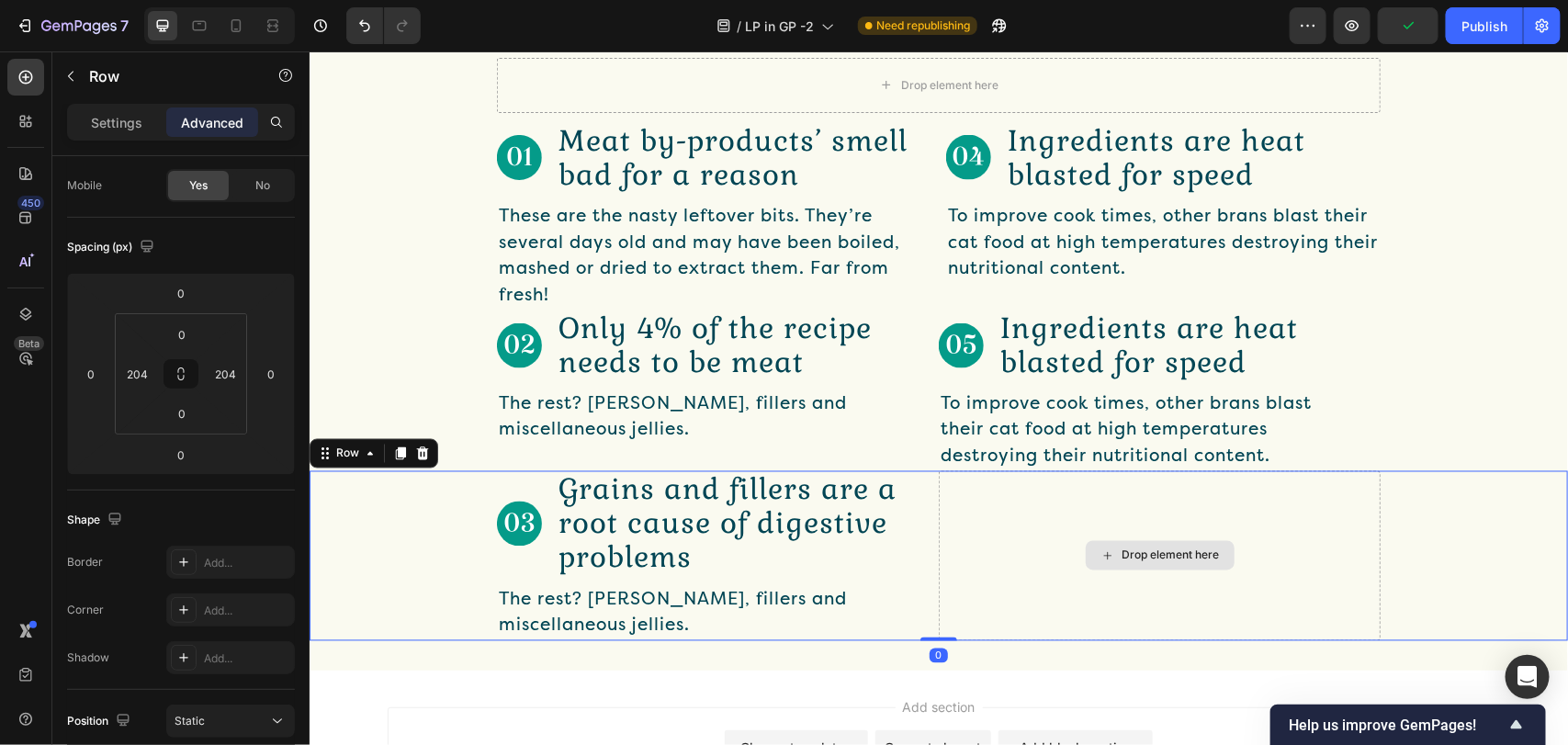
scroll to position [0, 0]
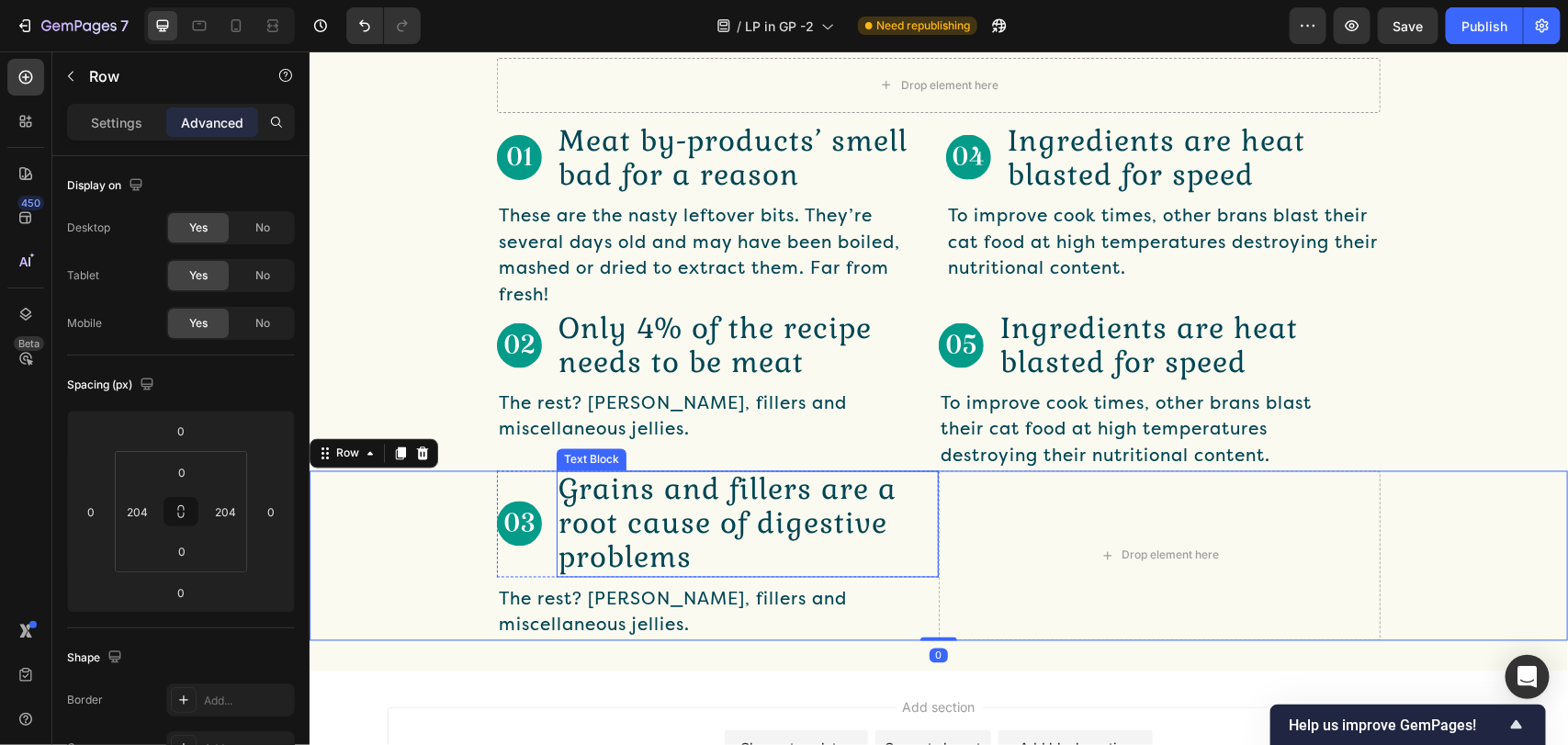
click at [918, 514] on p "Grains and fillers are a root cause of digestive problems" at bounding box center [746, 523] width 379 height 103
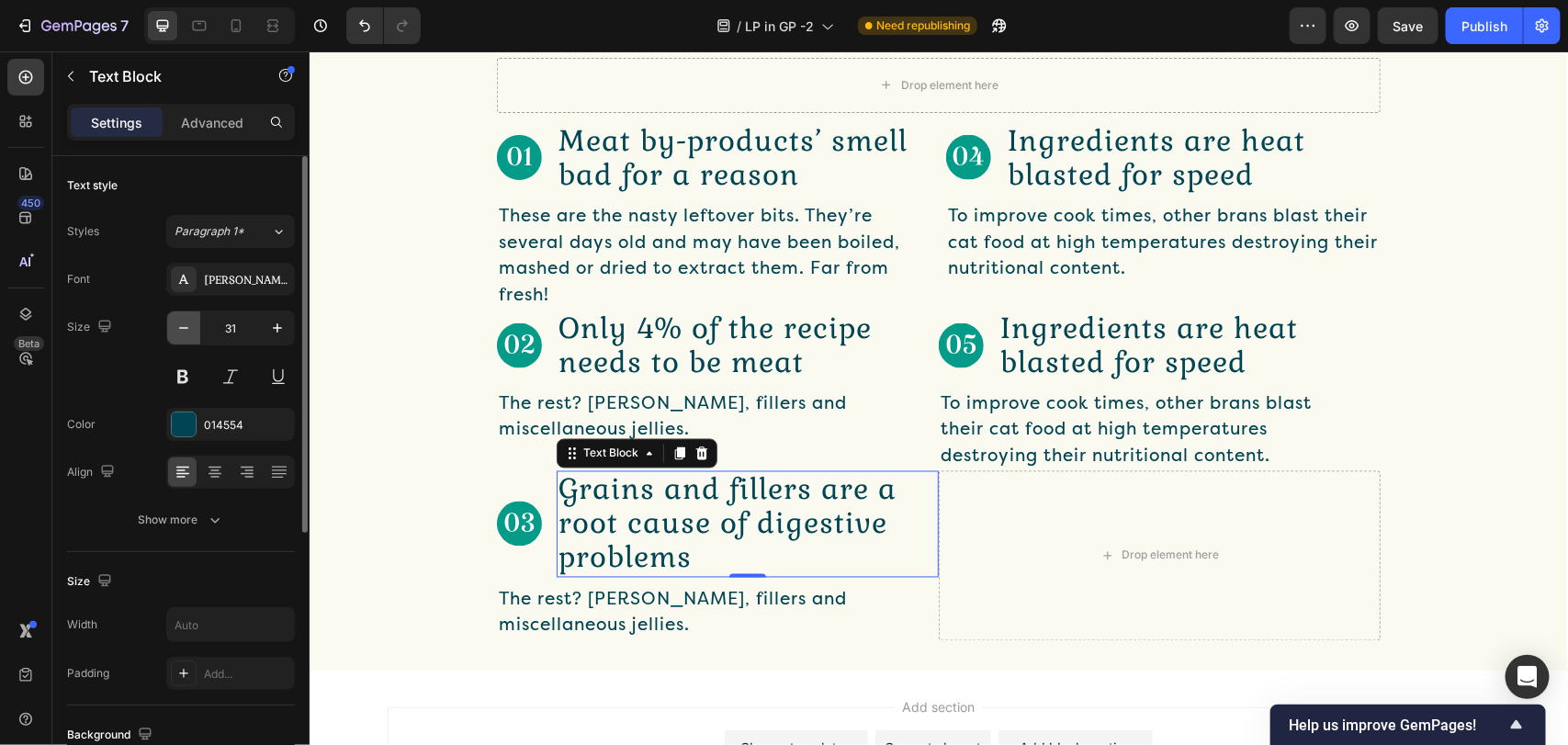
click at [183, 324] on icon "button" at bounding box center [184, 328] width 19 height 19
type input "30"
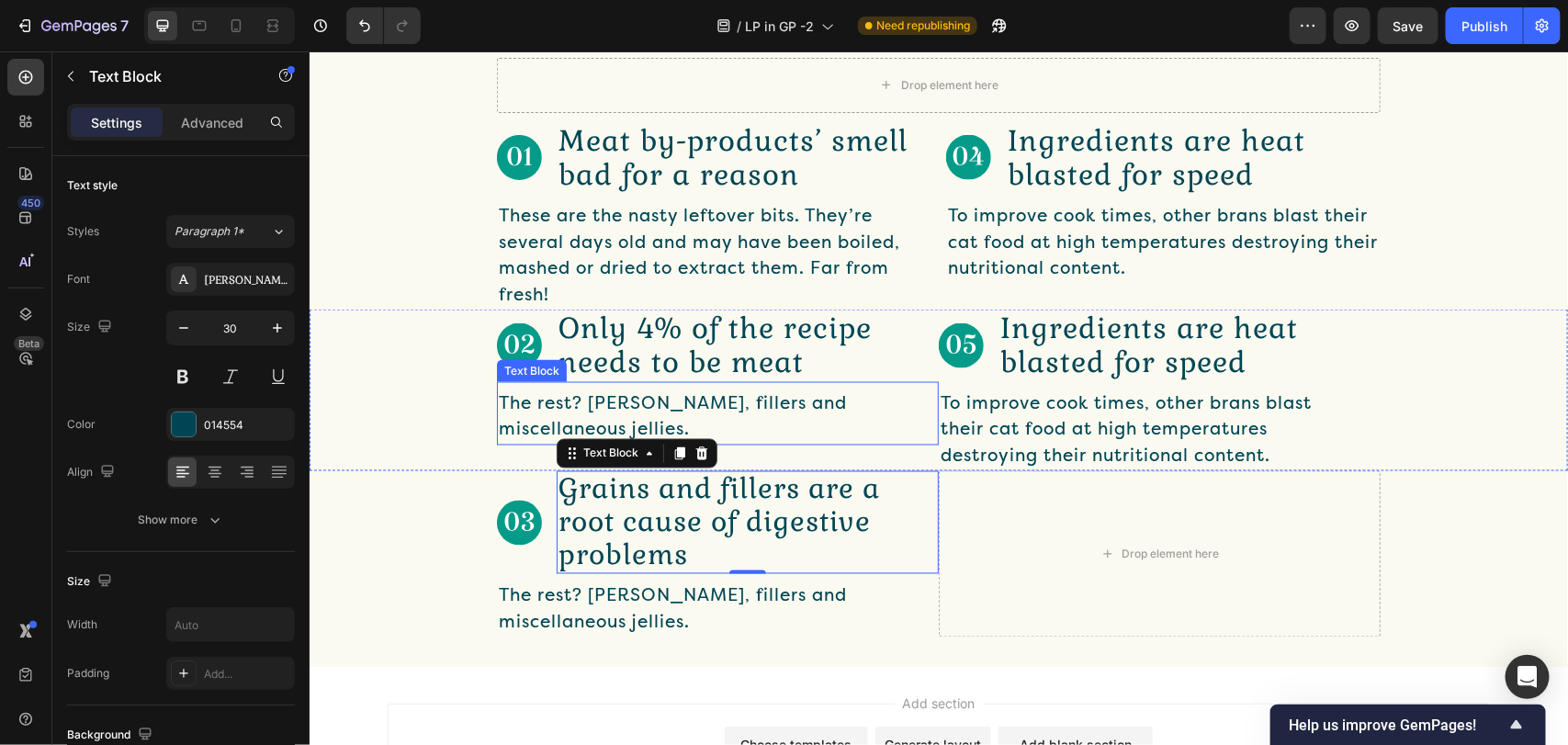
click at [742, 371] on p "Only 4% of the recipe needs to be meat" at bounding box center [746, 344] width 379 height 68
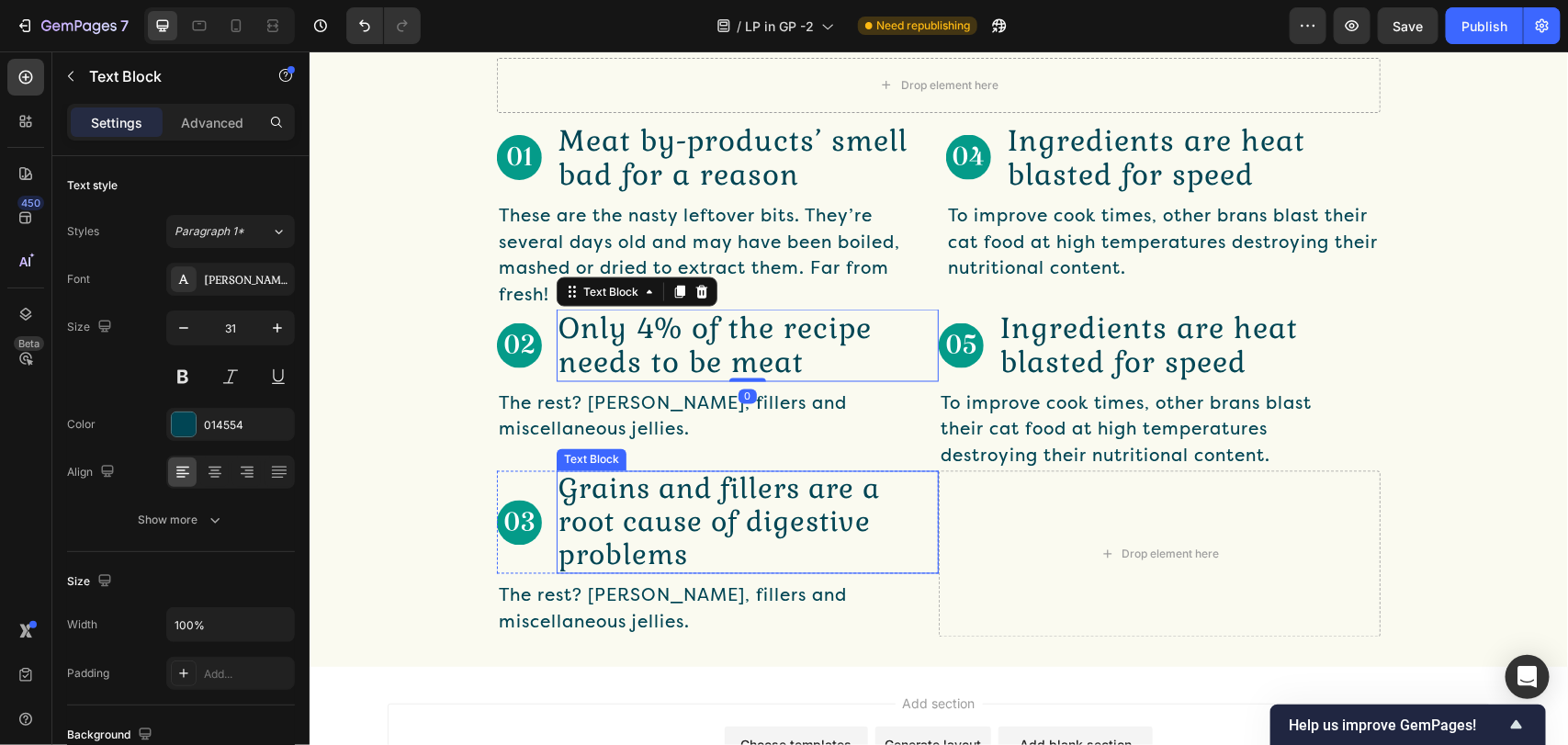
click at [730, 542] on p "Grains and fillers are a root cause of digestive problems" at bounding box center [746, 522] width 379 height 99
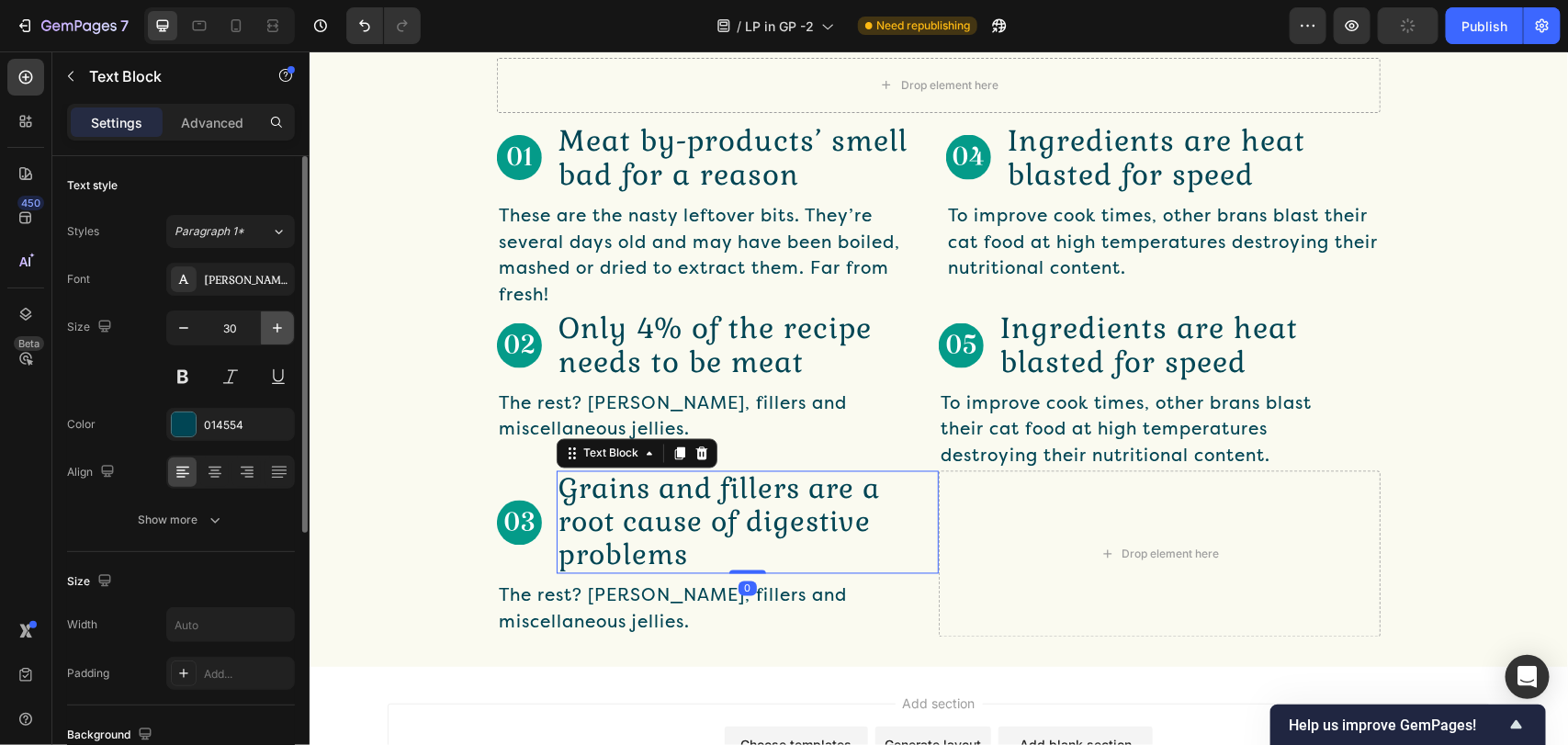
click at [269, 328] on icon "button" at bounding box center [278, 328] width 19 height 19
type input "31"
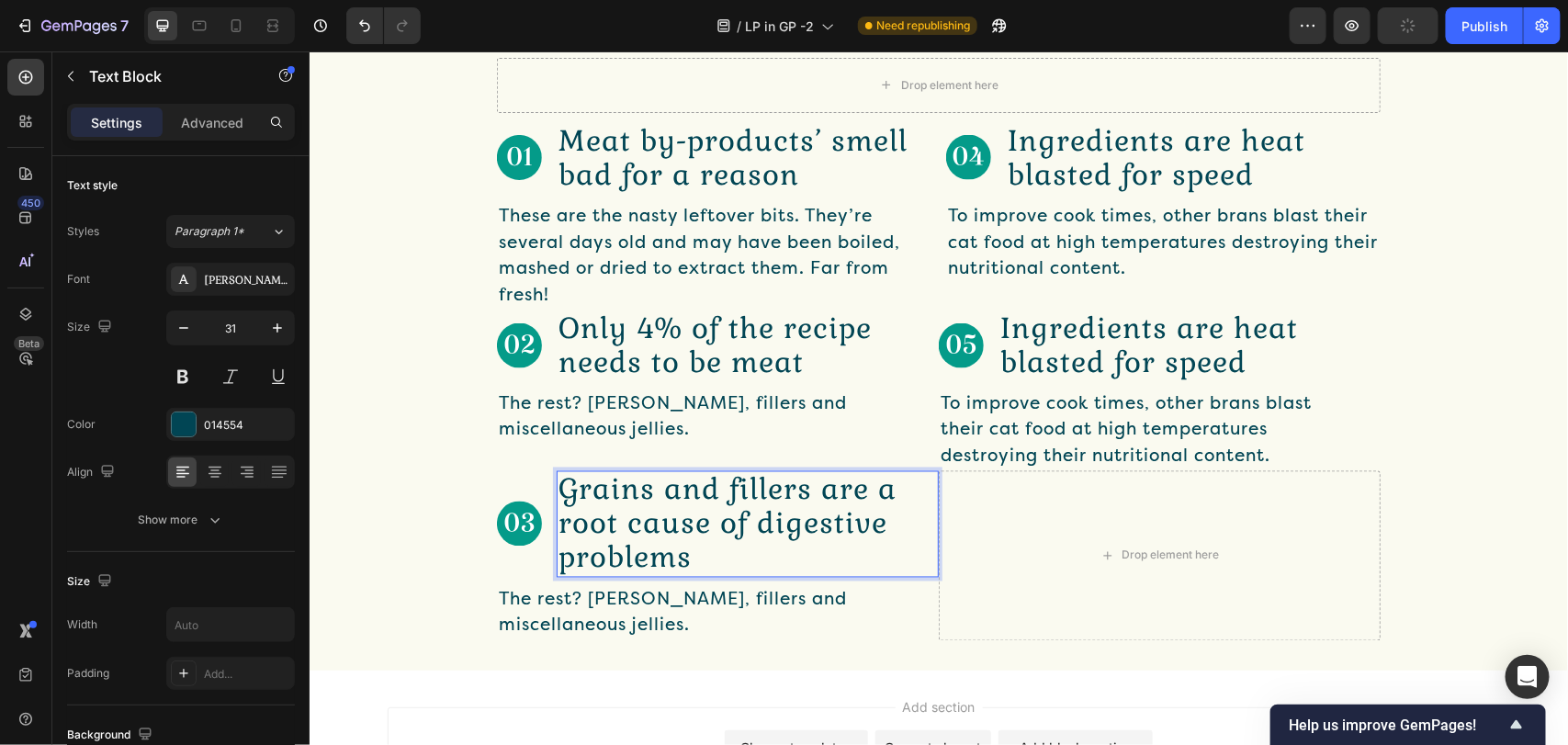
click at [760, 519] on p "Grains and fillers are a root cause of digestive problems" at bounding box center [746, 523] width 379 height 103
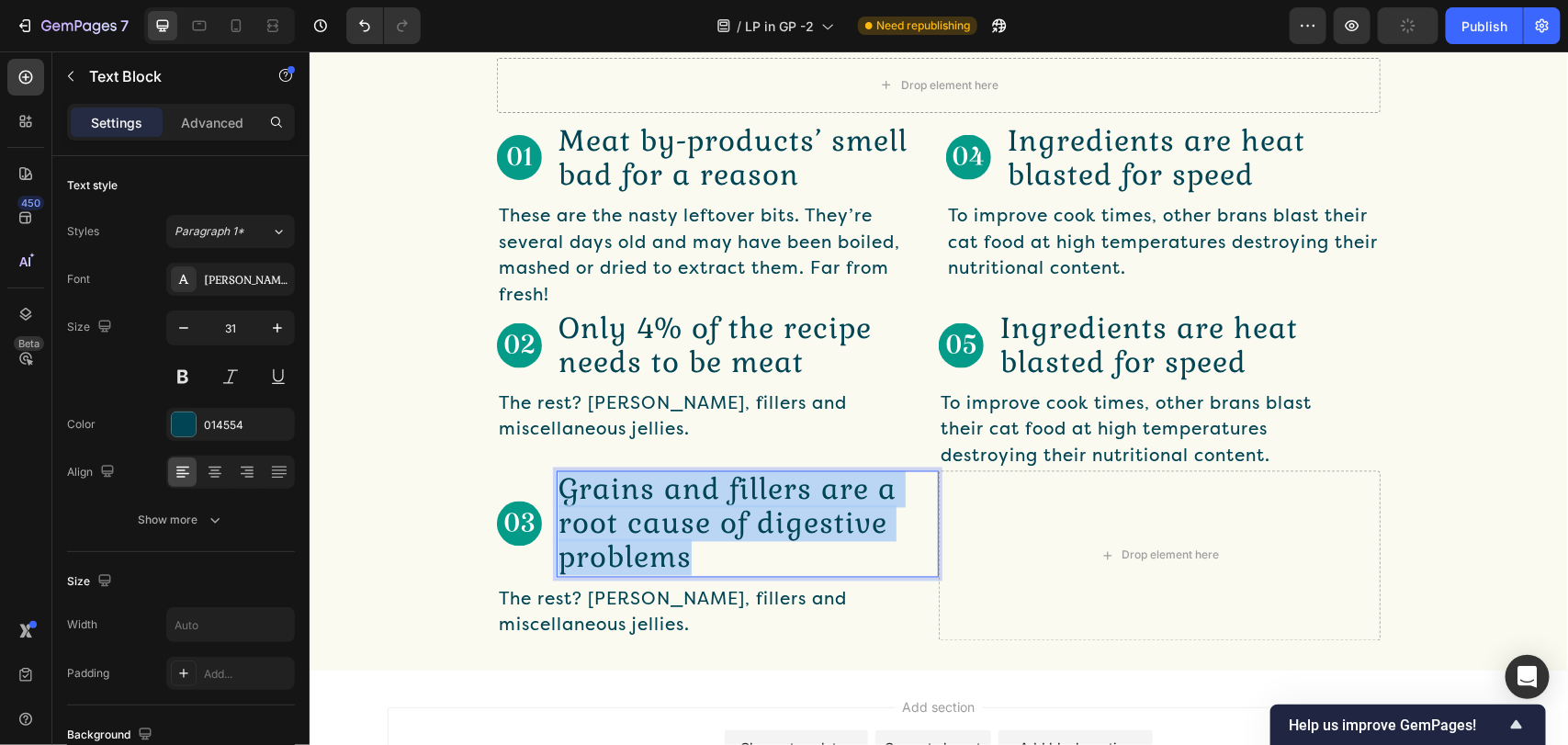
click at [760, 519] on p "Grains and fillers are a root cause of digestive problems" at bounding box center [746, 523] width 379 height 103
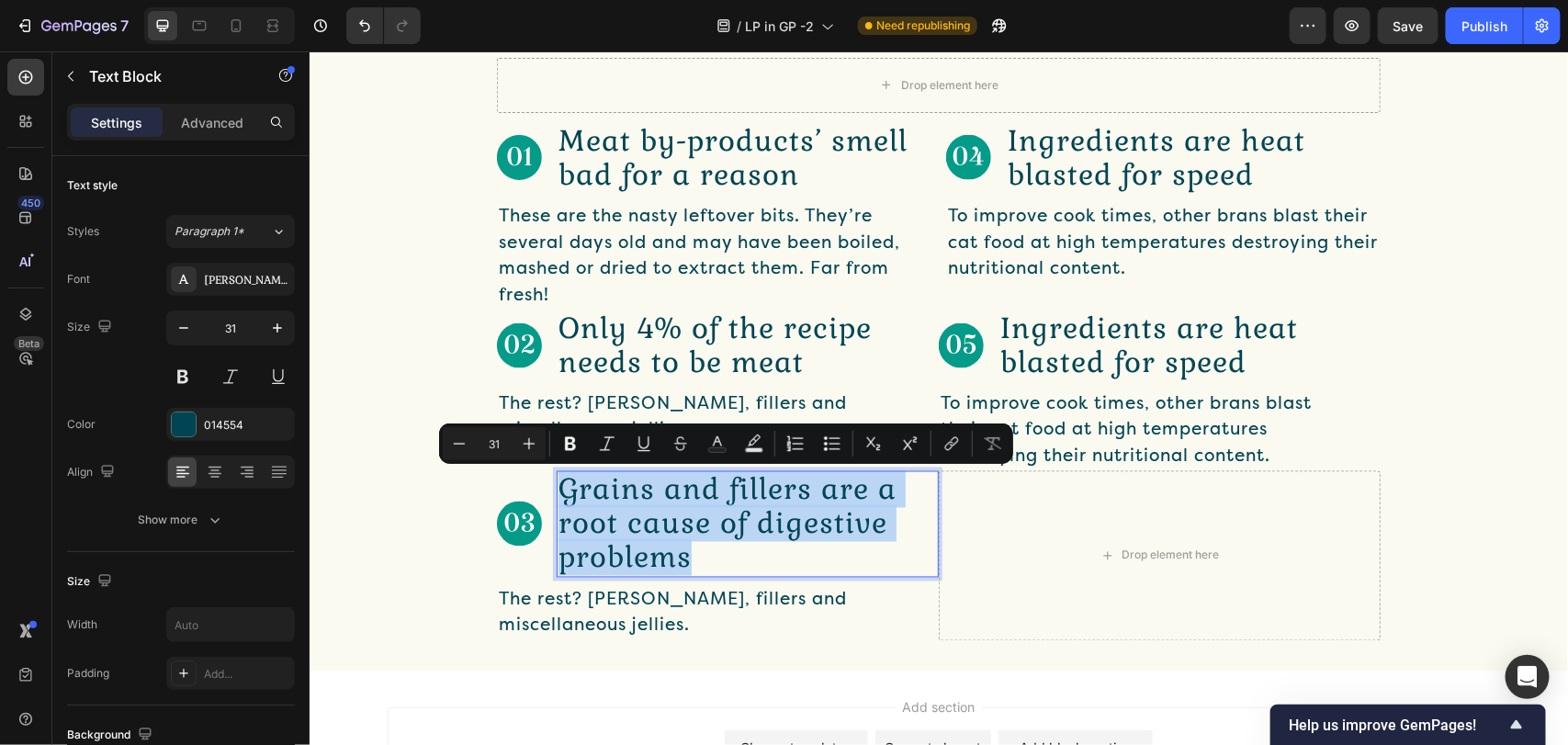
click at [846, 538] on p "Grains and fillers are a root cause of digestive problems" at bounding box center [746, 523] width 379 height 103
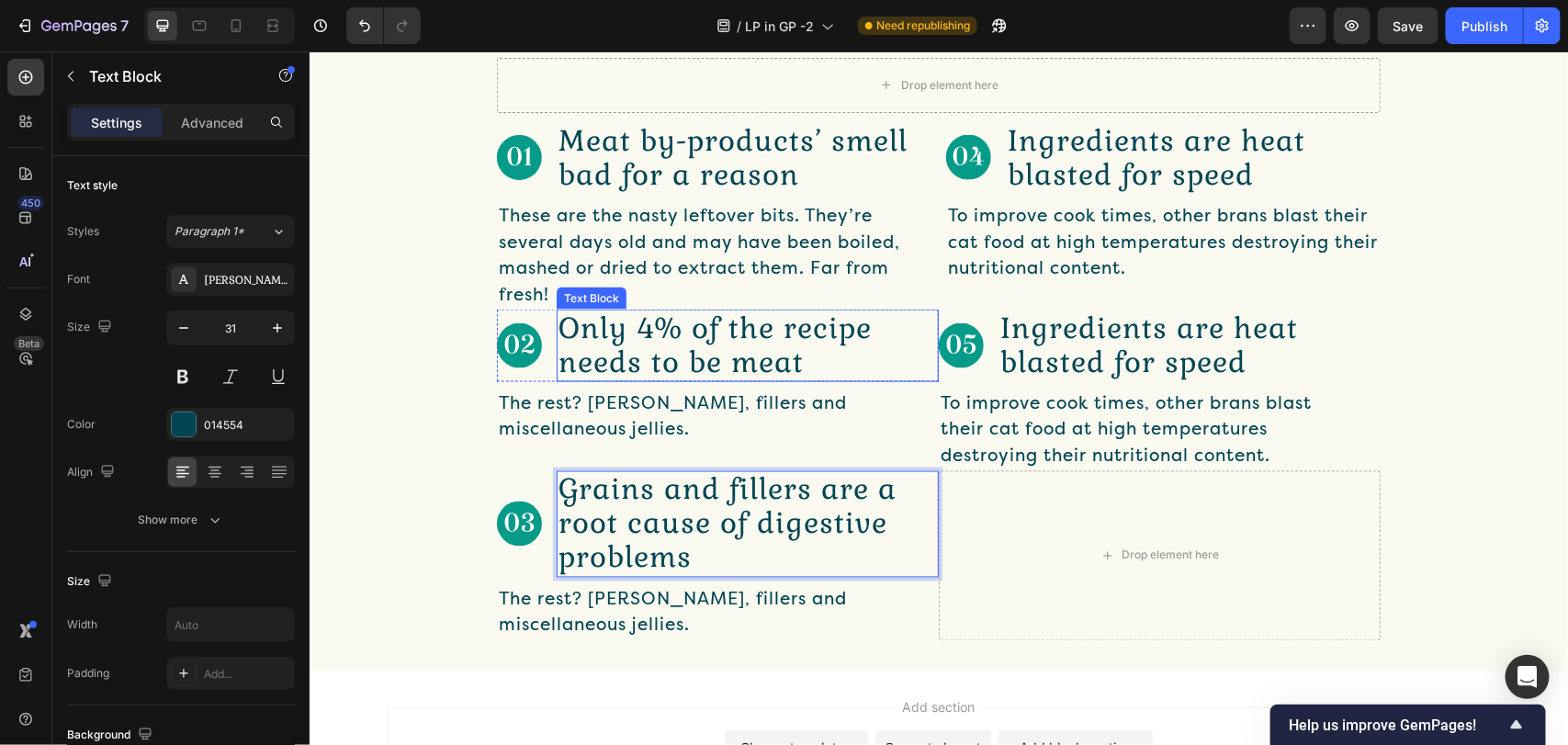
click at [726, 335] on p "Only 4% of the recipe needs to be meat" at bounding box center [746, 344] width 379 height 68
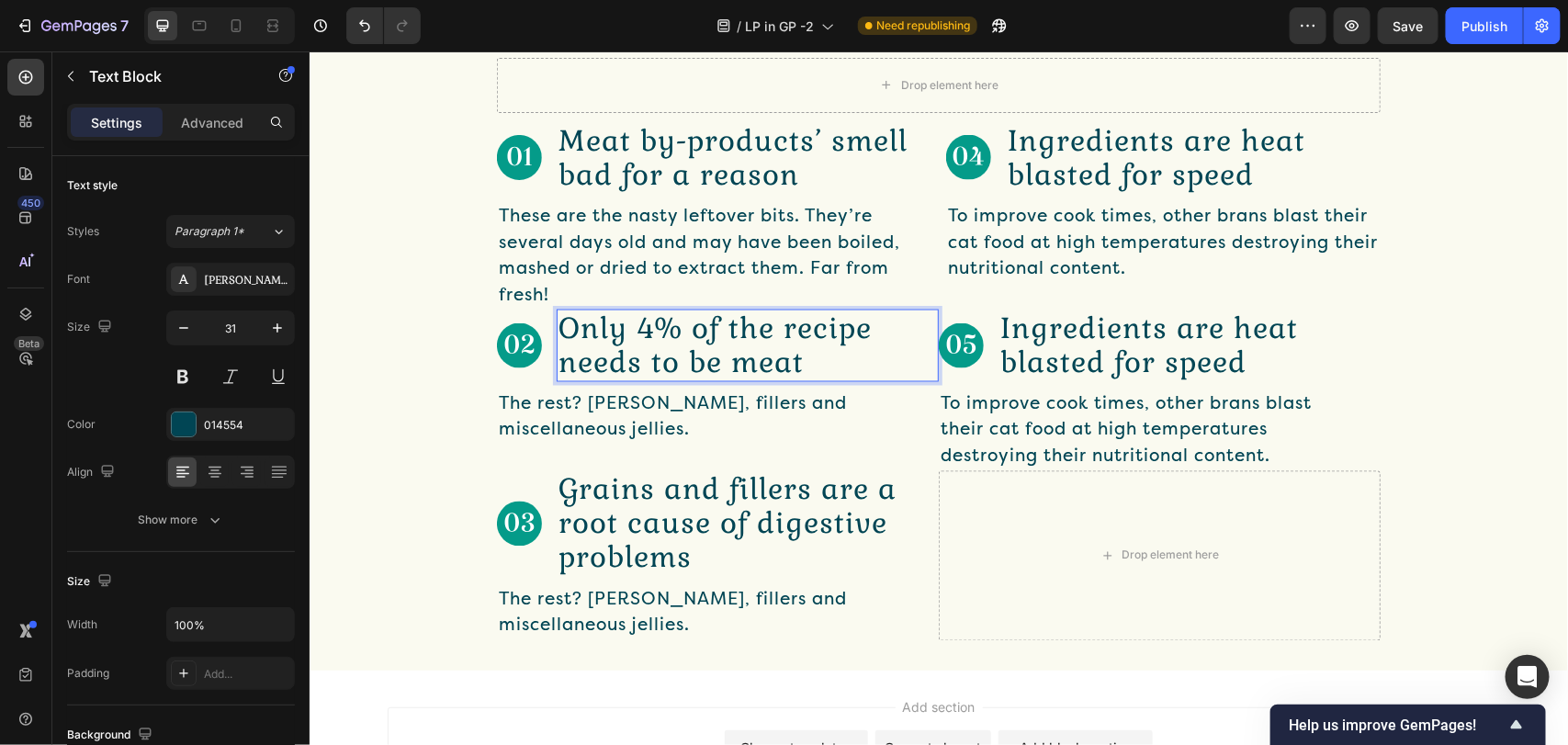
click at [728, 331] on p "Only 4% of the recipe needs to be meat" at bounding box center [746, 344] width 379 height 68
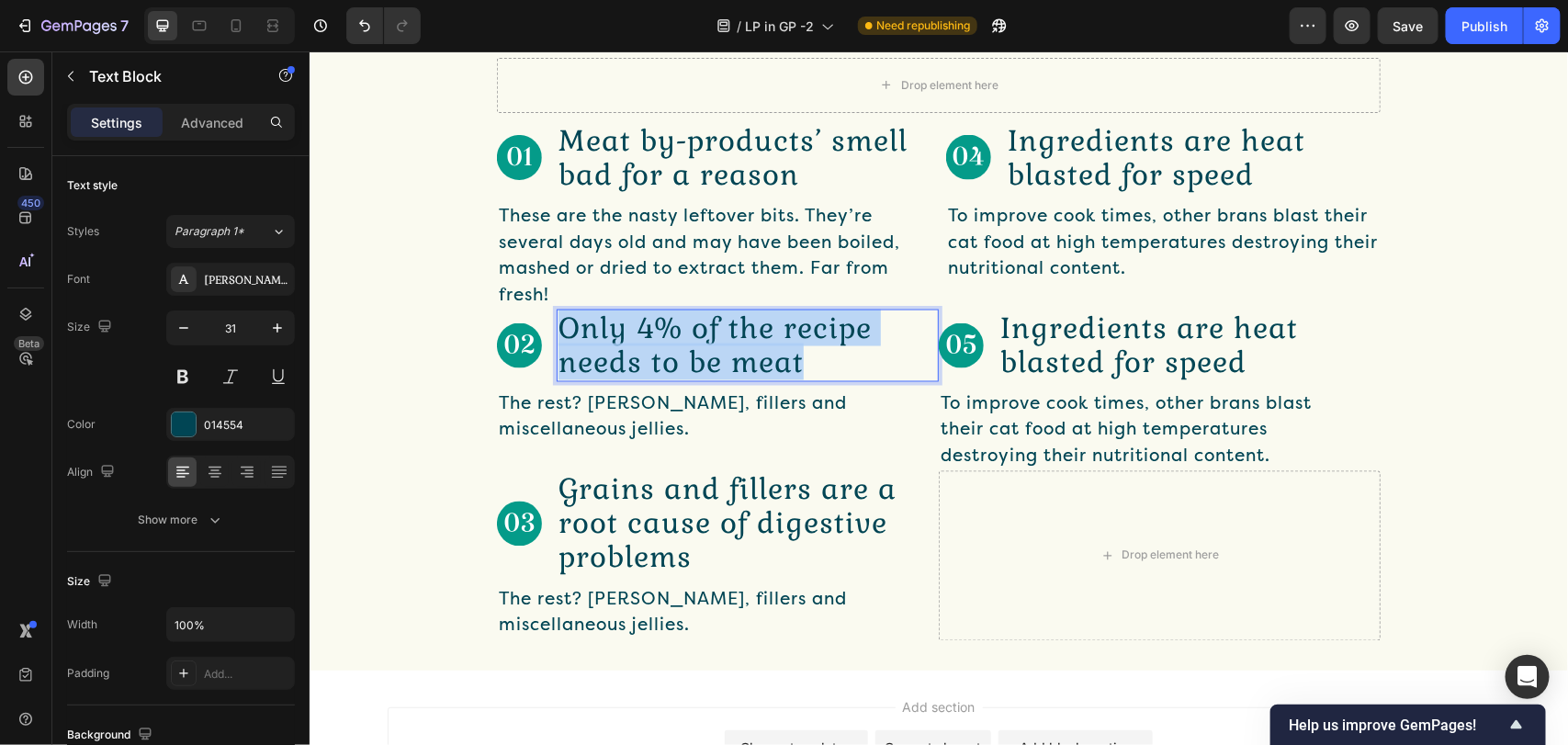
click at [728, 331] on p "Only 4% of the recipe needs to be meat" at bounding box center [746, 344] width 379 height 68
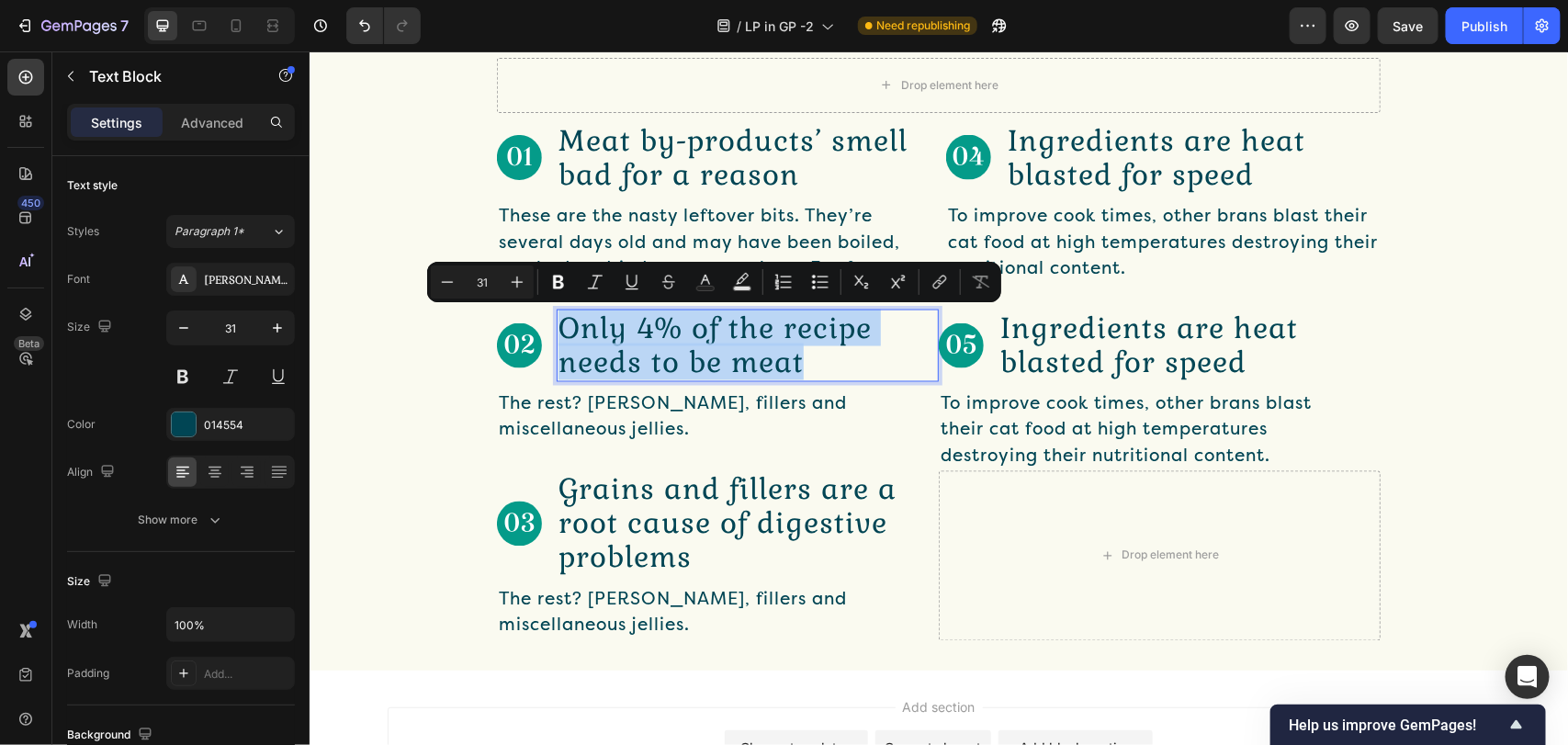
click at [782, 373] on p "Only 4% of the recipe needs to be meat" at bounding box center [746, 344] width 379 height 68
click at [746, 565] on p "Grains and fillers are a root cause of digestive problems" at bounding box center [746, 523] width 379 height 103
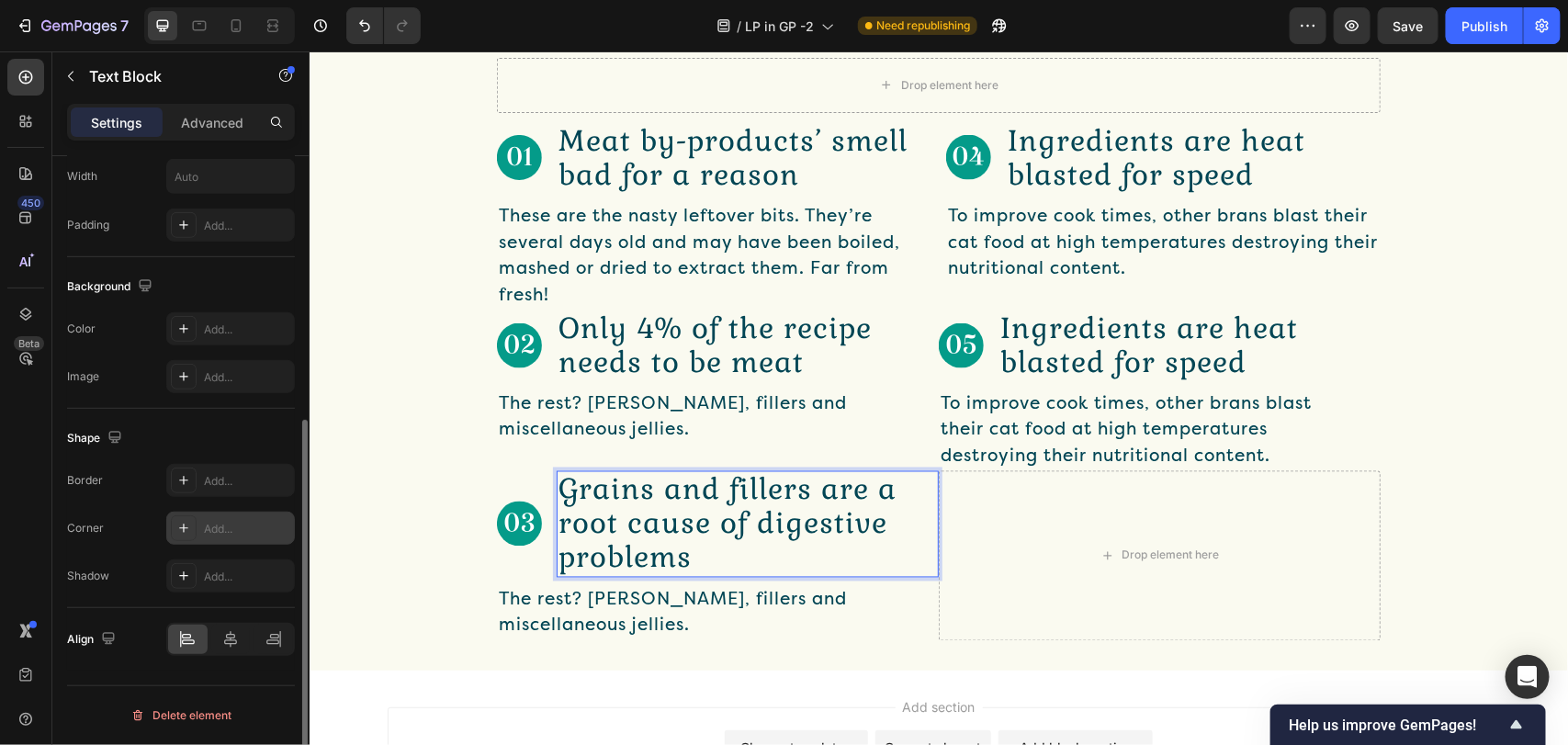
scroll to position [35, 0]
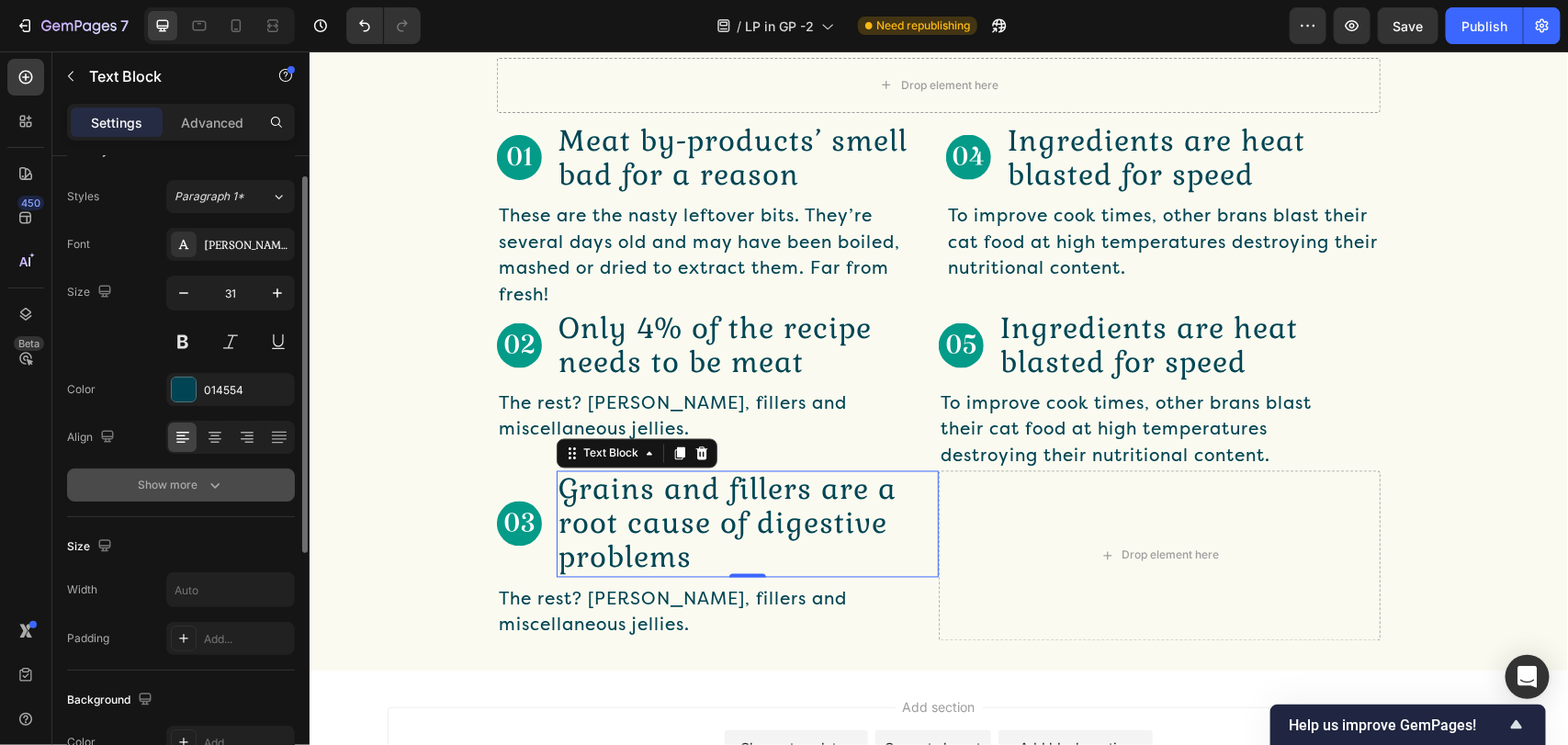
click at [217, 491] on icon "button" at bounding box center [215, 485] width 19 height 19
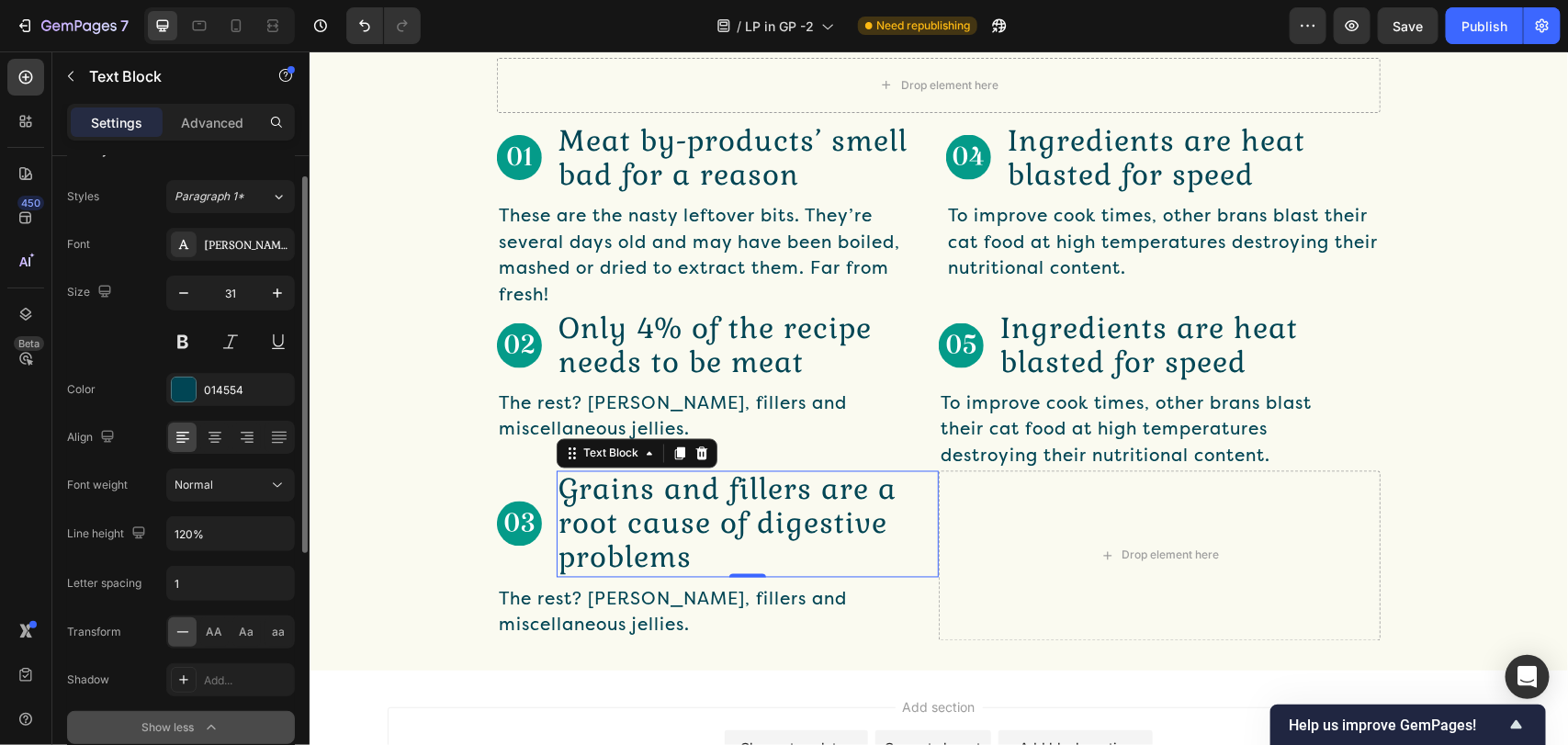
click at [217, 491] on div "Normal" at bounding box center [222, 485] width 94 height 17
drag, startPoint x: 222, startPoint y: 72, endPoint x: 213, endPoint y: 93, distance: 22.8
click at [222, 74] on p "Text Block" at bounding box center [166, 77] width 156 height 22
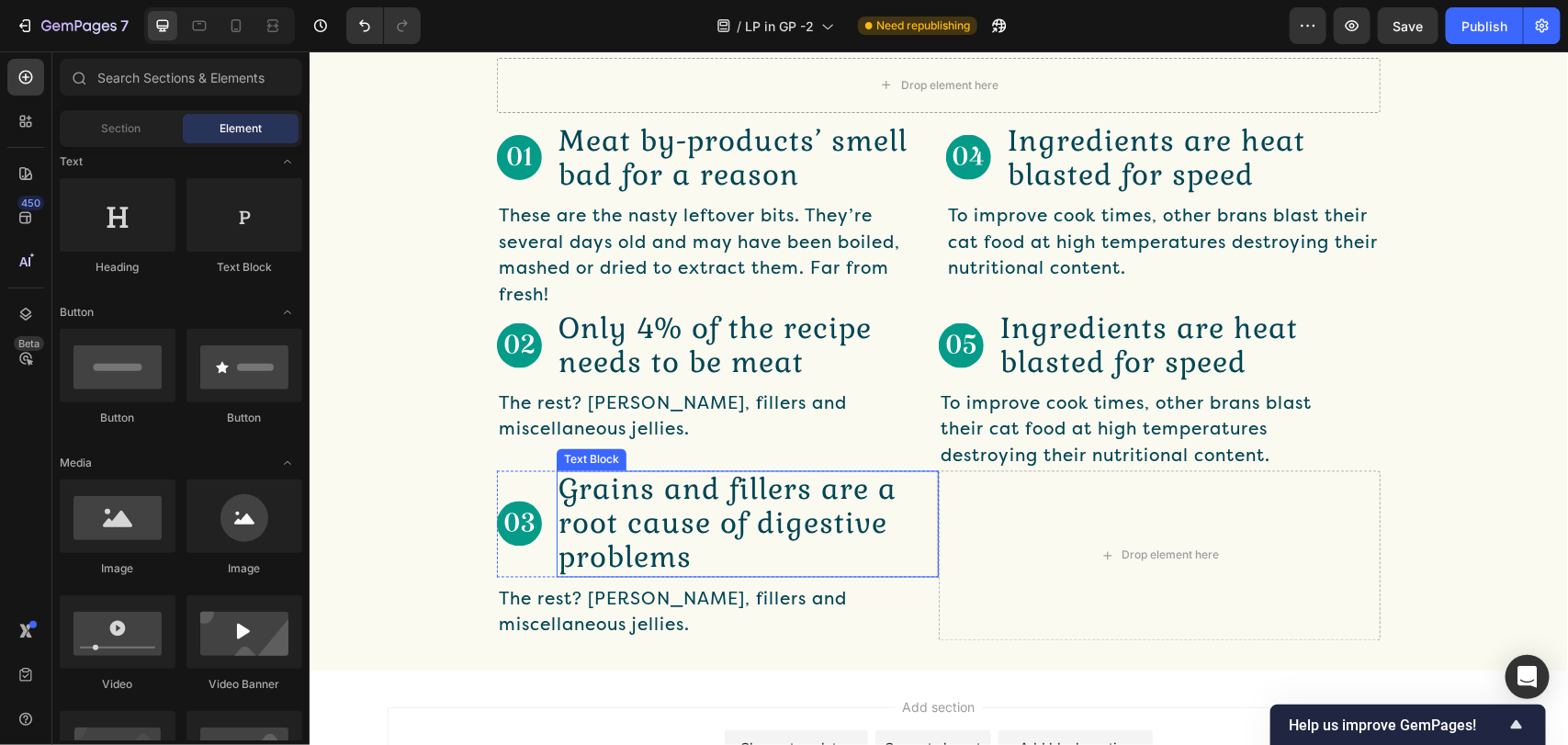
click at [653, 515] on p "Grains and fillers are a root cause of digestive problems" at bounding box center [746, 523] width 379 height 103
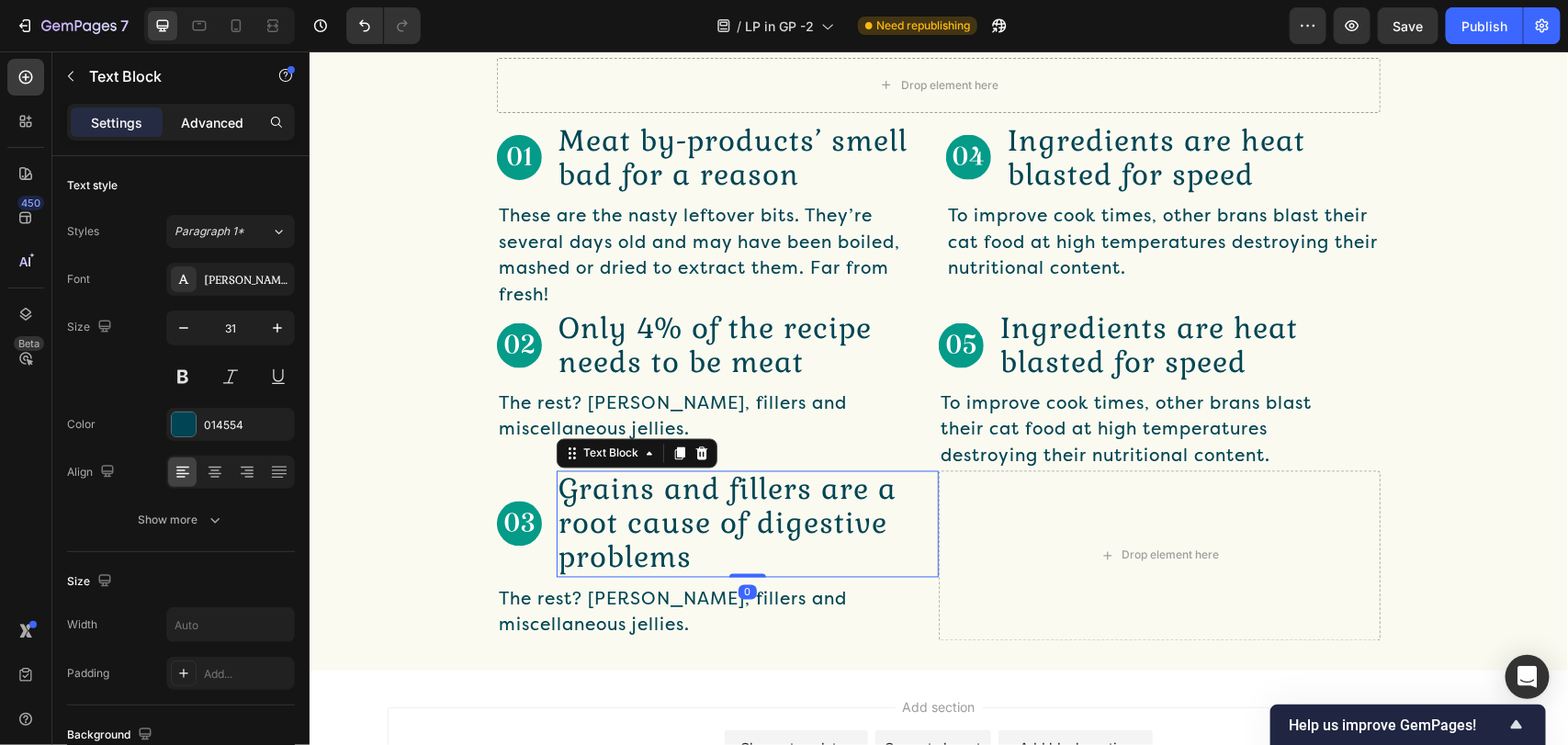
click at [186, 122] on p "Advanced" at bounding box center [211, 122] width 63 height 20
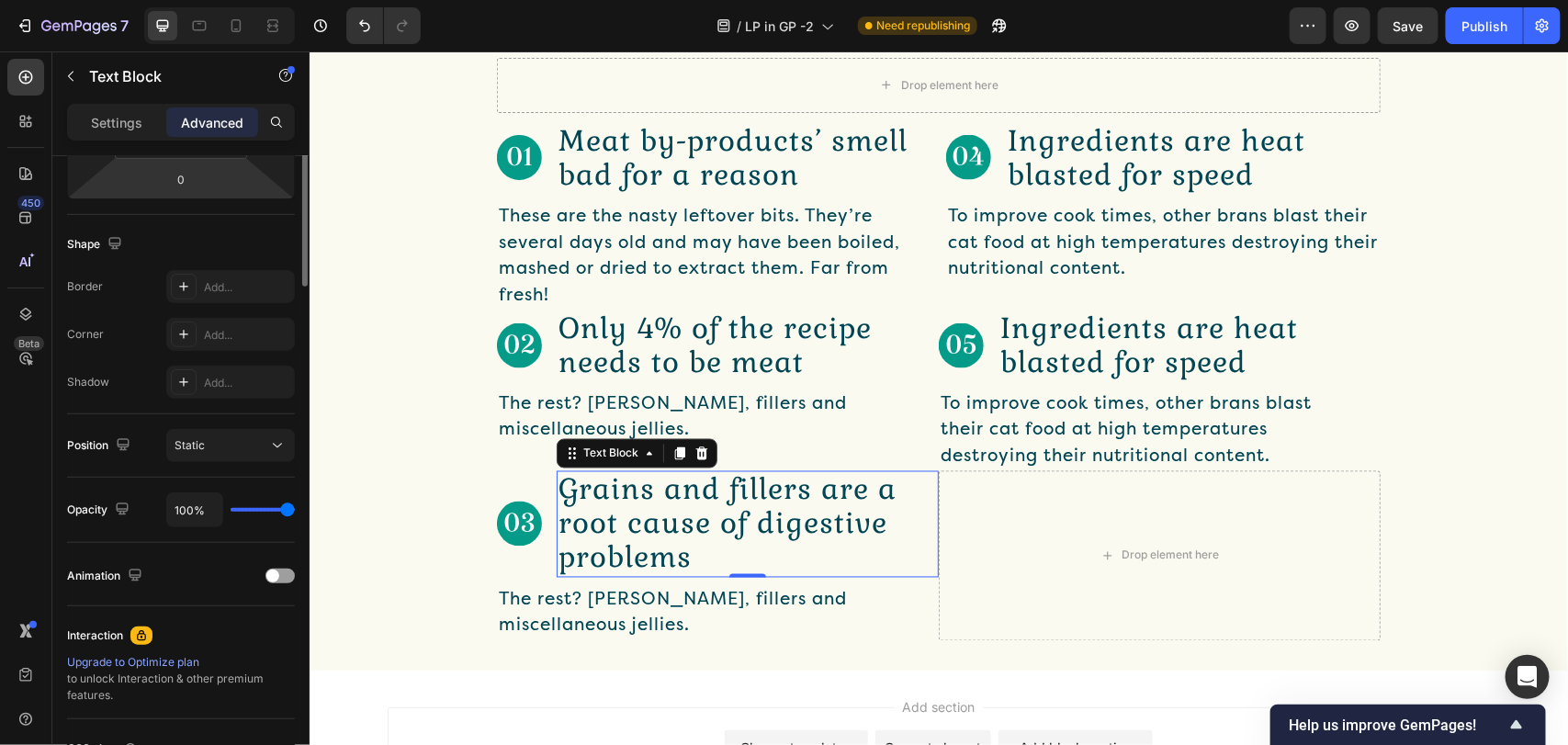
scroll to position [137, 0]
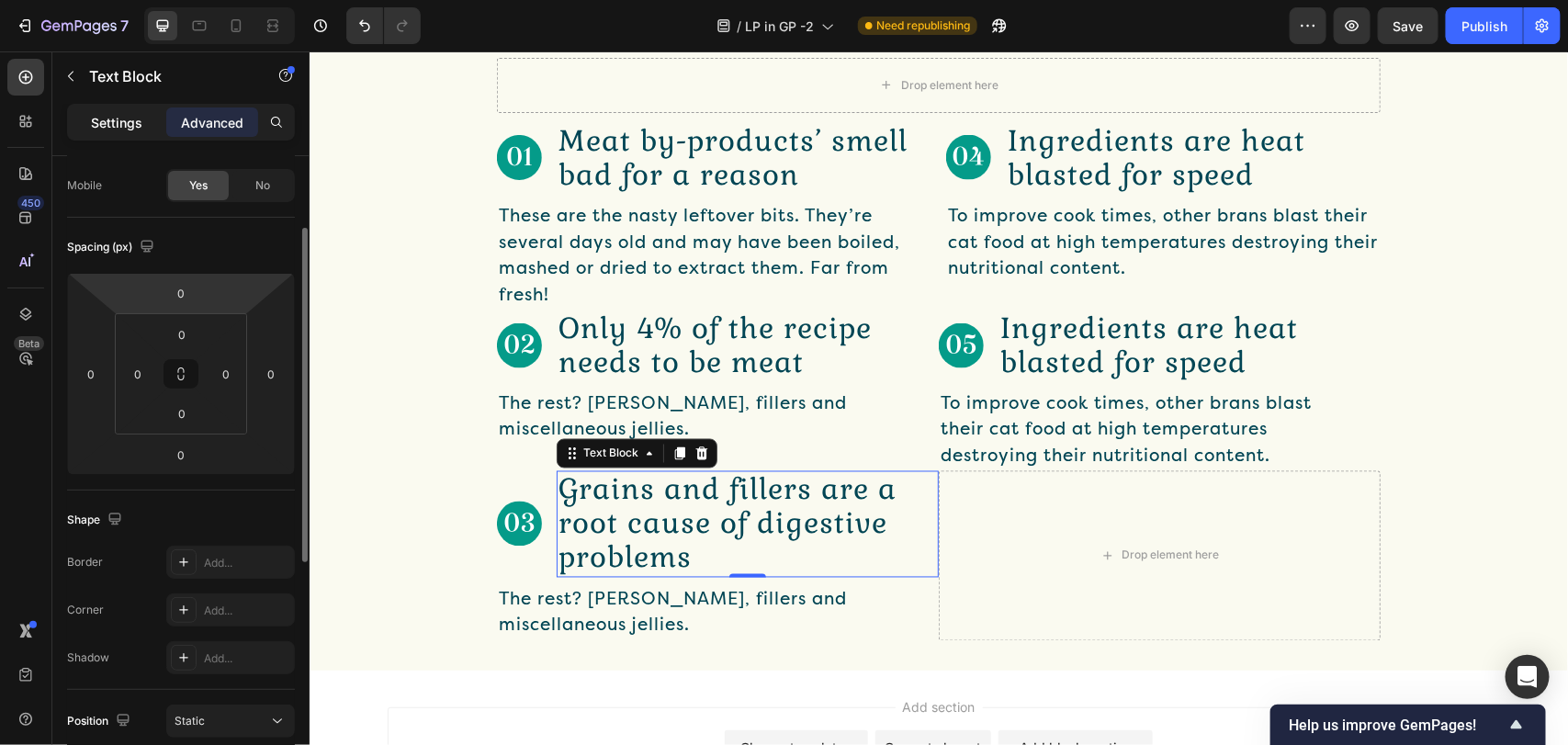
click at [91, 113] on p "Settings" at bounding box center [116, 122] width 51 height 20
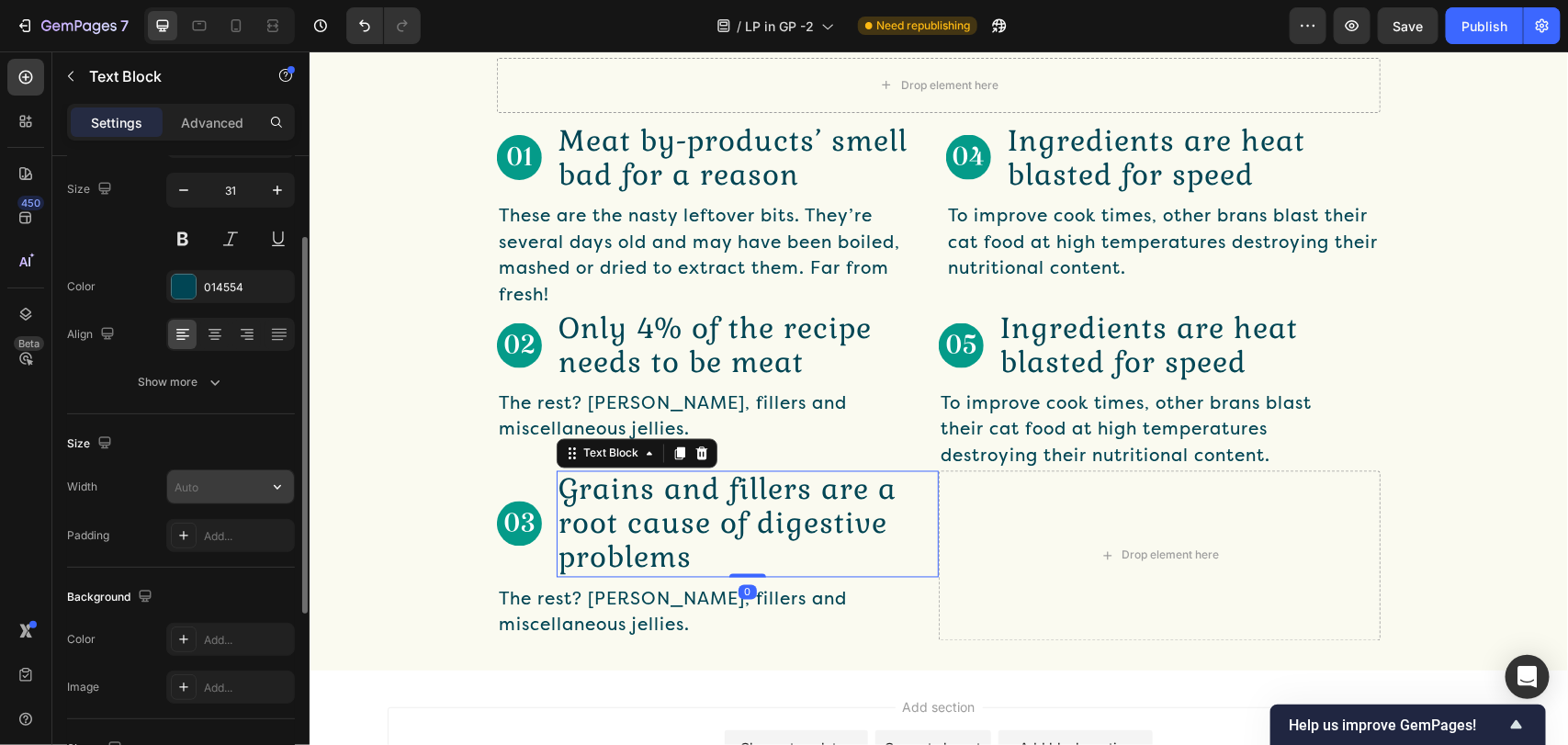
click at [243, 489] on input "text" at bounding box center [231, 486] width 127 height 33
click at [269, 493] on icon "button" at bounding box center [278, 487] width 19 height 19
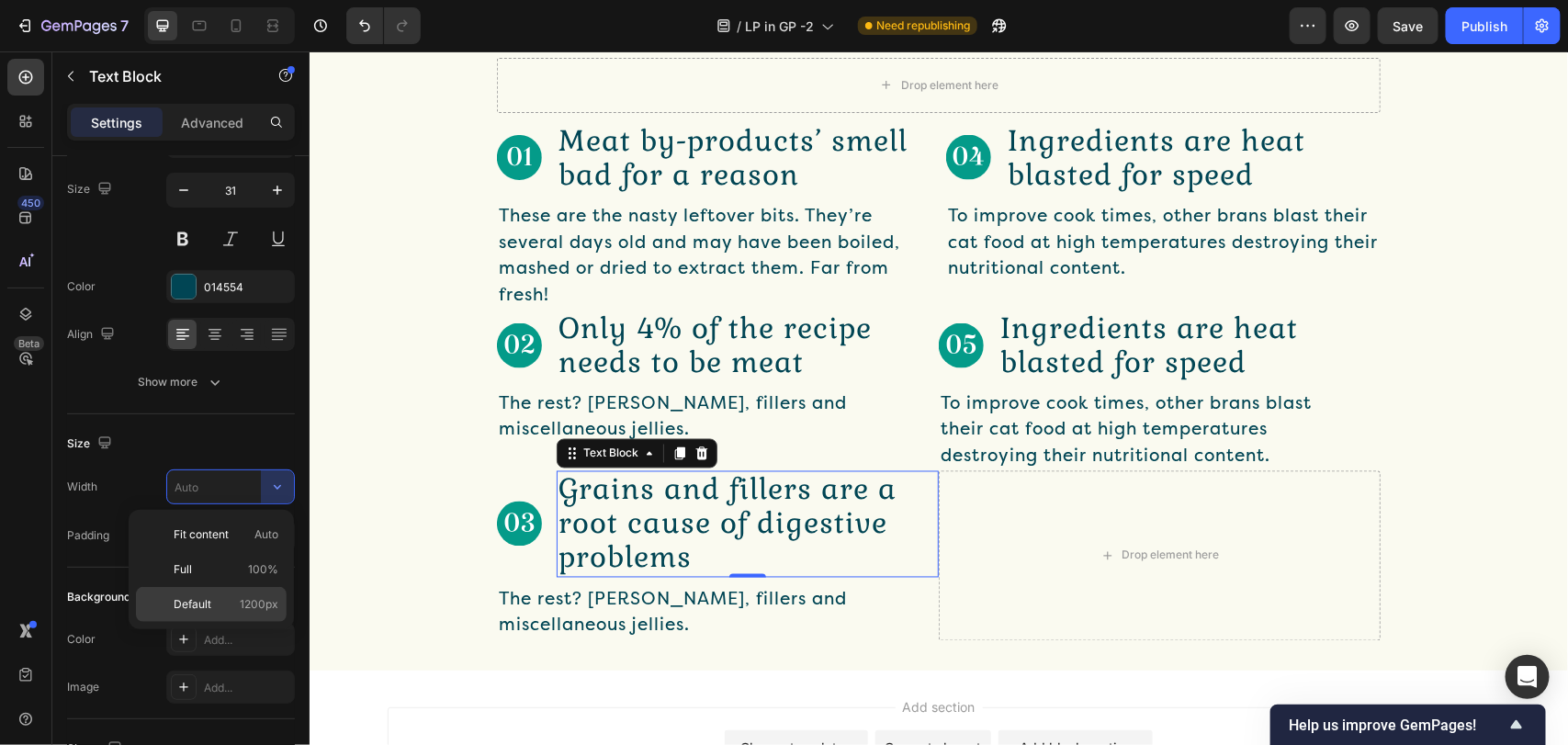
click at [204, 615] on div "Default 1200px" at bounding box center [210, 604] width 151 height 35
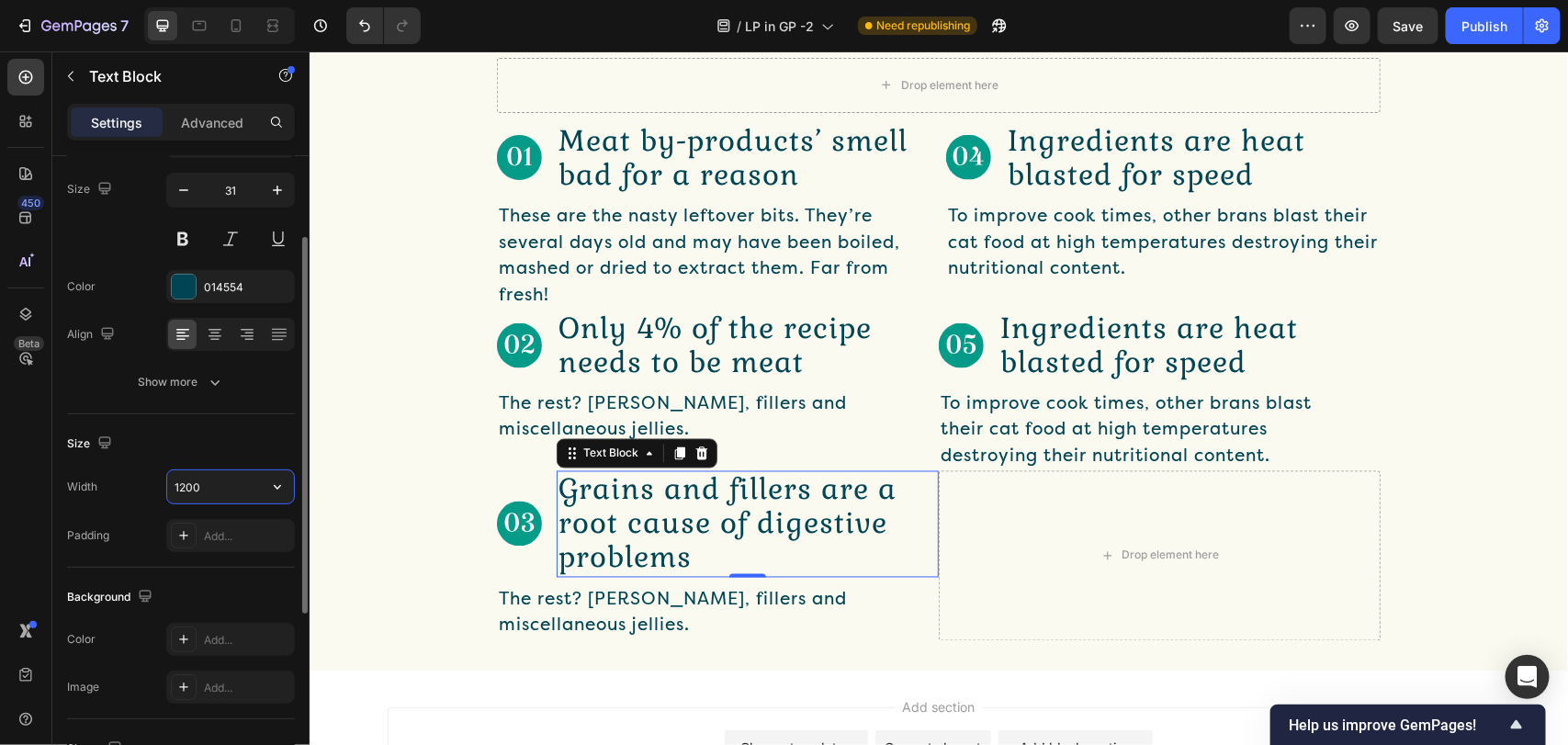
click at [233, 492] on input "1200" at bounding box center [231, 486] width 127 height 33
click at [217, 484] on input "400" at bounding box center [231, 486] width 127 height 33
type input "4"
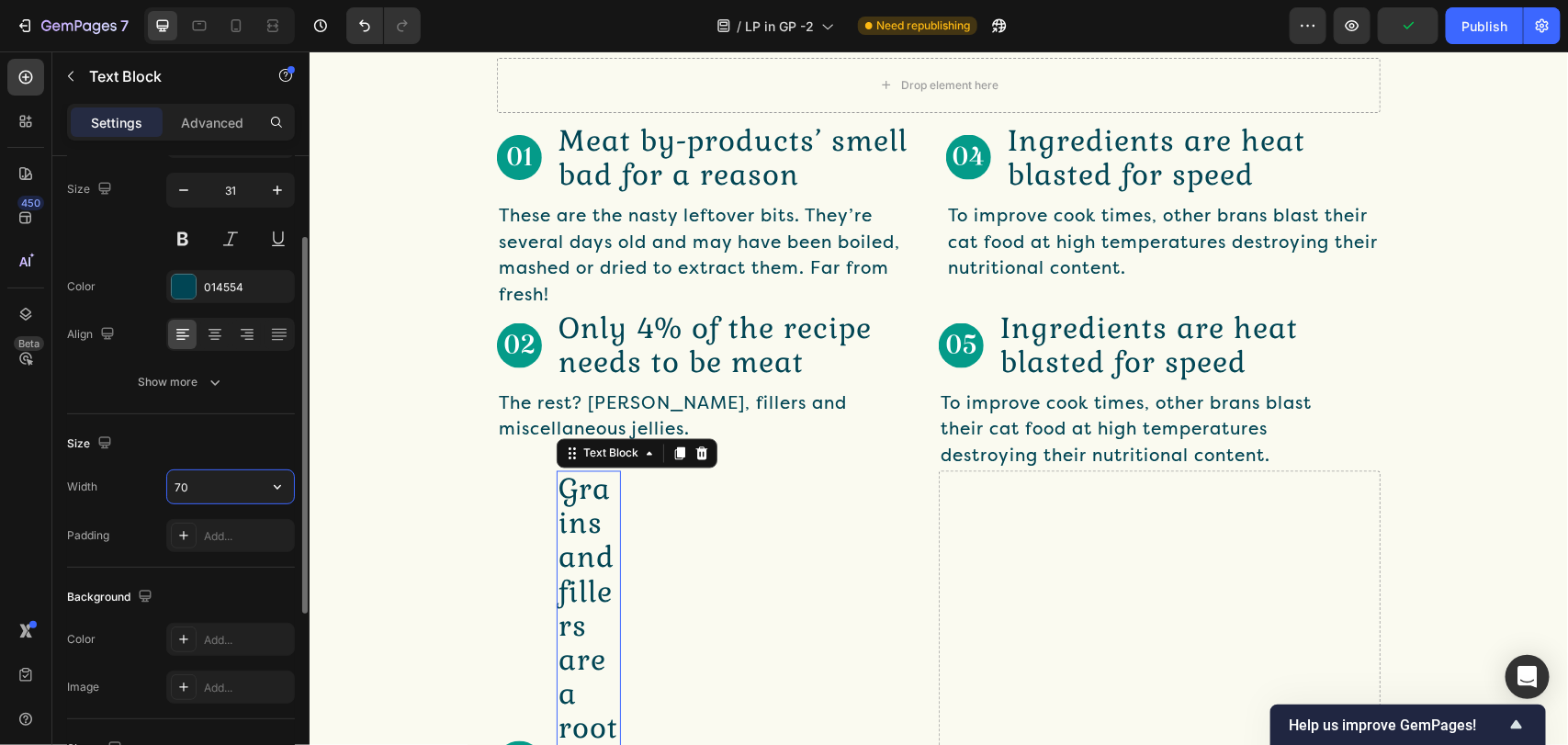
type input "7"
type input "8"
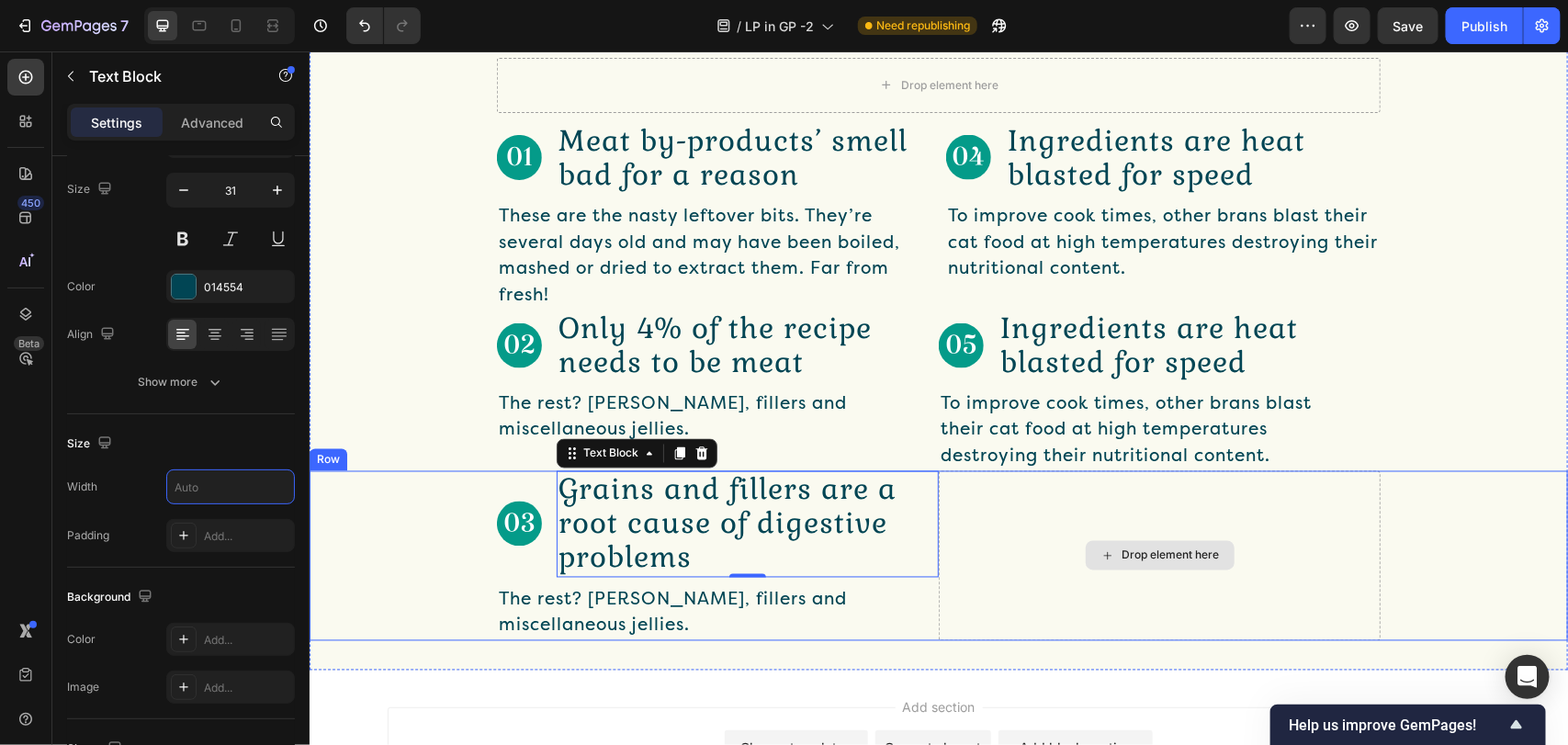
type input "12008000"
type input "700"
type input "1200"
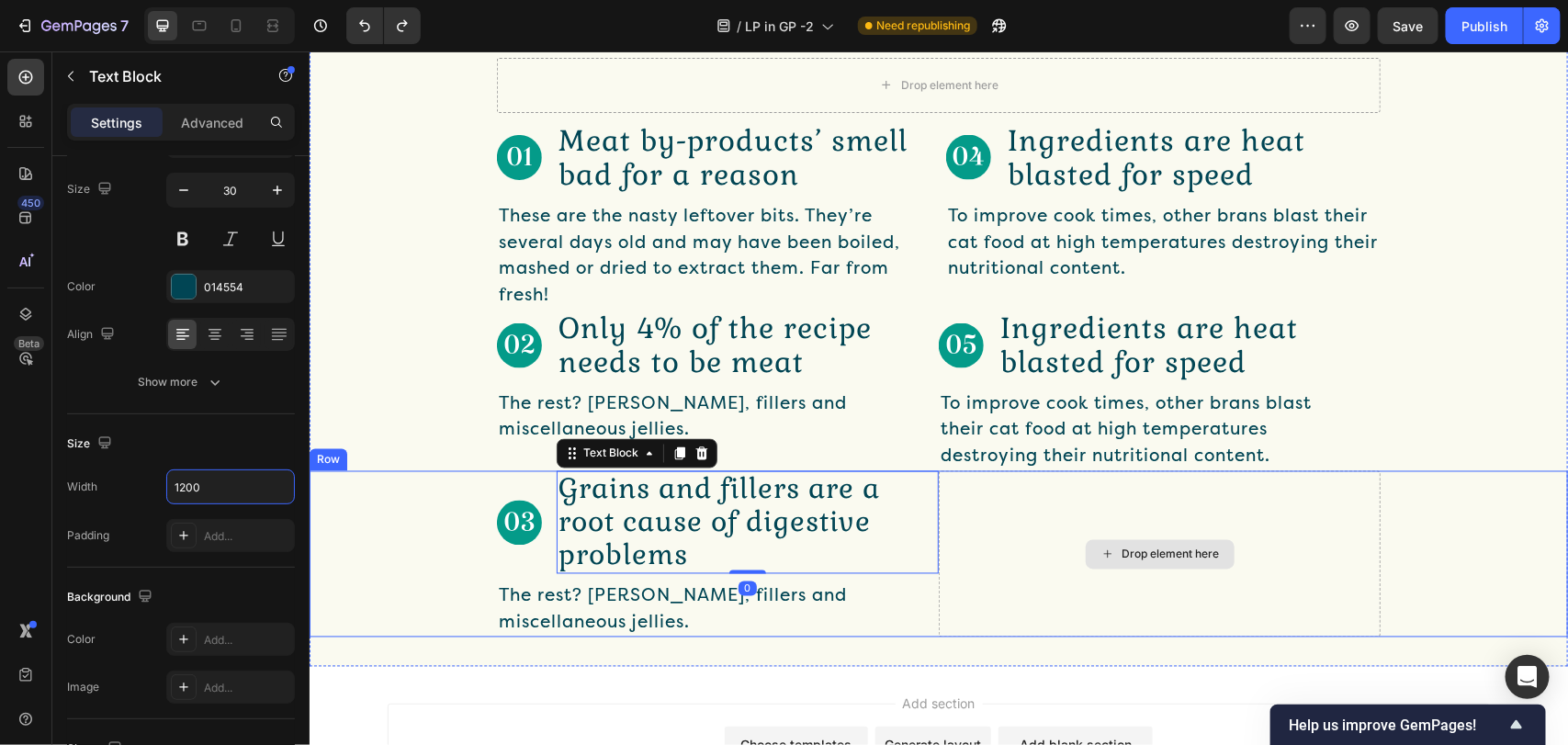
type input "31"
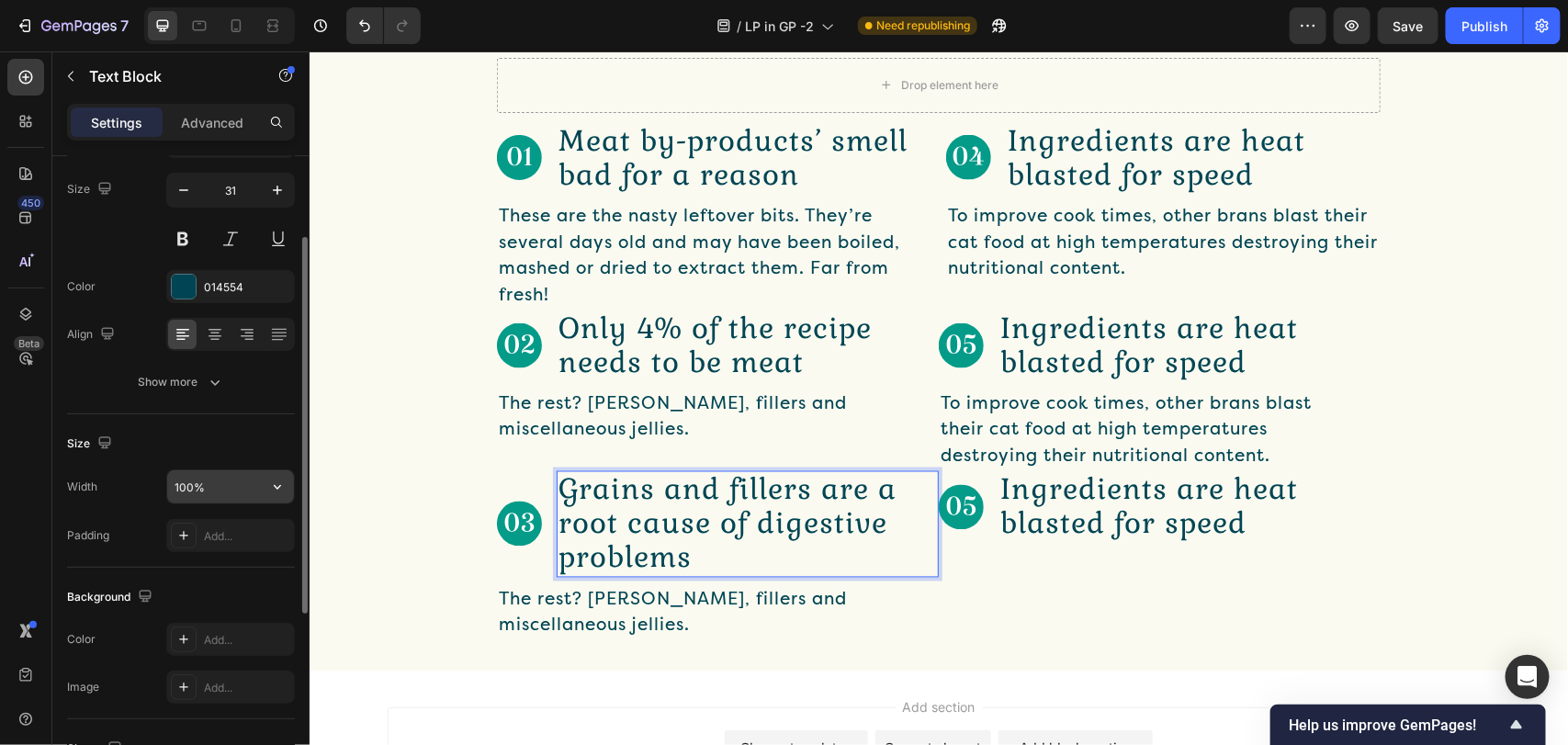
click at [257, 489] on input "100%" at bounding box center [231, 486] width 127 height 33
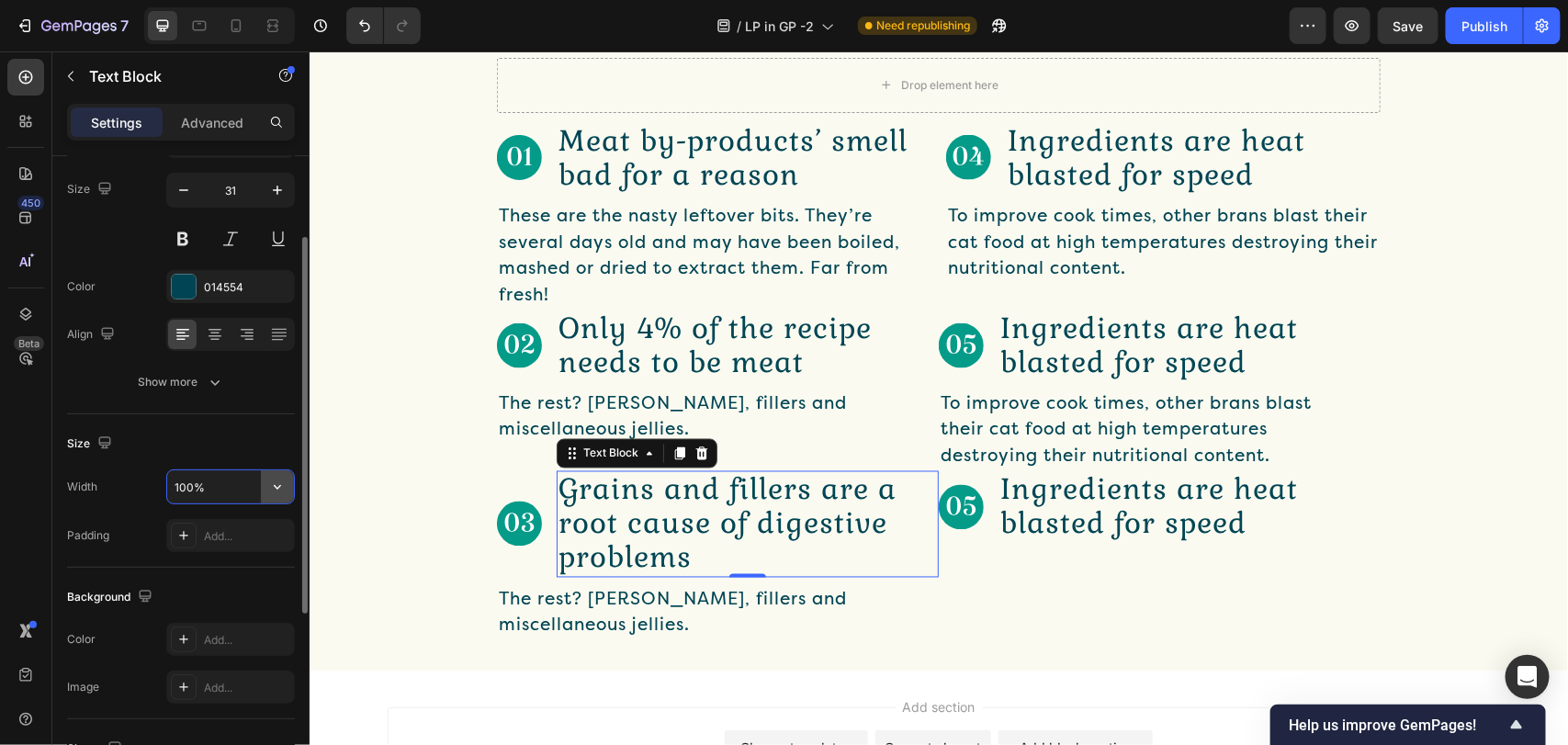
click at [274, 485] on icon "button" at bounding box center [278, 487] width 19 height 19
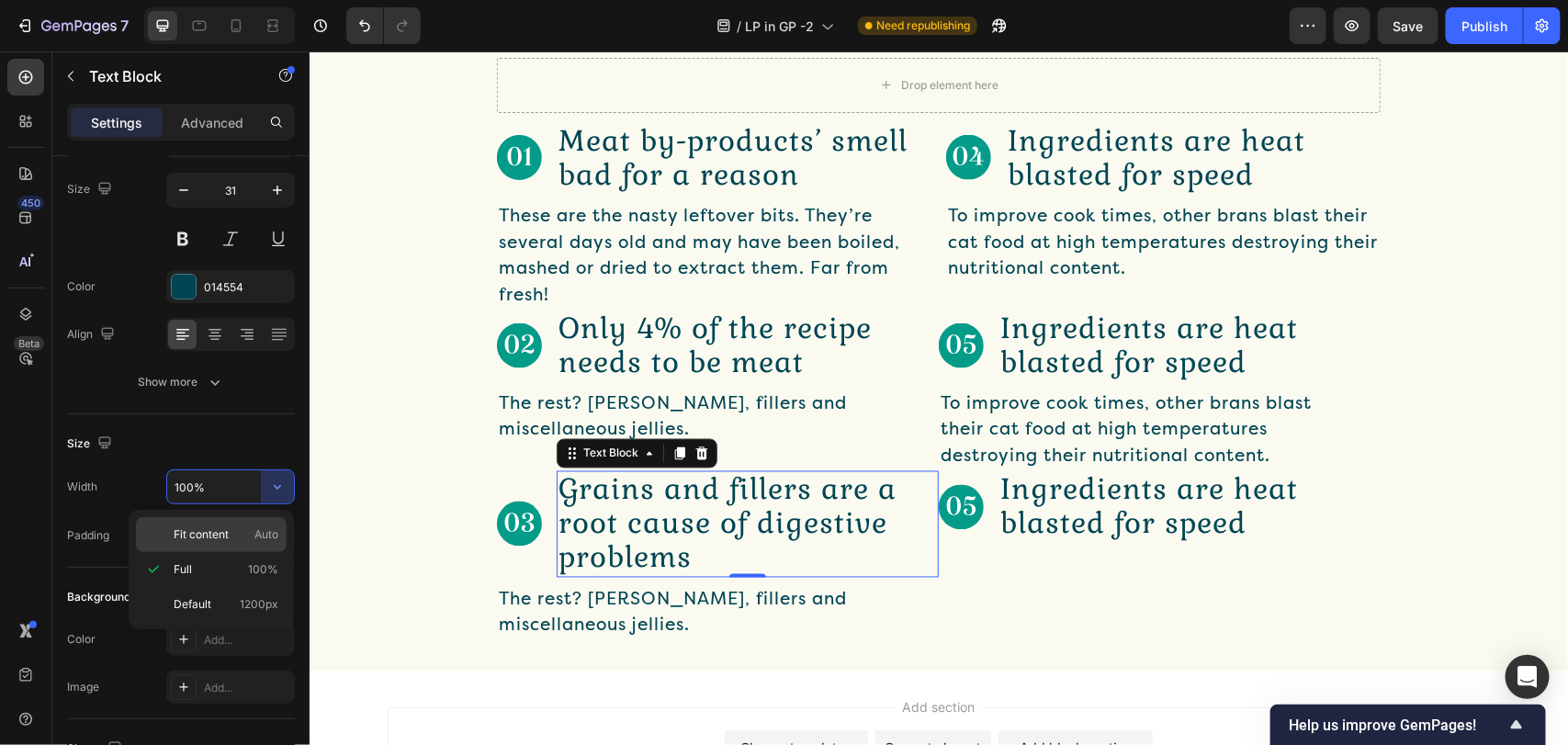
click at [198, 536] on span "Fit content" at bounding box center [201, 535] width 55 height 17
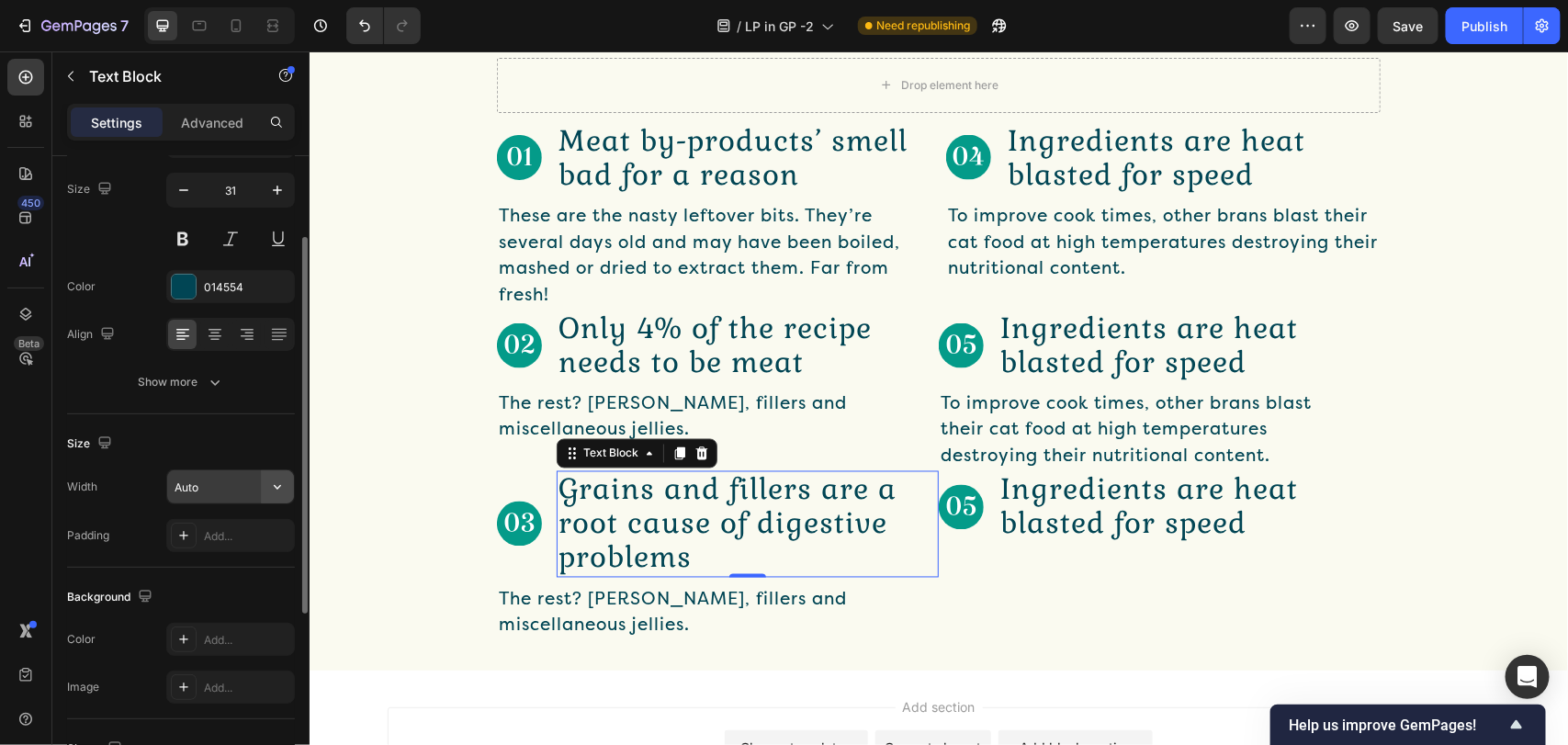
click at [262, 494] on button "button" at bounding box center [277, 486] width 33 height 33
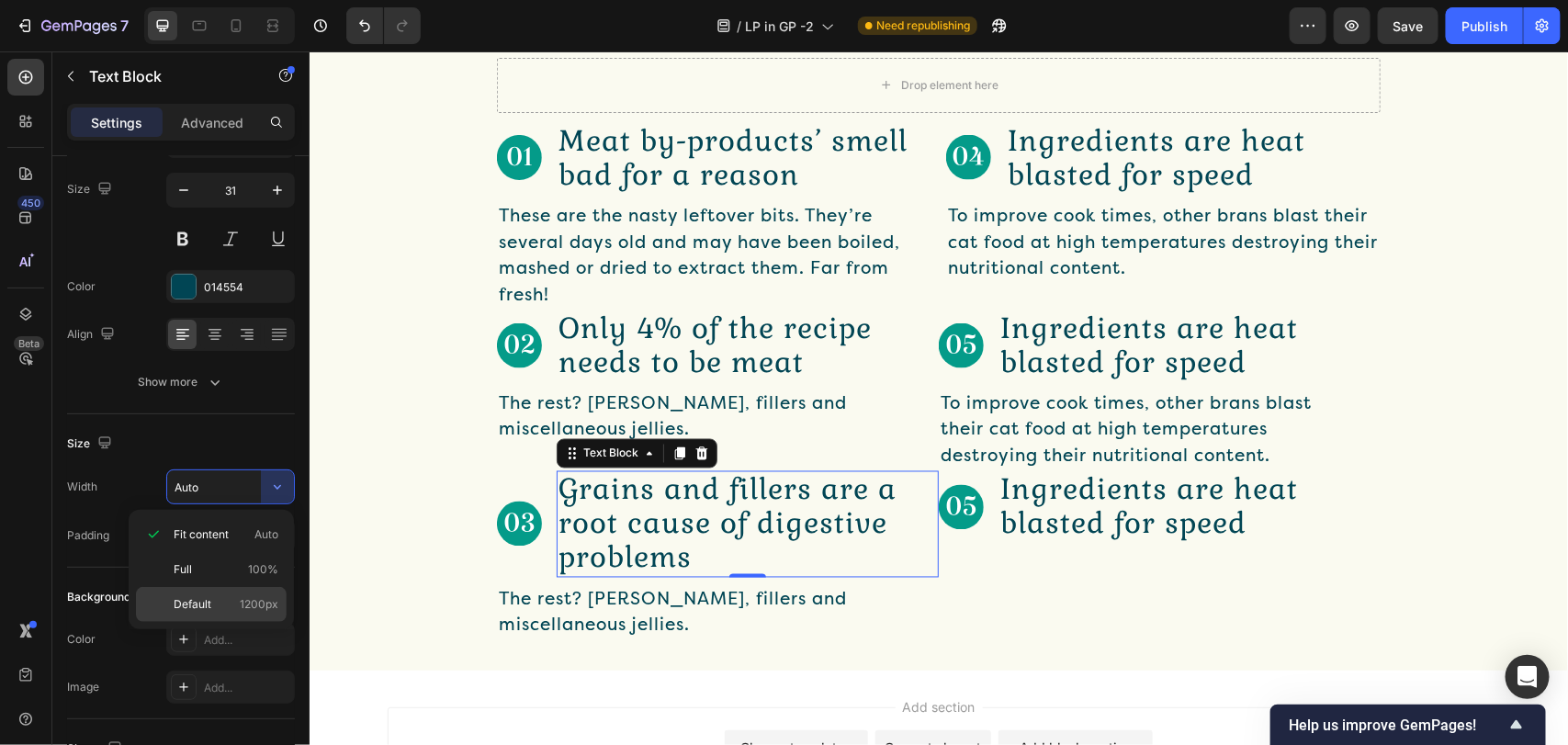
click at [164, 609] on div "Default 1200px" at bounding box center [210, 604] width 151 height 35
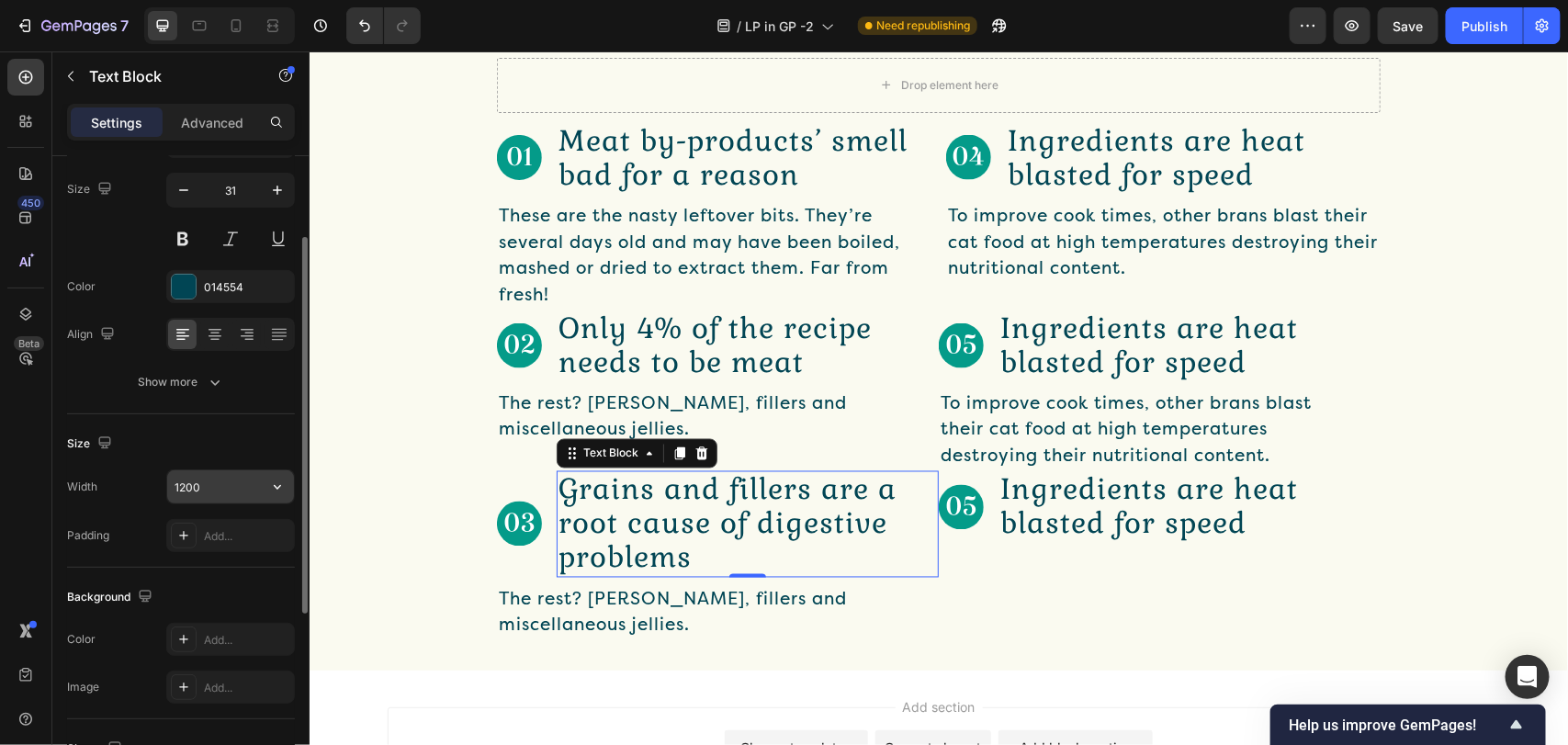
click at [230, 489] on input "1200" at bounding box center [231, 486] width 127 height 33
type input "1295"
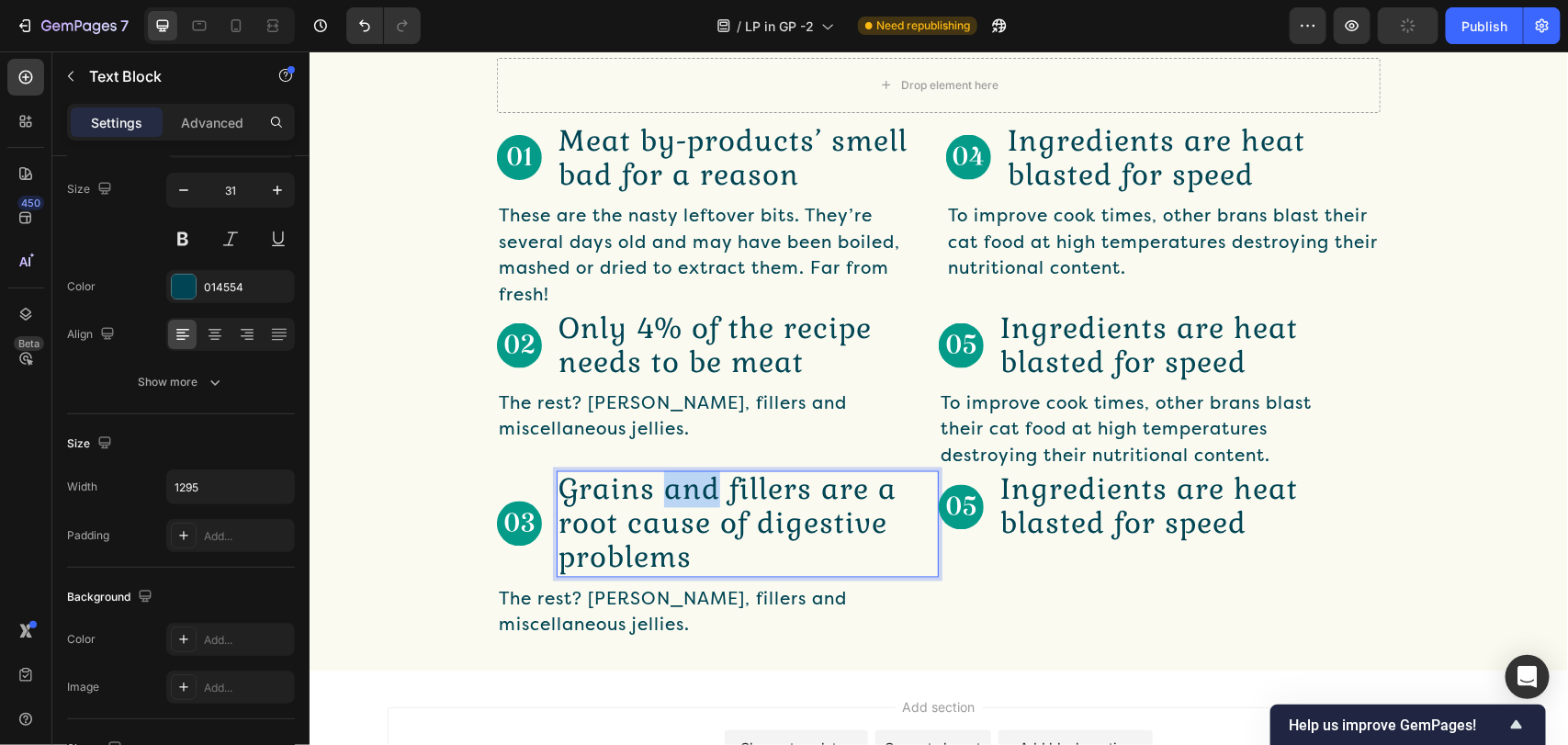
click at [659, 495] on p "Grains and fillers are a root cause of digestive problems" at bounding box center [746, 523] width 379 height 103
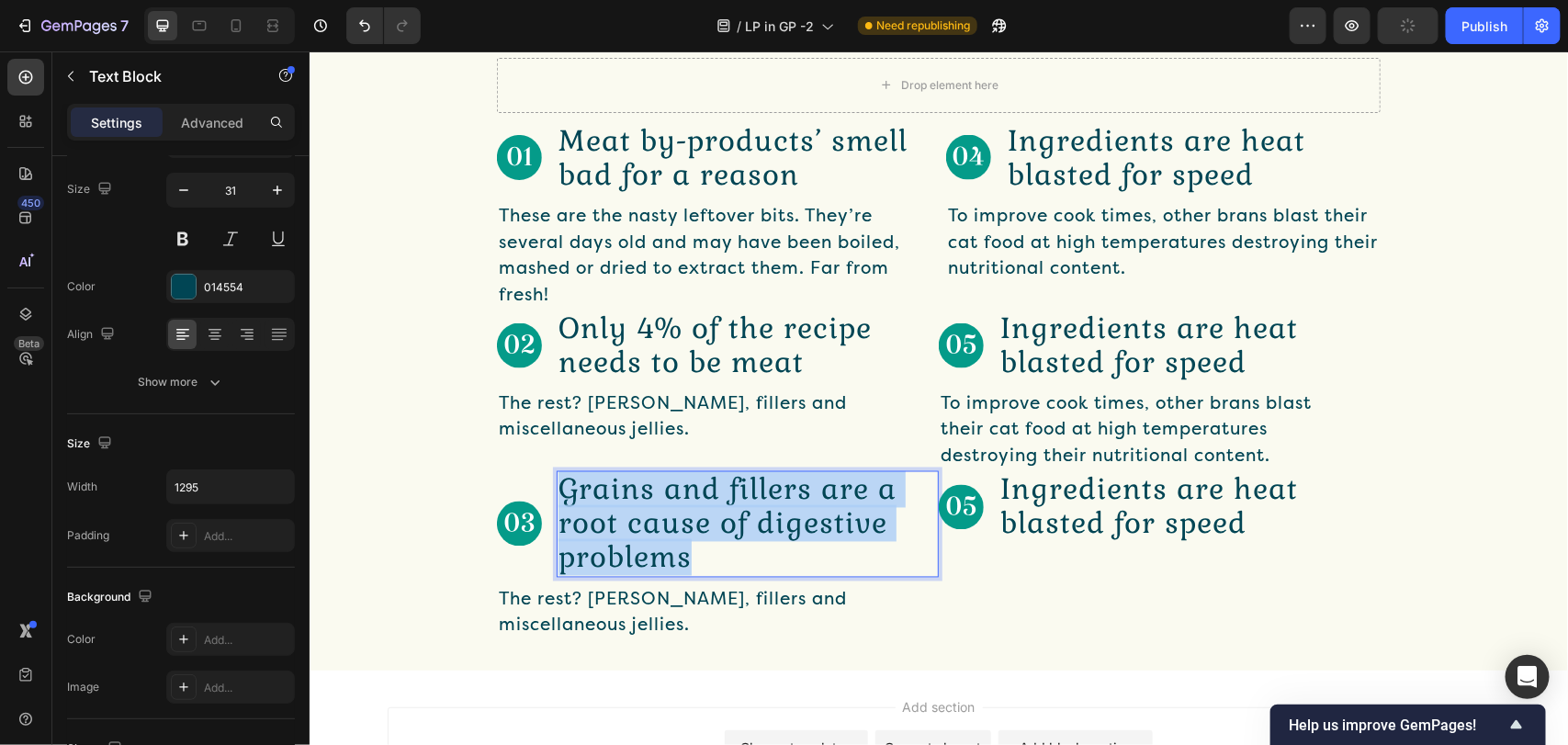
click at [659, 495] on p "Grains and fillers are a root cause of digestive problems" at bounding box center [746, 523] width 379 height 103
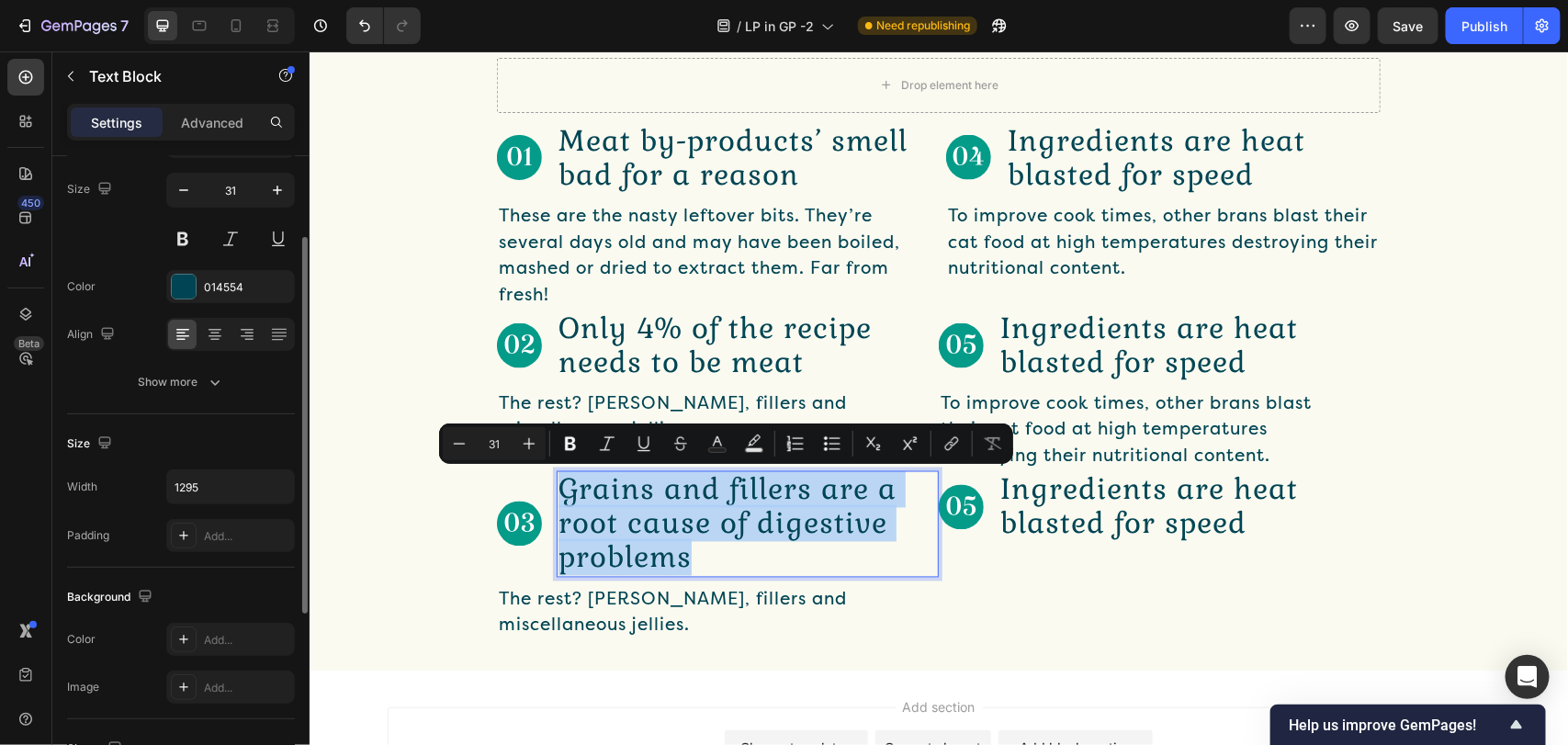
scroll to position [0, 0]
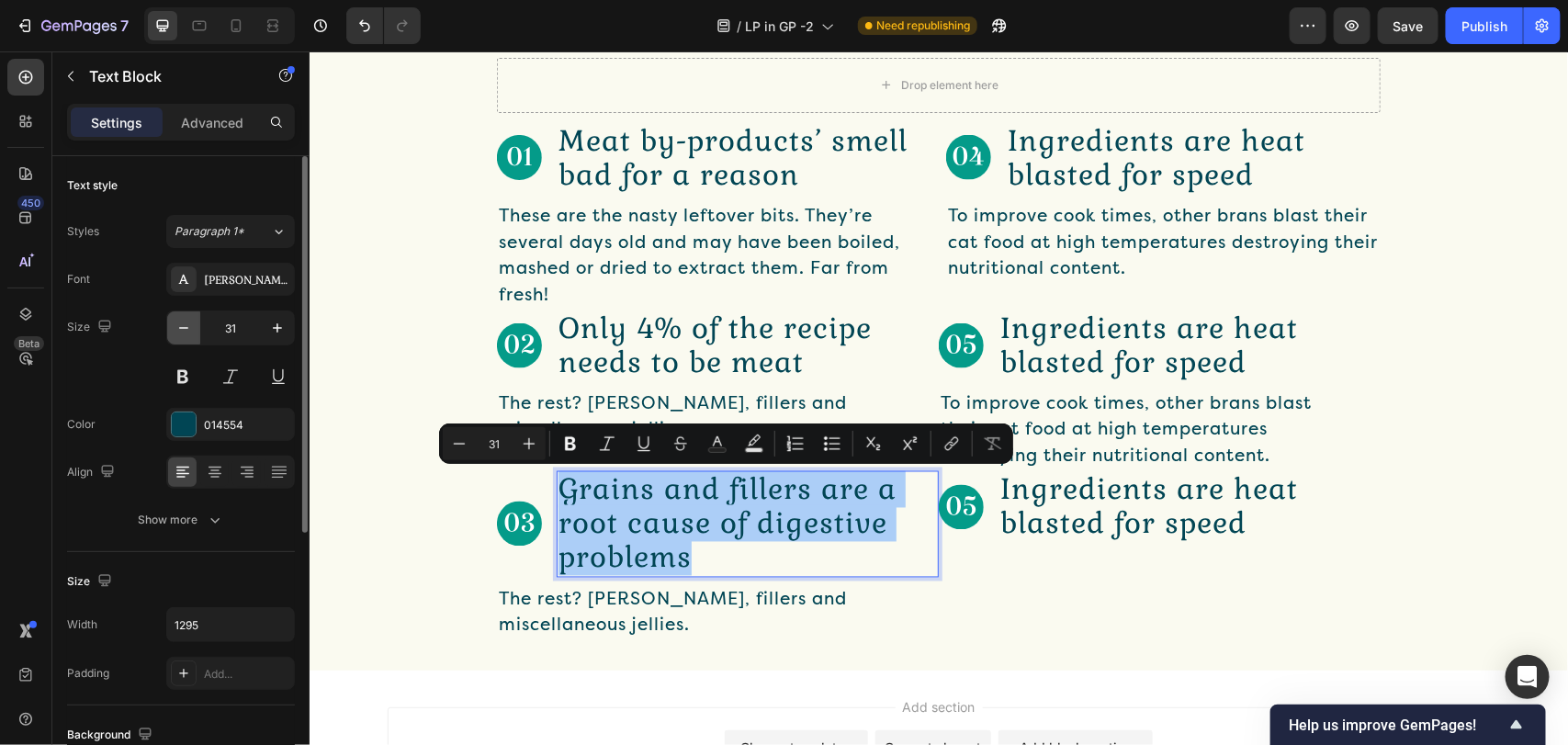
click at [178, 323] on icon "button" at bounding box center [184, 328] width 19 height 19
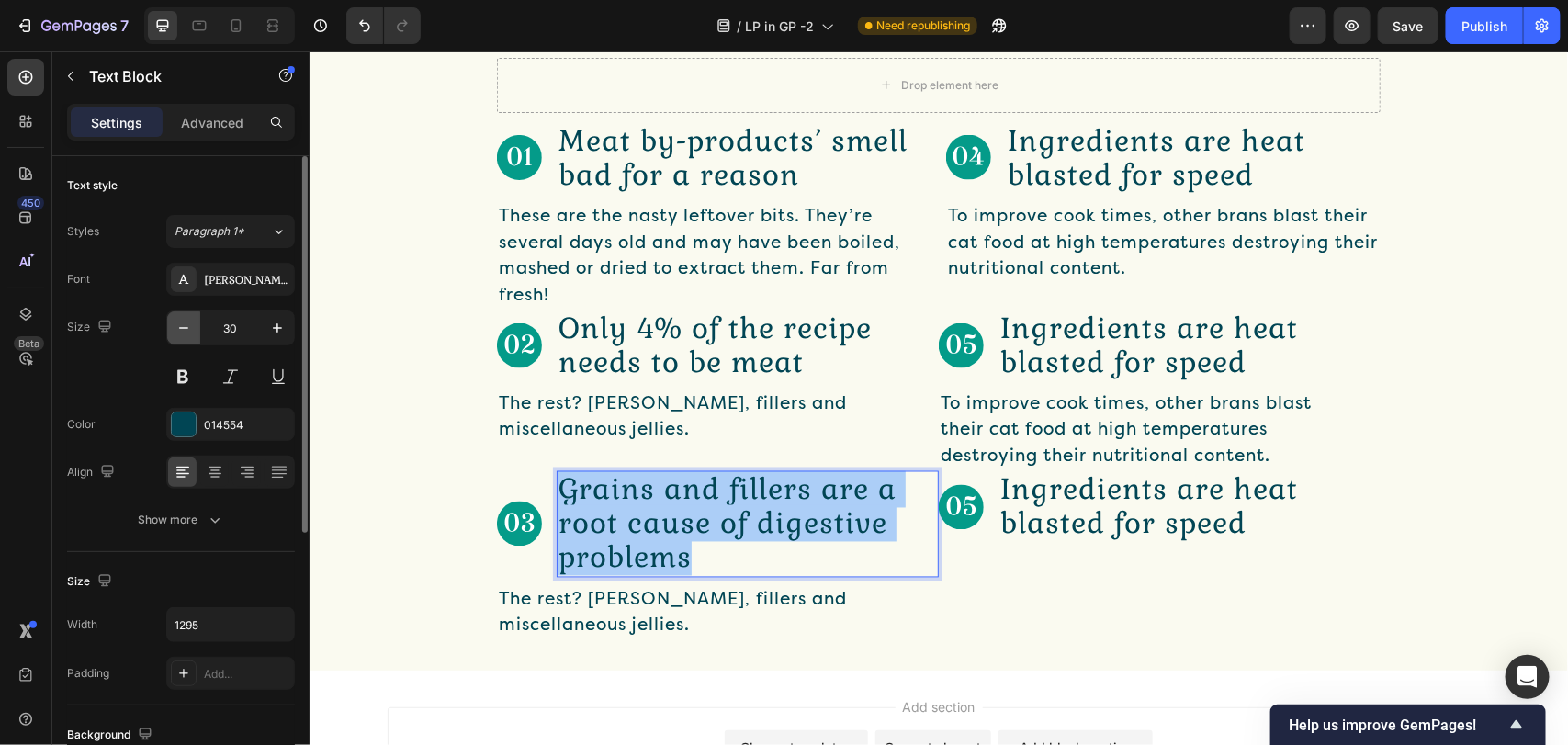
click at [178, 323] on icon "button" at bounding box center [184, 328] width 19 height 19
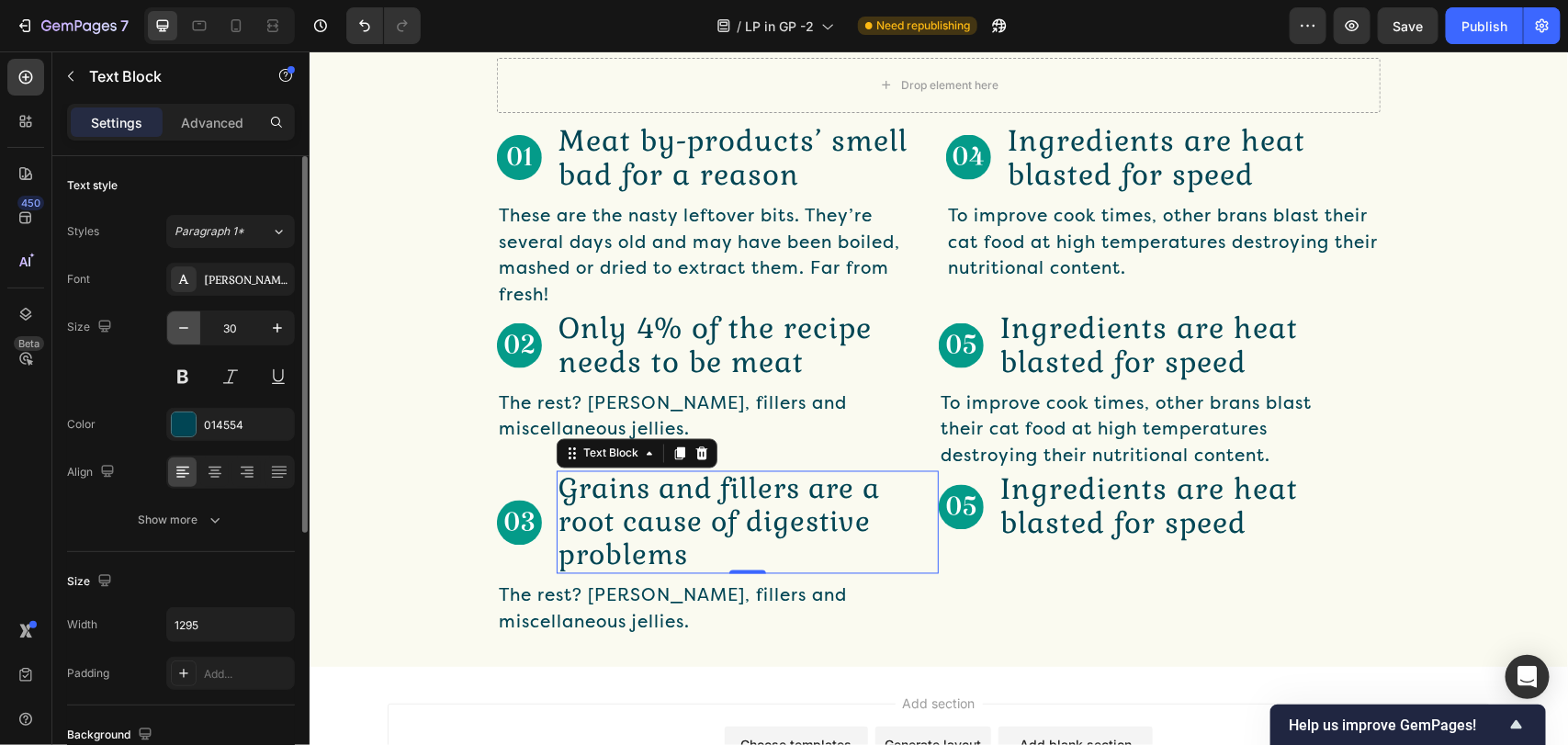
type input "29"
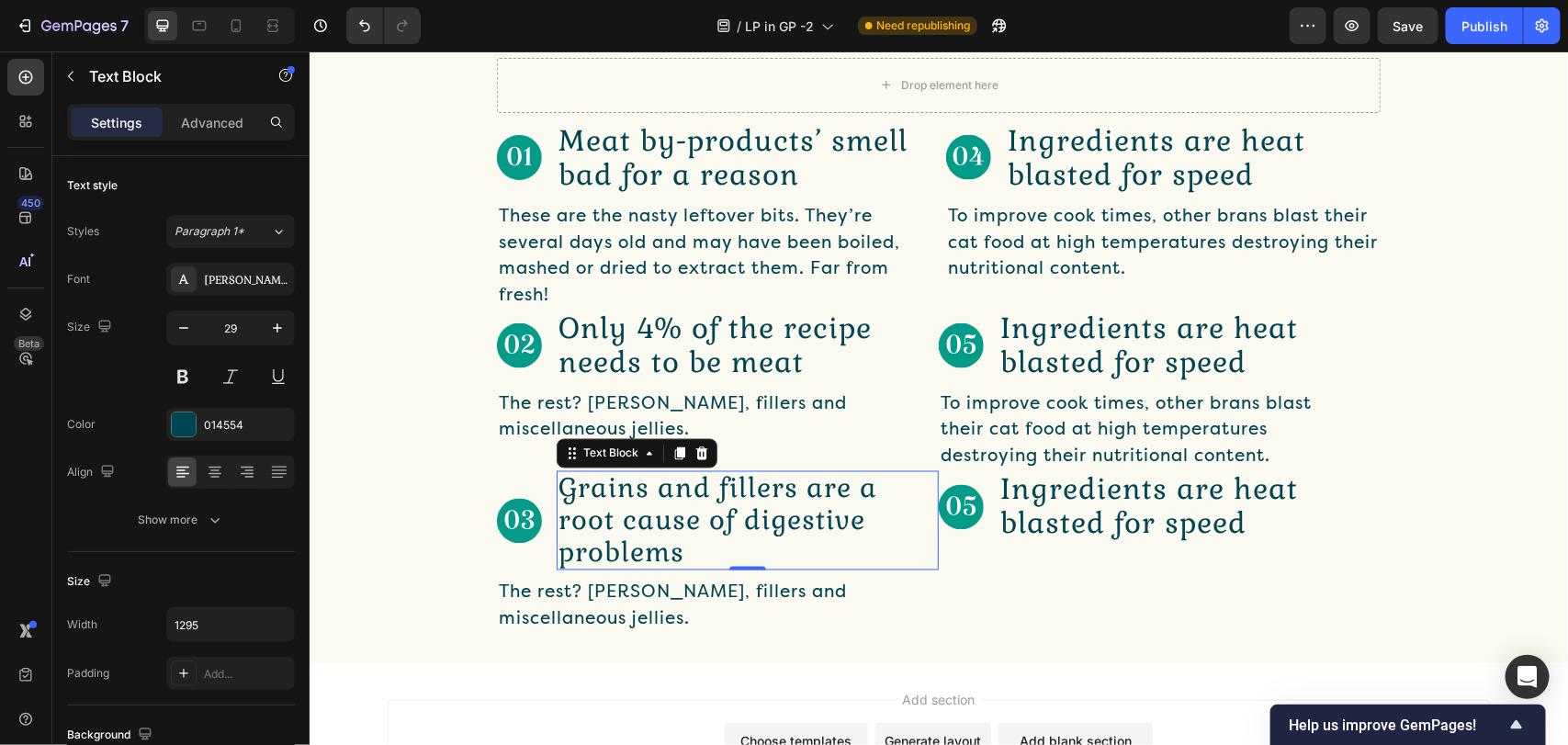
click at [664, 548] on p "Grains and fillers are a root cause of digestive problems" at bounding box center [746, 520] width 379 height 95
click at [671, 533] on p "Grains and fillers are a root cause of digestive problems" at bounding box center [746, 520] width 379 height 95
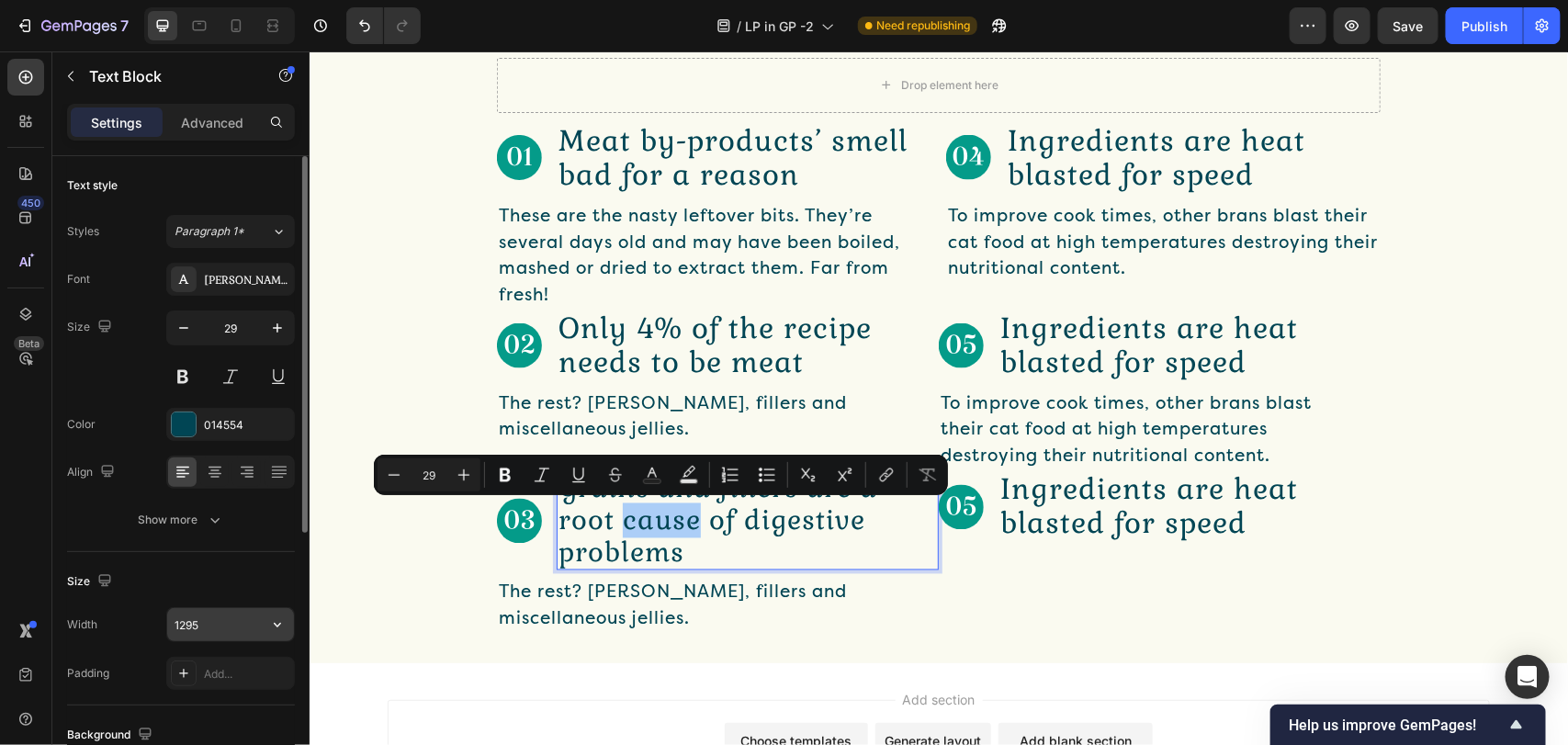
click at [241, 623] on input "1295" at bounding box center [231, 623] width 127 height 33
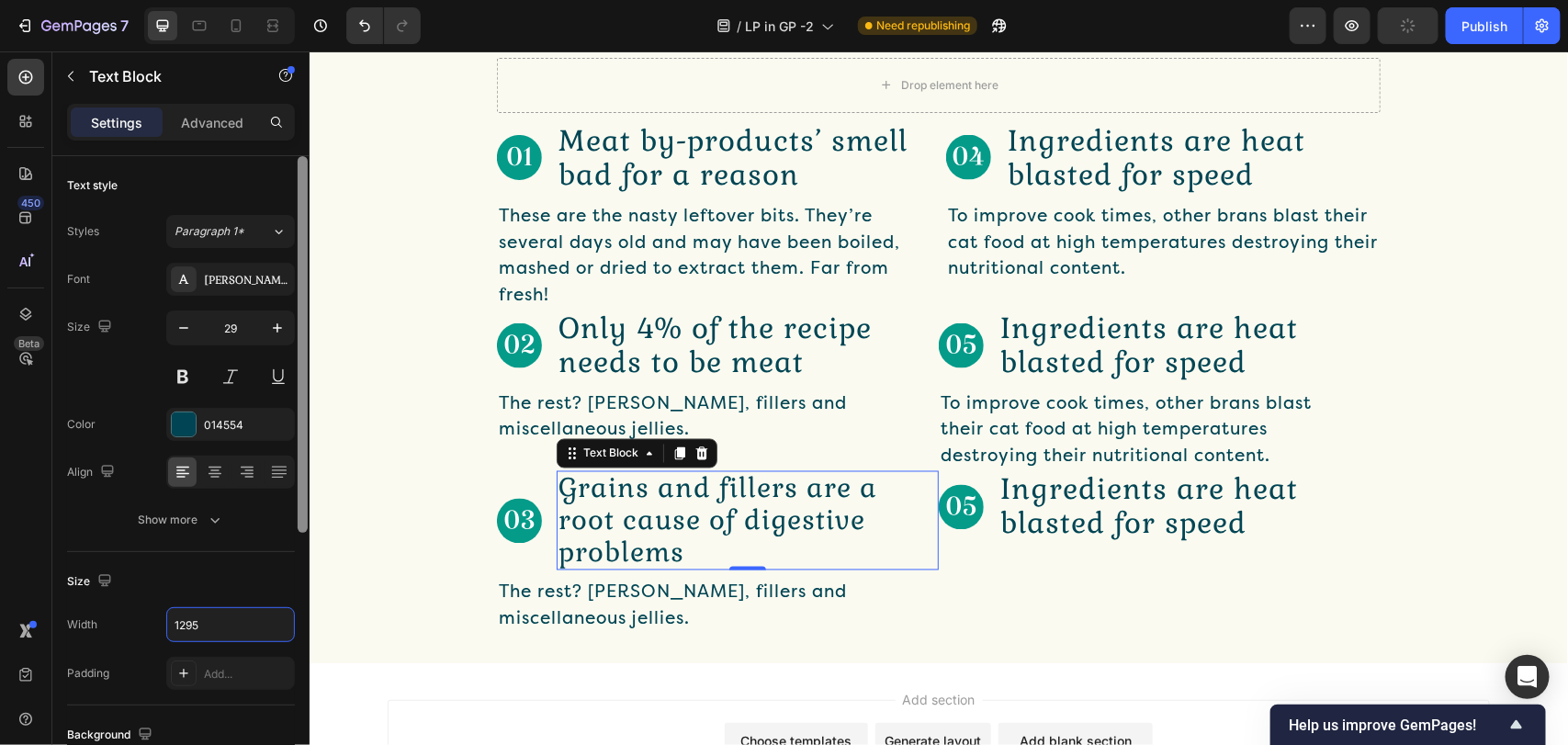
click at [300, 623] on div at bounding box center [302, 477] width 14 height 641
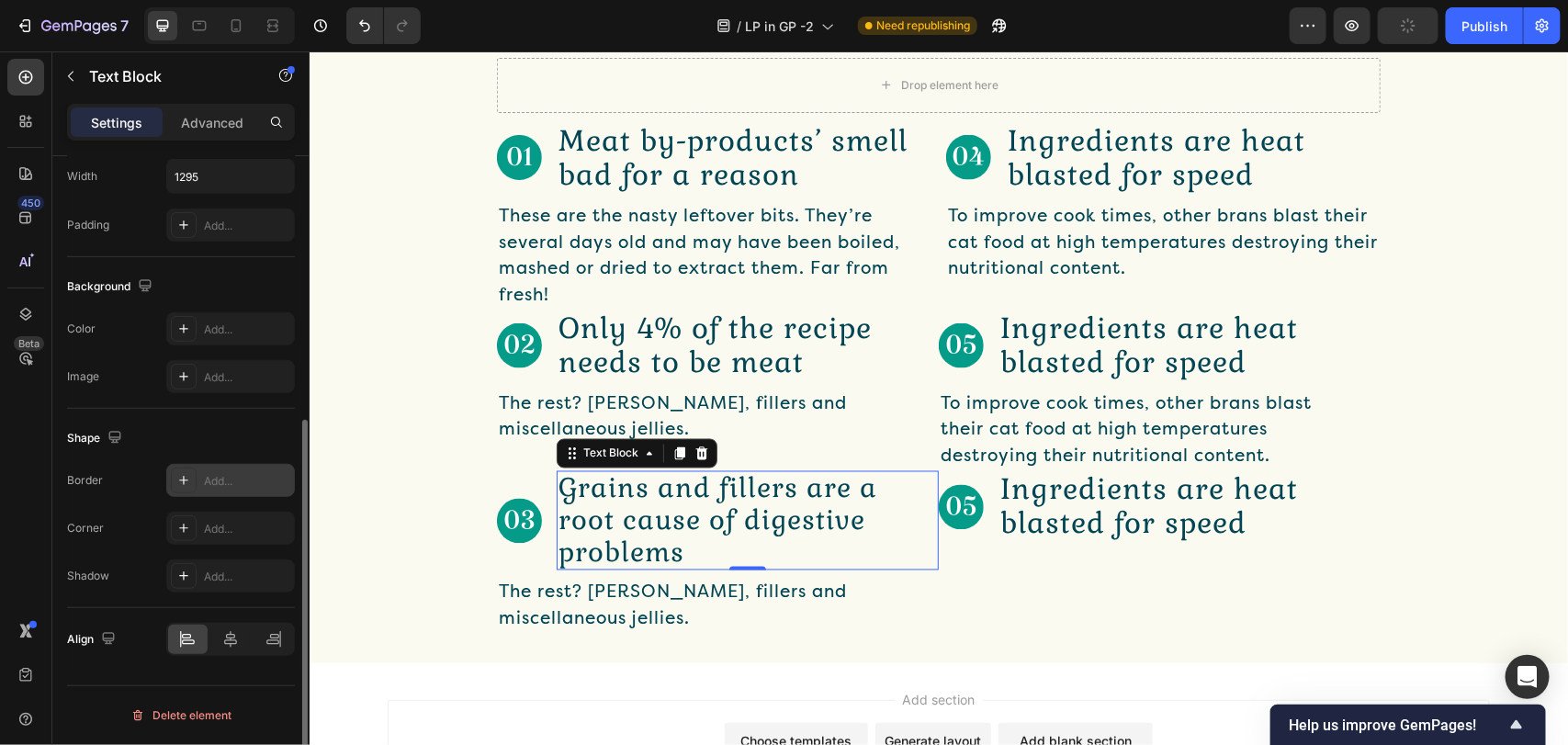
scroll to position [173, 0]
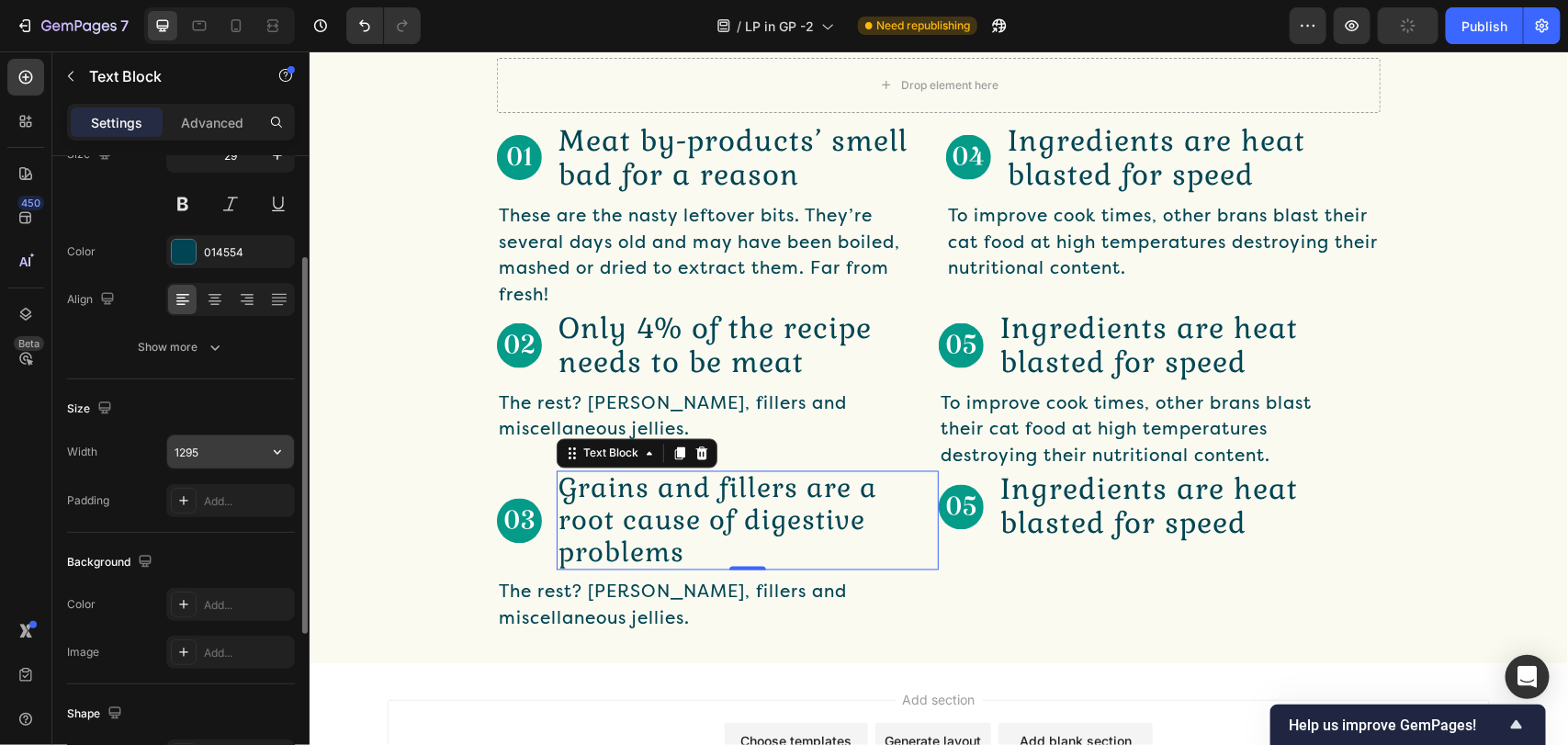
click at [251, 462] on input "1295" at bounding box center [231, 451] width 127 height 33
click at [271, 459] on icon "button" at bounding box center [278, 451] width 19 height 19
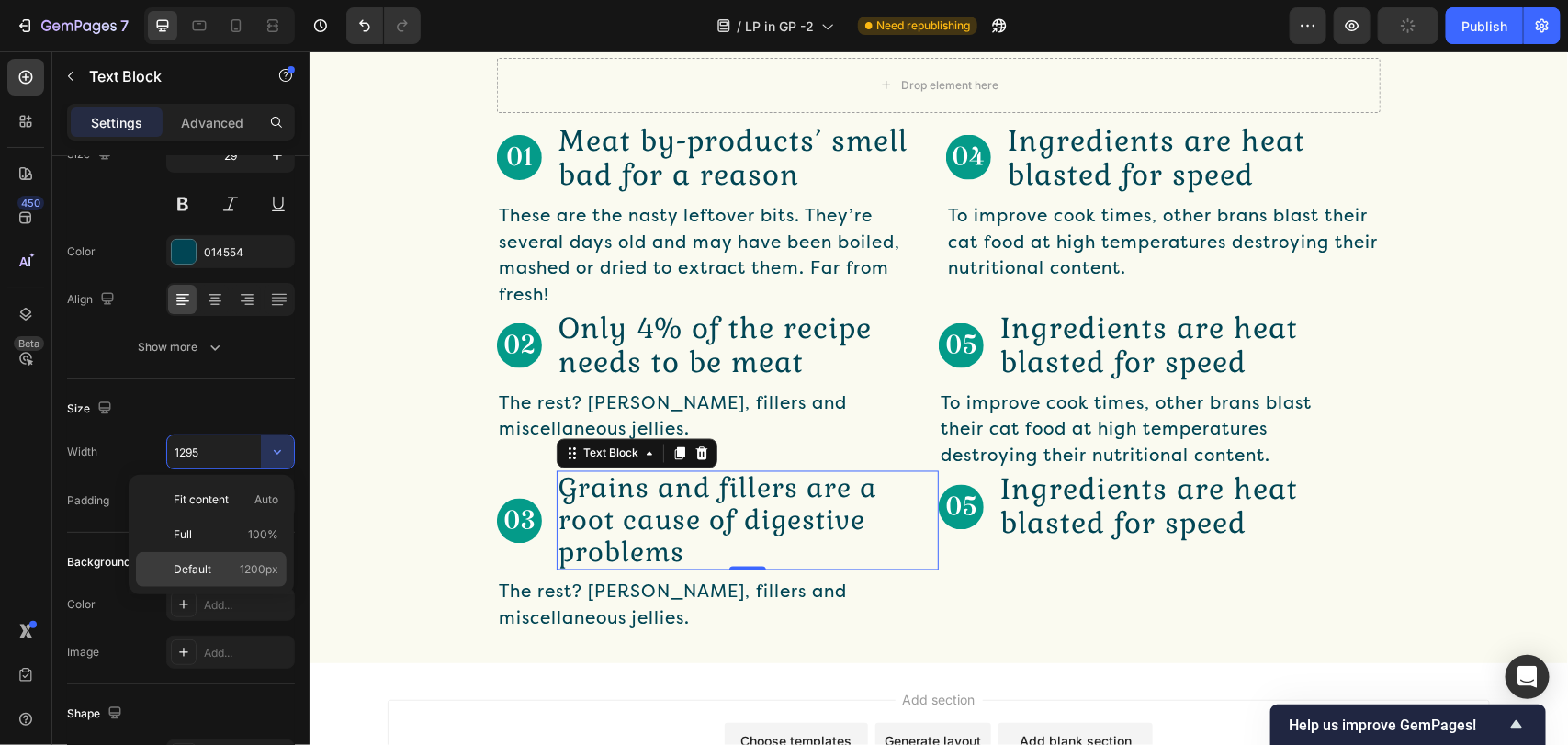
click at [225, 562] on p "Default 1200px" at bounding box center [226, 569] width 105 height 17
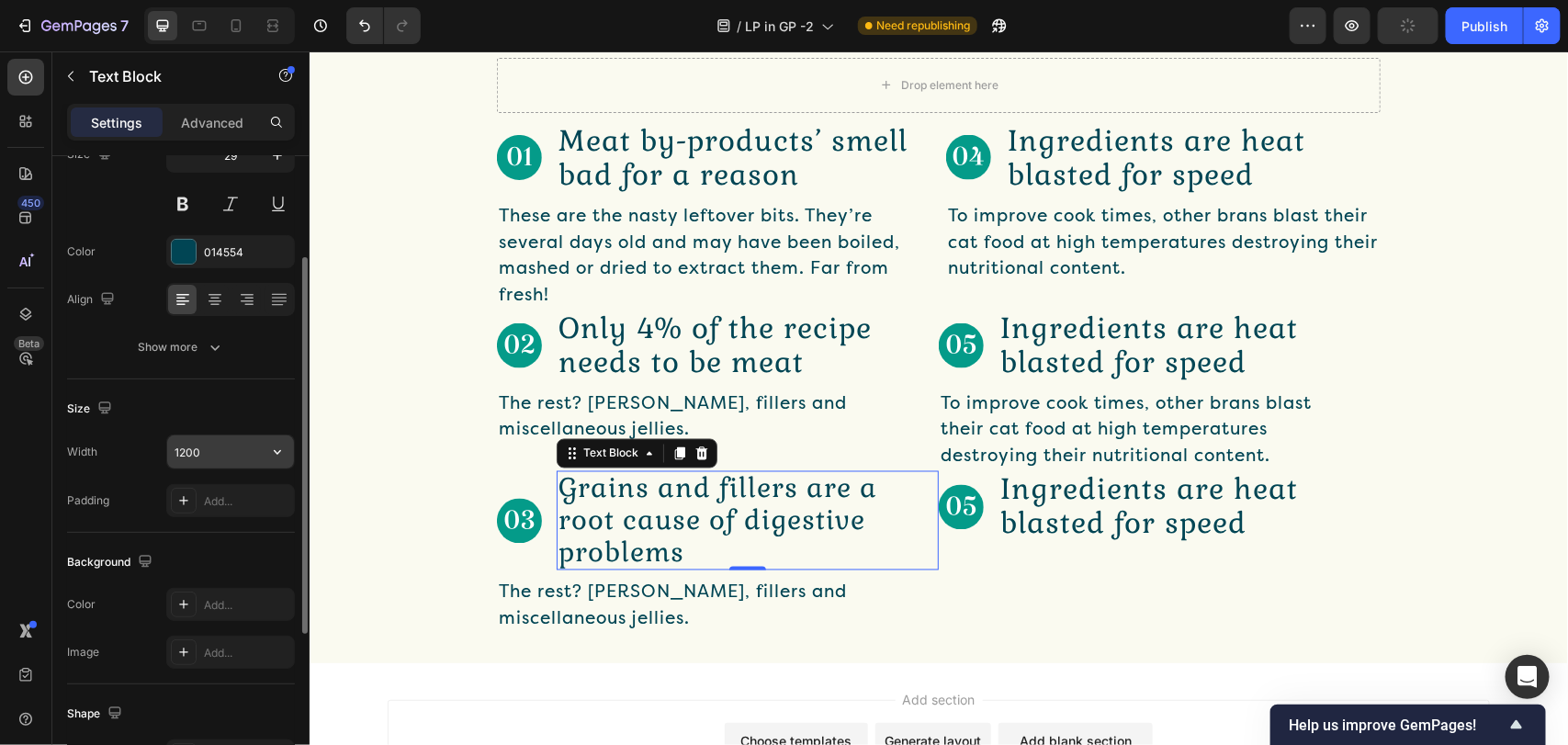
click at [228, 455] on input "1200" at bounding box center [231, 451] width 127 height 33
type input "378"
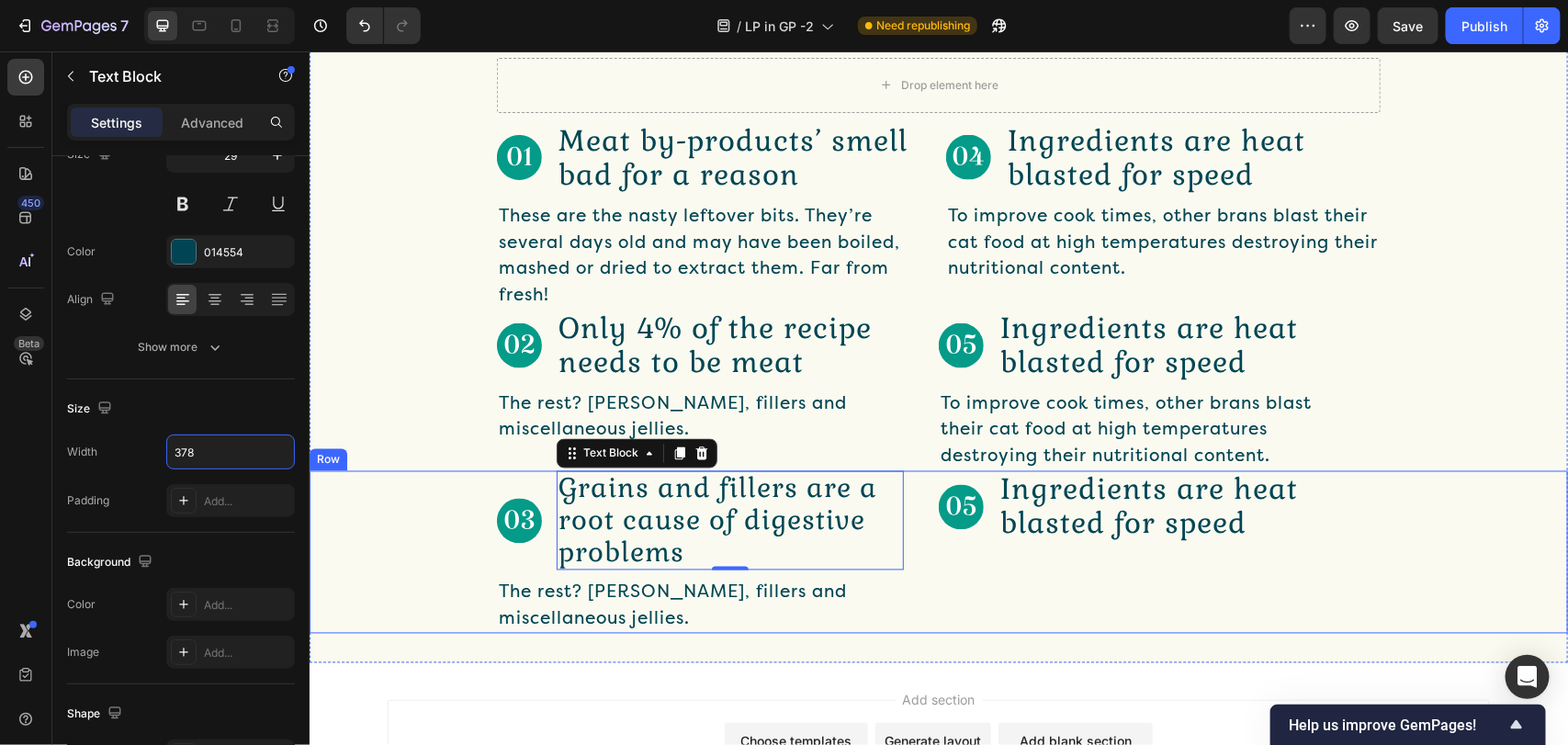
click at [952, 568] on div "Image Ingredients are heat blasted for speed Text Block Row" at bounding box center [1158, 552] width 441 height 163
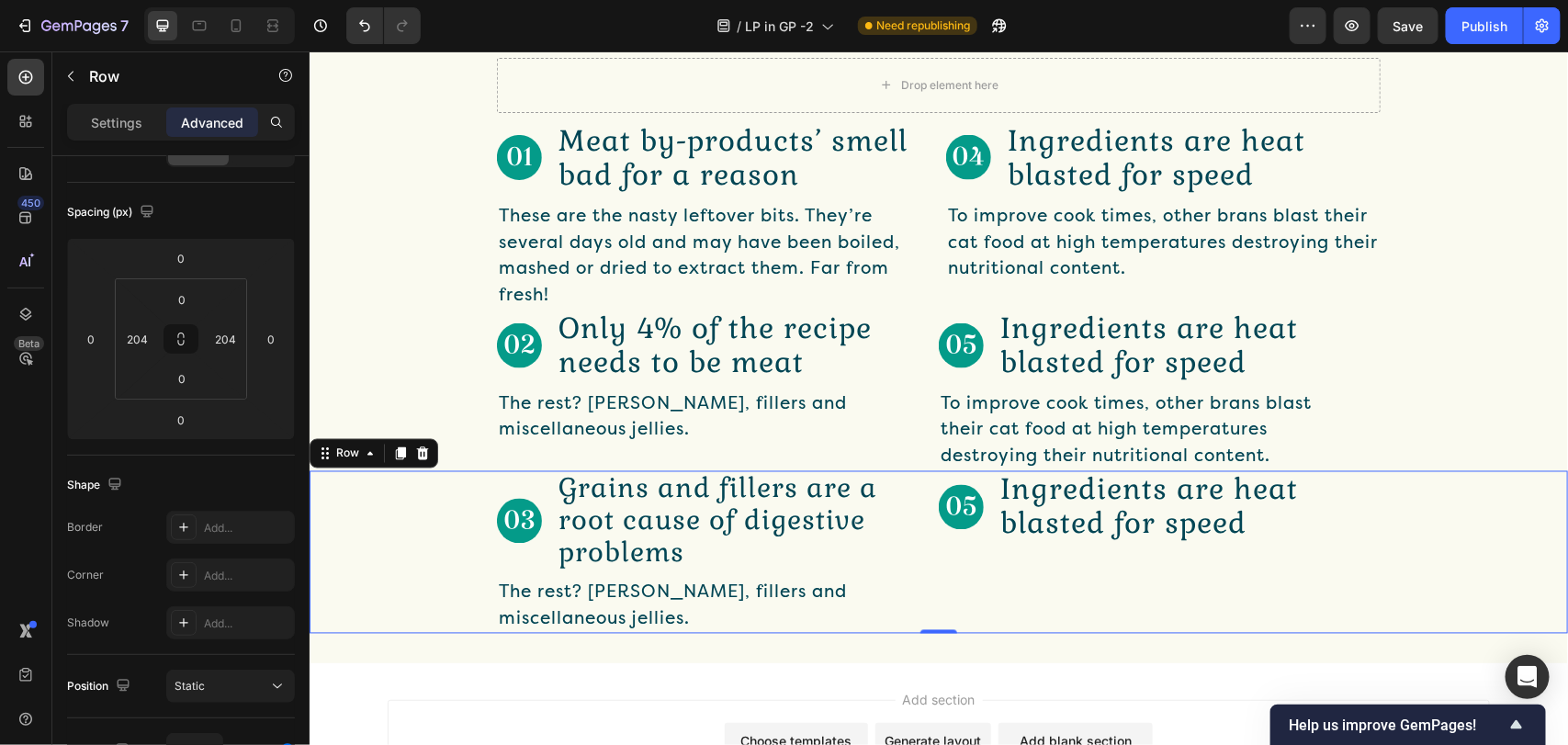
scroll to position [0, 0]
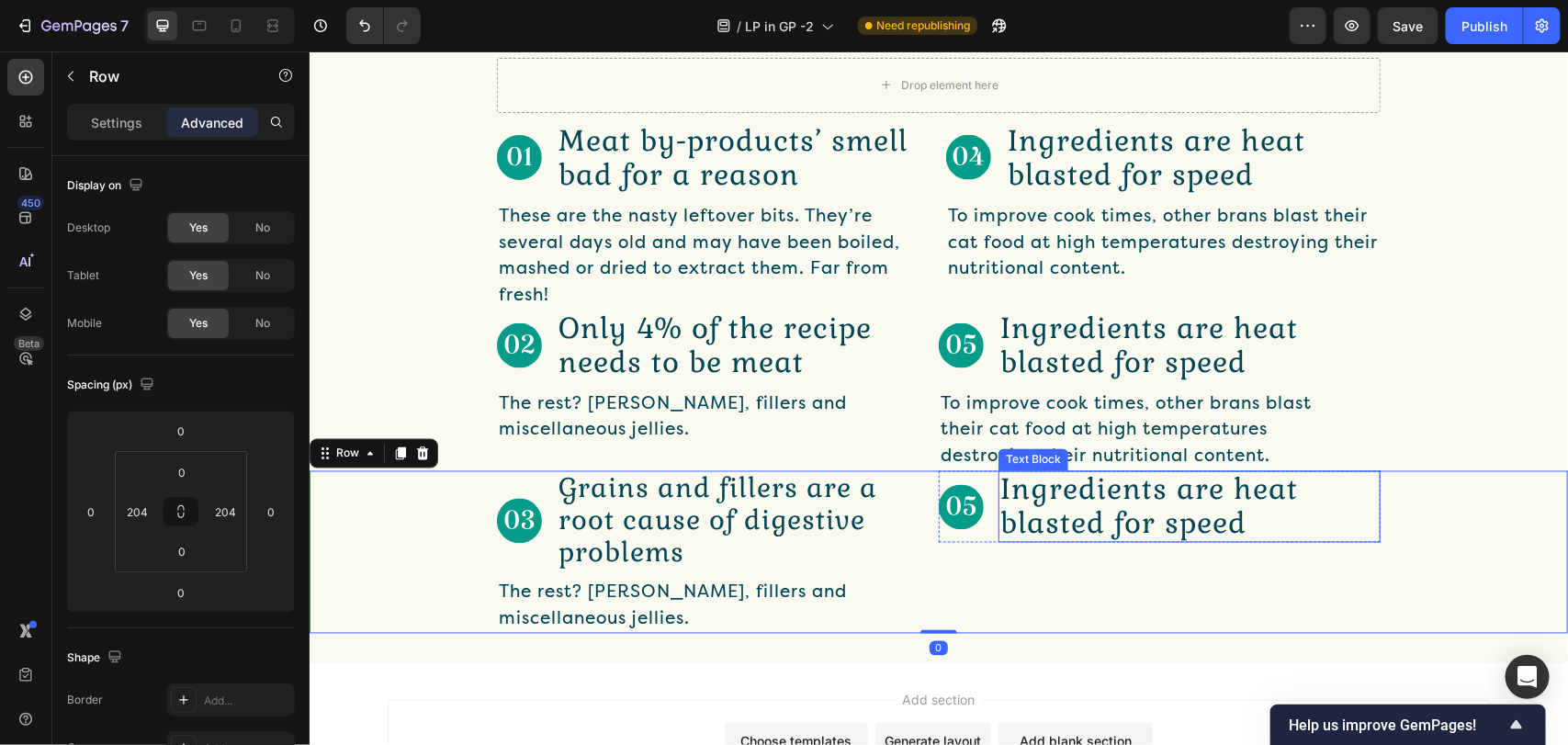
click at [1020, 519] on p "Ingredients are heat blasted for speed" at bounding box center [1188, 506] width 379 height 68
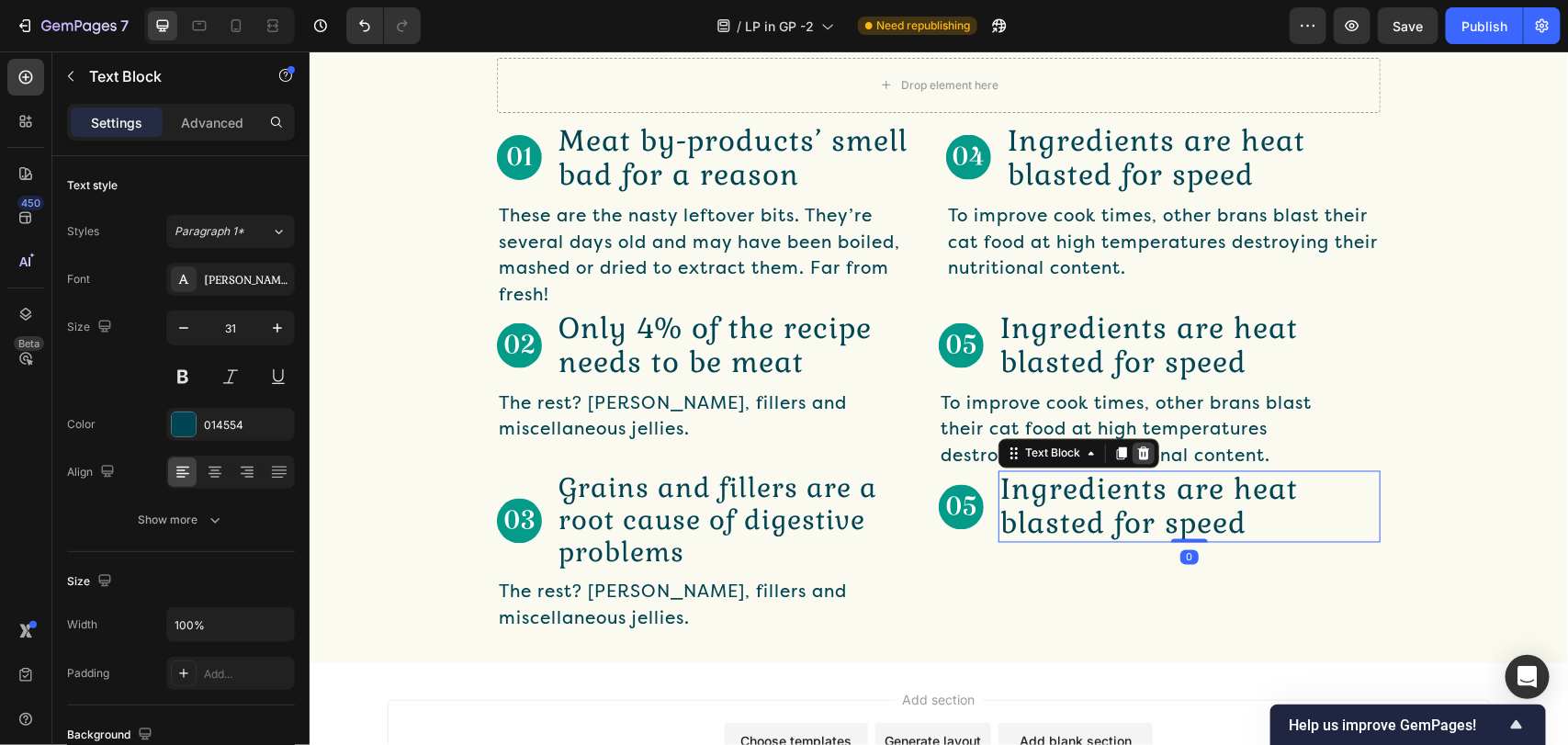
click at [1139, 445] on icon at bounding box center [1143, 452] width 15 height 15
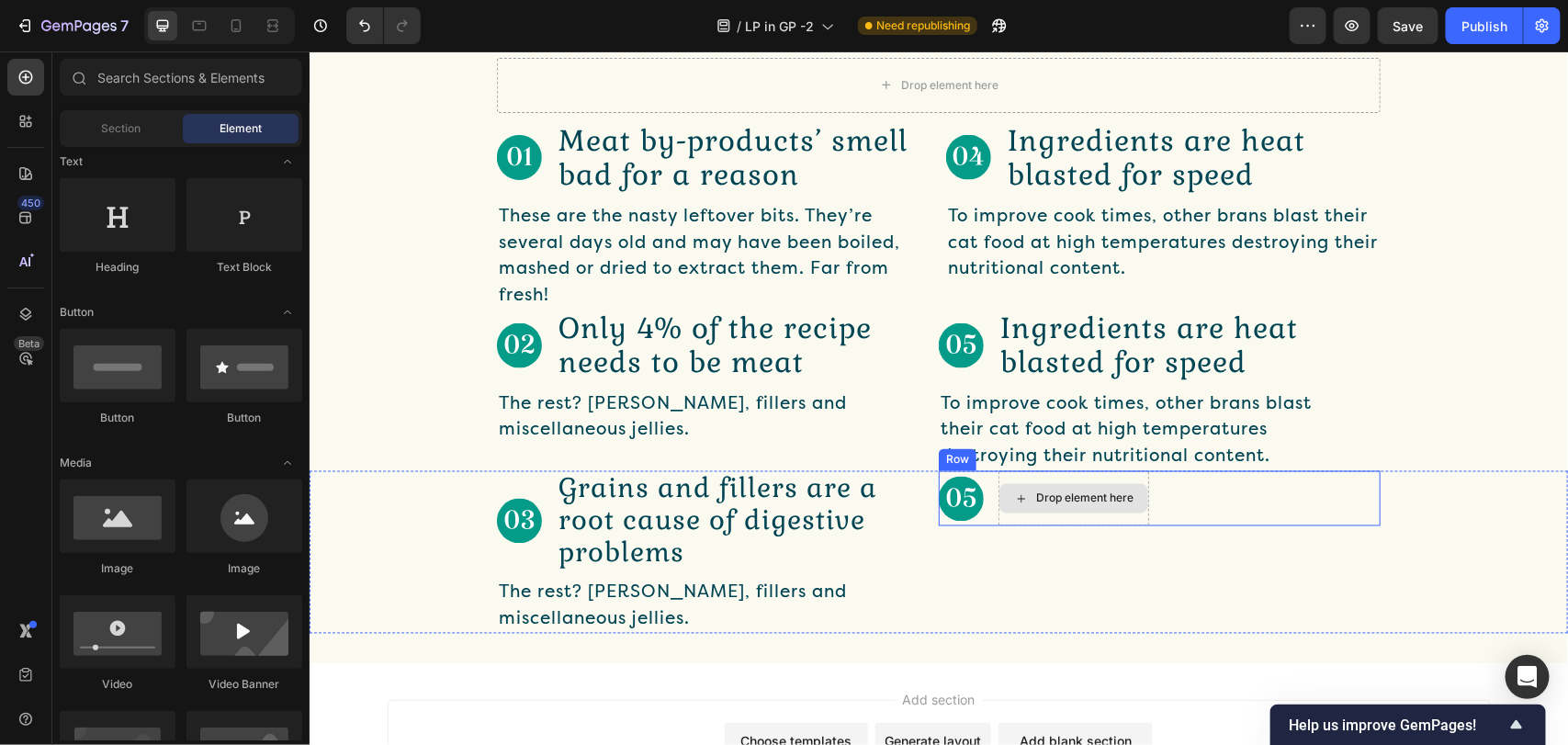
click at [938, 502] on img at bounding box center [960, 498] width 45 height 45
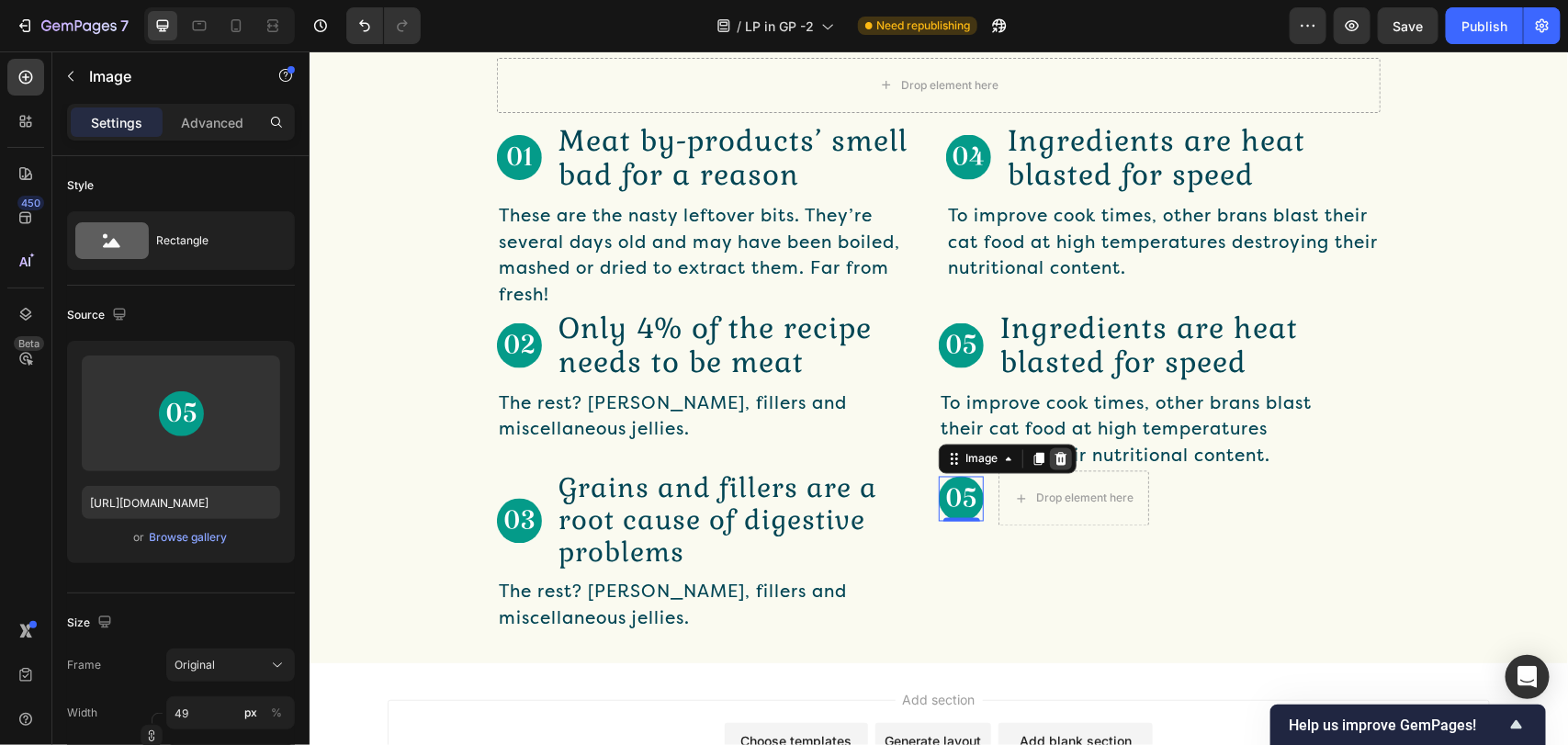
click at [1053, 455] on icon at bounding box center [1060, 458] width 15 height 15
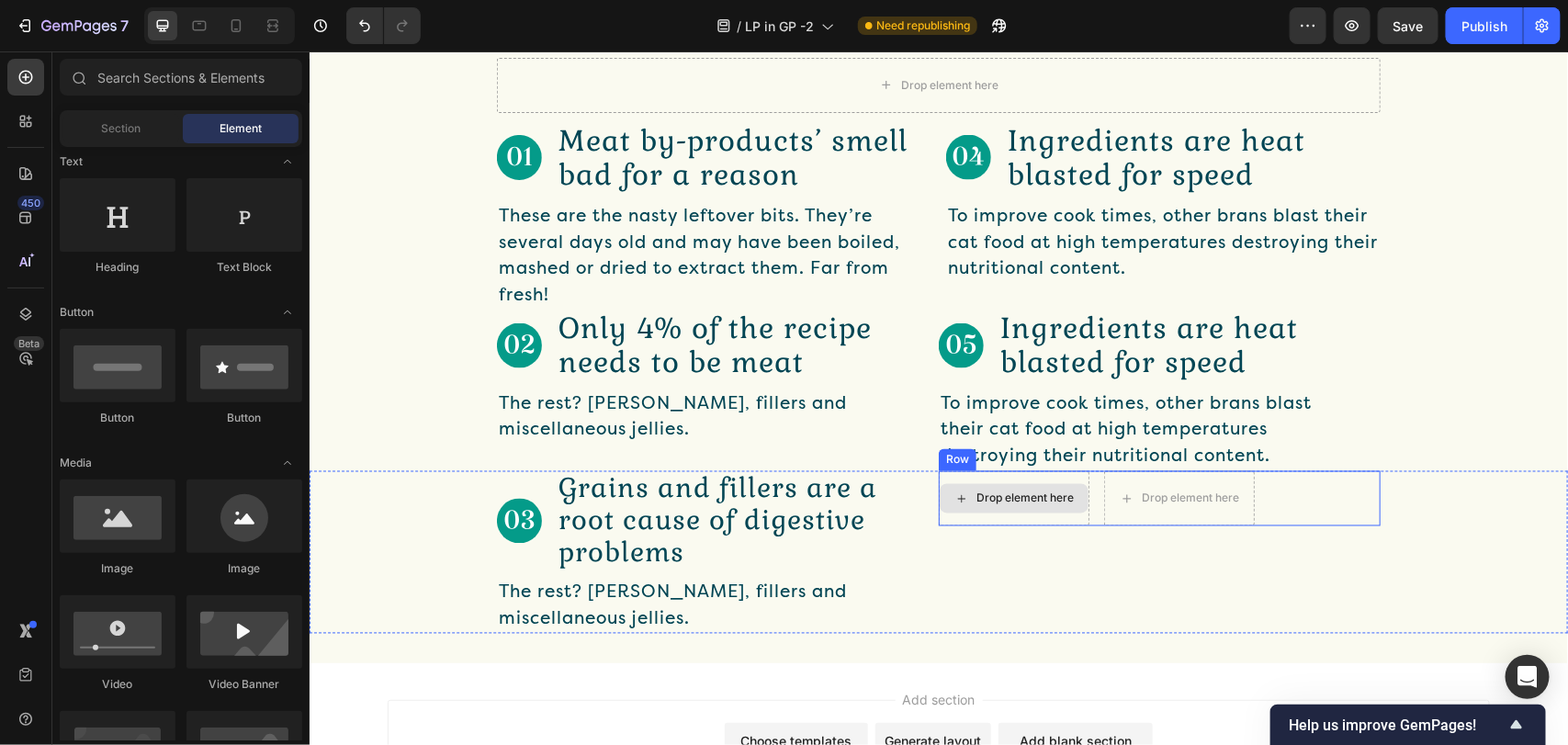
click at [1063, 513] on div "Drop element here" at bounding box center [1013, 497] width 151 height 55
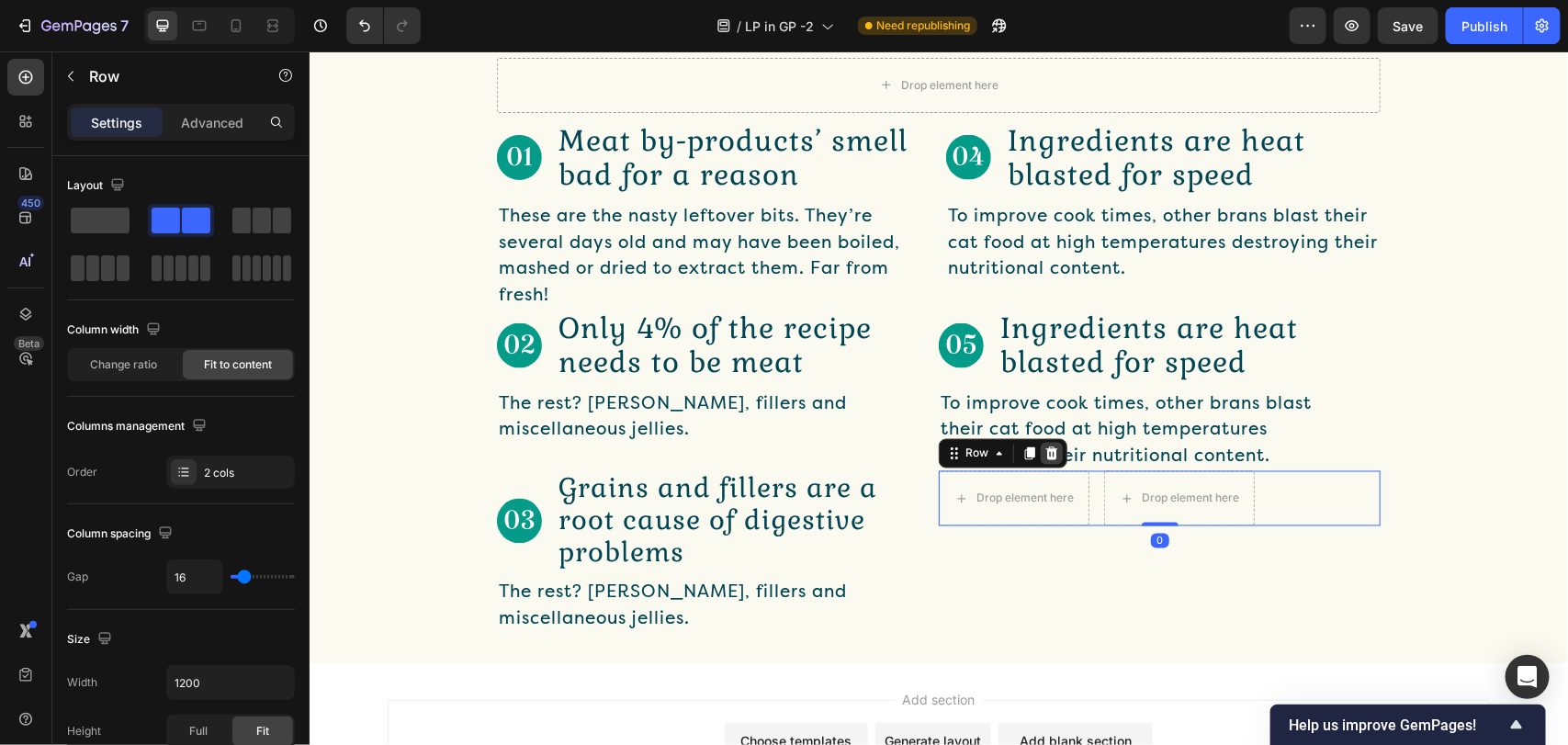
click at [1043, 447] on icon at bounding box center [1051, 452] width 15 height 15
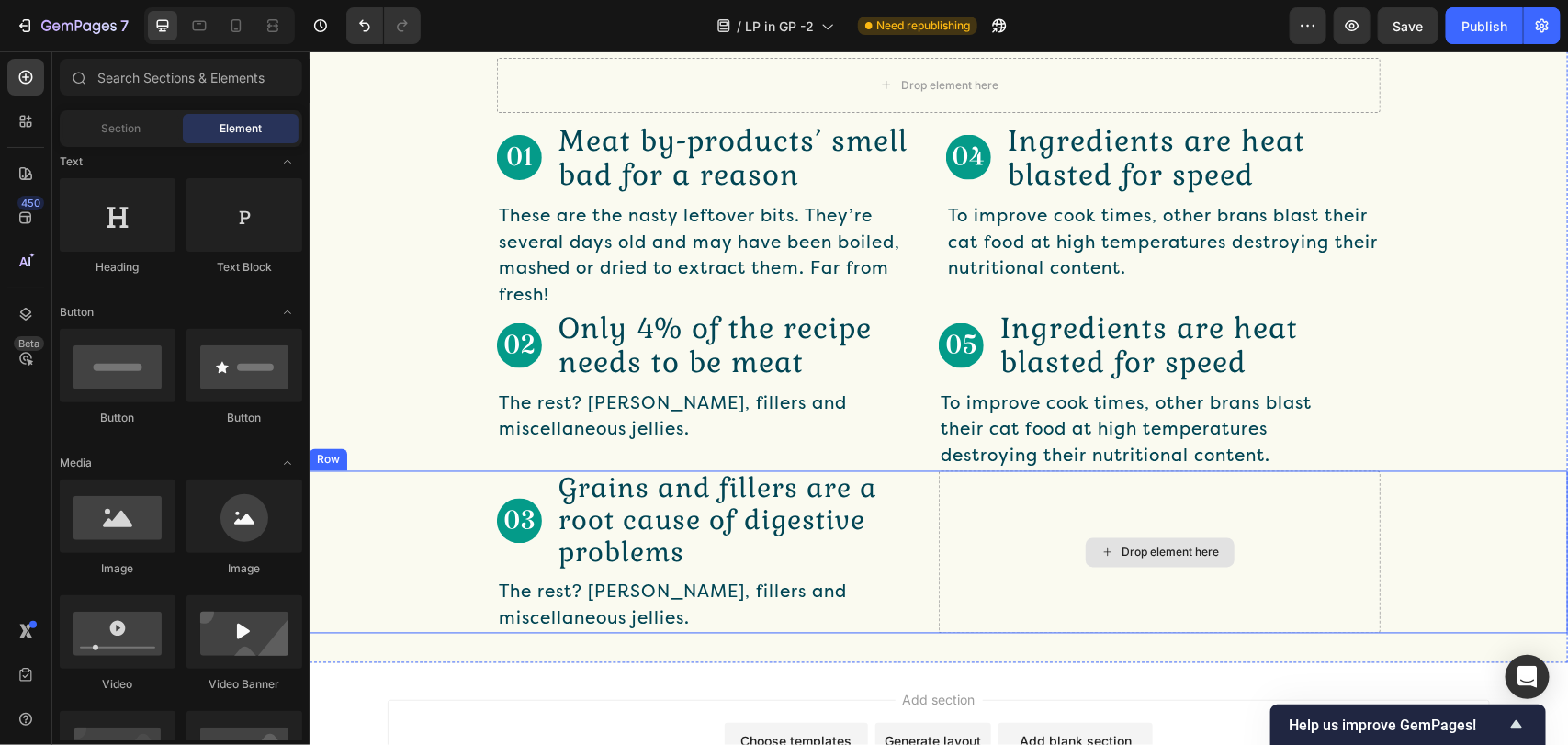
click at [1048, 554] on div "Drop element here" at bounding box center [1158, 552] width 441 height 163
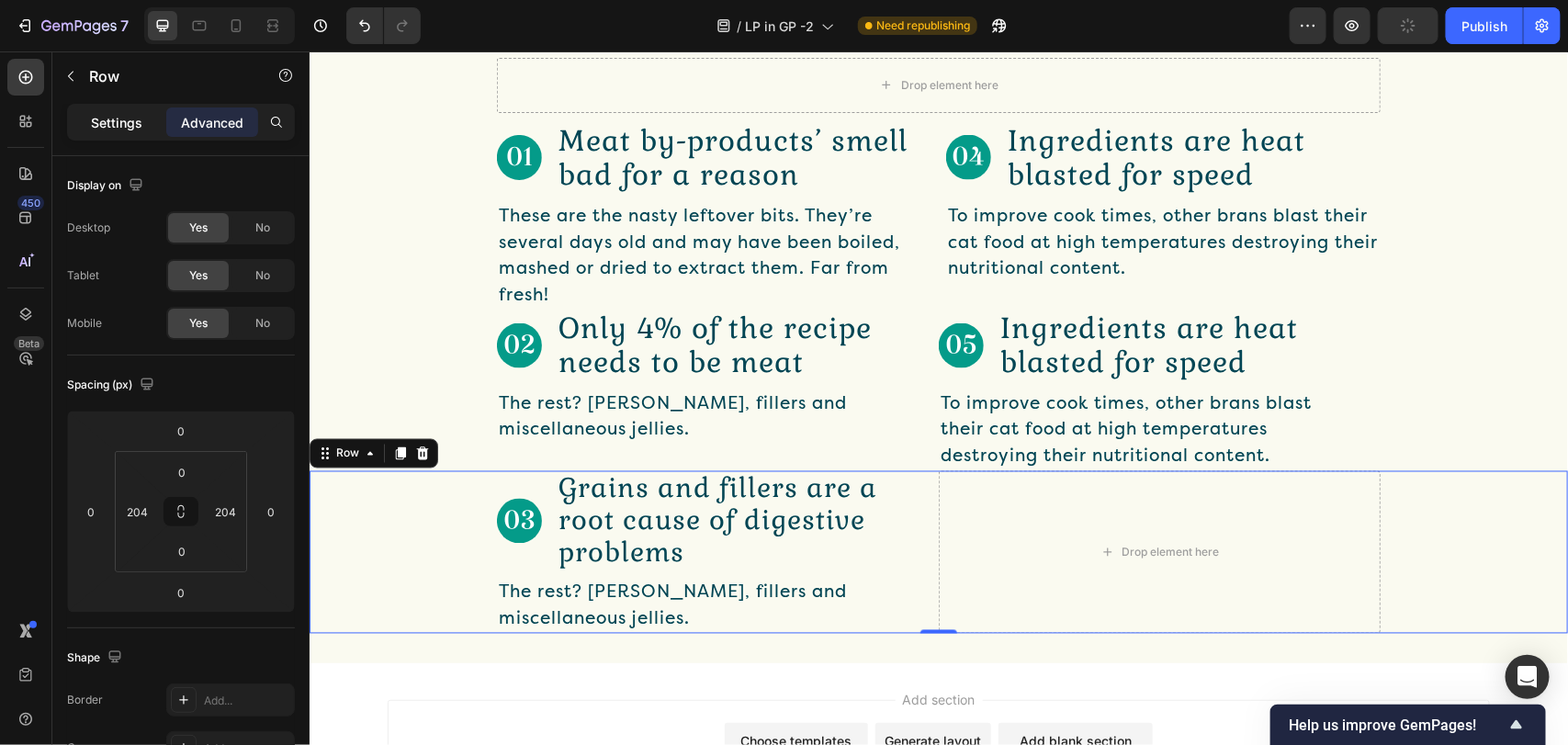
click at [135, 131] on div "Settings" at bounding box center [117, 122] width 92 height 29
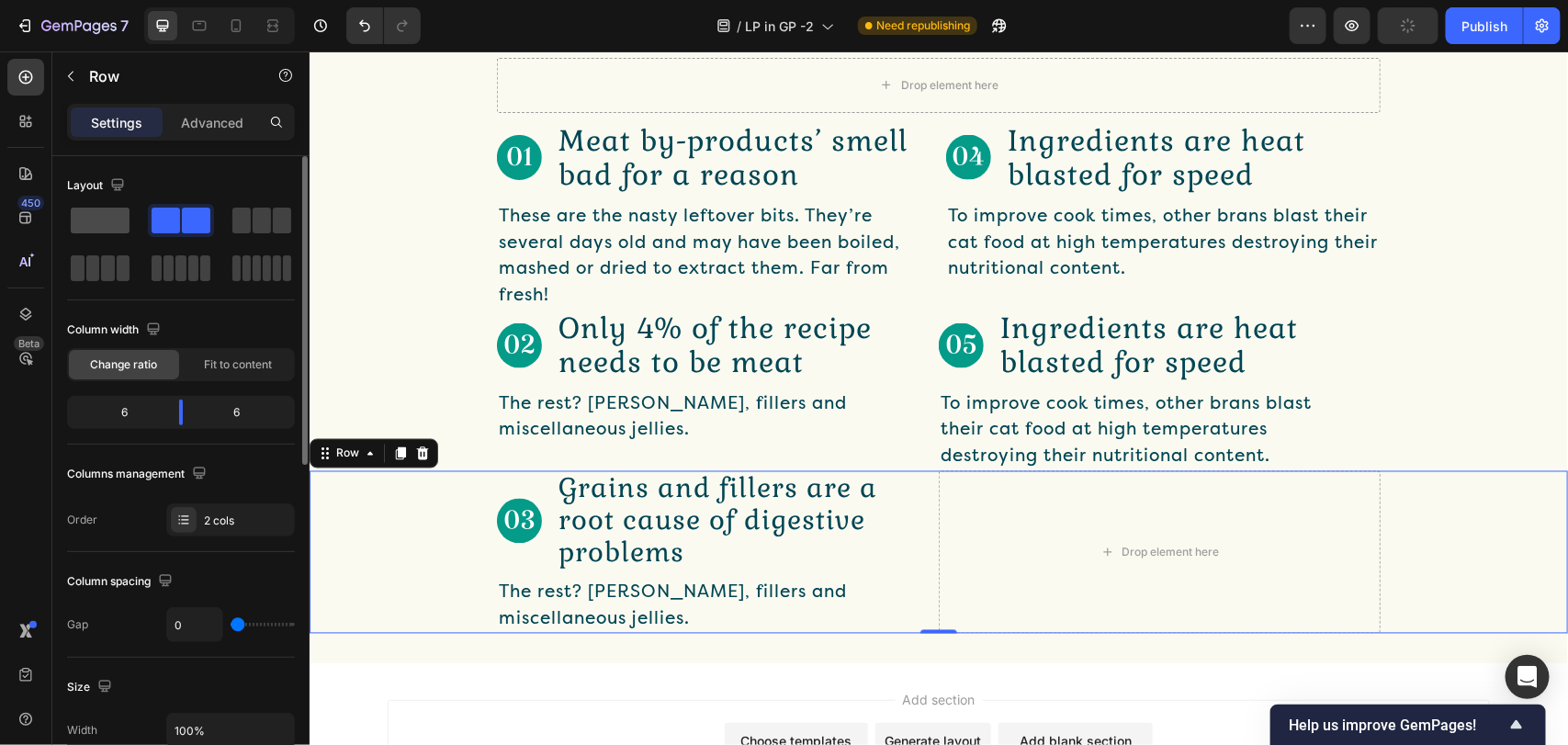
click at [88, 211] on span at bounding box center [100, 221] width 59 height 26
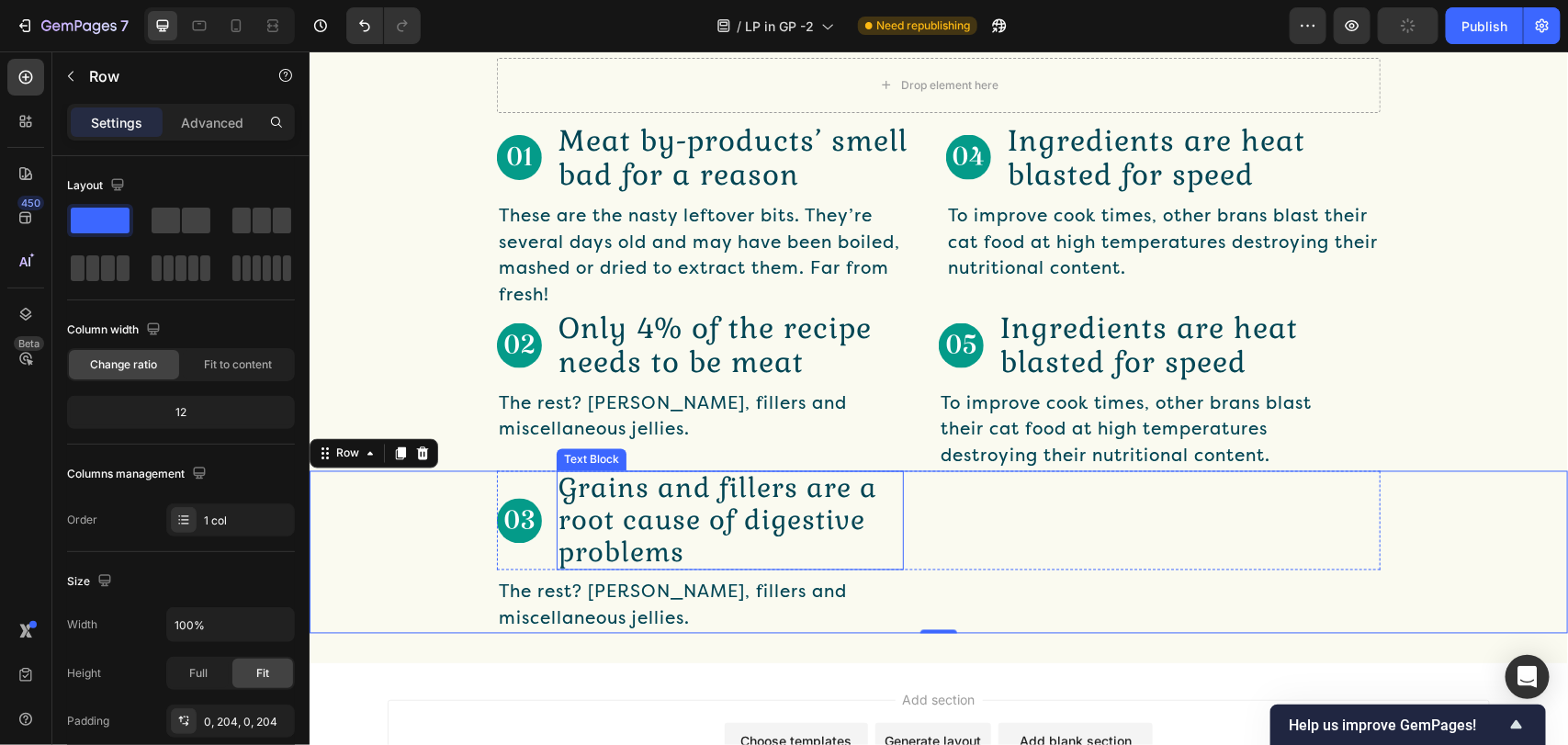
click at [741, 523] on p "Grains and fillers are a root cause of digestive problems" at bounding box center [728, 520] width 343 height 95
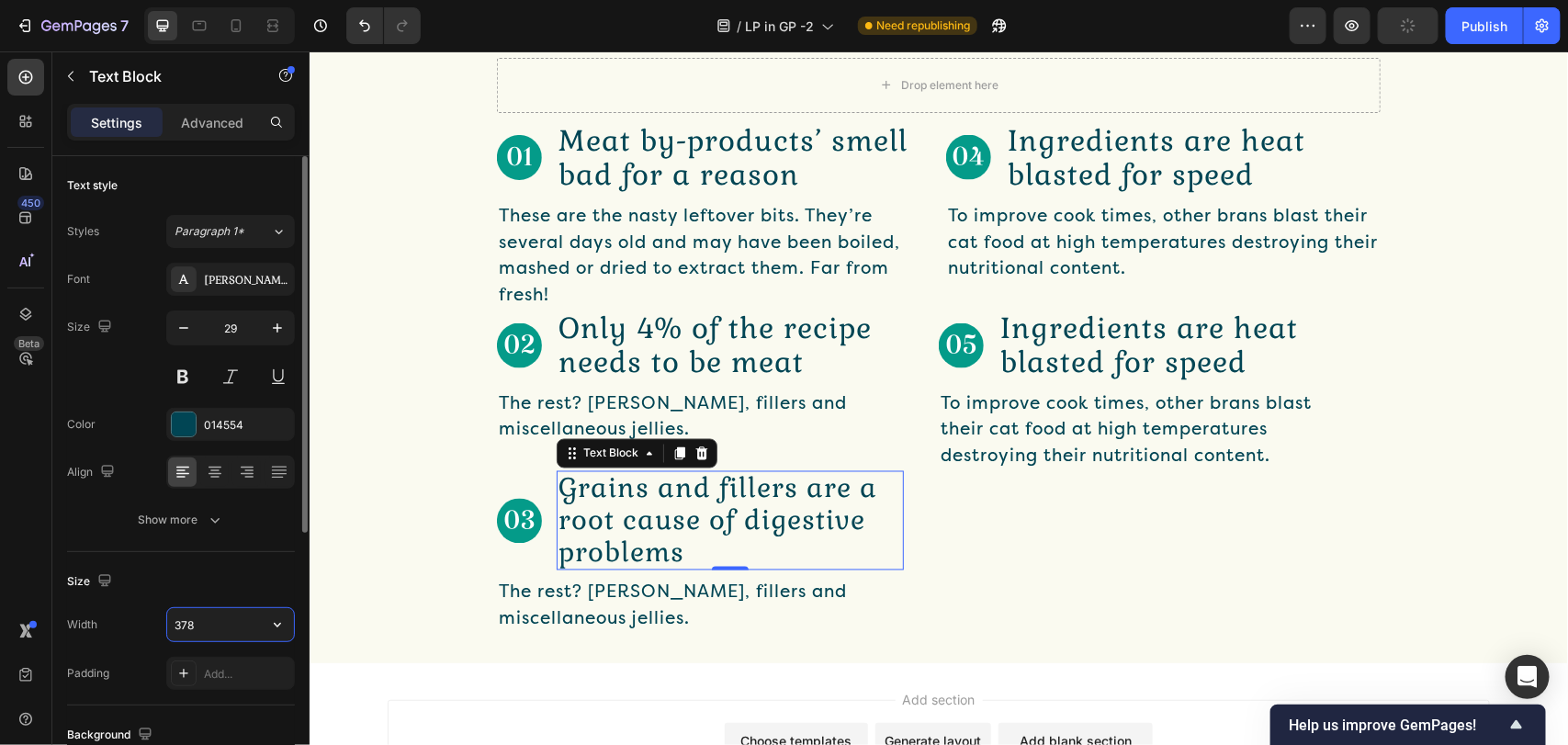
click at [203, 622] on input "378" at bounding box center [231, 623] width 127 height 33
click at [272, 624] on icon "button" at bounding box center [278, 624] width 19 height 19
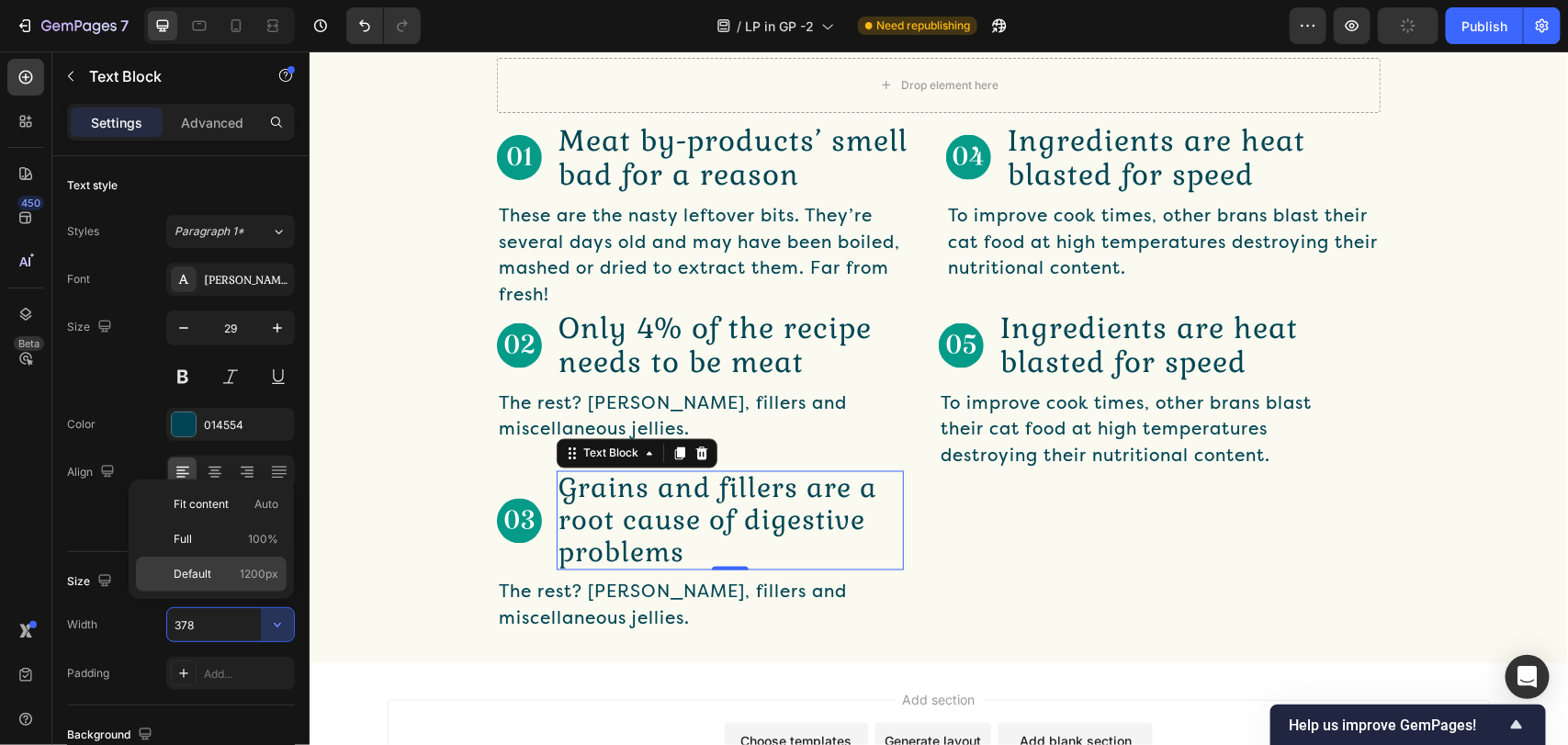
click at [216, 566] on p "Default 1200px" at bounding box center [226, 574] width 105 height 17
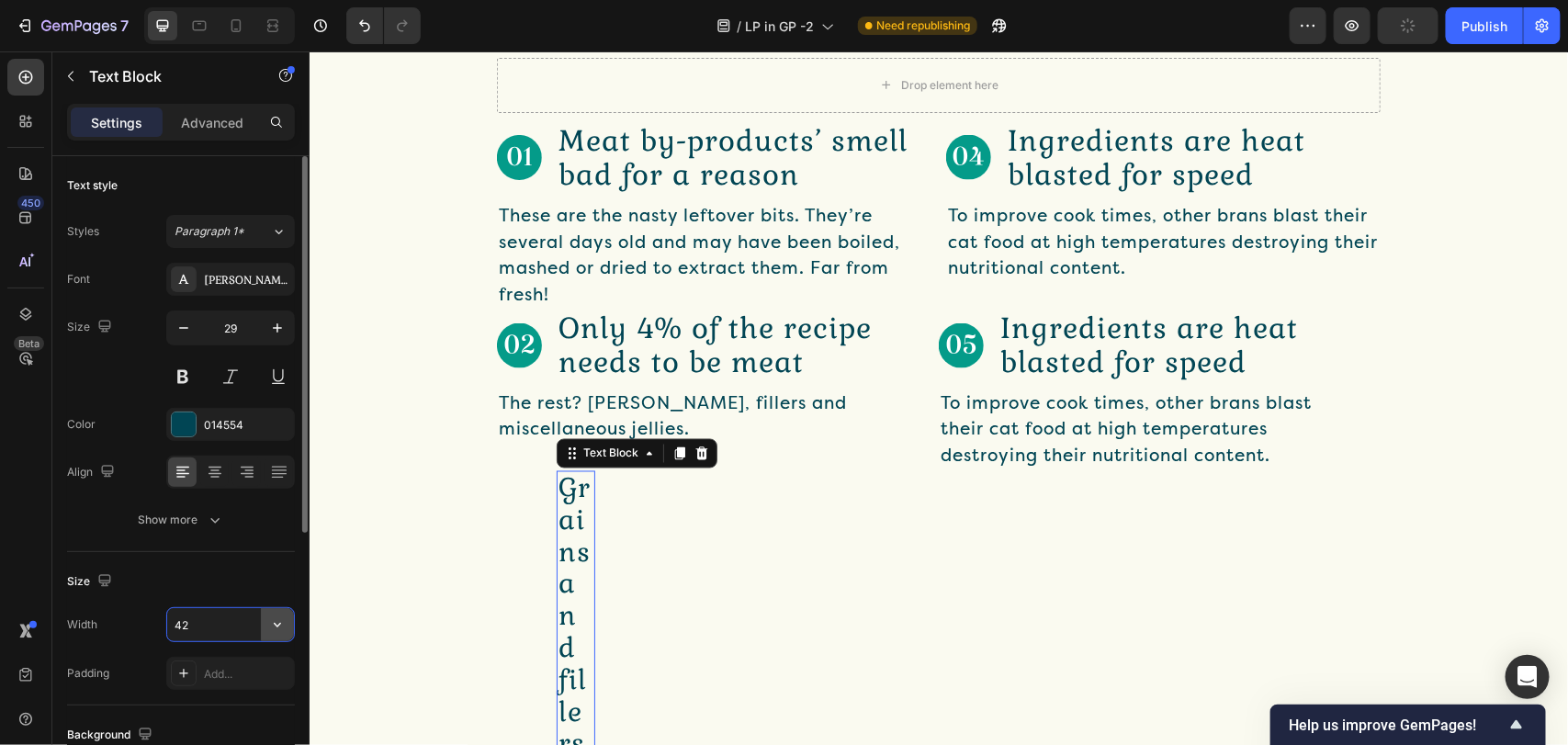
type input "423"
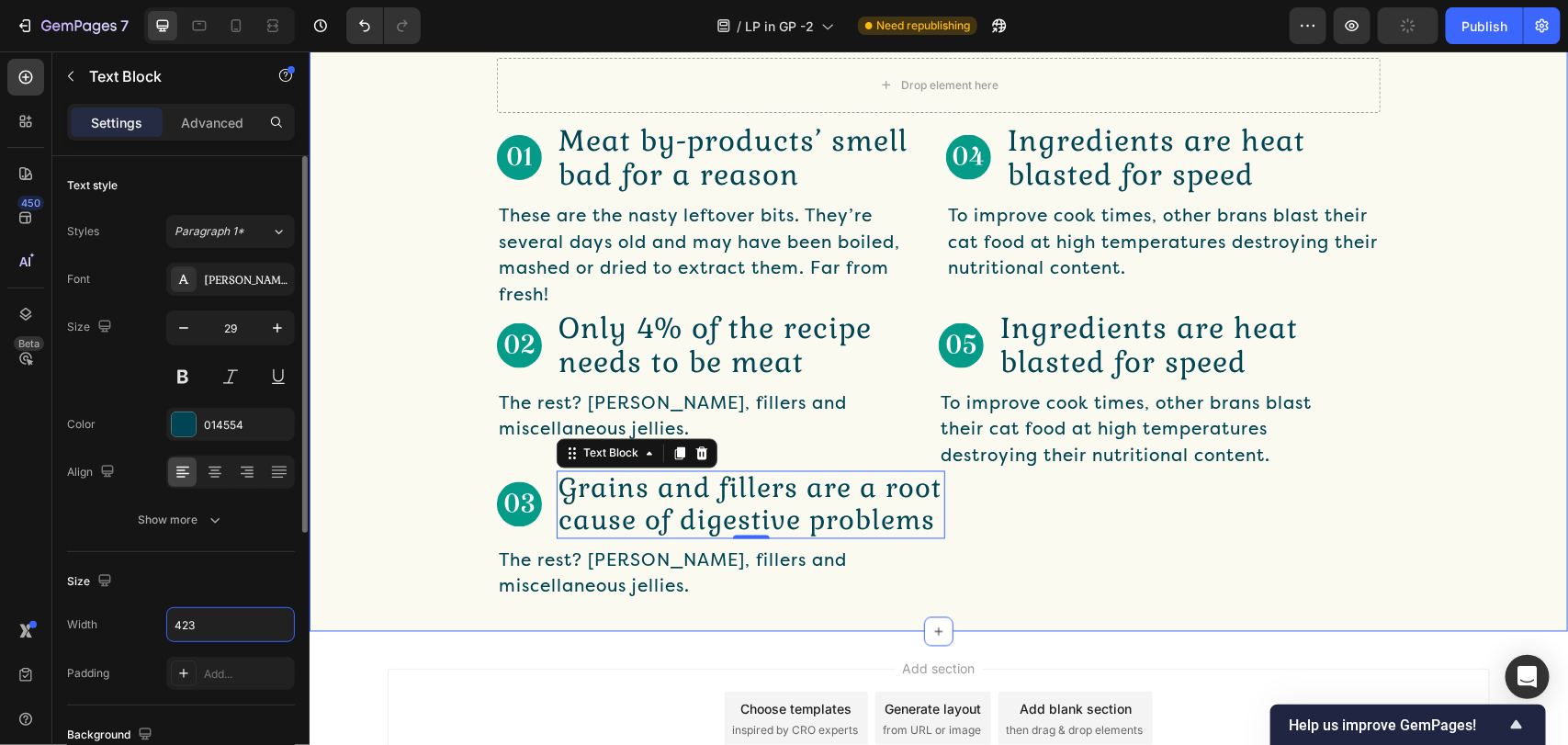
click at [872, 609] on div "Drop element here Row Image Meat by-products’ smell bad for a reason Text Block…" at bounding box center [938, 328] width 1259 height 603
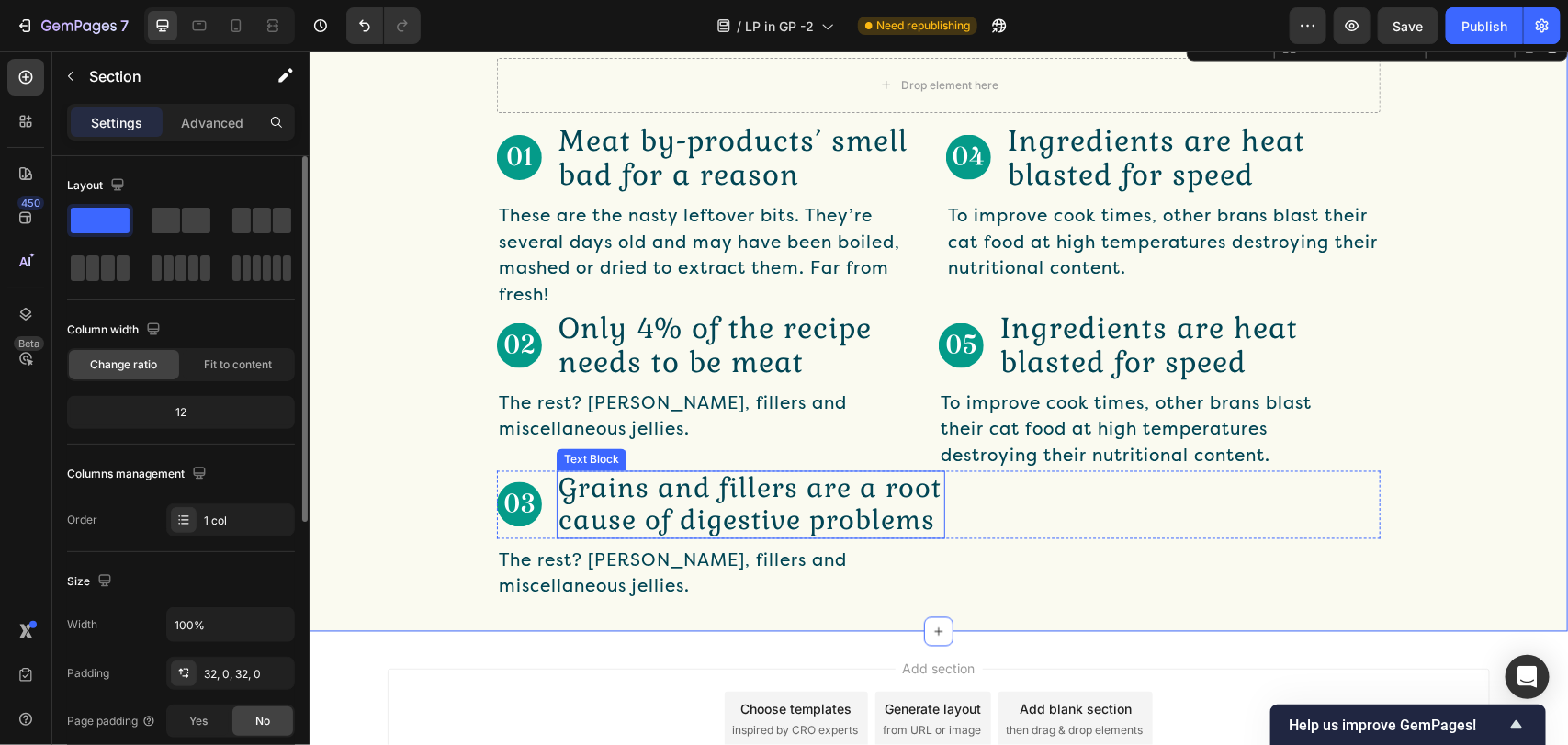
click at [793, 515] on p "Grains and fillers are a root cause of digestive problems" at bounding box center [750, 504] width 385 height 64
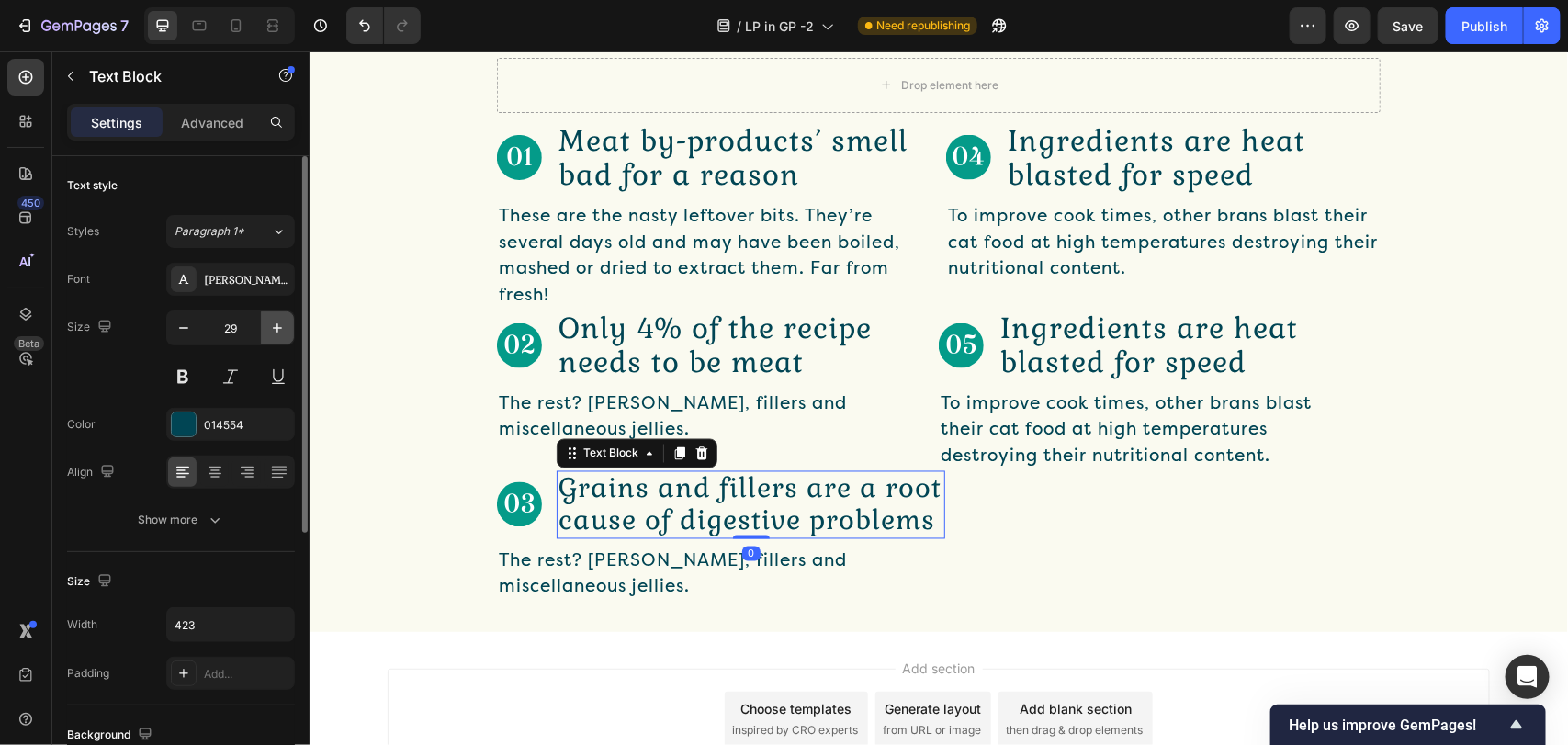
click at [274, 326] on icon "button" at bounding box center [278, 328] width 19 height 19
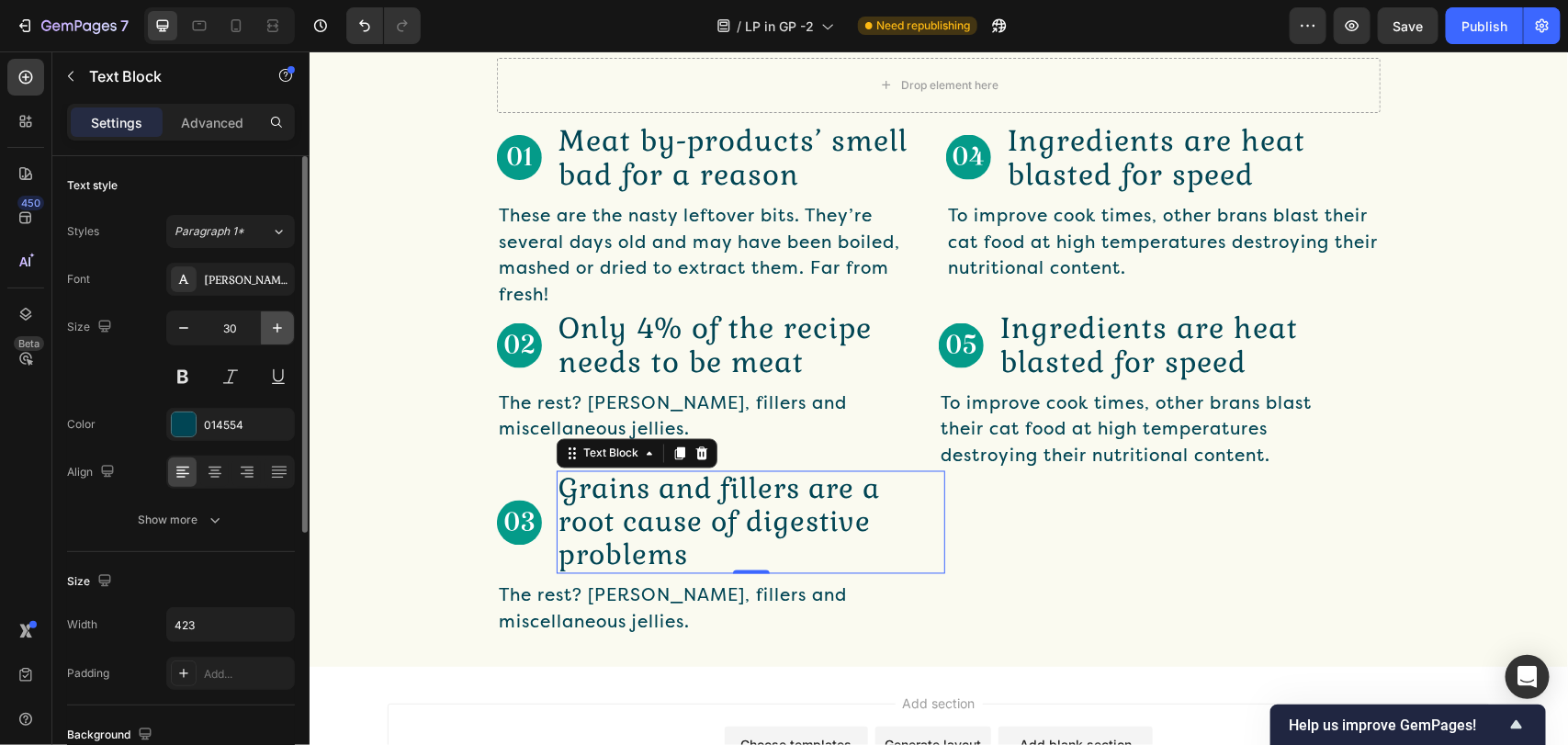
click at [274, 326] on icon "button" at bounding box center [278, 328] width 19 height 19
type input "31"
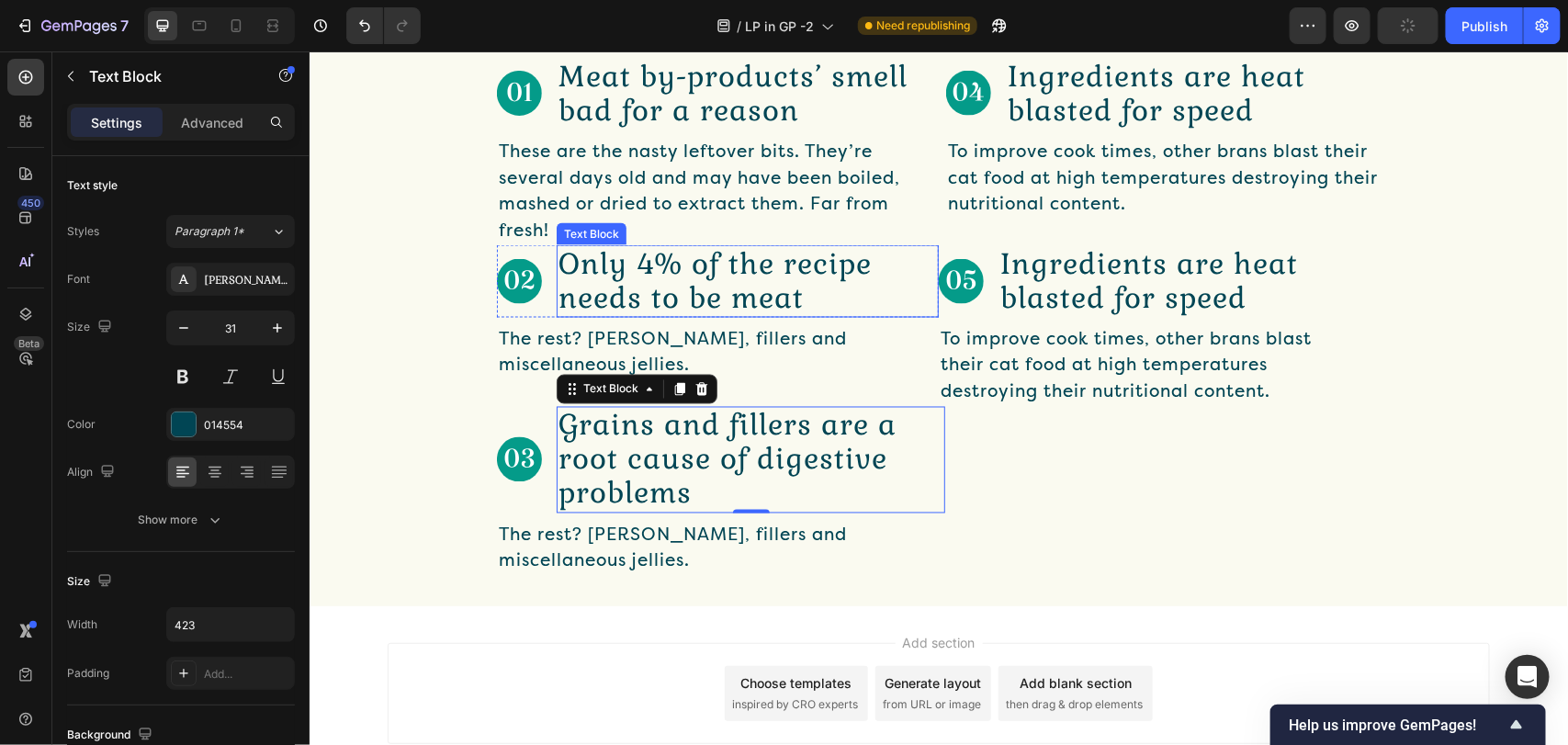
scroll to position [1108, 0]
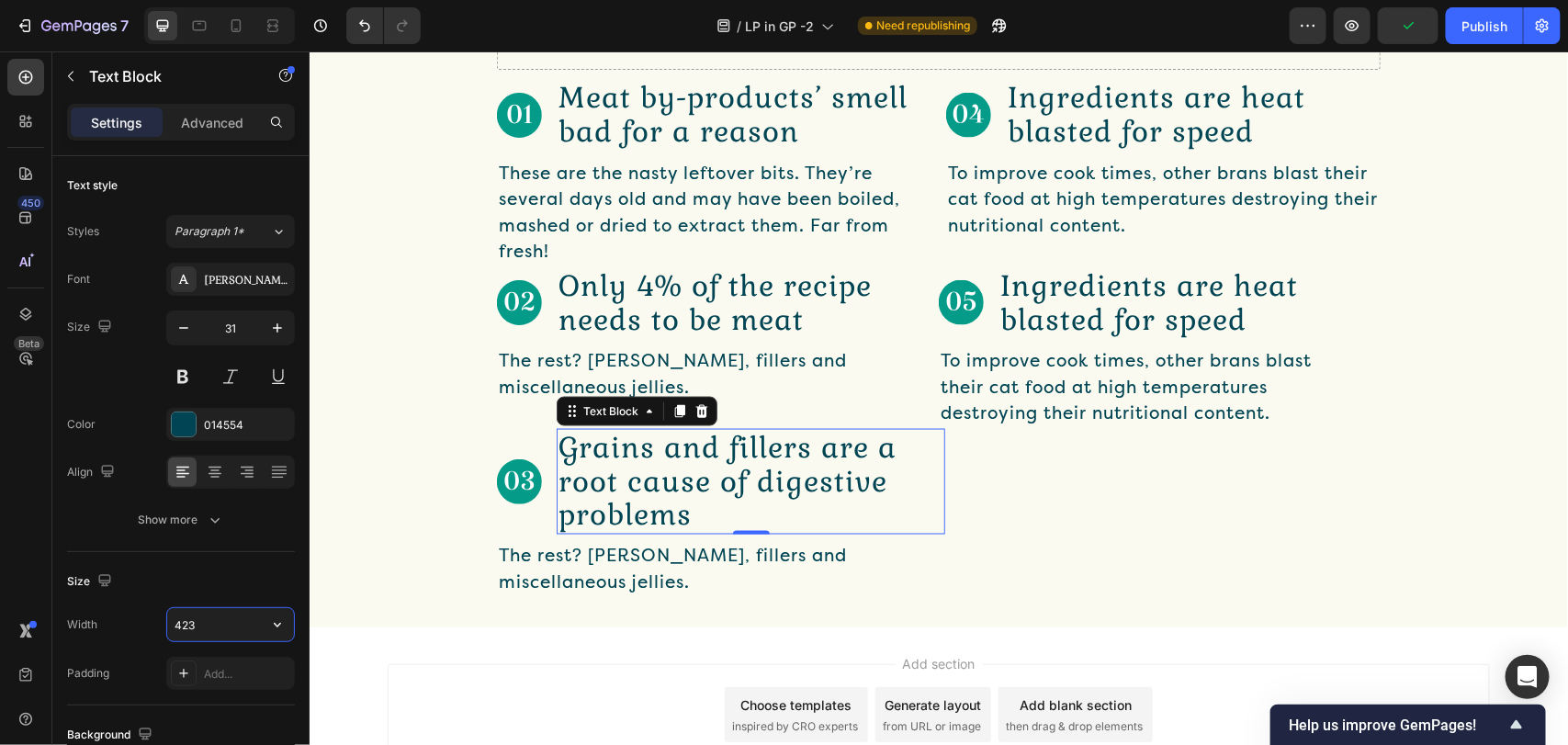
click at [227, 625] on input "423" at bounding box center [231, 623] width 127 height 33
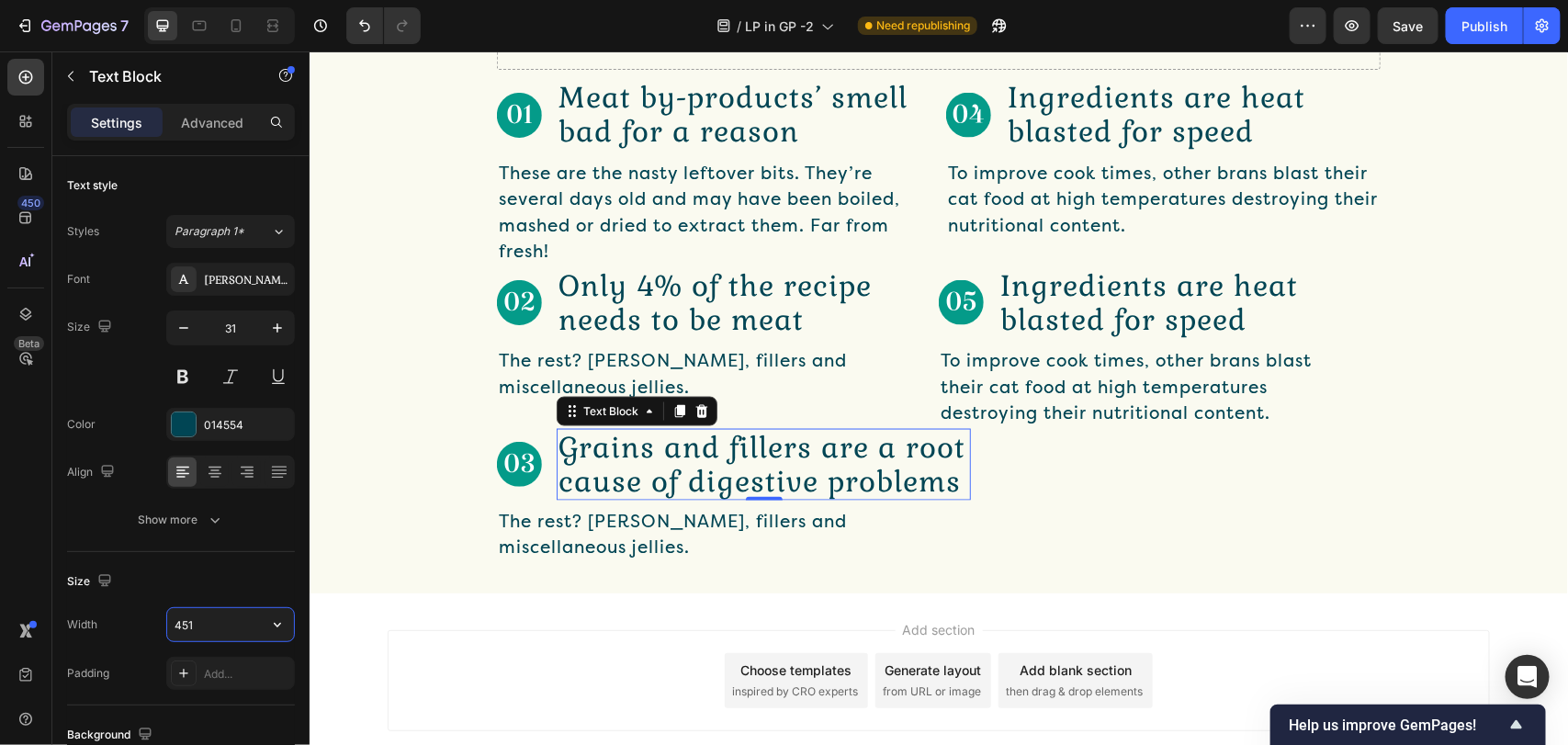
type input "450"
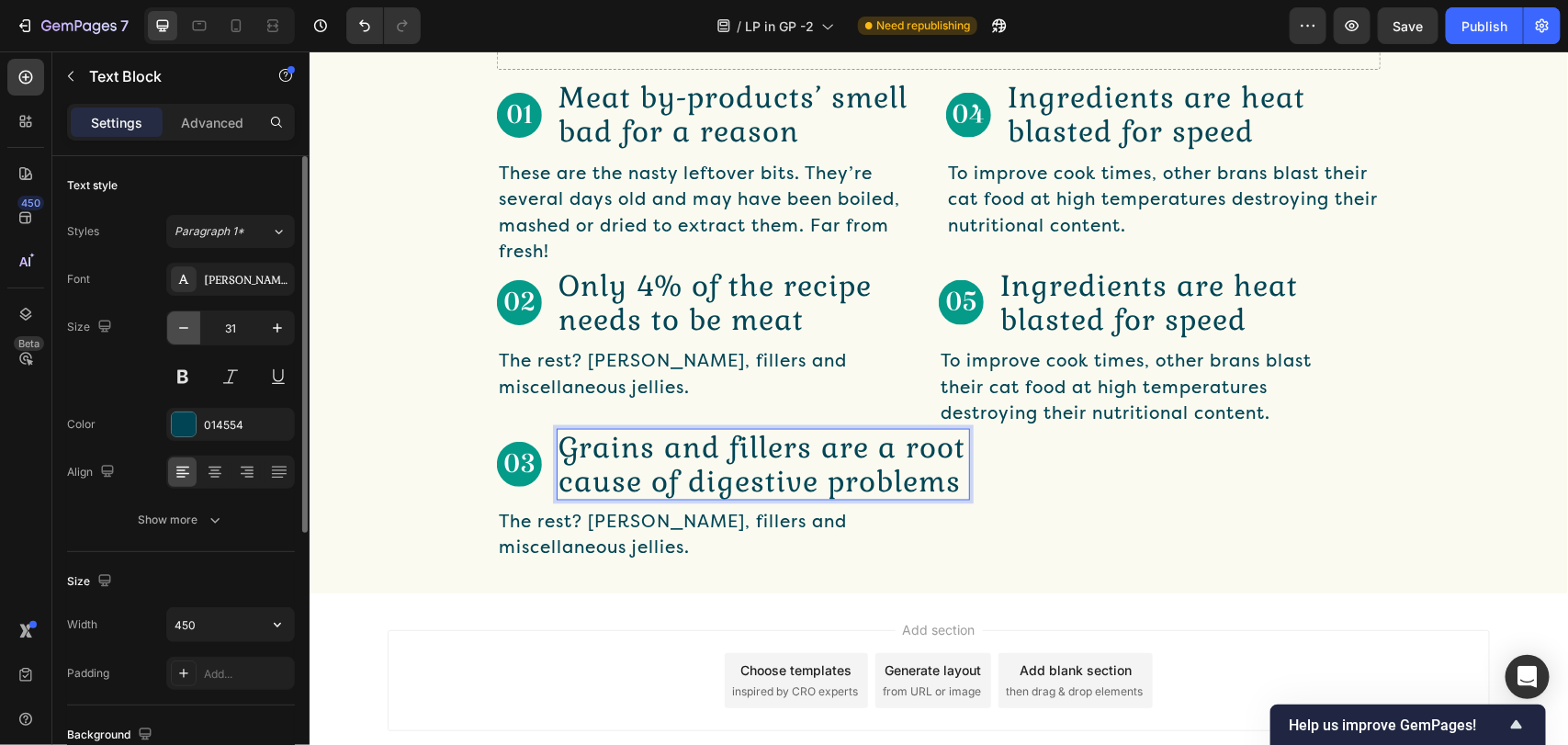
click at [176, 332] on icon "button" at bounding box center [184, 328] width 19 height 19
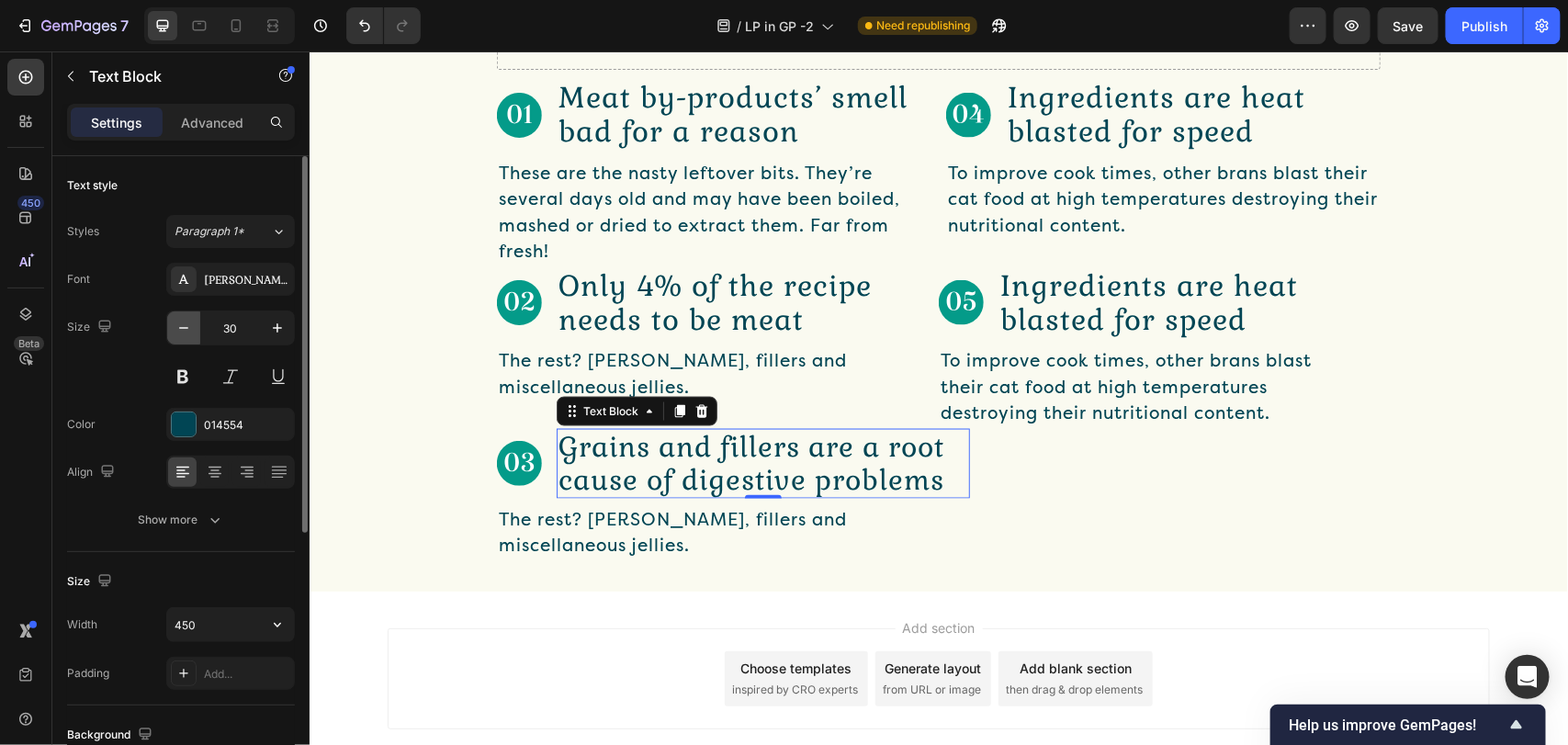
click at [176, 332] on icon "button" at bounding box center [184, 328] width 19 height 19
click at [172, 324] on button "button" at bounding box center [183, 327] width 33 height 33
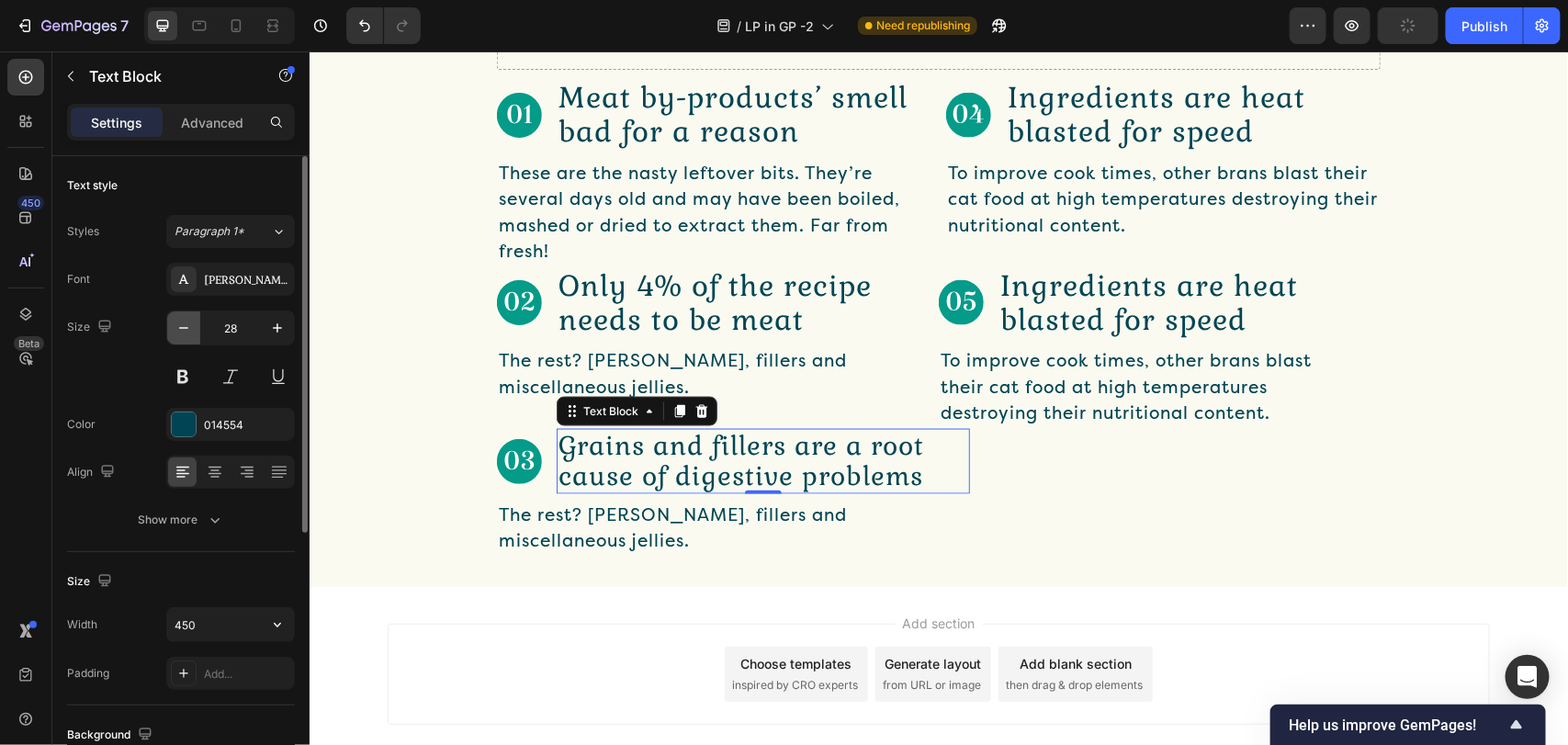
click at [172, 324] on button "button" at bounding box center [183, 327] width 33 height 33
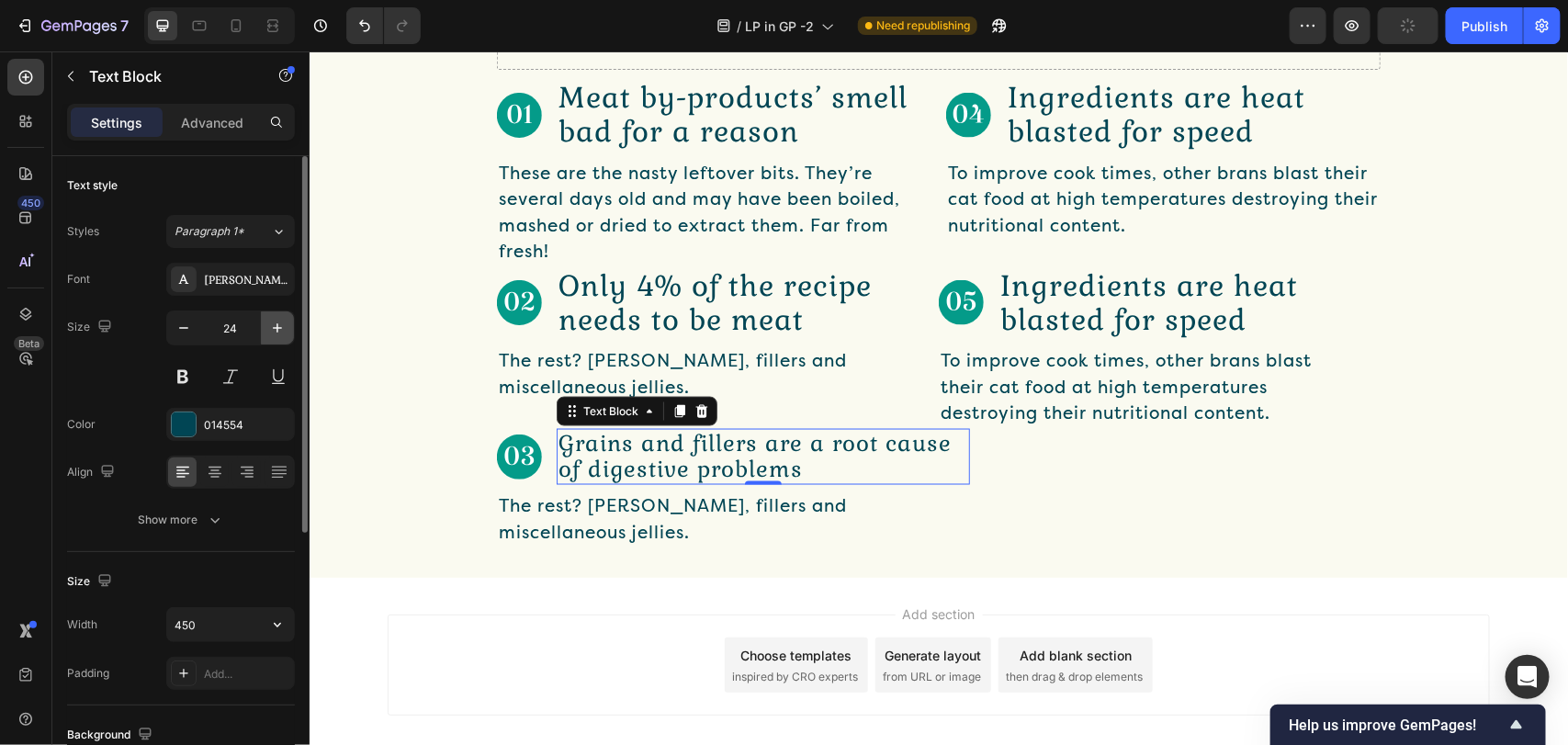
click at [271, 331] on icon "button" at bounding box center [278, 328] width 19 height 19
type input "25"
click at [223, 613] on input "450" at bounding box center [231, 623] width 127 height 33
click at [223, 621] on input "450" at bounding box center [231, 623] width 127 height 33
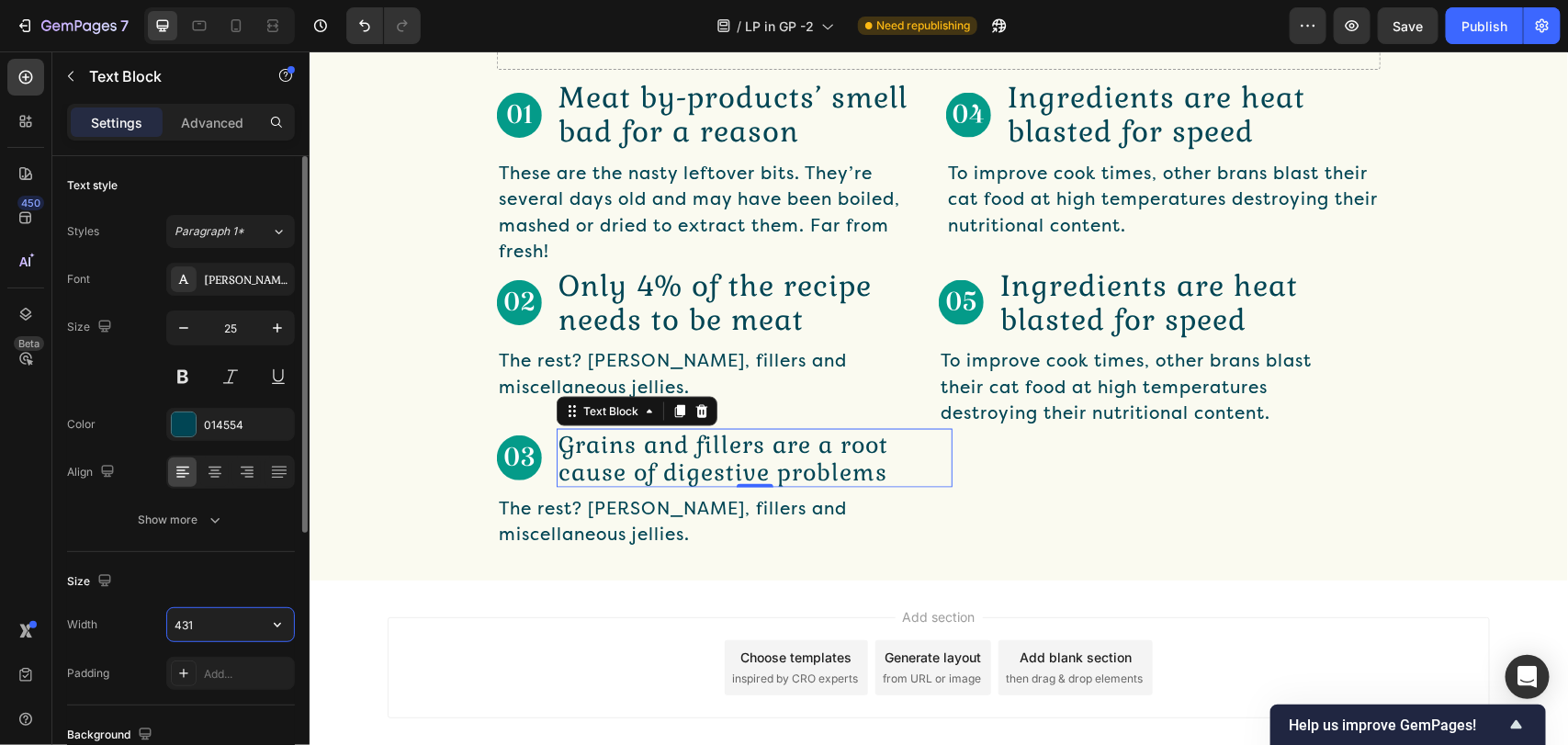
type input "430"
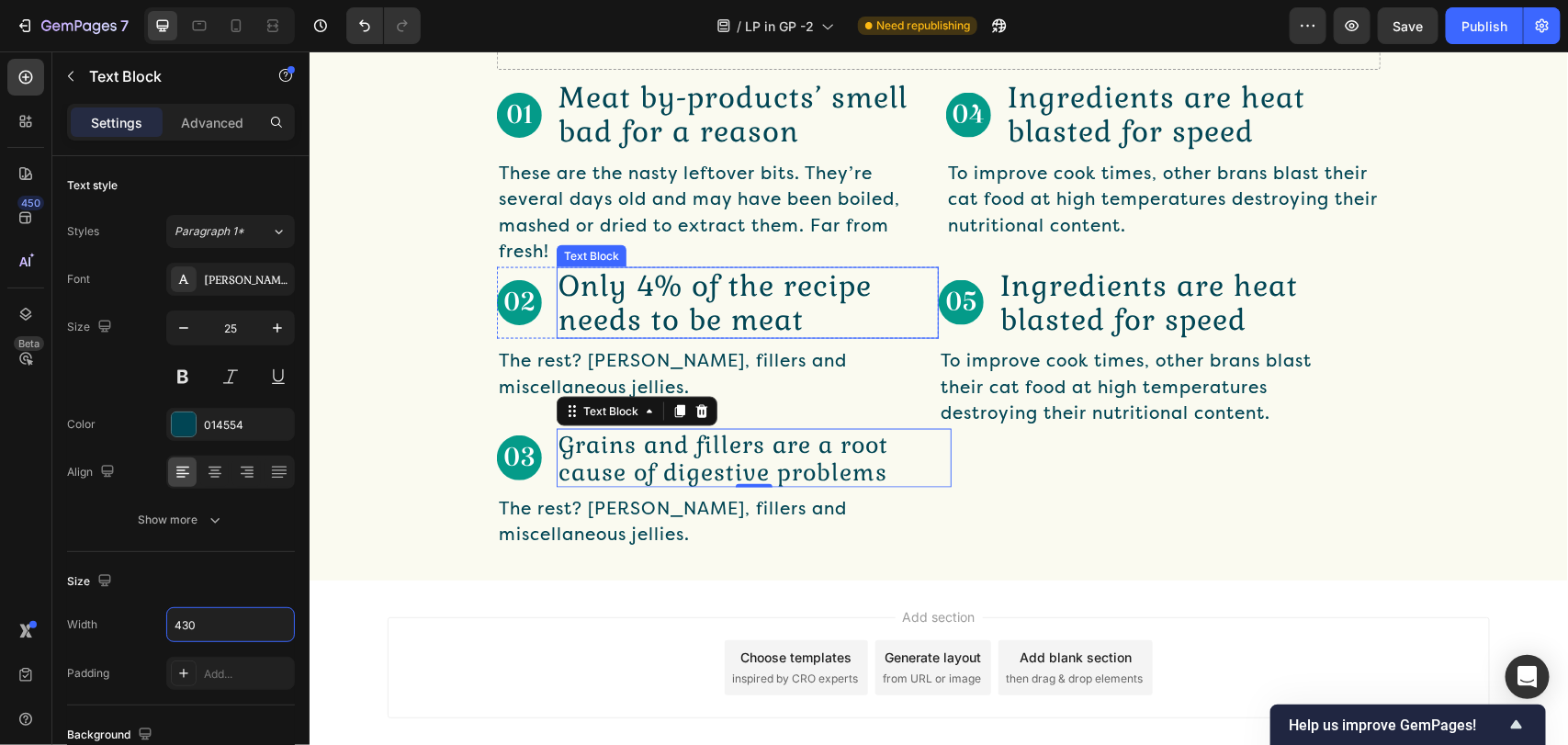
click at [732, 336] on p "Only 4% of the recipe needs to be meat" at bounding box center [746, 302] width 379 height 68
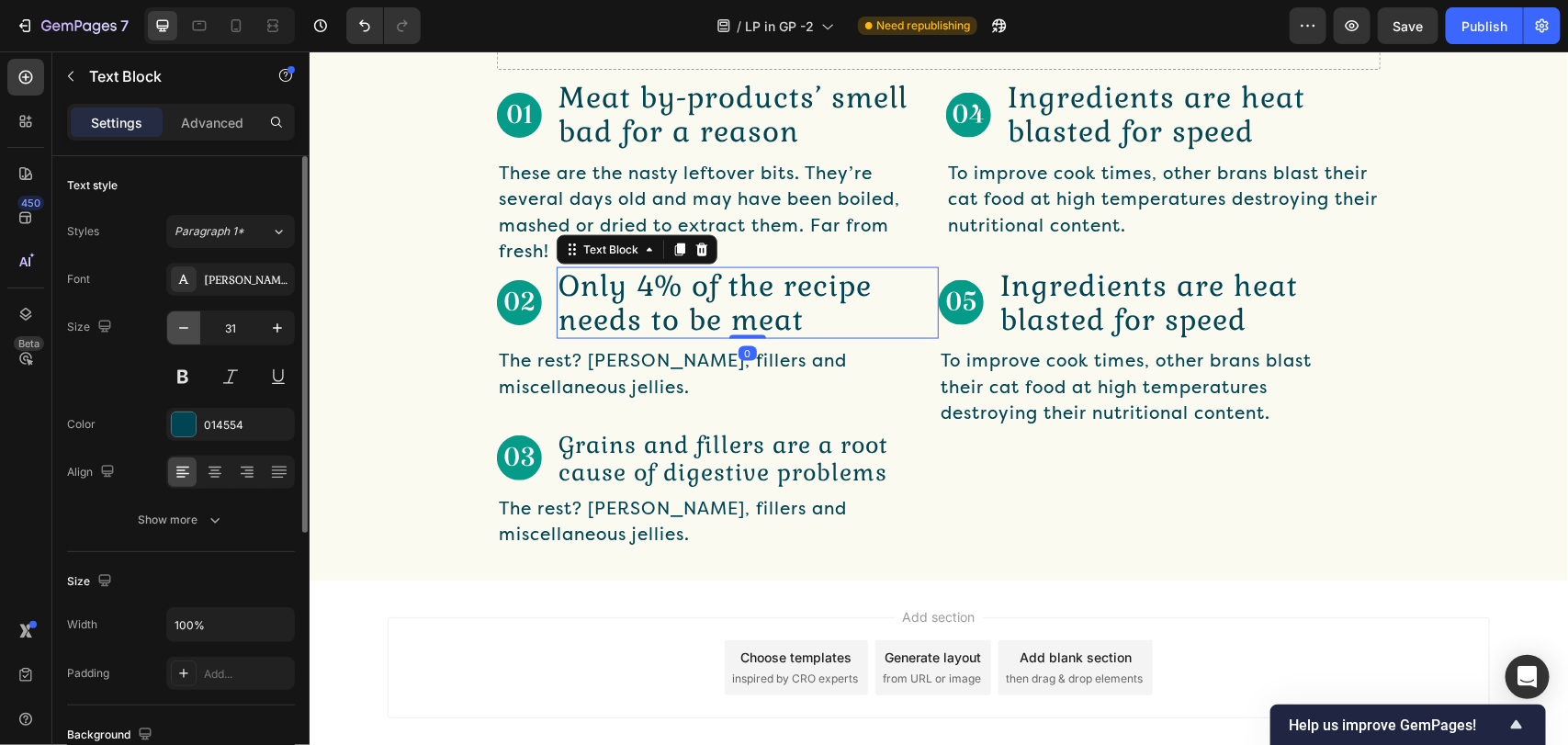
click at [177, 336] on icon "button" at bounding box center [184, 328] width 19 height 19
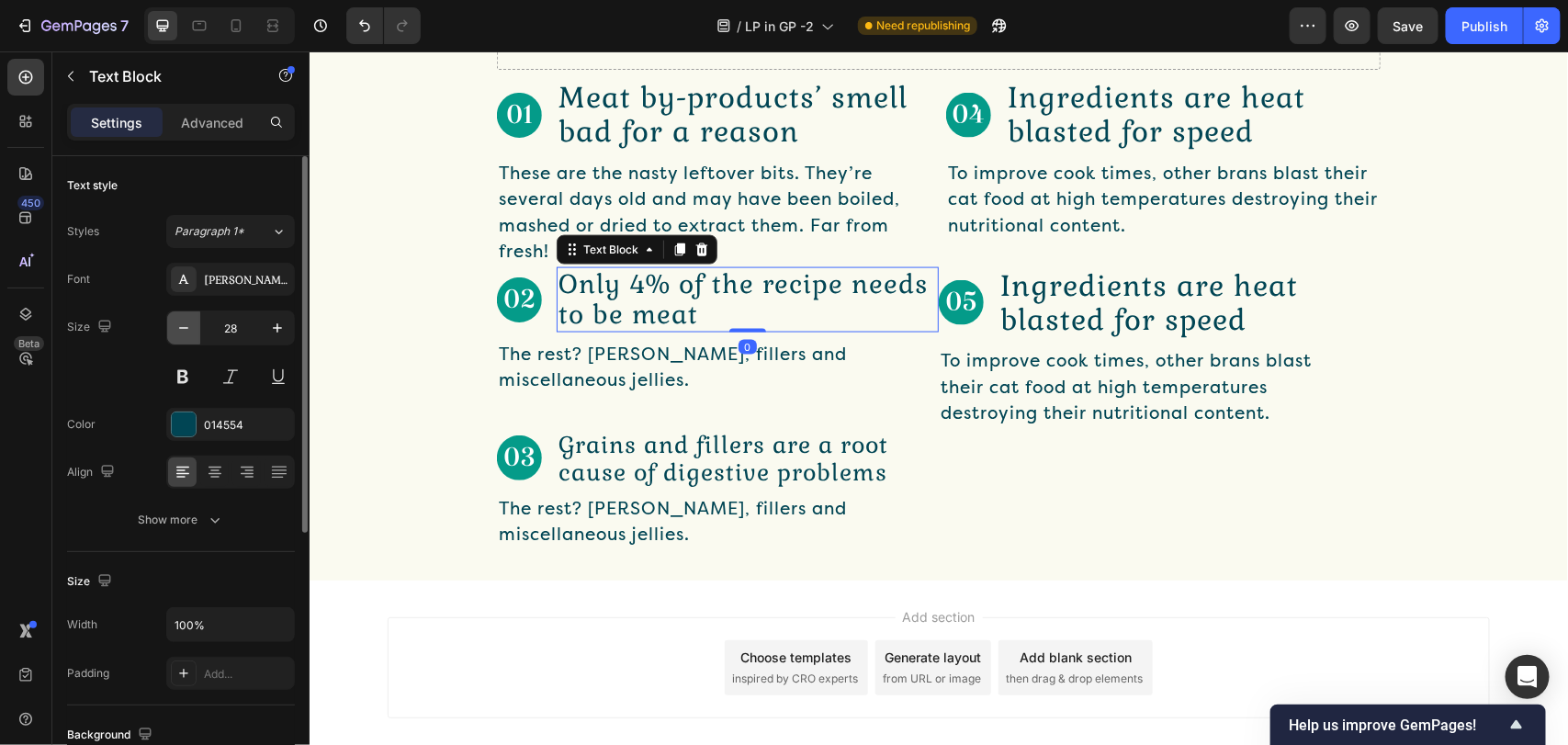
click at [177, 336] on icon "button" at bounding box center [184, 328] width 19 height 19
type input "25"
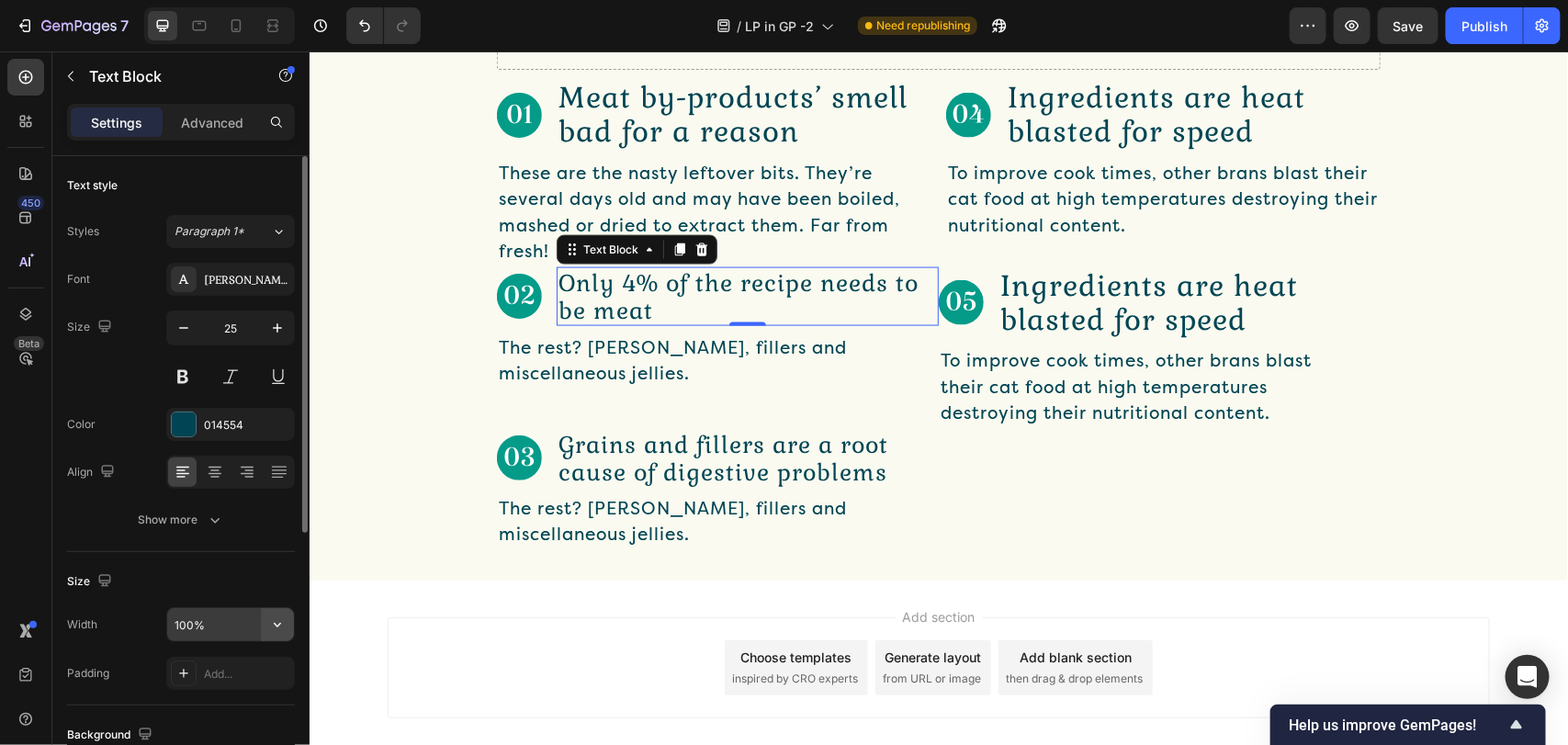
click at [271, 627] on icon "button" at bounding box center [278, 624] width 19 height 19
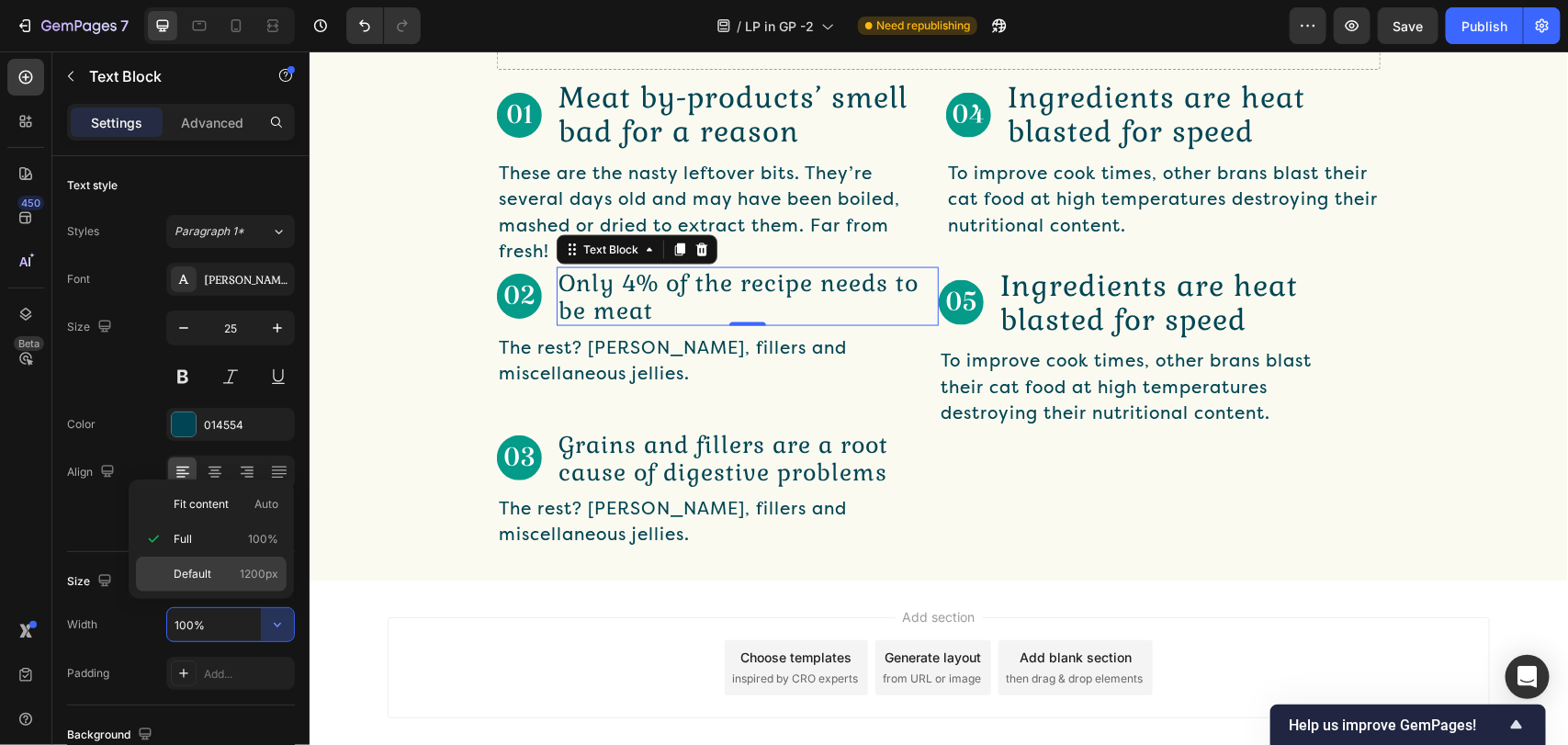
click at [237, 563] on div "Default 1200px" at bounding box center [210, 573] width 151 height 35
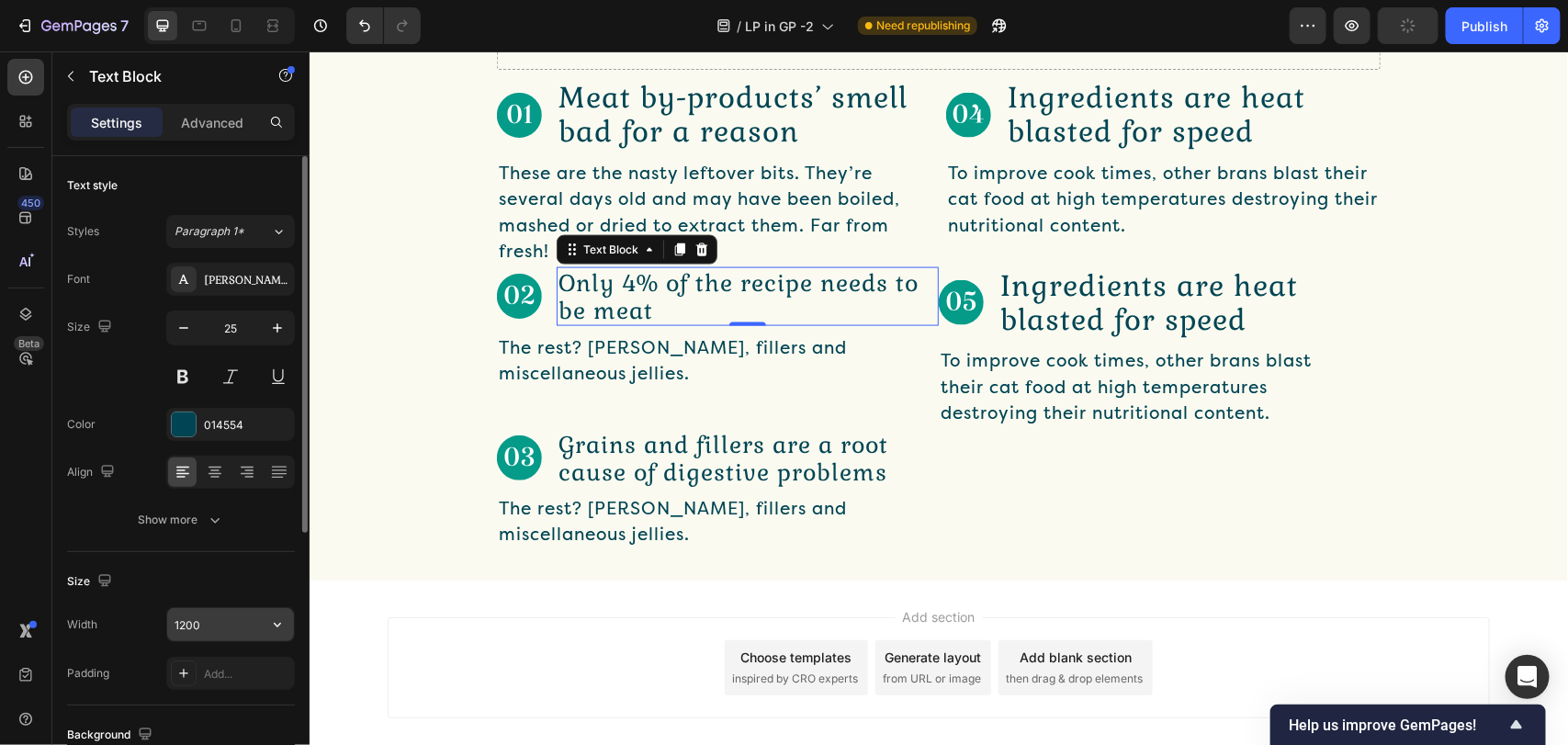
click at [221, 627] on input "1200" at bounding box center [231, 623] width 127 height 33
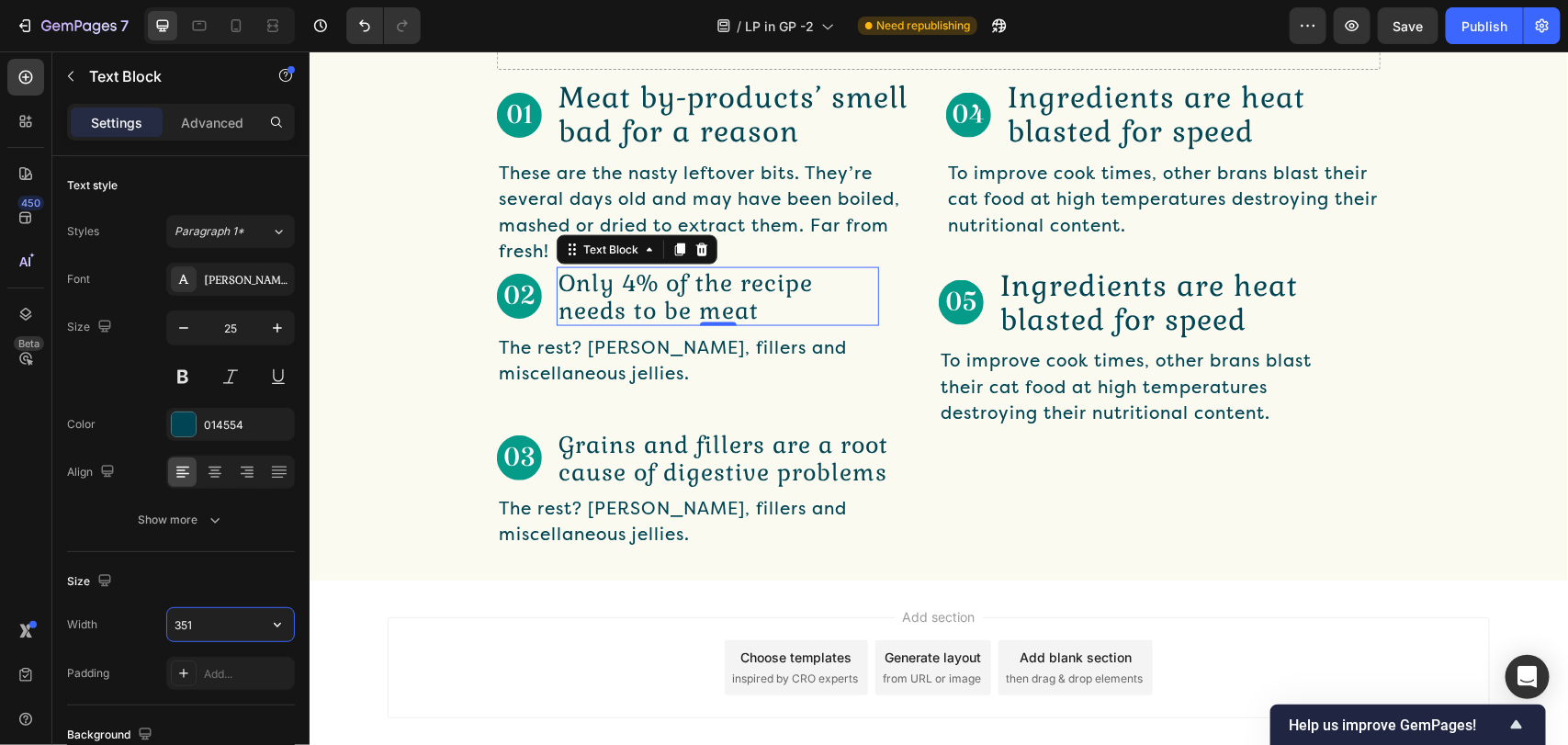
type input "352"
click at [852, 387] on p "The rest? [PERSON_NAME], fillers and miscellaneous jellies." at bounding box center [679, 361] width 364 height 52
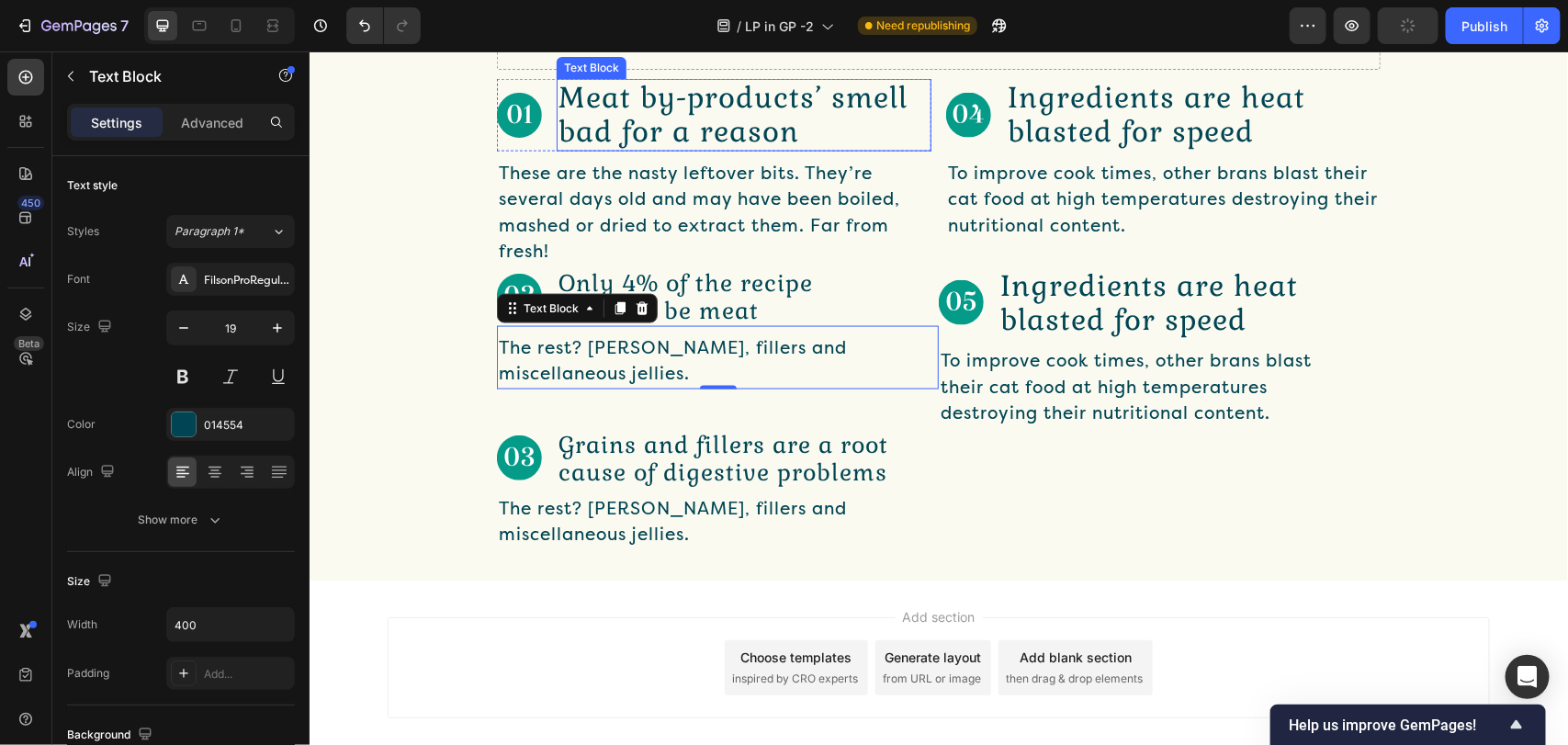
click at [760, 148] on p "Meat by-products’ smell bad for a reason" at bounding box center [742, 113] width 371 height 68
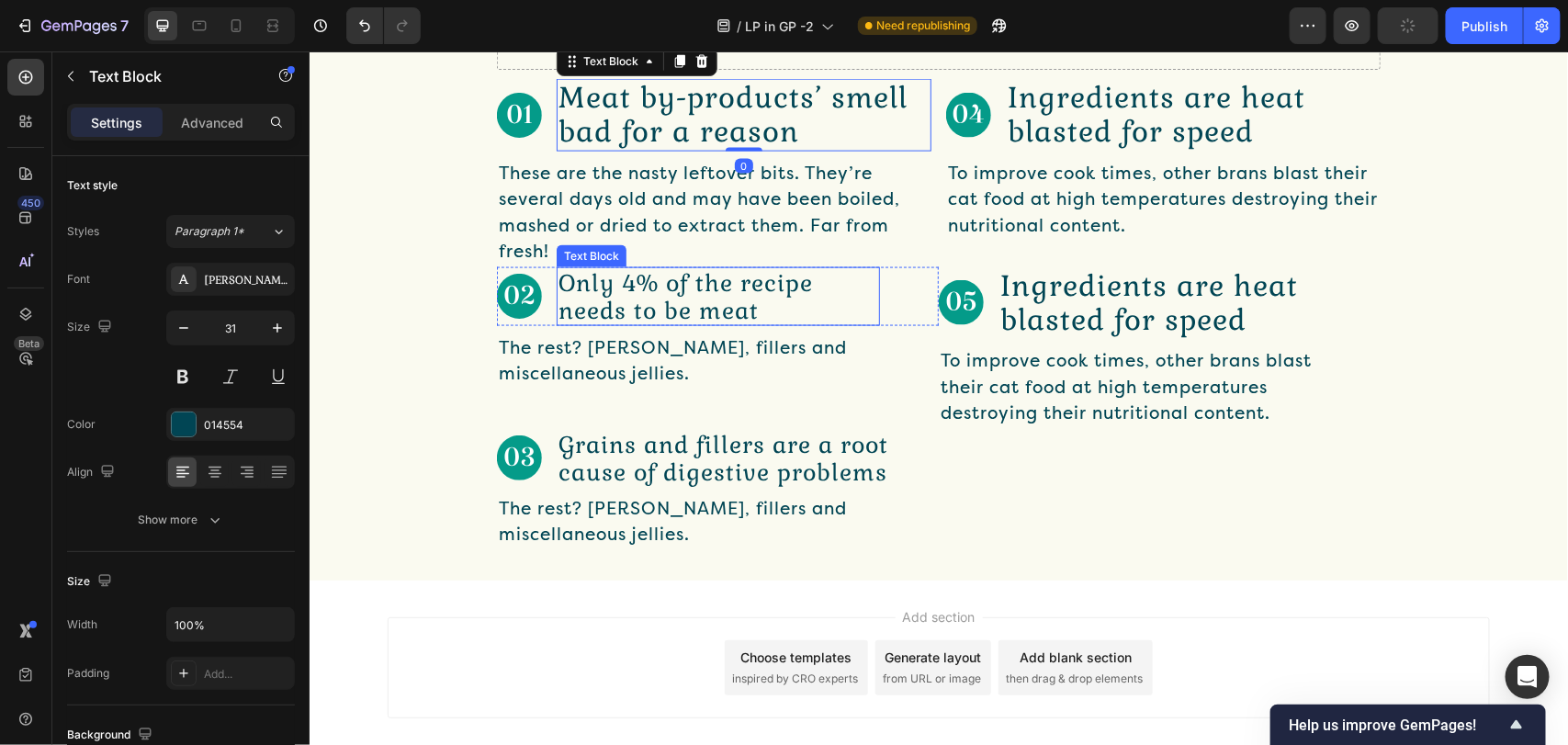
click at [653, 323] on p "Only 4% of the recipe needs to be meat" at bounding box center [717, 295] width 320 height 55
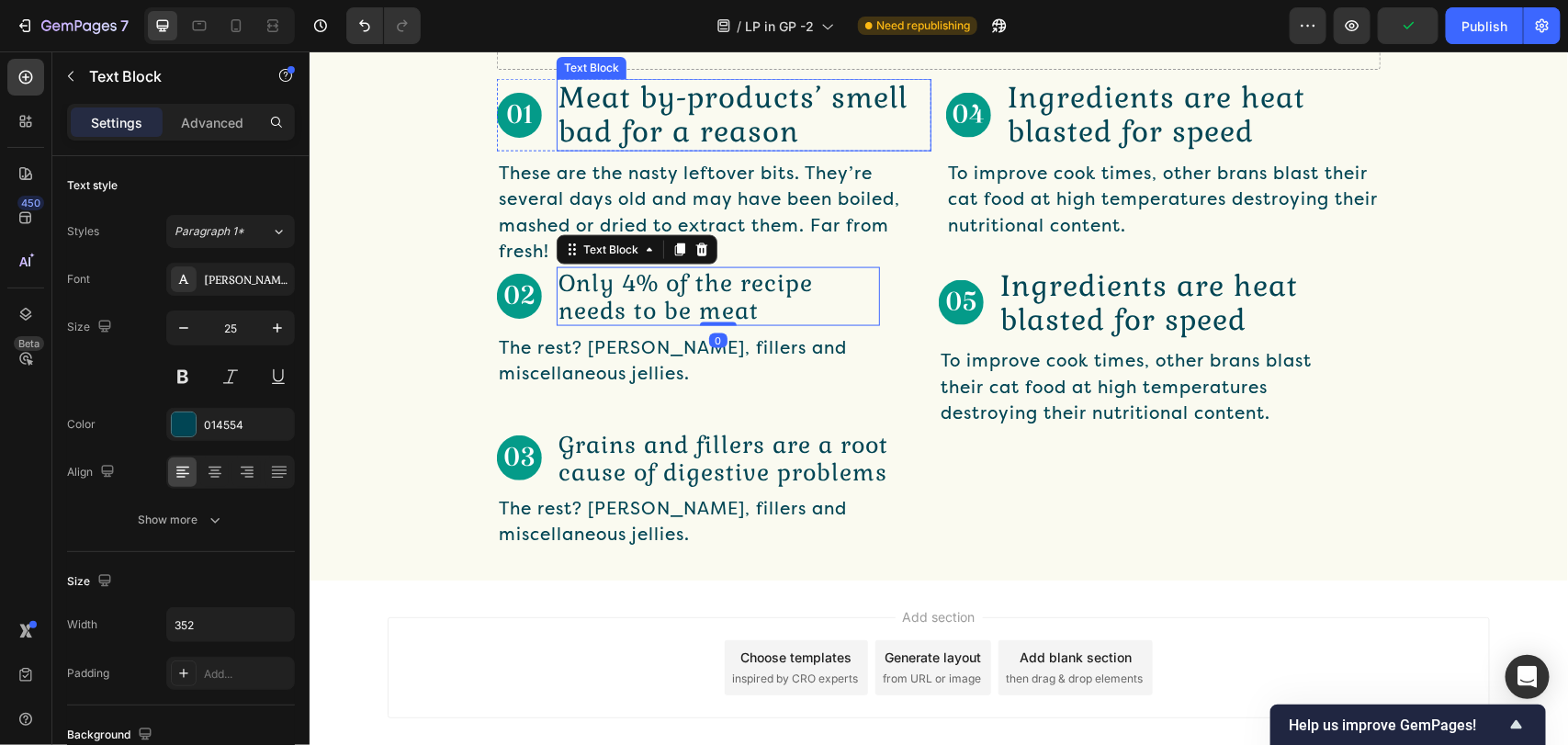
click at [697, 148] on p "Meat by-products’ smell bad for a reason" at bounding box center [742, 113] width 371 height 68
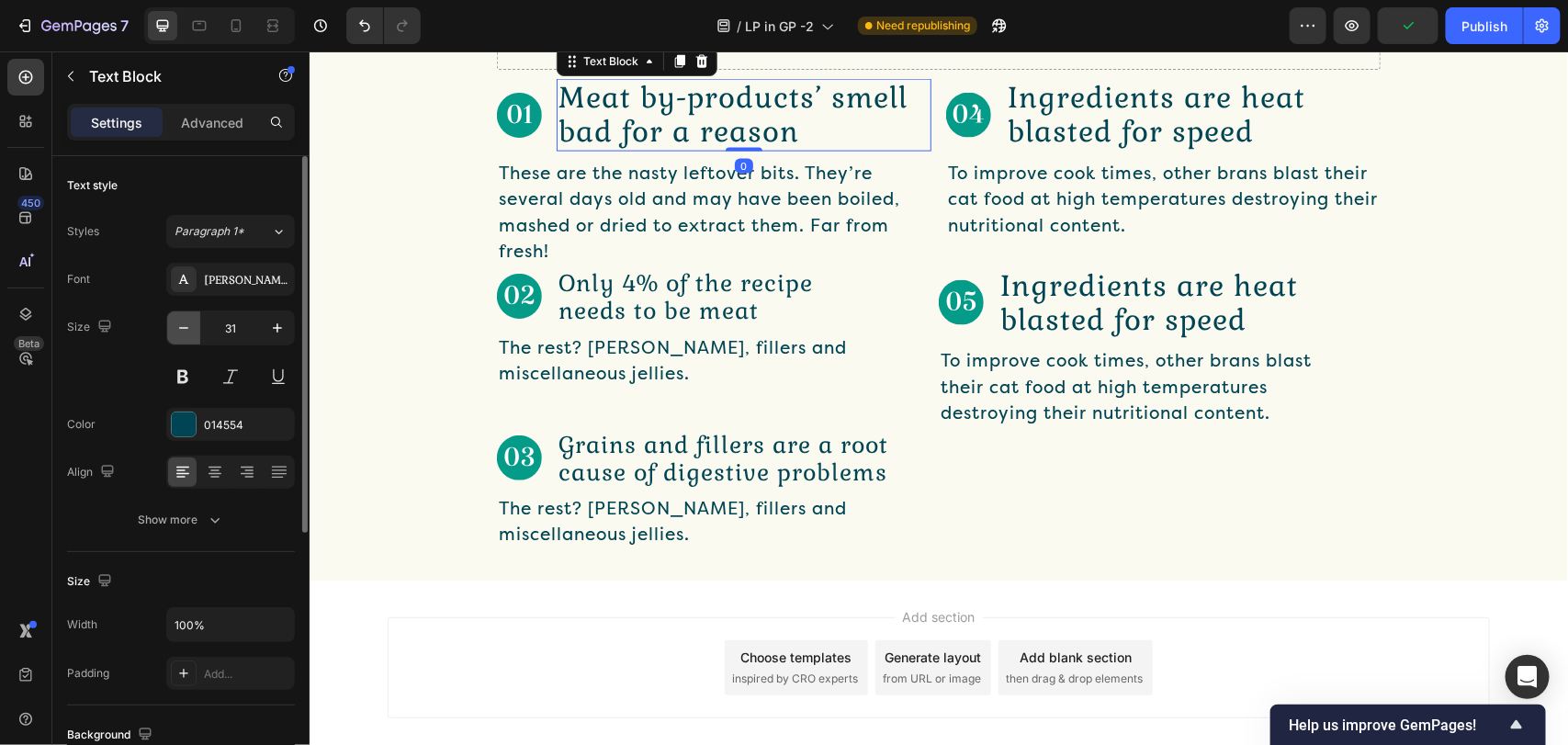
click at [184, 327] on icon "button" at bounding box center [184, 328] width 19 height 19
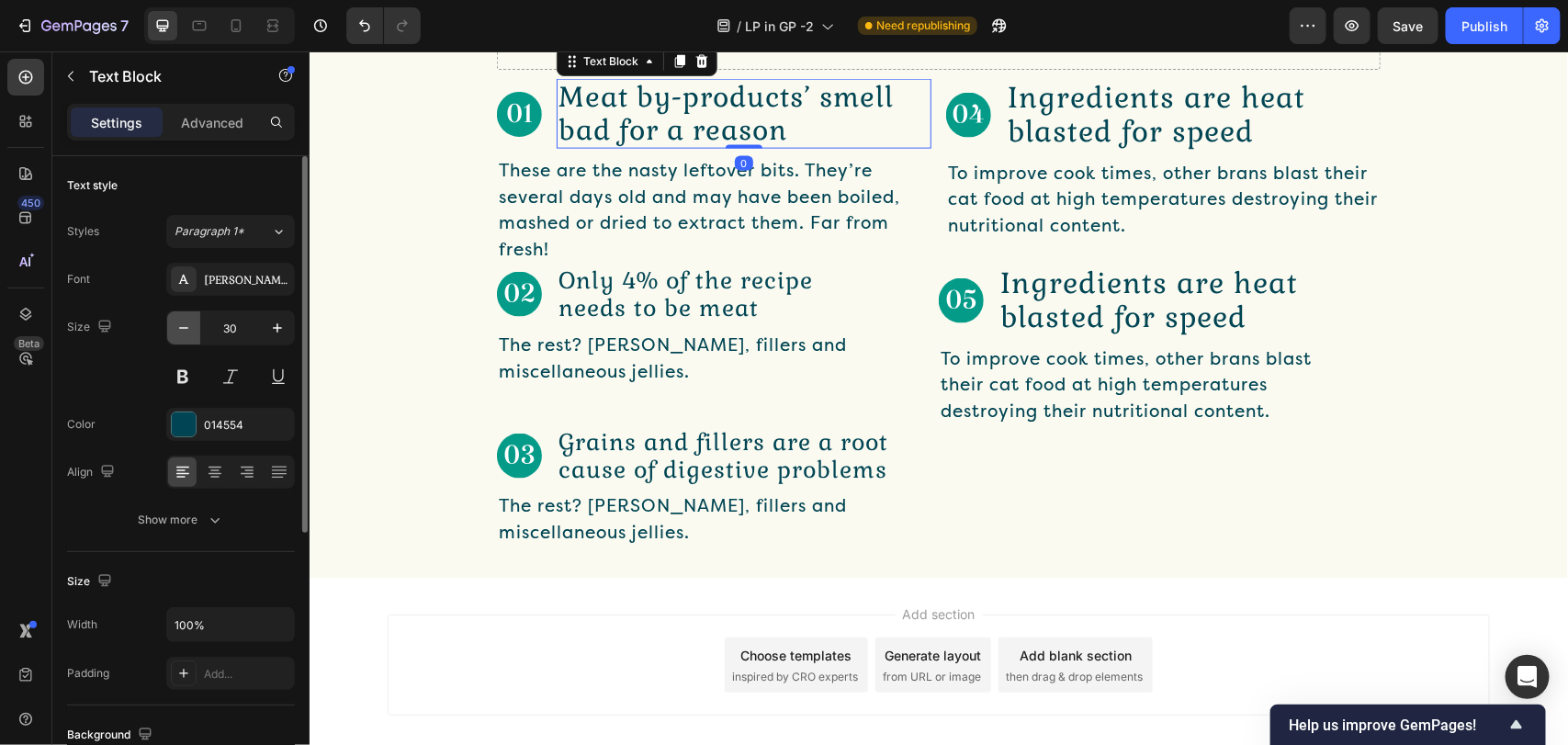
click at [184, 327] on icon "button" at bounding box center [184, 328] width 19 height 19
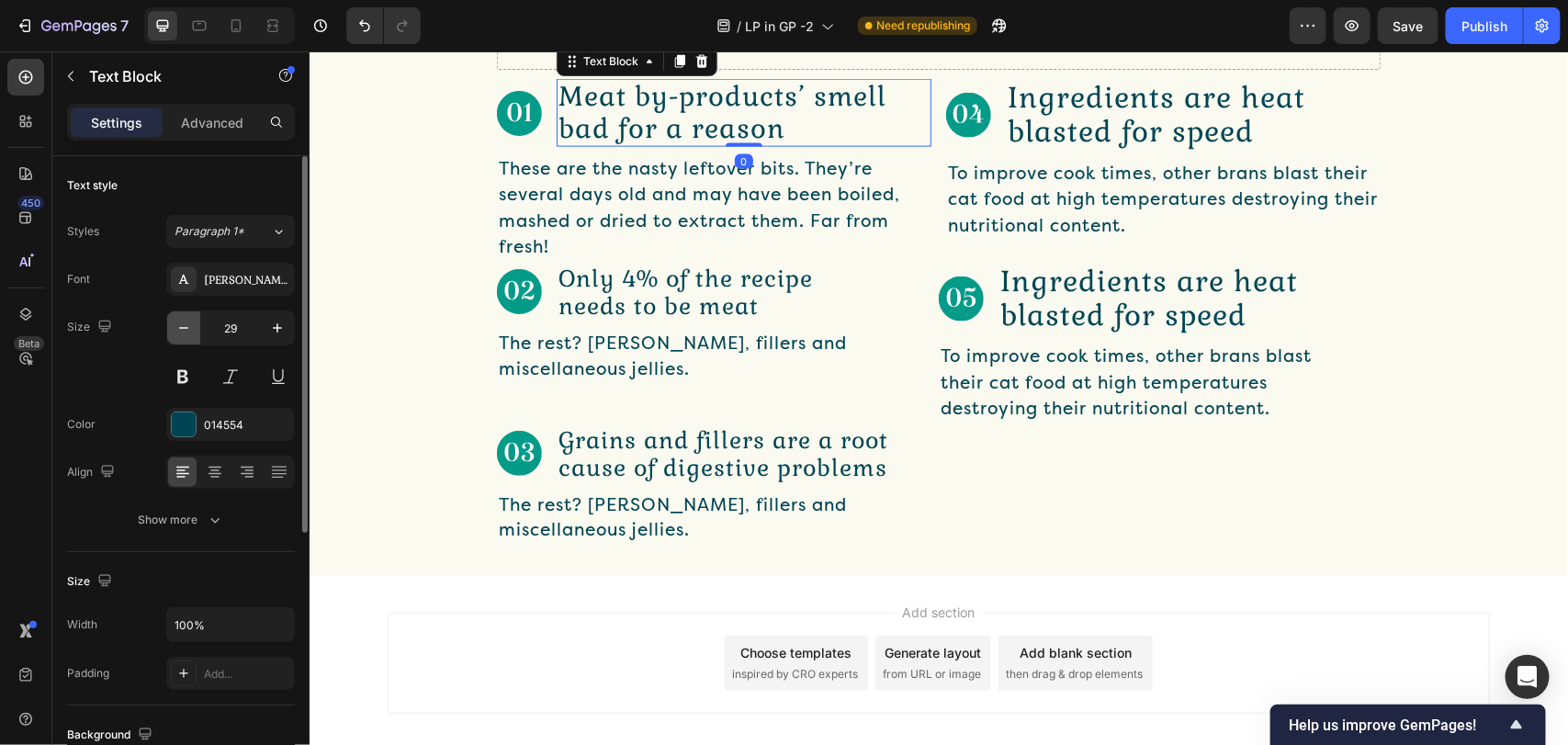
click at [184, 327] on icon "button" at bounding box center [184, 328] width 19 height 19
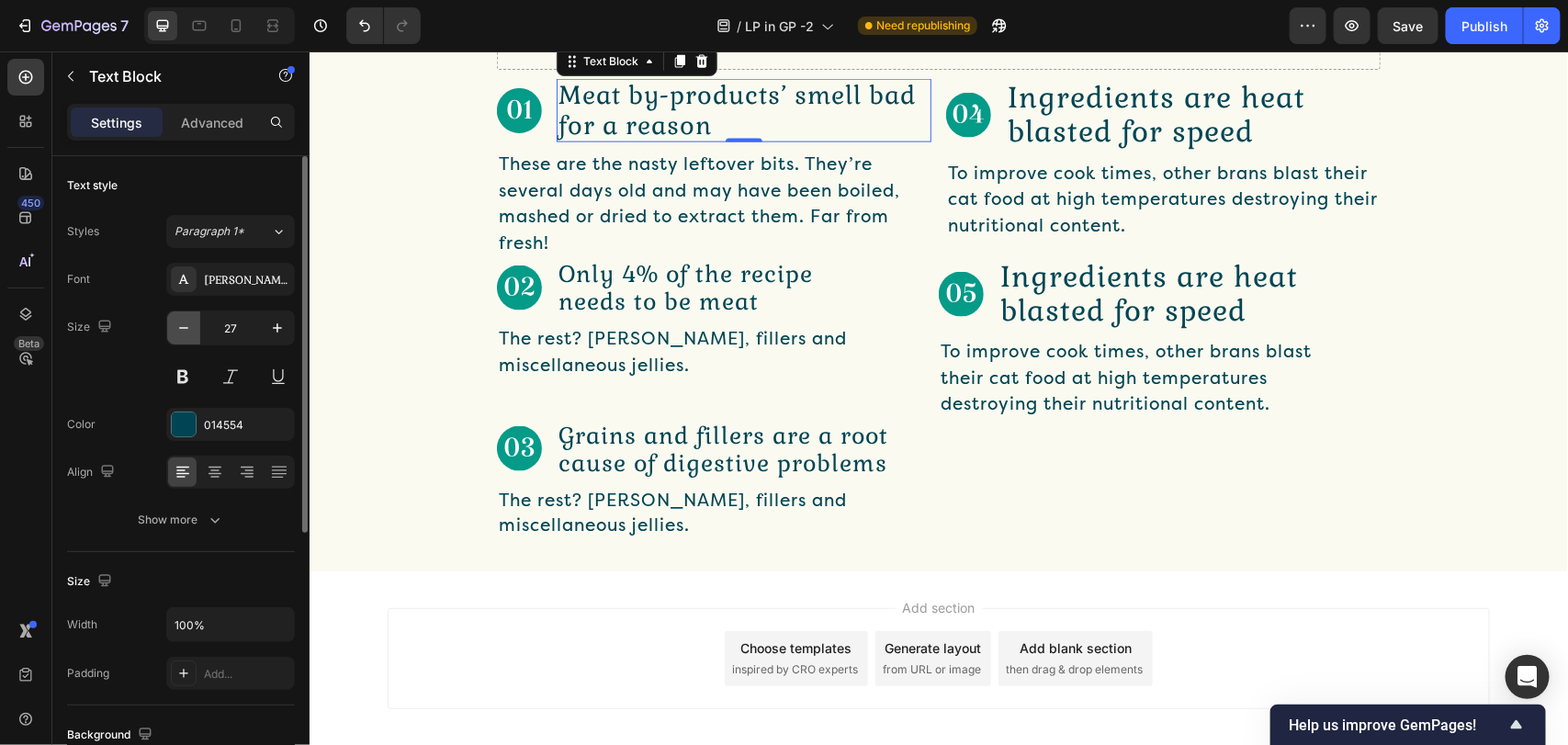
click at [184, 327] on icon "button" at bounding box center [184, 328] width 19 height 19
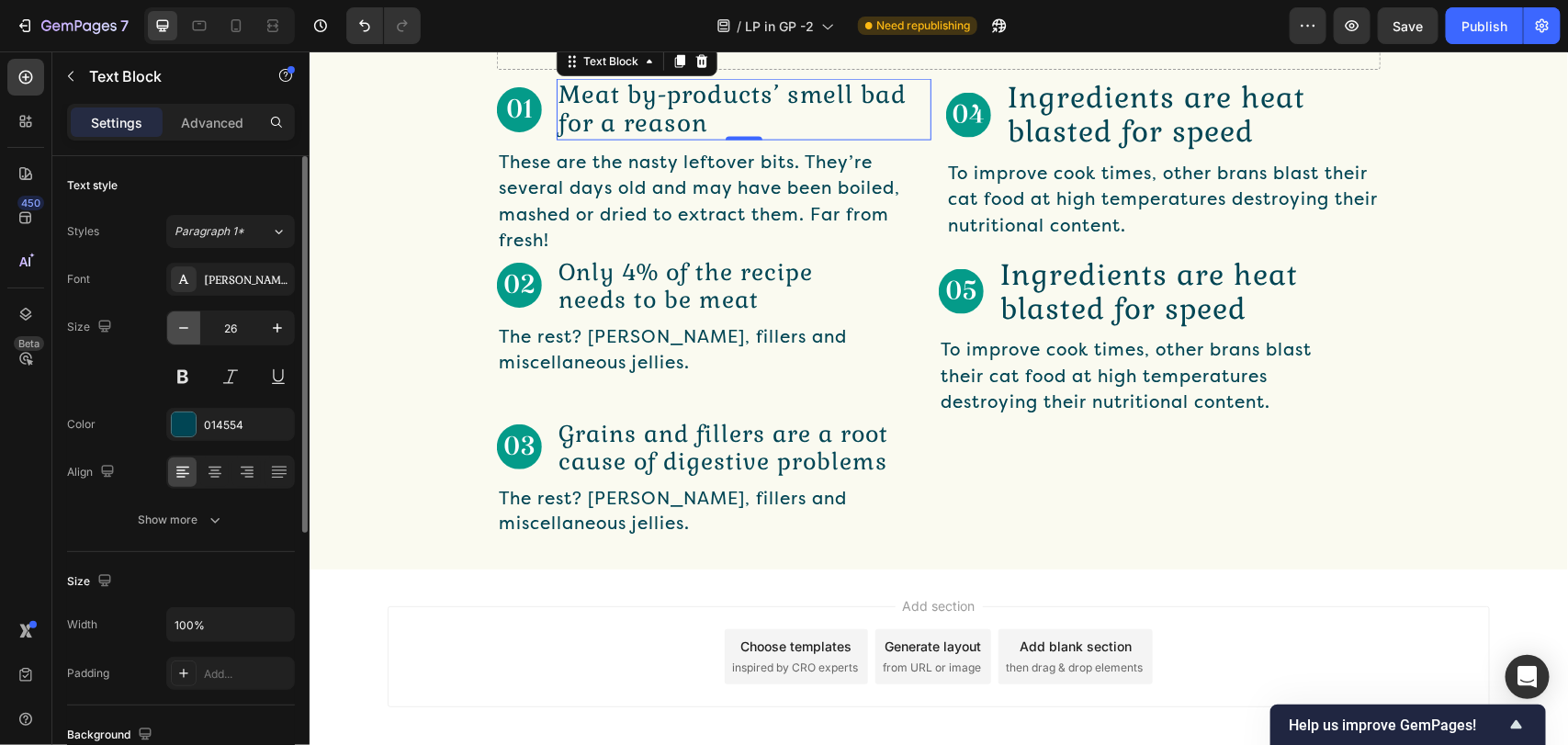
click at [184, 327] on icon "button" at bounding box center [184, 328] width 19 height 19
type input "25"
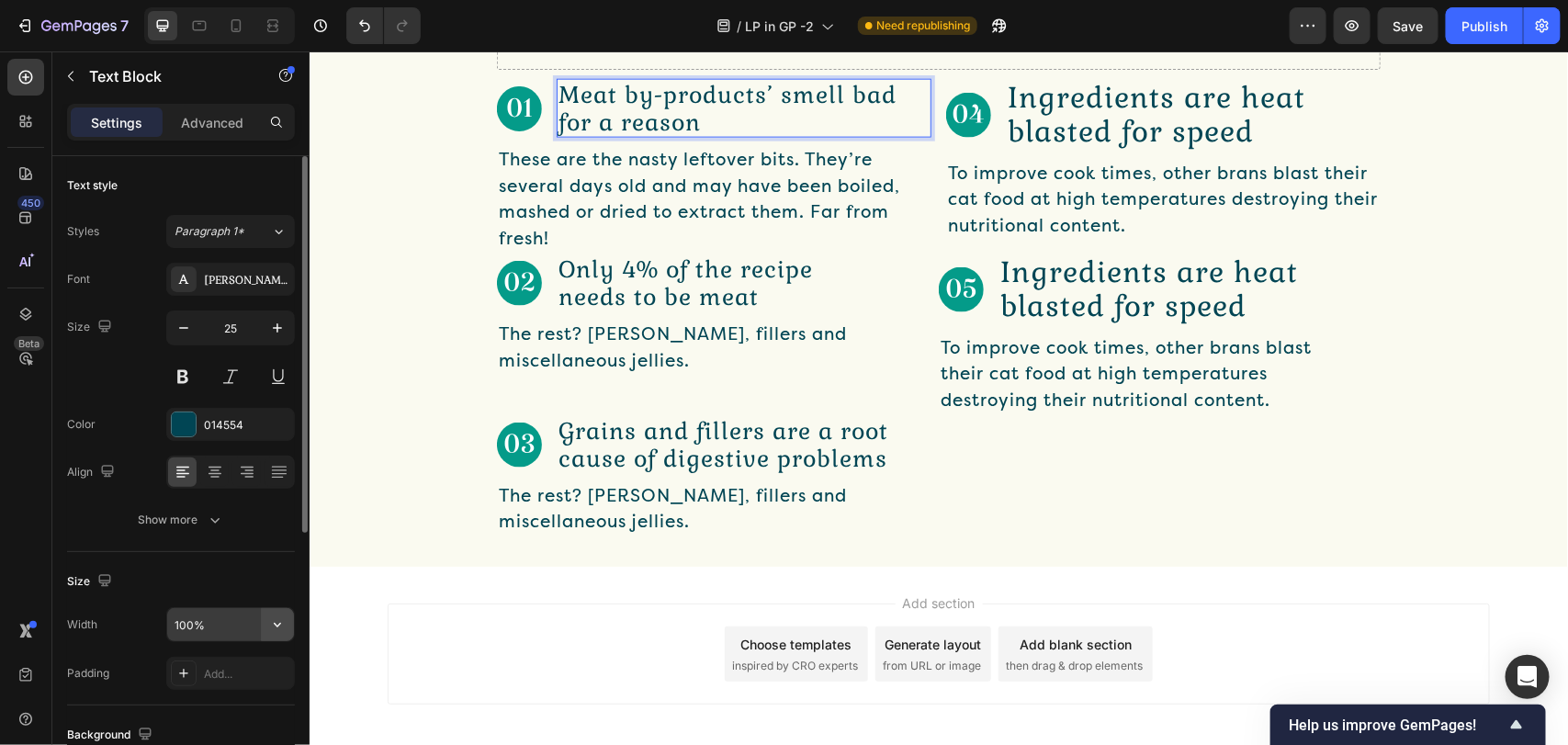
click at [281, 622] on icon "button" at bounding box center [278, 624] width 19 height 19
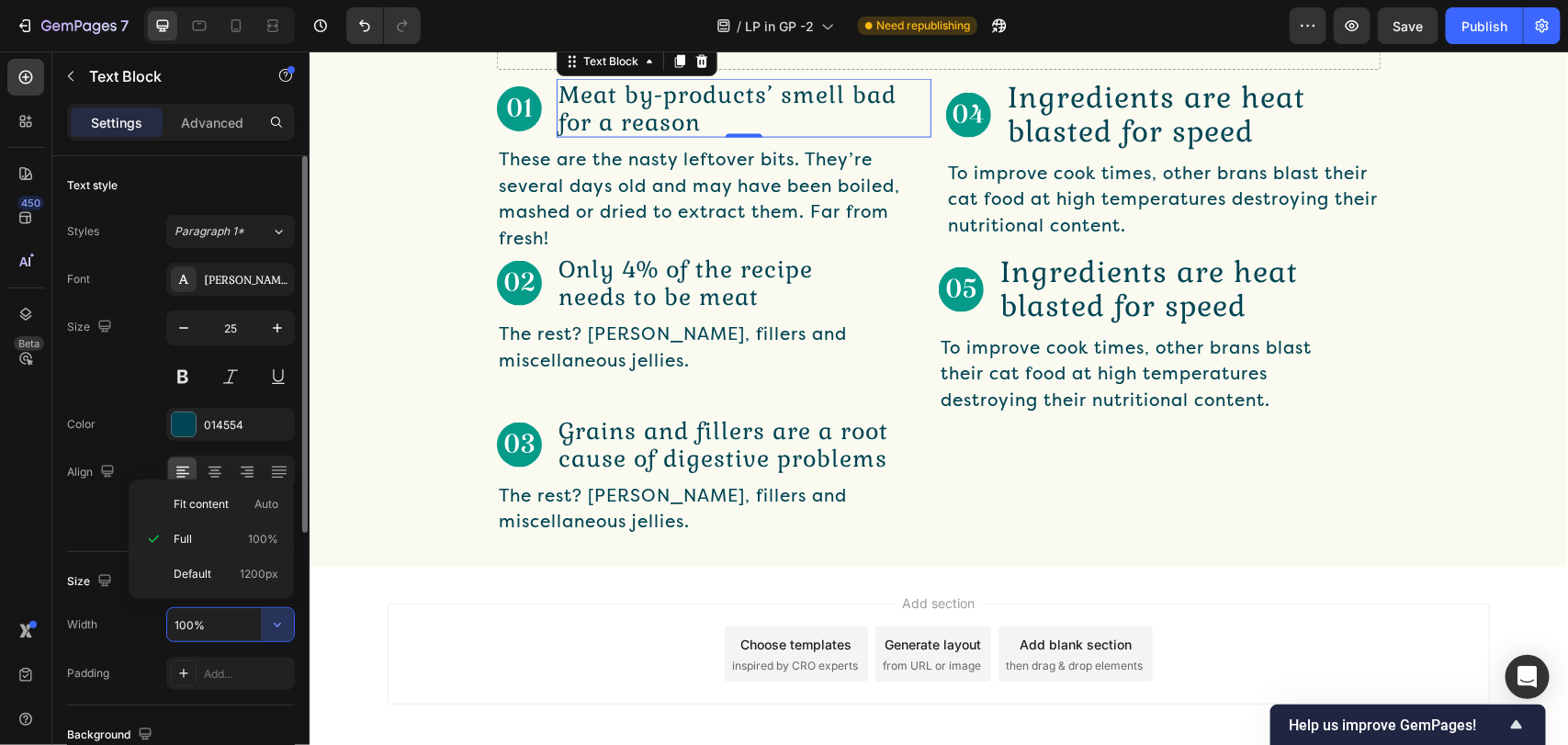
click at [226, 570] on p "Default 1200px" at bounding box center [226, 574] width 105 height 17
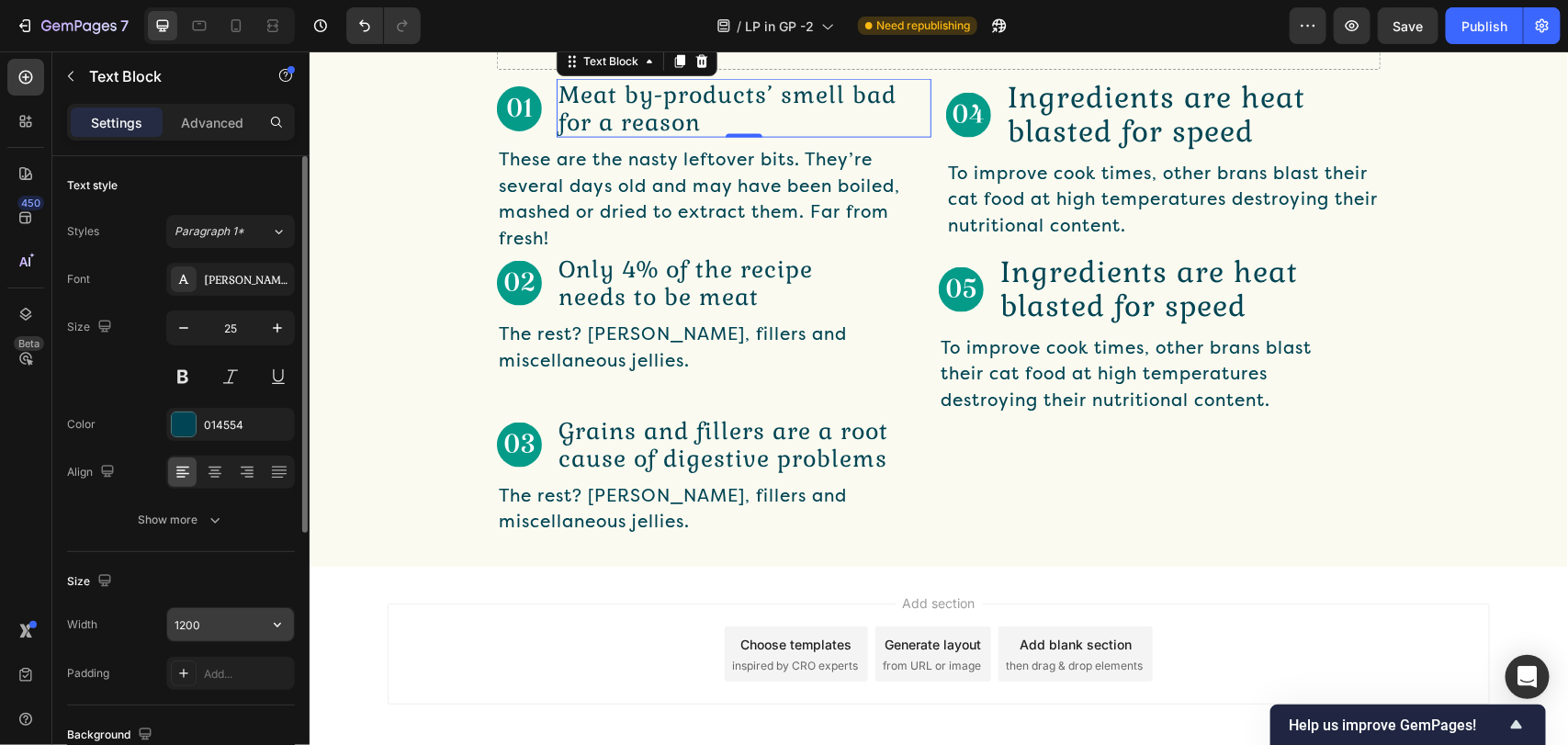
click at [219, 618] on input "1200" at bounding box center [231, 623] width 127 height 33
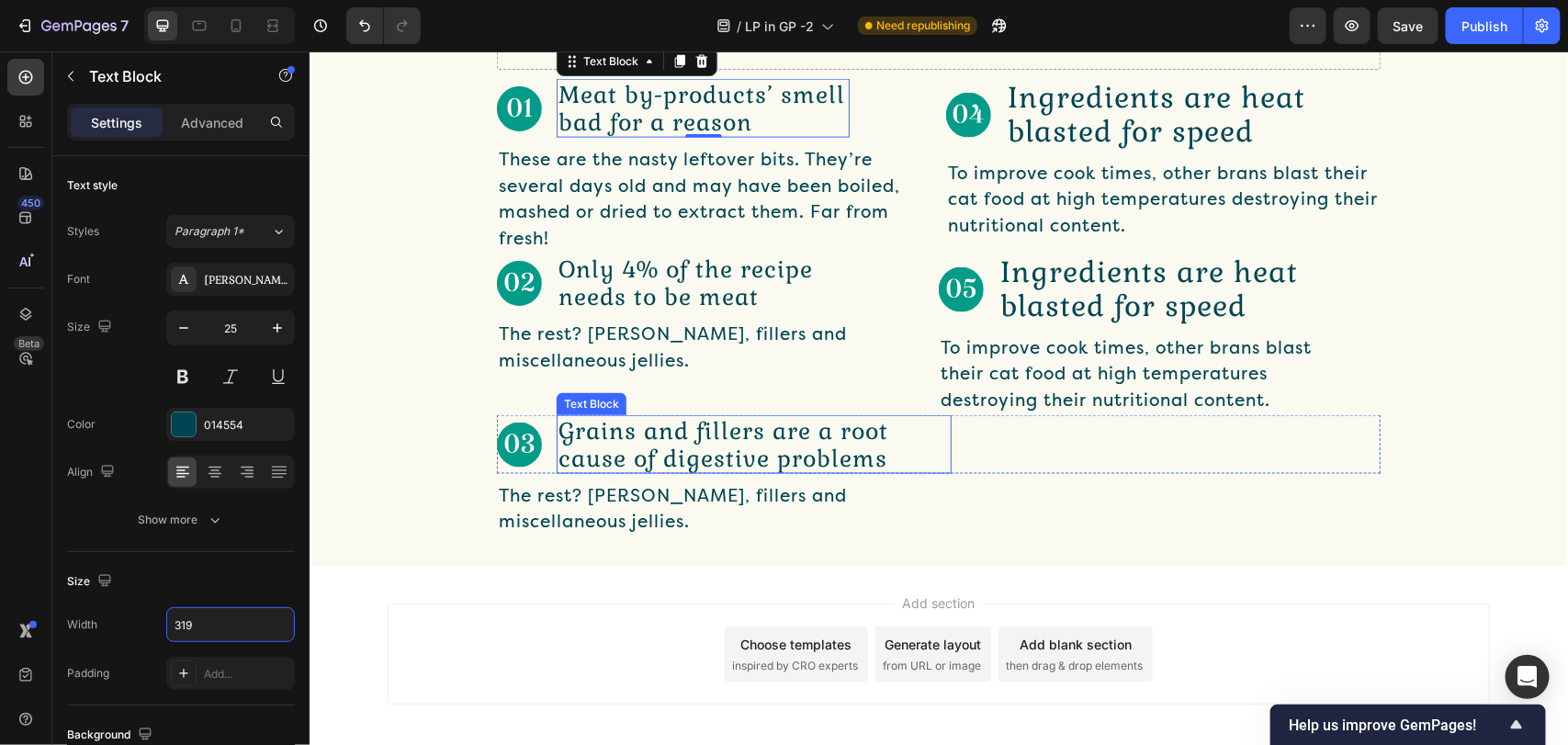
type input "320"
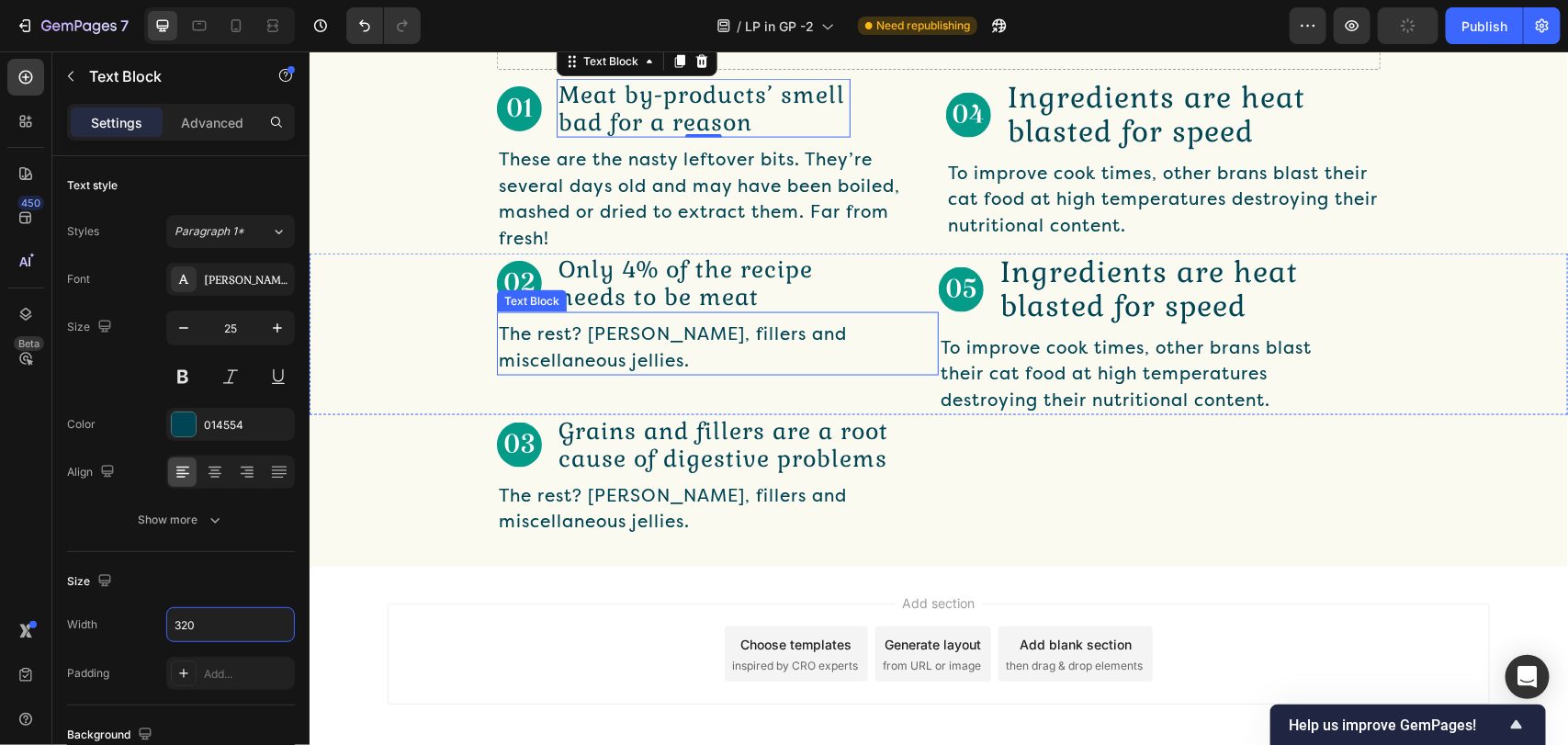
click at [899, 375] on div "The rest? [PERSON_NAME], fillers and miscellaneous jellies." at bounding box center [716, 347] width 441 height 56
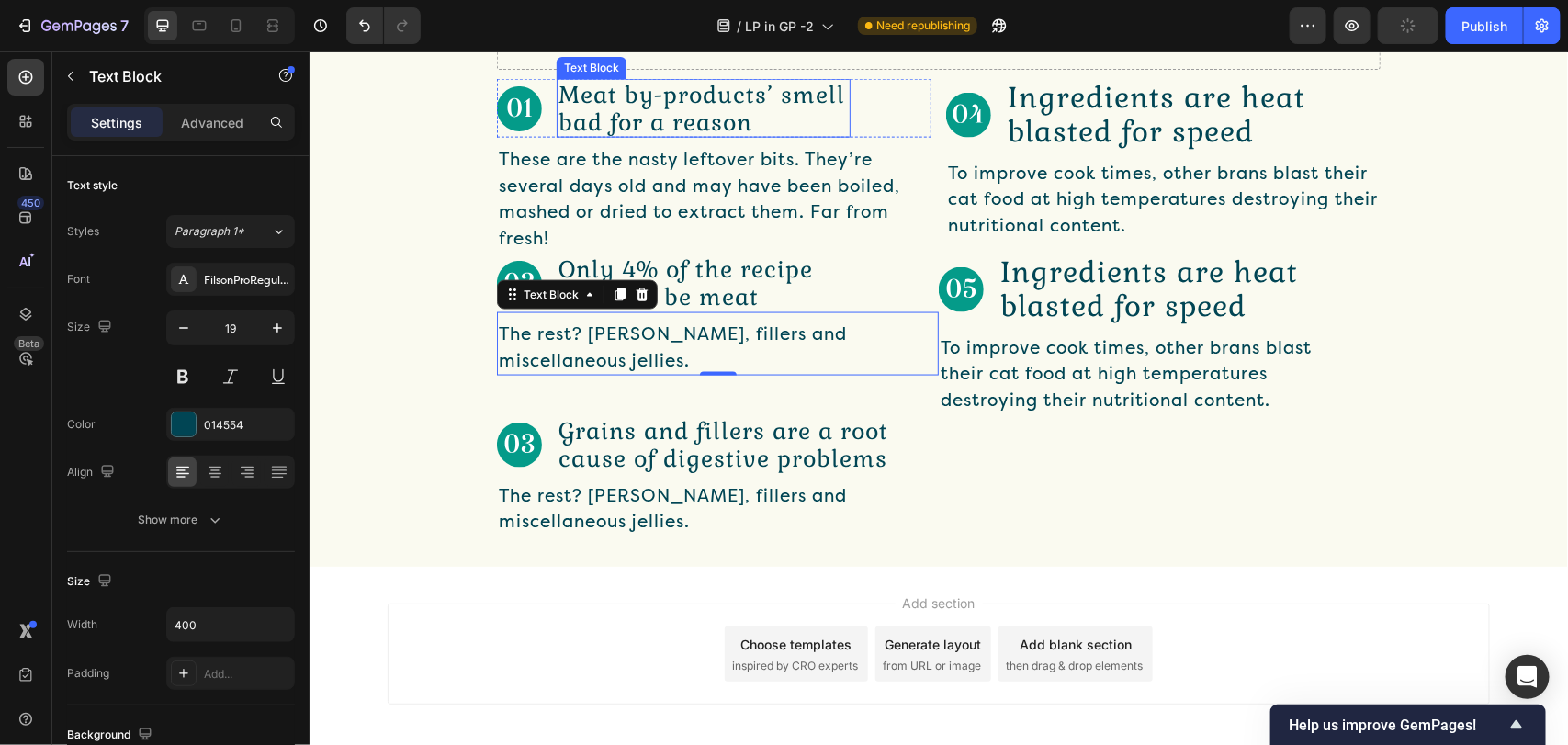
click at [681, 135] on p "Meat by-products’ smell bad for a reason" at bounding box center [702, 107] width 290 height 55
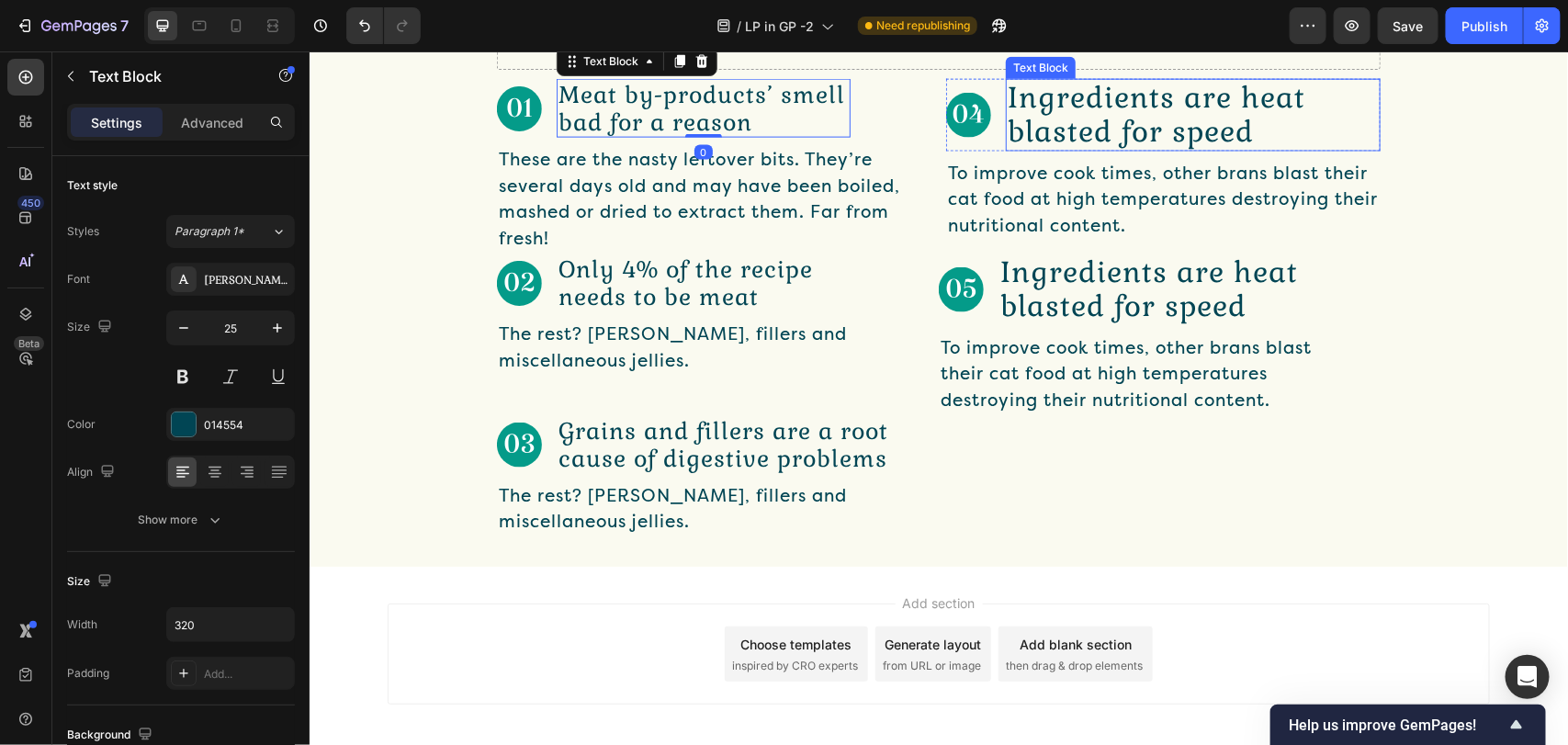
click at [1150, 148] on p "Ingredients are heat blasted for speed" at bounding box center [1192, 113] width 371 height 68
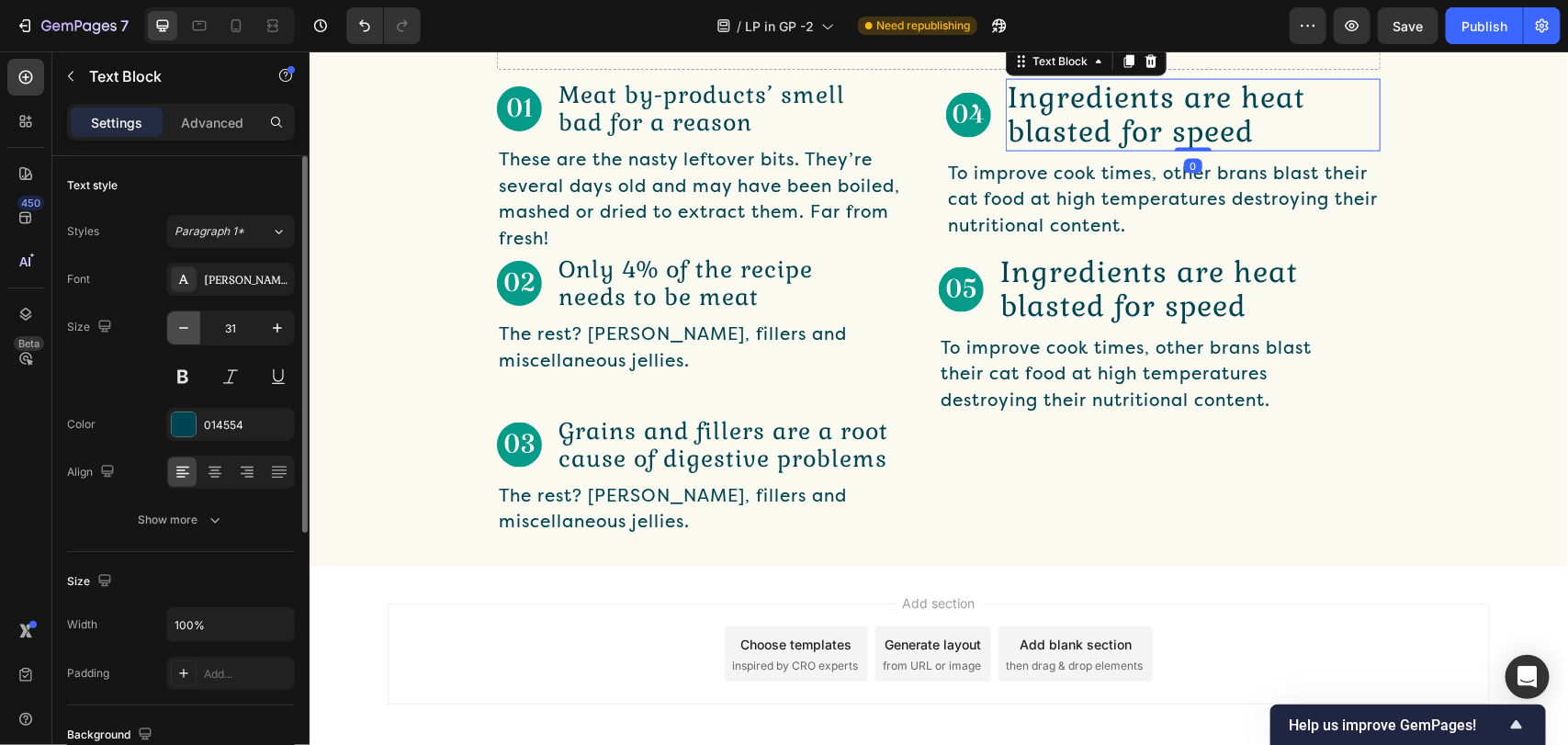
click at [167, 328] on button "button" at bounding box center [183, 327] width 33 height 33
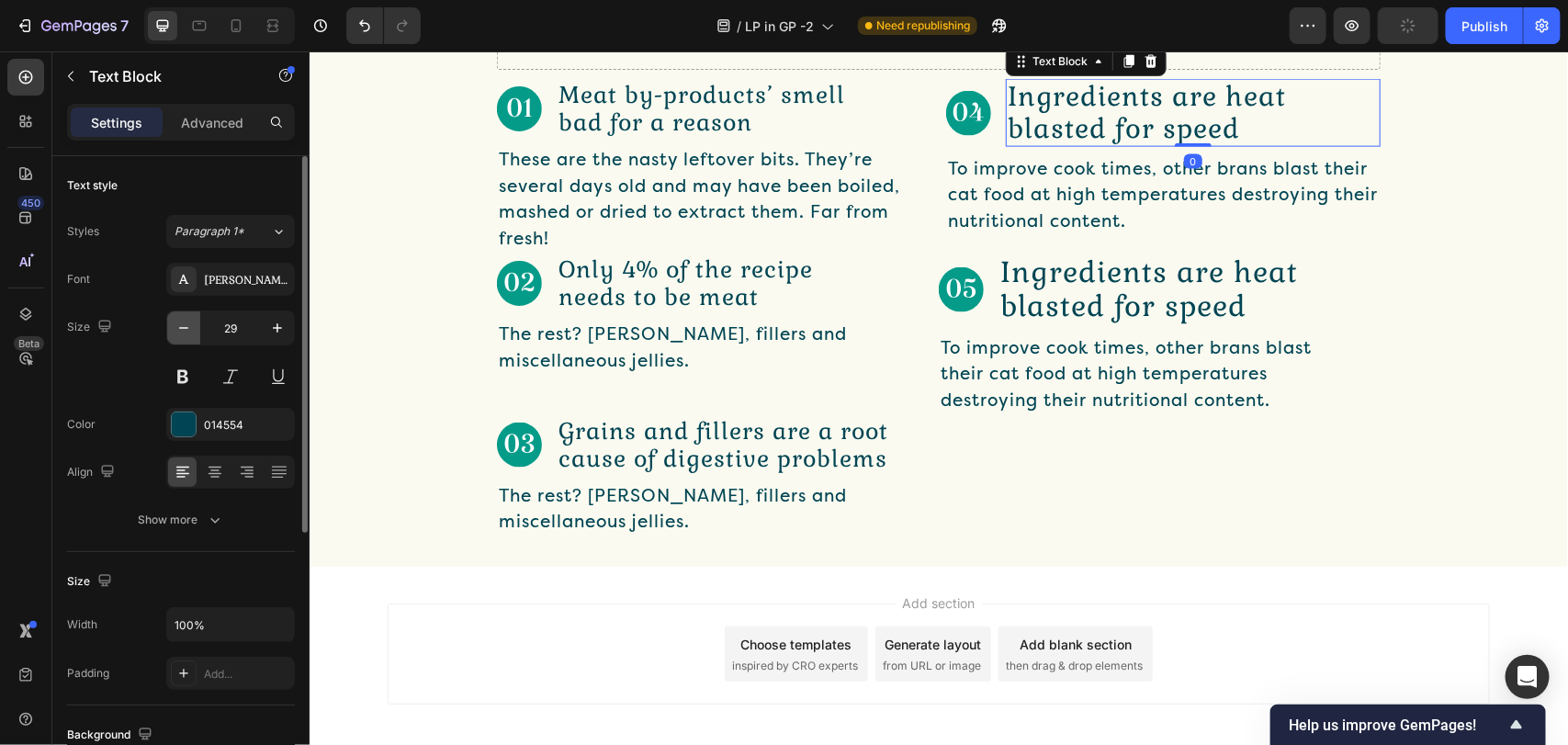
click at [167, 328] on button "button" at bounding box center [183, 327] width 33 height 33
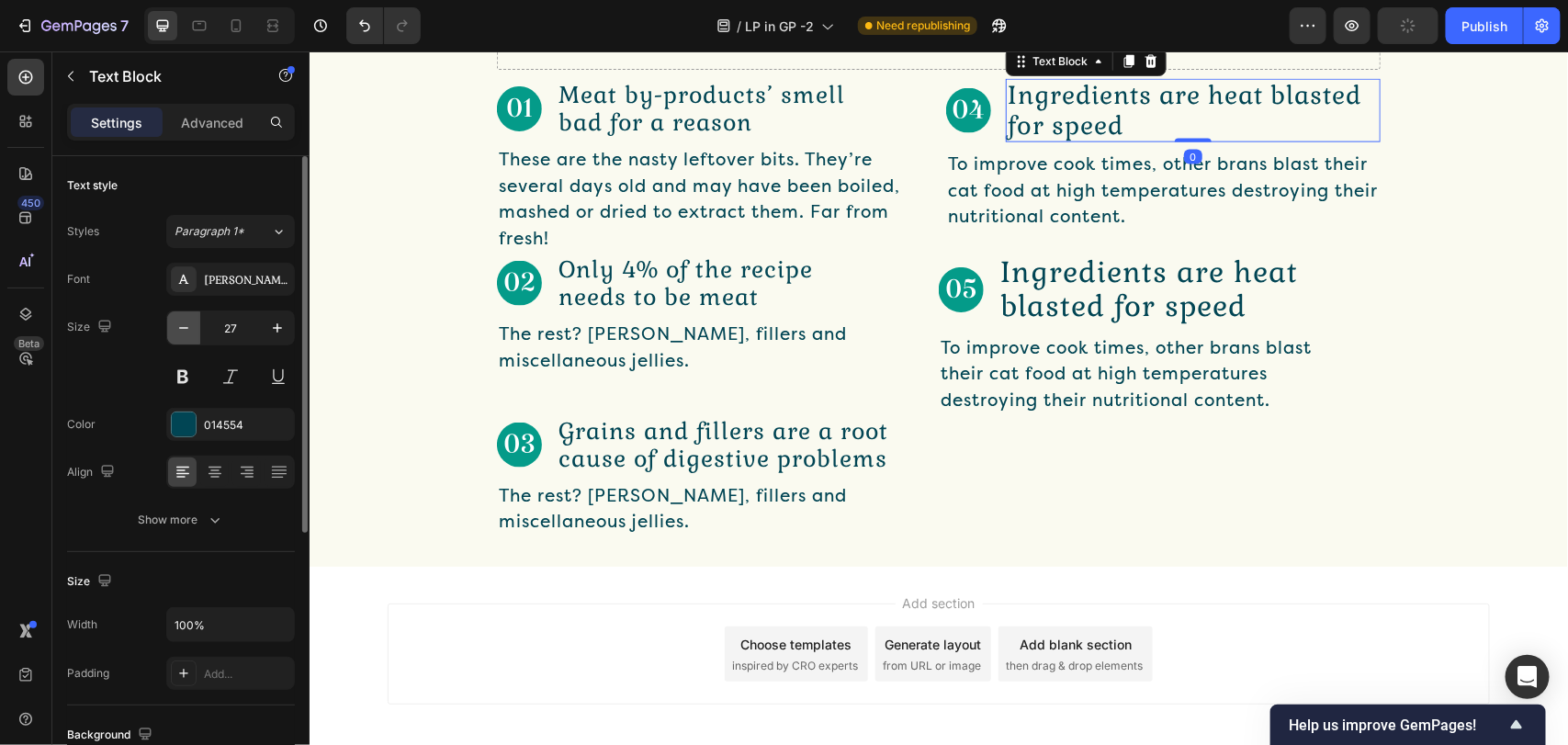
click at [167, 328] on button "button" at bounding box center [183, 327] width 33 height 33
type input "25"
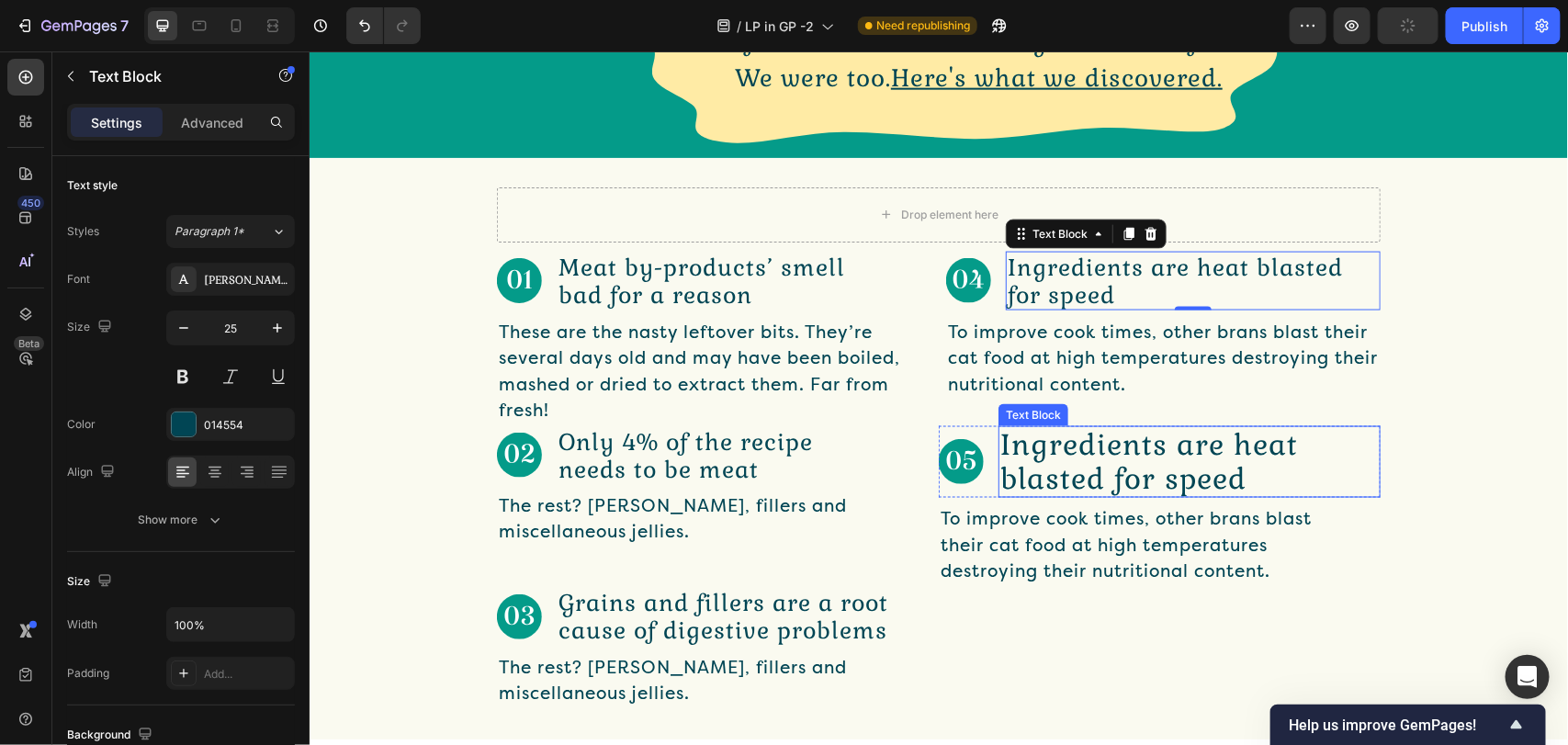
click at [1094, 446] on p "Ingredients are heat blasted for speed" at bounding box center [1188, 461] width 379 height 68
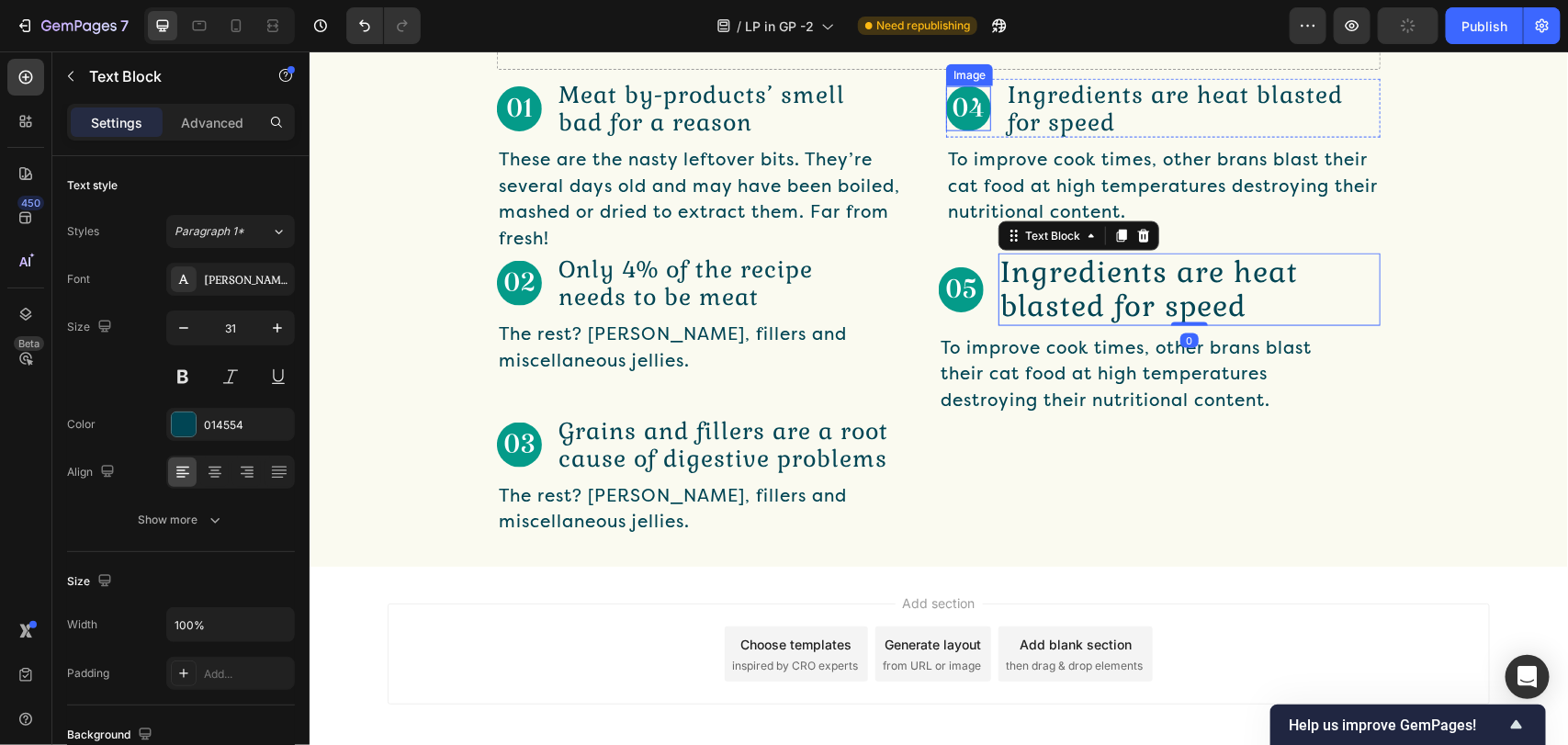
click at [1020, 135] on p "Ingredients are heat blasted for speed" at bounding box center [1192, 107] width 371 height 55
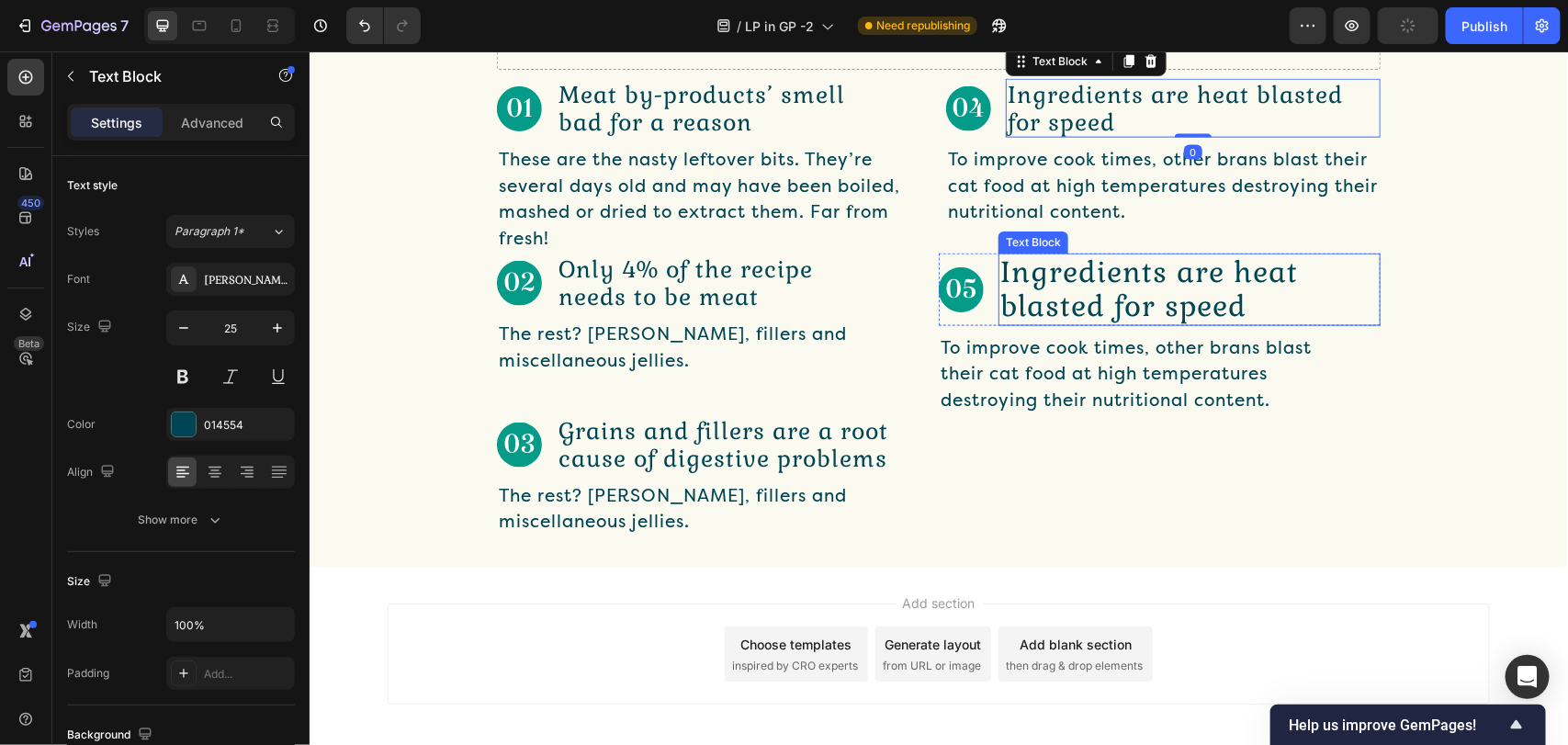
click at [1105, 322] on p "Ingredients are heat blasted for speed" at bounding box center [1188, 288] width 379 height 68
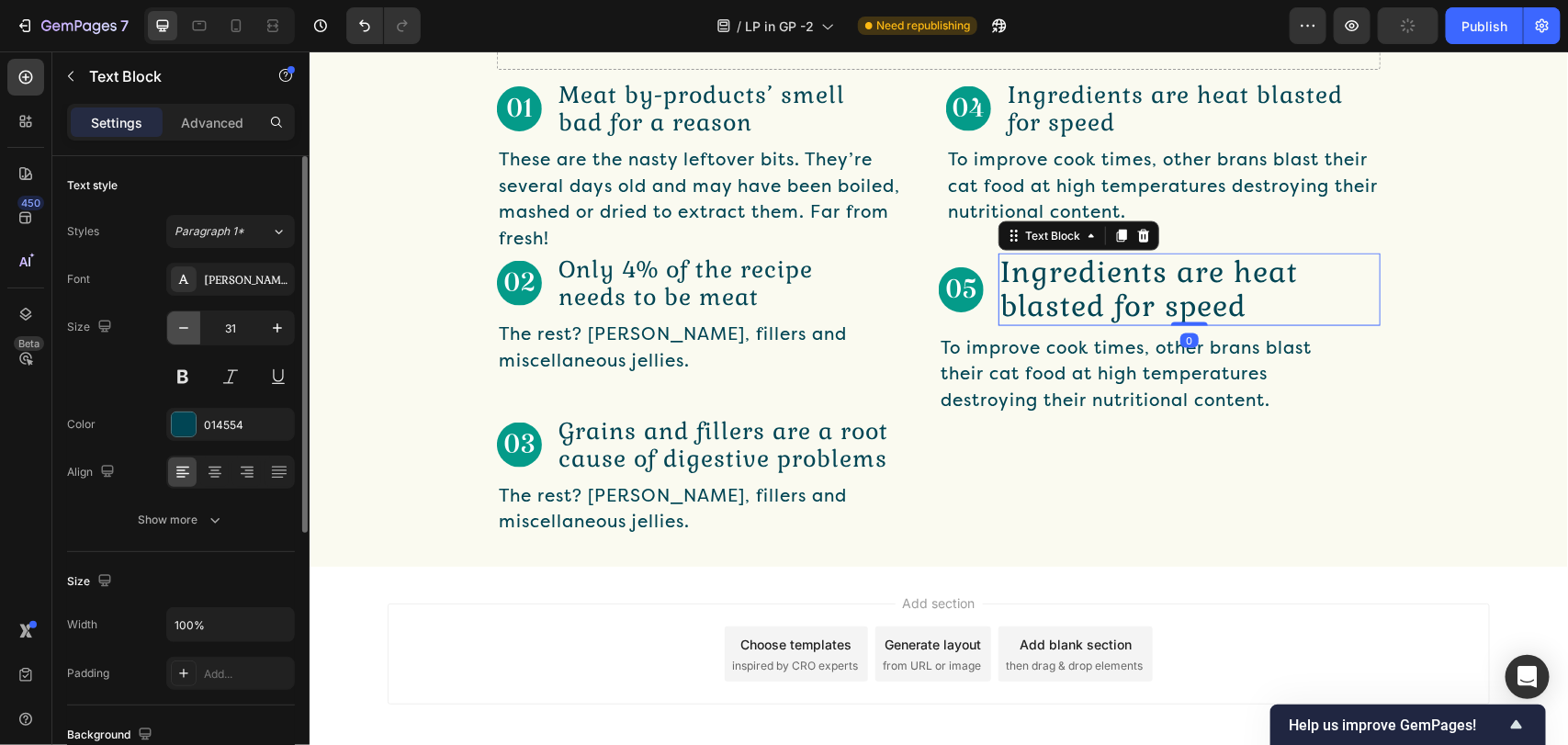
click at [175, 319] on icon "button" at bounding box center [184, 328] width 19 height 19
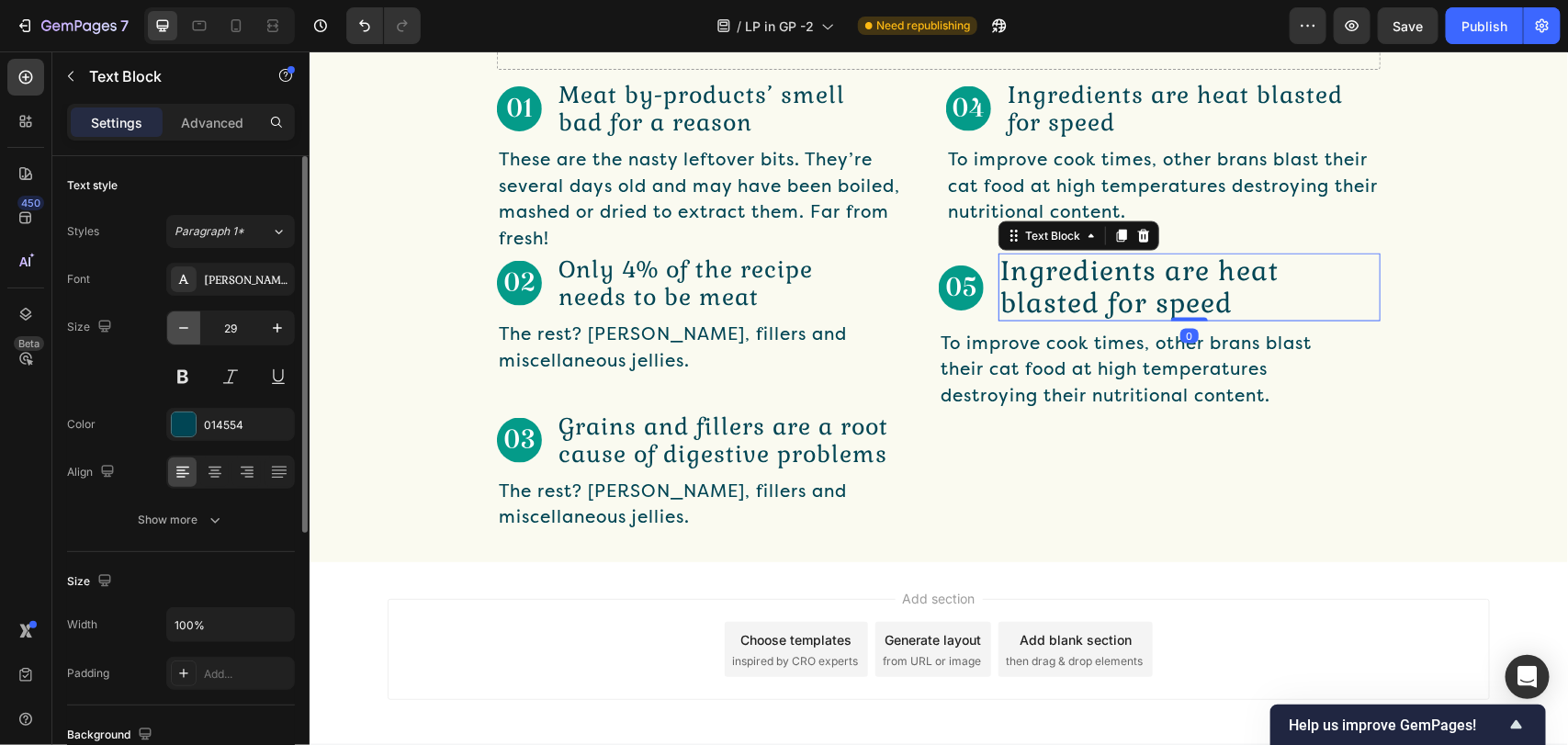
click at [175, 319] on icon "button" at bounding box center [184, 328] width 19 height 19
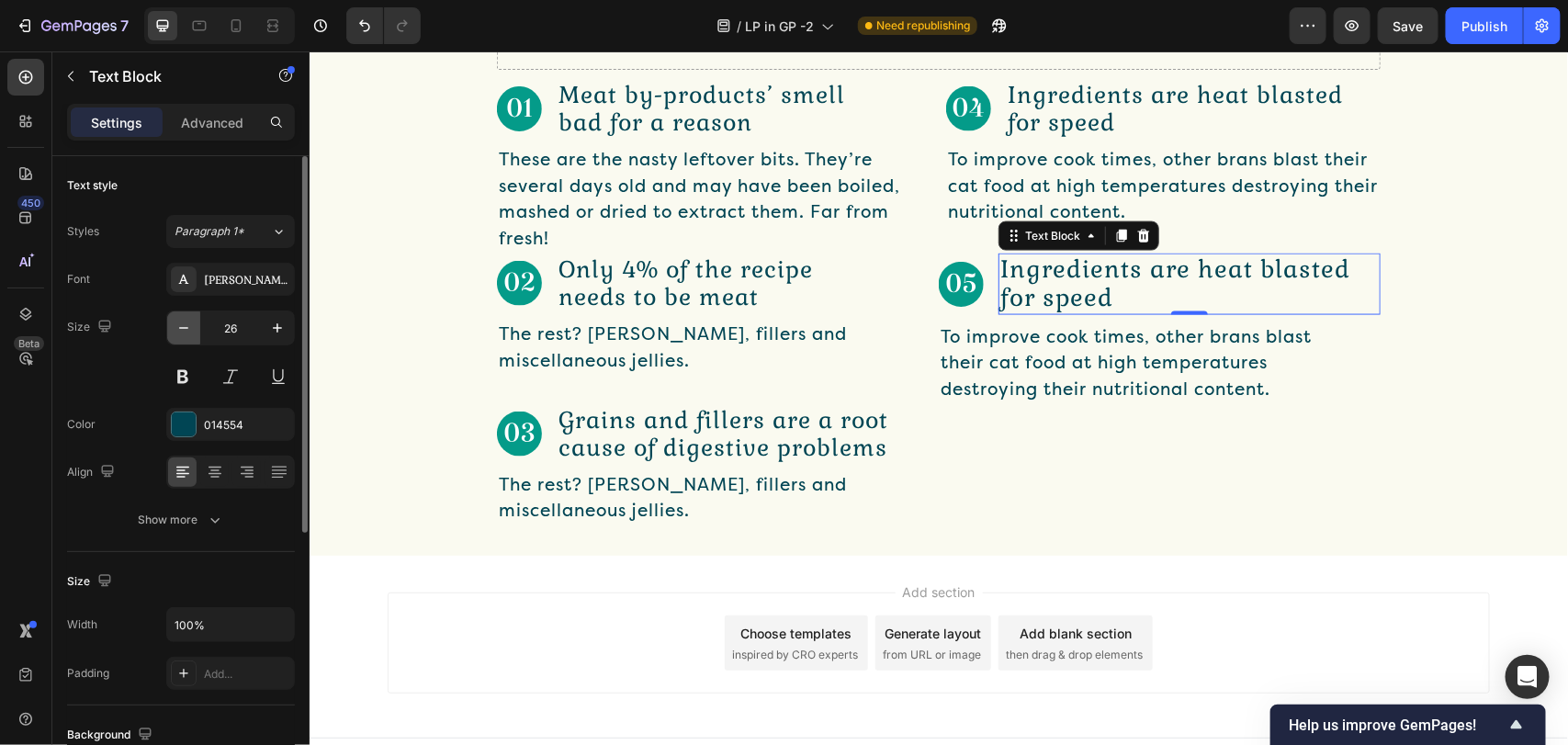
click at [175, 319] on icon "button" at bounding box center [184, 328] width 19 height 19
type input "25"
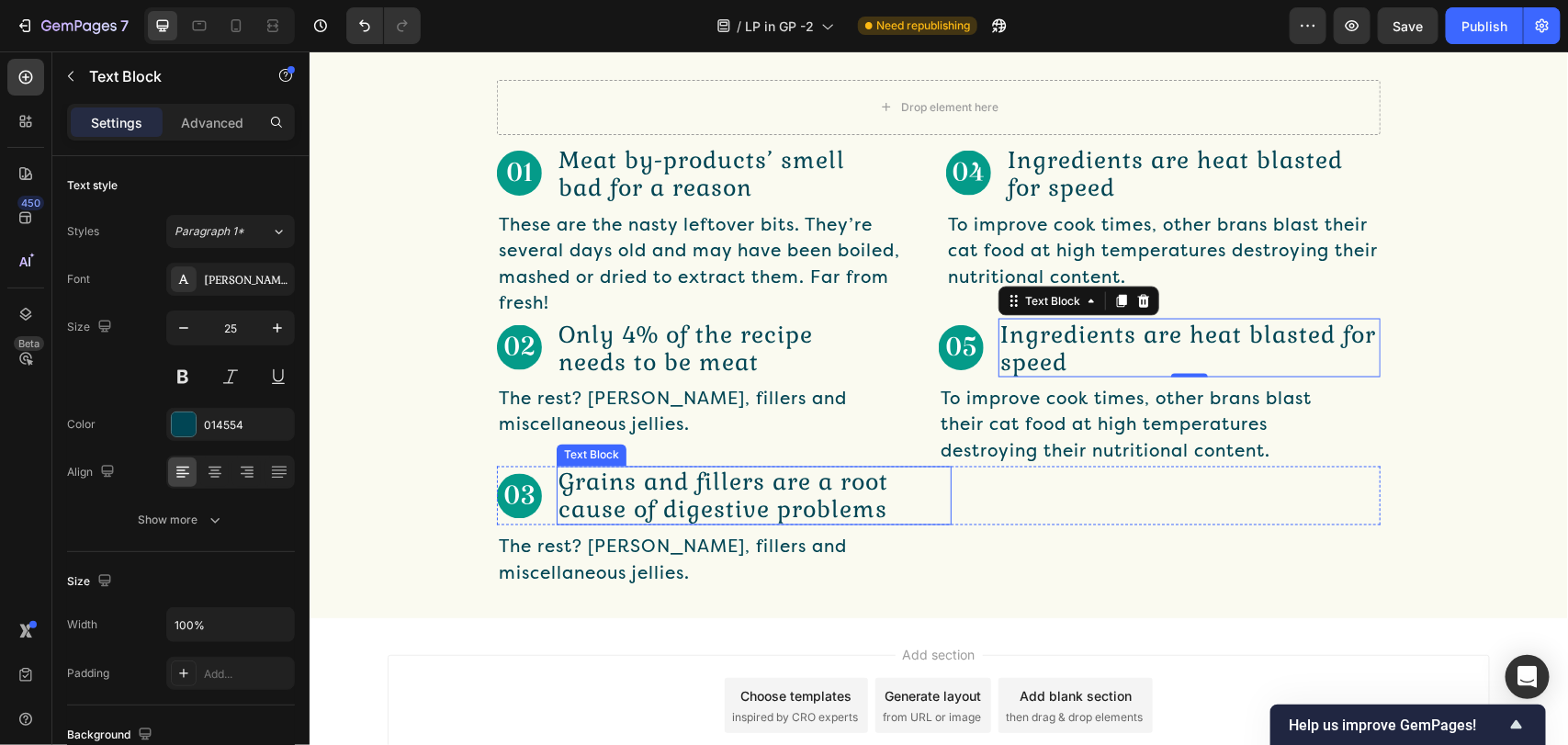
scroll to position [1310, 0]
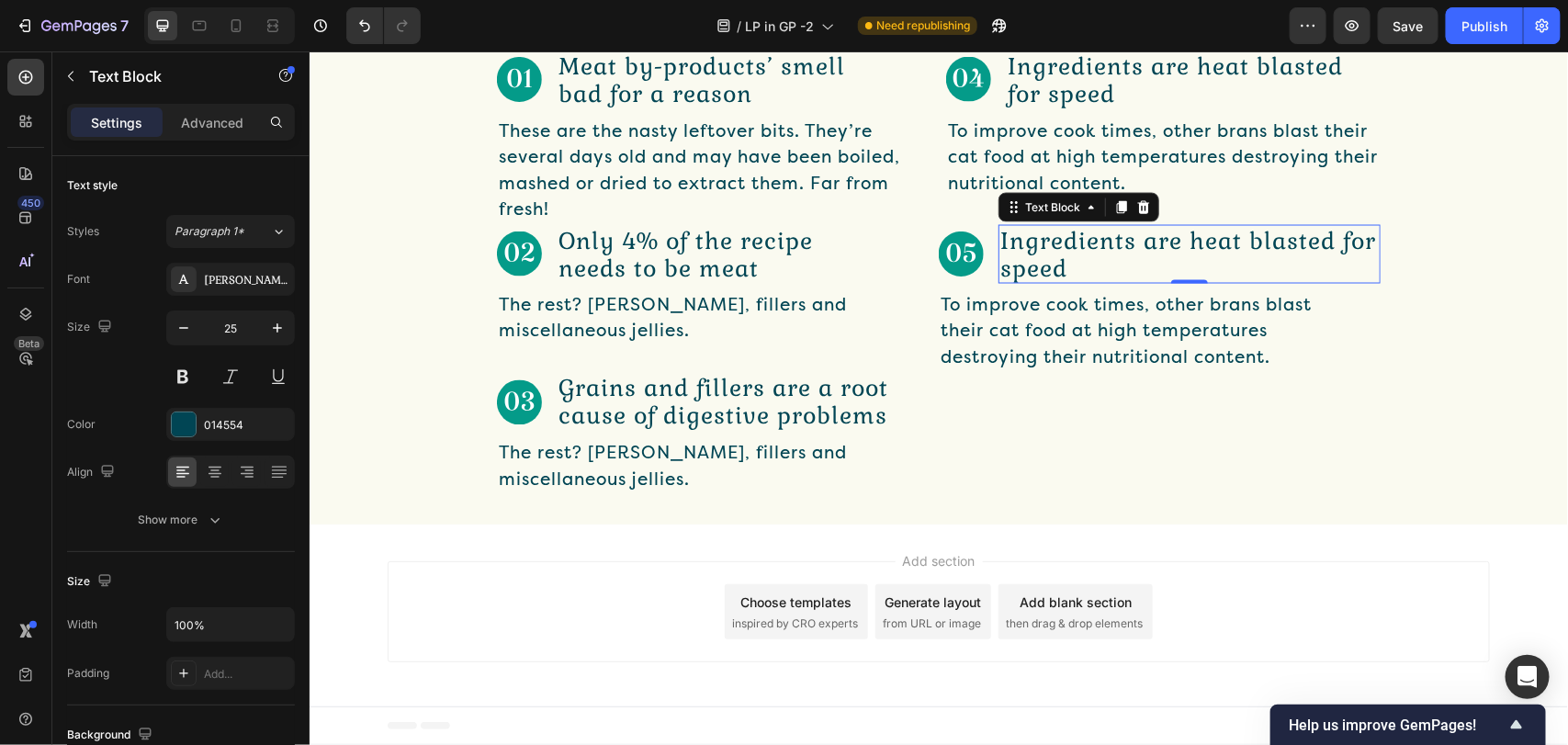
click at [883, 576] on div "Add section Choose templates inspired by CRO experts Generate layout from URL o…" at bounding box center [938, 610] width 1102 height 101
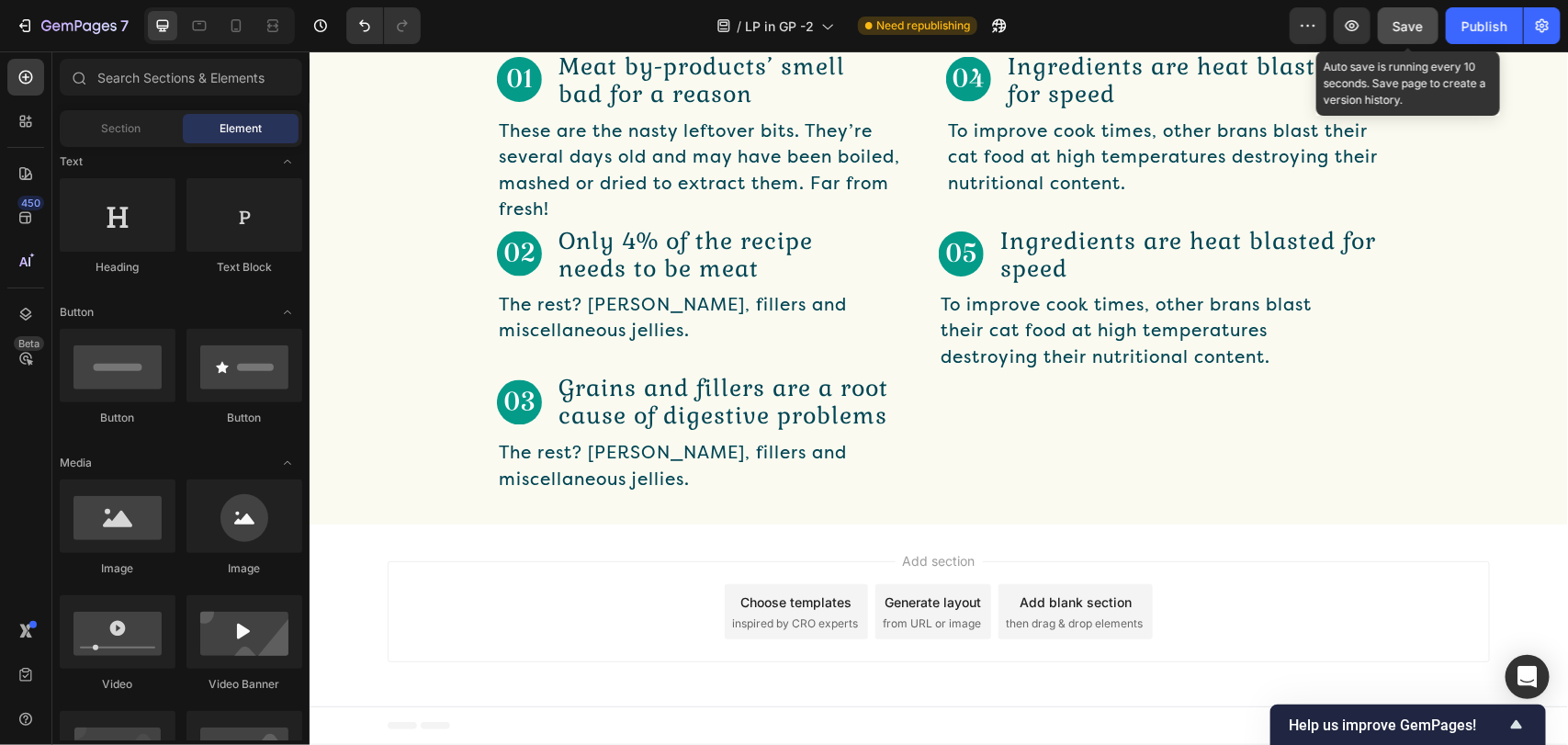
click at [1403, 43] on button "Save" at bounding box center [1407, 25] width 61 height 36
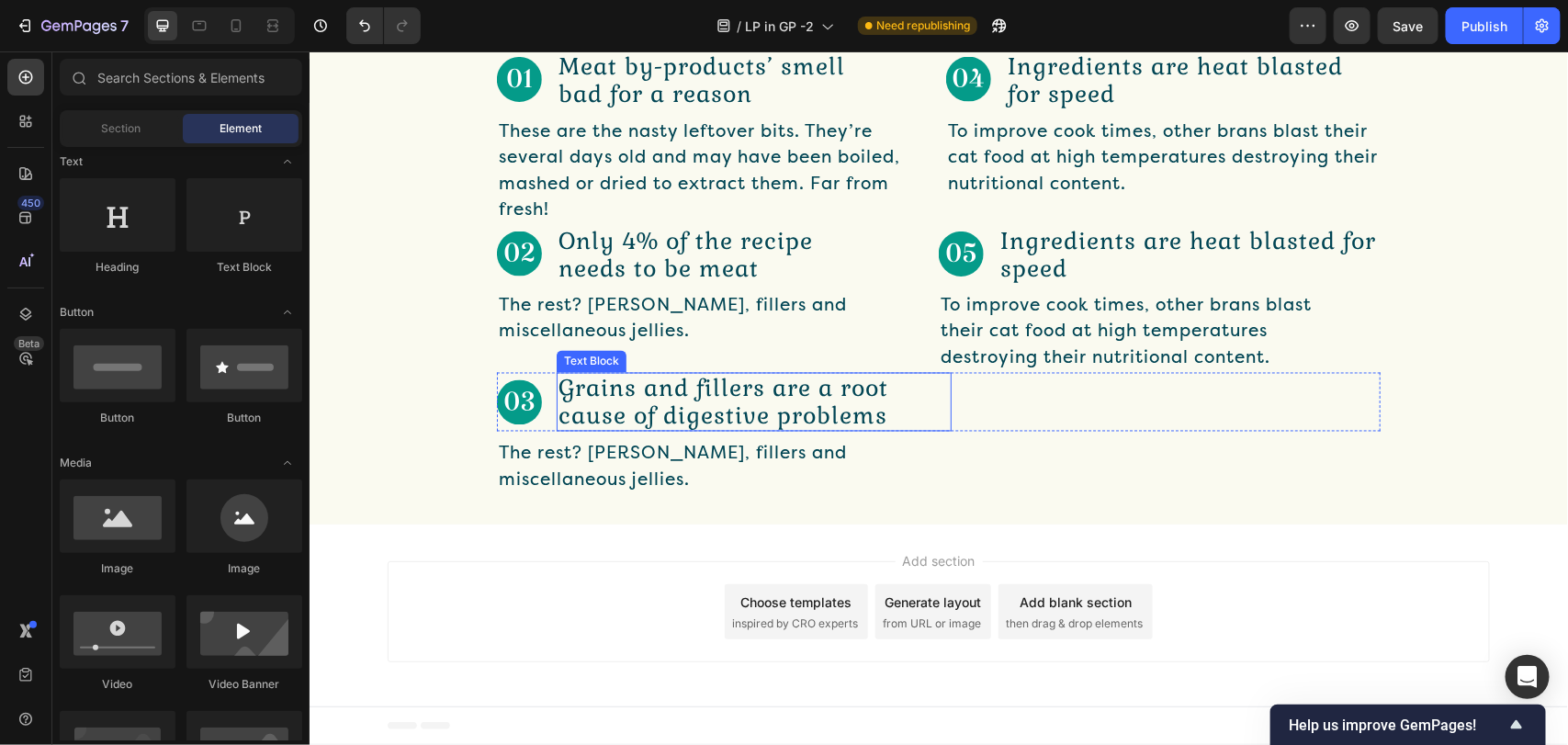
scroll to position [896, 0]
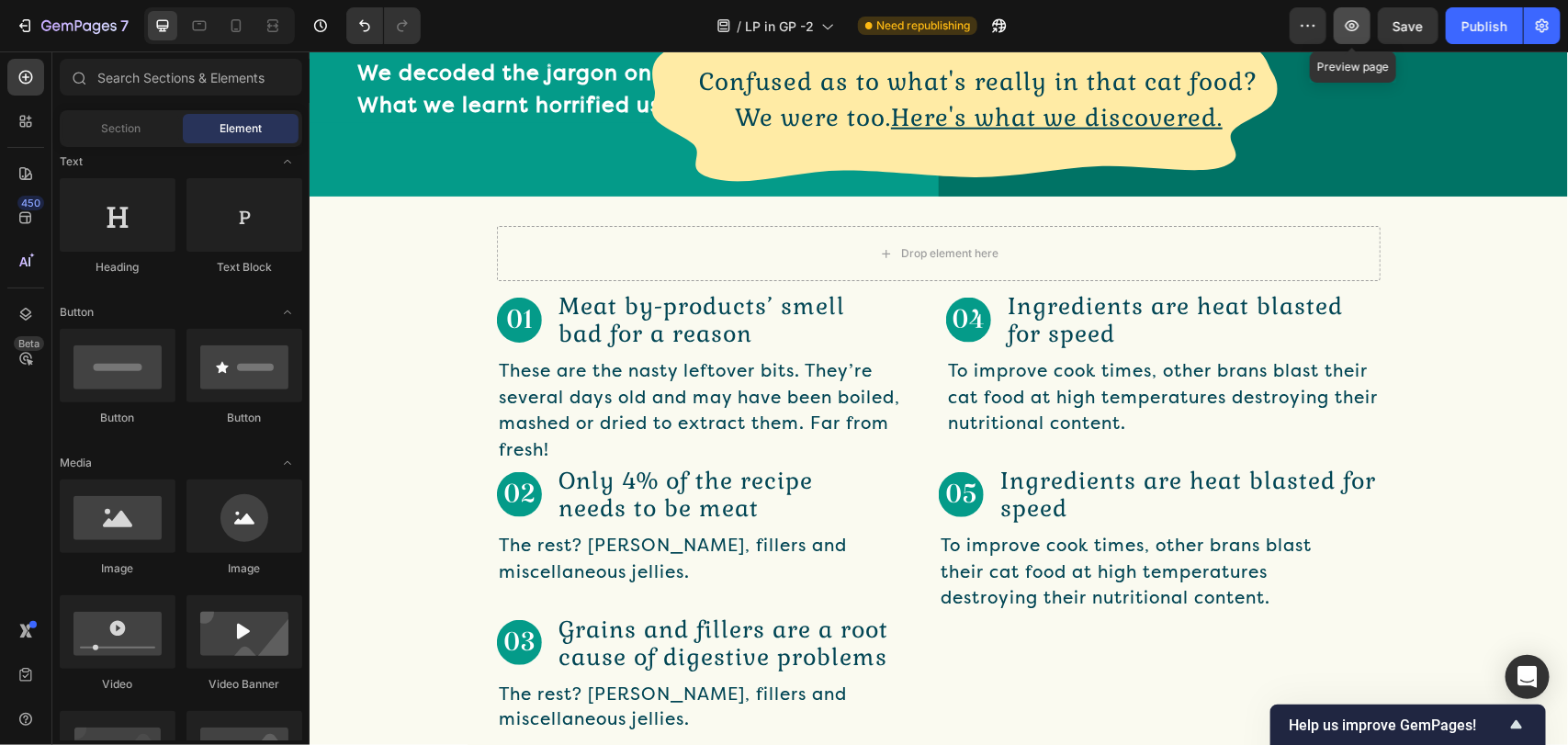
click at [1353, 36] on button "button" at bounding box center [1351, 25] width 36 height 36
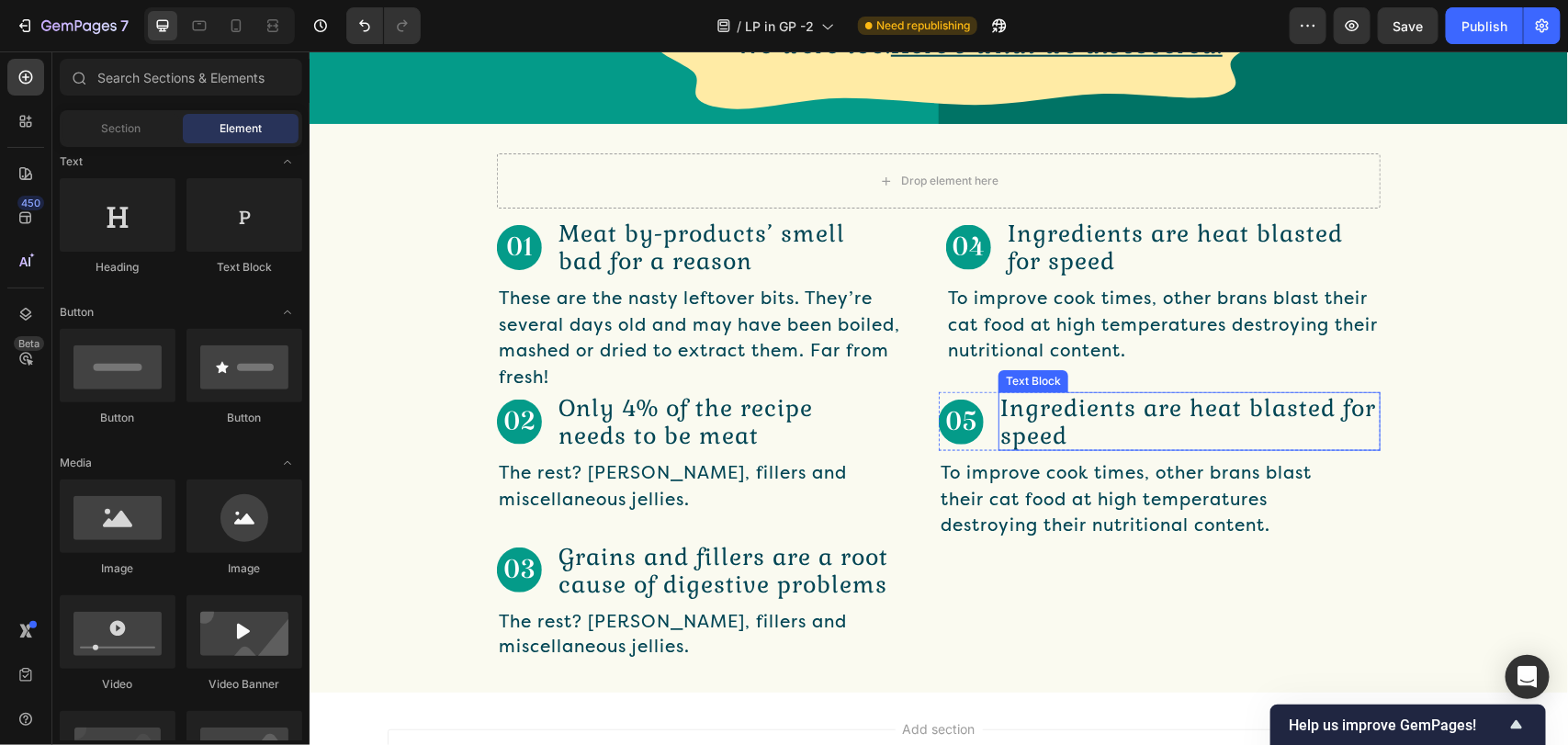
scroll to position [1034, 0]
